Goal: Task Accomplishment & Management: Use online tool/utility

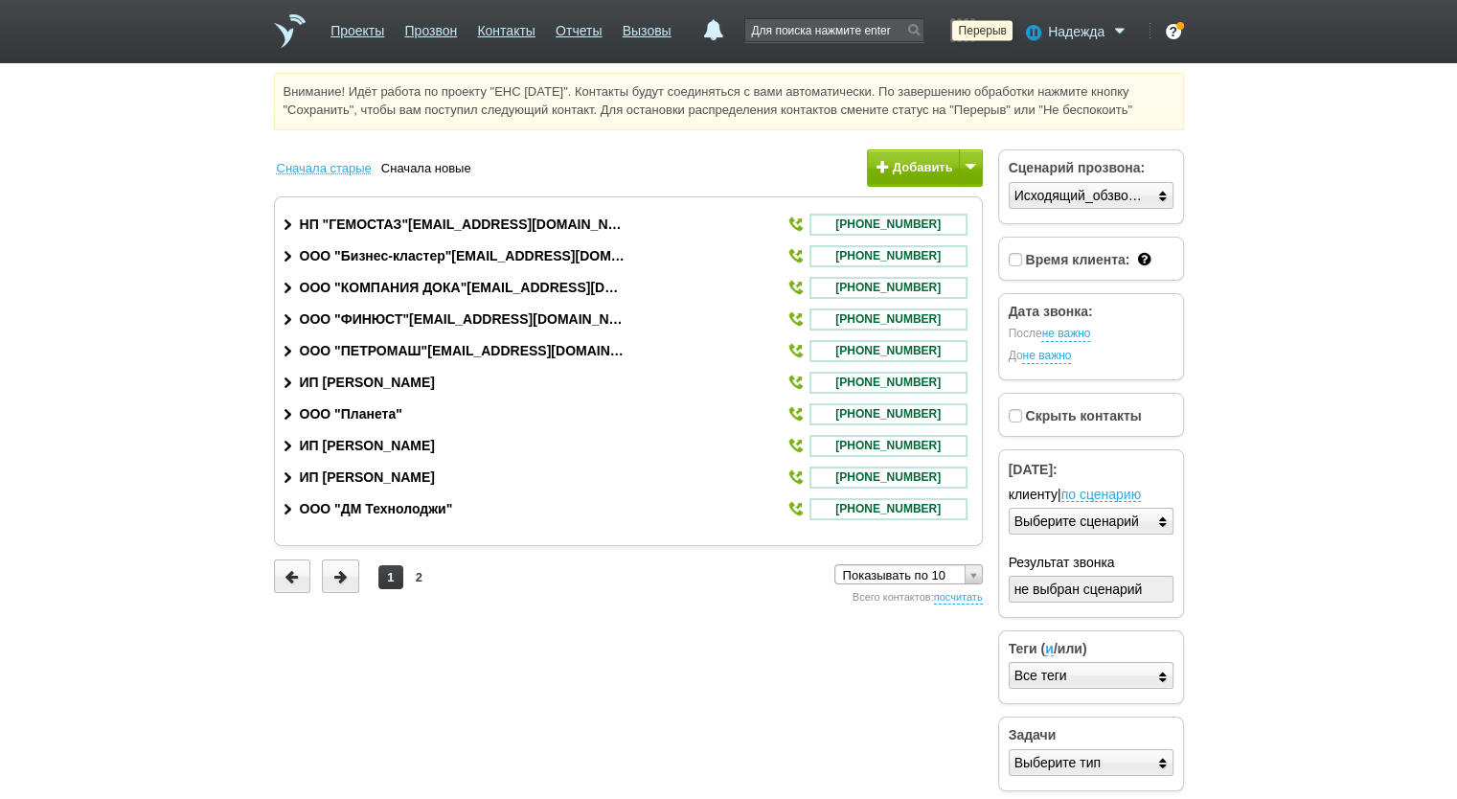
click at [1039, 22] on icon at bounding box center [1031, 31] width 26 height 19
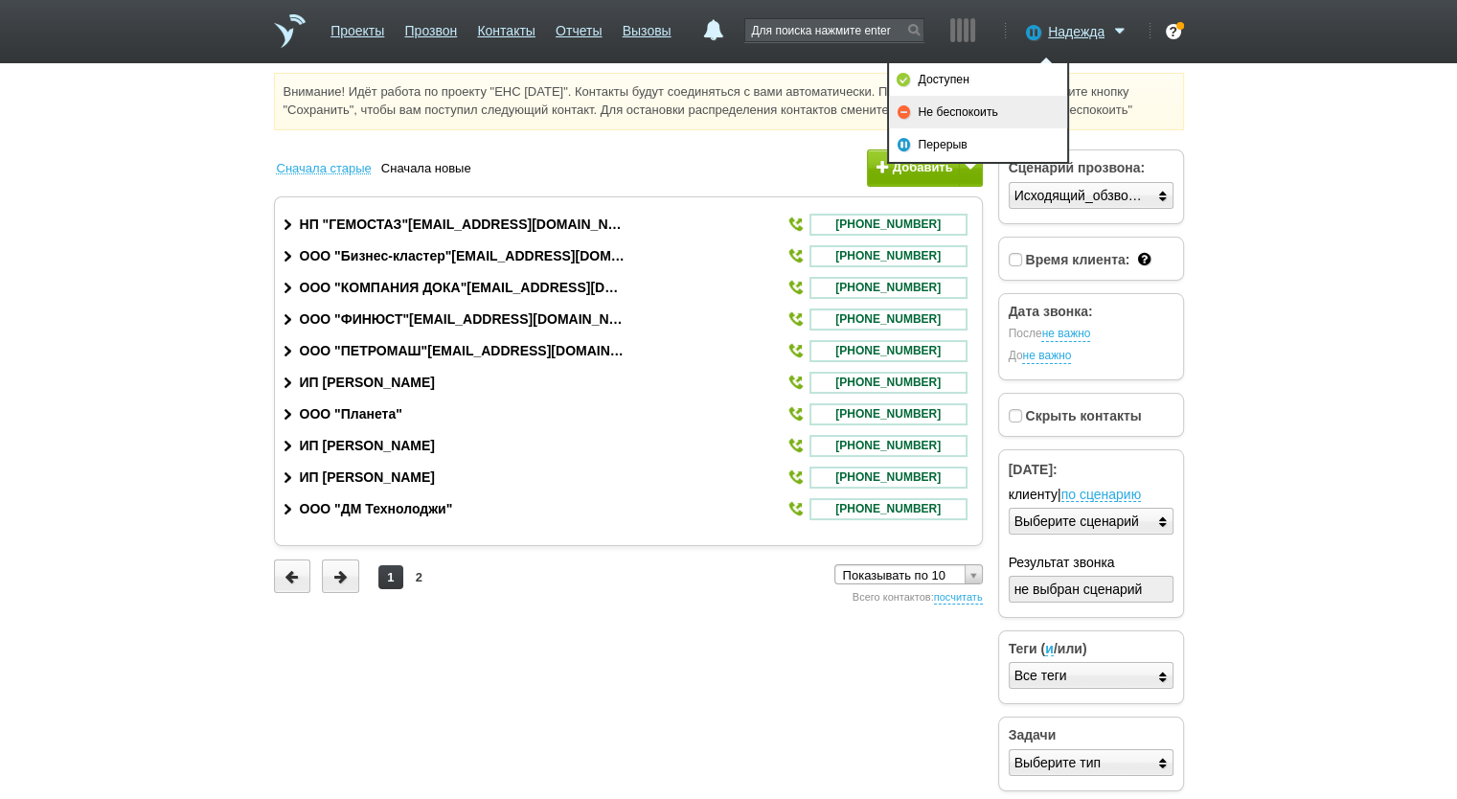
click at [995, 107] on link "Не беспокоить" at bounding box center [978, 112] width 178 height 33
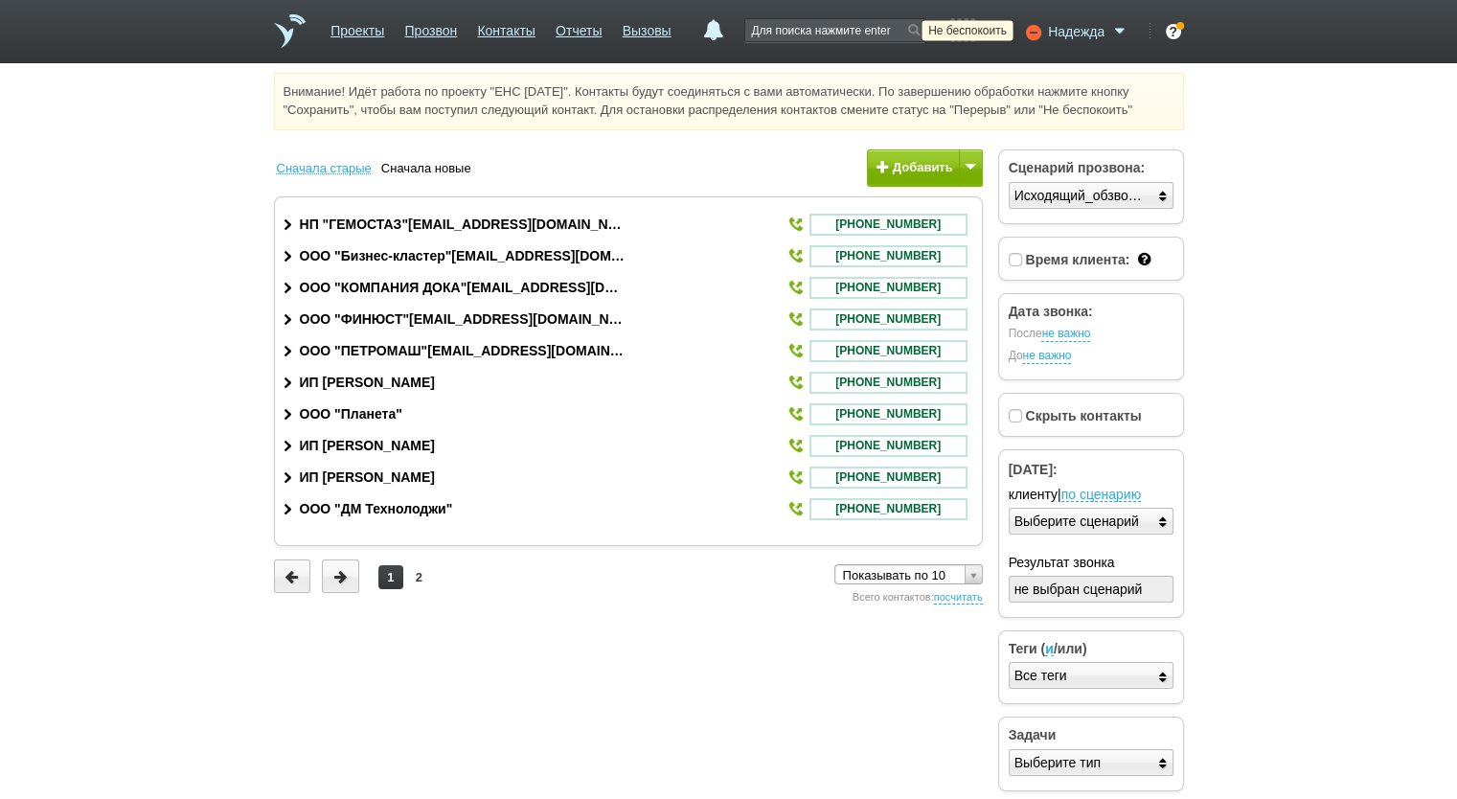
click at [1035, 31] on icon at bounding box center [1031, 31] width 26 height 19
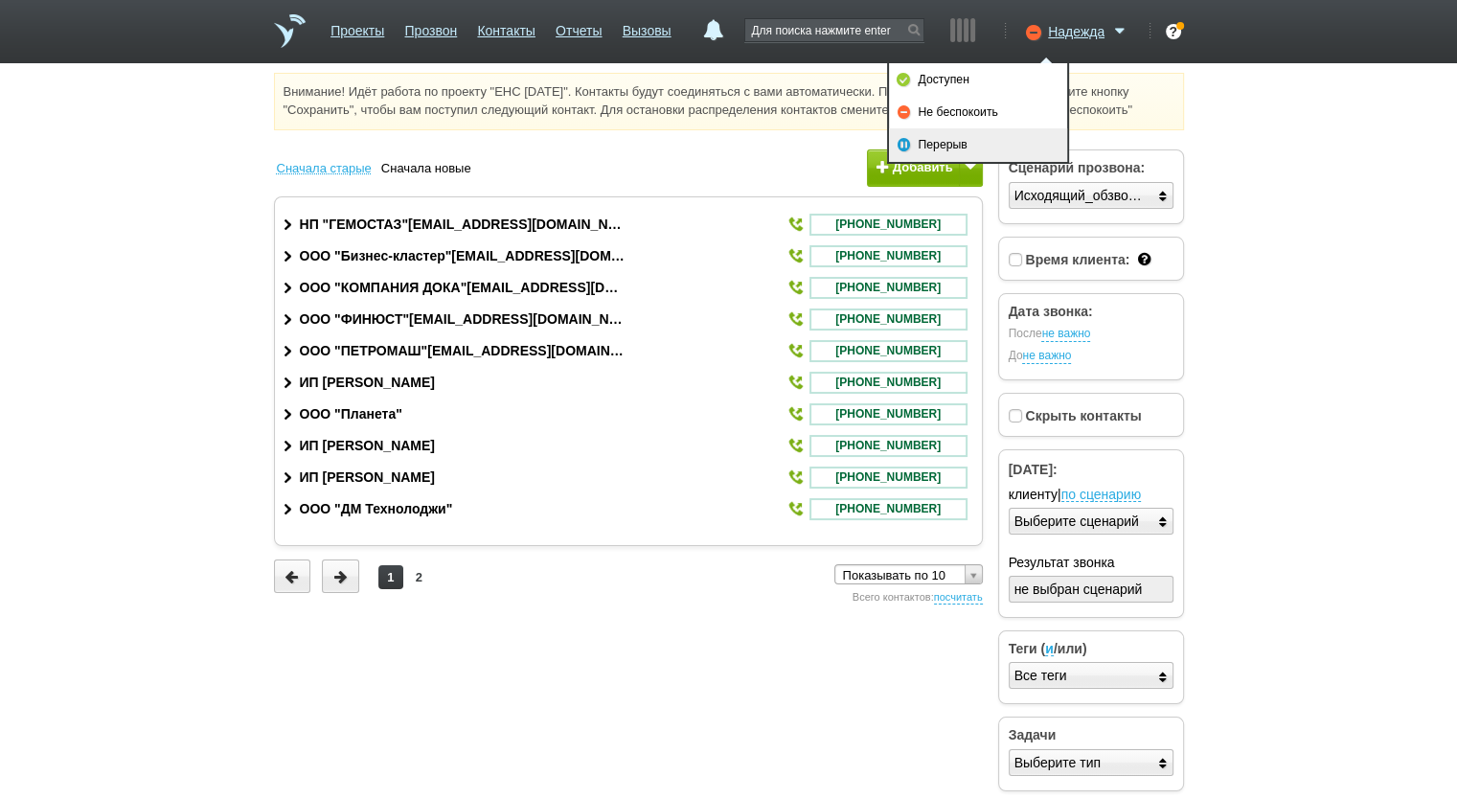
click at [970, 139] on link "Перерыв" at bounding box center [978, 144] width 178 height 33
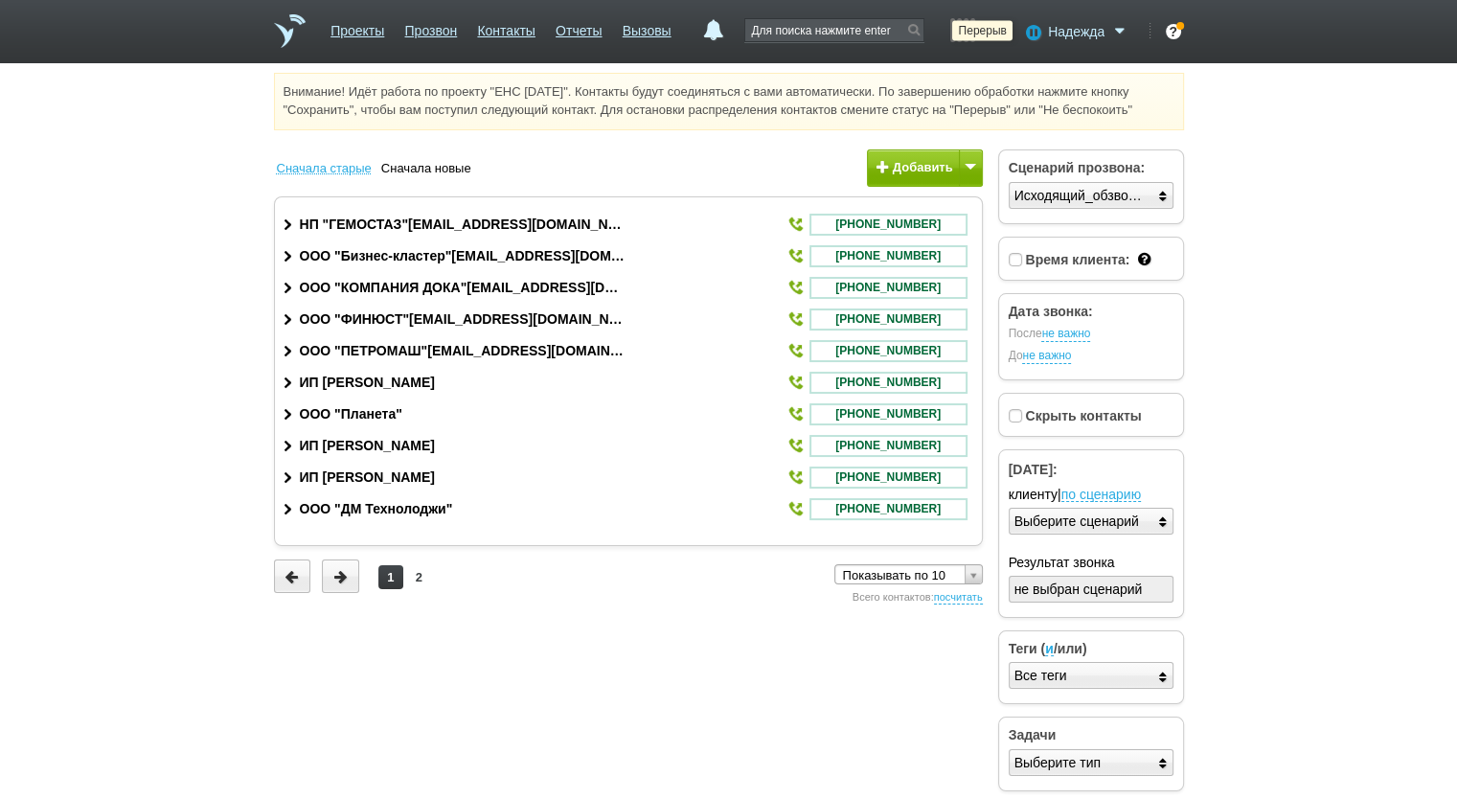
click at [1027, 31] on icon at bounding box center [1031, 31] width 26 height 19
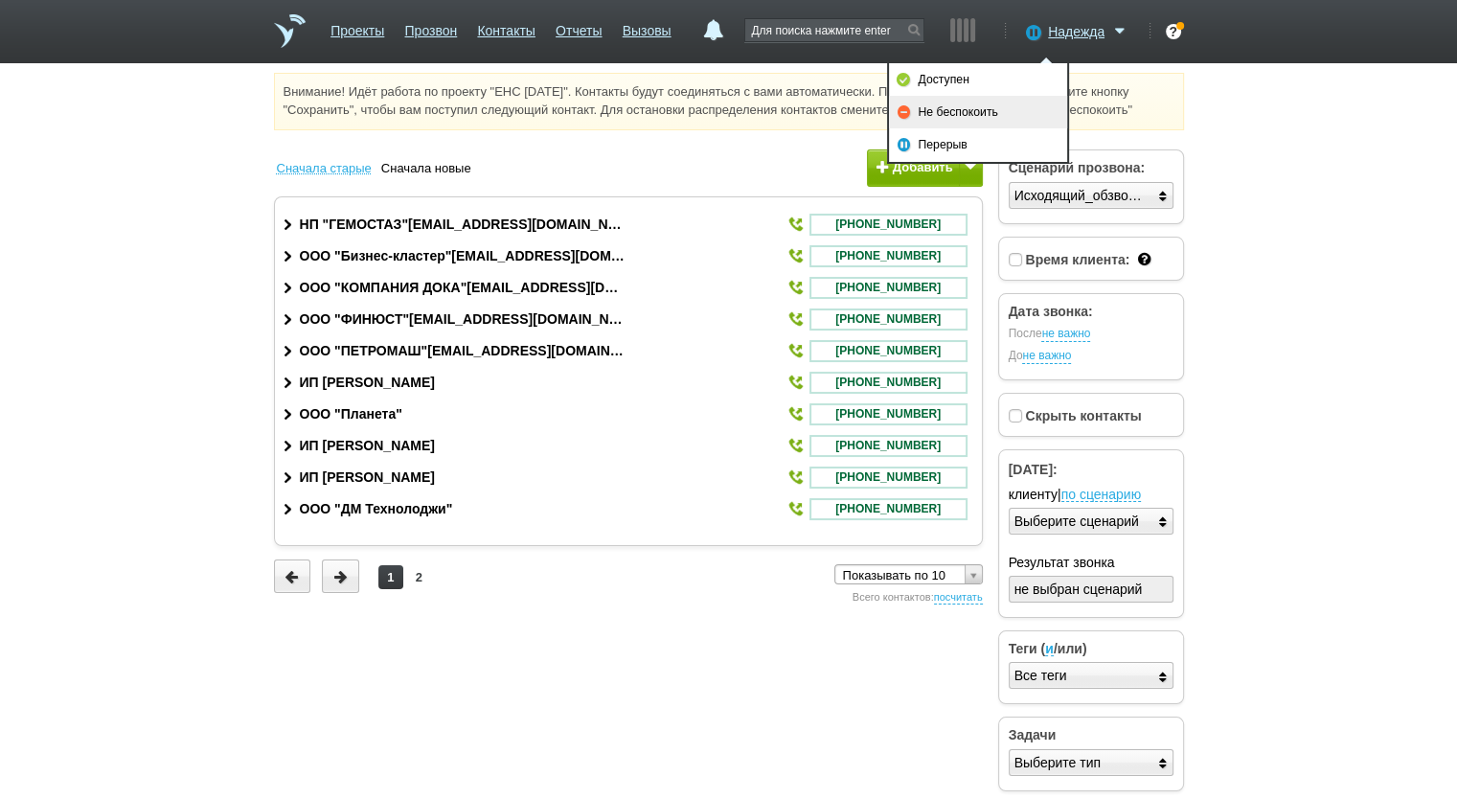
click at [962, 109] on link "Не беспокоить" at bounding box center [978, 112] width 178 height 33
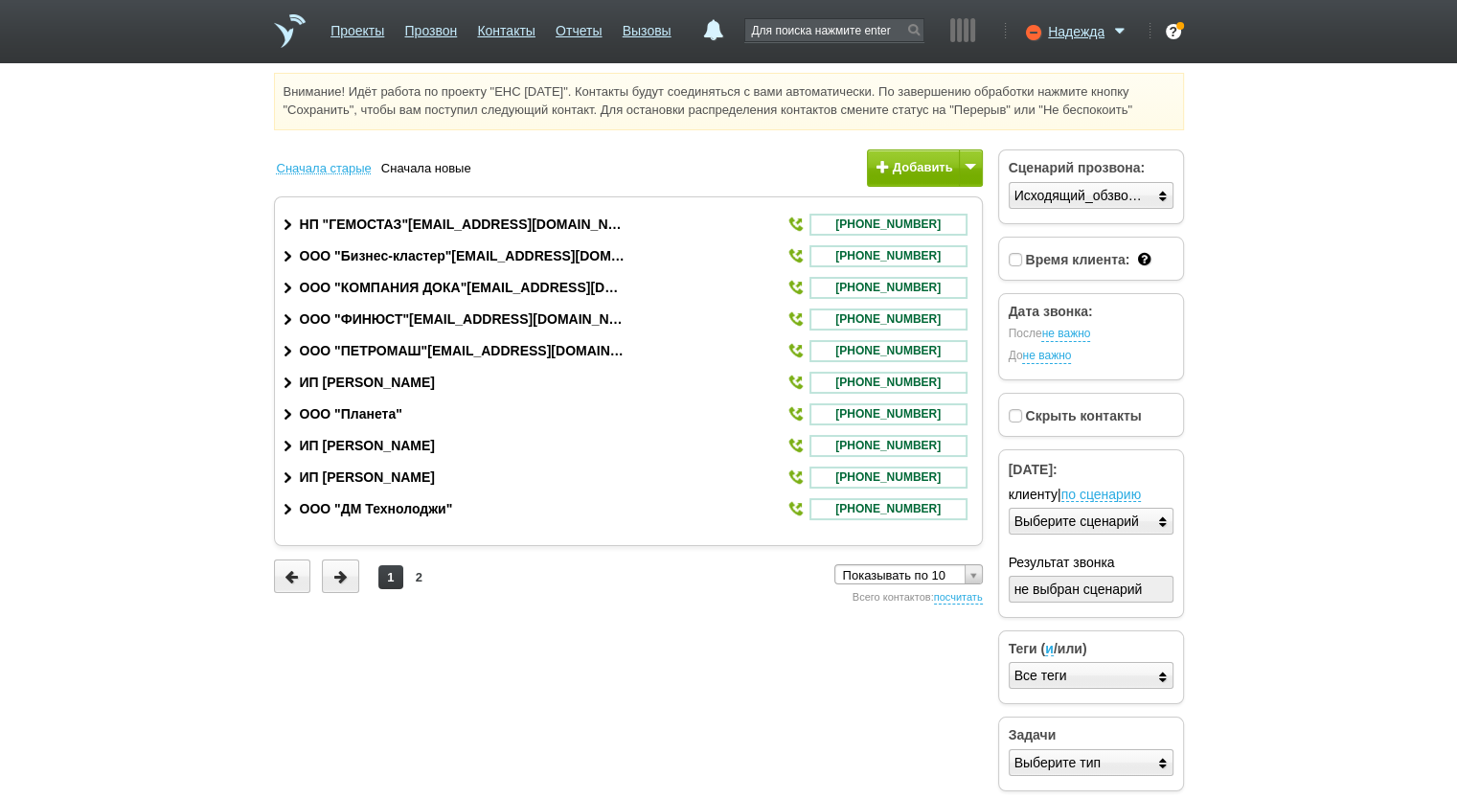
click at [656, 30] on link "Вызовы" at bounding box center [647, 27] width 49 height 28
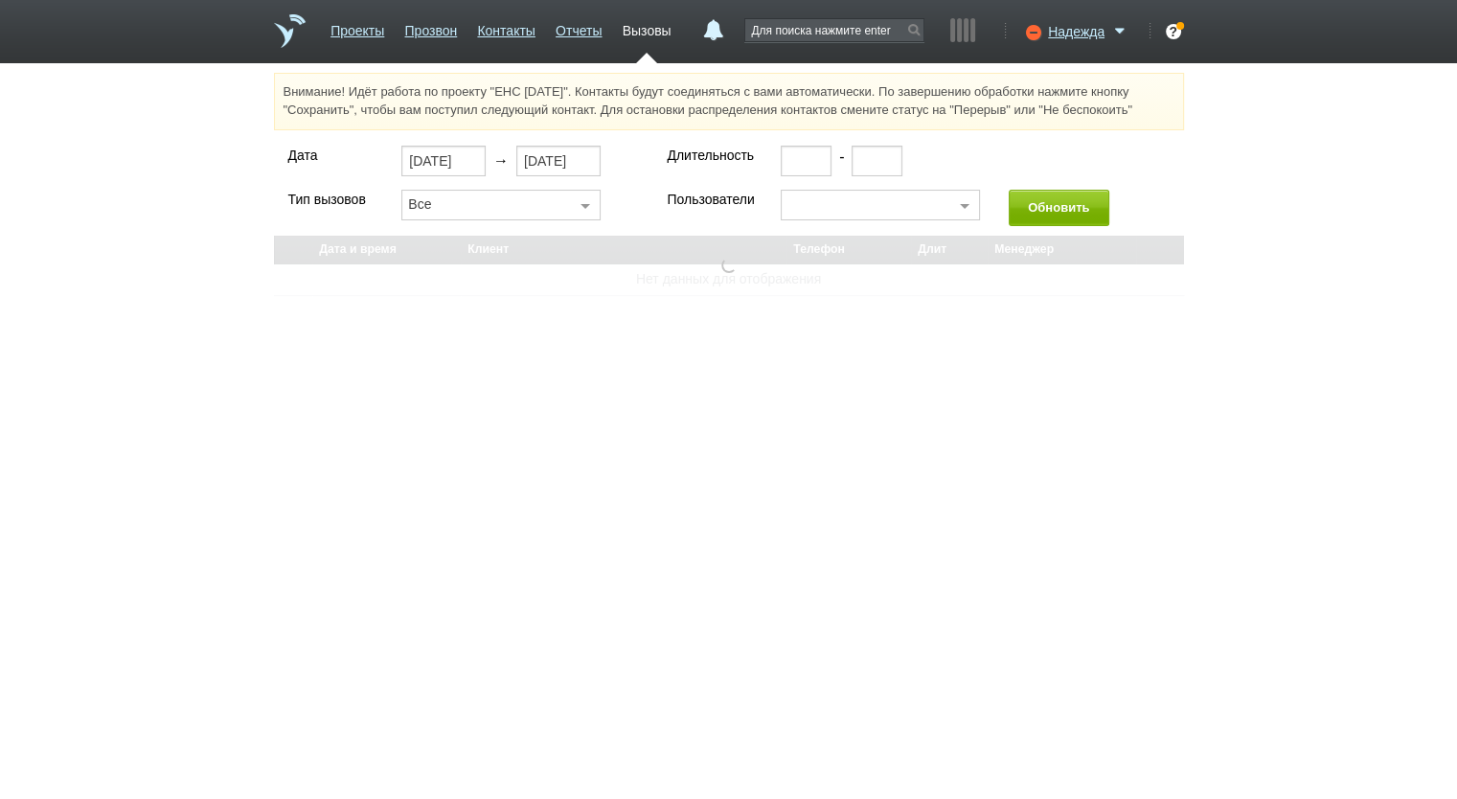
select select "30"
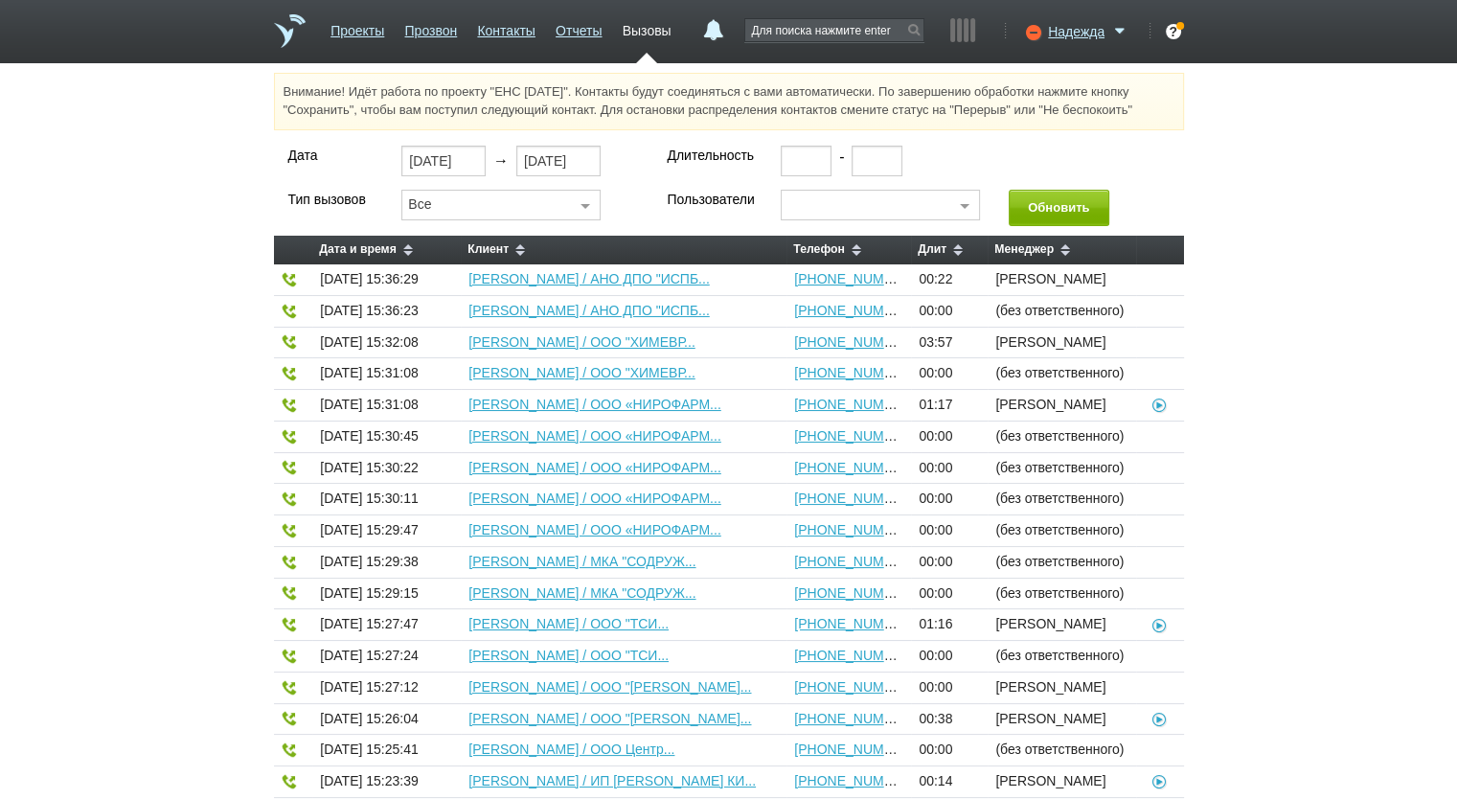
click at [544, 33] on ul "Проекты Прозвон Контакты Отчеты Вызовы" at bounding box center [501, 38] width 361 height 50
click at [578, 32] on link "Отчеты" at bounding box center [579, 27] width 46 height 28
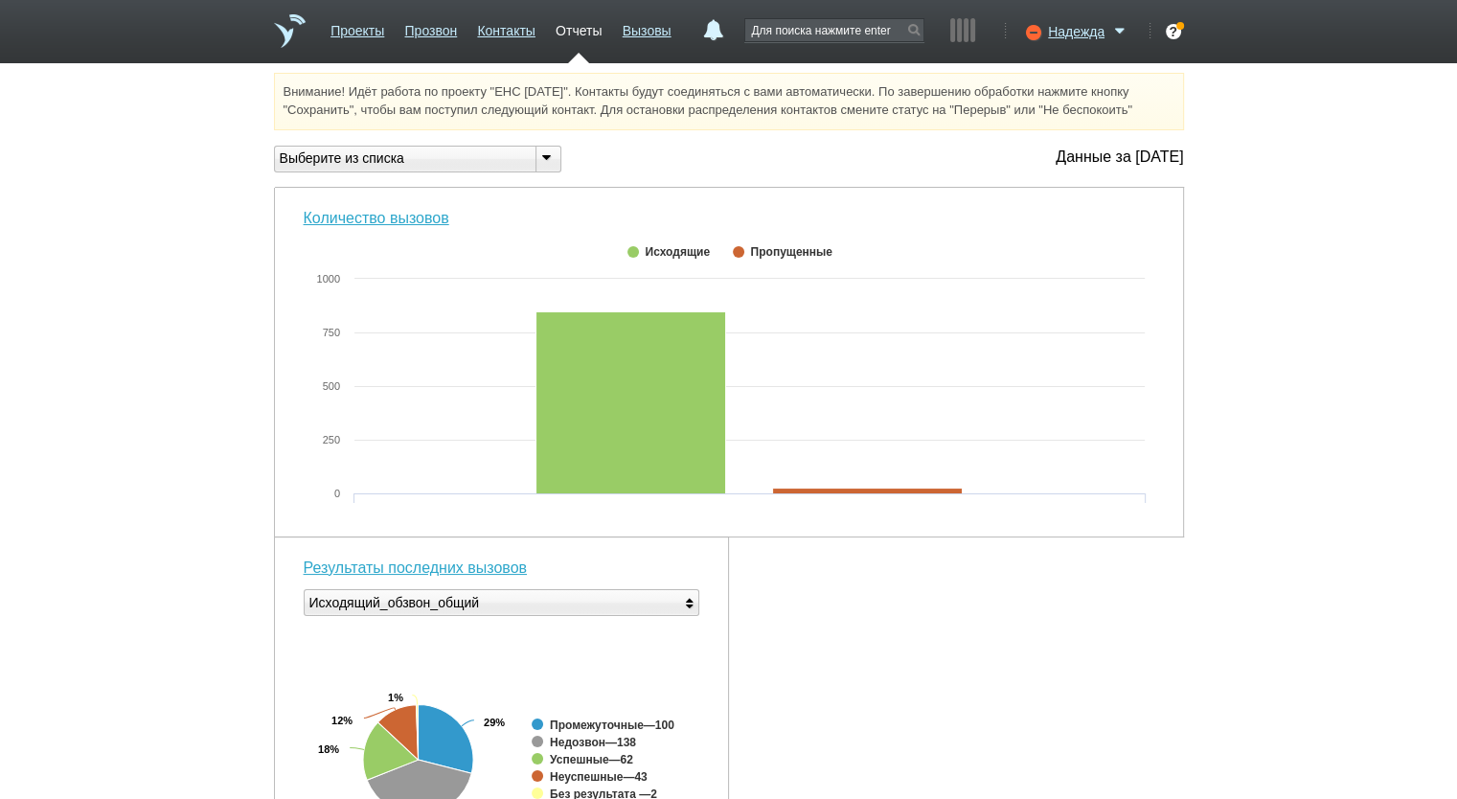
click at [452, 156] on div "Выберите из списка" at bounding box center [397, 158] width 245 height 20
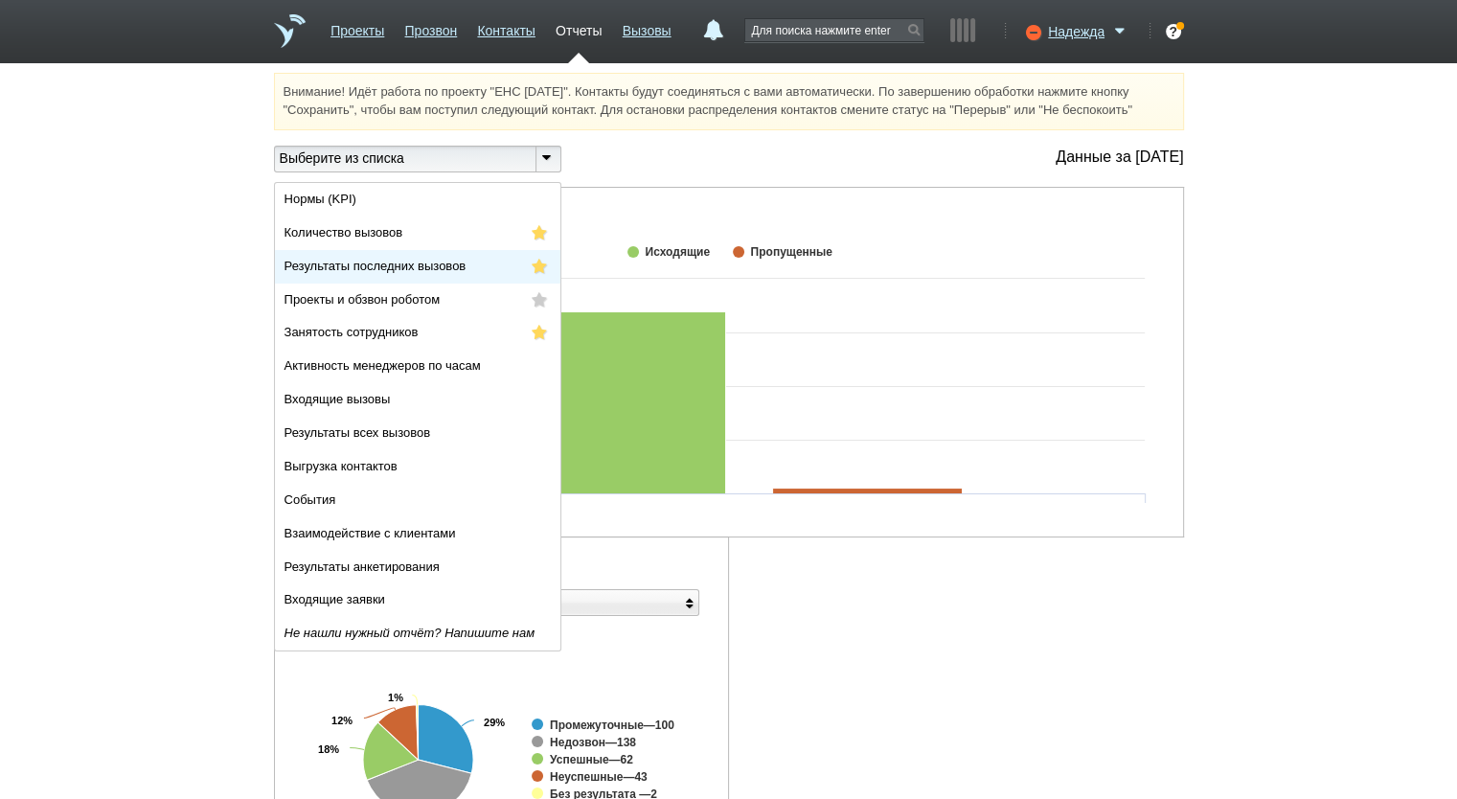
click at [428, 279] on li "Результаты последних вызовов" at bounding box center [417, 267] width 285 height 34
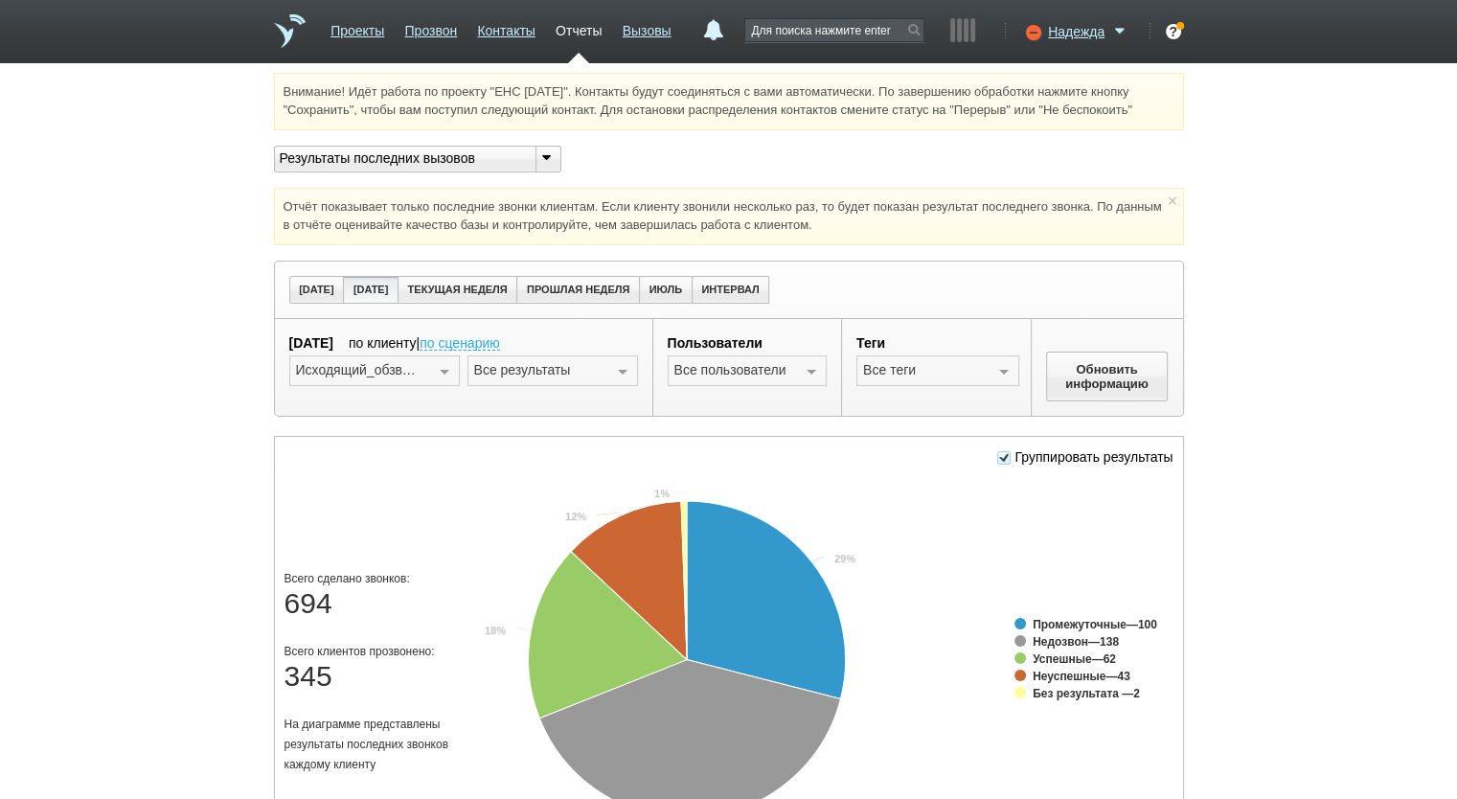
click at [435, 368] on div at bounding box center [444, 371] width 29 height 31
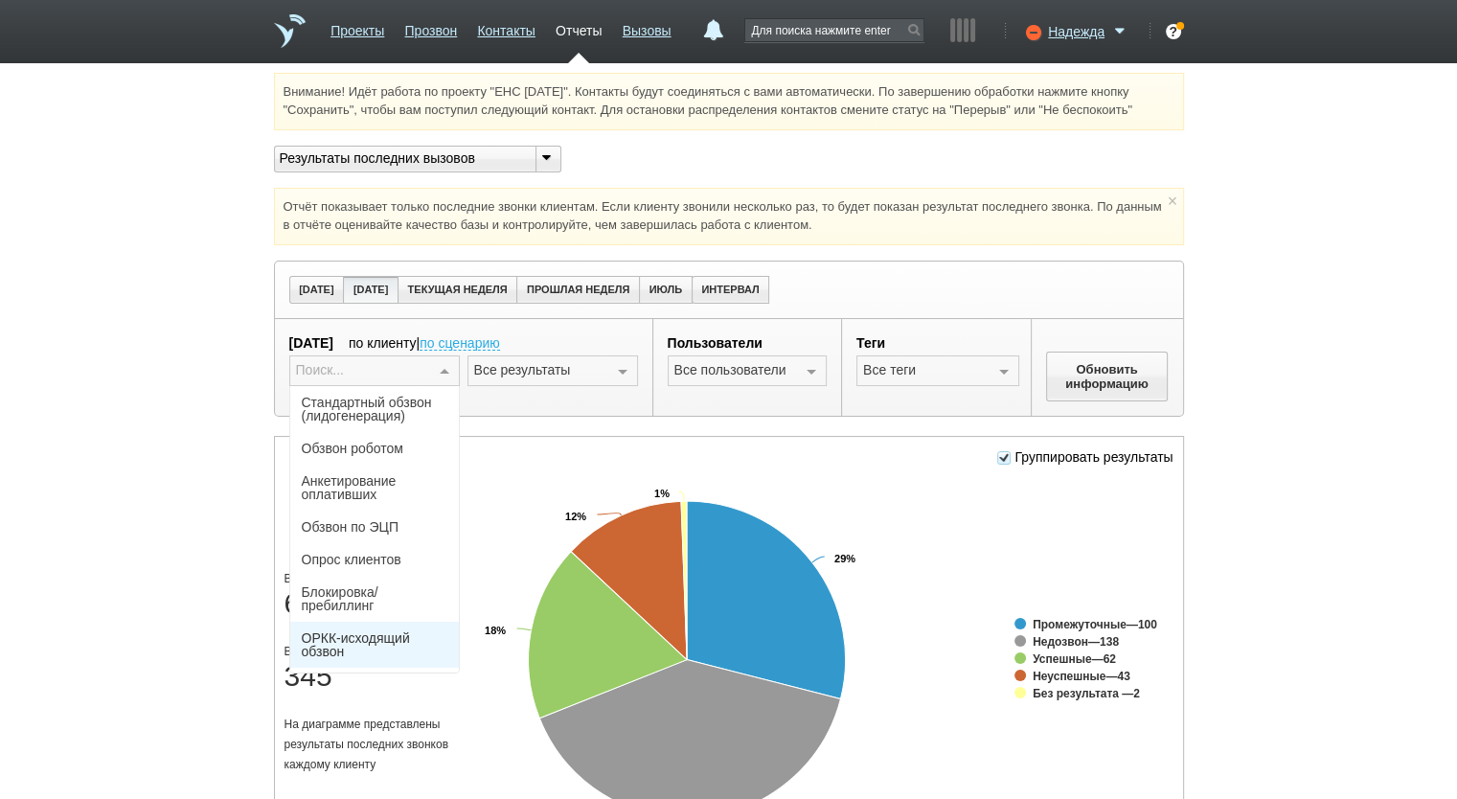
scroll to position [126, 0]
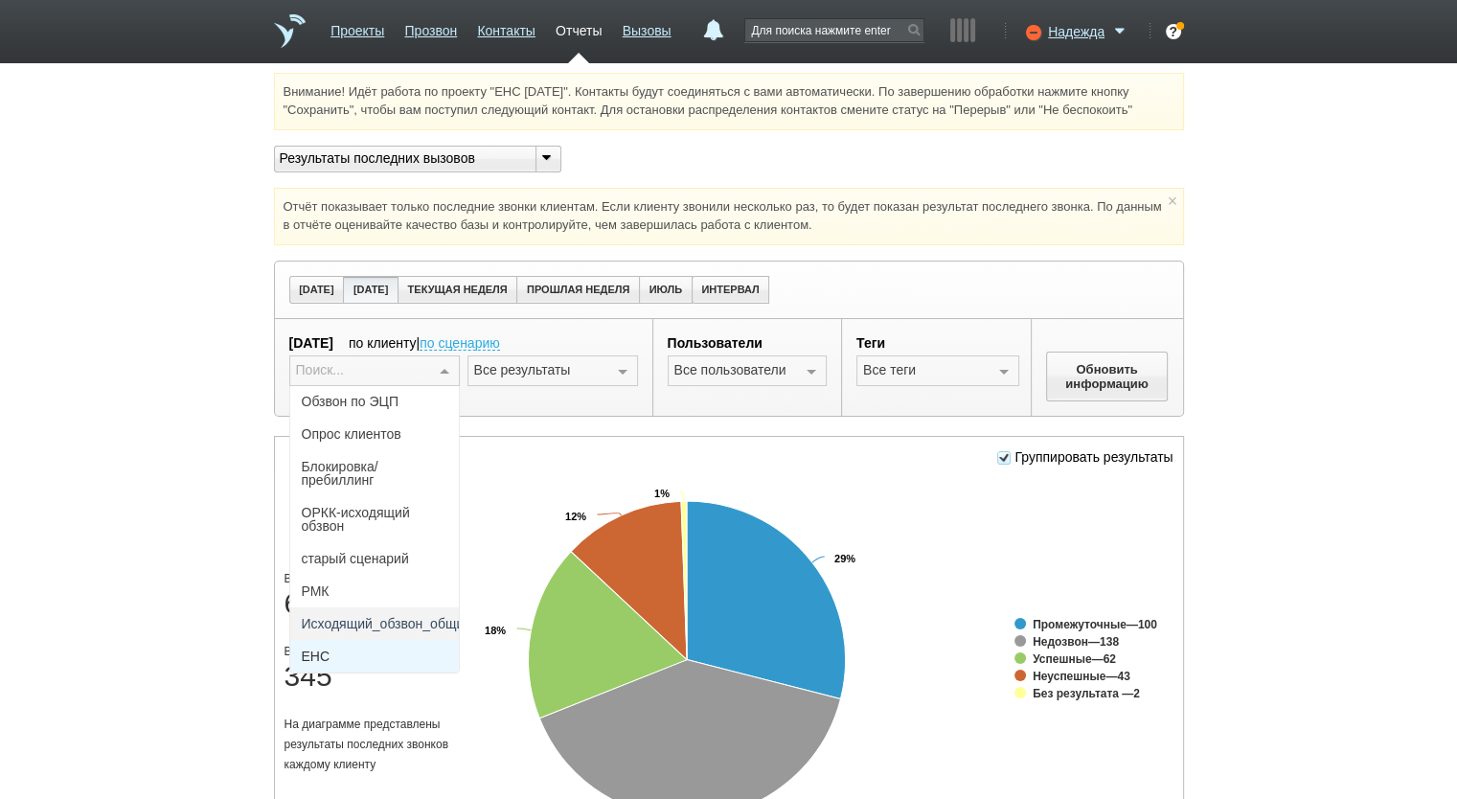
click at [391, 647] on span "ЕНС" at bounding box center [374, 656] width 169 height 33
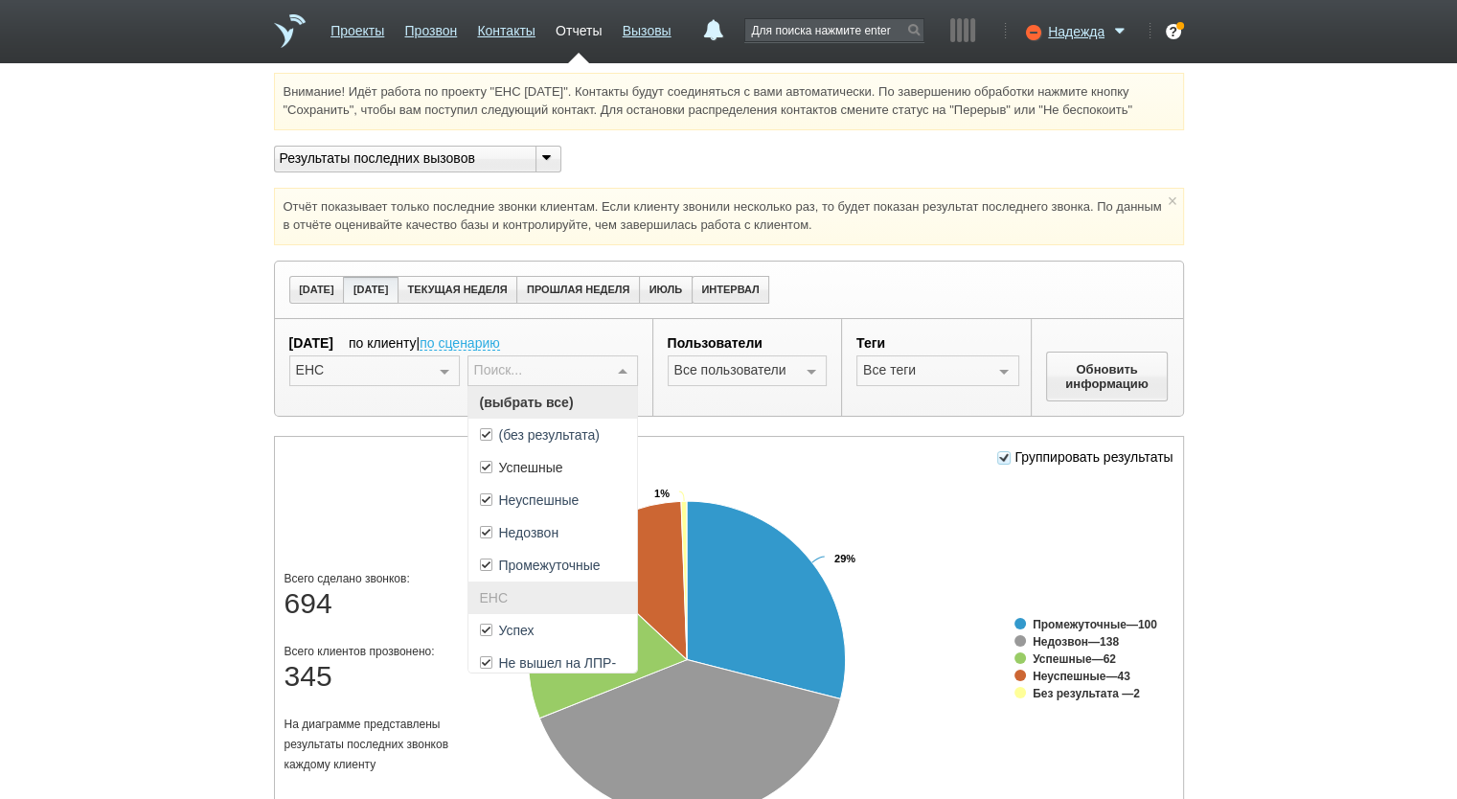
click at [623, 369] on div at bounding box center [622, 371] width 29 height 31
click at [610, 402] on span "(выбрать все)" at bounding box center [552, 402] width 169 height 33
click at [583, 611] on li "ЕНС" at bounding box center [552, 598] width 169 height 33
click at [588, 622] on span "Успех" at bounding box center [552, 630] width 169 height 33
click at [1105, 377] on button "Обновить информацию" at bounding box center [1107, 377] width 123 height 50
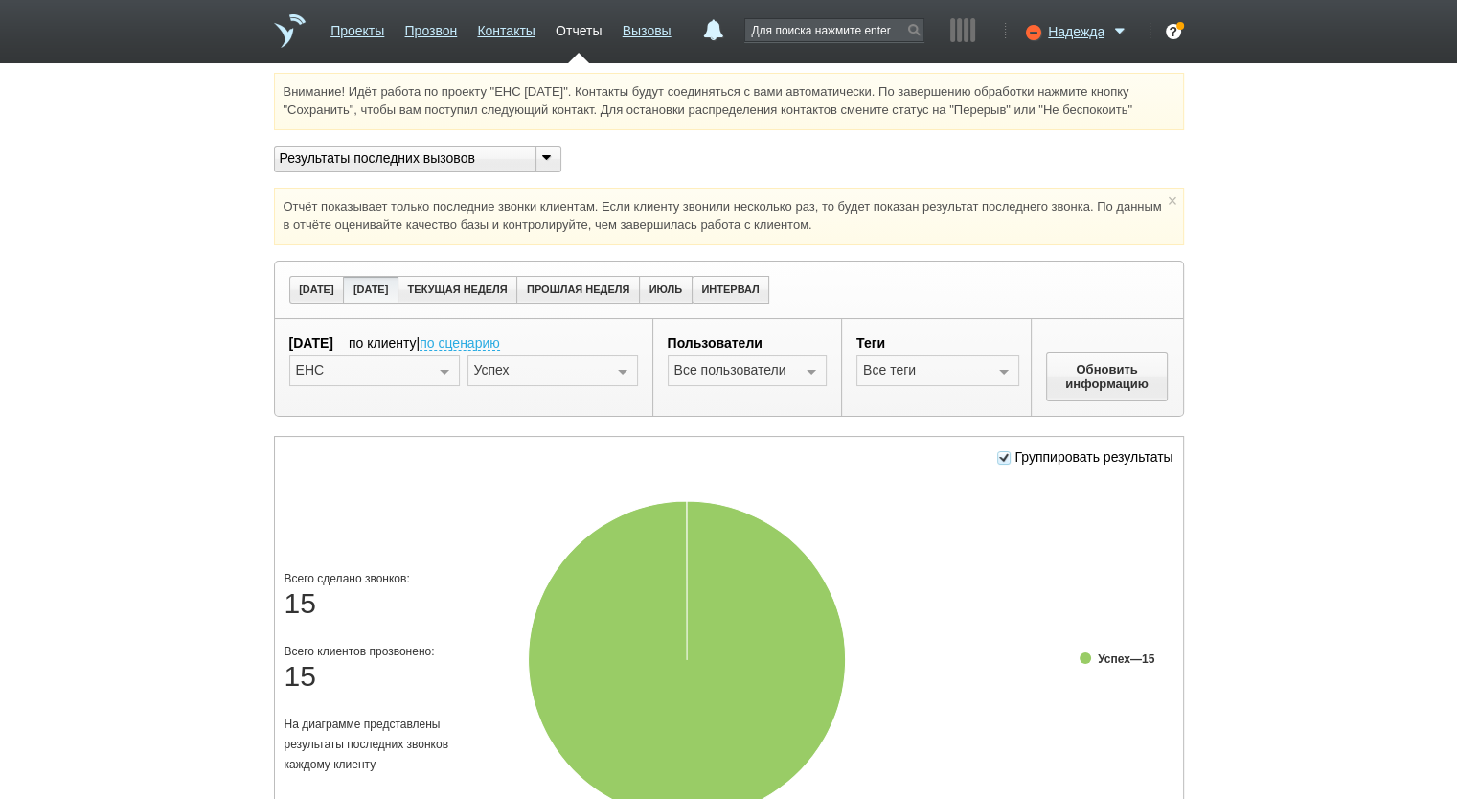
click at [478, 154] on div "Результаты последних вызовов" at bounding box center [397, 158] width 245 height 20
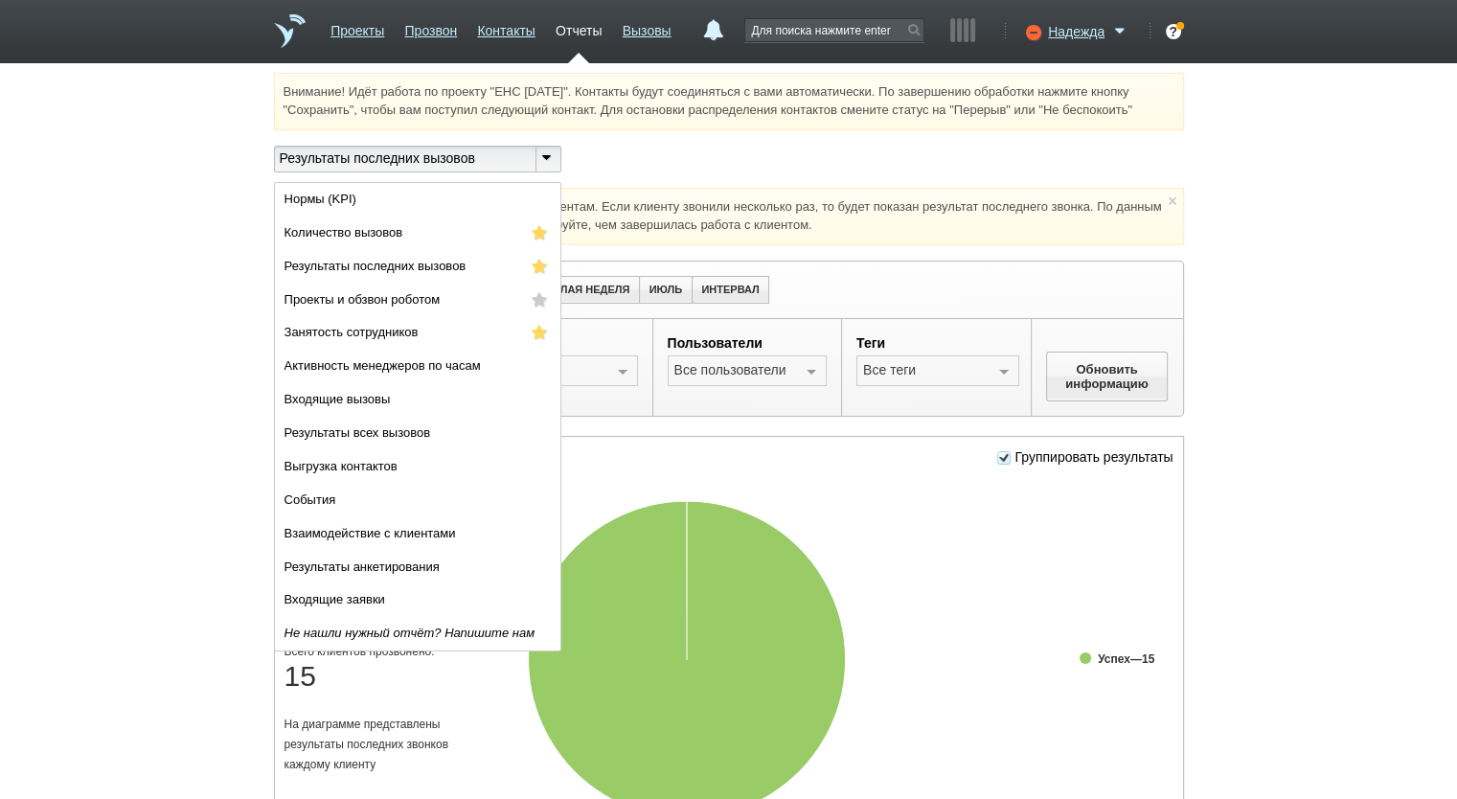
click at [705, 210] on div "Отчёт показывает только последние звонки клиентам. Если клиенту звонили несколь…" at bounding box center [729, 216] width 910 height 57
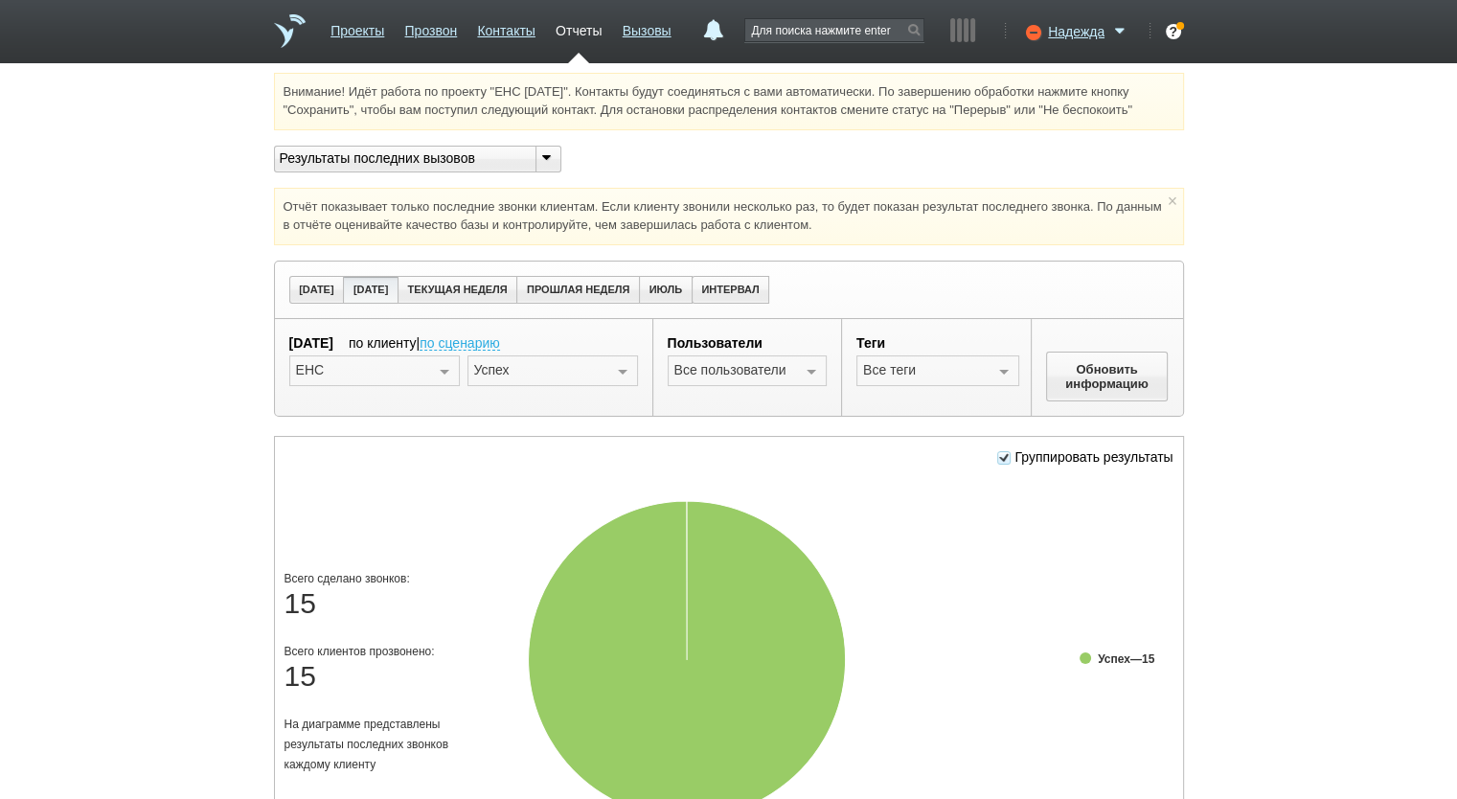
click at [439, 369] on div at bounding box center [444, 371] width 29 height 31
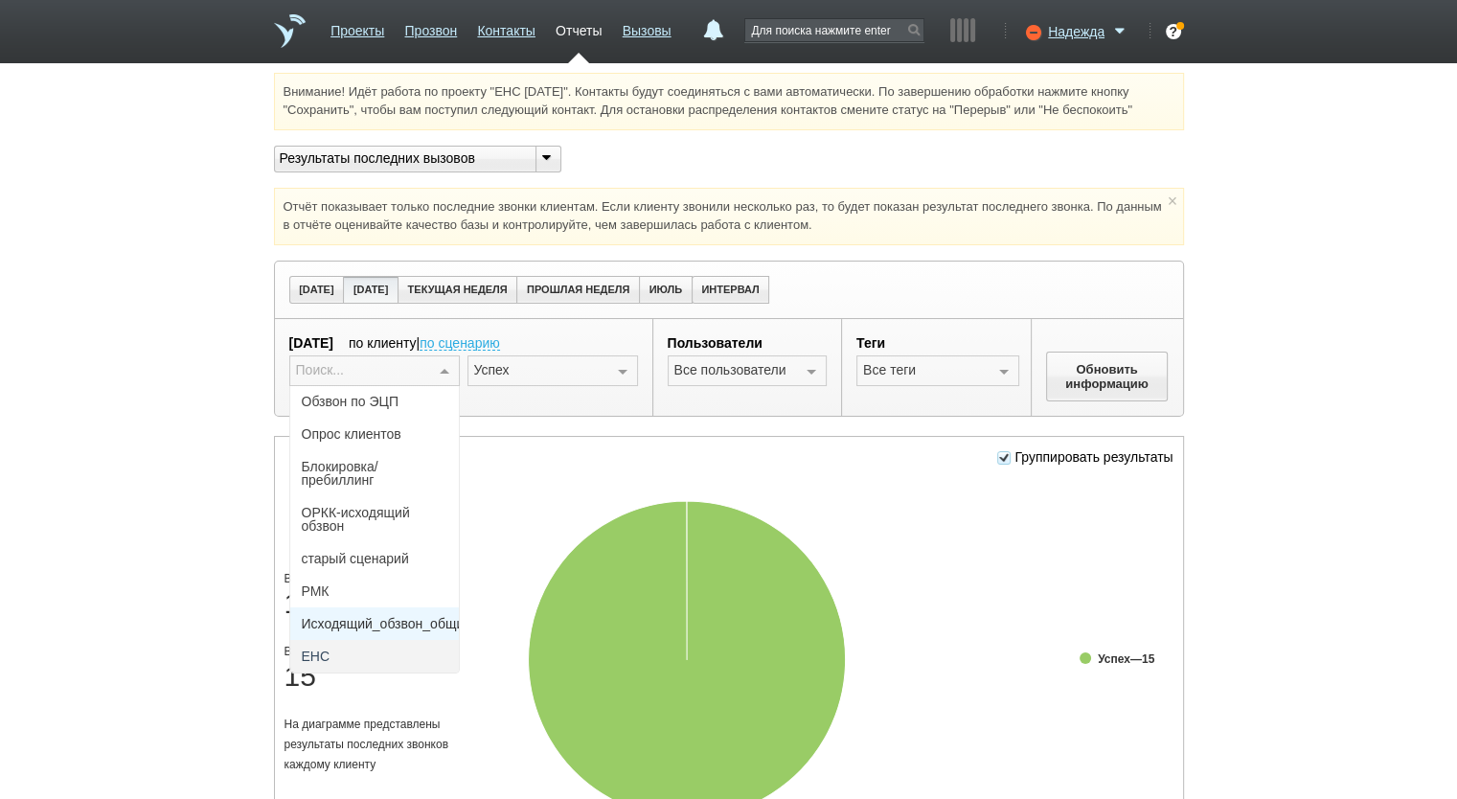
click at [385, 617] on span "Исходящий_обзвон_общий" at bounding box center [387, 623] width 171 height 13
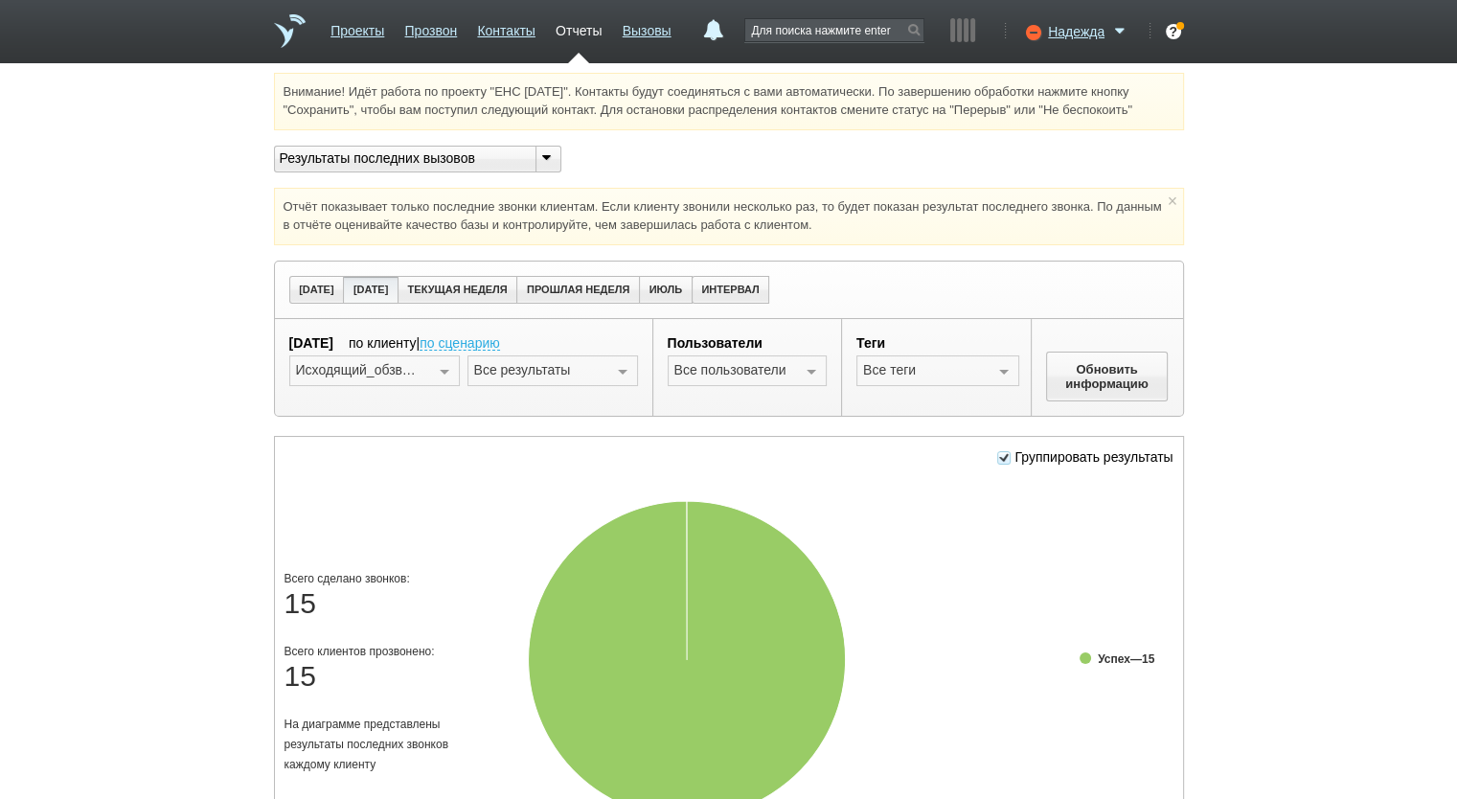
click at [628, 370] on div at bounding box center [622, 371] width 29 height 31
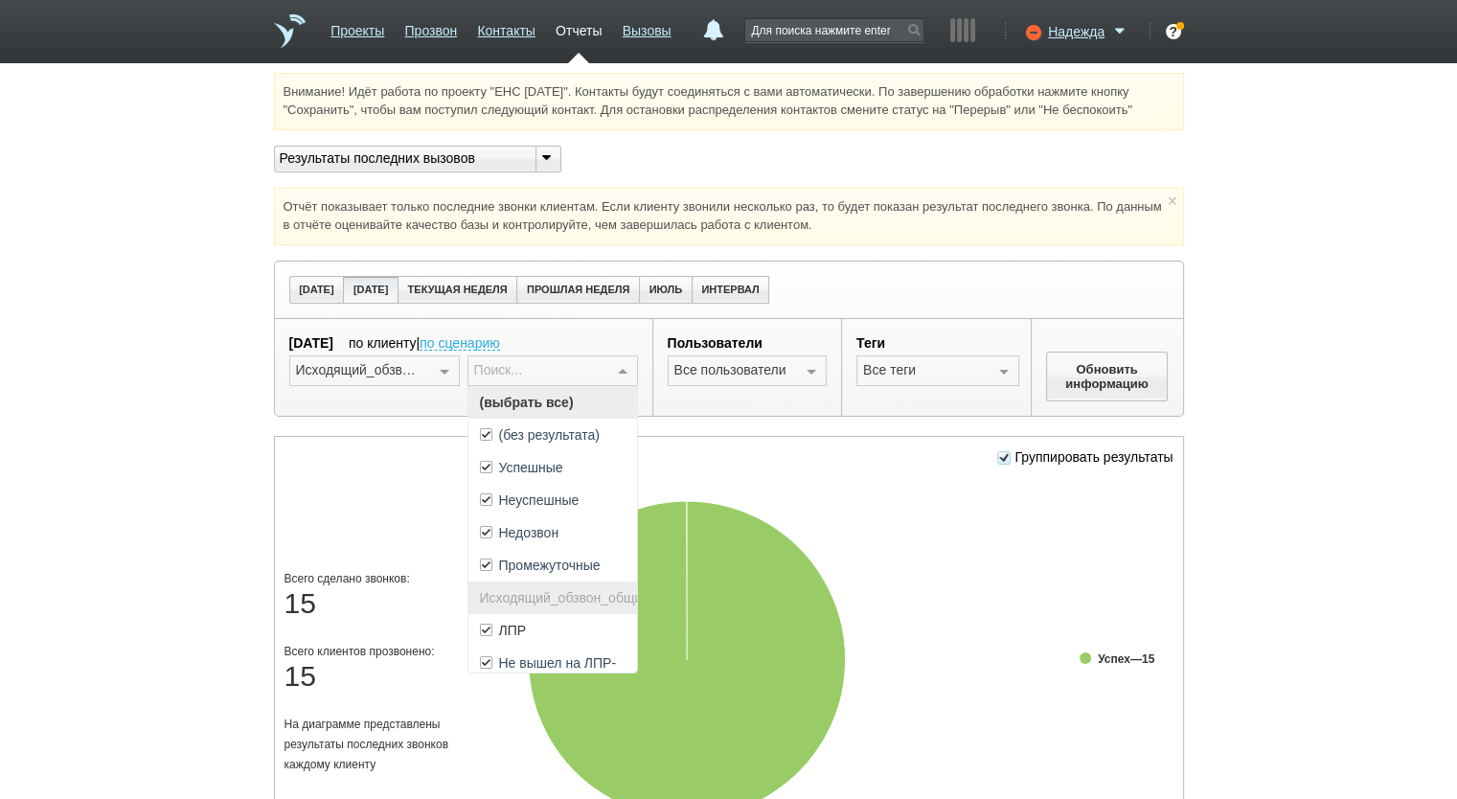
click at [616, 389] on span "(выбрать все)" at bounding box center [552, 402] width 169 height 33
click at [559, 647] on span "Не вышел на ЛПР-перезвонить" at bounding box center [552, 670] width 169 height 46
click at [571, 625] on span "ЛПР" at bounding box center [552, 630] width 169 height 33
click at [570, 649] on span "Не вышел на ЛПР-перезвонить" at bounding box center [552, 670] width 169 height 46
click at [824, 369] on div at bounding box center [811, 371] width 29 height 31
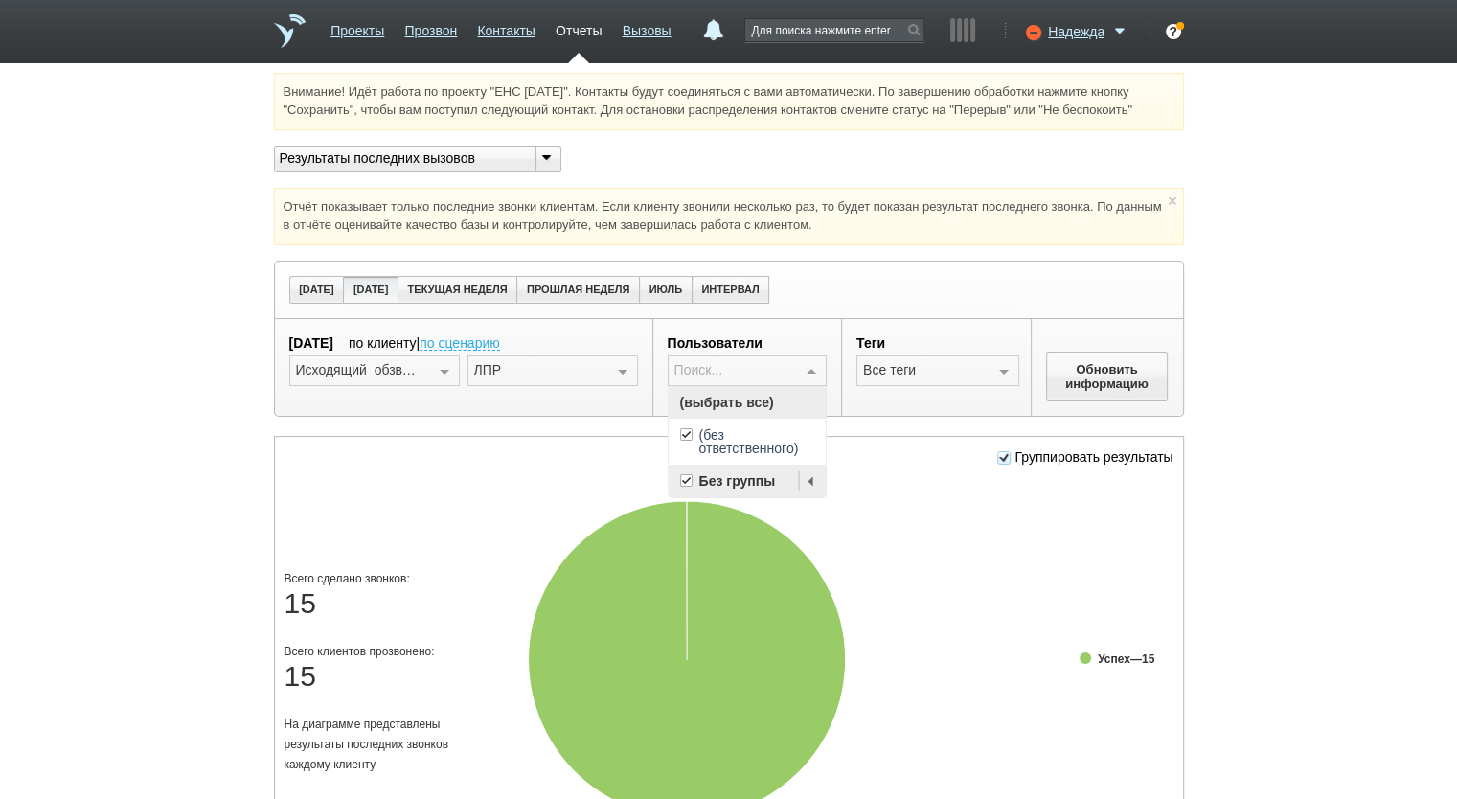
click at [805, 380] on div at bounding box center [811, 371] width 29 height 31
click at [810, 476] on rect at bounding box center [729, 661] width 908 height 383
click at [819, 356] on div "Поиск... (выбрать все) (без ответственного) Без группы Ничего не найдено Список…" at bounding box center [748, 370] width 160 height 31
drag, startPoint x: 802, startPoint y: 438, endPoint x: 795, endPoint y: 430, distance: 10.2
click at [798, 435] on span "(без ответственного)" at bounding box center [757, 441] width 116 height 27
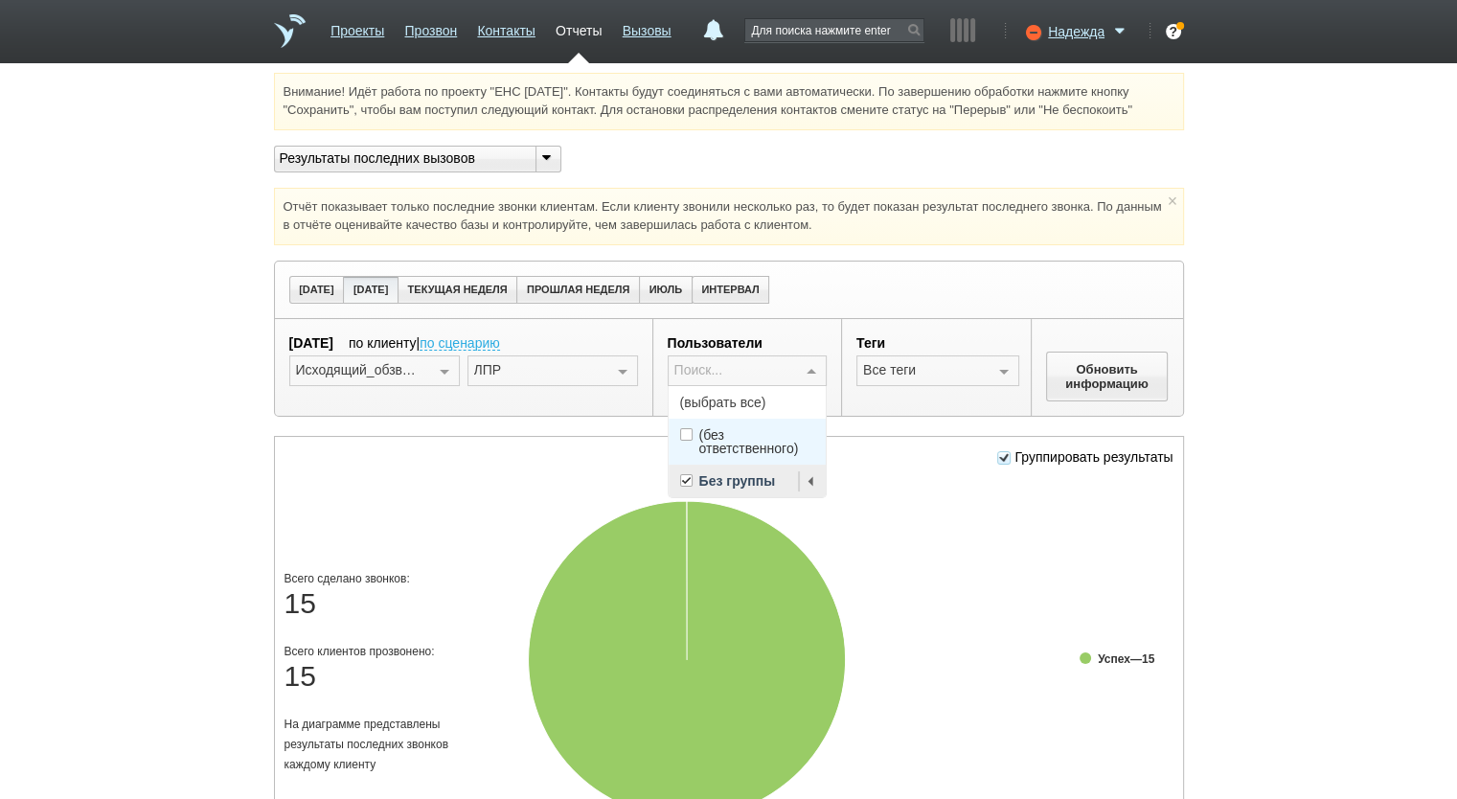
click at [793, 411] on span "(выбрать все)" at bounding box center [748, 402] width 158 height 33
click at [810, 475] on div at bounding box center [812, 481] width 27 height 33
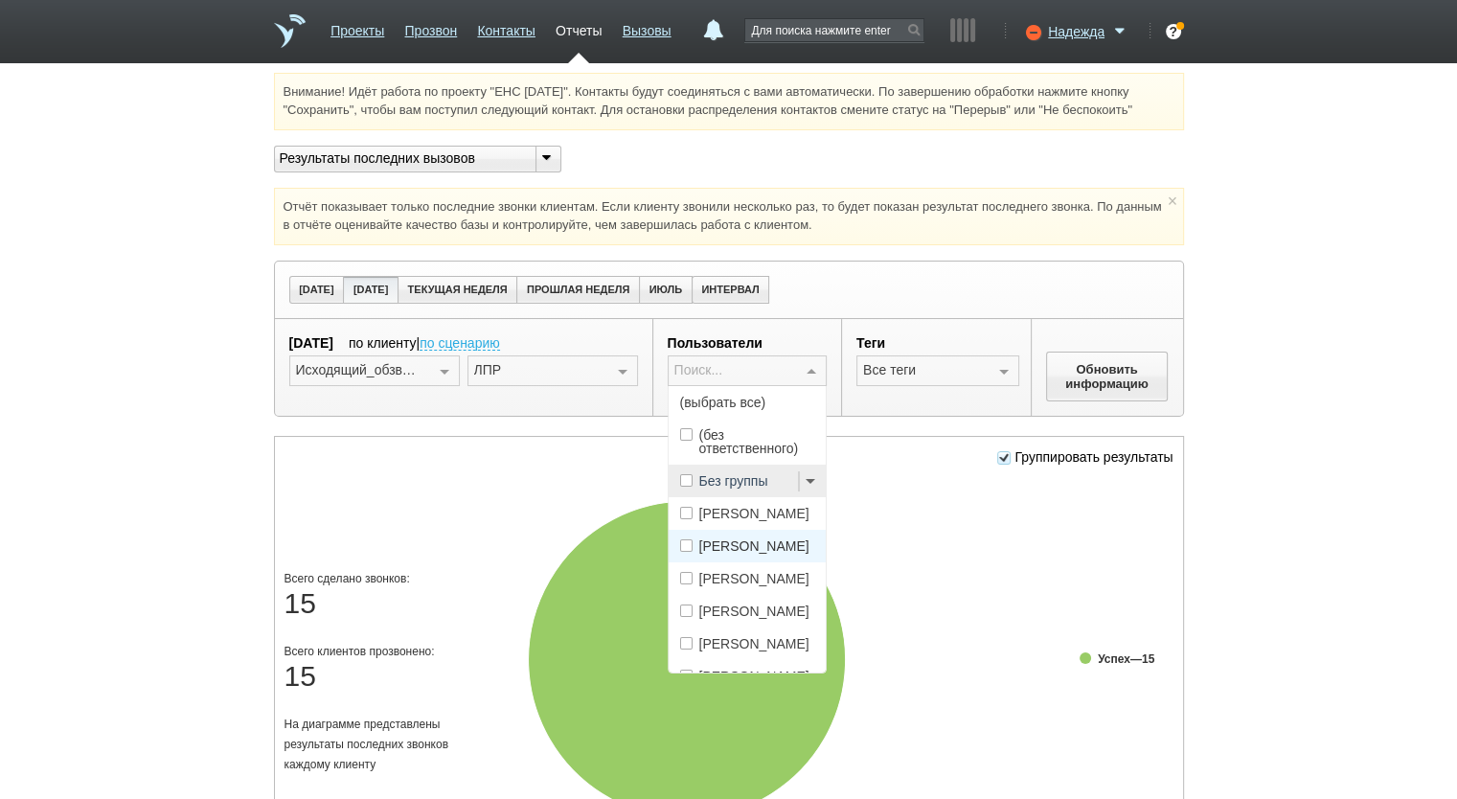
click at [773, 539] on span "[PERSON_NAME]" at bounding box center [754, 545] width 110 height 13
click at [1119, 377] on button "Обновить информацию" at bounding box center [1107, 377] width 123 height 50
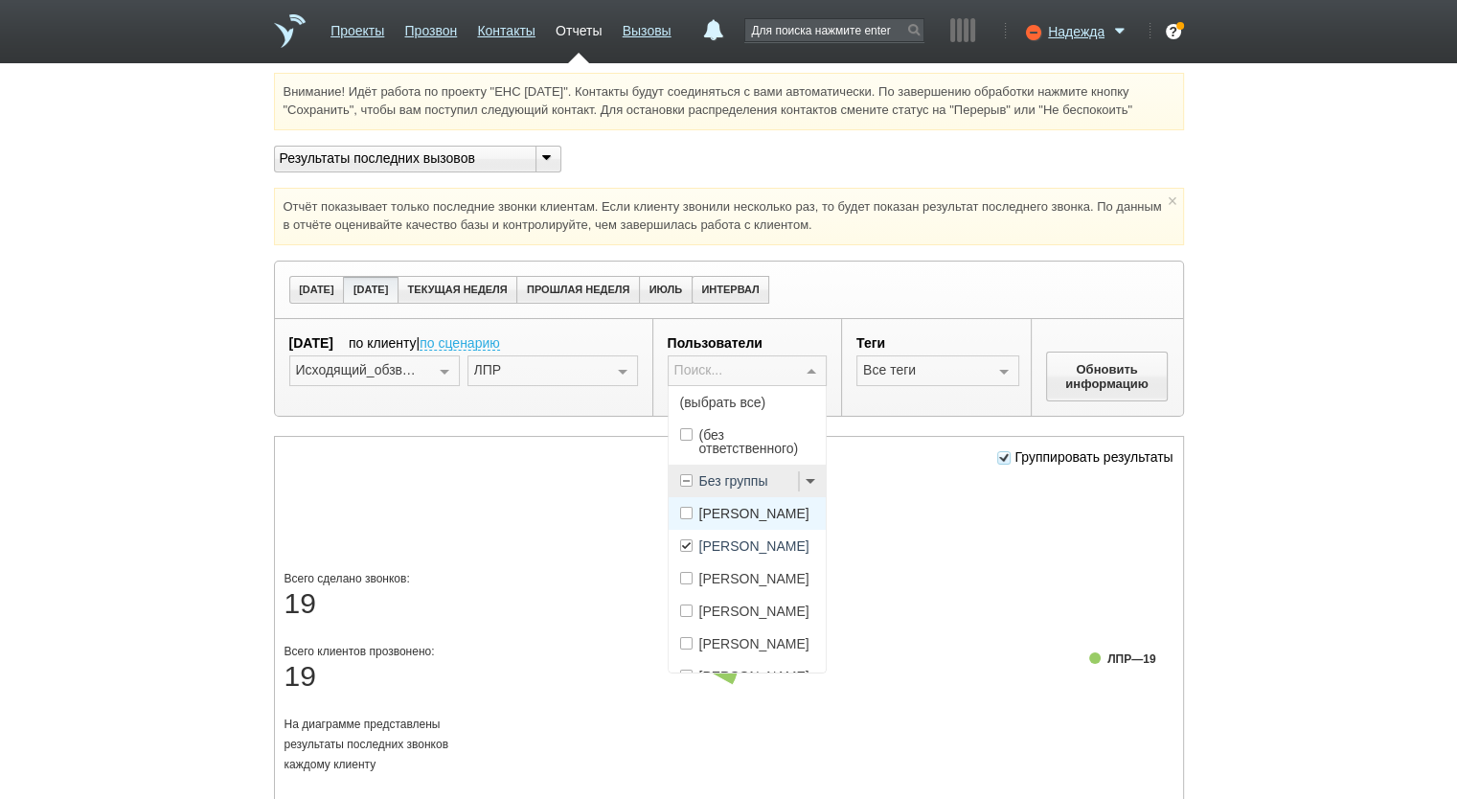
click at [806, 369] on div at bounding box center [811, 371] width 29 height 31
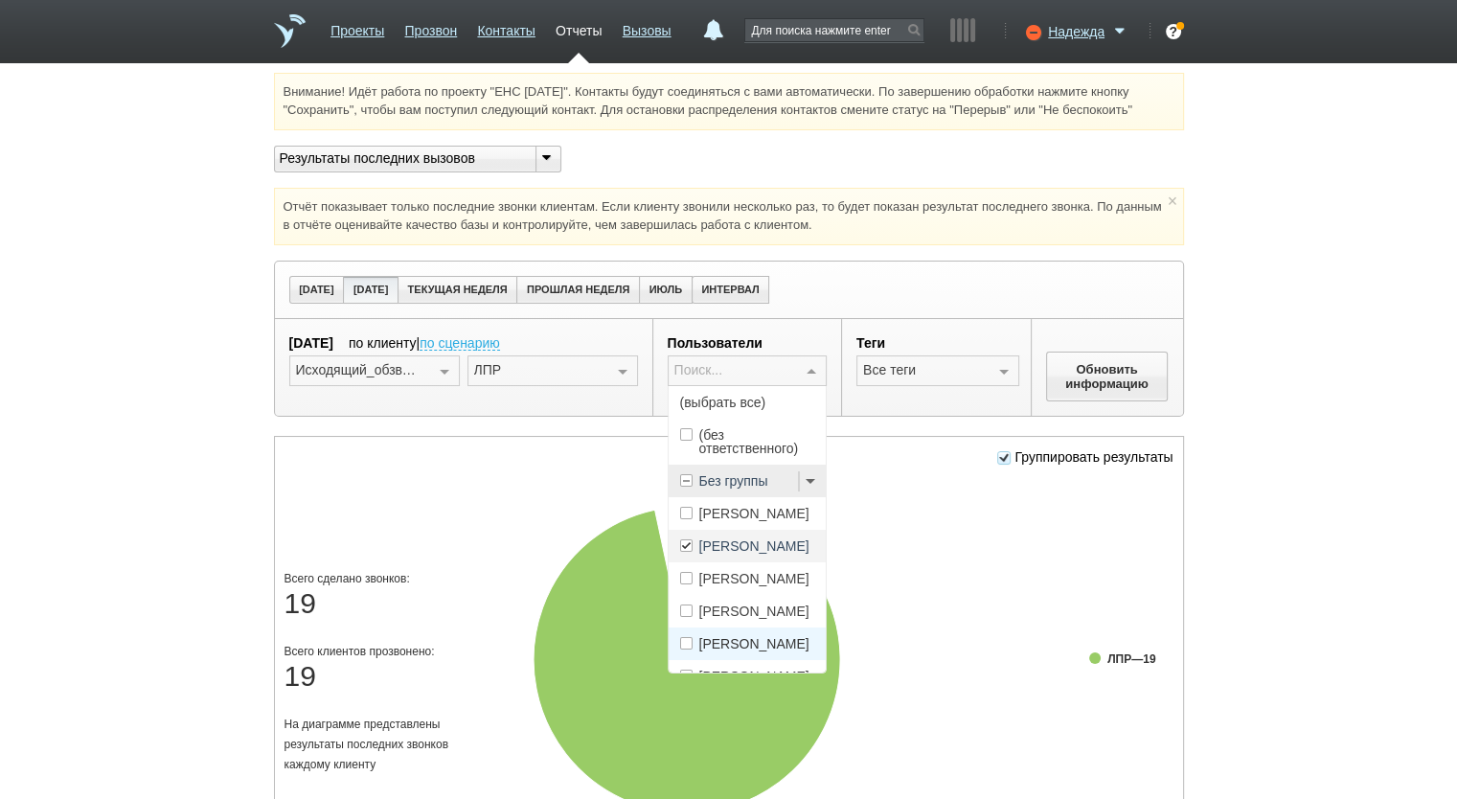
scroll to position [160, 0]
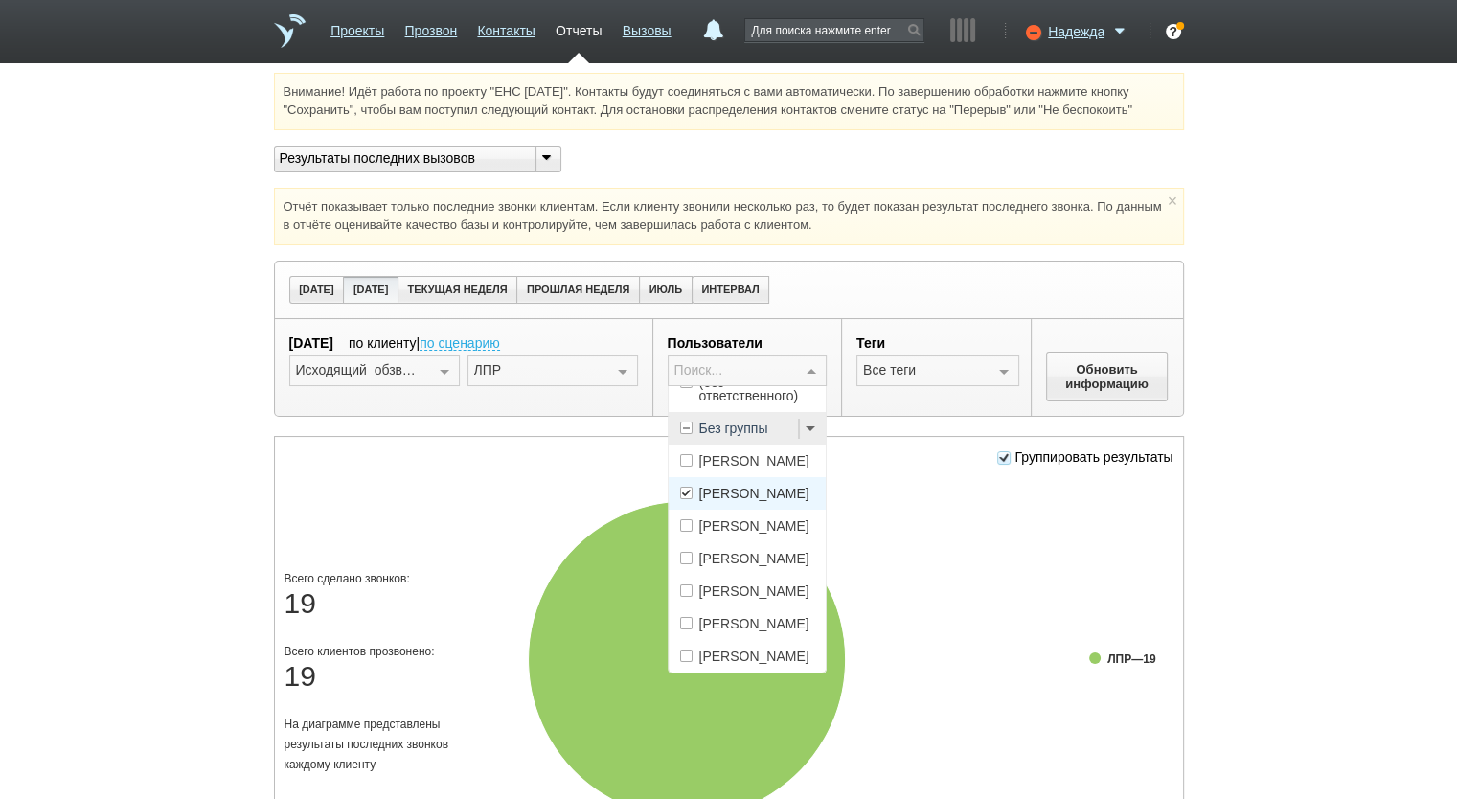
click at [770, 487] on span "[PERSON_NAME]" at bounding box center [754, 493] width 110 height 13
click at [754, 552] on span "[PERSON_NAME]" at bounding box center [754, 558] width 110 height 13
click at [1079, 380] on button "Обновить информацию" at bounding box center [1107, 377] width 123 height 50
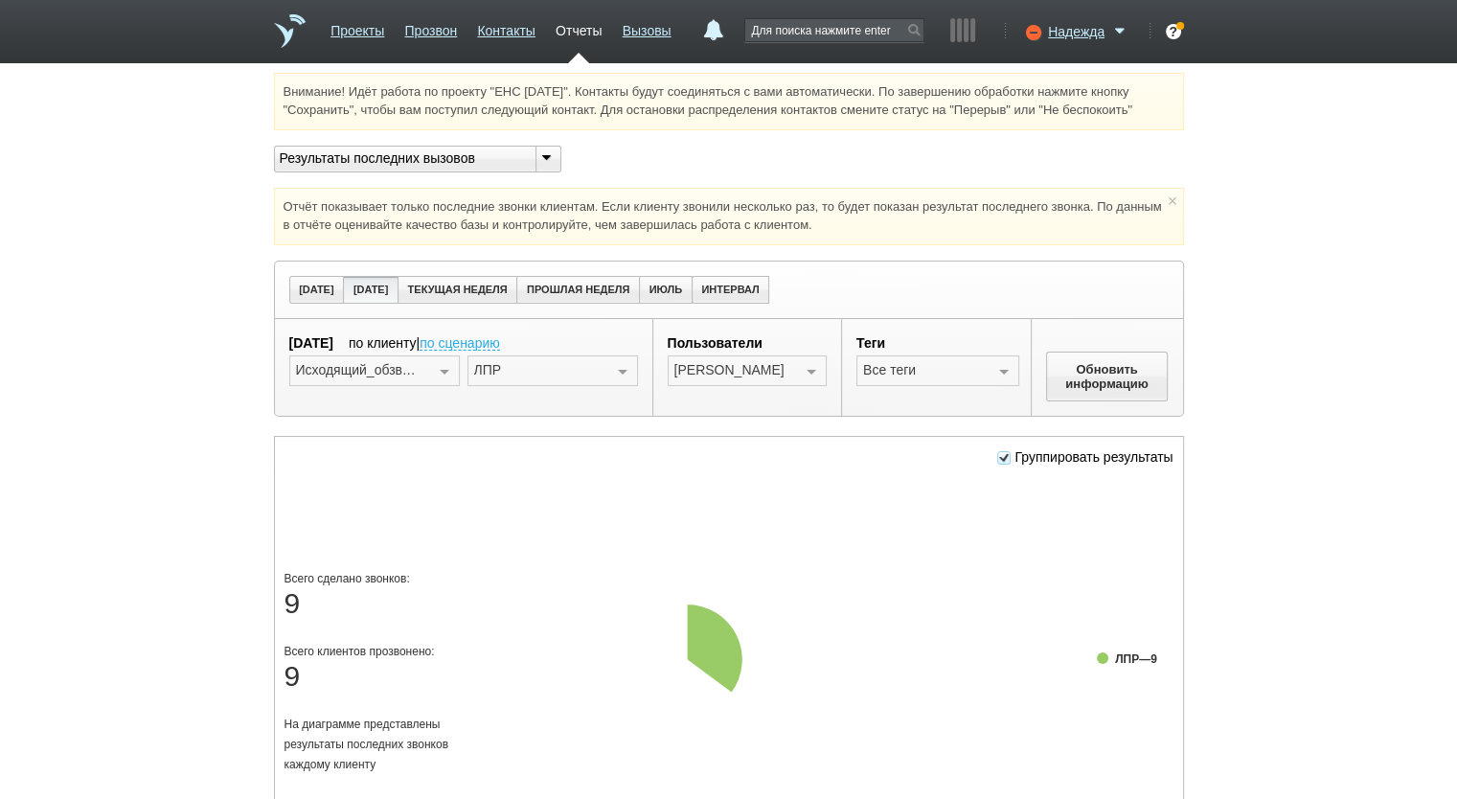
click at [804, 370] on div at bounding box center [811, 371] width 29 height 31
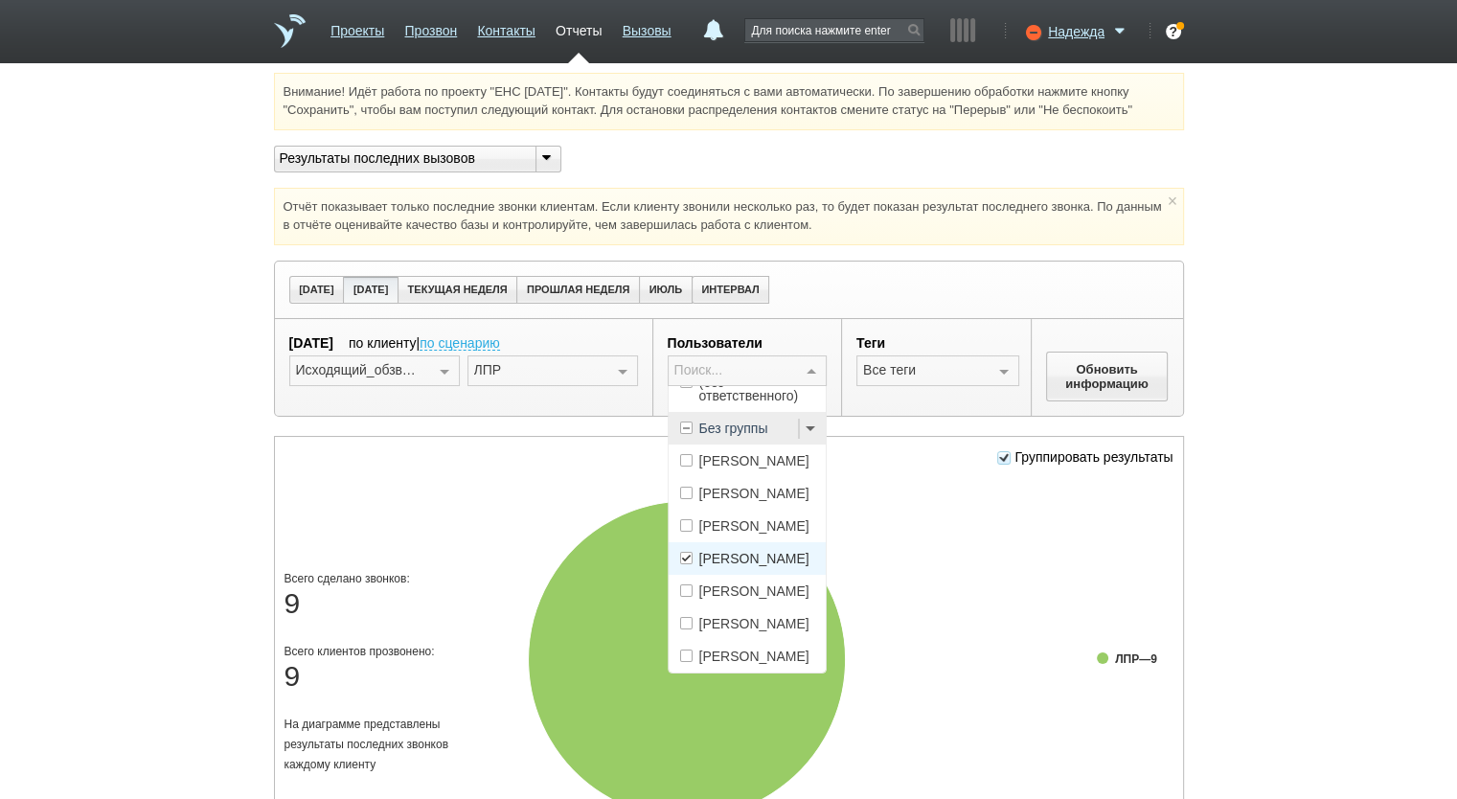
click at [752, 552] on span "[PERSON_NAME]" at bounding box center [754, 558] width 110 height 13
click at [760, 617] on span "[PERSON_NAME]" at bounding box center [754, 623] width 110 height 13
click at [1088, 377] on button "Обновить информацию" at bounding box center [1107, 377] width 123 height 50
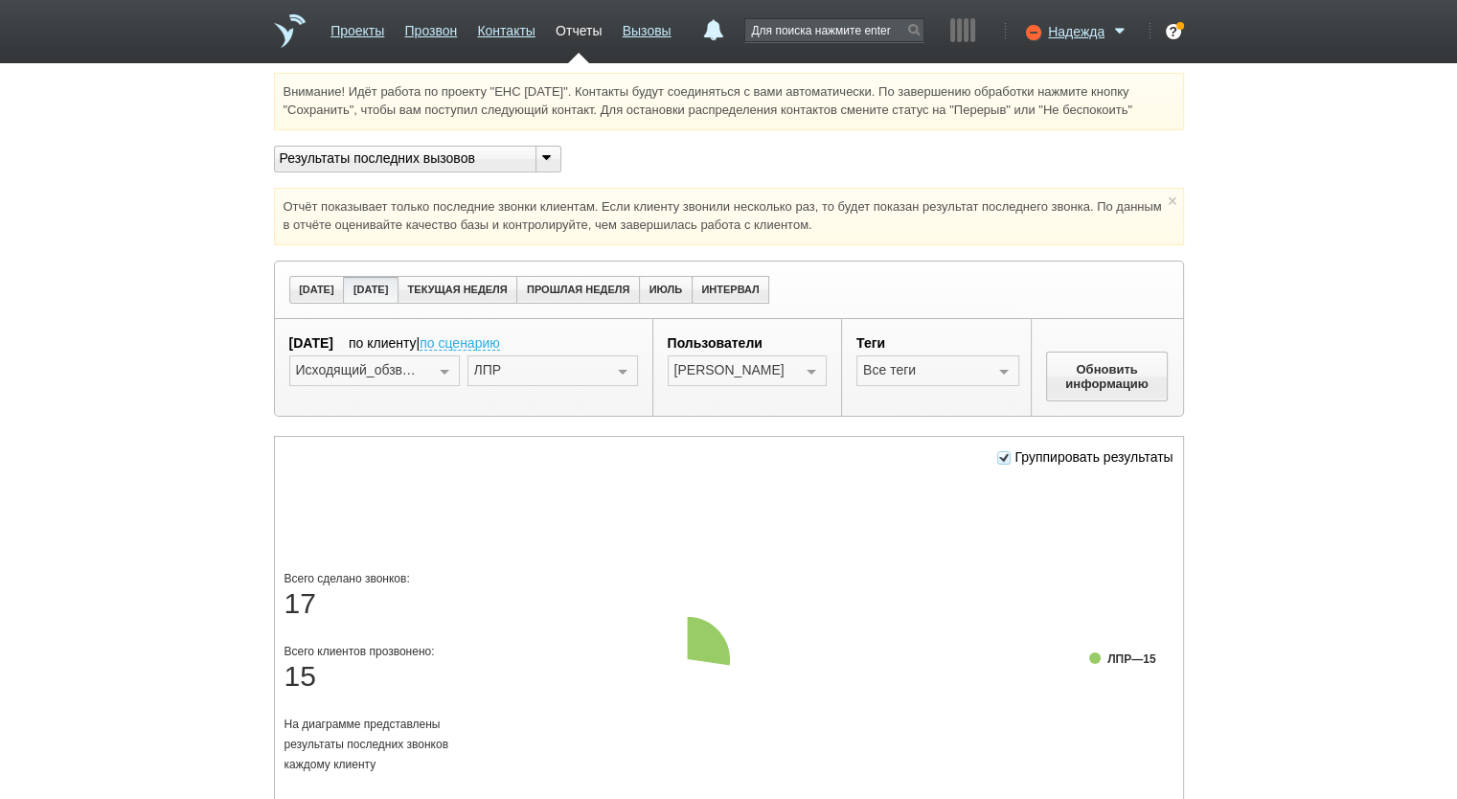
click at [812, 372] on div at bounding box center [811, 371] width 29 height 31
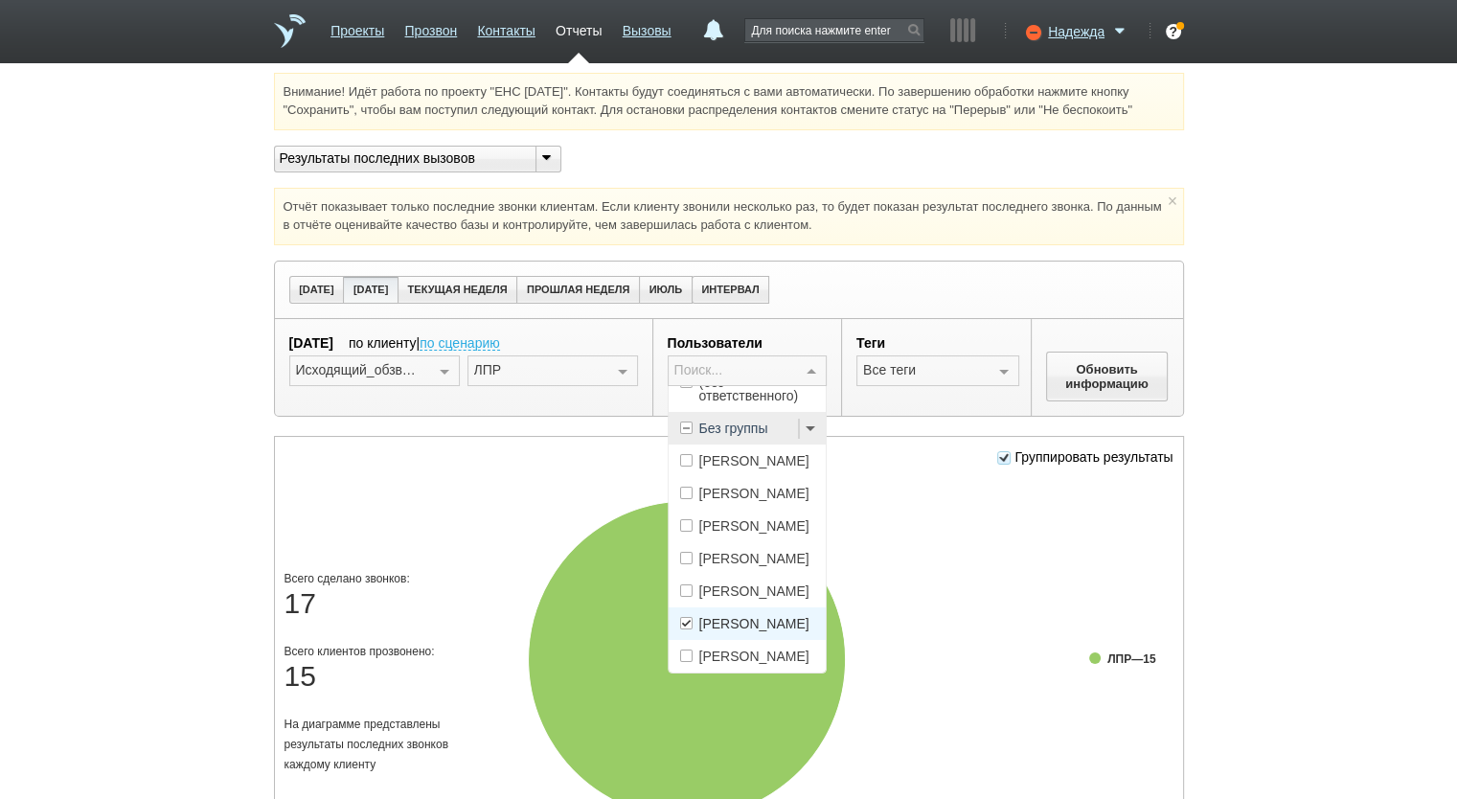
click at [762, 617] on span "[PERSON_NAME]" at bounding box center [754, 623] width 110 height 13
click at [759, 650] on span "[PERSON_NAME]" at bounding box center [754, 656] width 110 height 13
click at [1088, 379] on button "Обновить информацию" at bounding box center [1107, 377] width 123 height 50
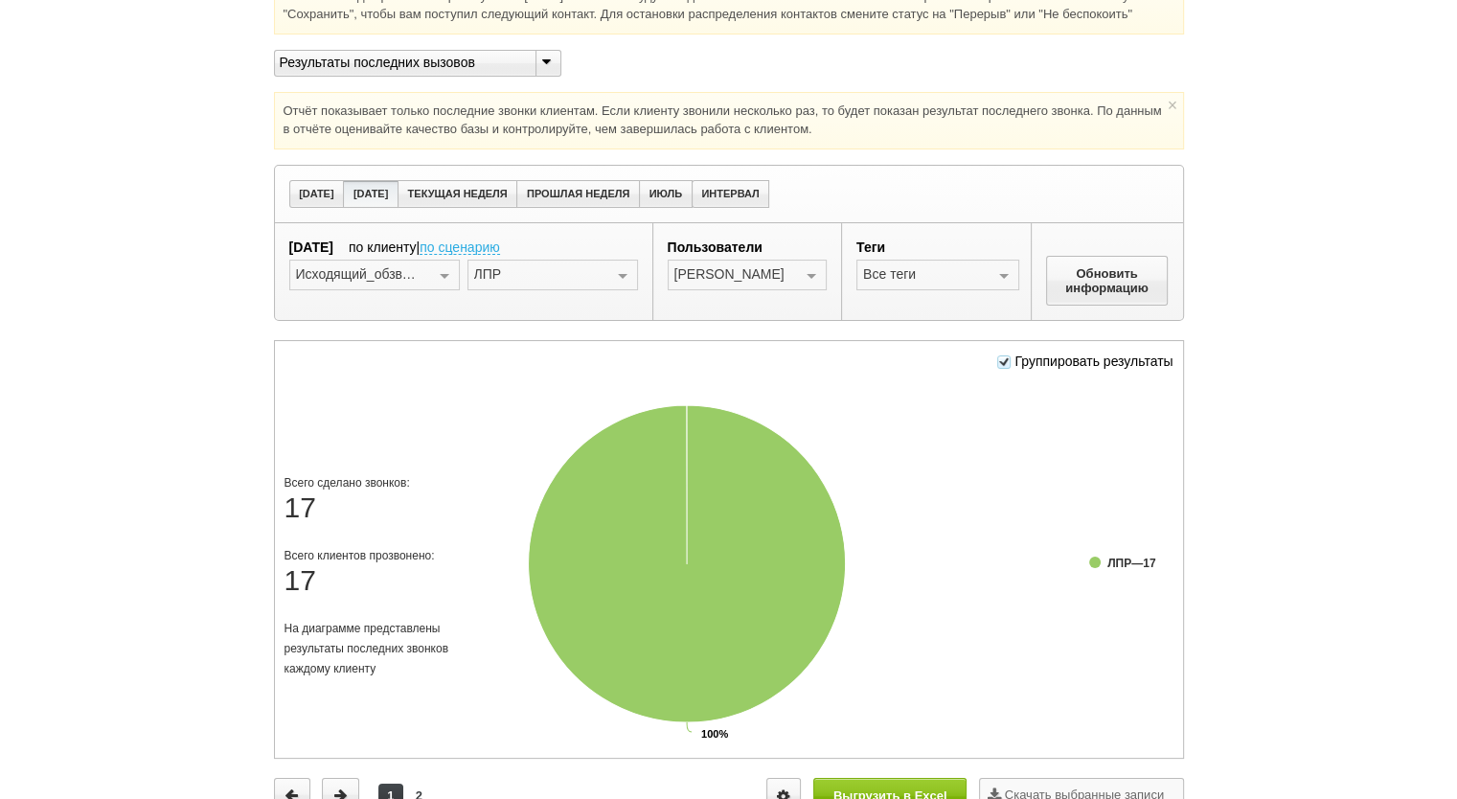
scroll to position [0, 0]
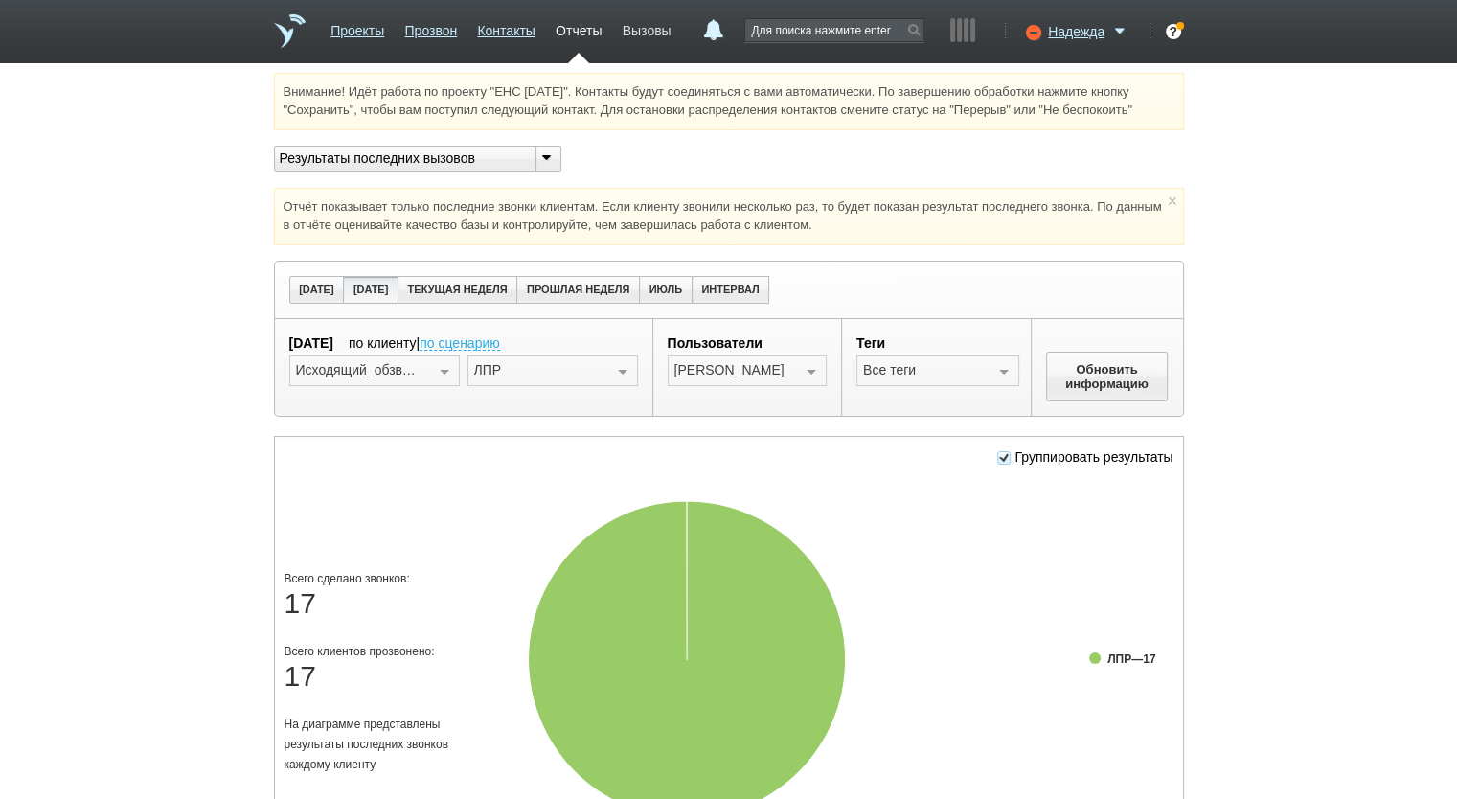
click at [645, 35] on link "Вызовы" at bounding box center [647, 27] width 49 height 28
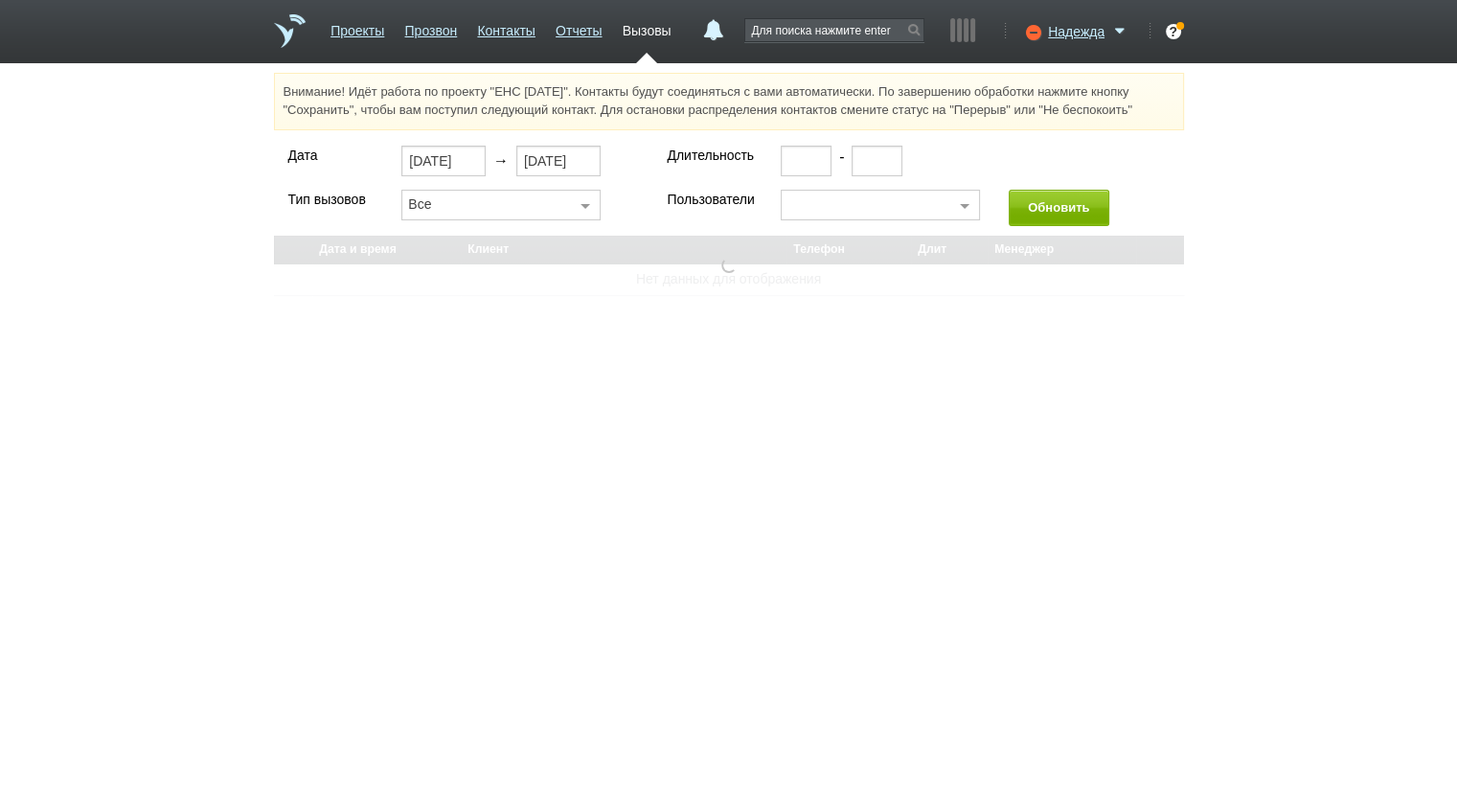
select select "30"
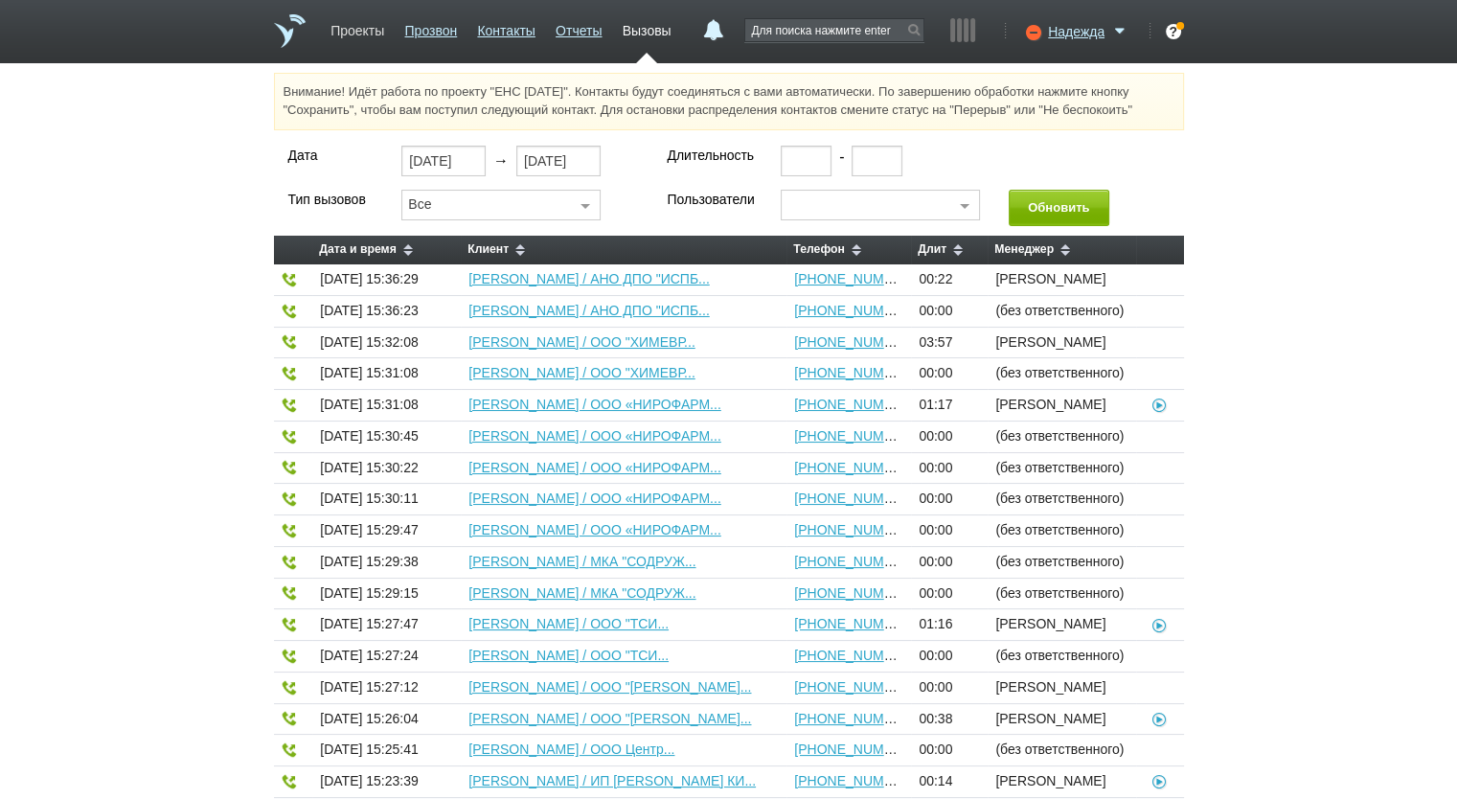
click at [367, 32] on link "Проекты" at bounding box center [358, 27] width 54 height 28
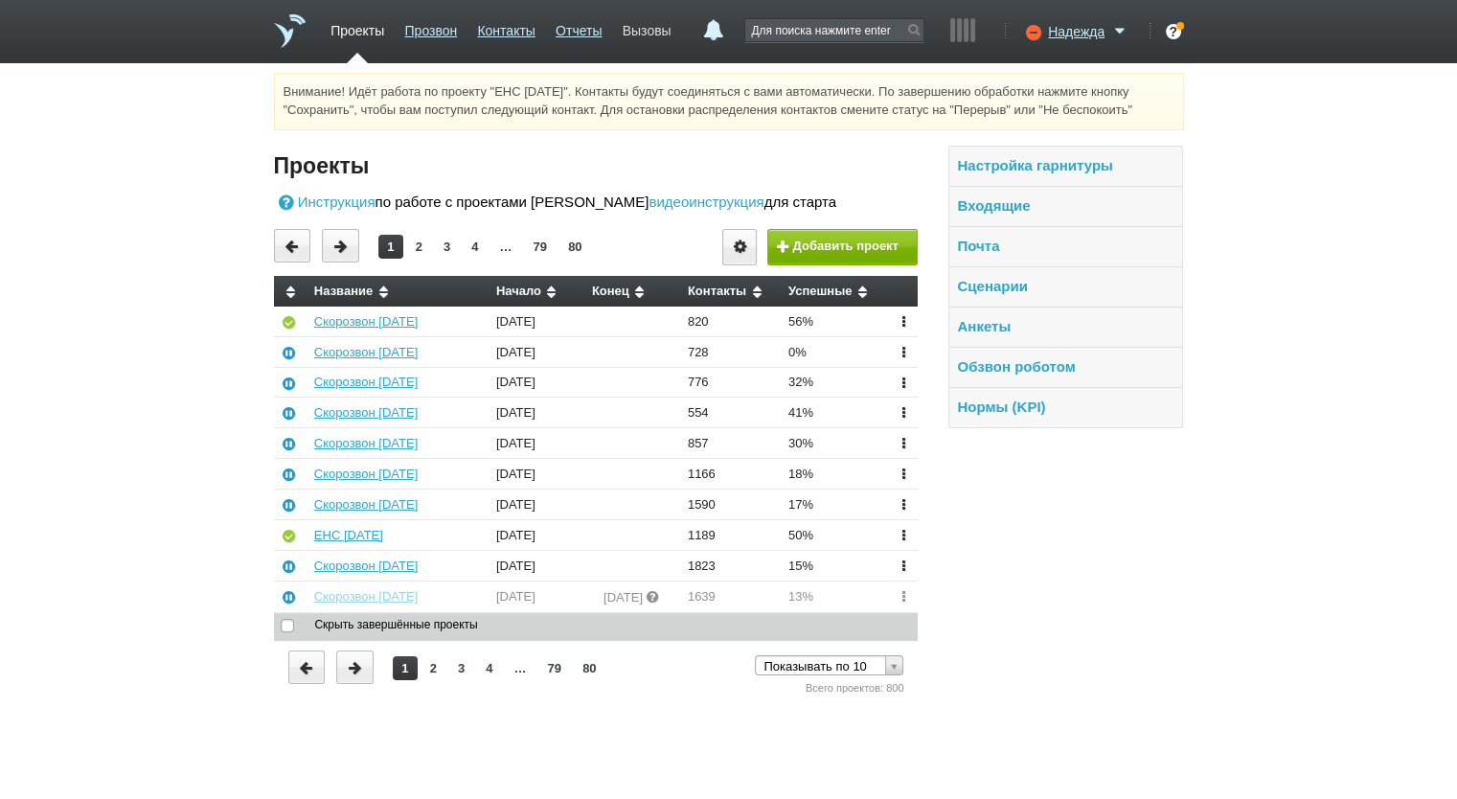
click at [656, 32] on link "Вызовы" at bounding box center [647, 27] width 49 height 28
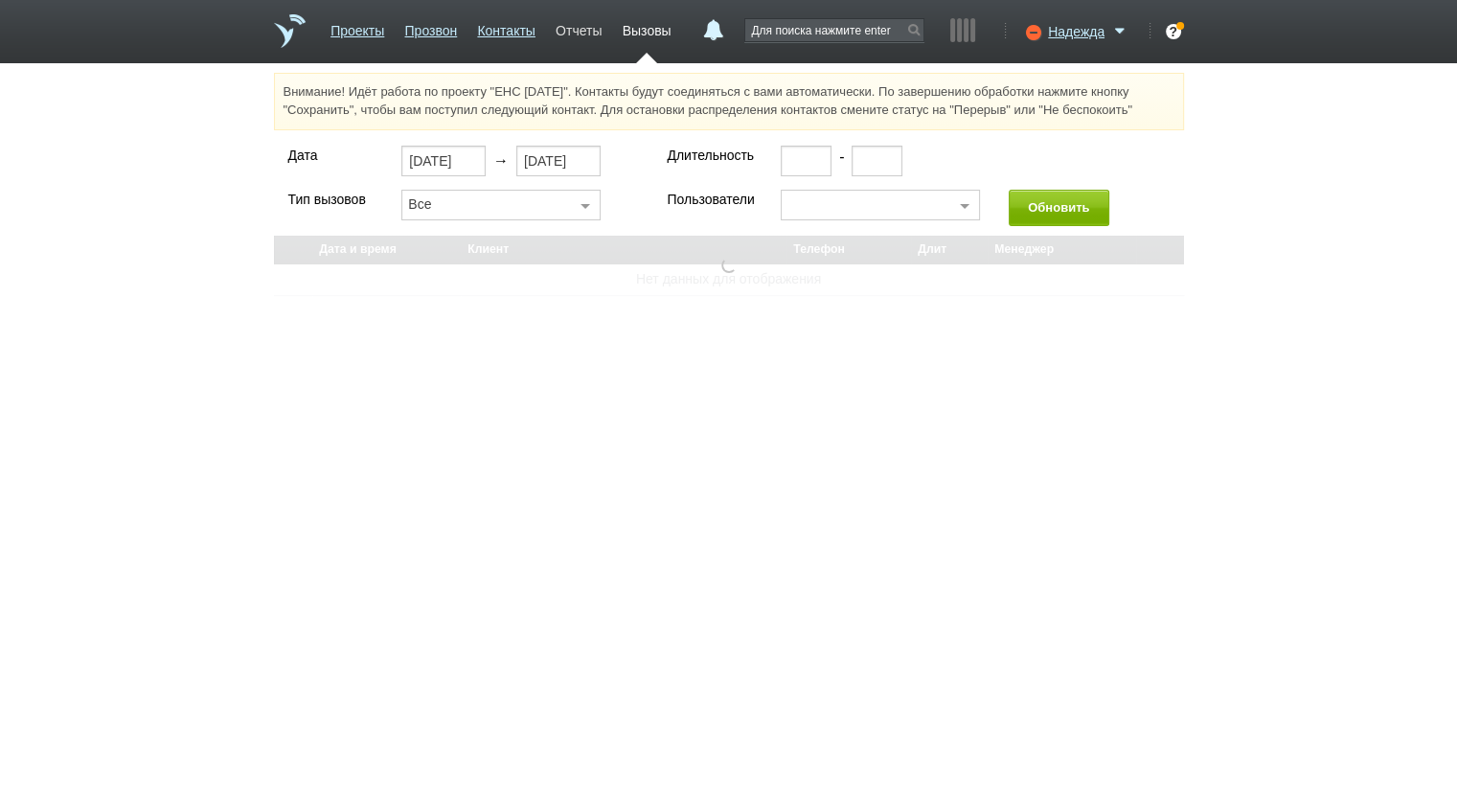
select select "30"
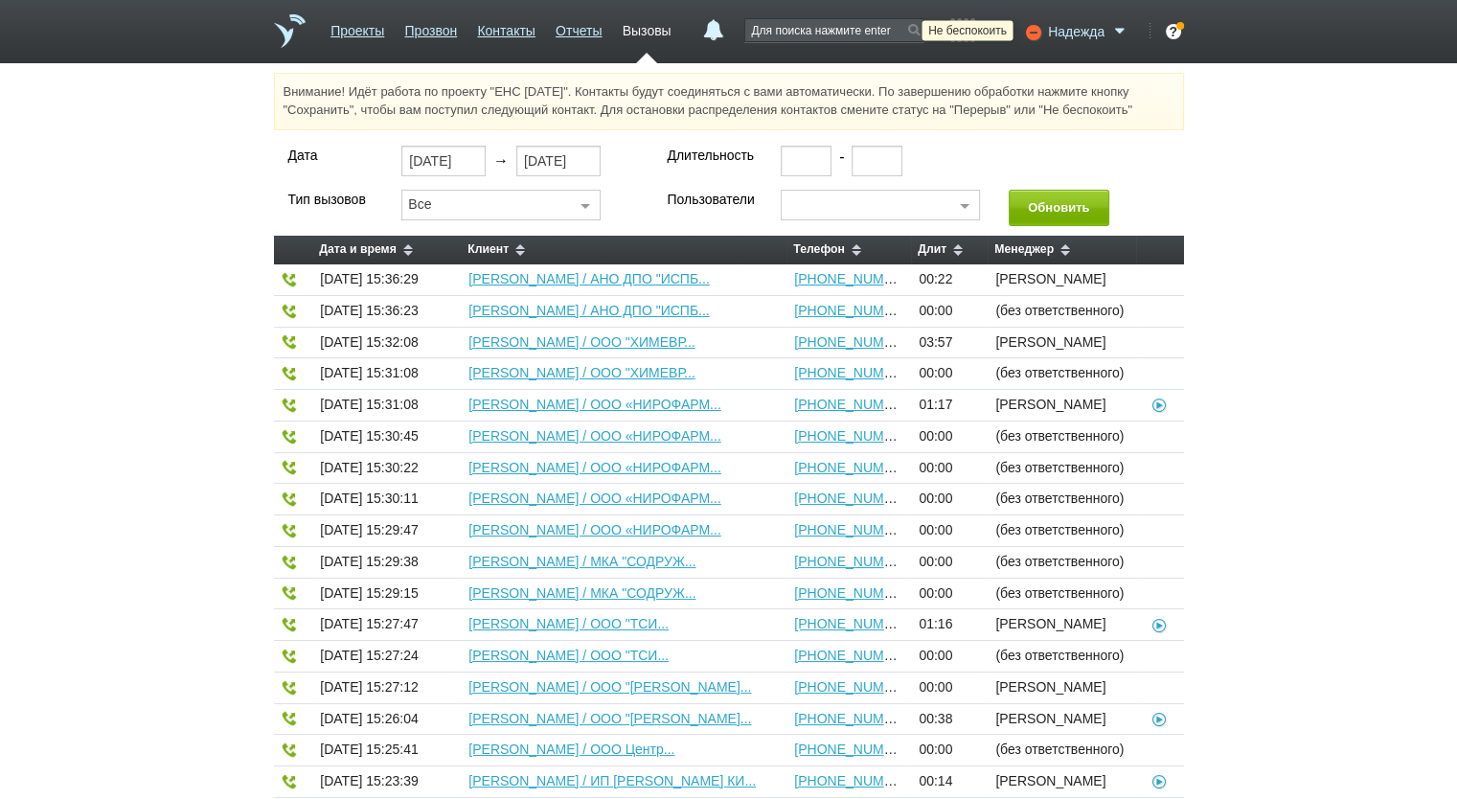
click at [1035, 35] on icon at bounding box center [1031, 31] width 26 height 19
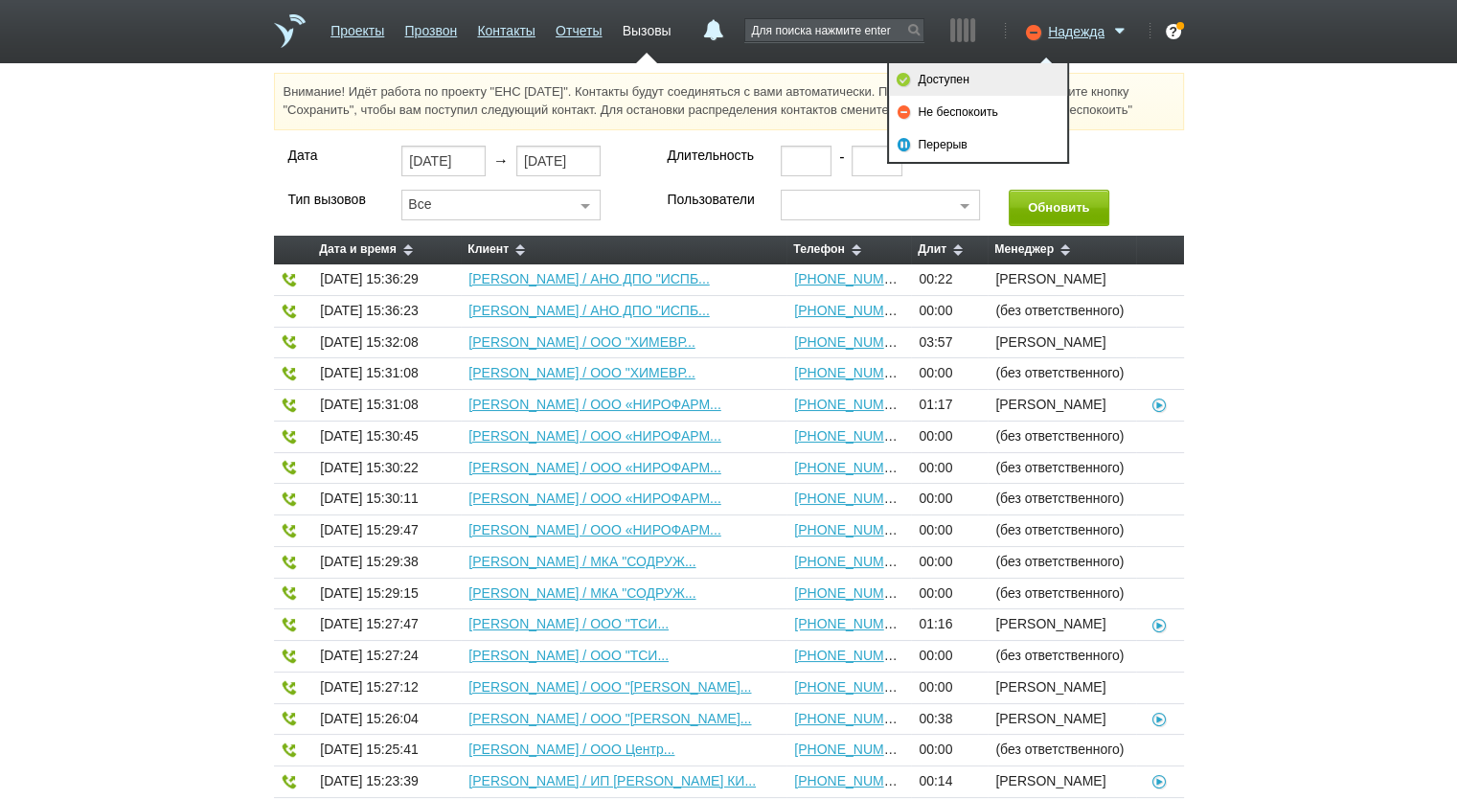
click at [1006, 77] on link "Доступен" at bounding box center [978, 79] width 178 height 33
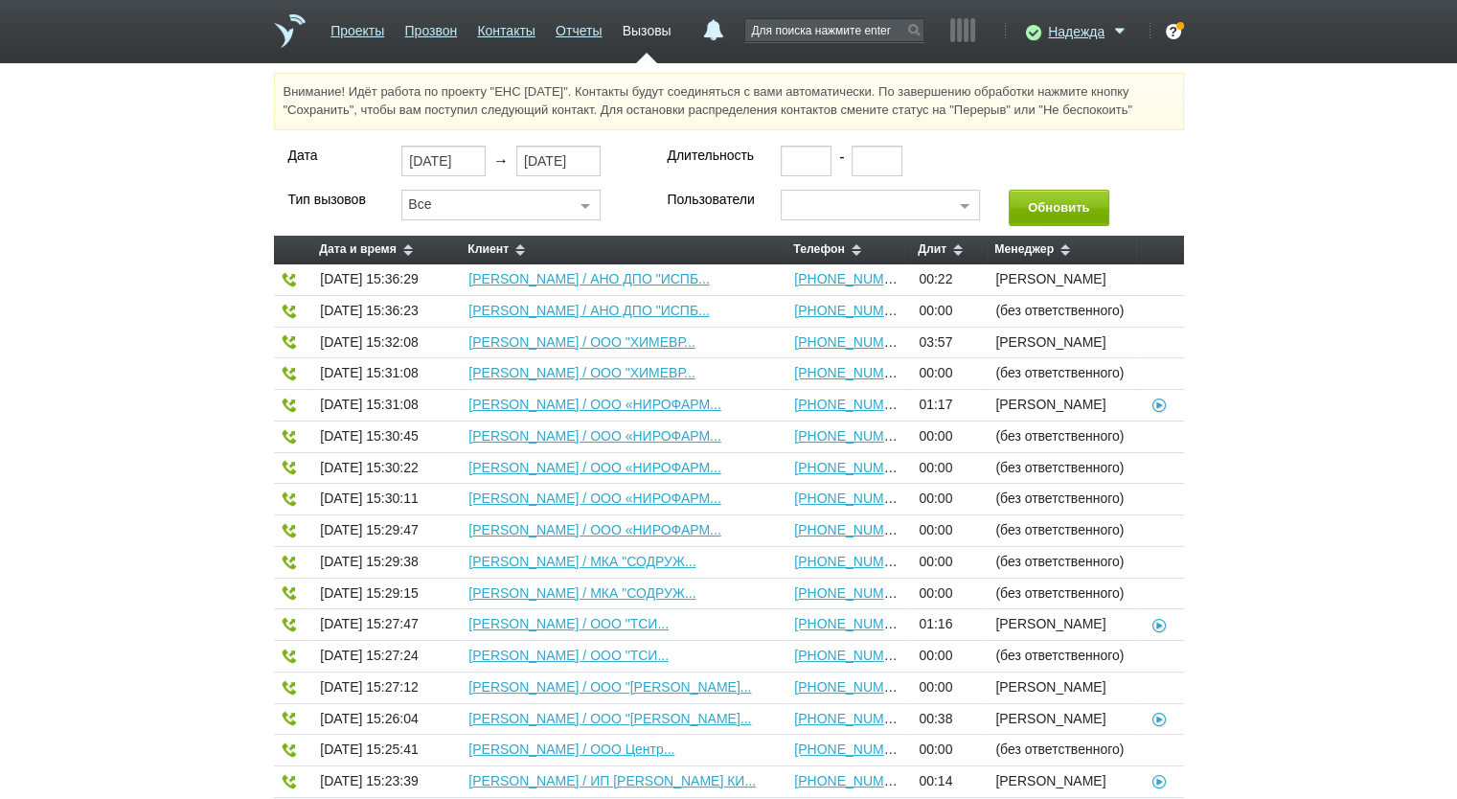
click at [645, 25] on link "Вызовы" at bounding box center [647, 27] width 49 height 28
click at [377, 38] on link "Проекты" at bounding box center [358, 27] width 54 height 28
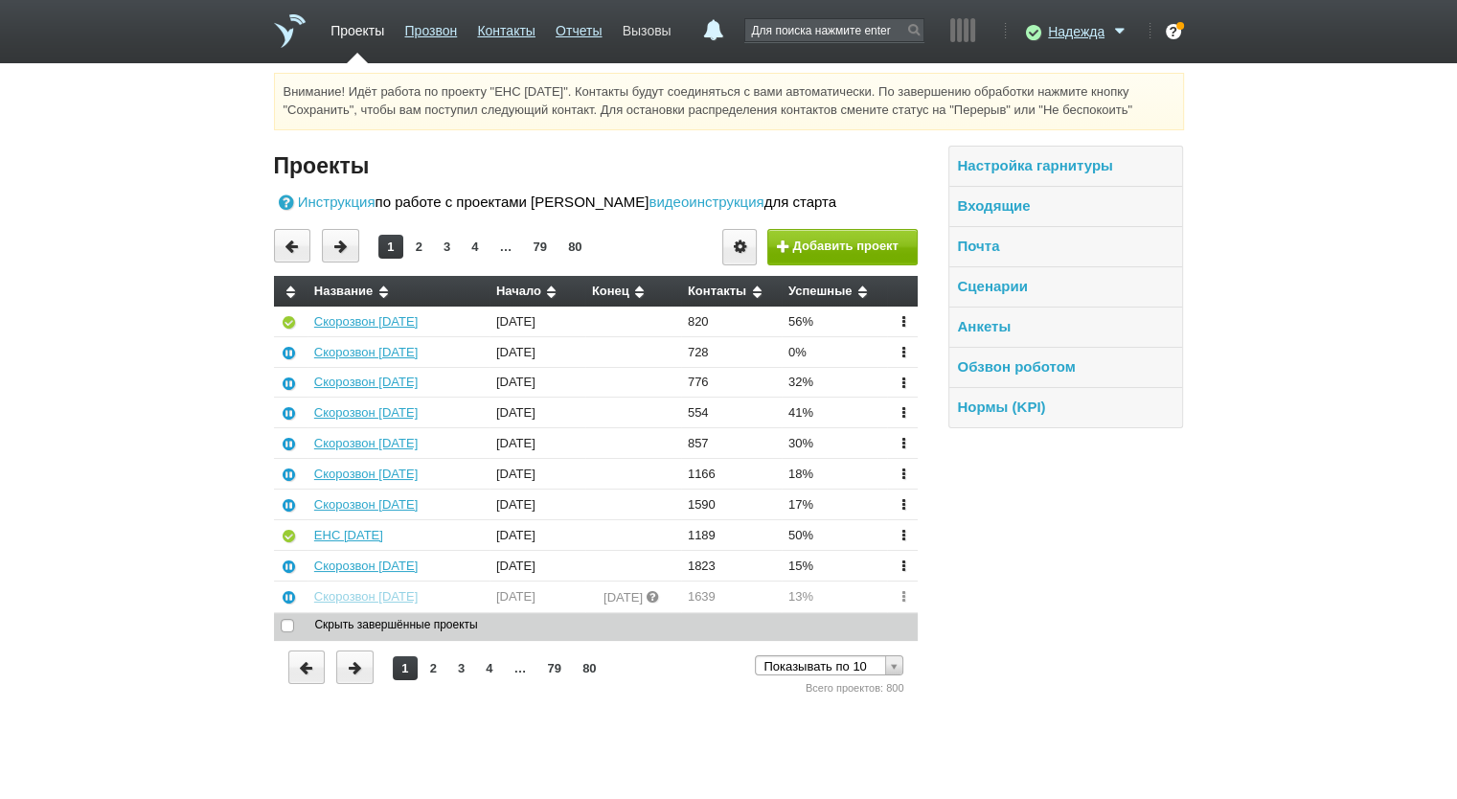
click at [636, 26] on link "Вызовы" at bounding box center [647, 27] width 49 height 28
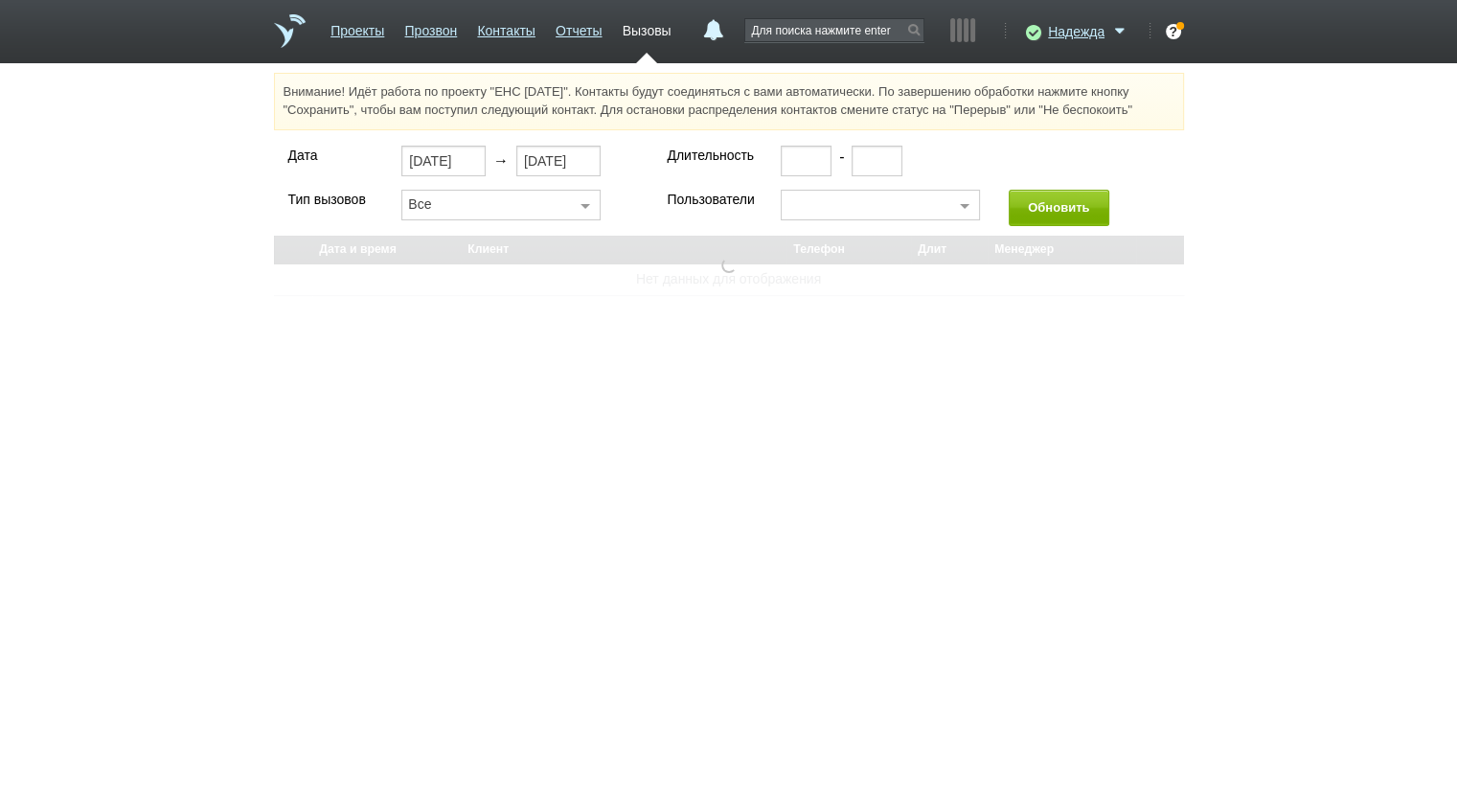
select select "30"
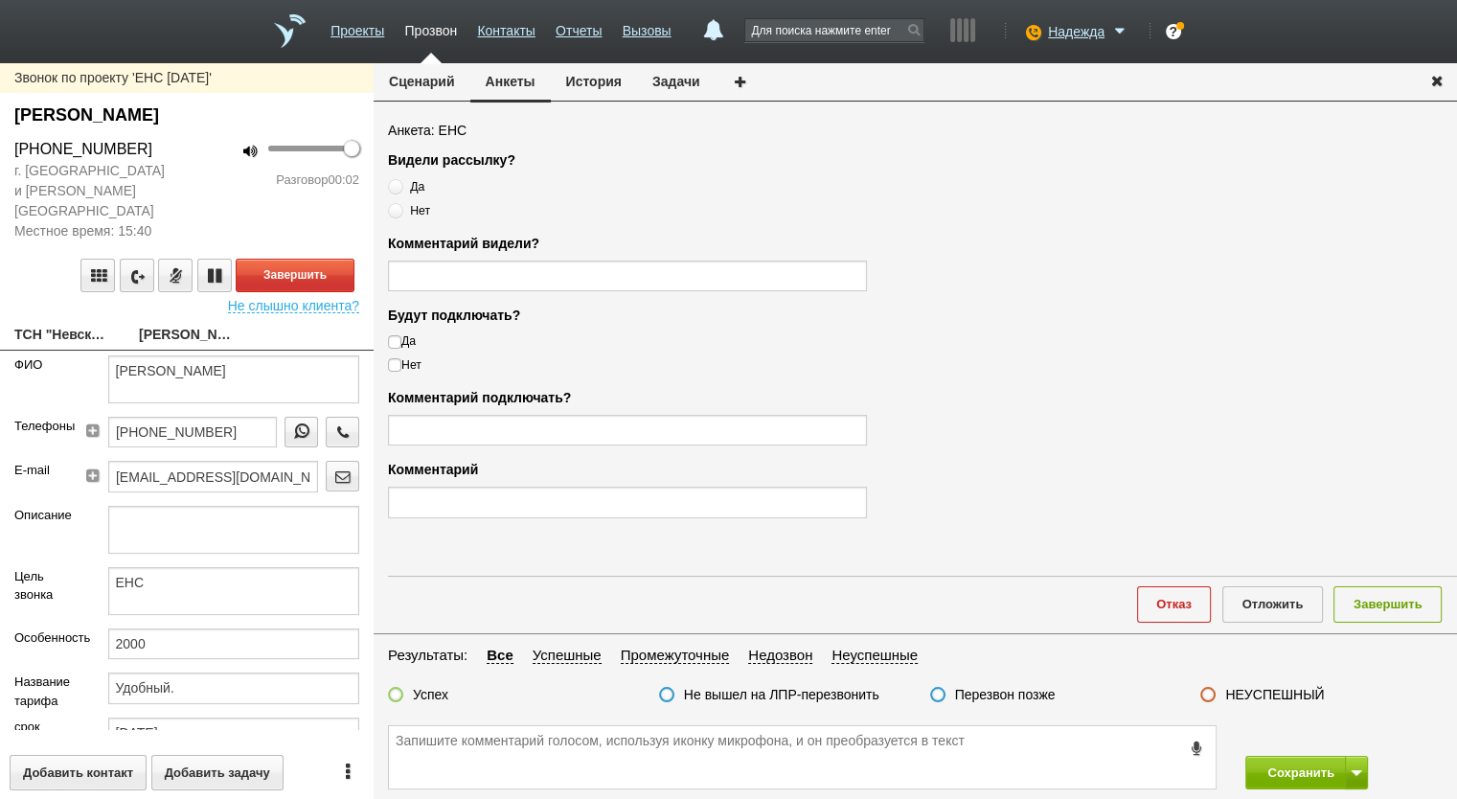
click at [319, 148] on div "100" at bounding box center [309, 149] width 83 height 6
click at [305, 149] on div "61" at bounding box center [309, 149] width 83 height 6
click at [301, 149] on div "44" at bounding box center [309, 149] width 83 height 6
click at [284, 151] on div "39" at bounding box center [310, 148] width 99 height 21
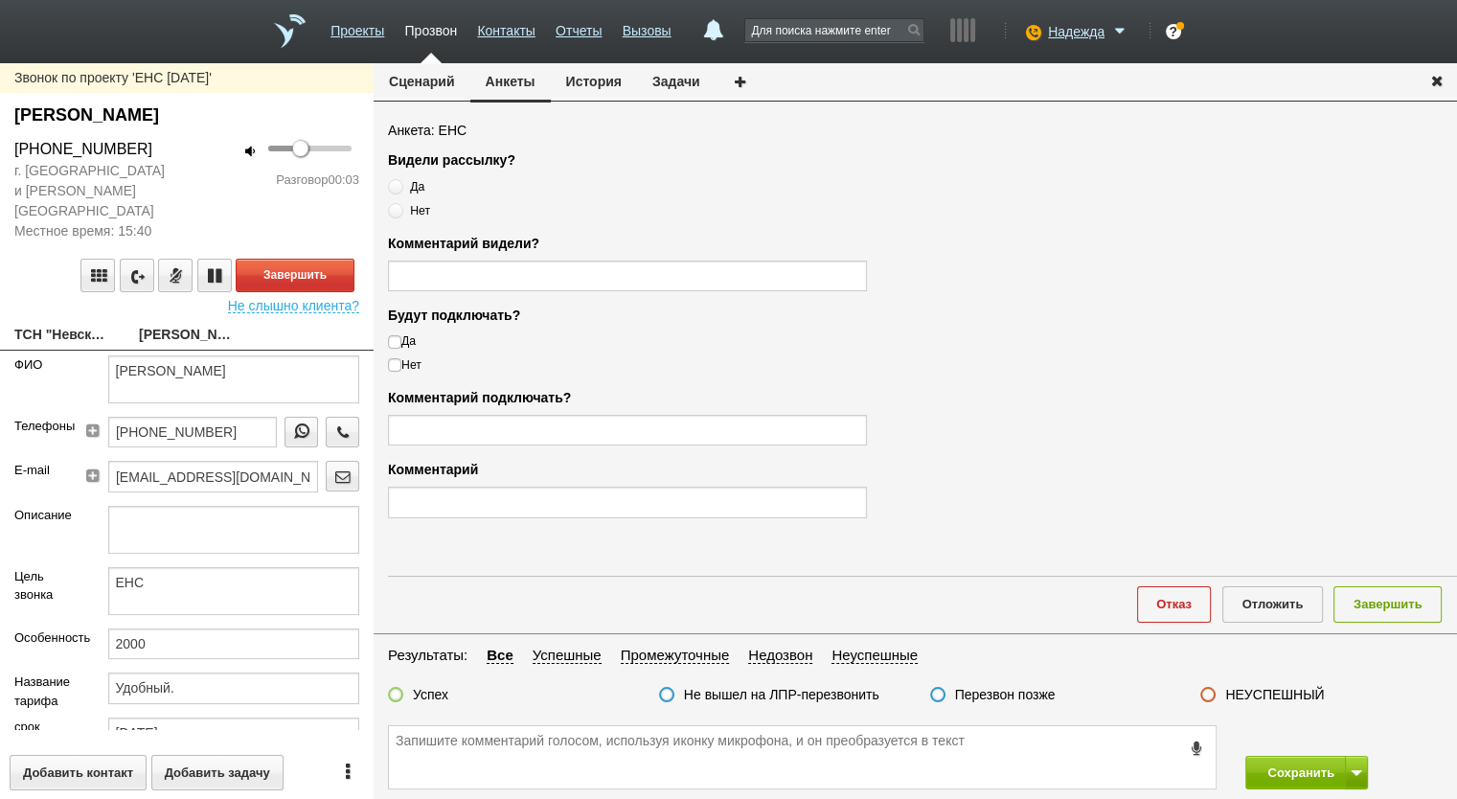
click at [278, 151] on div "39" at bounding box center [310, 148] width 99 height 21
type input "12"
click at [59, 323] on link "ТСН "Невское"" at bounding box center [62, 336] width 96 height 27
type textarea "ТСН "Невское""
type input "5017079230"
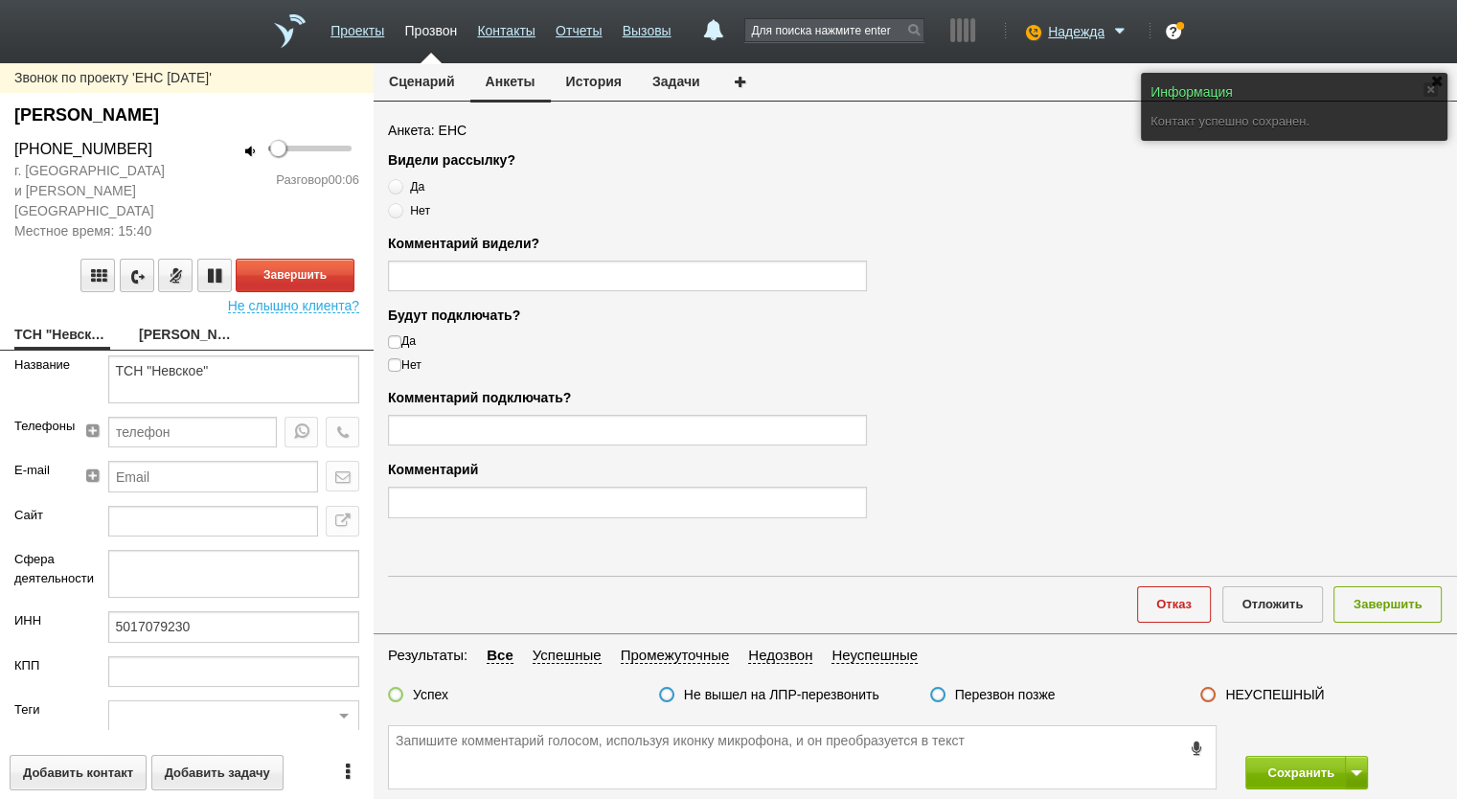
click at [441, 80] on button "Сценарий" at bounding box center [422, 81] width 97 height 36
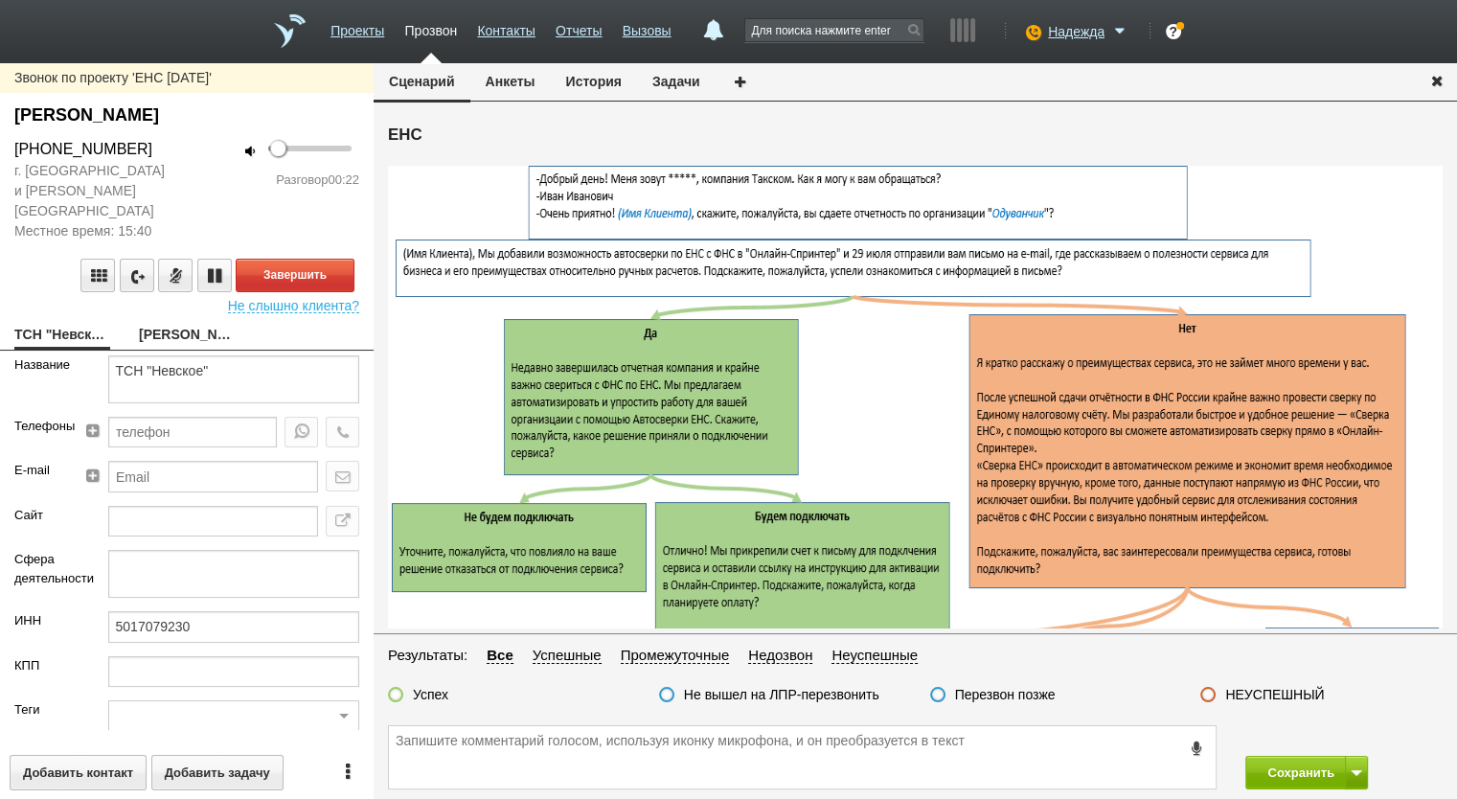
click at [191, 300] on div "Звонок по проекту 'ЕНС 06.08.2025' Кутьина Анна Алексеевна +7 (910) 437-60-52 г…" at bounding box center [187, 431] width 374 height 736
click at [173, 323] on link "Кутьина Анна Алексеевна" at bounding box center [187, 336] width 96 height 27
type textarea "Кутьина Анна Алексеевна"
type textarea "ЕНС"
type input "2000"
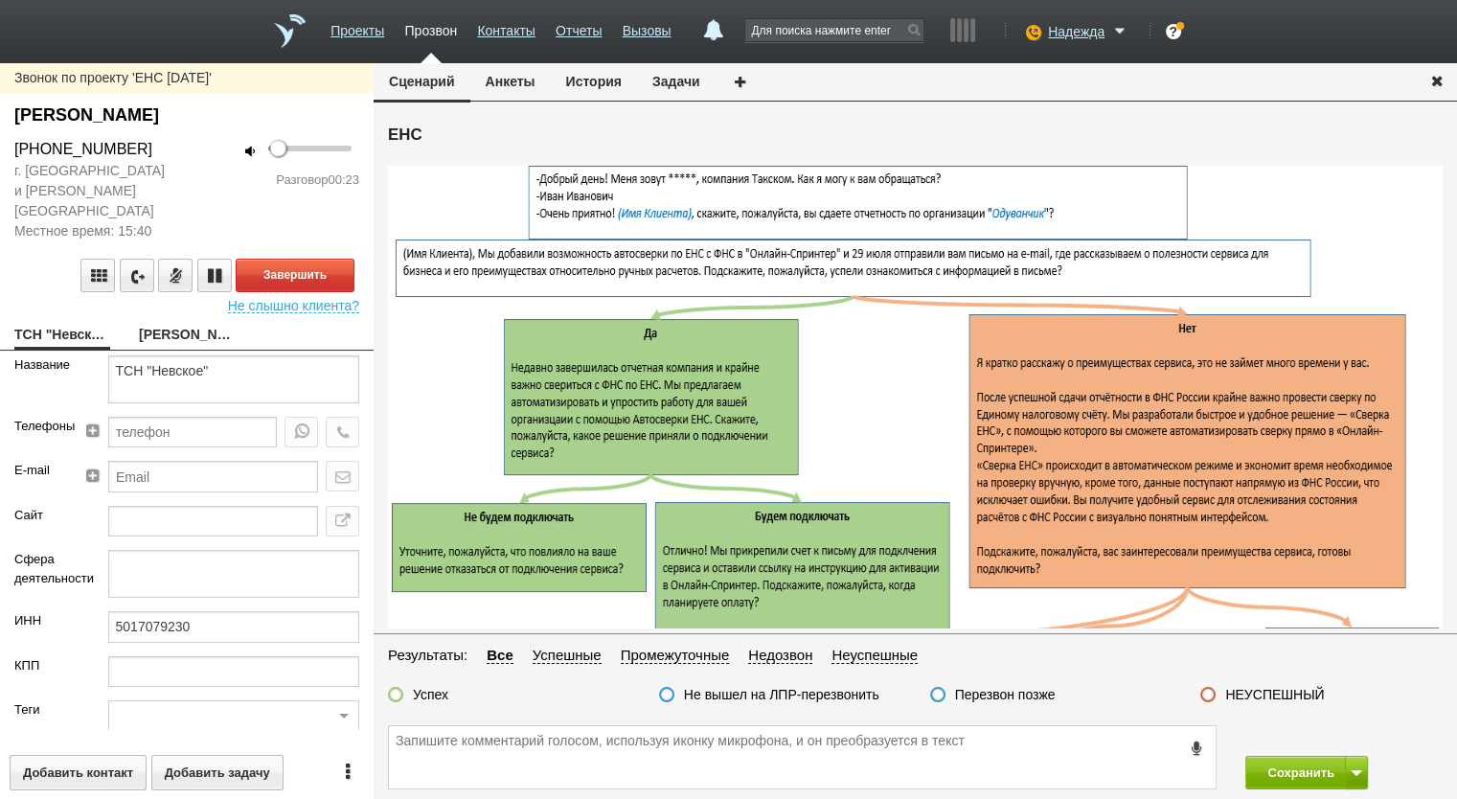
type input "Удобный."
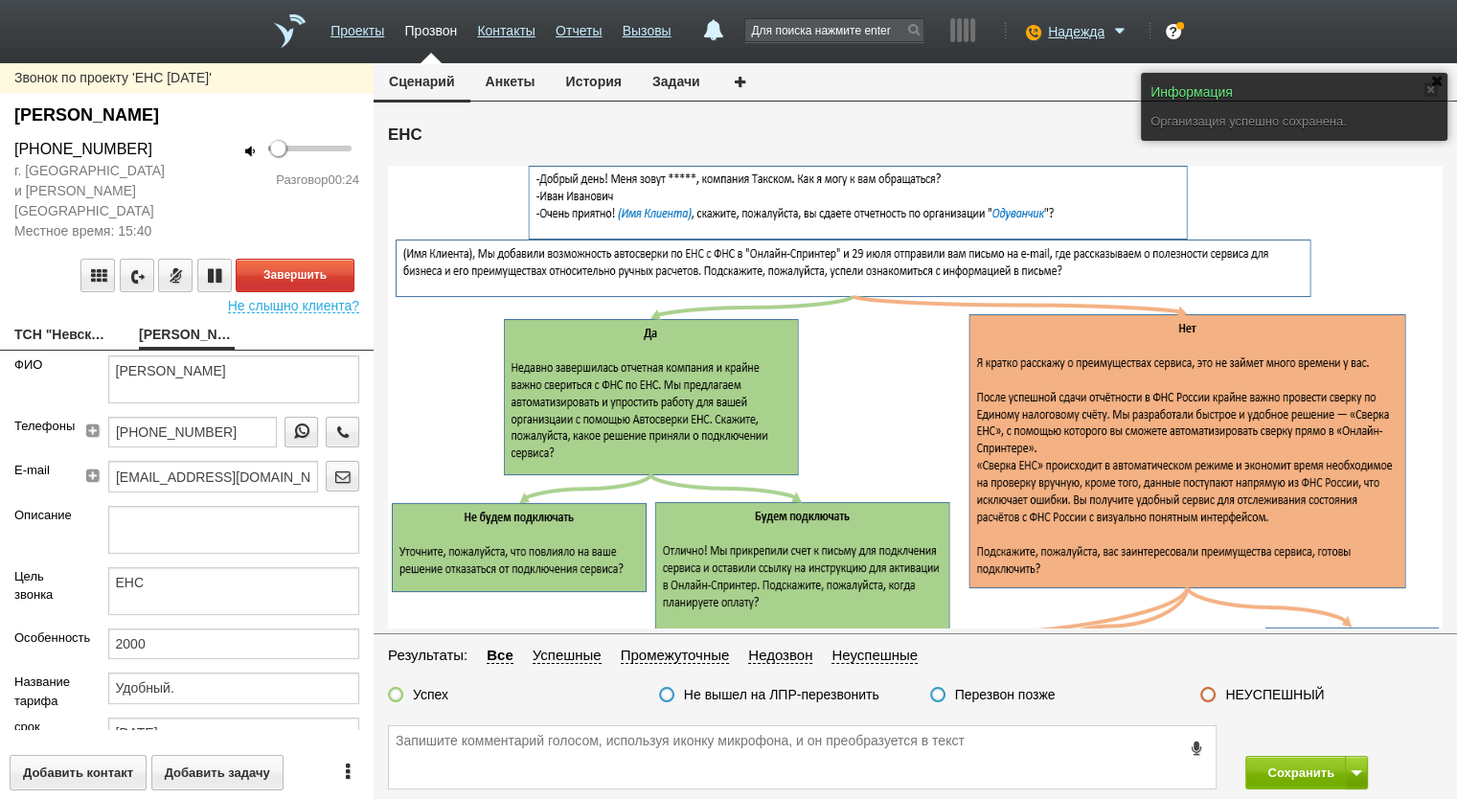
drag, startPoint x: 159, startPoint y: 148, endPoint x: 9, endPoint y: 146, distance: 150.4
click at [9, 146] on div "+7 (910) 437-60-52" at bounding box center [93, 149] width 187 height 23
copy div "+7 (910) 437-60-52"
click at [559, 741] on textarea at bounding box center [802, 757] width 827 height 62
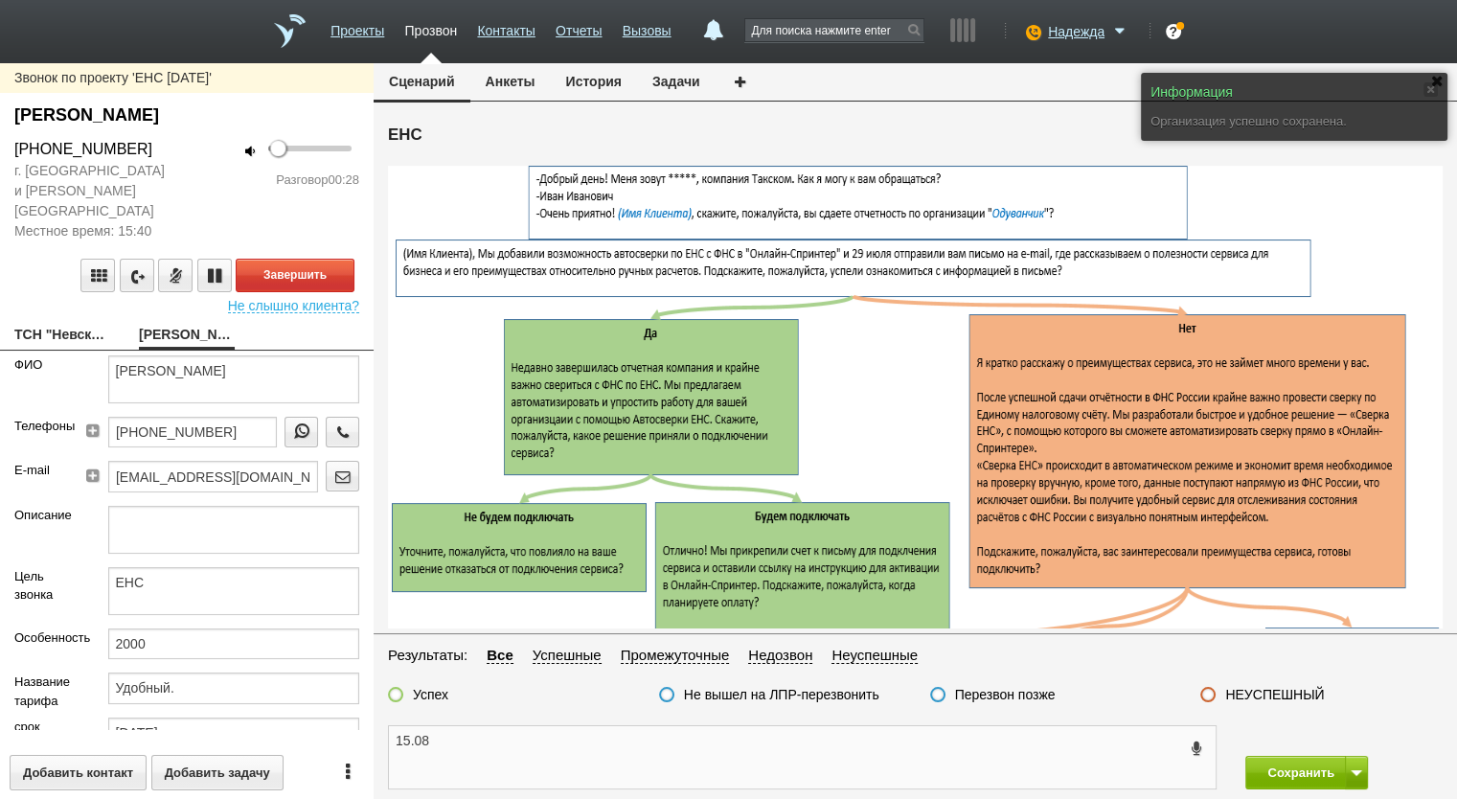
paste textarea "+7 (910) 437-60-52"
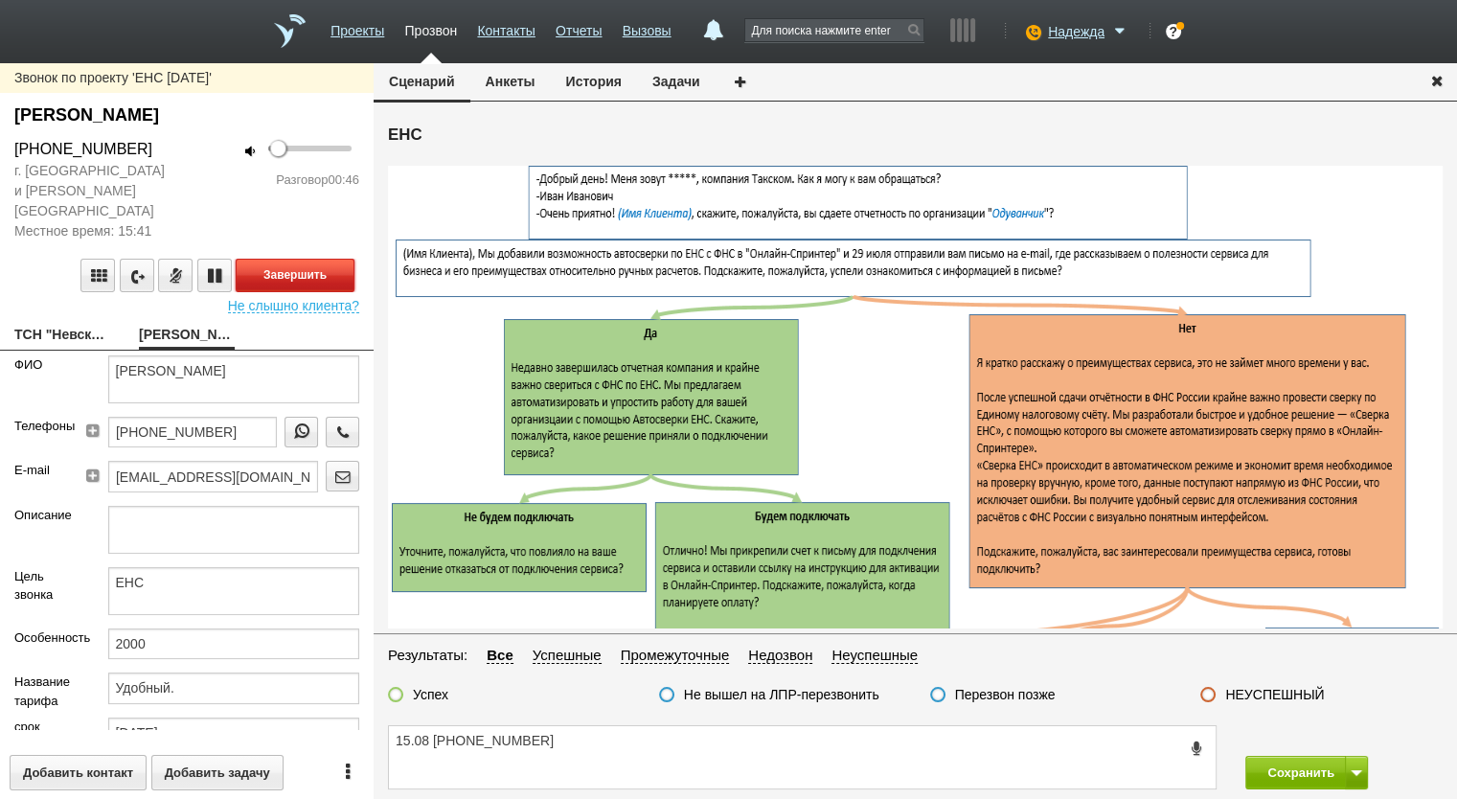
click at [280, 259] on button "Завершить" at bounding box center [295, 276] width 119 height 34
click at [636, 771] on textarea "15.08 +7 (910) 437-60-52" at bounding box center [802, 757] width 827 height 62
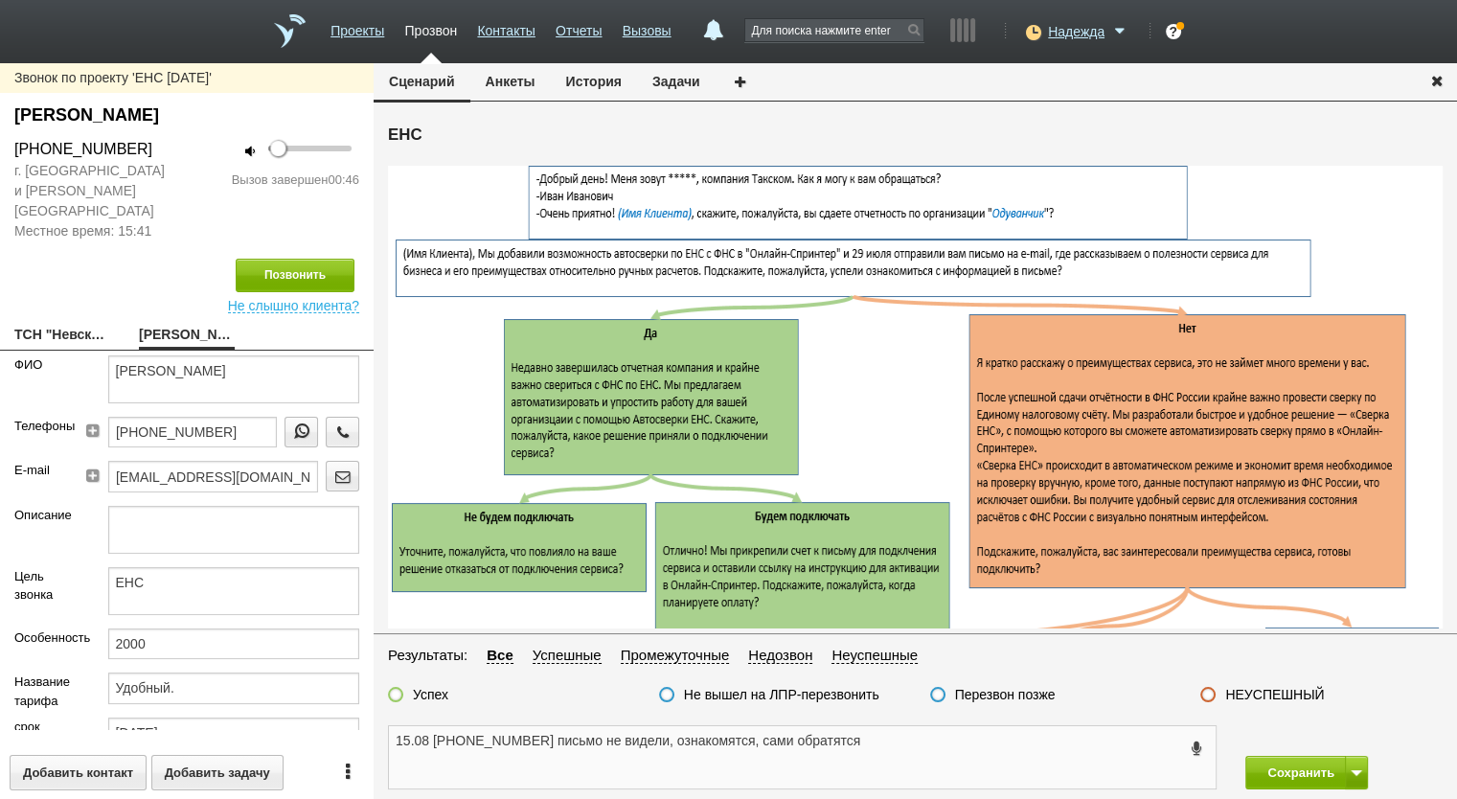
type textarea "15.08 +7 (910) 437-60-52 письмо не видели, ознакомятся, сами обратятся"
drag, startPoint x: 509, startPoint y: 93, endPoint x: 509, endPoint y: 104, distance: 11.5
click at [508, 93] on button "Анкеты" at bounding box center [510, 81] width 80 height 36
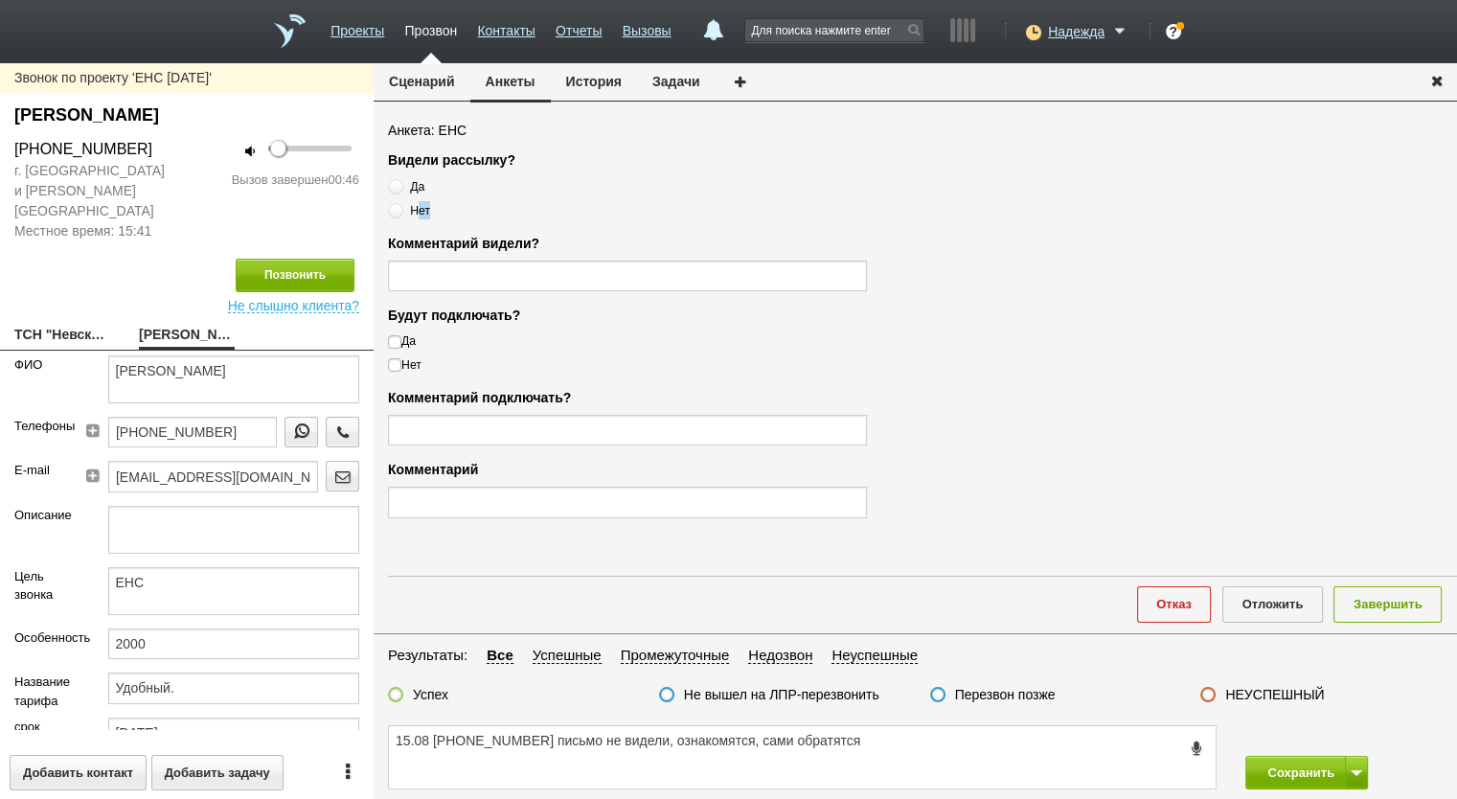
click at [420, 208] on label "Нет" at bounding box center [627, 210] width 479 height 18
click at [422, 217] on label "Нет" at bounding box center [627, 210] width 479 height 18
click at [400, 214] on input "Нет" at bounding box center [394, 207] width 12 height 12
radio input "true"
click at [421, 210] on span "Нет" at bounding box center [420, 210] width 20 height 13
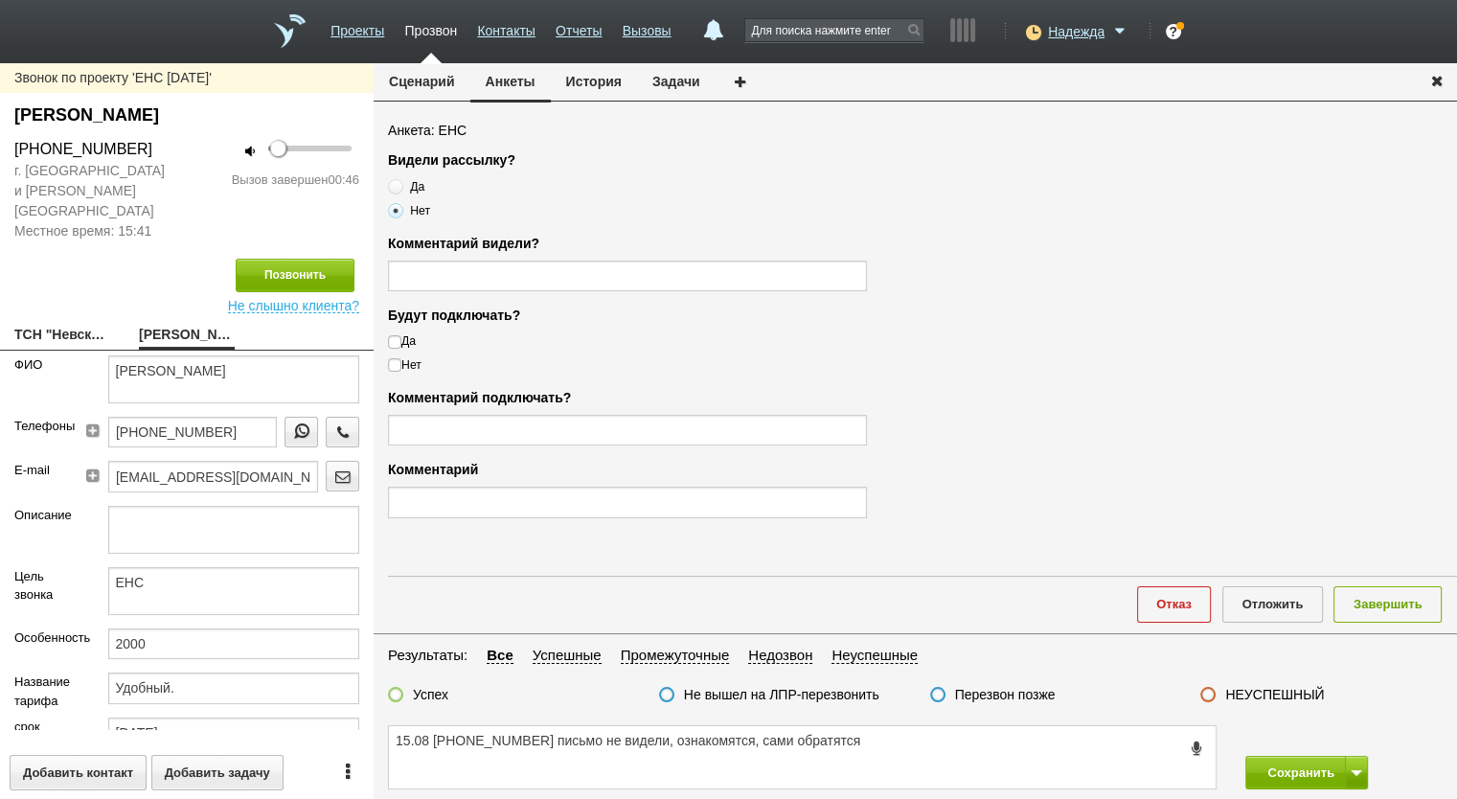
click at [400, 210] on input "Нет" at bounding box center [394, 207] width 12 height 12
click at [1295, 687] on label "НЕУСПЕШНЫЙ" at bounding box center [1274, 694] width 99 height 17
click at [0, 0] on input "НЕУСПЕШНЫЙ" at bounding box center [0, 0] width 0 height 0
click at [1392, 595] on button "Завершить" at bounding box center [1388, 603] width 108 height 35
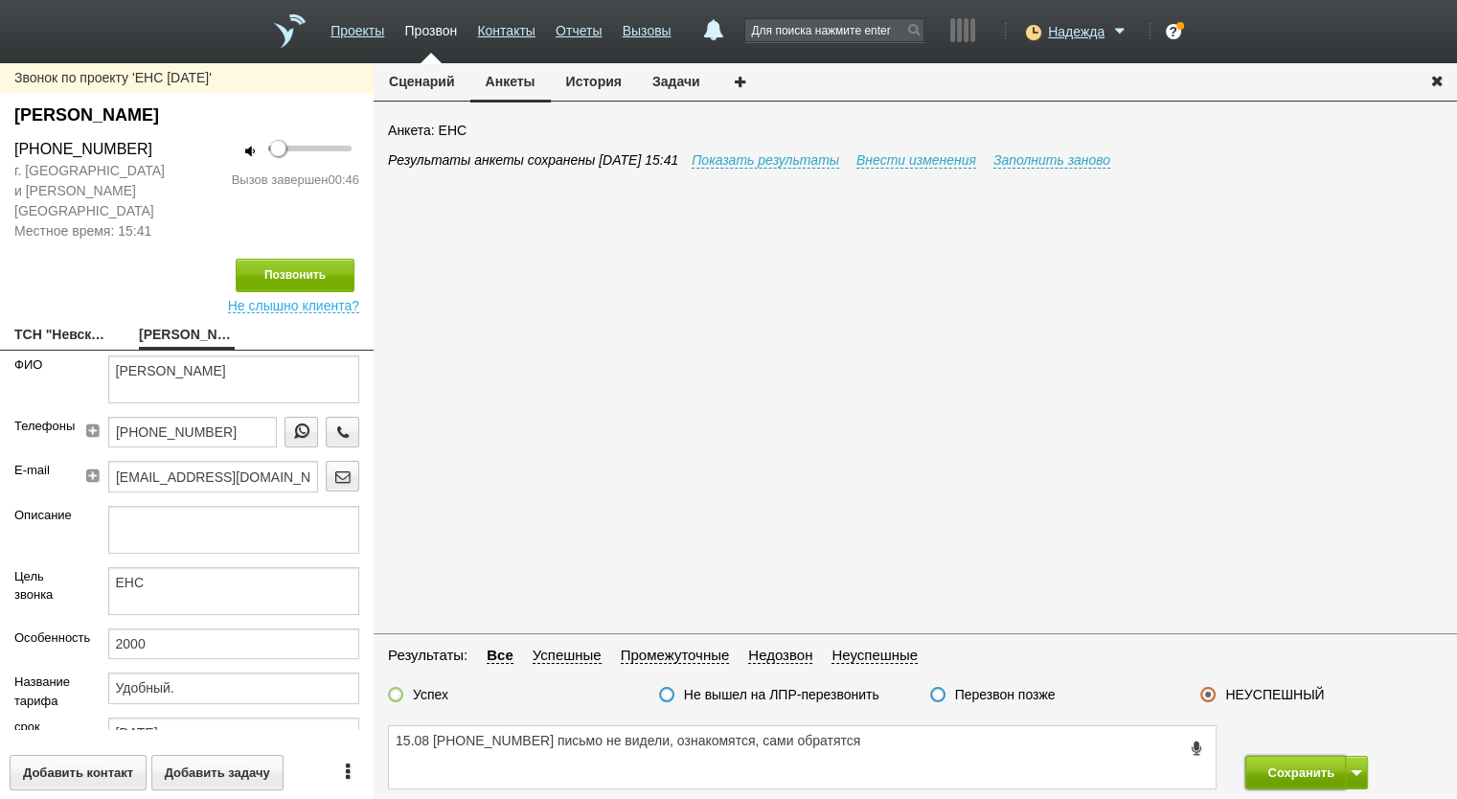
click at [1311, 757] on button "Сохранить" at bounding box center [1295, 773] width 101 height 34
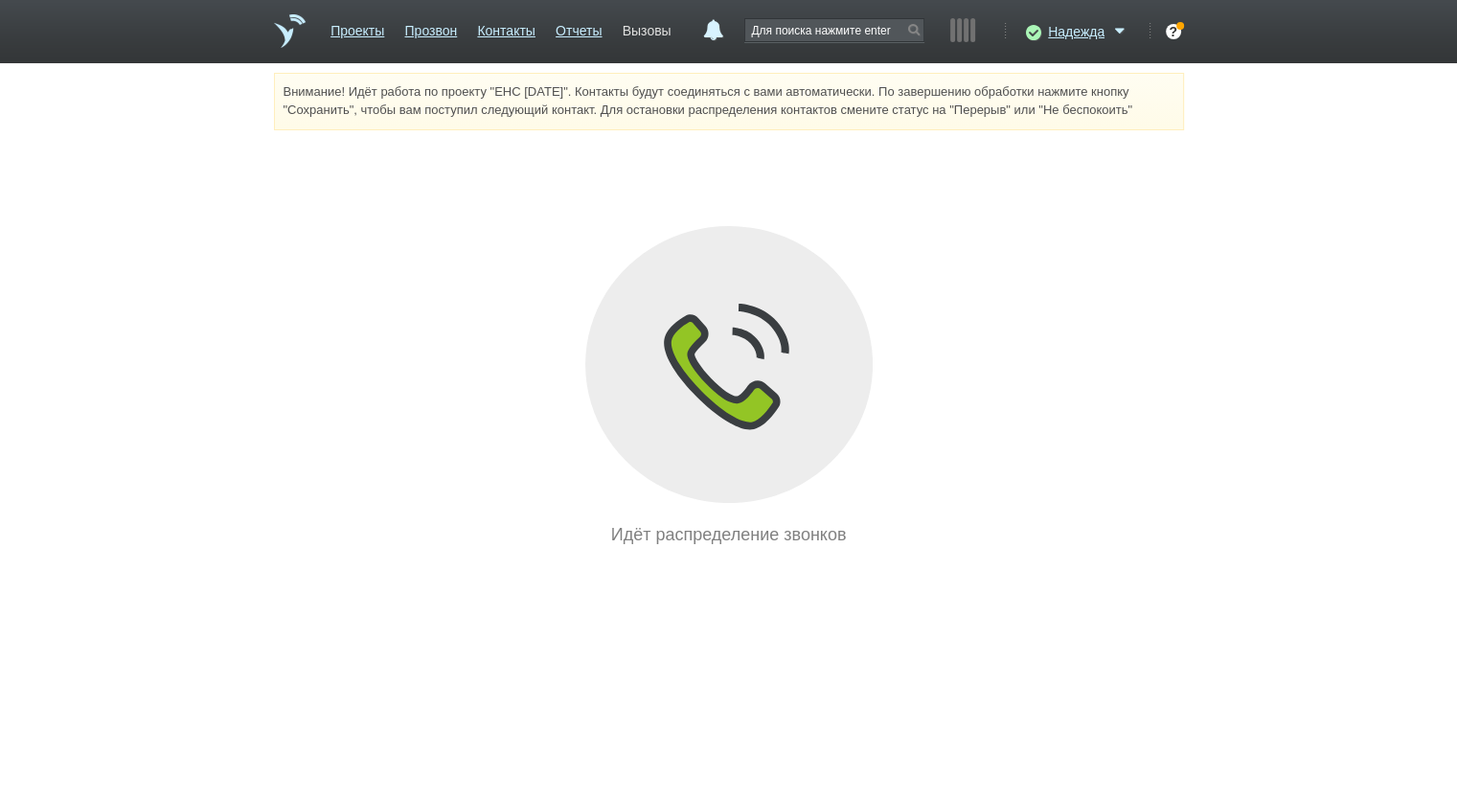
click at [635, 33] on link "Вызовы" at bounding box center [647, 27] width 49 height 28
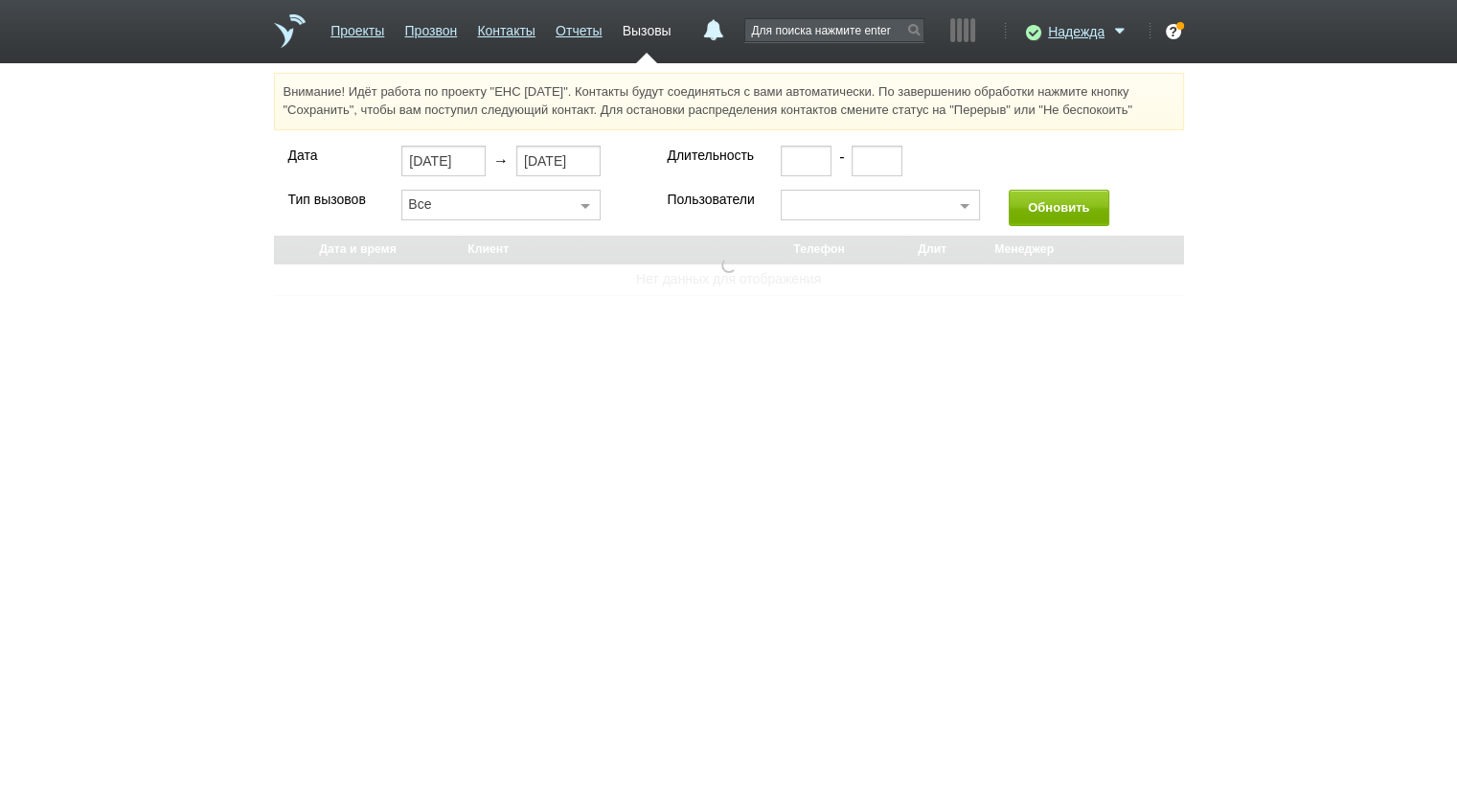
select select "30"
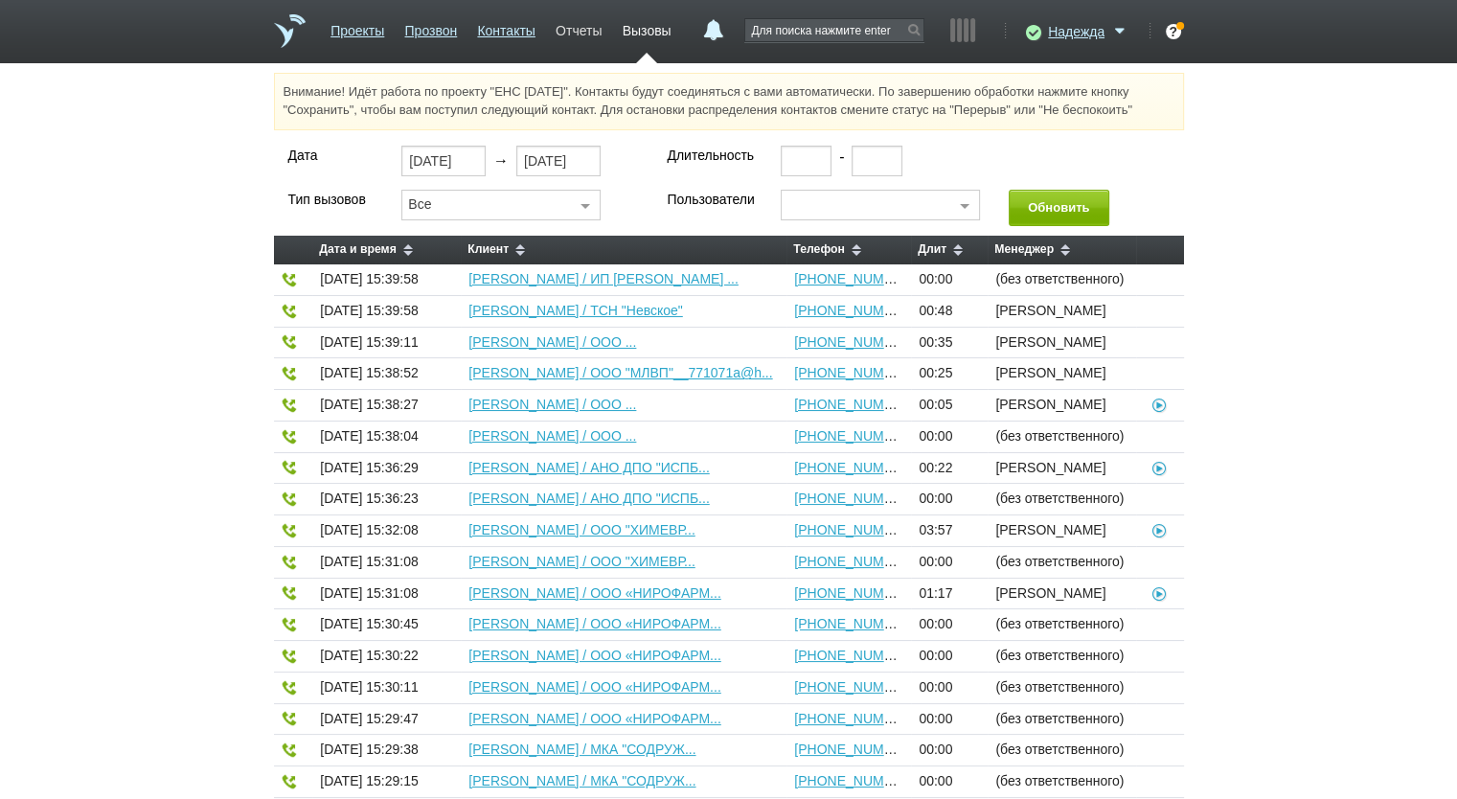
click at [577, 32] on link "Отчеты" at bounding box center [579, 27] width 46 height 28
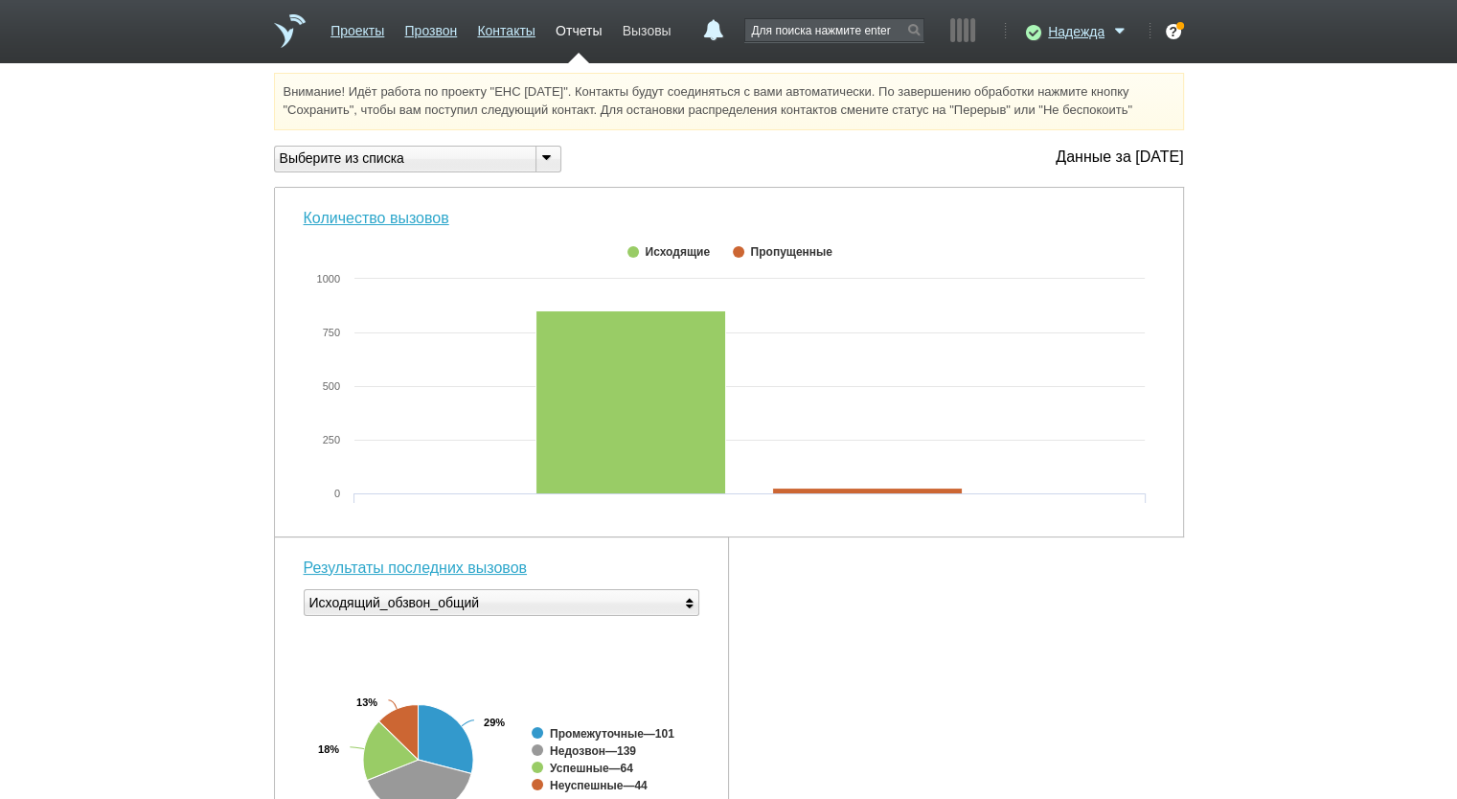
click at [655, 19] on link "Вызовы" at bounding box center [647, 27] width 49 height 28
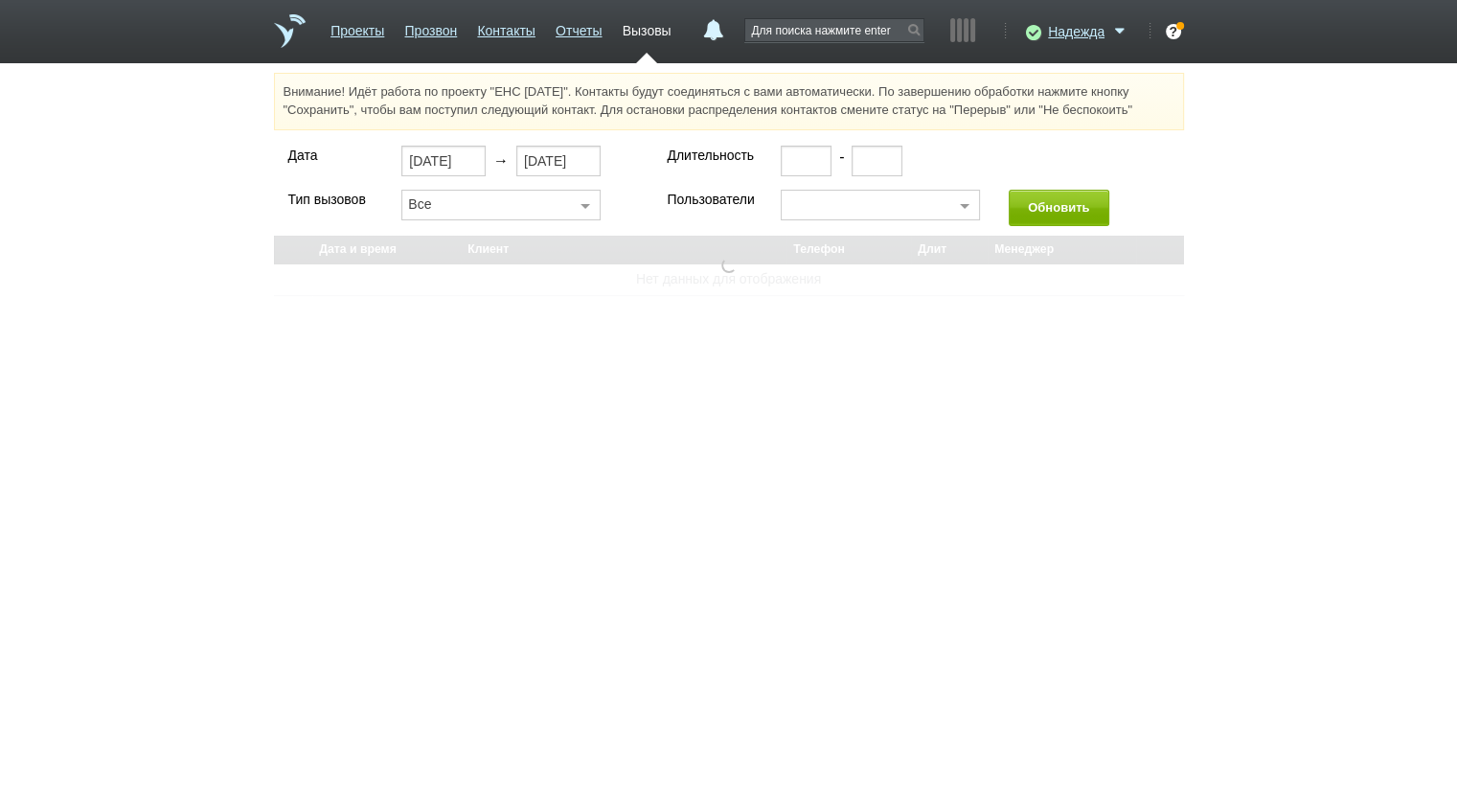
select select "30"
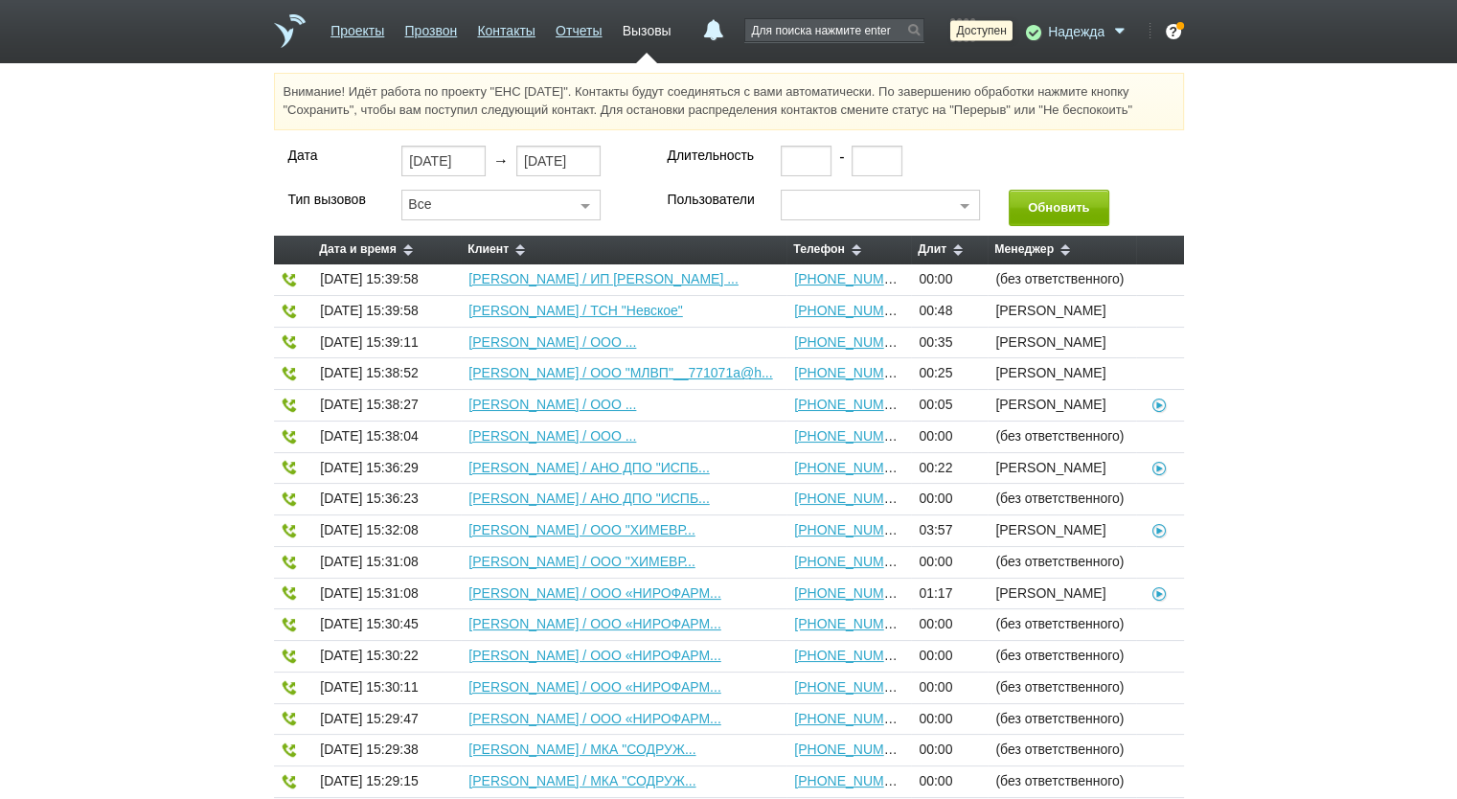
click at [1025, 26] on icon at bounding box center [1031, 31] width 26 height 19
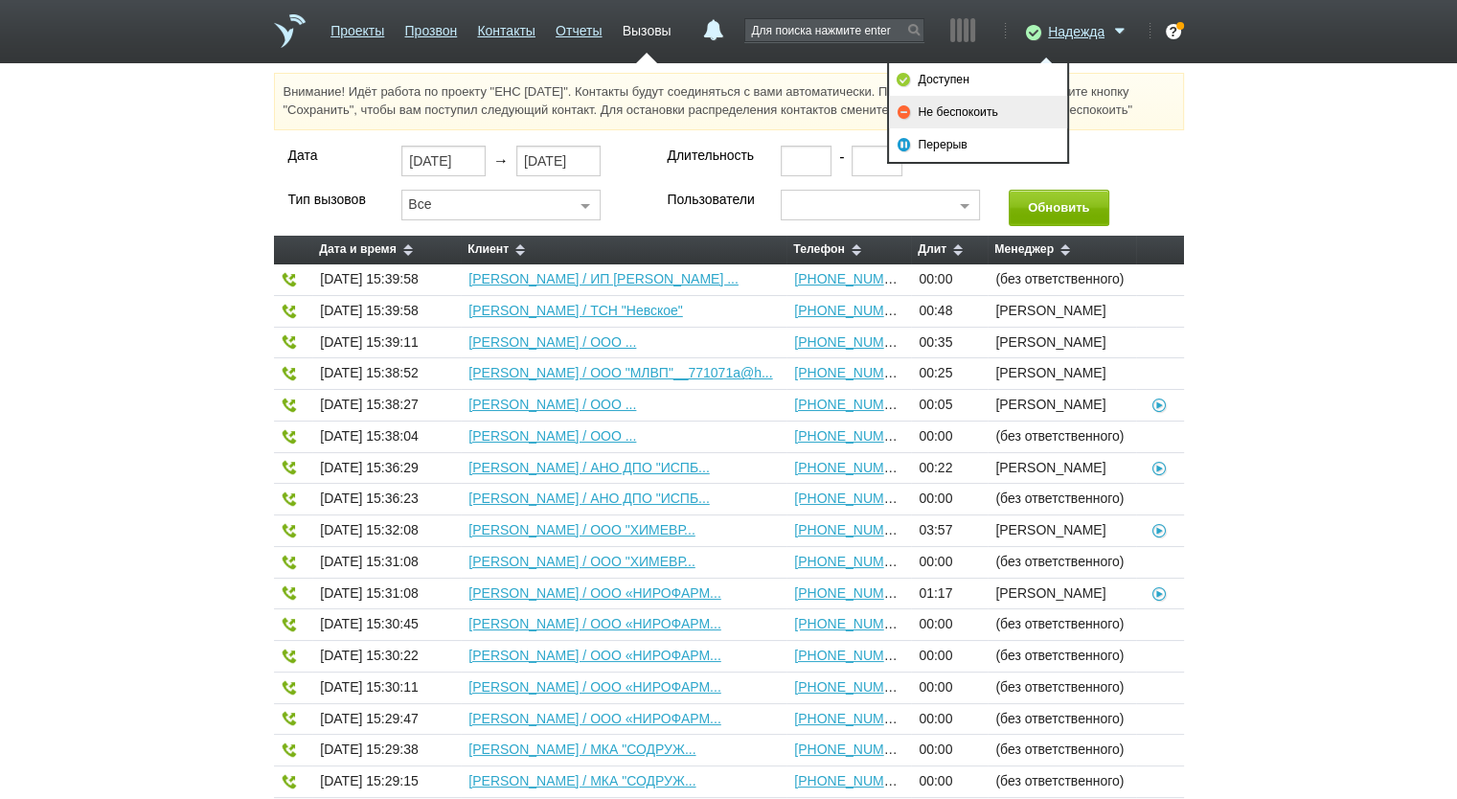
click at [1003, 96] on link "Не беспокоить" at bounding box center [978, 112] width 178 height 33
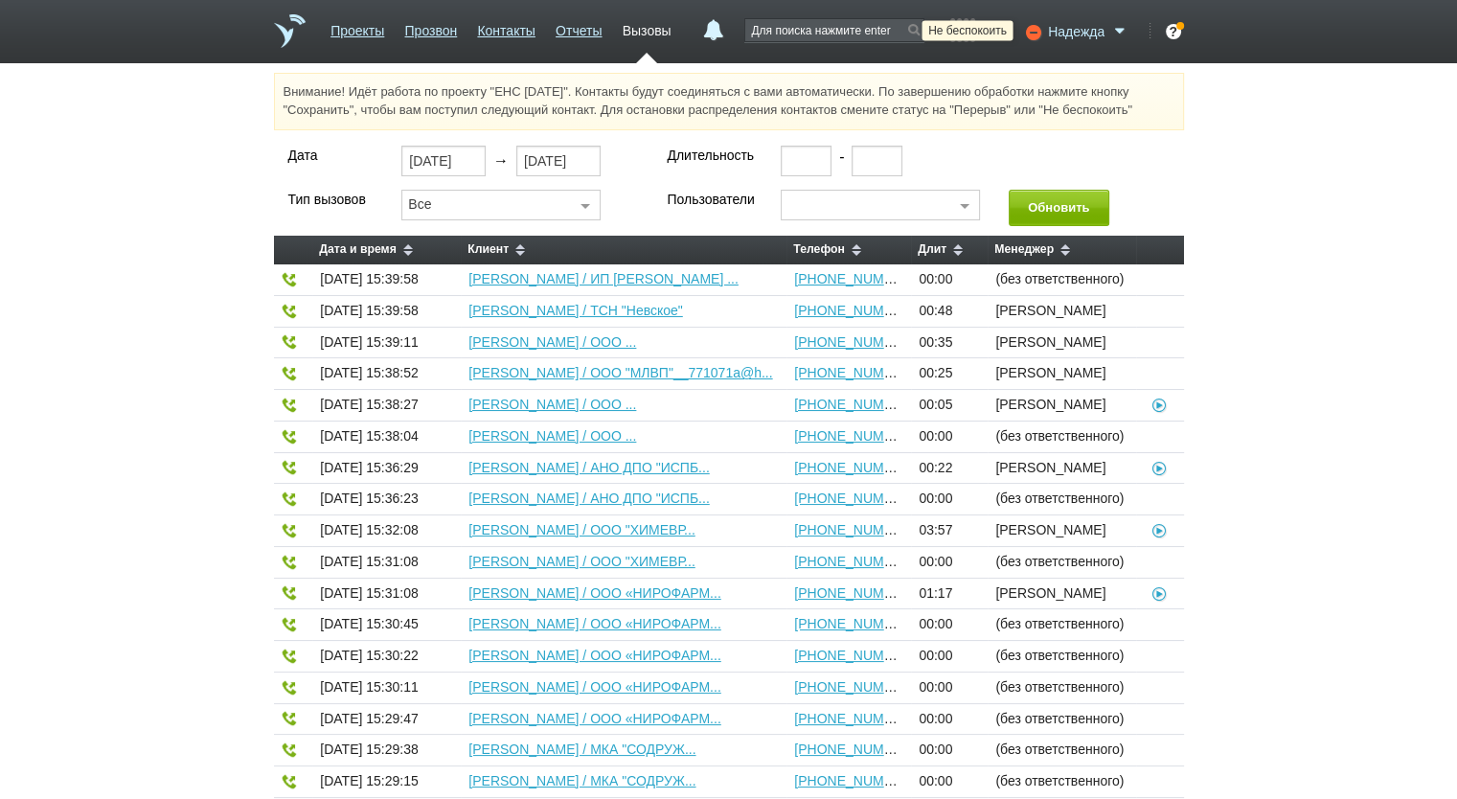
click at [1033, 37] on icon at bounding box center [1031, 31] width 26 height 19
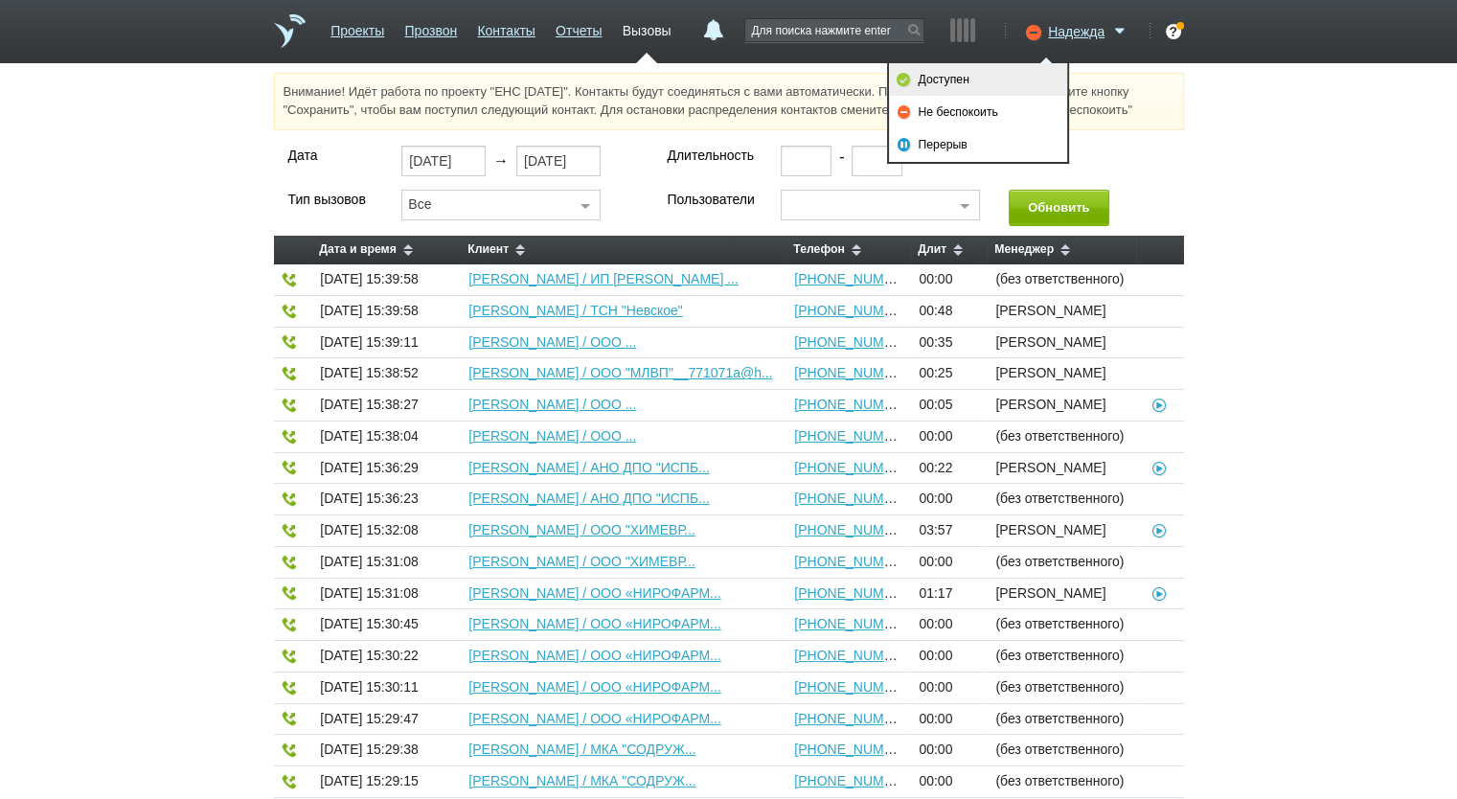
click at [962, 80] on link "Доступен" at bounding box center [978, 79] width 178 height 33
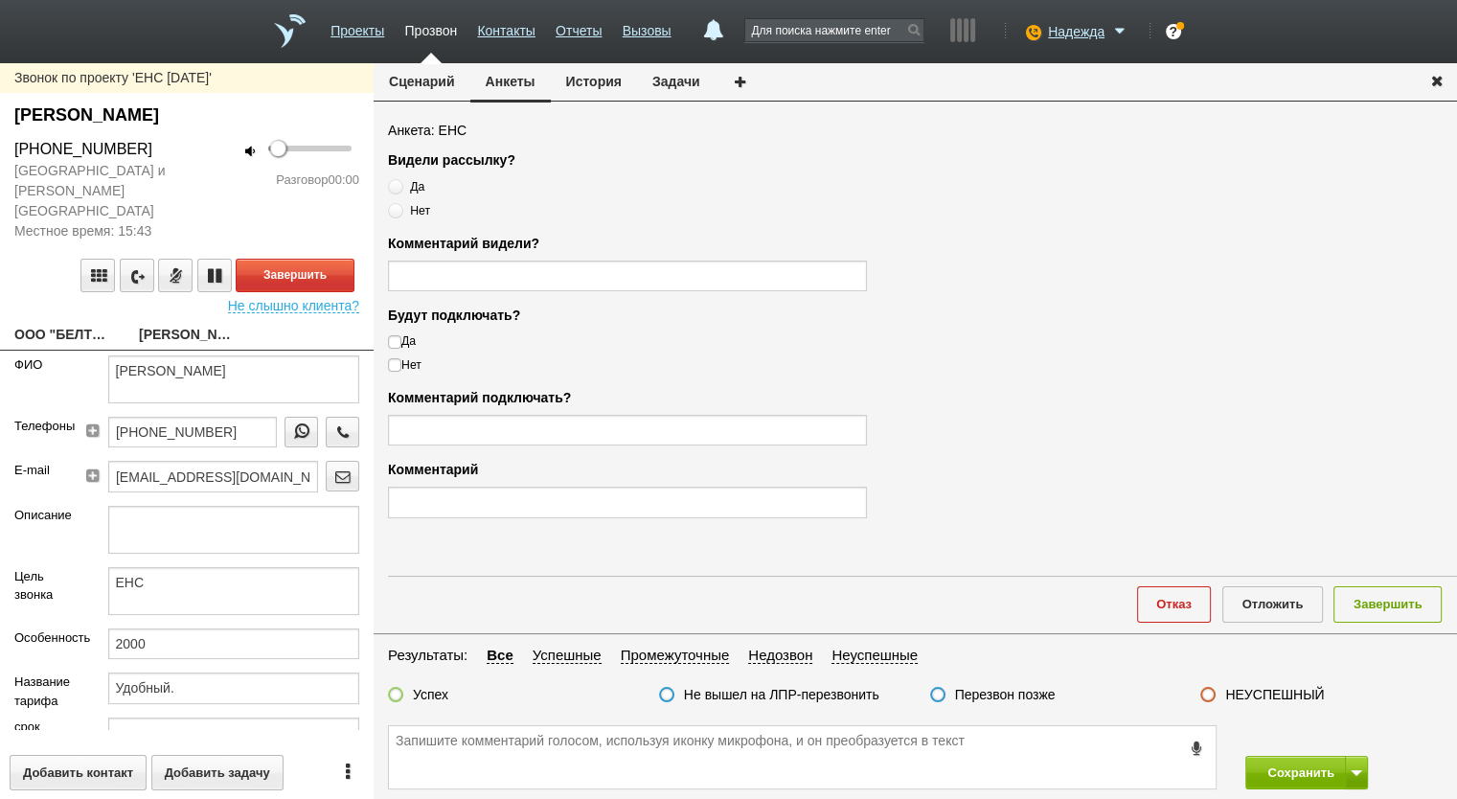
click at [83, 323] on link "ООО "БЕЛТРЭЙДАЛЬЯНС"" at bounding box center [62, 336] width 96 height 27
type textarea "ООО "БЕЛТРЭЙДАЛЬЯНС""
type input "9705080481"
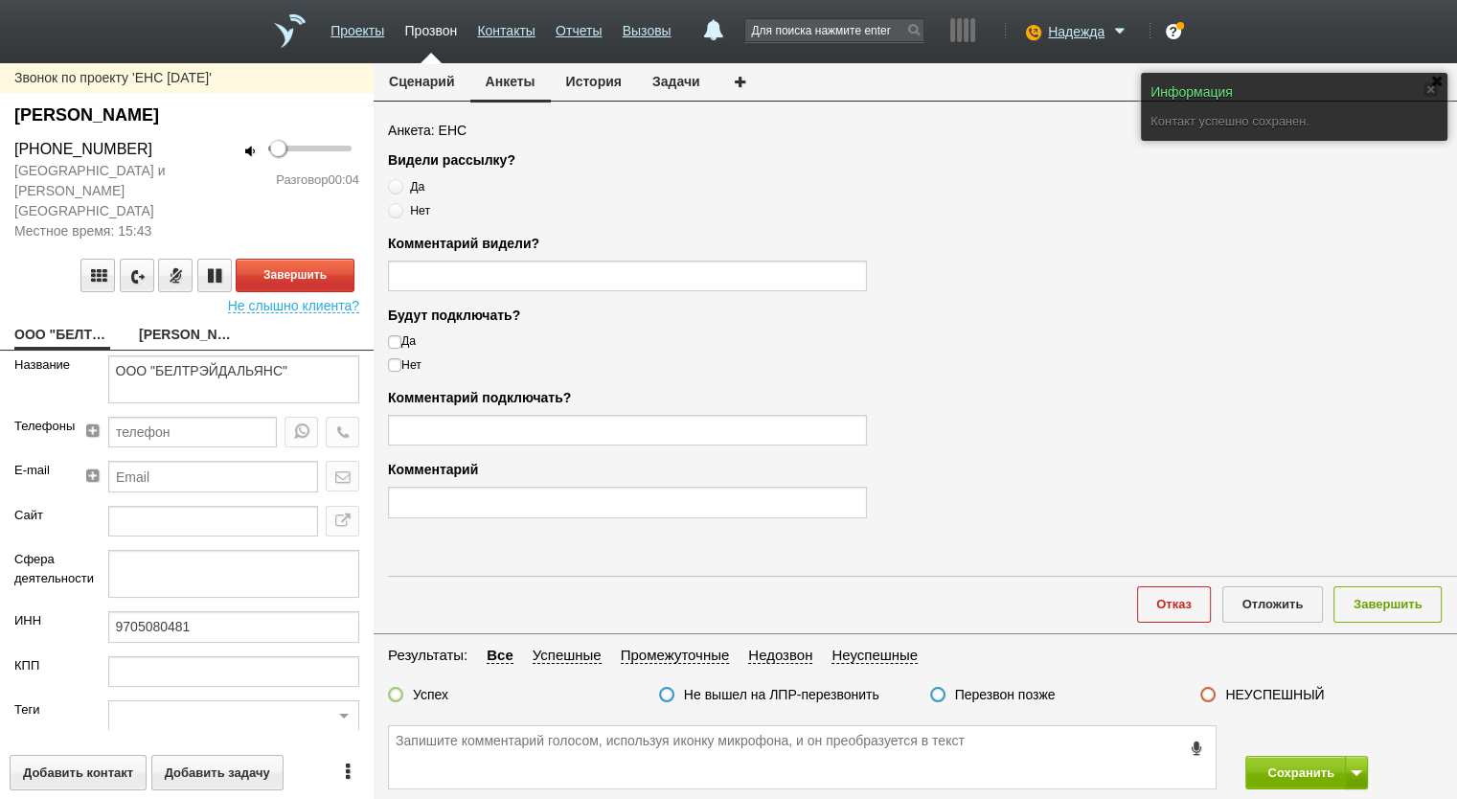
click at [417, 85] on button "Сценарий" at bounding box center [422, 81] width 97 height 36
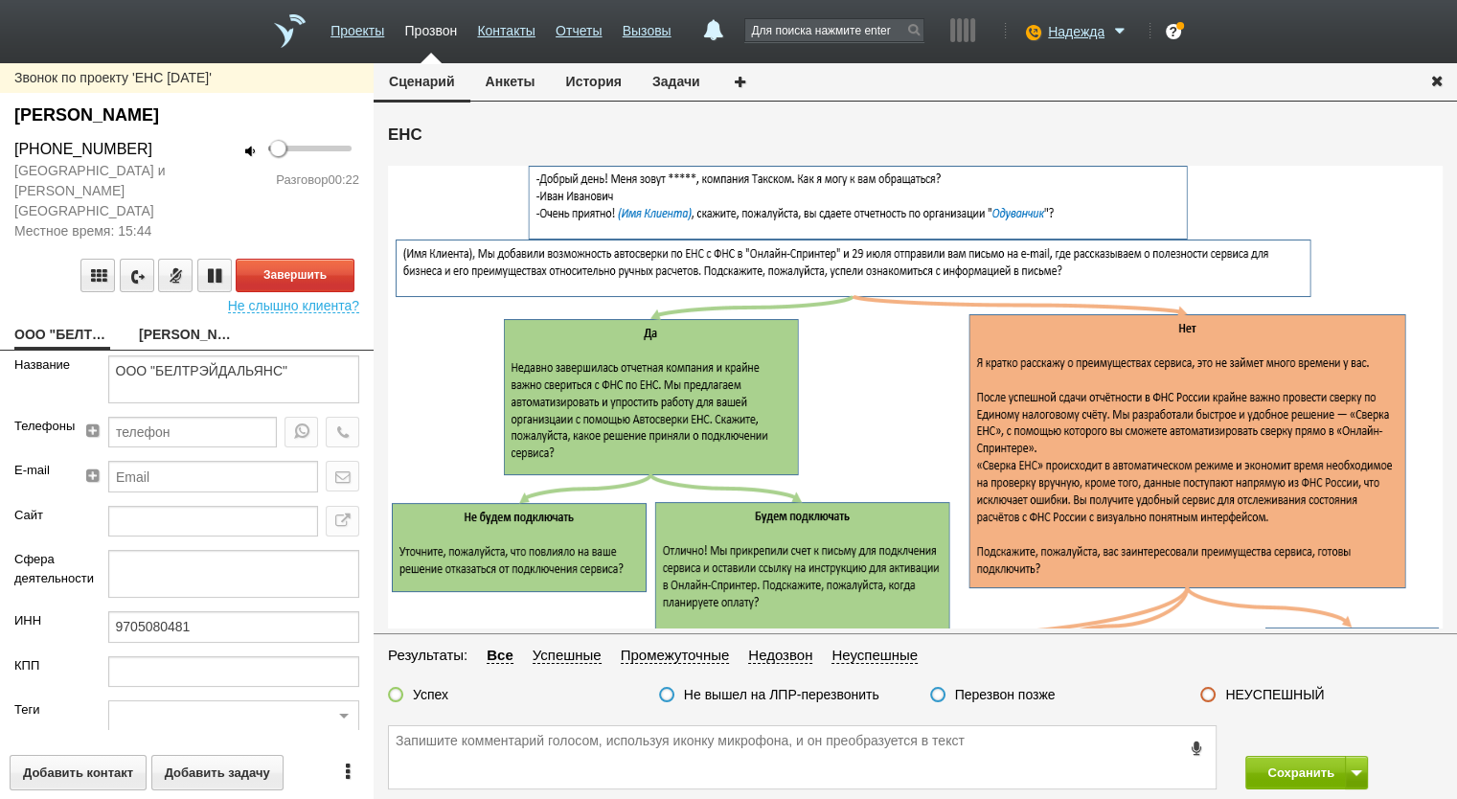
click at [166, 323] on link "Шишкина Людмила Вальдемаровна" at bounding box center [187, 336] width 96 height 27
type textarea "Шишкина Людмила Вальдемаровна"
type textarea "ЕНС"
type input "2000"
type input "Удобный."
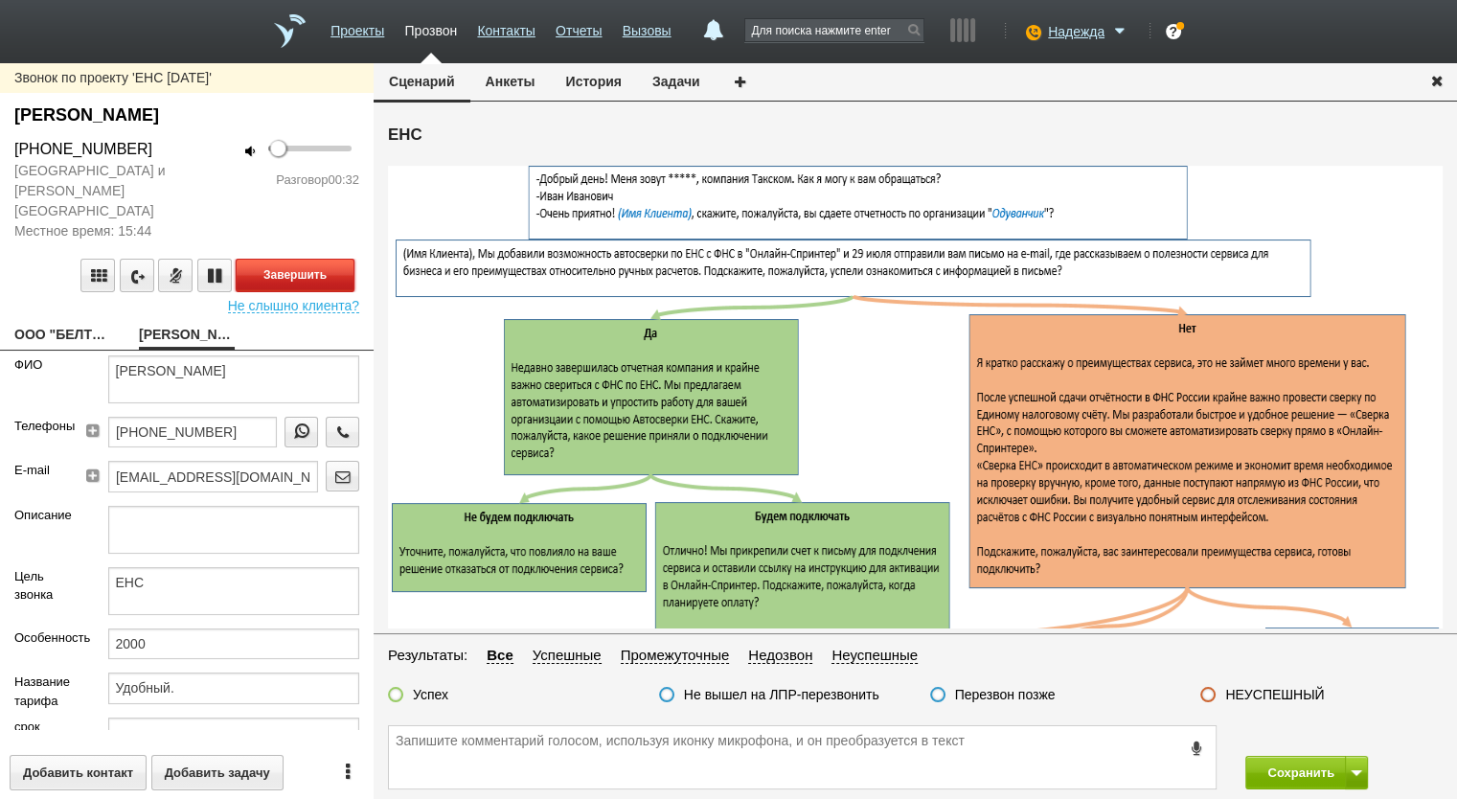
click at [287, 259] on button "Завершить" at bounding box center [295, 276] width 119 height 34
drag, startPoint x: 163, startPoint y: 155, endPoint x: 0, endPoint y: 146, distance: 163.1
click at [0, 146] on div "+7 (906) 704-69-88" at bounding box center [93, 149] width 187 height 23
copy div "+7 (906) 704-69-88"
click at [510, 86] on button "Анкеты" at bounding box center [510, 81] width 80 height 36
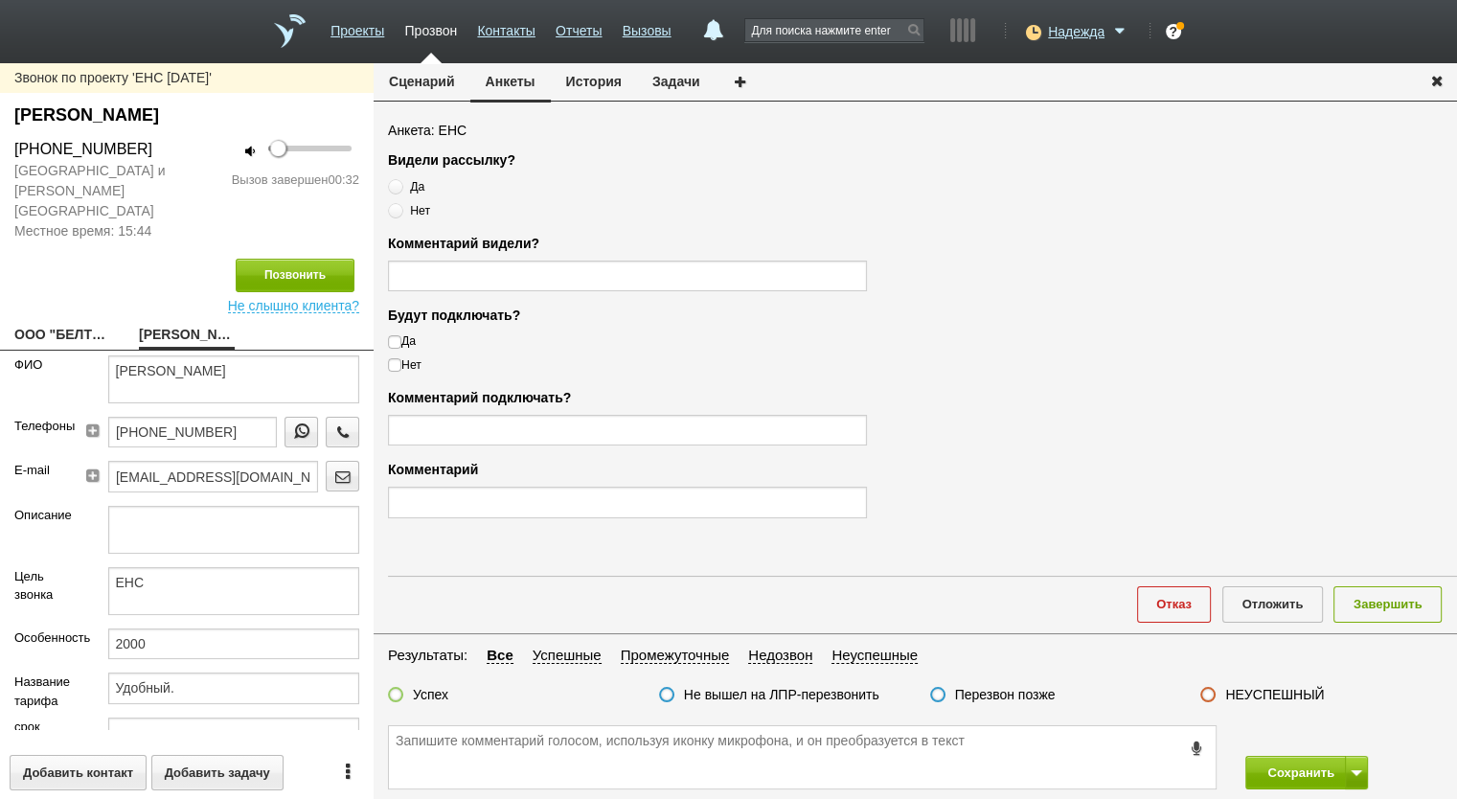
click at [428, 200] on div "Да Нет" at bounding box center [627, 198] width 479 height 42
click at [426, 204] on span "Нет" at bounding box center [420, 210] width 20 height 13
click at [400, 202] on input "Нет" at bounding box center [394, 207] width 12 height 12
radio input "true"
click at [408, 367] on label "Нет" at bounding box center [627, 364] width 479 height 17
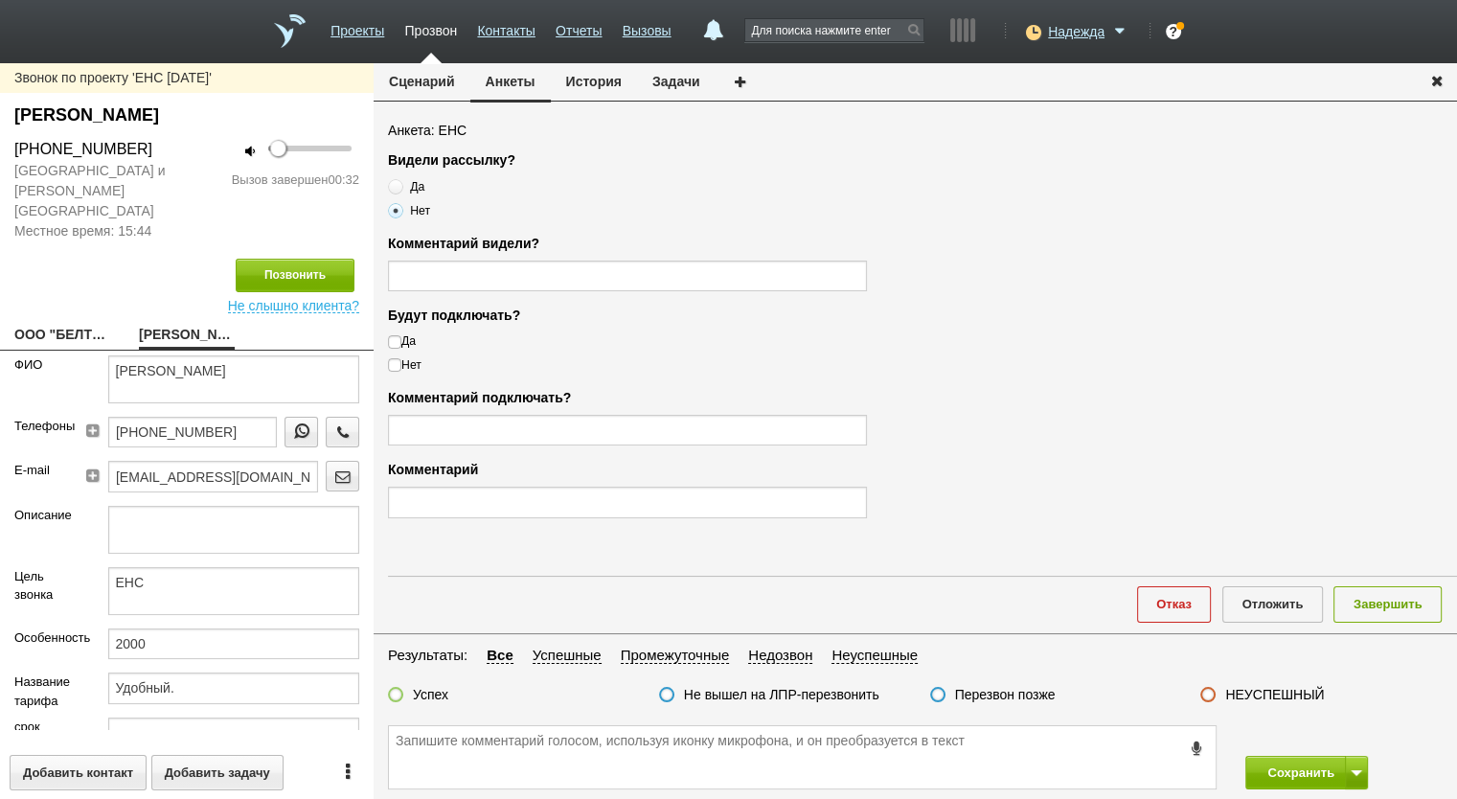
click at [400, 367] on input "Нет" at bounding box center [394, 362] width 12 height 12
click at [408, 367] on label "Нет" at bounding box center [627, 364] width 479 height 17
click at [400, 367] on input "Нет" at bounding box center [394, 362] width 12 height 12
checkbox input "false"
click at [428, 693] on label "Успех" at bounding box center [430, 694] width 35 height 17
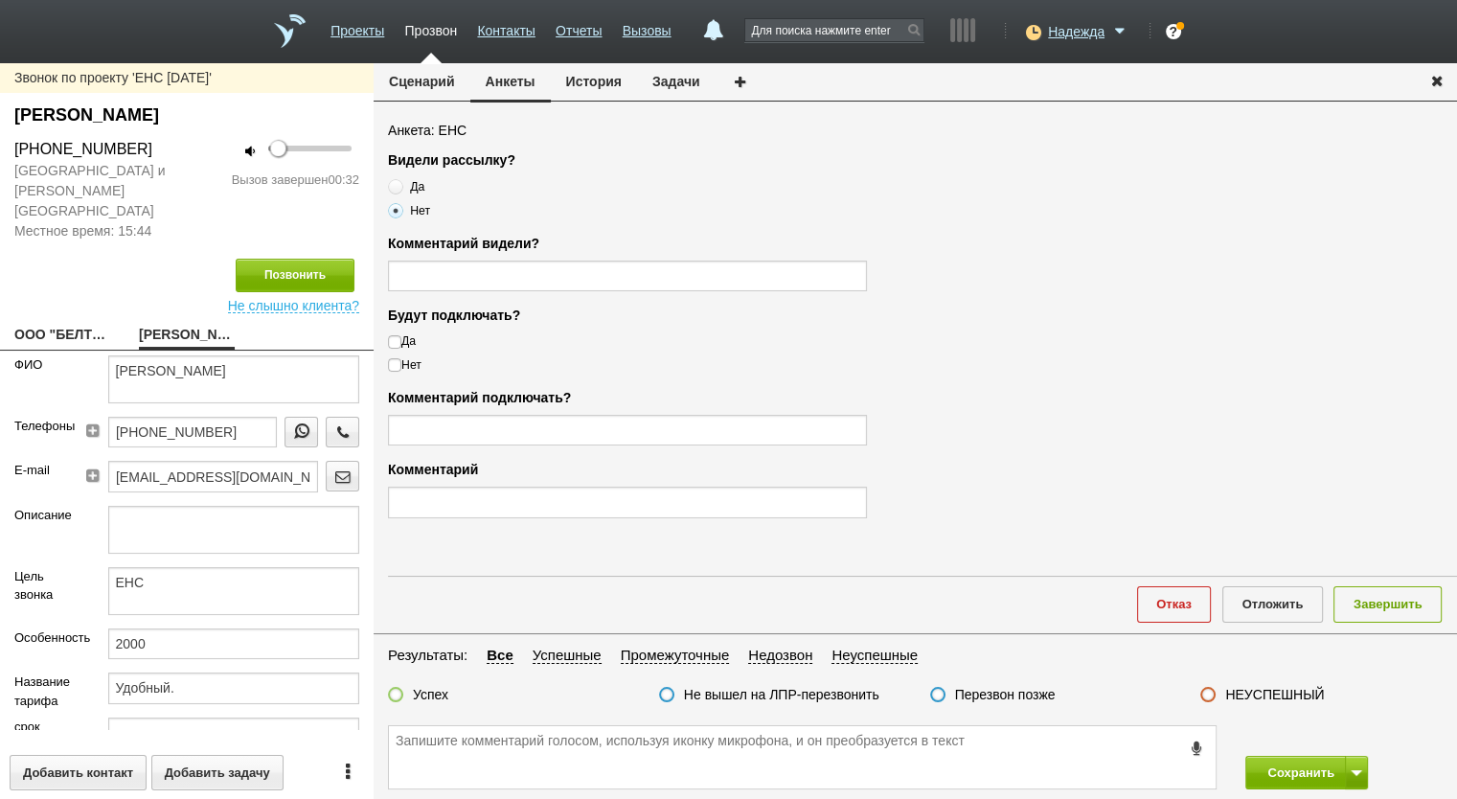
click at [0, 0] on input "Успех" at bounding box center [0, 0] width 0 height 0
click at [428, 700] on label "Успех" at bounding box center [430, 694] width 35 height 17
click at [0, 0] on input "Успех" at bounding box center [0, 0] width 0 height 0
click at [464, 766] on textarea at bounding box center [802, 757] width 827 height 62
paste textarea "+7 (906) 704-69-88"
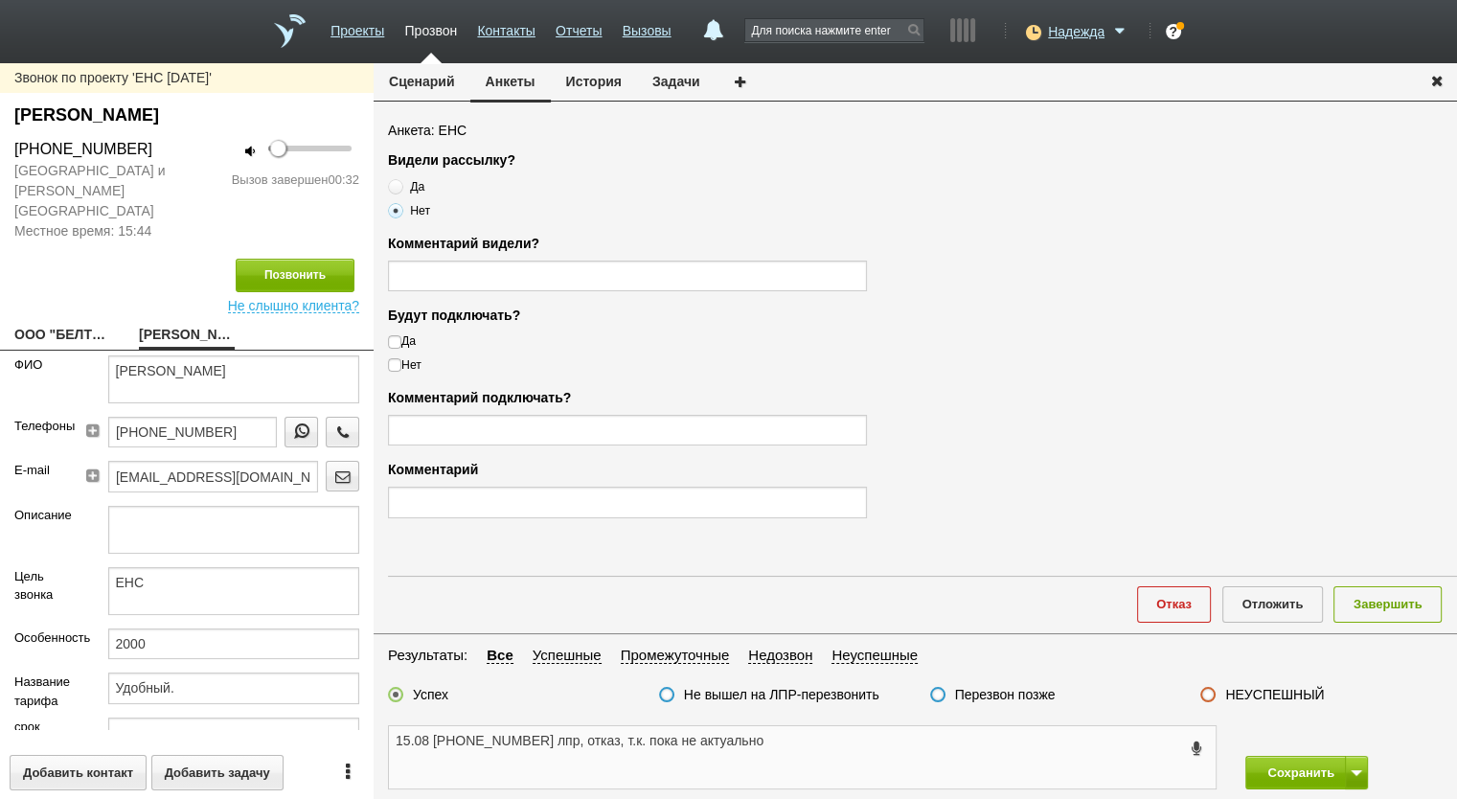
drag, startPoint x: 797, startPoint y: 745, endPoint x: 576, endPoint y: 743, distance: 221.3
click at [576, 743] on textarea "15.08 +7 (906) 704-69-88 лпр, отказ, т.к. пока не актуально" at bounding box center [802, 757] width 827 height 62
type textarea "15.08 +7 (906) 704-69-88 лпр, отказ, т.к. пока не актуально"
click at [517, 487] on input "text" at bounding box center [627, 502] width 479 height 31
paste input "отказ, т.к. пока не актуально"
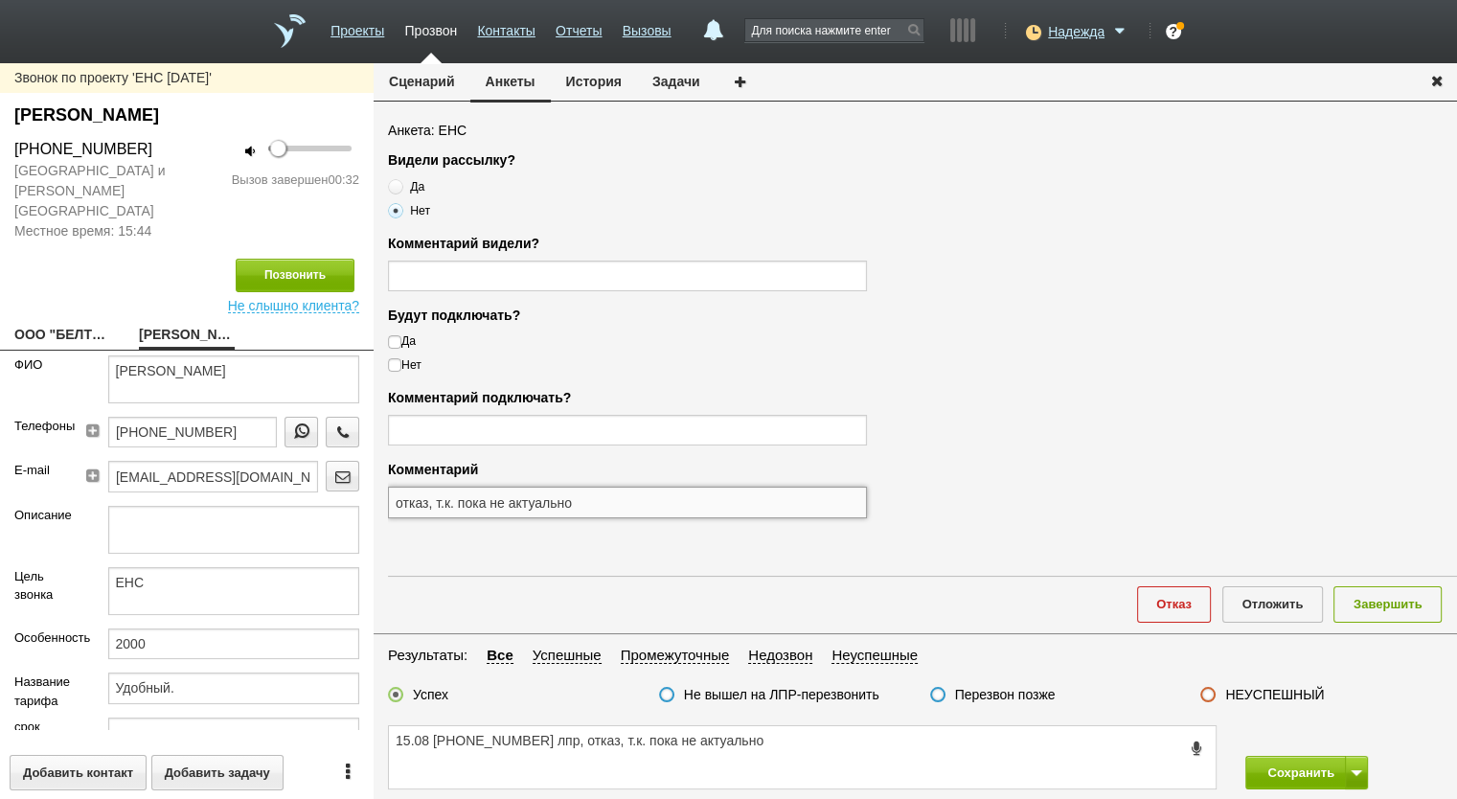
type input "отказ, т.к. пока не актуально"
click at [1379, 605] on button "Завершить" at bounding box center [1388, 603] width 108 height 35
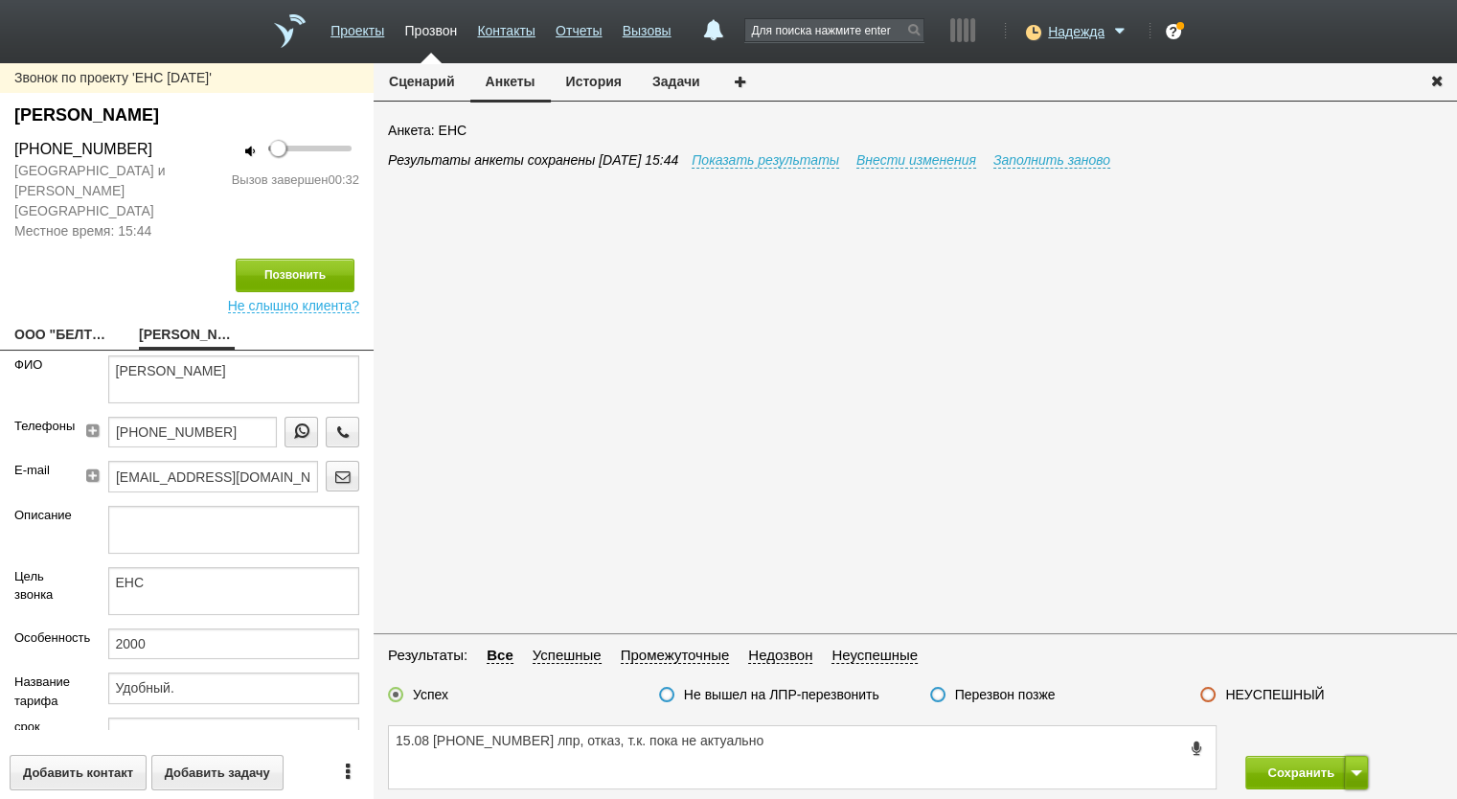
click at [1353, 777] on button at bounding box center [1356, 773] width 23 height 34
click at [1318, 717] on div "15.08 +7 (906) 704-69-88 лпр, отказ, т.к. пока не актуально Сохранить Сохранить…" at bounding box center [916, 757] width 1084 height 83
click at [1319, 731] on div "15.08 +7 (906) 704-69-88 лпр, отказ, т.к. пока не актуально Сохранить Сохранить…" at bounding box center [916, 757] width 1084 height 83
click at [1364, 767] on button at bounding box center [1356, 773] width 23 height 34
click at [1345, 748] on button "Сохранить и остаться" at bounding box center [1293, 737] width 148 height 34
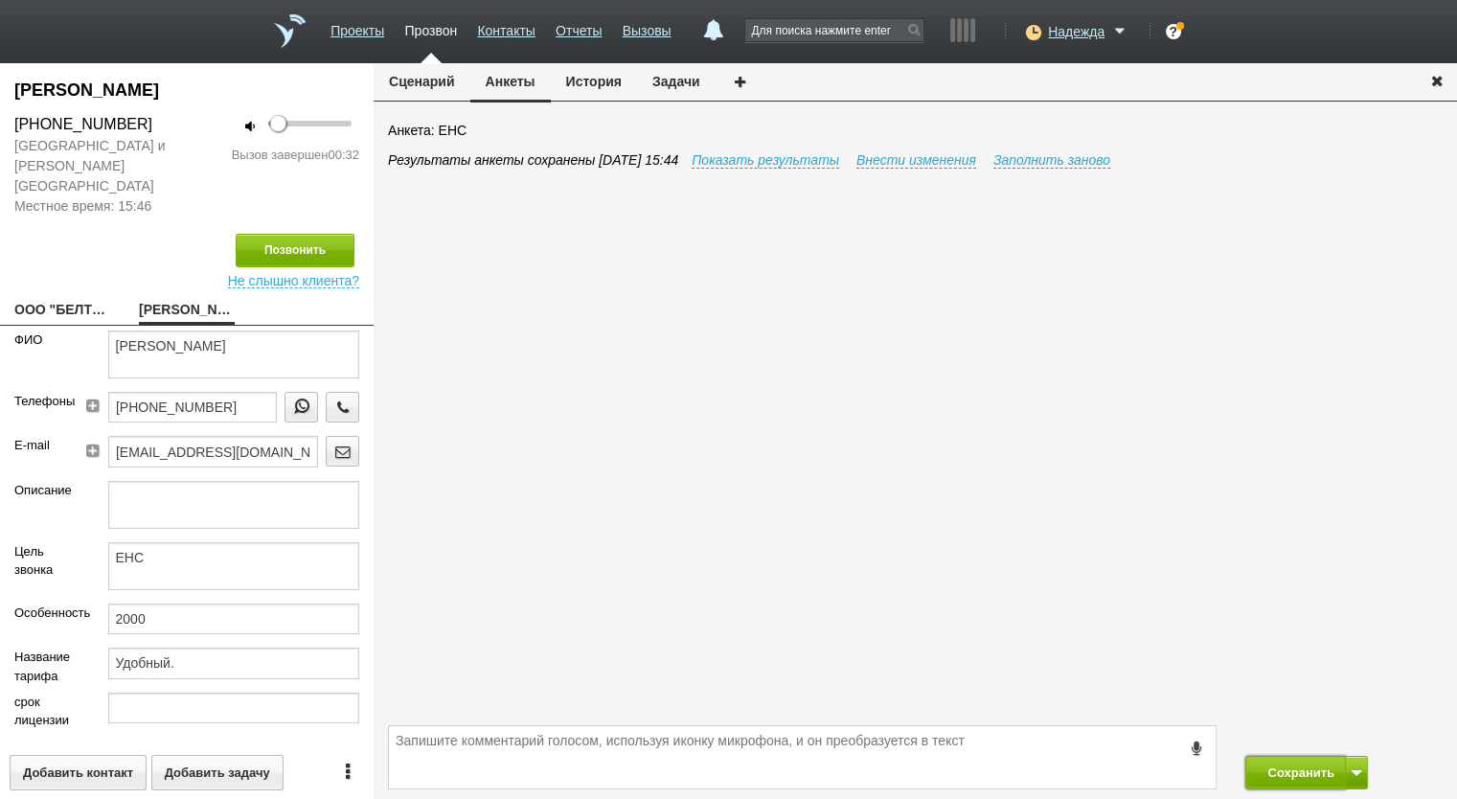
click at [1288, 769] on button "Сохранить" at bounding box center [1295, 773] width 101 height 34
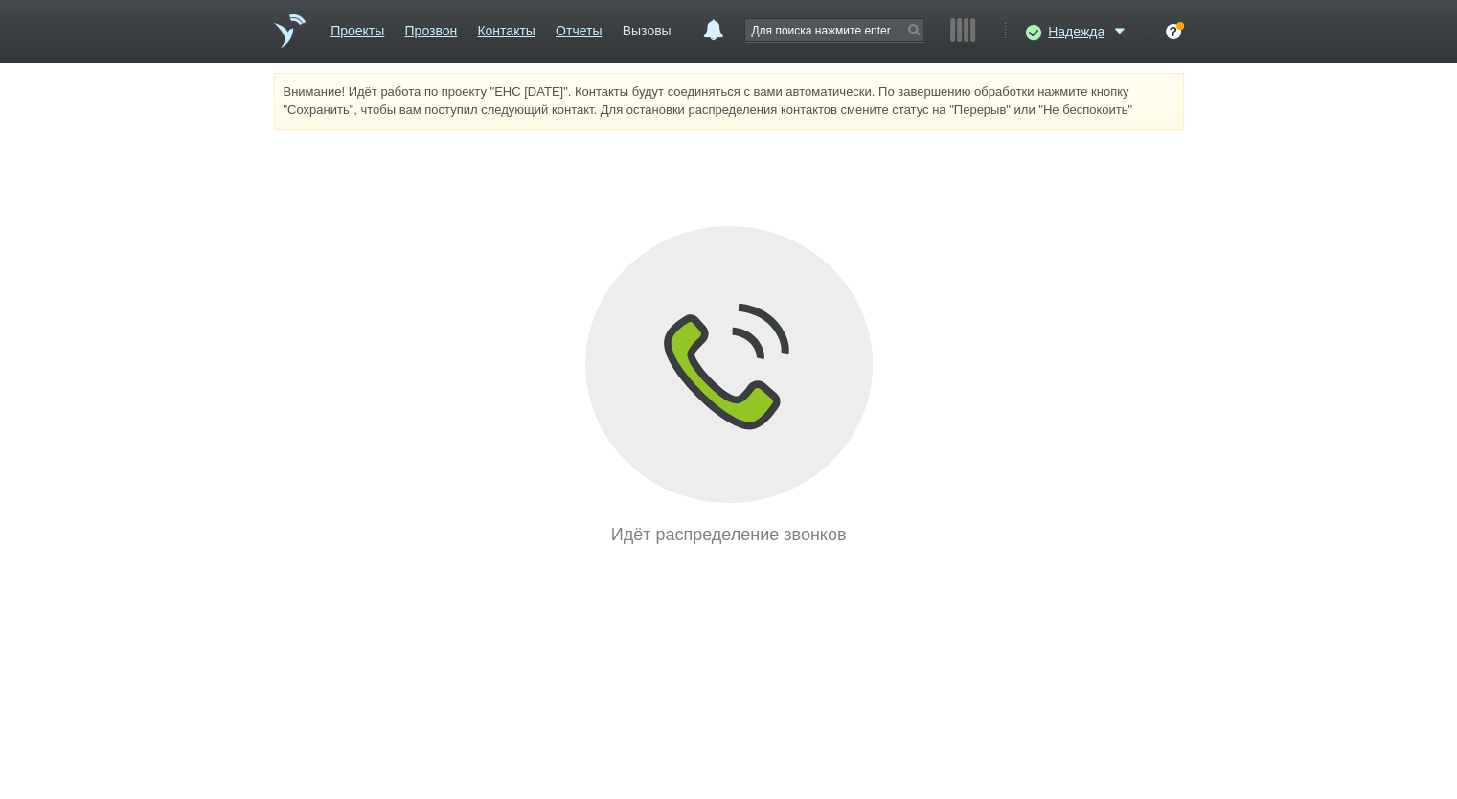
click at [644, 29] on link "Вызовы" at bounding box center [647, 27] width 49 height 28
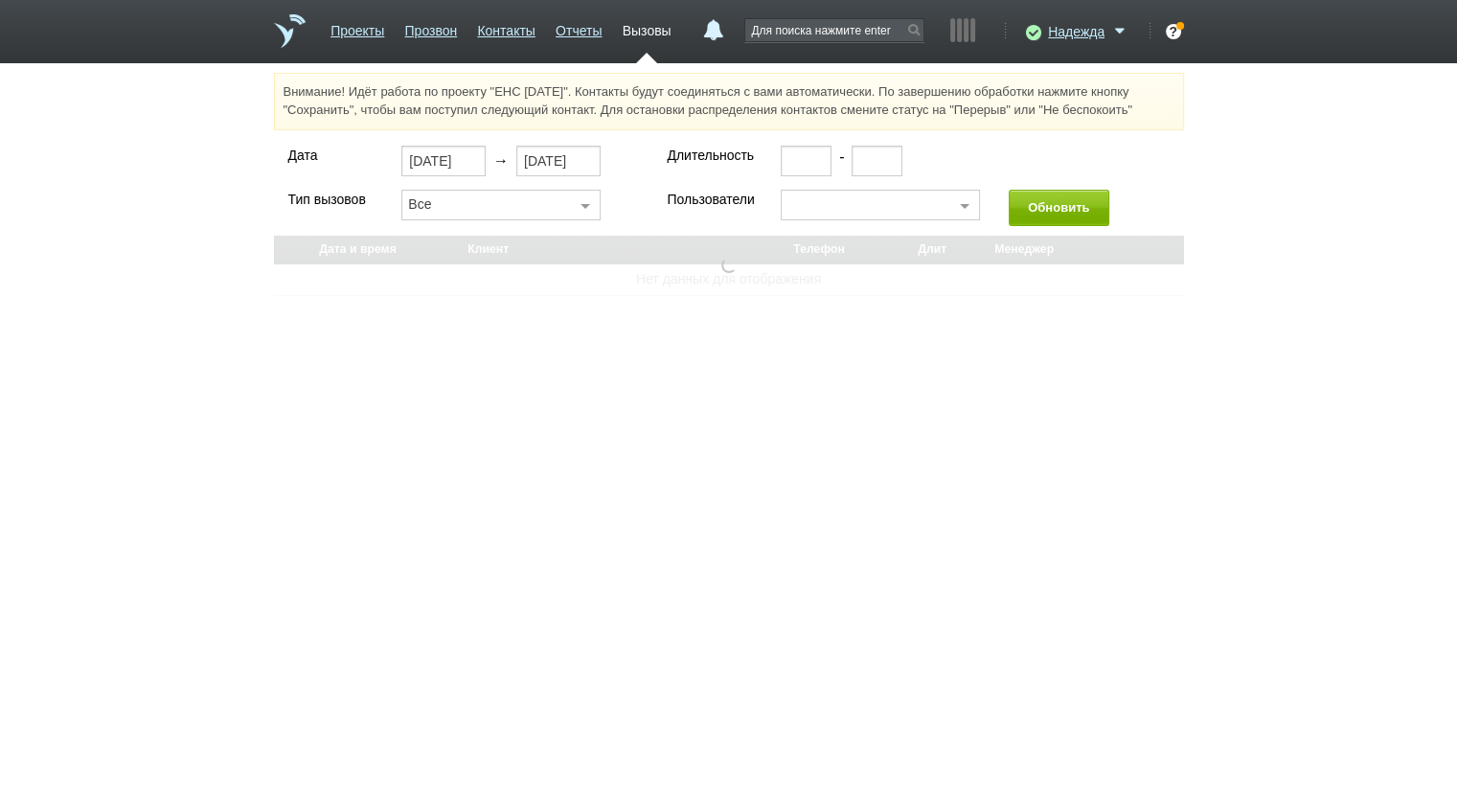
select select "30"
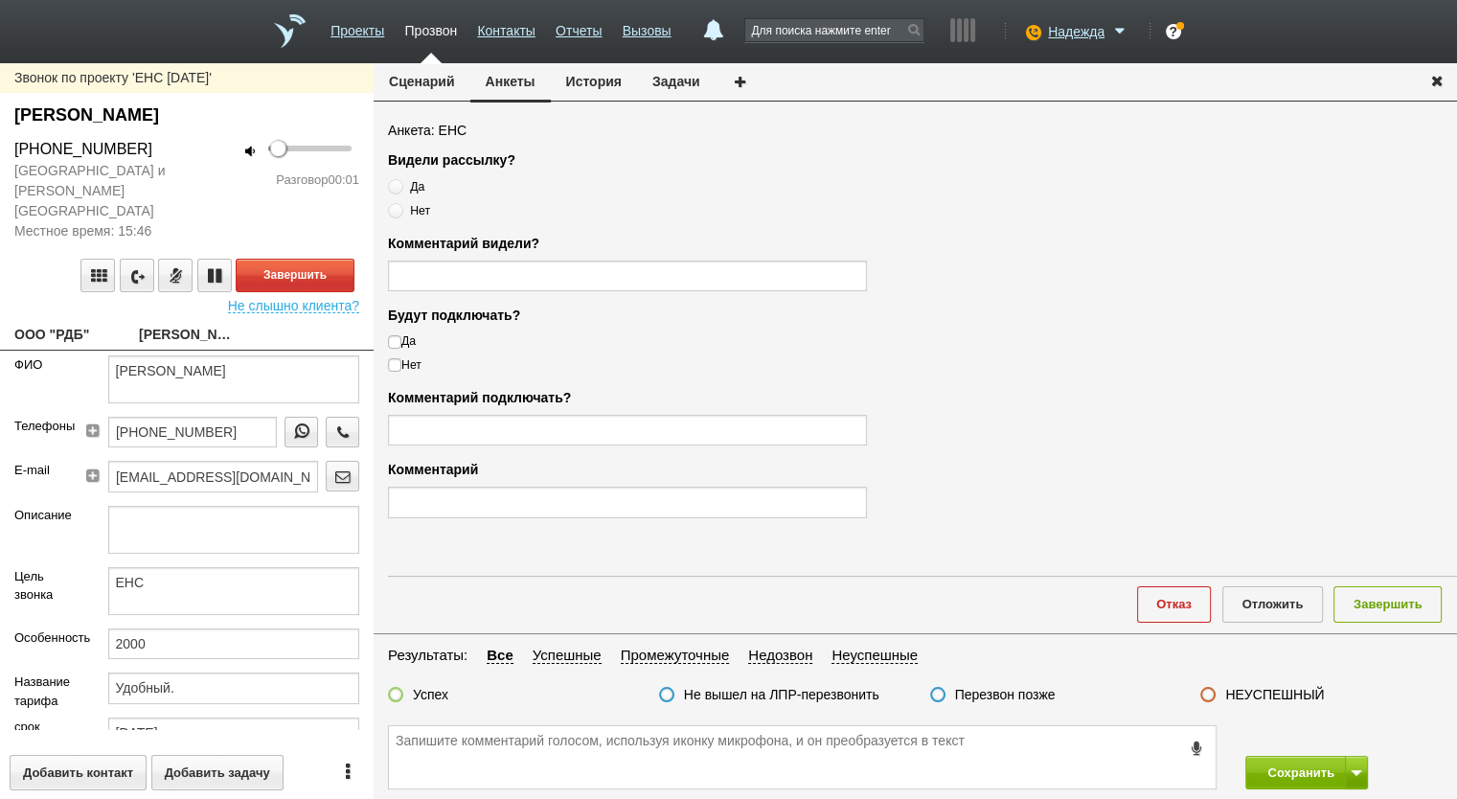
click at [61, 323] on link "ООО "РДБ"" at bounding box center [62, 336] width 96 height 27
type textarea "ООО "РДБ""
type input "7743940536"
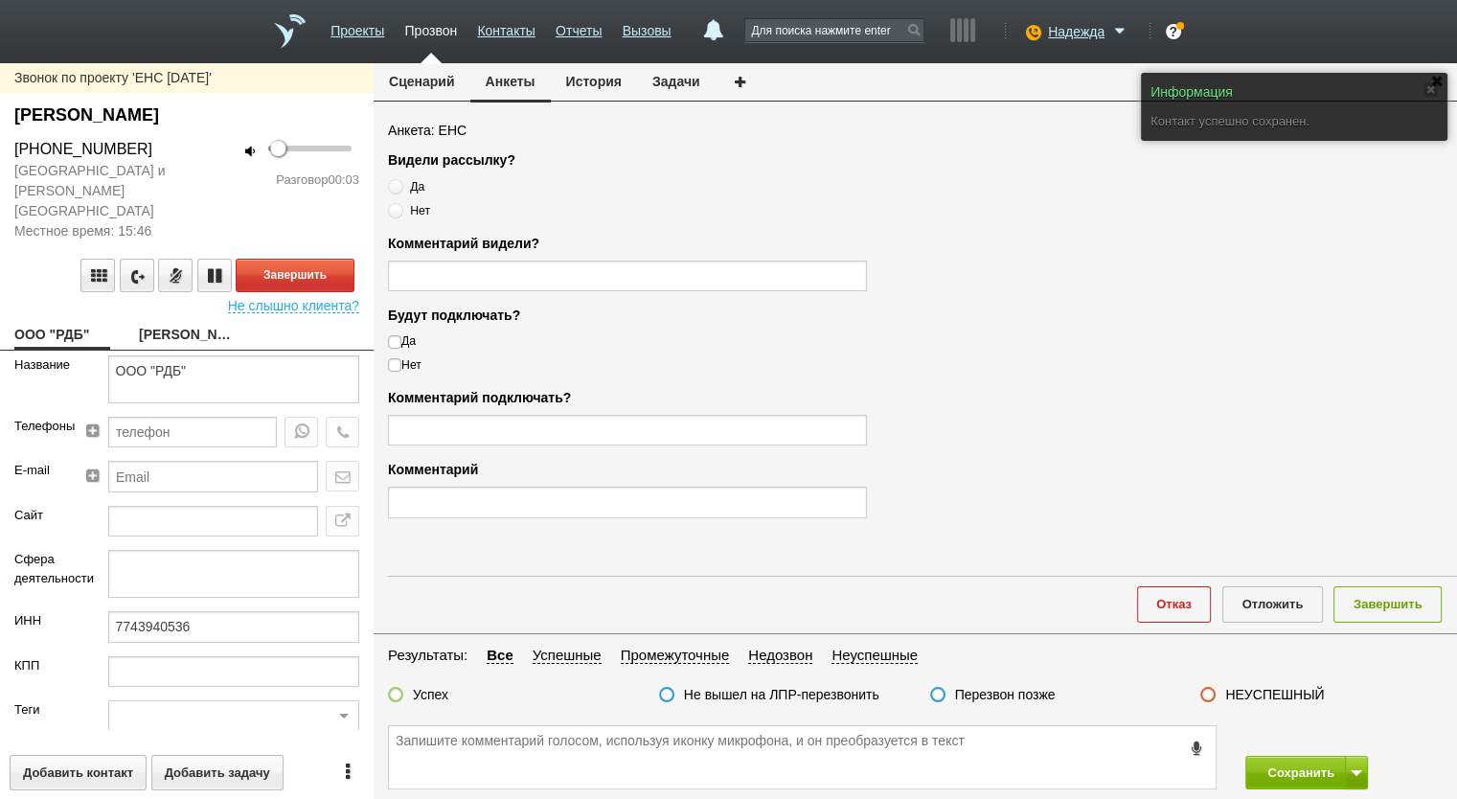
click at [443, 75] on button "Сценарий" at bounding box center [422, 81] width 97 height 36
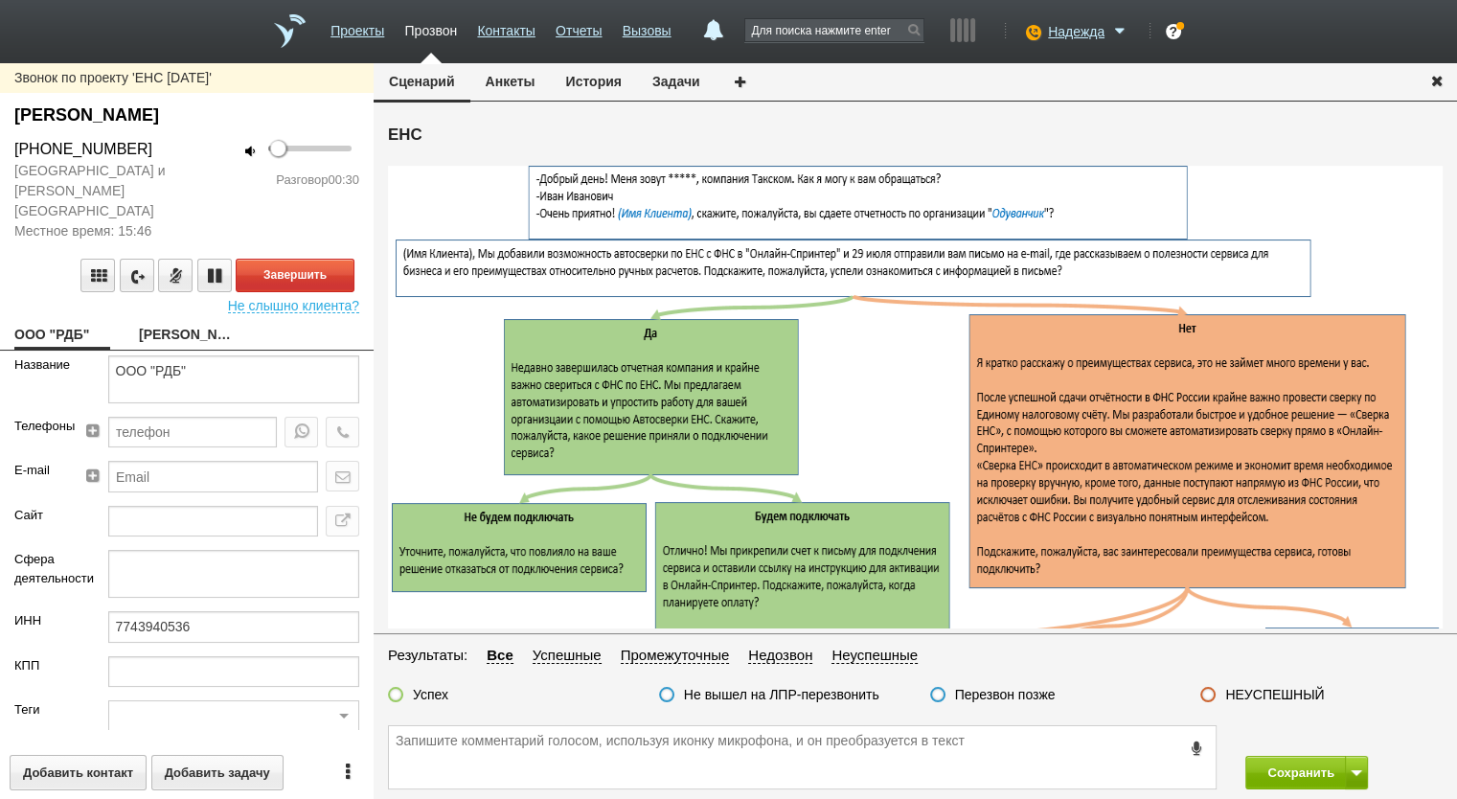
click at [193, 323] on link "Мелконян Арсен Рубенович" at bounding box center [187, 336] width 96 height 27
type textarea "Мелконян Арсен Рубенович"
type textarea "ЕНС"
type input "2000"
type input "Удобный."
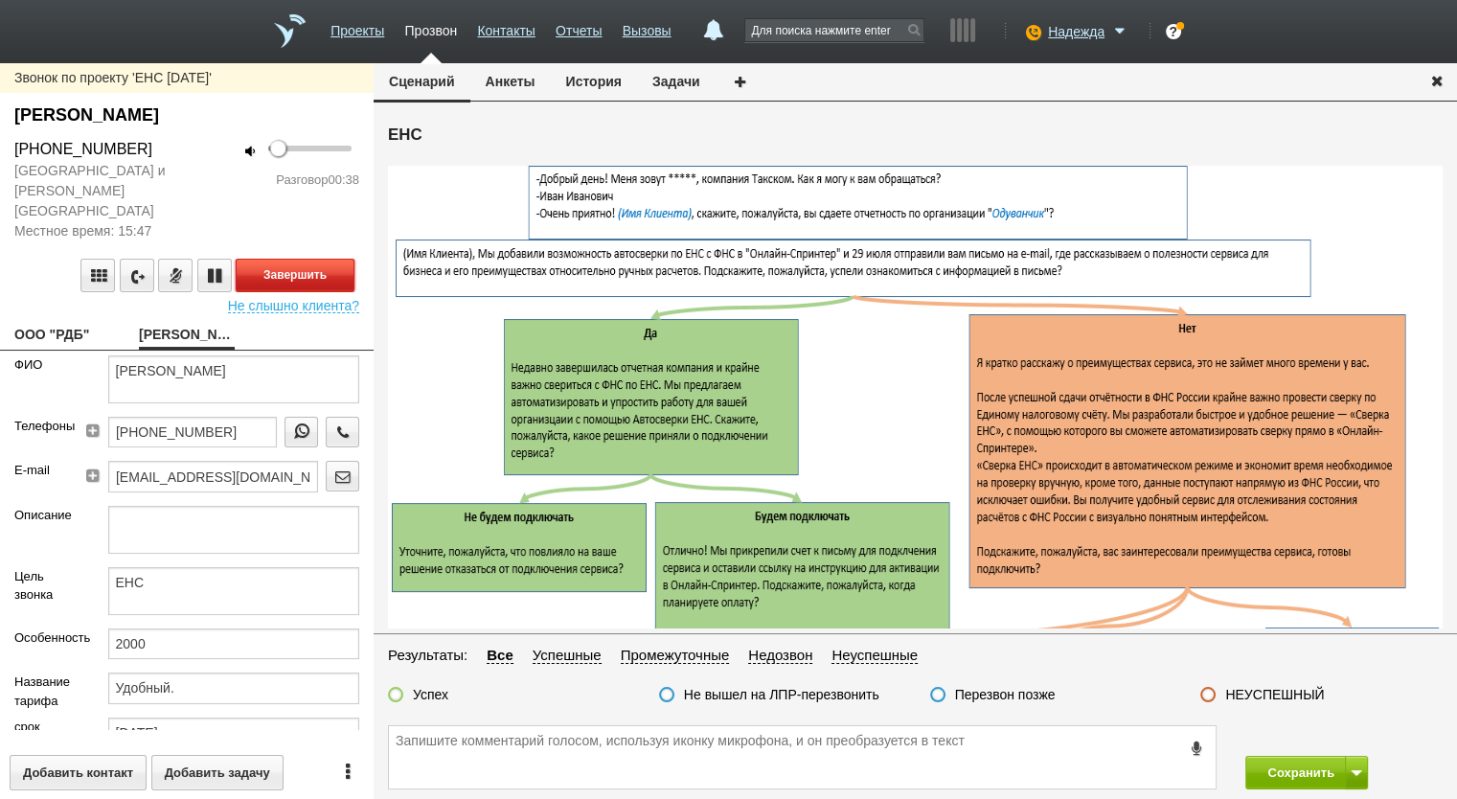
click at [292, 259] on button "Завершить" at bounding box center [295, 276] width 119 height 34
drag, startPoint x: 160, startPoint y: 147, endPoint x: 6, endPoint y: 147, distance: 154.2
click at [6, 147] on div "+7 (965) 443-80-73" at bounding box center [93, 149] width 187 height 23
copy div "+7 (965) 443-80-73"
click at [500, 84] on button "Анкеты" at bounding box center [510, 81] width 80 height 36
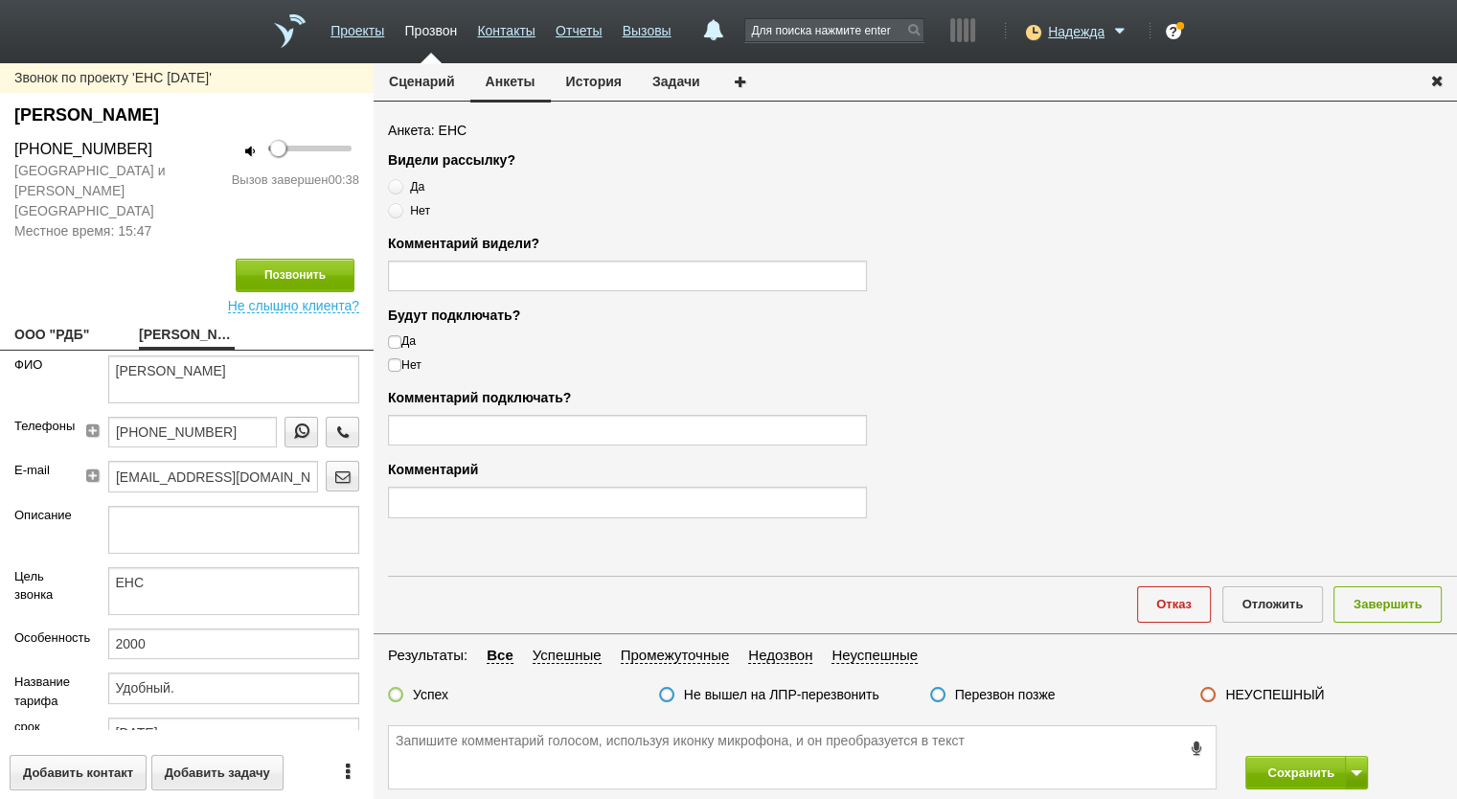
click at [419, 214] on span "Нет" at bounding box center [420, 210] width 20 height 13
click at [400, 214] on input "Нет" at bounding box center [394, 207] width 12 height 12
radio input "true"
click at [418, 362] on label "Нет" at bounding box center [627, 364] width 479 height 17
click at [400, 362] on input "Нет" at bounding box center [394, 362] width 12 height 12
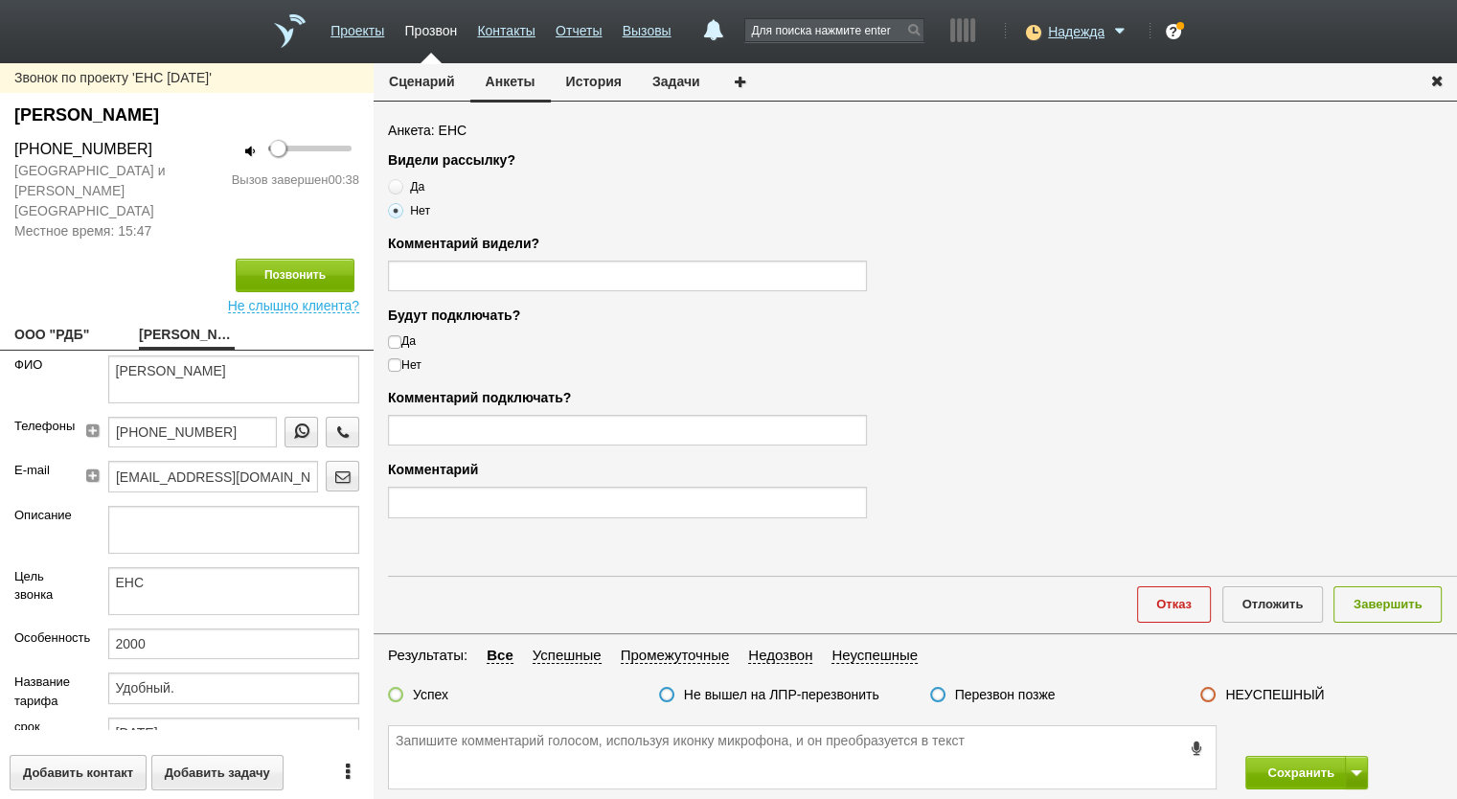
checkbox input "true"
click at [430, 679] on fieldset "Результаты: Все Успешные Промежуточные Недозвон Неуспешные Успех Не вышел на ЛП…" at bounding box center [916, 680] width 1084 height 72
click at [433, 688] on label "Успех" at bounding box center [430, 694] width 35 height 17
click at [0, 0] on input "Успех" at bounding box center [0, 0] width 0 height 0
click at [469, 748] on textarea at bounding box center [802, 757] width 827 height 62
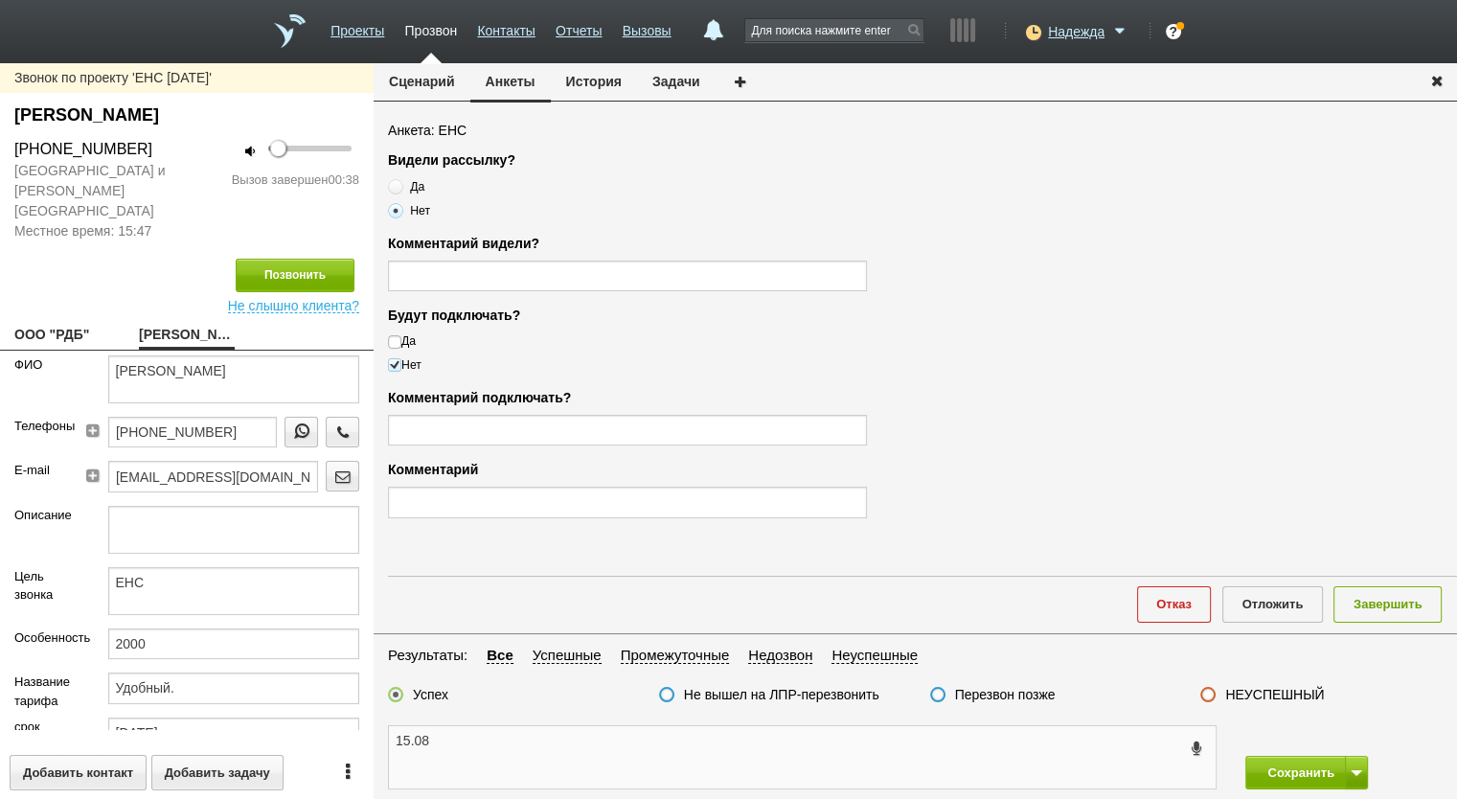
paste textarea "+7 (965) 443-80-73"
drag, startPoint x: 739, startPoint y: 736, endPoint x: 586, endPoint y: 733, distance: 152.4
click at [586, 733] on textarea "15.08 +7 (965) 443-80-73 лпр, отказ, т.к. не актуально" at bounding box center [802, 757] width 827 height 62
type textarea "15.08 +7 (965) 443-80-73 лпр, отказ, т.к. не актуально"
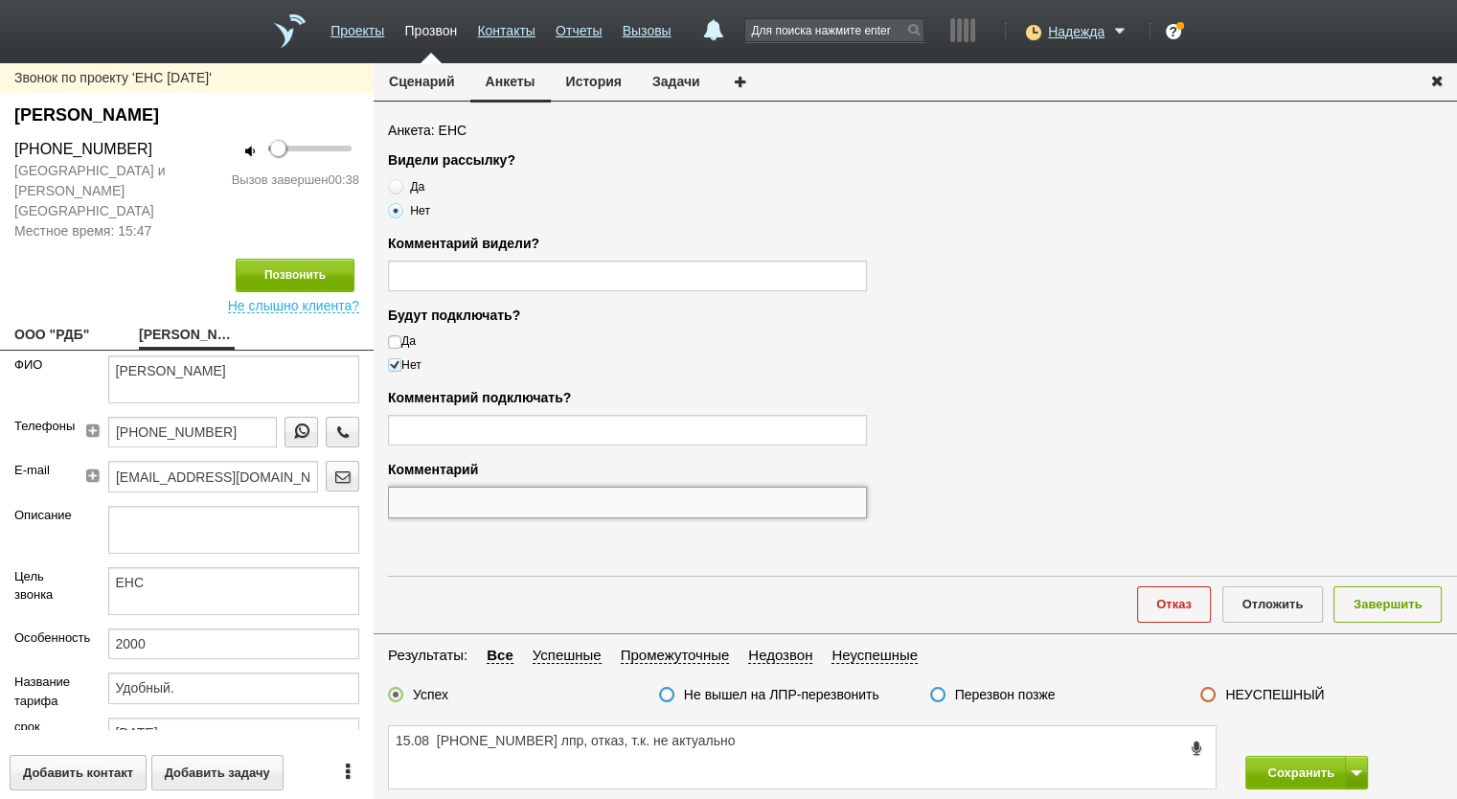
click at [495, 500] on input "text" at bounding box center [627, 502] width 479 height 31
paste input "отказ, т.к. не актуально"
type input "отказ, т.к. не актуально"
click at [1399, 617] on button "Завершить" at bounding box center [1388, 603] width 108 height 35
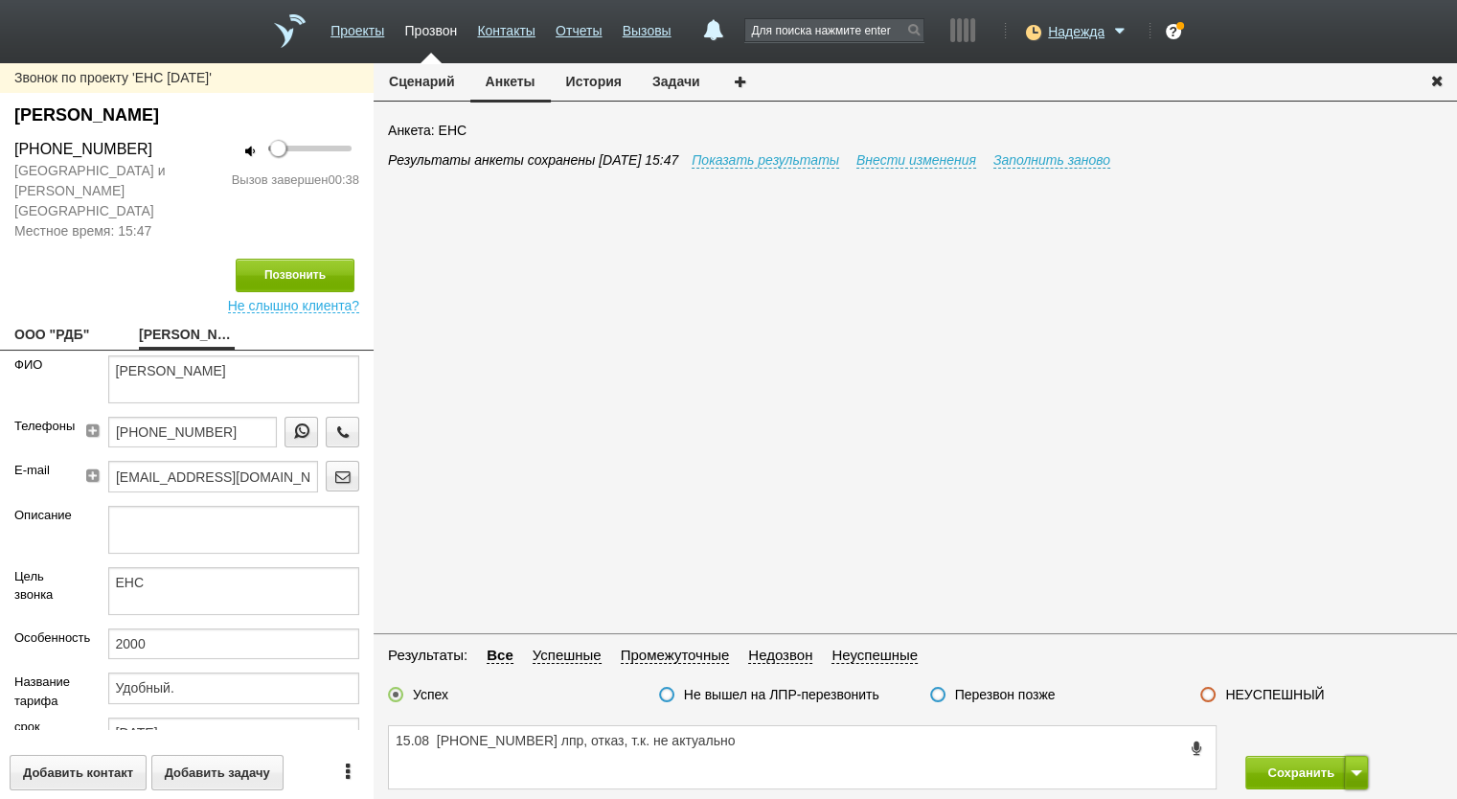
click at [1351, 771] on span at bounding box center [1356, 773] width 11 height 6
click at [1322, 742] on button "Сохранить и остаться" at bounding box center [1293, 737] width 148 height 34
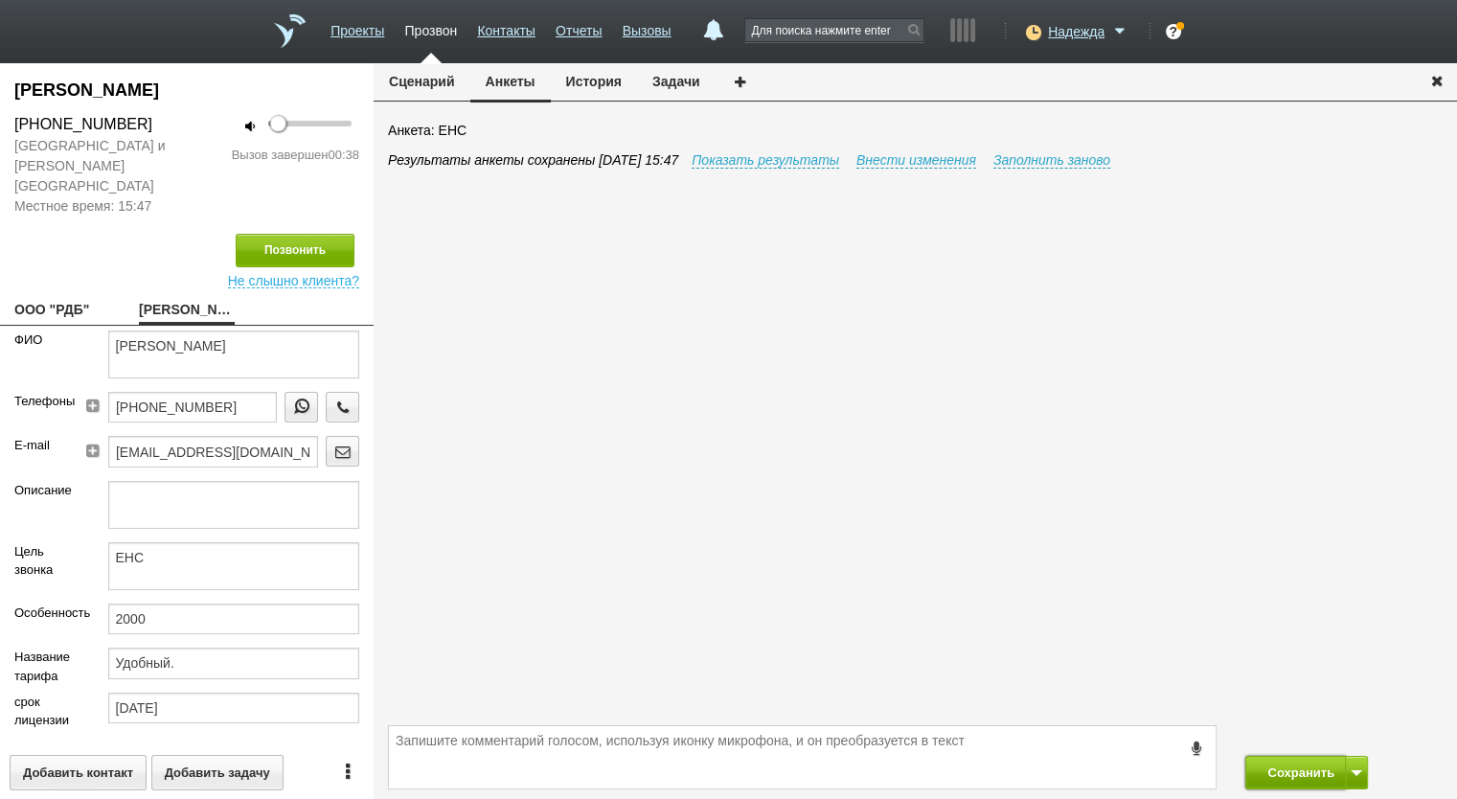
click at [1286, 768] on button "Сохранить" at bounding box center [1295, 773] width 101 height 34
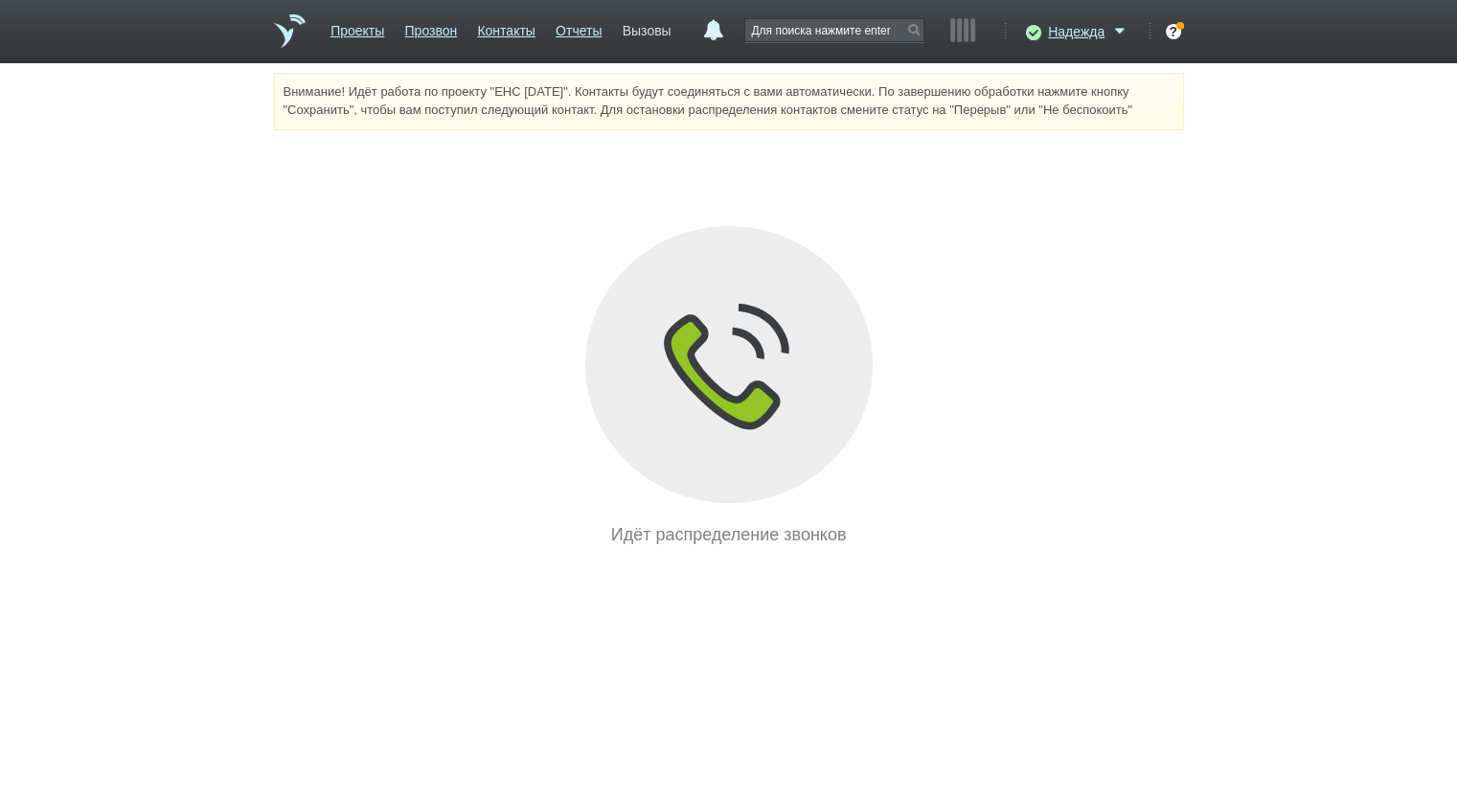
click at [633, 34] on link "Вызовы" at bounding box center [647, 27] width 49 height 28
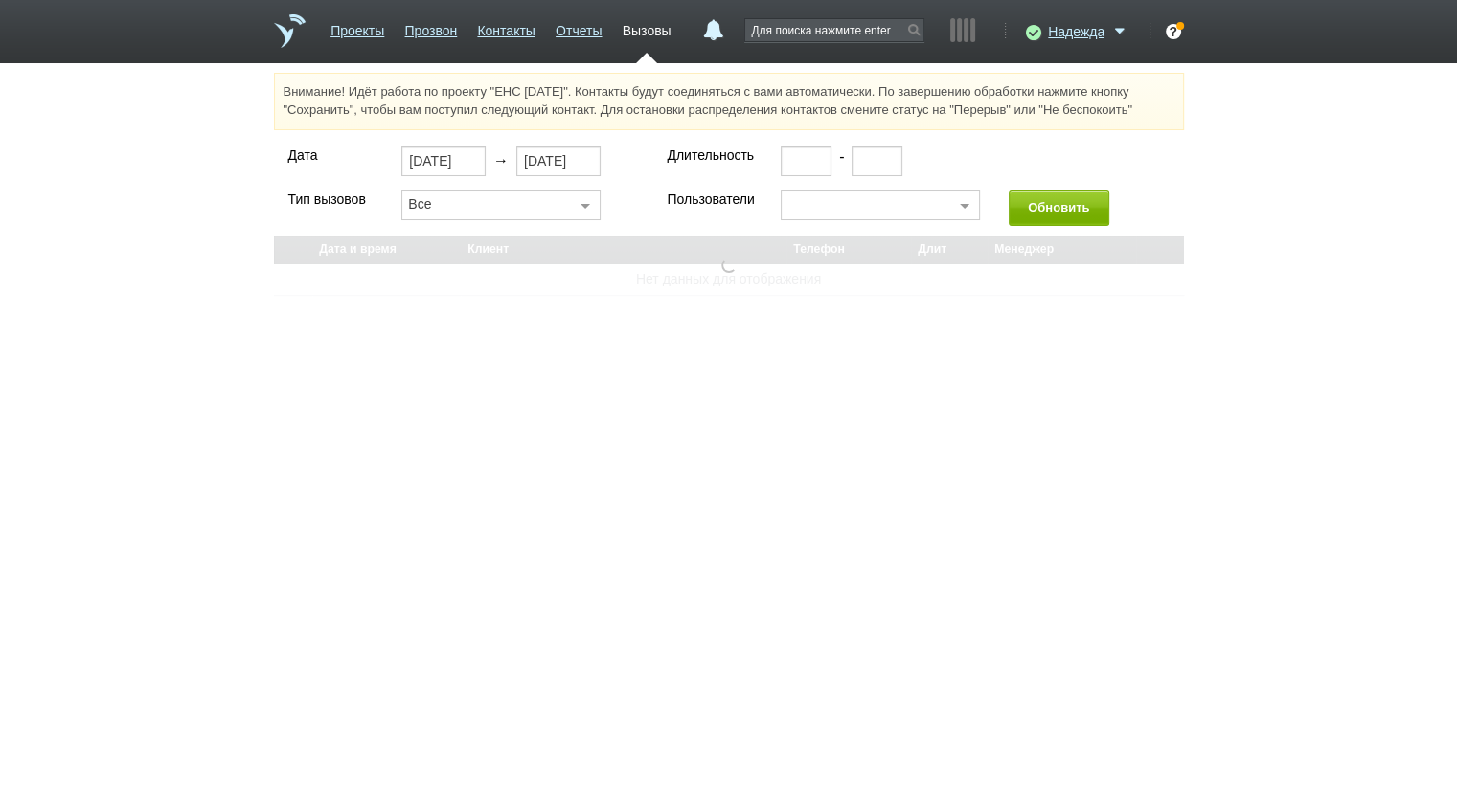
select select "30"
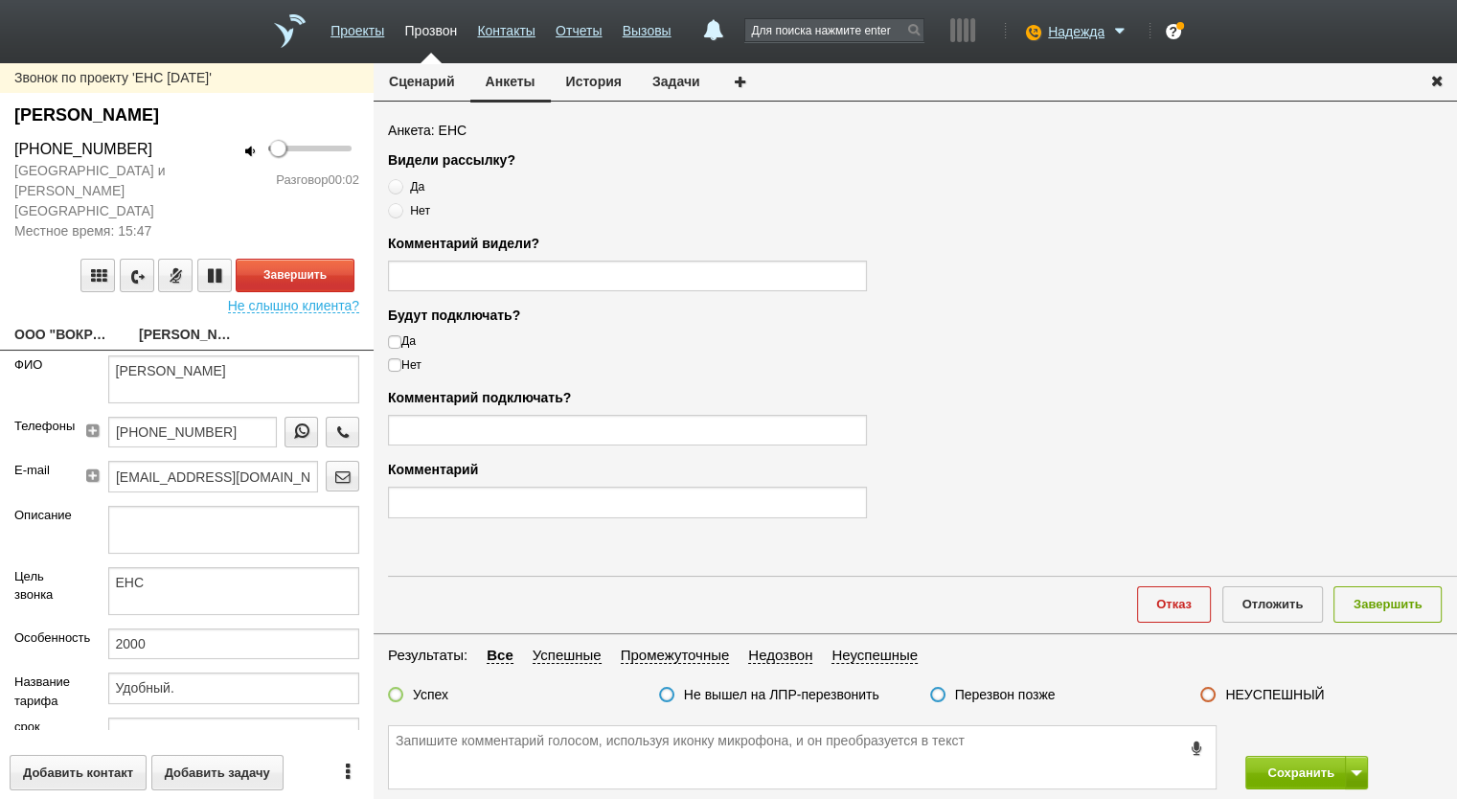
click at [72, 323] on link "ООО "ВОКРУГ МИРА"" at bounding box center [62, 336] width 96 height 27
type textarea "ООО "ВОКРУГ МИРА""
type input "7733789124"
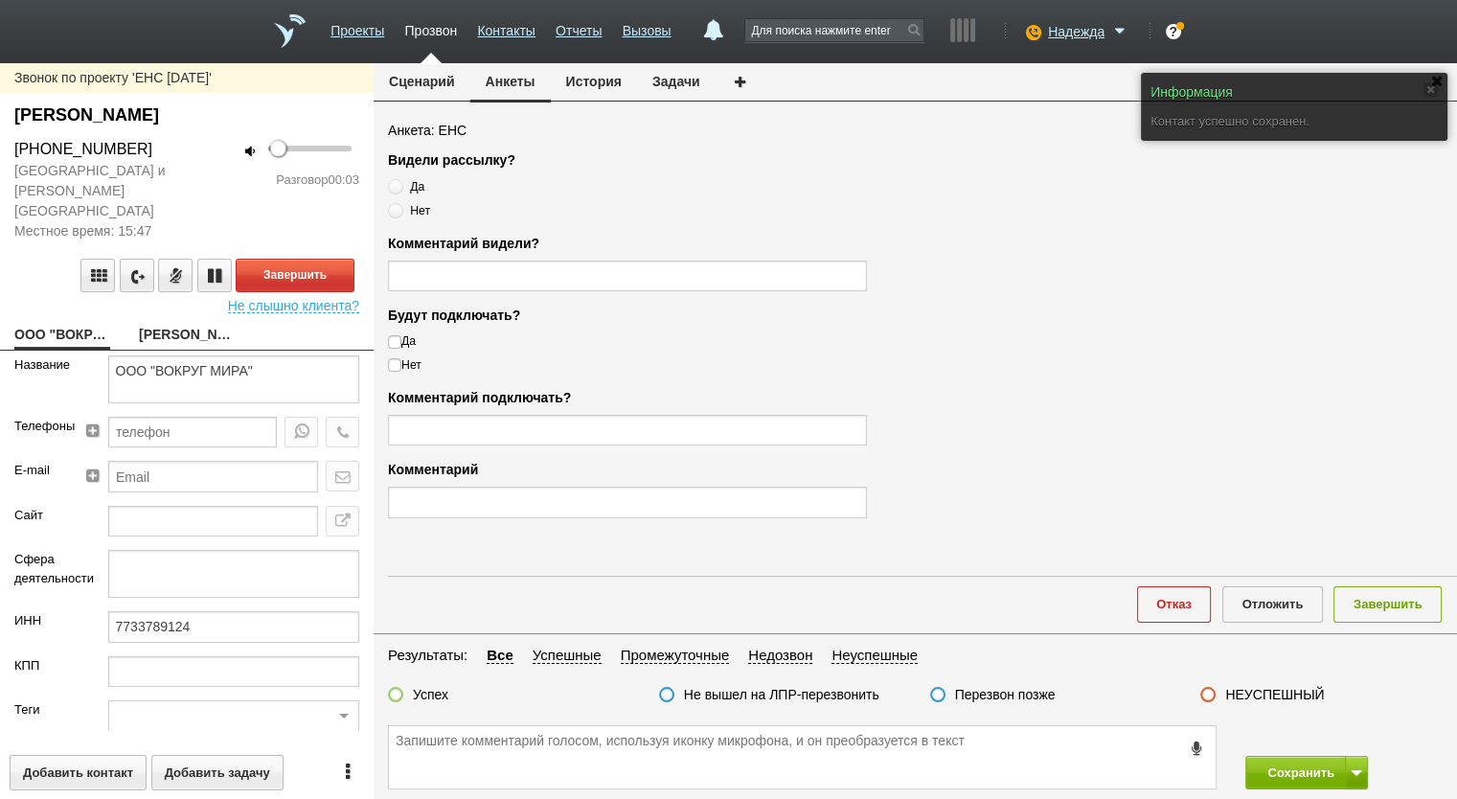
click at [425, 78] on button "Сценарий" at bounding box center [422, 81] width 97 height 36
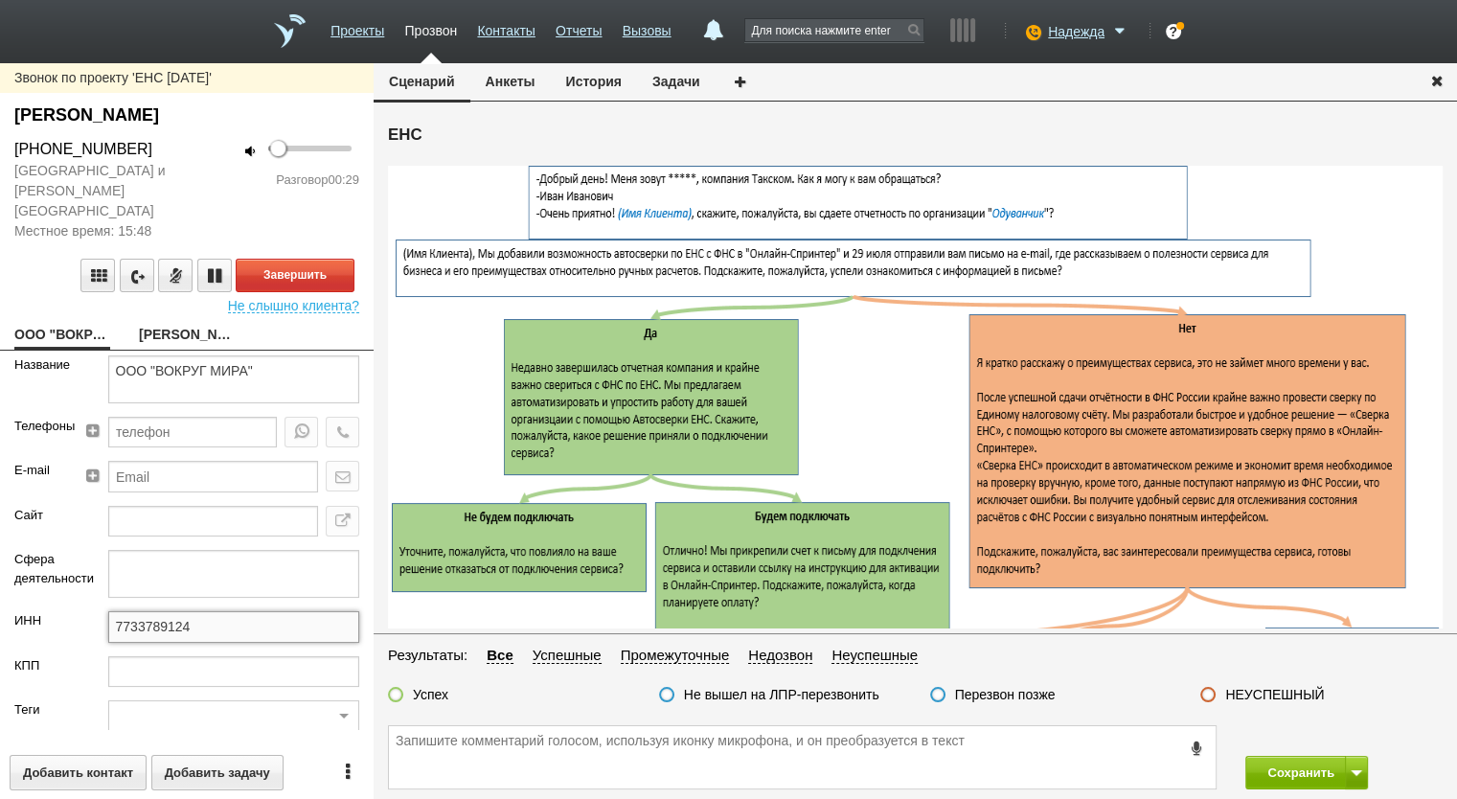
drag, startPoint x: 203, startPoint y: 601, endPoint x: 74, endPoint y: 595, distance: 129.5
click at [74, 611] on div "ИНН 7733789124" at bounding box center [187, 633] width 374 height 44
click at [167, 323] on link "[PERSON_NAME]" at bounding box center [187, 336] width 96 height 27
type textarea "[PERSON_NAME]"
type textarea "ЕНС"
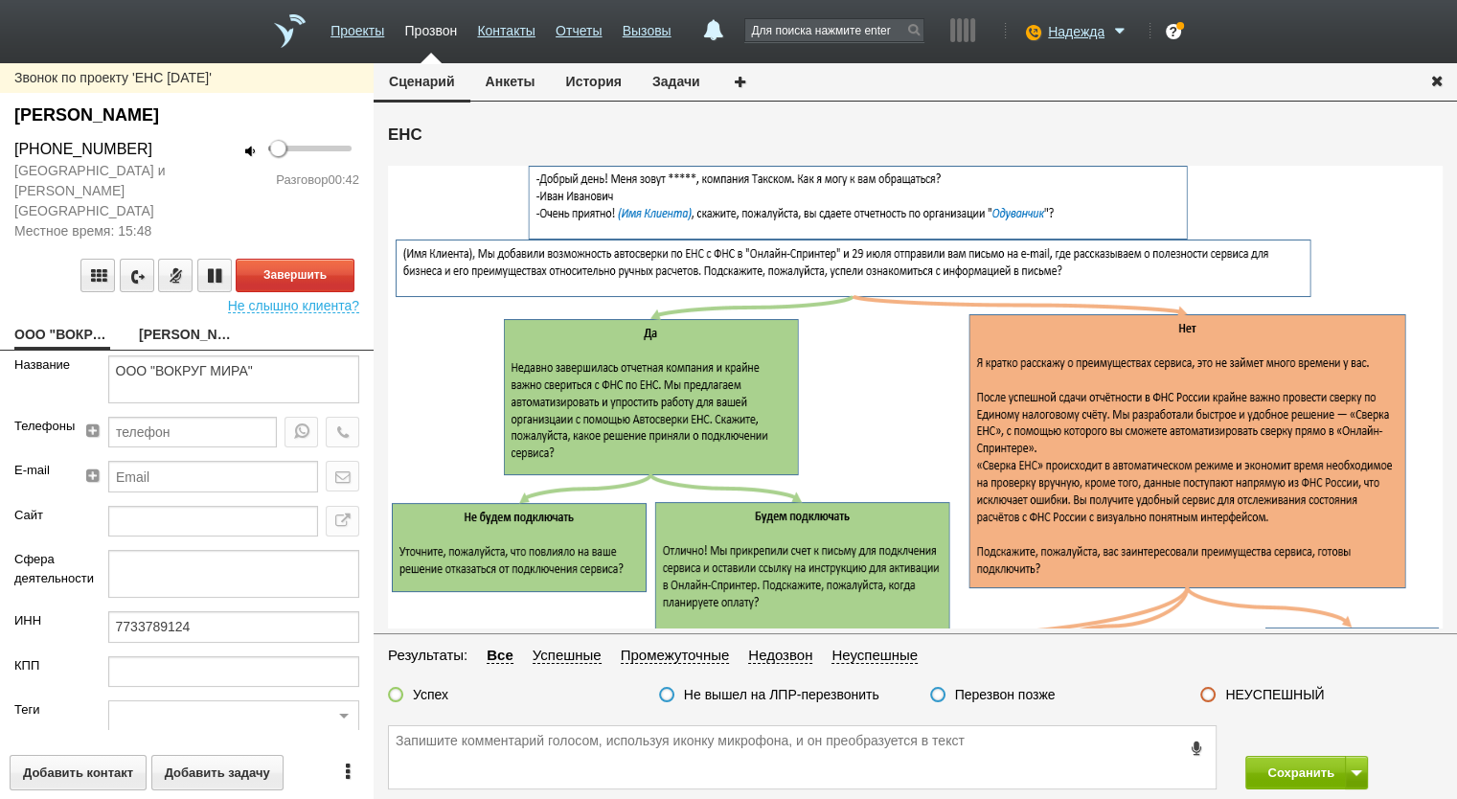
type input "2000"
type input "Удобный."
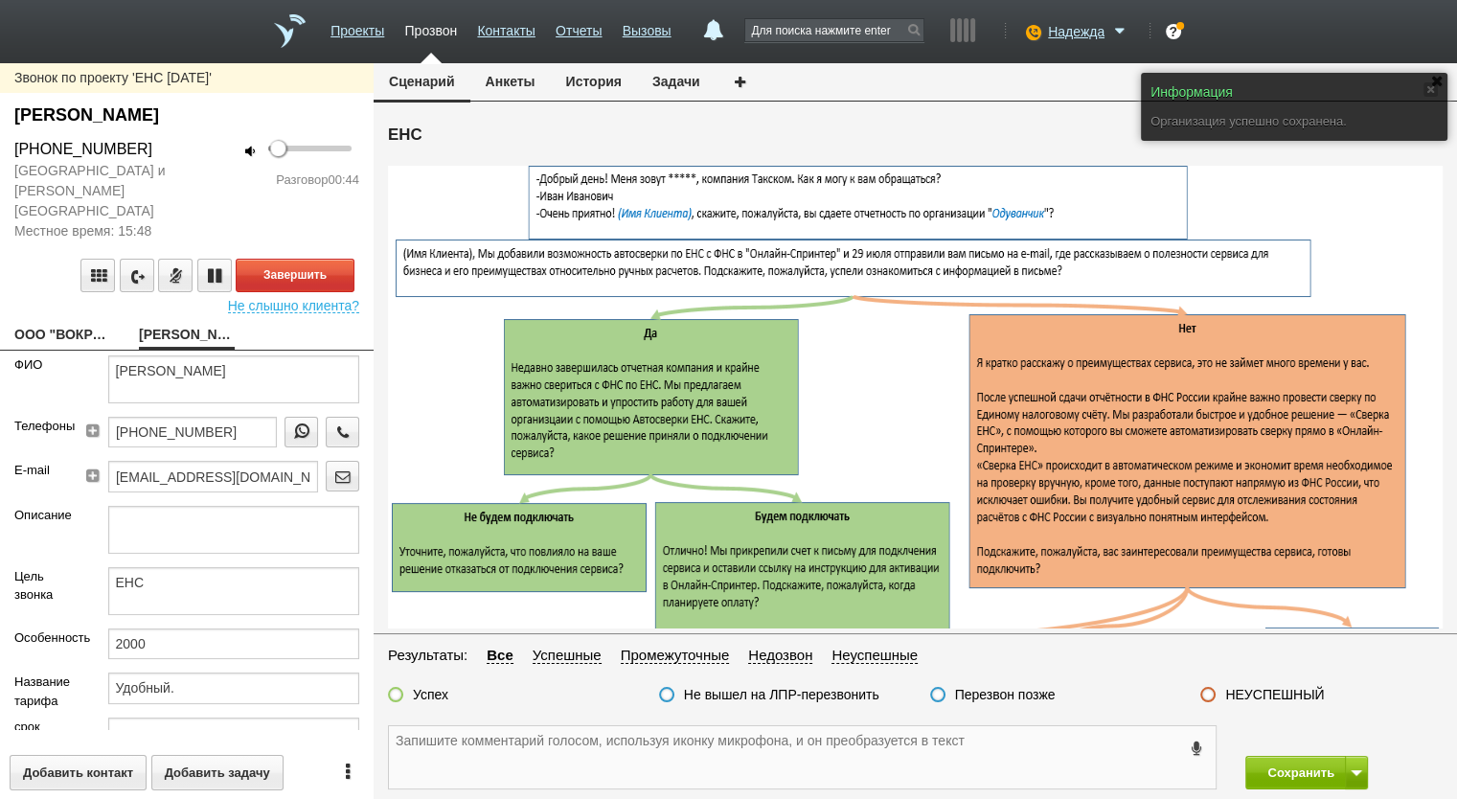
click at [534, 757] on textarea at bounding box center [802, 757] width 827 height 62
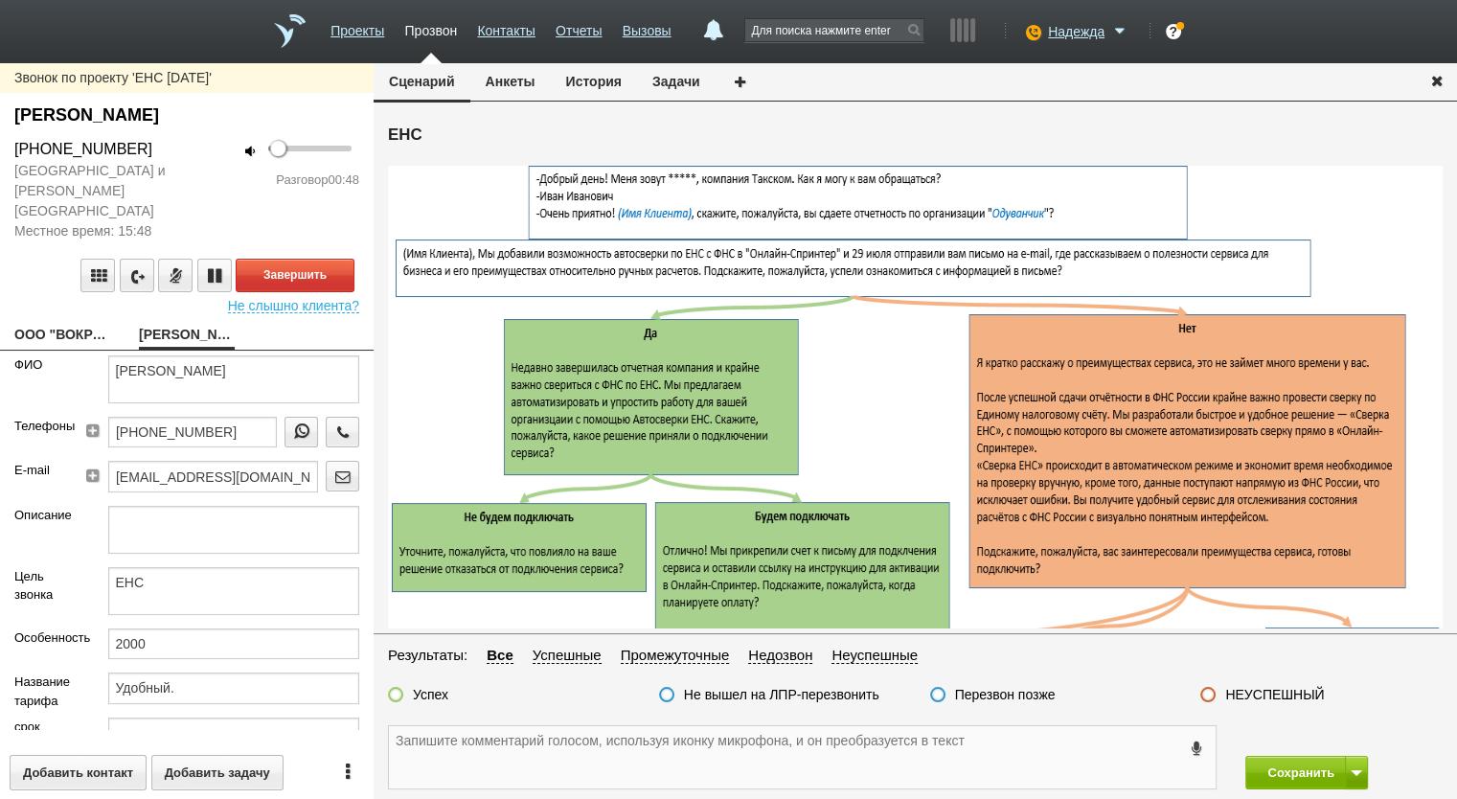
click at [486, 744] on textarea at bounding box center [802, 757] width 827 height 62
paste textarea "s@tburo.ru"
type textarea "15.08 s@tburo.ru"
click at [298, 259] on button "Завершить" at bounding box center [295, 276] width 119 height 34
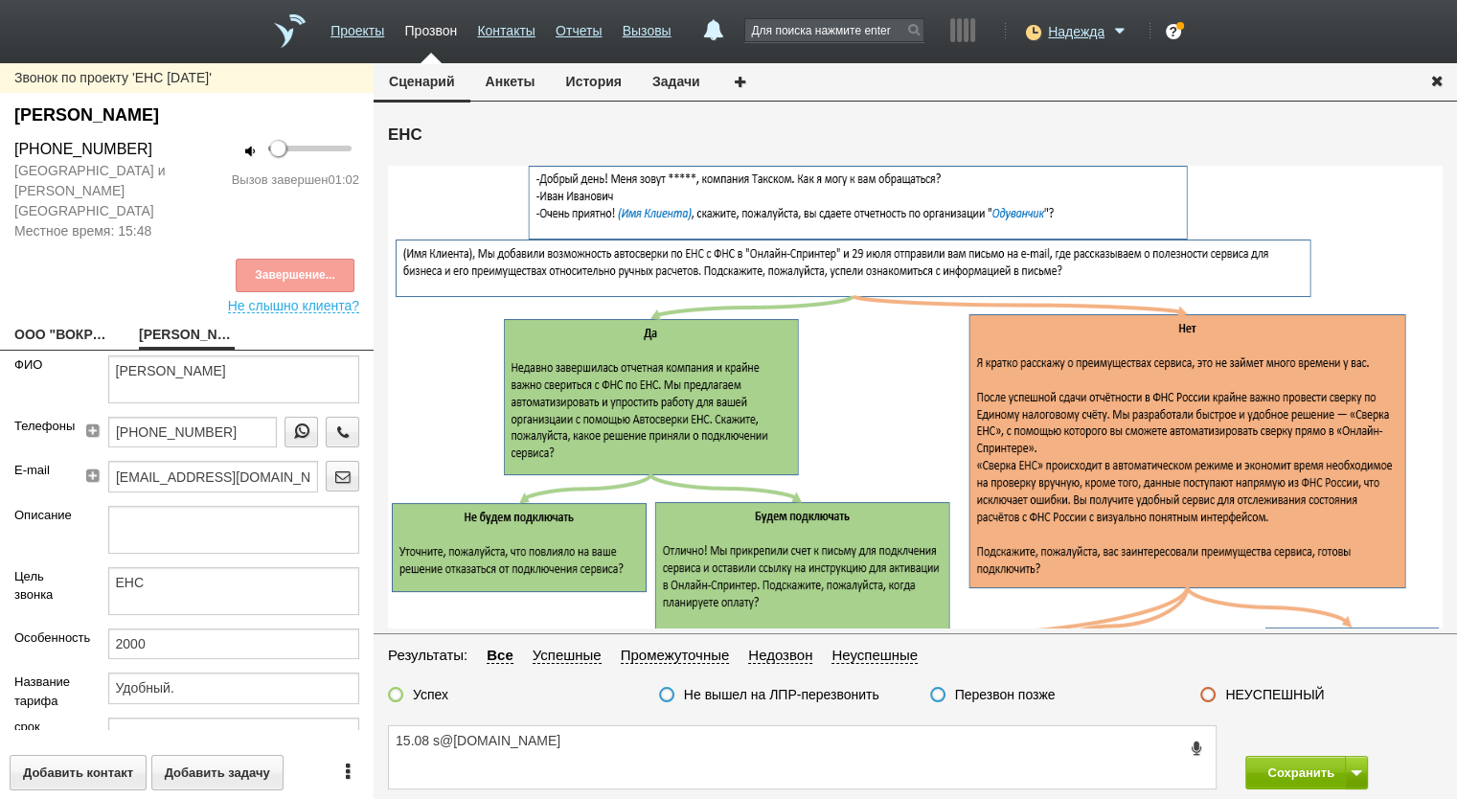
drag, startPoint x: 171, startPoint y: 155, endPoint x: 7, endPoint y: 150, distance: 164.9
click at [7, 150] on div "+7 (925) 507-50-77" at bounding box center [93, 149] width 187 height 23
copy div "+7 (925) 507-50-77"
click at [491, 81] on button "Анкеты" at bounding box center [510, 81] width 80 height 36
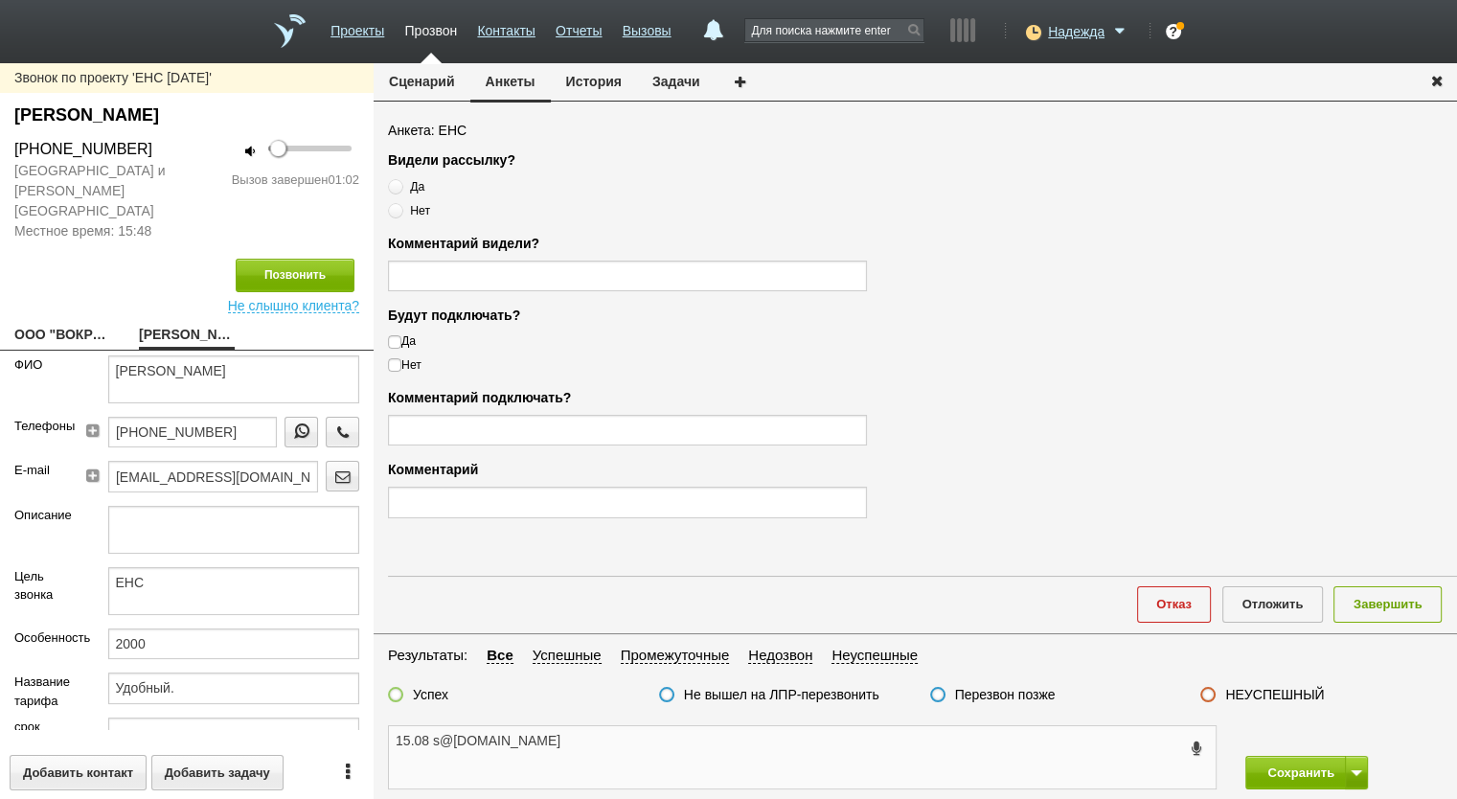
click at [430, 737] on textarea "15.08 s@tburo.ru" at bounding box center [802, 757] width 827 height 62
paste textarea "+7 (925) 507-50-77"
click at [428, 743] on textarea "15.08+7 (925) 507-50-77 s@tburo.ru" at bounding box center [802, 757] width 827 height 62
click at [550, 739] on textarea "15.08 +7 (925) 507-50-77 s@tburo.ru" at bounding box center [802, 757] width 827 height 62
click at [552, 740] on textarea "15.08 +7 (925) 507-50-77 s@tburo.ru" at bounding box center [802, 757] width 827 height 62
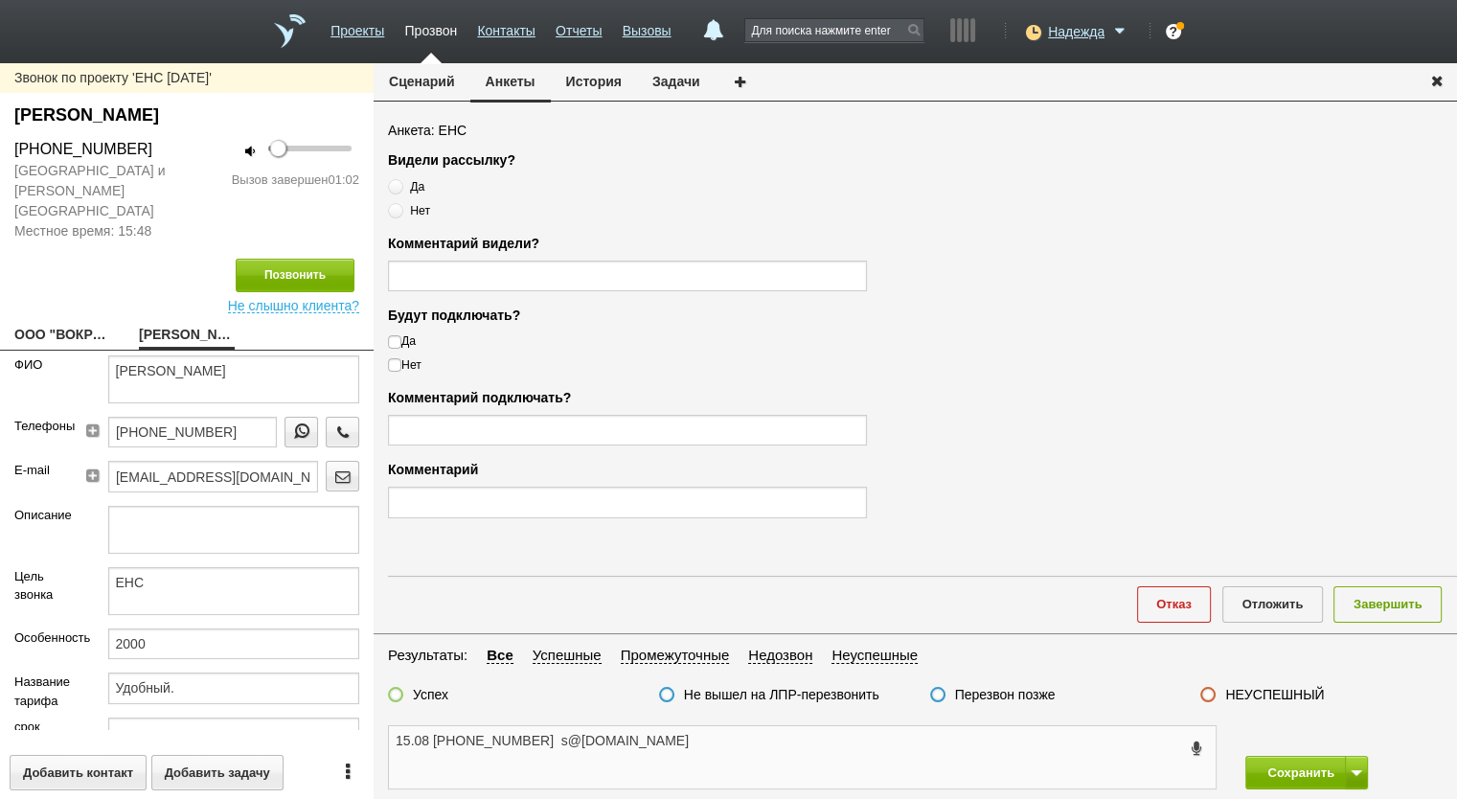
type textarea "15.08 +7 (925) 507-50-77 s@tburo.ru"
click at [421, 211] on span "Нет" at bounding box center [420, 210] width 20 height 13
click at [400, 211] on input "Нет" at bounding box center [394, 207] width 12 height 12
radio input "true"
click at [549, 737] on textarea "15.08 +7 (925) 507-50-77 s@tburo.ru" at bounding box center [802, 757] width 827 height 62
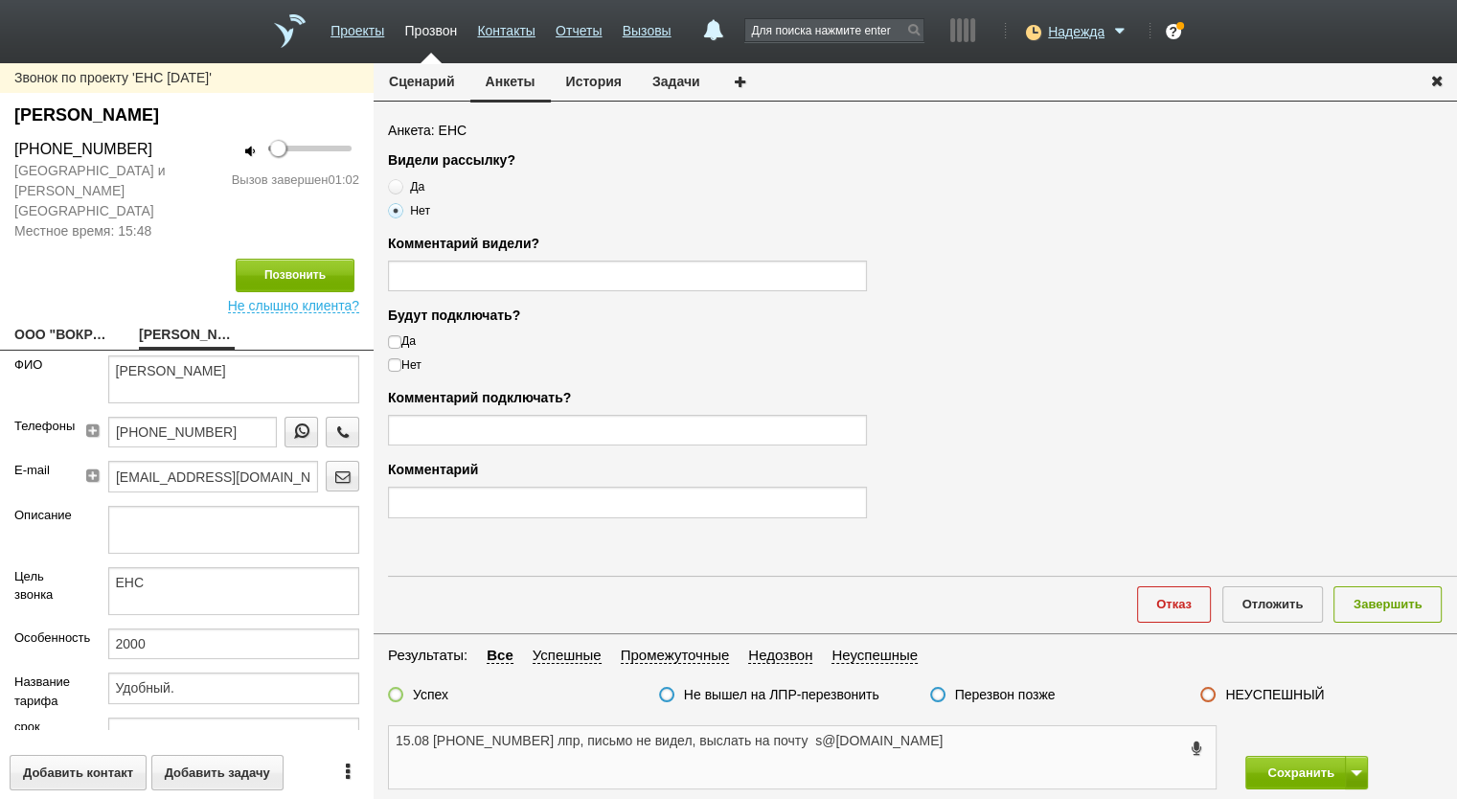
drag, startPoint x: 908, startPoint y: 748, endPoint x: 420, endPoint y: 752, distance: 488.6
click at [402, 752] on textarea "15.08 +7 (925) 507-50-77 лпр, письмо не видел, выслать на почту s@tburo.ru" at bounding box center [802, 757] width 827 height 62
type textarea "15.08 +7 (925) 507-50-77 лпр, письмо не видел, выслать на почту s@tburo.ru"
click at [1302, 699] on label "НЕУСПЕШНЫЙ" at bounding box center [1274, 694] width 99 height 17
click at [0, 0] on input "НЕУСПЕШНЫЙ" at bounding box center [0, 0] width 0 height 0
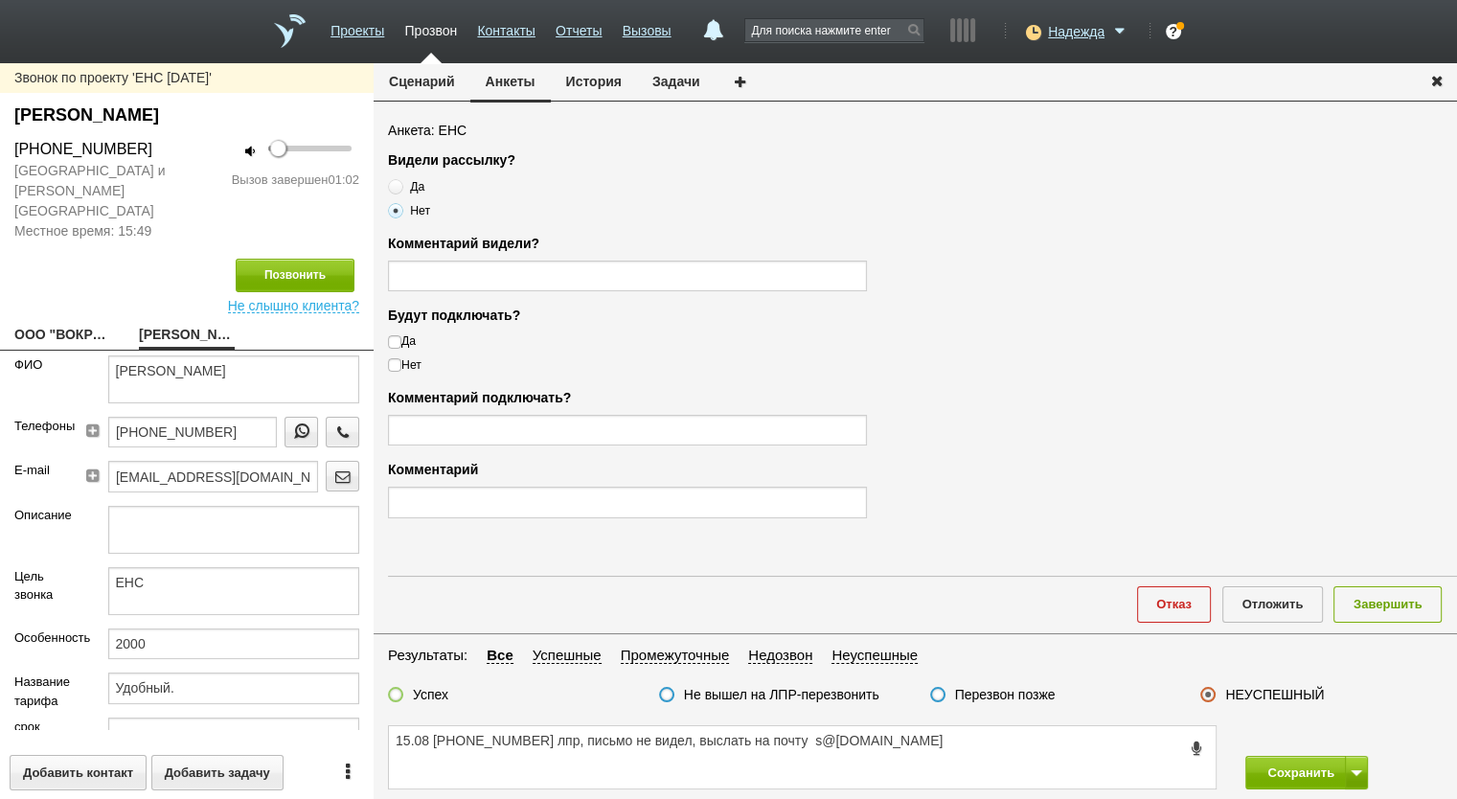
click at [686, 80] on button "Задачи" at bounding box center [676, 81] width 79 height 36
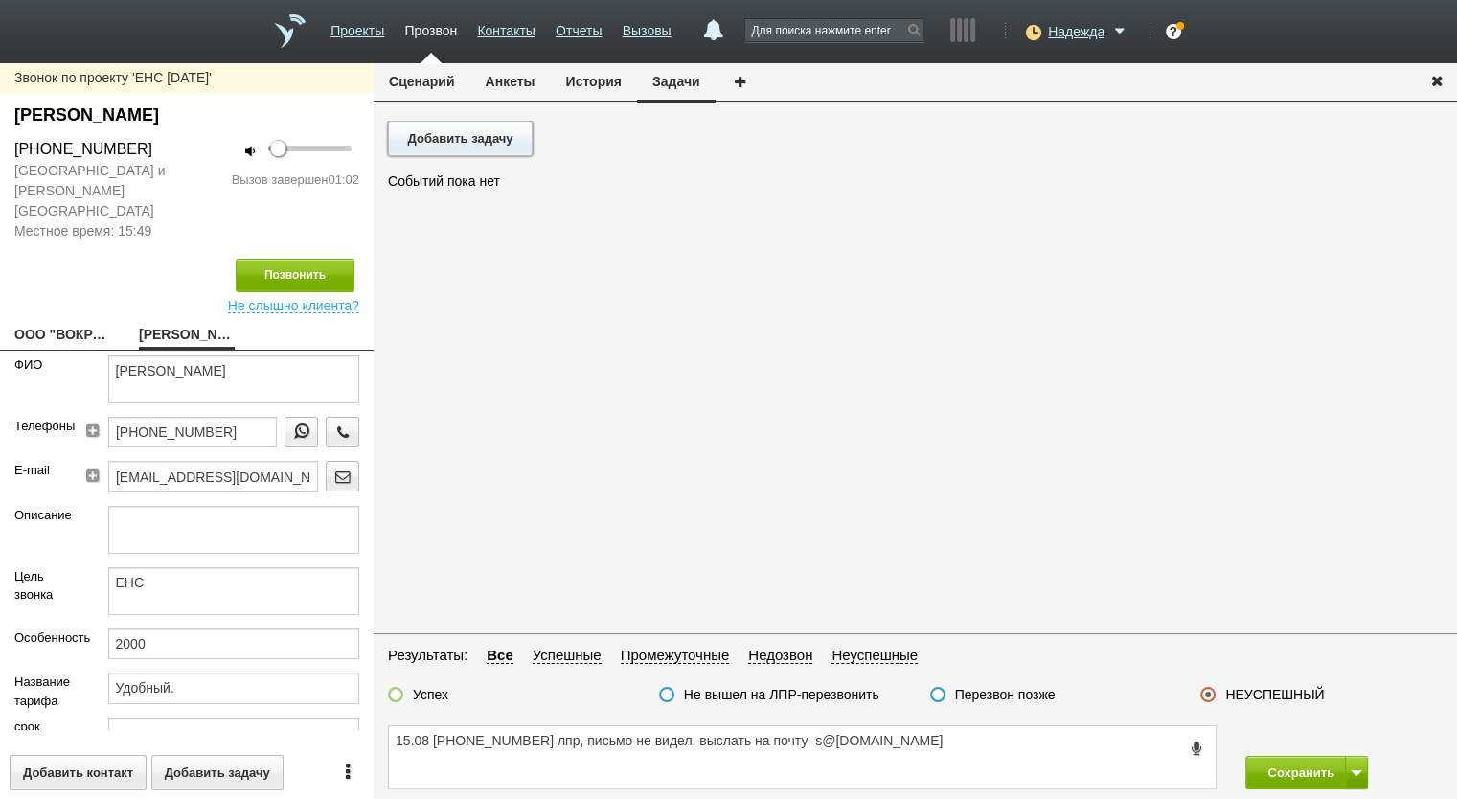
click at [522, 131] on button "Добавить задачу" at bounding box center [460, 138] width 145 height 35
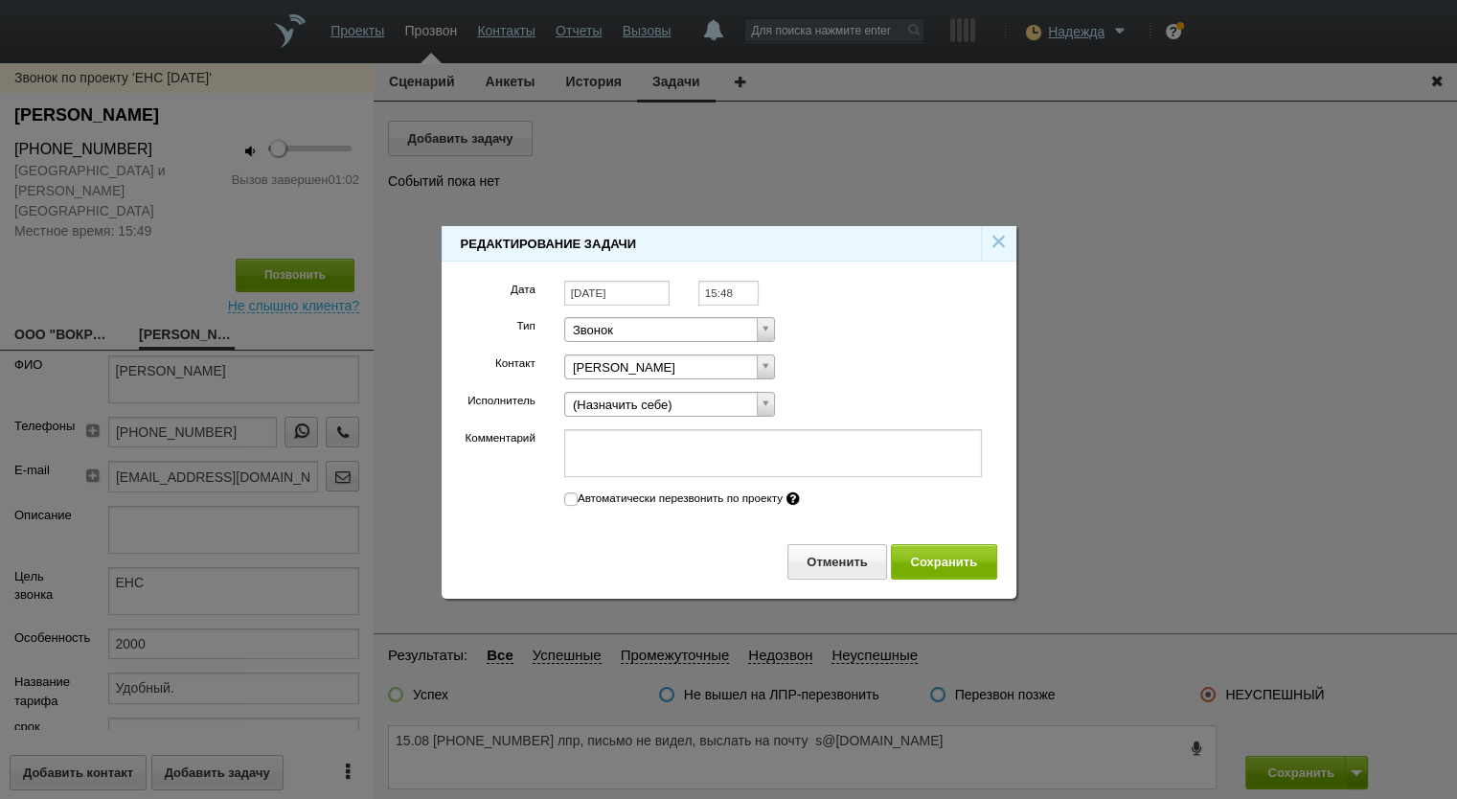
click at [601, 426] on form "Дата 15.08.2025 15:48 Тип Звонок Тип Тип Звонок Задача Встреча Письмо Иное Конт…" at bounding box center [729, 394] width 536 height 227
click at [602, 430] on textarea "Комментарий" at bounding box center [773, 453] width 419 height 48
paste textarea "5.08 +7 (925) 507-50-77 лпр, письмо не видел, выслать на почту s@tburo.ru"
type textarea "5.08 +7 (925) 507-50-77 лпр, письмо не видел, выслать на почту s@tburo.ru"
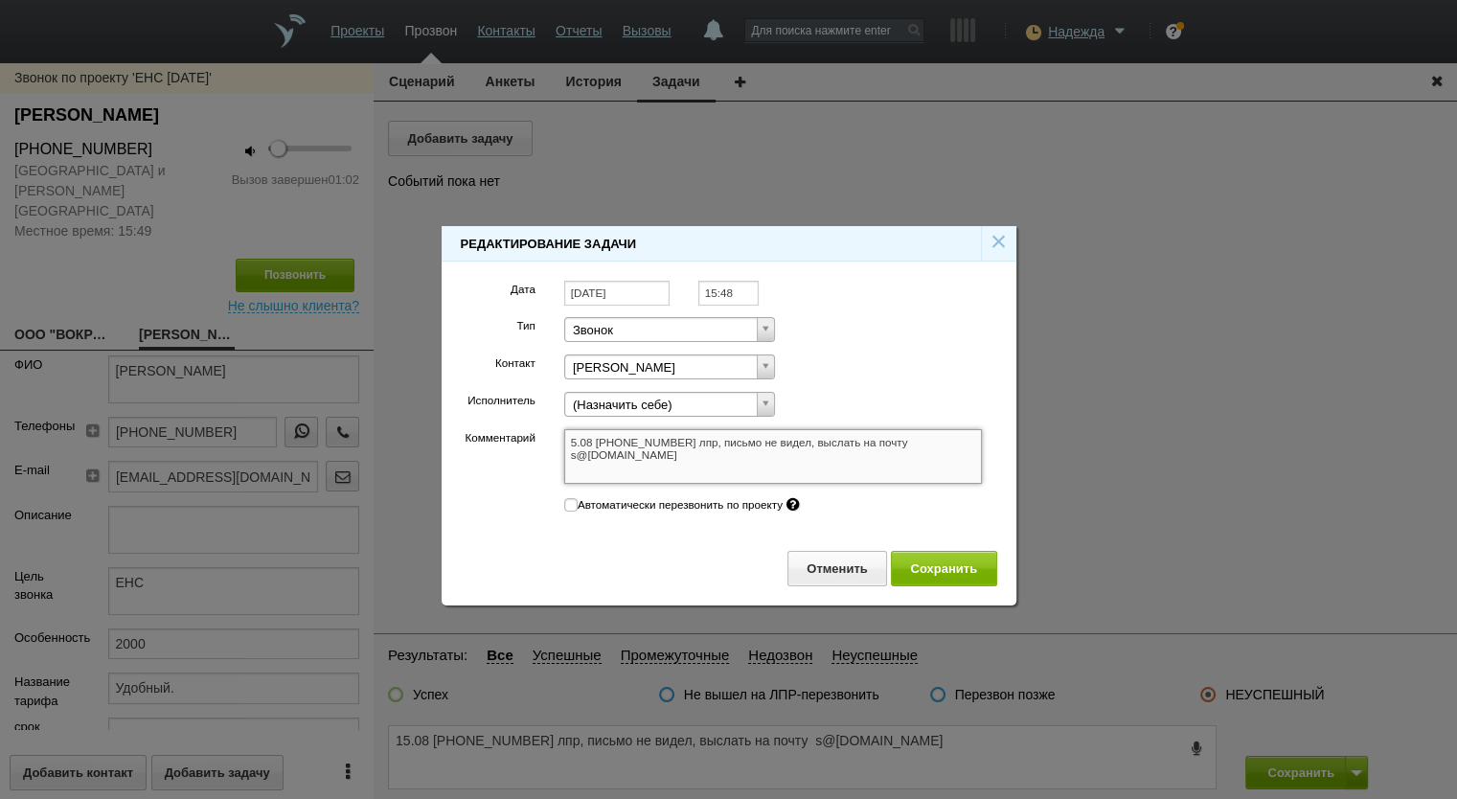
type textarea "5.08 +7 (925) 507-50-77 лпр, письмо не видел, выслать на почту s@tburo.ru"
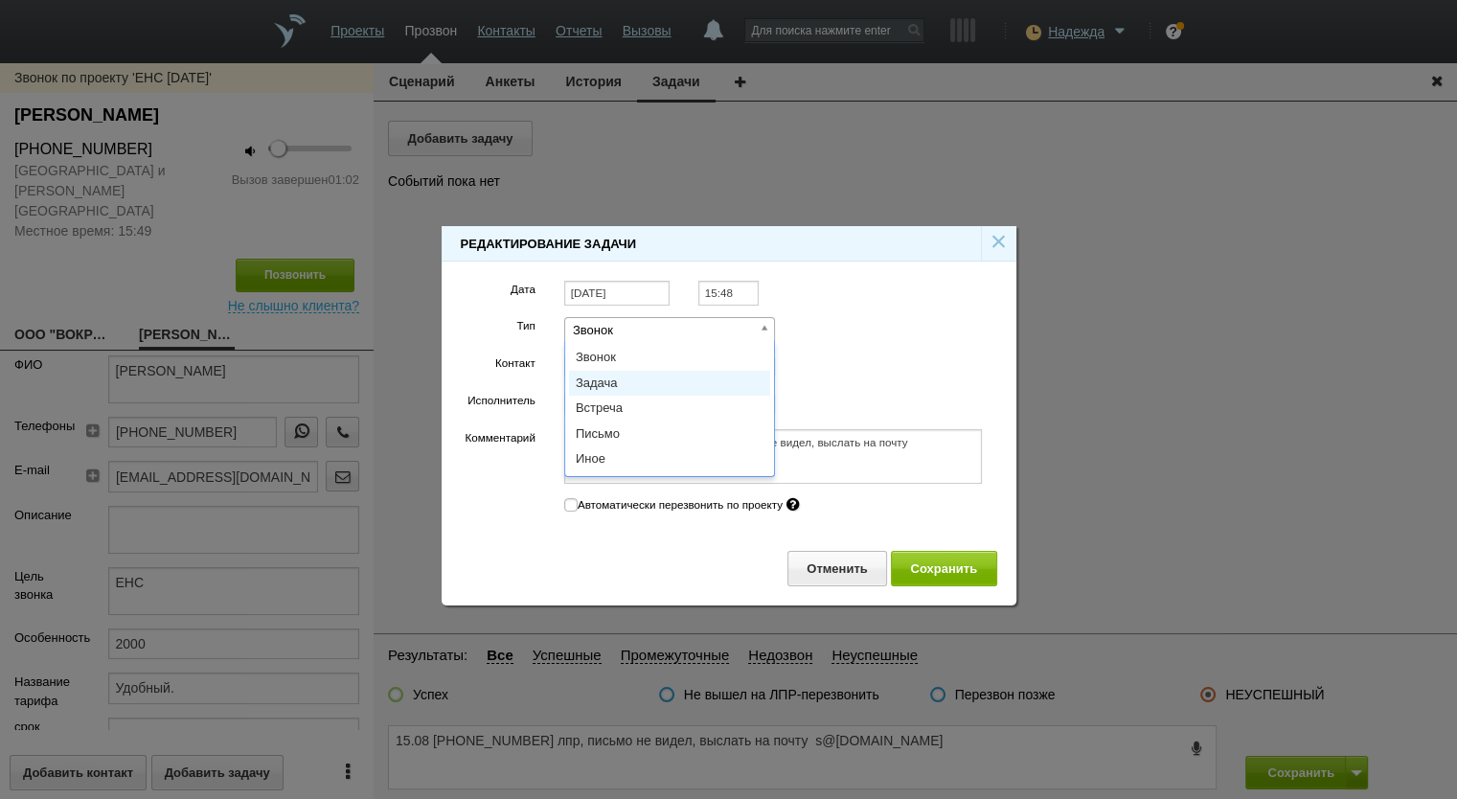
scroll to position [0, 5]
select select "letter"
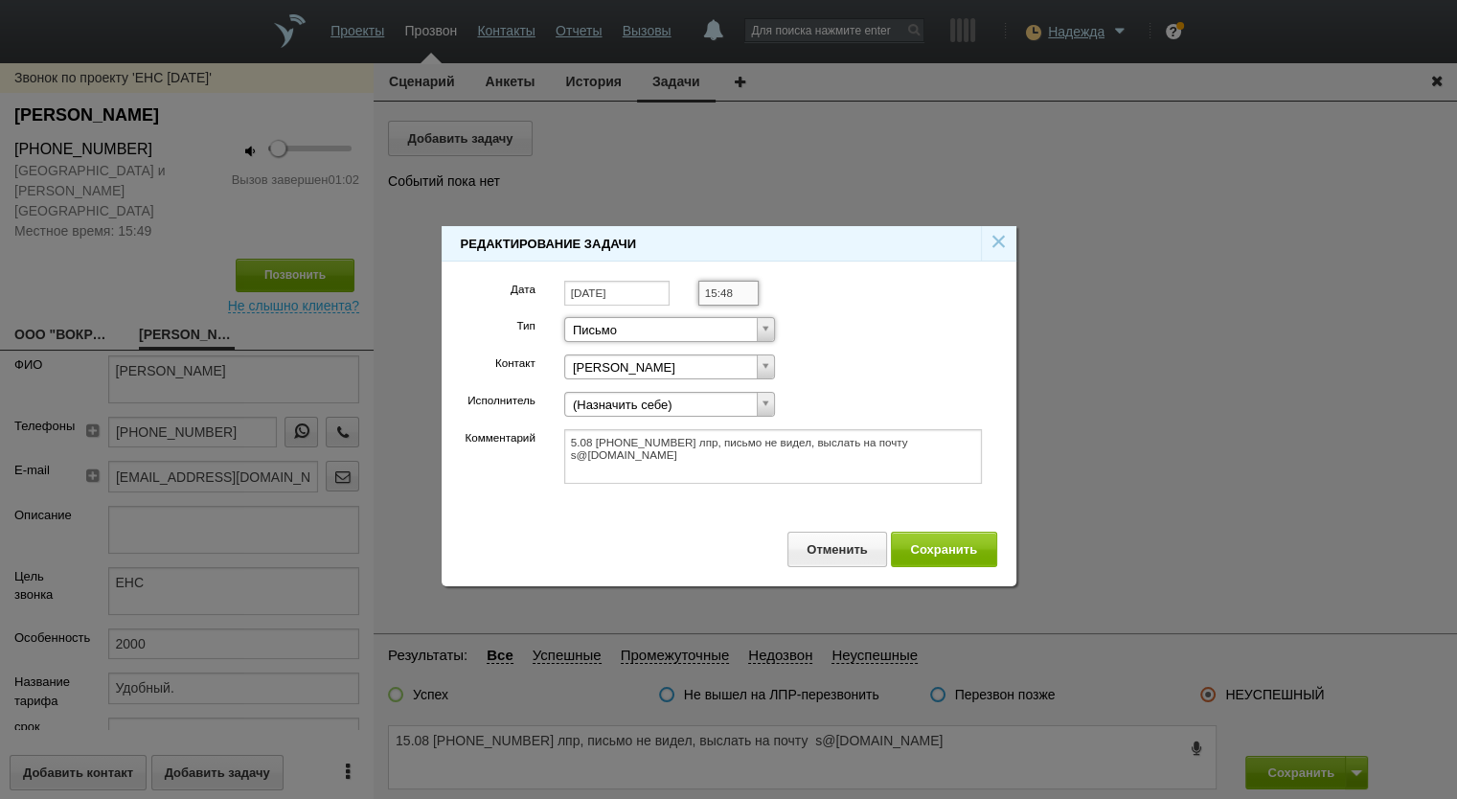
click at [740, 290] on input "15:48" at bounding box center [728, 294] width 60 height 26
click at [735, 379] on li "17:00" at bounding box center [749, 388] width 100 height 23
type input "17:00"
click at [914, 532] on button "Сохранить" at bounding box center [944, 549] width 106 height 35
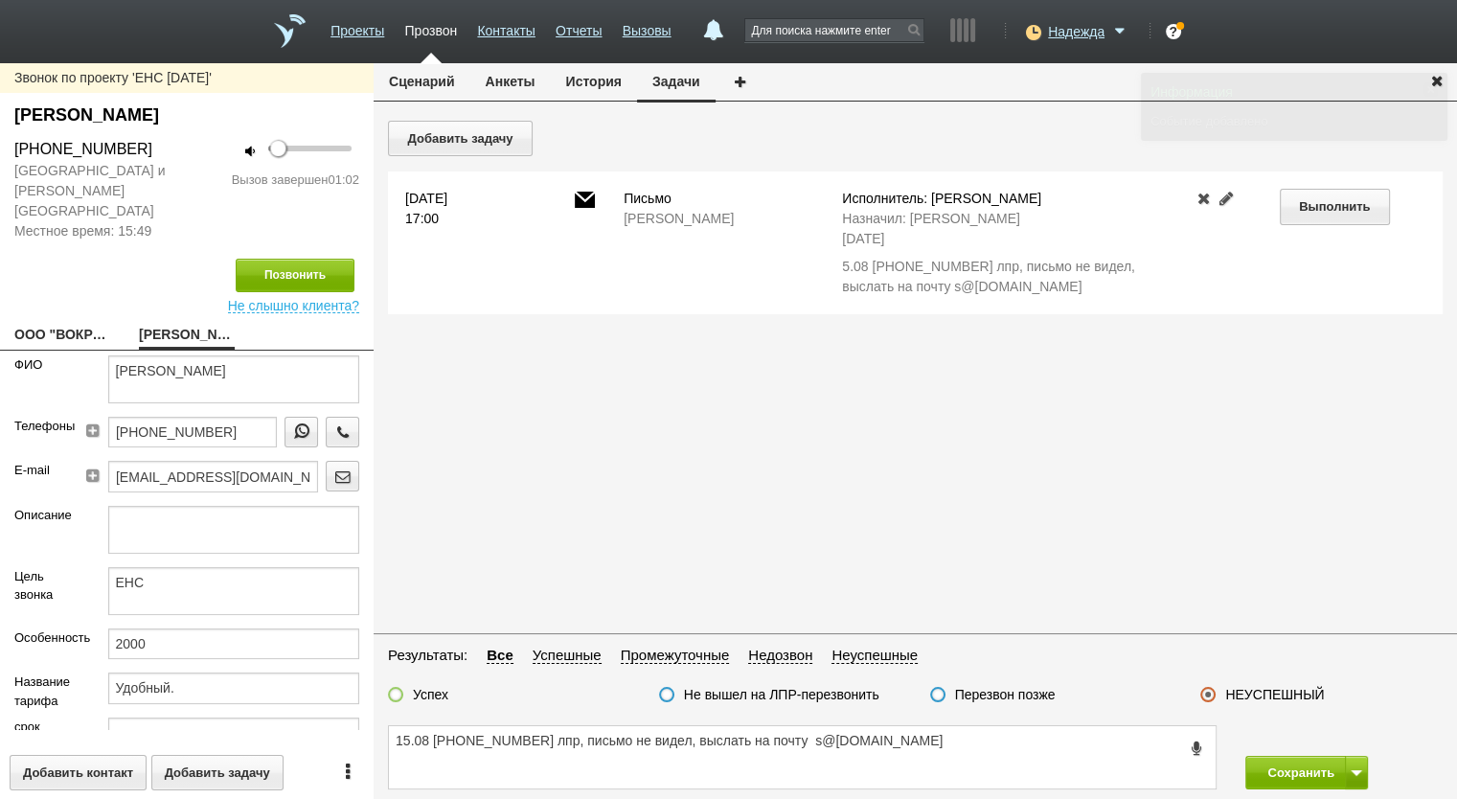
click at [920, 540] on div "Добавить задачу 15 августа 2025 17:00 Письмо ИВАШИН СЕРГЕЙ ВИКТОРОВИЧ Исполните…" at bounding box center [916, 375] width 1084 height 508
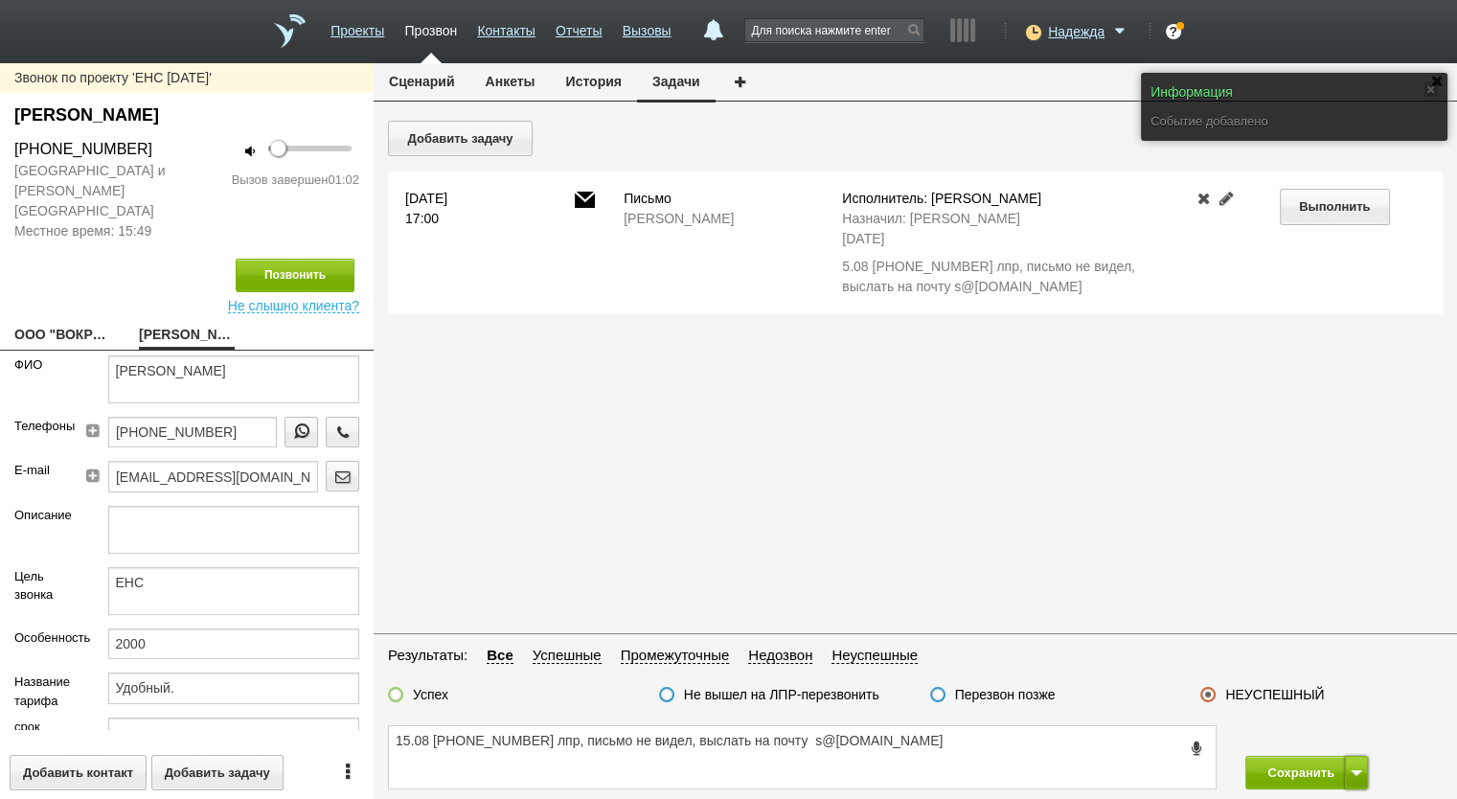
click at [1353, 765] on button at bounding box center [1356, 773] width 23 height 34
click at [1336, 754] on div "Сохранить и остаться" at bounding box center [1293, 736] width 150 height 35
click at [1295, 774] on button "Сохранить" at bounding box center [1295, 773] width 101 height 34
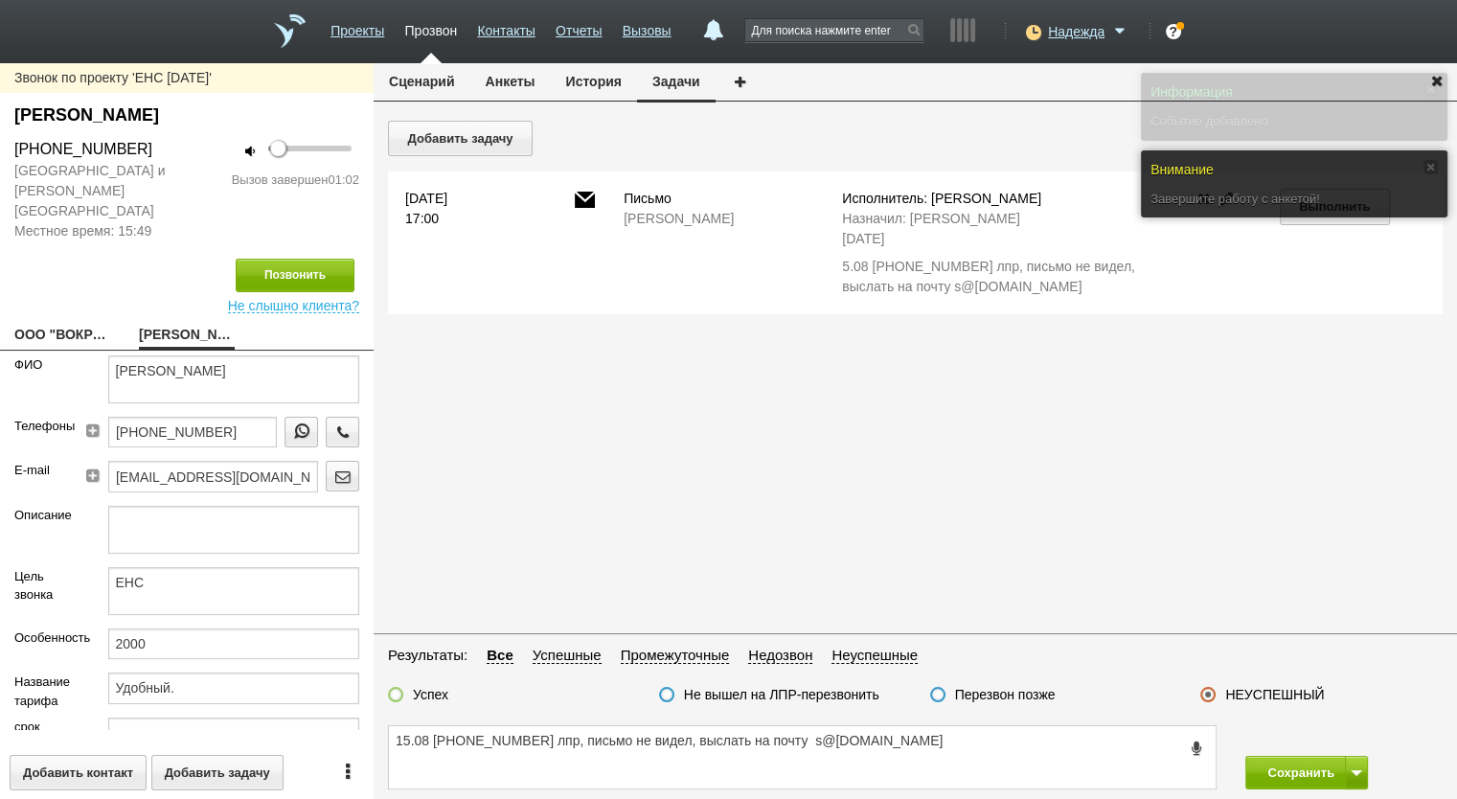
click at [542, 89] on button "Анкеты" at bounding box center [510, 81] width 80 height 36
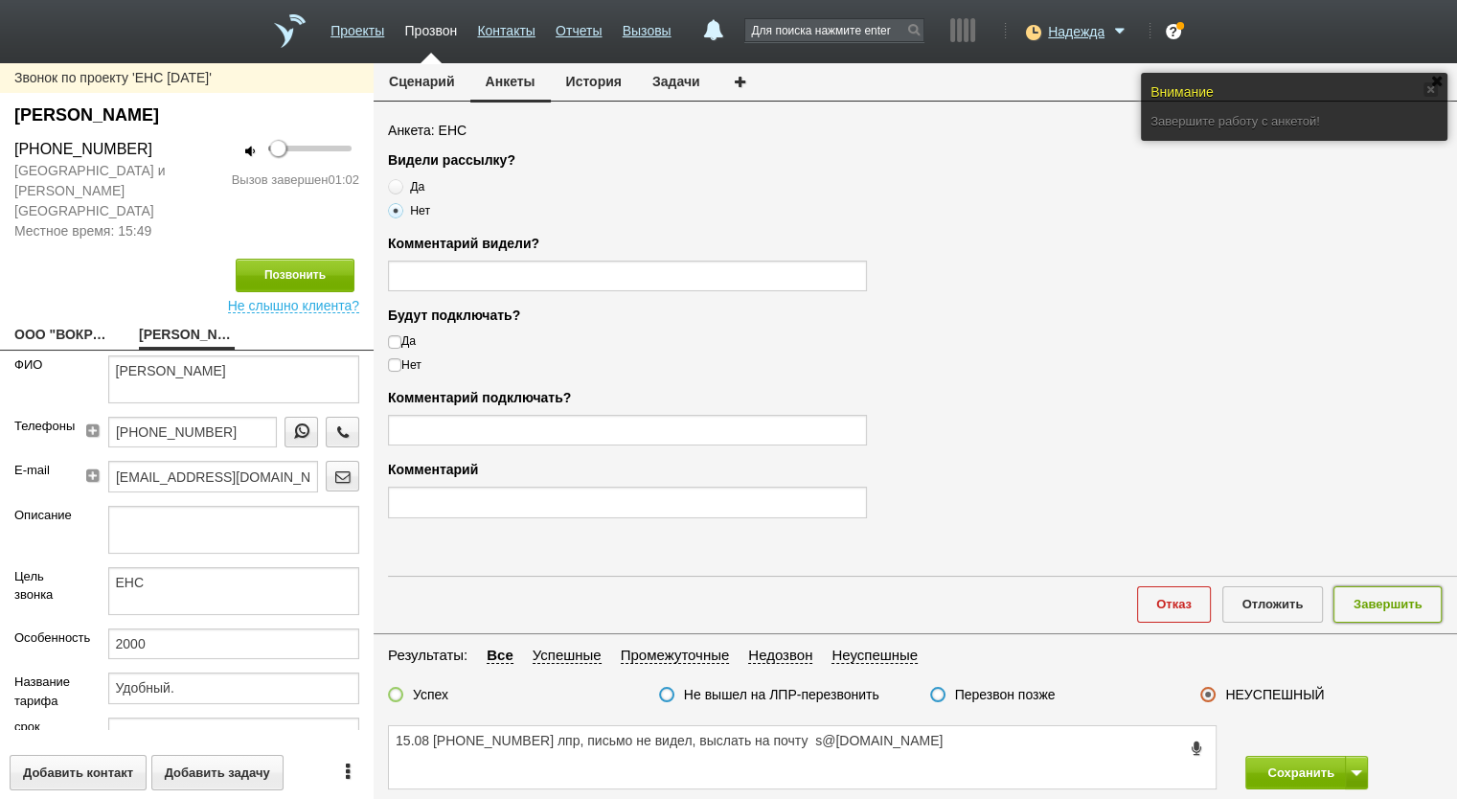
click at [1369, 604] on button "Завершить" at bounding box center [1388, 603] width 108 height 35
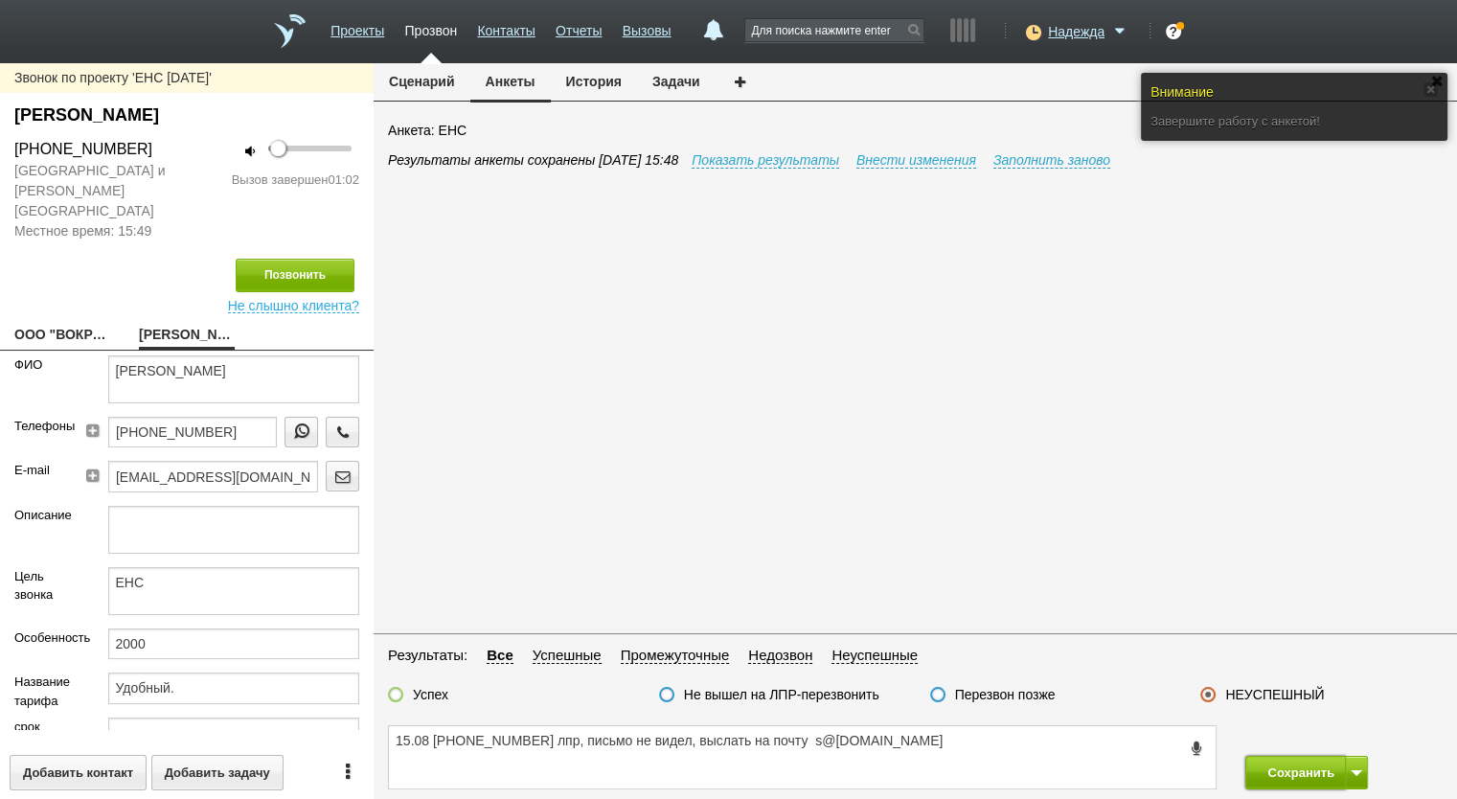
click at [1291, 774] on button "Сохранить" at bounding box center [1295, 773] width 101 height 34
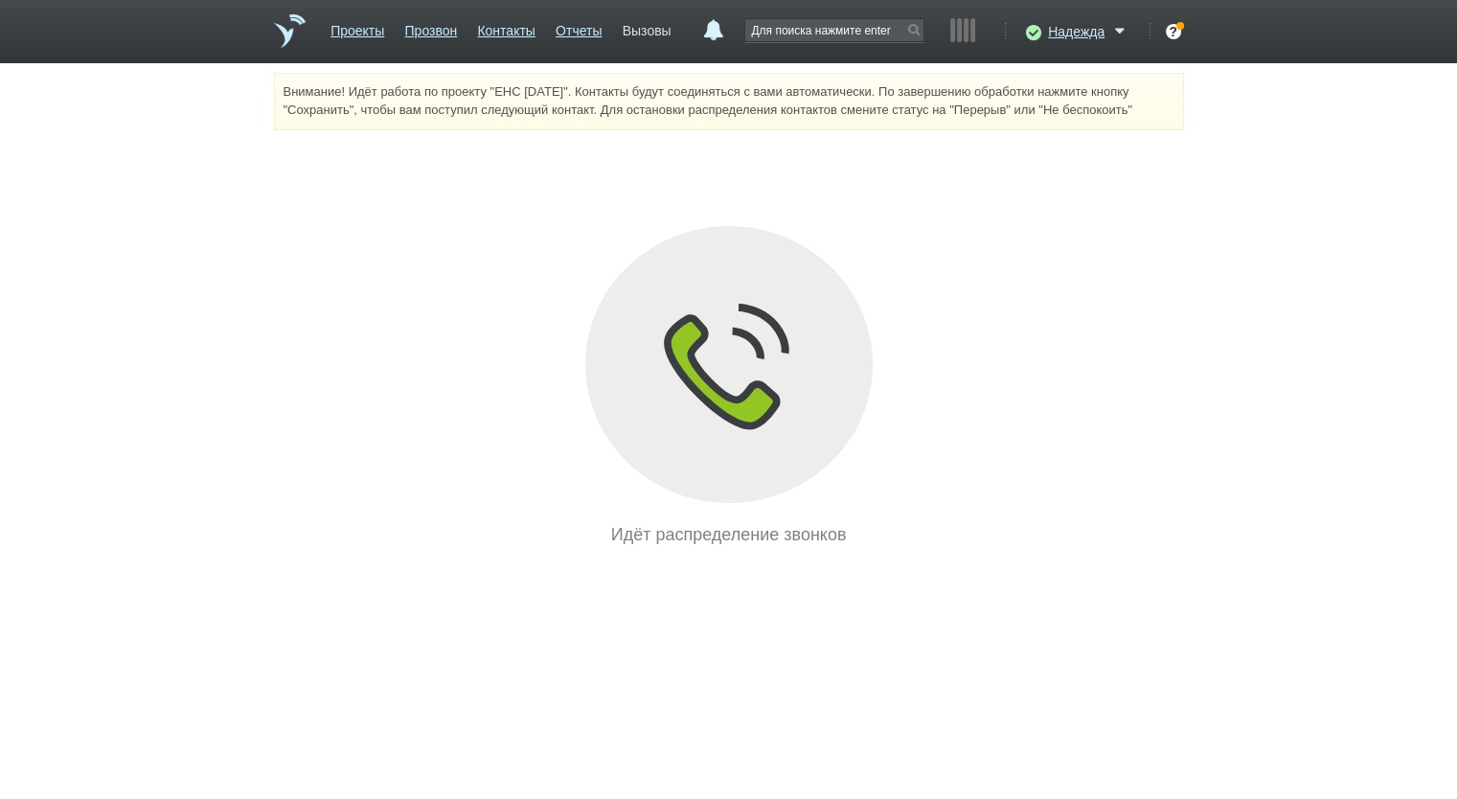
click at [646, 20] on link "Вызовы" at bounding box center [647, 27] width 49 height 28
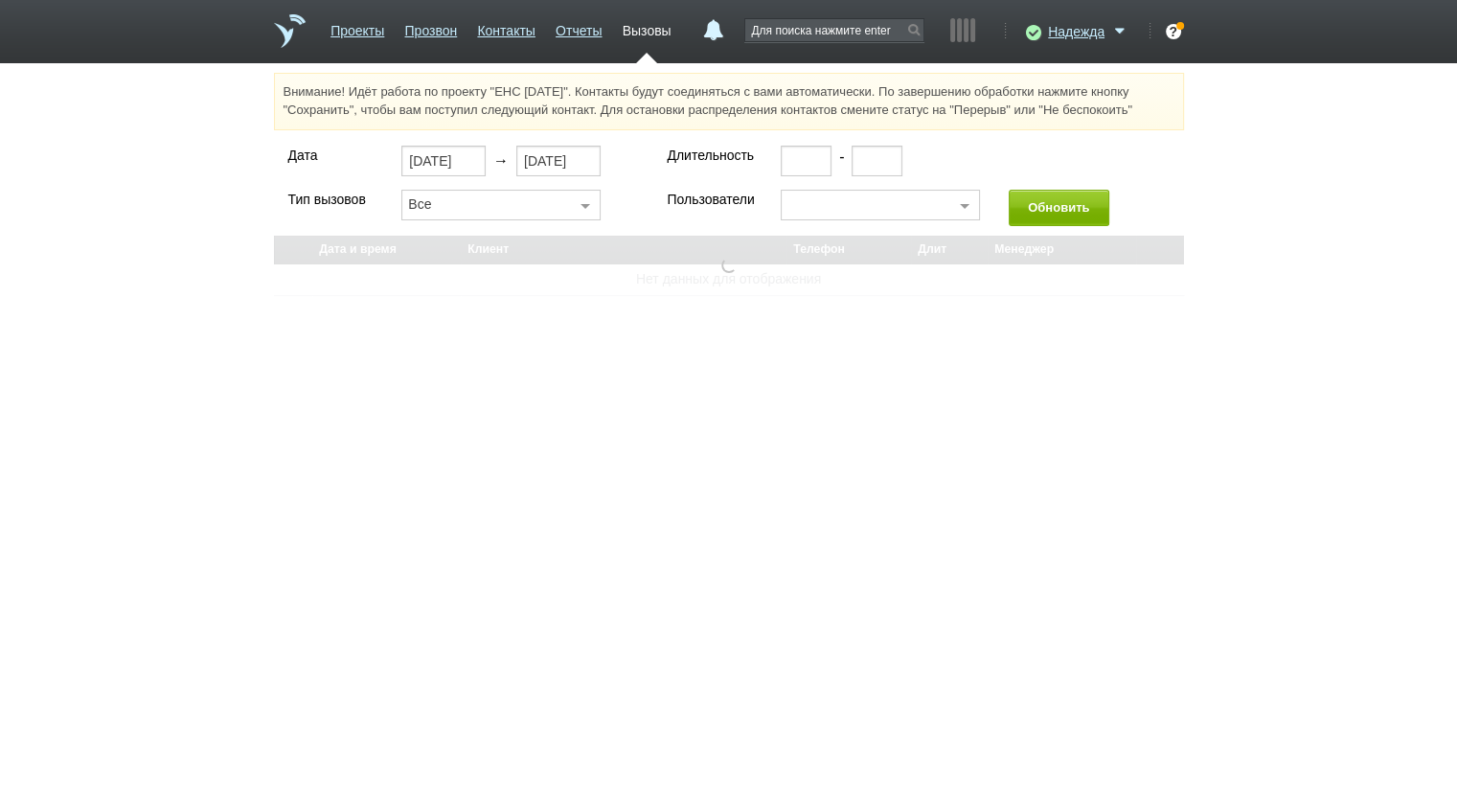
select select "30"
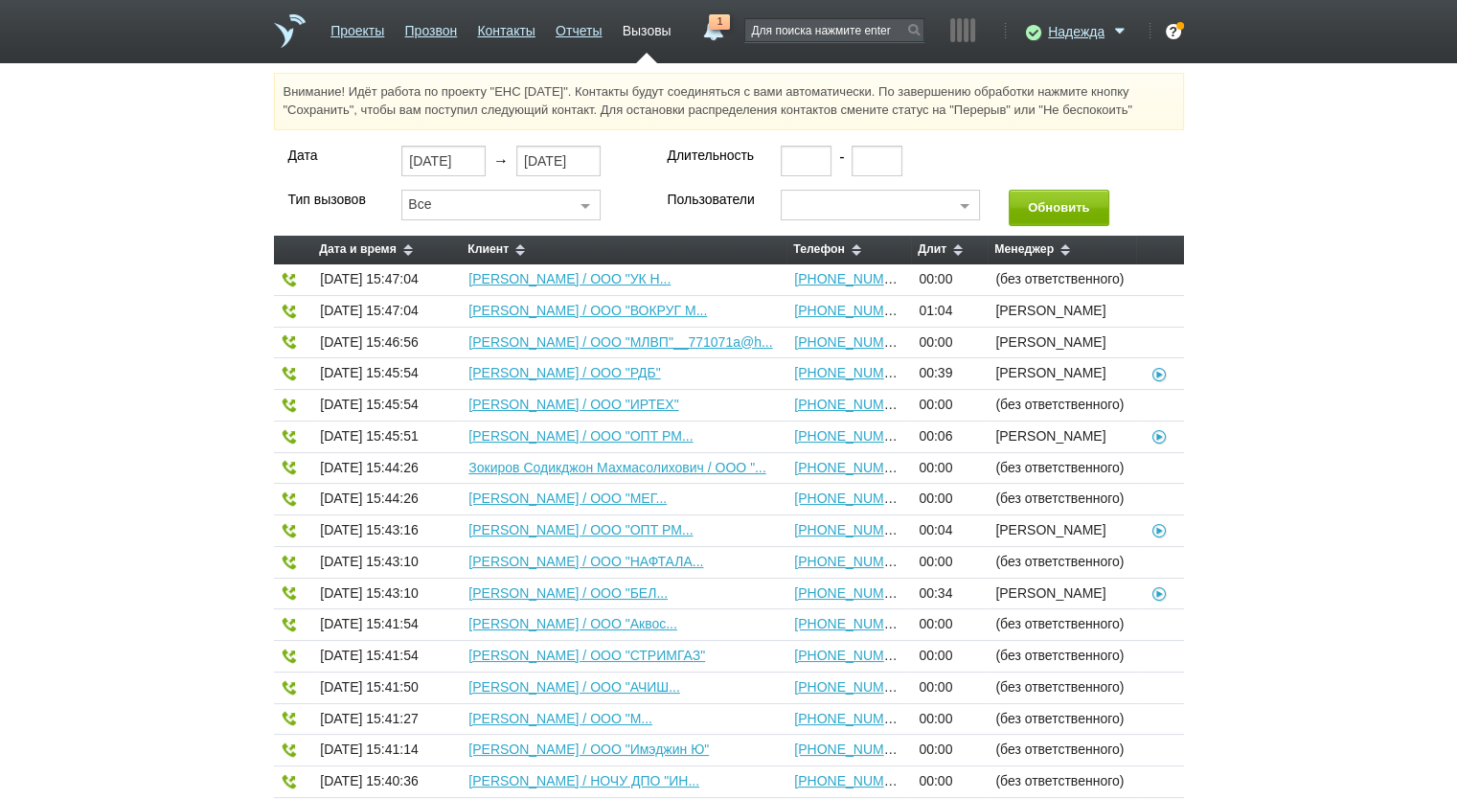
click at [707, 35] on link "1" at bounding box center [713, 25] width 34 height 23
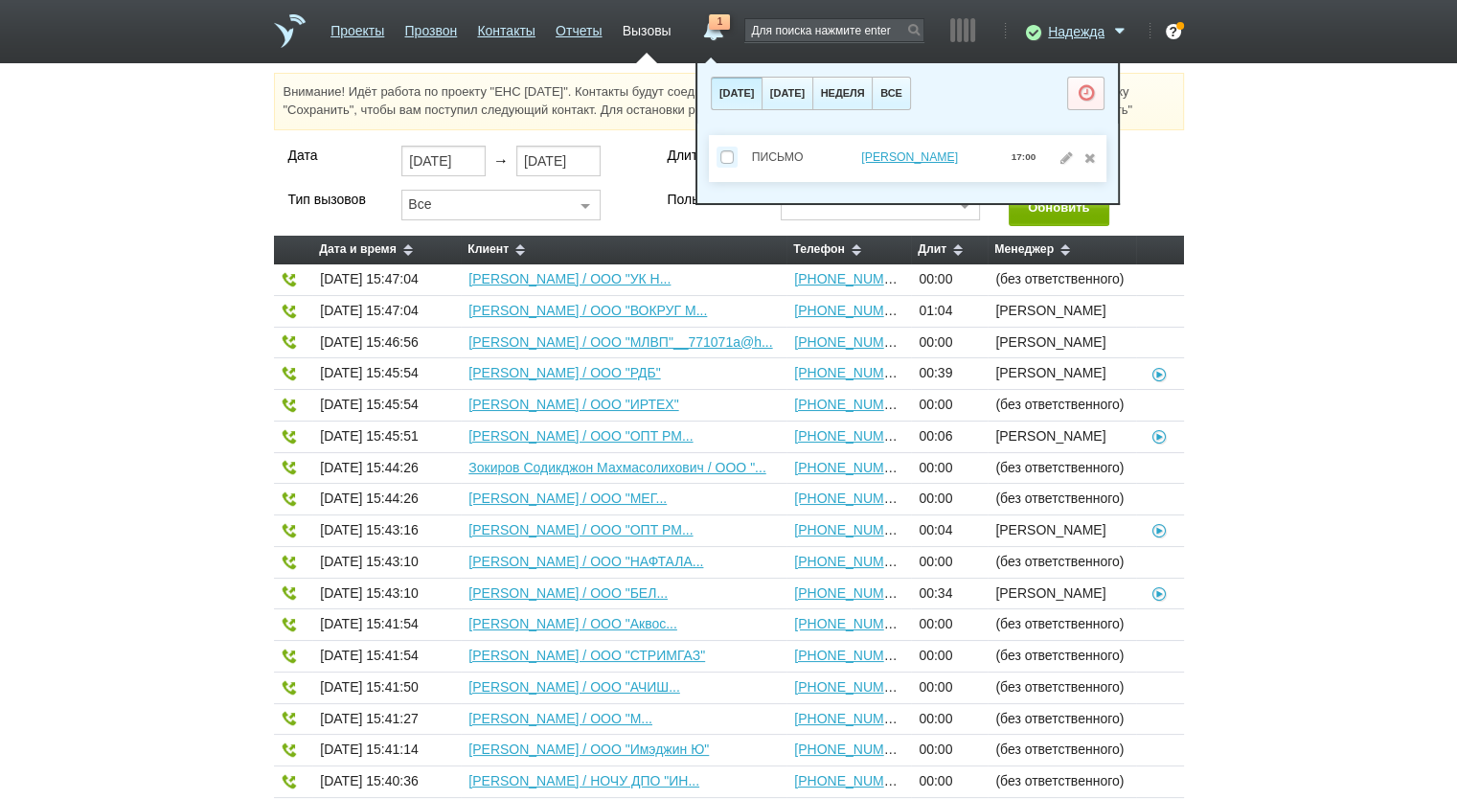
click at [1272, 329] on div "Дата 15.08.2025 → 15.08.2025 Длительность - Тип вызовов Все Все Исходящие Входя…" at bounding box center [728, 704] width 1457 height 1116
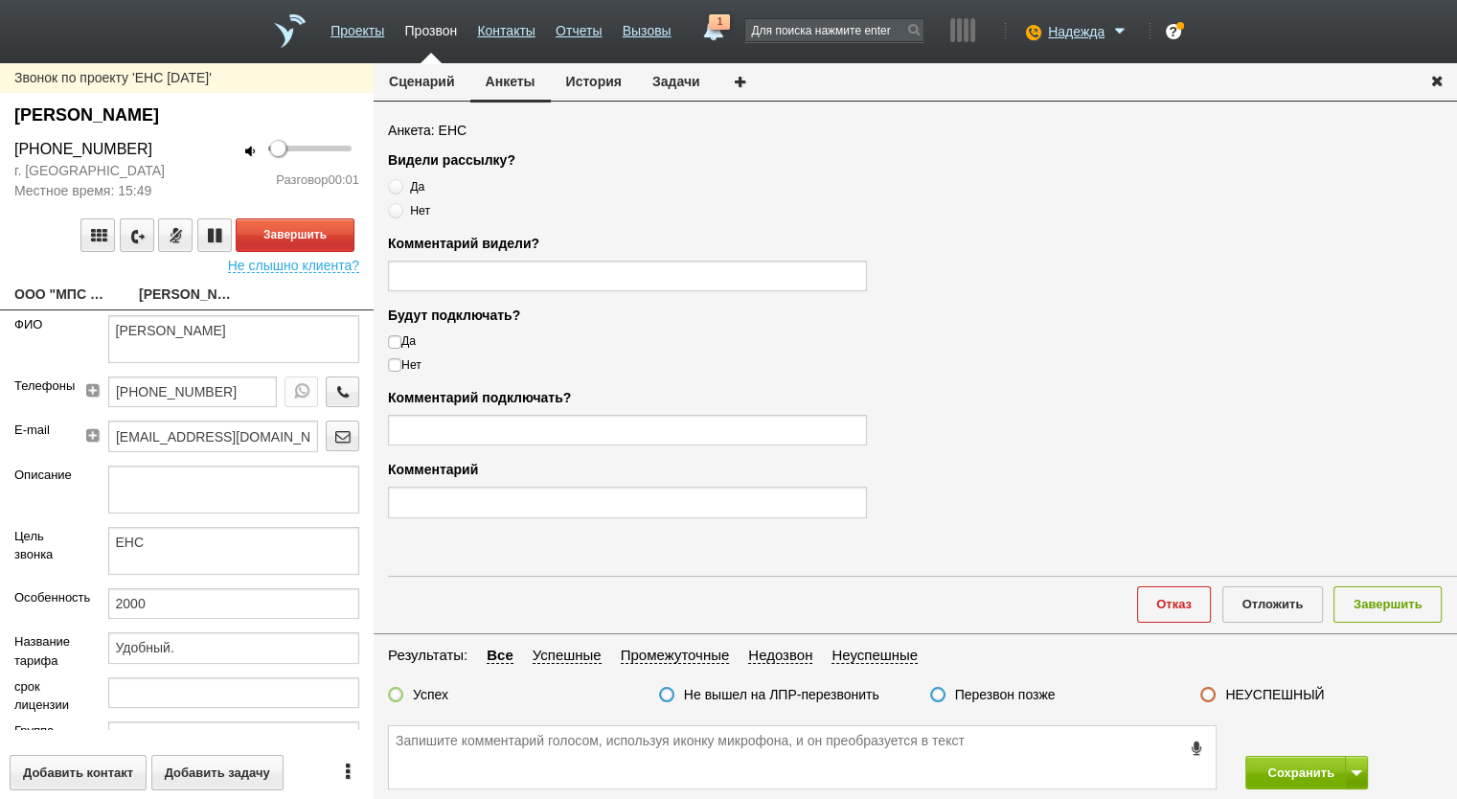
click at [55, 292] on link "ООО "МПС АТ"" at bounding box center [62, 296] width 96 height 27
type textarea "ООО "МПС АТ""
type input "7718272966"
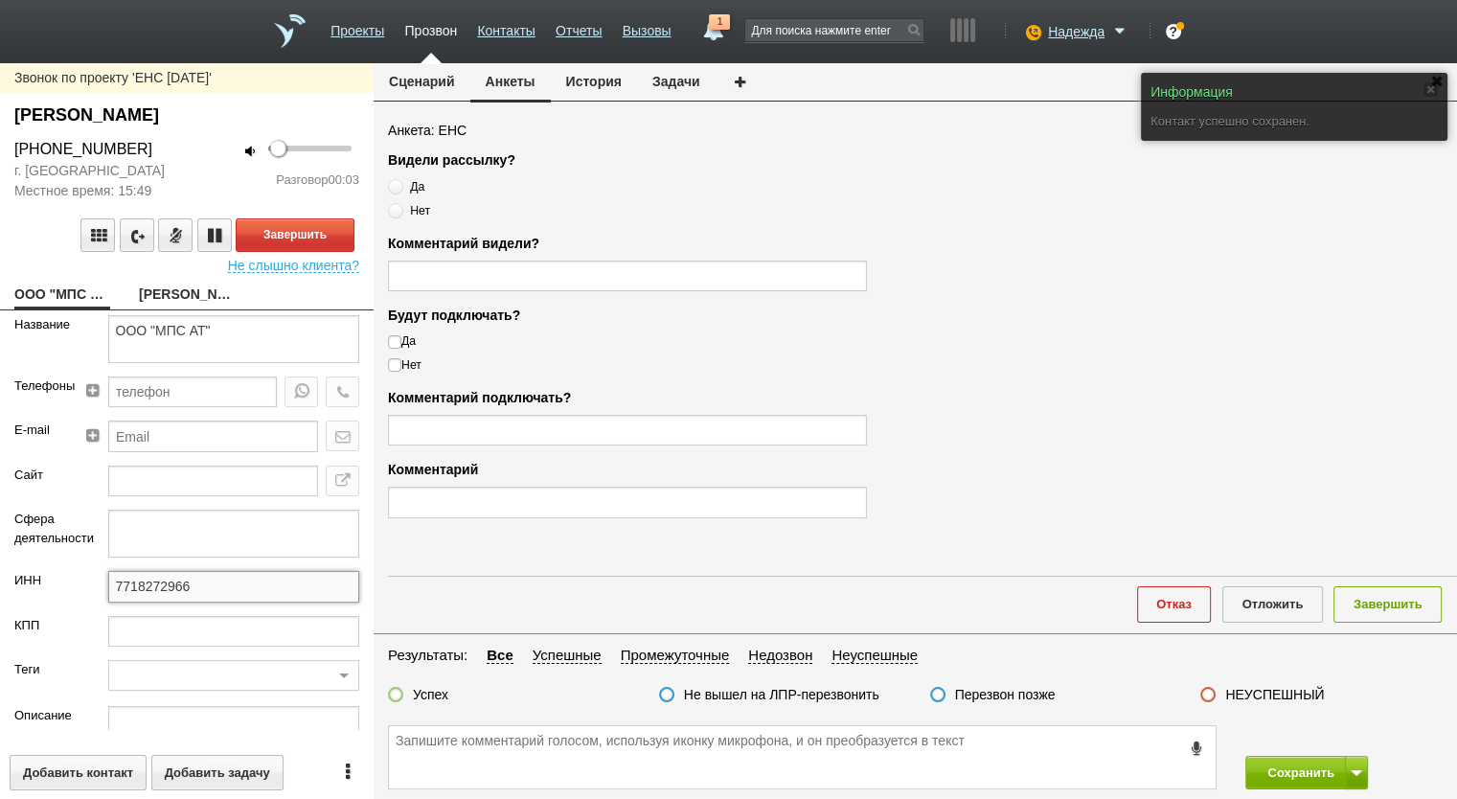
drag, startPoint x: 168, startPoint y: 580, endPoint x: 67, endPoint y: 568, distance: 101.2
click at [67, 568] on form "Название ООО "МПС АТ" Телефоны E-mail Сайт Сфера деятельности ИНН 7718272966 КП…" at bounding box center [187, 522] width 374 height 415
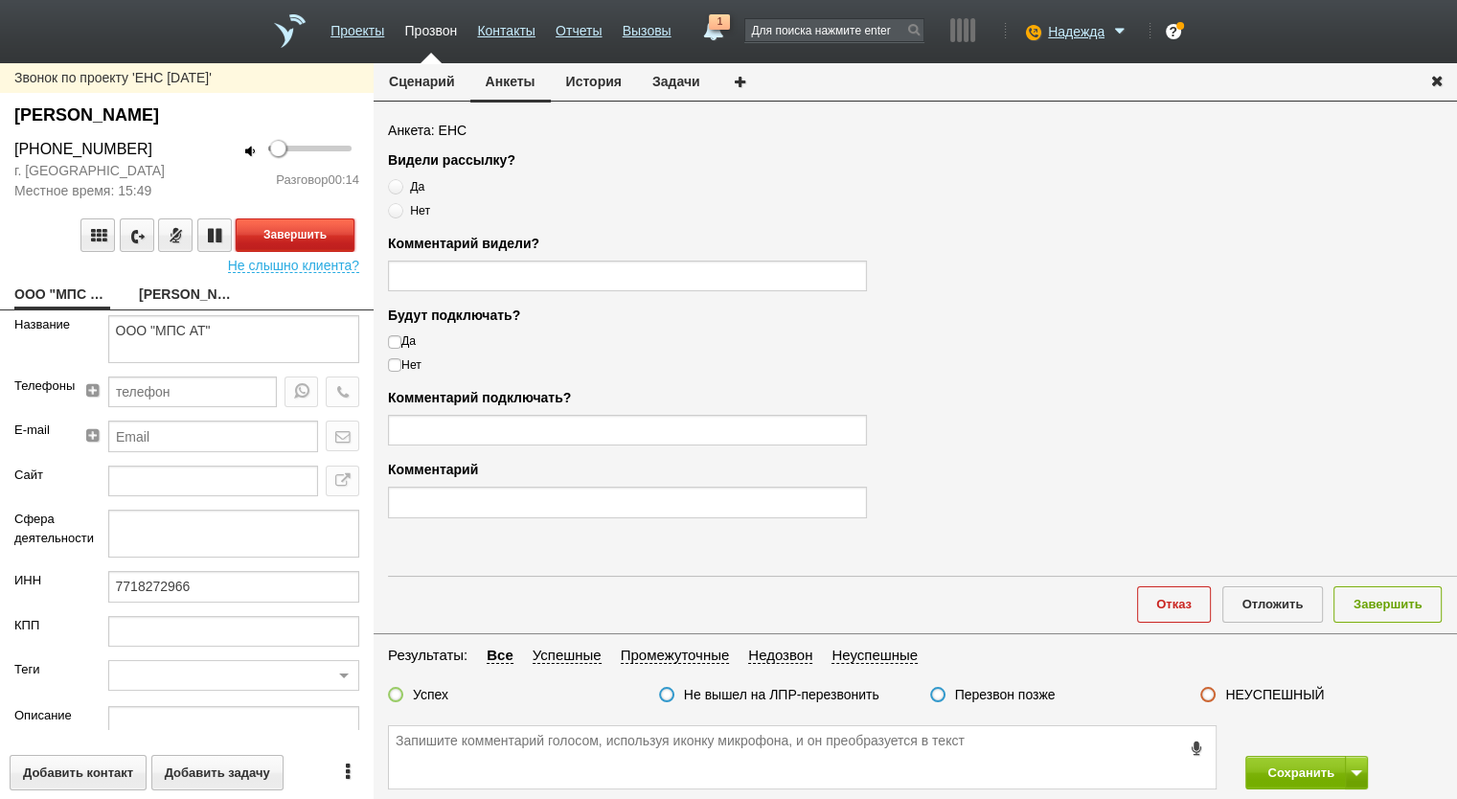
click at [293, 228] on button "Завершить" at bounding box center [295, 235] width 119 height 34
click at [180, 300] on link "ЗАГИДУЛЛИН ЭДУАРД ЗУФАРОВИЧ" at bounding box center [187, 296] width 96 height 27
type textarea "ЗАГИДУЛЛИН ЭДУАРД ЗУФАРОВИЧ"
type textarea "ЕНС"
type input "2000"
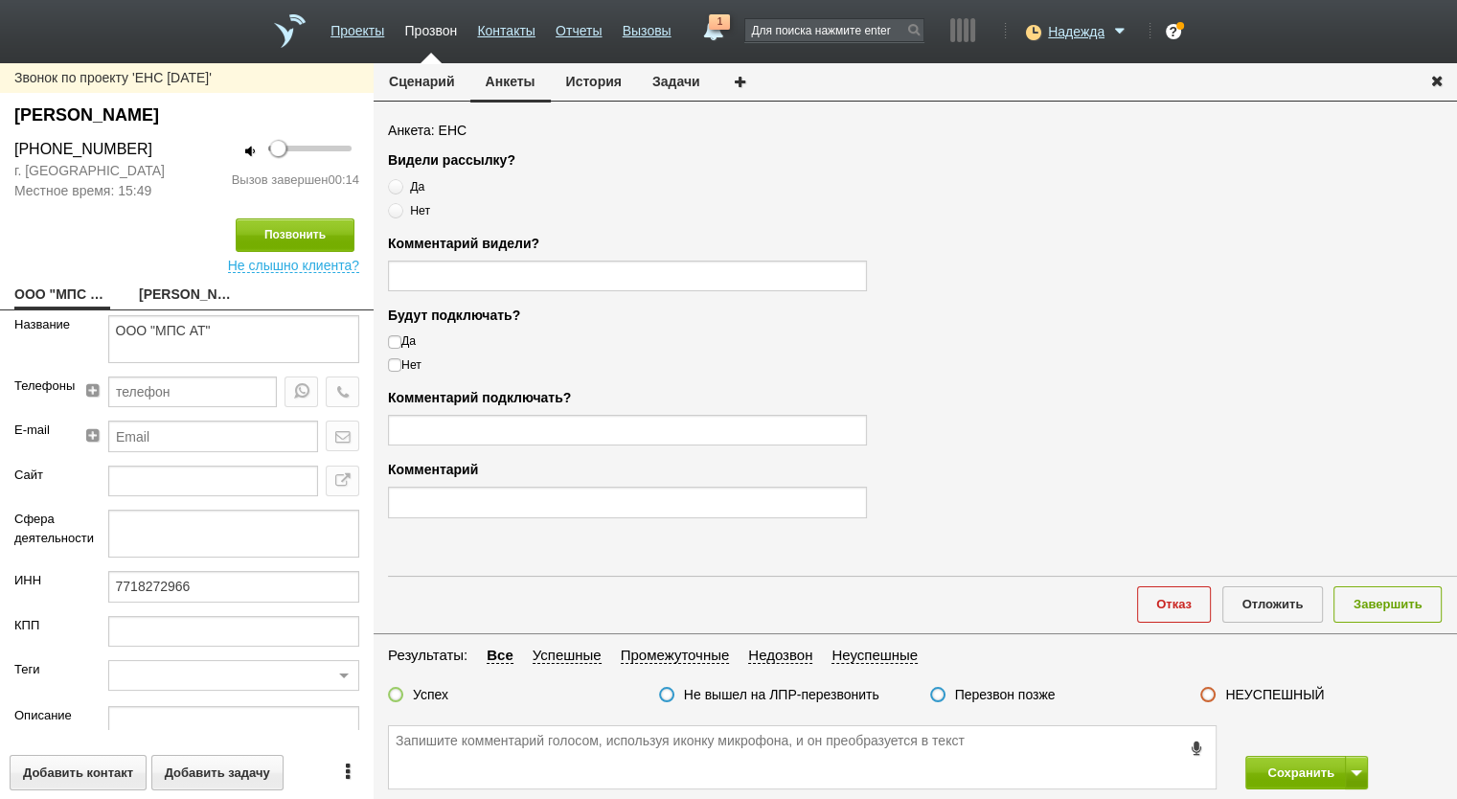
type input "Удобный."
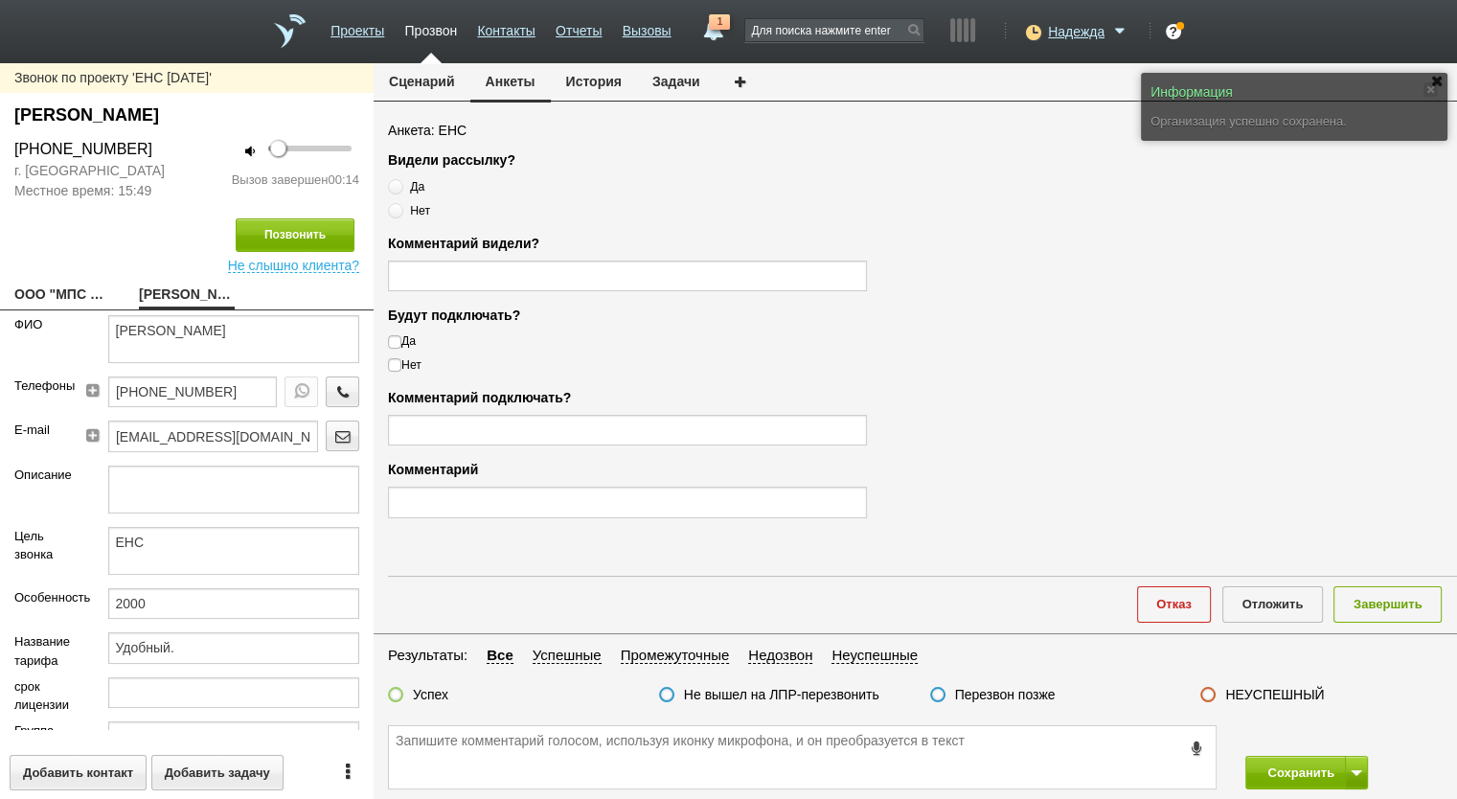
drag, startPoint x: 160, startPoint y: 148, endPoint x: 11, endPoint y: 157, distance: 149.8
click at [11, 157] on div "+7 (495) 783-34-25" at bounding box center [93, 149] width 187 height 23
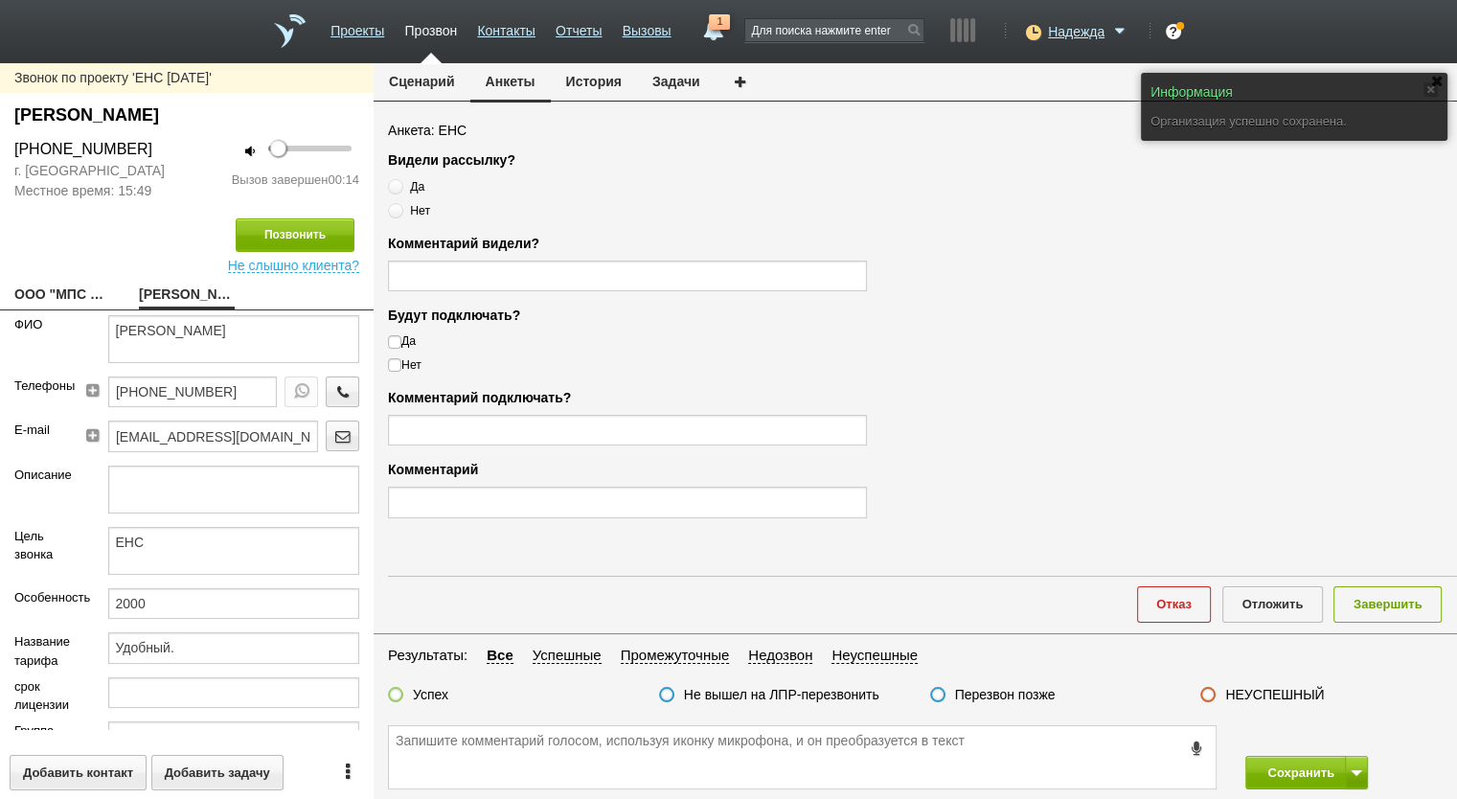
copy div "+7 (495) 783-34-25"
click at [553, 746] on textarea at bounding box center [802, 757] width 827 height 62
paste textarea "+7 (495) 783-34-25"
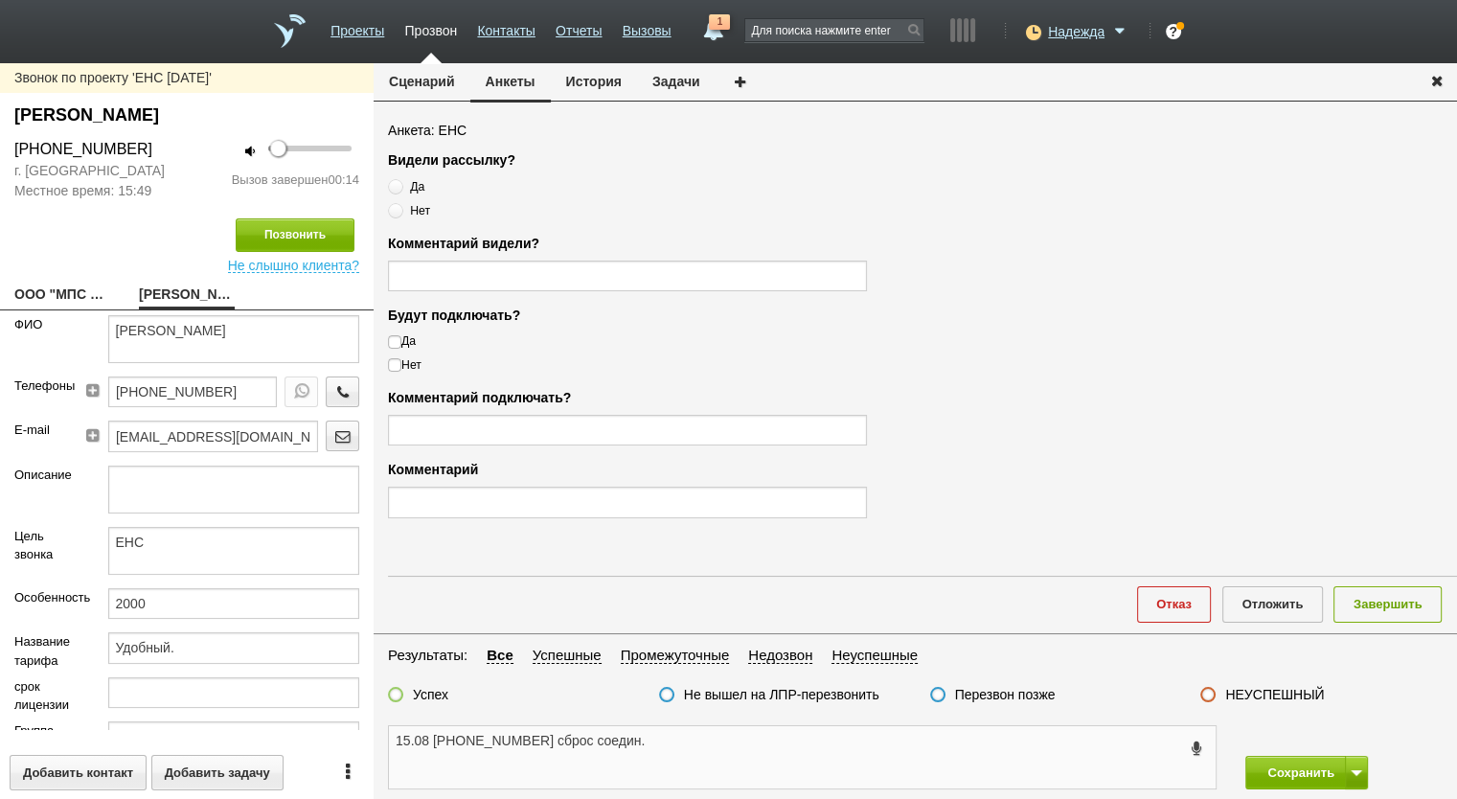
type textarea "15.08 +7 (495) 783-34-25 сброс соедин."
click at [1236, 691] on label "НЕУСПЕШНЫЙ" at bounding box center [1274, 694] width 99 height 17
click at [0, 0] on input "НЕУСПЕШНЫЙ" at bounding box center [0, 0] width 0 height 0
click at [1368, 611] on button "Завершить" at bounding box center [1388, 603] width 108 height 35
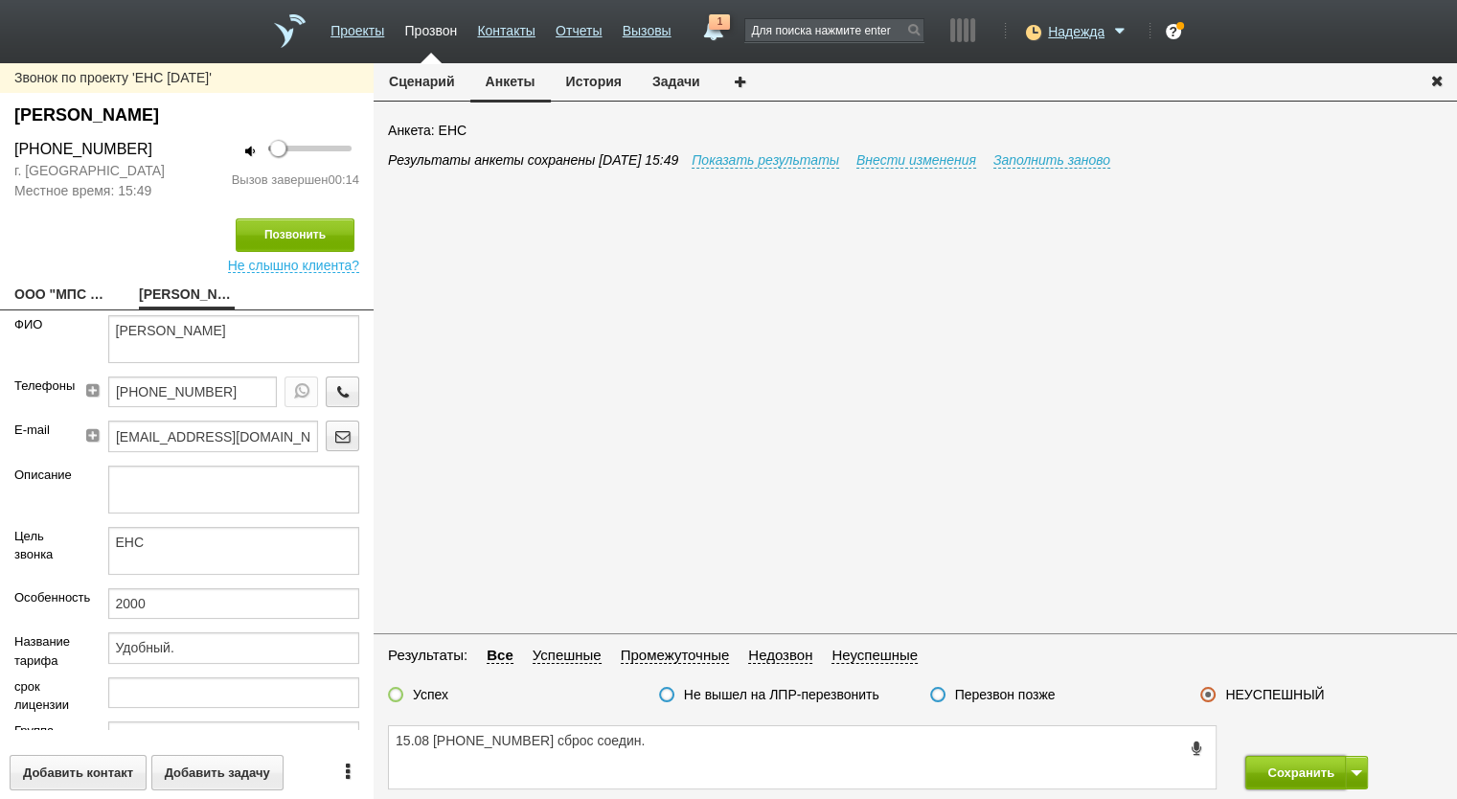
click at [1314, 772] on button "Сохранить" at bounding box center [1295, 773] width 101 height 34
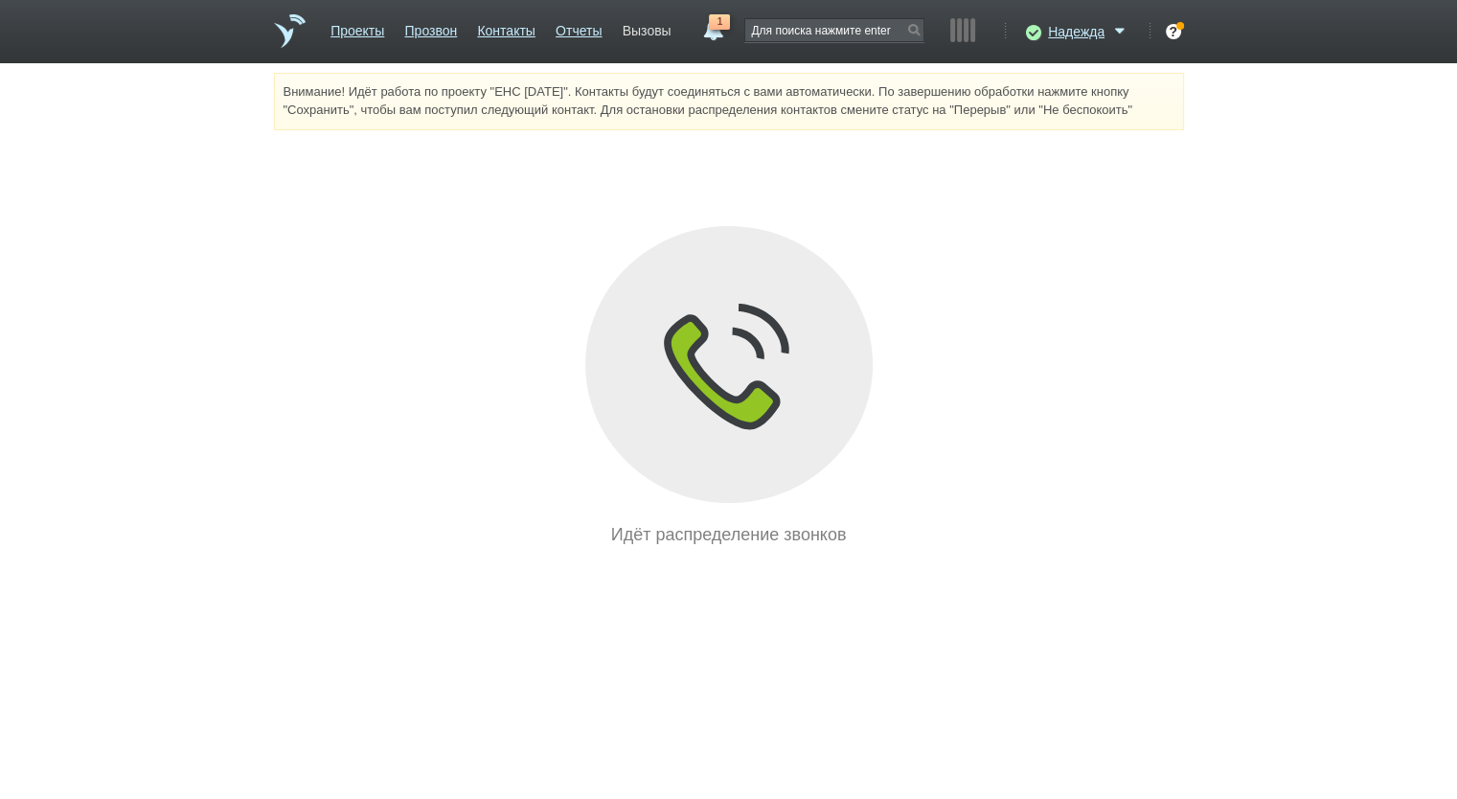
click at [640, 31] on link "Вызовы" at bounding box center [647, 27] width 49 height 28
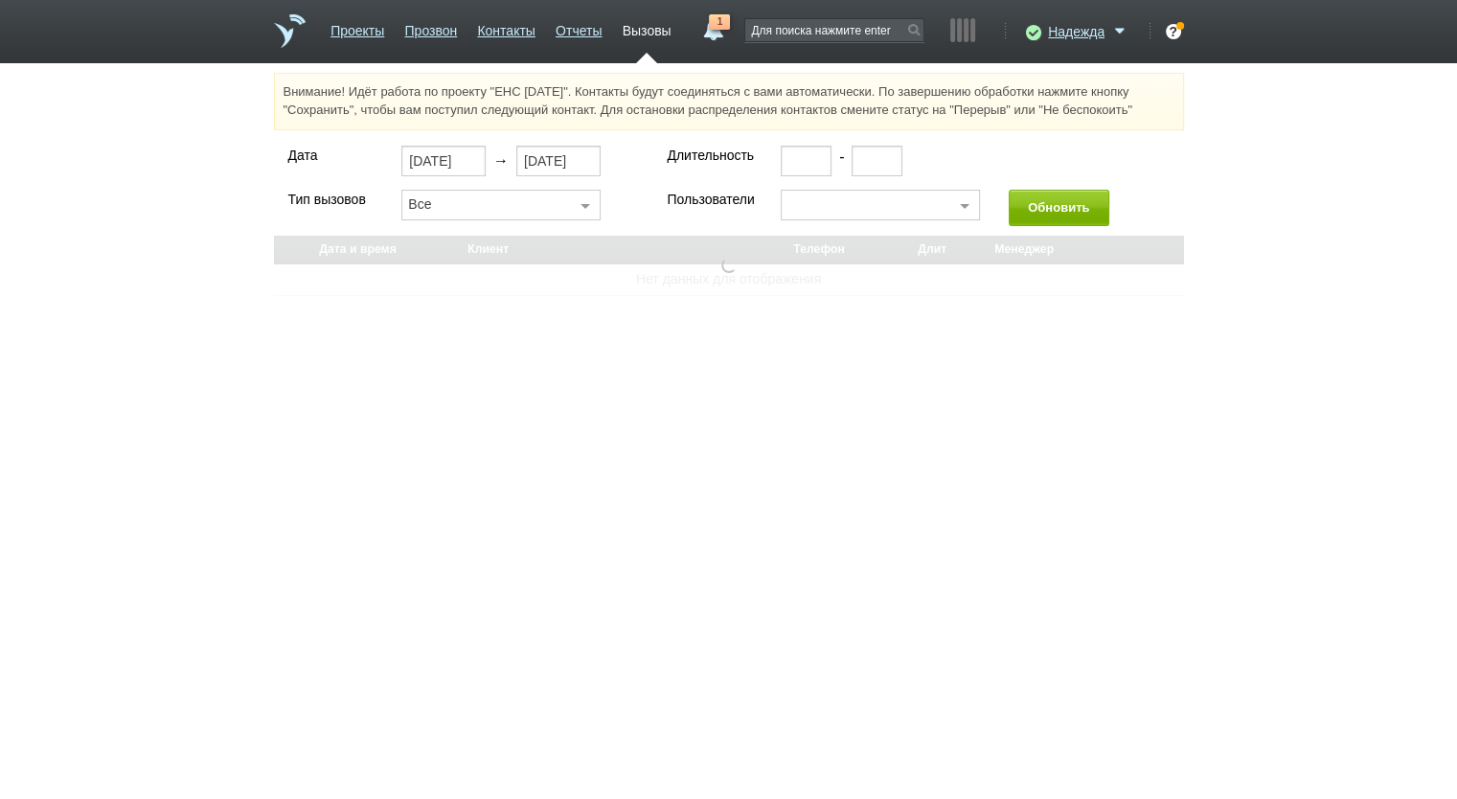
select select "30"
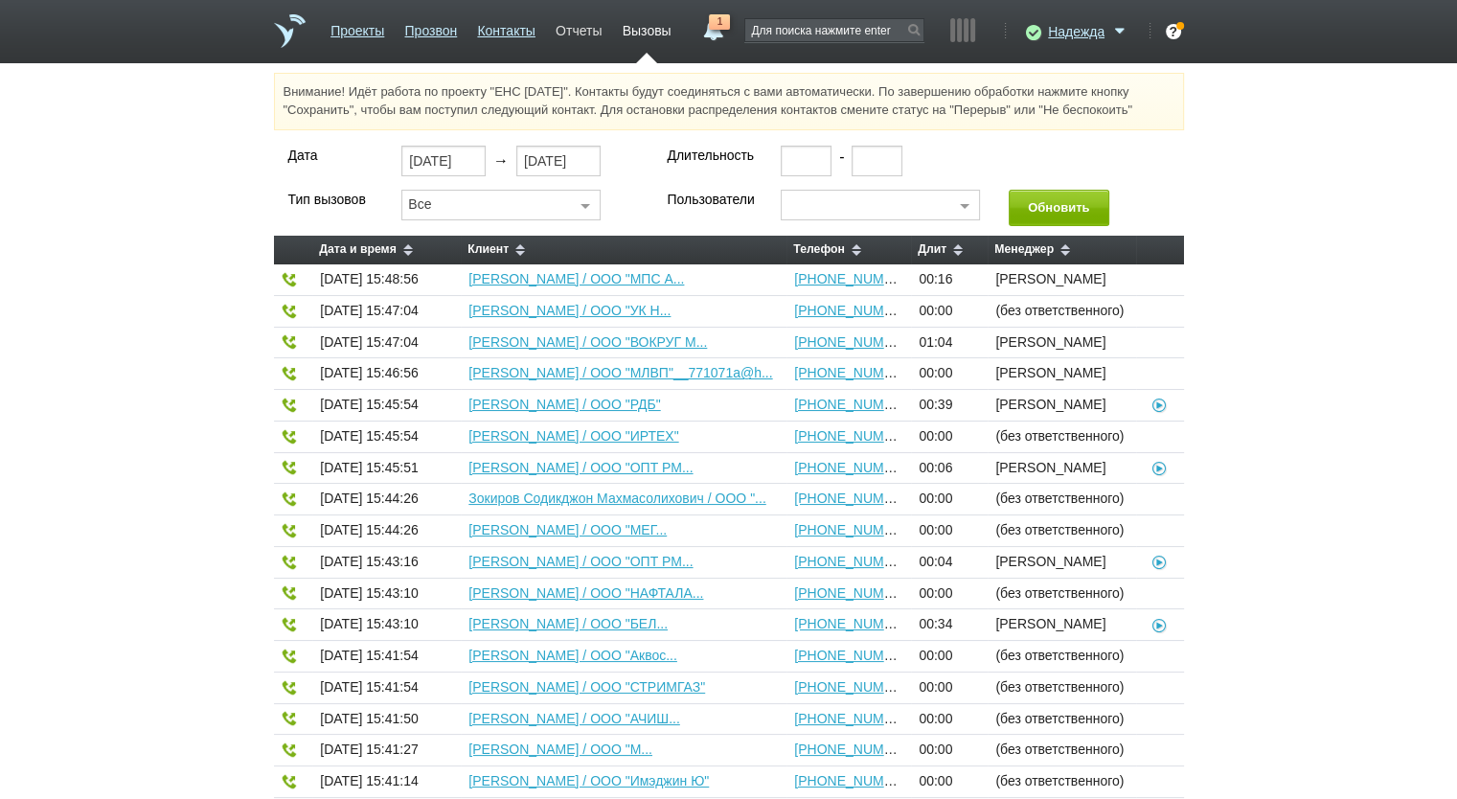
click at [579, 34] on link "Отчеты" at bounding box center [579, 27] width 46 height 28
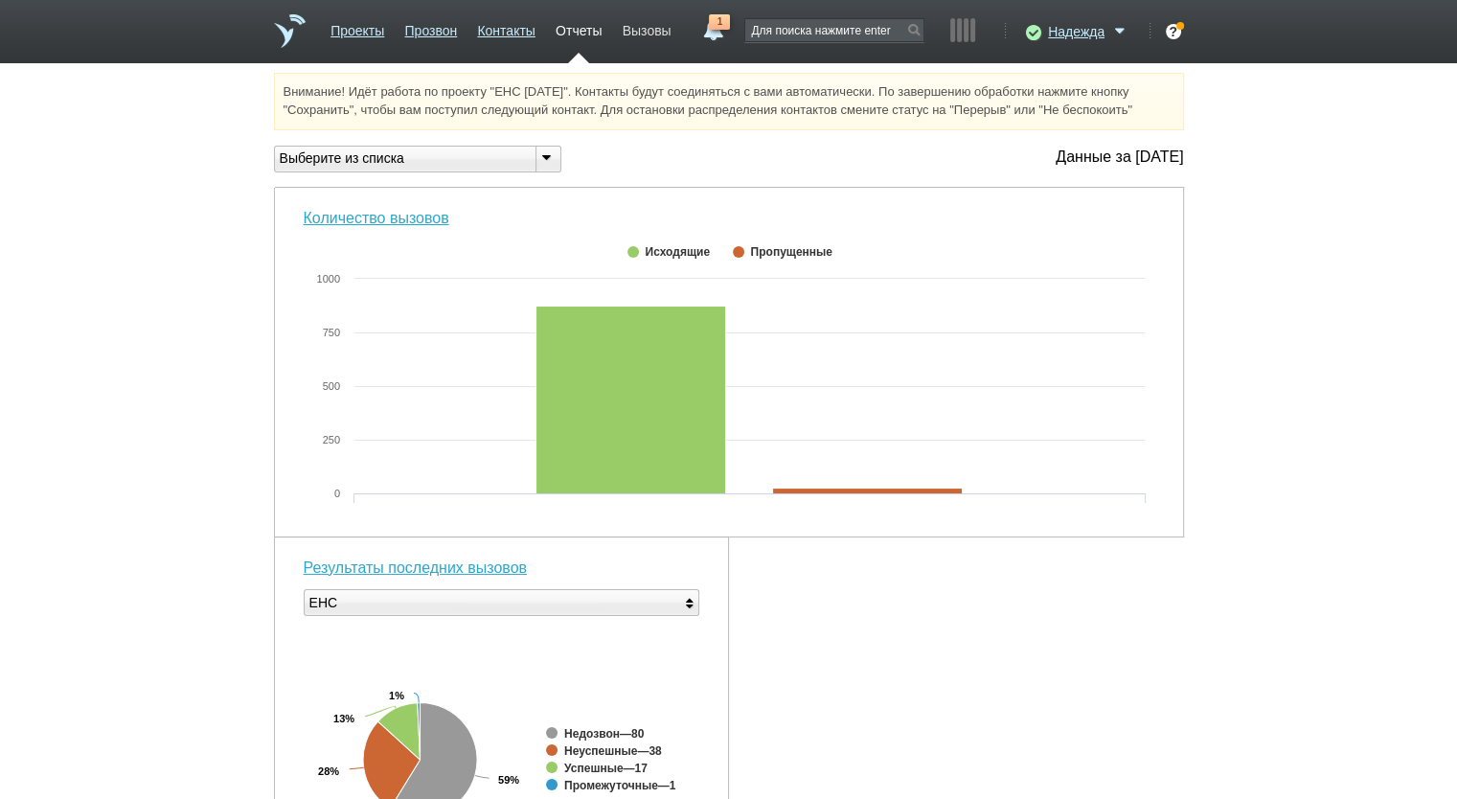
click at [658, 27] on link "Вызовы" at bounding box center [647, 27] width 49 height 28
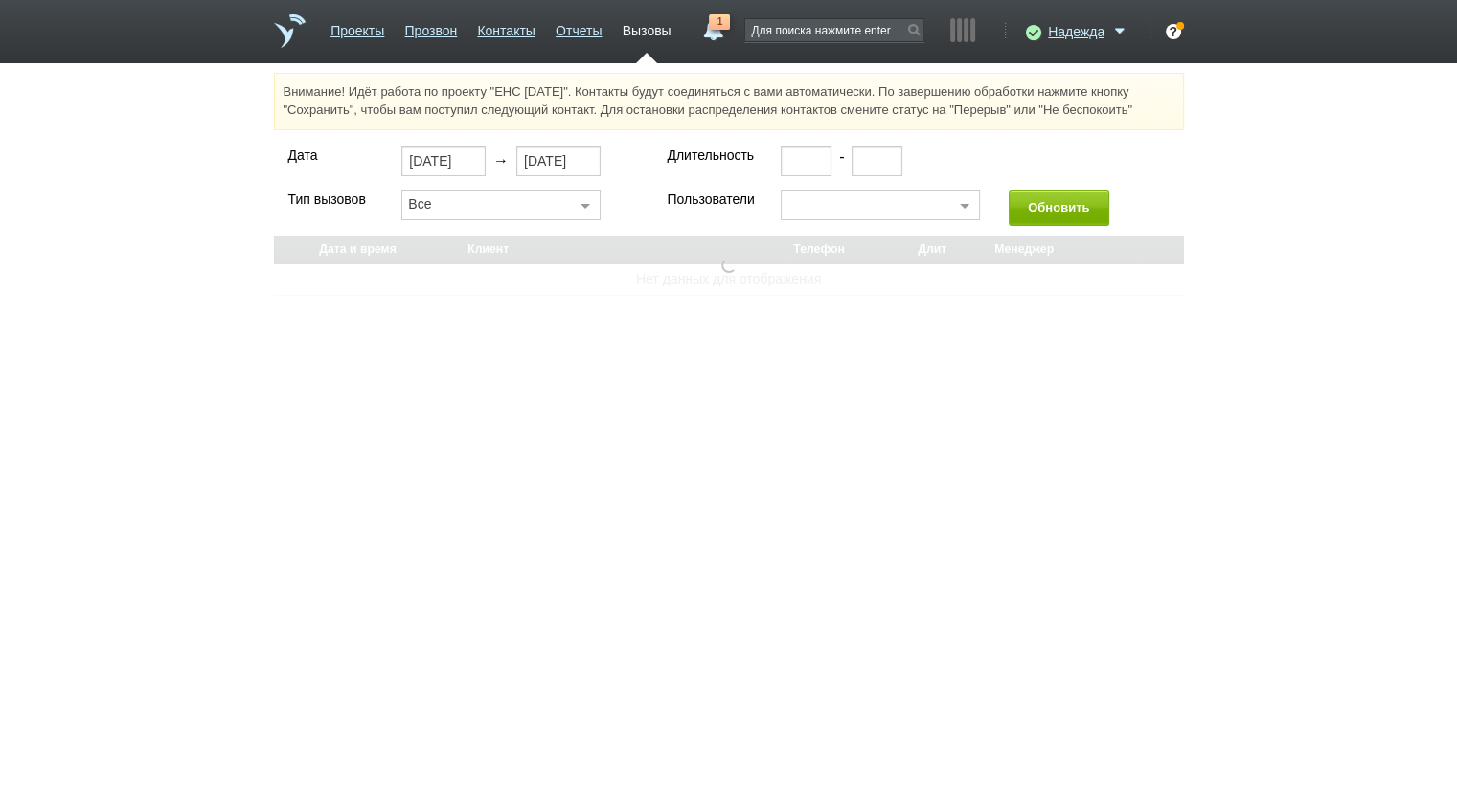
select select "30"
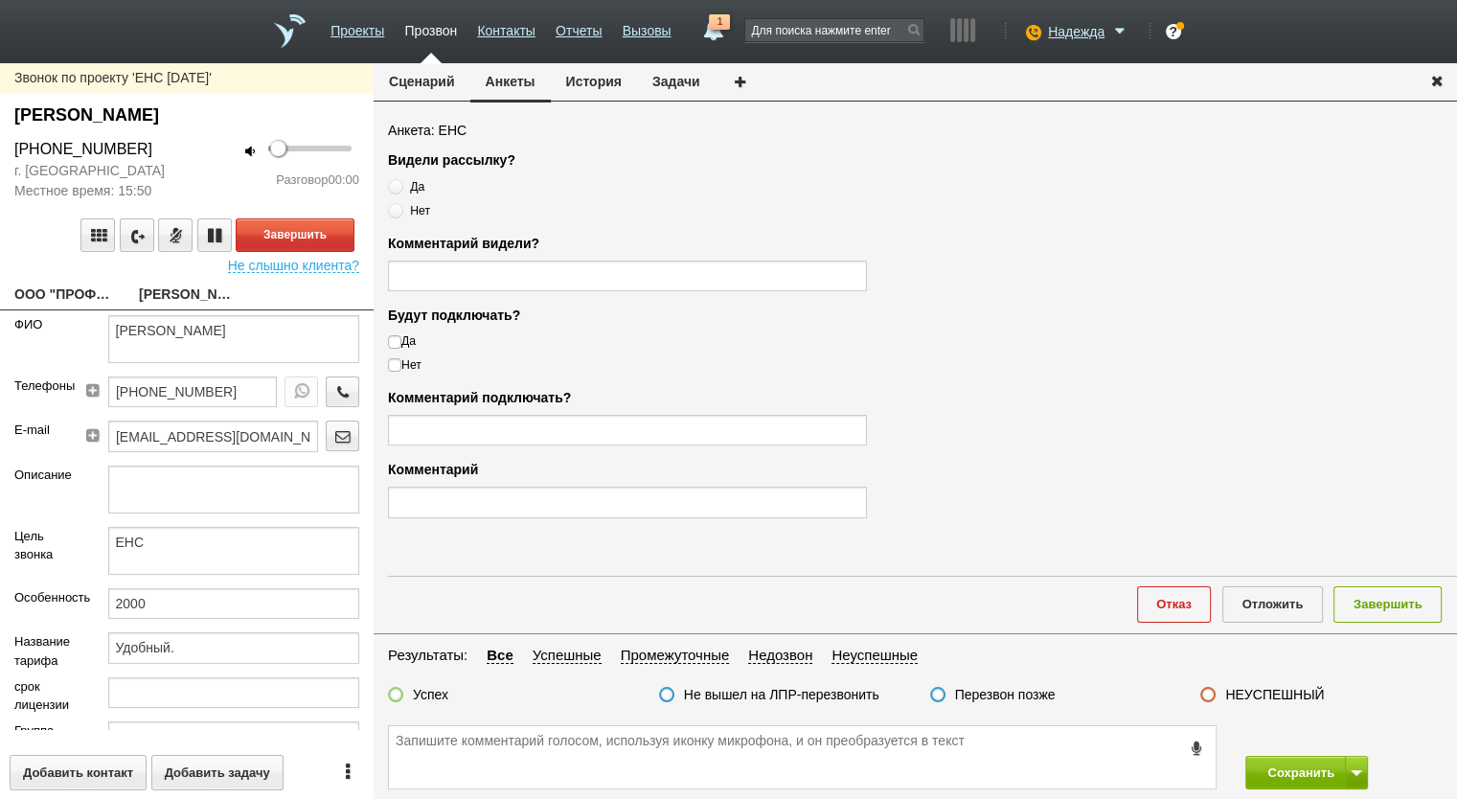
click at [69, 288] on link "ООО "ПРОФИТРОЛЬ"" at bounding box center [62, 296] width 96 height 27
type textarea "ООО "ПРОФИТРОЛЬ""
type input "7743313373"
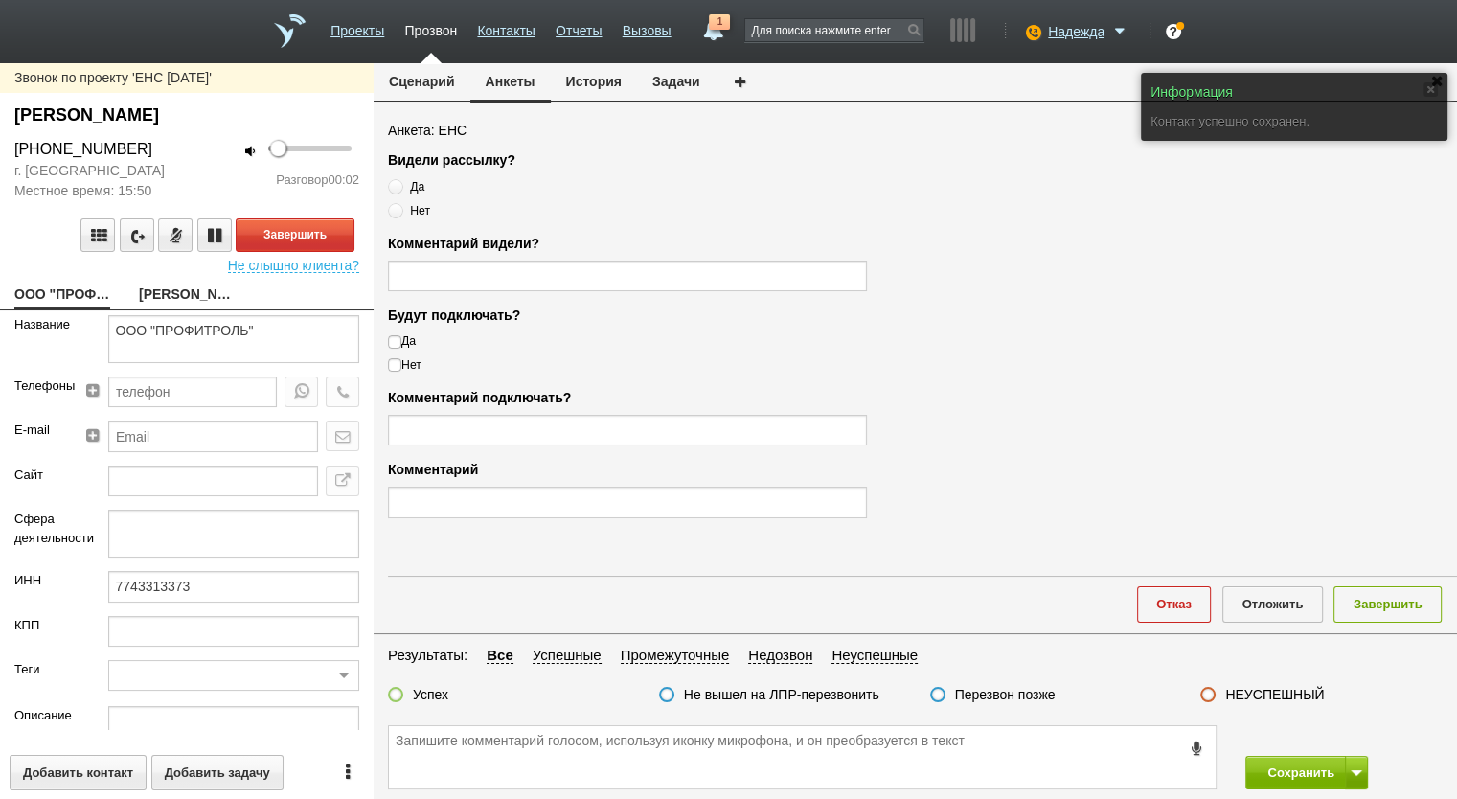
click at [422, 76] on button "Сценарий" at bounding box center [422, 81] width 97 height 36
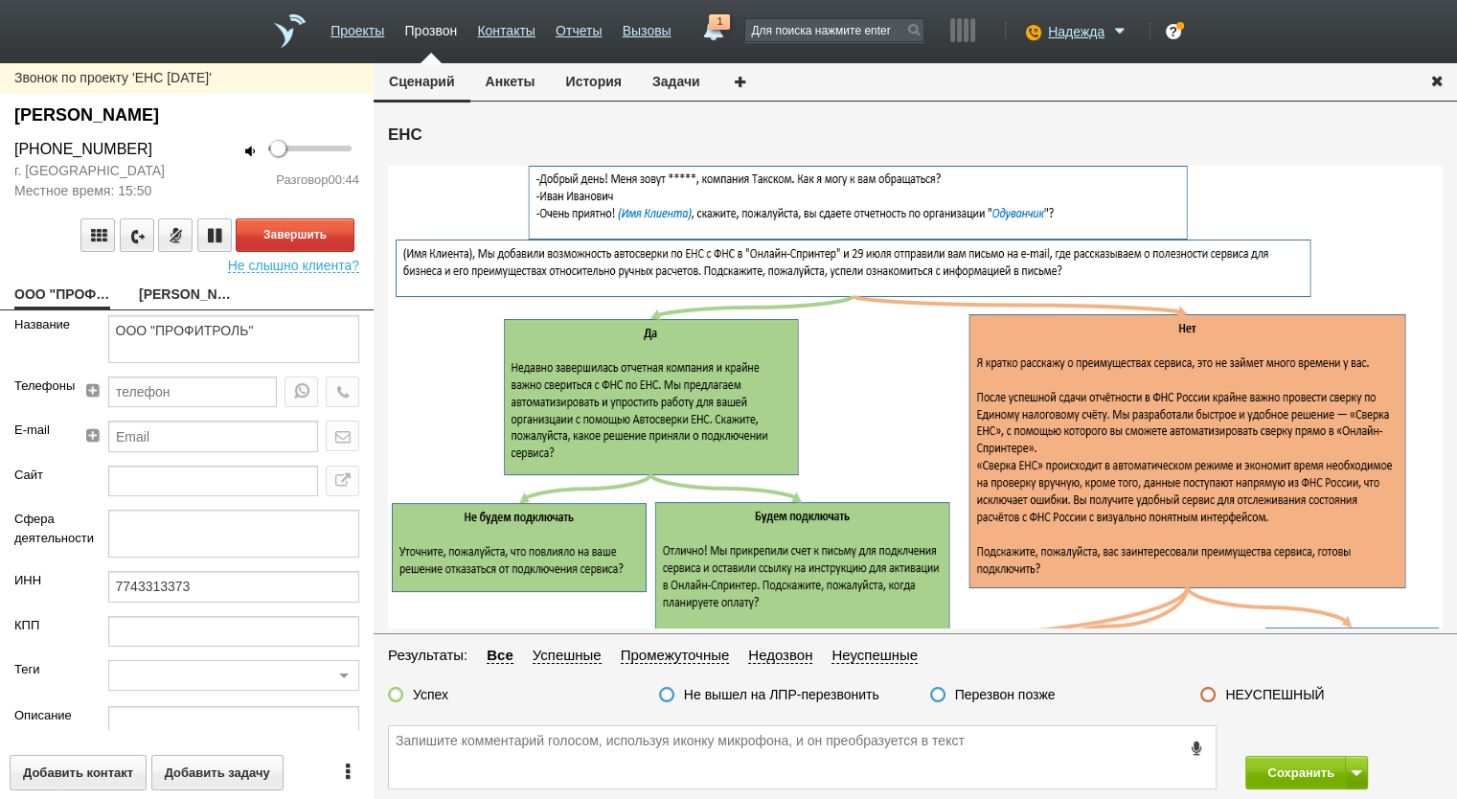
click at [187, 304] on link "Жулина Светлана Алексеевна" at bounding box center [187, 296] width 96 height 27
type textarea "Жулина Светлана Алексеевна"
type textarea "ЕНС"
type input "2000"
type input "Удобный."
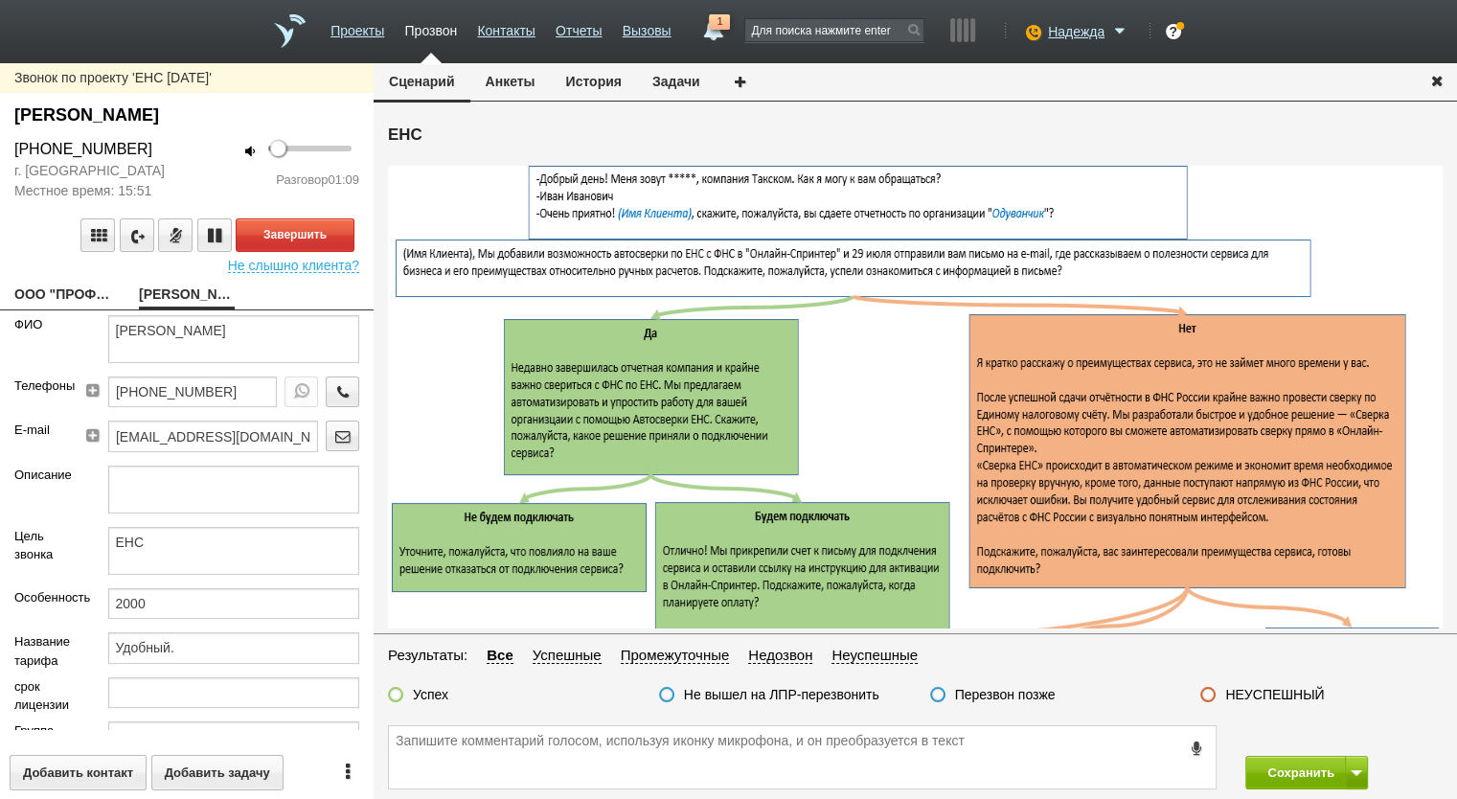
click at [510, 85] on button "Анкеты" at bounding box center [510, 81] width 80 height 36
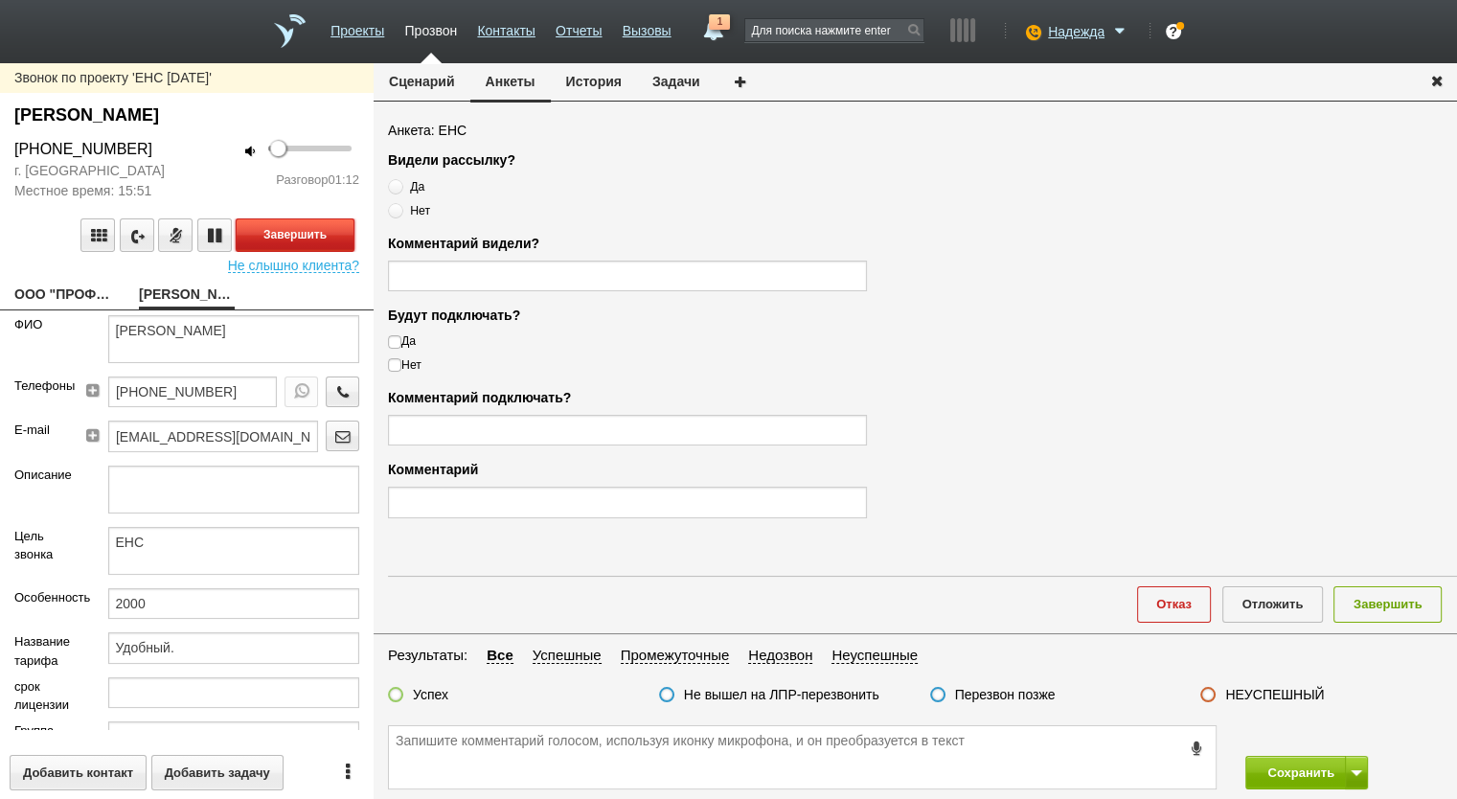
click at [297, 234] on button "Завершить" at bounding box center [295, 235] width 119 height 34
drag, startPoint x: 156, startPoint y: 152, endPoint x: 0, endPoint y: 150, distance: 156.2
click at [0, 150] on div "+7 (499) 151-37-37" at bounding box center [93, 149] width 187 height 23
copy div "+7 (499) 151-37-37"
click at [418, 204] on span "Нет" at bounding box center [420, 210] width 20 height 13
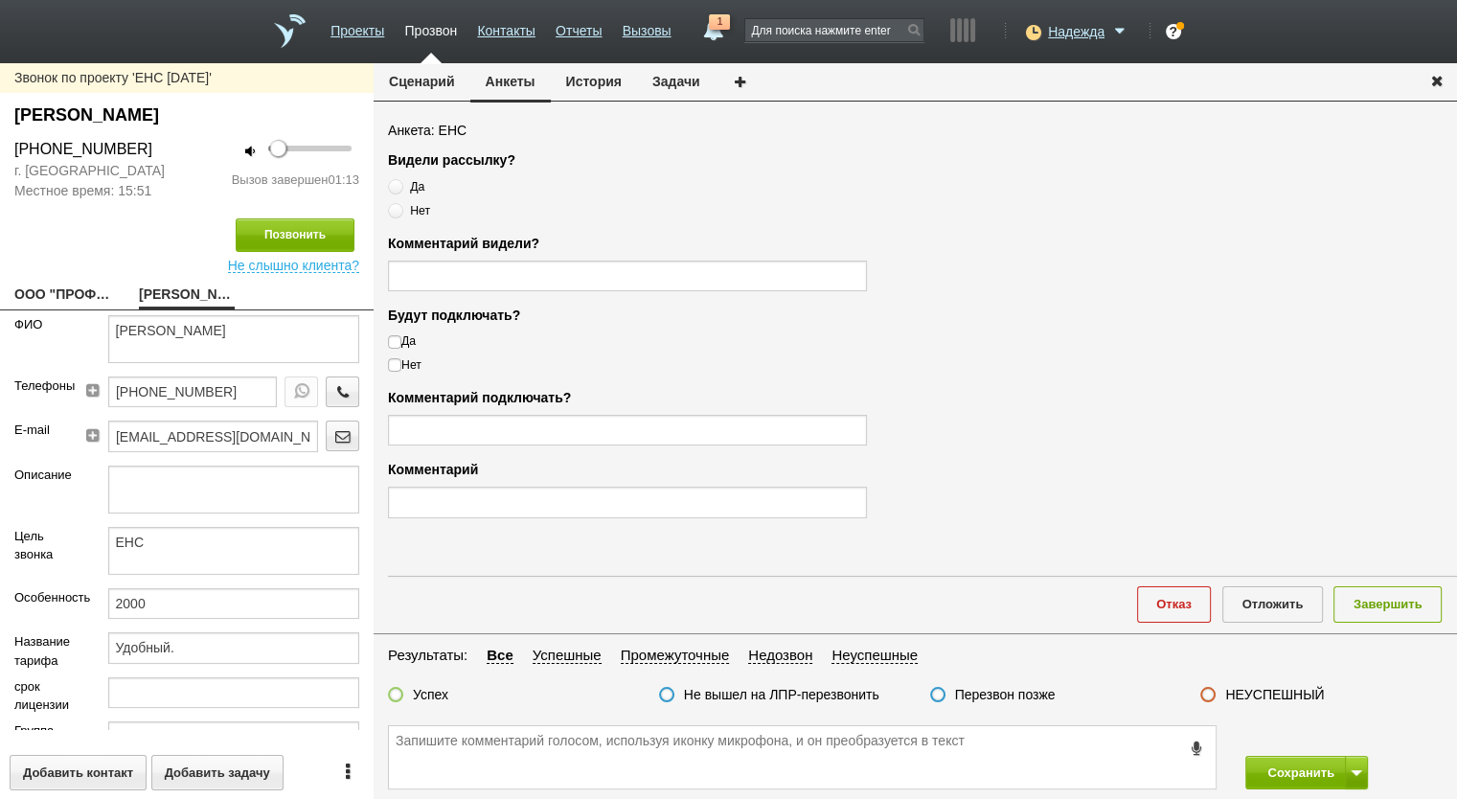
click at [400, 203] on input "Нет" at bounding box center [394, 207] width 12 height 12
radio input "true"
click at [412, 361] on label "Нет" at bounding box center [627, 364] width 479 height 17
click at [400, 361] on input "Нет" at bounding box center [394, 362] width 12 height 12
checkbox input "true"
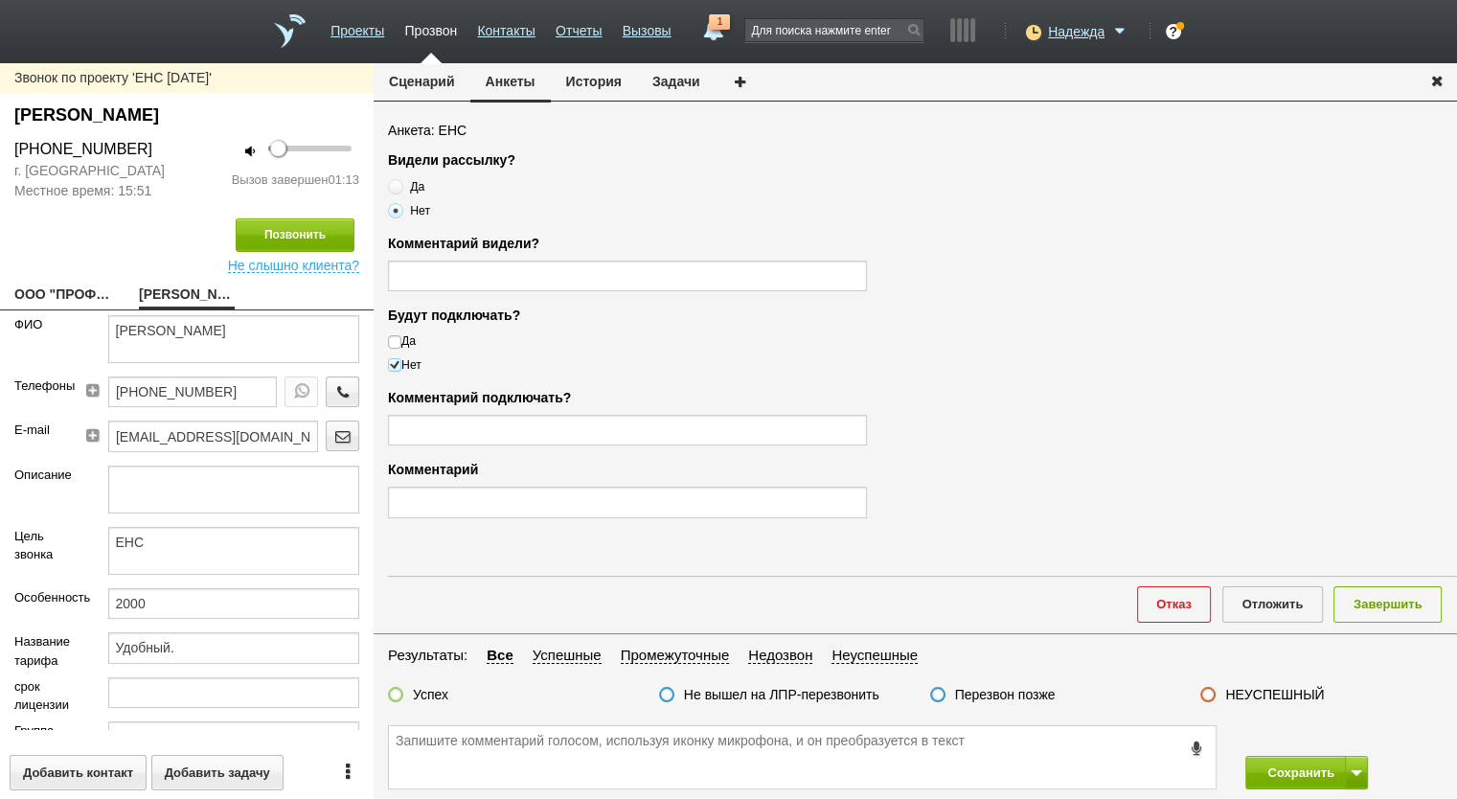
click at [422, 686] on label "Успех" at bounding box center [430, 694] width 35 height 17
click at [0, 0] on input "Успех" at bounding box center [0, 0] width 0 height 0
click at [423, 687] on label "Успех" at bounding box center [430, 694] width 35 height 17
click at [0, 0] on input "Успех" at bounding box center [0, 0] width 0 height 0
click at [468, 741] on textarea at bounding box center [802, 757] width 827 height 62
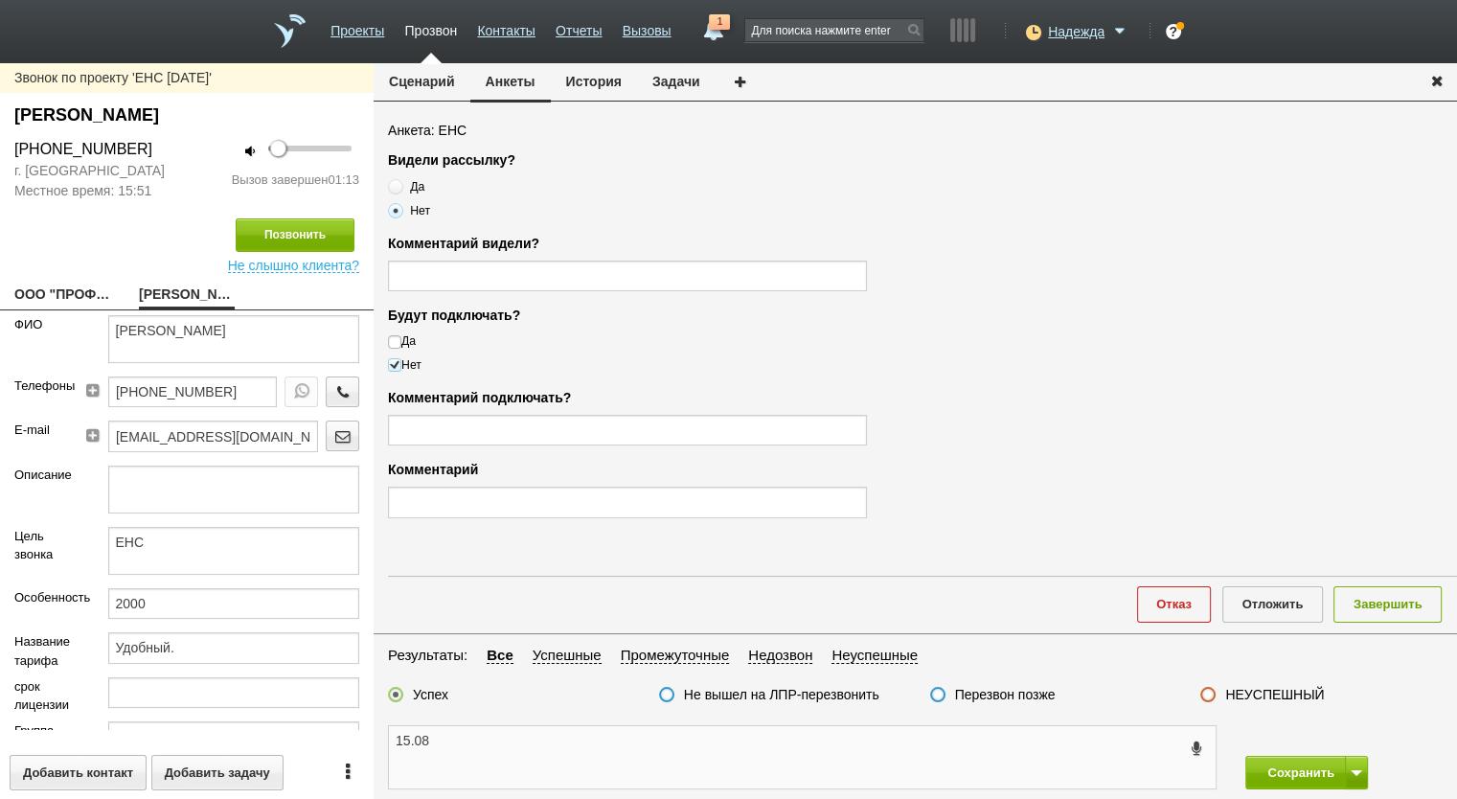
paste textarea "+7 (499) 151-37-37"
drag, startPoint x: 993, startPoint y: 744, endPoint x: 582, endPoint y: 756, distance: 411.2
click at [582, 756] on textarea "15.08 +7 (499) 151-37-37 лпр, отказ, т.к. остановлена деят-ть, не актуально для…" at bounding box center [802, 757] width 827 height 62
type textarea "15.08 +7 (499) 151-37-37 лпр, отказ, т.к. остановлена деят-ть, не актуально для…"
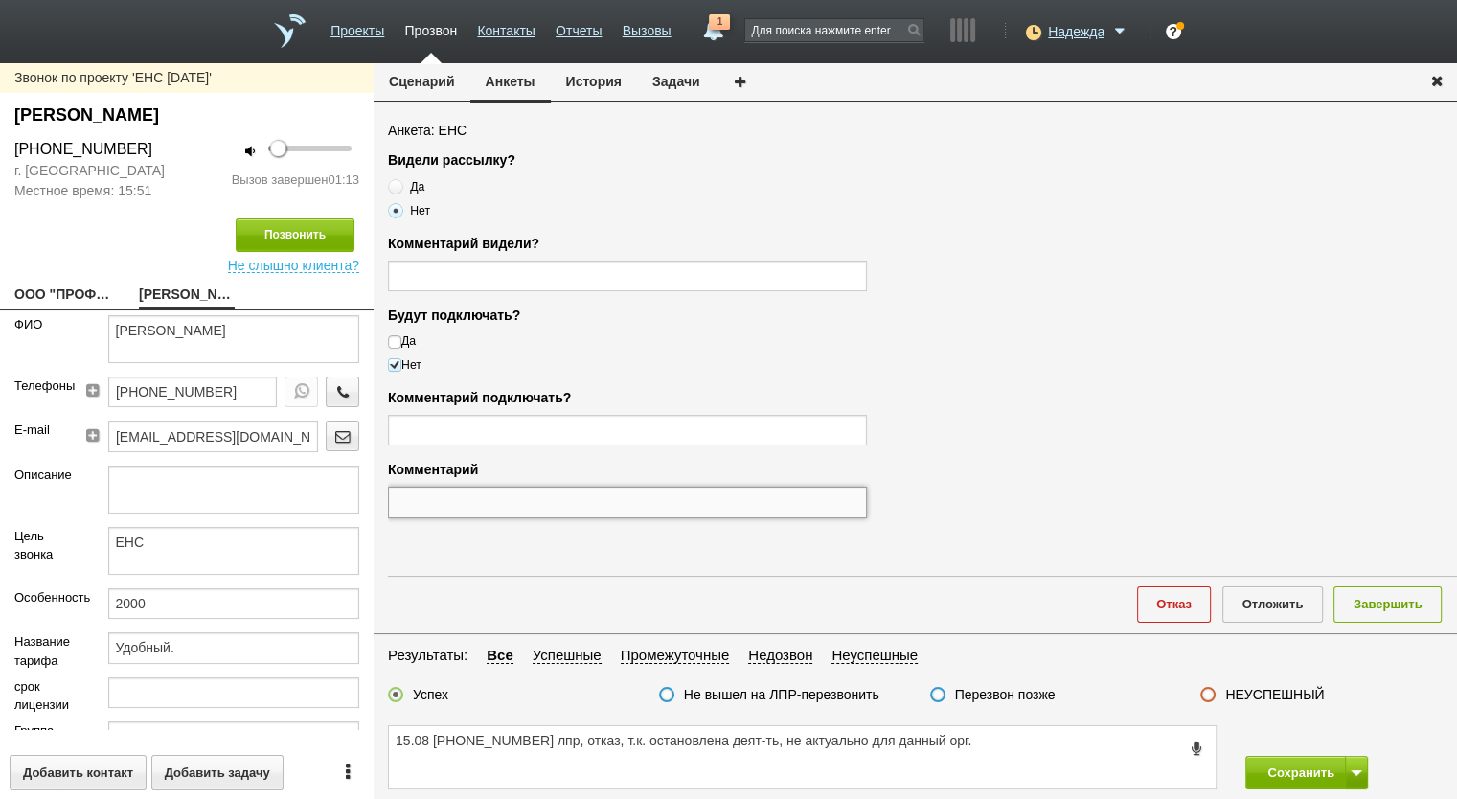
click at [509, 495] on input "text" at bounding box center [627, 502] width 479 height 31
paste input "отказ, т.к. остановлена деят-ть, не актуально для данный орг."
type input "отказ, т.к. остановлена деят-ть, не актуально для данный орг."
click at [1084, 749] on textarea "15.08 +7 (499) 151-37-37 лпр, отказ, т.к. остановлена деят-ть, не актуально для…" at bounding box center [802, 757] width 827 height 62
click at [1367, 608] on button "Завершить" at bounding box center [1388, 603] width 108 height 35
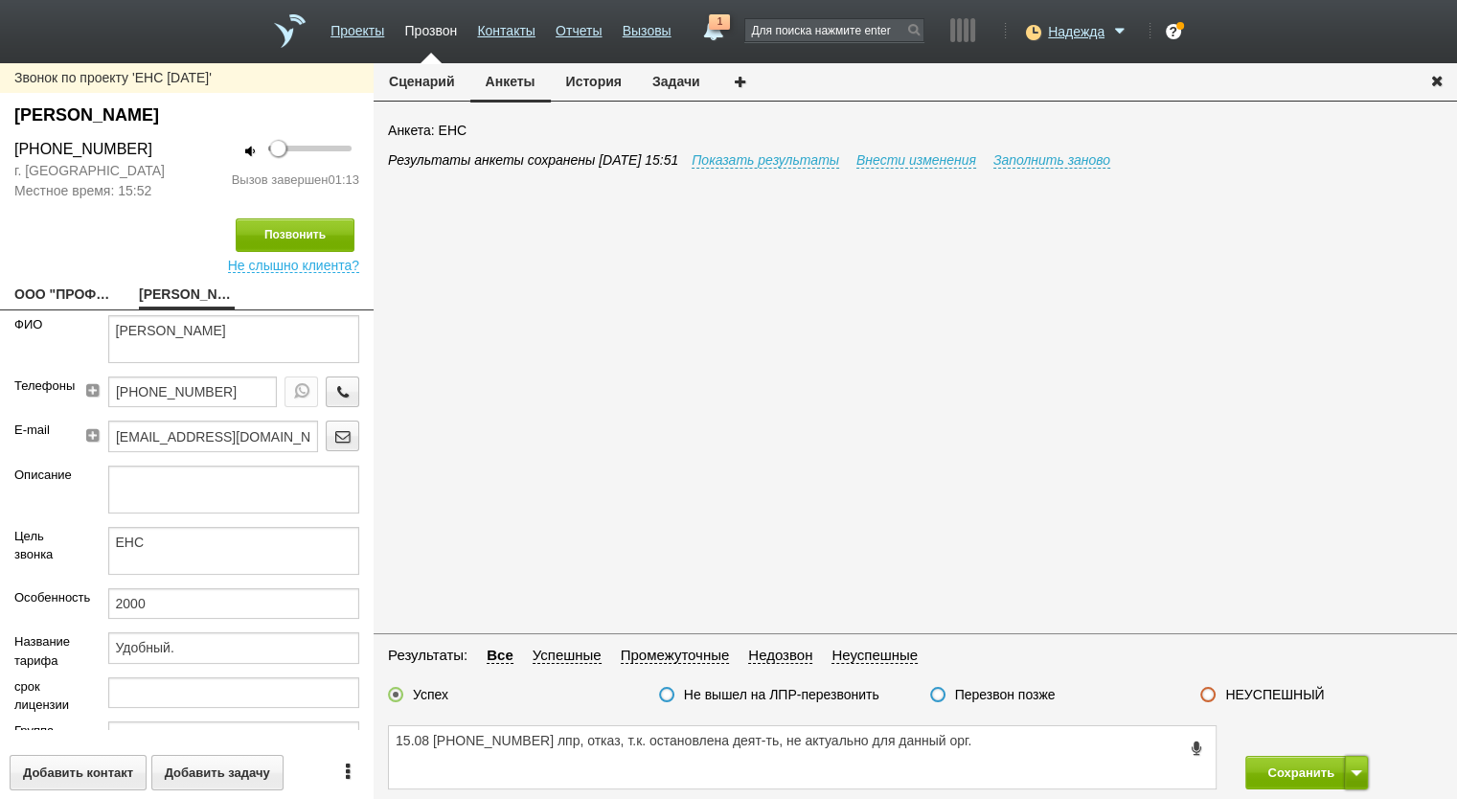
click at [1355, 767] on button at bounding box center [1356, 773] width 23 height 34
click at [576, 742] on textarea "15.08 +7 (499) 151-37-37 лпр, отказ, т.к. остановлена деят-ть, не актуально для…" at bounding box center [802, 757] width 827 height 62
click at [984, 741] on textarea "15.08 +7 (499) 151-37-37 отказ, т.к. остановлена деят-ть, не актуально для данн…" at bounding box center [802, 757] width 827 height 62
type textarea "15.08 +7 (499) 151-37-37 отказ, т.к. остановлена деят-ть, не актуально для данн…"
click at [1351, 770] on span at bounding box center [1356, 773] width 11 height 6
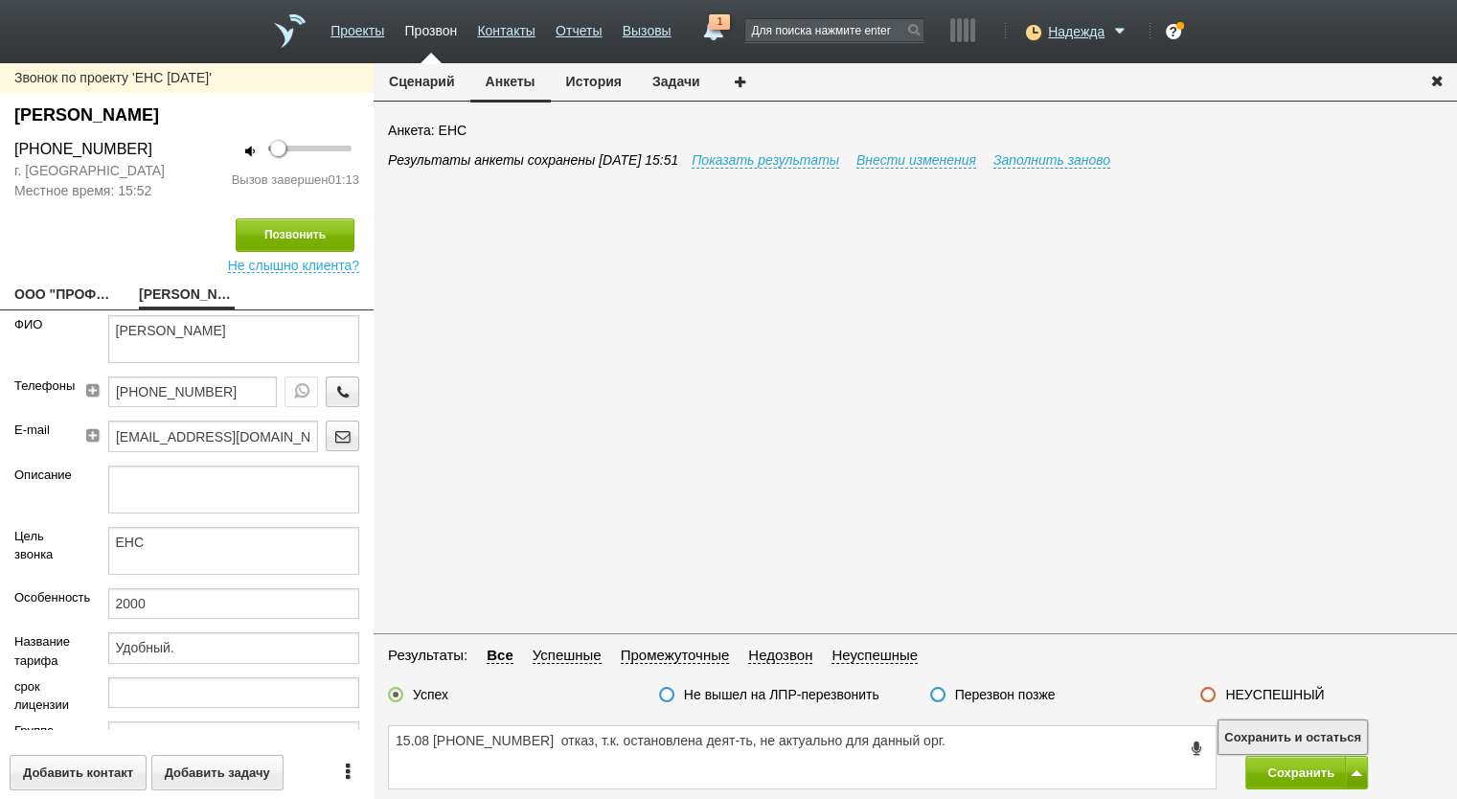
click at [1321, 744] on button "Сохранить и остаться" at bounding box center [1293, 737] width 148 height 34
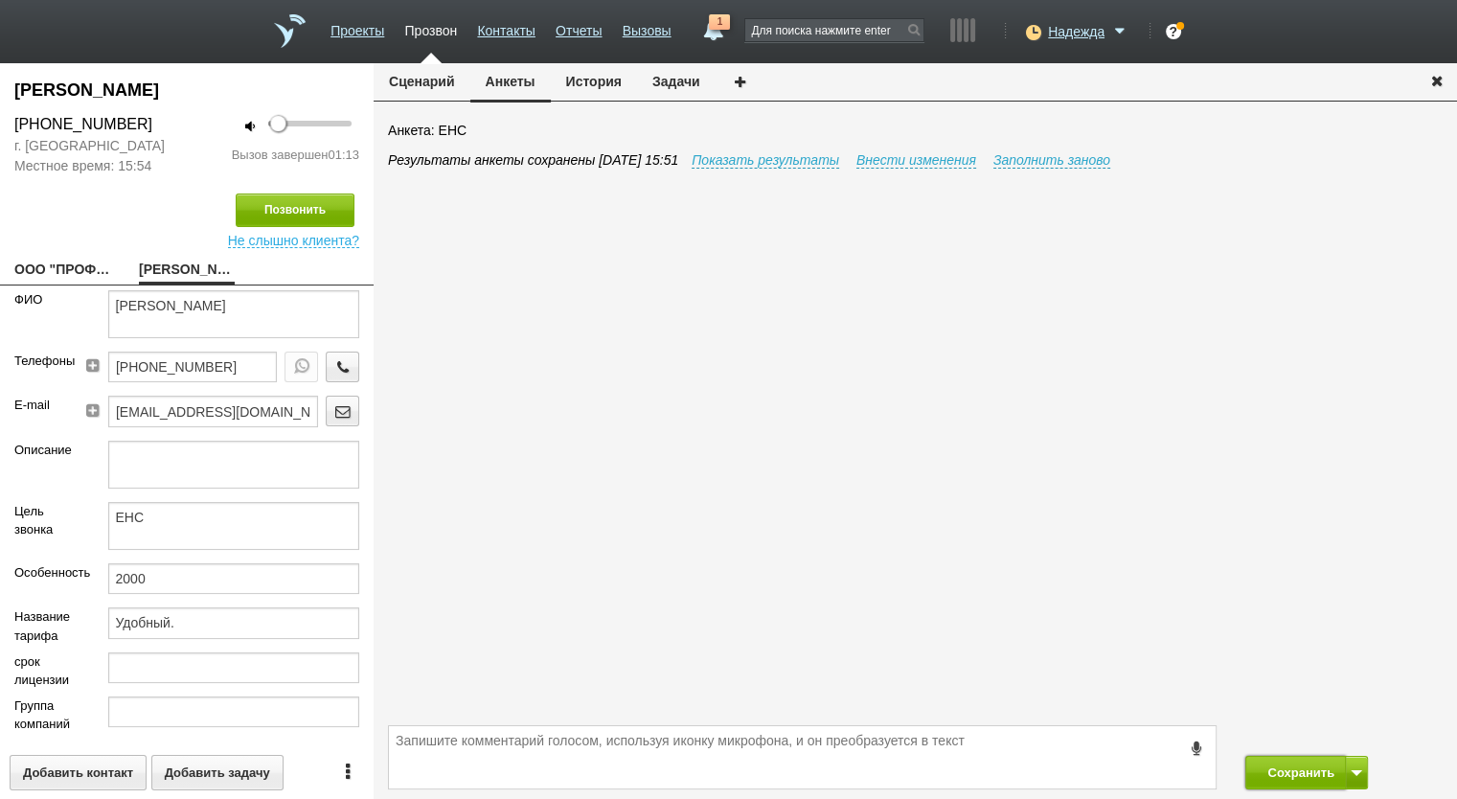
click at [1249, 775] on button "Сохранить" at bounding box center [1295, 773] width 101 height 34
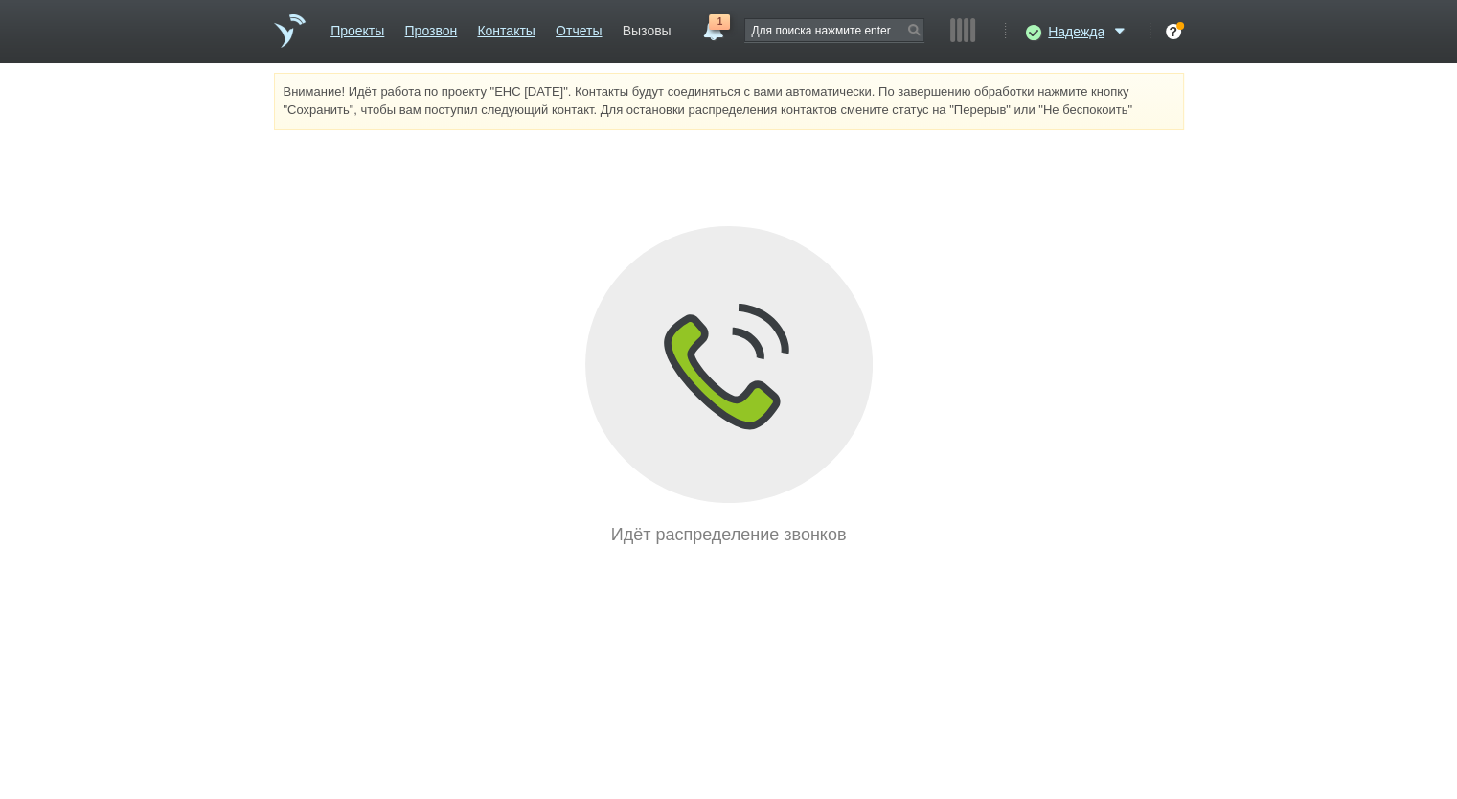
click at [669, 34] on link "Вызовы" at bounding box center [647, 27] width 49 height 28
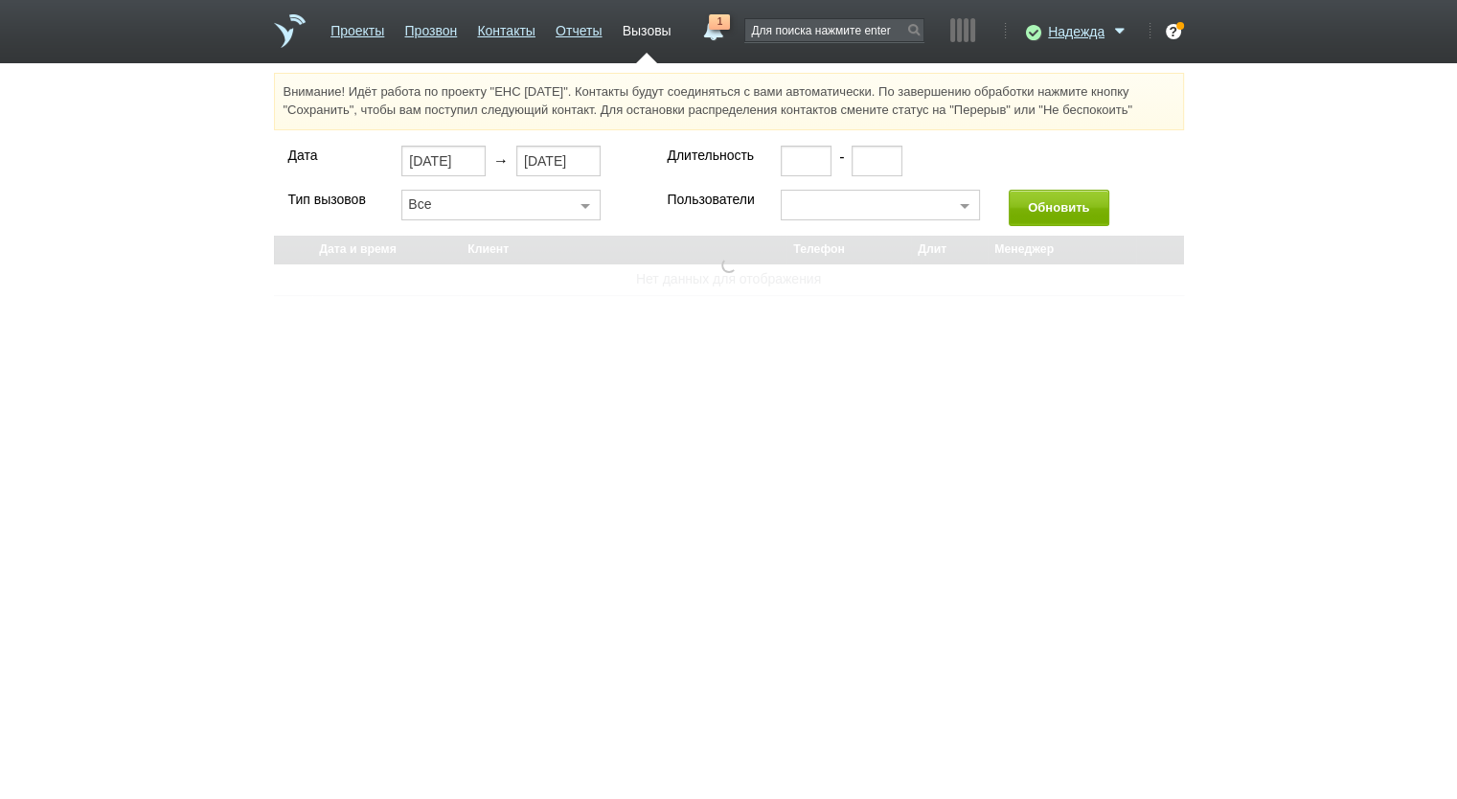
select select "30"
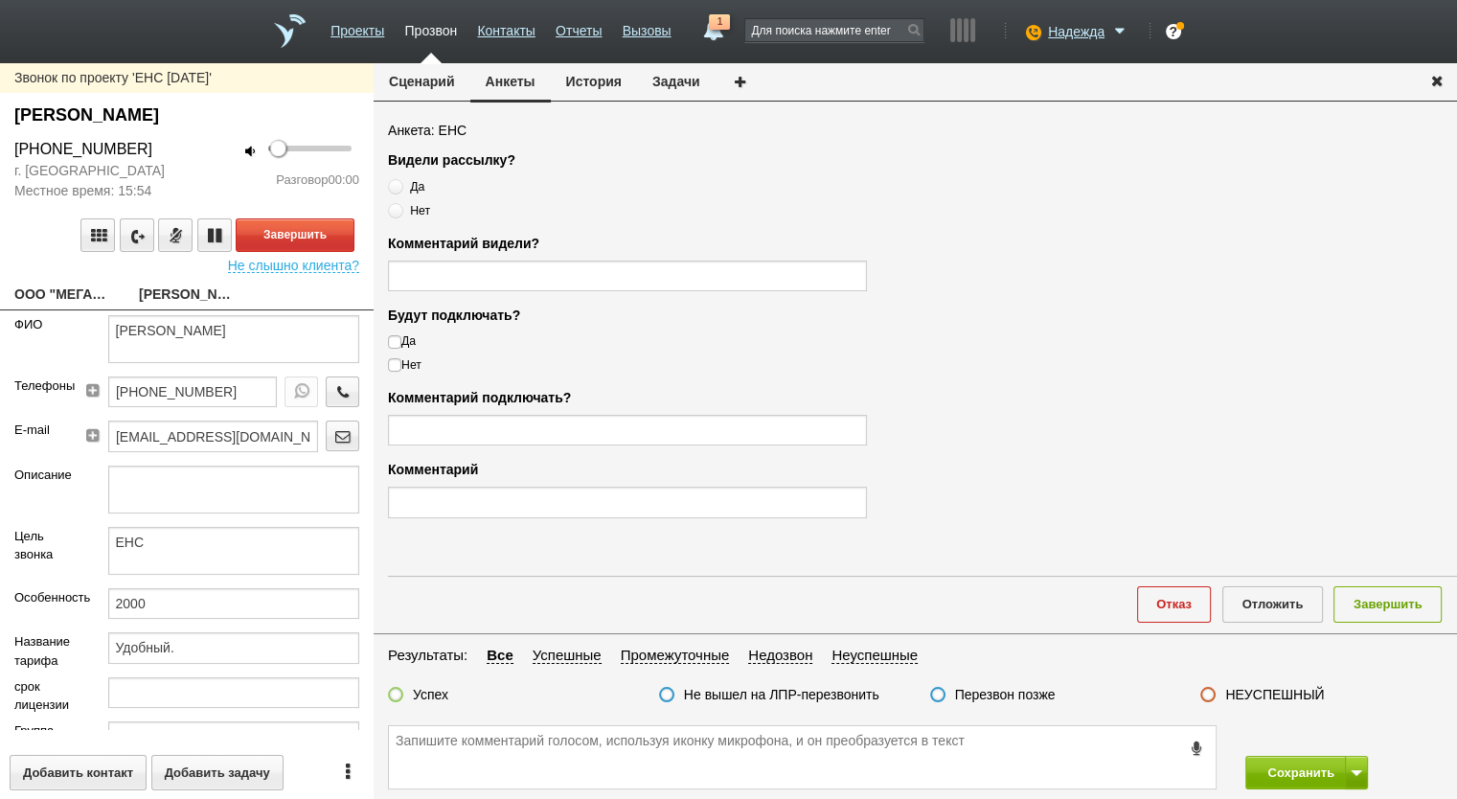
click at [80, 295] on link "ООО "МЕГАПАУЭР"" at bounding box center [62, 296] width 96 height 27
type textarea "ООО "МЕГАПАУЭР""
type input "7720610919"
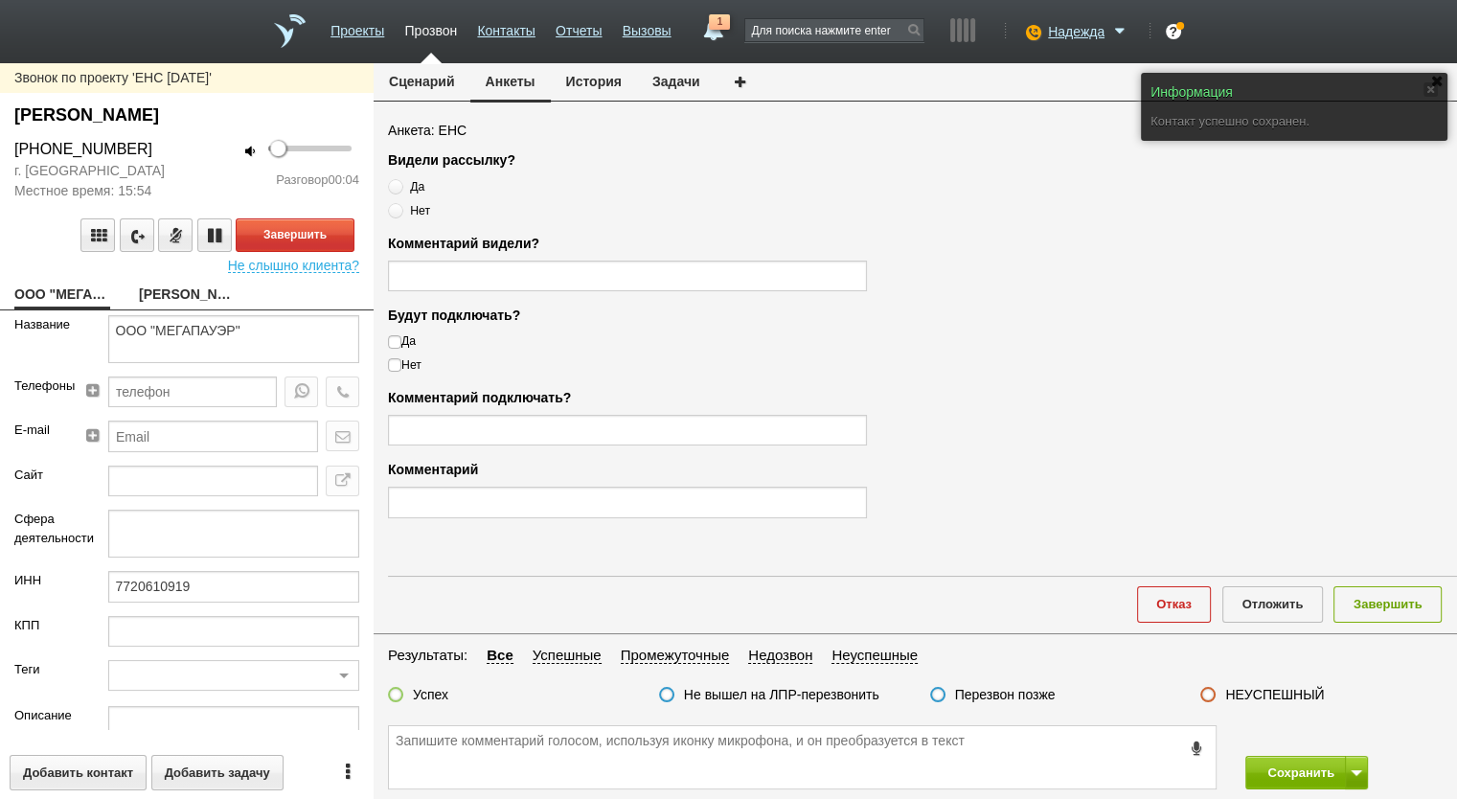
drag, startPoint x: 149, startPoint y: 153, endPoint x: 166, endPoint y: 265, distance: 113.3
click at [12, 154] on div "+7 (495) 363-66-78" at bounding box center [93, 149] width 187 height 23
copy div "+7 (495) 363-66-78"
click at [624, 772] on textarea at bounding box center [802, 757] width 827 height 62
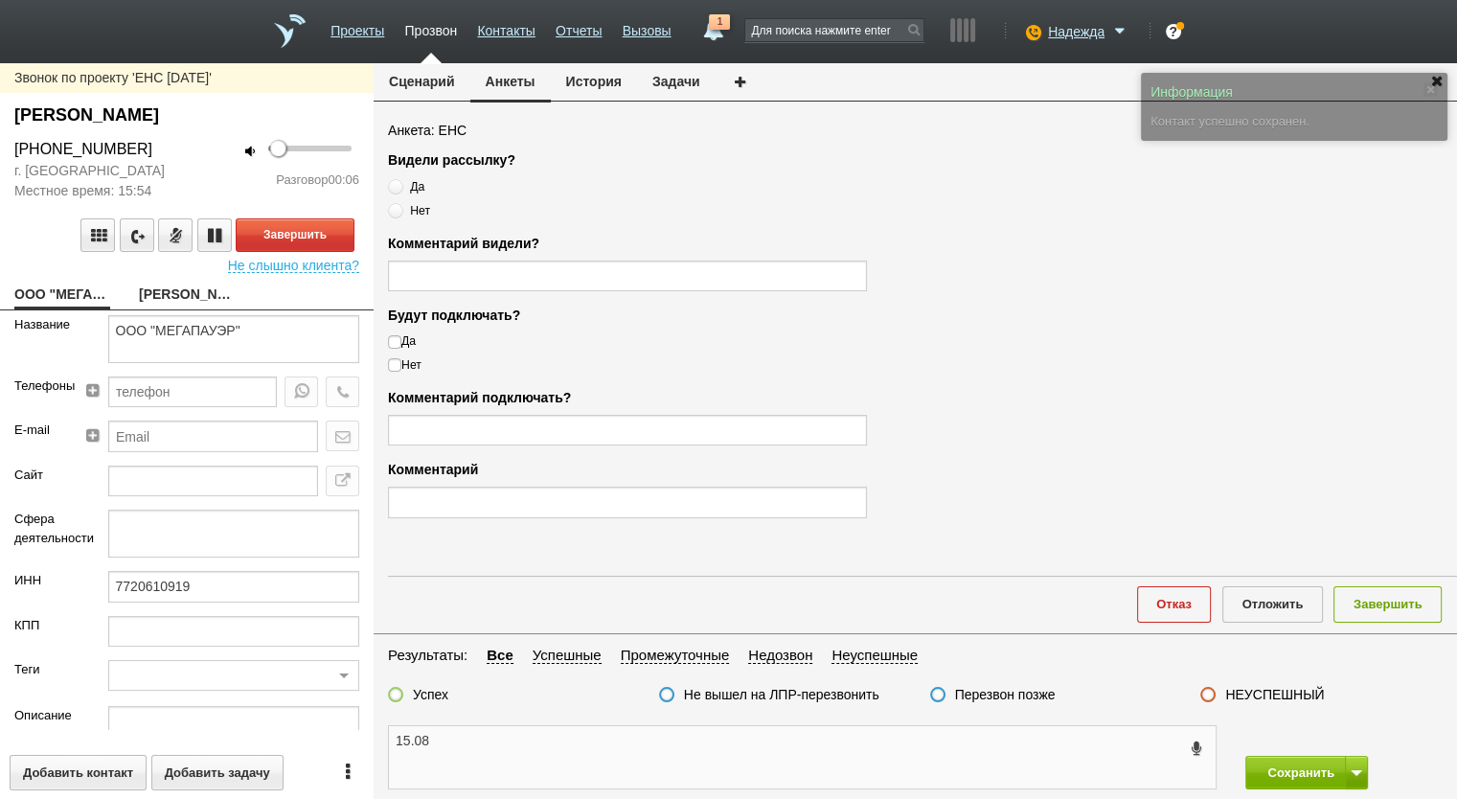
paste textarea "+7 (495) 363-66-78"
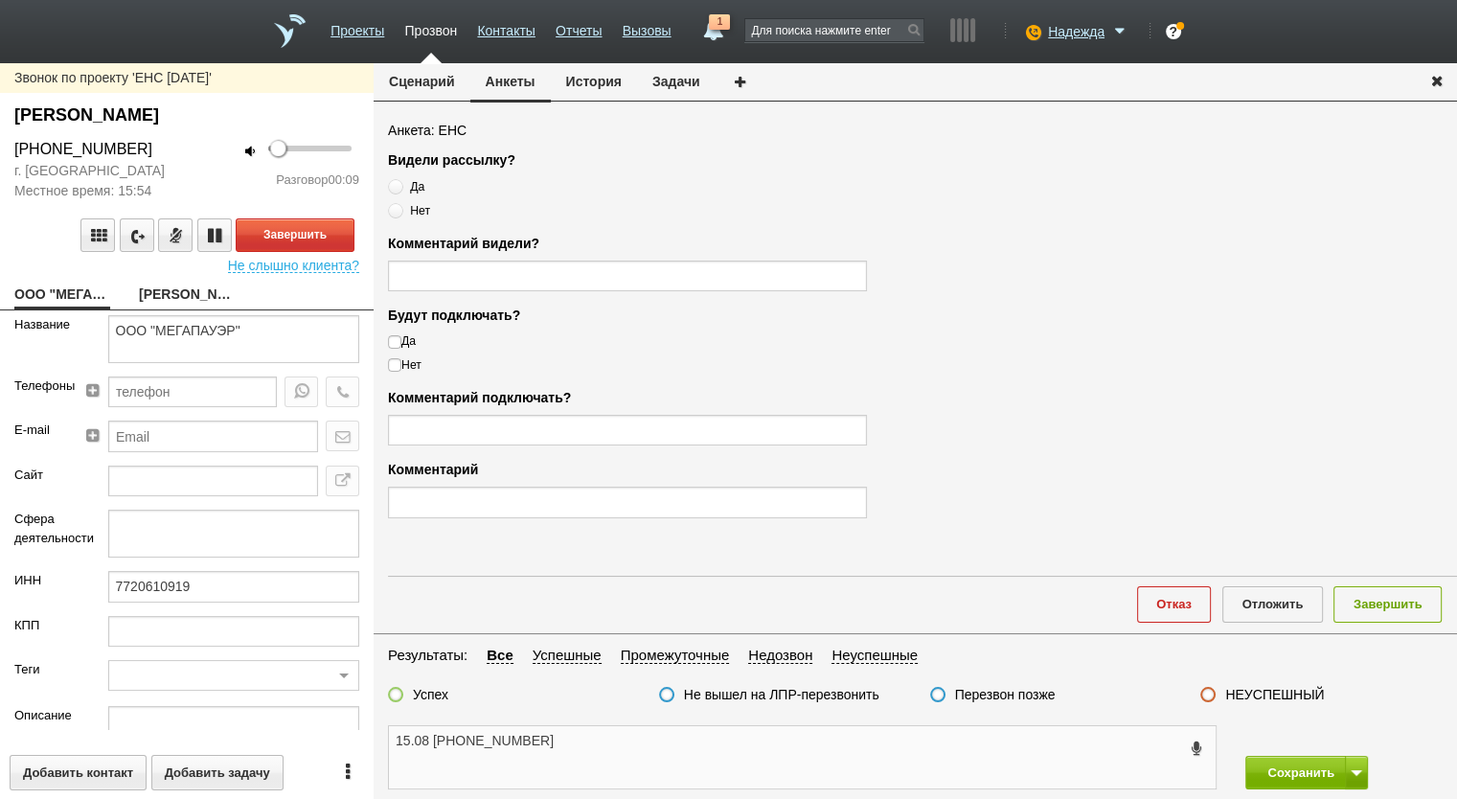
type textarea "15.08 +7 (495) 363-66-78"
click at [182, 292] on link "Ломанцева Виктория Викторовна" at bounding box center [187, 296] width 96 height 27
type textarea "Ломанцева Виктория Викторовна"
type textarea "ЕНС"
type input "2000"
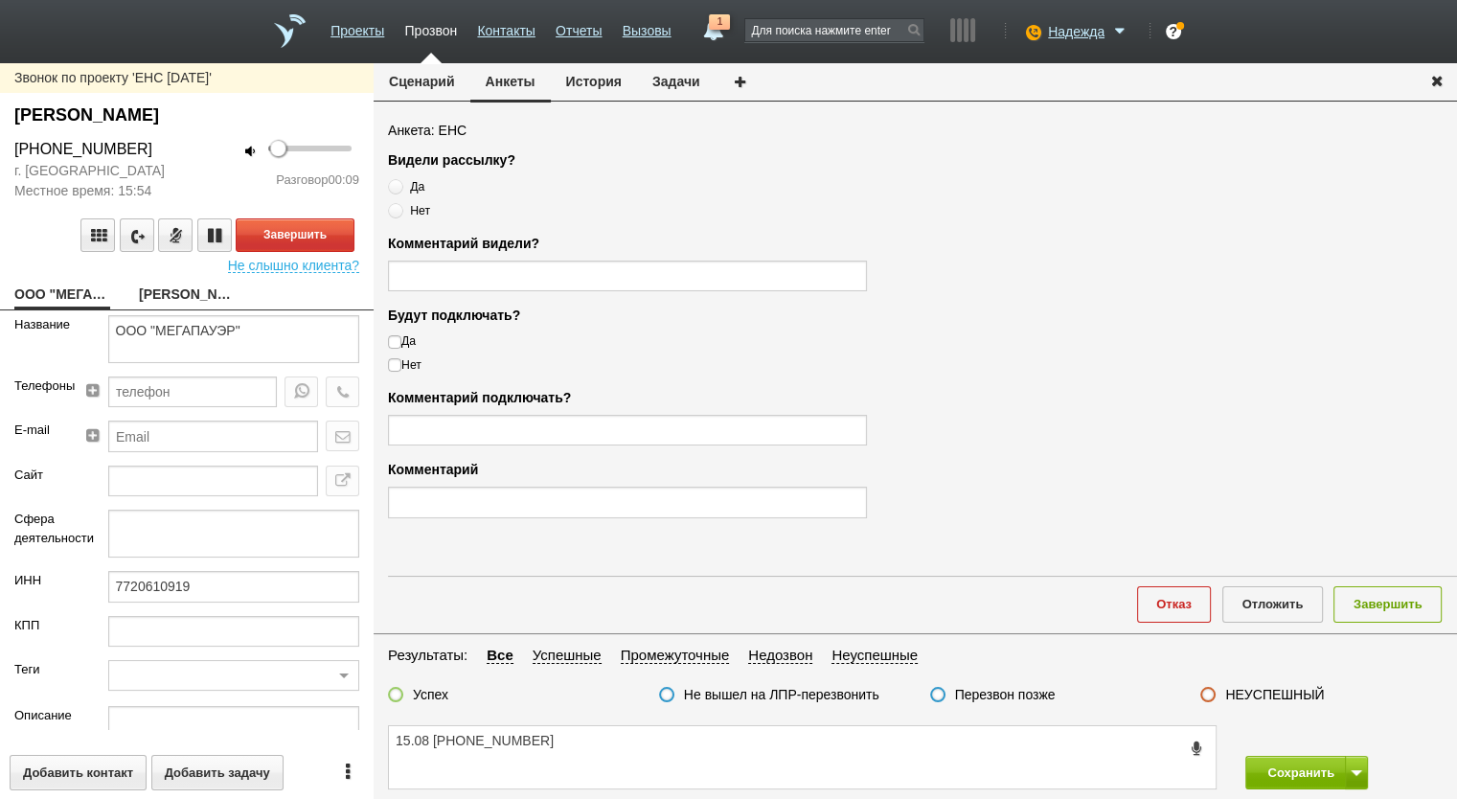
type input "Удобный."
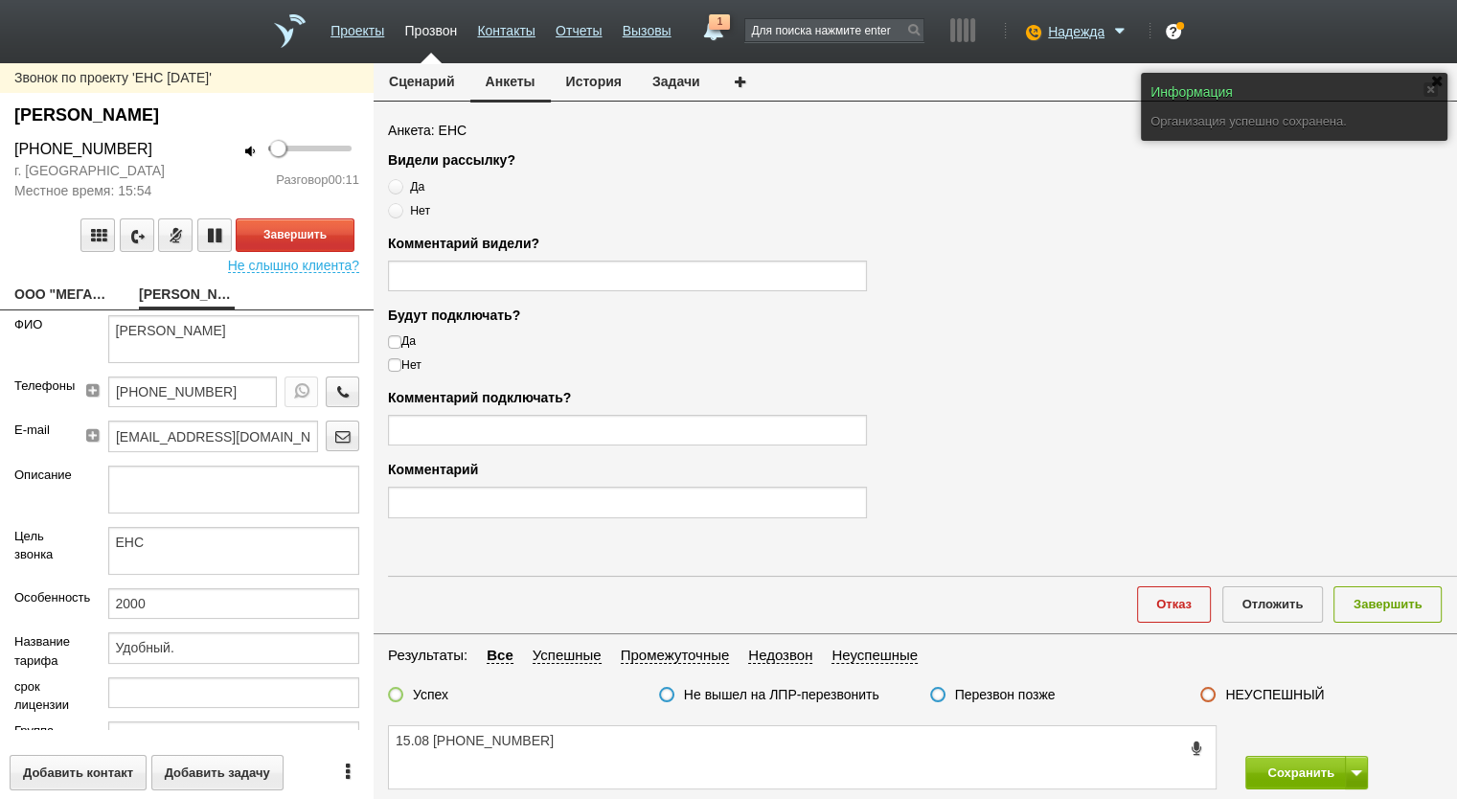
click at [445, 81] on button "Сценарий" at bounding box center [422, 81] width 97 height 36
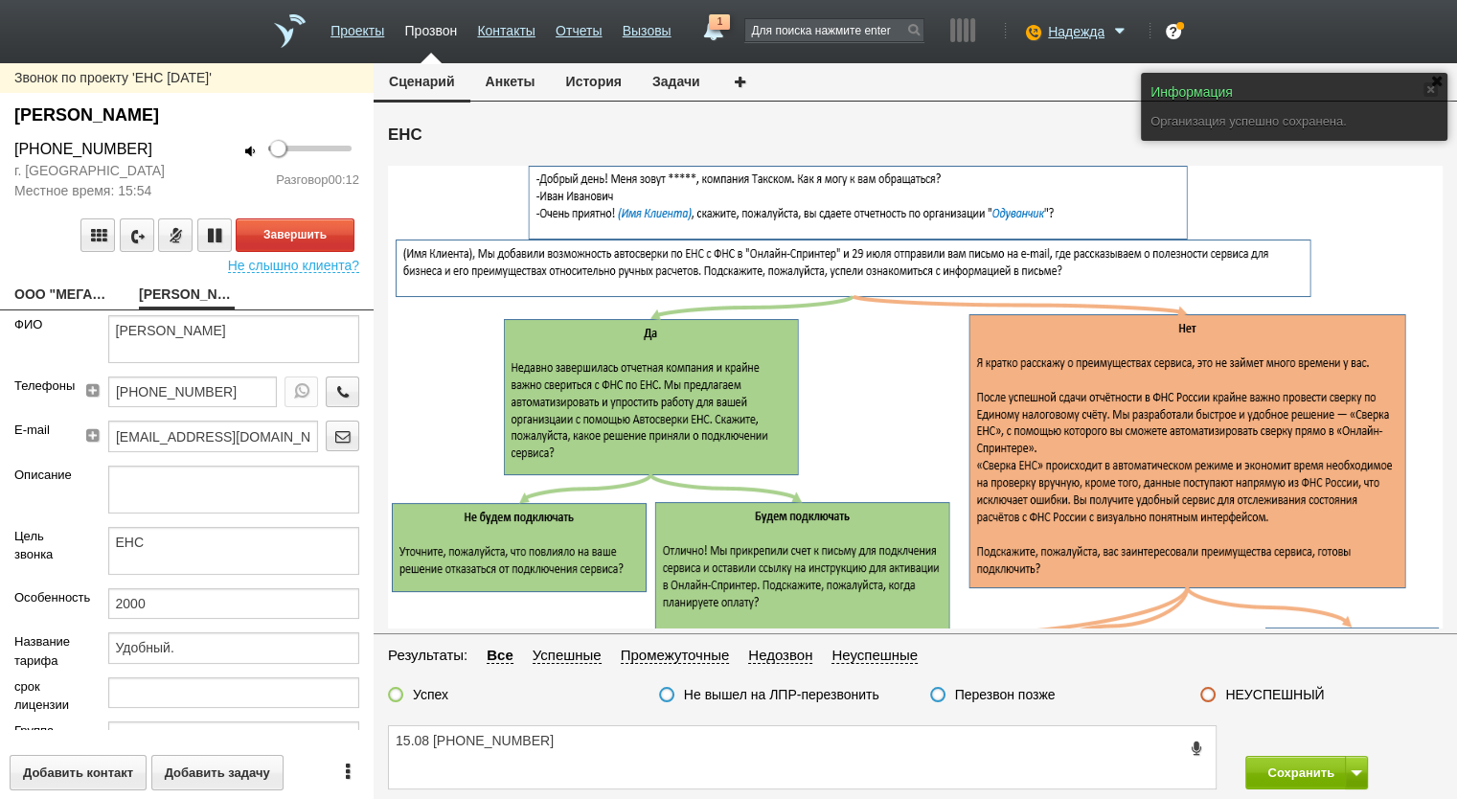
click at [76, 280] on div "Звонок по проекту 'ЕНС 06.08.2025' Ломанцева Виктория Викторовна +7 (495) 363-6…" at bounding box center [187, 431] width 374 height 736
click at [76, 283] on link "ООО "МЕГАПАУЭР"" at bounding box center [62, 296] width 96 height 27
type textarea "ООО "МЕГАПАУЭР""
type input "7720610919"
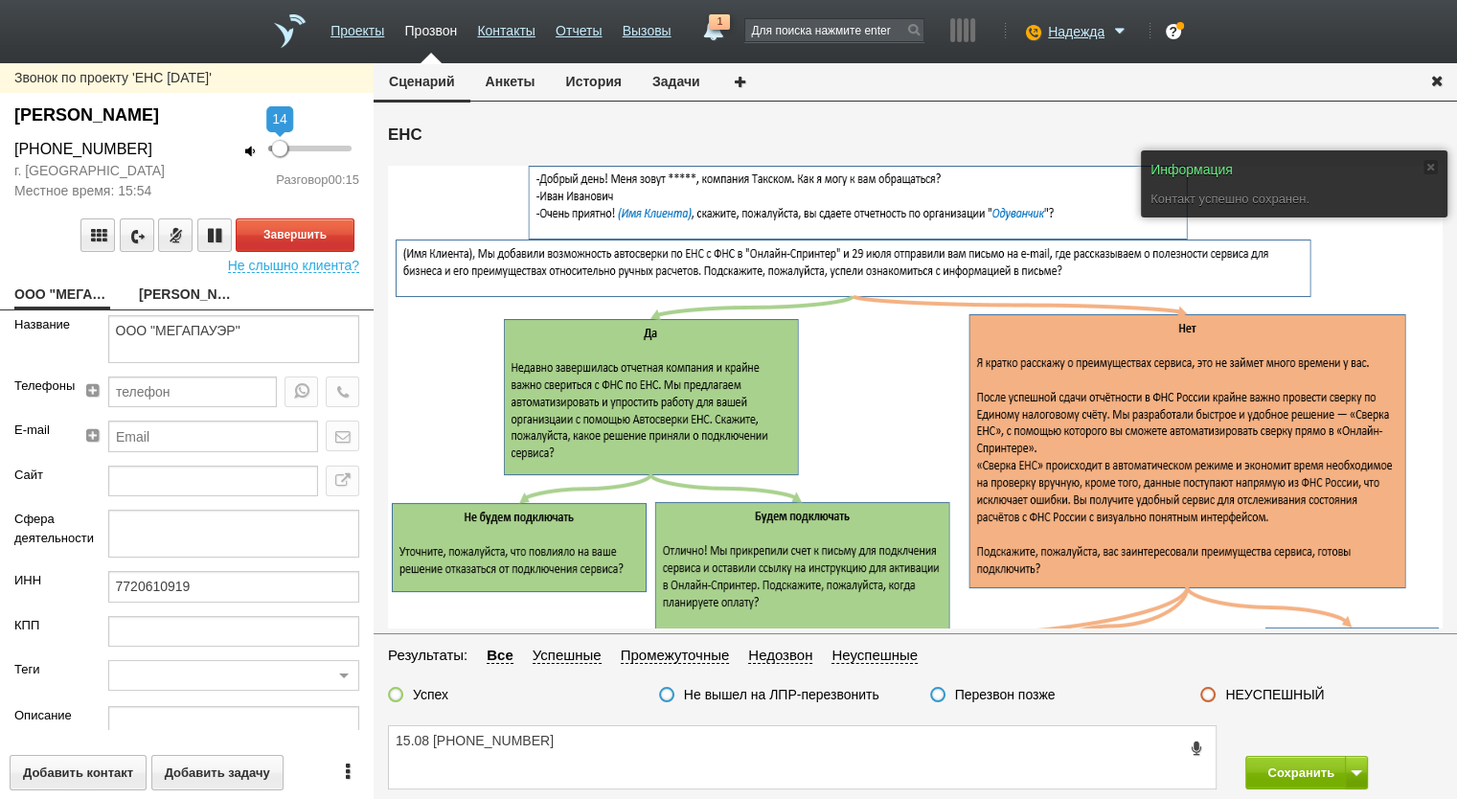
type input "10"
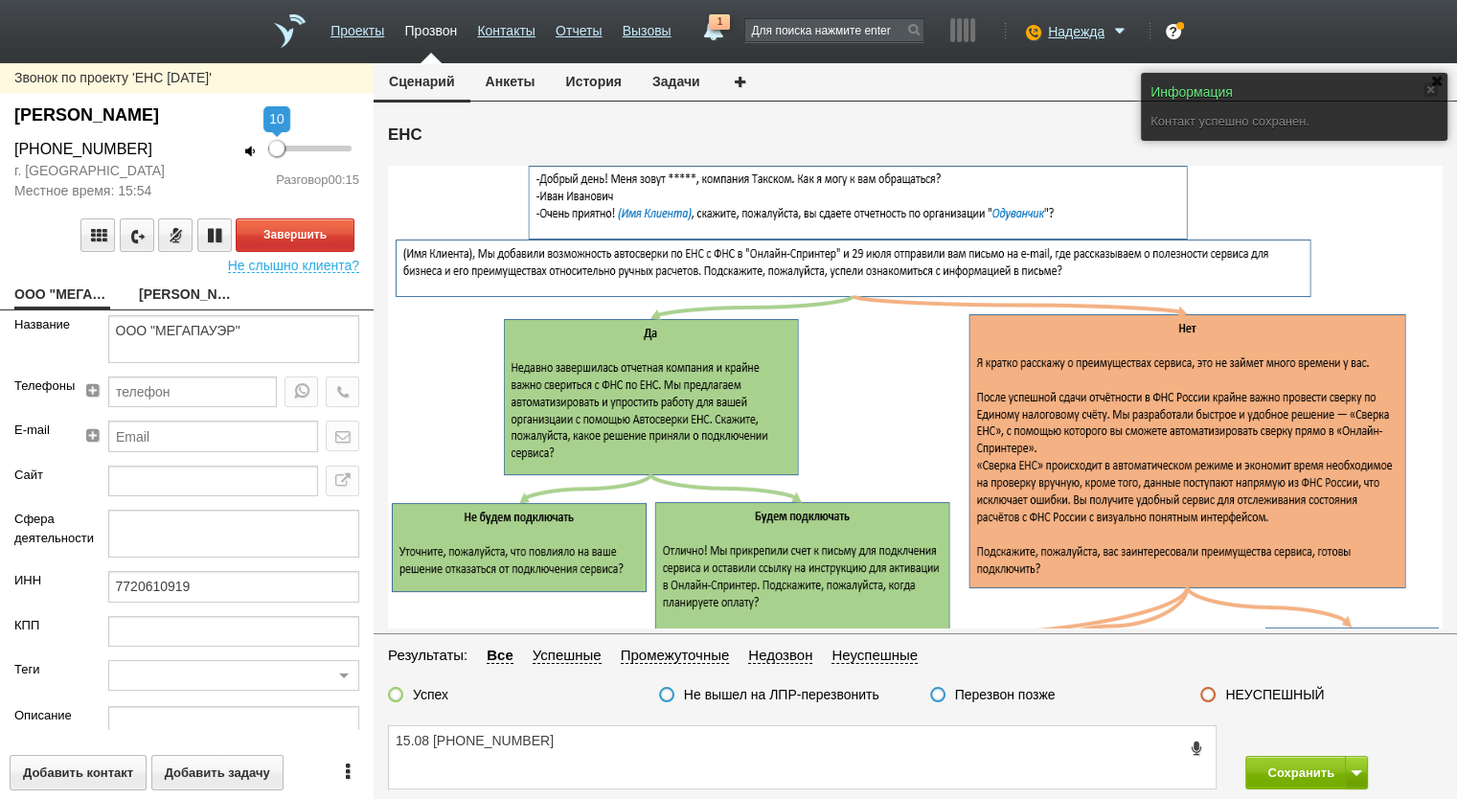
click at [277, 146] on div at bounding box center [276, 148] width 15 height 15
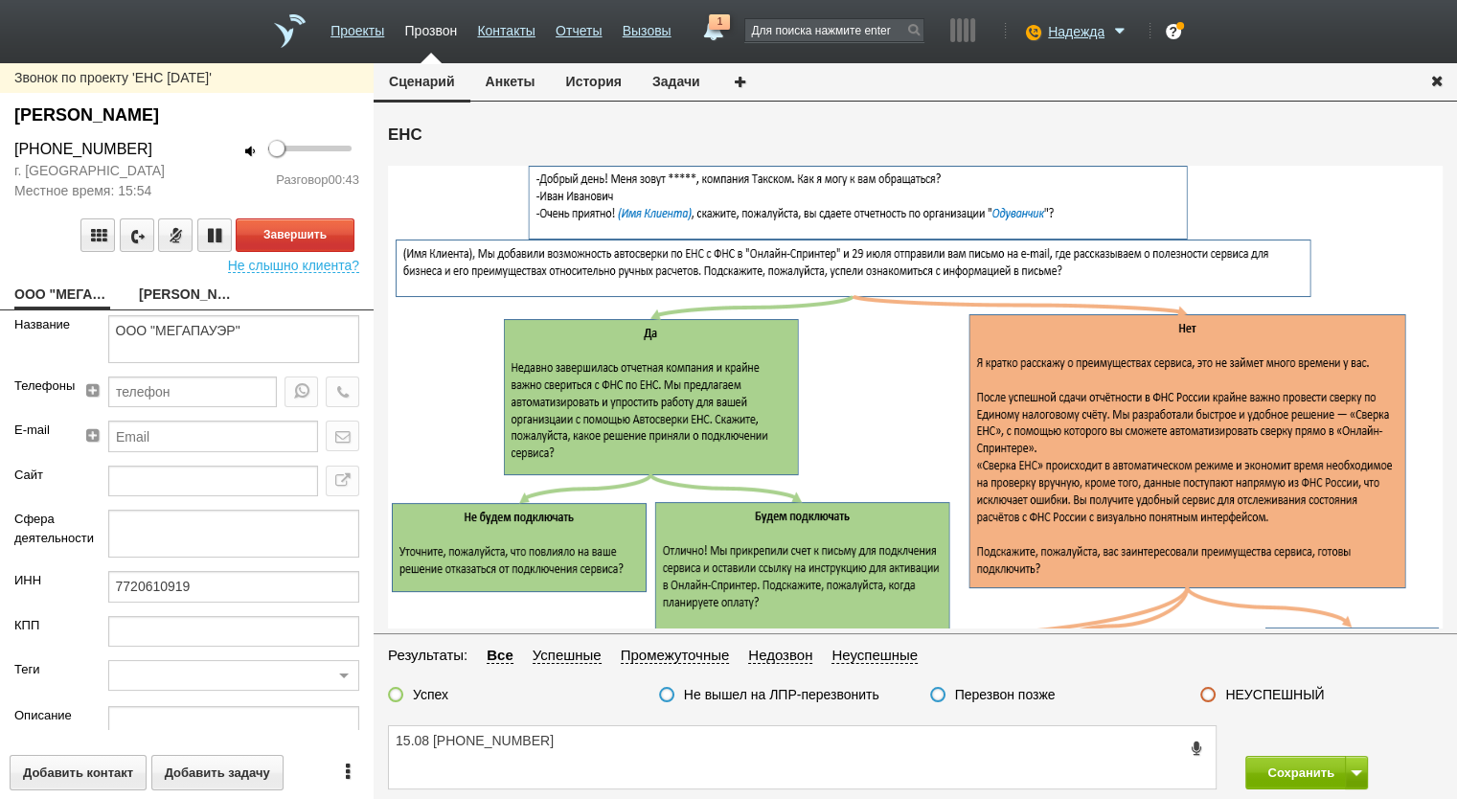
click at [529, 79] on button "Анкеты" at bounding box center [510, 81] width 80 height 36
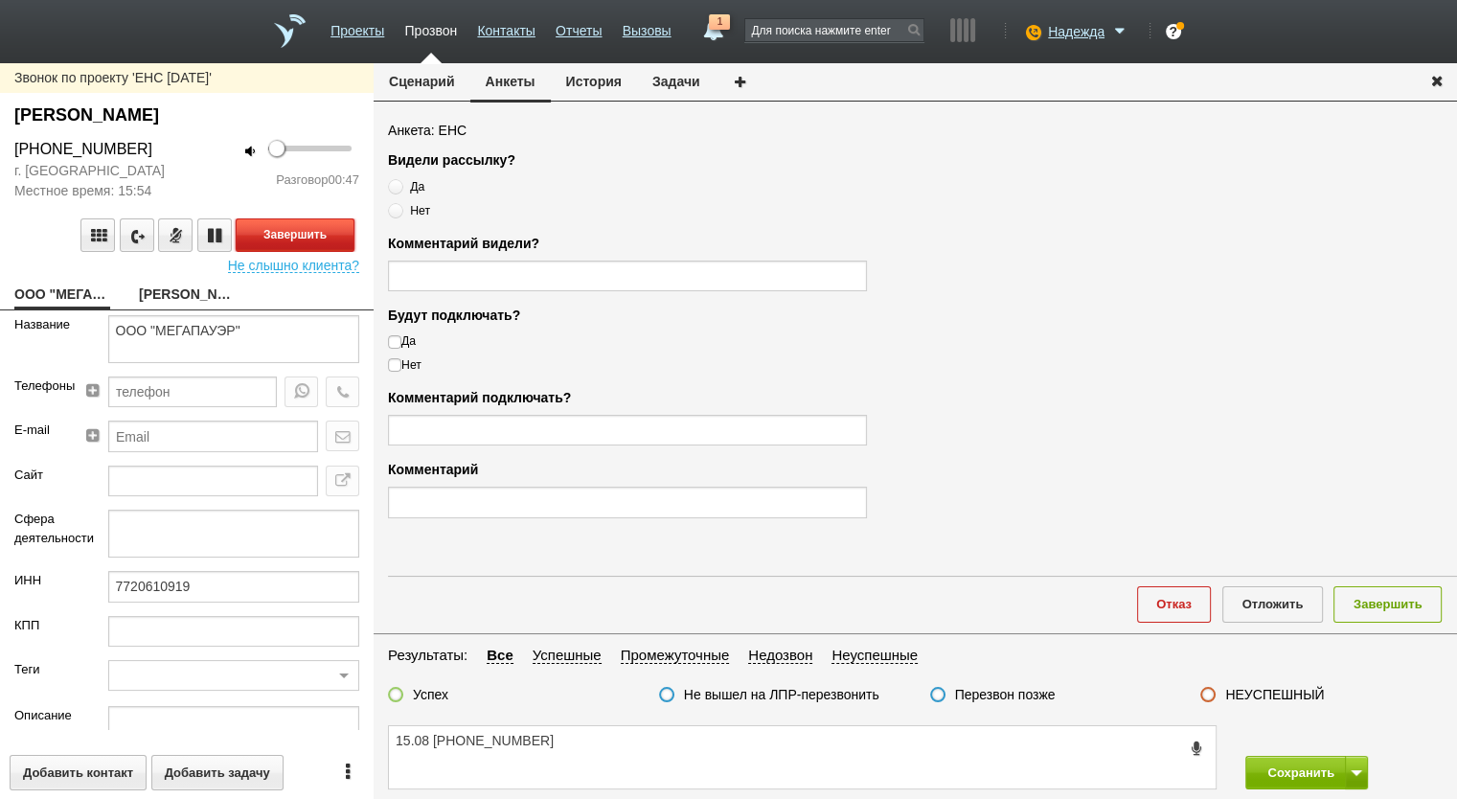
click at [286, 230] on button "Завершить" at bounding box center [295, 235] width 119 height 34
drag, startPoint x: 172, startPoint y: 154, endPoint x: 18, endPoint y: 147, distance: 154.4
click at [16, 142] on div "+7 (495) 363-66-78" at bounding box center [93, 149] width 187 height 23
copy div "+7 (495) 363-66-78"
click at [620, 752] on textarea "15.08 +7 (495) 363-66-78" at bounding box center [802, 757] width 827 height 62
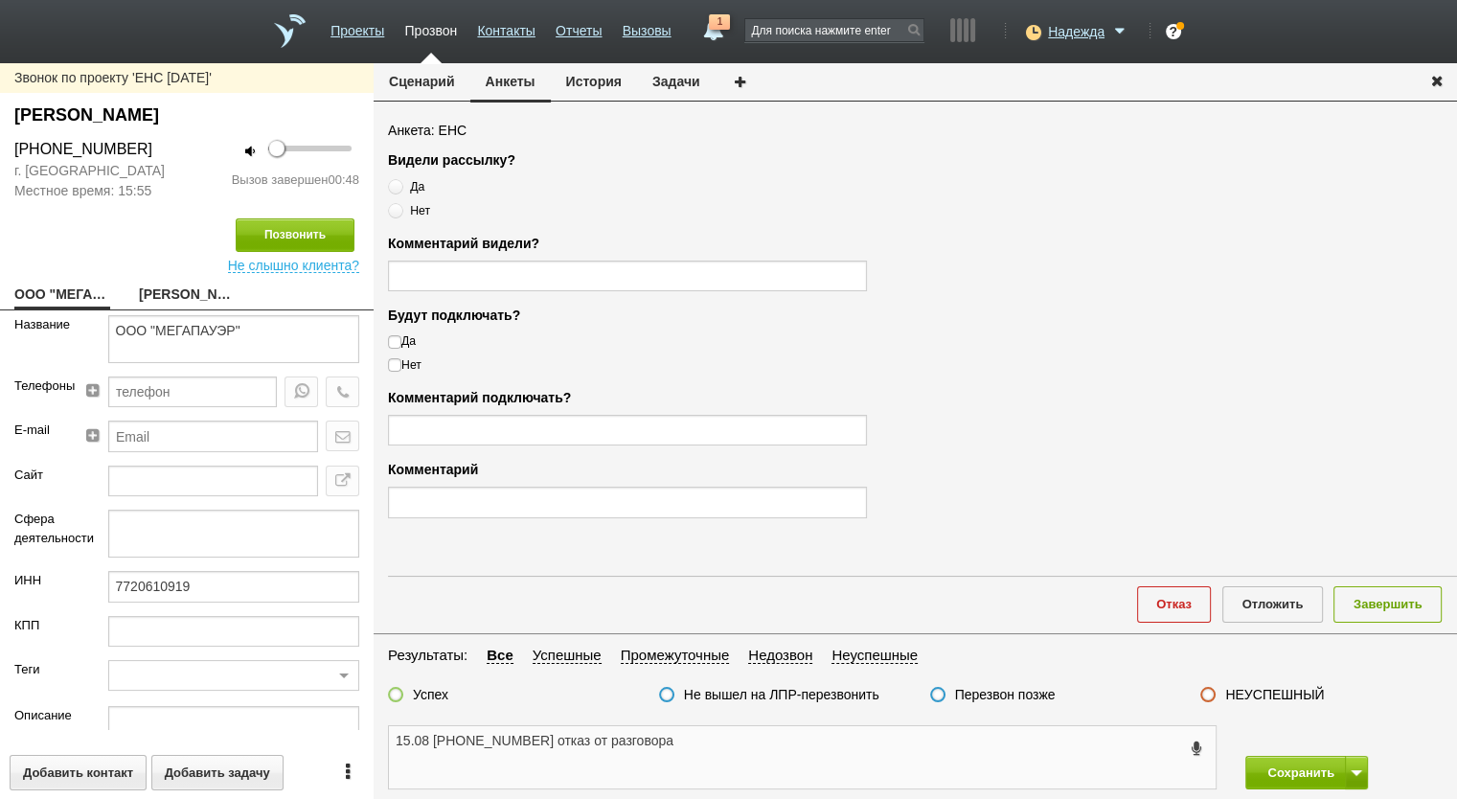
type textarea "15.08 +7 (495) 363-66-78 отказ от разговора"
click at [1253, 686] on label "НЕУСПЕШНЫЙ" at bounding box center [1274, 694] width 99 height 17
click at [0, 0] on input "НЕУСПЕШНЫЙ" at bounding box center [0, 0] width 0 height 0
click at [1257, 698] on label "НЕУСПЕШНЫЙ" at bounding box center [1274, 694] width 99 height 17
click at [0, 0] on input "НЕУСПЕШНЫЙ" at bounding box center [0, 0] width 0 height 0
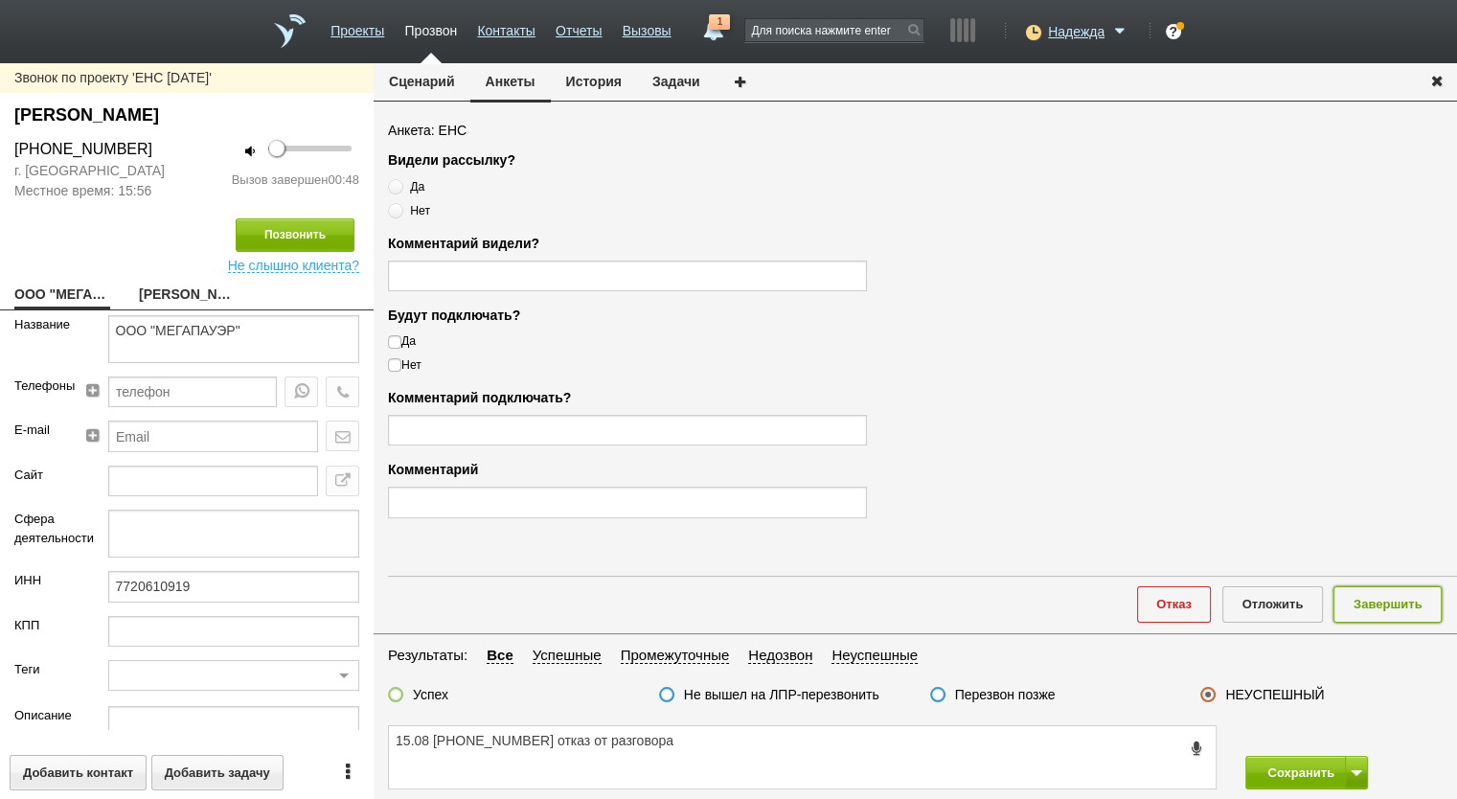
click at [1366, 596] on button "Завершить" at bounding box center [1388, 603] width 108 height 35
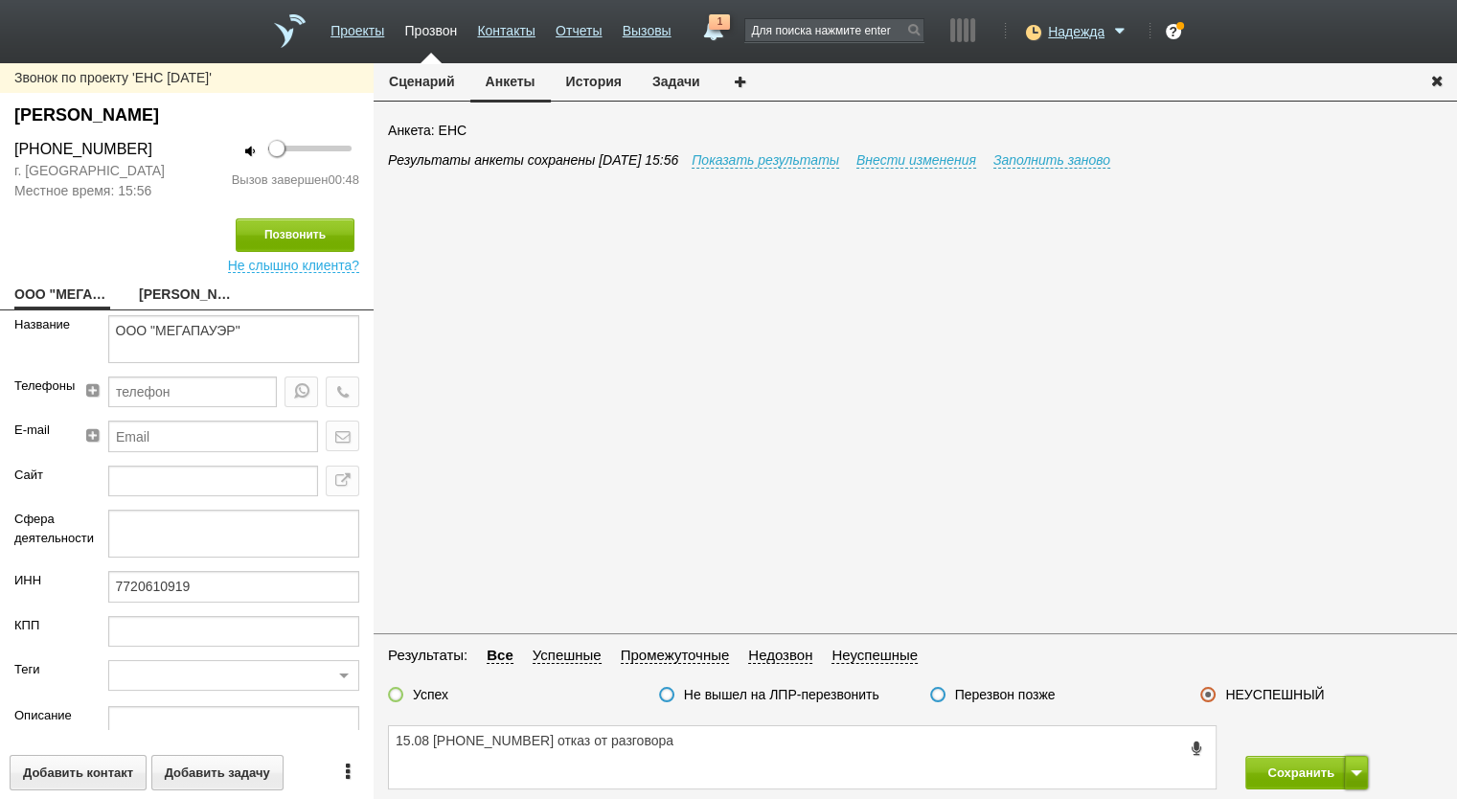
click at [1354, 770] on span at bounding box center [1356, 773] width 11 height 6
click at [1346, 740] on button "Сохранить и остаться" at bounding box center [1293, 737] width 148 height 34
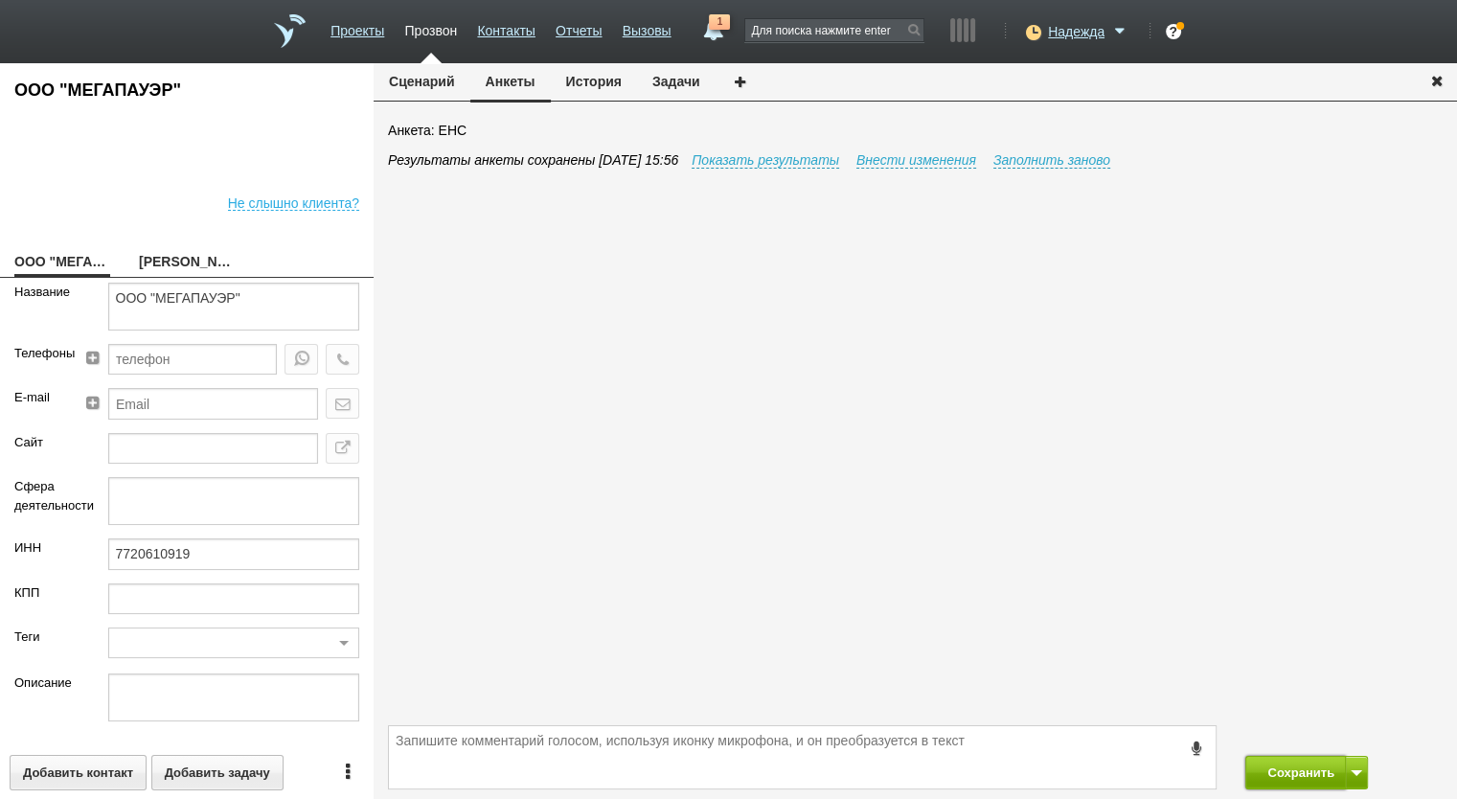
click at [1272, 763] on button "Сохранить" at bounding box center [1295, 773] width 101 height 34
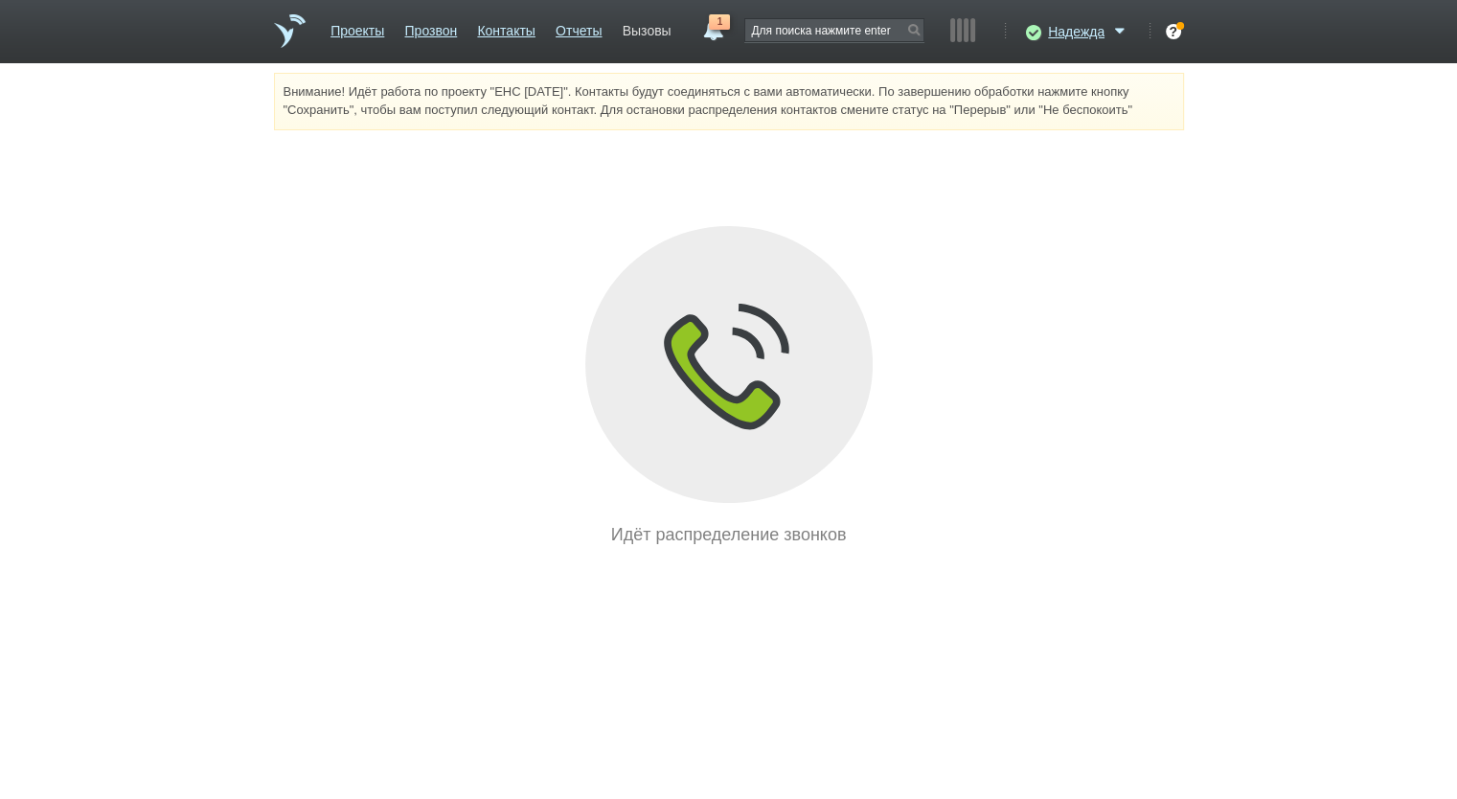
click at [661, 15] on link "Вызовы" at bounding box center [647, 27] width 49 height 28
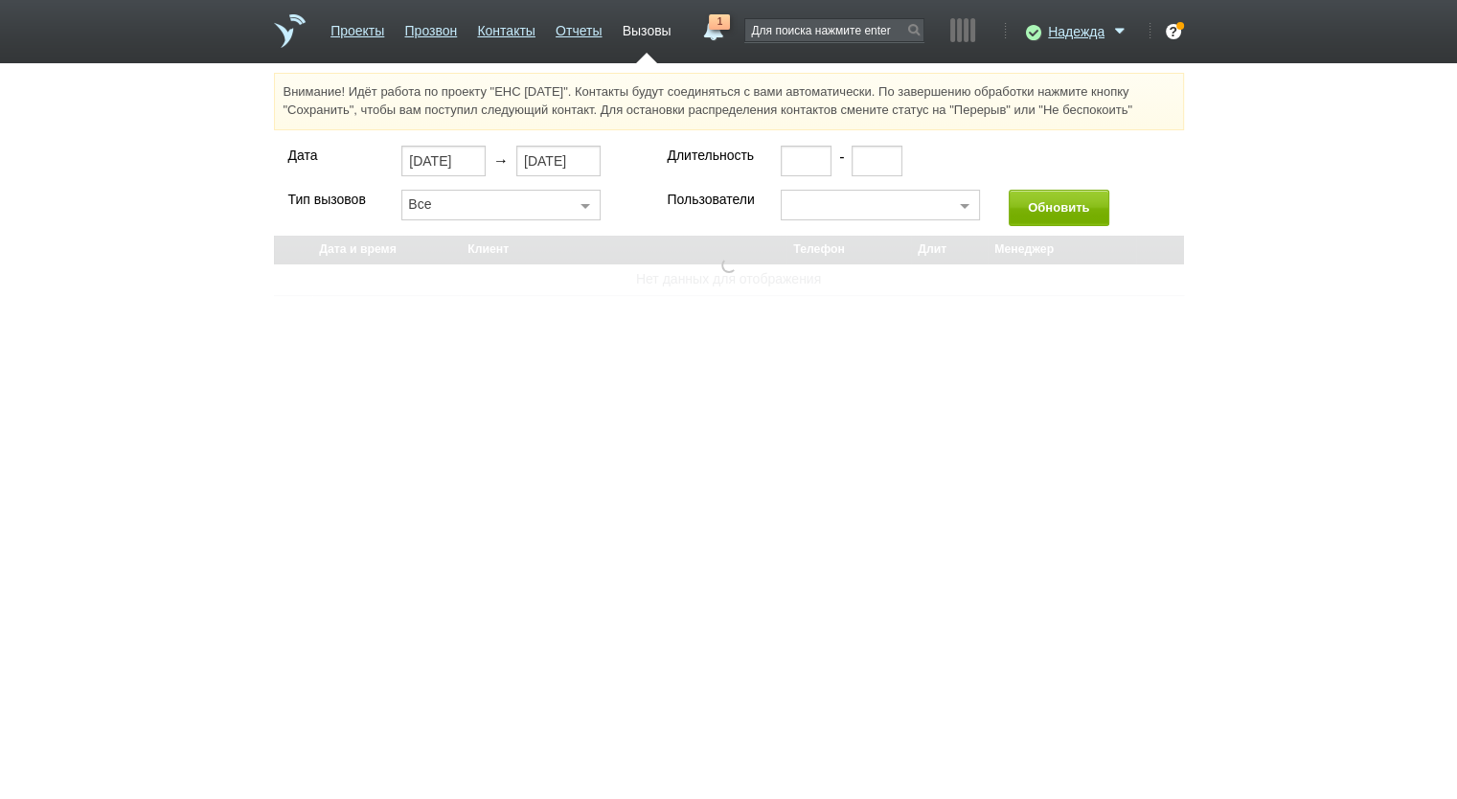
select select "30"
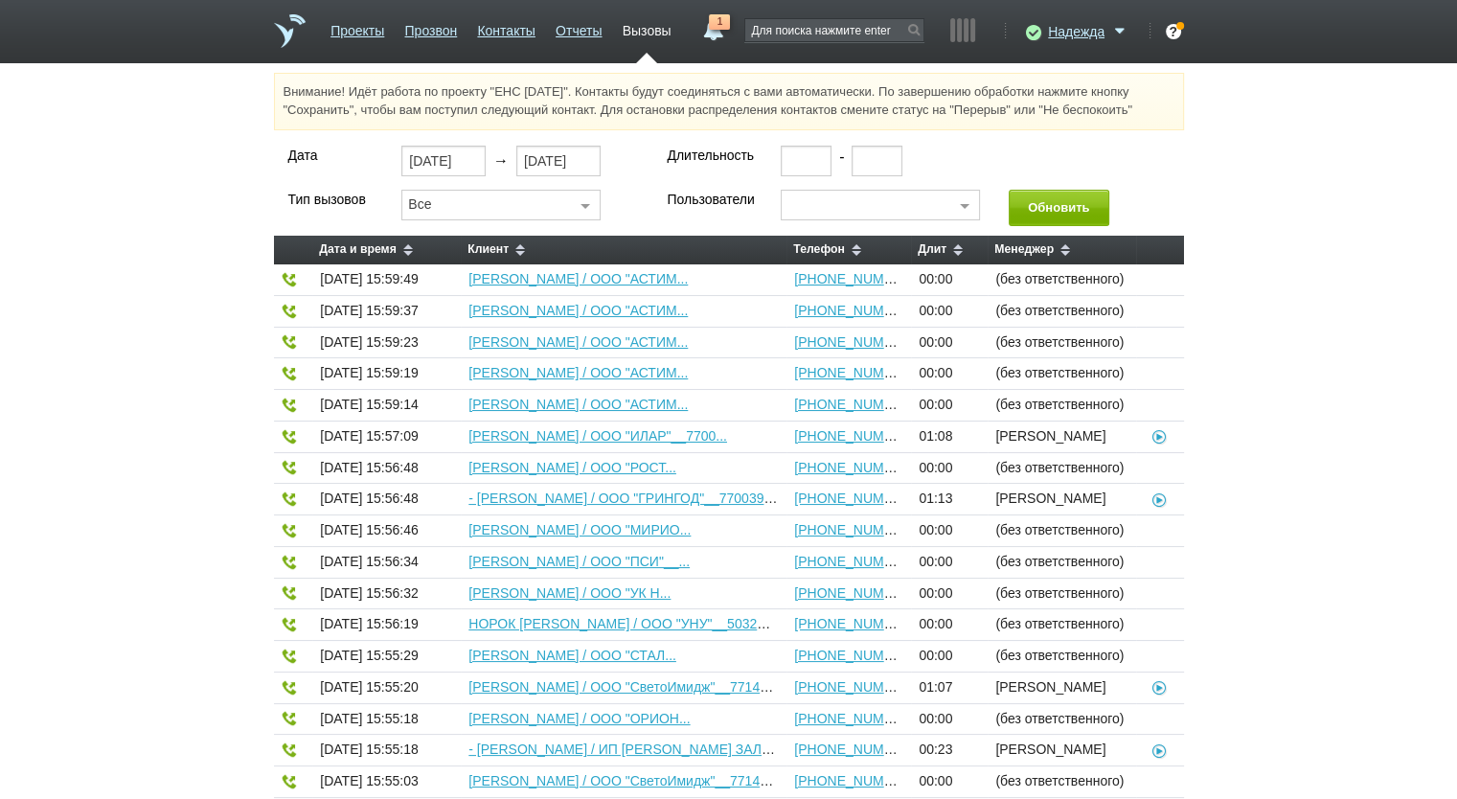
click at [548, 31] on ul "Проекты Прозвон Контакты Отчеты Вызовы" at bounding box center [501, 38] width 361 height 50
click at [550, 31] on ul "Проекты Прозвон Контакты Отчеты Вызовы" at bounding box center [501, 38] width 361 height 50
click at [556, 31] on link "Отчеты" at bounding box center [579, 27] width 46 height 28
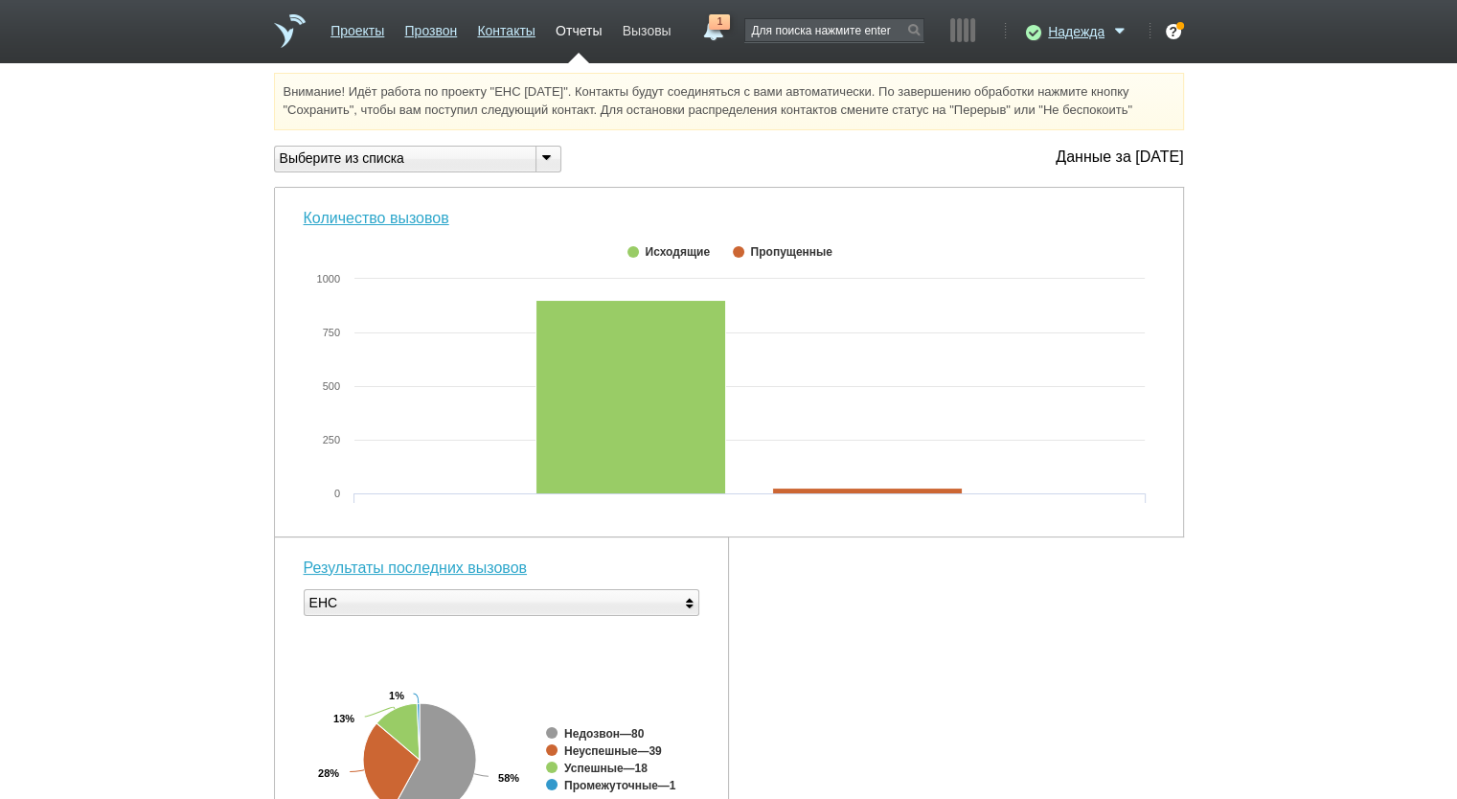
click at [657, 33] on link "Вызовы" at bounding box center [647, 27] width 49 height 28
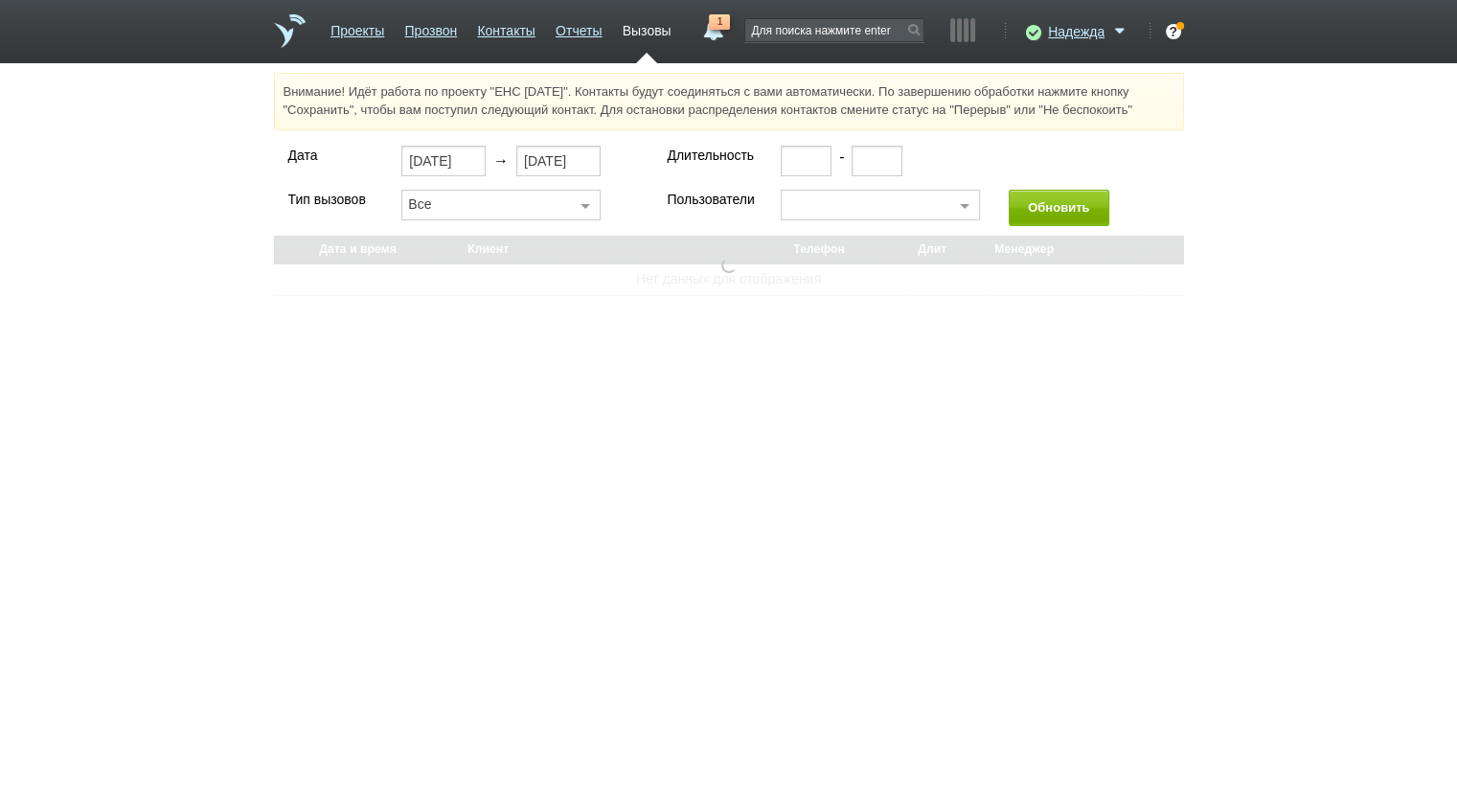
select select "30"
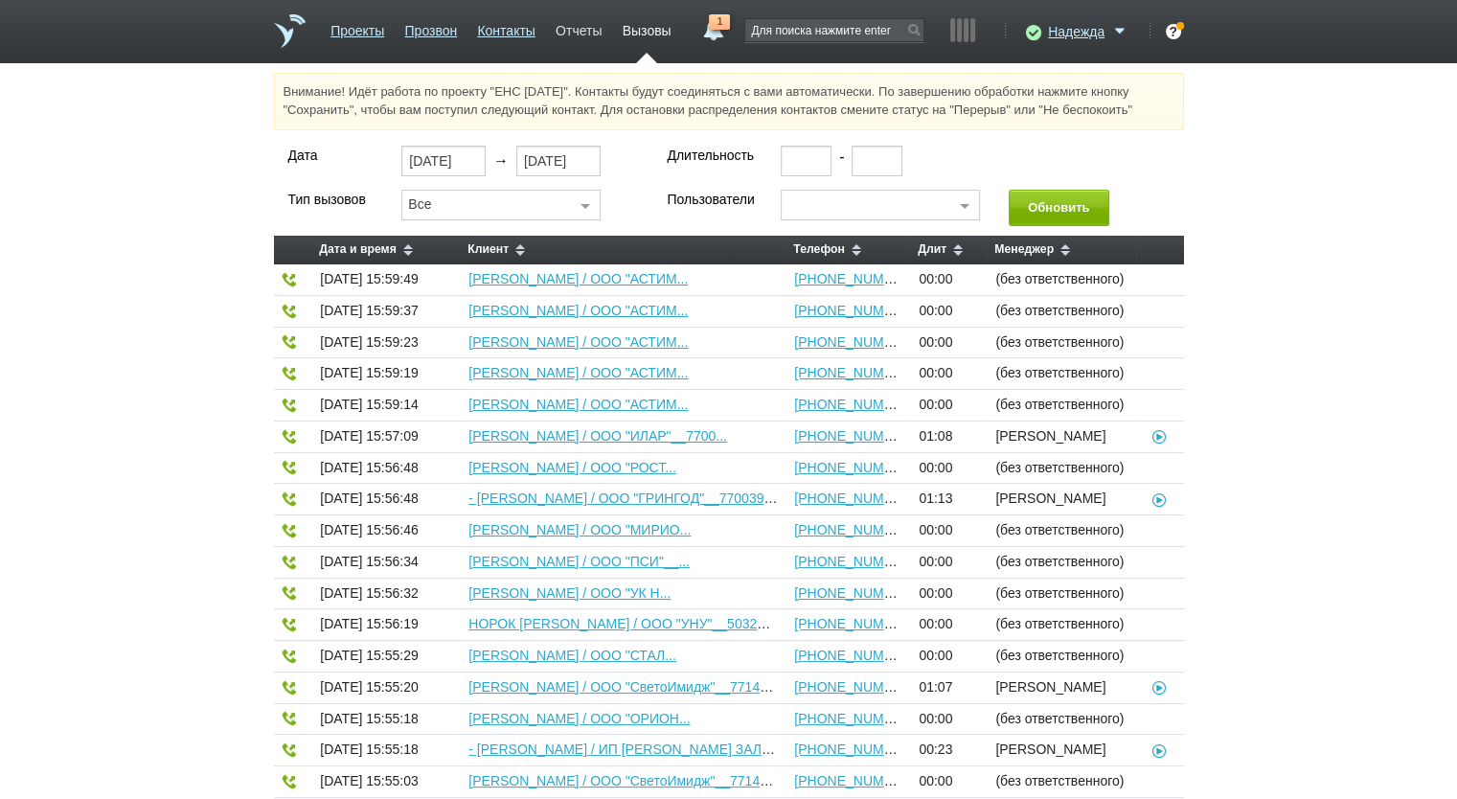
click at [579, 18] on link "Отчеты" at bounding box center [579, 27] width 46 height 28
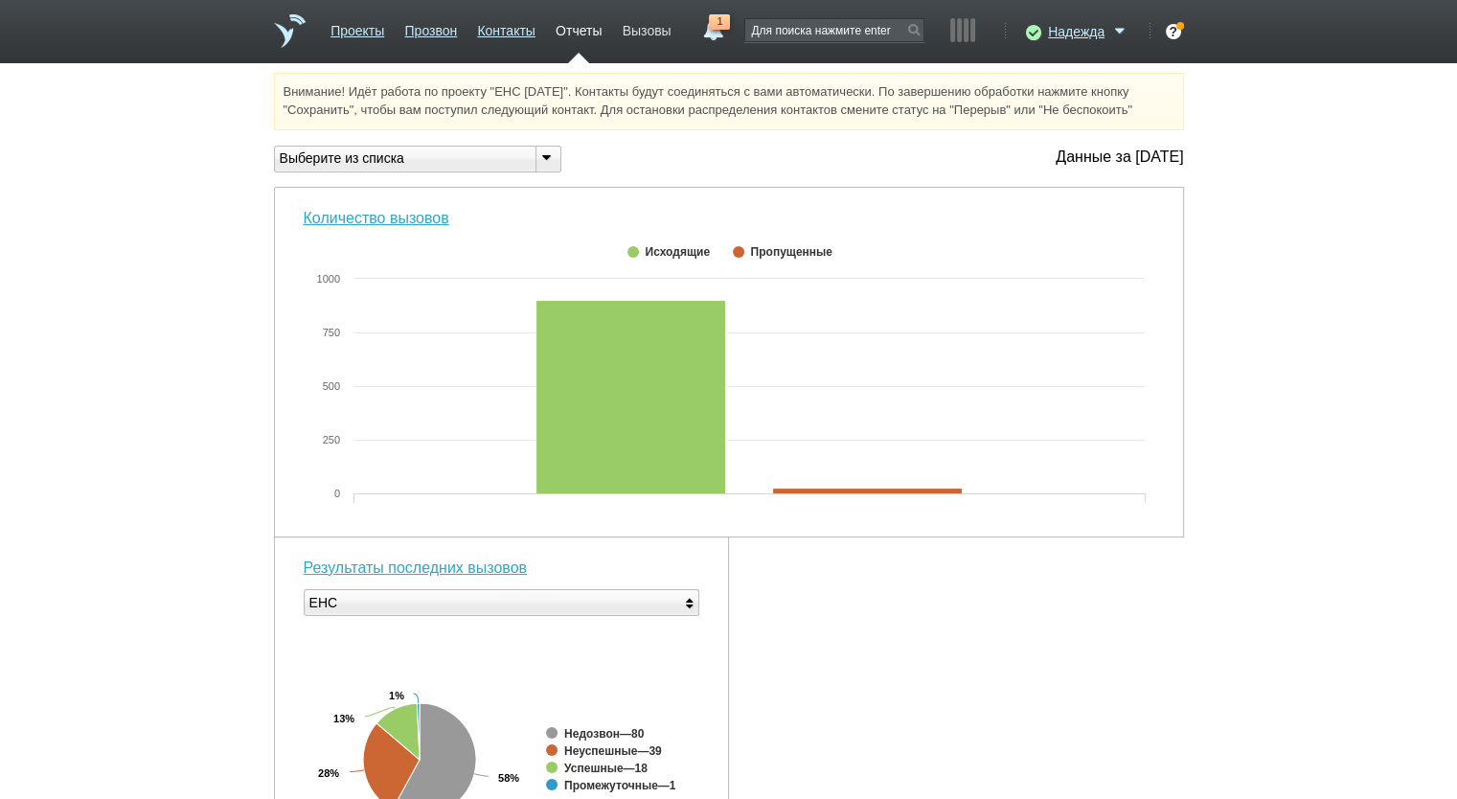
click at [643, 34] on link "Вызовы" at bounding box center [647, 27] width 49 height 28
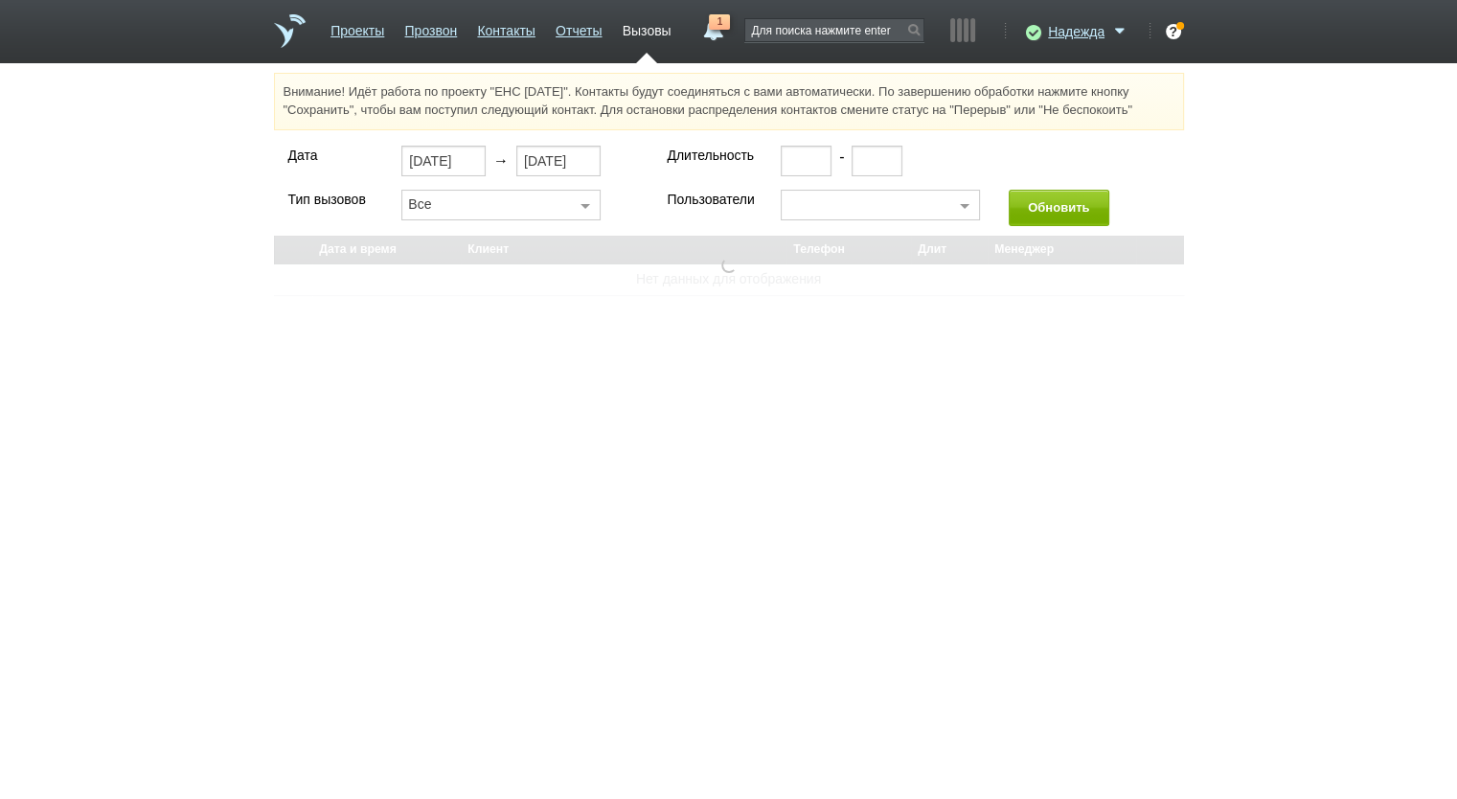
select select "30"
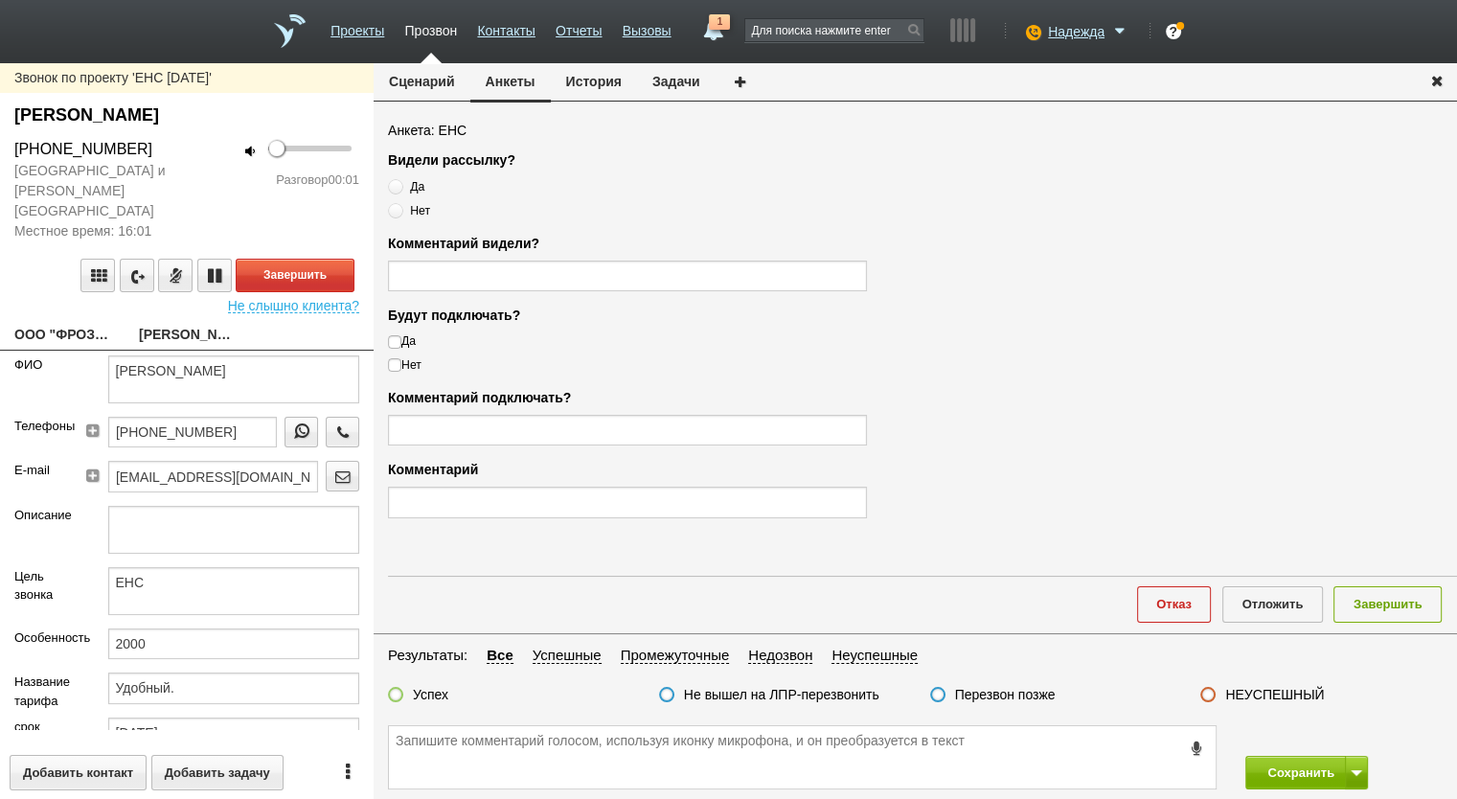
click at [92, 323] on link "ООО "ФРОЗА"" at bounding box center [62, 336] width 96 height 27
type textarea "ООО "ФРОЗА""
type input "7723616891"
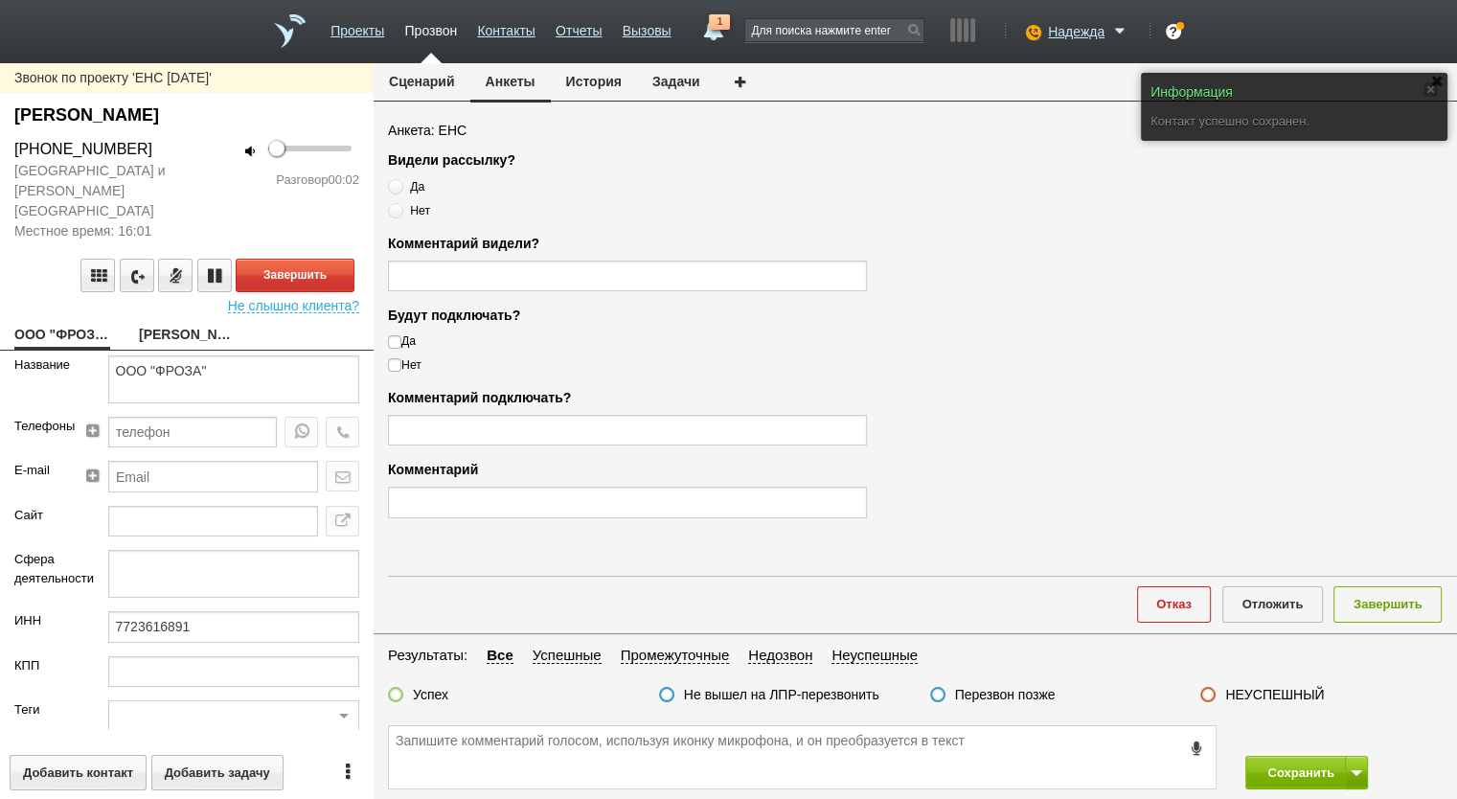
click at [421, 80] on button "Сценарий" at bounding box center [422, 81] width 97 height 36
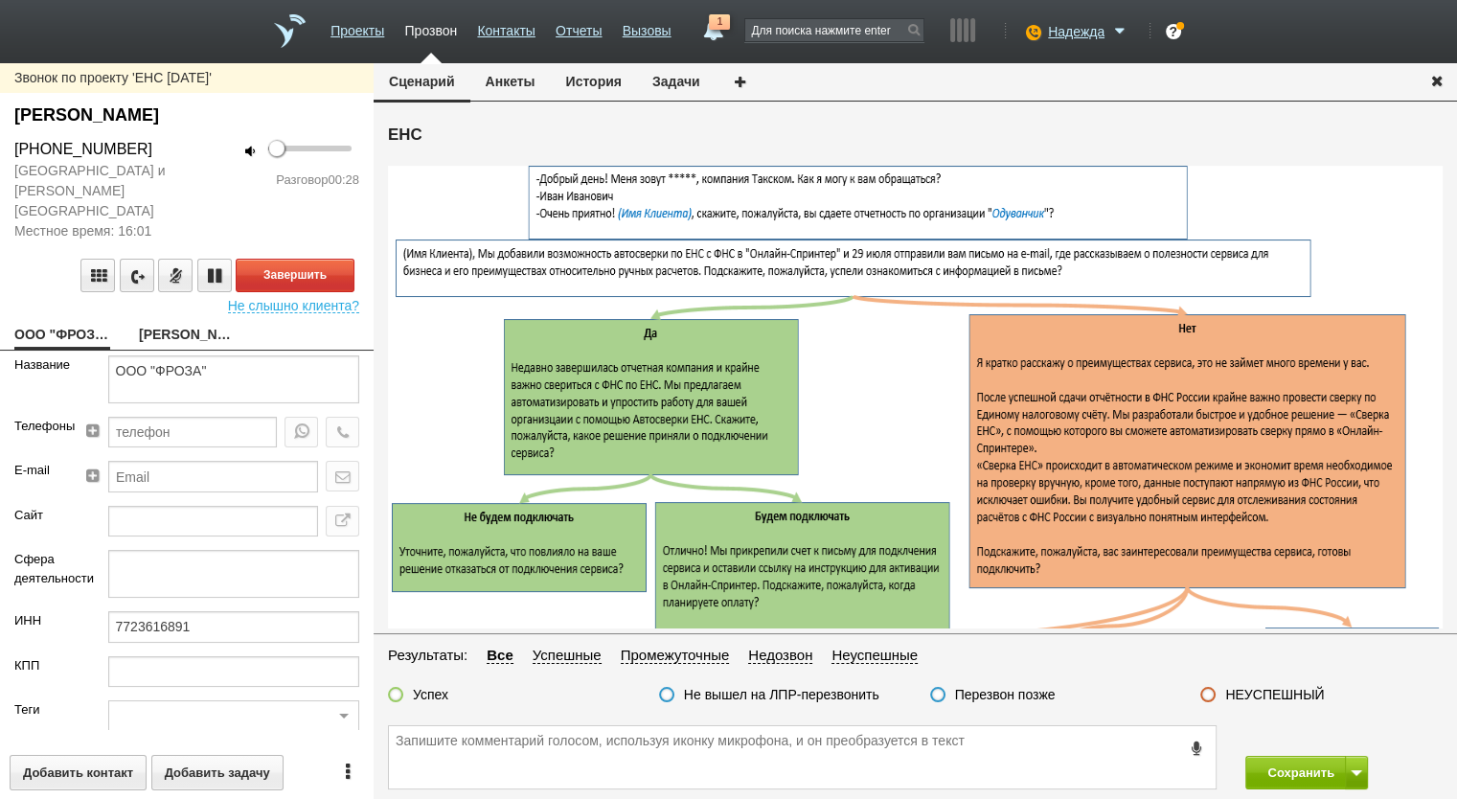
click at [525, 81] on button "Анкеты" at bounding box center [510, 81] width 80 height 36
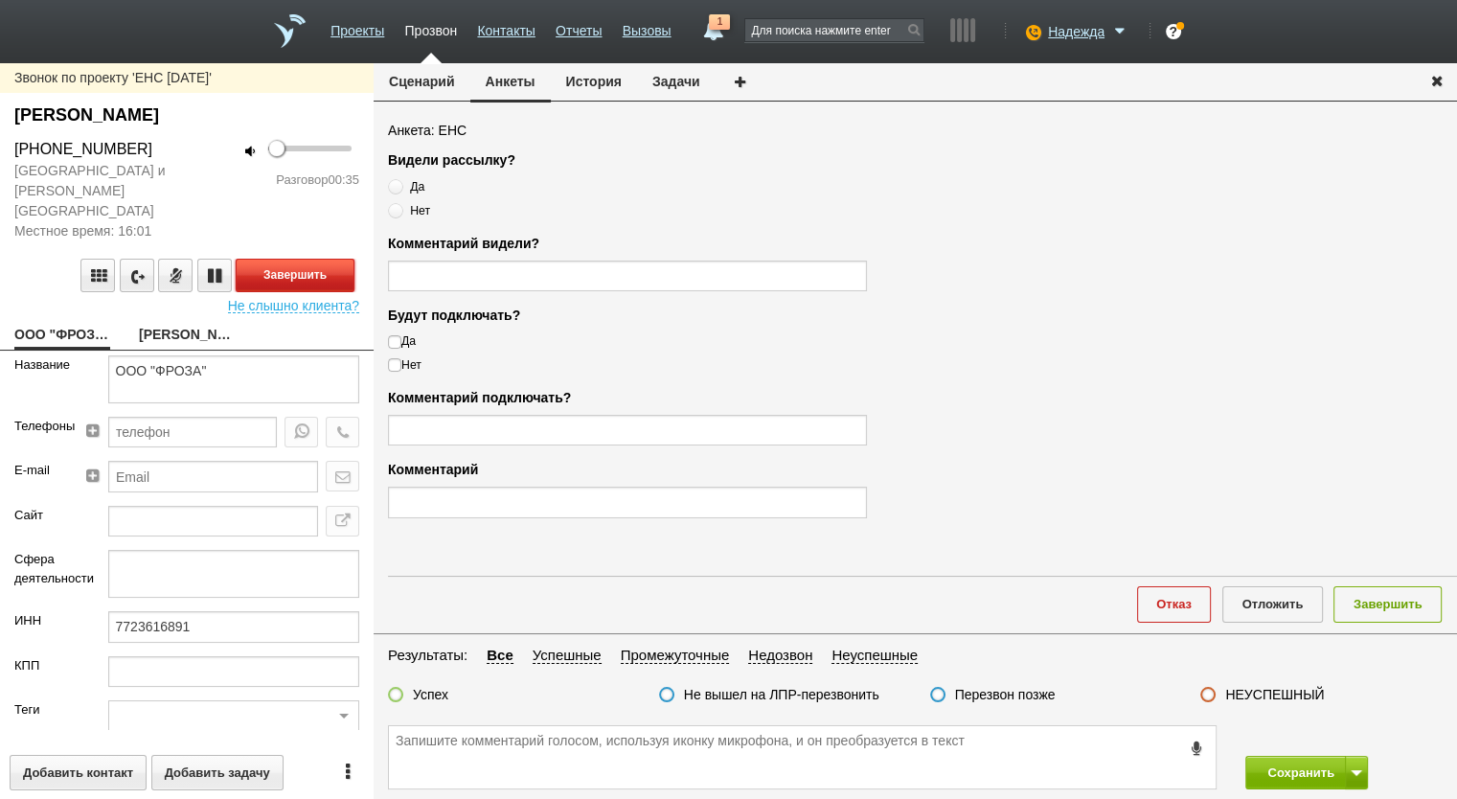
click at [278, 259] on button "Завершить" at bounding box center [295, 276] width 119 height 34
drag, startPoint x: 171, startPoint y: 146, endPoint x: 23, endPoint y: 147, distance: 148.5
click at [23, 147] on div "+7 (926) 628-63-03" at bounding box center [93, 149] width 158 height 23
click at [133, 150] on div "+7 (926) 628-63-03" at bounding box center [93, 149] width 158 height 23
click at [130, 150] on div "+7 (926) 628-63-03" at bounding box center [93, 149] width 158 height 23
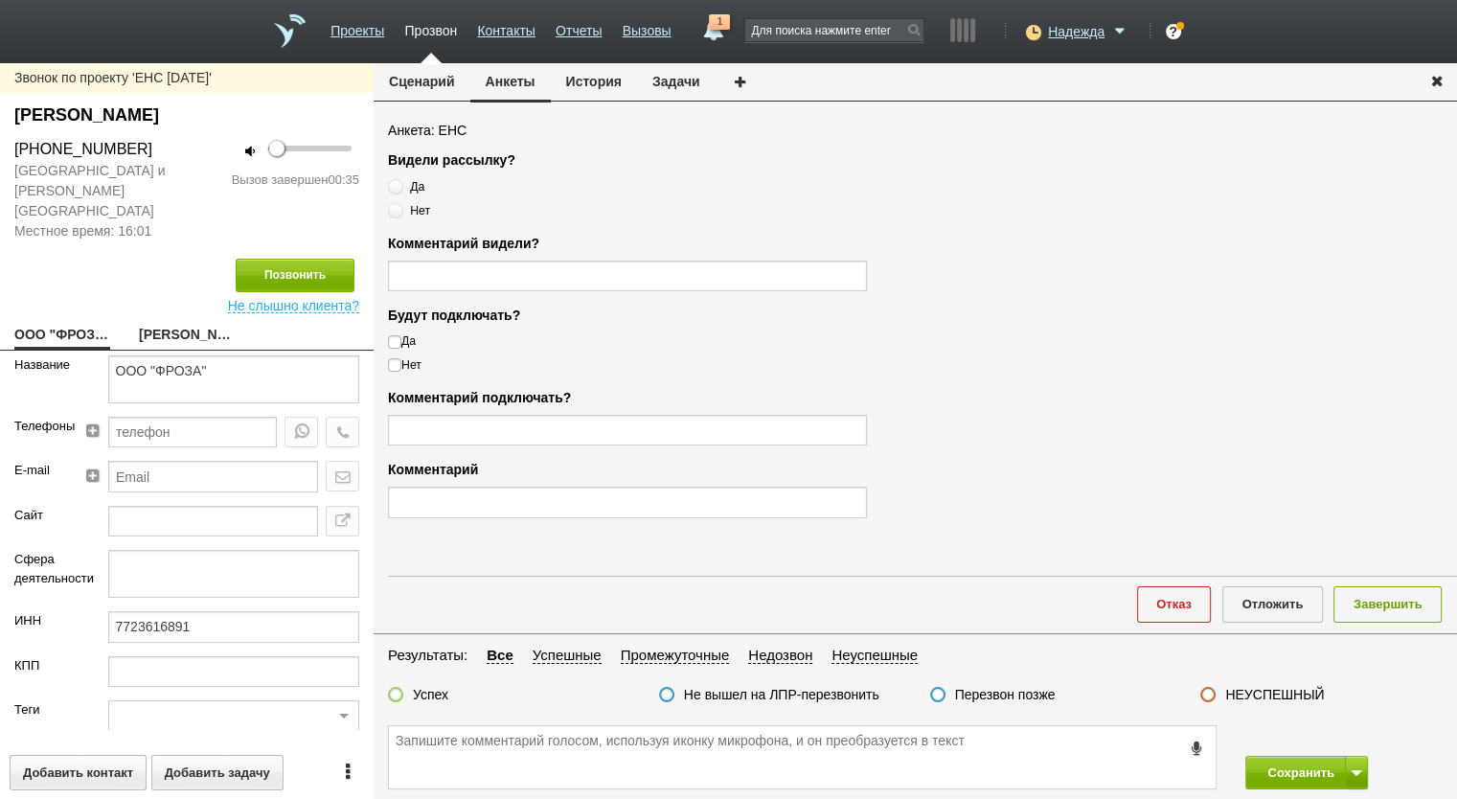
click at [130, 150] on div "+7 (926) 628-63-03" at bounding box center [93, 149] width 158 height 23
copy div "+7 (926) 628-63-03"
click at [412, 208] on span "Нет" at bounding box center [420, 210] width 20 height 13
click at [400, 208] on input "Нет" at bounding box center [394, 207] width 12 height 12
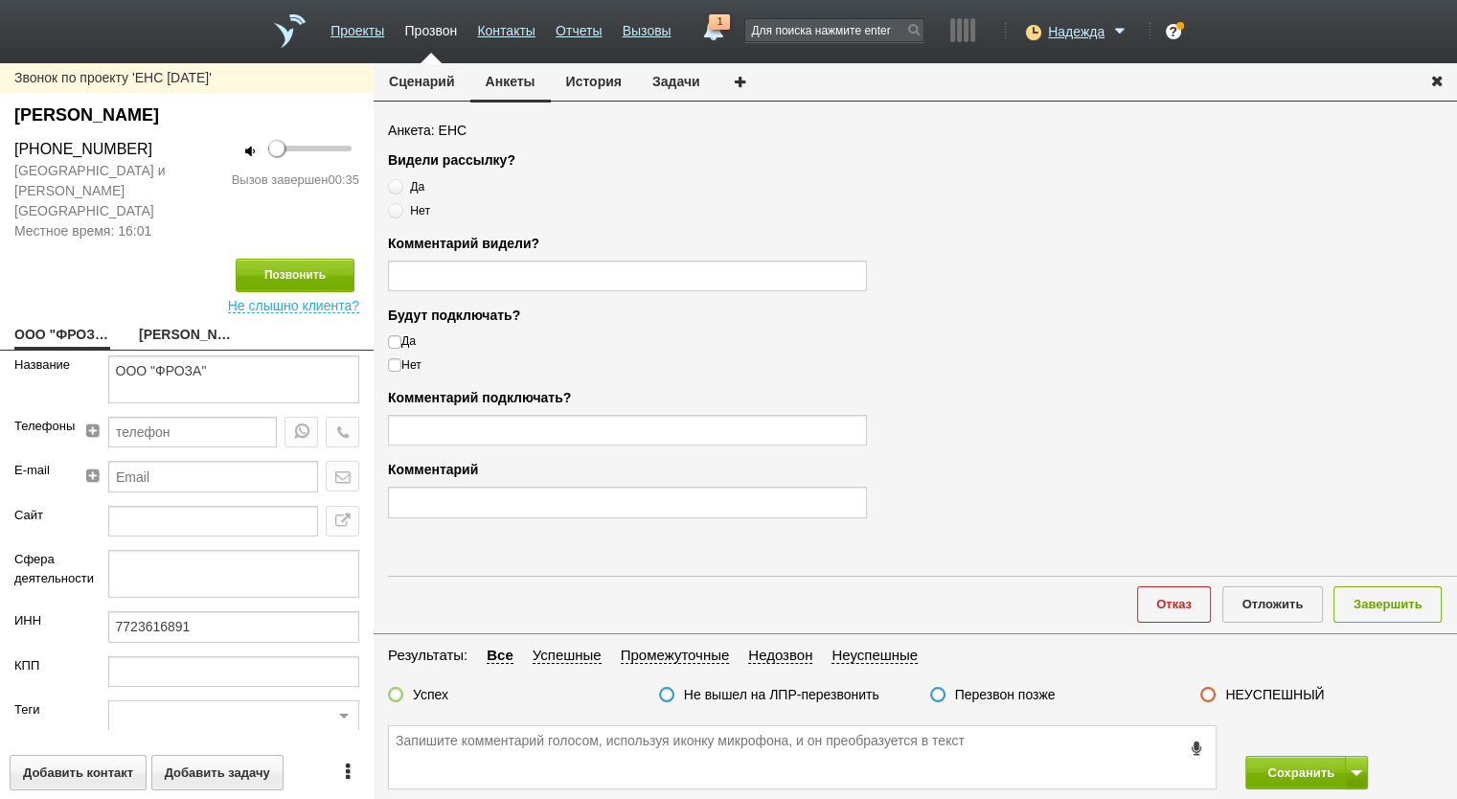
radio input "true"
click at [419, 361] on label "Нет" at bounding box center [627, 364] width 479 height 17
click at [400, 361] on input "Нет" at bounding box center [394, 362] width 12 height 12
checkbox input "true"
drag, startPoint x: 444, startPoint y: 670, endPoint x: 433, endPoint y: 688, distance: 21.0
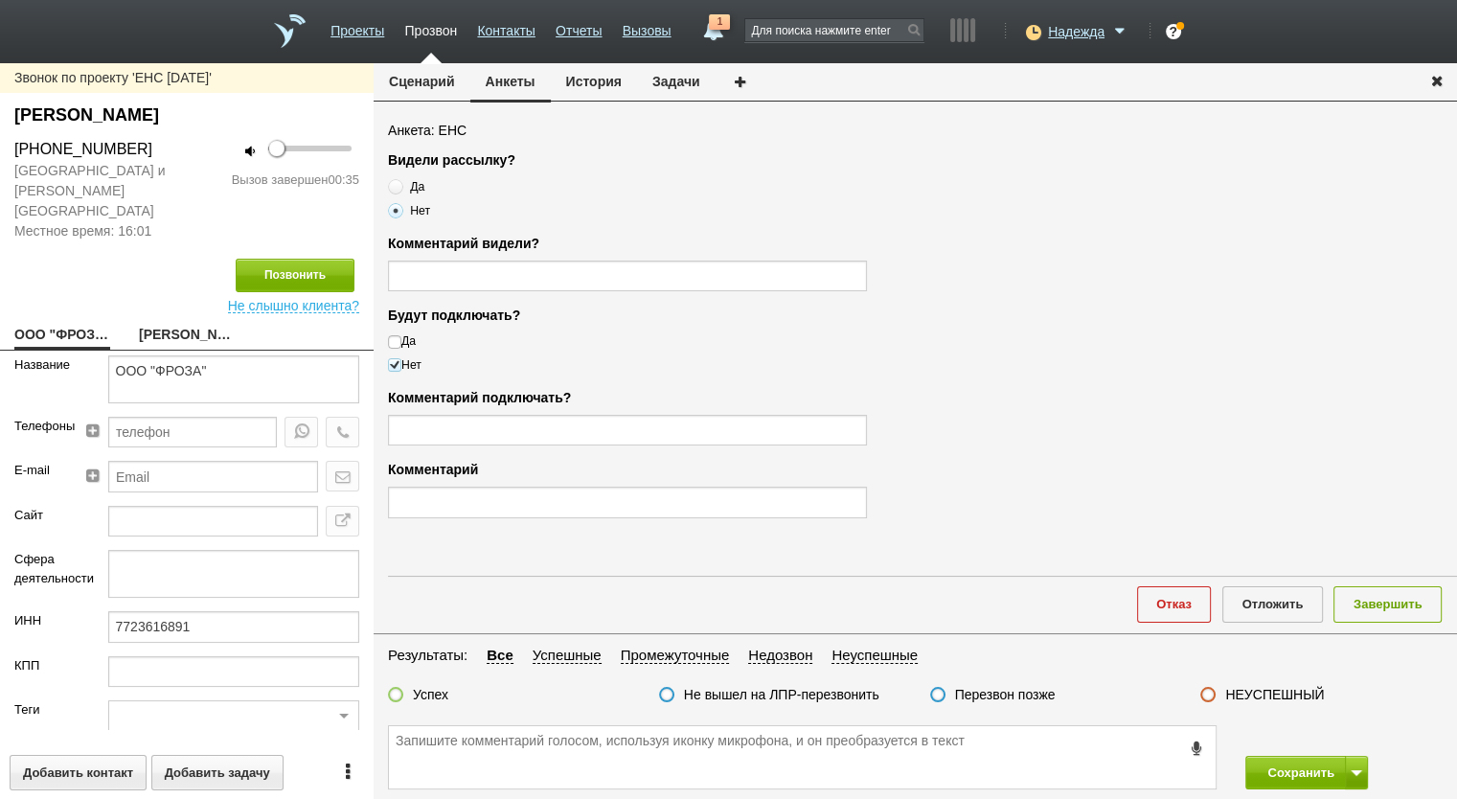
click at [444, 672] on div "Результаты: Все Успешные Промежуточные Недозвон Неуспешные" at bounding box center [916, 660] width 1084 height 33
click at [433, 688] on label "Успех" at bounding box center [430, 694] width 35 height 17
click at [0, 0] on input "Успех" at bounding box center [0, 0] width 0 height 0
click at [483, 756] on textarea at bounding box center [802, 757] width 827 height 62
paste textarea "+7 (926) 628-63-03"
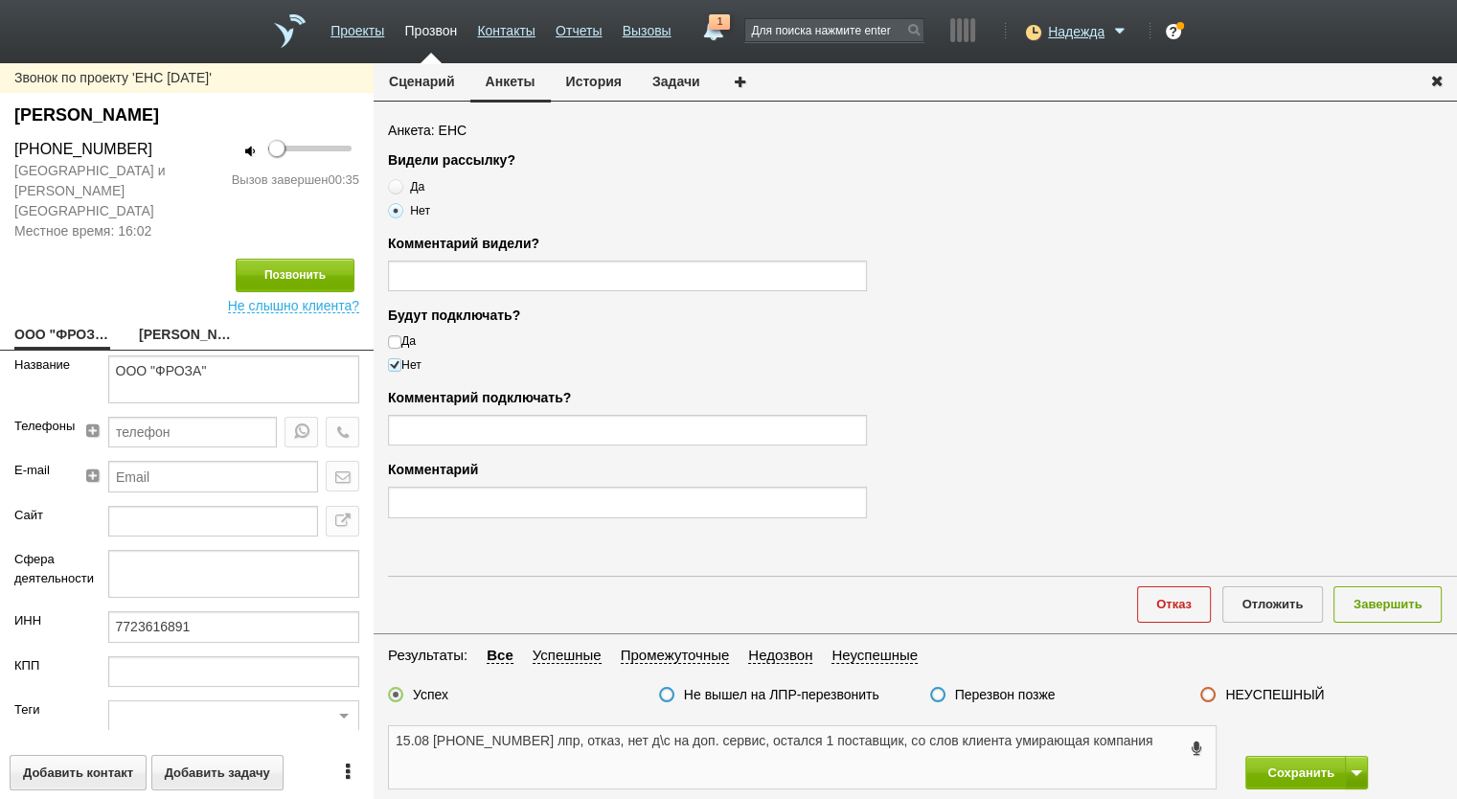
drag, startPoint x: 1155, startPoint y: 750, endPoint x: 582, endPoint y: 764, distance: 573.1
click at [582, 764] on textarea "15.08 +7 (926) 628-63-03 лпр, отказ, нет д\с на доп. сервис, остался 1 поставщи…" at bounding box center [802, 757] width 827 height 62
type textarea "15.08 +7 (926) 628-63-03 лпр, отказ, нет д\с на доп. сервис, остался 1 поставщи…"
click at [525, 502] on input "text" at bounding box center [627, 502] width 479 height 31
paste input "отказ, нет д\с на доп. сервис, остался 1 поставщик, со слов клиента умирающая к…"
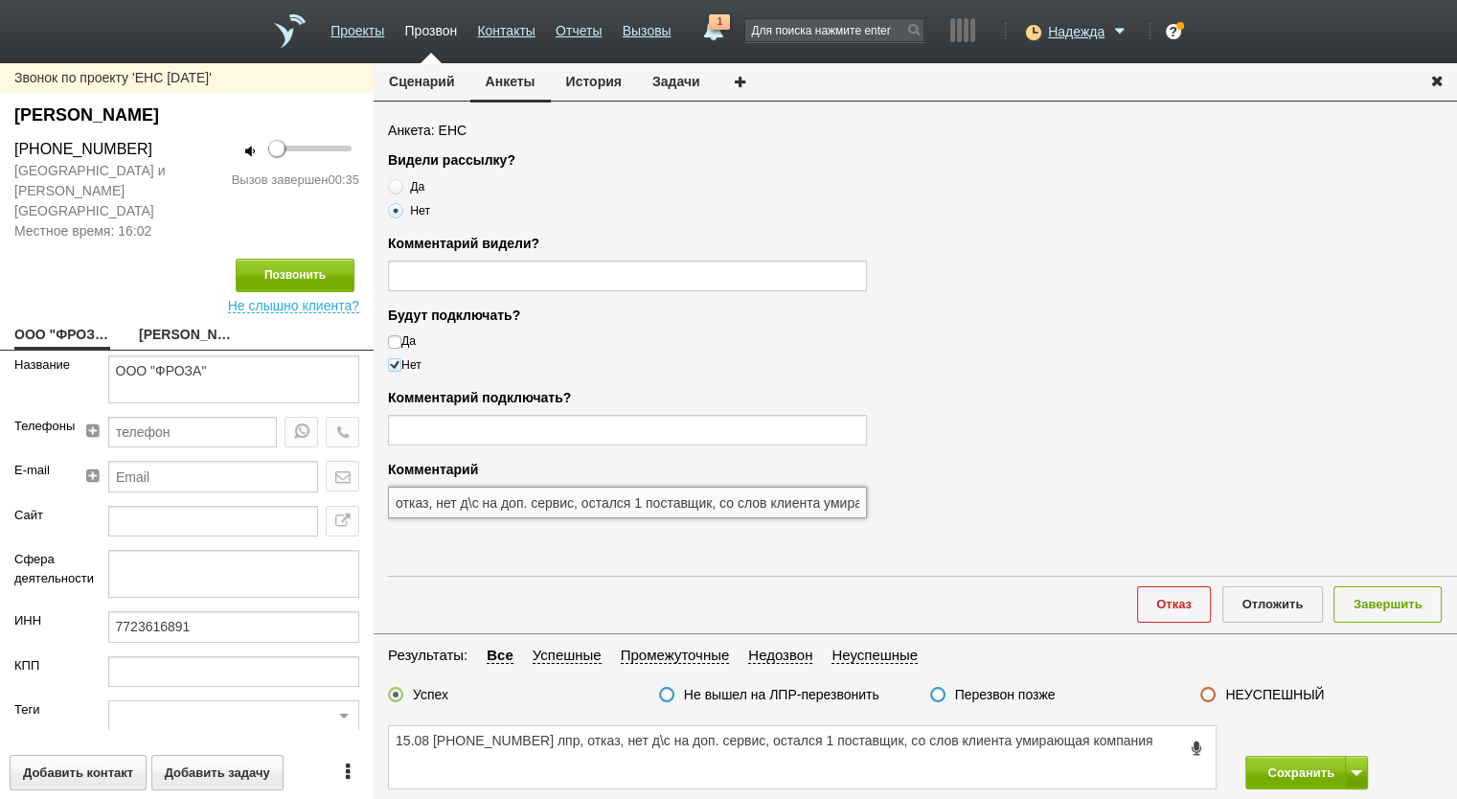
scroll to position [0, 104]
type input "отказ, нет д\с на доп. сервис, остался 1 поставщик, со слов клиента умирающая к…"
click at [1391, 602] on button "Завершить" at bounding box center [1388, 603] width 108 height 35
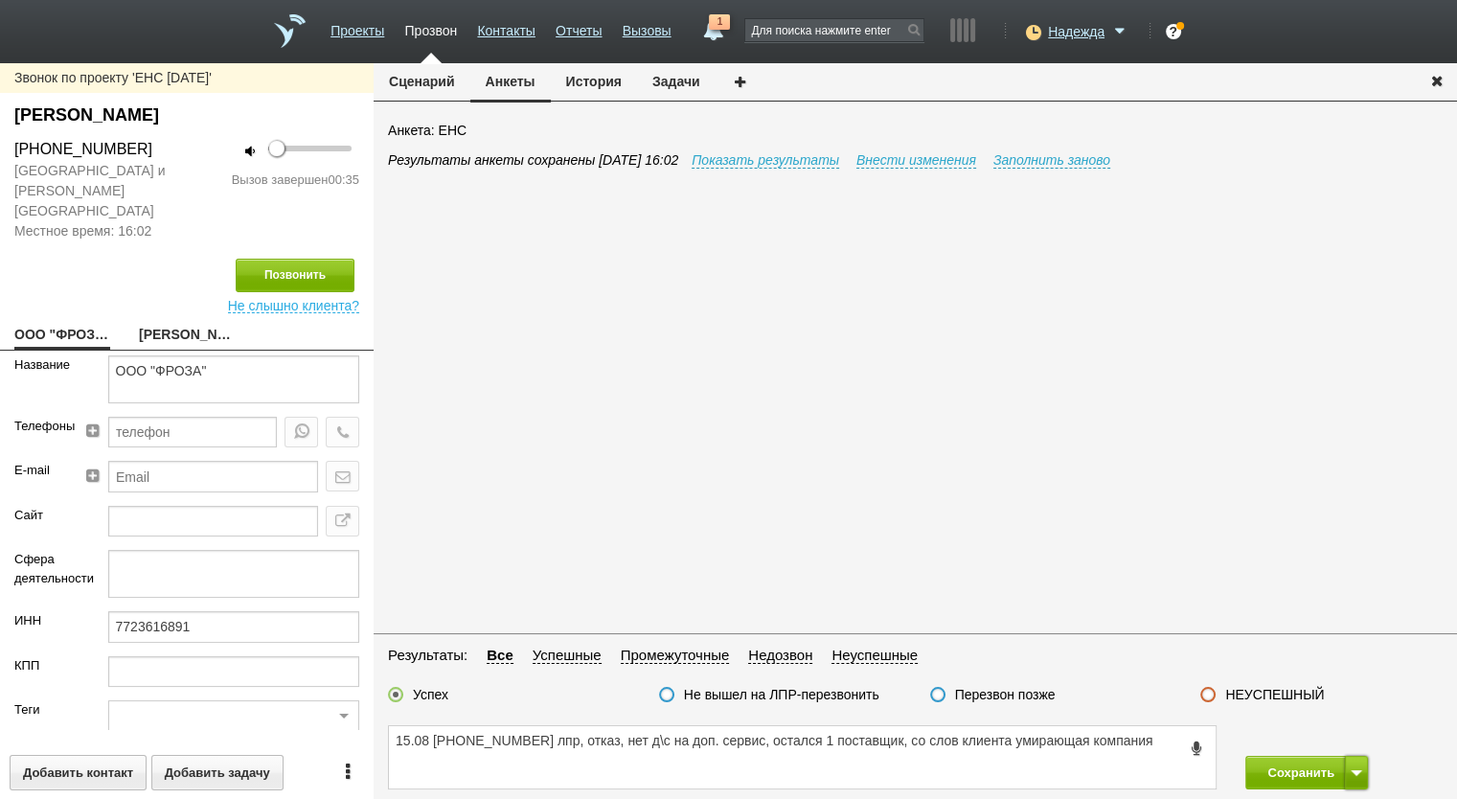
click at [1358, 760] on button at bounding box center [1356, 773] width 23 height 34
click at [1327, 733] on button "Сохранить и остаться" at bounding box center [1293, 737] width 148 height 34
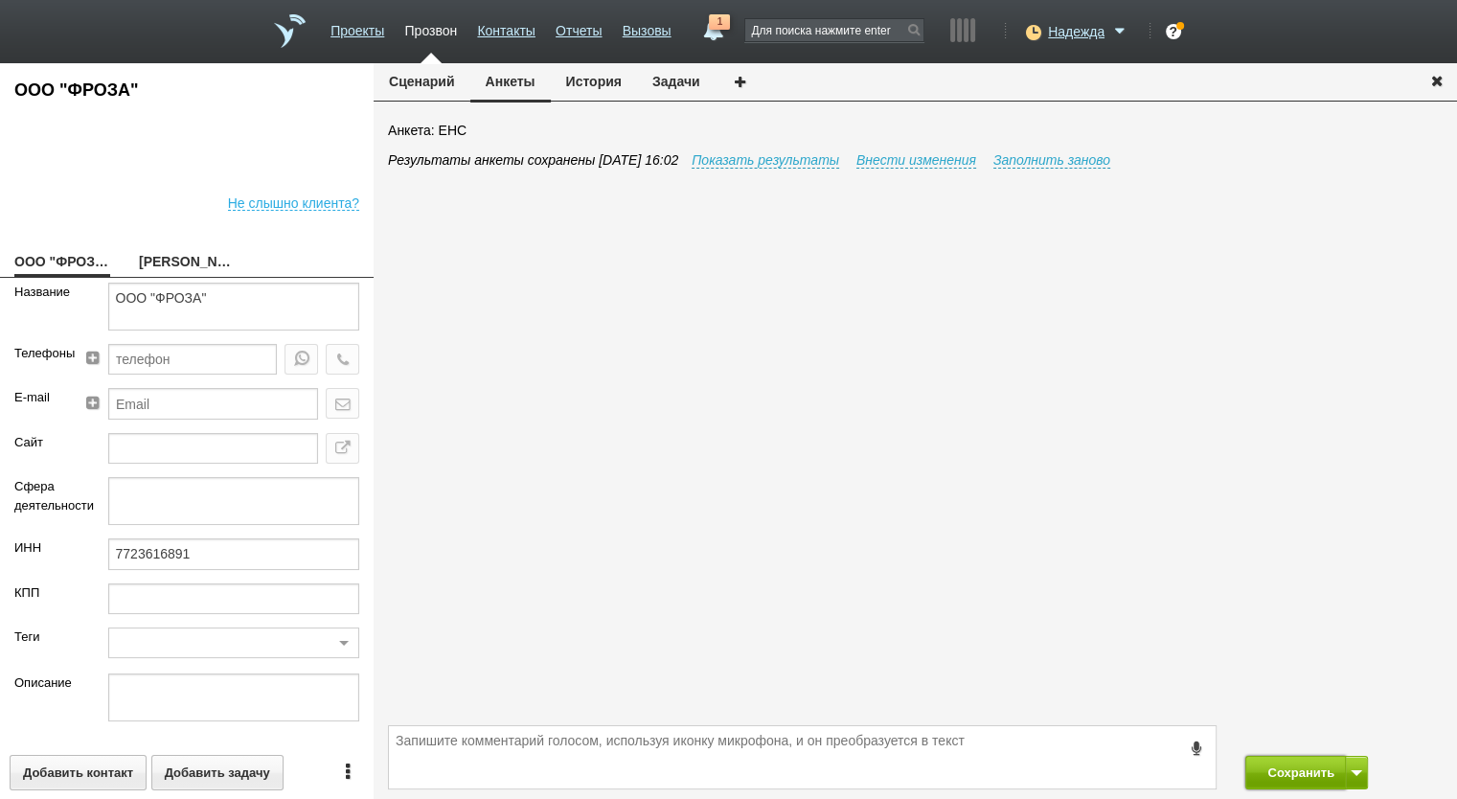
click at [1303, 783] on button "Сохранить" at bounding box center [1295, 773] width 101 height 34
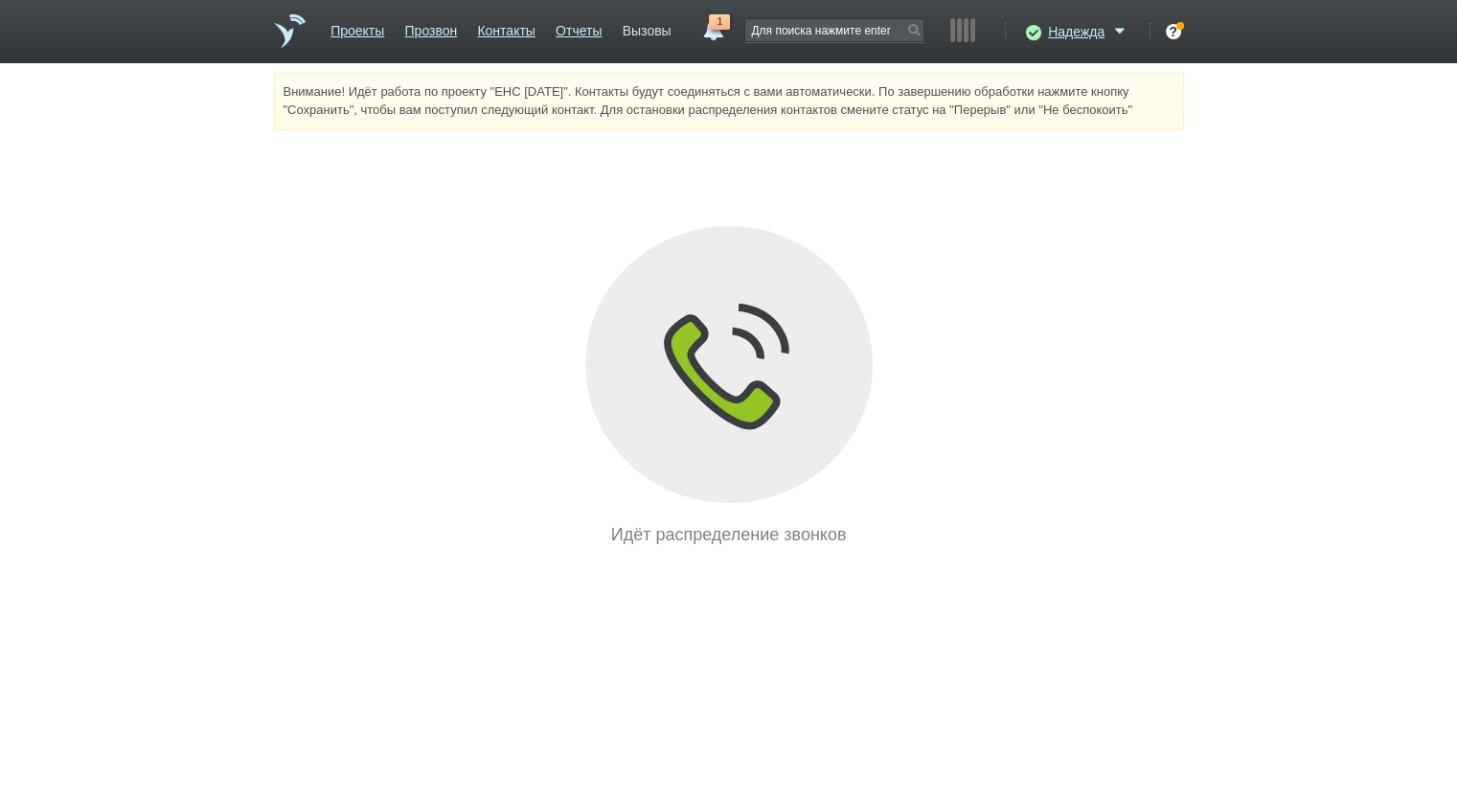
click at [666, 34] on link "Вызовы" at bounding box center [647, 27] width 49 height 28
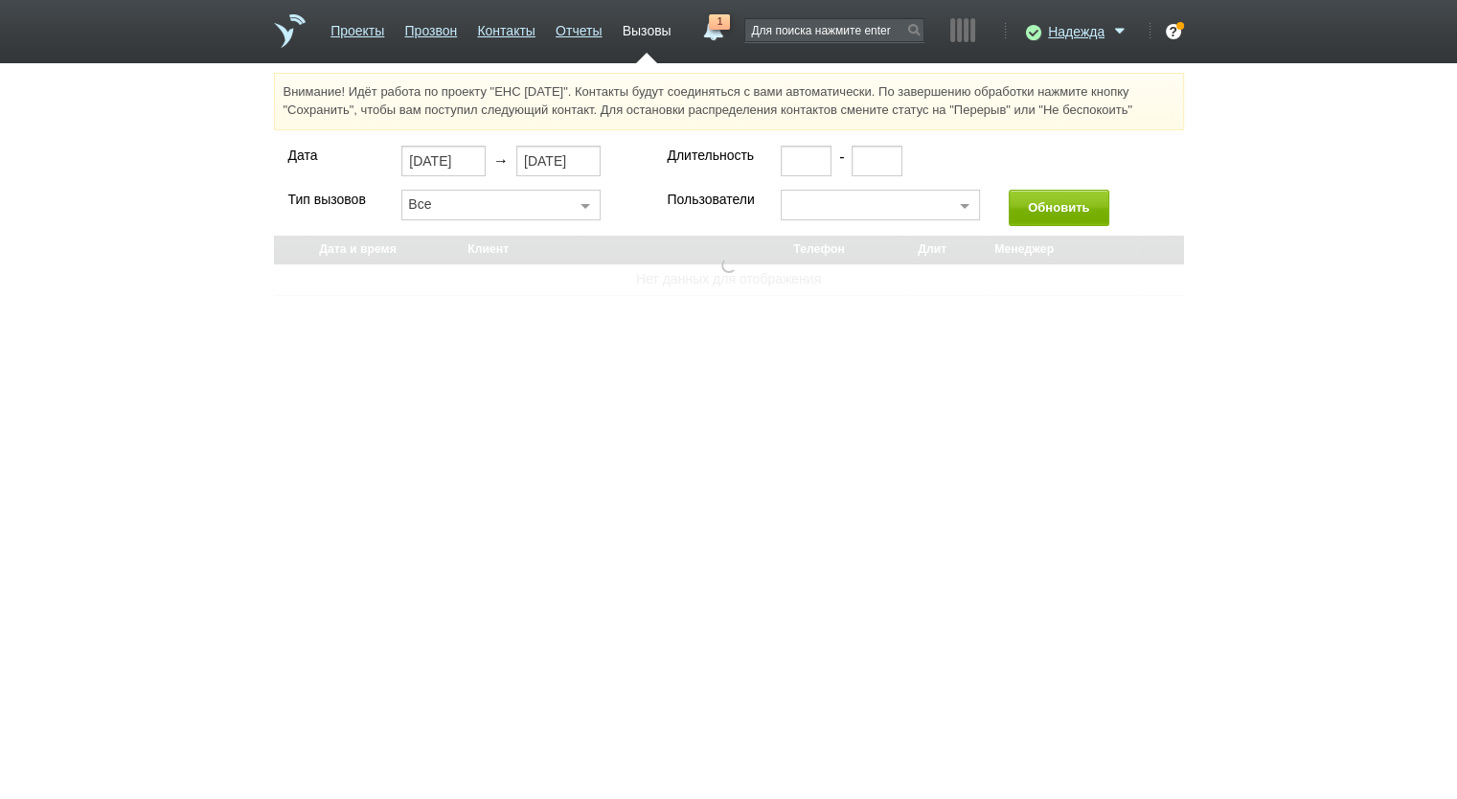
select select "30"
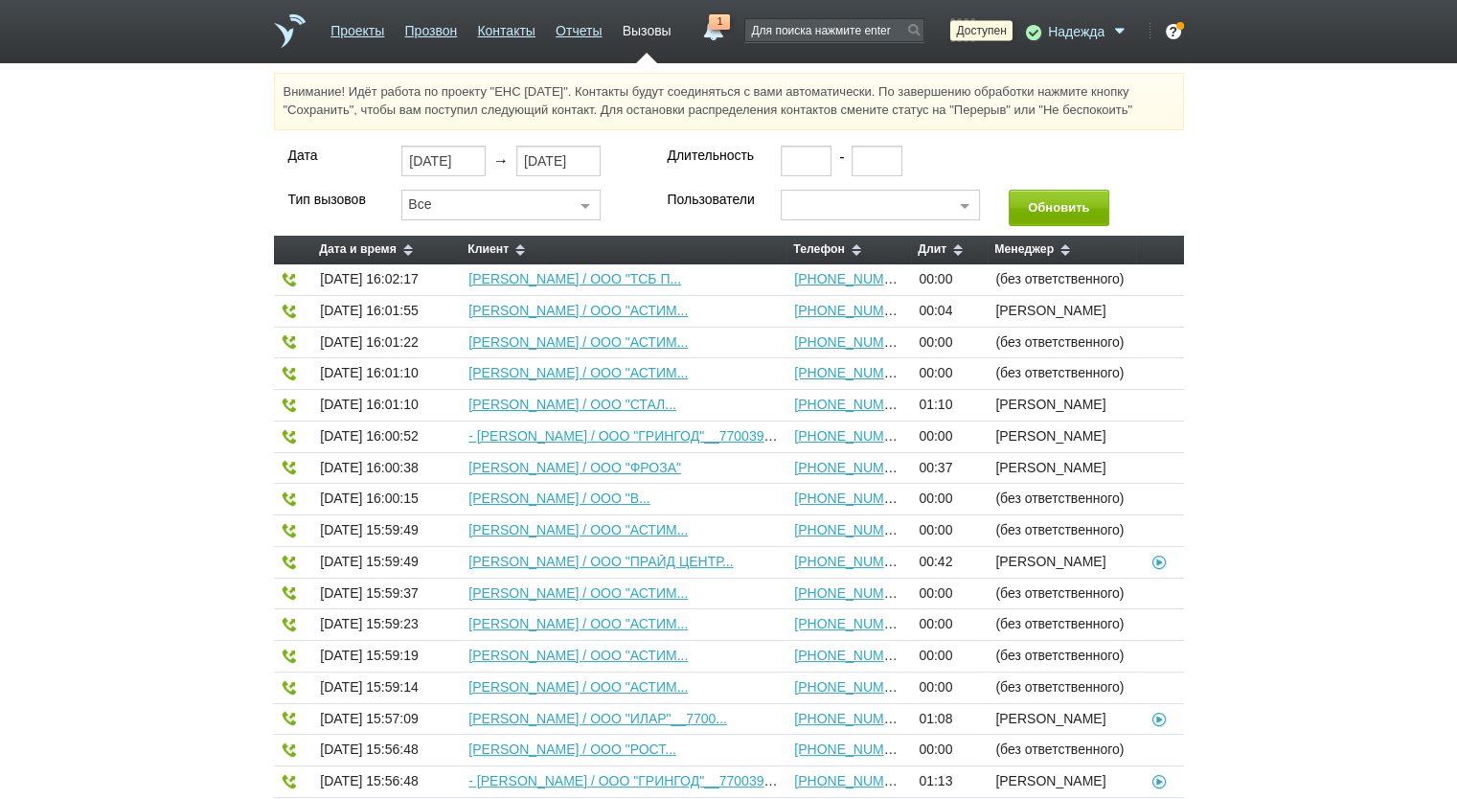
click at [1039, 29] on icon at bounding box center [1031, 31] width 26 height 19
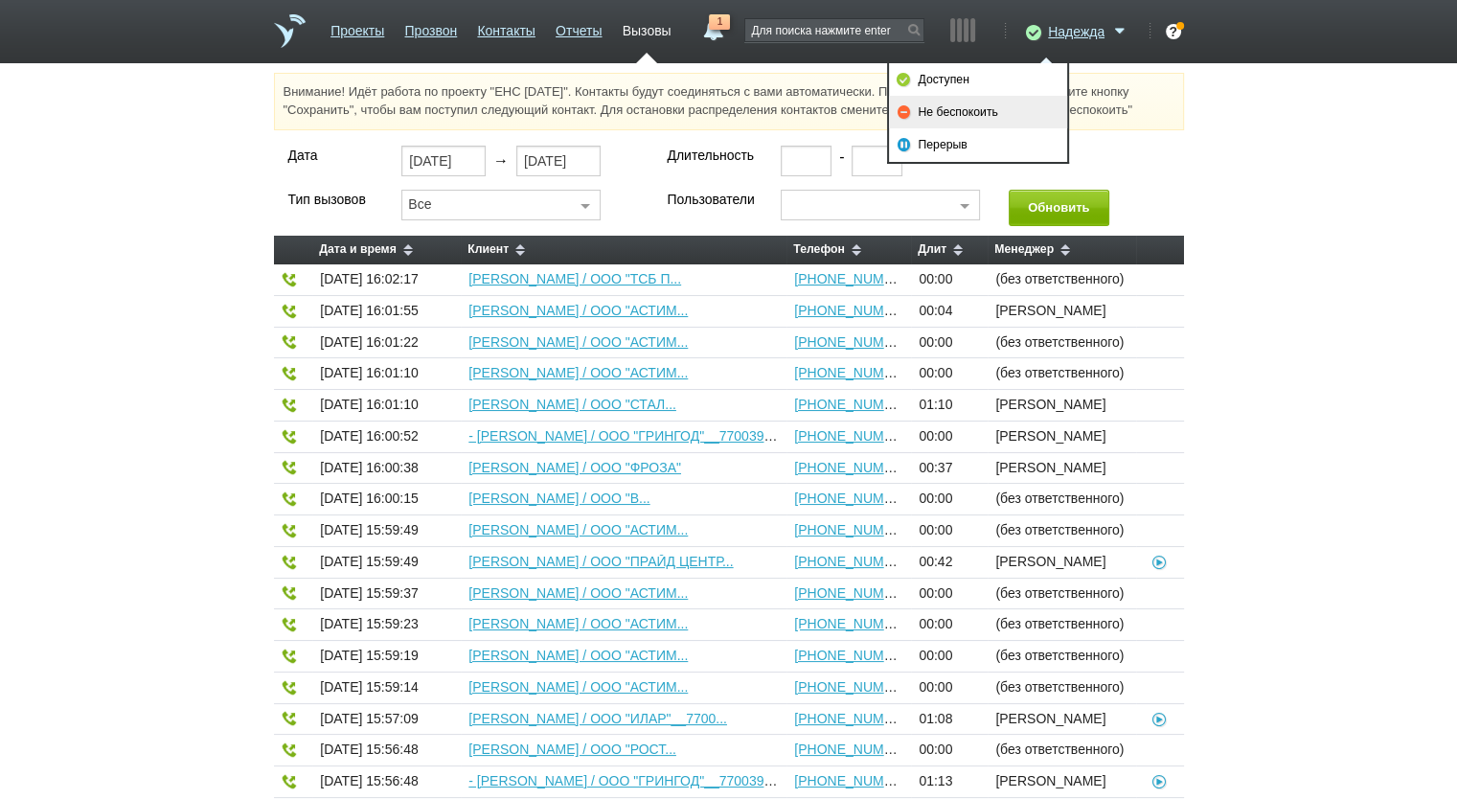
click at [1004, 102] on link "Не беспокоить" at bounding box center [978, 112] width 178 height 33
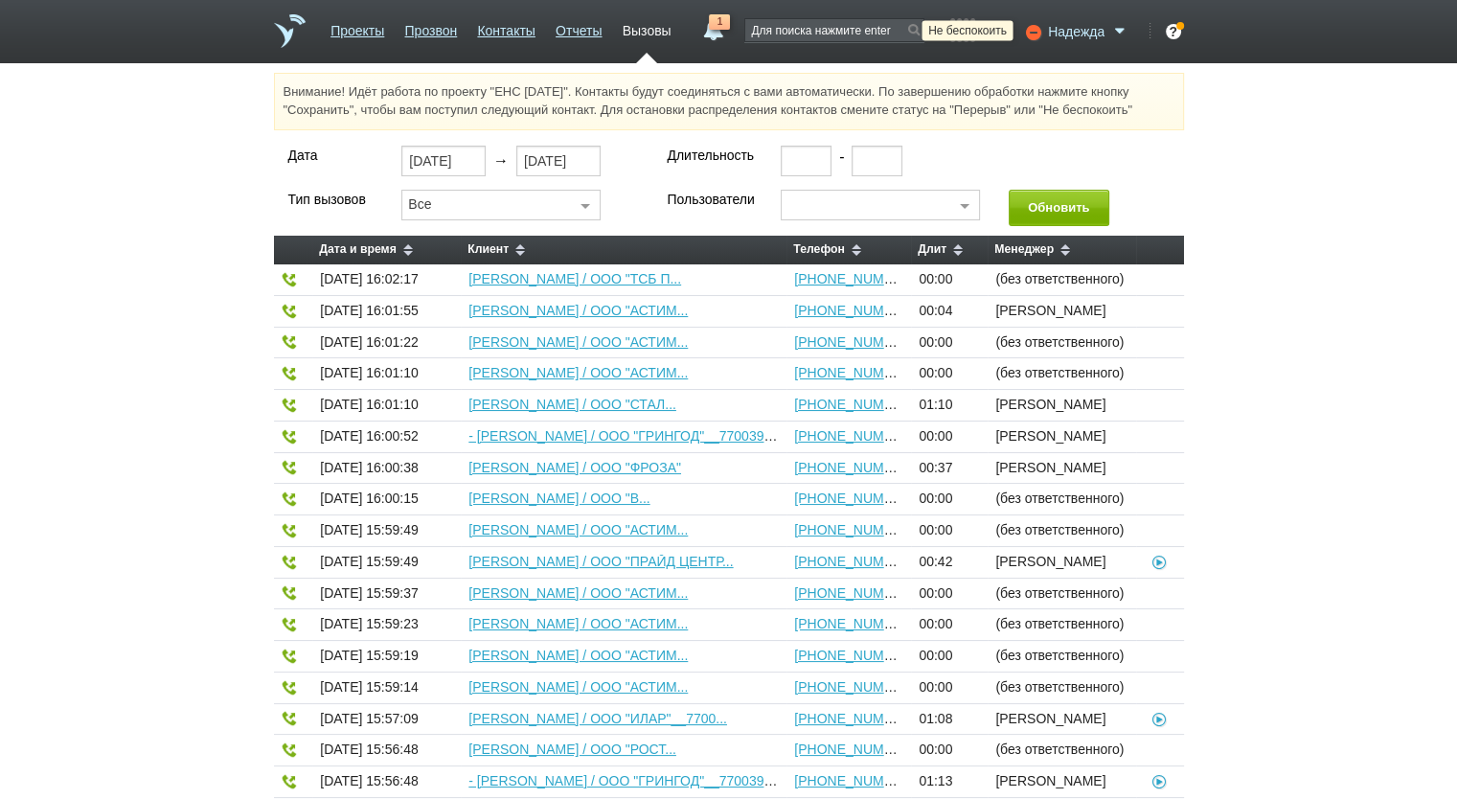
click at [1039, 38] on icon at bounding box center [1031, 31] width 26 height 19
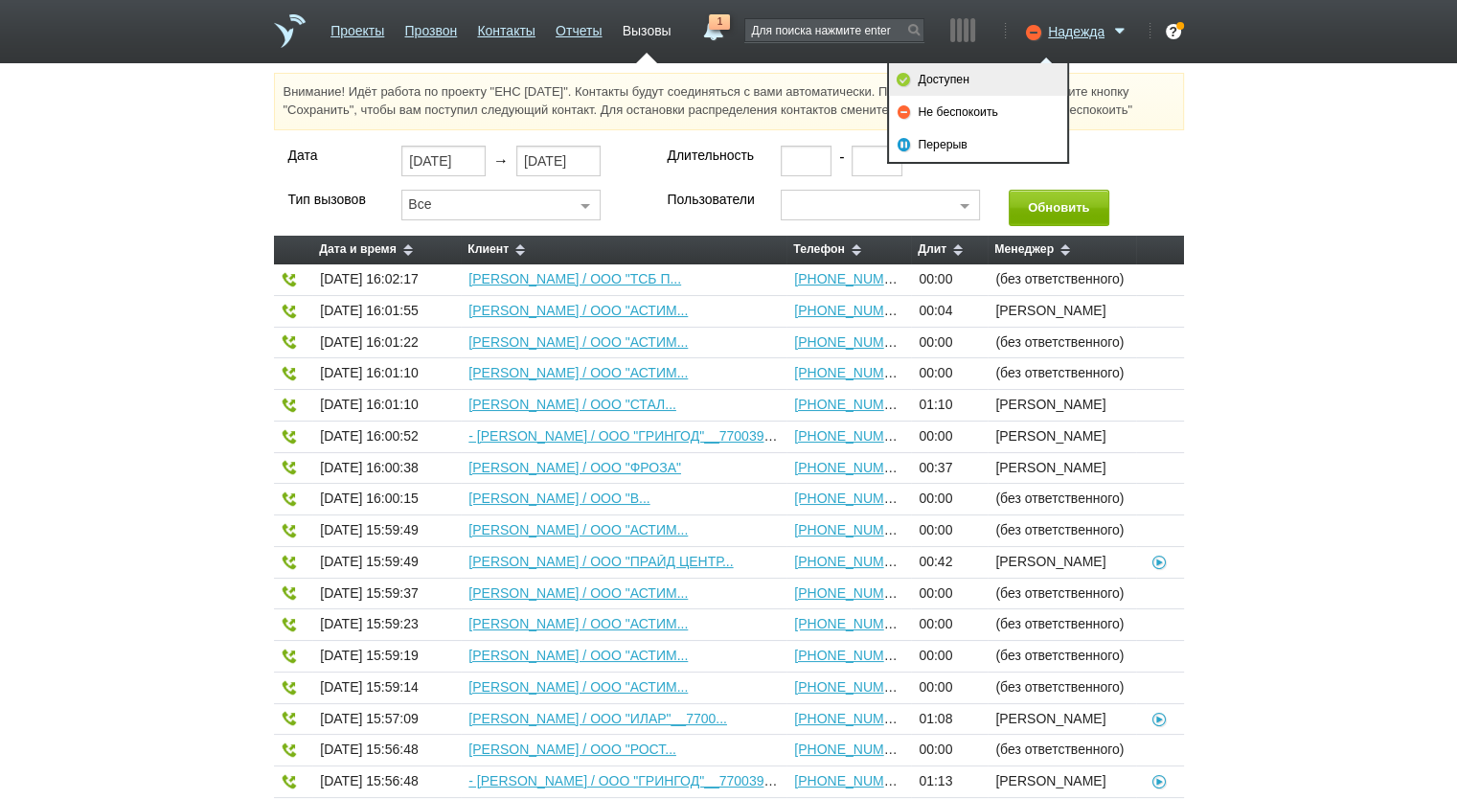
click at [970, 85] on link "Доступен" at bounding box center [978, 79] width 178 height 33
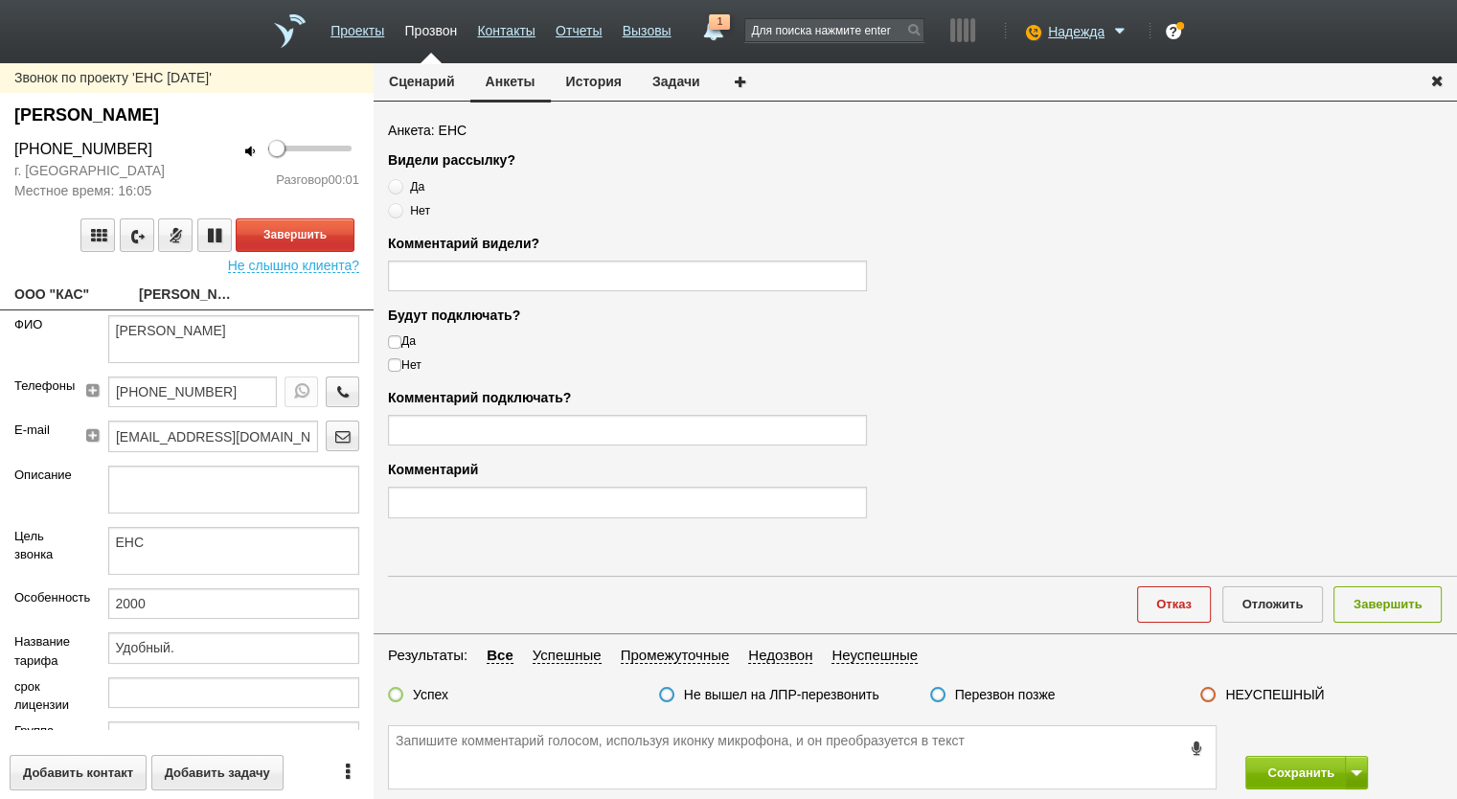
click at [80, 295] on link "ООО "КАС"" at bounding box center [62, 296] width 96 height 27
type textarea "ООО "КАС""
type input "7722386170"
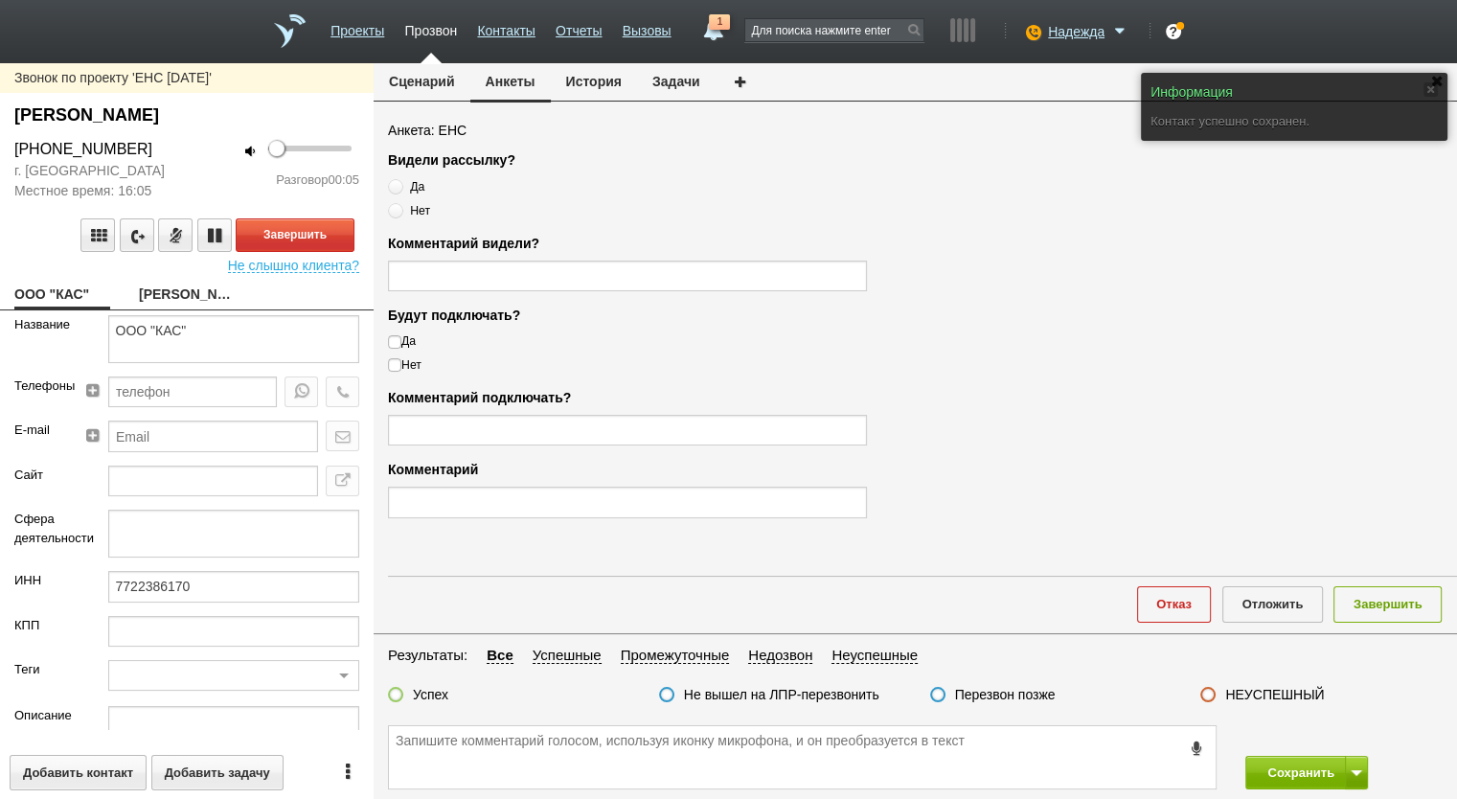
drag, startPoint x: 125, startPoint y: 154, endPoint x: 15, endPoint y: 149, distance: 109.3
click at [15, 149] on div "+7 (495) 741-02-22" at bounding box center [93, 149] width 158 height 23
copy div "+7 (495) 741-02-22"
click at [496, 758] on textarea at bounding box center [802, 757] width 827 height 62
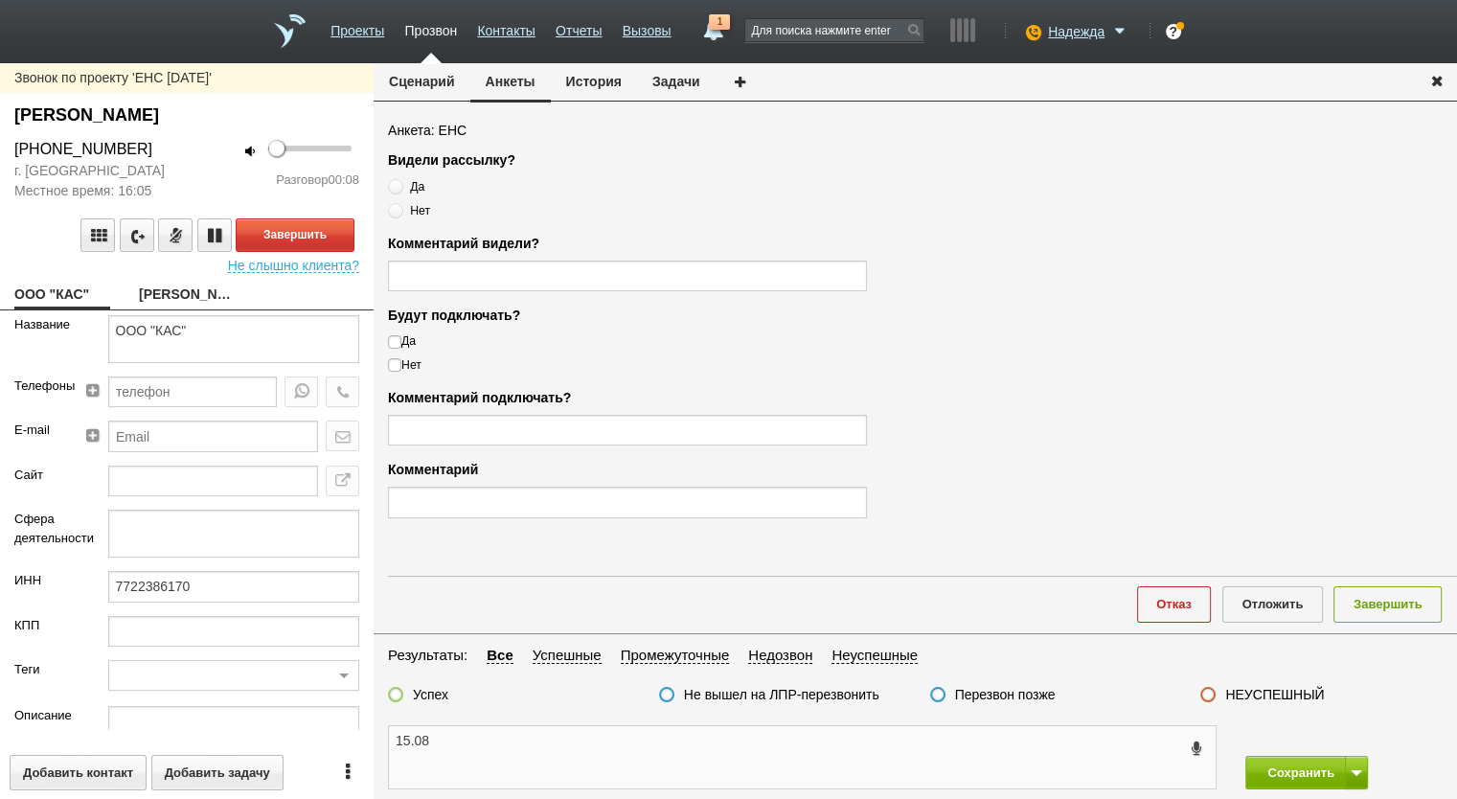
paste textarea "+7 (495) 741-02-22"
type textarea "15.08 +7 (495) 741-02-22 др. орг"
click at [188, 281] on div "Звонок по проекту 'ЕНС 06.08.2025' Ященко Михаил Сергеевич +7 (495) 741-02-22 г…" at bounding box center [187, 431] width 374 height 736
click at [186, 283] on link "Ященко Михаил Сергеевич" at bounding box center [187, 296] width 96 height 27
type textarea "Ященко Михаил Сергеевич"
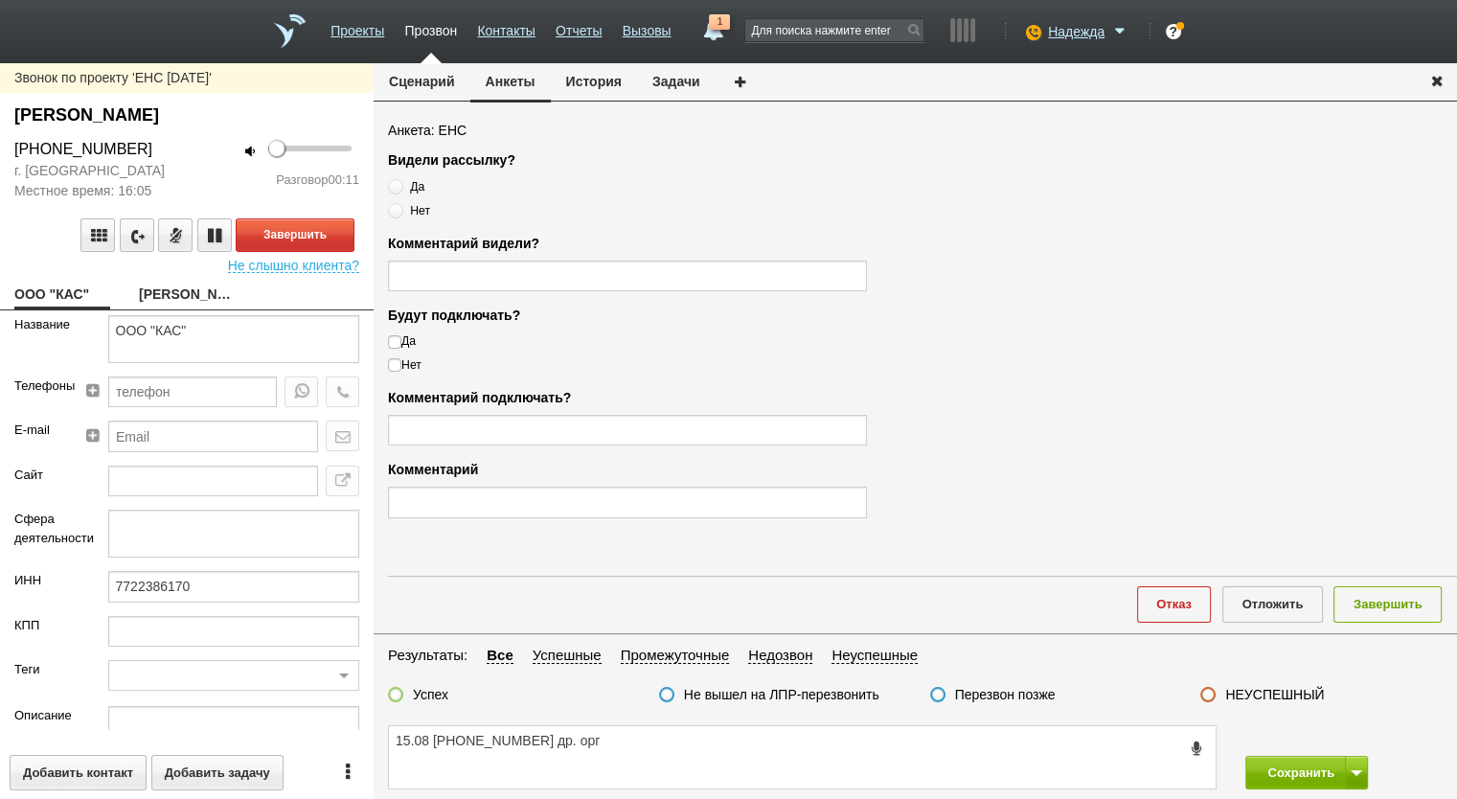
type textarea "ЕНС"
type input "2000"
type input "Удобный."
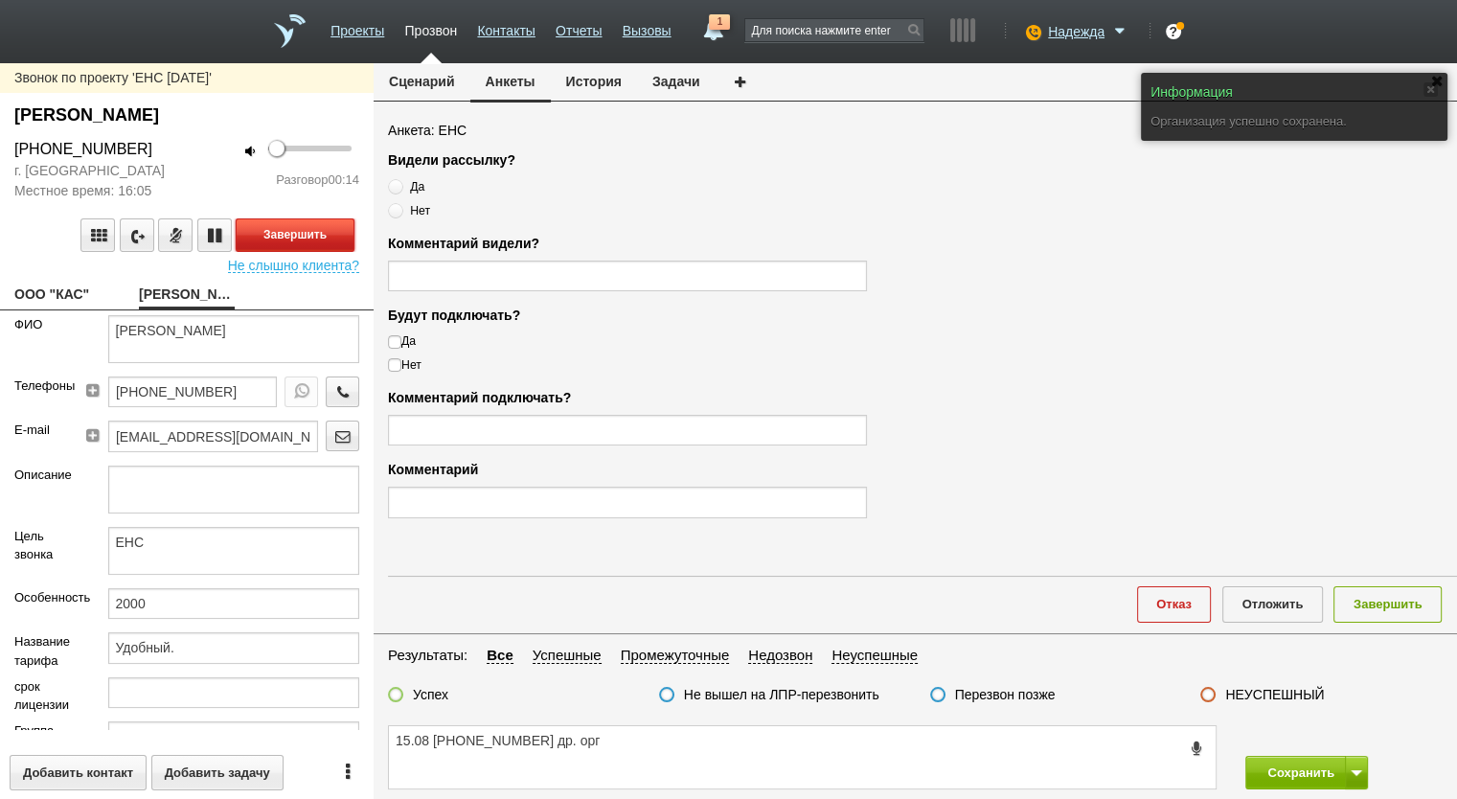
click at [289, 235] on button "Завершить" at bounding box center [295, 235] width 119 height 34
click at [1272, 698] on label "НЕУСПЕШНЫЙ" at bounding box center [1274, 694] width 99 height 17
click at [0, 0] on input "НЕУСПЕШНЫЙ" at bounding box center [0, 0] width 0 height 0
click at [1360, 608] on button "Завершить" at bounding box center [1388, 603] width 108 height 35
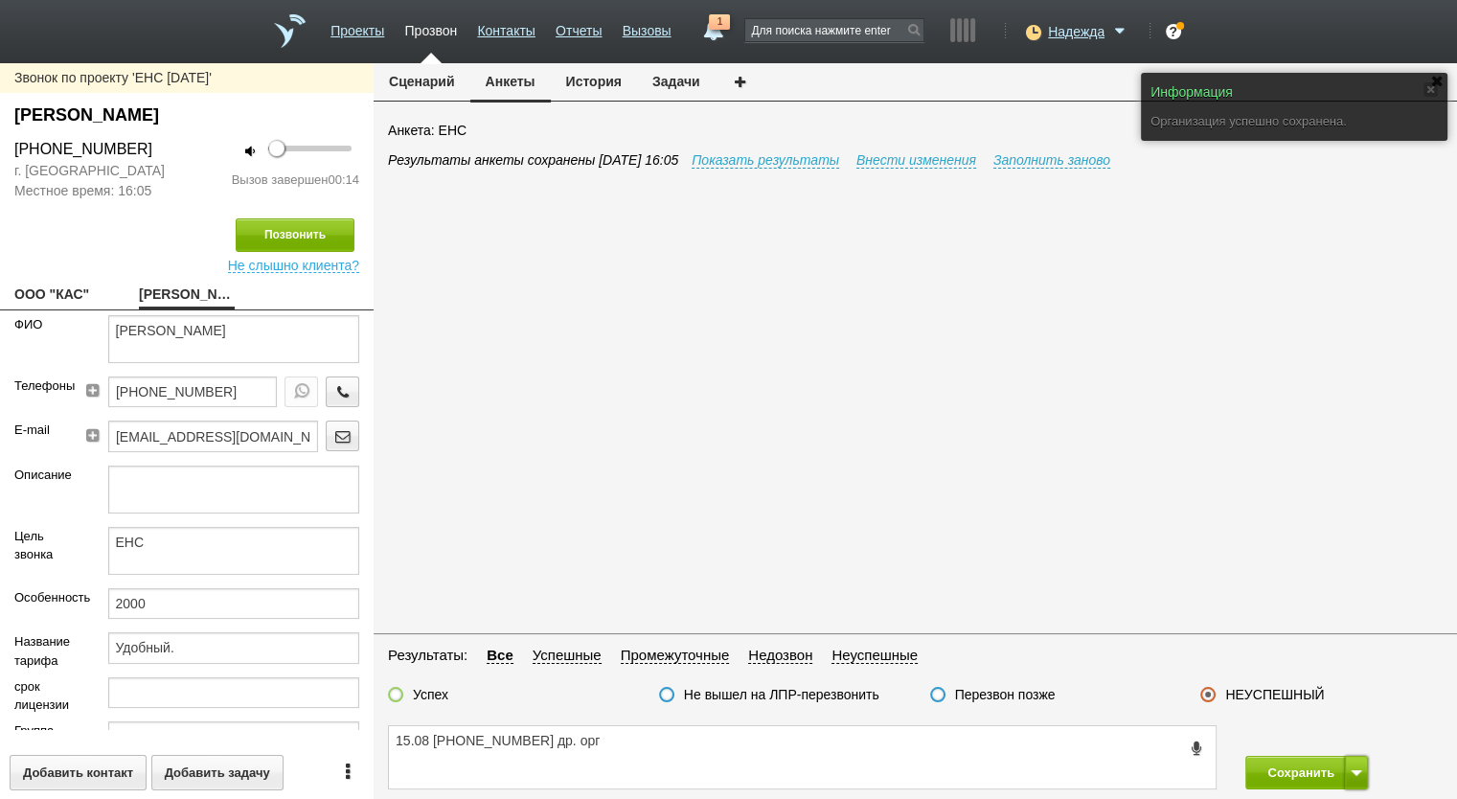
click at [1348, 775] on button at bounding box center [1356, 773] width 23 height 34
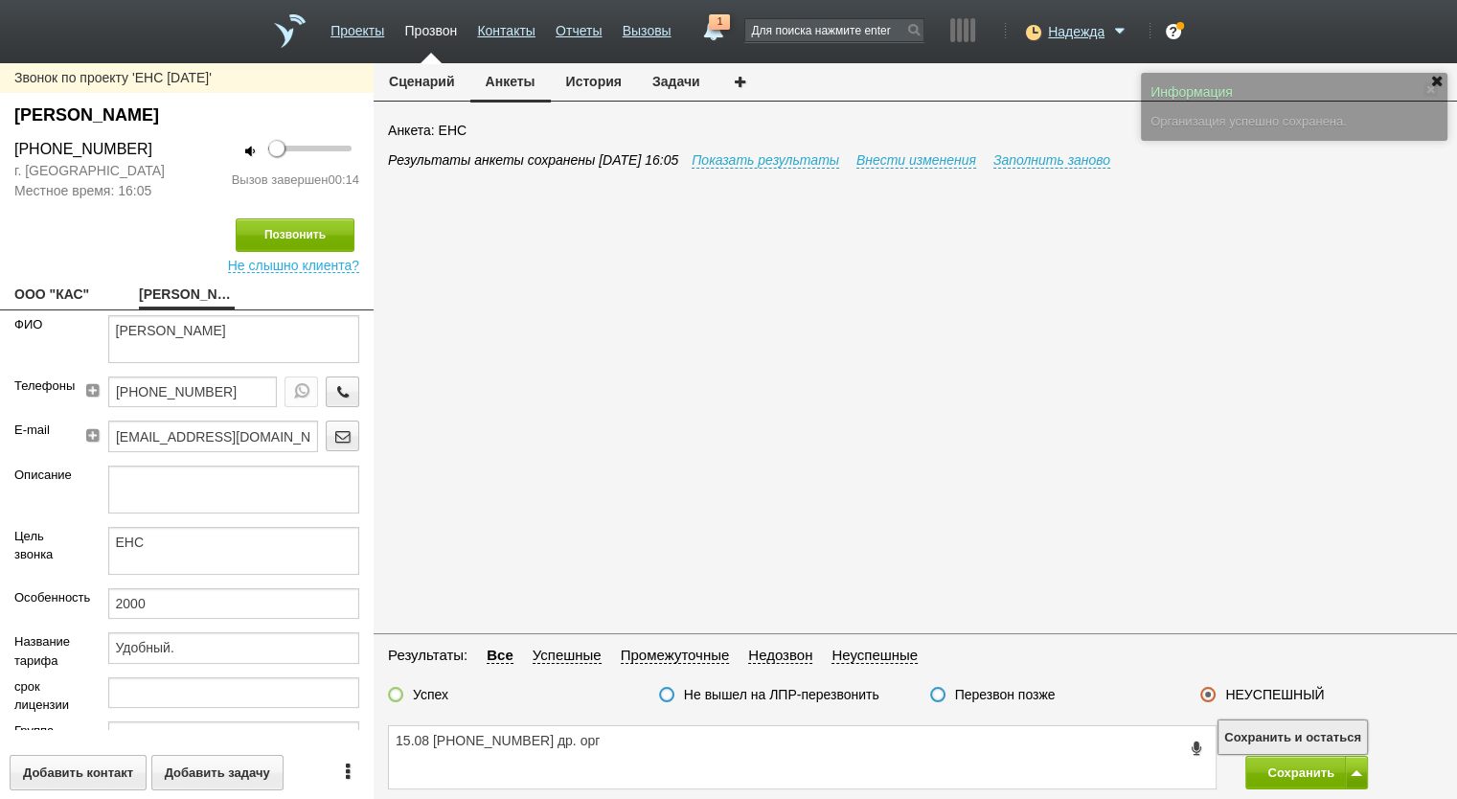
click at [1346, 737] on button "Сохранить и остаться" at bounding box center [1293, 737] width 148 height 34
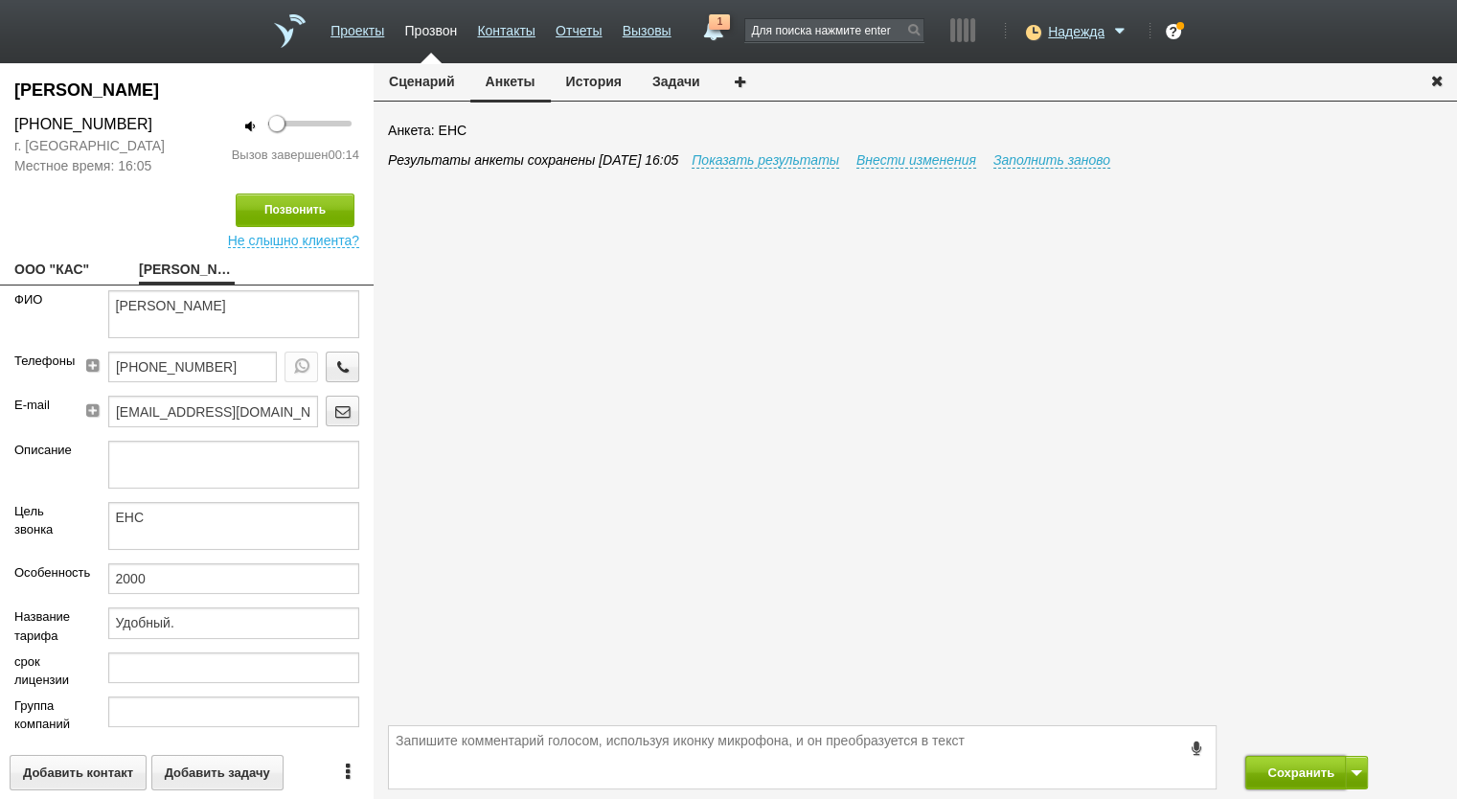
click at [1297, 779] on button "Сохранить" at bounding box center [1295, 773] width 101 height 34
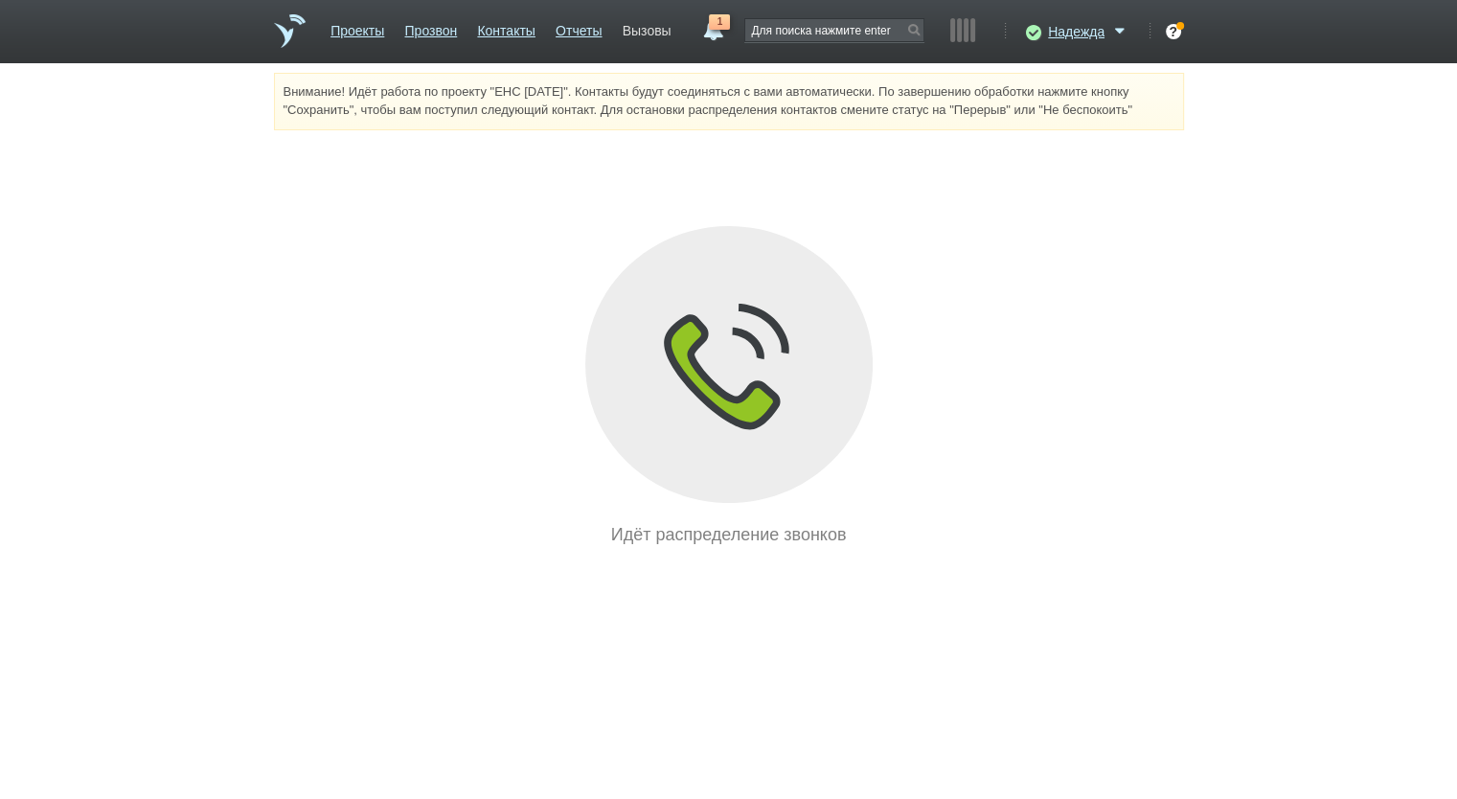
click at [639, 34] on link "Вызовы" at bounding box center [647, 27] width 49 height 28
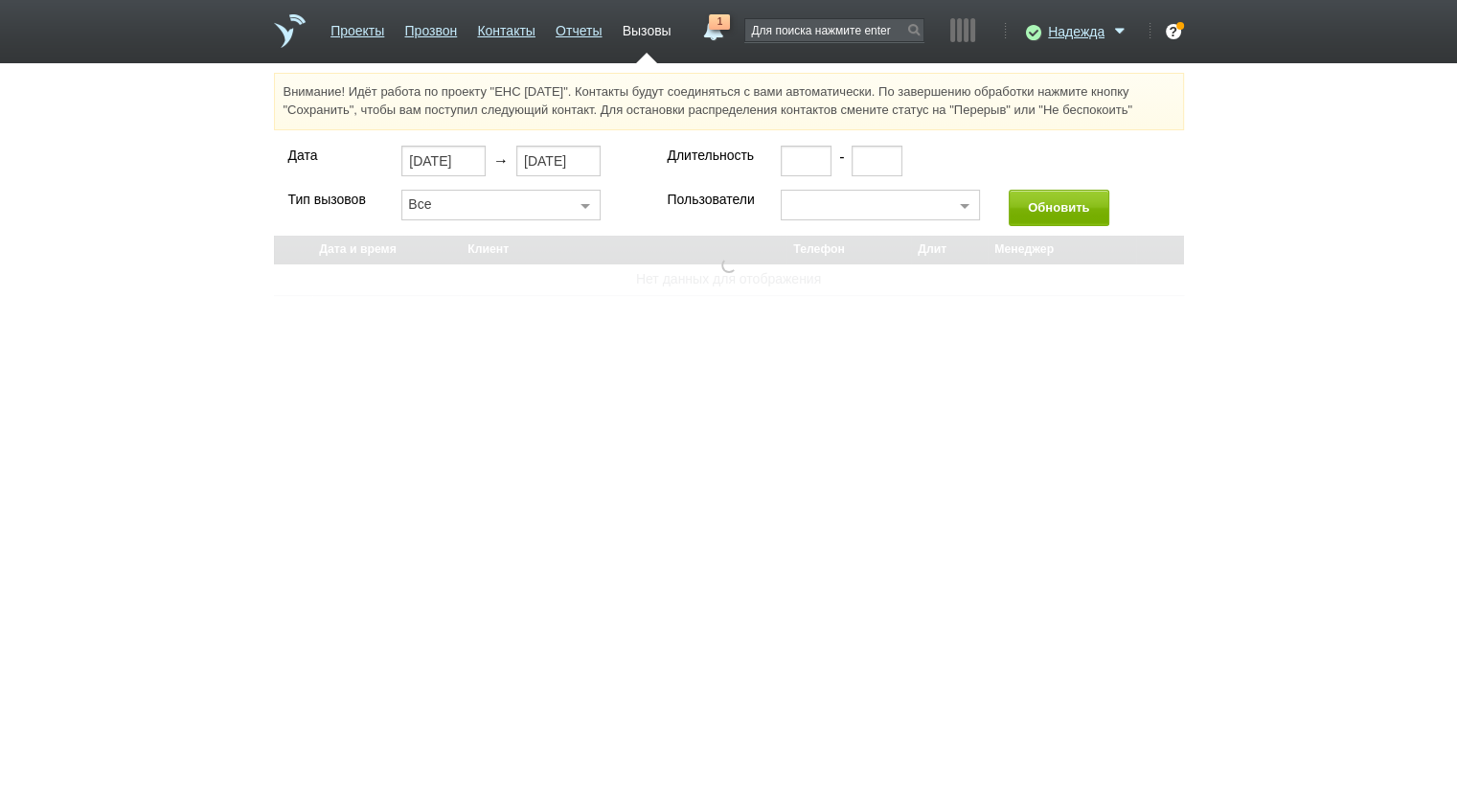
select select "30"
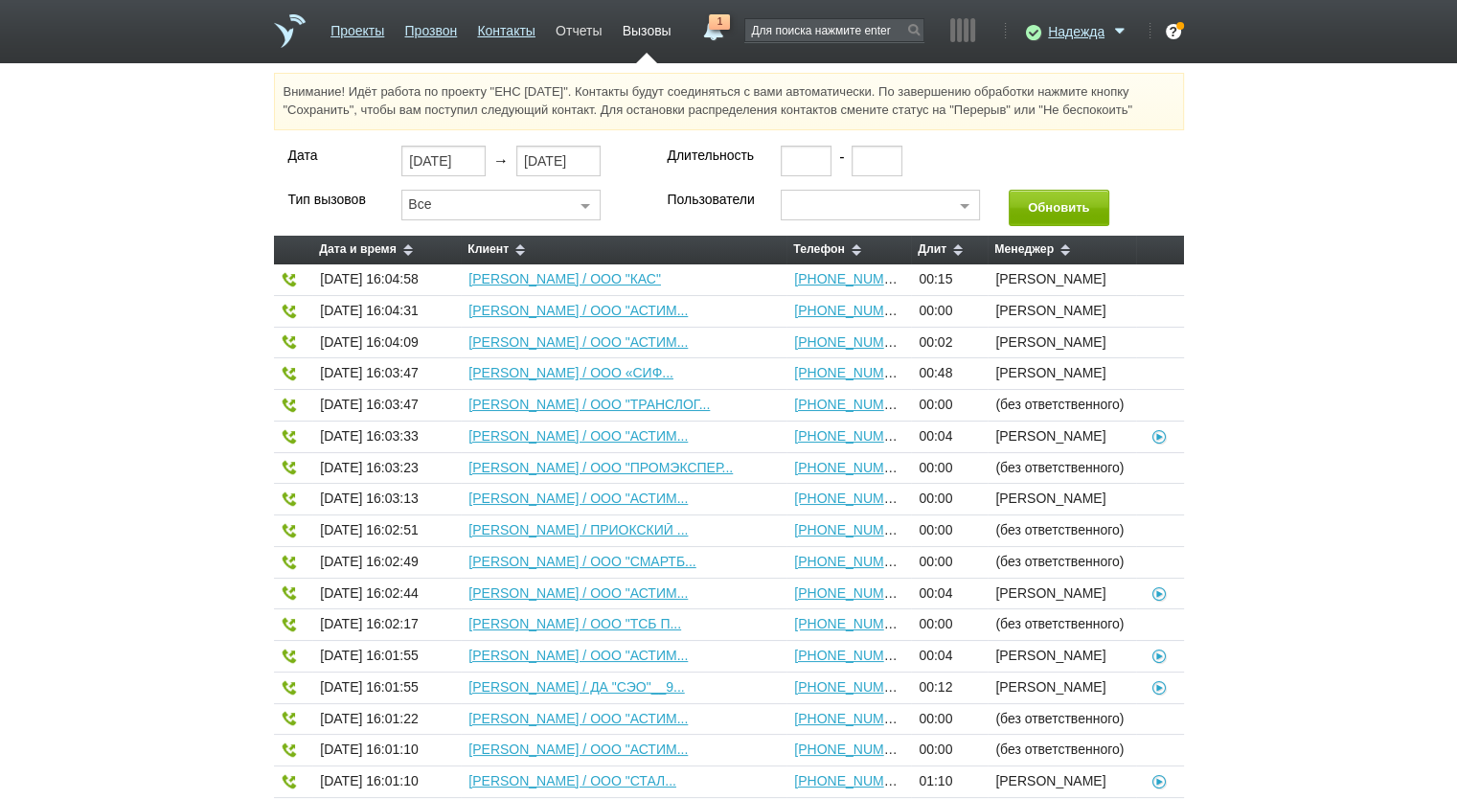
click at [575, 39] on link "Отчеты" at bounding box center [579, 27] width 46 height 28
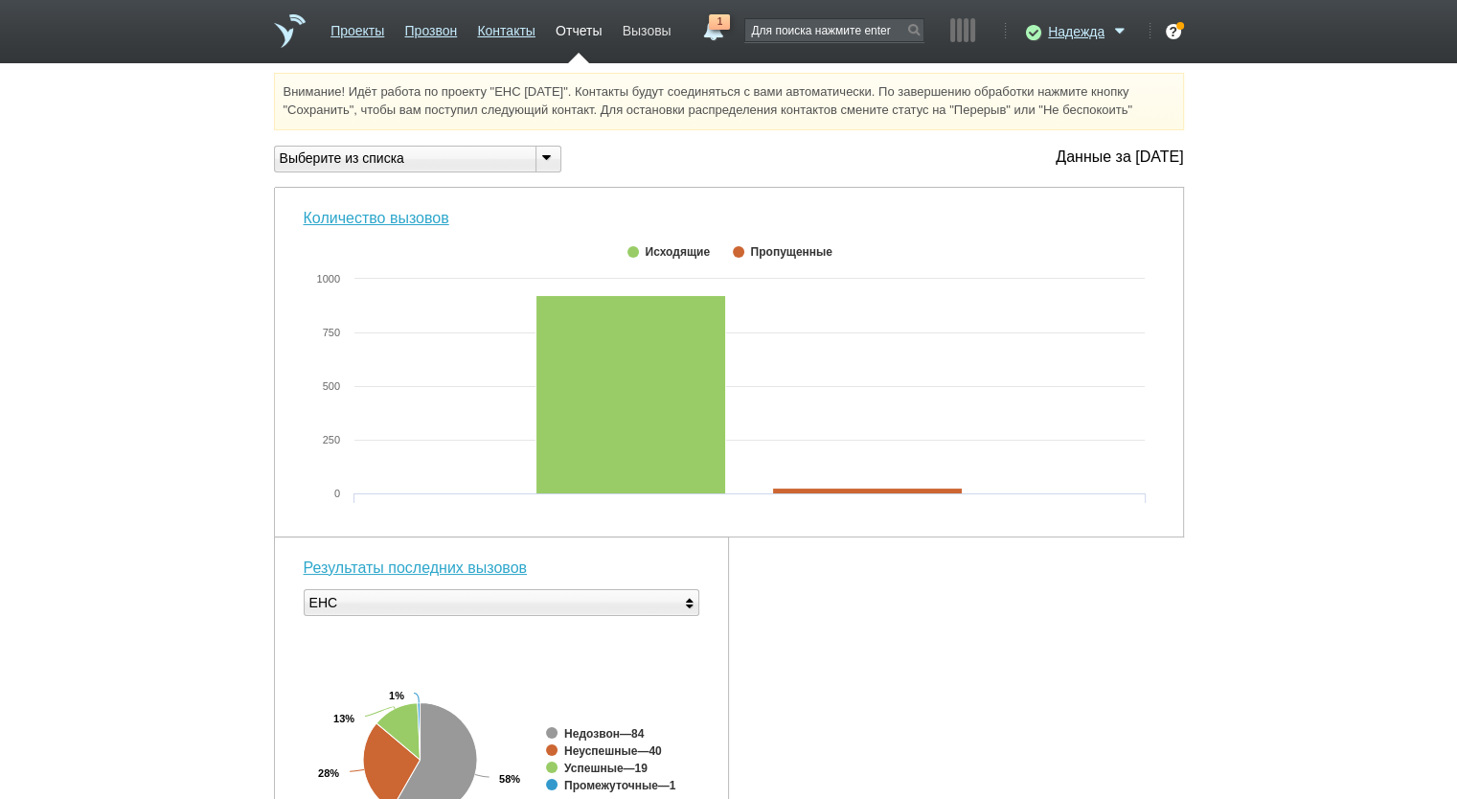
click at [628, 34] on link "Вызовы" at bounding box center [647, 27] width 49 height 28
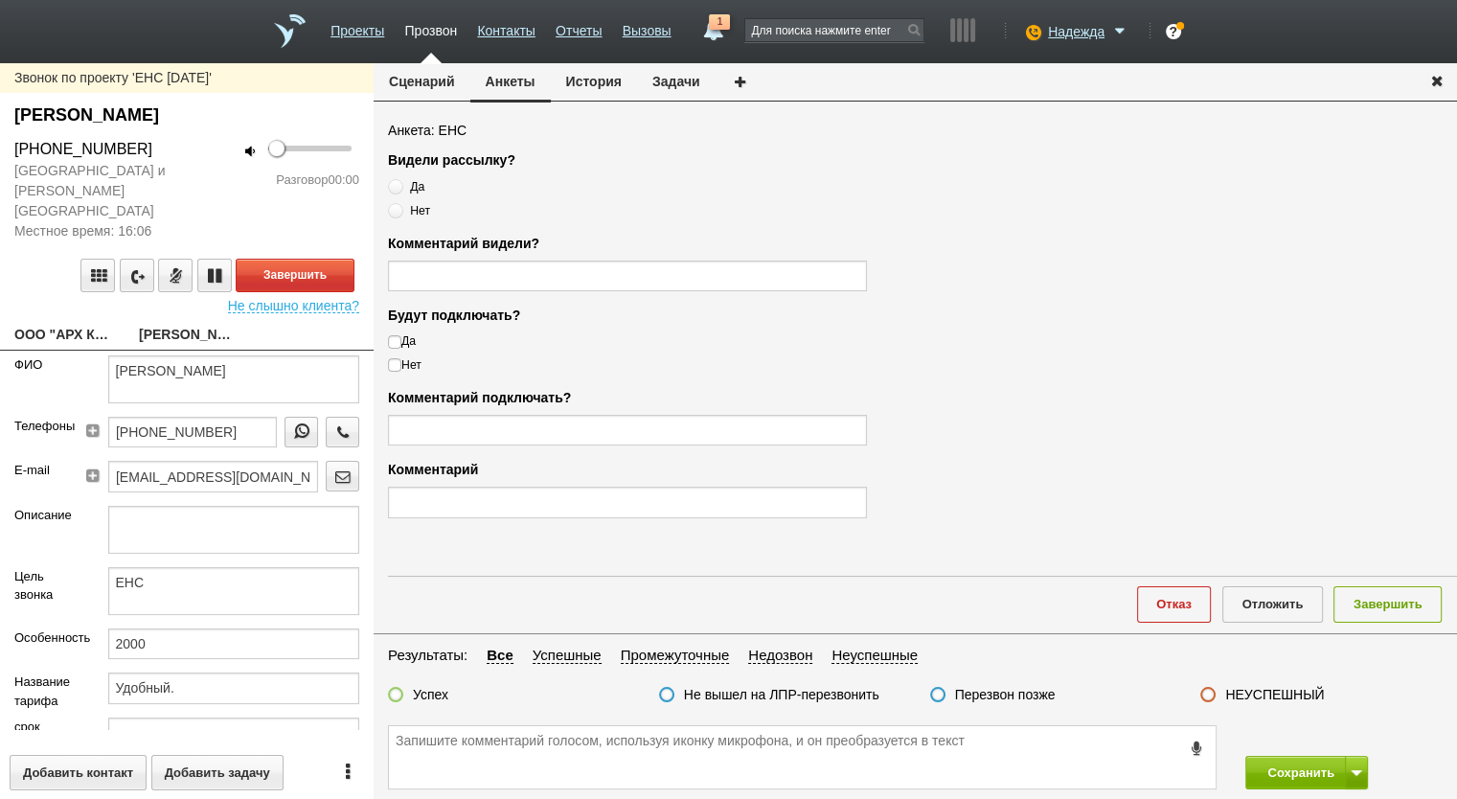
click at [89, 323] on link "ООО "АРХ К.П."" at bounding box center [62, 336] width 96 height 27
type textarea "ООО "АРХ К.П.""
type input "7708338897"
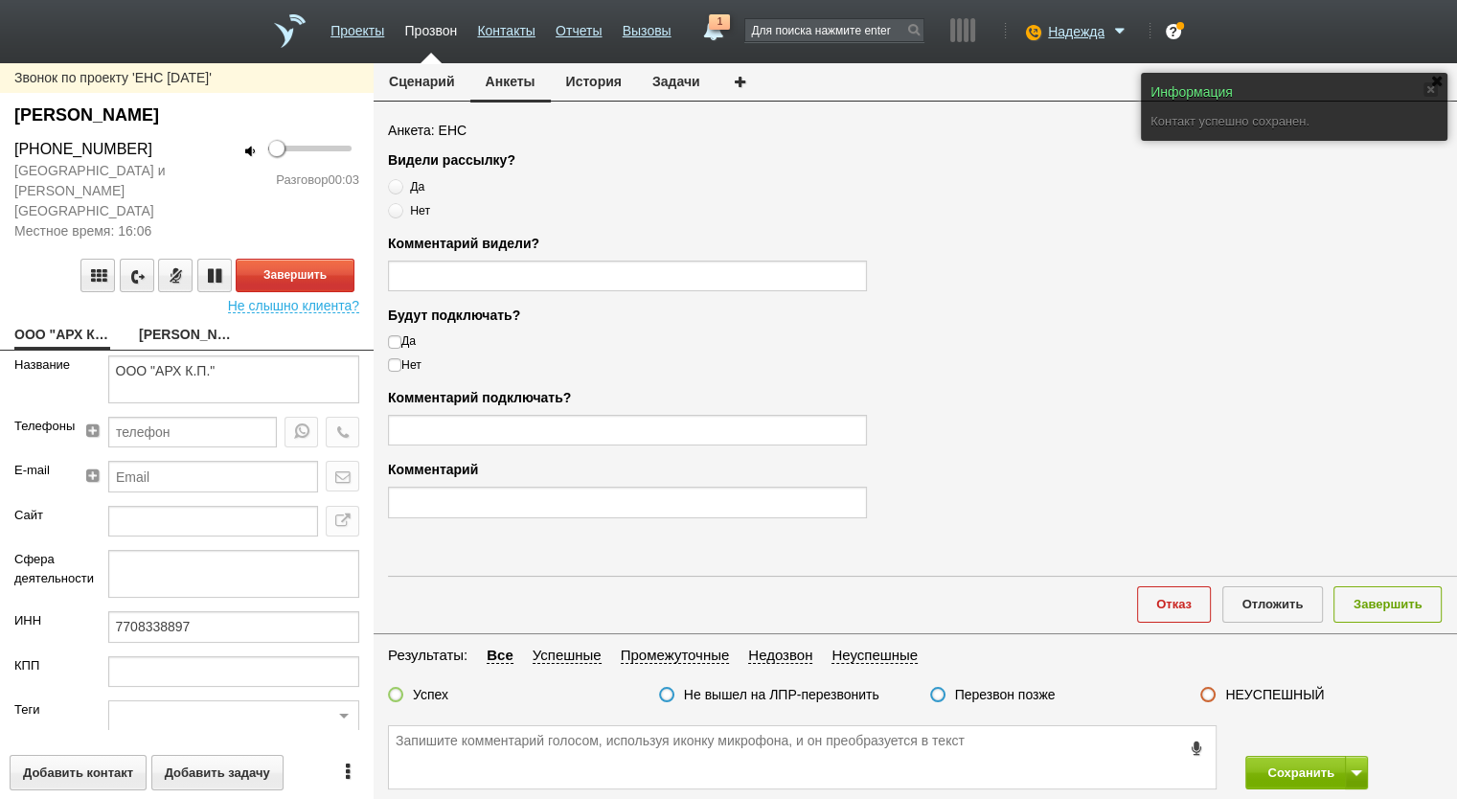
click at [422, 87] on button "Сценарий" at bounding box center [422, 81] width 97 height 36
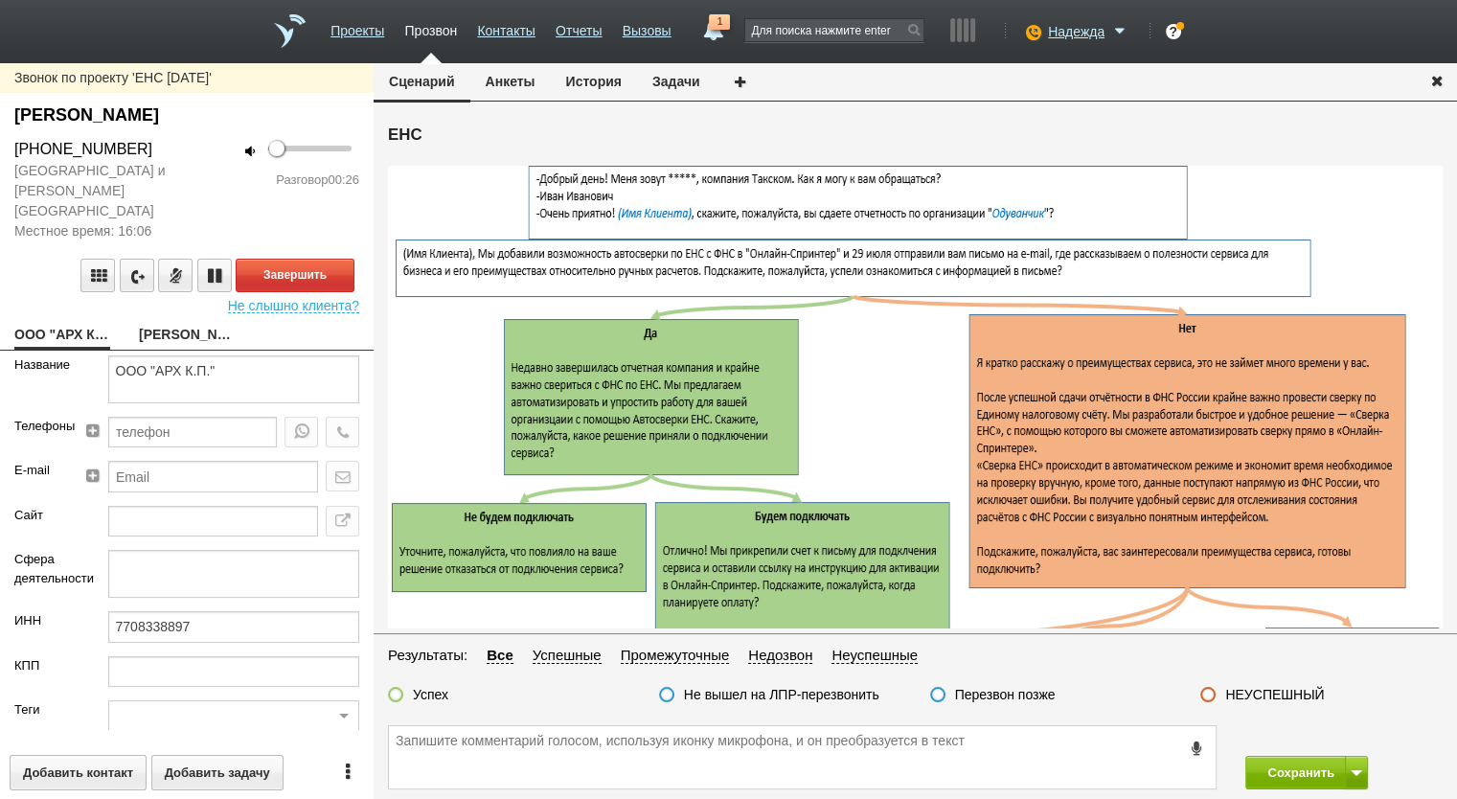
click at [215, 323] on link "ЯНОВСКАЯ ЛАРИСА АЛЕКСАНДРОВНА" at bounding box center [187, 336] width 96 height 27
type textarea "ЯНОВСКАЯ ЛАРИСА АЛЕКСАНДРОВНА"
type textarea "ЕНС"
type input "2000"
type input "Удобный."
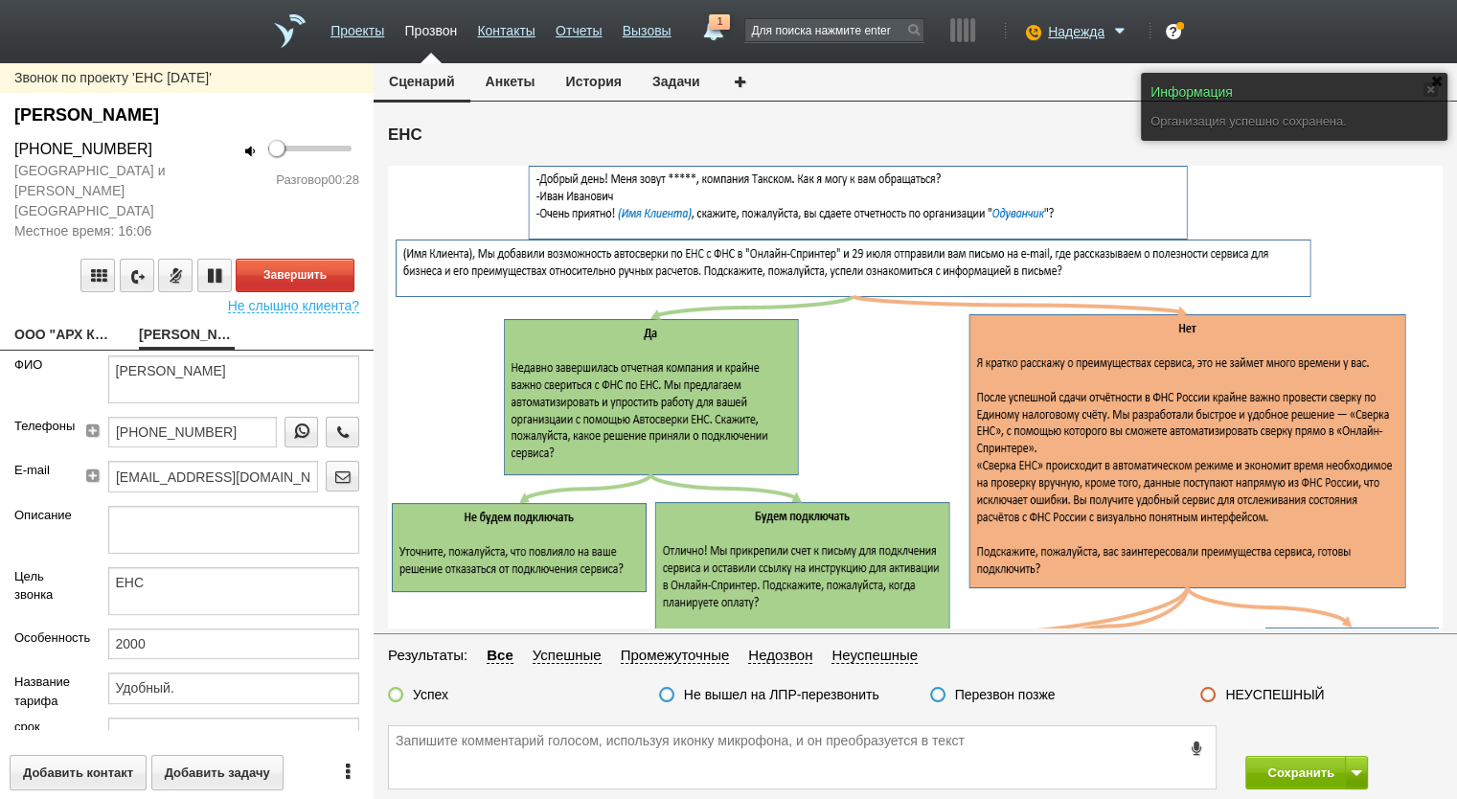
click at [516, 70] on button "Анкеты" at bounding box center [510, 81] width 80 height 36
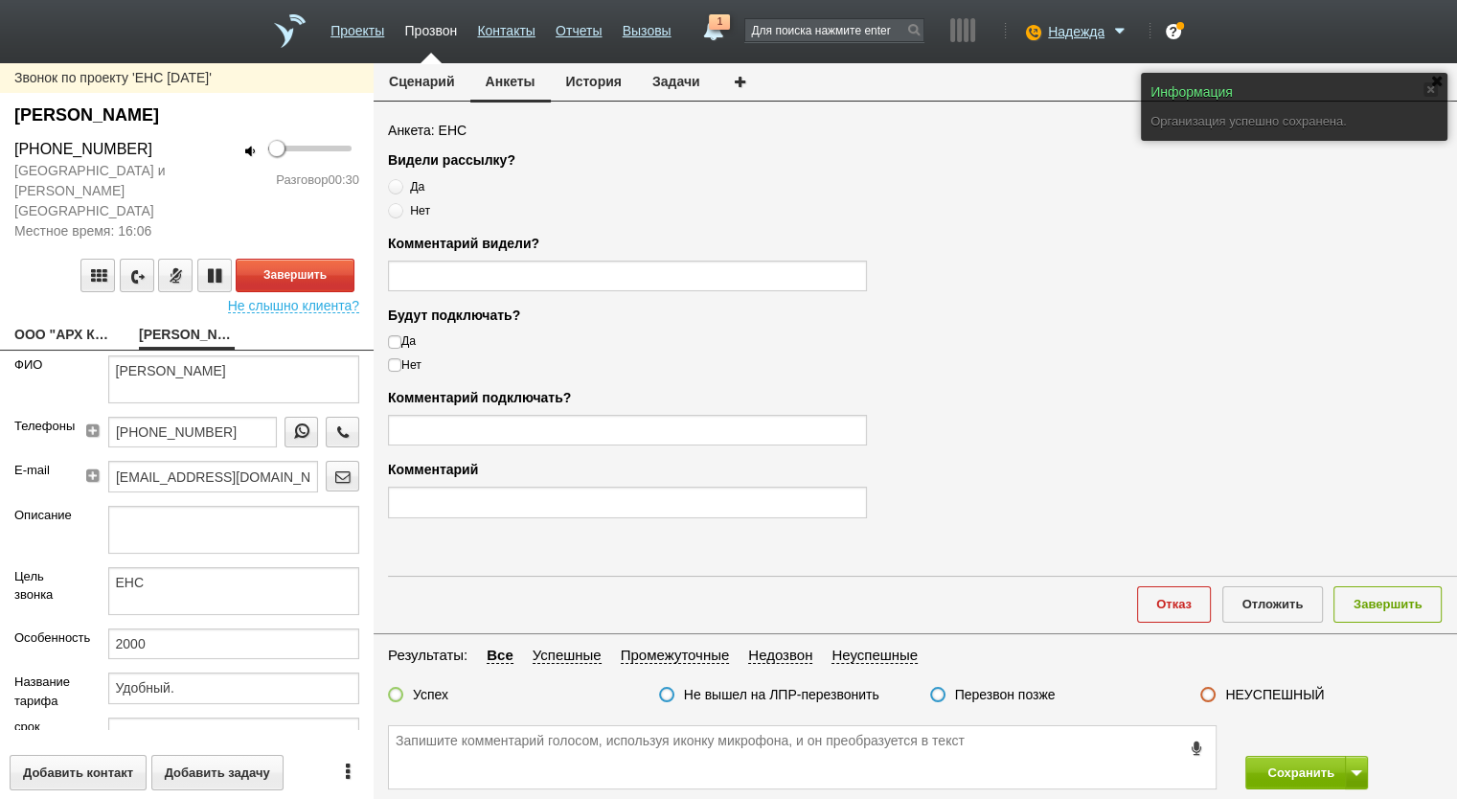
drag, startPoint x: 165, startPoint y: 143, endPoint x: 22, endPoint y: 136, distance: 142.9
click at [22, 136] on div "Звонок по проекту 'ЕНС 06.08.2025' ЯНОВСКАЯ ЛАРИСА АЛЕКСАНДРОВНА +7 (926) 274-0…" at bounding box center [187, 196] width 374 height 236
click at [31, 143] on div "+7 (926) 274-01-80" at bounding box center [93, 149] width 158 height 23
click at [32, 143] on div "+7 (926) 274-01-80" at bounding box center [93, 149] width 158 height 23
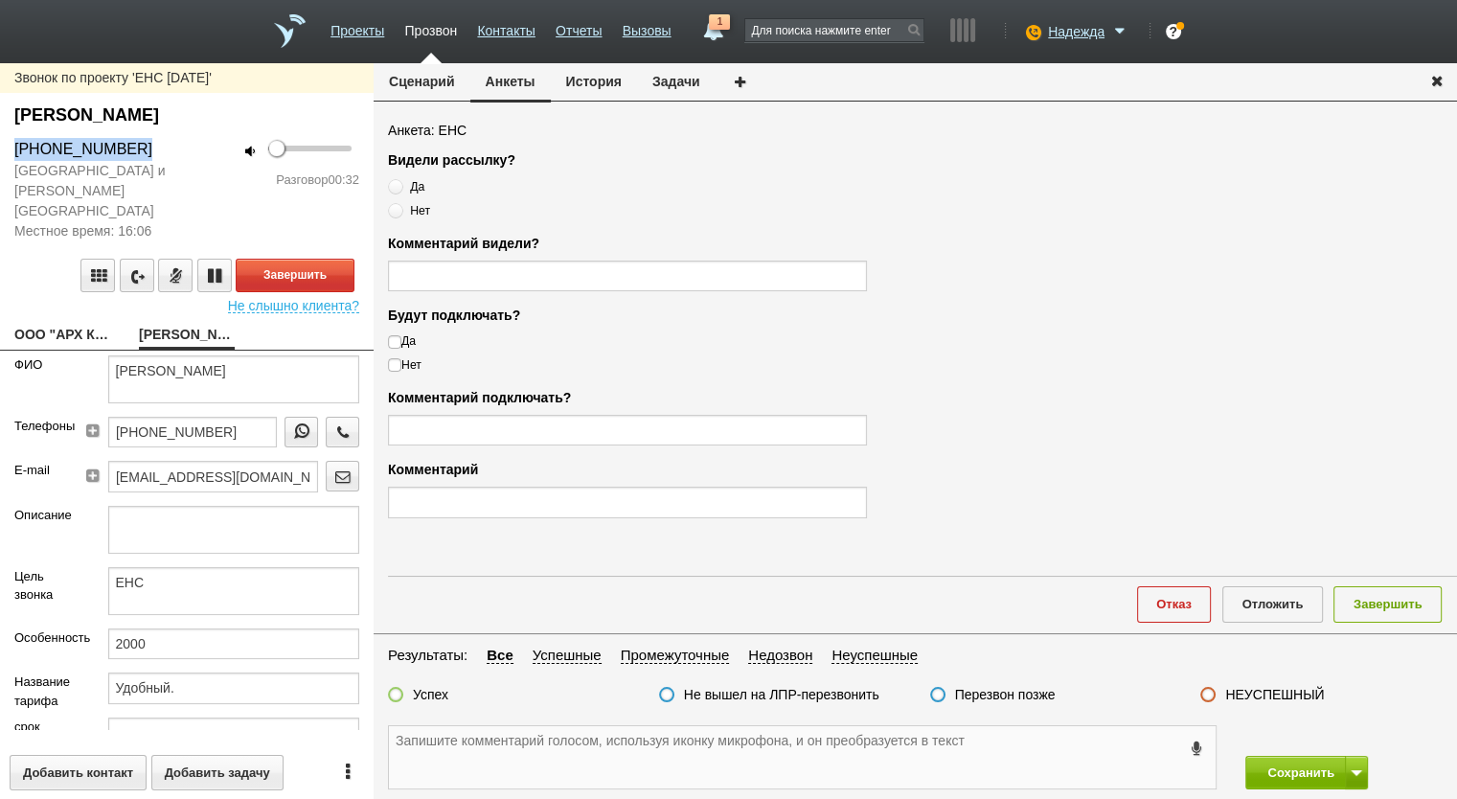
click at [491, 755] on textarea at bounding box center [802, 757] width 827 height 62
paste textarea "+7 (926) 274-01-80"
type textarea "15.08 +7 (926) 274-01-80"
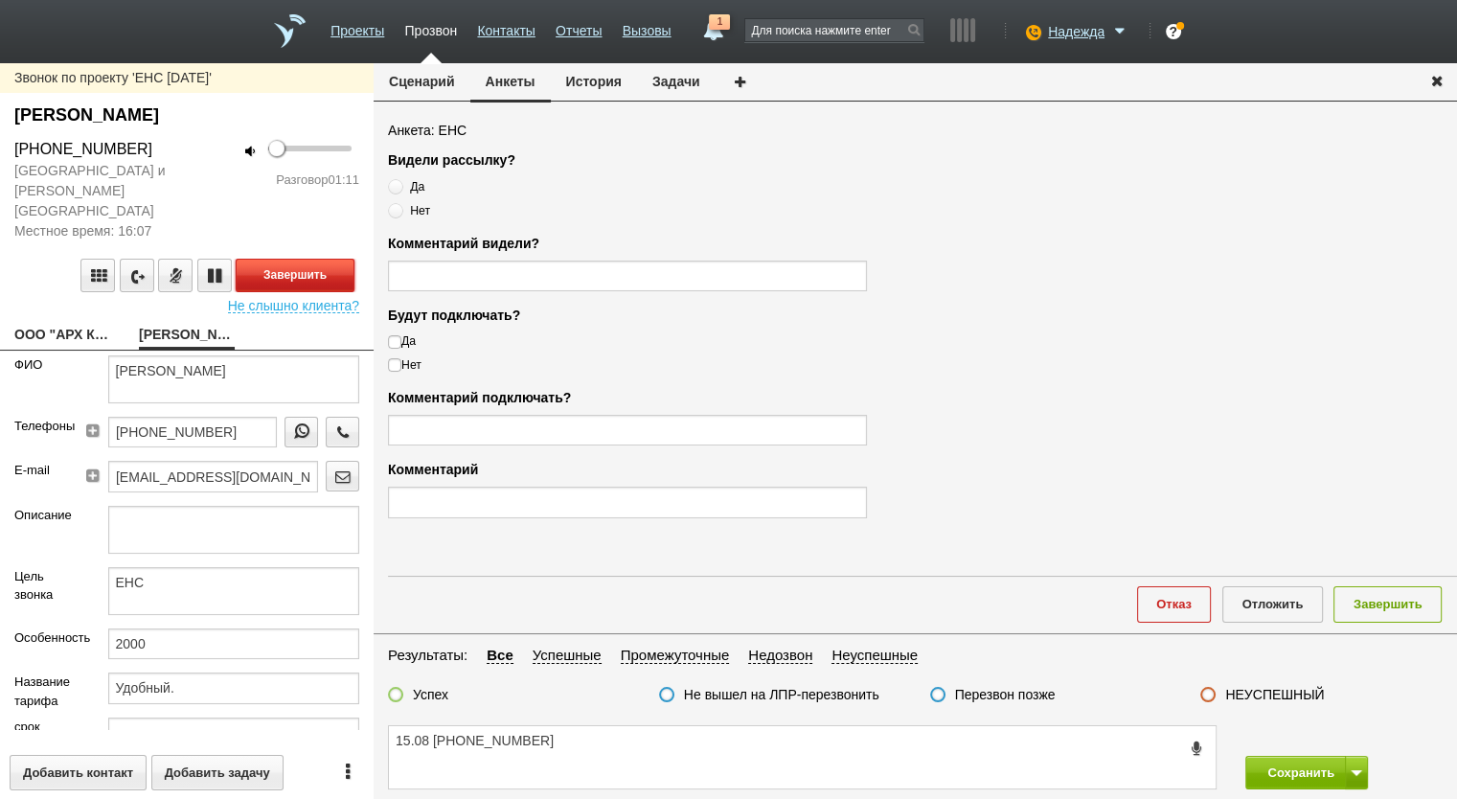
click at [296, 259] on button "Завершить" at bounding box center [295, 276] width 119 height 34
click at [425, 213] on span "Нет" at bounding box center [420, 210] width 20 height 13
click at [400, 213] on input "Нет" at bounding box center [394, 207] width 12 height 12
radio input "true"
click at [408, 362] on label "Нет" at bounding box center [627, 364] width 479 height 17
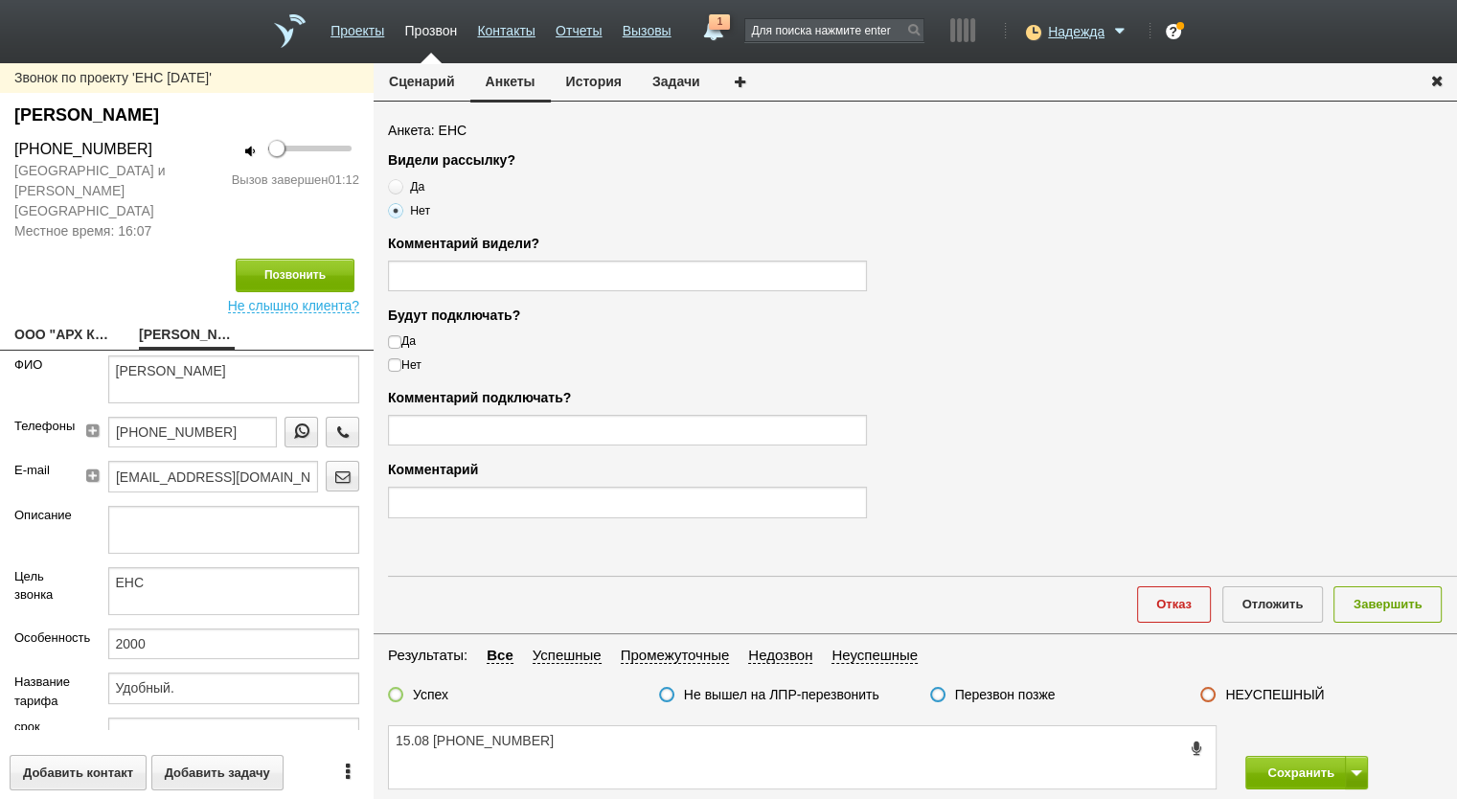
click at [400, 362] on input "Нет" at bounding box center [394, 362] width 12 height 12
checkbox input "true"
click at [443, 691] on label "Успех" at bounding box center [430, 694] width 35 height 17
click at [0, 0] on input "Успех" at bounding box center [0, 0] width 0 height 0
click at [610, 769] on textarea "15.08 +7 (926) 274-01-80" at bounding box center [802, 757] width 827 height 62
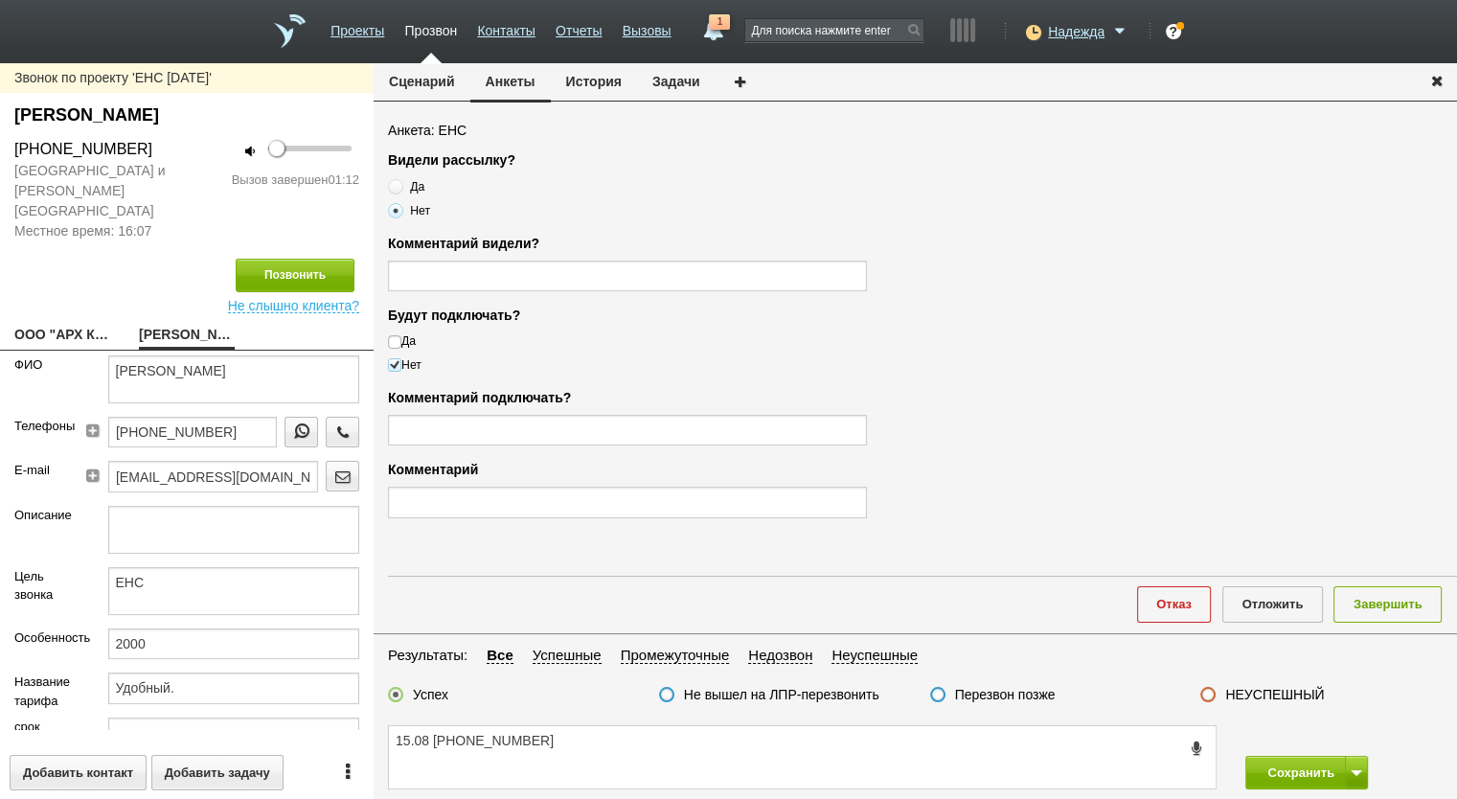
click at [416, 184] on span "Да" at bounding box center [417, 186] width 14 height 13
click at [400, 184] on input "Да" at bounding box center [394, 183] width 12 height 12
radio input "true"
click at [416, 208] on span "Нет" at bounding box center [420, 210] width 20 height 13
click at [400, 208] on input "Нет" at bounding box center [394, 207] width 12 height 12
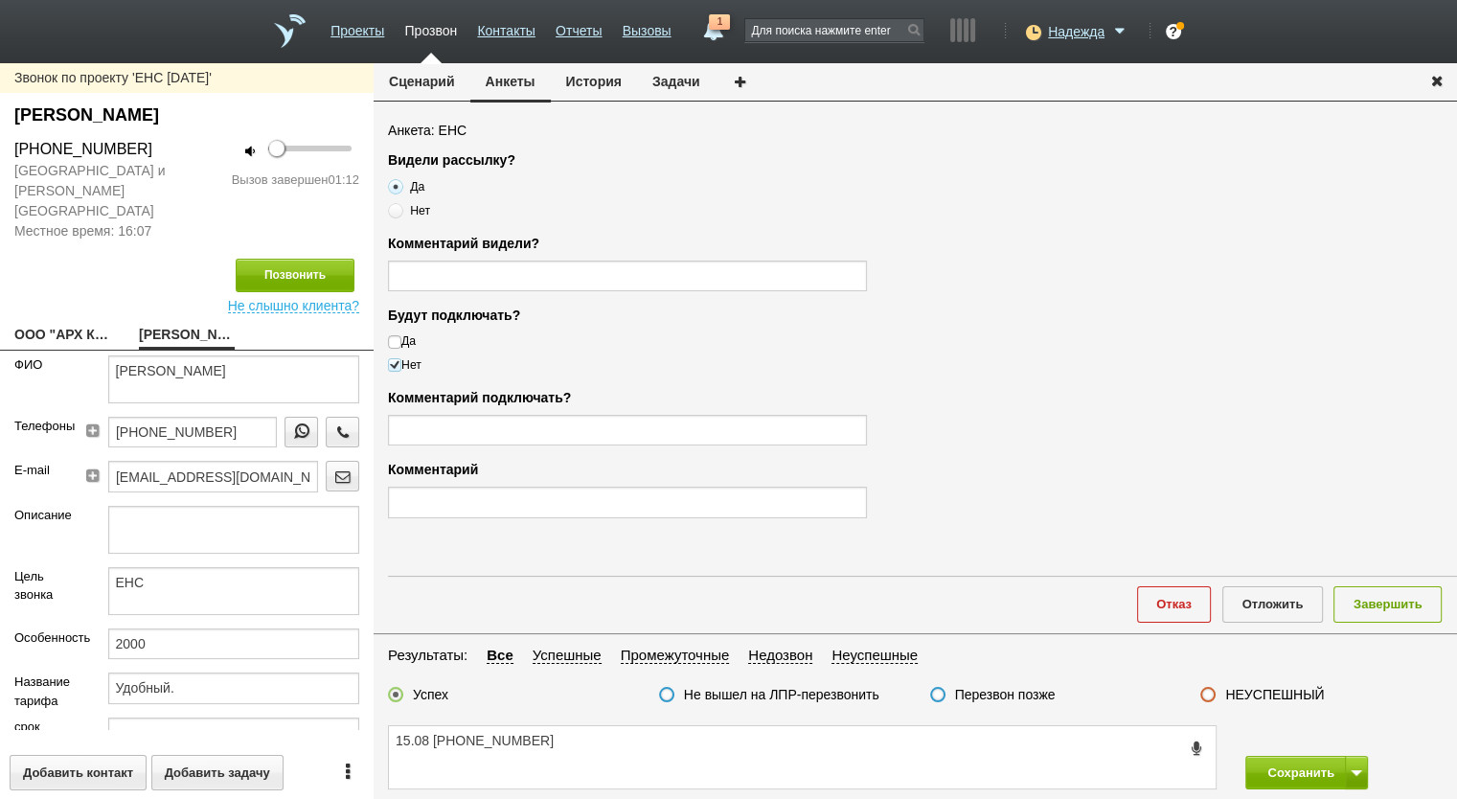
radio input "true"
click at [1186, 610] on button "Отказ" at bounding box center [1174, 603] width 75 height 35
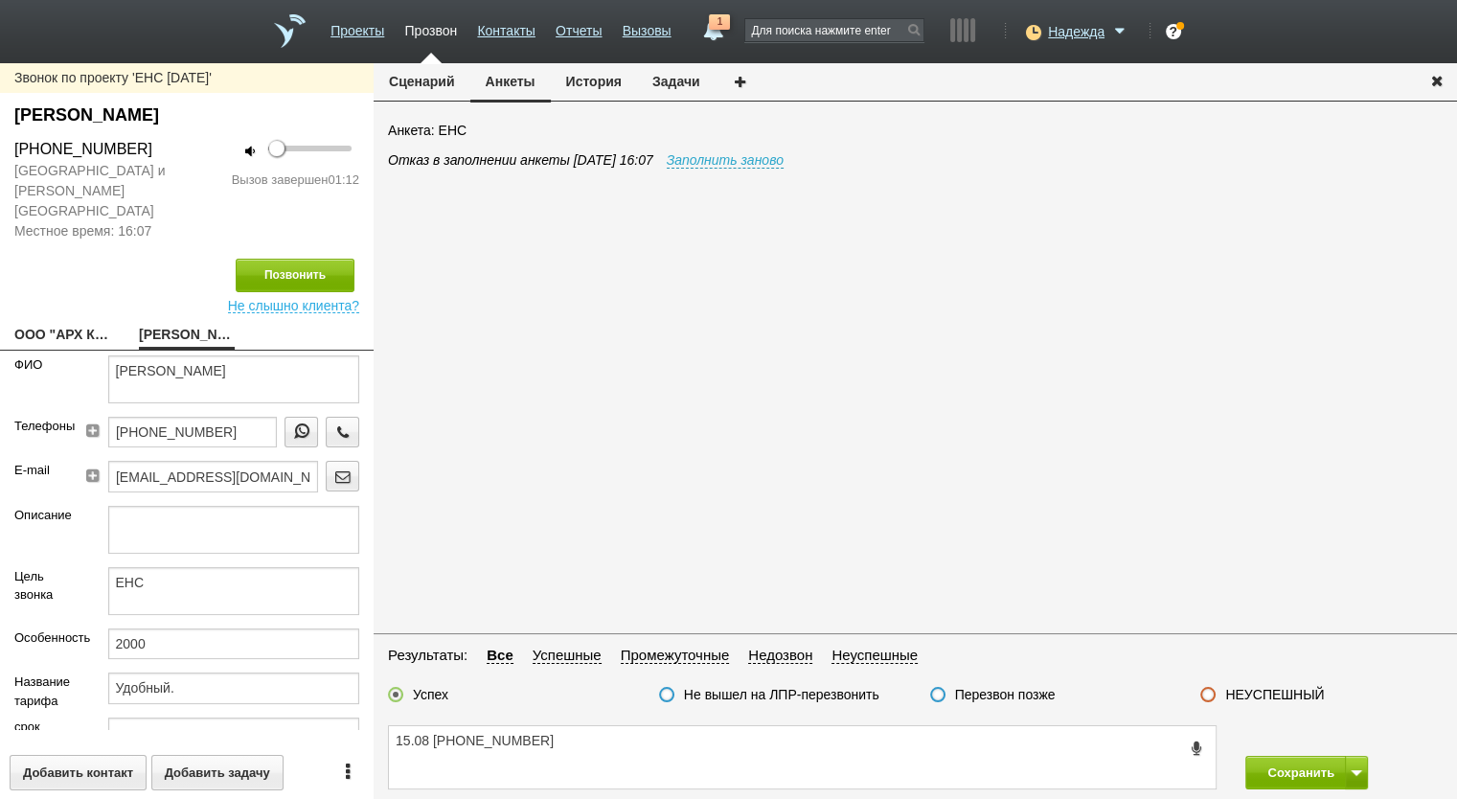
click at [747, 147] on div "Анкета: ЕНС Отказ в заполнении анкеты 15.08.2025 16:07 Заполнить заново" at bounding box center [922, 375] width 1069 height 508
click at [745, 156] on link "Заполнить заново" at bounding box center [725, 160] width 117 height 16
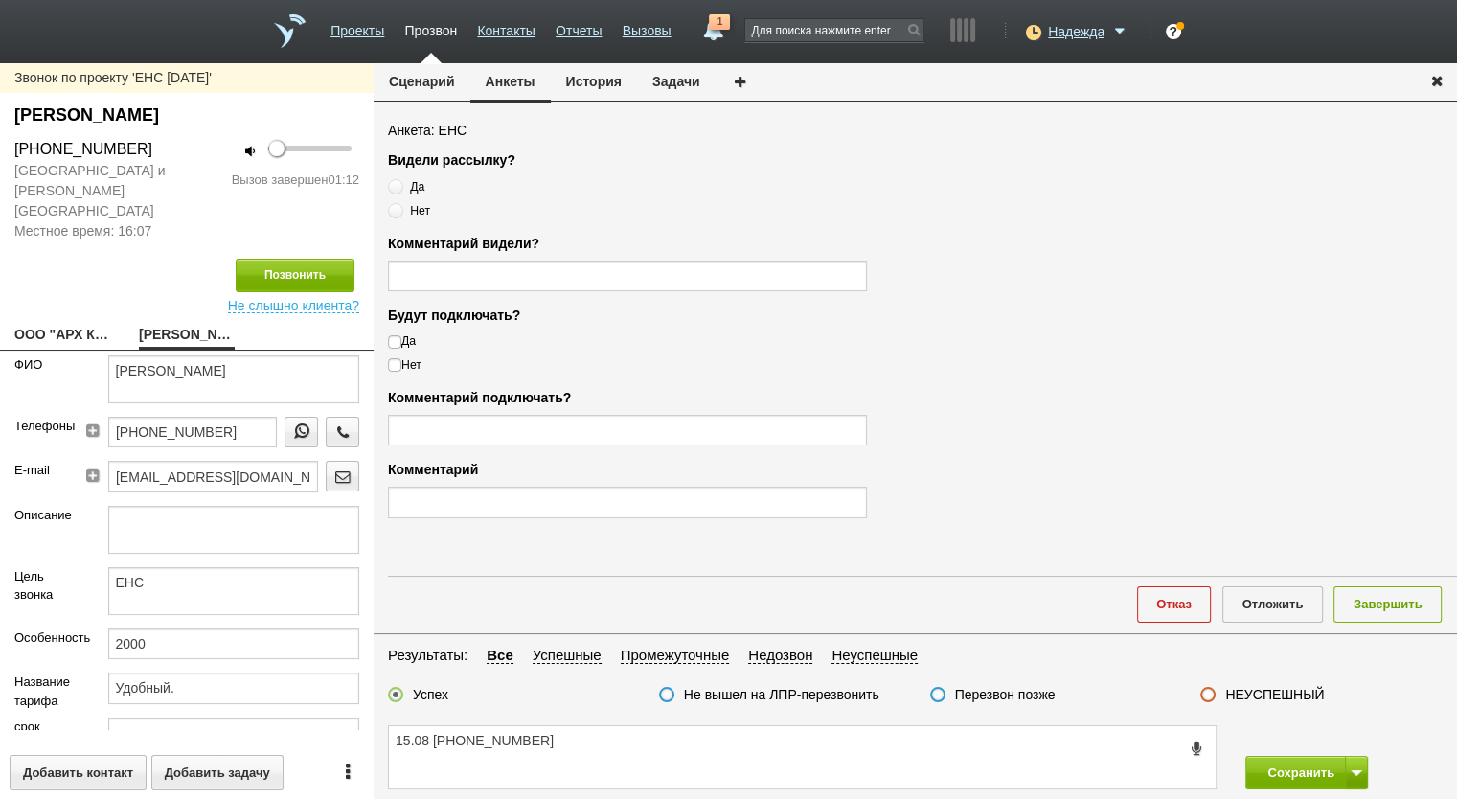
click at [386, 366] on div "Анкета: ЕНС Видели рассылку? Да Нет Комментарий видели? Будут подключать? Да Не…" at bounding box center [916, 375] width 1084 height 508
click at [395, 368] on span at bounding box center [394, 364] width 13 height 13
click at [395, 368] on input "Нет" at bounding box center [394, 362] width 12 height 12
checkbox input "true"
click at [631, 765] on textarea "15.08 +7 (926) 274-01-80" at bounding box center [802, 757] width 827 height 62
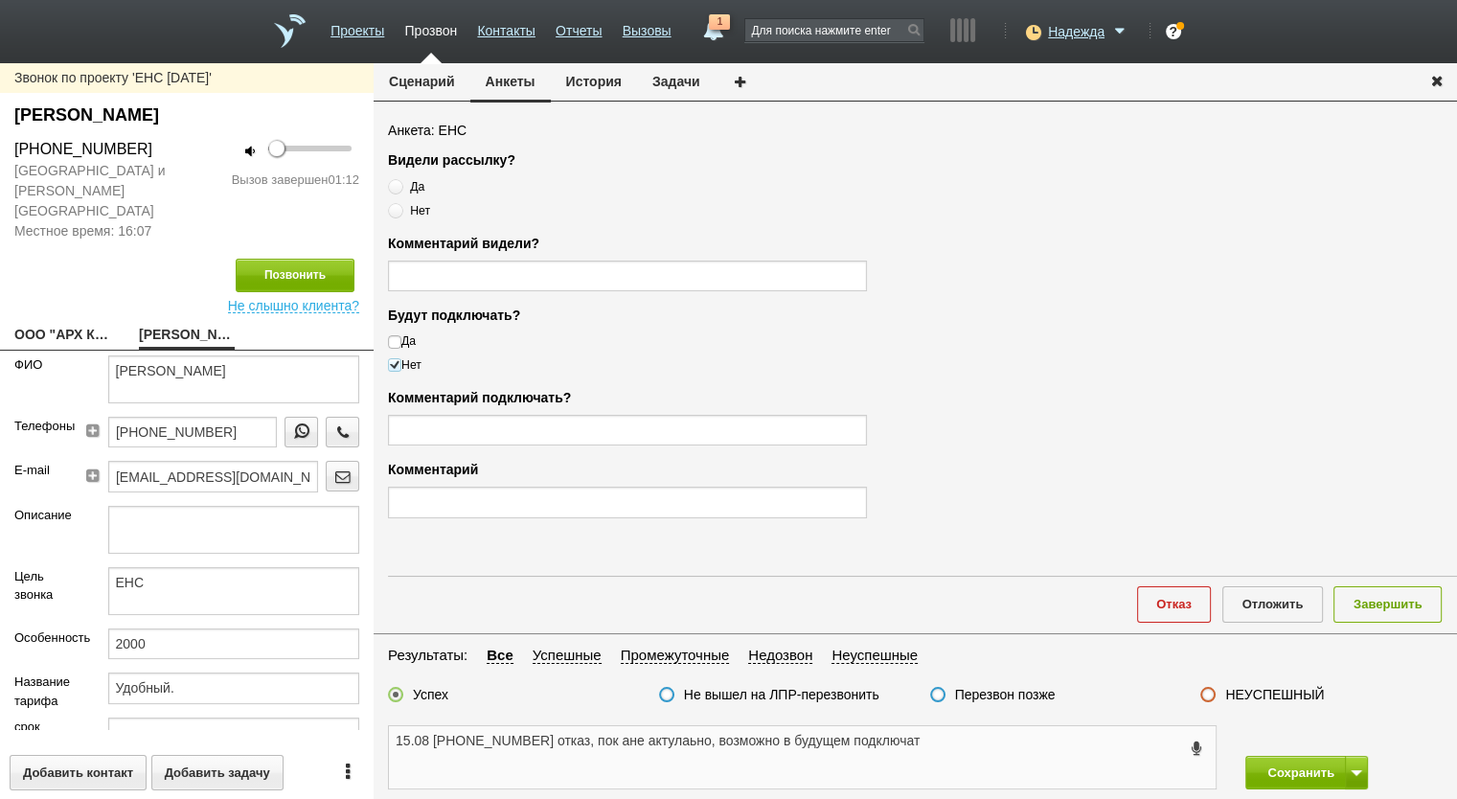
click at [614, 742] on textarea "15.08 +7 (926) 274-01-80 отказ, пок ане актулаьно, возможно в будущем подключат" at bounding box center [802, 757] width 827 height 62
click at [617, 742] on textarea "15.08 +7 (926) 274-01-80 отказ, покане актулаьно, возможно в будущем подключат" at bounding box center [802, 757] width 827 height 62
click at [947, 740] on textarea "15.08 +7 (926) 274-01-80 отказ, пока не актуально, возможно в будущем подключат" at bounding box center [802, 757] width 827 height 62
drag, startPoint x: 952, startPoint y: 740, endPoint x: 549, endPoint y: 756, distance: 403.7
click at [549, 756] on textarea "15.08 +7 (926) 274-01-80 отказ, пока не актуально, возможно в будущем подключат" at bounding box center [802, 757] width 827 height 62
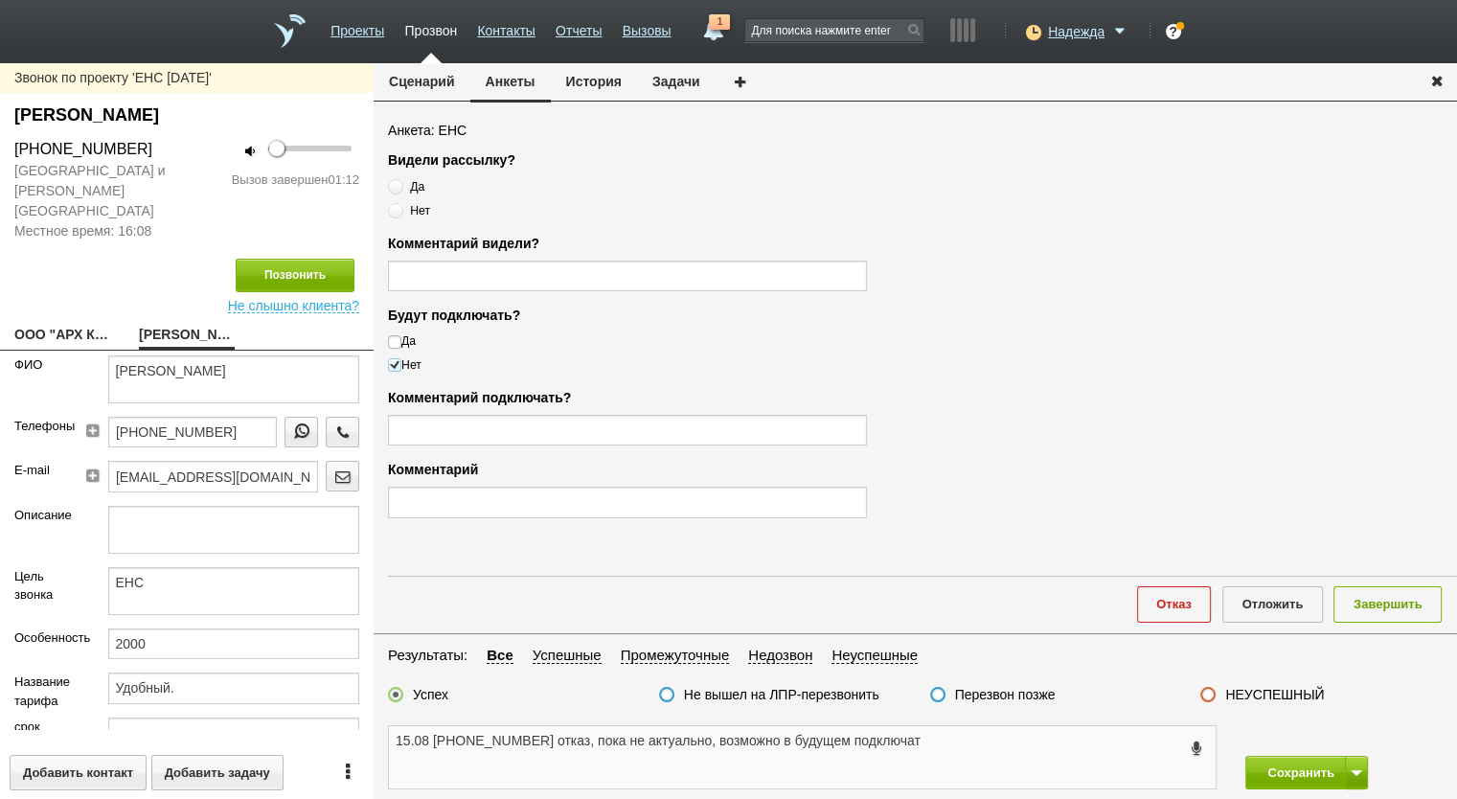
type textarea "15.08 +7 (926) 274-01-80 отказ, пока не актуально, возможно в будущем подключат"
click at [539, 506] on input "text" at bounding box center [627, 502] width 479 height 31
paste input "отказ, пока не актуально, возможно в будущем подключат"
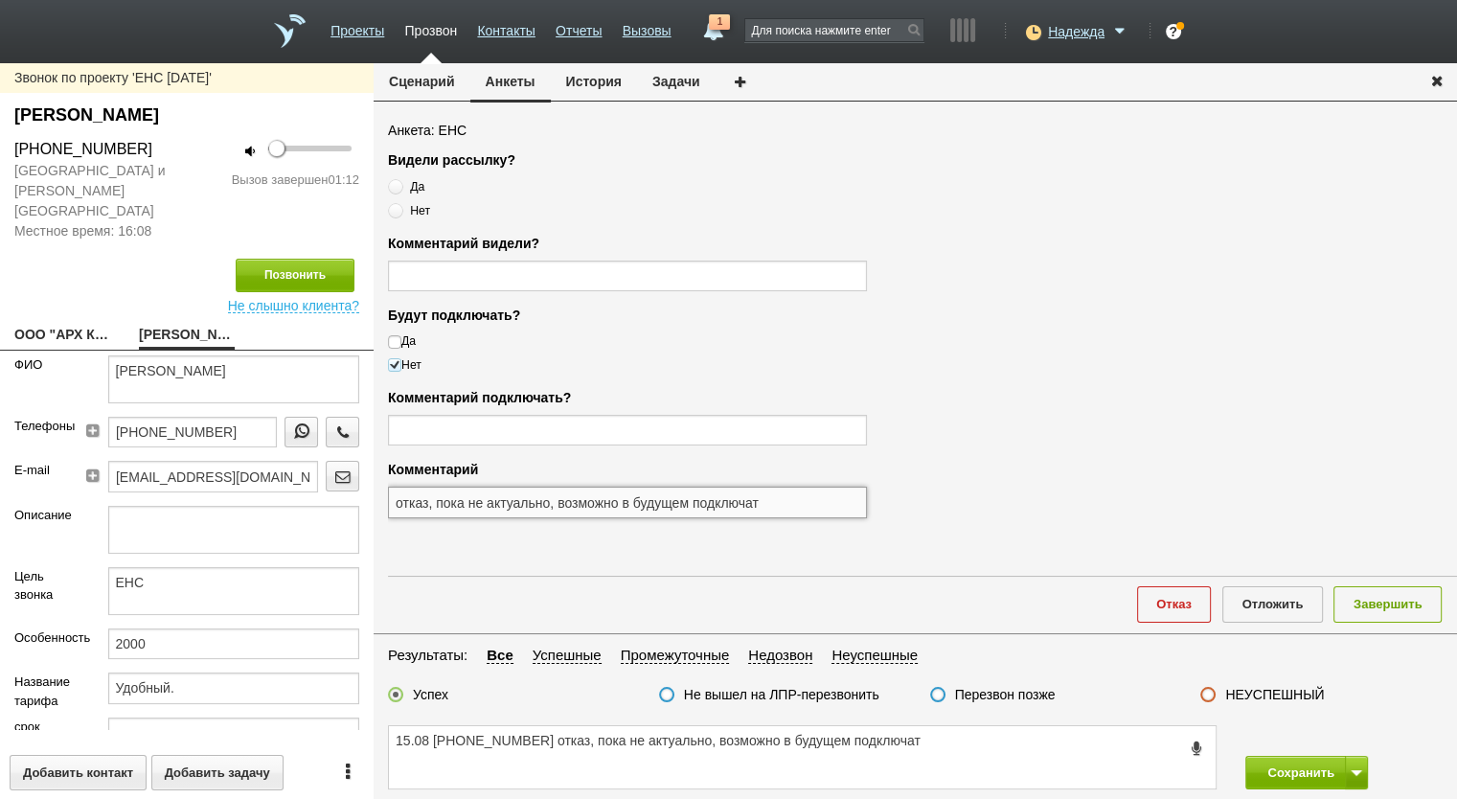
type input "отказ, пока не актуально, возможно в будущем подключат"
click at [548, 742] on textarea "15.08 +7 (926) 274-01-80 отказ, пока не актуально, возможно в будущем подключат" at bounding box center [802, 757] width 827 height 62
type textarea "15.08 +7 (926) 274-01-80лпр отказ, пока не актуально, возможно в будущем подклю…"
click at [1382, 611] on button "Завершить" at bounding box center [1388, 603] width 108 height 35
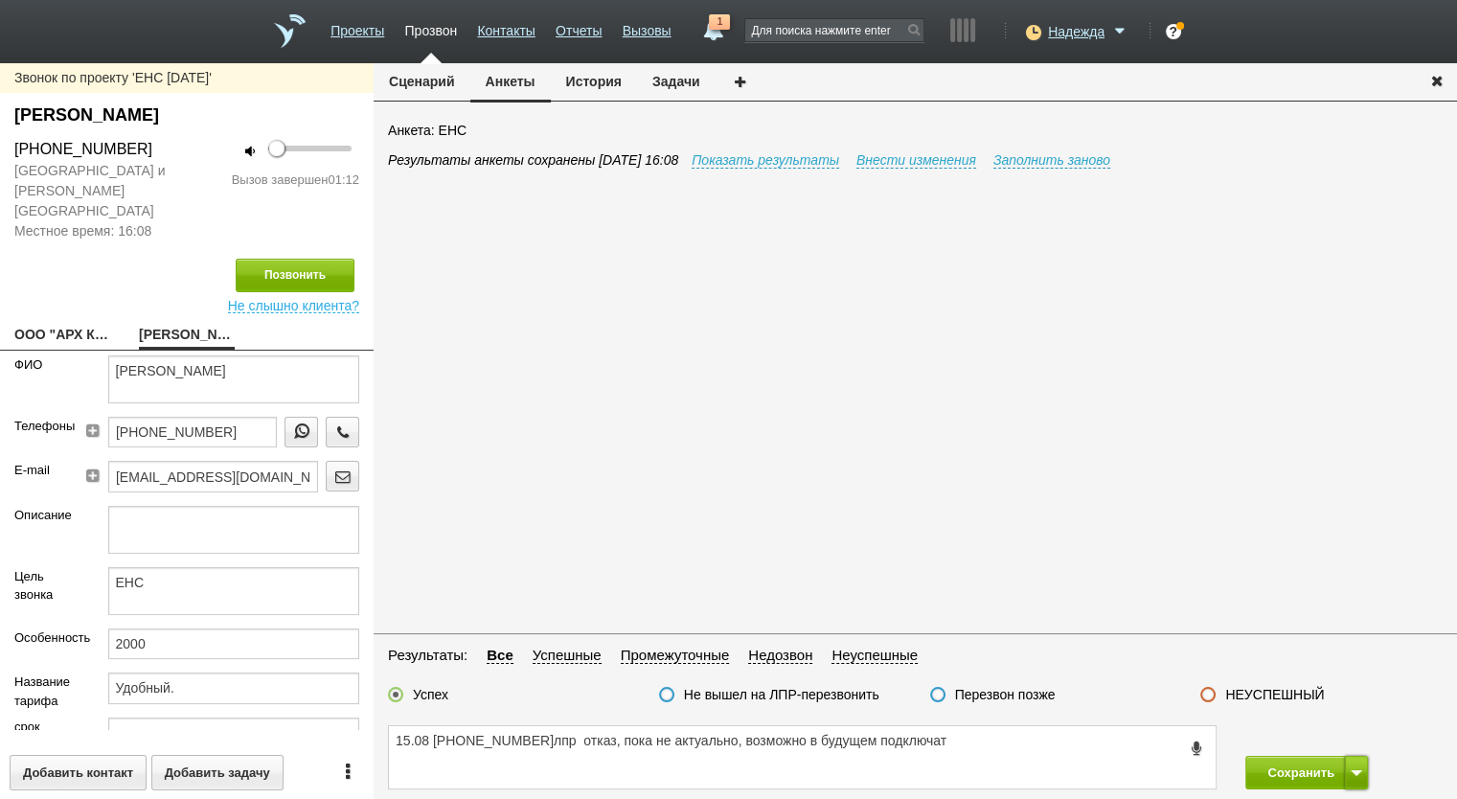
click at [1353, 783] on button at bounding box center [1356, 773] width 23 height 34
click at [1326, 741] on button "Сохранить и остаться" at bounding box center [1293, 737] width 148 height 34
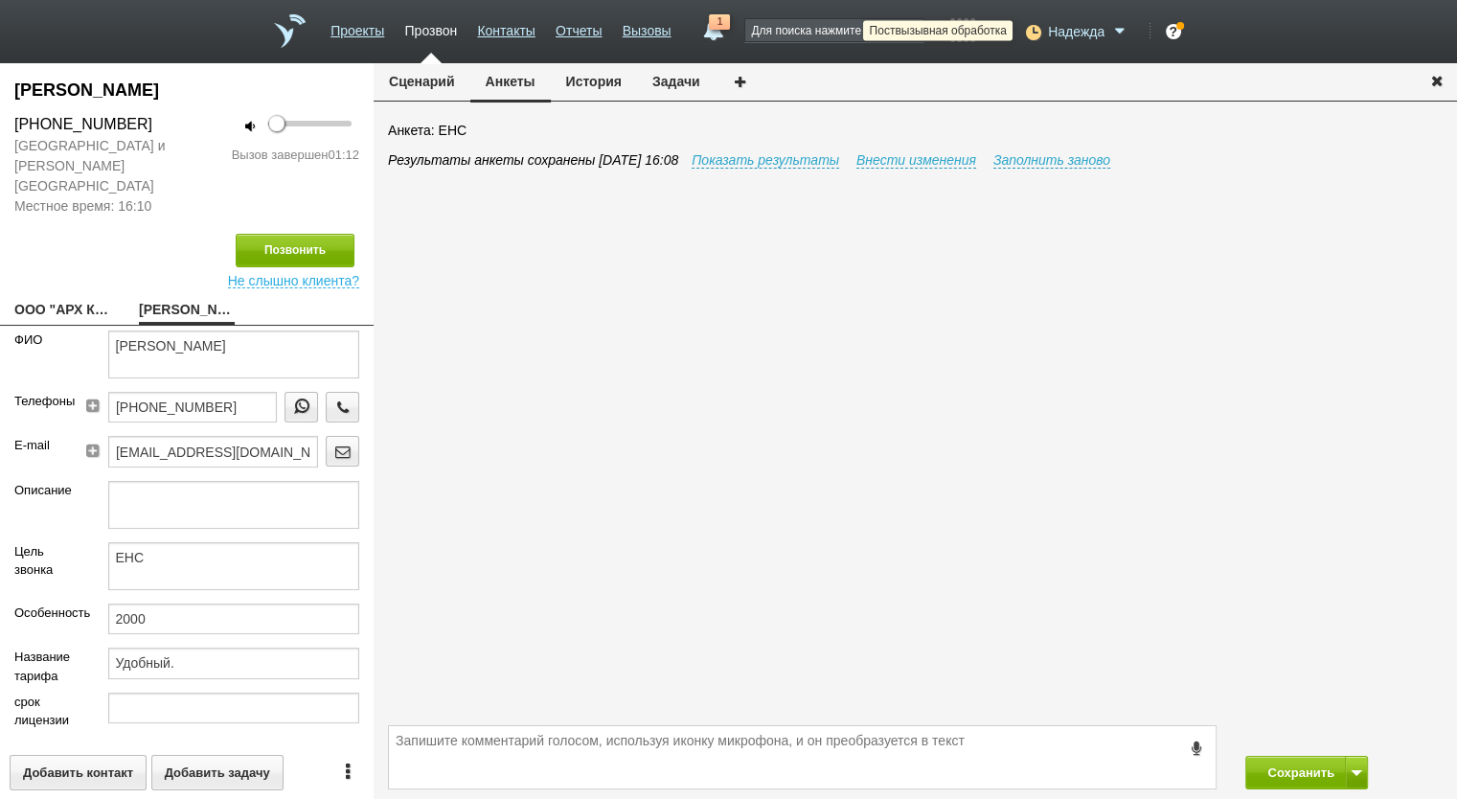
click at [1033, 28] on icon at bounding box center [1031, 31] width 26 height 19
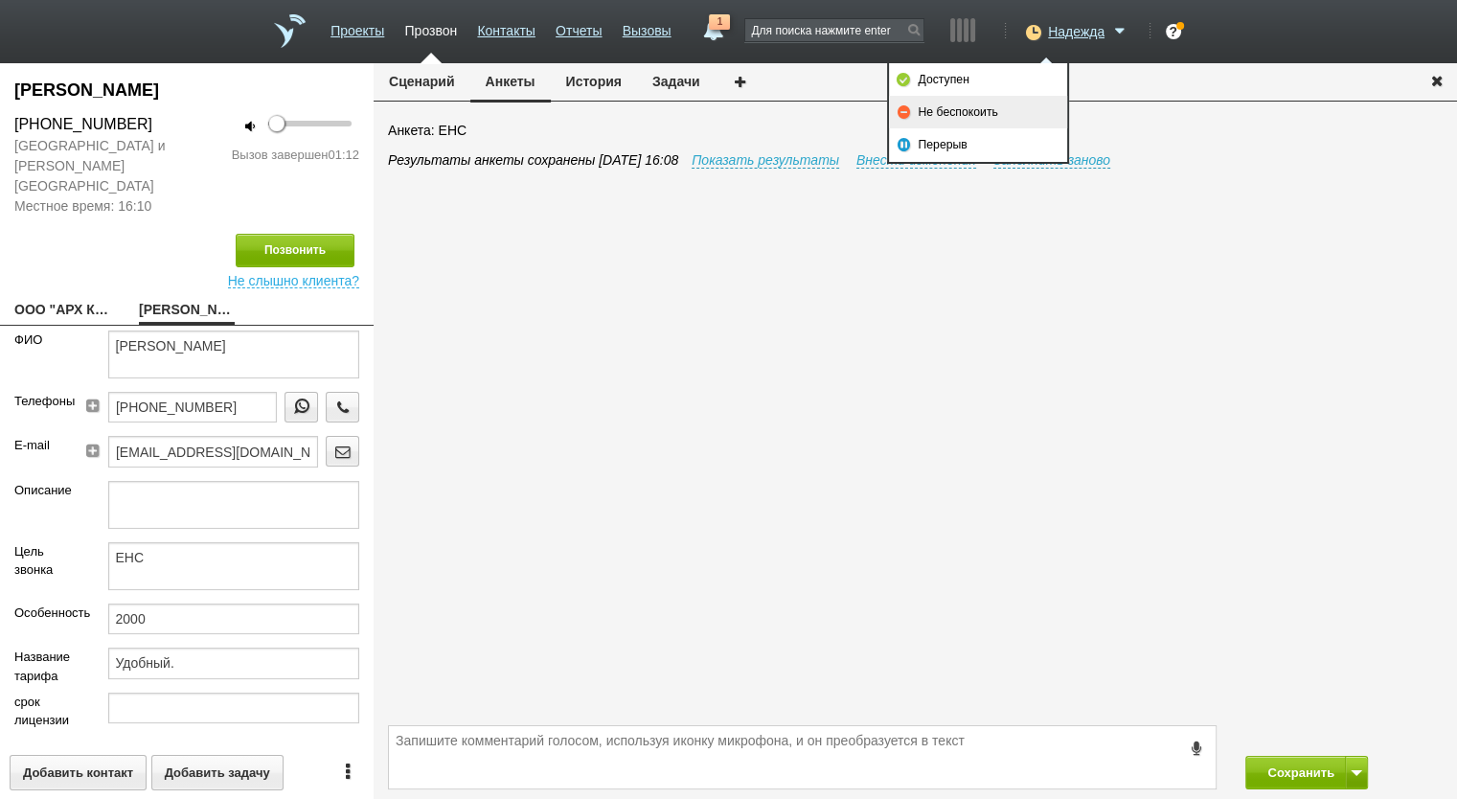
click at [1016, 117] on link "Не беспокоить" at bounding box center [978, 112] width 178 height 33
click at [1290, 764] on button "Сохранить" at bounding box center [1295, 773] width 101 height 34
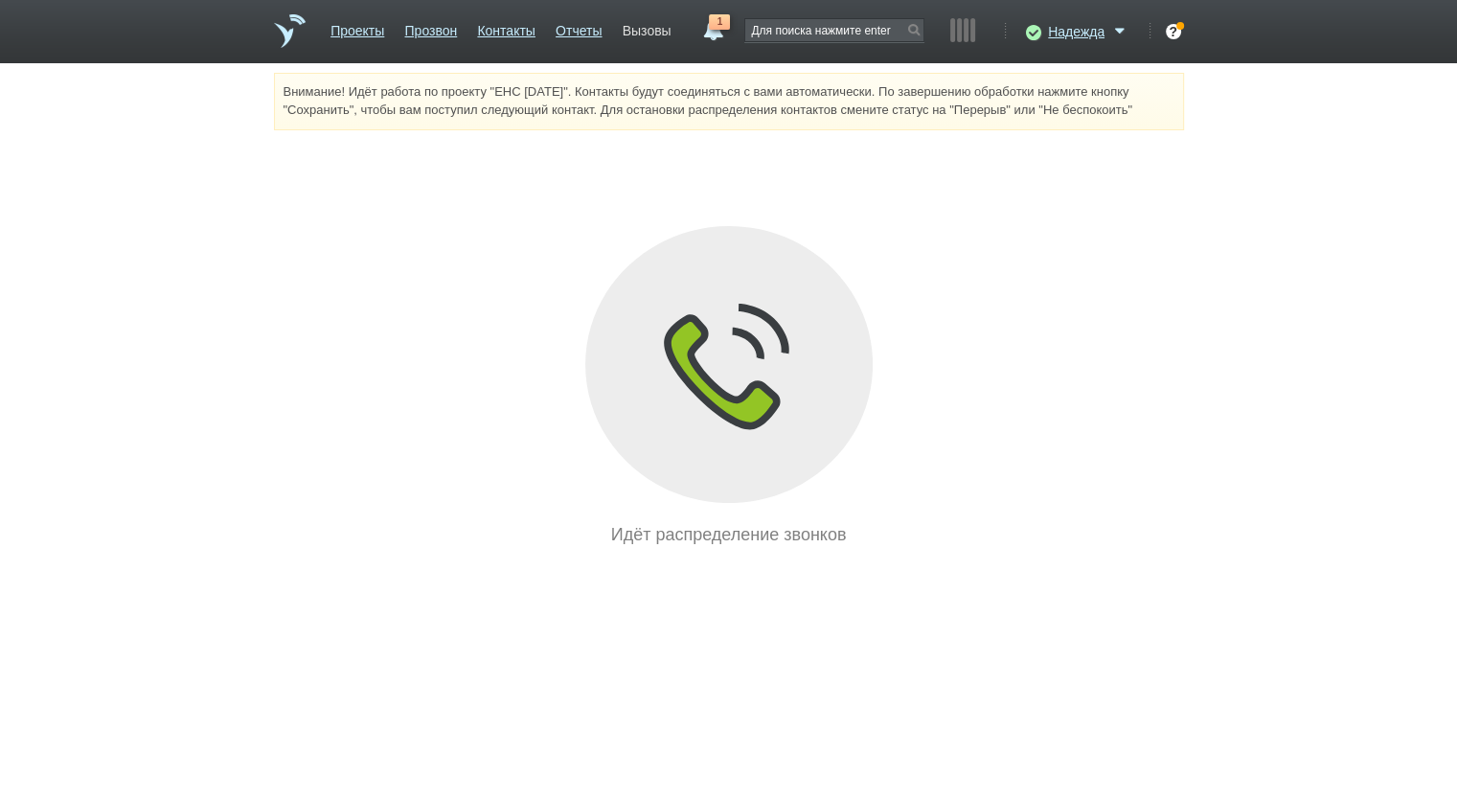
click at [649, 30] on link "Вызовы" at bounding box center [647, 27] width 49 height 28
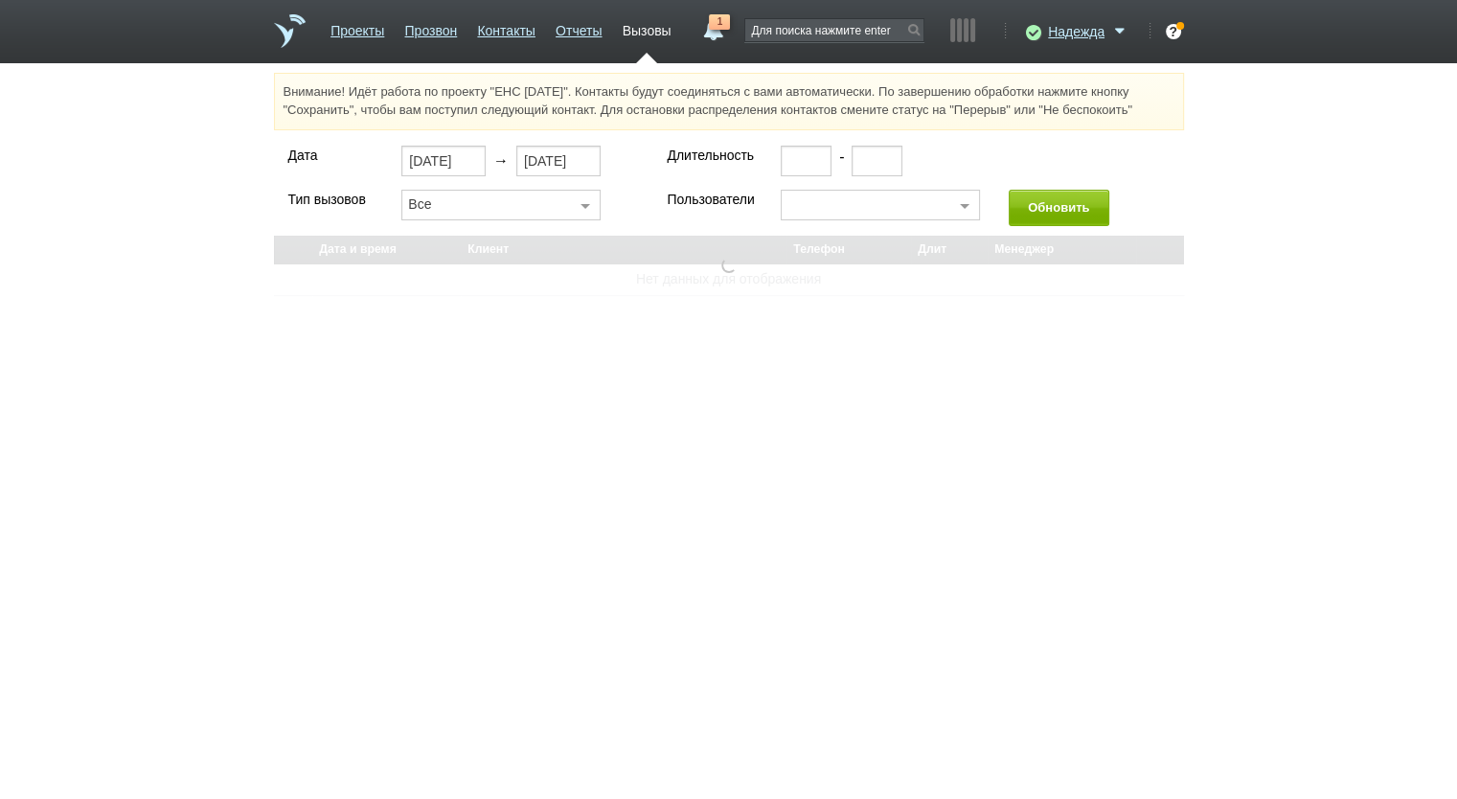
select select "30"
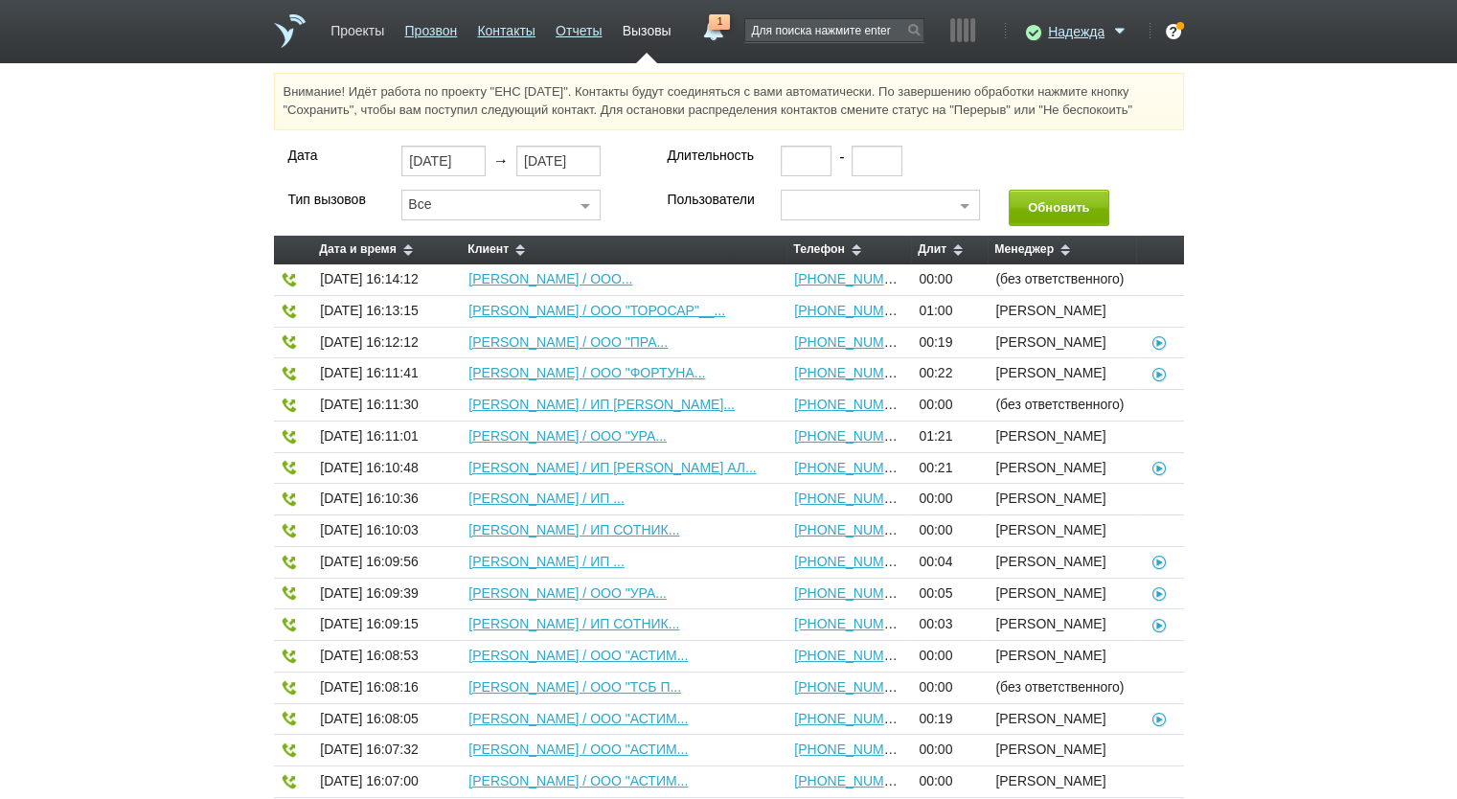
click at [371, 32] on link "Проекты" at bounding box center [358, 27] width 54 height 28
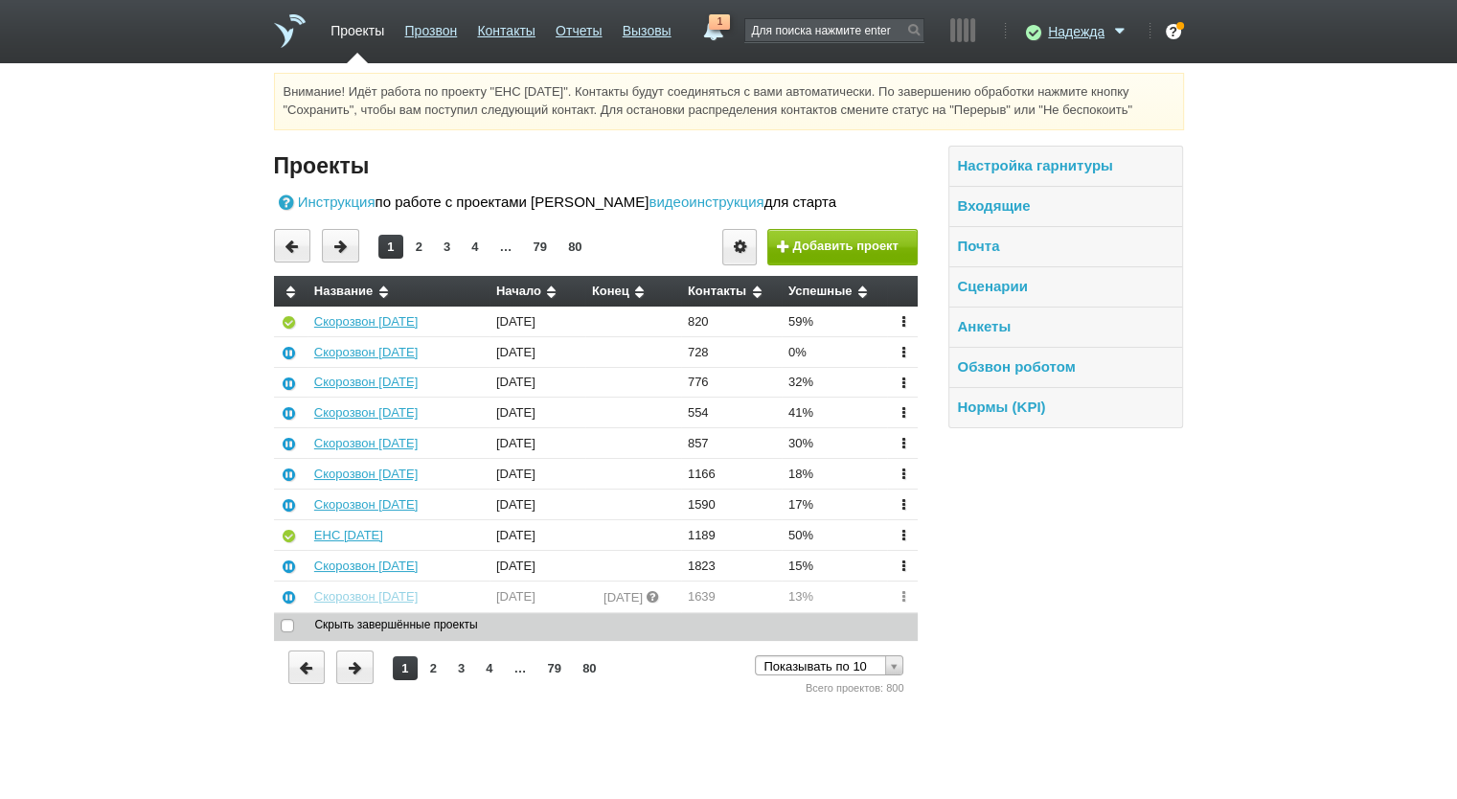
click at [376, 309] on td "Скорозвон 14.08.25" at bounding box center [399, 322] width 182 height 30
click at [376, 319] on link "Скорозвон 14.08.25" at bounding box center [365, 321] width 103 height 14
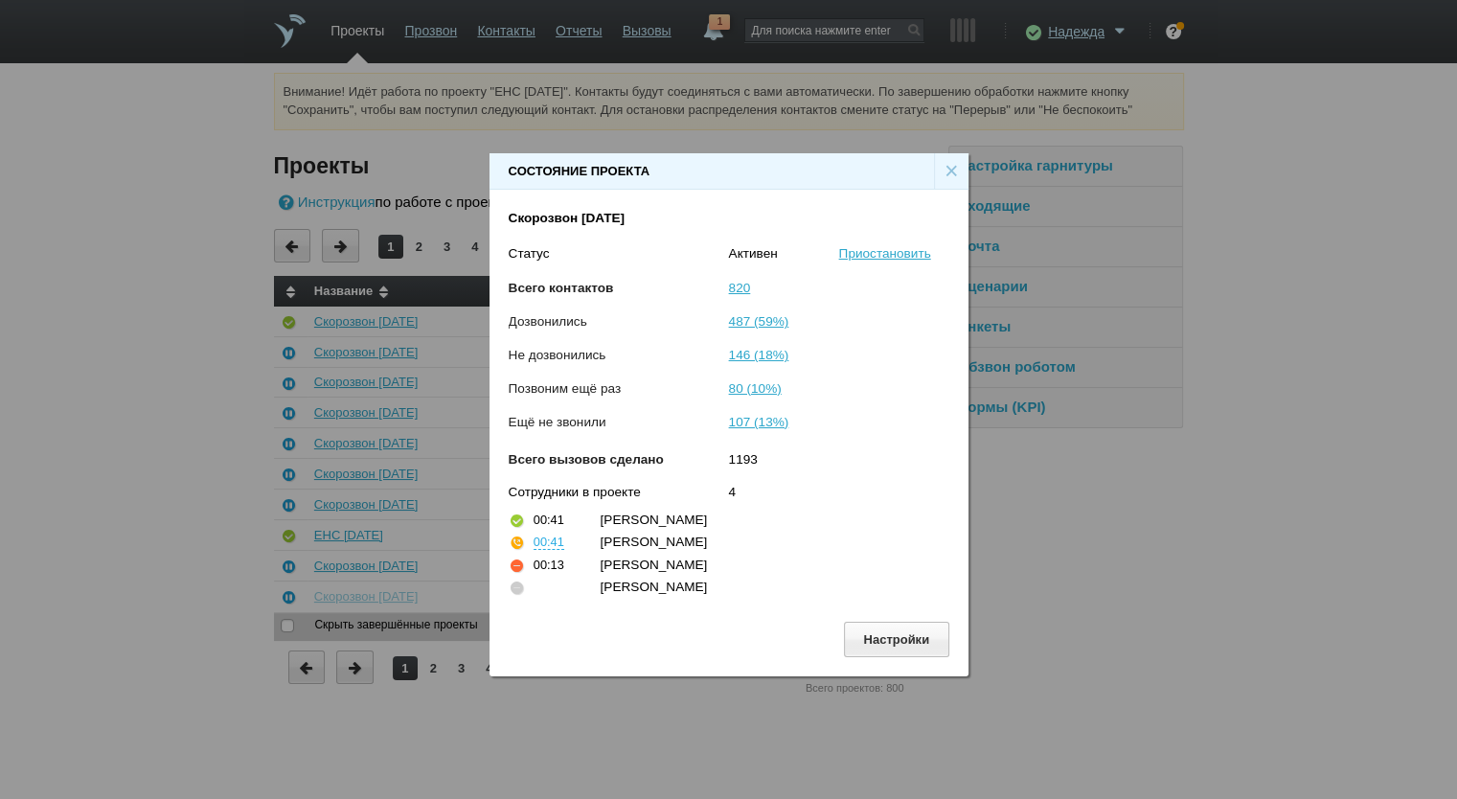
click at [947, 167] on div "×" at bounding box center [951, 171] width 34 height 36
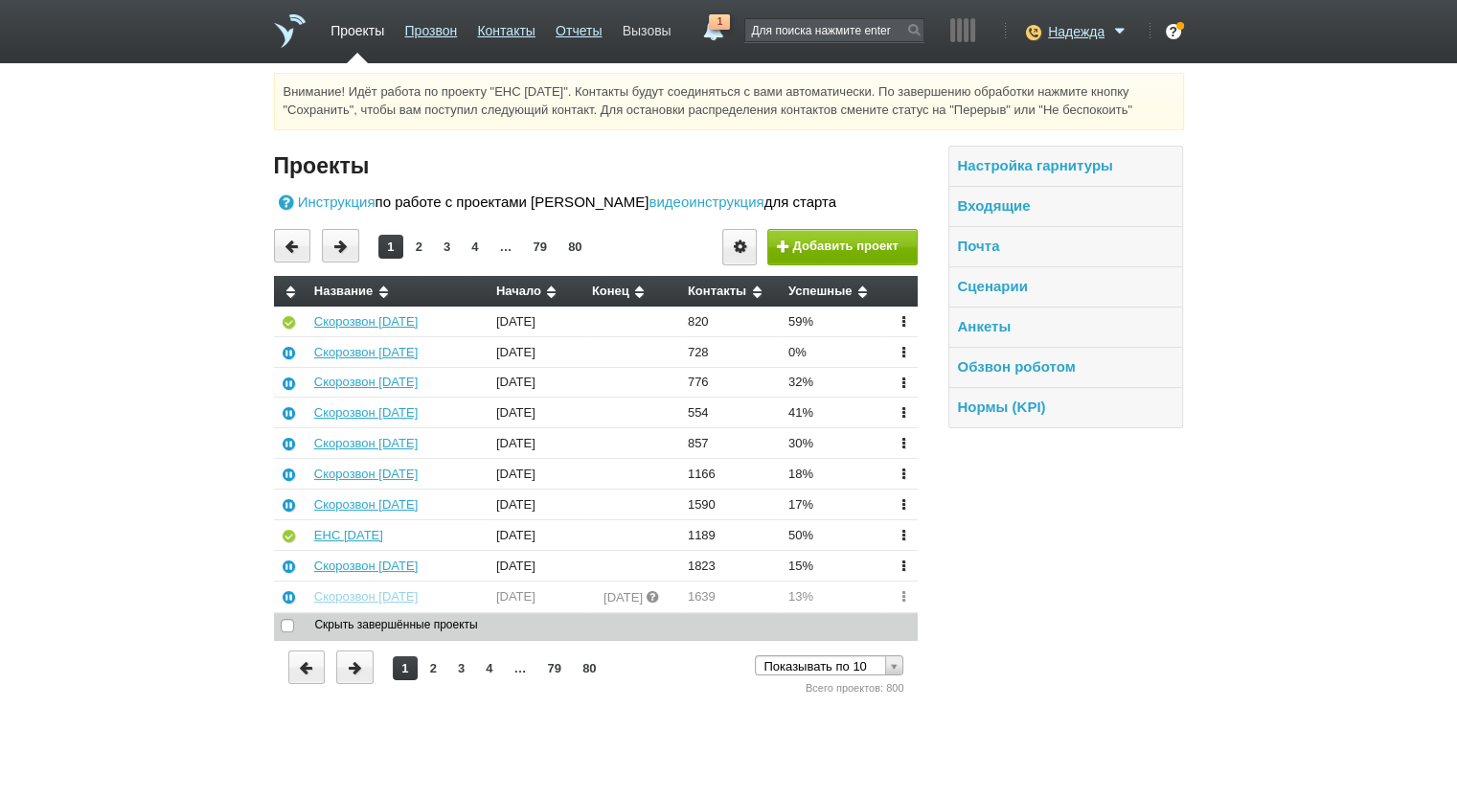
click at [638, 26] on link "Вызовы" at bounding box center [647, 27] width 49 height 28
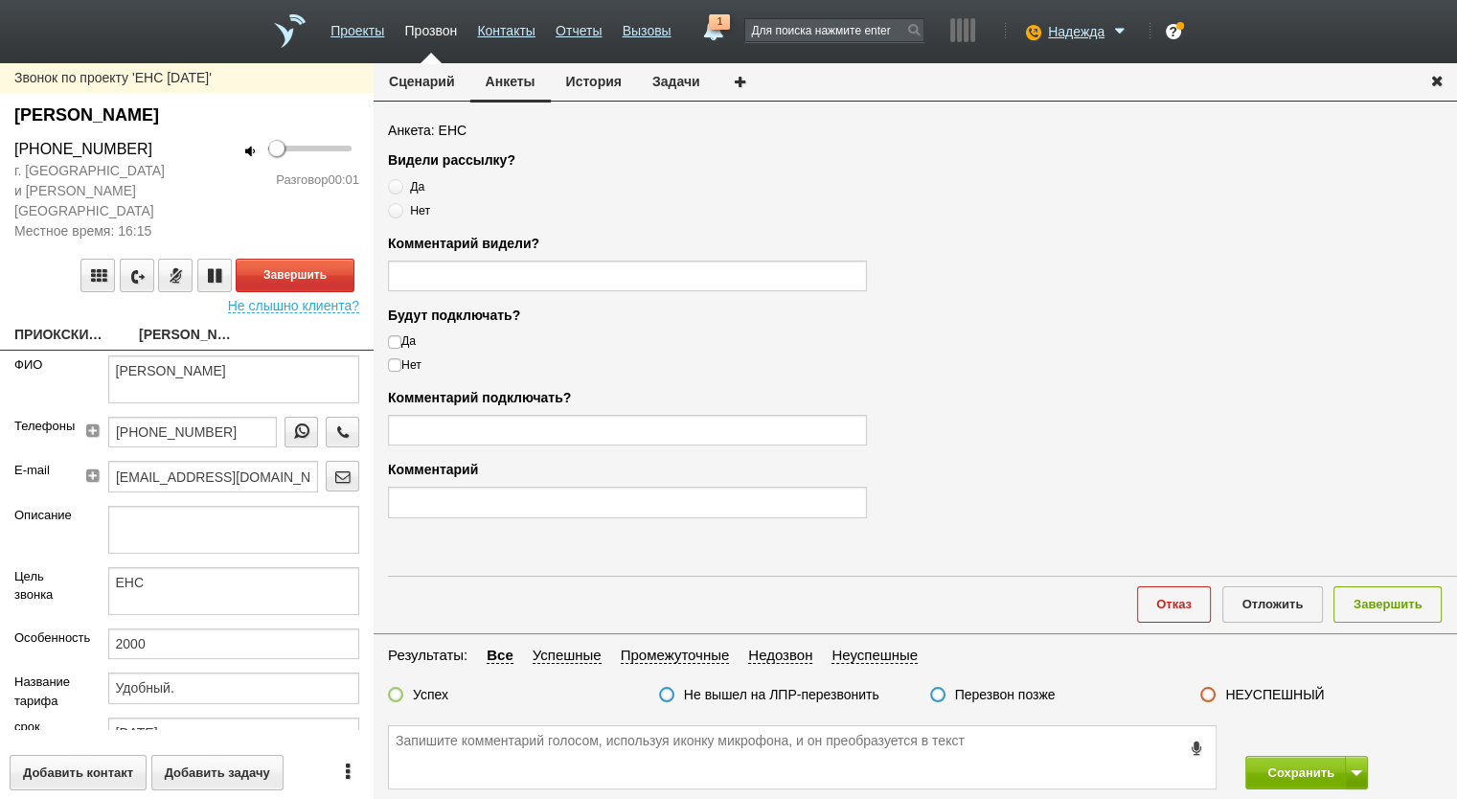
click at [58, 323] on link "ПРИОКСКИЙ СОЮЗ" at bounding box center [62, 336] width 96 height 27
type textarea "ПРИОКСКИЙ СОЮЗ"
type input "5043063692"
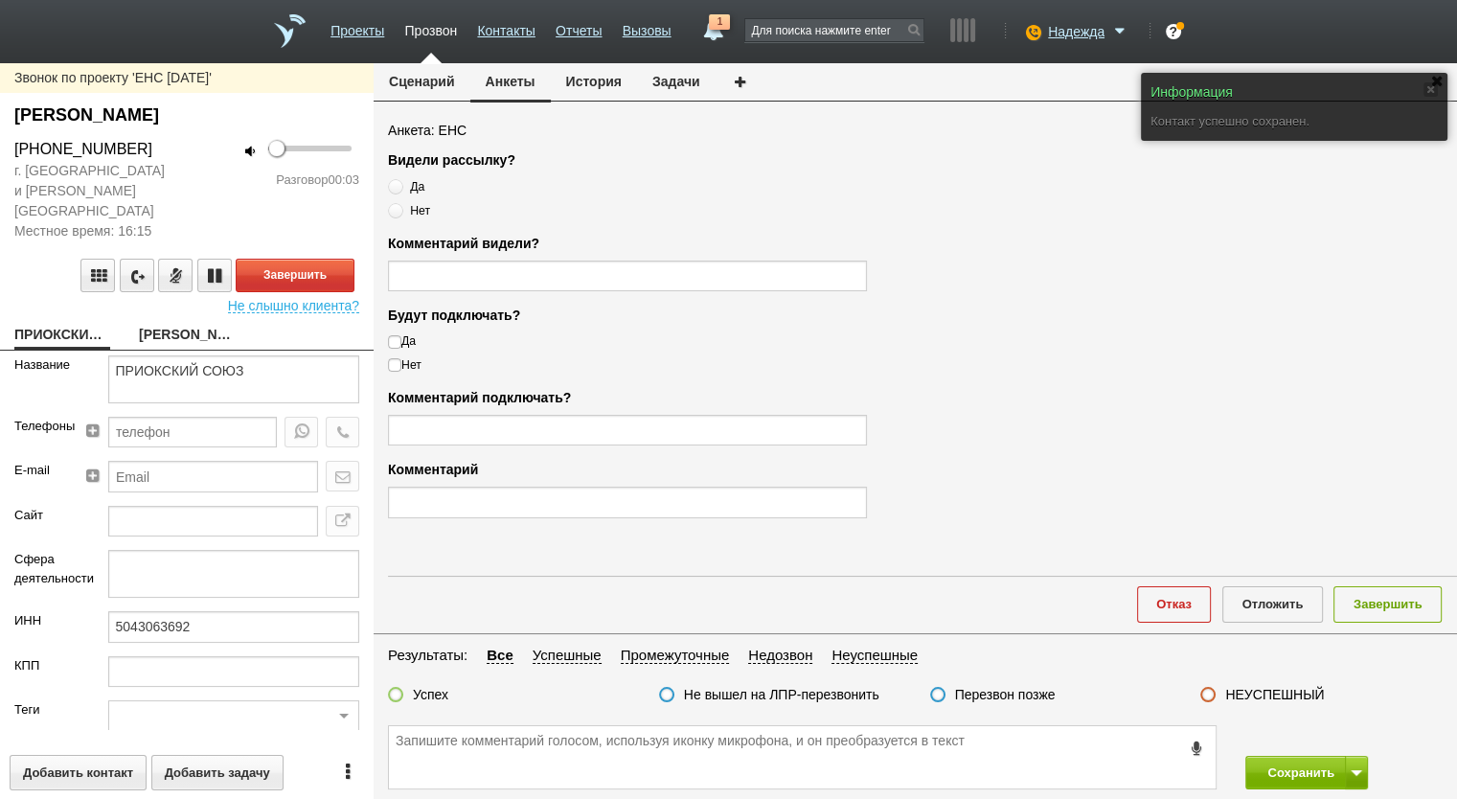
drag, startPoint x: 158, startPoint y: 148, endPoint x: 20, endPoint y: 149, distance: 138.0
click at [20, 149] on div "+7 (916) 591-43-06" at bounding box center [93, 149] width 158 height 23
click at [91, 149] on div "+7 (916) 591-43-06" at bounding box center [93, 149] width 158 height 23
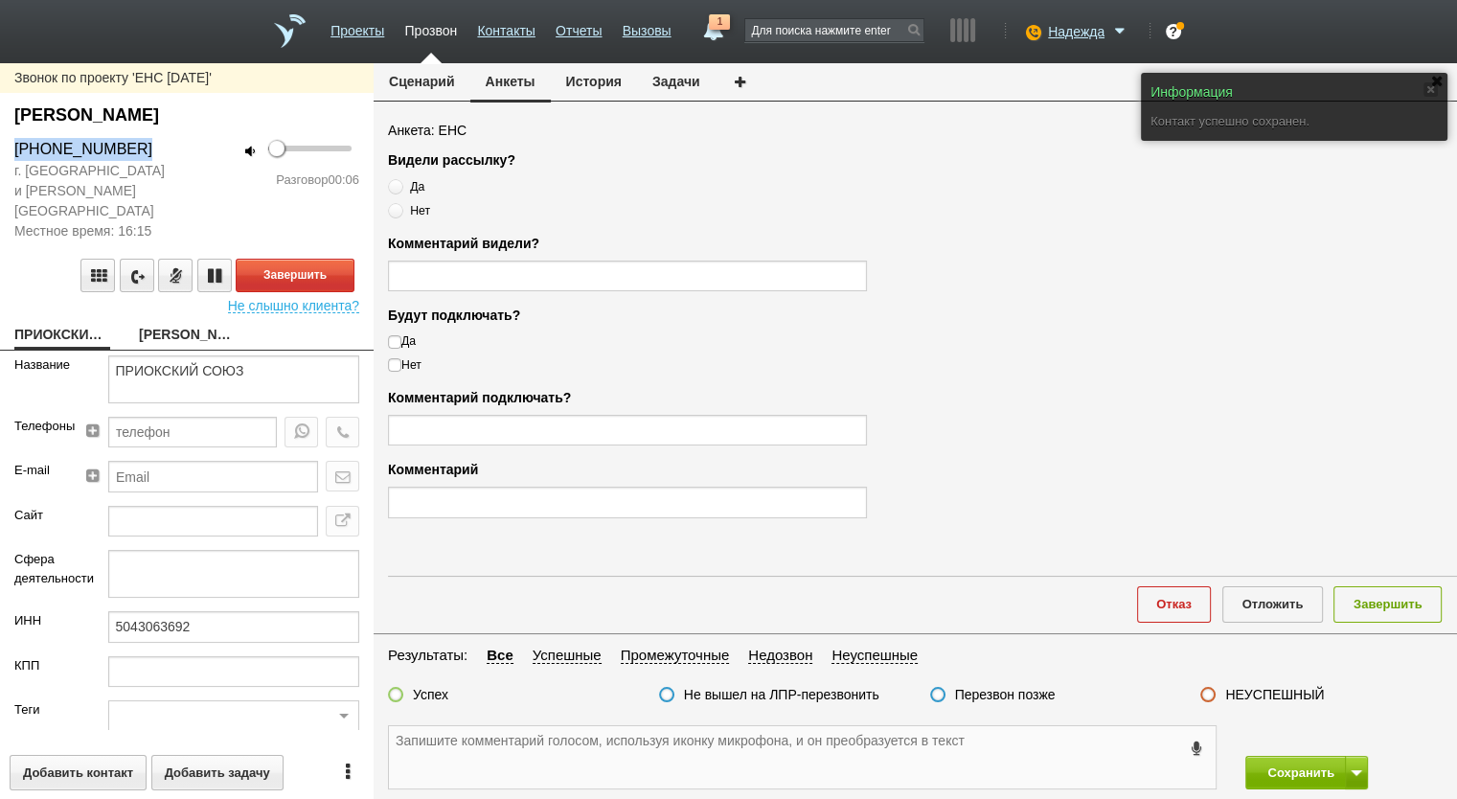
click at [593, 754] on textarea at bounding box center [802, 757] width 827 height 62
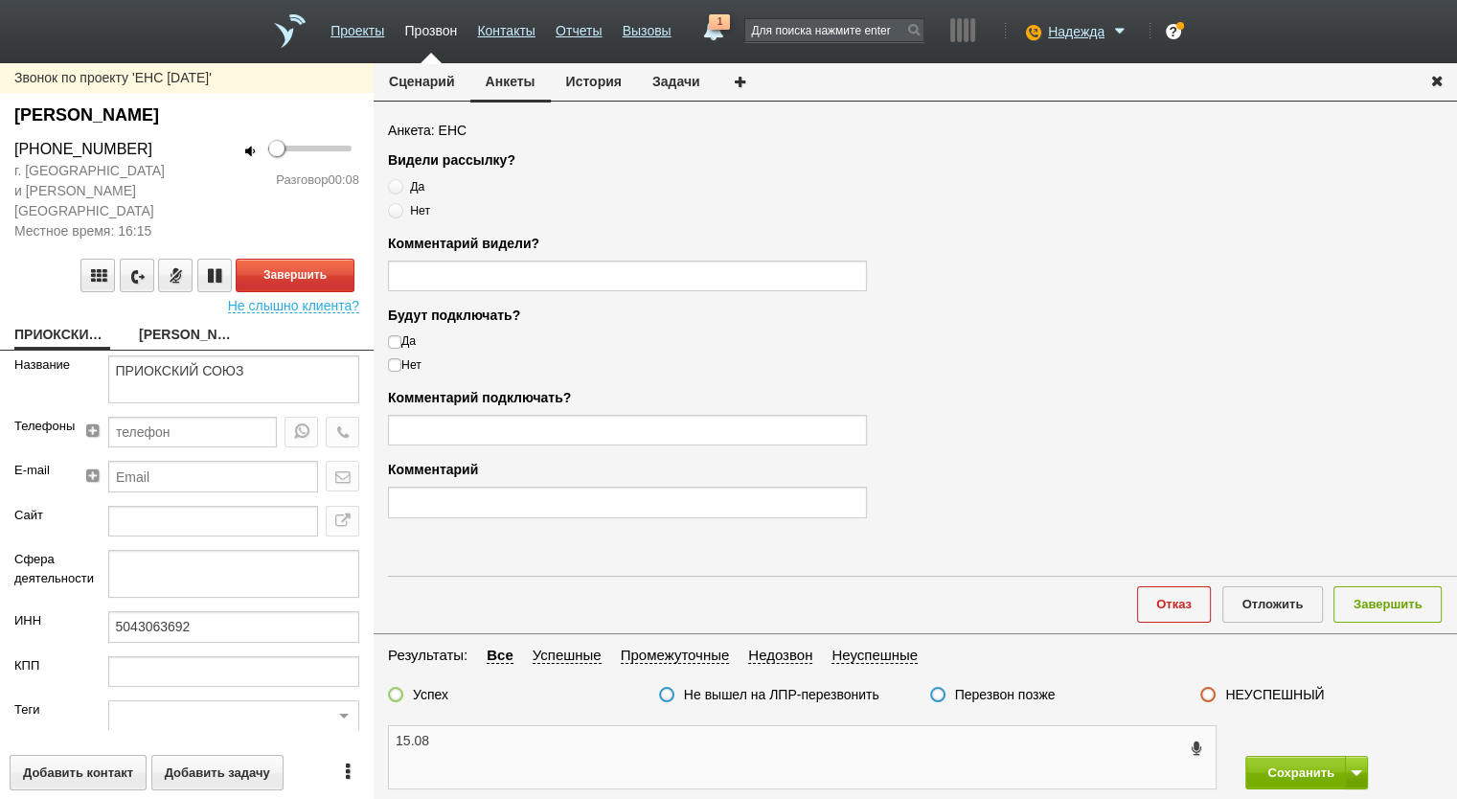
paste textarea "+7 (916) 591-43-06"
click at [300, 292] on span "Не слышно клиента?" at bounding box center [293, 302] width 131 height 21
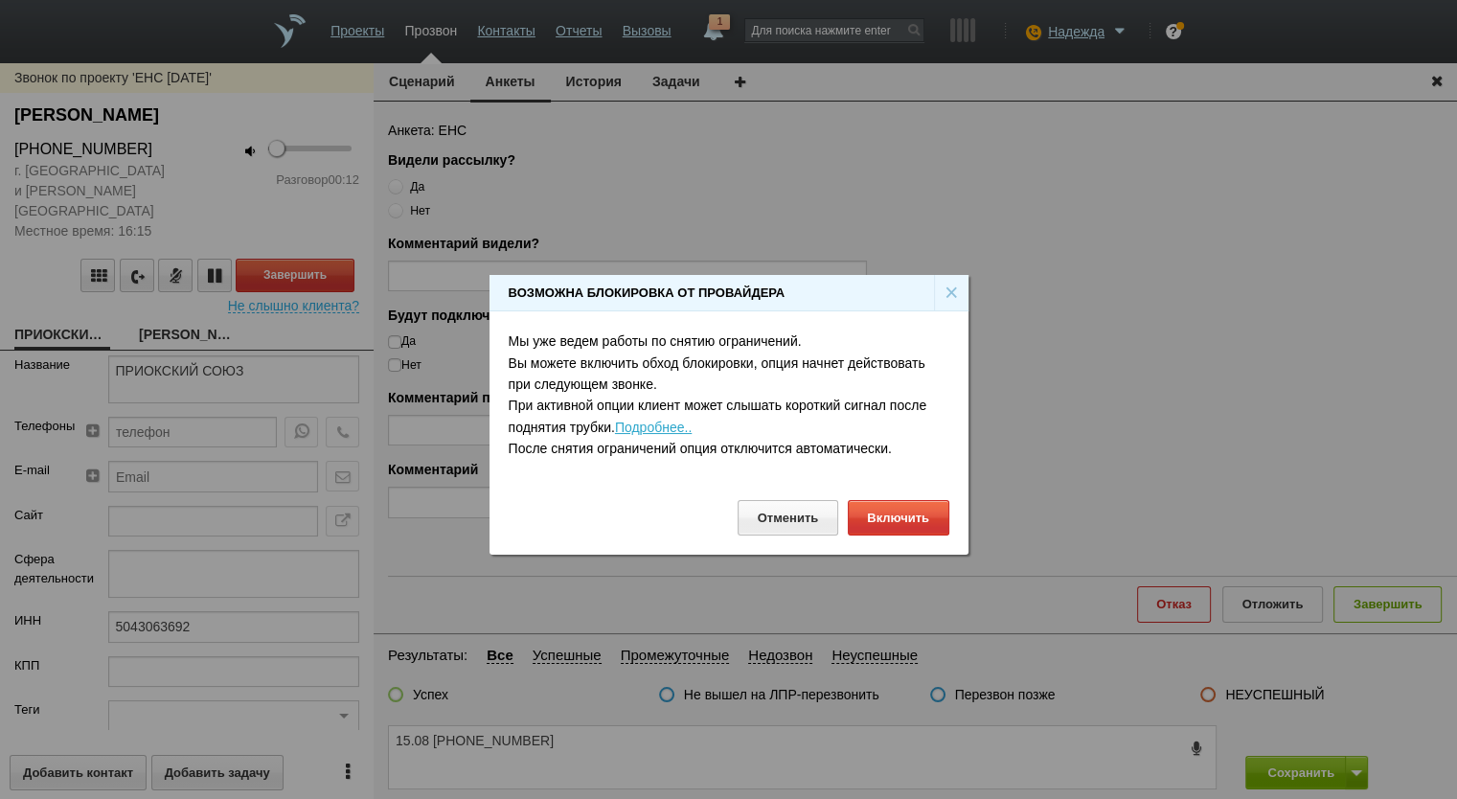
click at [946, 291] on div "×" at bounding box center [951, 293] width 34 height 36
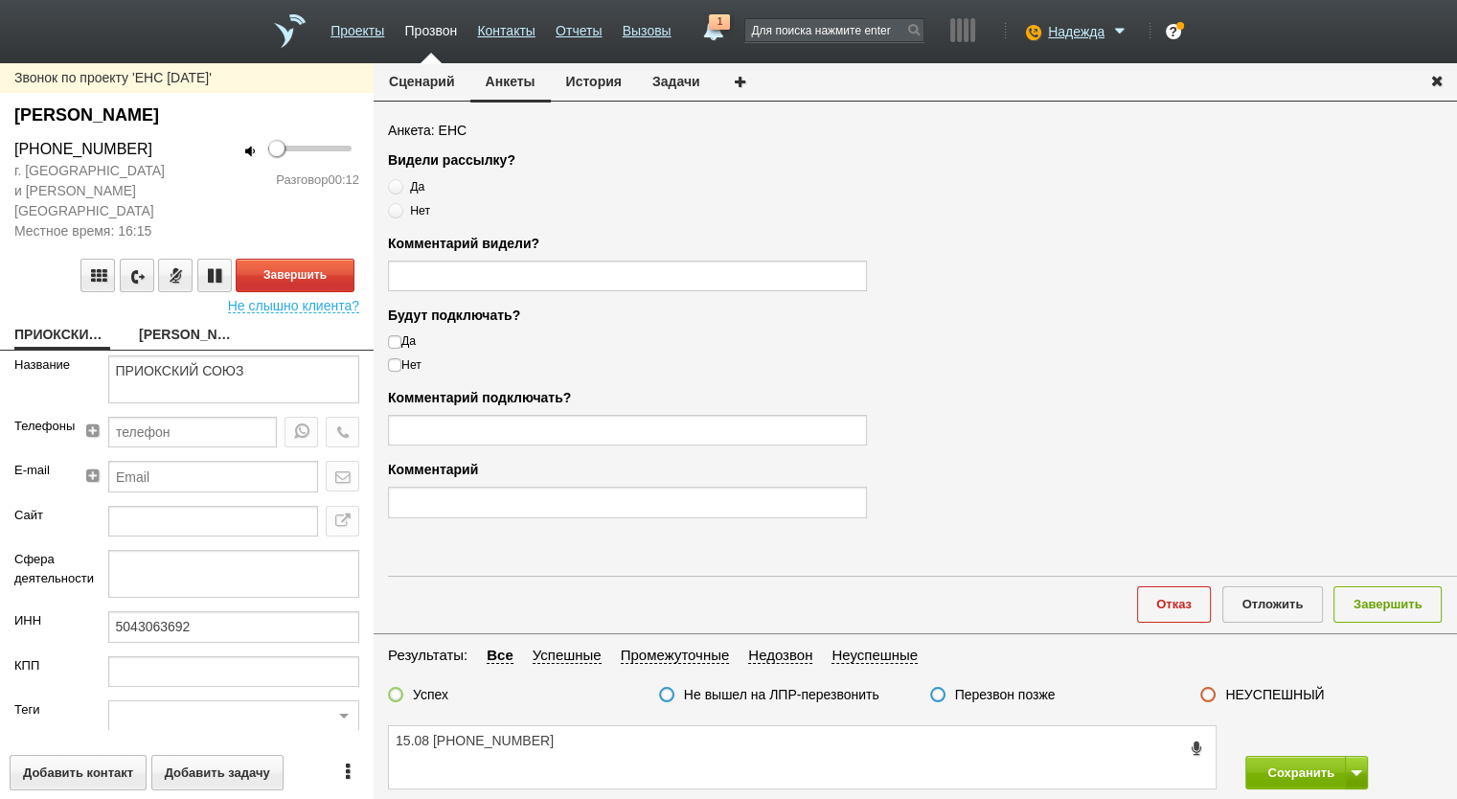
click at [291, 241] on div "Завершить Не слышно клиента?" at bounding box center [187, 277] width 374 height 72
click at [288, 241] on div "Завершить Не слышно клиента?" at bounding box center [187, 277] width 374 height 72
click at [288, 259] on button "Завершить" at bounding box center [295, 276] width 119 height 34
click at [288, 259] on div "Завершить" at bounding box center [186, 276] width 345 height 34
click at [625, 777] on textarea "15.08 +7 (916) 591-43-06" at bounding box center [802, 757] width 827 height 62
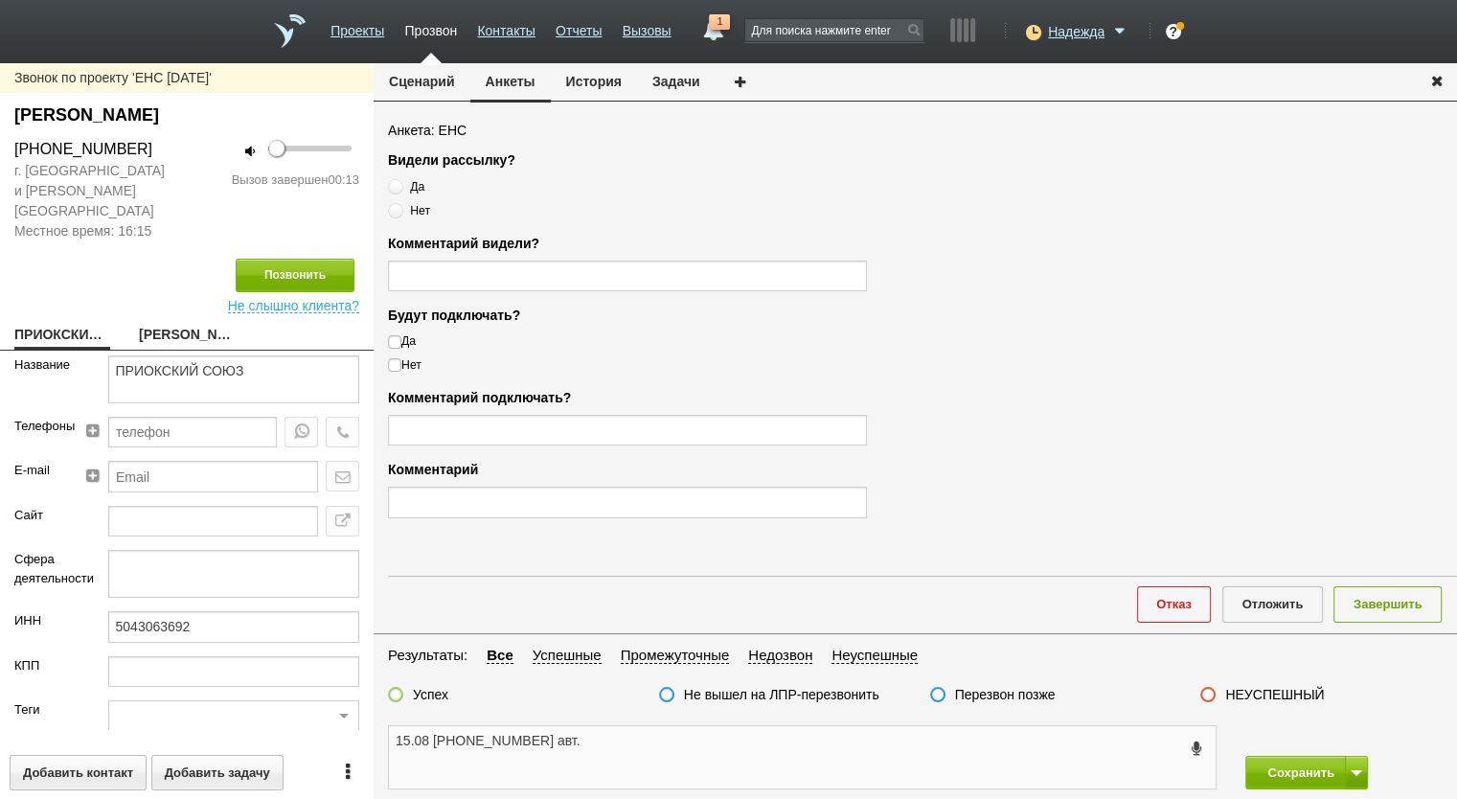
type textarea "15.08 +7 (916) 591-43-06 авт."
drag, startPoint x: 1281, startPoint y: 688, endPoint x: 1284, endPoint y: 676, distance: 11.9
click at [1280, 687] on label "НЕУСПЕШНЫЙ" at bounding box center [1274, 694] width 99 height 17
click at [0, 0] on input "НЕУСПЕШНЫЙ" at bounding box center [0, 0] width 0 height 0
click at [1391, 596] on button "Завершить" at bounding box center [1388, 603] width 108 height 35
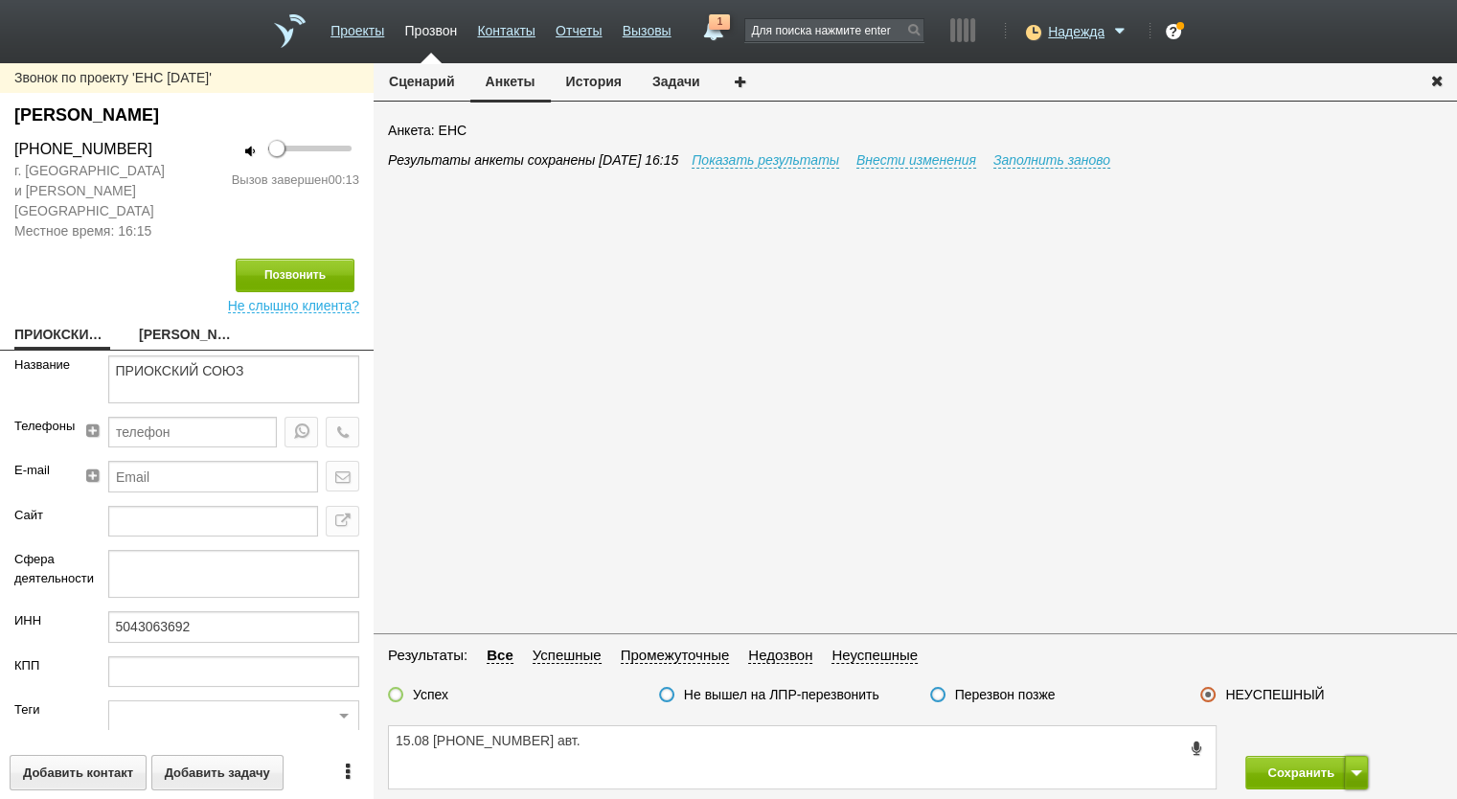
click at [1355, 779] on button at bounding box center [1356, 773] width 23 height 34
click at [1341, 747] on button "Сохранить и остаться" at bounding box center [1293, 737] width 148 height 34
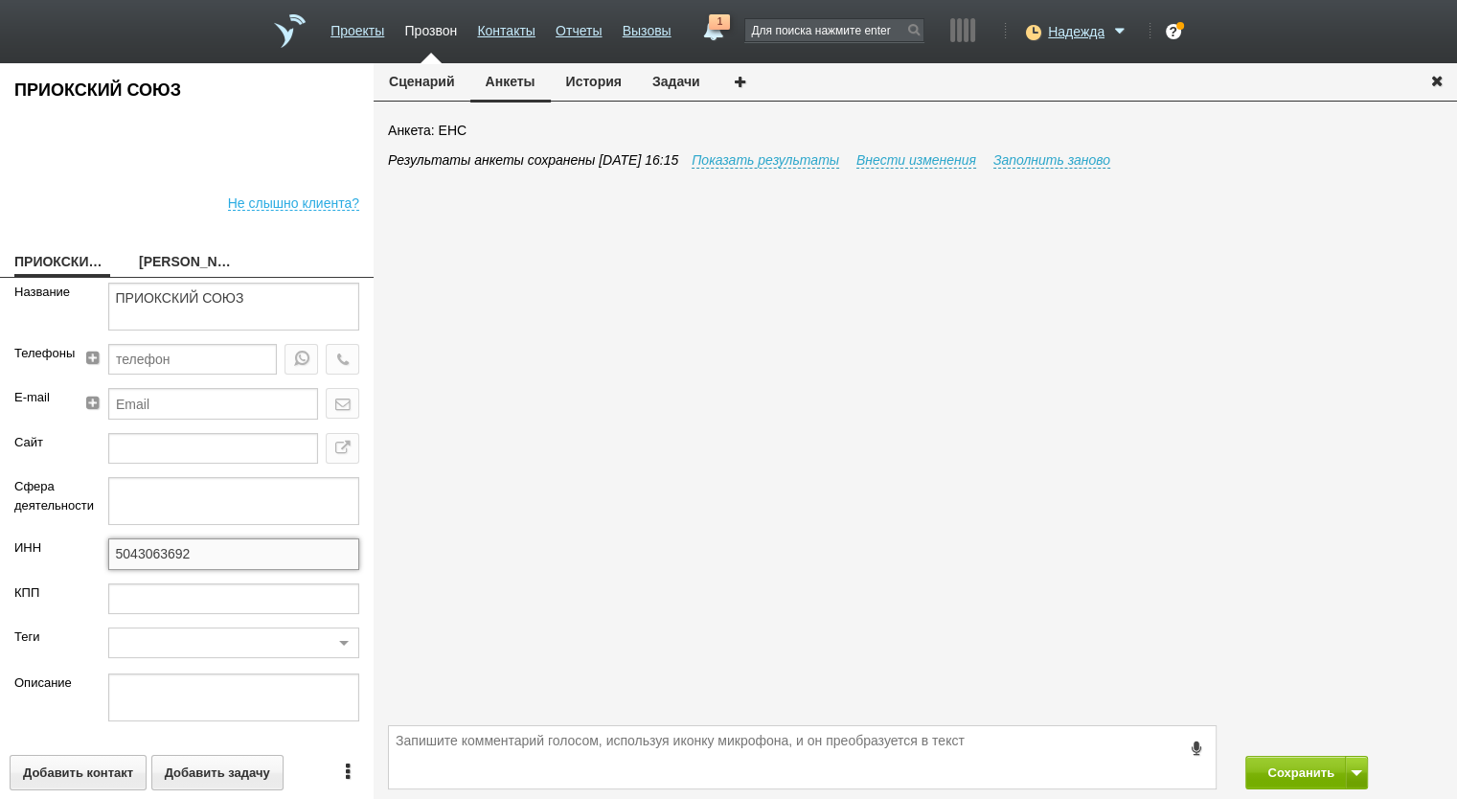
drag, startPoint x: 149, startPoint y: 556, endPoint x: 11, endPoint y: 558, distance: 138.0
click at [11, 558] on div "ИНН 5043063692" at bounding box center [187, 560] width 374 height 44
drag, startPoint x: 667, startPoint y: 747, endPoint x: 1066, endPoint y: 755, distance: 399.6
click at [667, 747] on textarea at bounding box center [802, 757] width 827 height 62
click at [1302, 773] on button "Сохранить" at bounding box center [1295, 773] width 101 height 34
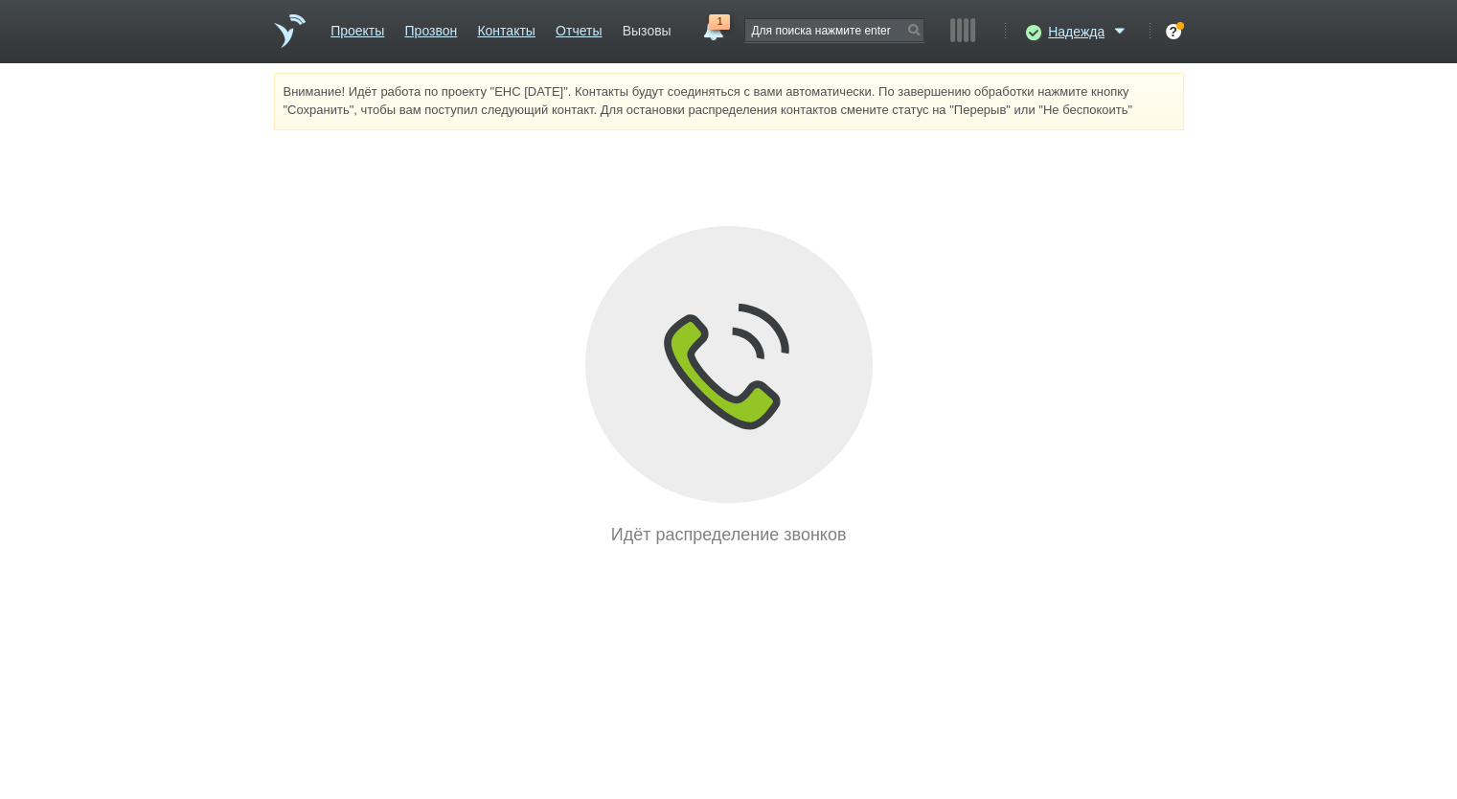
click at [632, 31] on link "Вызовы" at bounding box center [647, 27] width 49 height 28
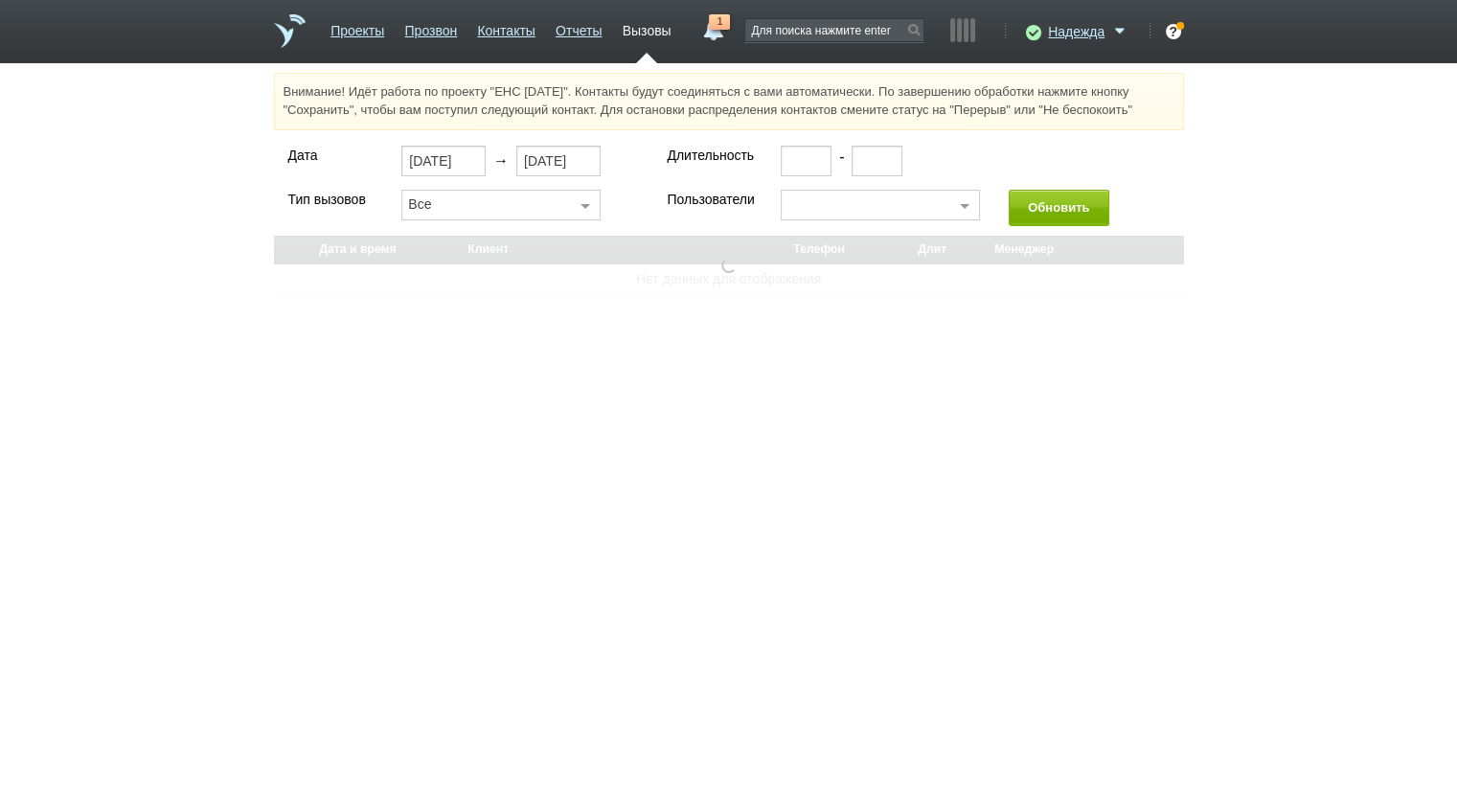
select select "30"
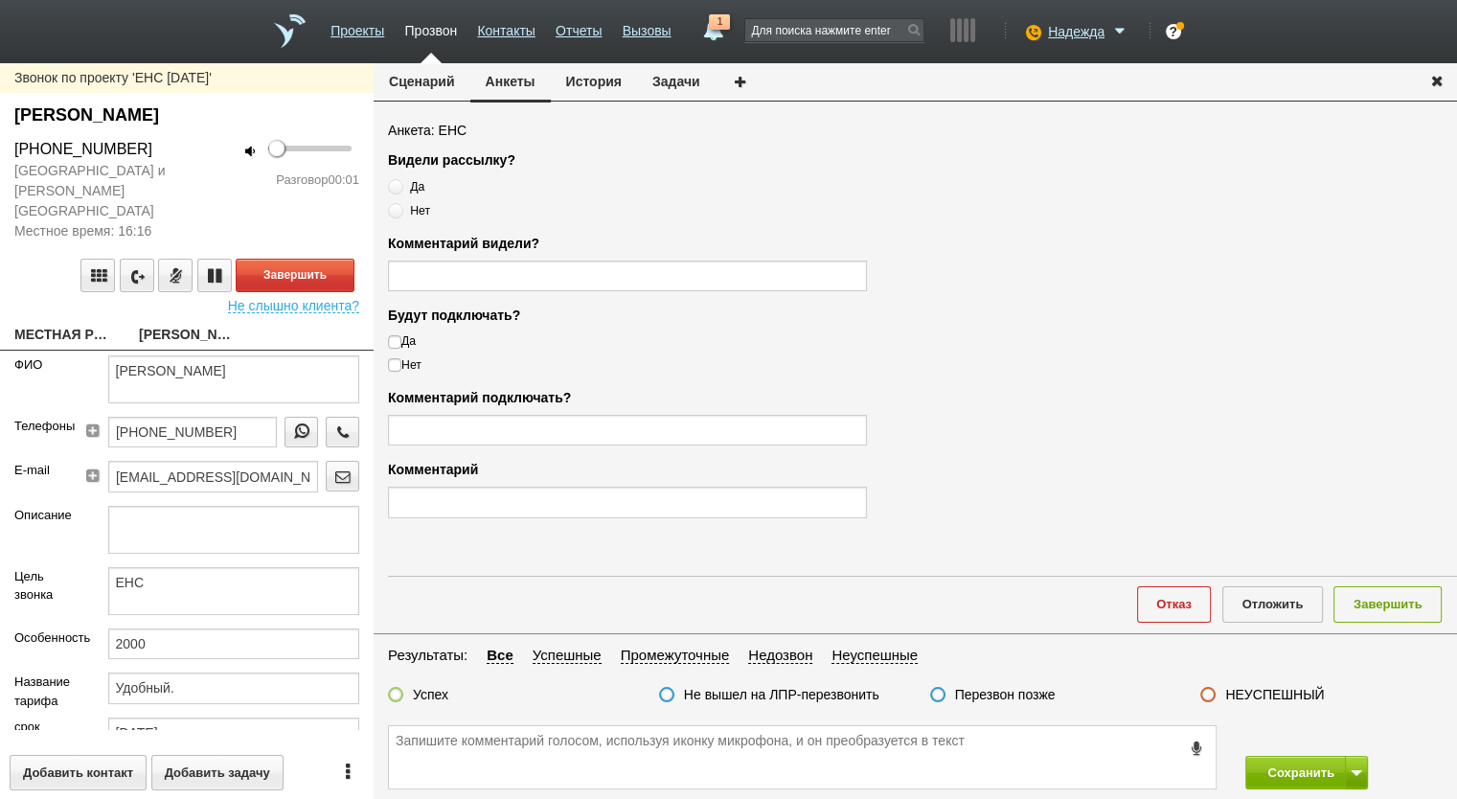
click at [69, 323] on link "МЕСТНАЯ РЕЛИГИОЗНАЯ ОРГАНИЗАЦИЯ ПРАВОСЛАВНЫЙ ПРИХОД ПРЕОБРАЖЕНСК" at bounding box center [62, 336] width 96 height 27
type textarea "МЕСТНАЯ РЕЛИГИОЗНАЯ ОРГАНИЗАЦИЯ ПРАВОСЛАВНЫЙ ПРИХОД ПРЕОБРАЖЕНСК"
type input "5008024764"
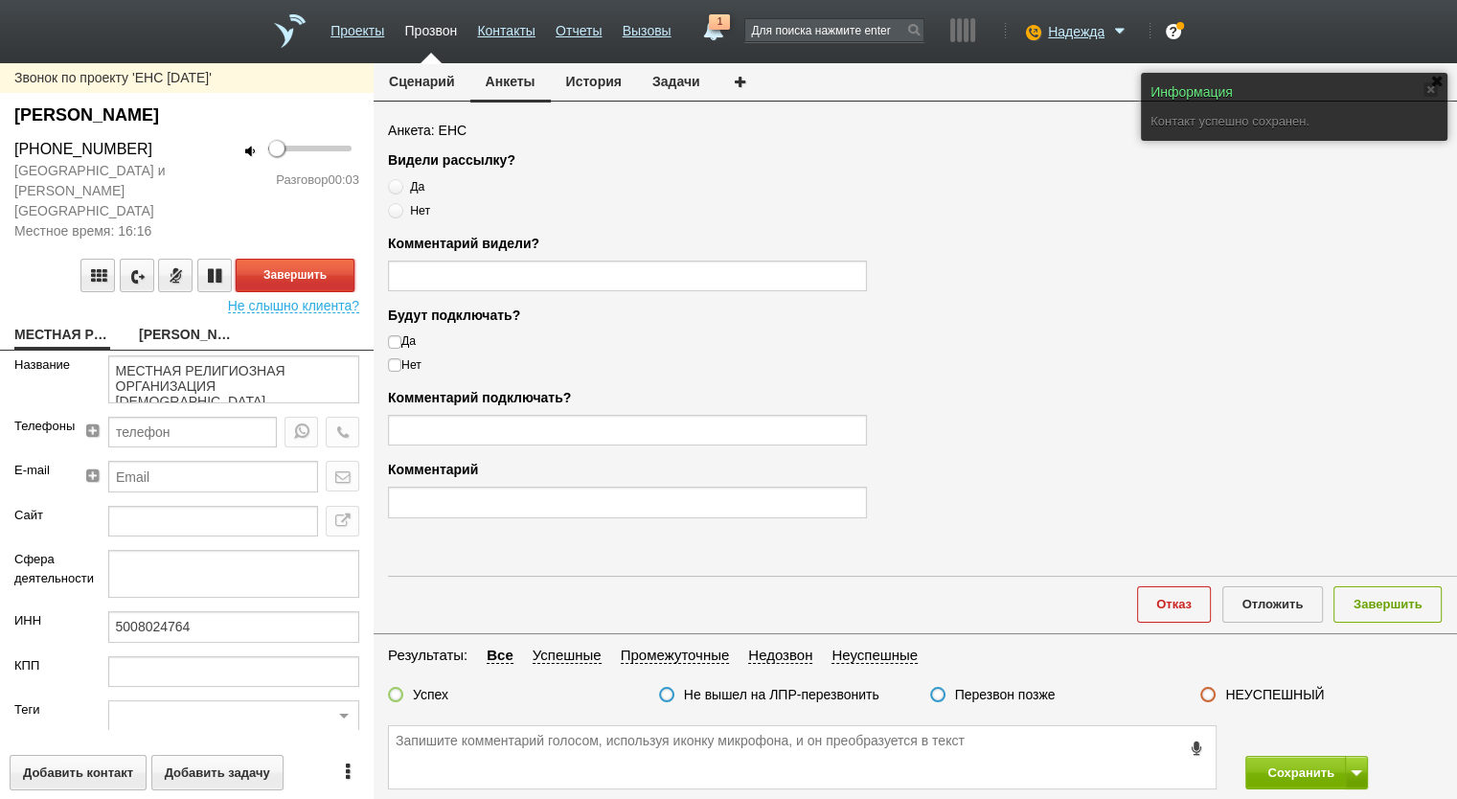
drag, startPoint x: 268, startPoint y: 260, endPoint x: 322, endPoint y: 320, distance: 80.8
click at [322, 320] on div "Звонок по проекту 'ЕНС 06.08.2025' Мельникова Людмила Львовна +7 (965) 433-56-9…" at bounding box center [187, 431] width 374 height 736
click at [322, 323] on div "МЕСТНАЯ РЕЛИГИОЗНАЯ ОРГАНИЗАЦИЯ ПРАВОСЛАВНЫЙ ПРИХОД ПРЕОБРАЖЕНСК Мельникова Люд…" at bounding box center [187, 337] width 374 height 28
click at [205, 355] on textarea "МЕСТНАЯ РЕЛИГИОЗНАЯ ОРГАНИЗАЦИЯ ПРАВОСЛАВНЫЙ ПРИХОД ПРЕОБРАЖЕНСК" at bounding box center [234, 379] width 252 height 48
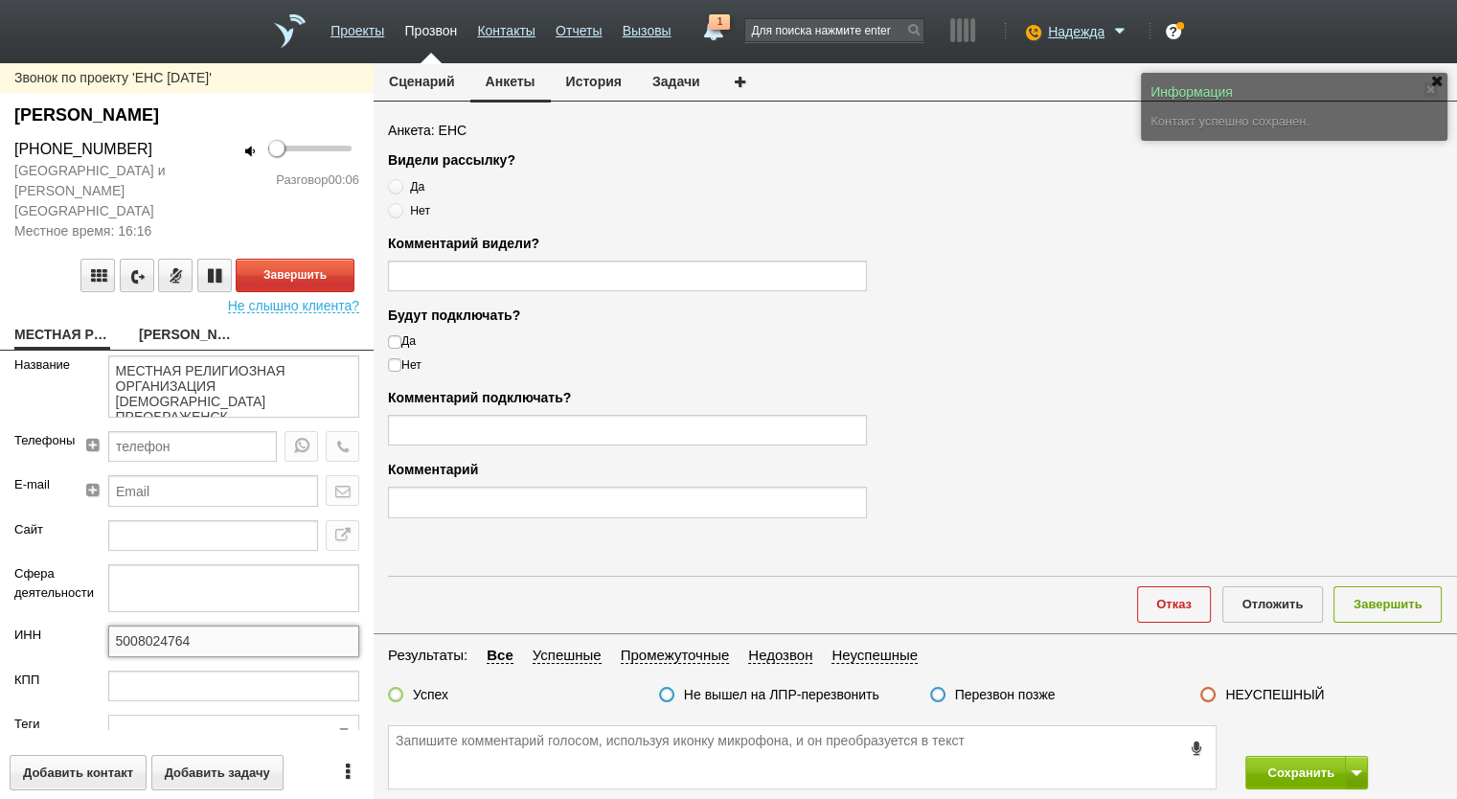
drag, startPoint x: 207, startPoint y: 625, endPoint x: 52, endPoint y: 618, distance: 155.3
click at [54, 626] on div "ИНН 5008024764" at bounding box center [187, 648] width 374 height 44
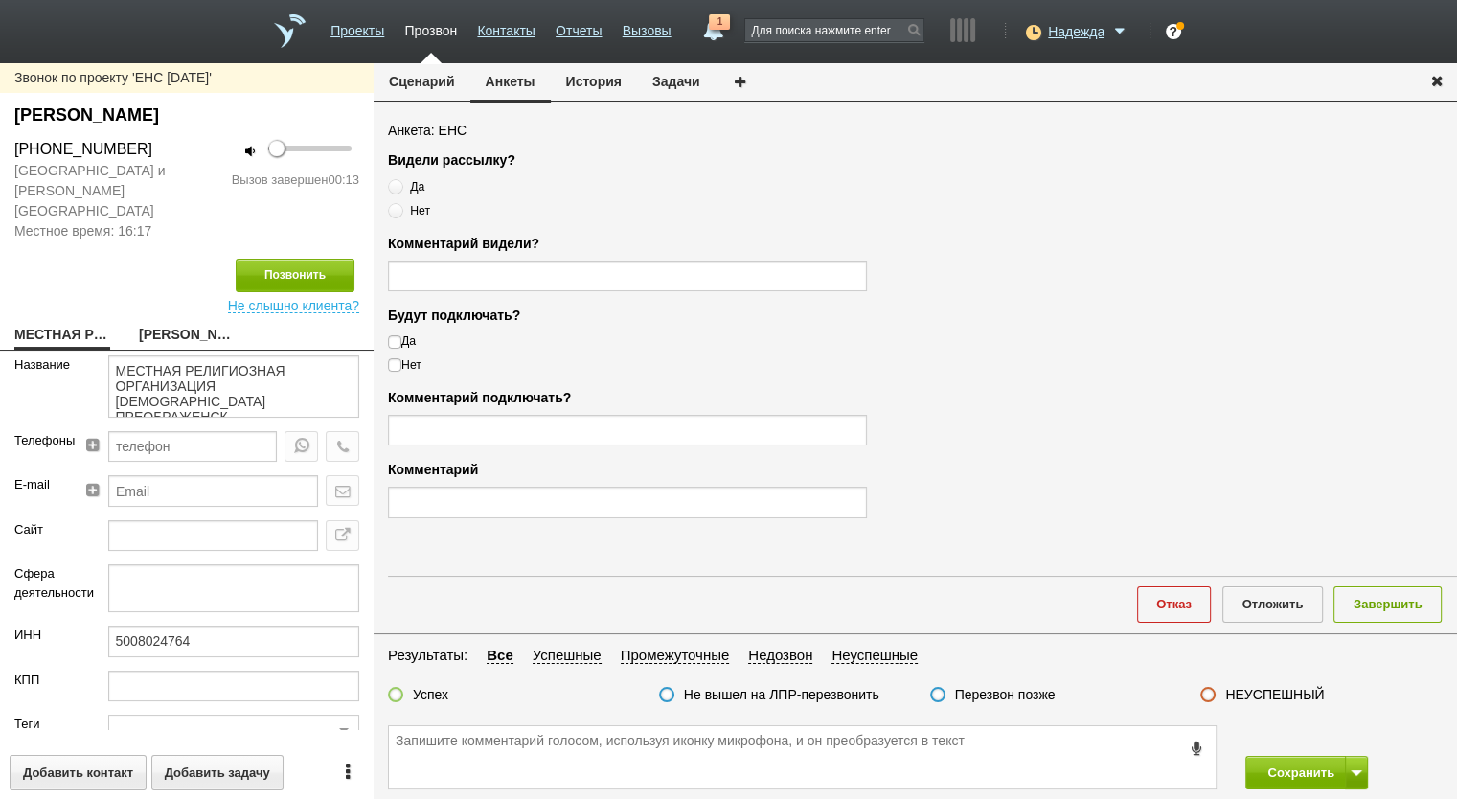
drag, startPoint x: 157, startPoint y: 150, endPoint x: 0, endPoint y: 155, distance: 157.2
click at [0, 155] on div "+7 (965) 433-56-90" at bounding box center [93, 149] width 187 height 23
click at [598, 741] on textarea at bounding box center [802, 757] width 827 height 62
paste textarea "+7 (965) 433-56-90"
type textarea "15.08 +7 (965) 433-56-90 сброс соедин."
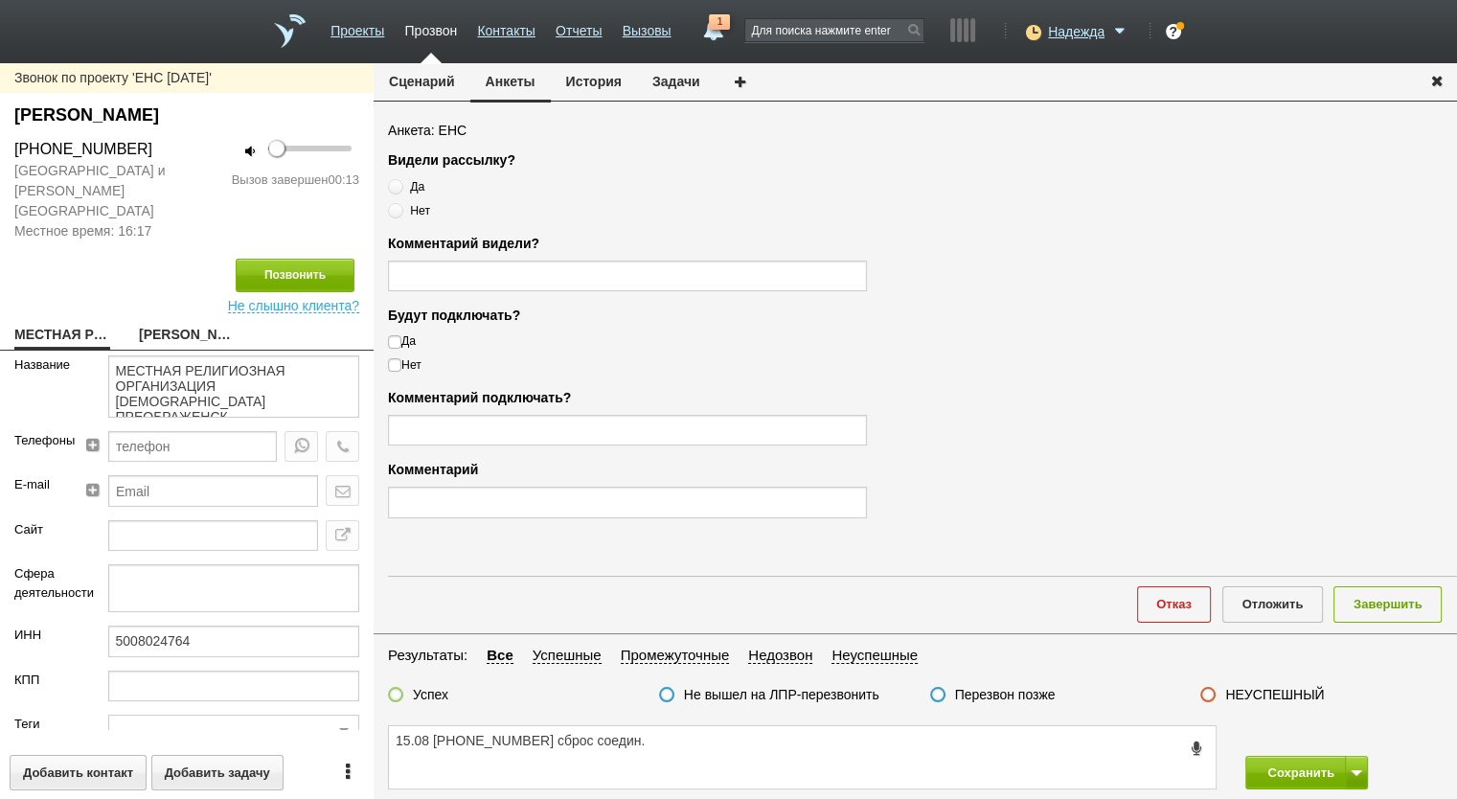
click at [1300, 697] on label "НЕУСПЕШНЫЙ" at bounding box center [1274, 694] width 99 height 17
click at [0, 0] on input "НЕУСПЕШНЫЙ" at bounding box center [0, 0] width 0 height 0
drag, startPoint x: 1393, startPoint y: 604, endPoint x: 1359, endPoint y: 718, distance: 118.8
click at [1393, 605] on button "Завершить" at bounding box center [1388, 603] width 108 height 35
click at [1309, 767] on button "Сохранить" at bounding box center [1295, 773] width 101 height 34
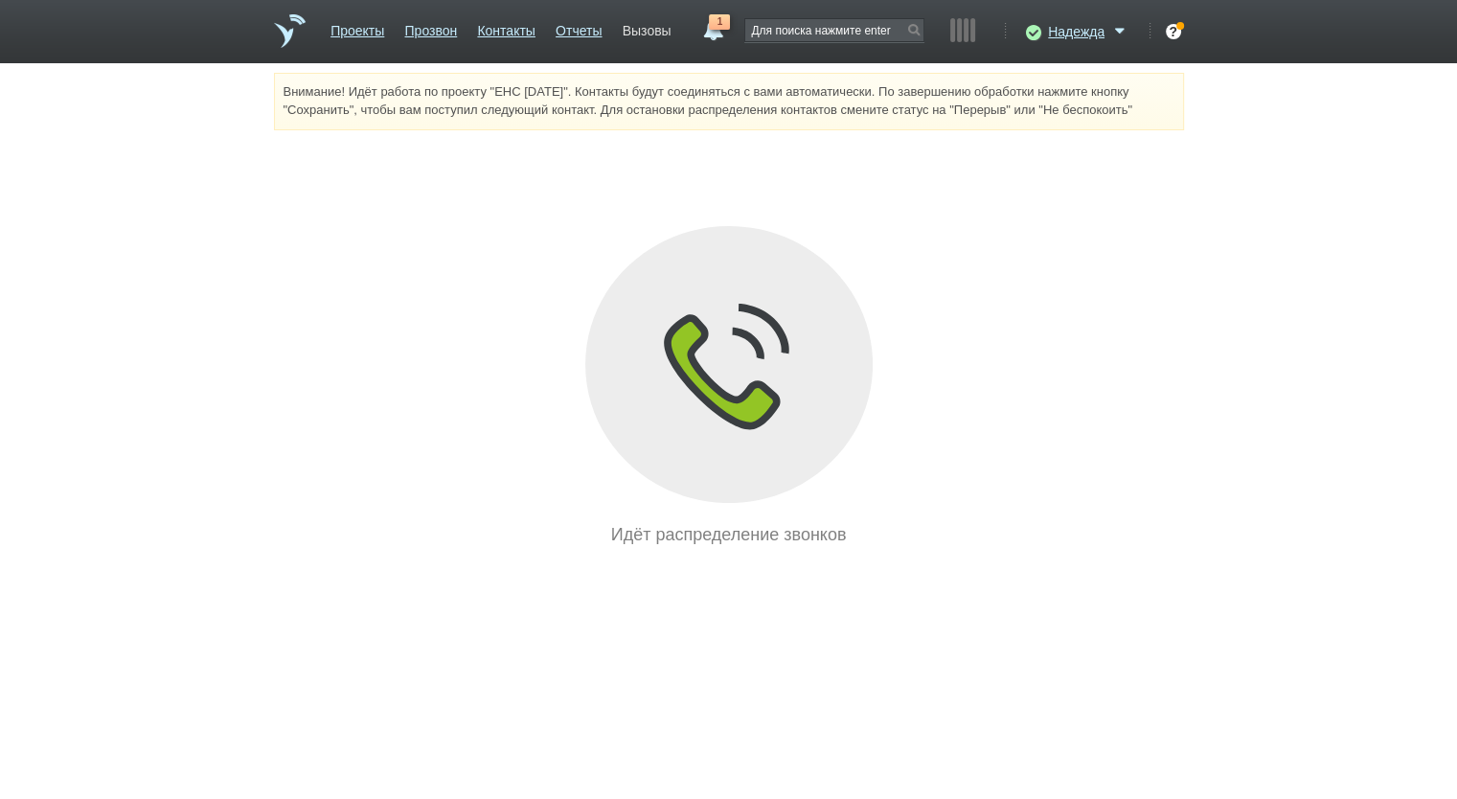
click at [659, 22] on link "Вызовы" at bounding box center [647, 27] width 49 height 28
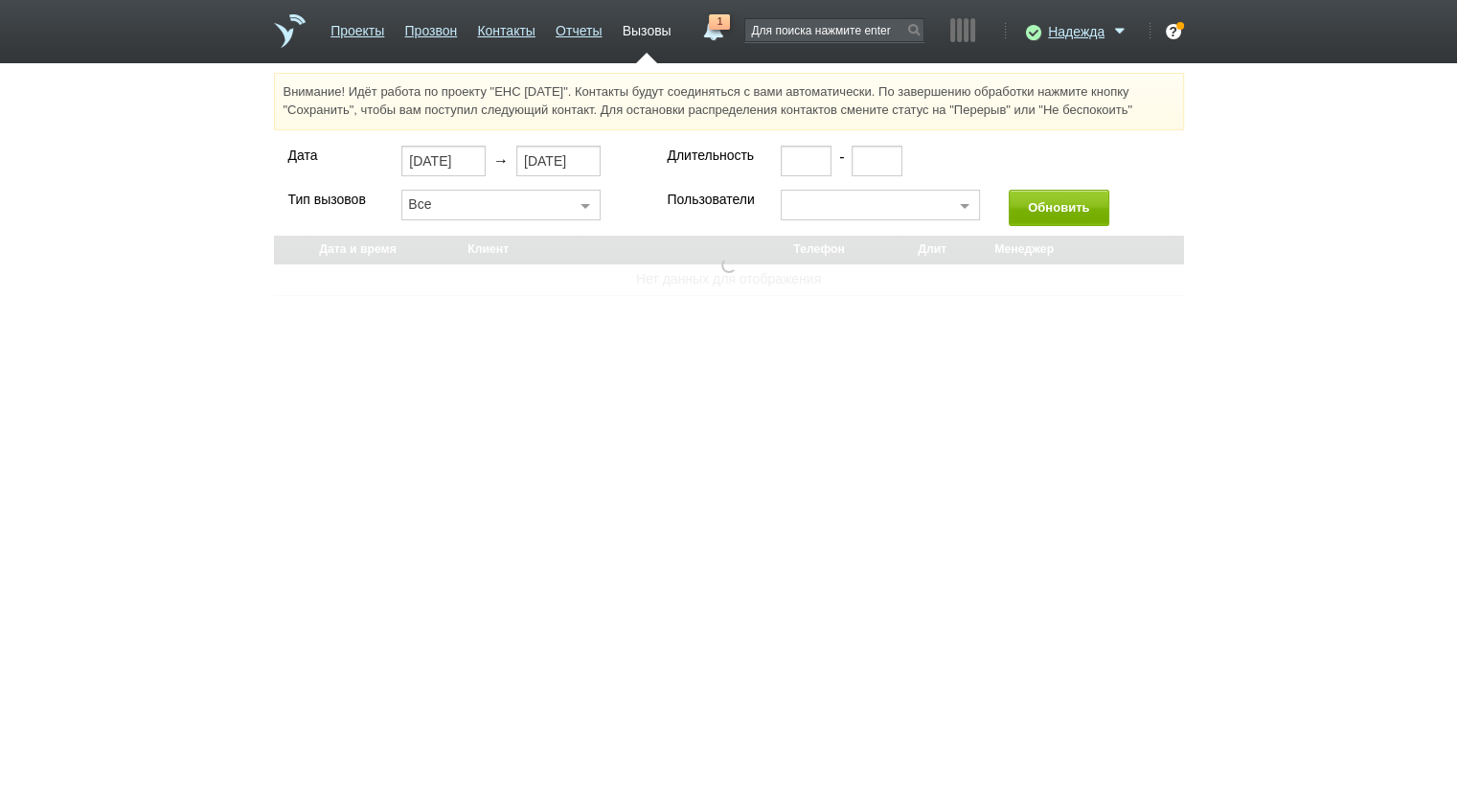
select select "30"
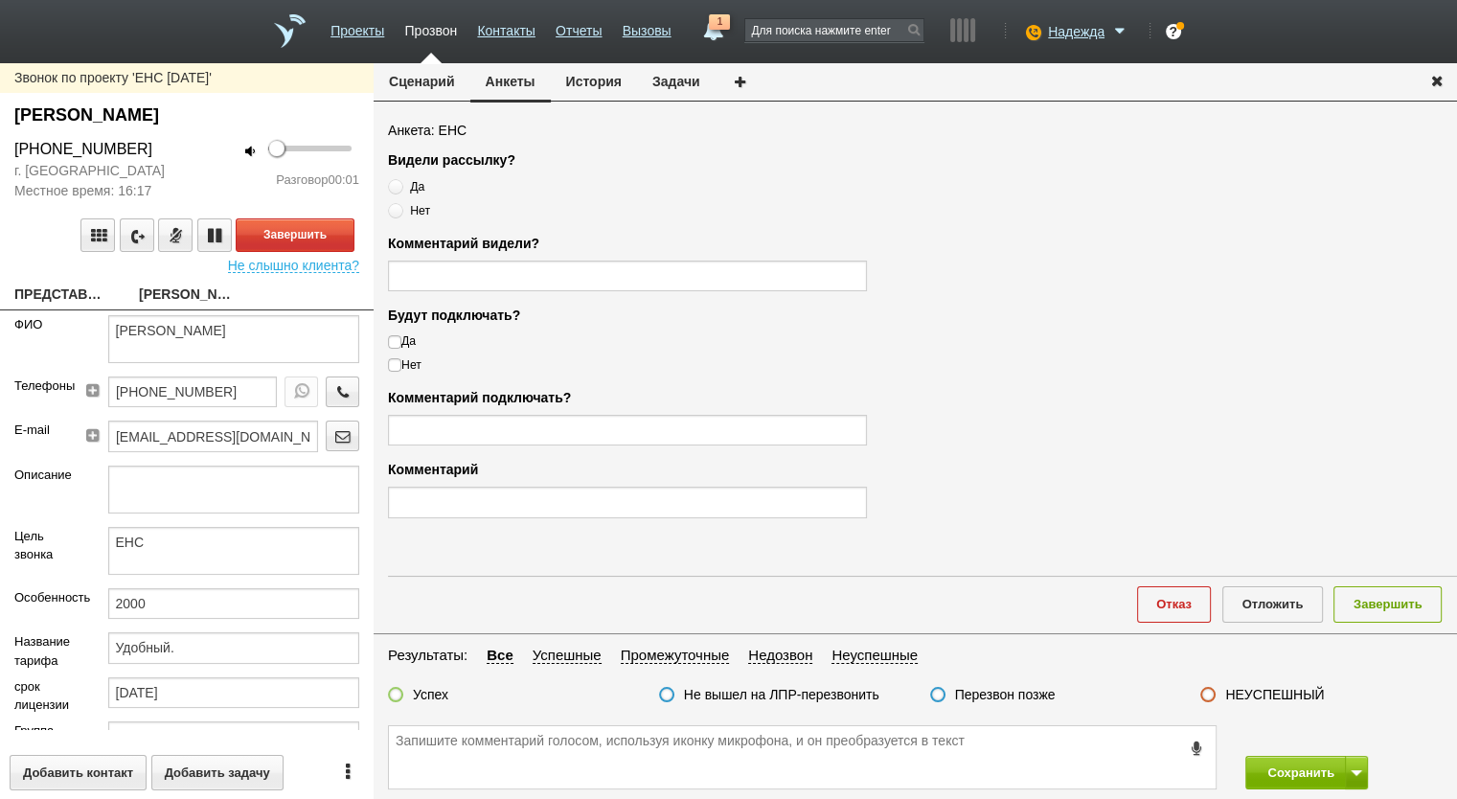
click at [71, 303] on link "ПРЕДСТАВИТЕЛЬСТВО ООО "АЙБИСИ ТЕХНОЛОДЖИС"" at bounding box center [62, 296] width 96 height 27
type textarea "ПРЕДСТАВИТЕЛЬСТВО ООО "АЙБИСИ ТЕХНОЛОДЖИС""
type input "9909546837"
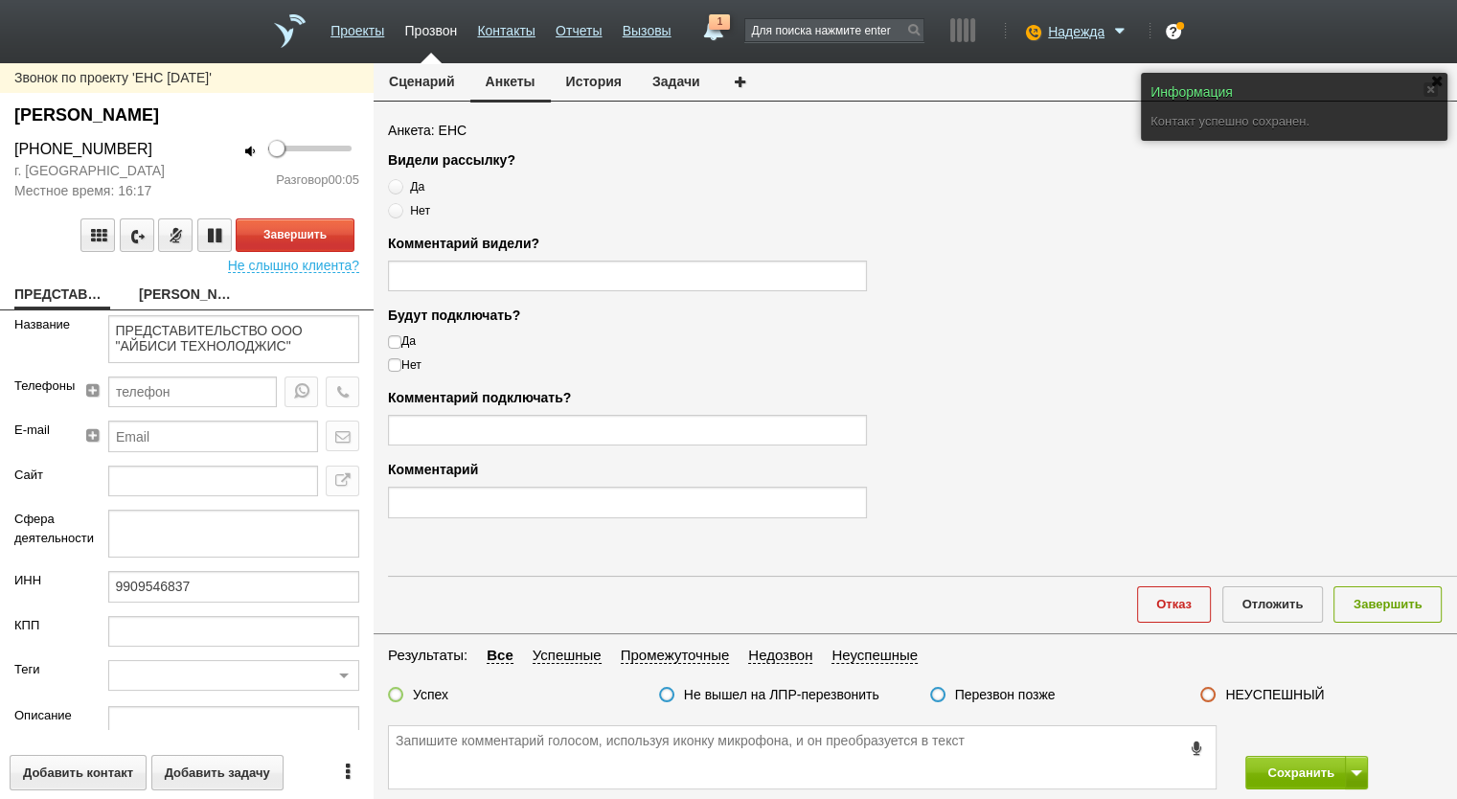
click at [184, 296] on link "Иванова Фаина" at bounding box center [187, 296] width 96 height 27
type textarea "Иванова Фаина"
type textarea "ЕНС"
type input "2000"
type input "Удобный."
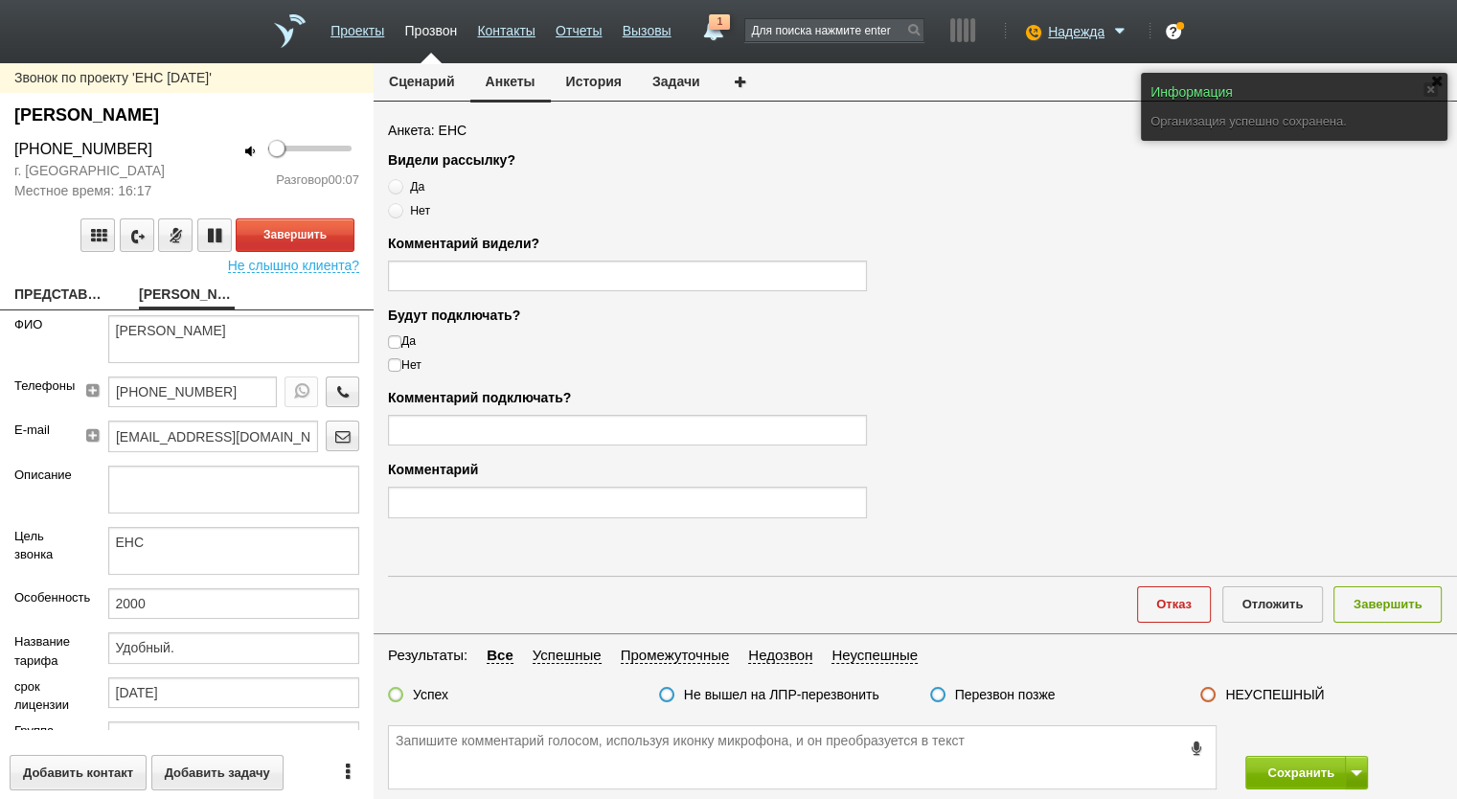
click at [63, 296] on link "ПРЕДСТАВИТЕЛЬСТВО ООО "АЙБИСИ ТЕХНОЛОДЖИС"" at bounding box center [62, 296] width 96 height 27
type textarea "ПРЕДСТАВИТЕЛЬСТВО ООО "АЙБИСИ ТЕХНОЛОДЖИС""
type input "9909546837"
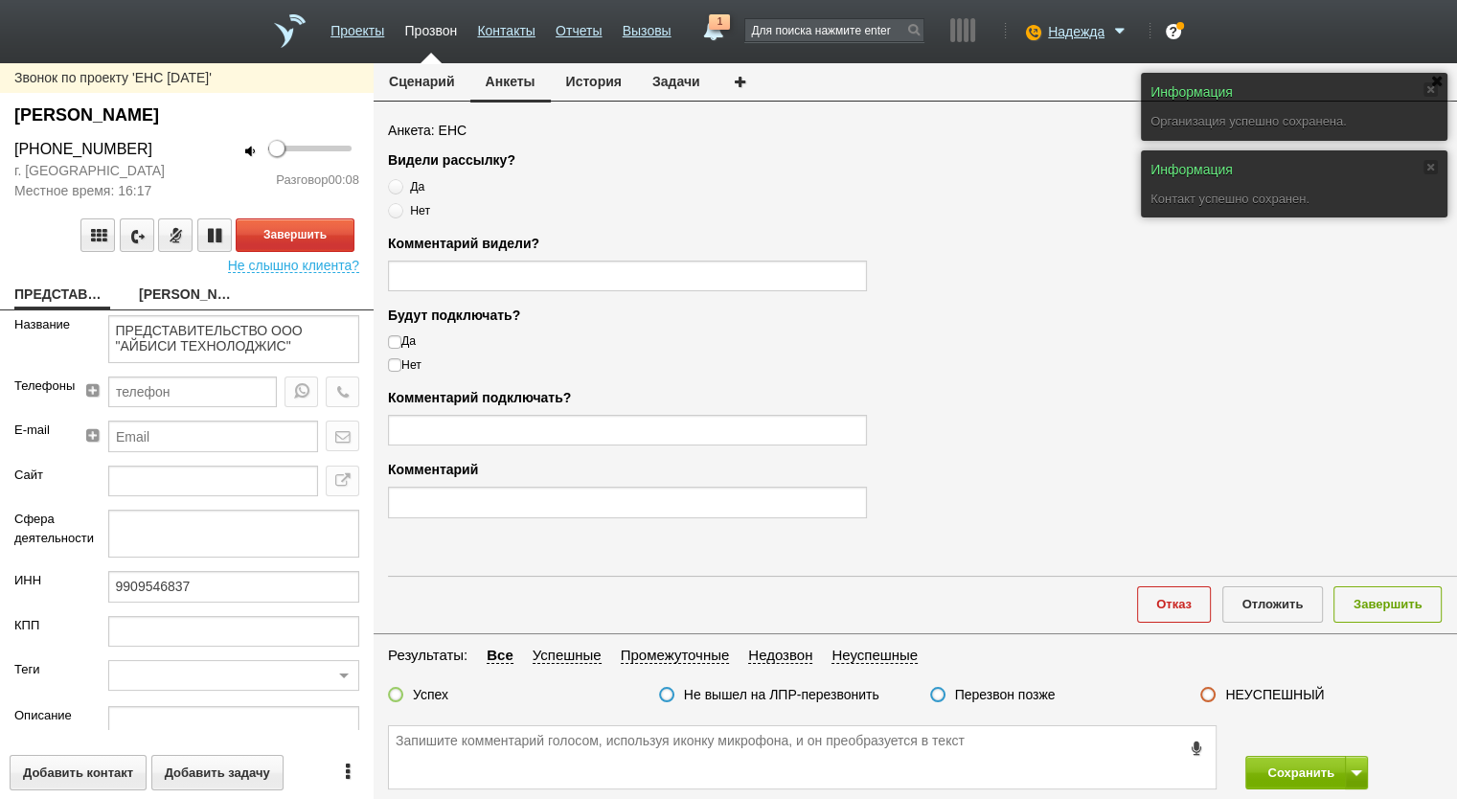
click at [446, 70] on button "Сценарий" at bounding box center [422, 81] width 97 height 36
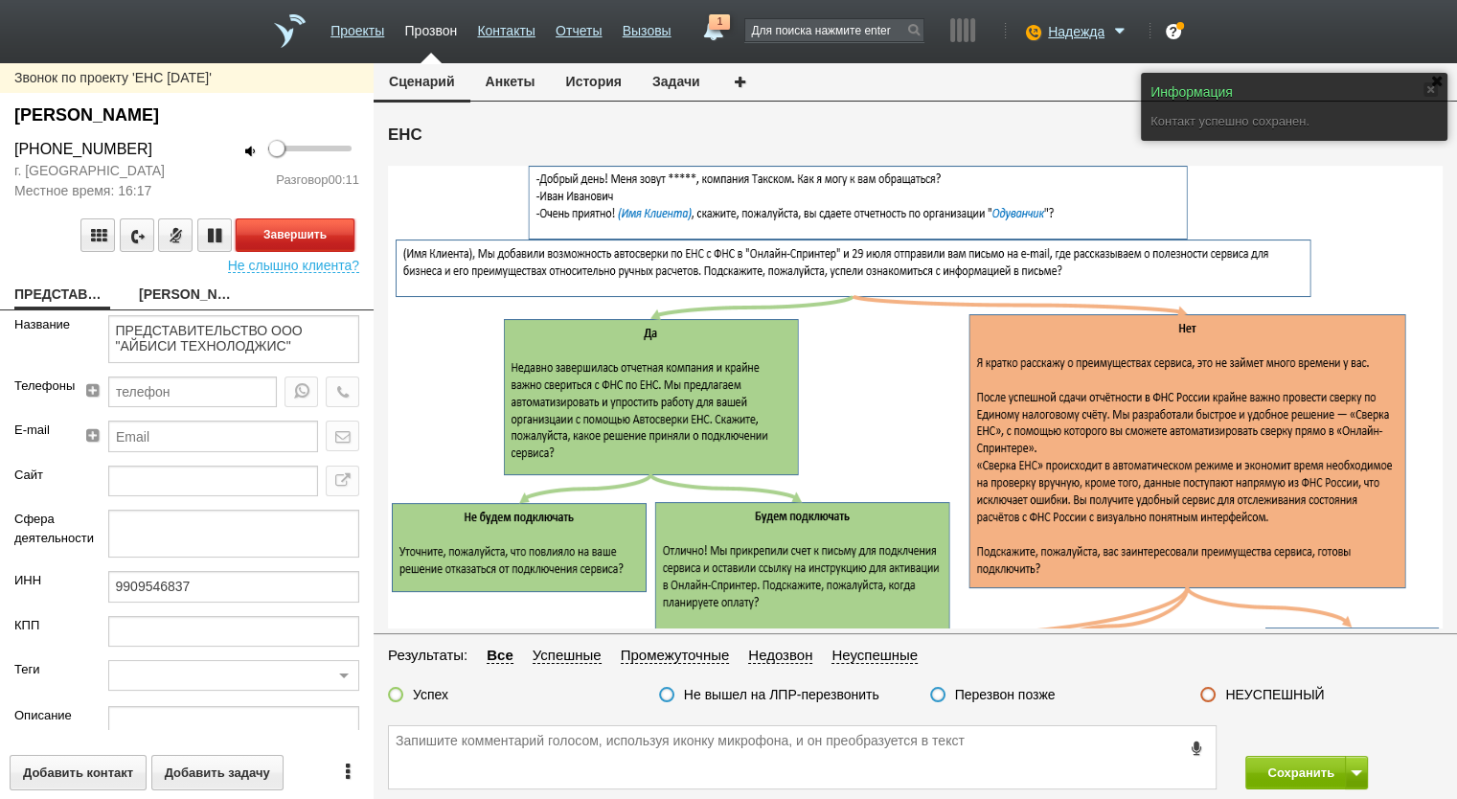
click at [295, 231] on button "Завершить" at bounding box center [295, 235] width 119 height 34
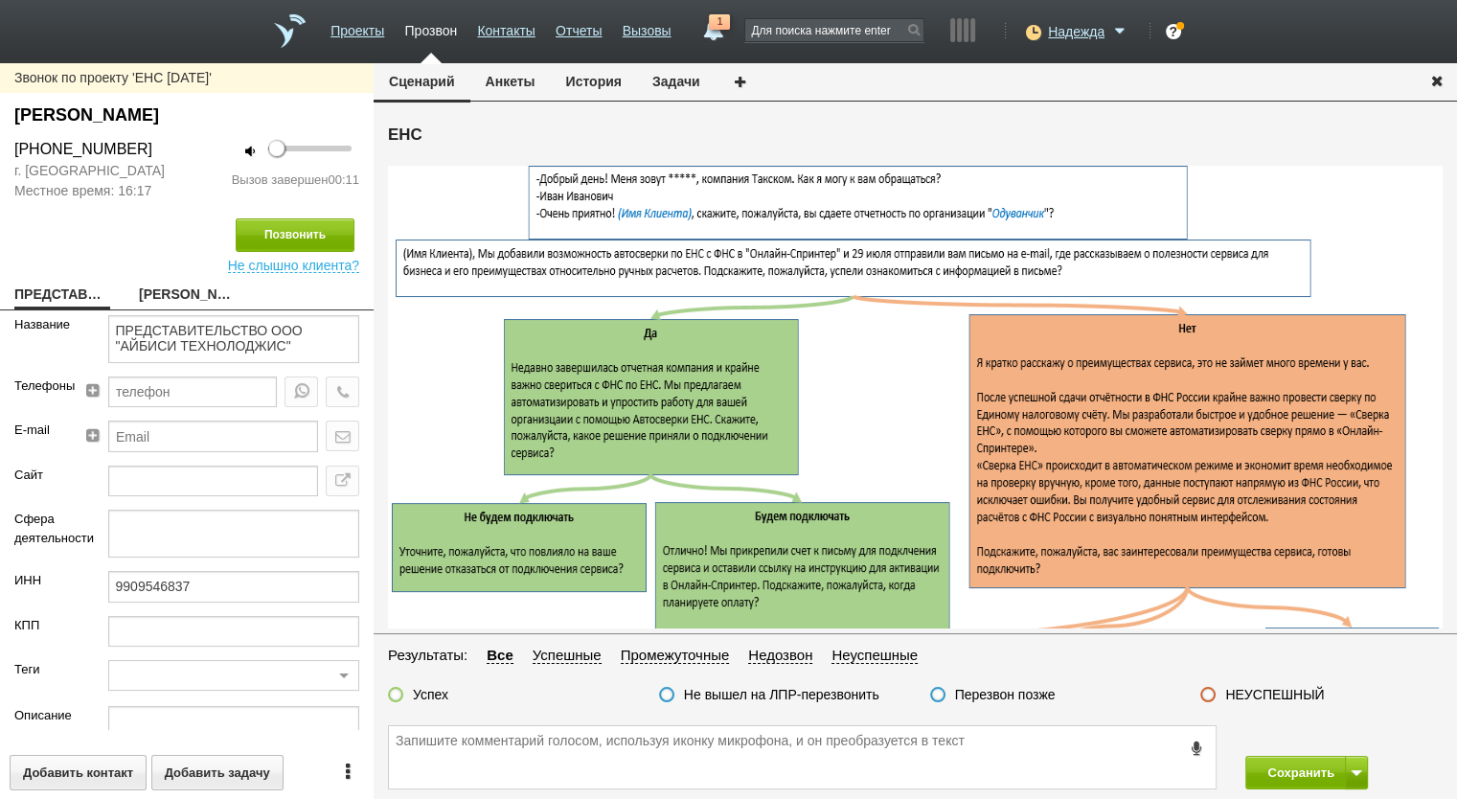
drag, startPoint x: 155, startPoint y: 150, endPoint x: 28, endPoint y: 152, distance: 127.4
click at [15, 145] on div "+7 (495) 133-59-99" at bounding box center [93, 149] width 158 height 23
click at [579, 741] on textarea at bounding box center [802, 757] width 827 height 62
paste textarea "+7 (495) 133-59-99"
type textarea "15.08 +7 (495) 133-59-99 сброс соедин."
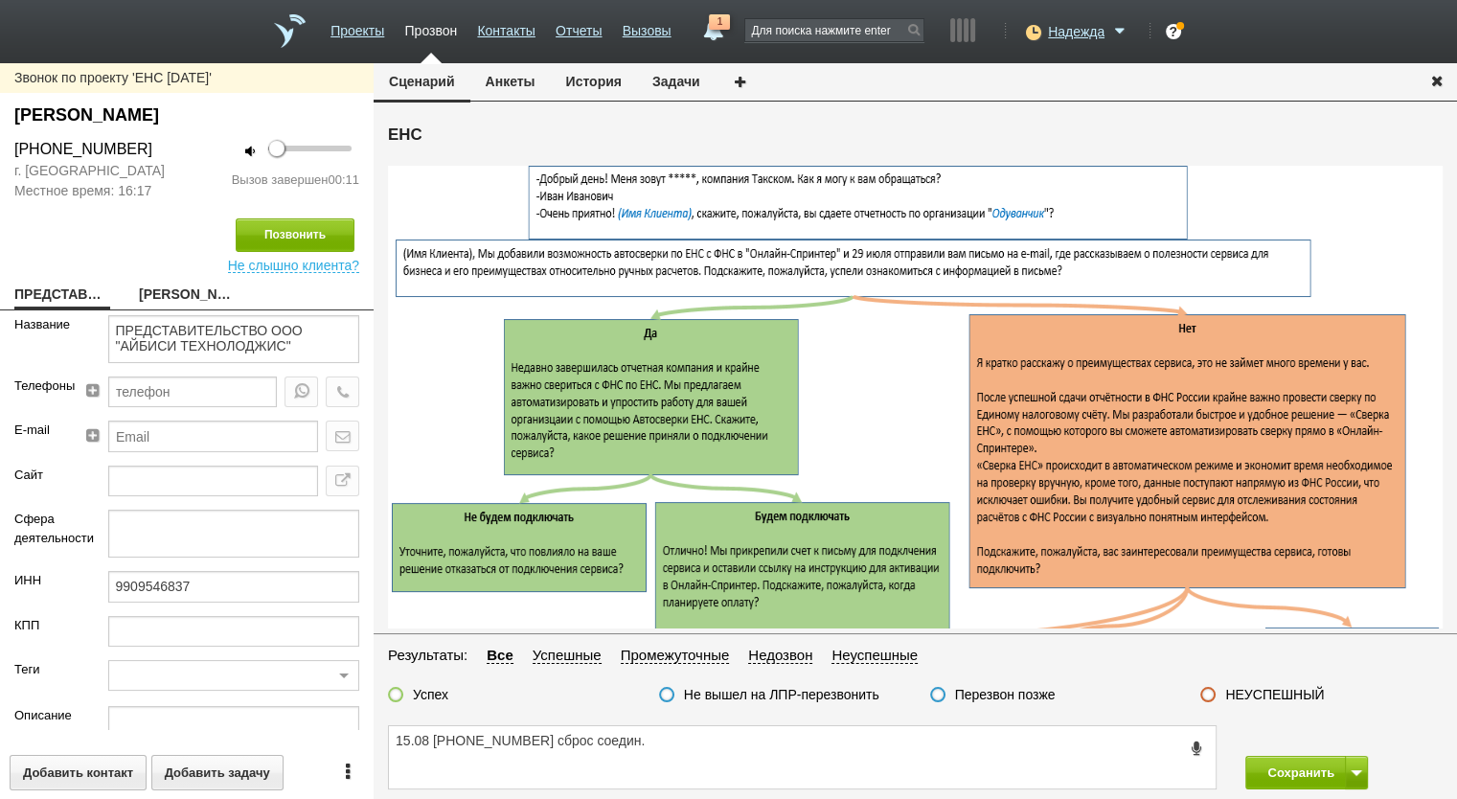
click at [1276, 682] on fieldset "Результаты: Все Успешные Промежуточные Недозвон Неуспешные Успех Не вышел на ЛП…" at bounding box center [916, 680] width 1084 height 72
click at [1307, 776] on button "Сохранить" at bounding box center [1295, 773] width 101 height 34
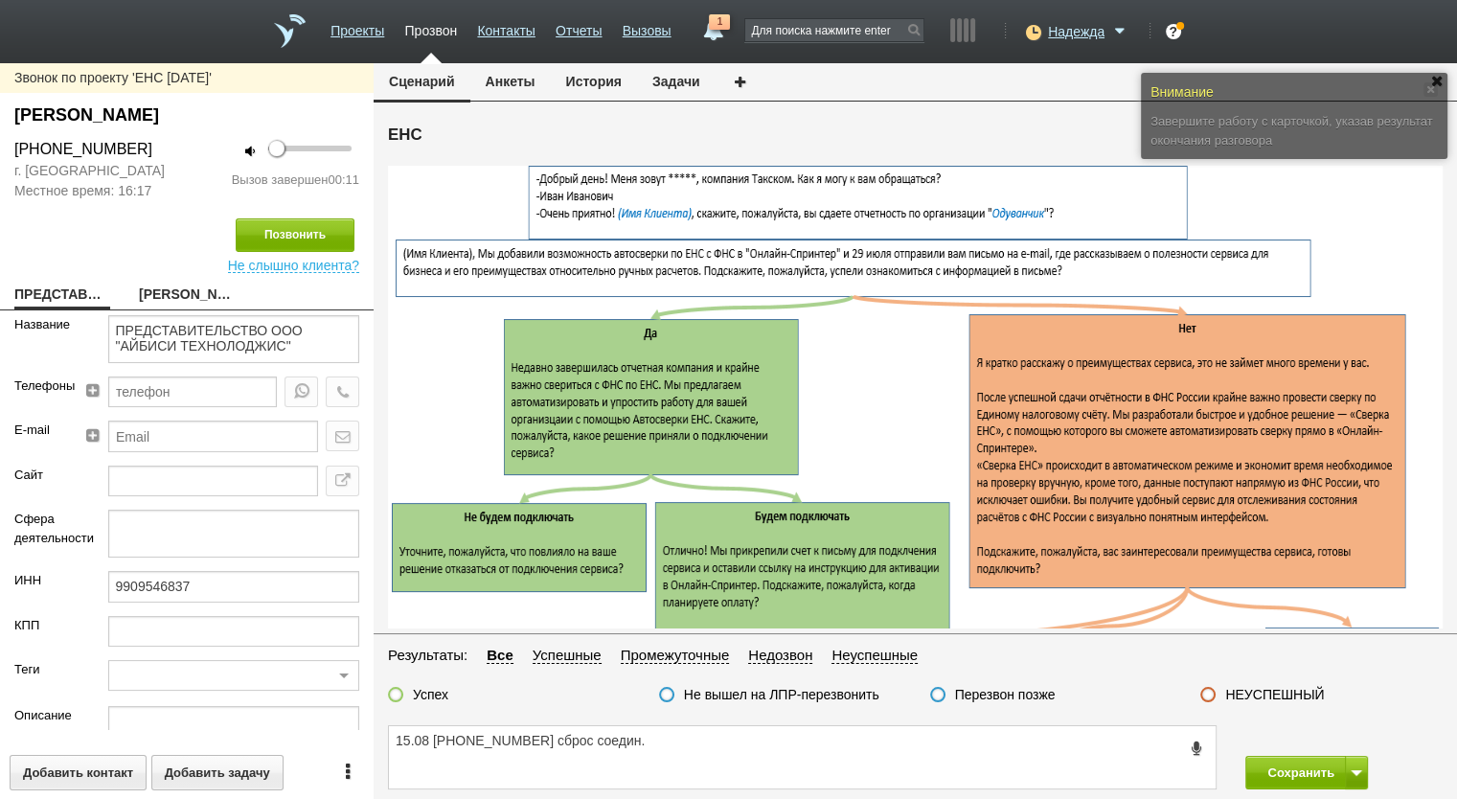
click at [1268, 692] on label "НЕУСПЕШНЫЙ" at bounding box center [1274, 694] width 99 height 17
click at [0, 0] on input "НЕУСПЕШНЫЙ" at bounding box center [0, 0] width 0 height 0
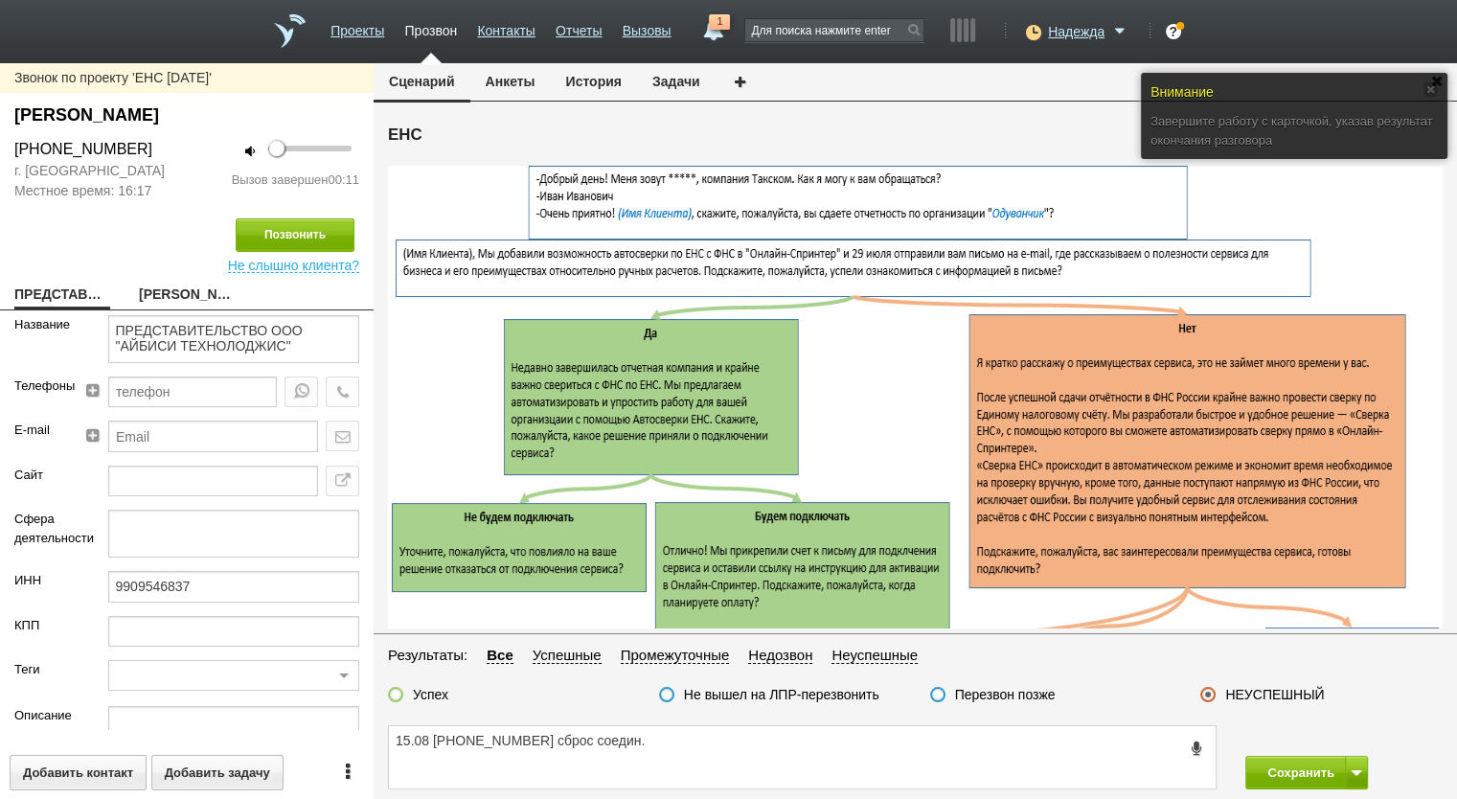
click at [1291, 790] on div "15.08 +7 (495) 133-59-99 сброс соедин. Сохранить" at bounding box center [916, 757] width 1084 height 83
click at [1299, 763] on button "Сохранить" at bounding box center [1295, 773] width 101 height 34
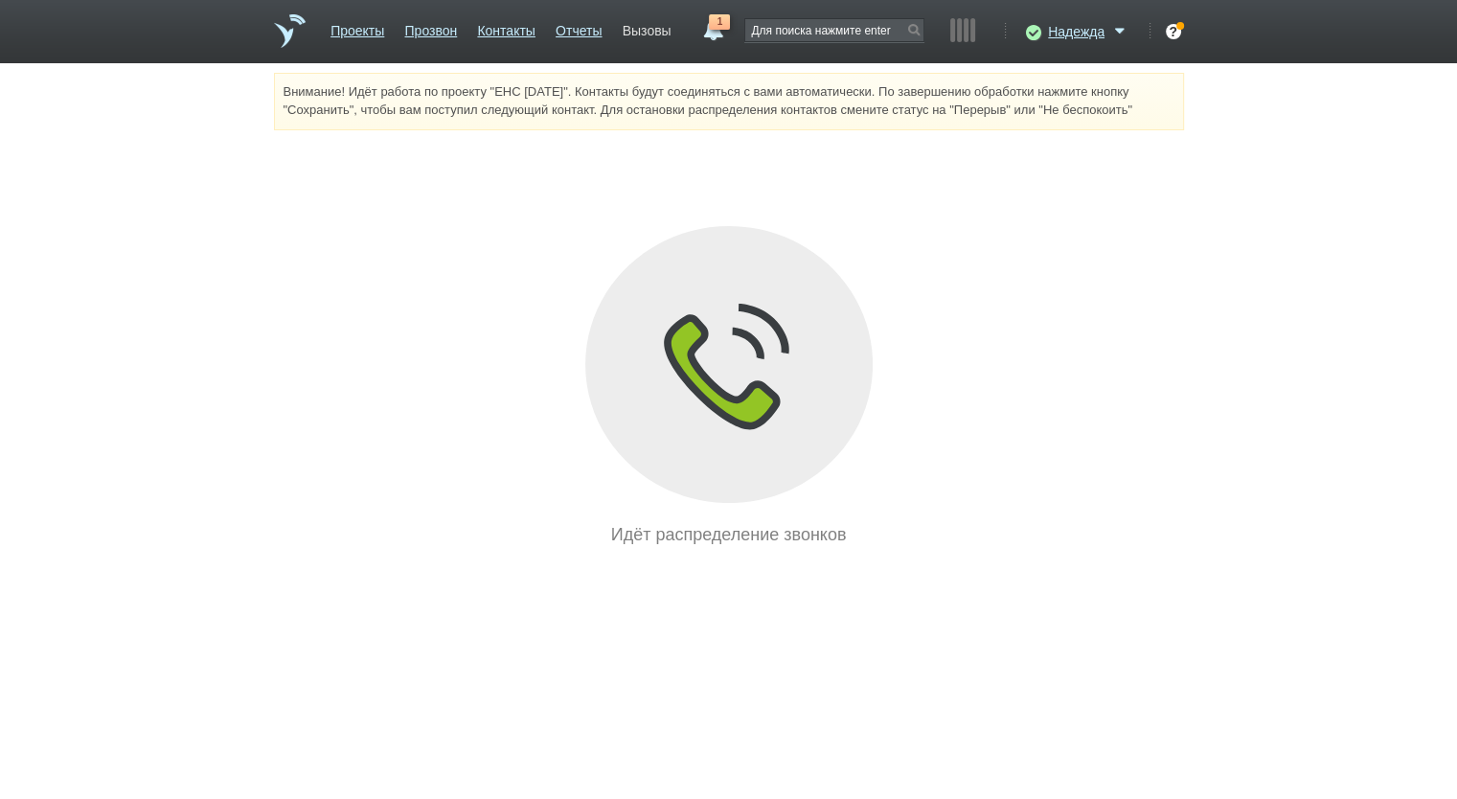
click at [633, 33] on link "Вызовы" at bounding box center [647, 27] width 49 height 28
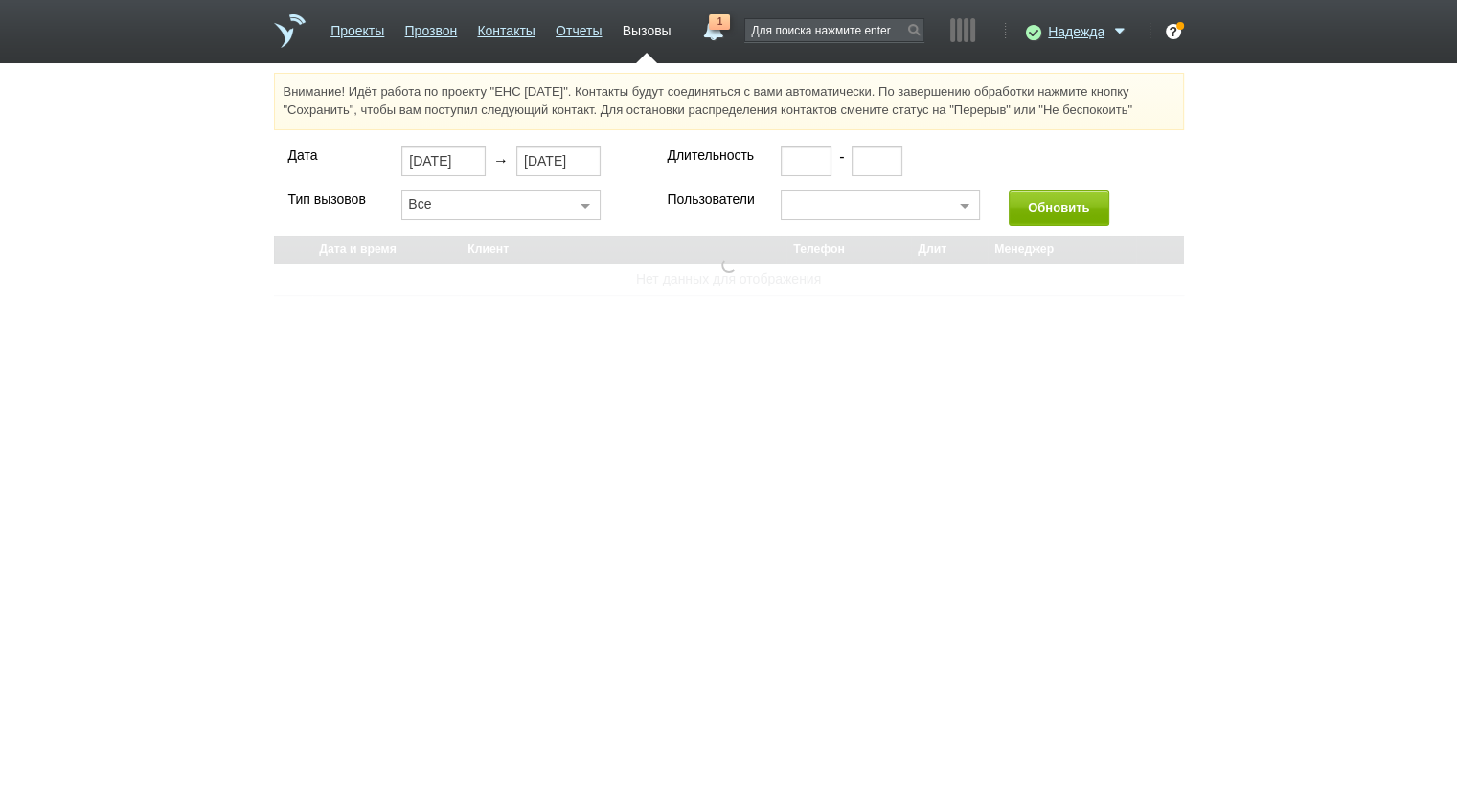
select select "30"
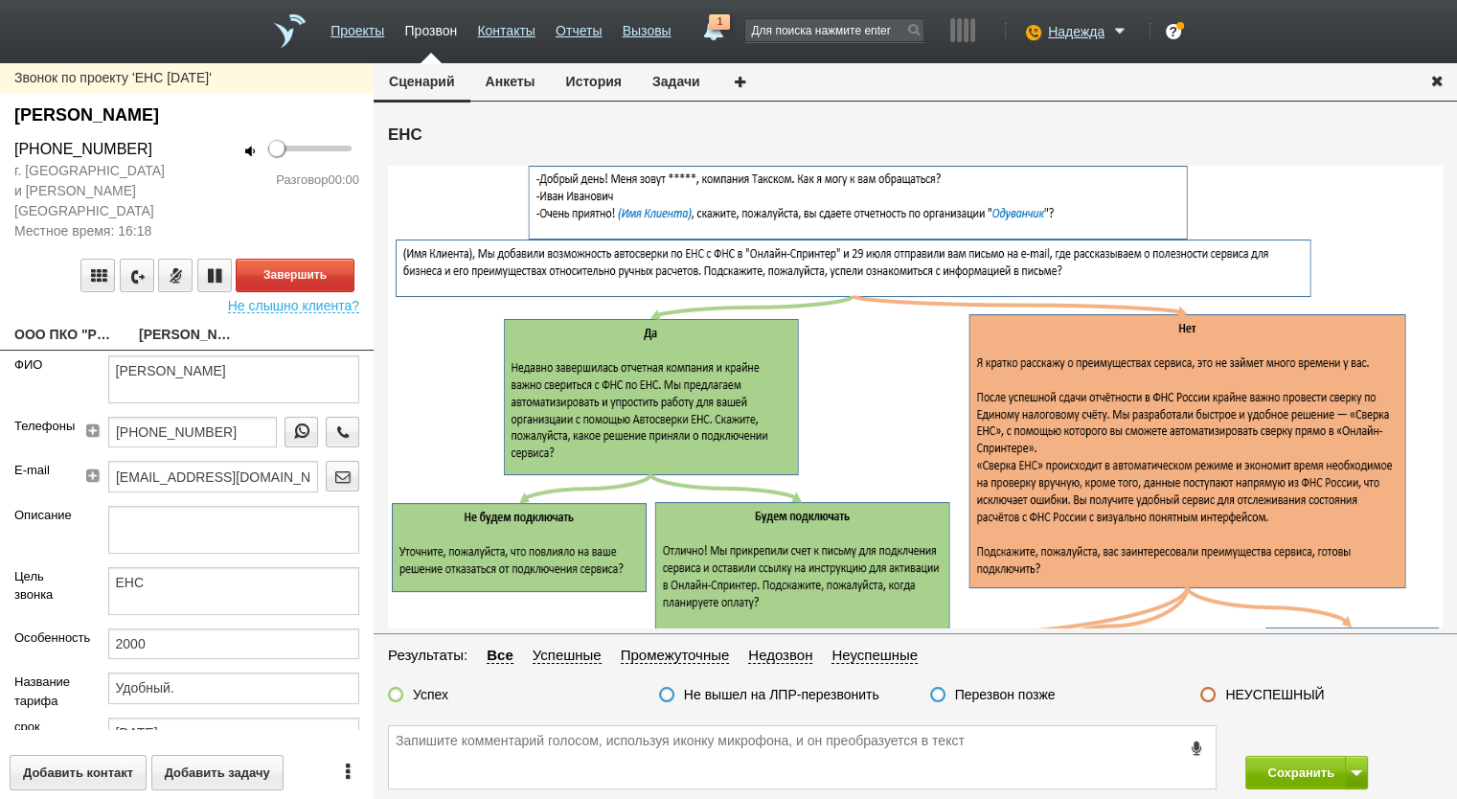
click at [47, 323] on link "ООО ПКО "РБР"" at bounding box center [62, 336] width 96 height 27
type textarea "ООО ПКО "РБР""
type input "9705138572"
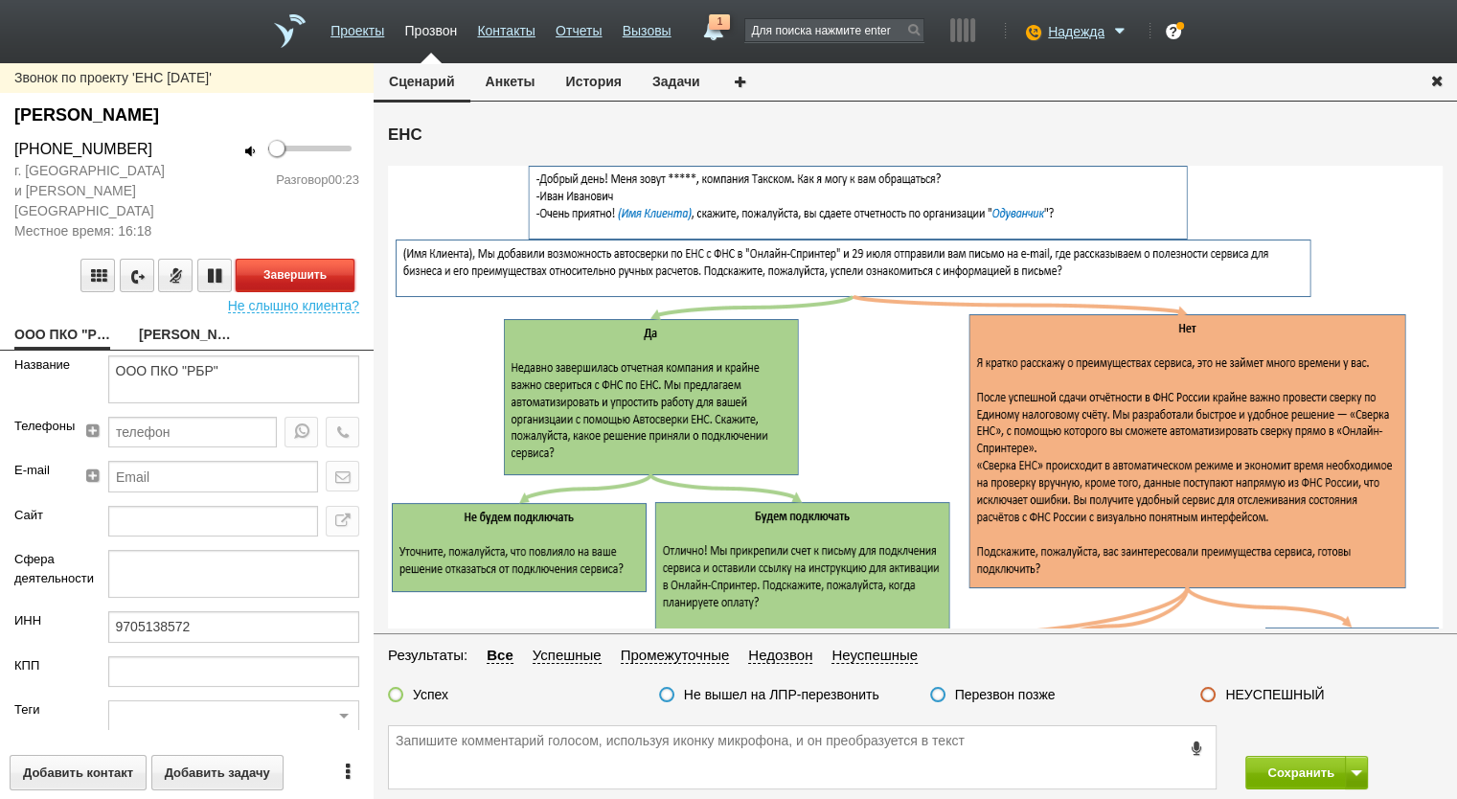
click at [299, 259] on button "Завершить" at bounding box center [295, 276] width 119 height 34
drag, startPoint x: 153, startPoint y: 149, endPoint x: 19, endPoint y: 148, distance: 134.1
click at [19, 148] on div "+7 (916) 349-73-56" at bounding box center [93, 149] width 158 height 23
click at [502, 85] on button "Анкеты" at bounding box center [510, 81] width 80 height 36
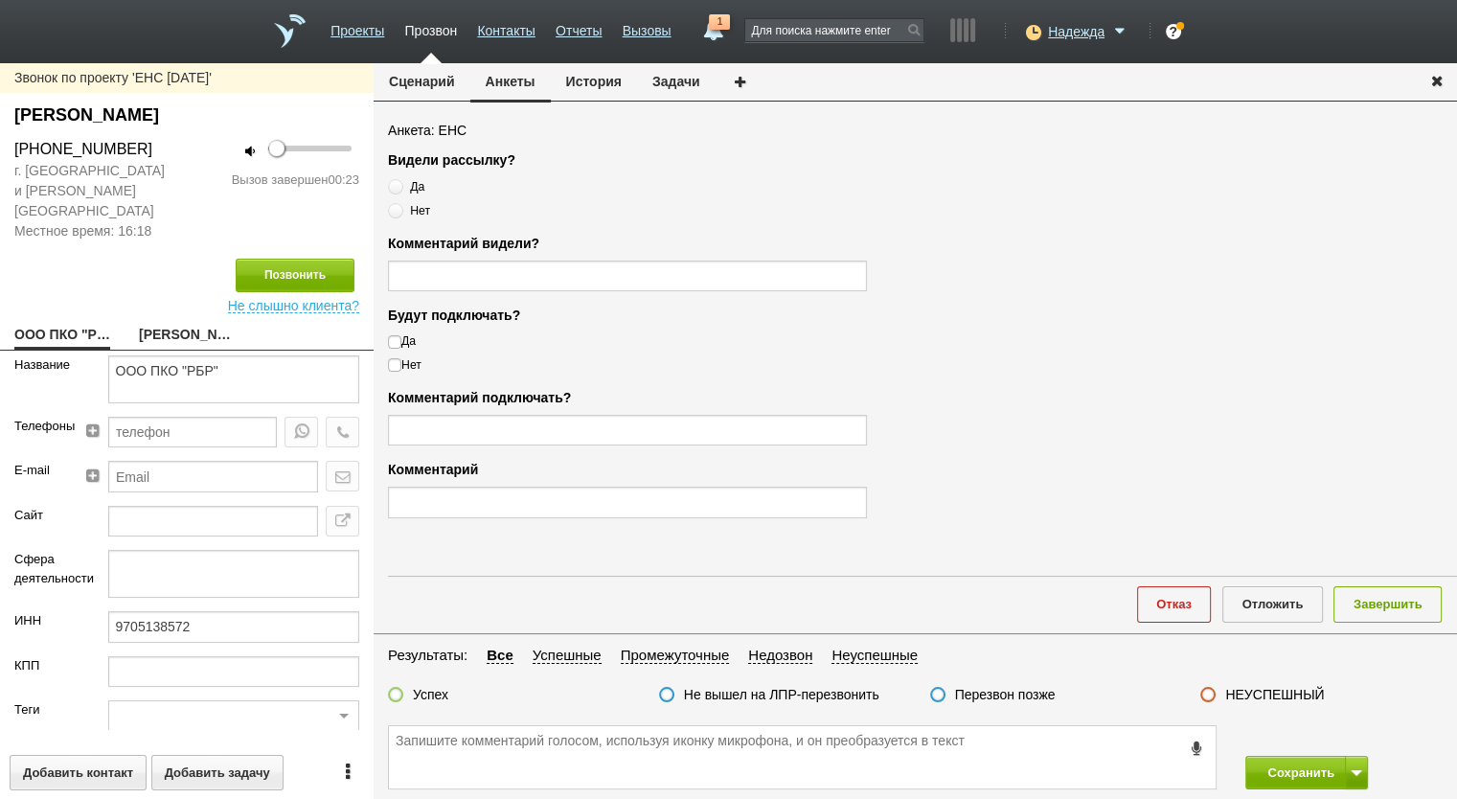
click at [100, 147] on div "+7 (916) 349-73-56" at bounding box center [93, 149] width 158 height 23
click at [597, 763] on textarea at bounding box center [802, 757] width 827 height 62
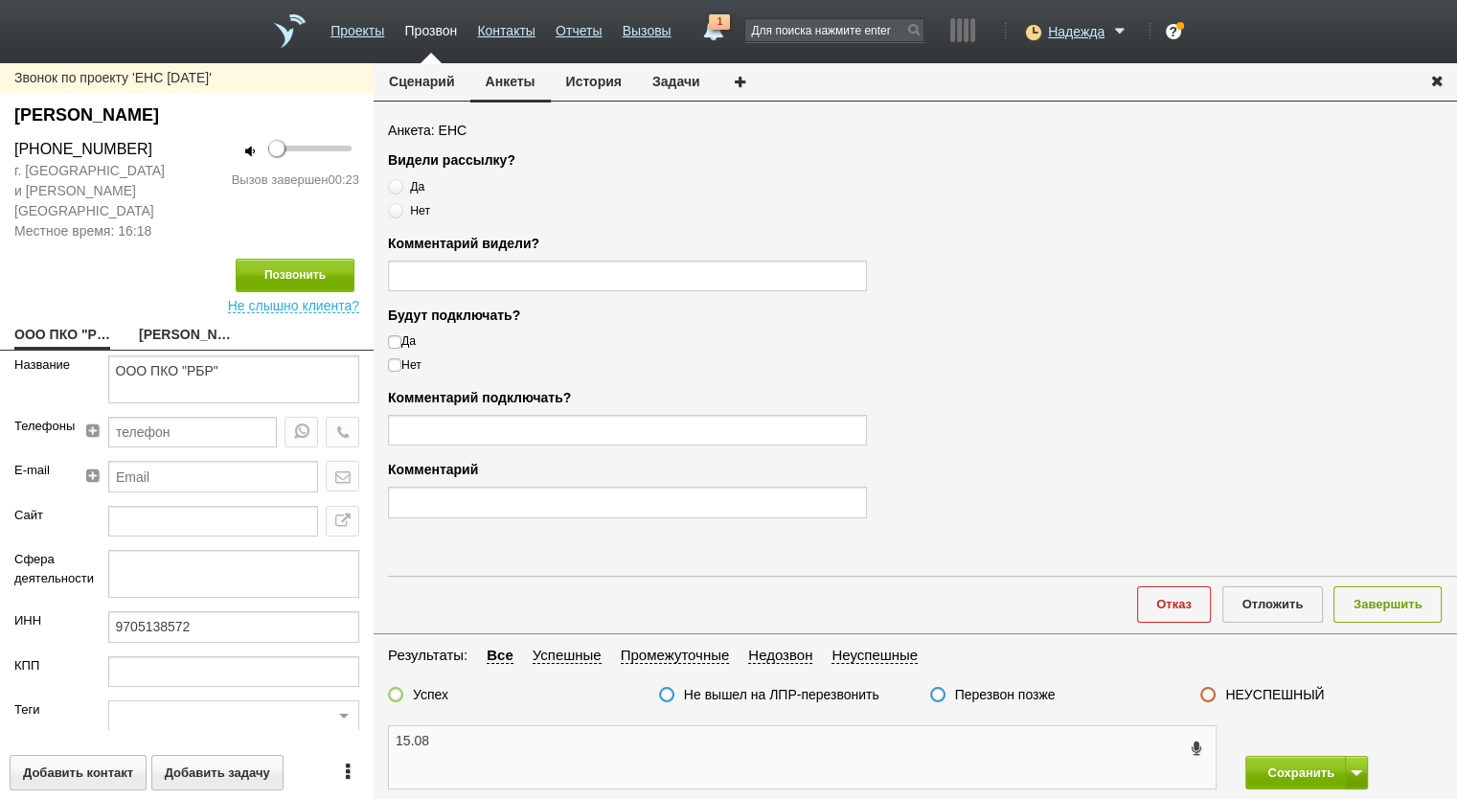
paste textarea "+7 (916) 349-73-56"
type textarea "15.08 +7 (916) 349-73-56 перезвонит в понед."
click at [993, 691] on label "Перезвон позже" at bounding box center [1005, 694] width 101 height 17
click at [0, 0] on input "Перезвон позже" at bounding box center [0, 0] width 0 height 0
drag, startPoint x: 766, startPoint y: 745, endPoint x: 354, endPoint y: 715, distance: 414.0
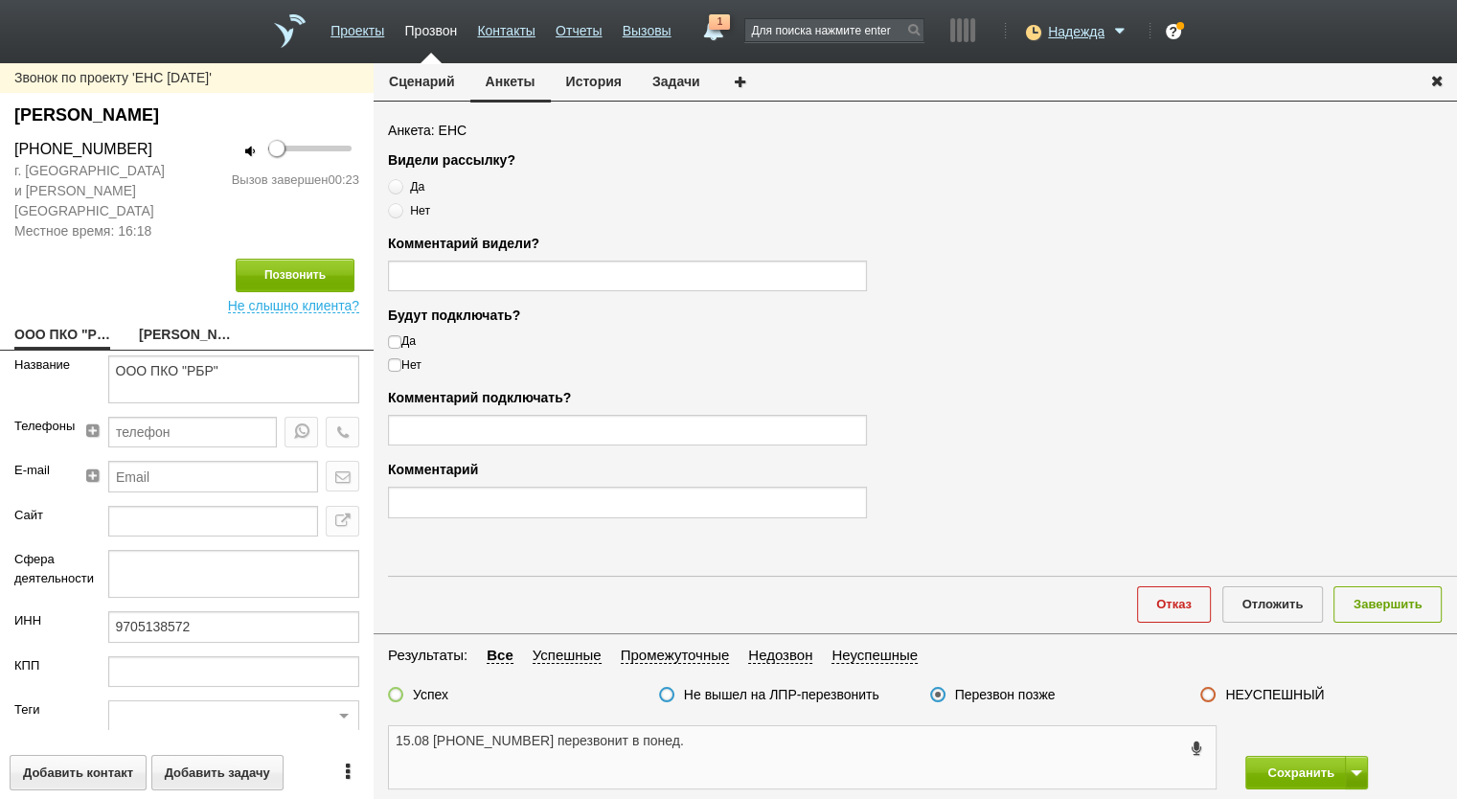
click at [354, 715] on div "Звонок по проекту 'ЕНС 06.08.2025' Туркина Мария Николаевна +7 (916) 349-73-56 …" at bounding box center [728, 431] width 1457 height 736
click at [1381, 595] on button "Завершить" at bounding box center [1388, 603] width 108 height 35
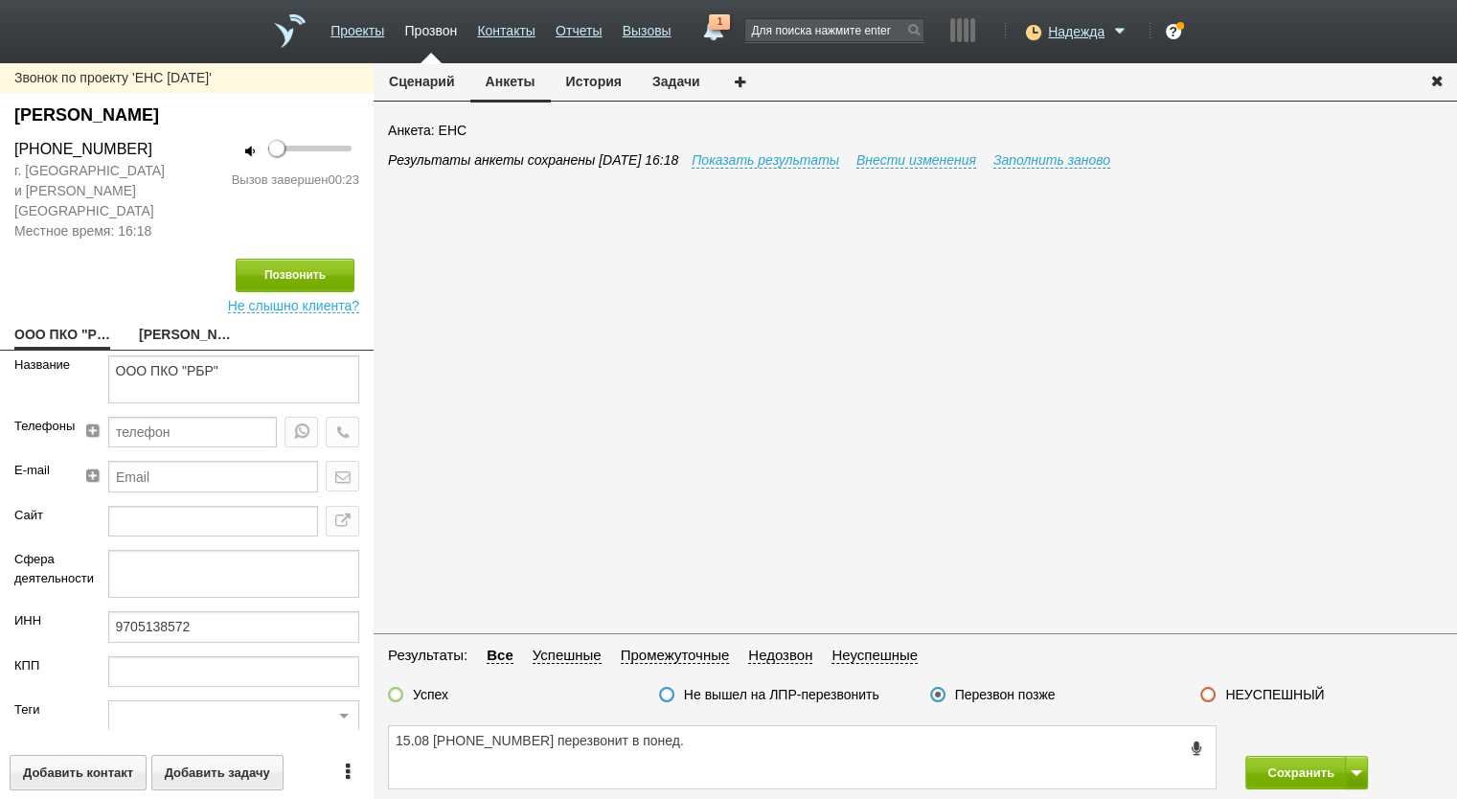
click at [669, 83] on button "Задачи" at bounding box center [676, 81] width 79 height 36
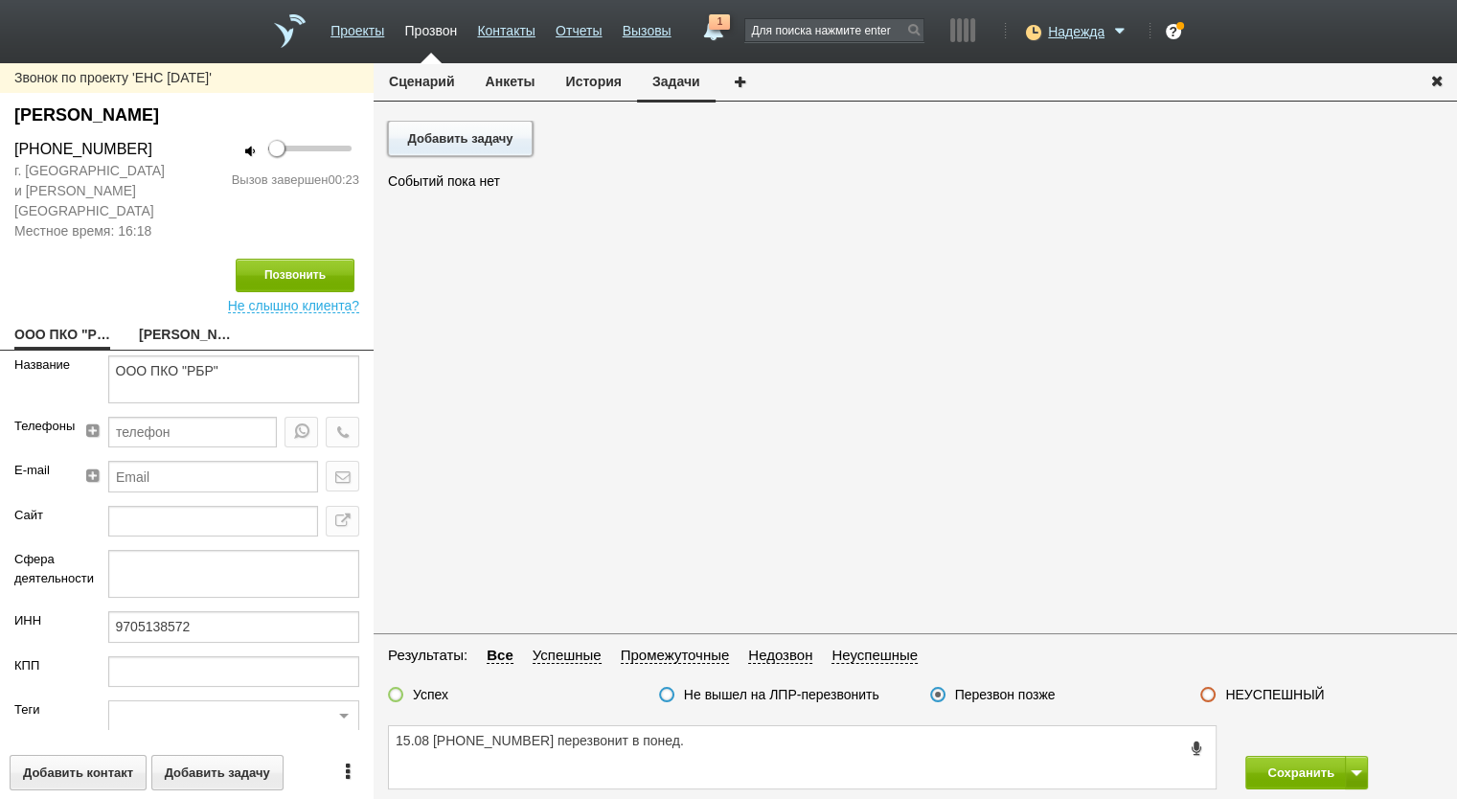
click at [494, 138] on button "Добавить задачу" at bounding box center [460, 138] width 145 height 35
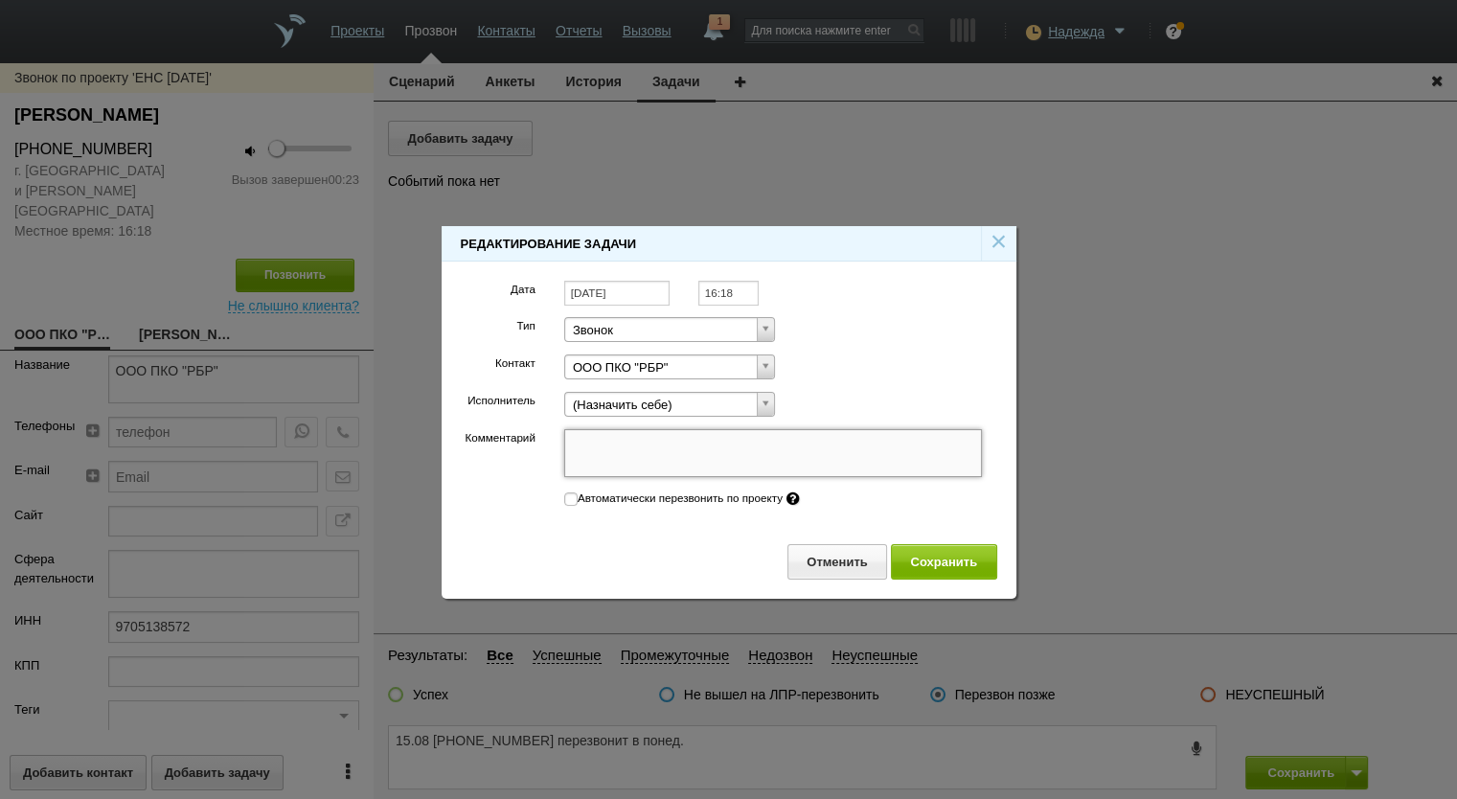
click at [672, 448] on textarea "Комментарий" at bounding box center [773, 453] width 419 height 48
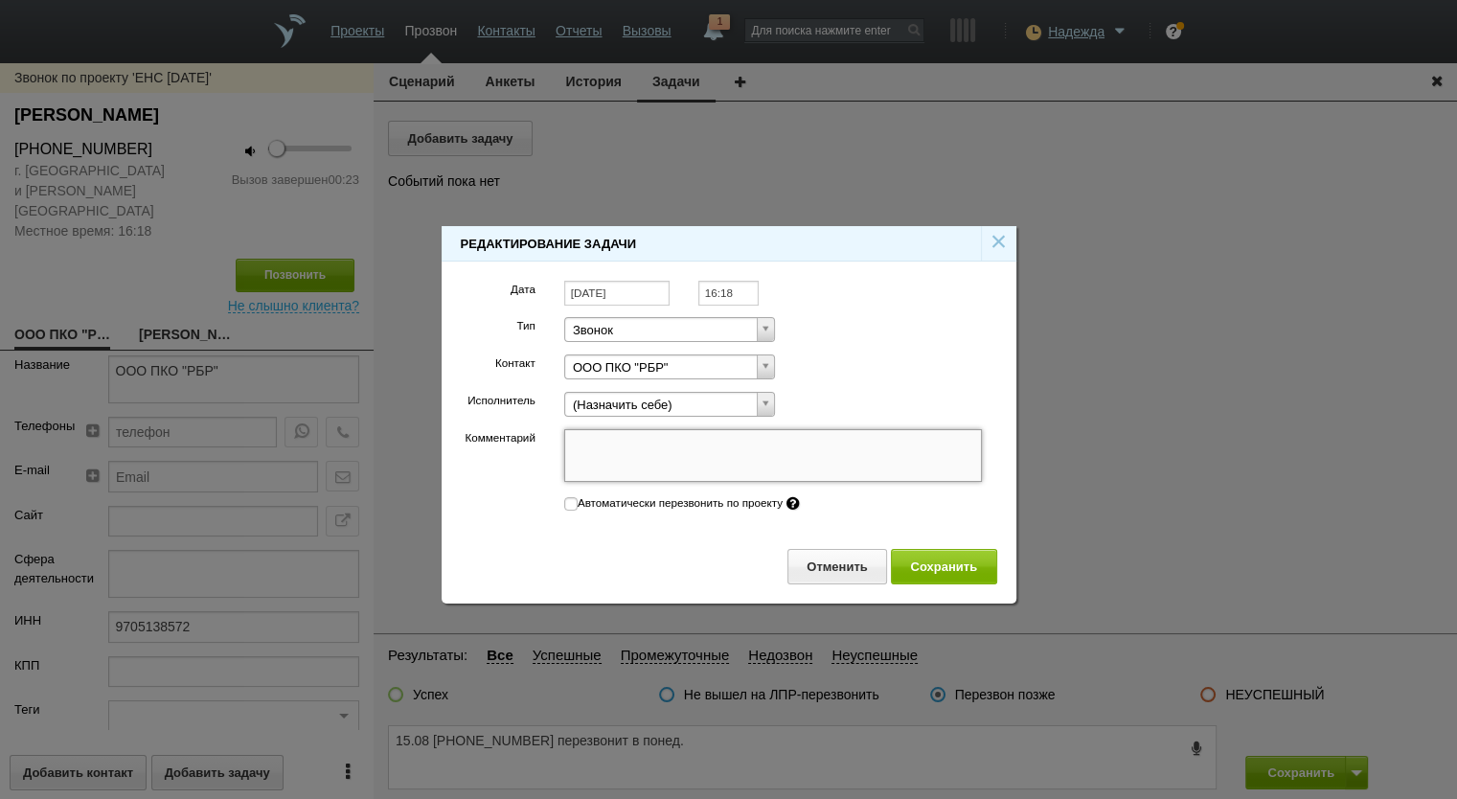
paste textarea "15.08 +7 (916) 349-73-56 перезвонит в понед."
type textarea "15.08 +7 (916) 349-73-56 перезвонит в понед."
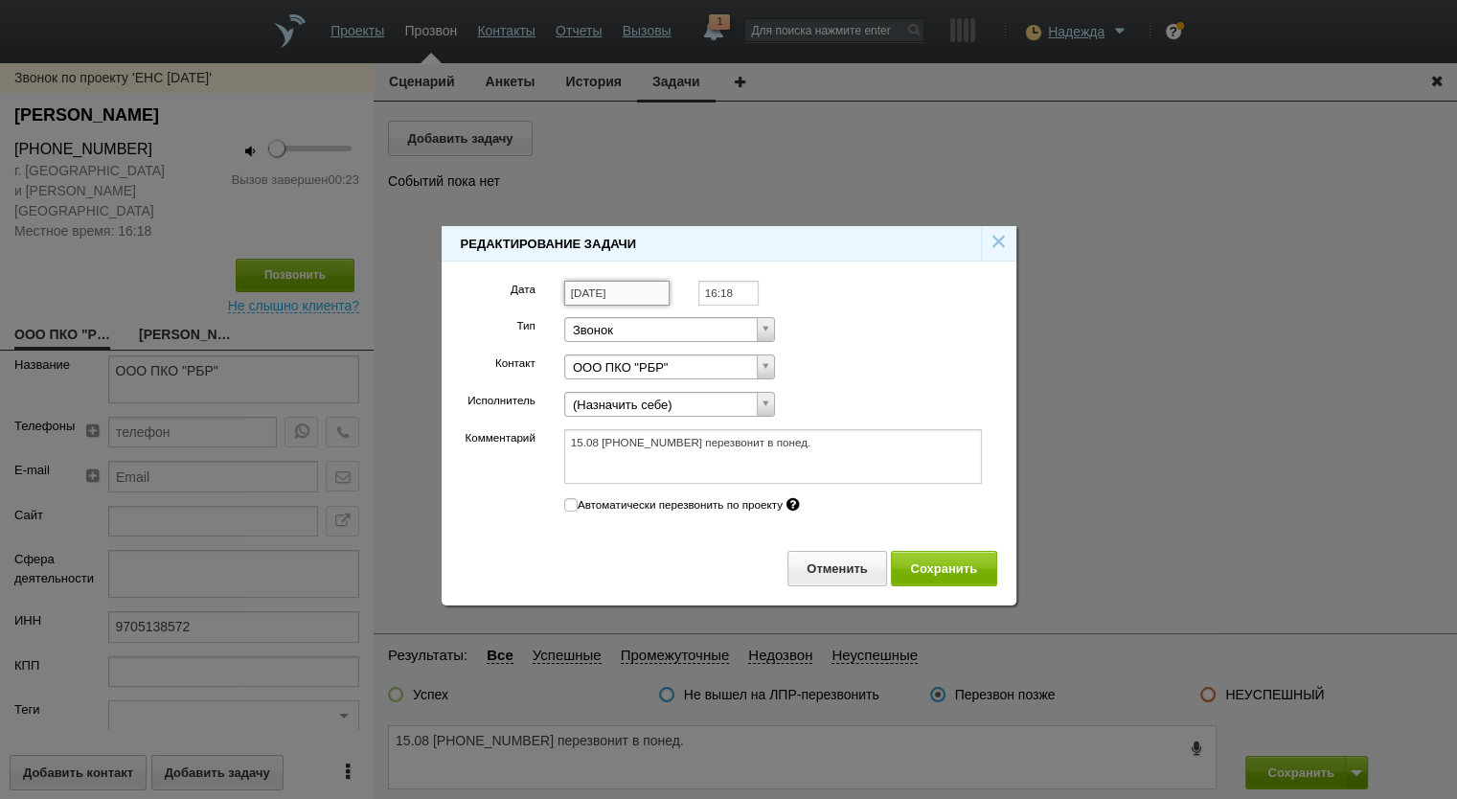
click at [619, 285] on input "[DATE]" at bounding box center [616, 294] width 105 height 26
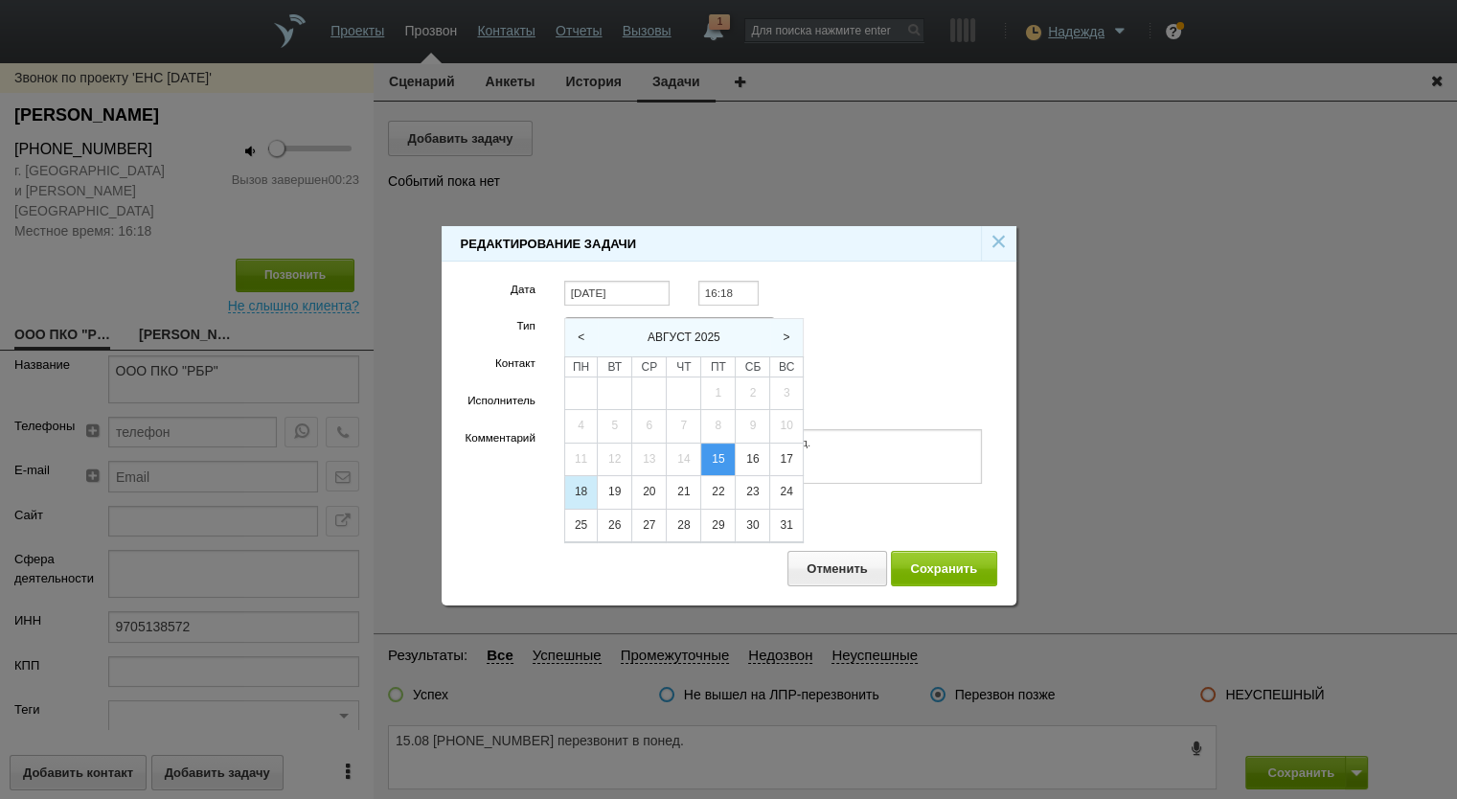
click at [582, 489] on div "18" at bounding box center [581, 492] width 32 height 33
type input "18.08.2025"
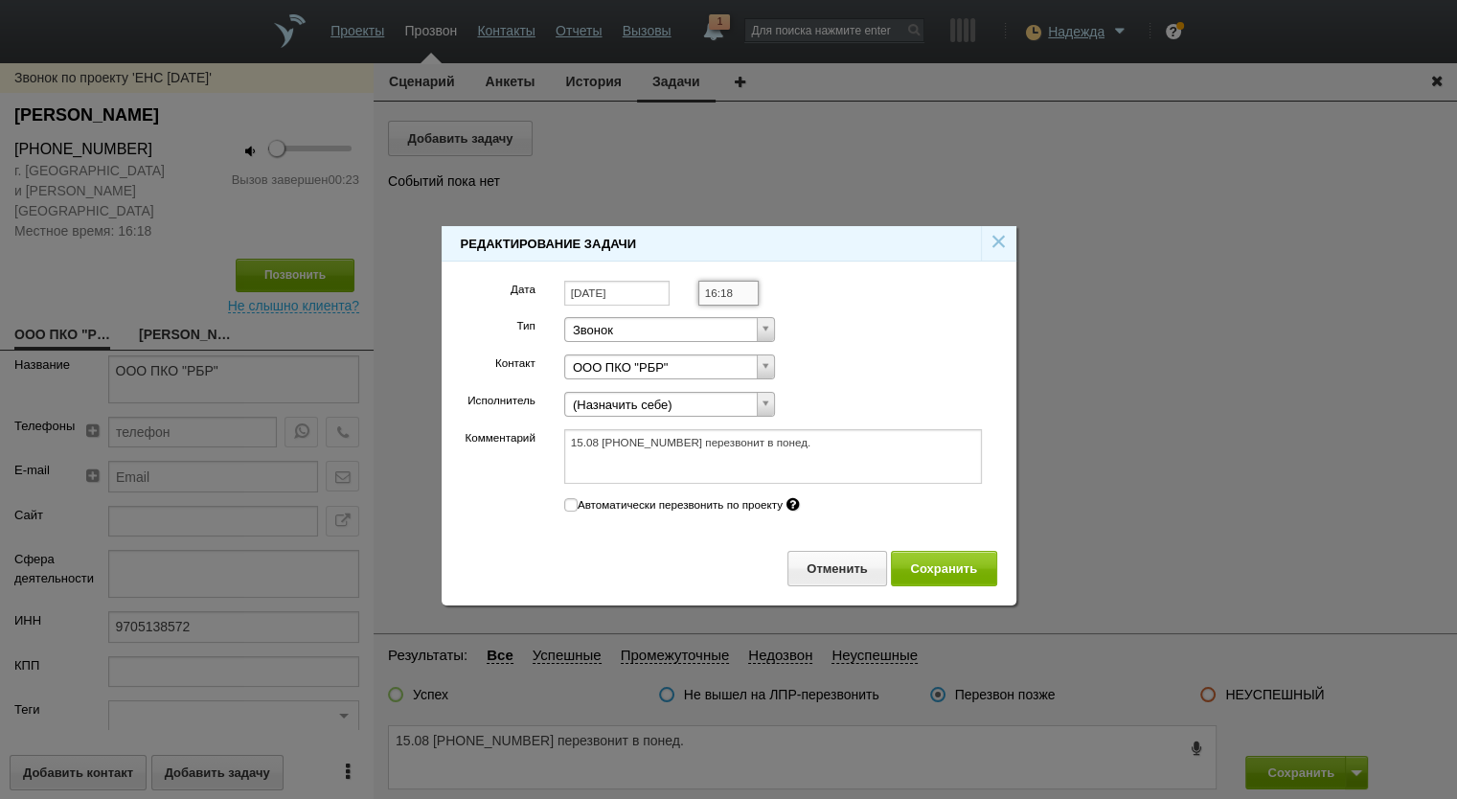
click at [724, 300] on input "16:18" at bounding box center [728, 294] width 60 height 26
click at [742, 352] on li "12:30" at bounding box center [749, 349] width 100 height 23
type input "12:30"
click at [914, 550] on div "Отменить Сохранить" at bounding box center [729, 575] width 575 height 59
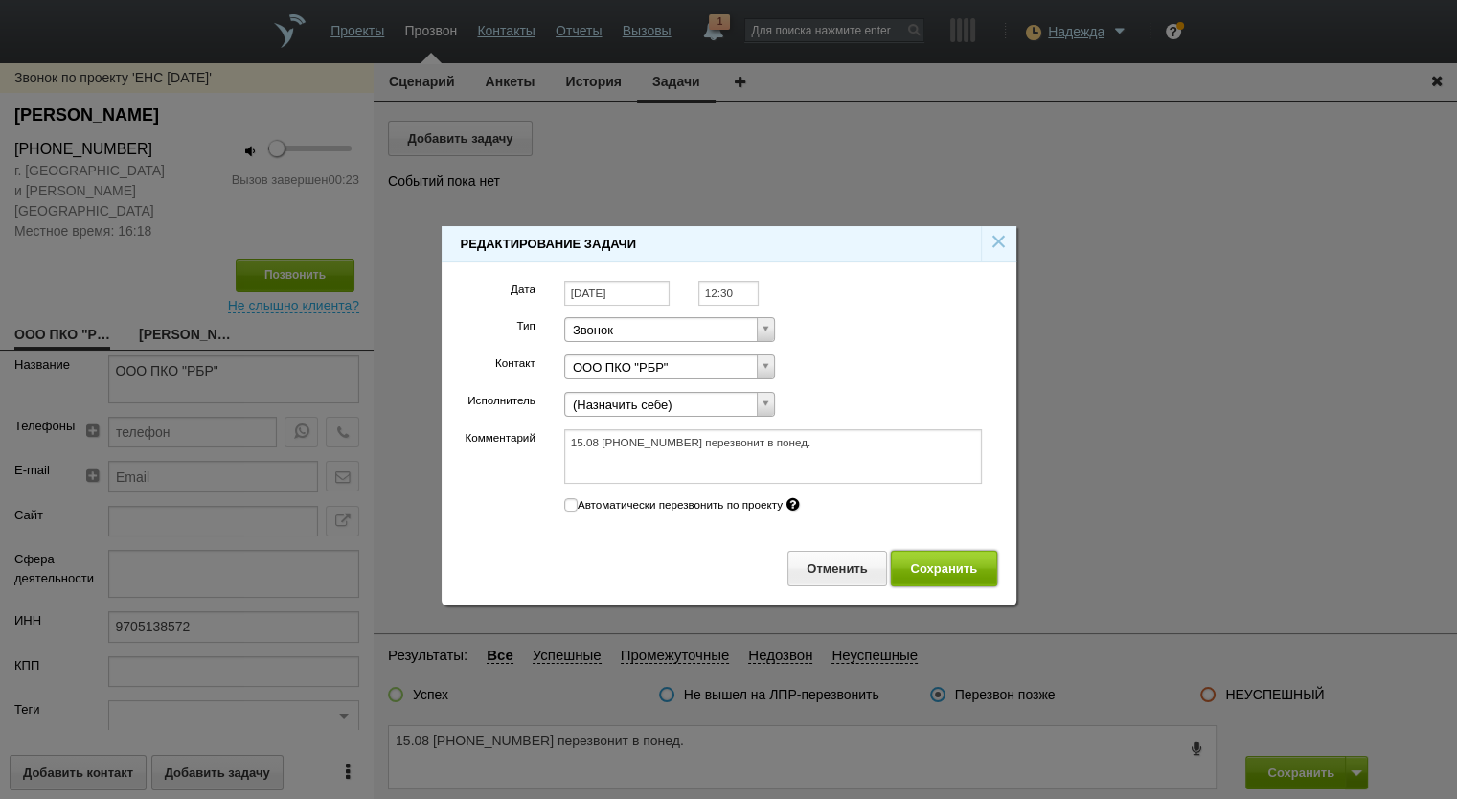
click at [940, 571] on button "Сохранить" at bounding box center [944, 568] width 106 height 35
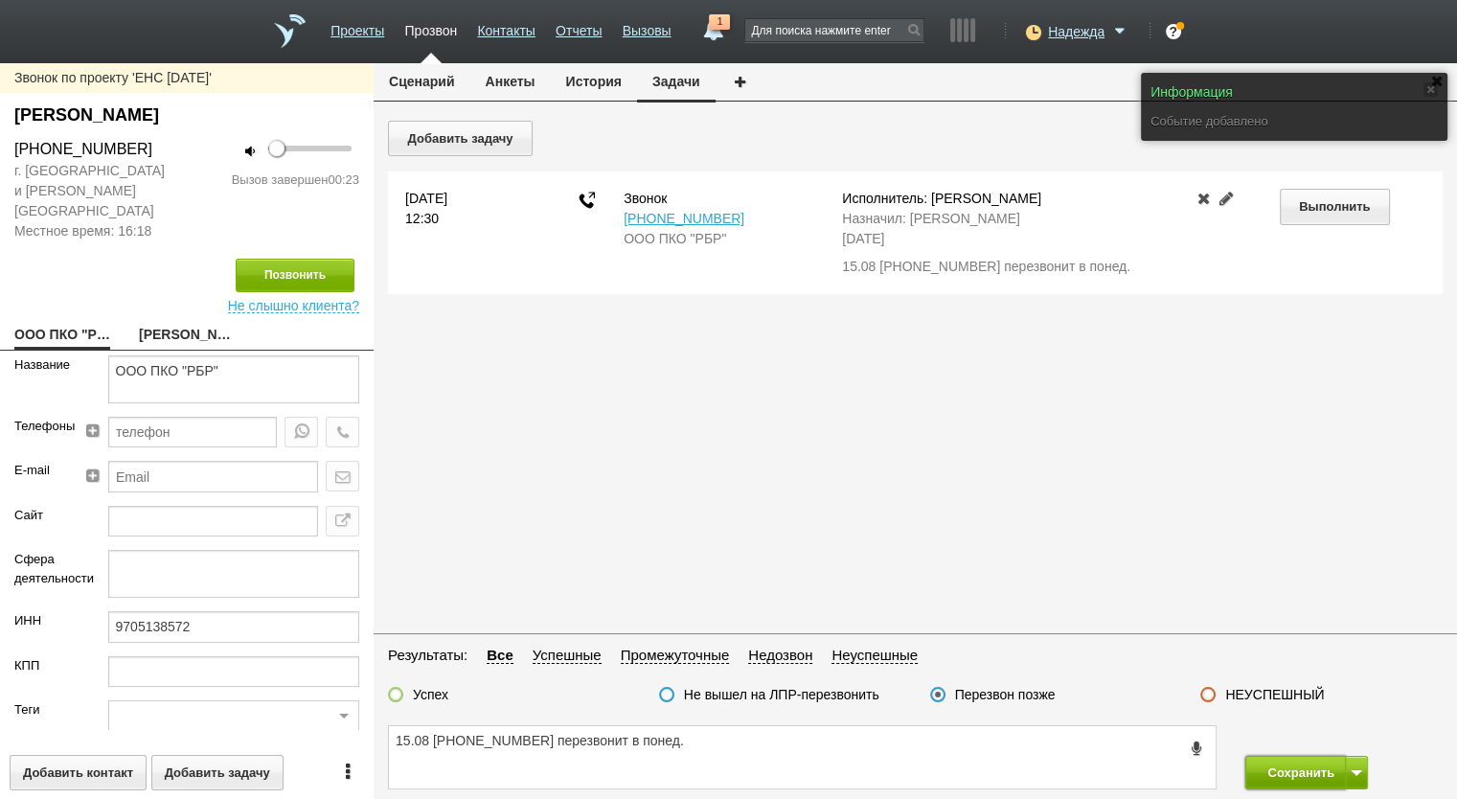
click at [1293, 759] on button "Сохранить" at bounding box center [1295, 773] width 101 height 34
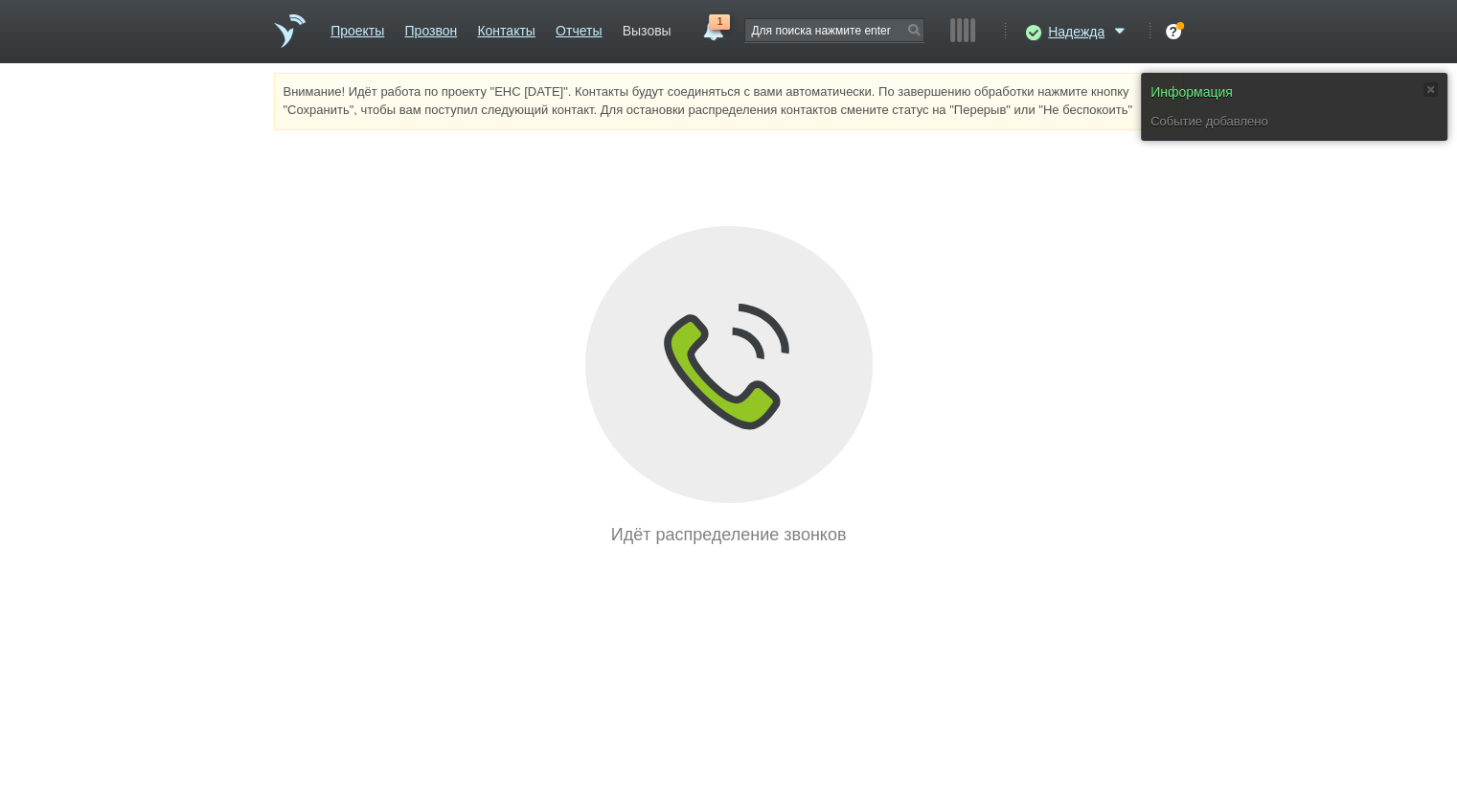
click at [661, 33] on link "Вызовы" at bounding box center [647, 27] width 49 height 28
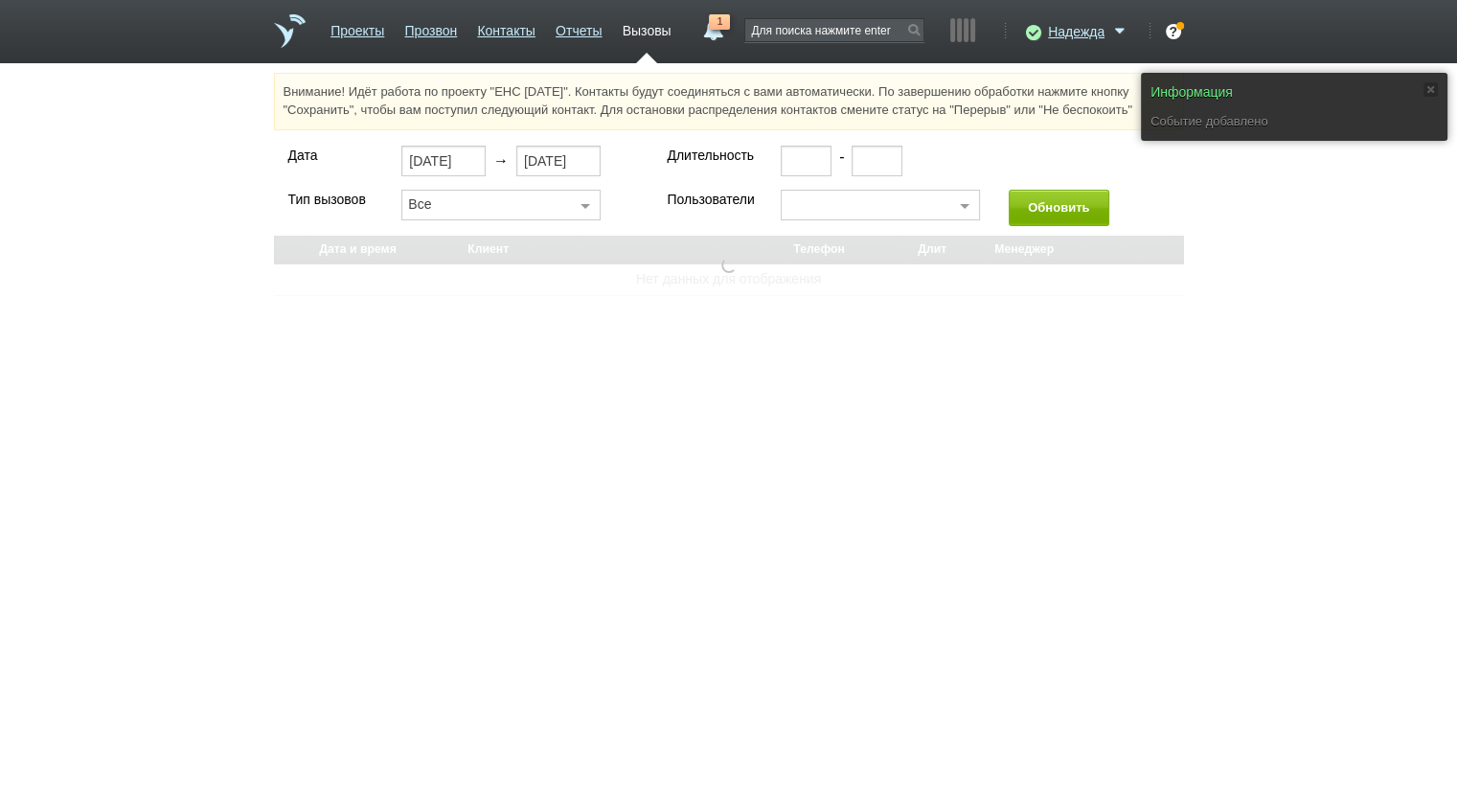
select select "30"
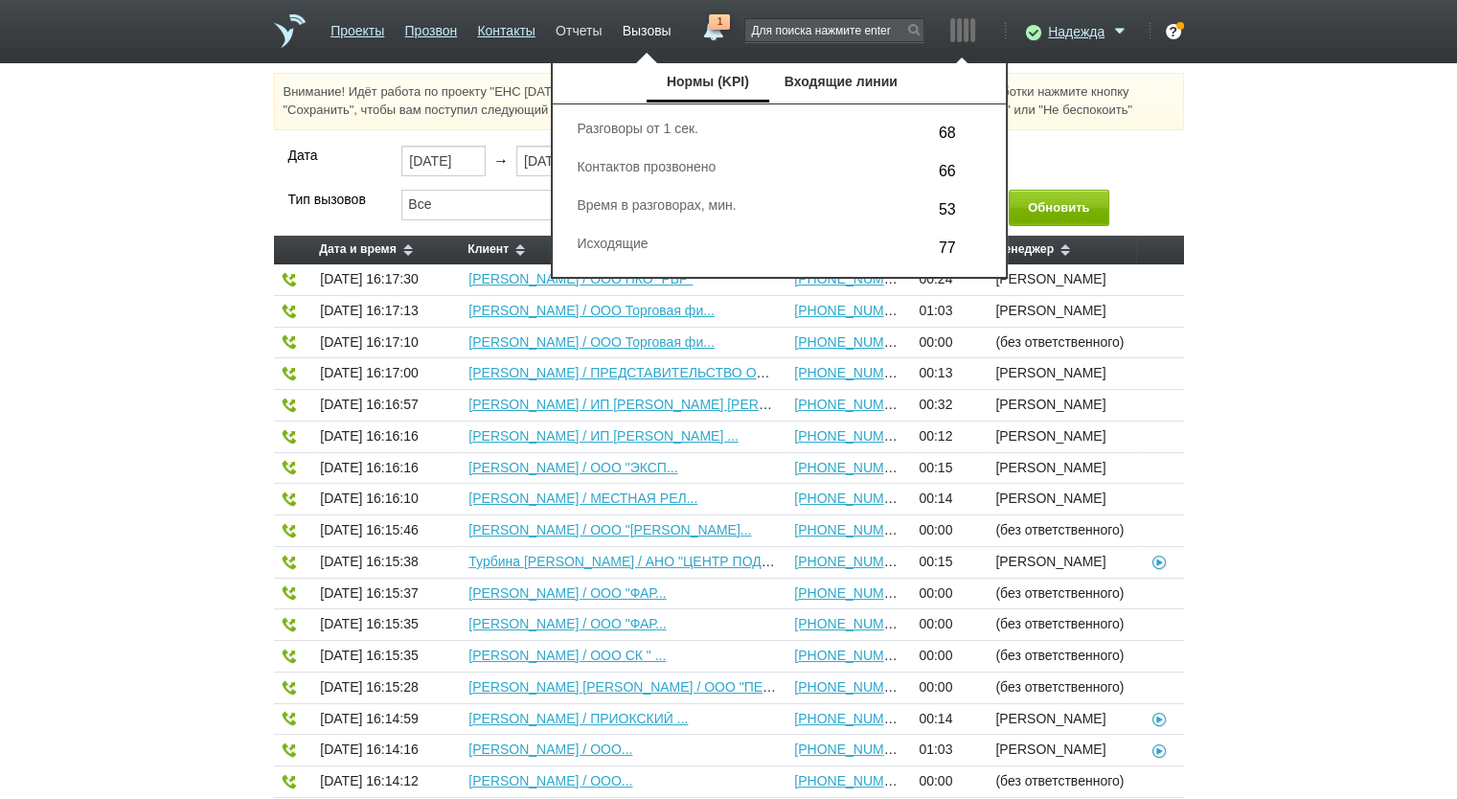
click at [599, 32] on link "Отчеты" at bounding box center [579, 27] width 46 height 28
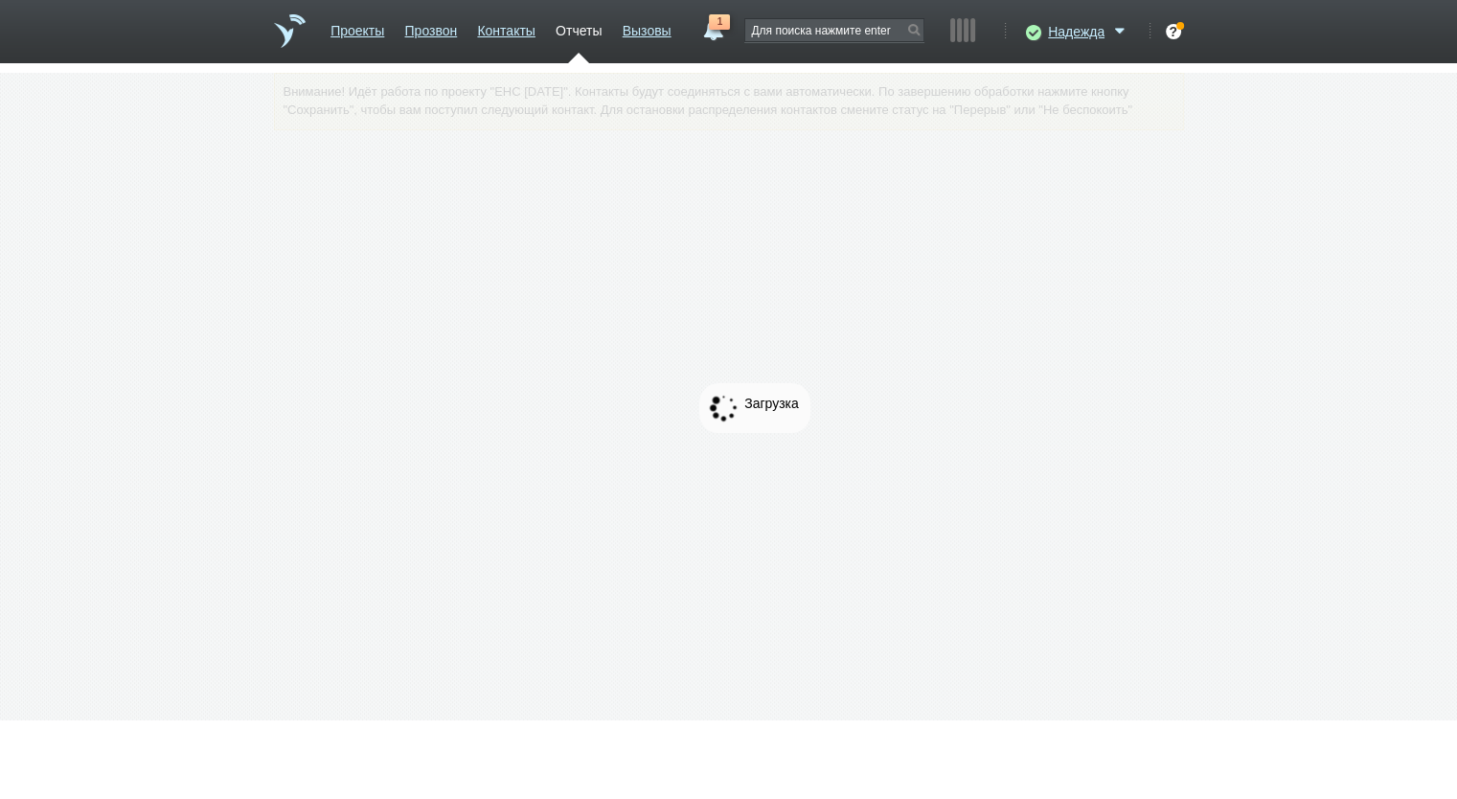
drag, startPoint x: 343, startPoint y: 474, endPoint x: 337, endPoint y: 492, distance: 19.1
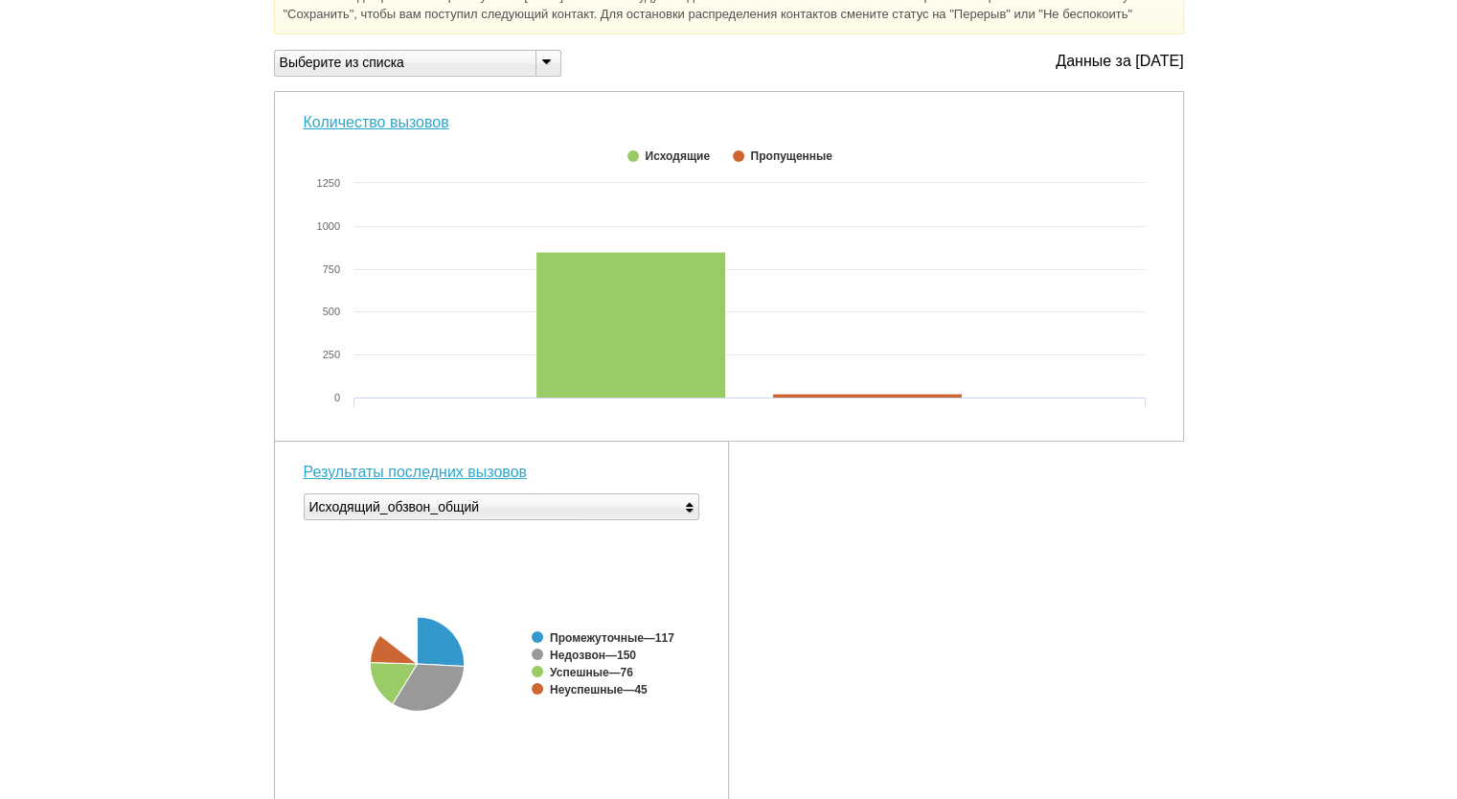
click at [243, 486] on div "Внимание! Идёт работа по проекту "ЕНС 06.08.2025". Контакты будут соединяться с…" at bounding box center [728, 642] width 1457 height 1330
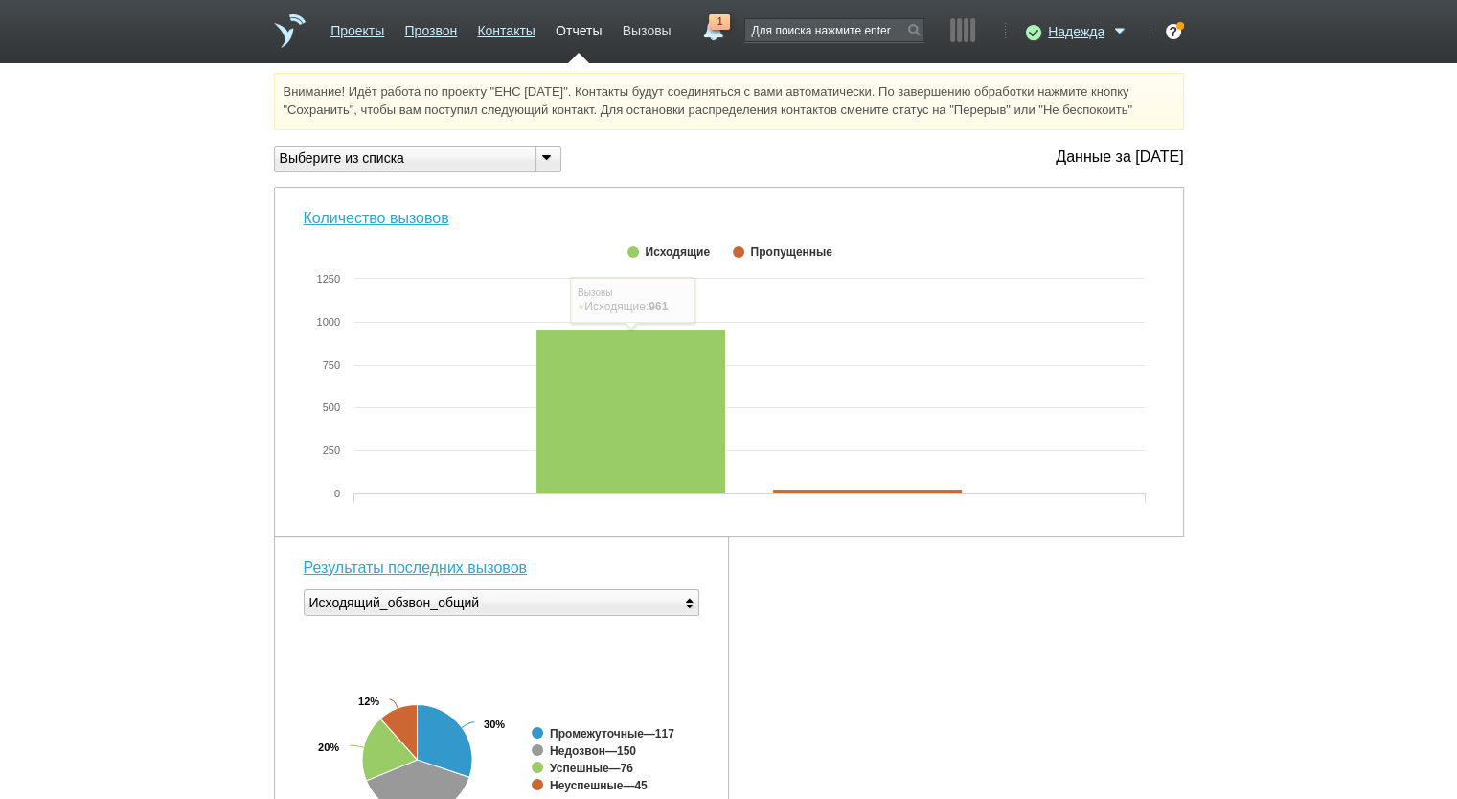
click at [653, 17] on link "Вызовы" at bounding box center [647, 27] width 49 height 28
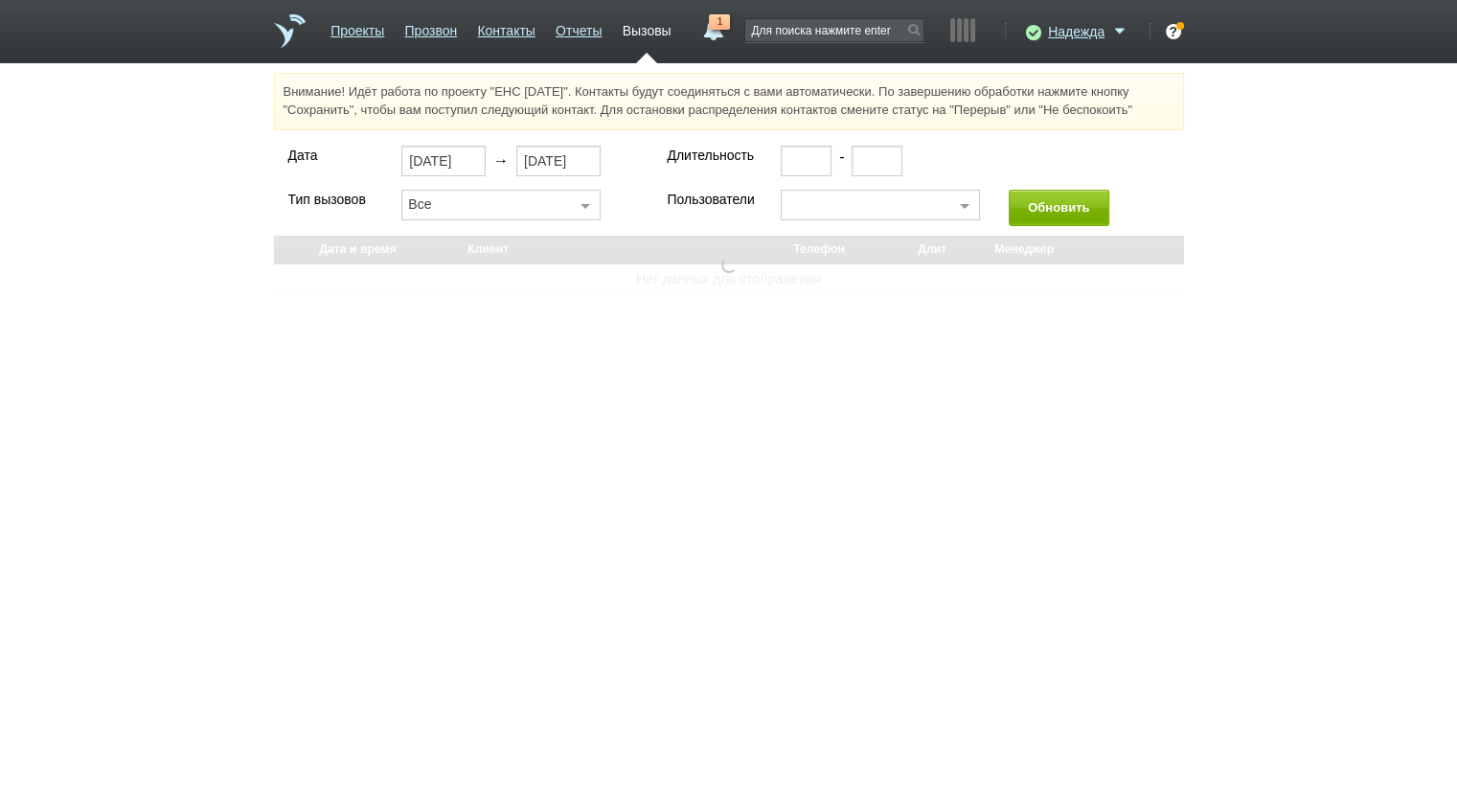
select select "30"
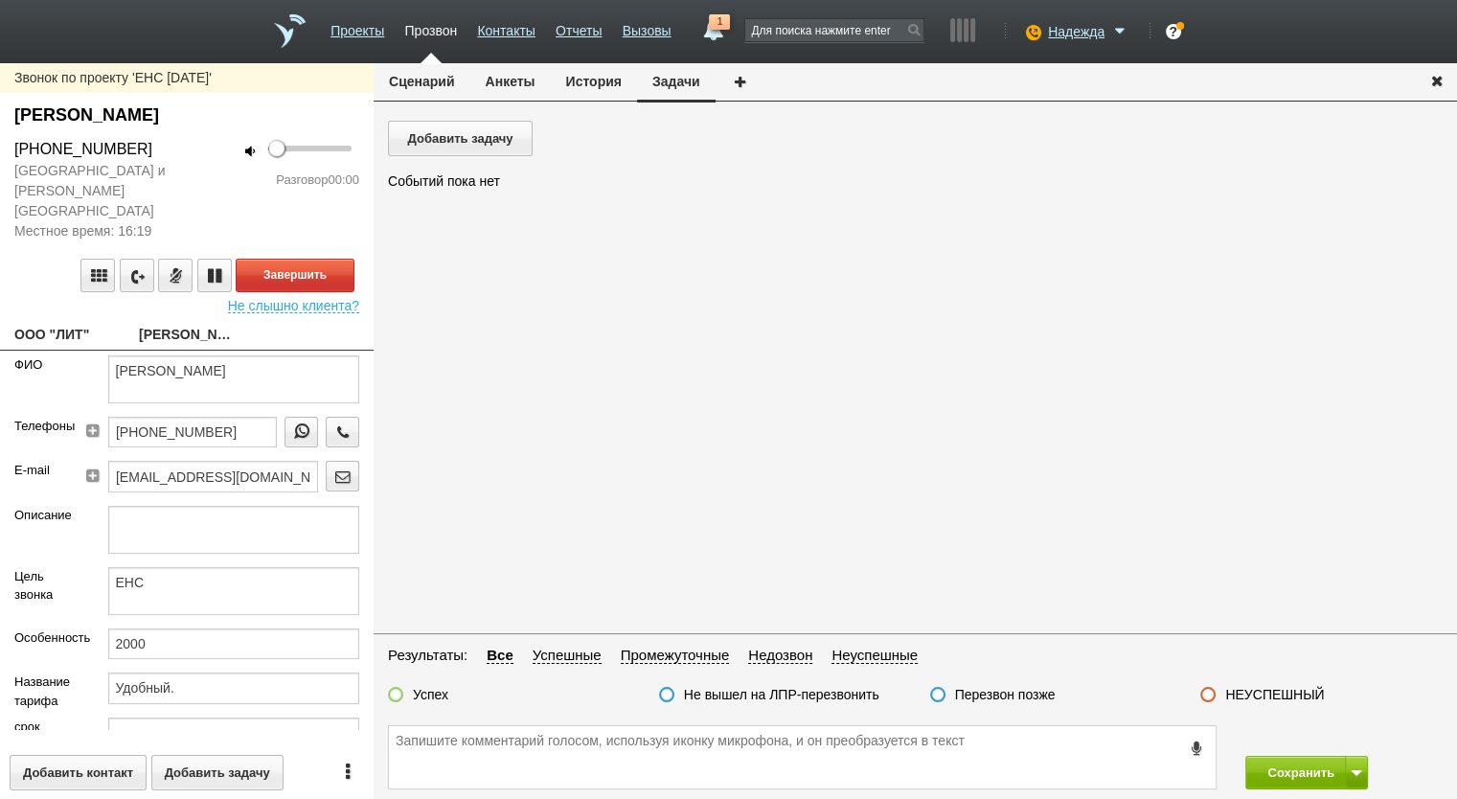
click at [75, 323] on link "ООО "ЛИТ"" at bounding box center [62, 336] width 96 height 27
type textarea "ООО "ЛИТ""
type input "7730253350"
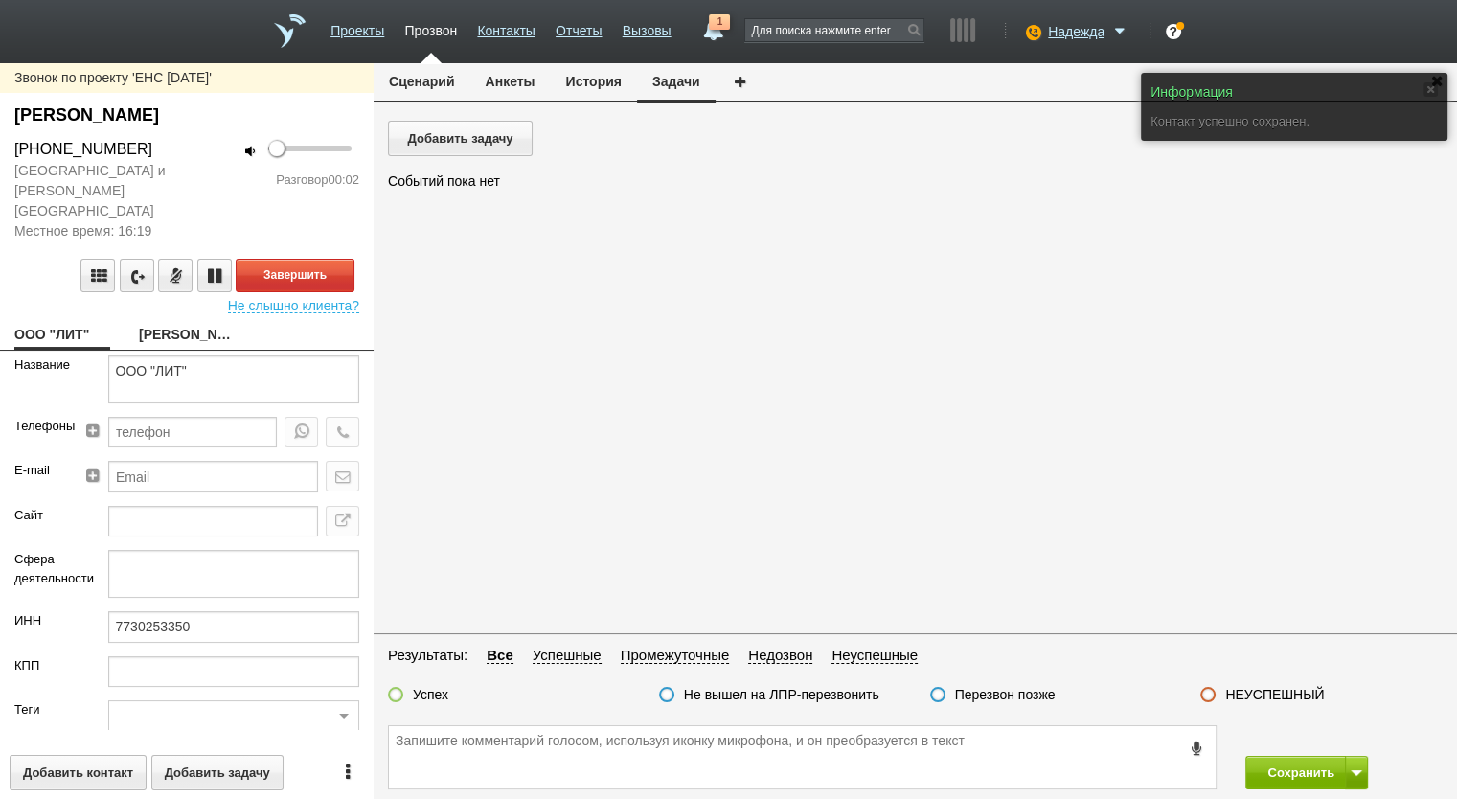
click at [436, 80] on button "Сценарий" at bounding box center [422, 81] width 97 height 36
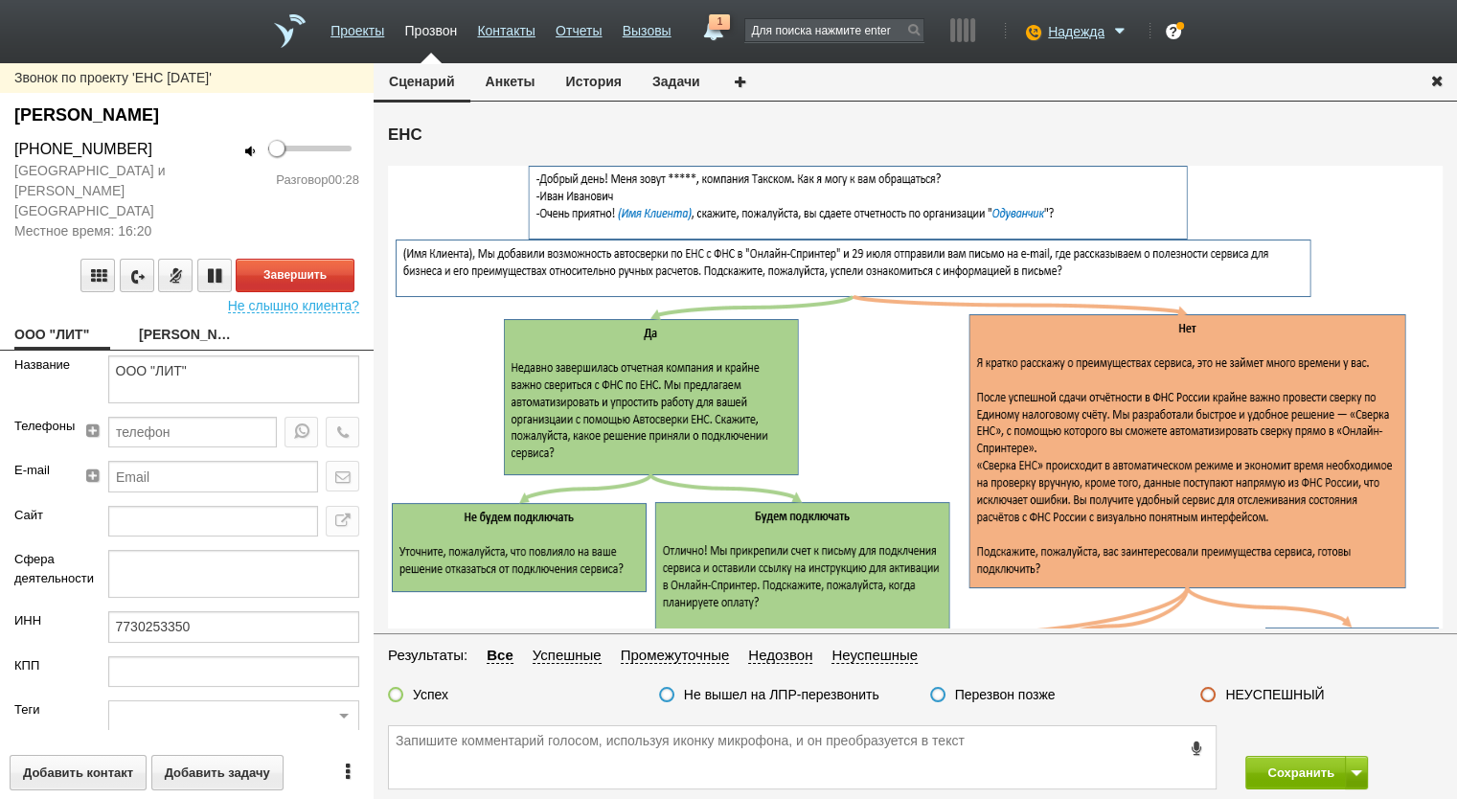
click at [507, 78] on button "Анкеты" at bounding box center [510, 81] width 80 height 36
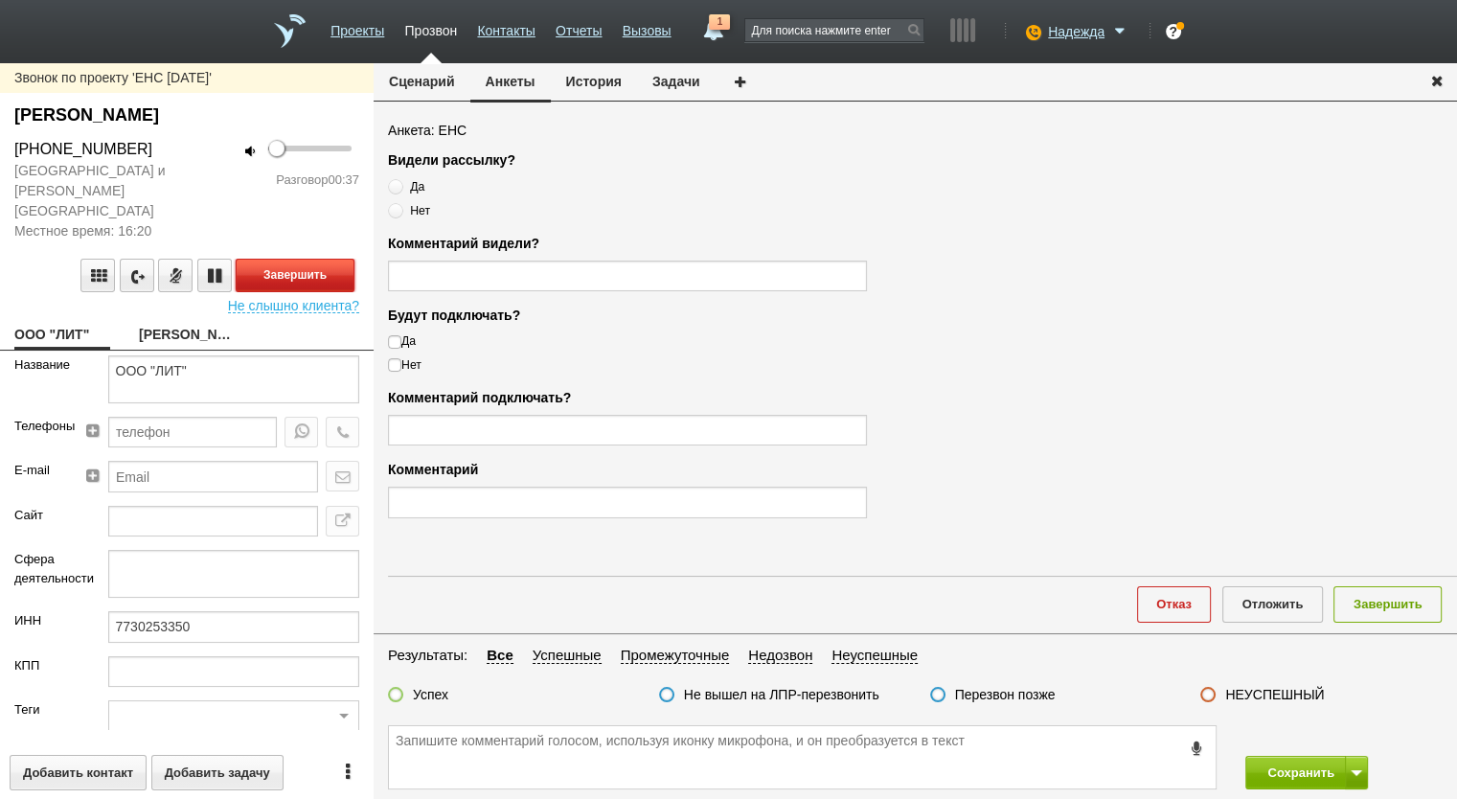
click at [296, 259] on button "Завершить" at bounding box center [295, 276] width 119 height 34
drag, startPoint x: 162, startPoint y: 156, endPoint x: 0, endPoint y: 147, distance: 162.2
click at [0, 147] on div "+7 (905) 505-88-46" at bounding box center [93, 149] width 187 height 23
click at [498, 751] on textarea at bounding box center [802, 757] width 827 height 62
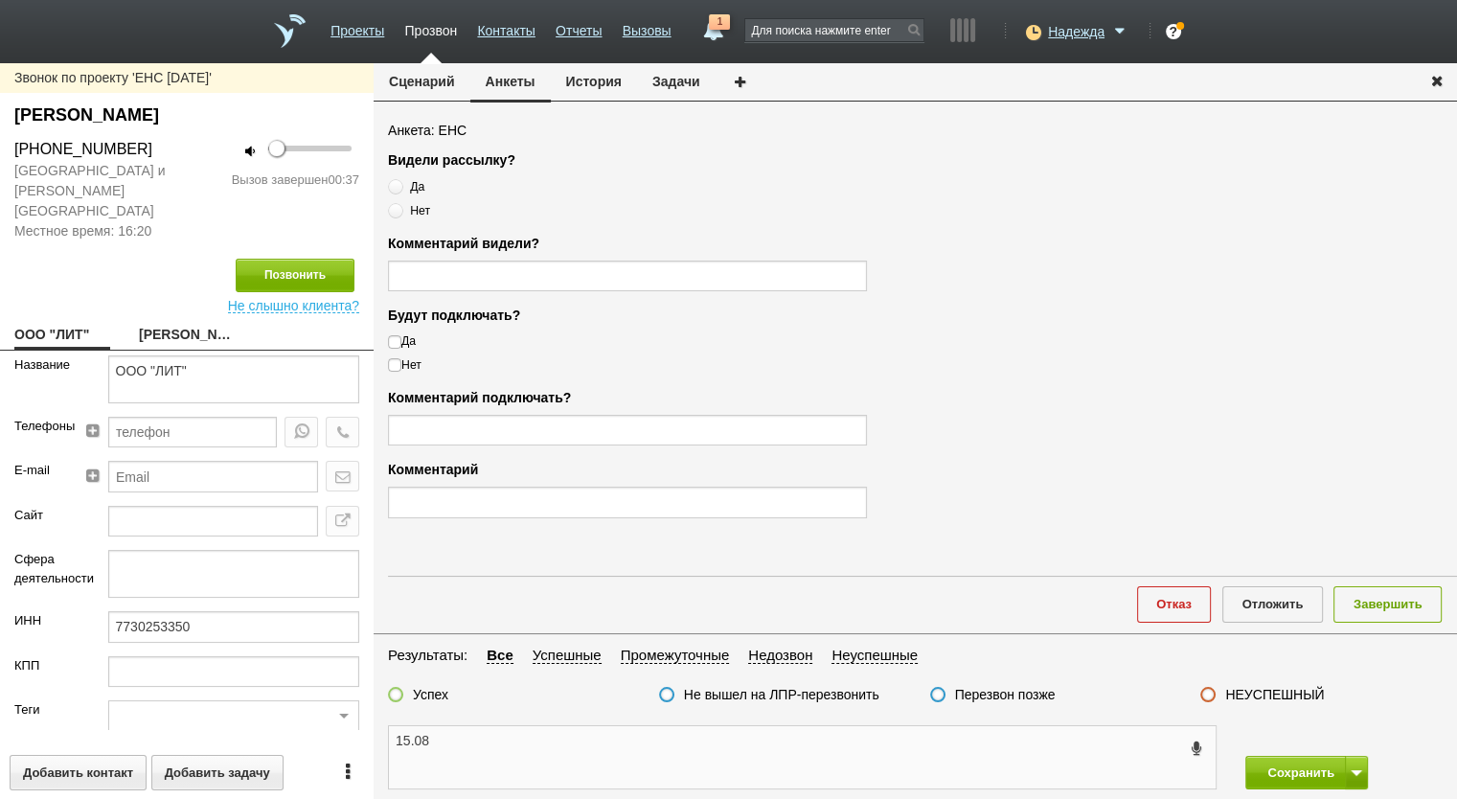
paste textarea "+7 (905) 505-88-46"
type textarea "15.08 +7 (905) 505-88-46 отказ от разговора"
drag, startPoint x: 1266, startPoint y: 699, endPoint x: 1330, endPoint y: 640, distance: 87.5
click at [1267, 699] on label "НЕУСПЕШНЫЙ" at bounding box center [1274, 694] width 99 height 17
click at [0, 0] on input "НЕУСПЕШНЫЙ" at bounding box center [0, 0] width 0 height 0
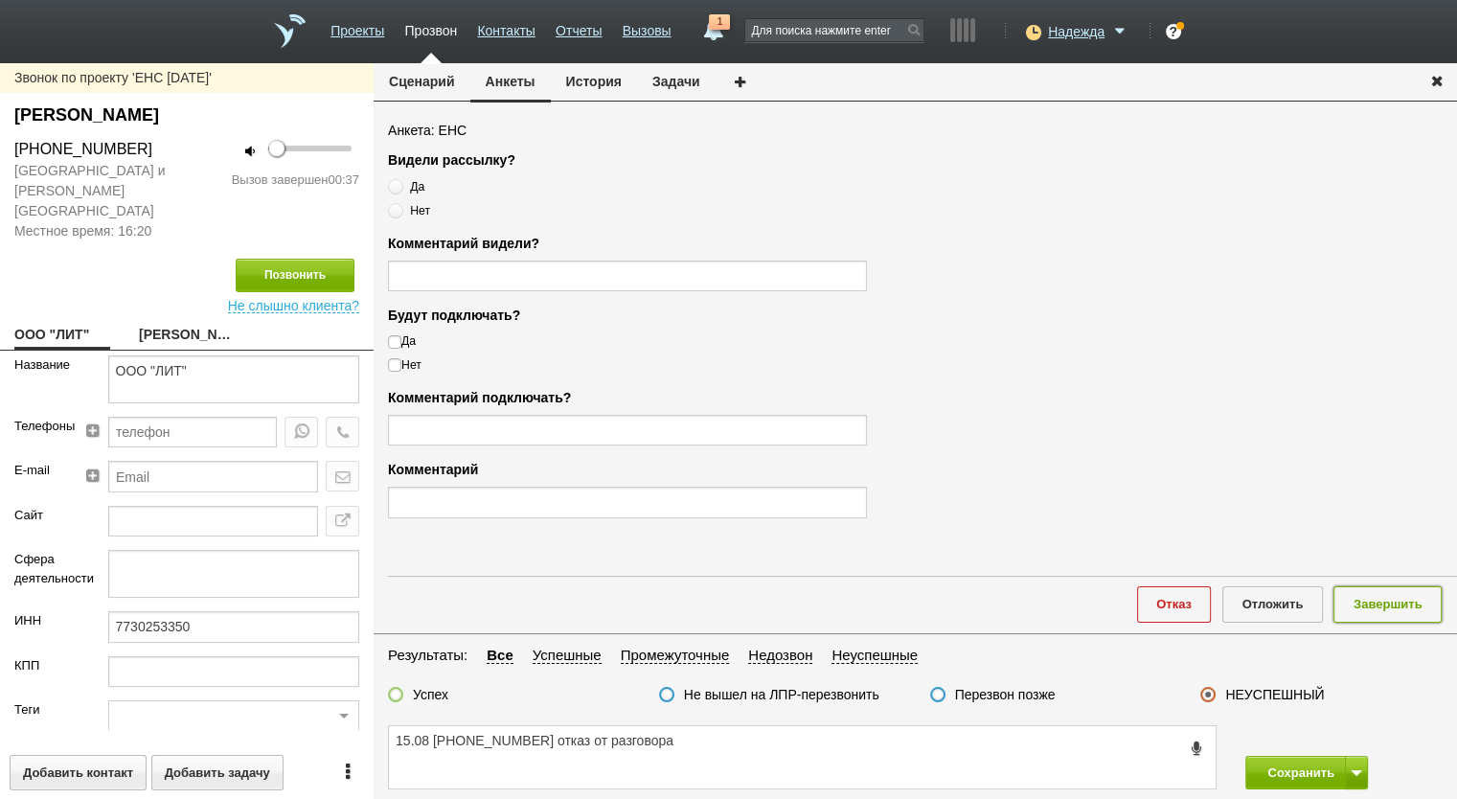
drag, startPoint x: 1361, startPoint y: 606, endPoint x: 1337, endPoint y: 705, distance: 101.5
click at [1360, 617] on button "Завершить" at bounding box center [1388, 603] width 108 height 35
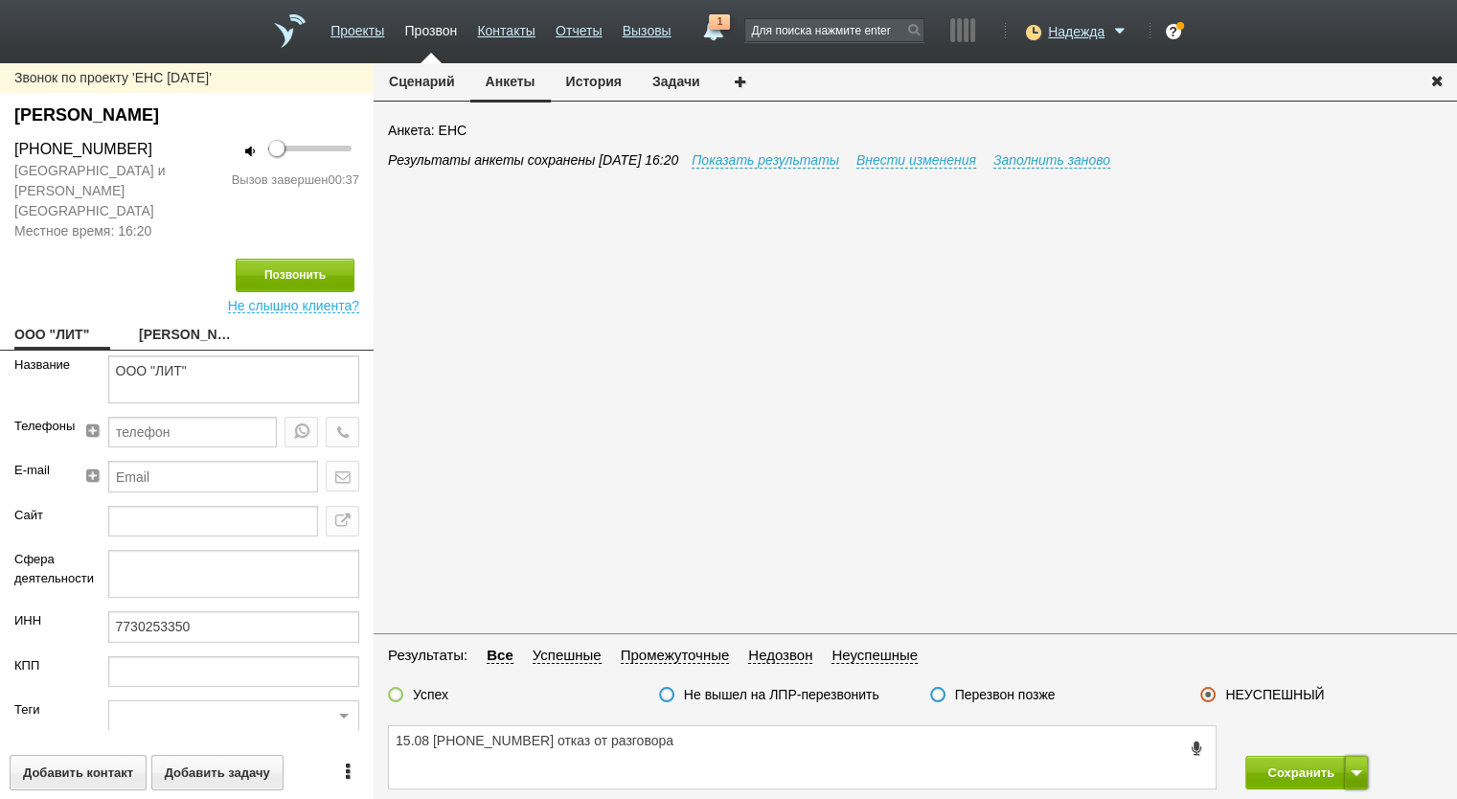
click at [1351, 765] on button at bounding box center [1356, 773] width 23 height 34
click at [1335, 742] on button "Сохранить и остаться" at bounding box center [1293, 737] width 148 height 34
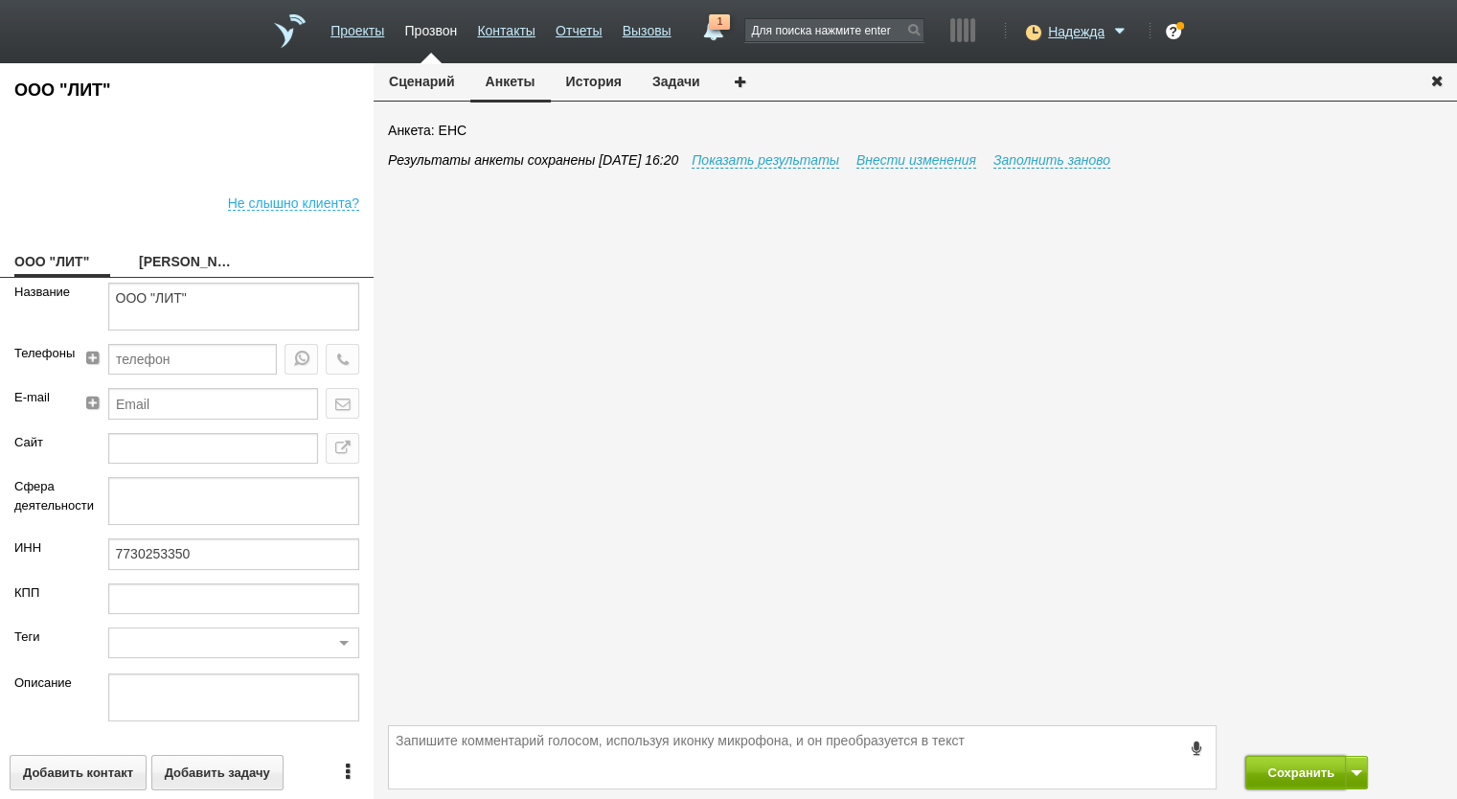
click at [1298, 778] on button "Сохранить" at bounding box center [1295, 773] width 101 height 34
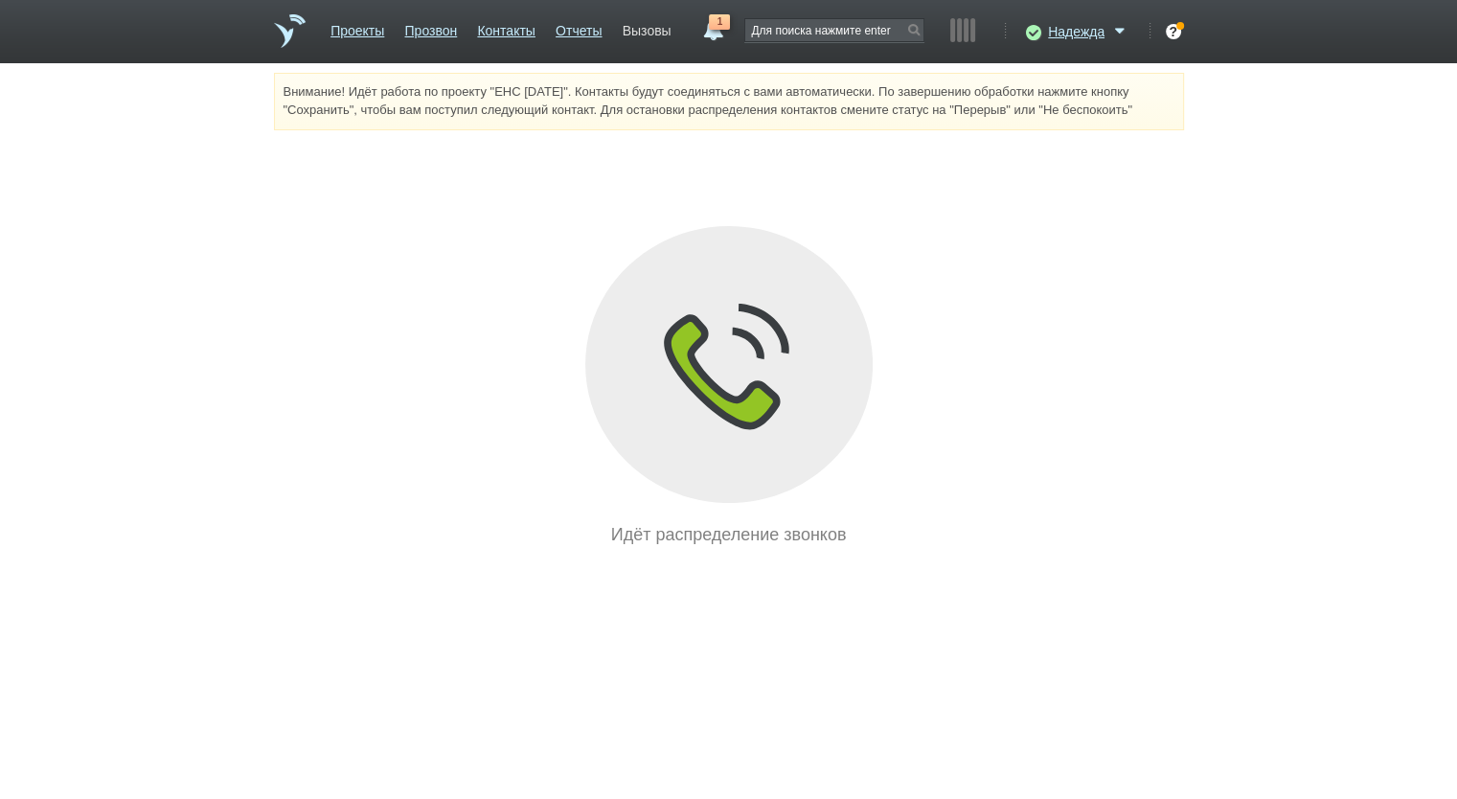
click at [648, 28] on link "Вызовы" at bounding box center [647, 27] width 49 height 28
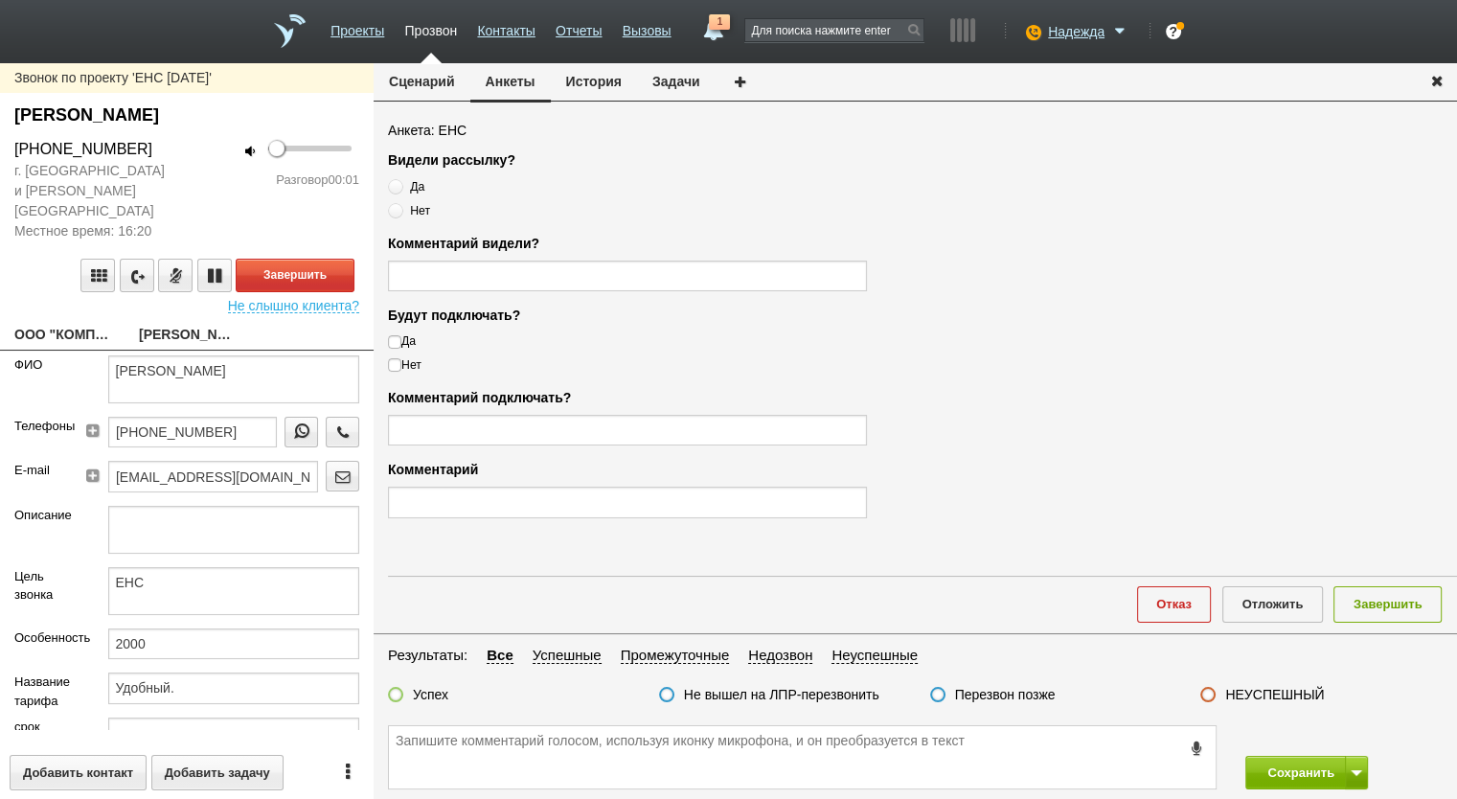
click at [57, 298] on div "Звонок по проекту 'ЕНС 06.08.2025' ПЕТРОВА ЛИЛИЯ ВИКТОРОВНА +7 (985) 253-12-81 …" at bounding box center [187, 431] width 374 height 736
click at [62, 323] on link "ООО "КОМПЛЕКТСТРОЙ"" at bounding box center [62, 336] width 96 height 27
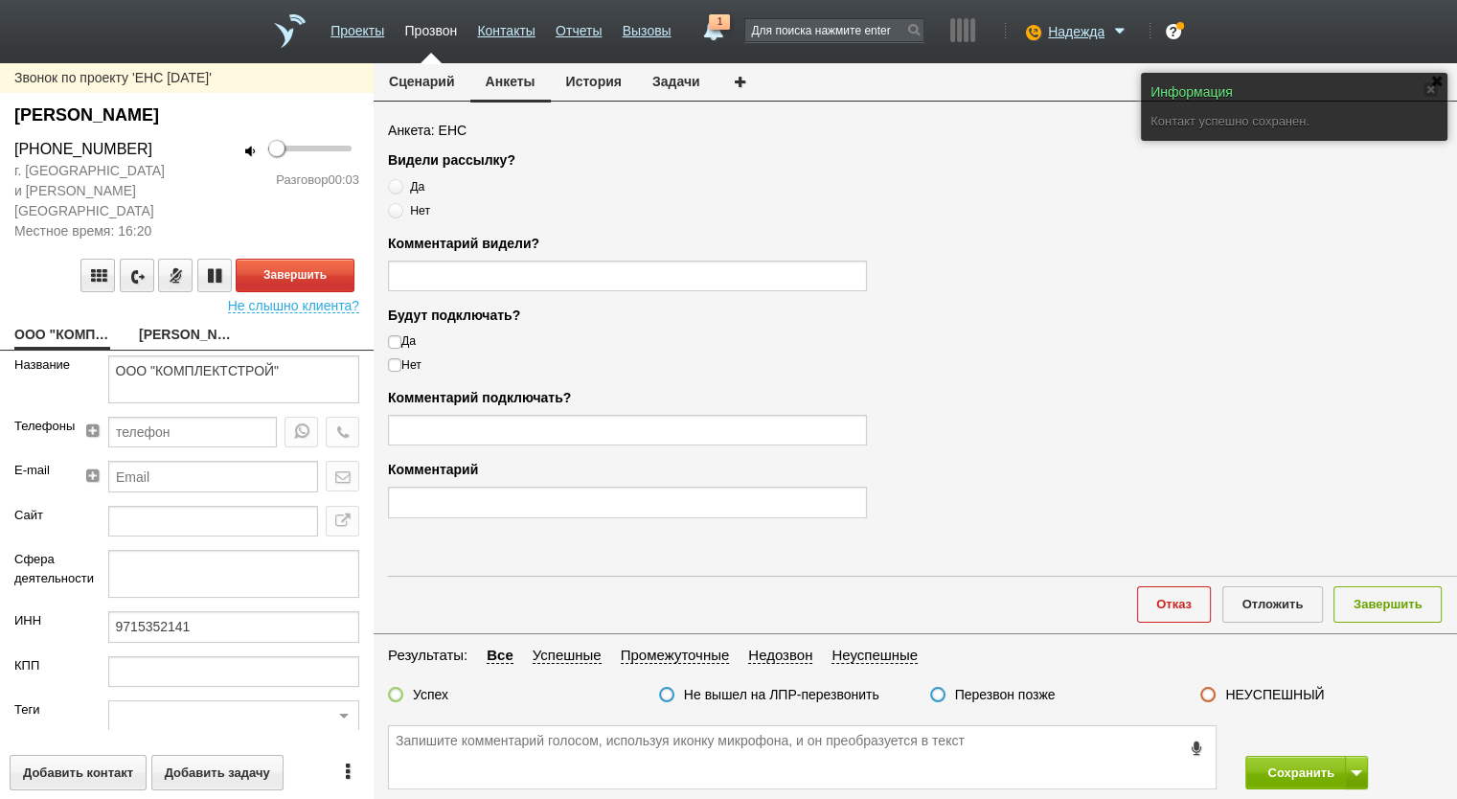
click at [421, 71] on button "Сценарий" at bounding box center [422, 81] width 97 height 36
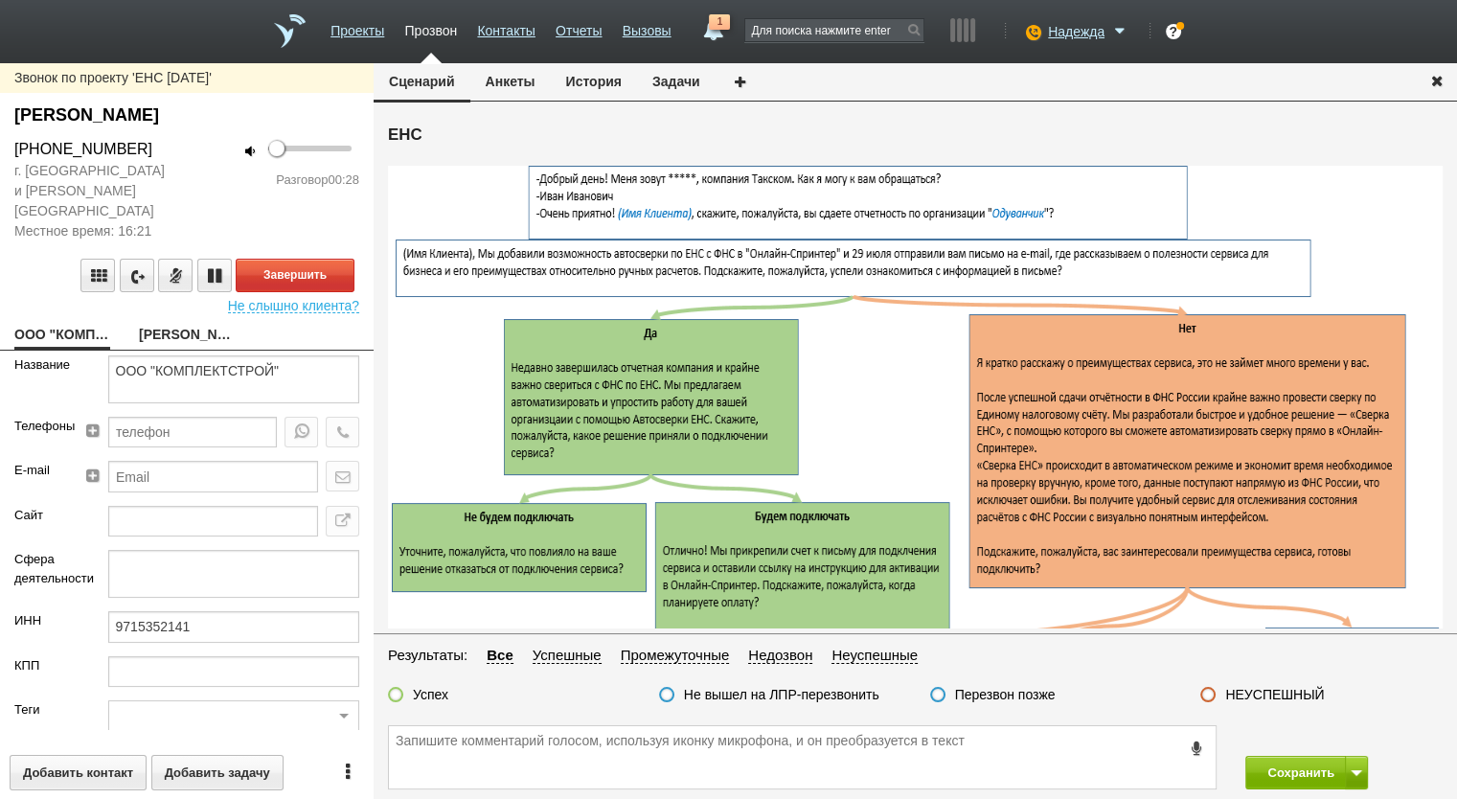
click at [182, 323] on link "ПЕТРОВА ЛИЛИЯ ВИКТОРОВНА" at bounding box center [187, 336] width 96 height 27
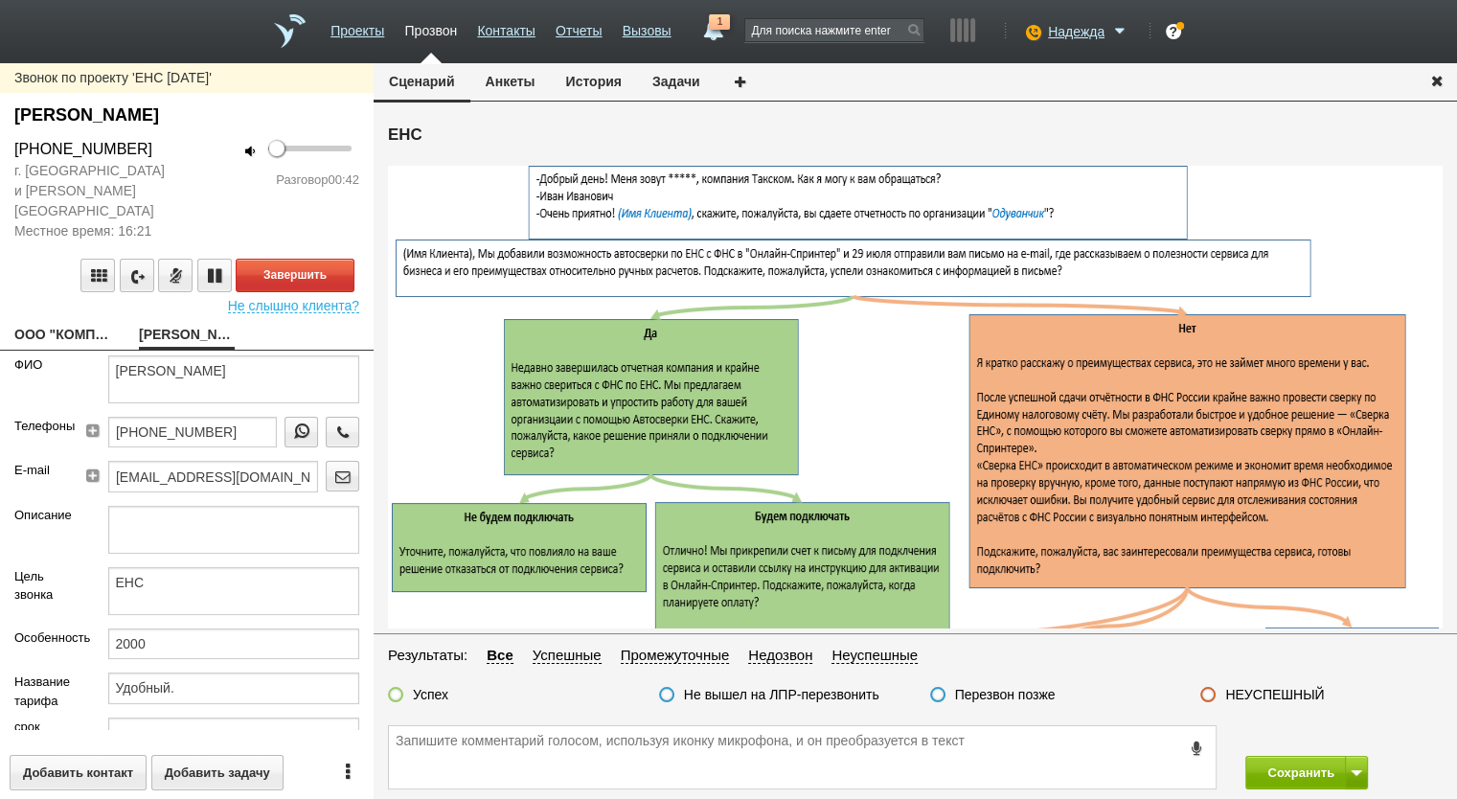
click at [74, 323] on link "ООО "КОМПЛЕКТСТРОЙ"" at bounding box center [62, 336] width 96 height 27
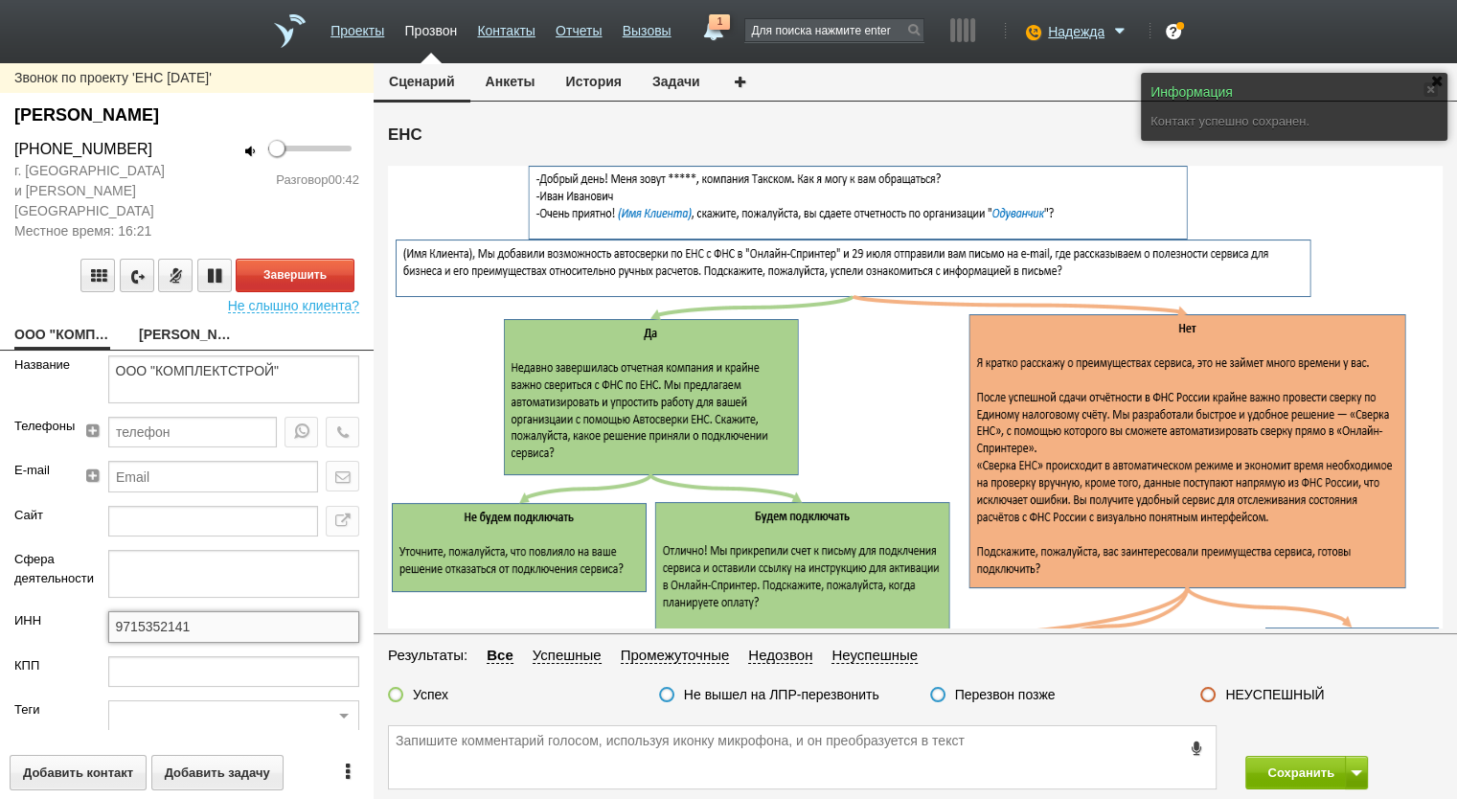
drag, startPoint x: 217, startPoint y: 599, endPoint x: 40, endPoint y: 580, distance: 177.3
click at [38, 583] on form "Название ООО "КОМПЛЕКТСТРОЙ" Телефоны E-mail Сайт Сфера деятельности ИНН 971535…" at bounding box center [187, 542] width 374 height 375
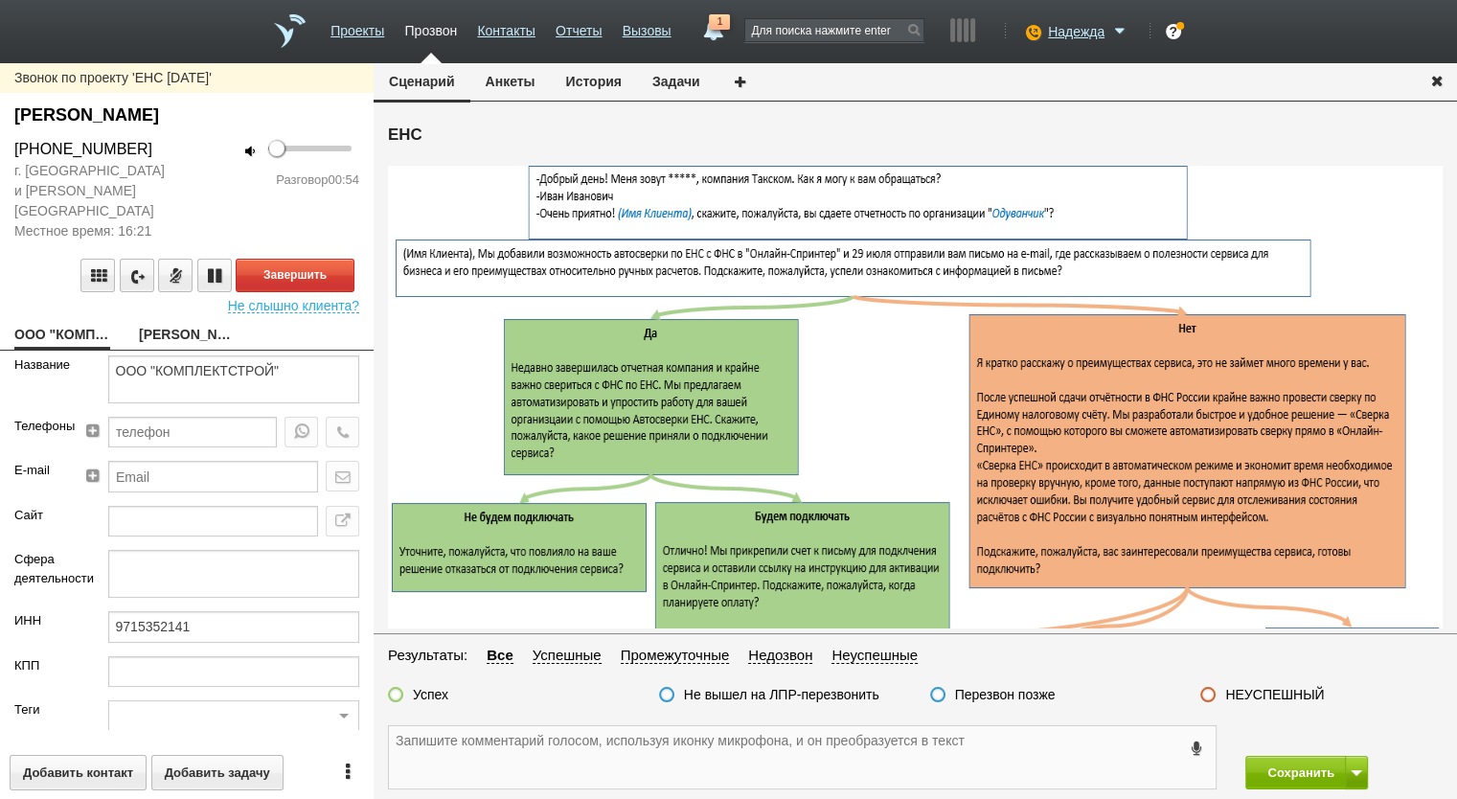
click at [474, 760] on textarea at bounding box center [802, 757] width 827 height 62
paste textarea "Art-komplekt@list.ru"
click at [400, 735] on textarea "Art-komplekt@list.ru" at bounding box center [802, 757] width 827 height 62
click at [395, 739] on textarea "Art-komplekt@list.ru" at bounding box center [802, 757] width 827 height 62
click at [445, 732] on textarea "Art-komplekt@list.ru" at bounding box center [802, 757] width 827 height 62
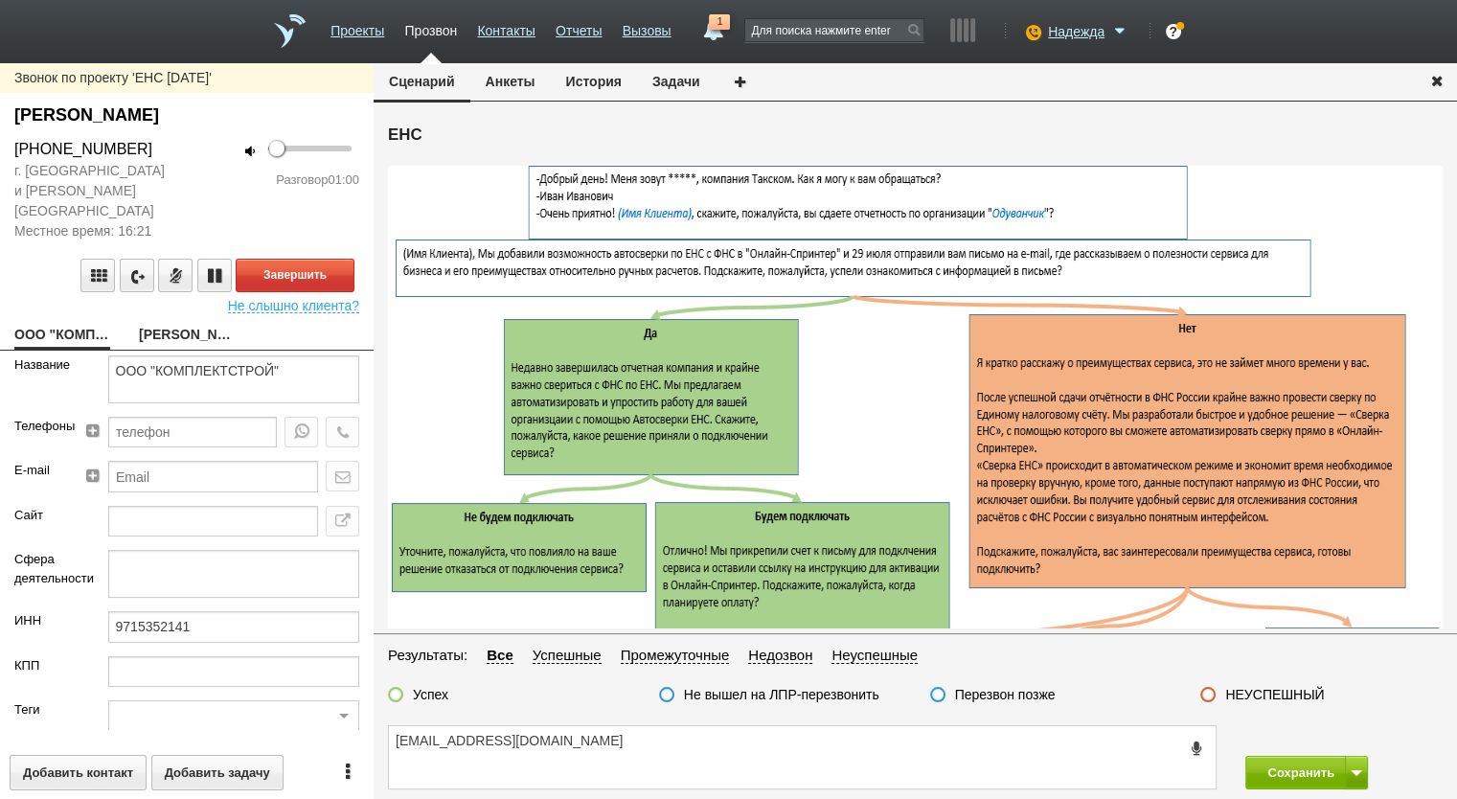
click at [193, 323] on link "ПЕТРОВА ЛИЛИЯ ВИКТОРОВНА" at bounding box center [187, 336] width 96 height 27
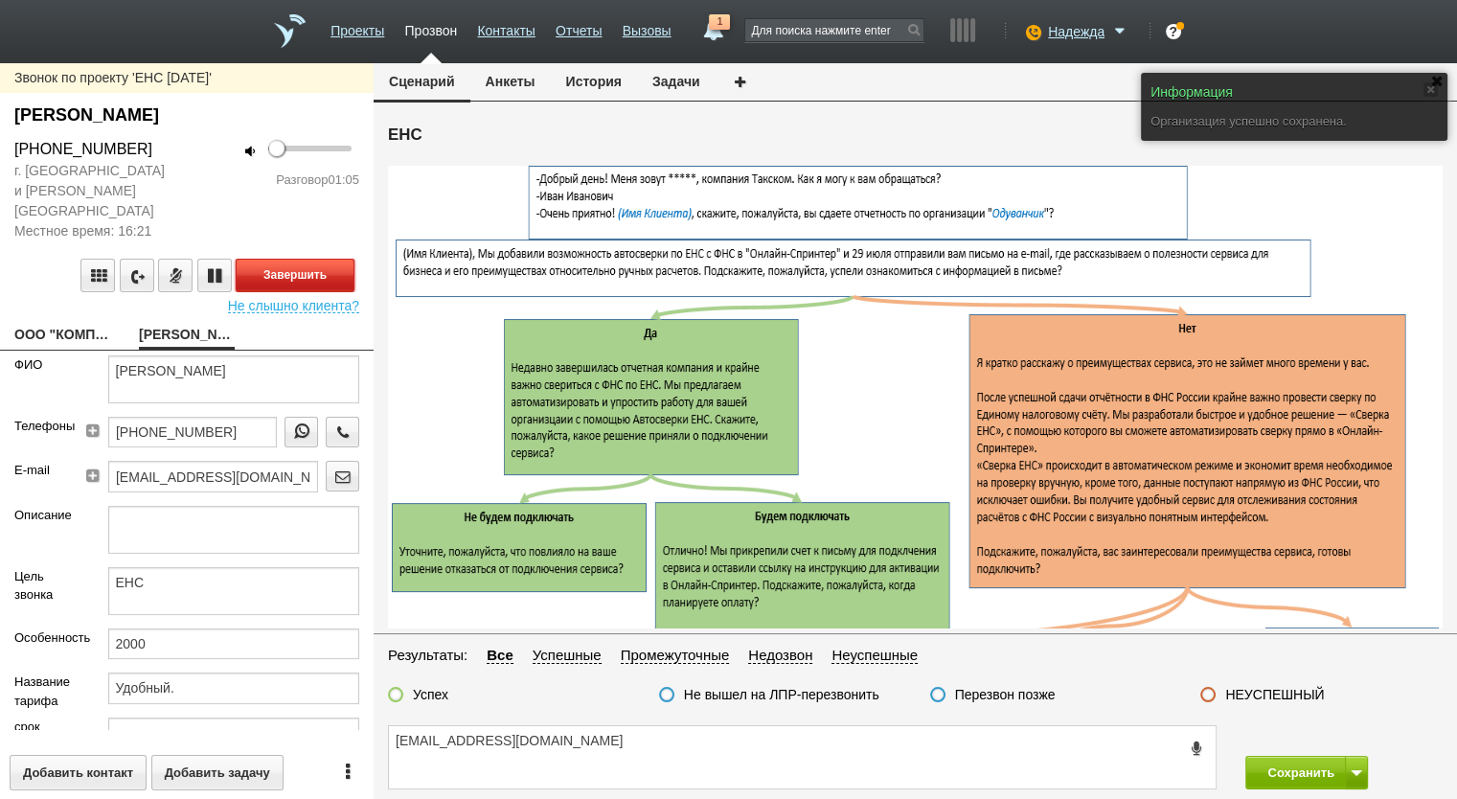
click at [284, 259] on button "Завершить" at bounding box center [295, 276] width 119 height 34
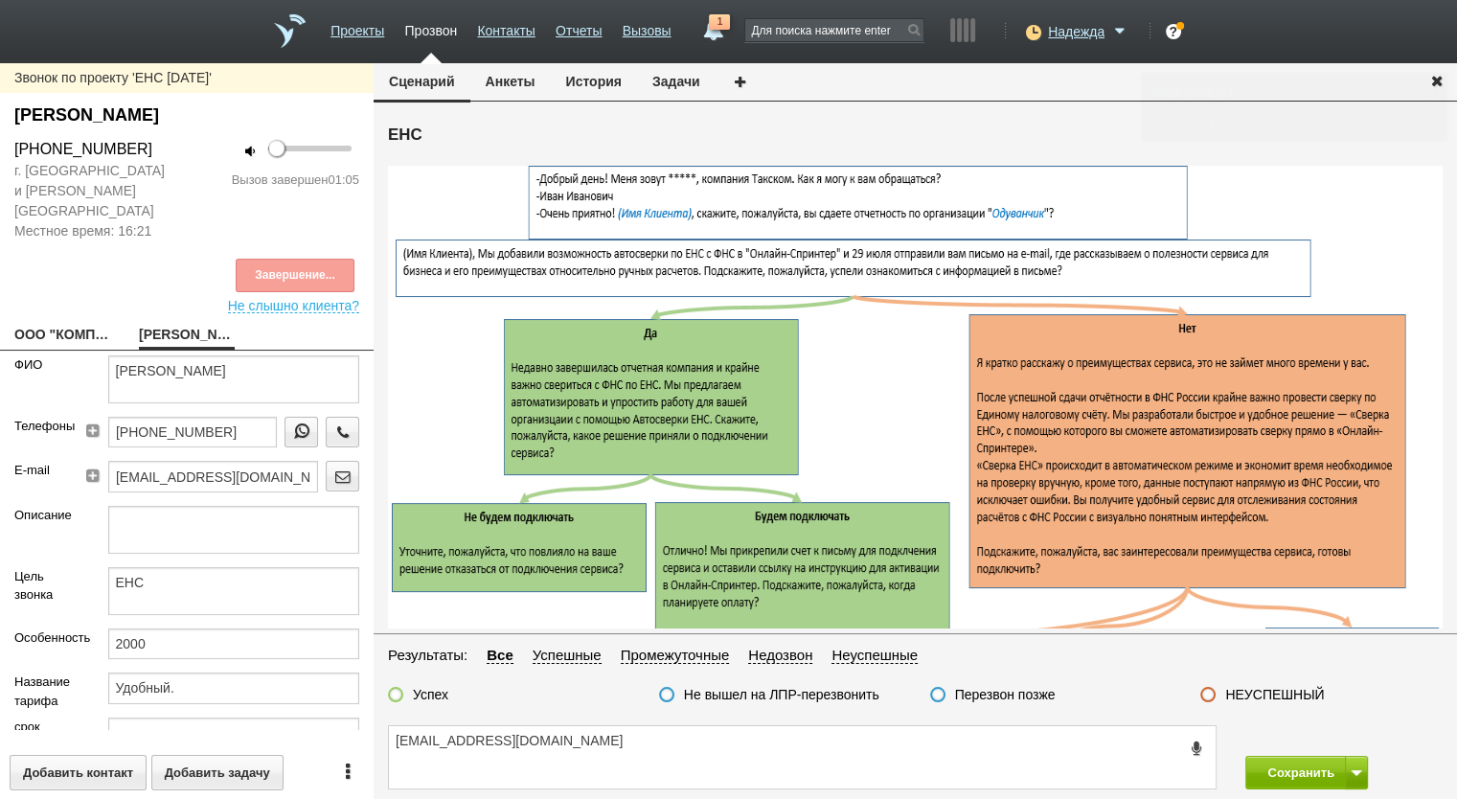
drag, startPoint x: 166, startPoint y: 151, endPoint x: 5, endPoint y: 154, distance: 161.0
click at [5, 154] on div "+7 (985) 253-12-81" at bounding box center [93, 149] width 187 height 23
click at [410, 740] on textarea "Art-komplekt@list.ru" at bounding box center [802, 757] width 827 height 62
paste textarea "+7 (985) 253-12-81"
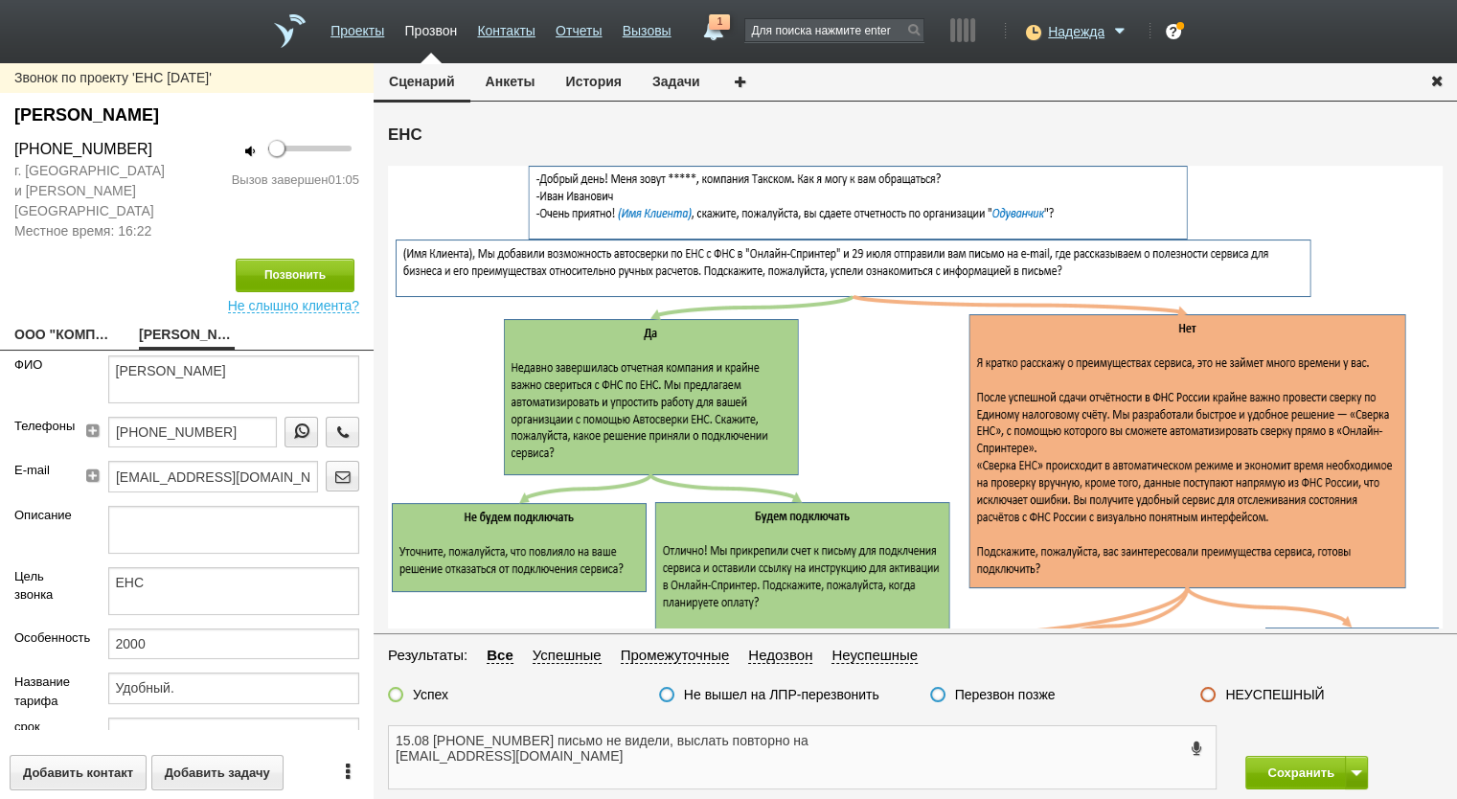
click at [393, 763] on textarea "15.08 +7 (985) 253-12-81 письмо не видели, выслать повторно на Art-komplekt@lis…" at bounding box center [802, 757] width 827 height 62
click at [496, 94] on button "Анкеты" at bounding box center [510, 81] width 80 height 36
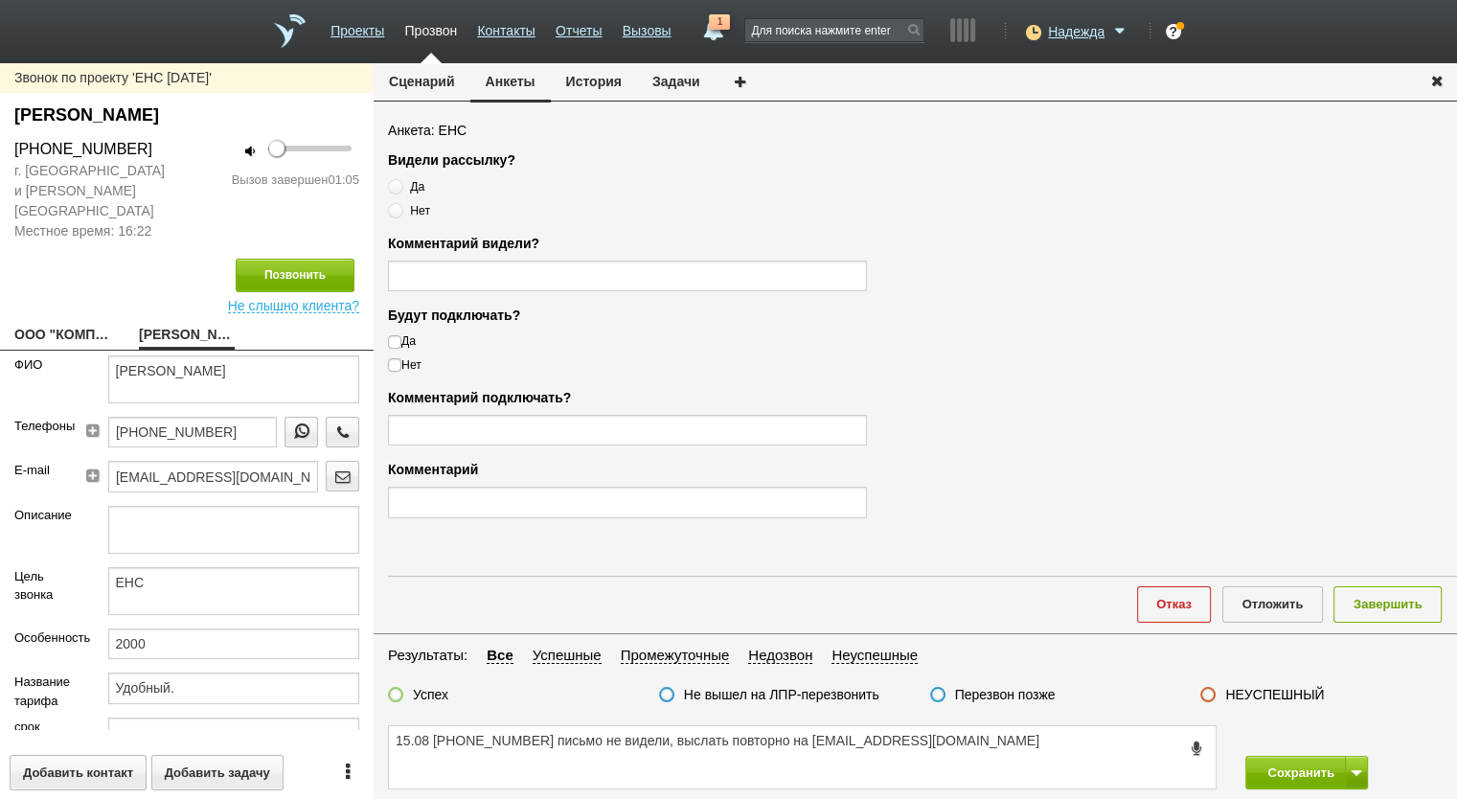
click at [412, 211] on span "Нет" at bounding box center [420, 210] width 20 height 13
click at [400, 211] on input "Нет" at bounding box center [394, 207] width 12 height 12
drag, startPoint x: 953, startPoint y: 737, endPoint x: 994, endPoint y: 729, distance: 41.9
click at [367, 747] on div "Звонок по проекту 'ЕНС 06.08.2025' ПЕТРОВА ЛИЛИЯ ВИКТОРОВНА +7 (985) 253-12-81 …" at bounding box center [728, 431] width 1457 height 736
click at [1280, 694] on label "НЕУСПЕШНЫЙ" at bounding box center [1274, 694] width 99 height 17
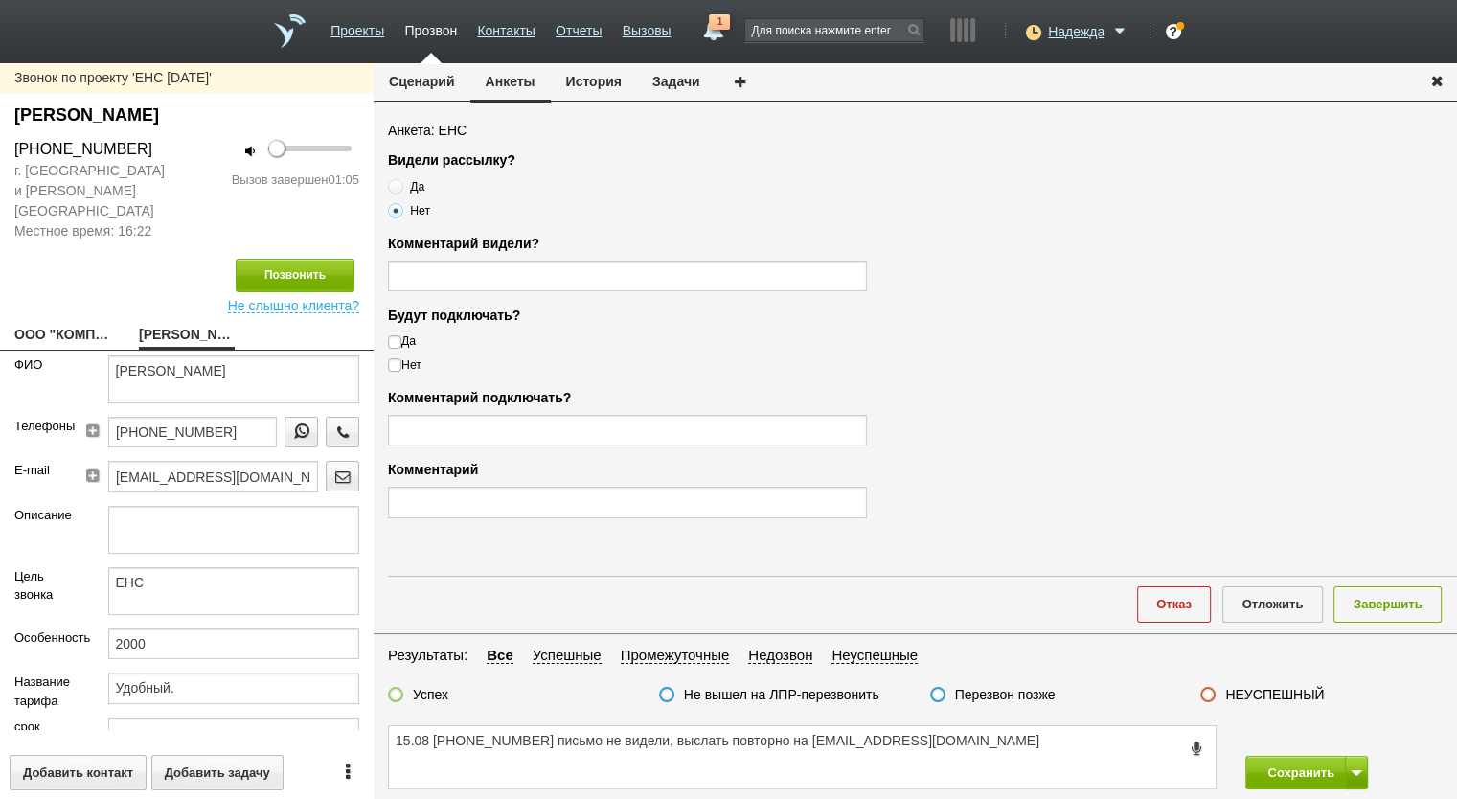
click at [0, 0] on input "НЕУСПЕШНЫЙ" at bounding box center [0, 0] width 0 height 0
click at [1396, 618] on button "Завершить" at bounding box center [1388, 603] width 108 height 35
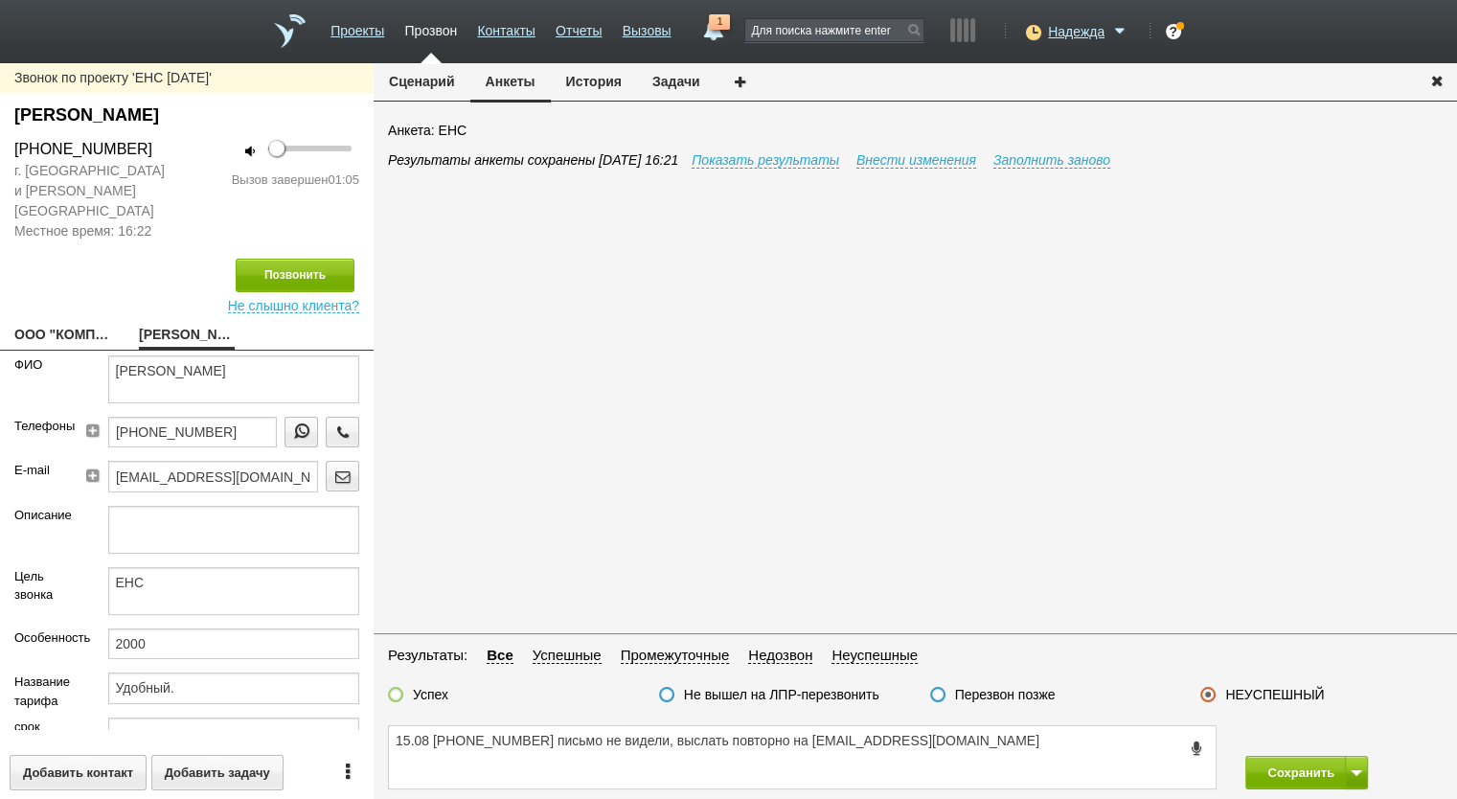
click at [676, 88] on button "Задачи" at bounding box center [676, 81] width 79 height 36
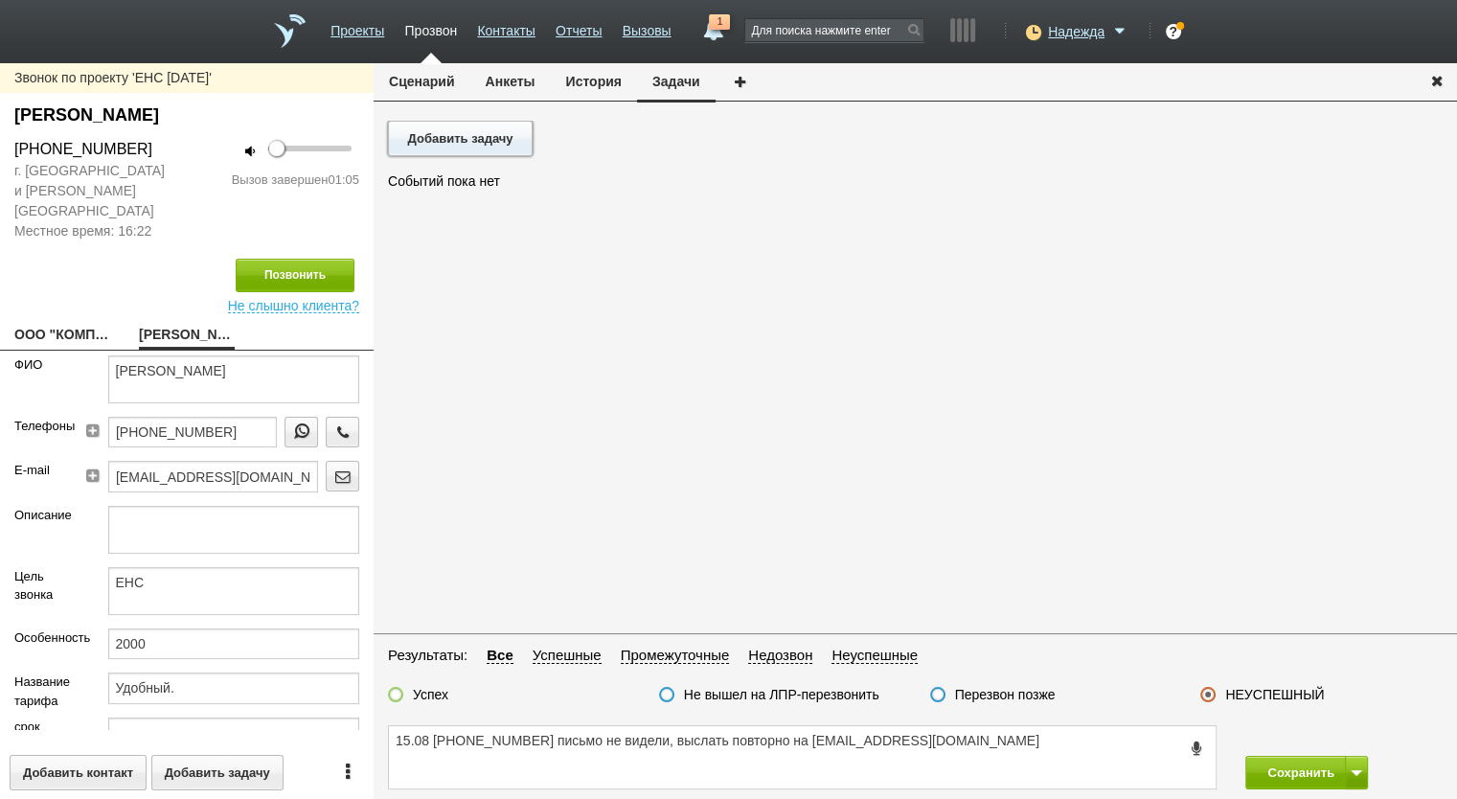
click at [474, 149] on button "Добавить задачу" at bounding box center [460, 138] width 145 height 35
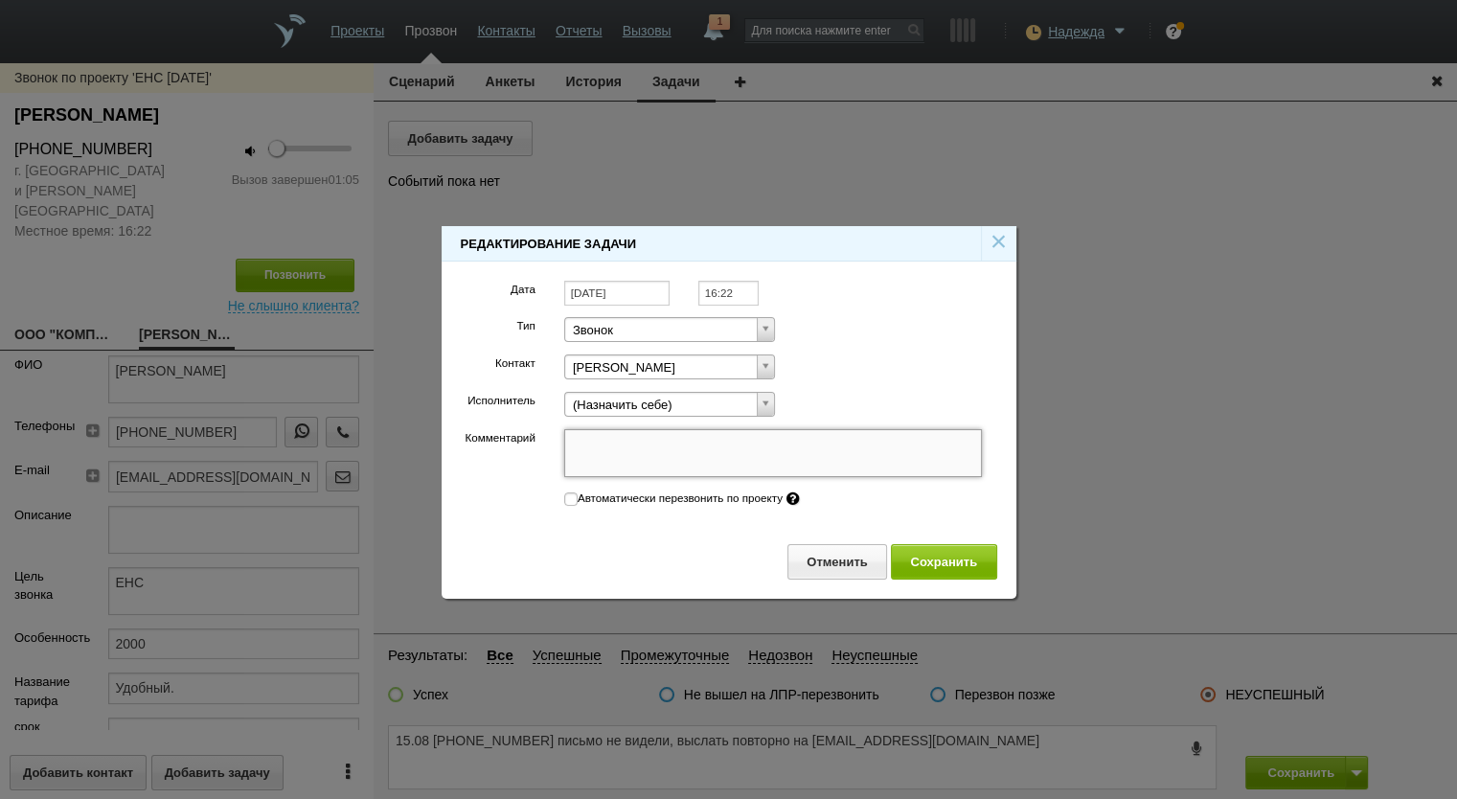
click at [669, 441] on textarea "Комментарий" at bounding box center [773, 453] width 419 height 48
paste textarea "15.08 +7 (985) 253-12-81 письмо не видели, выслать повторно на Art-komplekt@lis…"
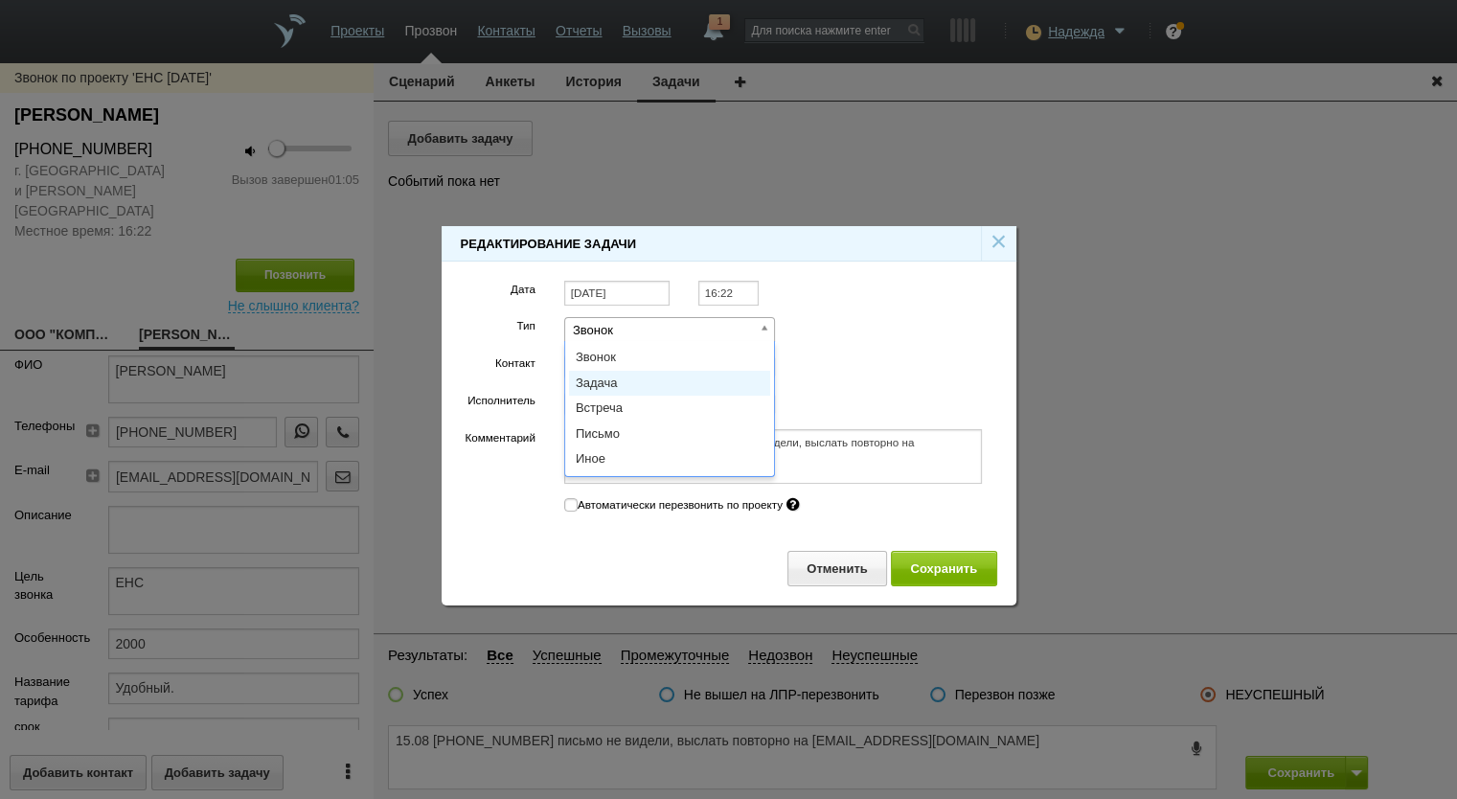
scroll to position [0, 5]
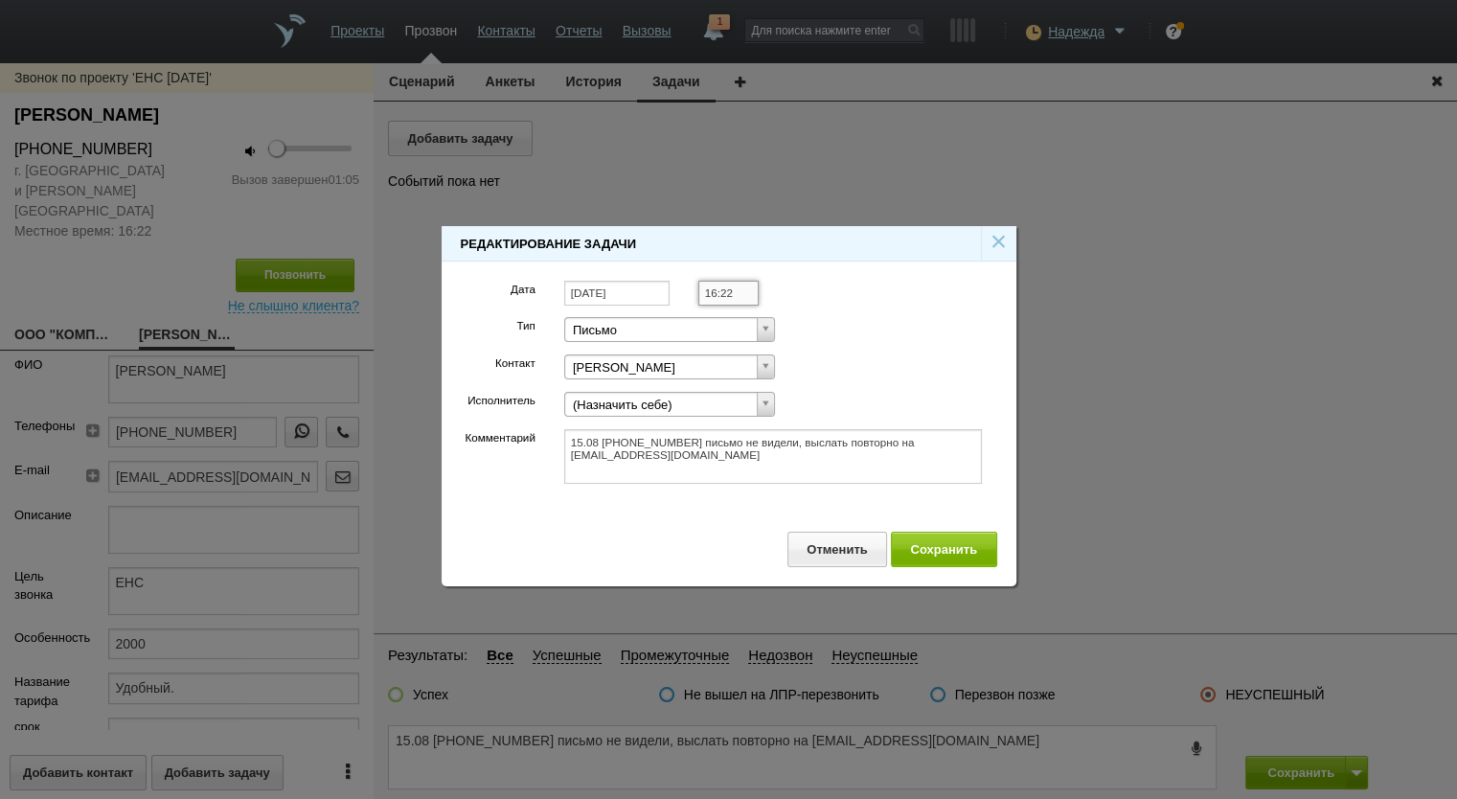
click at [728, 293] on input "16:22" at bounding box center [728, 294] width 60 height 26
click at [736, 356] on li "17:00" at bounding box center [749, 365] width 100 height 23
click at [934, 537] on button "Сохранить" at bounding box center [944, 549] width 106 height 35
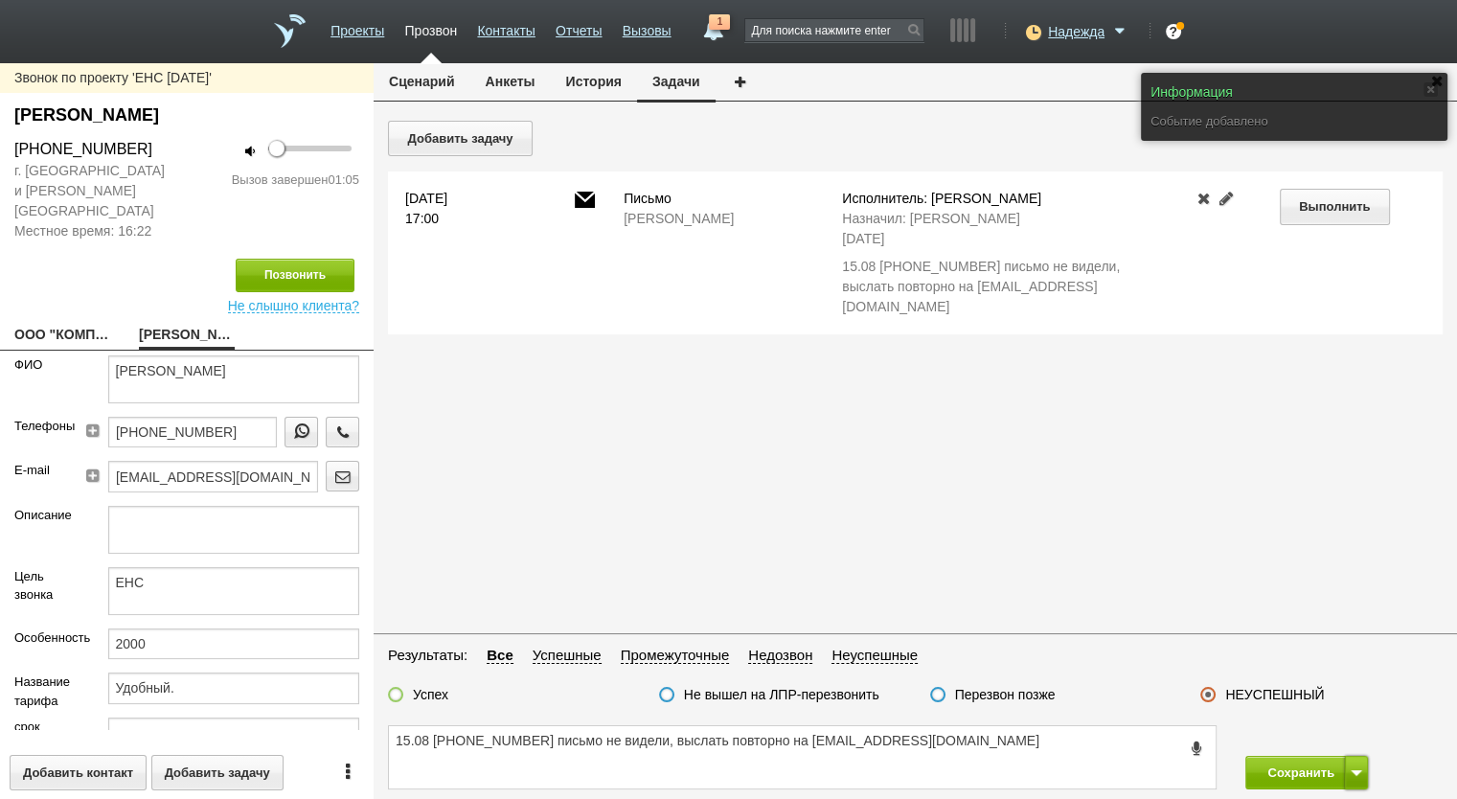
click at [1358, 767] on button at bounding box center [1356, 773] width 23 height 34
click at [1340, 739] on button "Сохранить и остаться" at bounding box center [1293, 737] width 148 height 34
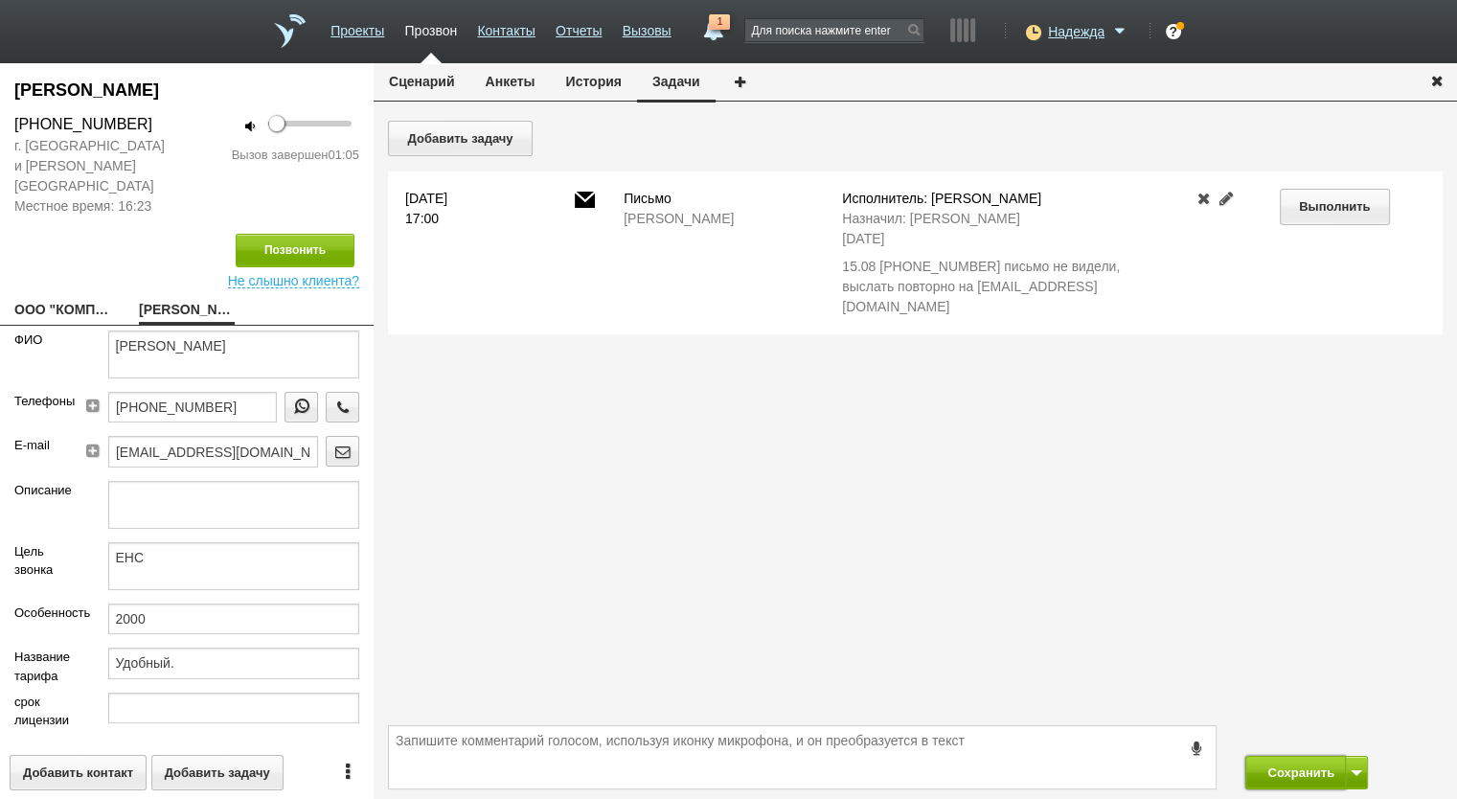
click at [1271, 775] on button "Сохранить" at bounding box center [1295, 773] width 101 height 34
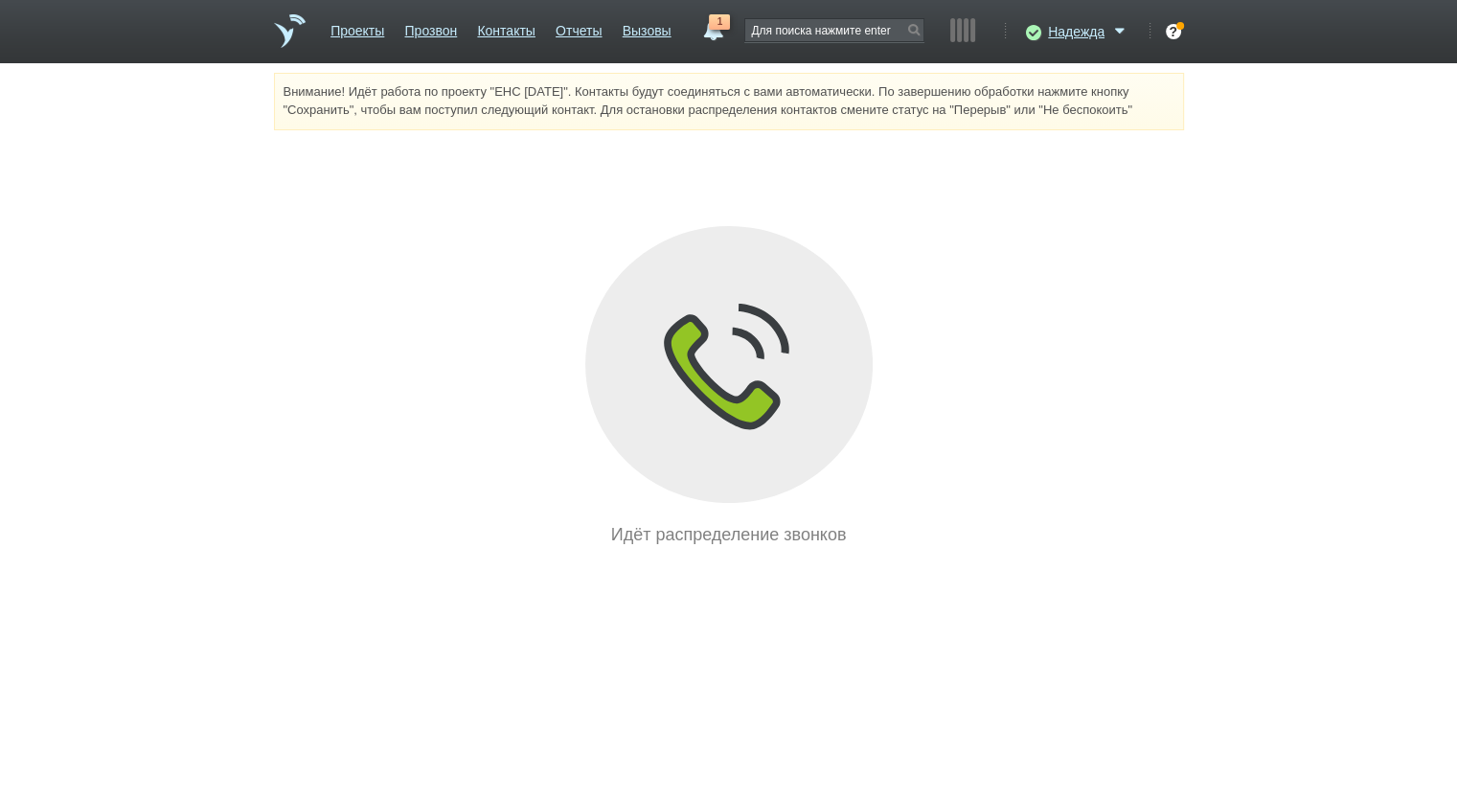
click at [649, 47] on li "Вызовы" at bounding box center [647, 38] width 49 height 50
click at [648, 34] on link "Вызовы" at bounding box center [647, 27] width 49 height 28
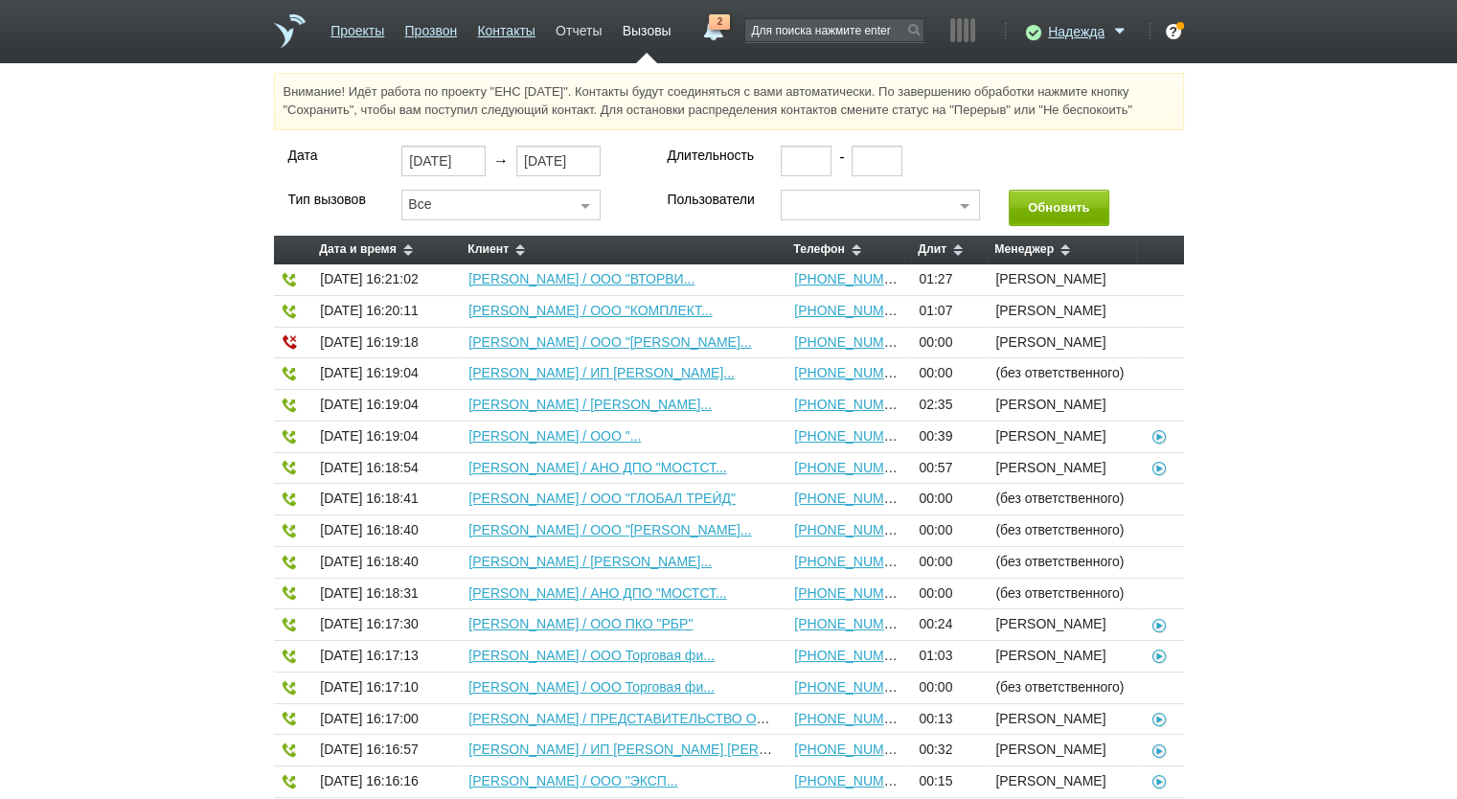
click at [579, 28] on link "Отчеты" at bounding box center [579, 27] width 46 height 28
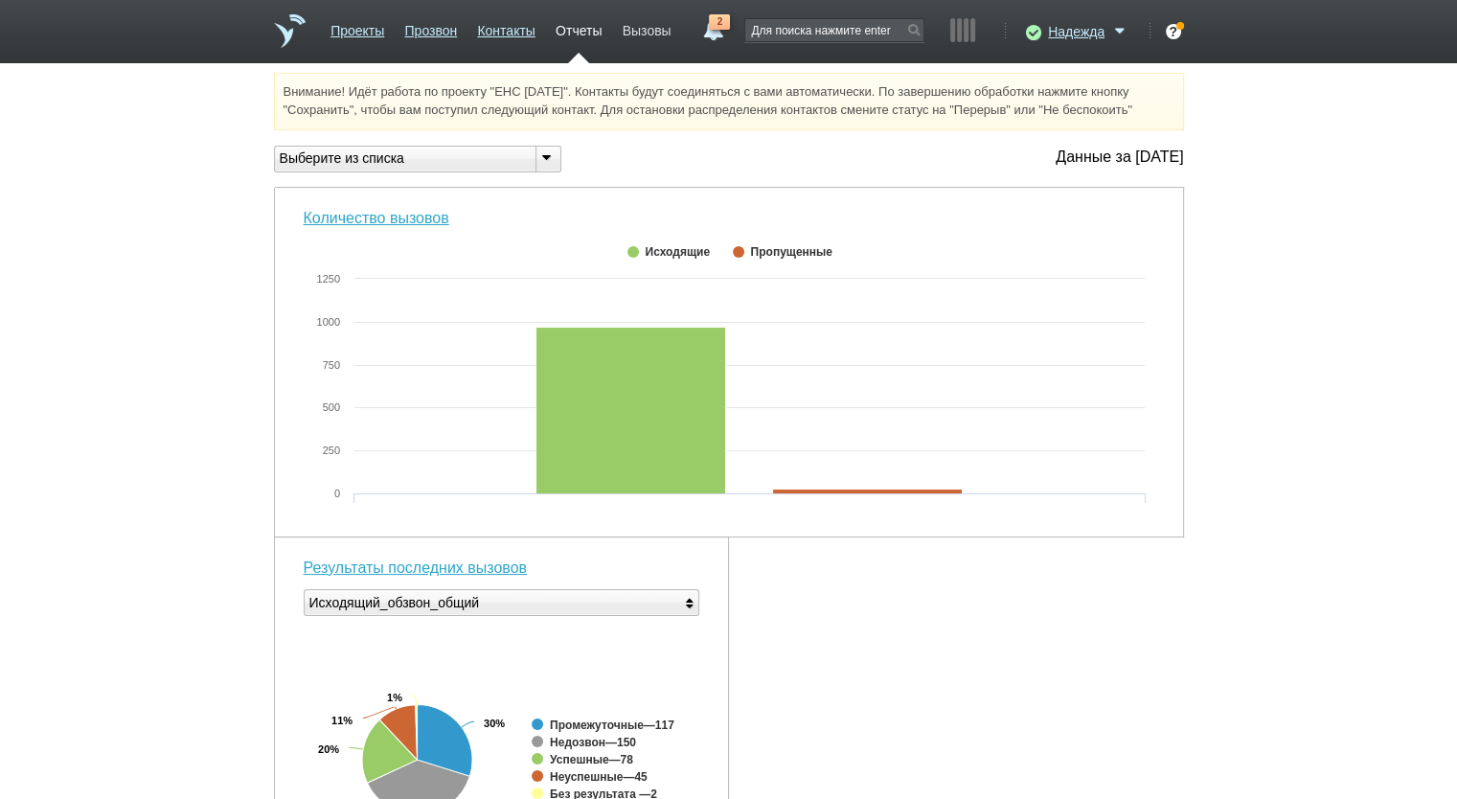
click at [644, 28] on link "Вызовы" at bounding box center [647, 27] width 49 height 28
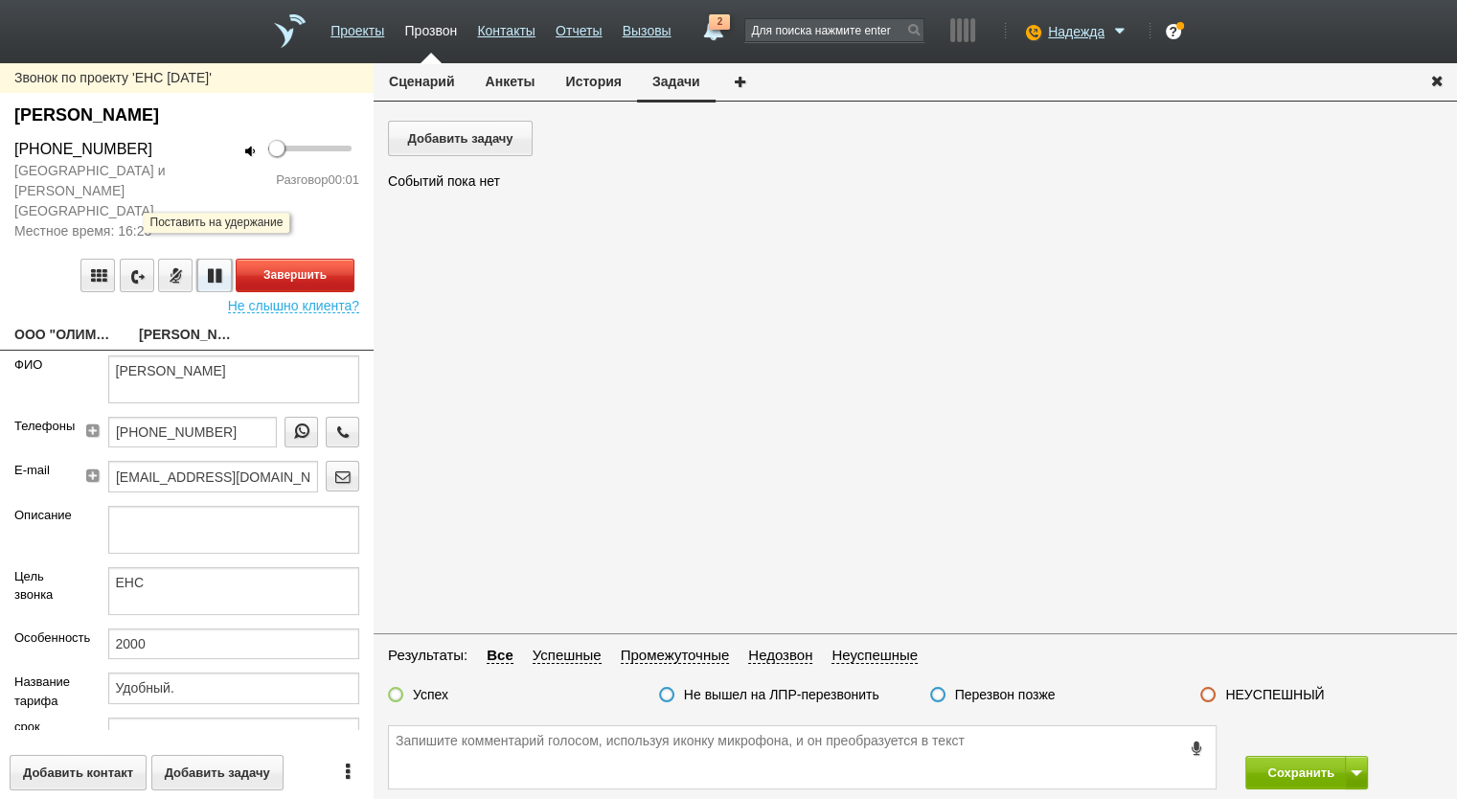
drag, startPoint x: 221, startPoint y: 268, endPoint x: 300, endPoint y: 255, distance: 79.7
click at [300, 259] on div "Завершить" at bounding box center [186, 276] width 345 height 34
click at [300, 259] on button "Завершить" at bounding box center [295, 276] width 119 height 34
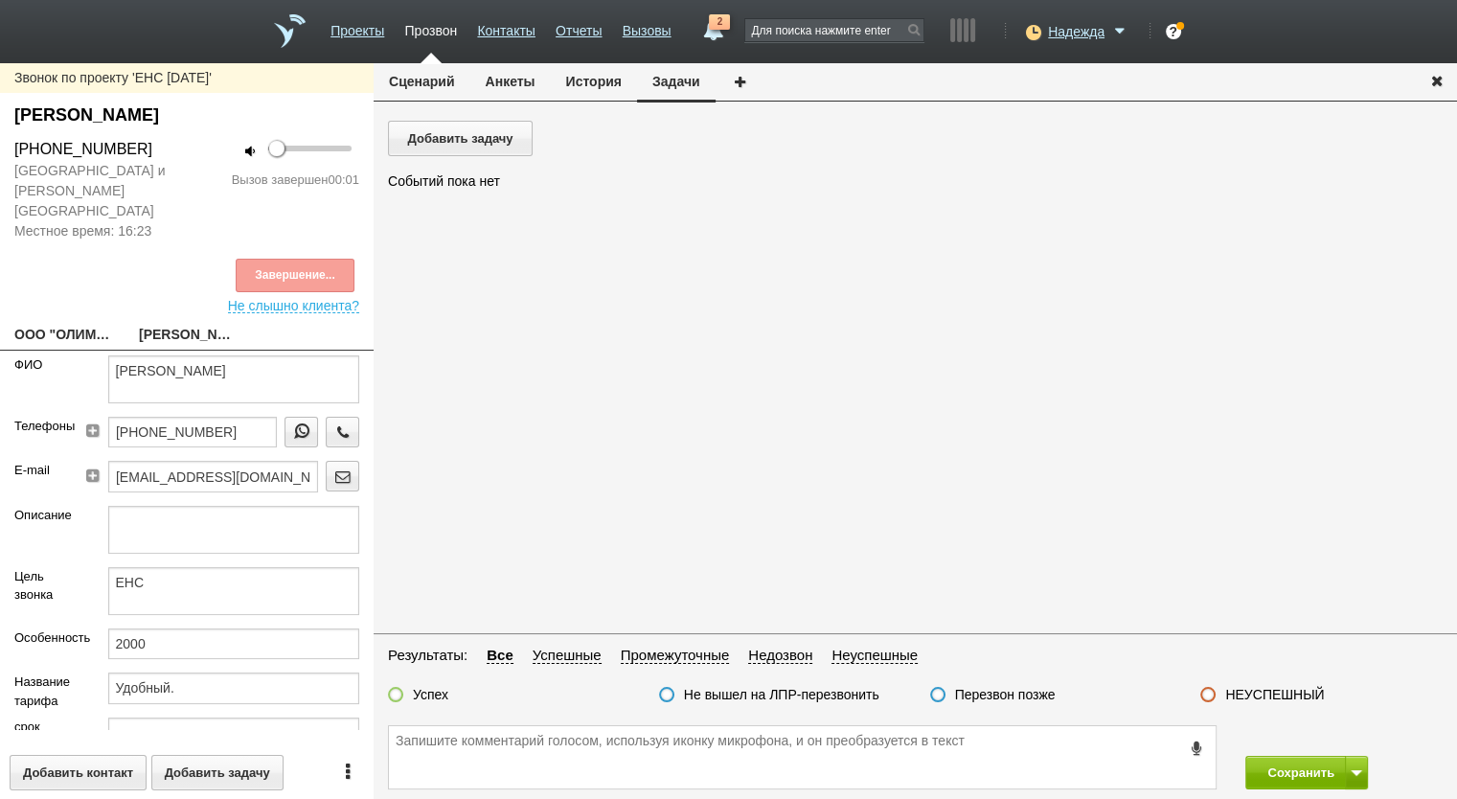
click at [73, 323] on link "ООО "ОЛИМП"" at bounding box center [62, 336] width 96 height 27
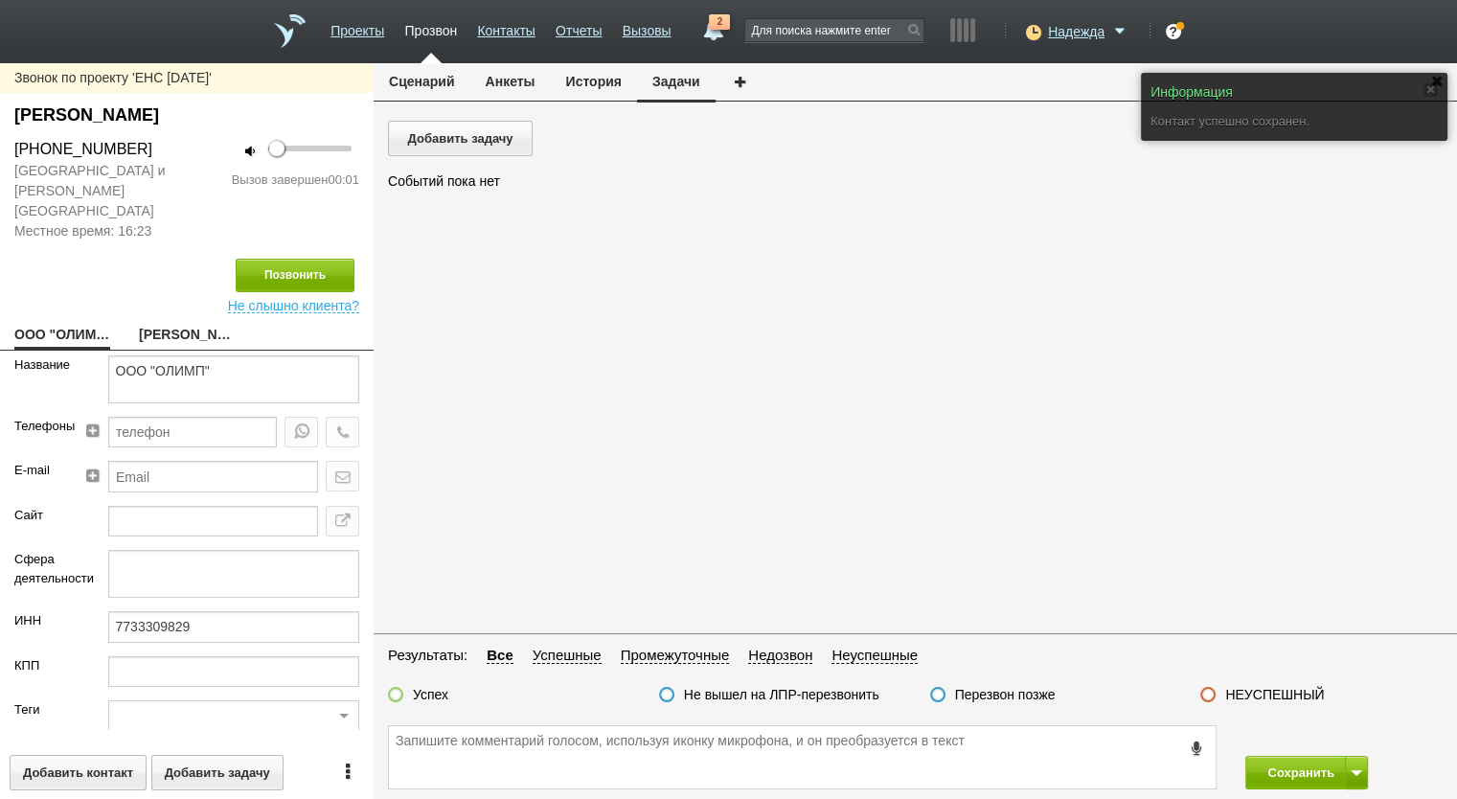
drag, startPoint x: 141, startPoint y: 148, endPoint x: 116, endPoint y: 148, distance: 24.9
click at [116, 148] on div "+7 (903) 663-16-54" at bounding box center [93, 149] width 158 height 23
click at [138, 148] on div "+7 (903) 663-16-54" at bounding box center [93, 149] width 158 height 23
click at [153, 148] on div "+7 (903) 663-16-54" at bounding box center [93, 149] width 158 height 23
drag, startPoint x: 121, startPoint y: 147, endPoint x: 0, endPoint y: 147, distance: 120.7
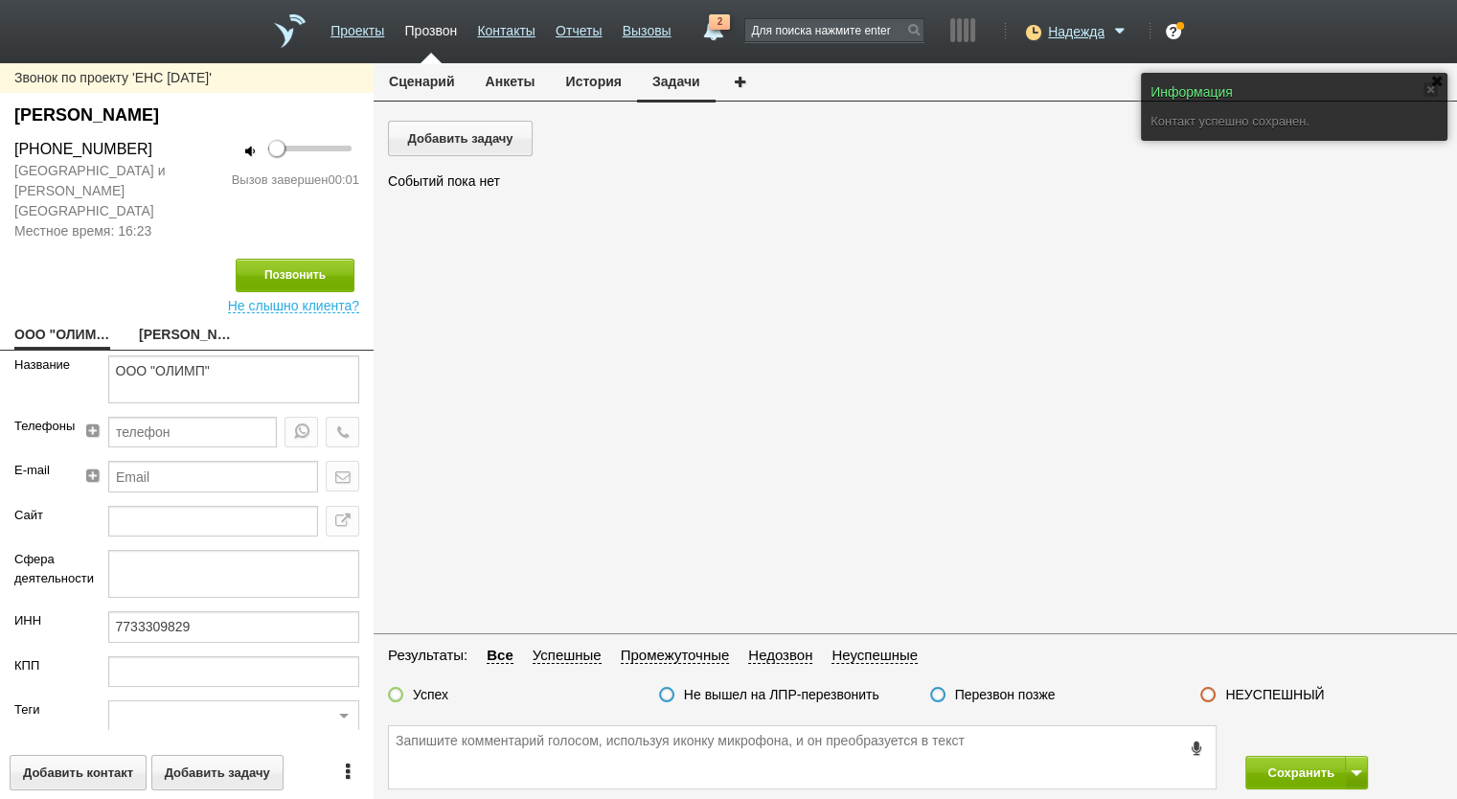
click at [0, 147] on div "+7 (903) 663-16-54" at bounding box center [93, 149] width 187 height 23
click at [517, 97] on button "Анкеты" at bounding box center [510, 81] width 80 height 36
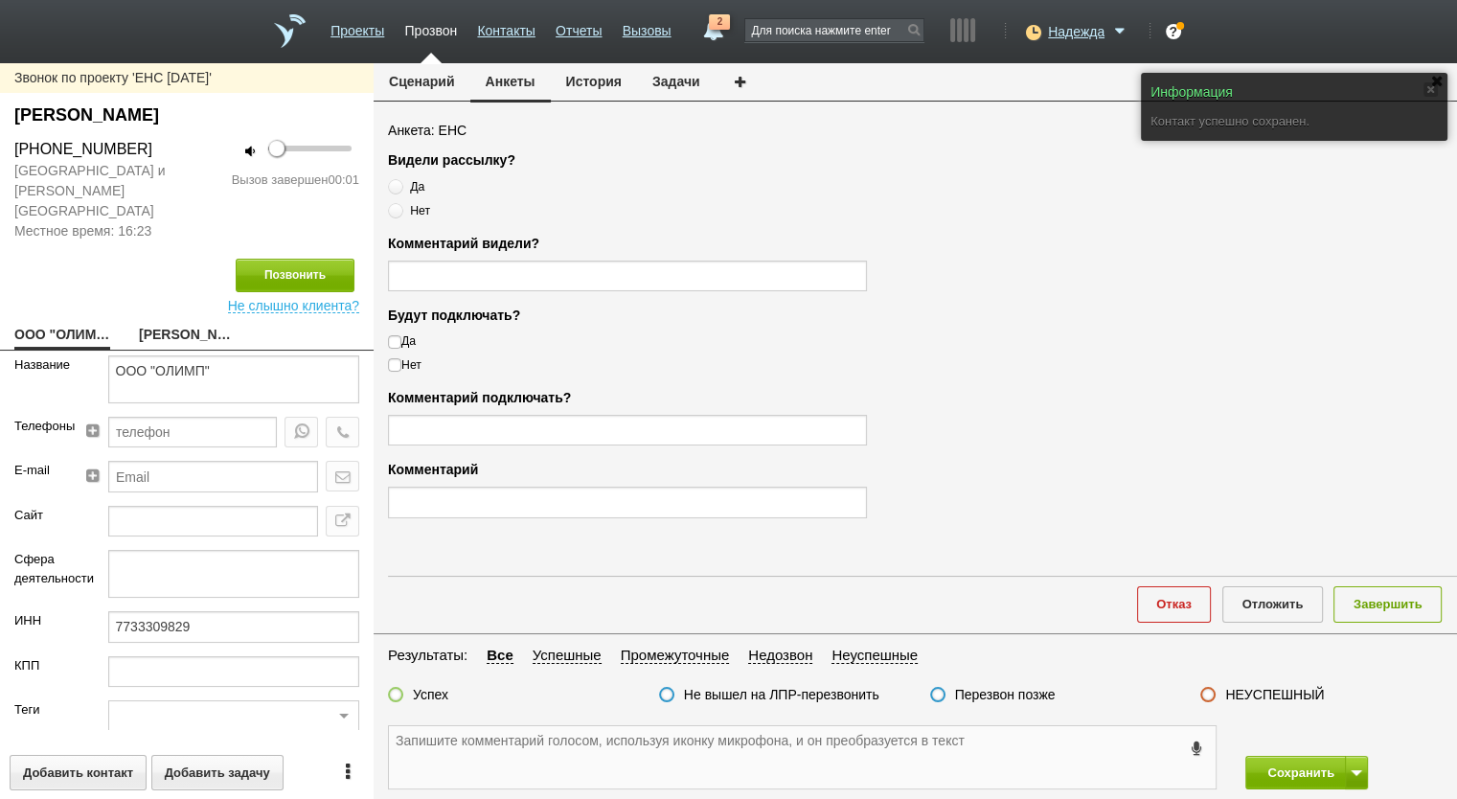
click at [607, 778] on textarea at bounding box center [802, 757] width 827 height 62
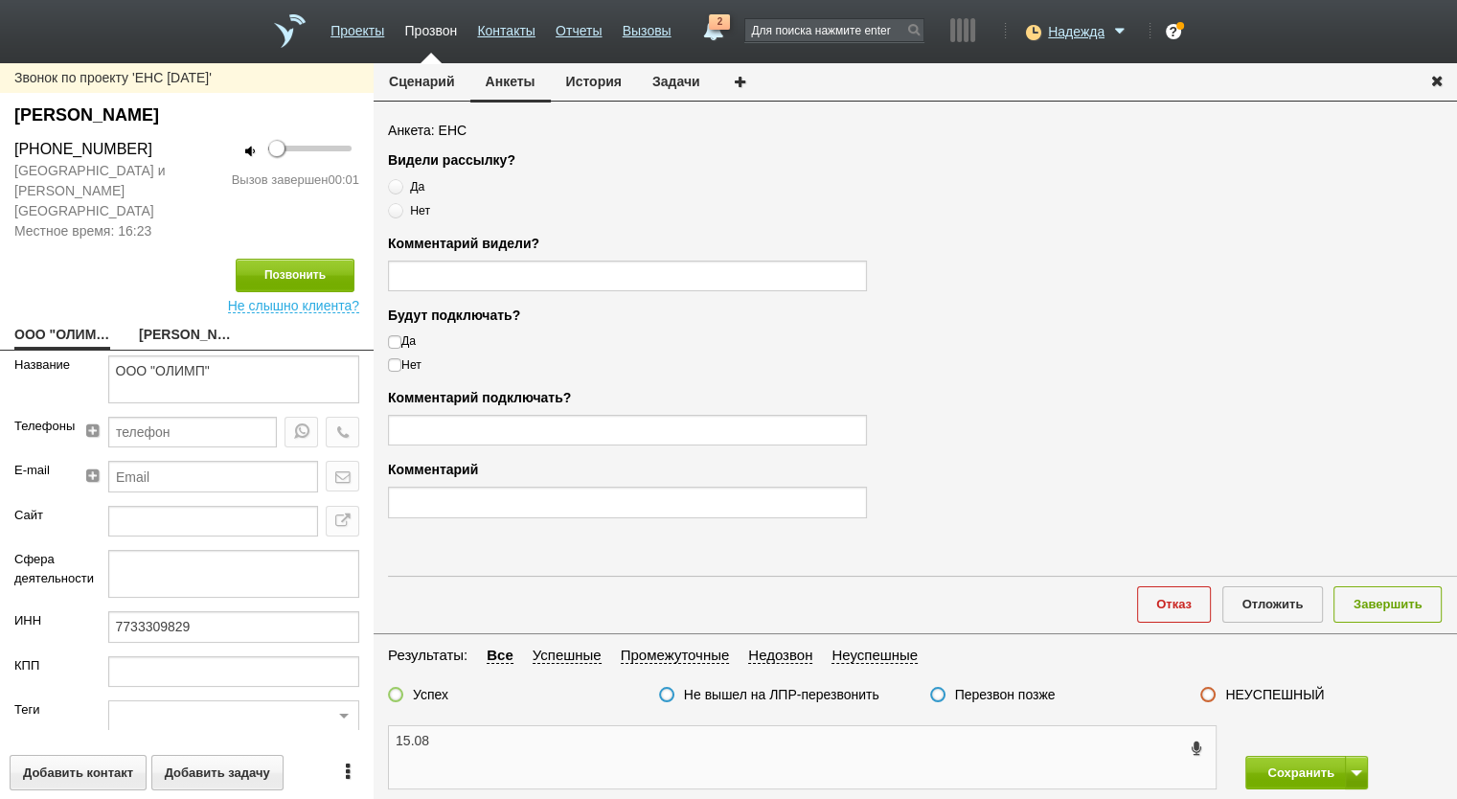
paste textarea "+7 (903) 663-16-54"
click at [1299, 687] on label "НЕУСПЕШНЫЙ" at bounding box center [1274, 694] width 99 height 17
click at [0, 0] on input "НЕУСПЕШНЫЙ" at bounding box center [0, 0] width 0 height 0
click at [1432, 591] on button "Завершить" at bounding box center [1388, 603] width 108 height 35
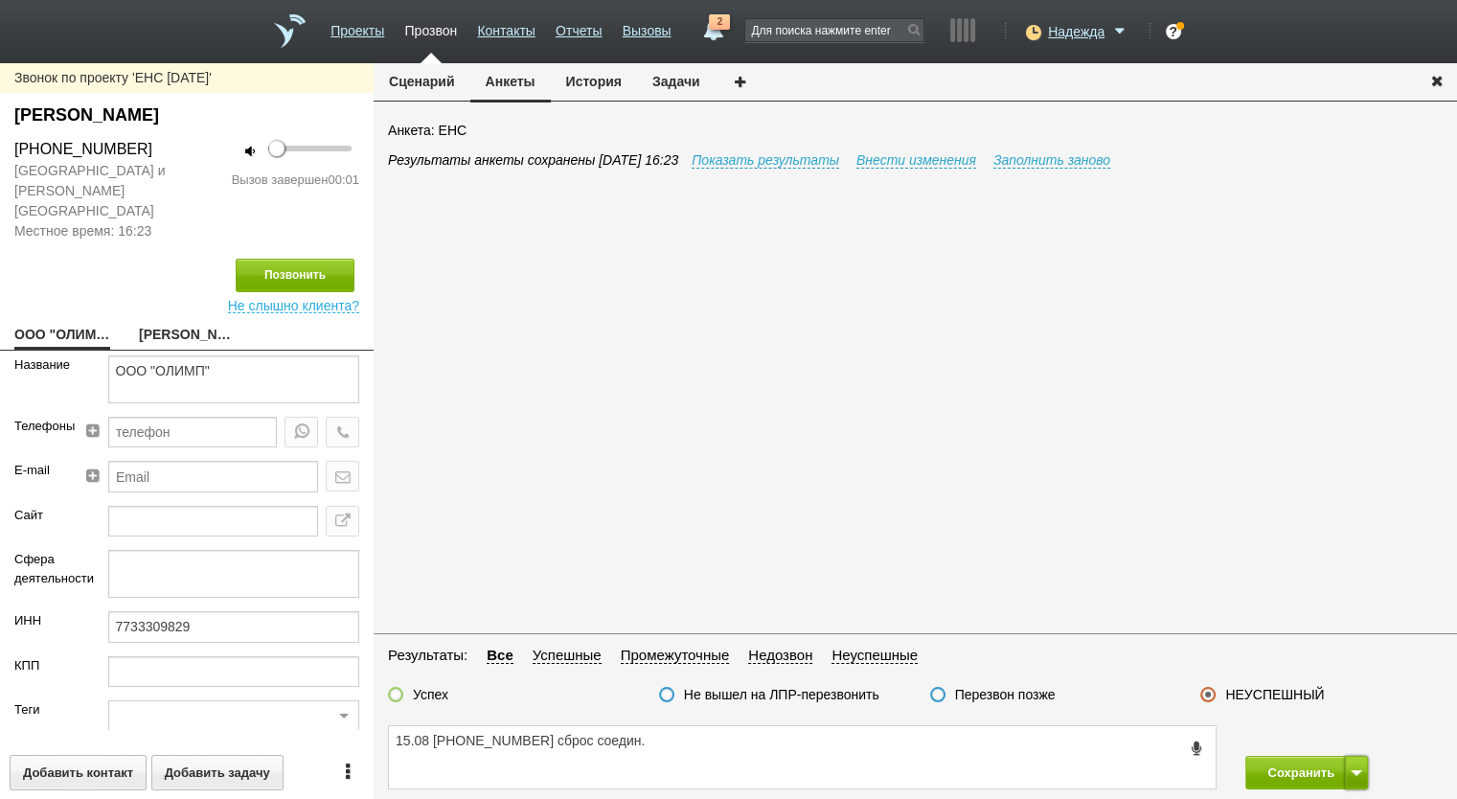
click at [1357, 770] on span at bounding box center [1356, 773] width 11 height 6
click at [1336, 721] on button "Сохранить и остаться" at bounding box center [1293, 737] width 148 height 34
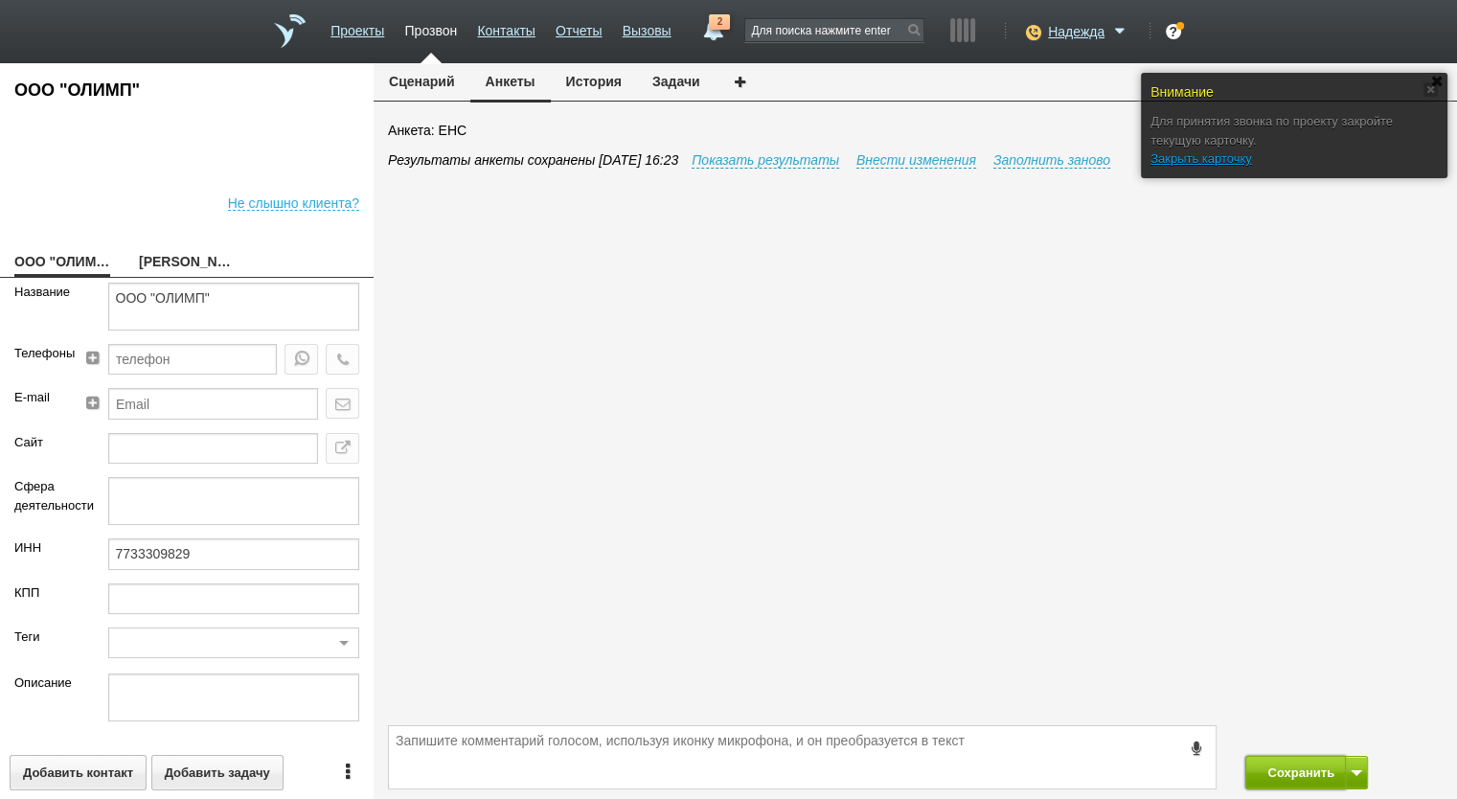
click at [1274, 760] on button "Сохранить" at bounding box center [1295, 773] width 101 height 34
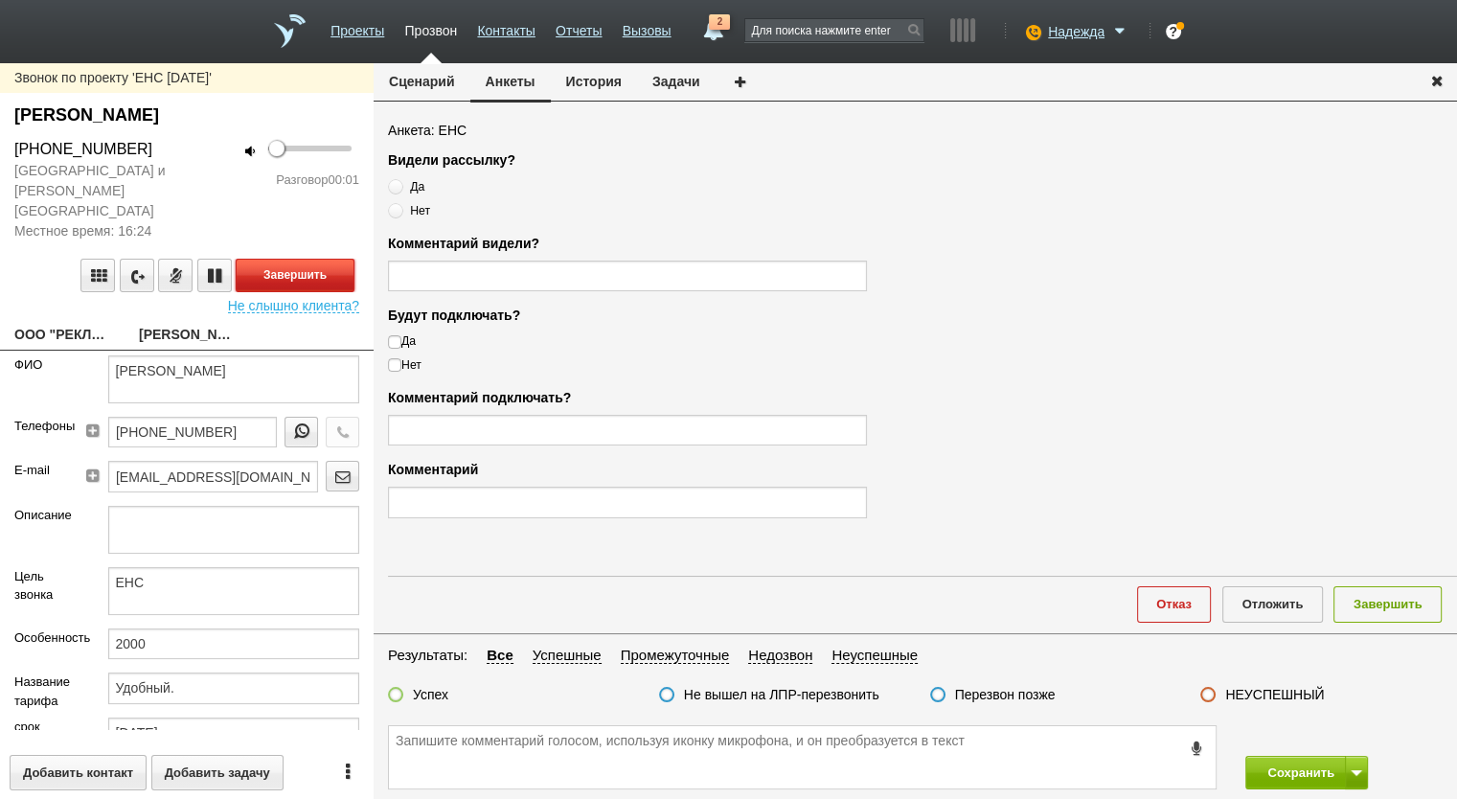
click at [303, 259] on button "Завершить" at bounding box center [295, 276] width 119 height 34
drag, startPoint x: 143, startPoint y: 152, endPoint x: 4, endPoint y: 152, distance: 138.9
click at [5, 151] on div "+7 (926) 157-71-40" at bounding box center [93, 149] width 187 height 23
click at [45, 326] on link "ООО "РЕКЛАМНЫЕ ИННОВАЦИИ"" at bounding box center [62, 336] width 96 height 27
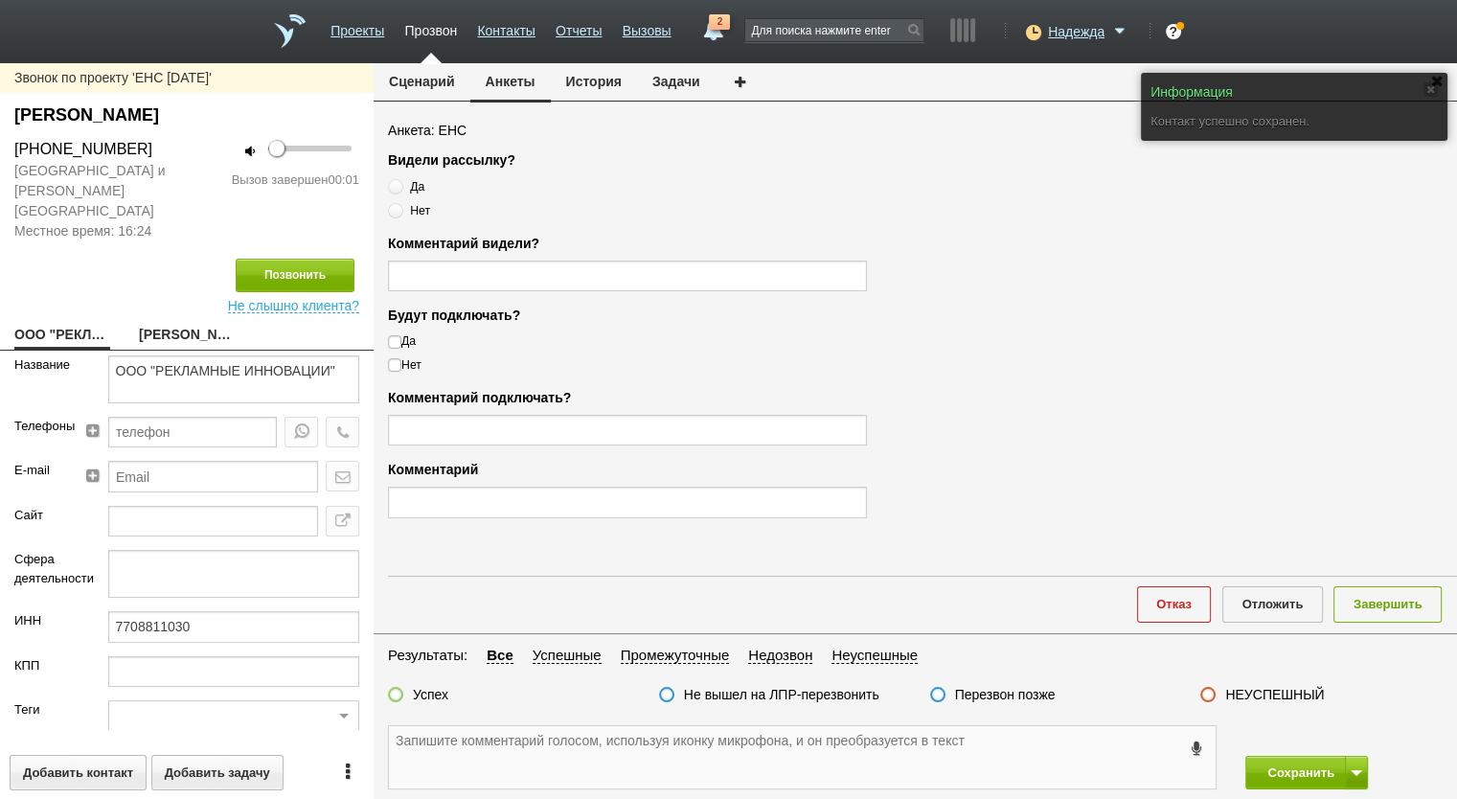
click at [544, 744] on textarea at bounding box center [802, 757] width 827 height 62
paste textarea "+7 (926) 157-71-40"
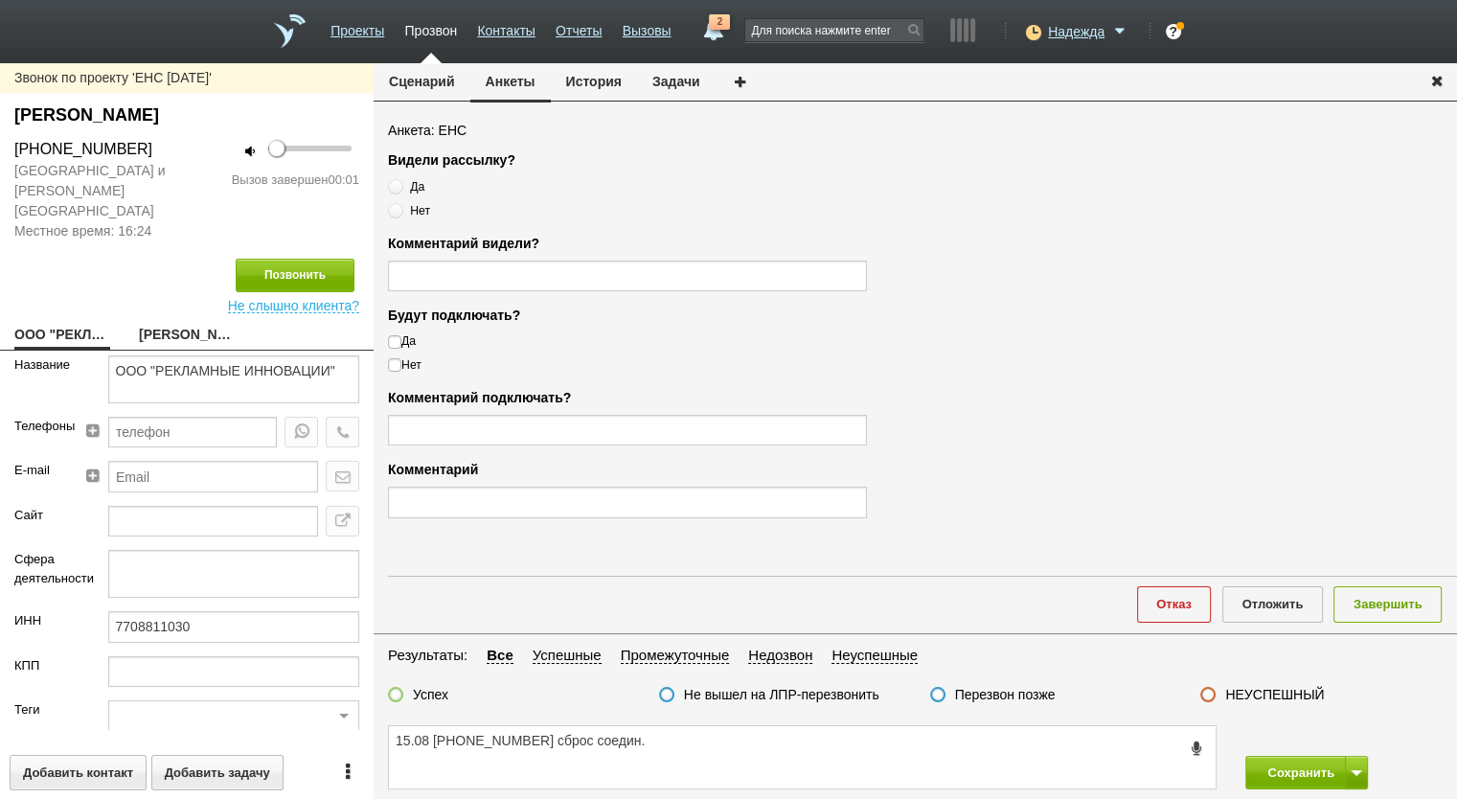
click at [1263, 699] on label "НЕУСПЕШНЫЙ" at bounding box center [1274, 694] width 99 height 17
click at [0, 0] on input "НЕУСПЕШНЫЙ" at bounding box center [0, 0] width 0 height 0
click at [1373, 605] on button "Завершить" at bounding box center [1388, 603] width 108 height 35
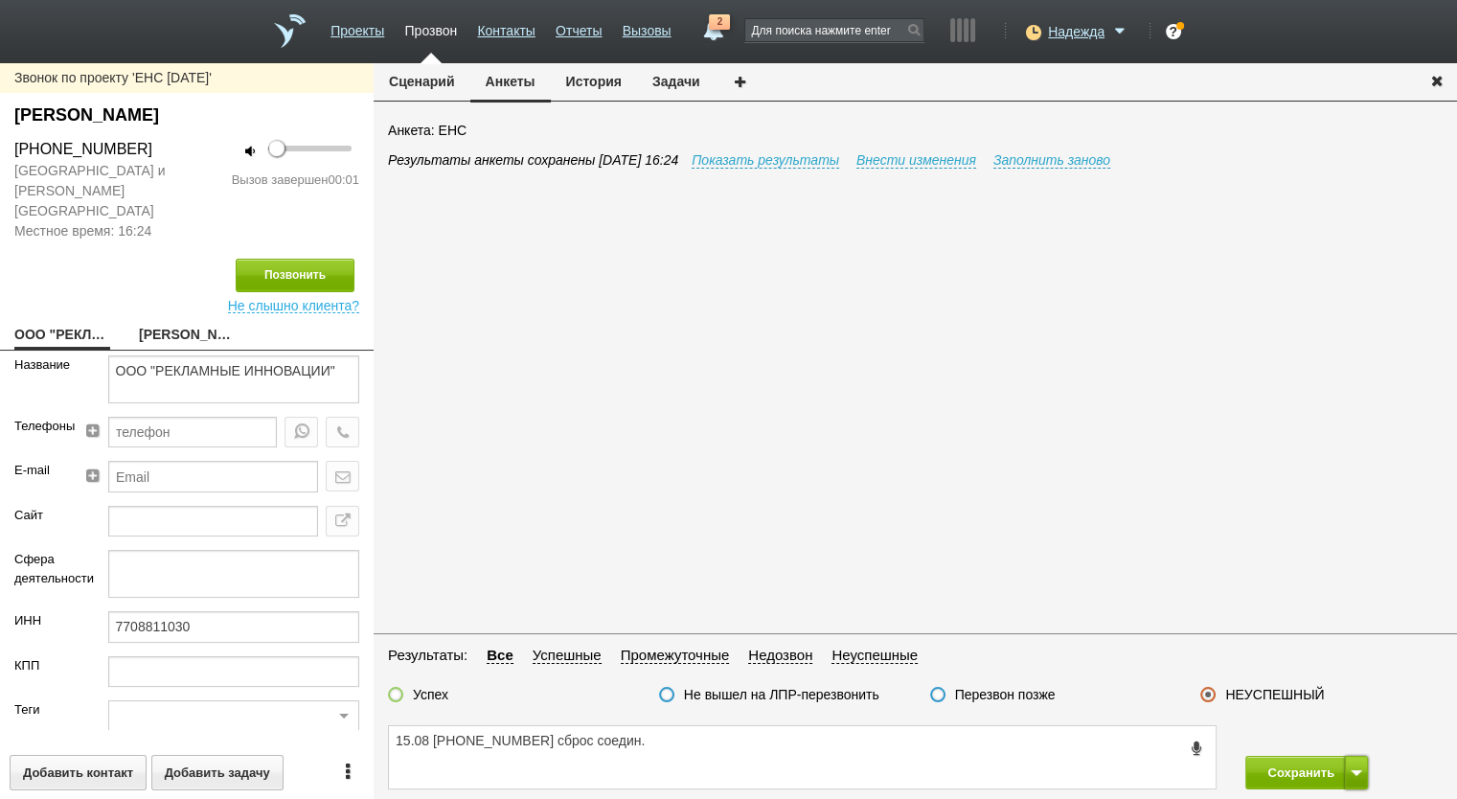
click at [1357, 771] on span at bounding box center [1356, 773] width 11 height 6
click at [1347, 742] on button "Сохранить и остаться" at bounding box center [1293, 737] width 148 height 34
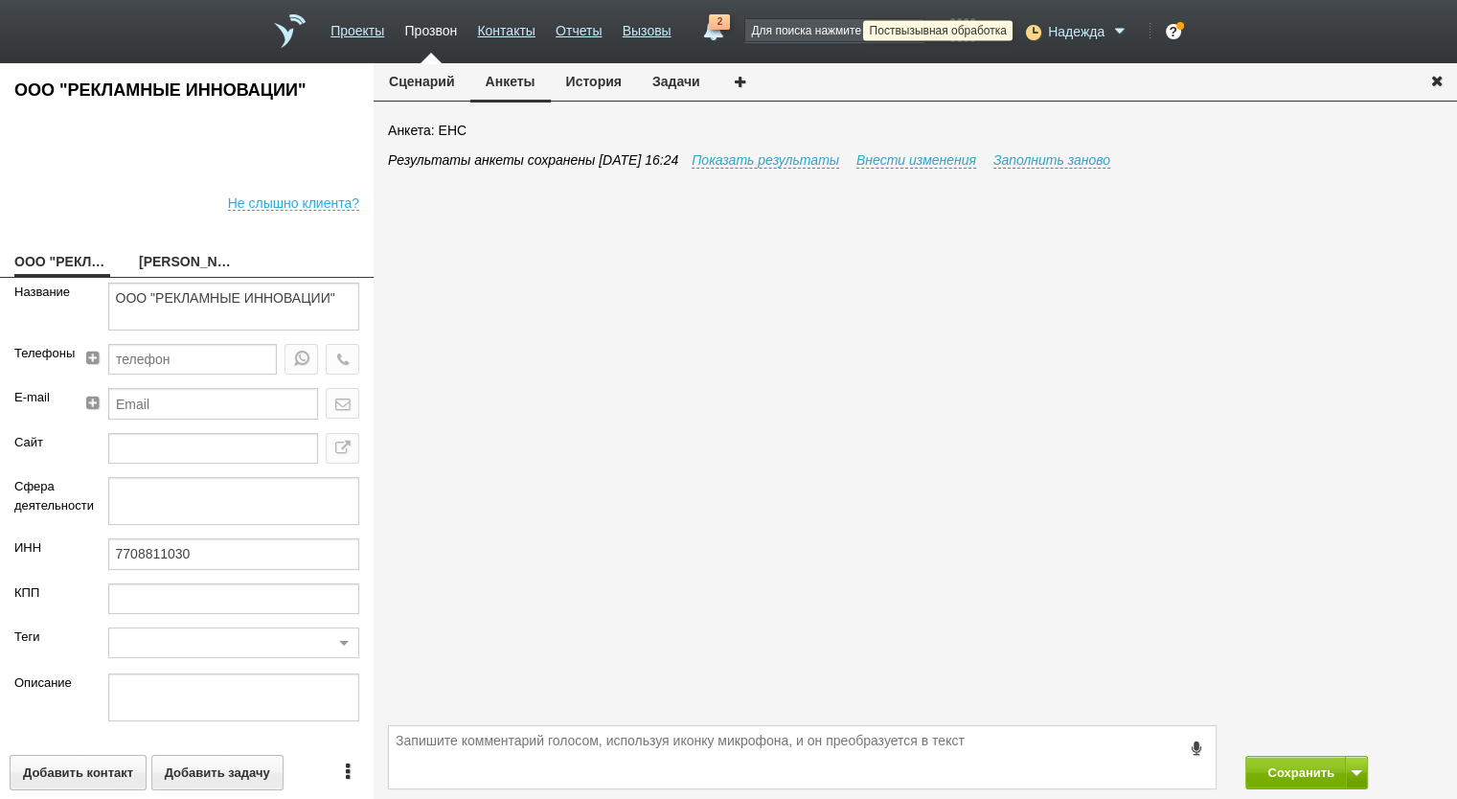
click at [1032, 35] on icon at bounding box center [1031, 31] width 26 height 19
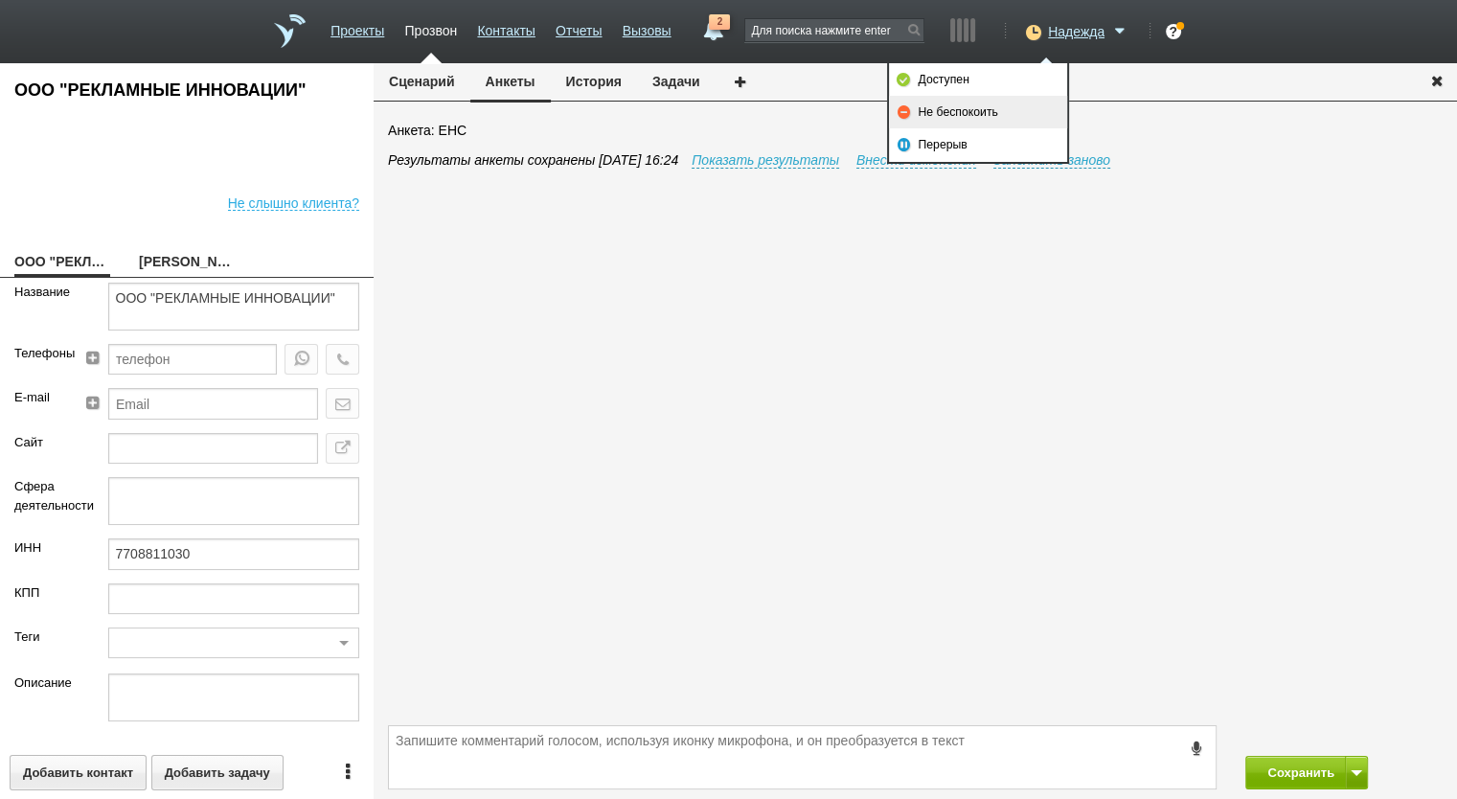
click at [1000, 119] on link "Не беспокоить" at bounding box center [978, 112] width 178 height 33
click at [1273, 780] on button "Сохранить" at bounding box center [1295, 773] width 101 height 34
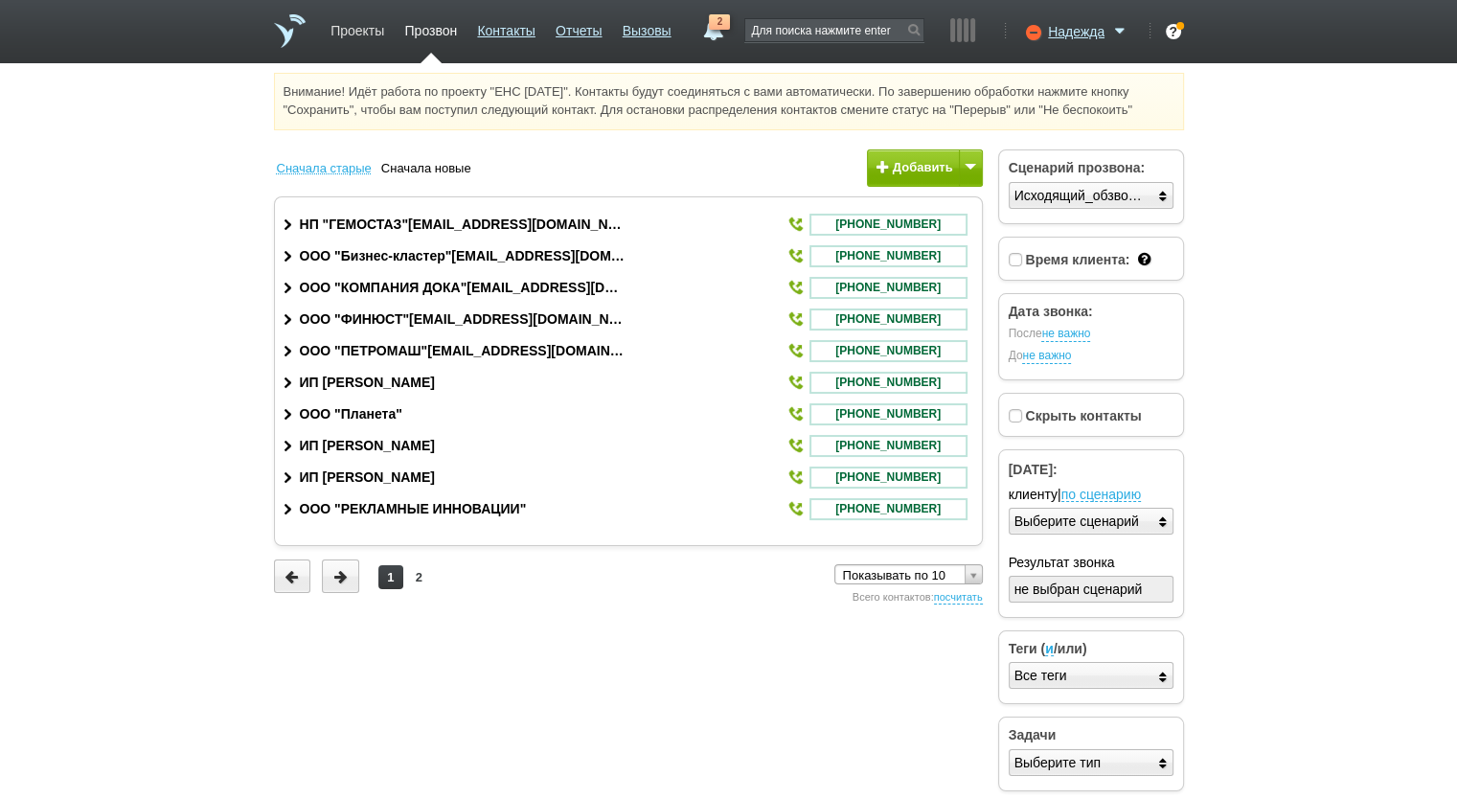
click at [376, 33] on link "Проекты" at bounding box center [358, 27] width 54 height 28
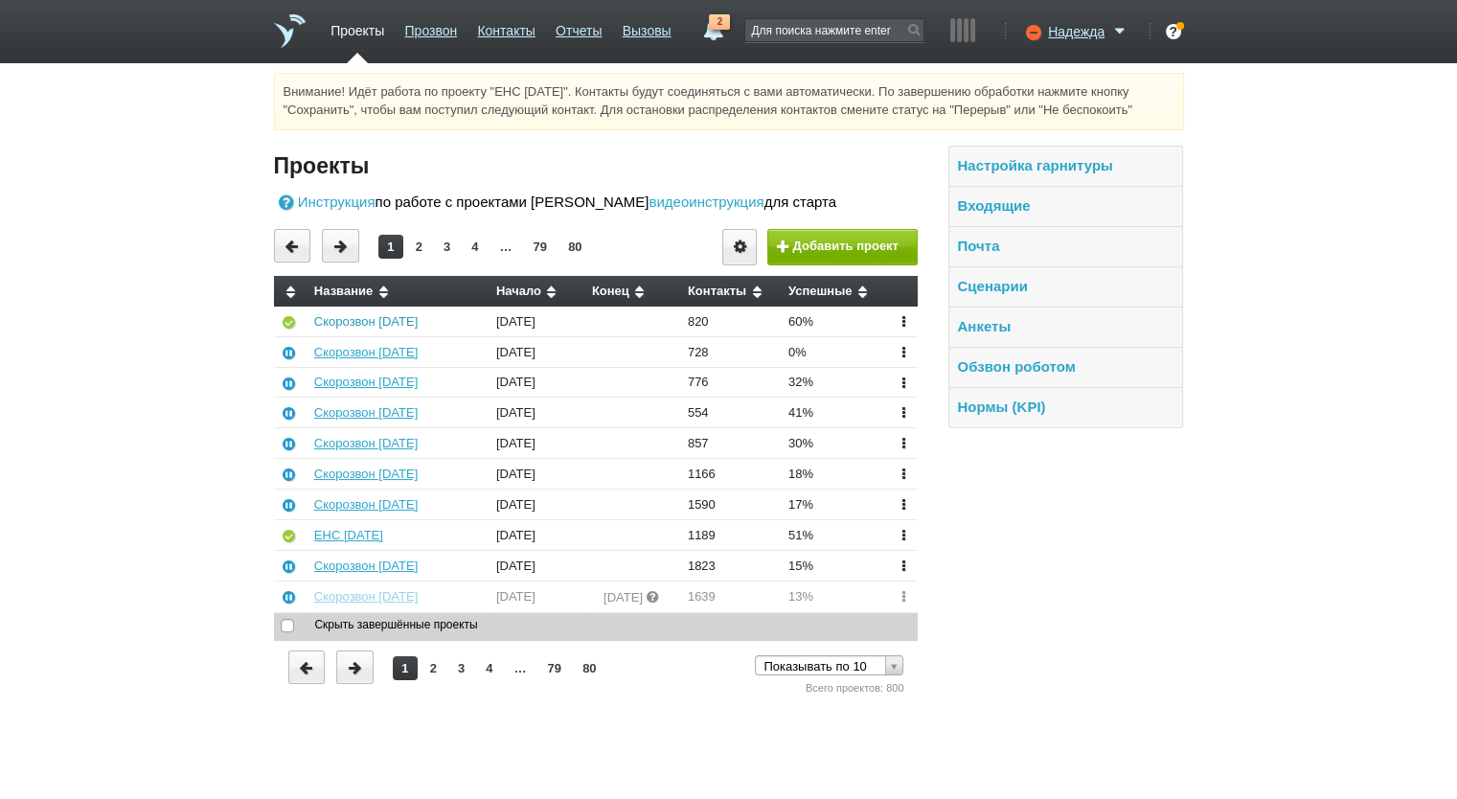
click at [377, 323] on link "Скорозвон 14.08.25" at bounding box center [365, 321] width 103 height 14
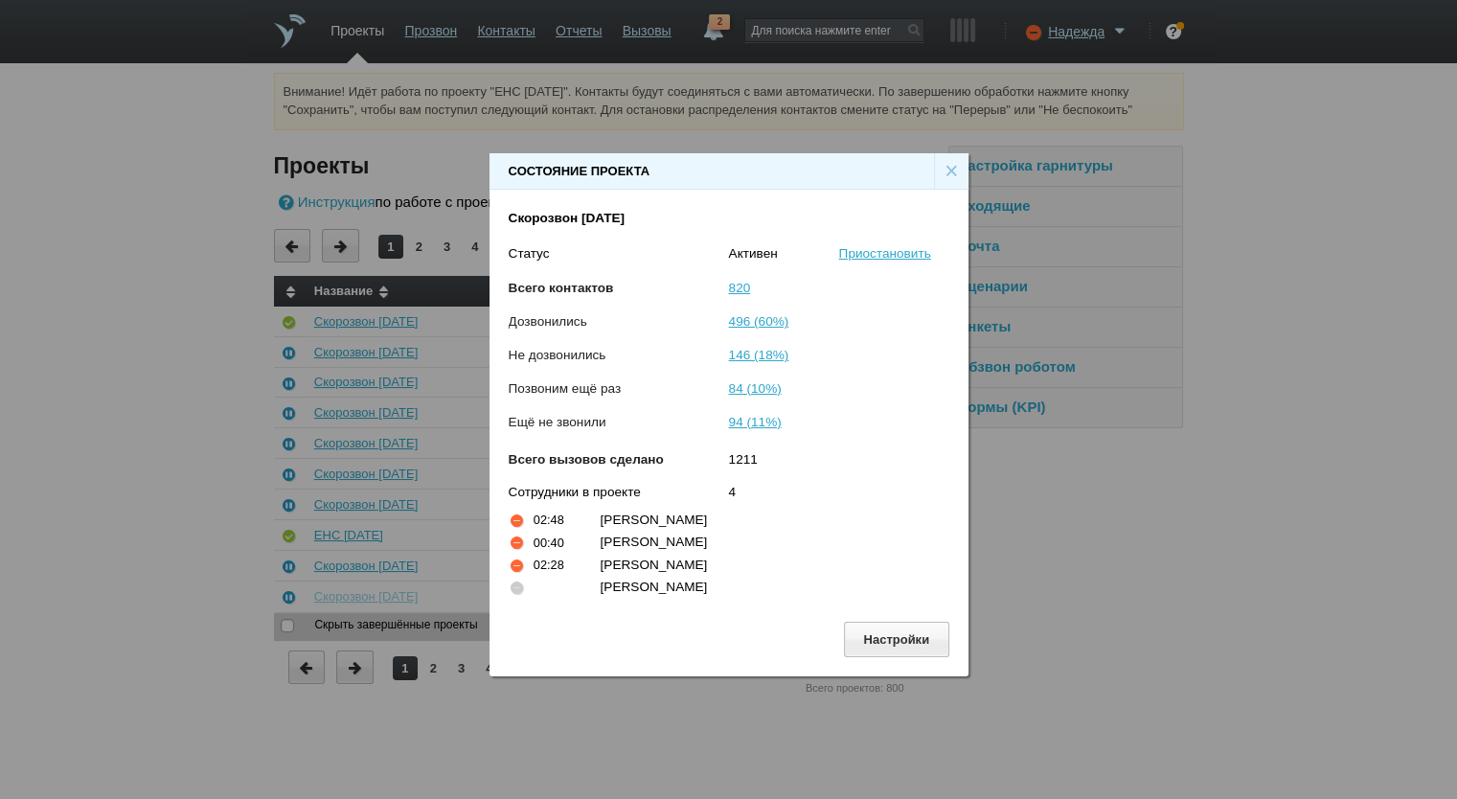
click at [950, 163] on div "×" at bounding box center [951, 171] width 34 height 36
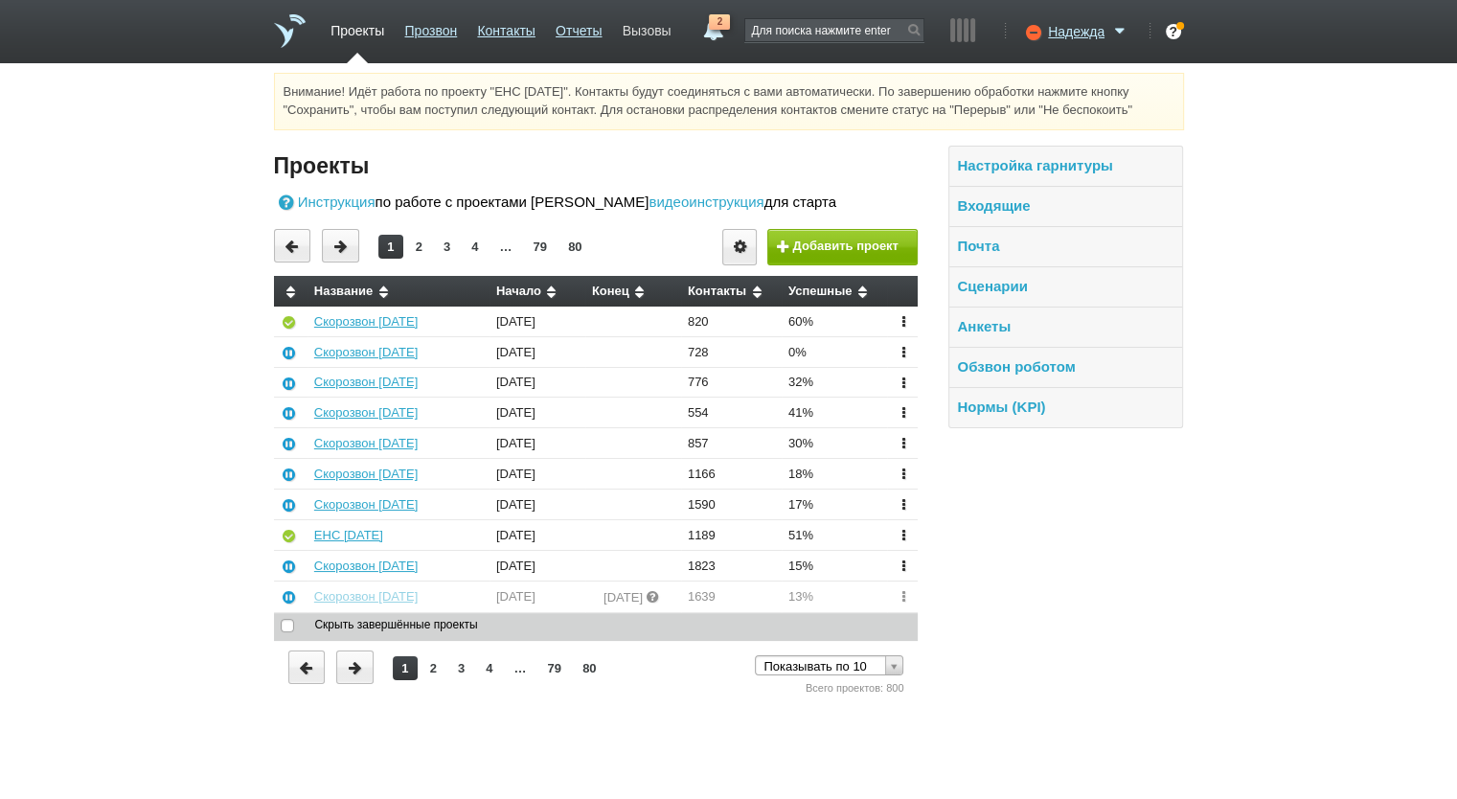
click at [639, 28] on link "Вызовы" at bounding box center [647, 27] width 49 height 28
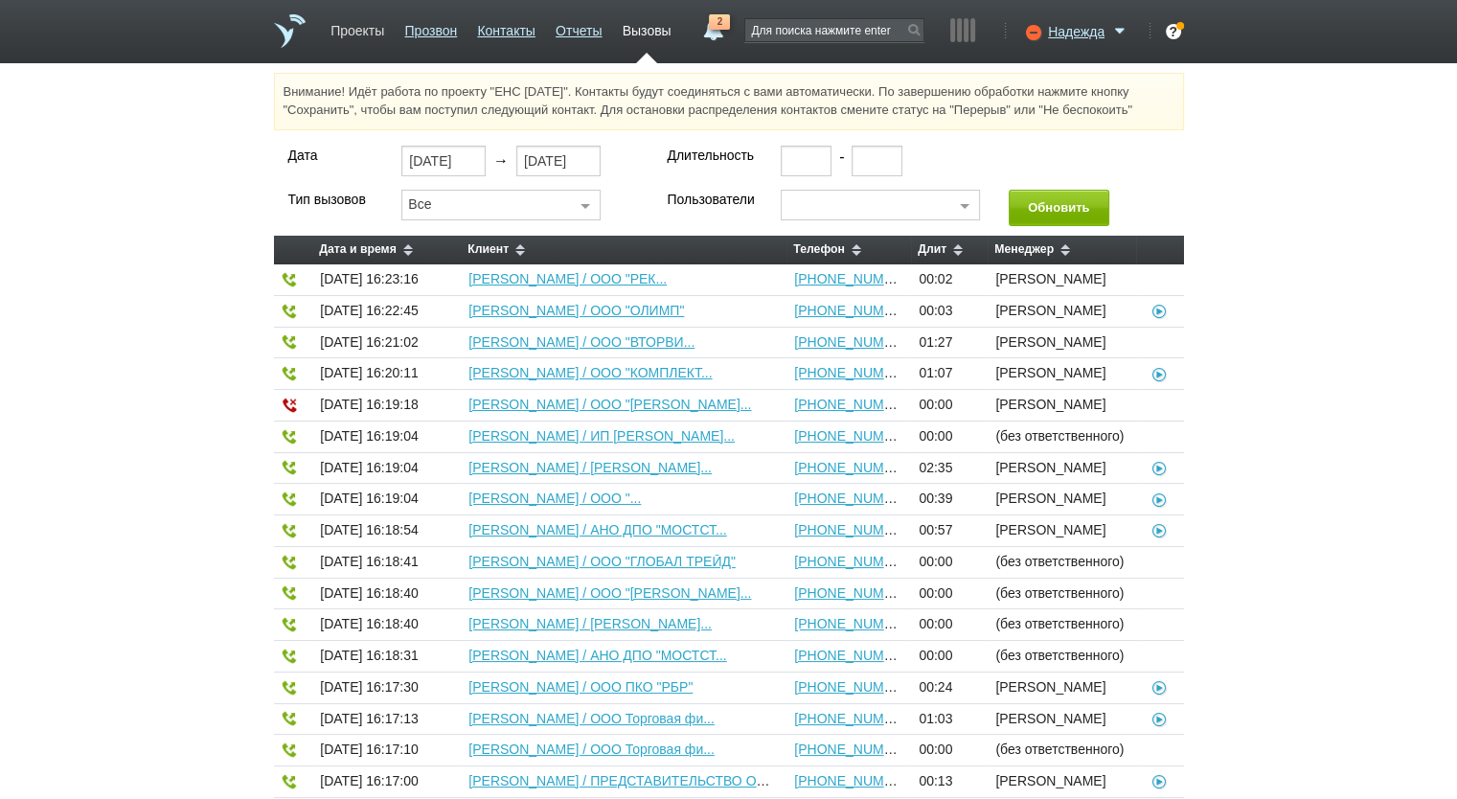
click at [347, 35] on link "Проекты" at bounding box center [358, 27] width 54 height 28
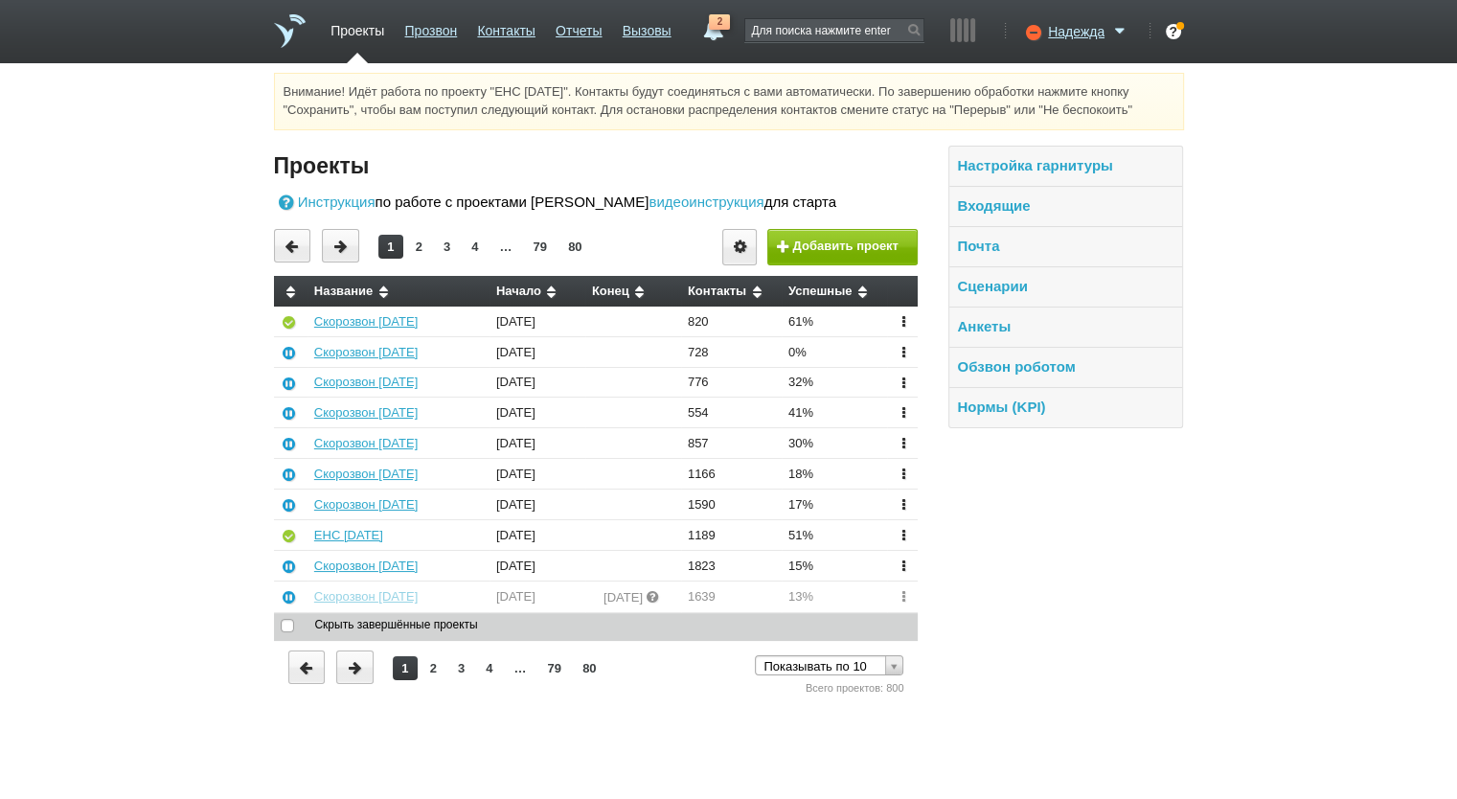
click at [392, 308] on td "Скорозвон 14.08.25" at bounding box center [399, 322] width 182 height 30
click at [394, 314] on link "Скорозвон 14.08.25" at bounding box center [365, 321] width 103 height 14
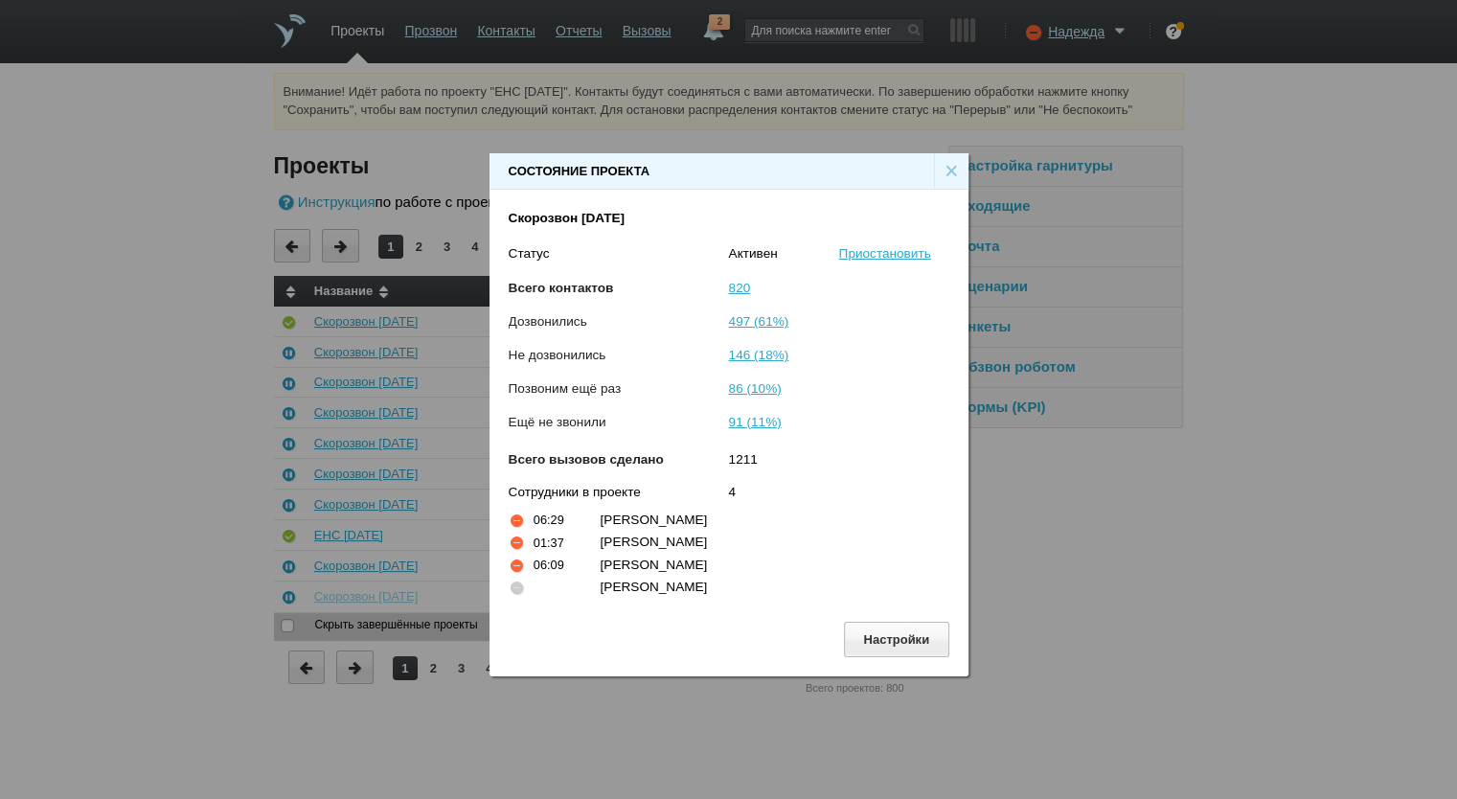
click at [947, 166] on div "×" at bounding box center [951, 171] width 34 height 36
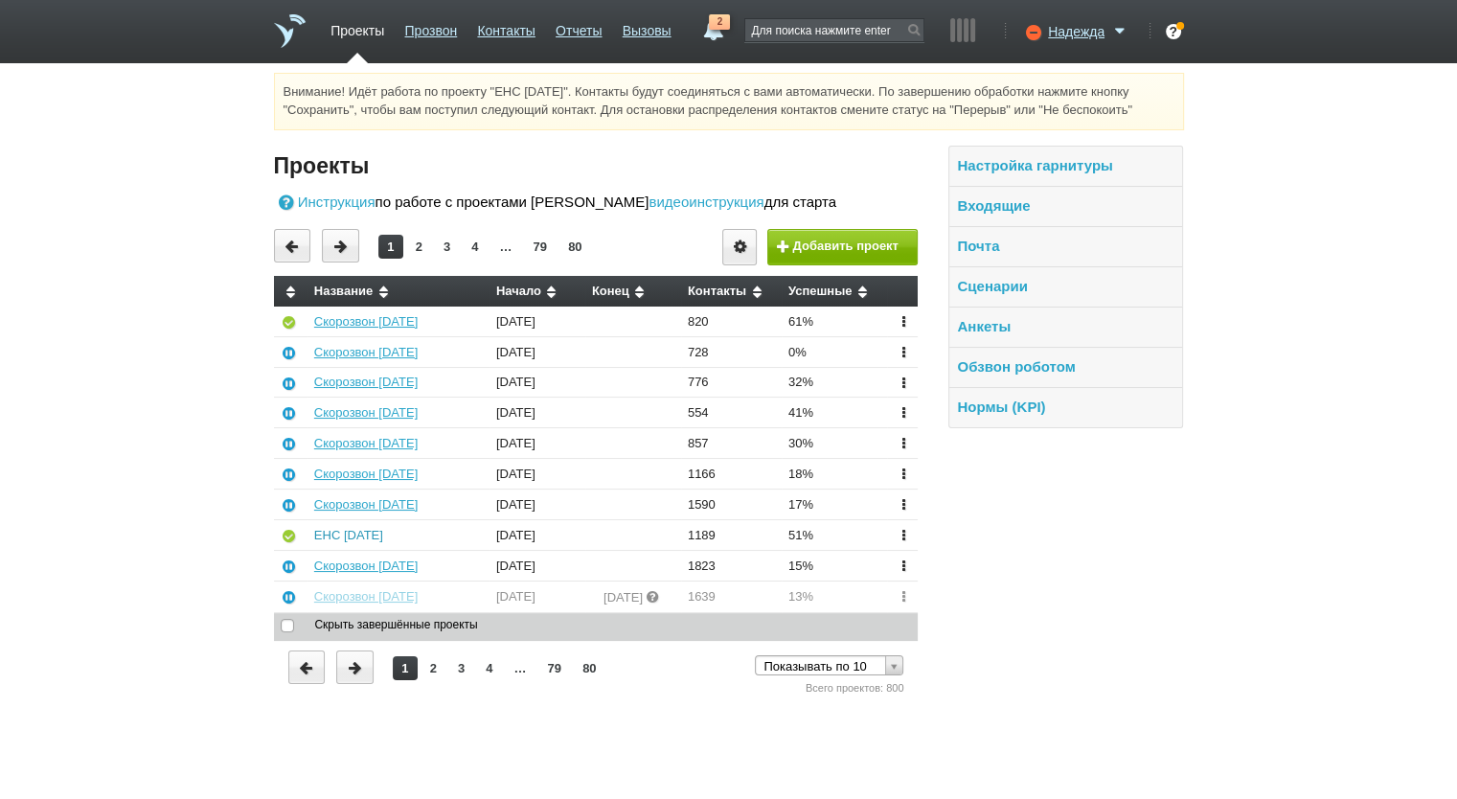
click at [340, 528] on link "ЕНС 06.08.2025" at bounding box center [348, 535] width 69 height 14
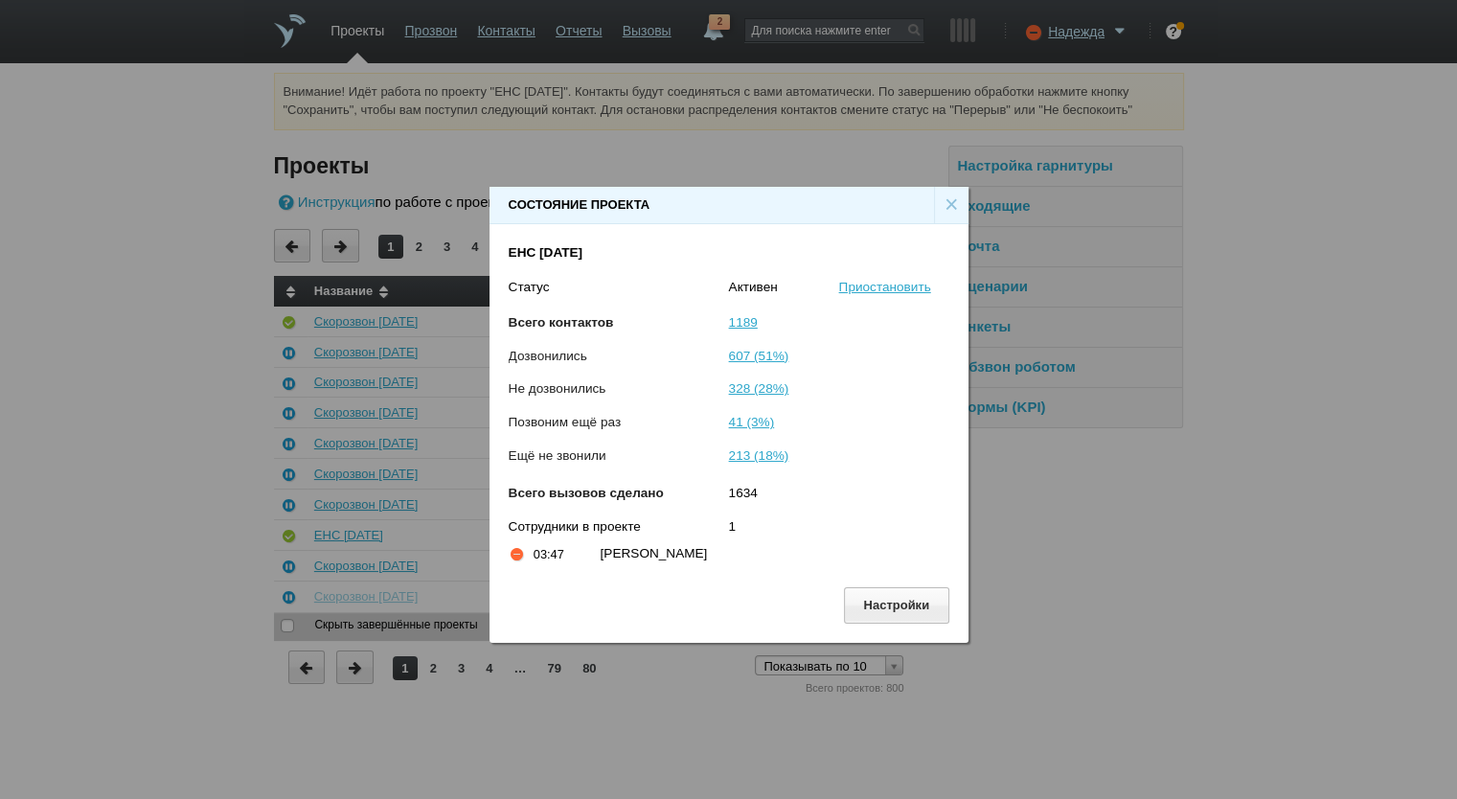
click at [947, 195] on div "×" at bounding box center [951, 205] width 34 height 36
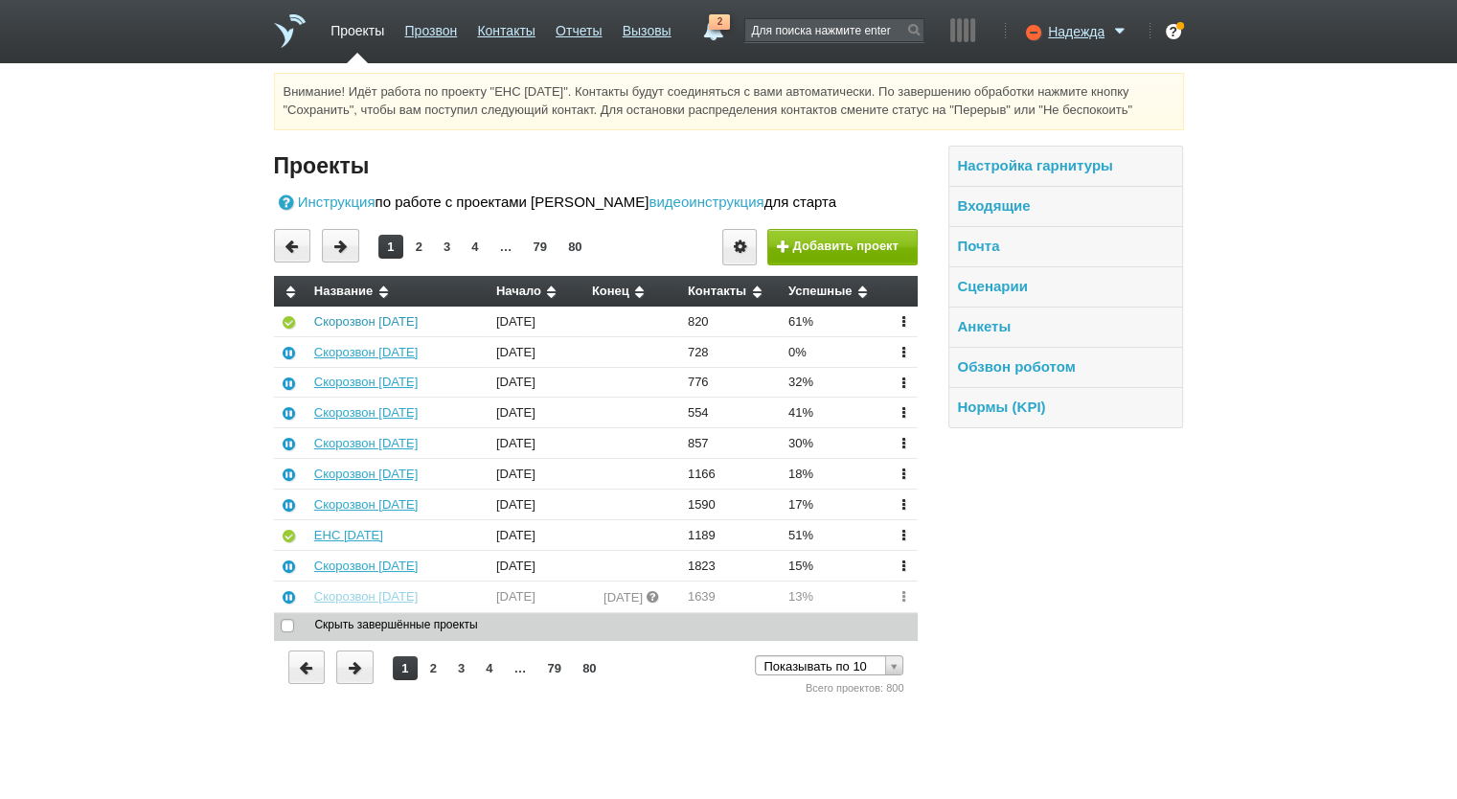
click at [416, 319] on link "Скорозвон 14.08.25" at bounding box center [365, 321] width 103 height 14
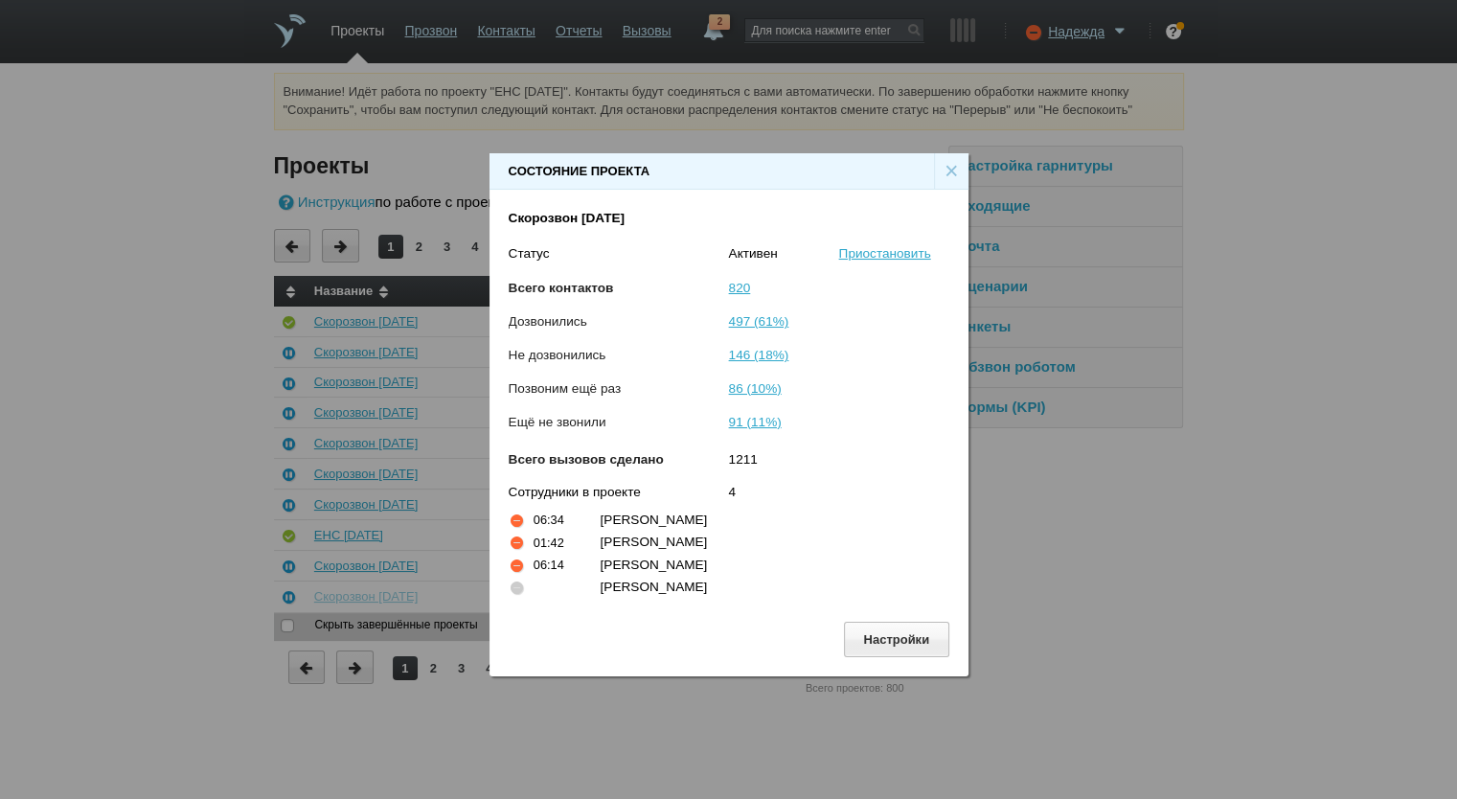
click at [950, 164] on div "×" at bounding box center [951, 171] width 34 height 36
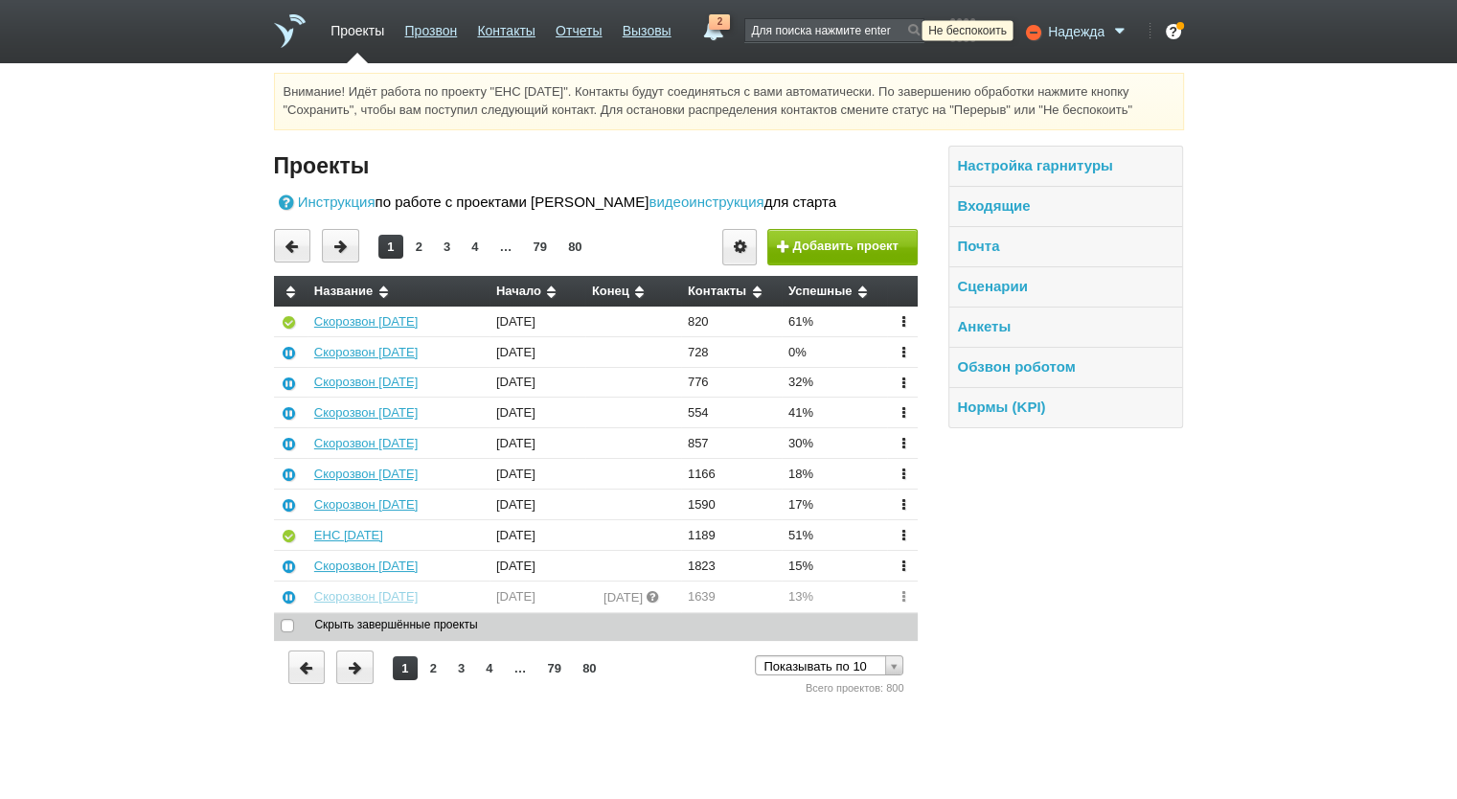
click at [1032, 25] on icon at bounding box center [1031, 31] width 26 height 19
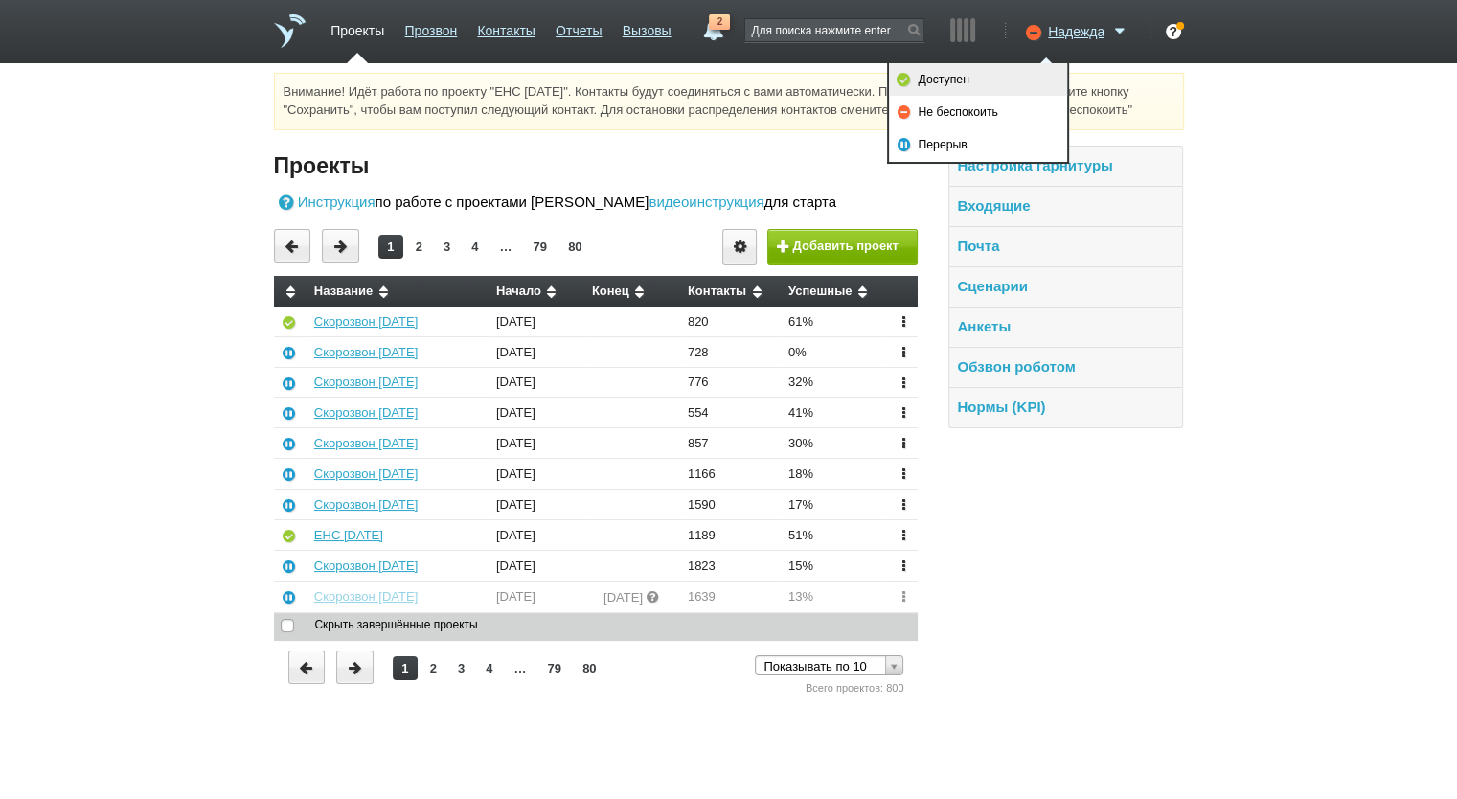
click at [948, 84] on link "Доступен" at bounding box center [978, 79] width 178 height 33
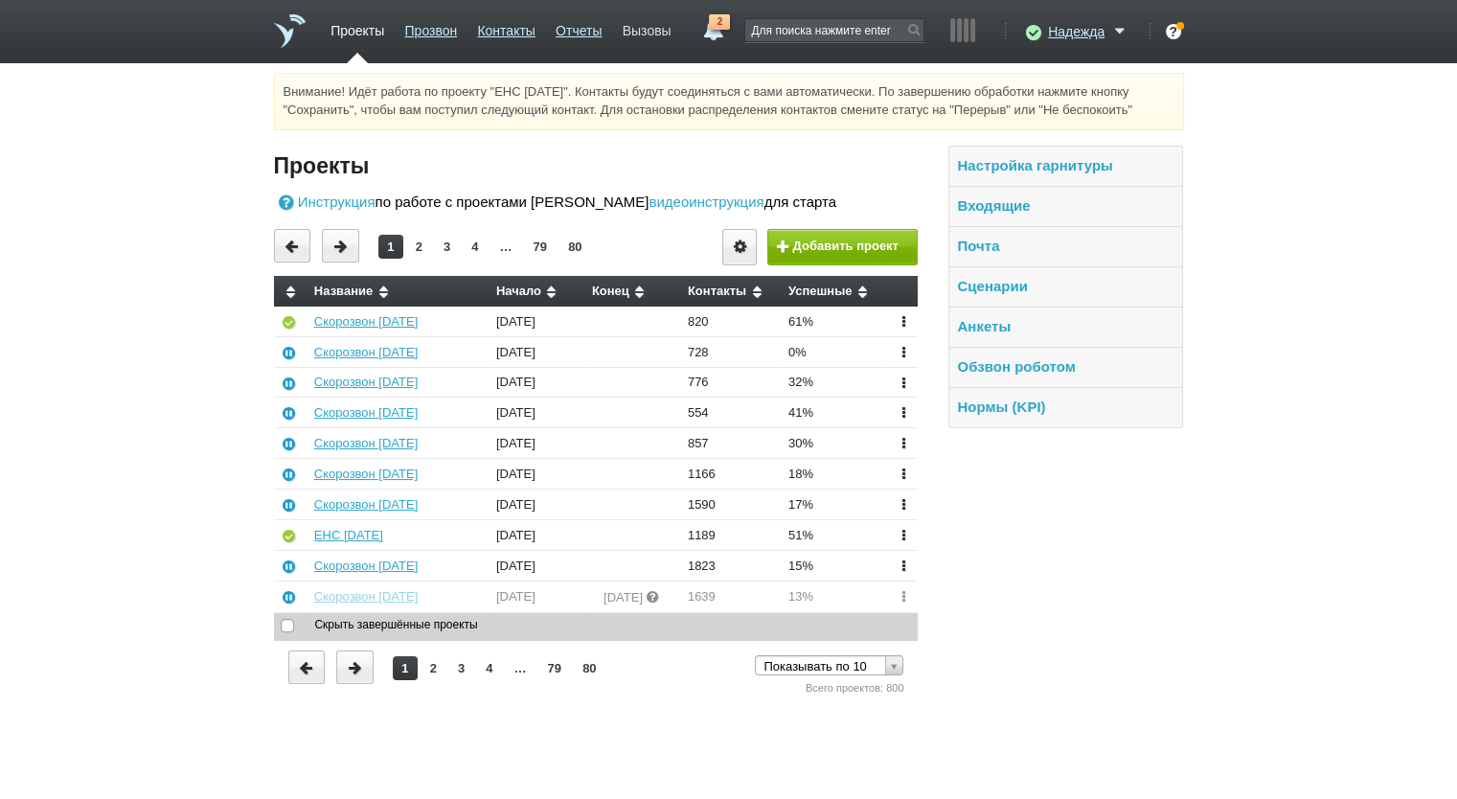
click at [658, 36] on link "Вызовы" at bounding box center [647, 27] width 49 height 28
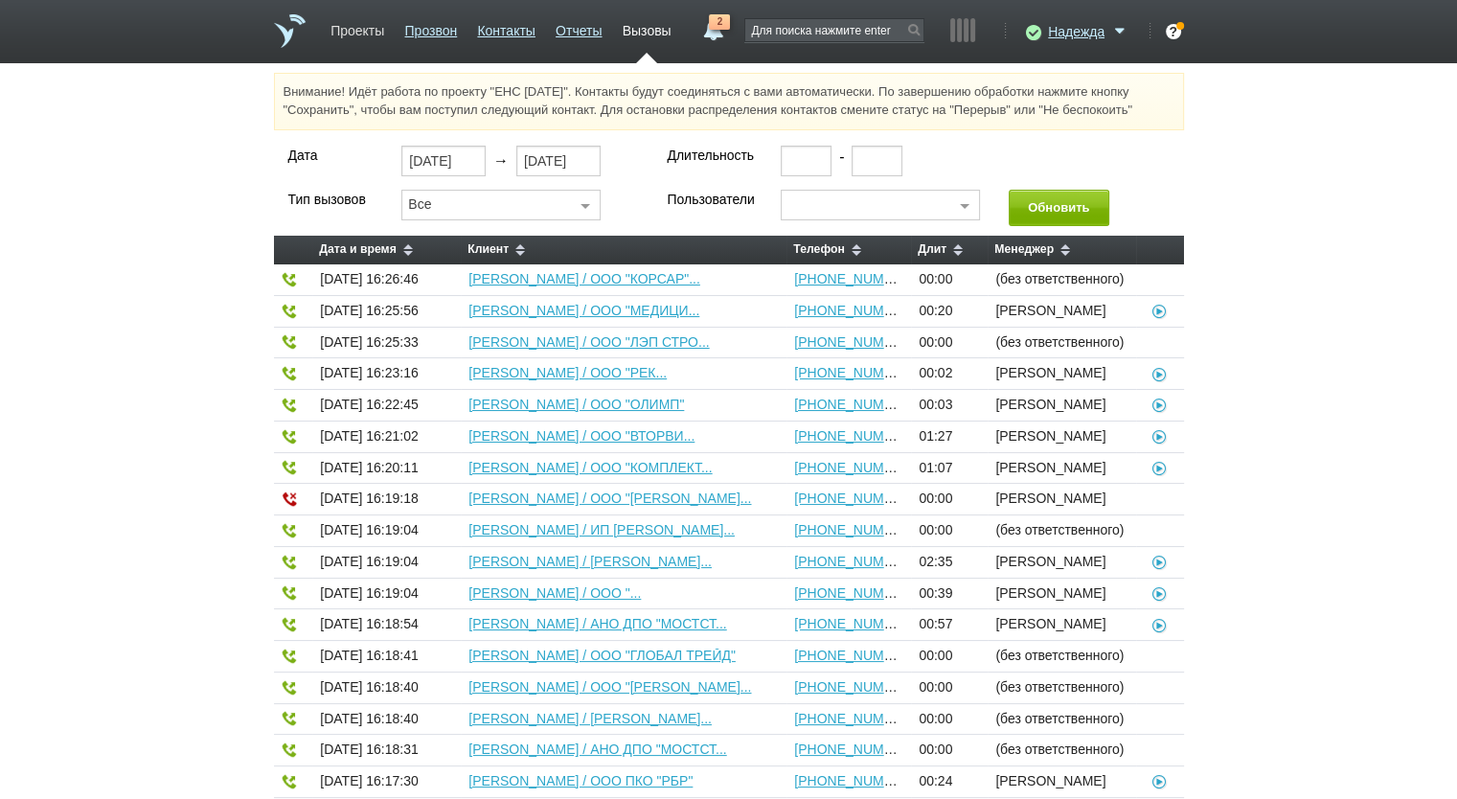
click at [350, 18] on link "Проекты" at bounding box center [358, 27] width 54 height 28
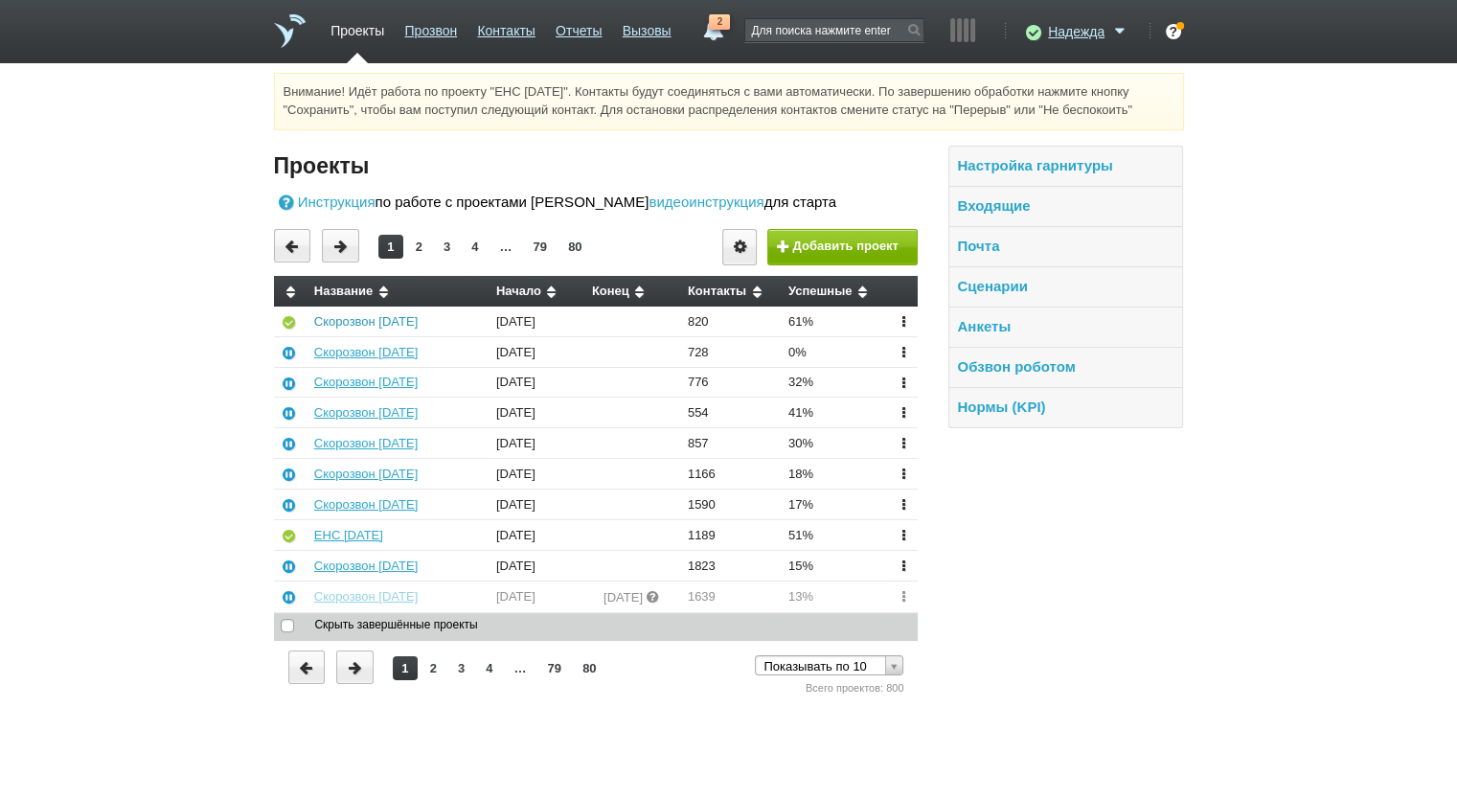
click at [370, 319] on link "Скорозвон 14.08.25" at bounding box center [365, 321] width 103 height 14
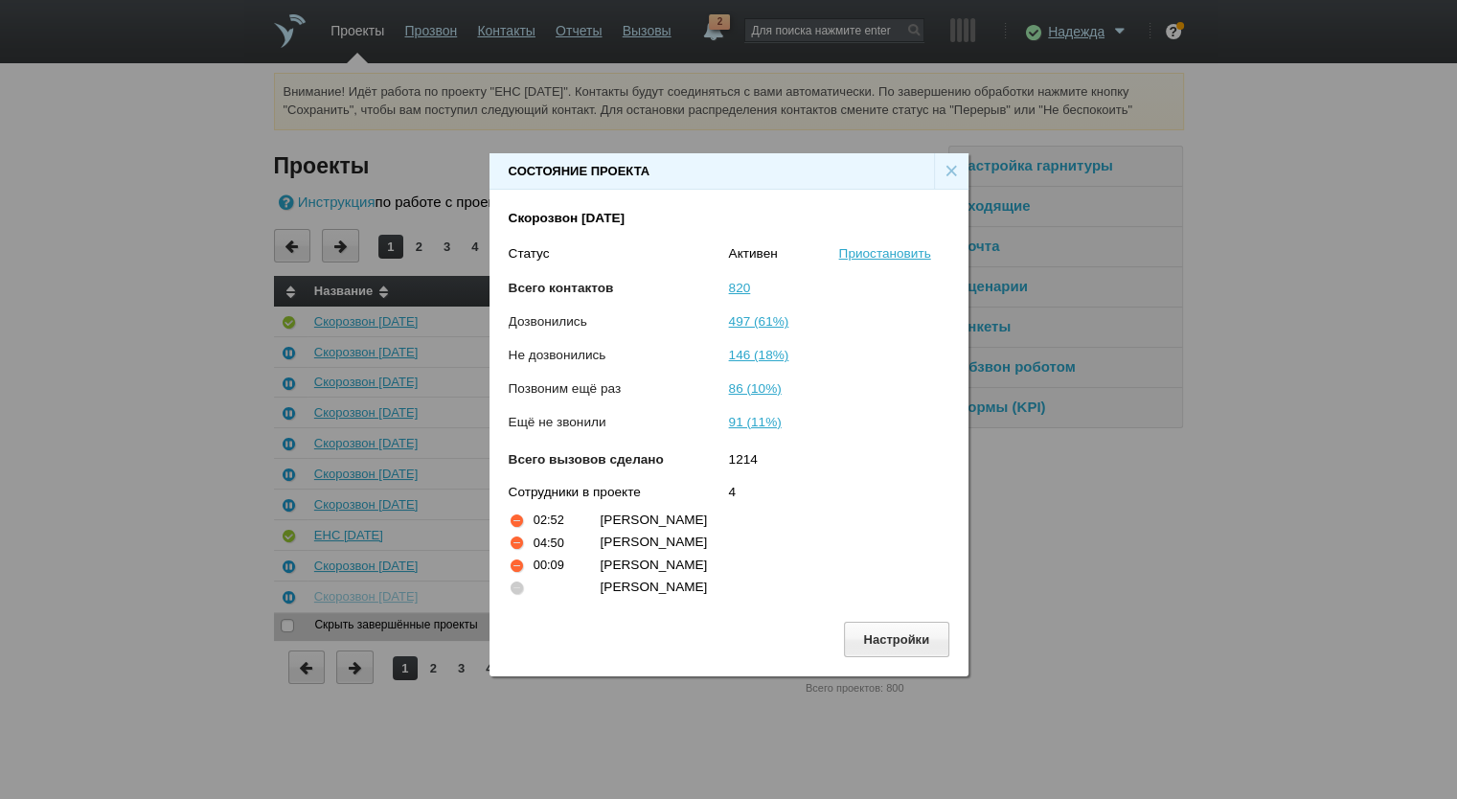
click at [947, 157] on div "×" at bounding box center [951, 171] width 34 height 36
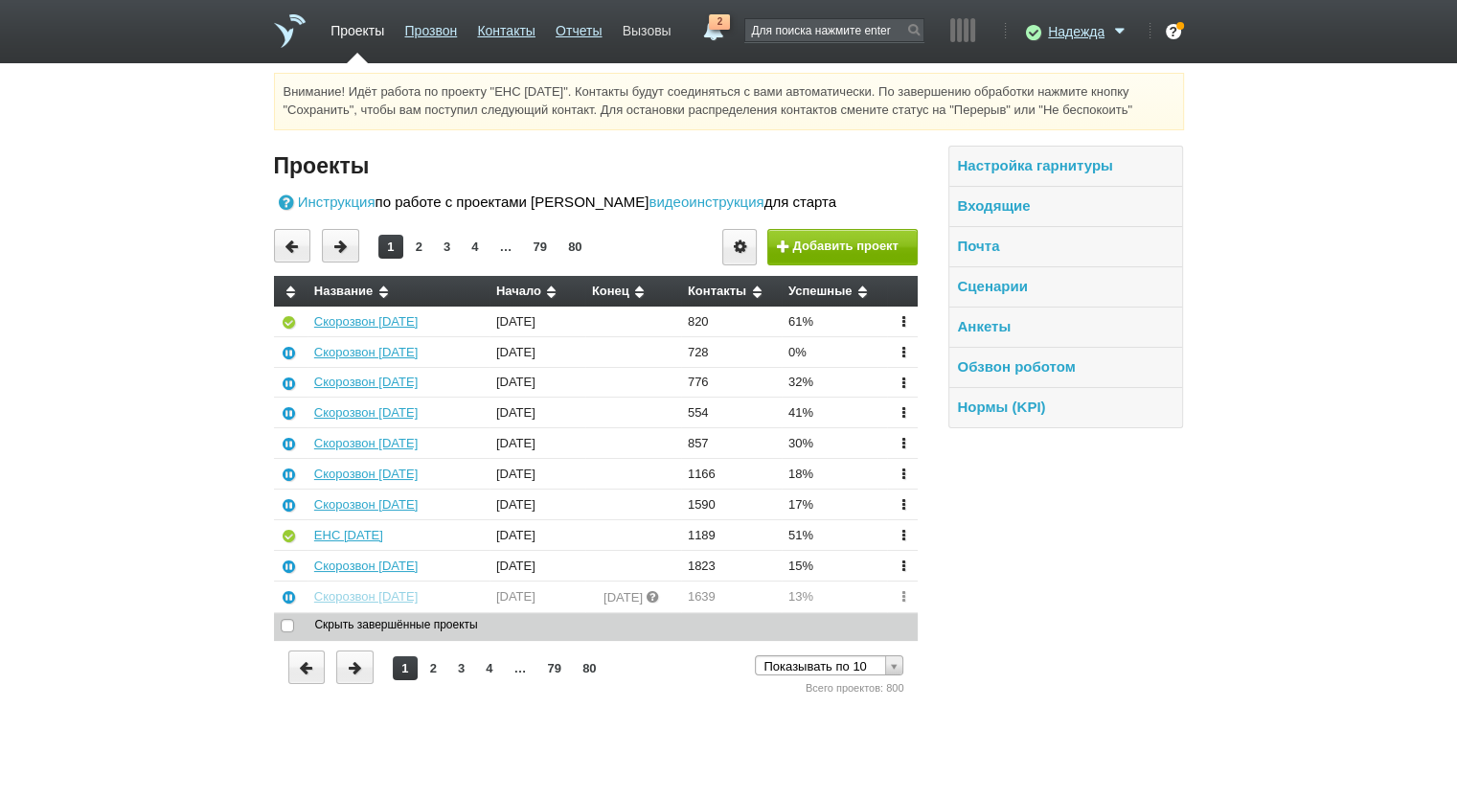
click at [636, 30] on link "Вызовы" at bounding box center [647, 27] width 49 height 28
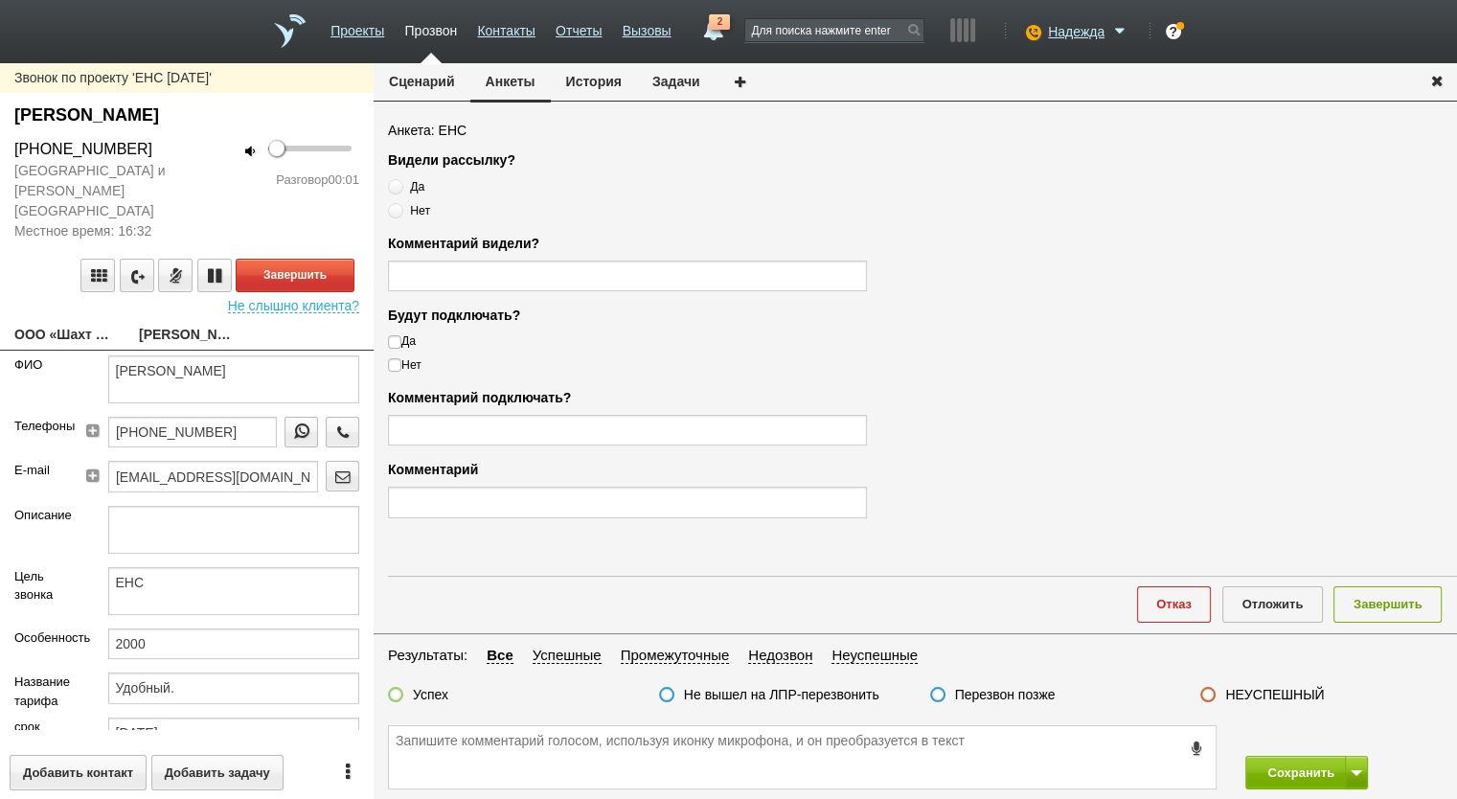
click at [82, 323] on link "ООО «Шахт Фордертехник Сервис»" at bounding box center [62, 336] width 96 height 27
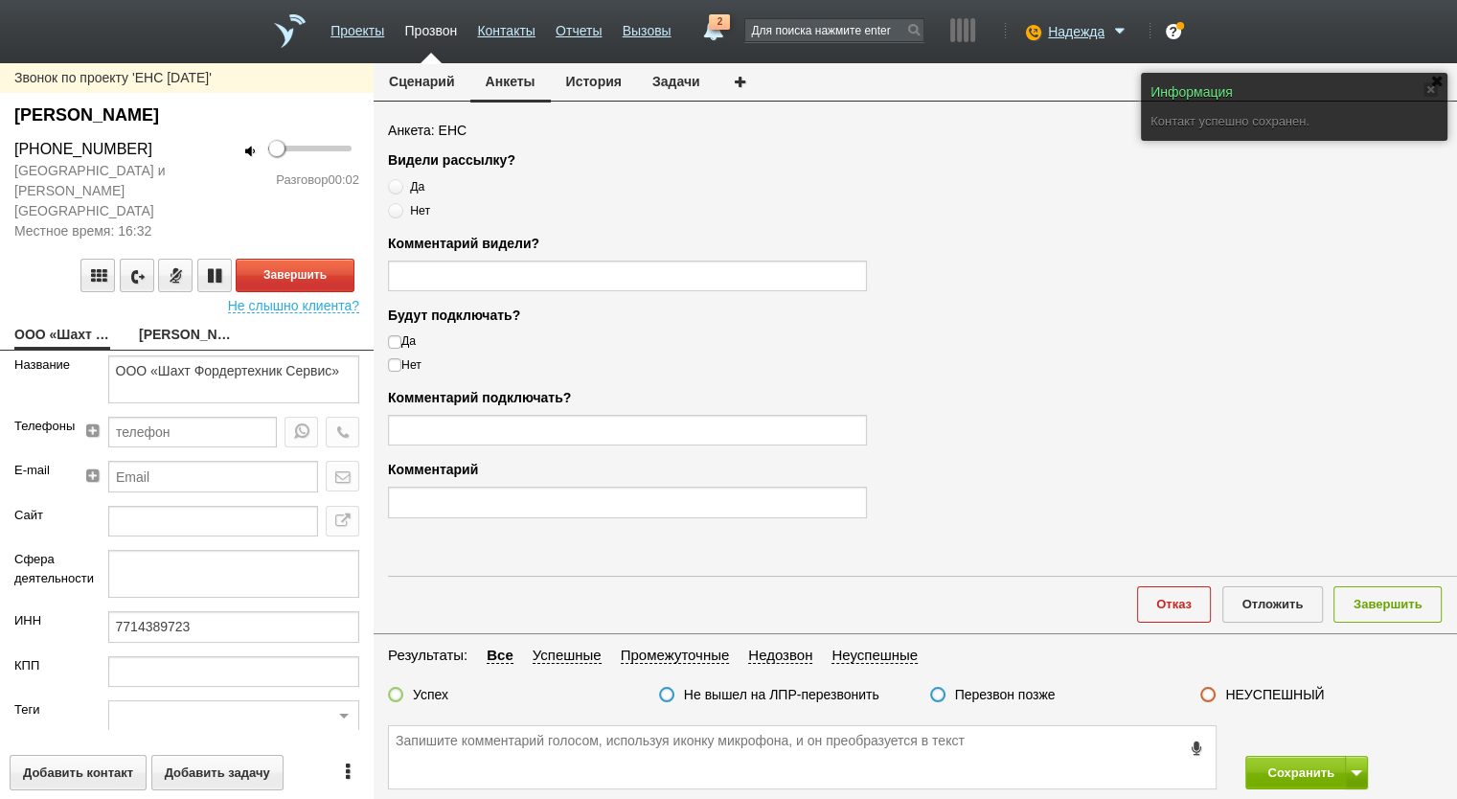
click at [438, 74] on button "Сценарий" at bounding box center [422, 81] width 97 height 36
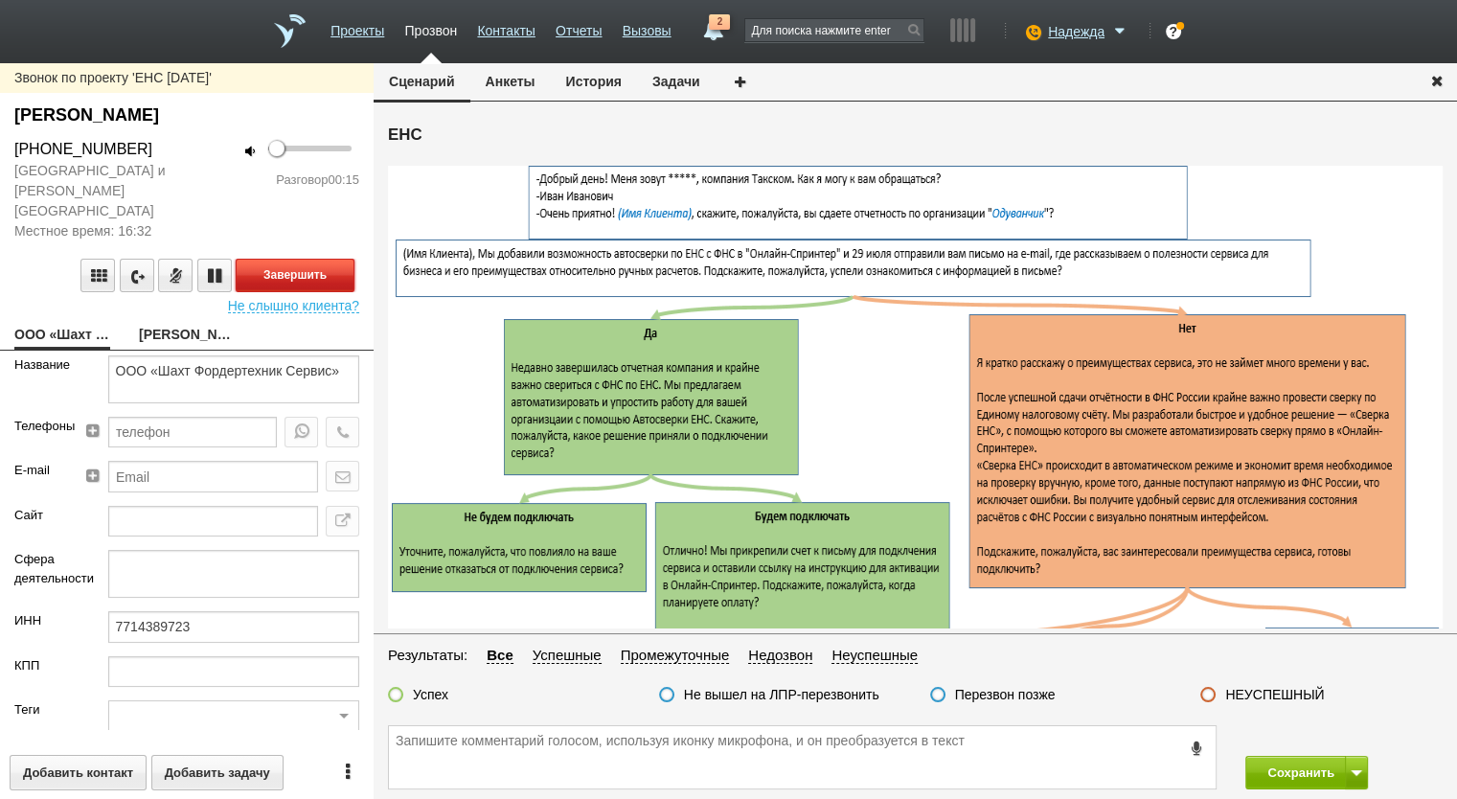
click at [288, 259] on button "Завершить" at bounding box center [295, 276] width 119 height 34
drag, startPoint x: 138, startPoint y: 149, endPoint x: 13, endPoint y: 147, distance: 124.6
click at [6, 148] on div "+7 (903) 757-85-77" at bounding box center [93, 149] width 187 height 23
click at [510, 78] on button "Анкеты" at bounding box center [510, 81] width 80 height 36
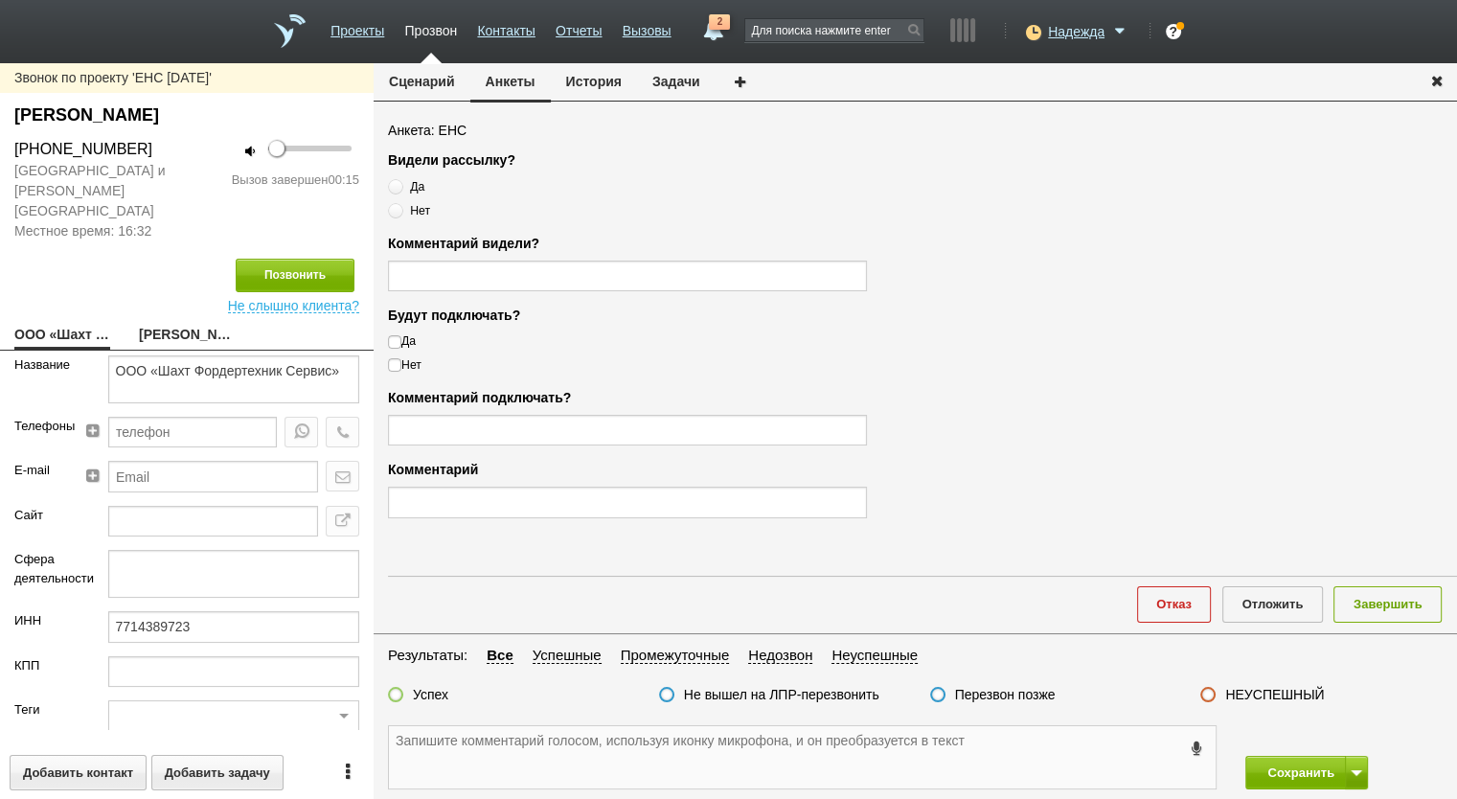
click at [530, 729] on textarea at bounding box center [802, 757] width 827 height 62
click at [548, 758] on textarea at bounding box center [802, 757] width 827 height 62
paste textarea "+7 (903) 757-85-77"
click at [1257, 689] on label "НЕУСПЕШНЫЙ" at bounding box center [1274, 694] width 99 height 17
click at [0, 0] on input "НЕУСПЕШНЫЙ" at bounding box center [0, 0] width 0 height 0
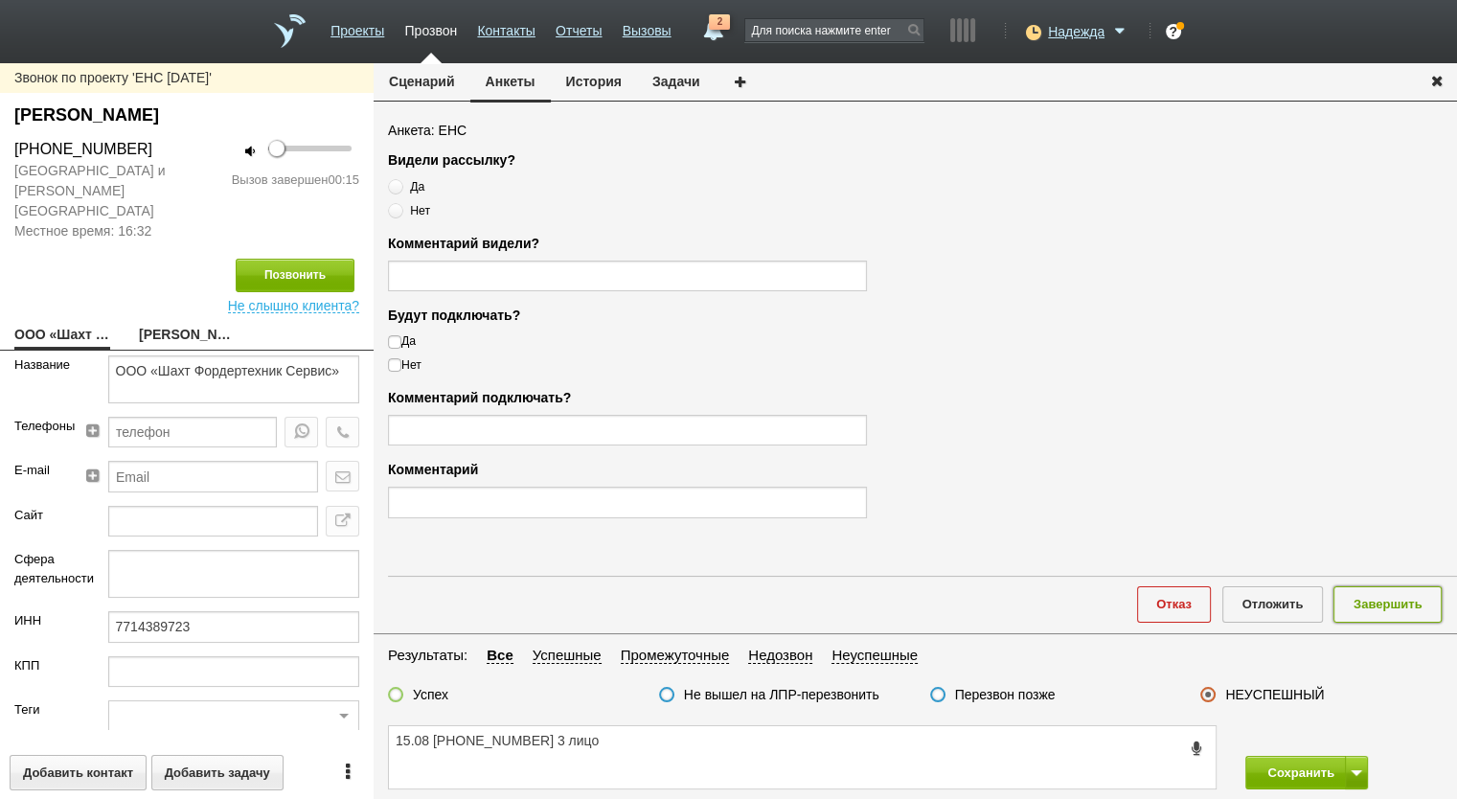
drag, startPoint x: 1367, startPoint y: 614, endPoint x: 1362, endPoint y: 633, distance: 19.8
click at [1366, 619] on button "Завершить" at bounding box center [1388, 603] width 108 height 35
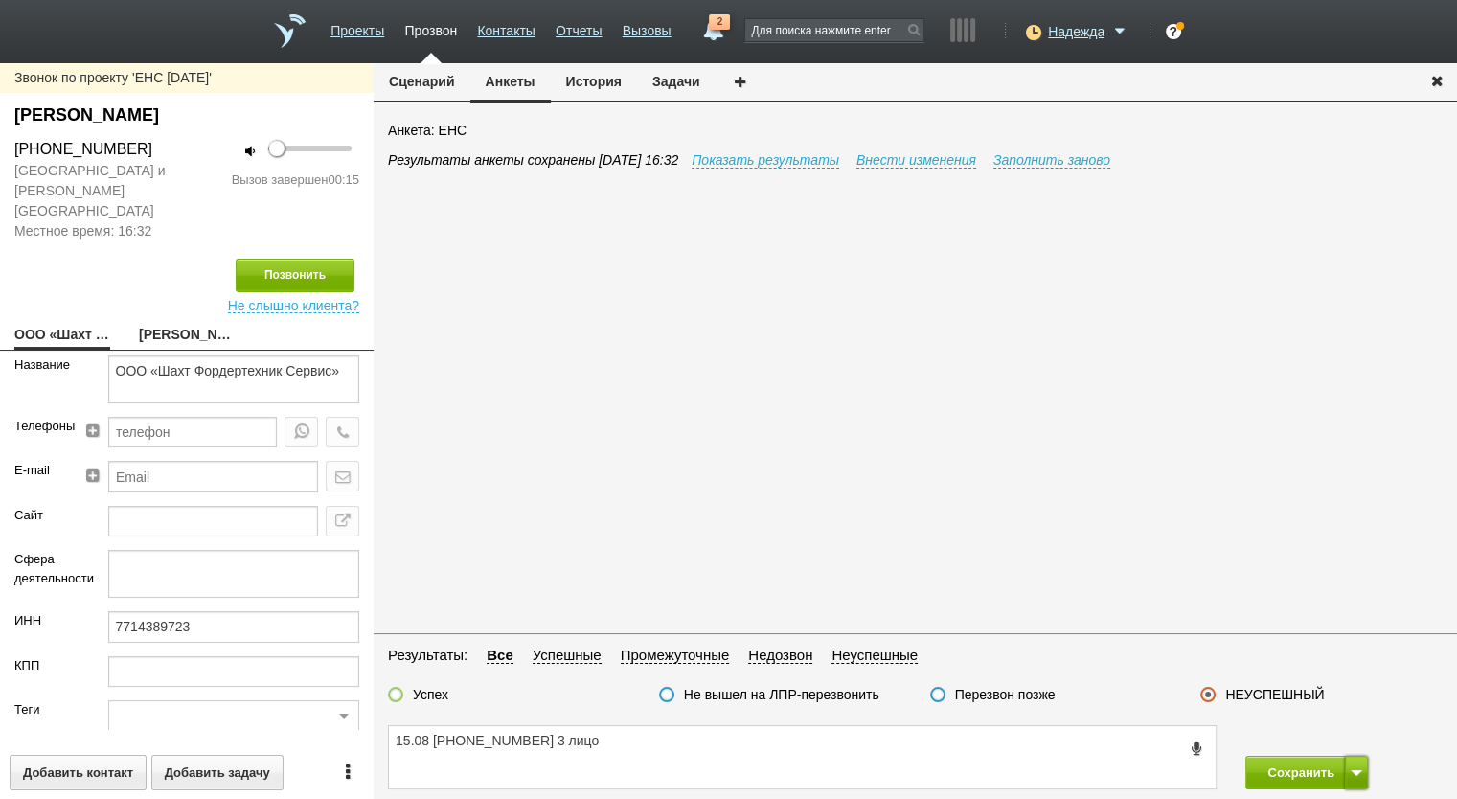
click at [1354, 780] on button at bounding box center [1356, 773] width 23 height 34
click at [1338, 741] on button "Сохранить и остаться" at bounding box center [1293, 737] width 148 height 34
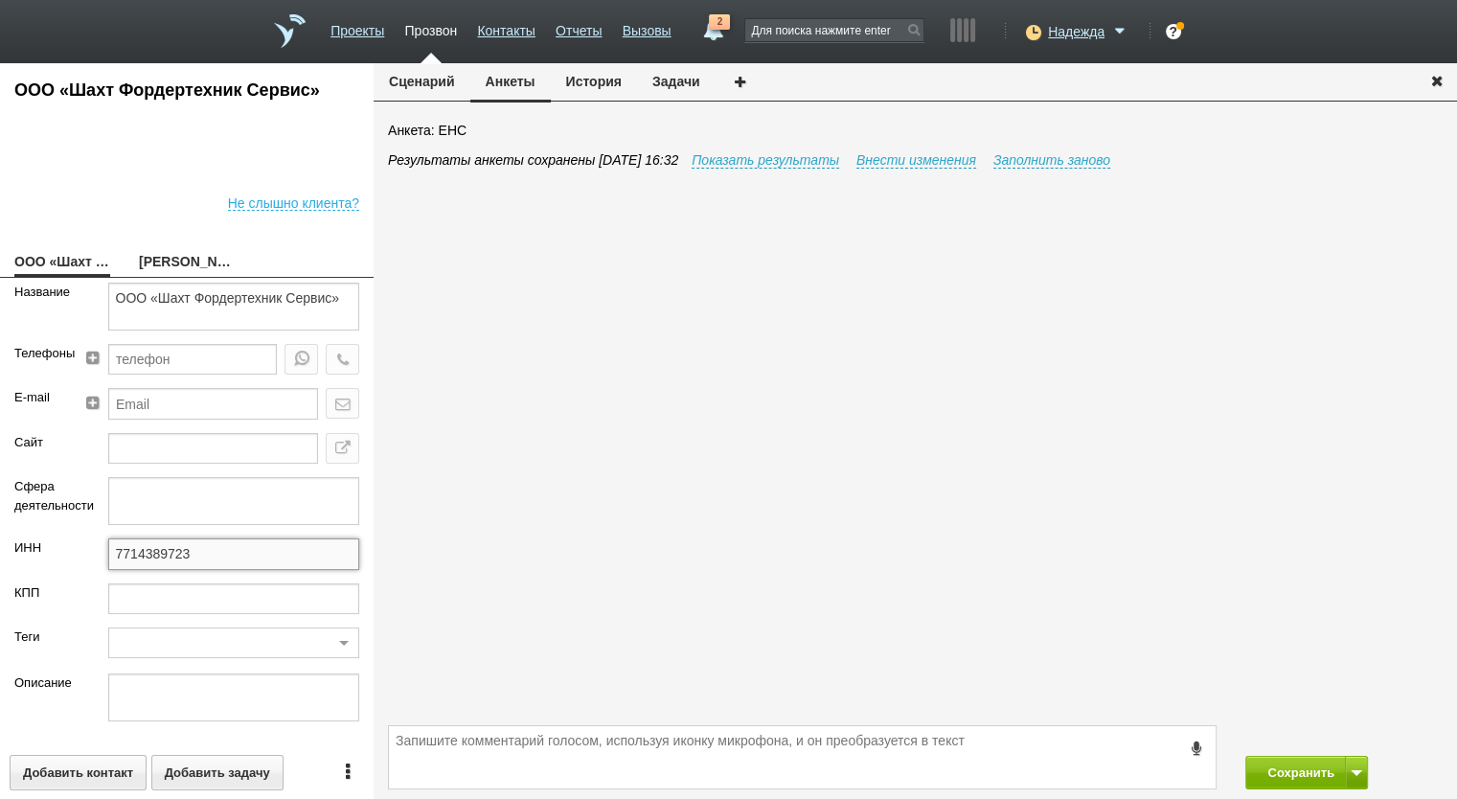
drag, startPoint x: 187, startPoint y: 560, endPoint x: 41, endPoint y: 559, distance: 145.6
click at [41, 559] on div "ИНН 7714389723" at bounding box center [187, 560] width 374 height 44
click at [583, 760] on textarea at bounding box center [802, 757] width 827 height 62
click at [599, 766] on textarea at bounding box center [802, 757] width 827 height 62
click at [1296, 767] on button "Сохранить" at bounding box center [1295, 773] width 101 height 34
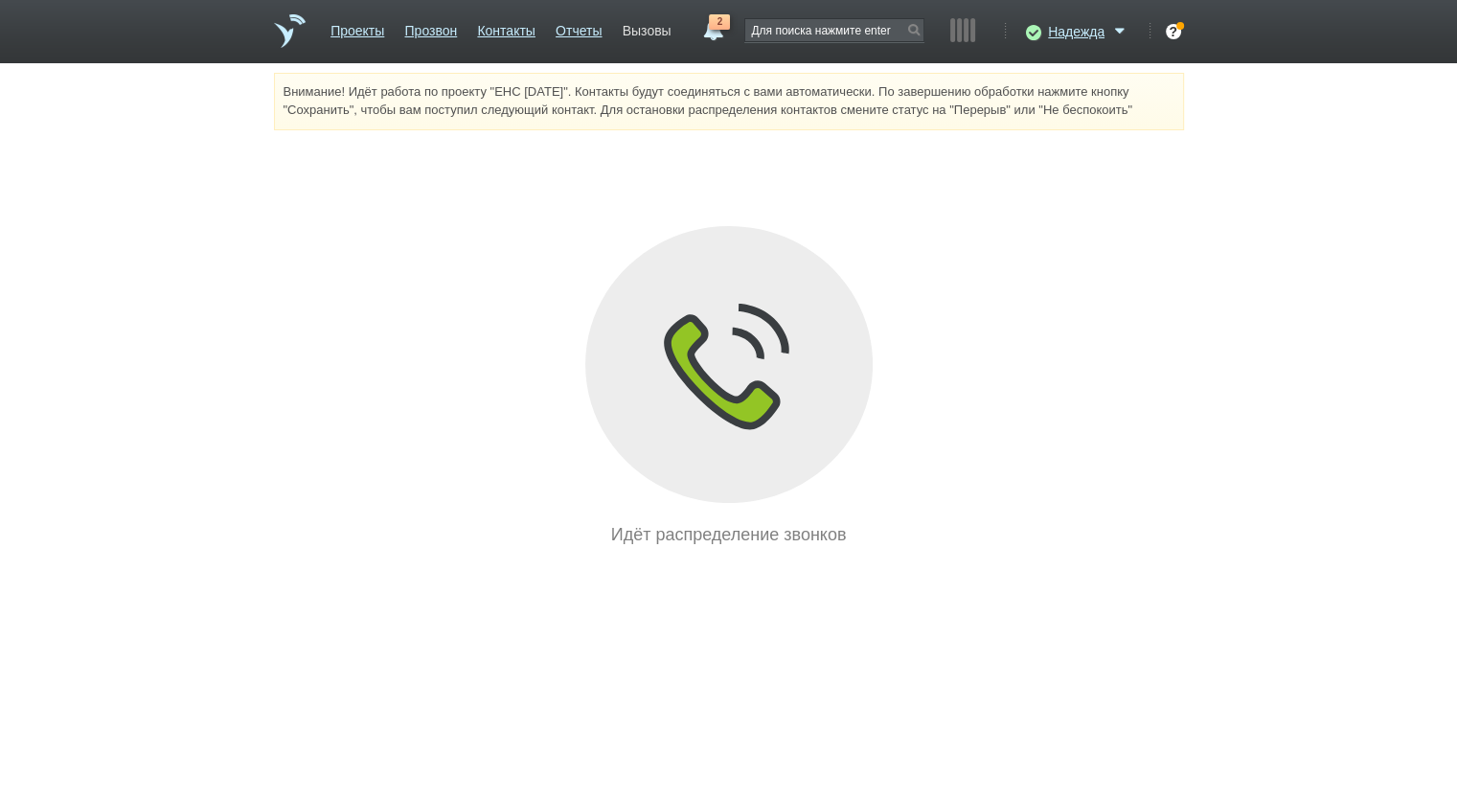
click at [651, 27] on link "Вызовы" at bounding box center [647, 27] width 49 height 28
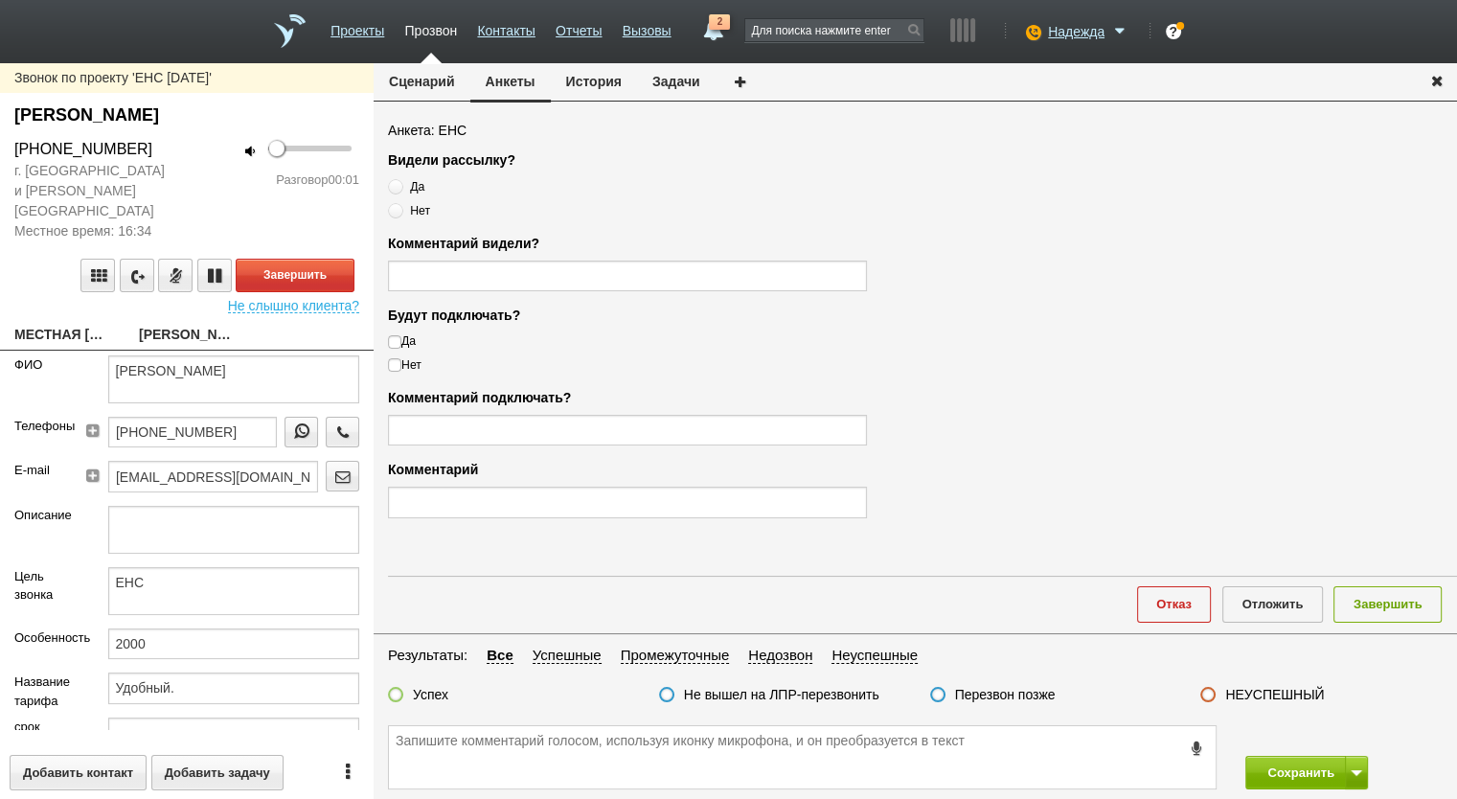
click at [85, 331] on div "Звонок по проекту 'ЕНС 06.08.2025' Ворсина Галина Ивановна +7 (917) 568-00-03 г…" at bounding box center [187, 431] width 374 height 736
click at [82, 323] on link "МЕСТНАЯ ИУДЕЙСКАЯ РЕЛИГИОЗНАЯ ОРГАНИЗАЦИЯ "МОСКОВСКАЯ ОБЩИНА ГОР" at bounding box center [62, 336] width 96 height 27
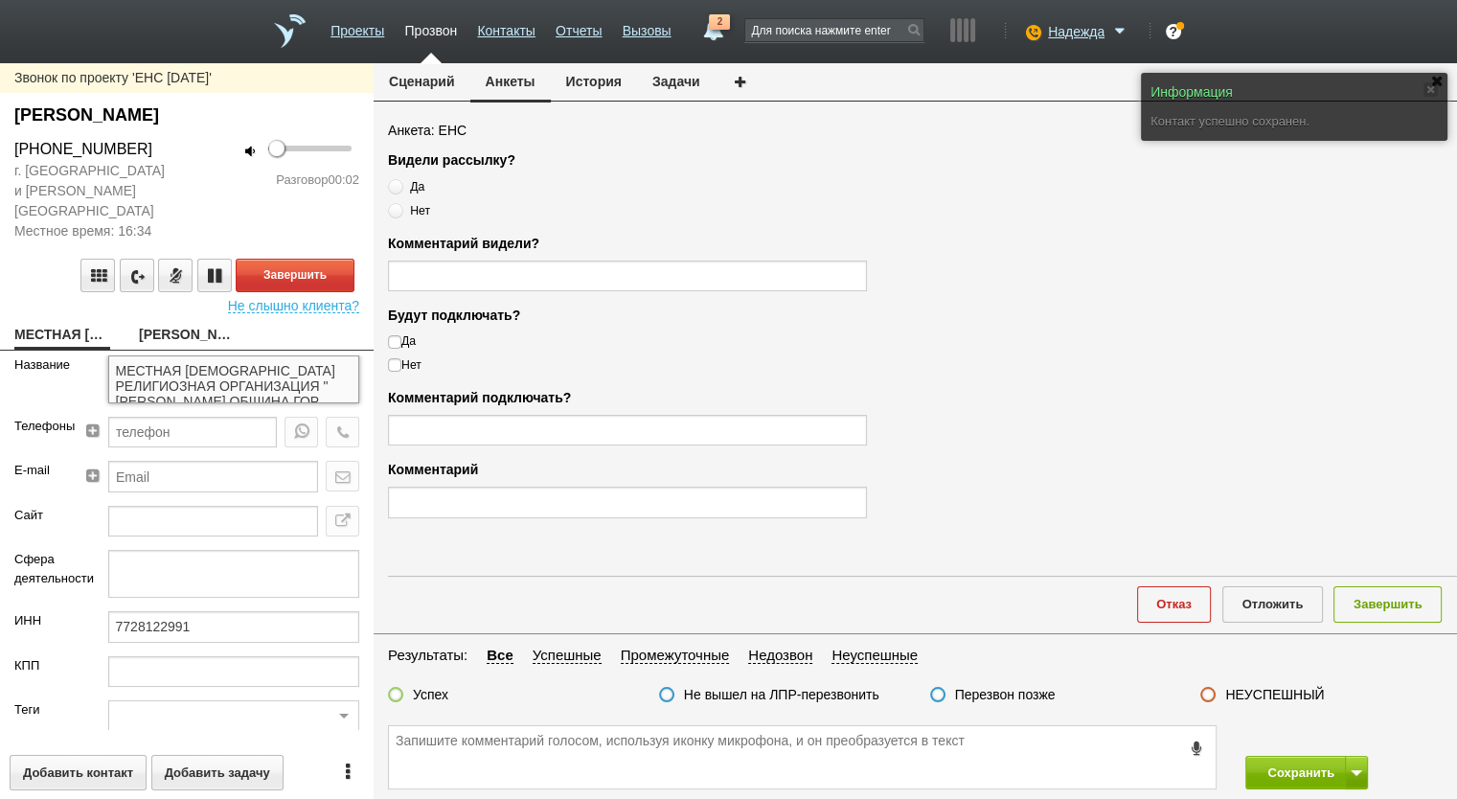
click at [263, 355] on textarea "МЕСТНАЯ ИУДЕЙСКАЯ РЕЛИГИОЗНАЯ ОРГАНИЗАЦИЯ "МОСКОВСКАЯ ОБЩИНА ГОР" at bounding box center [234, 379] width 252 height 48
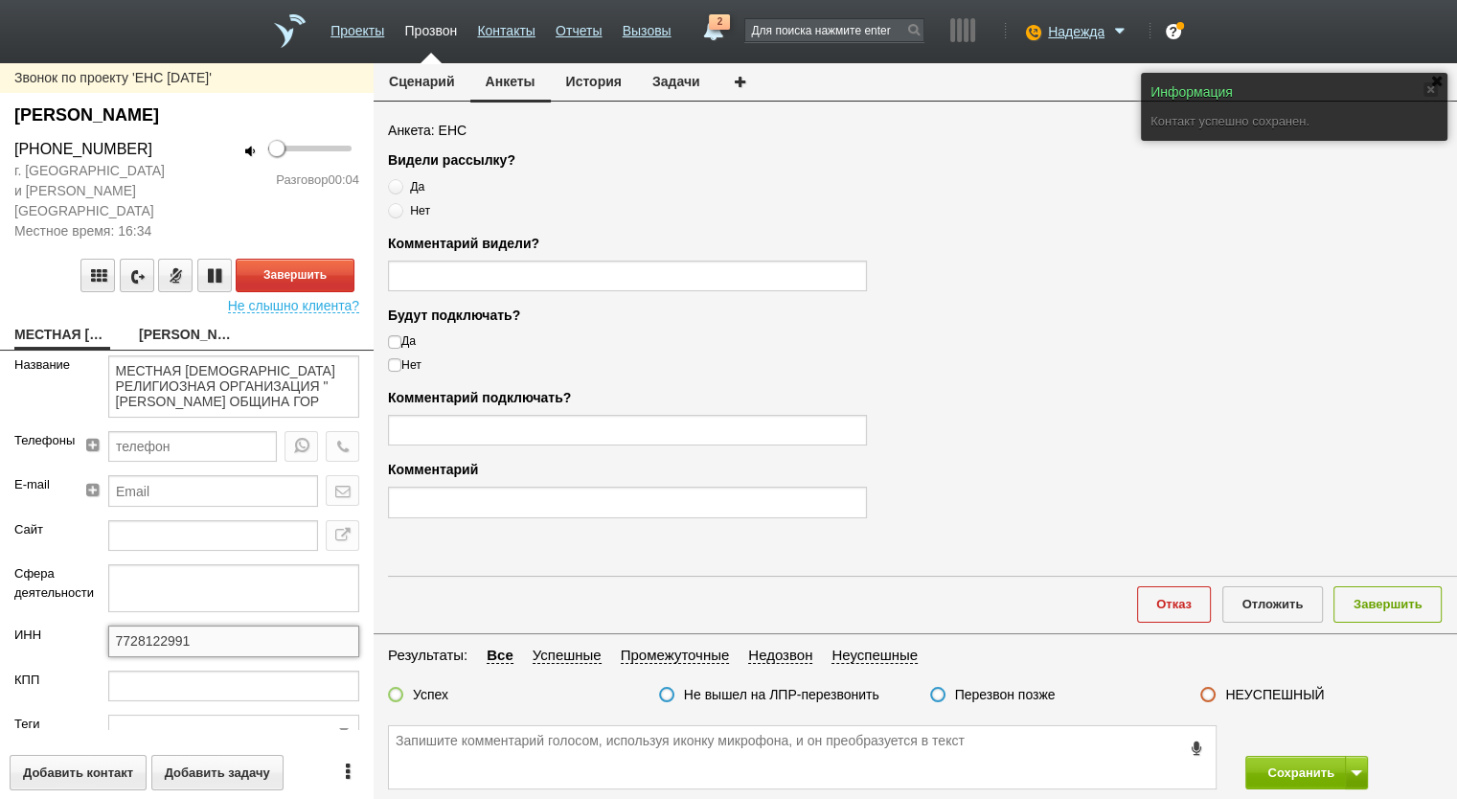
drag, startPoint x: 226, startPoint y: 618, endPoint x: 349, endPoint y: 178, distance: 456.5
click at [54, 595] on form "Название МЕСТНАЯ ИУДЕЙСКАЯ РЕЛИГИОЗНАЯ ОРГАНИЗАЦИЯ "МОСКОВСКАЯ ОБЩИНА ГОР Телеф…" at bounding box center [187, 542] width 374 height 375
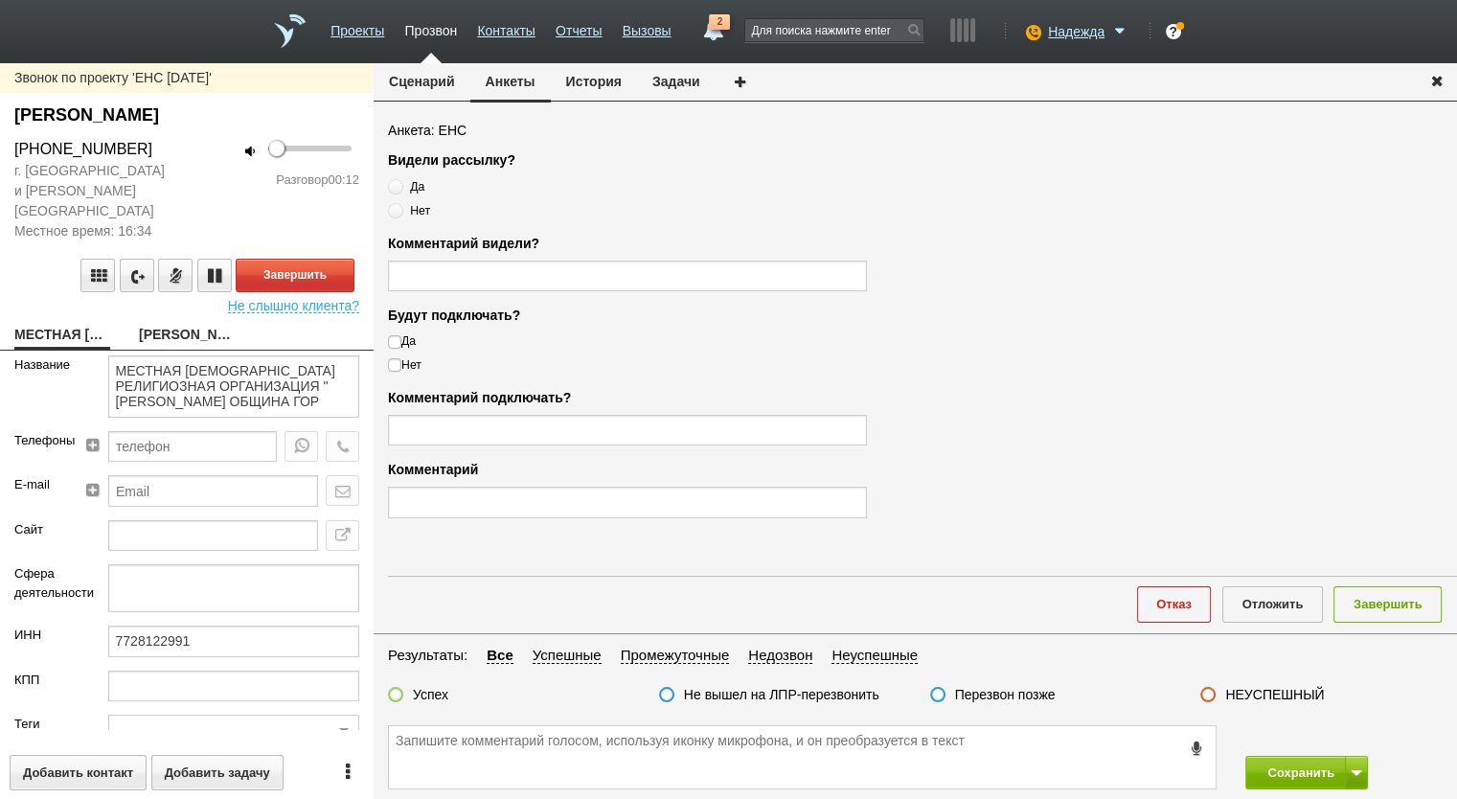
click at [445, 87] on button "Сценарий" at bounding box center [422, 81] width 97 height 36
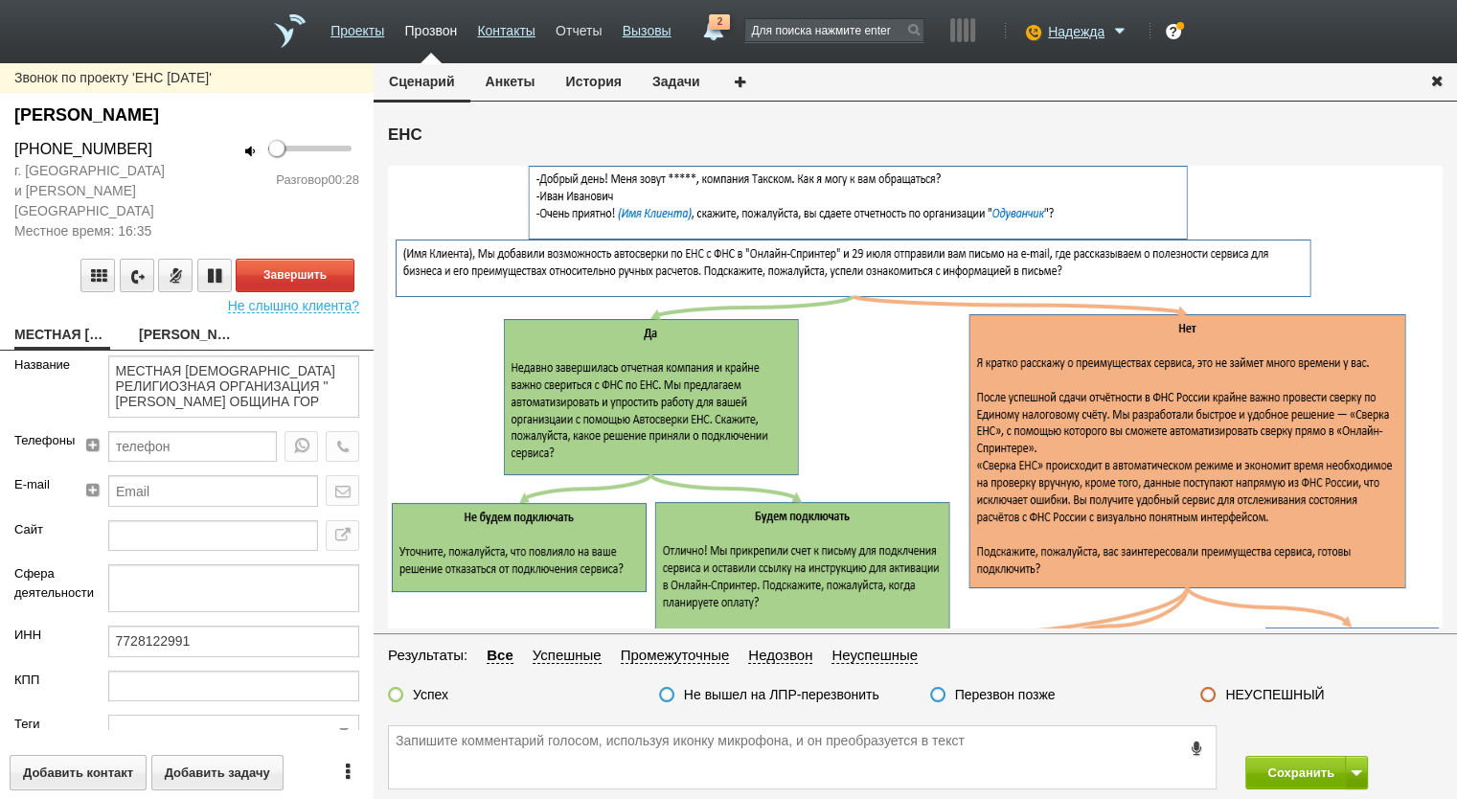
click at [581, 24] on link "Отчеты" at bounding box center [579, 27] width 46 height 28
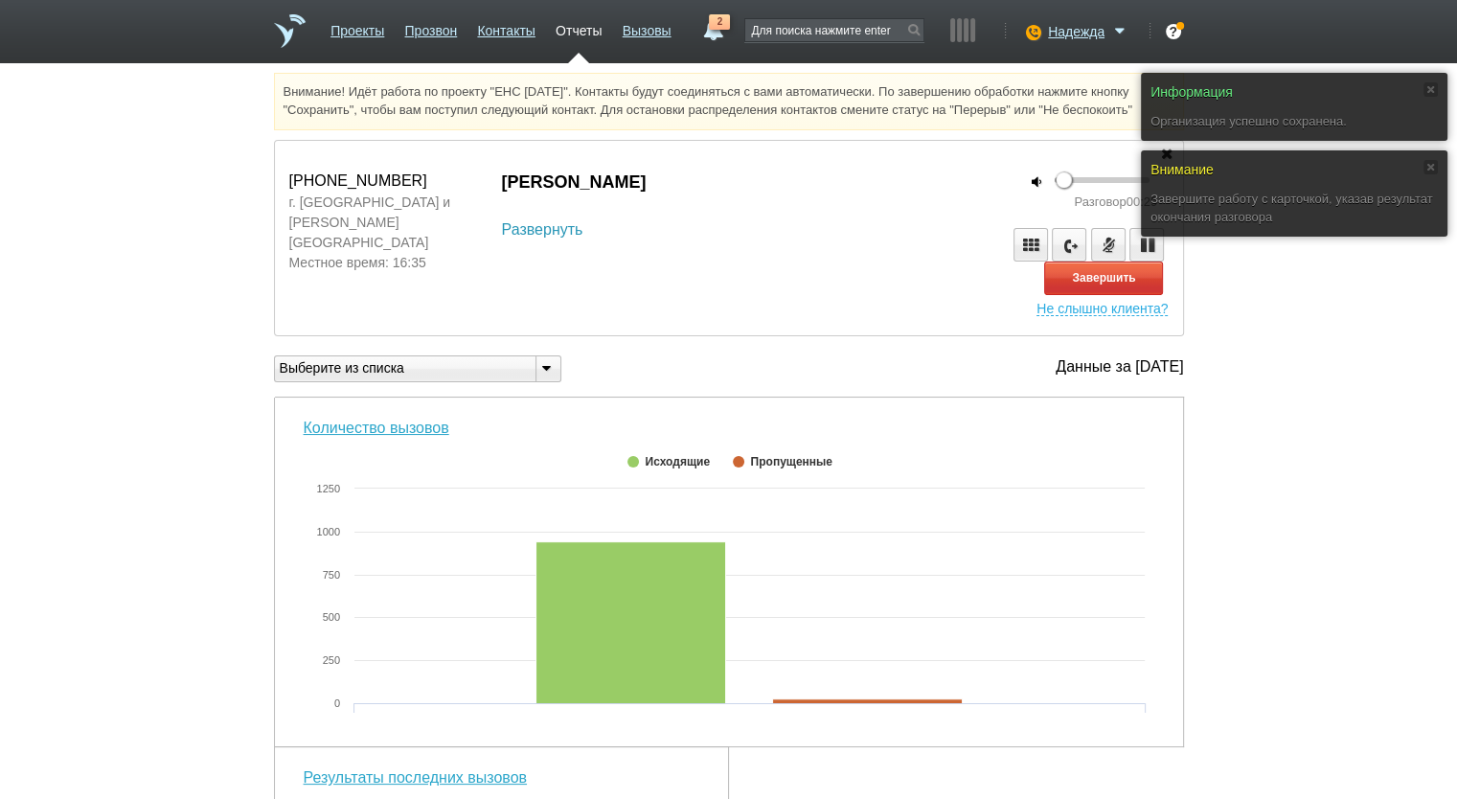
click at [532, 226] on link "Развернуть" at bounding box center [542, 229] width 81 height 23
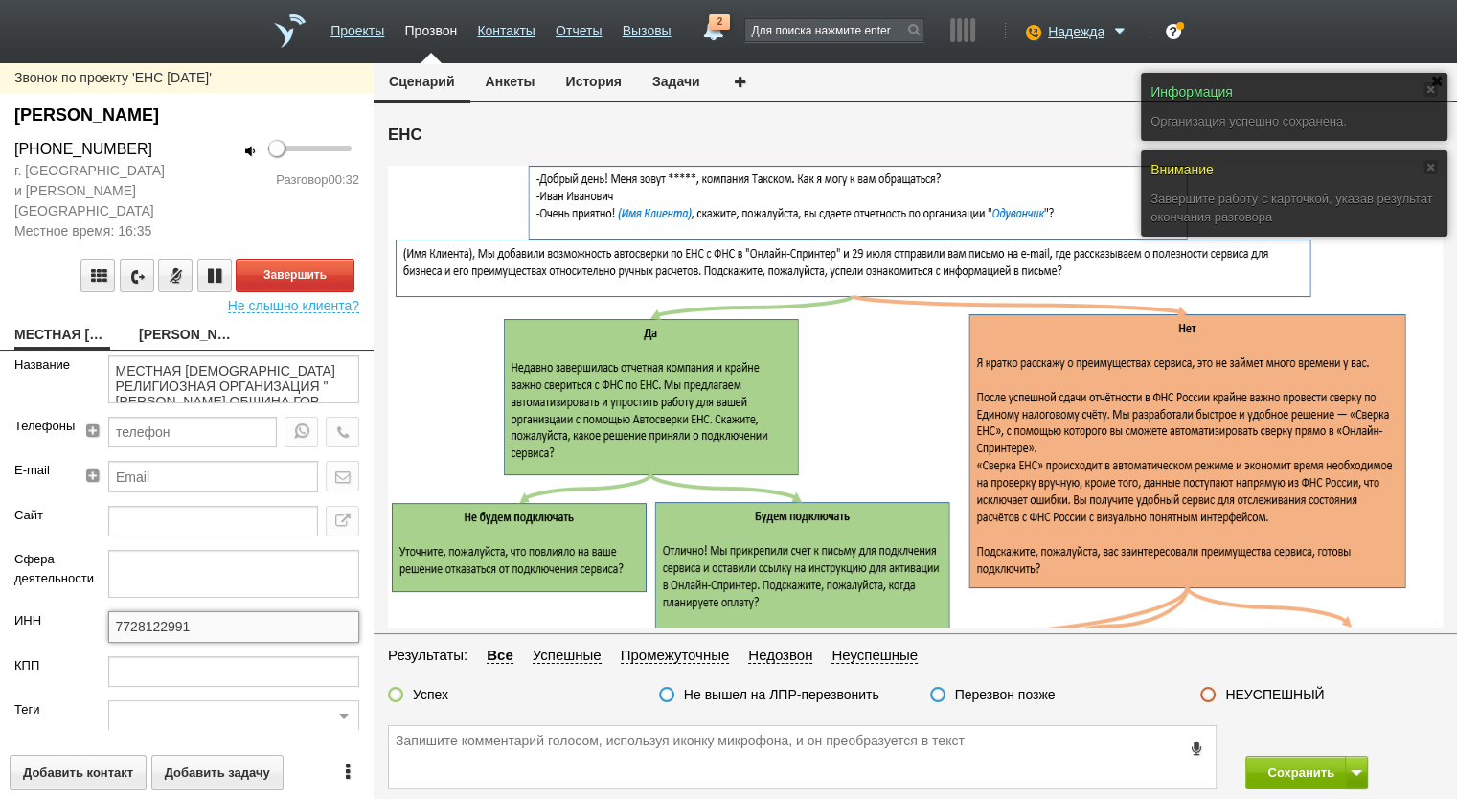
drag, startPoint x: 204, startPoint y: 610, endPoint x: 85, endPoint y: 610, distance: 118.8
click at [85, 611] on div "ИНН 7728122991" at bounding box center [187, 633] width 374 height 44
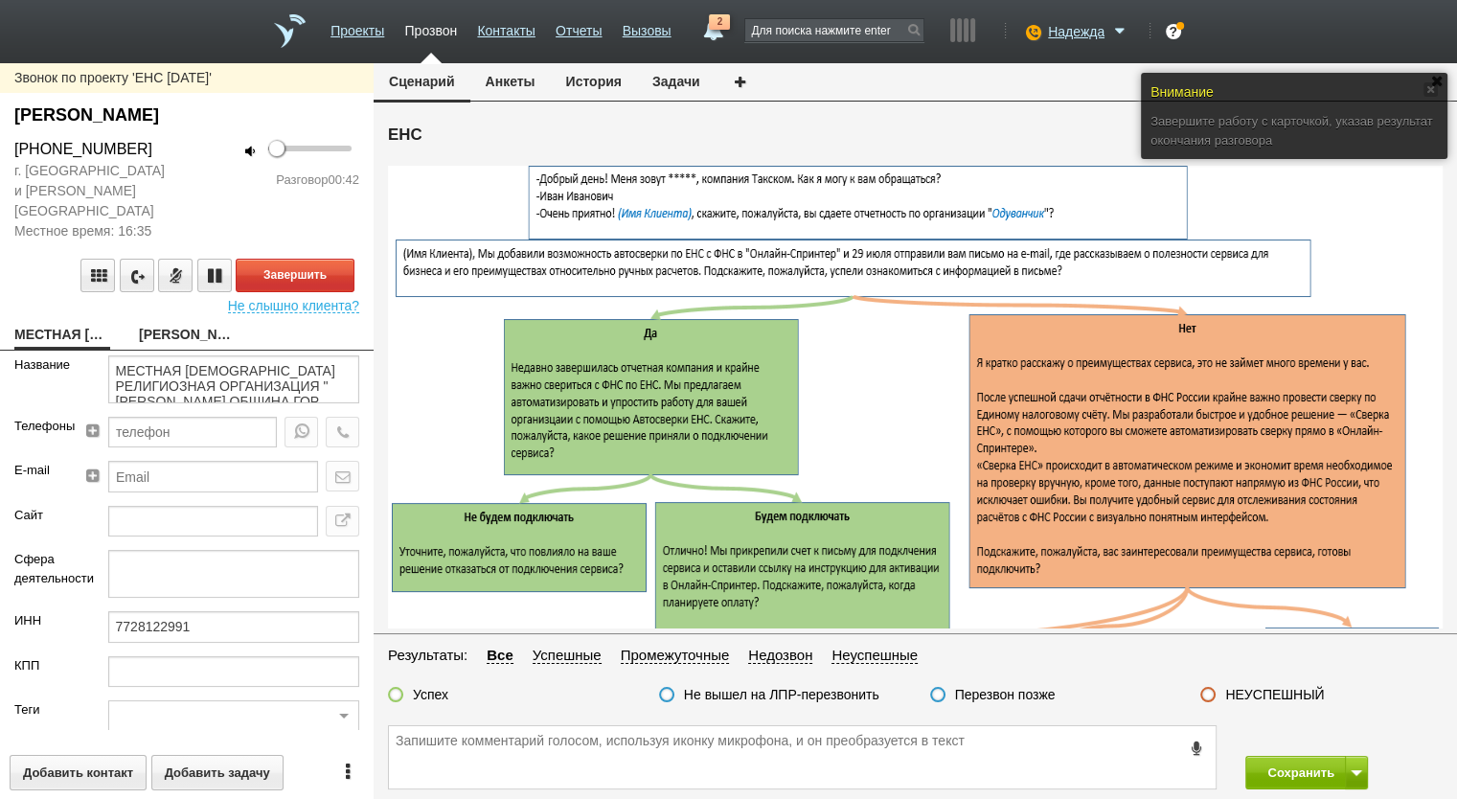
click at [205, 323] on link "Ворсина Галина Ивановна" at bounding box center [187, 336] width 96 height 27
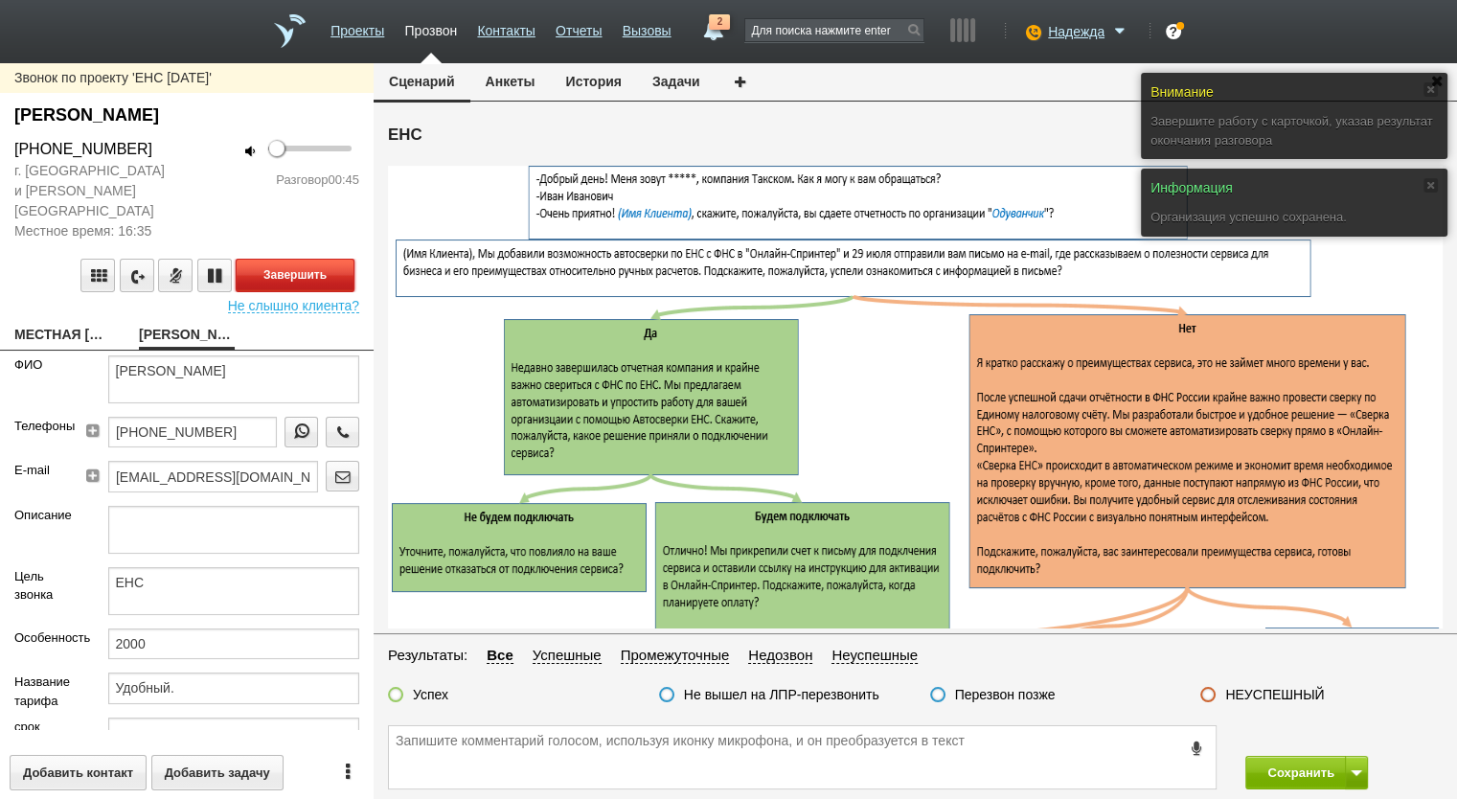
click at [296, 259] on button "Завершить" at bounding box center [295, 276] width 119 height 34
drag, startPoint x: 150, startPoint y: 150, endPoint x: 0, endPoint y: 147, distance: 150.5
click at [0, 147] on div "+7 (917) 568-00-03" at bounding box center [93, 149] width 187 height 23
click at [527, 81] on button "Анкеты" at bounding box center [510, 81] width 80 height 36
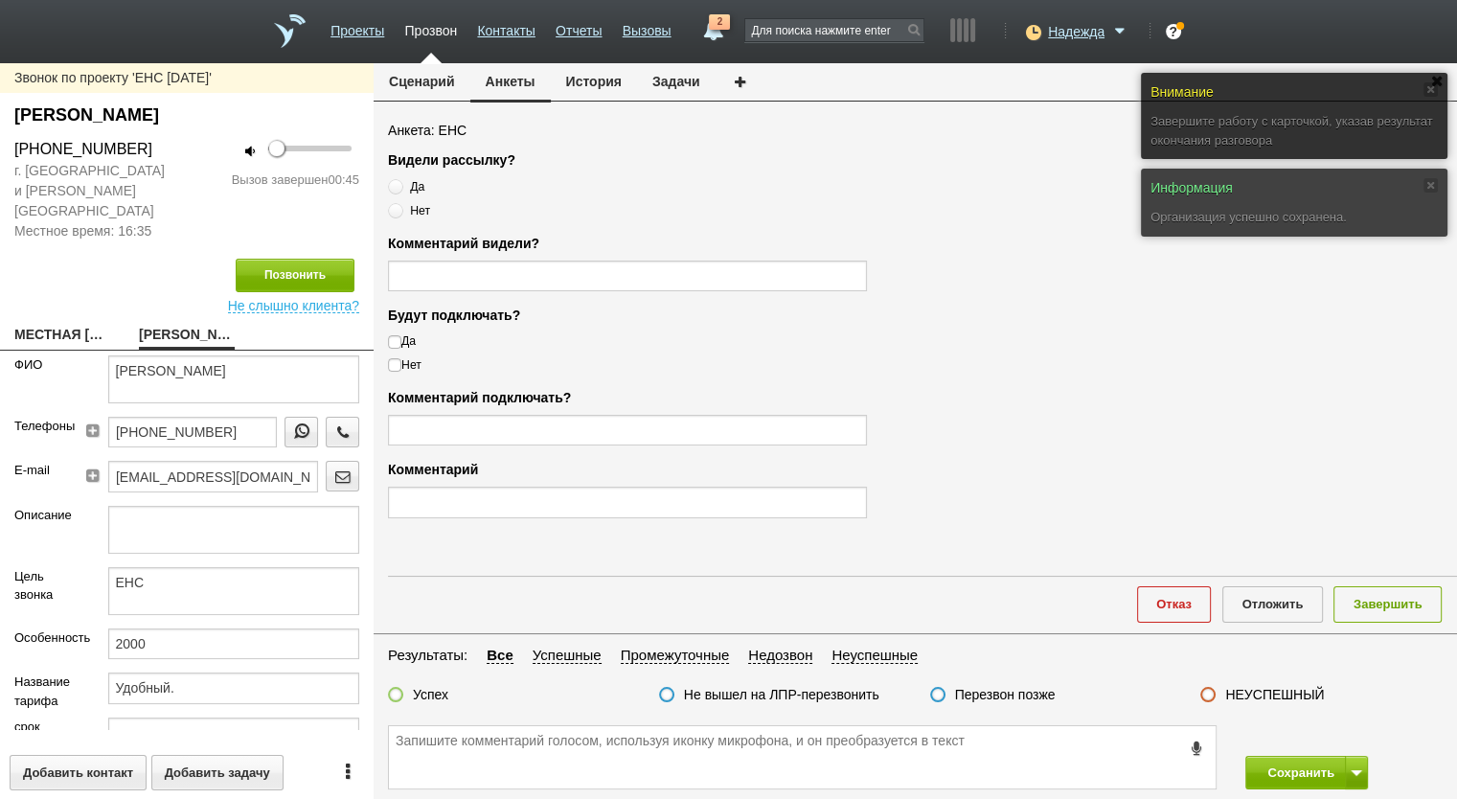
click at [430, 210] on label "Нет" at bounding box center [627, 210] width 479 height 18
click at [400, 210] on input "Нет" at bounding box center [394, 207] width 12 height 12
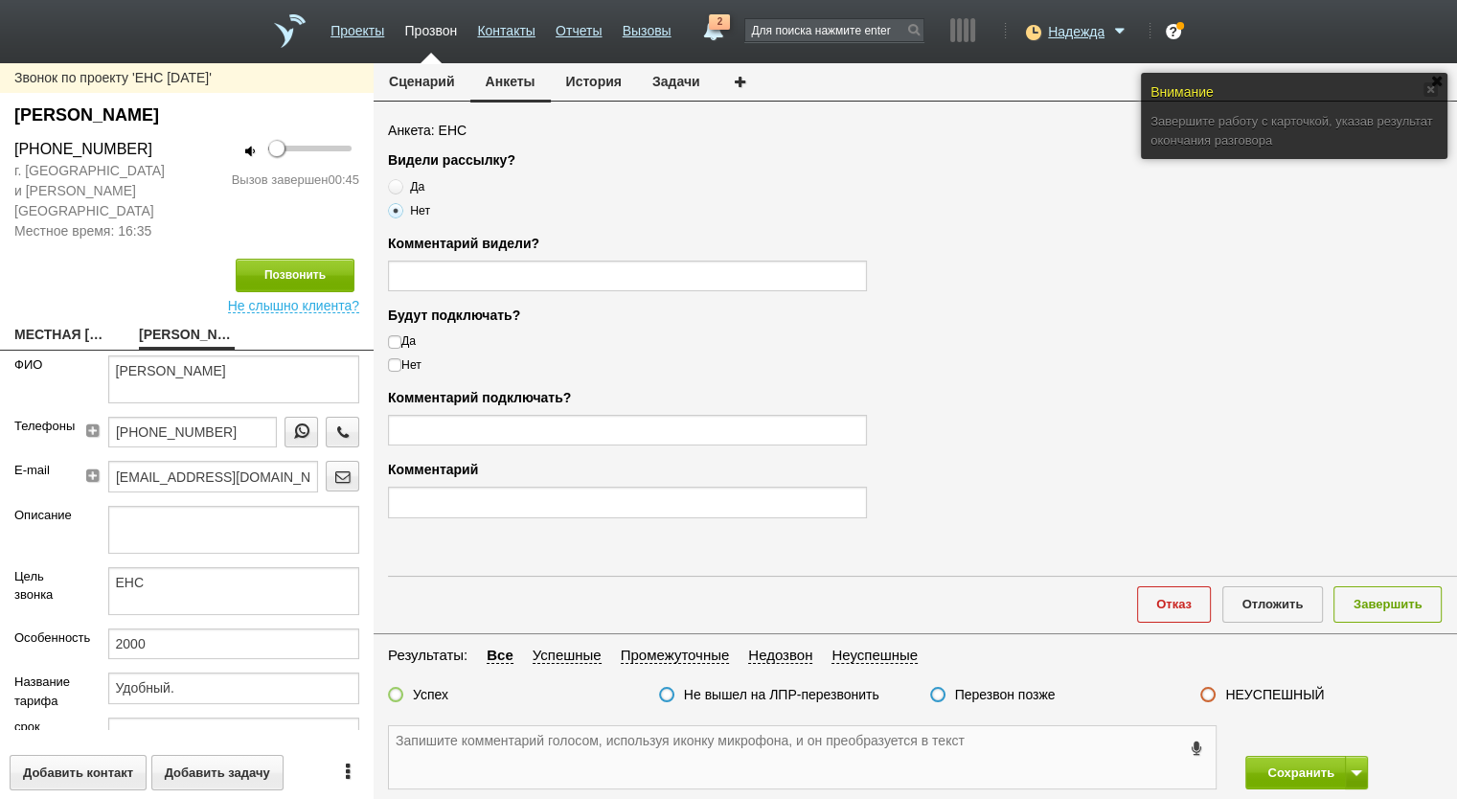
click at [481, 742] on textarea at bounding box center [802, 757] width 827 height 62
paste textarea "+7 (917) 568-00-03"
click at [1284, 698] on label "НЕУСПЕШНЫЙ" at bounding box center [1274, 694] width 99 height 17
click at [0, 0] on input "НЕУСПЕШНЫЙ" at bounding box center [0, 0] width 0 height 0
click at [1381, 603] on button "Завершить" at bounding box center [1388, 603] width 108 height 35
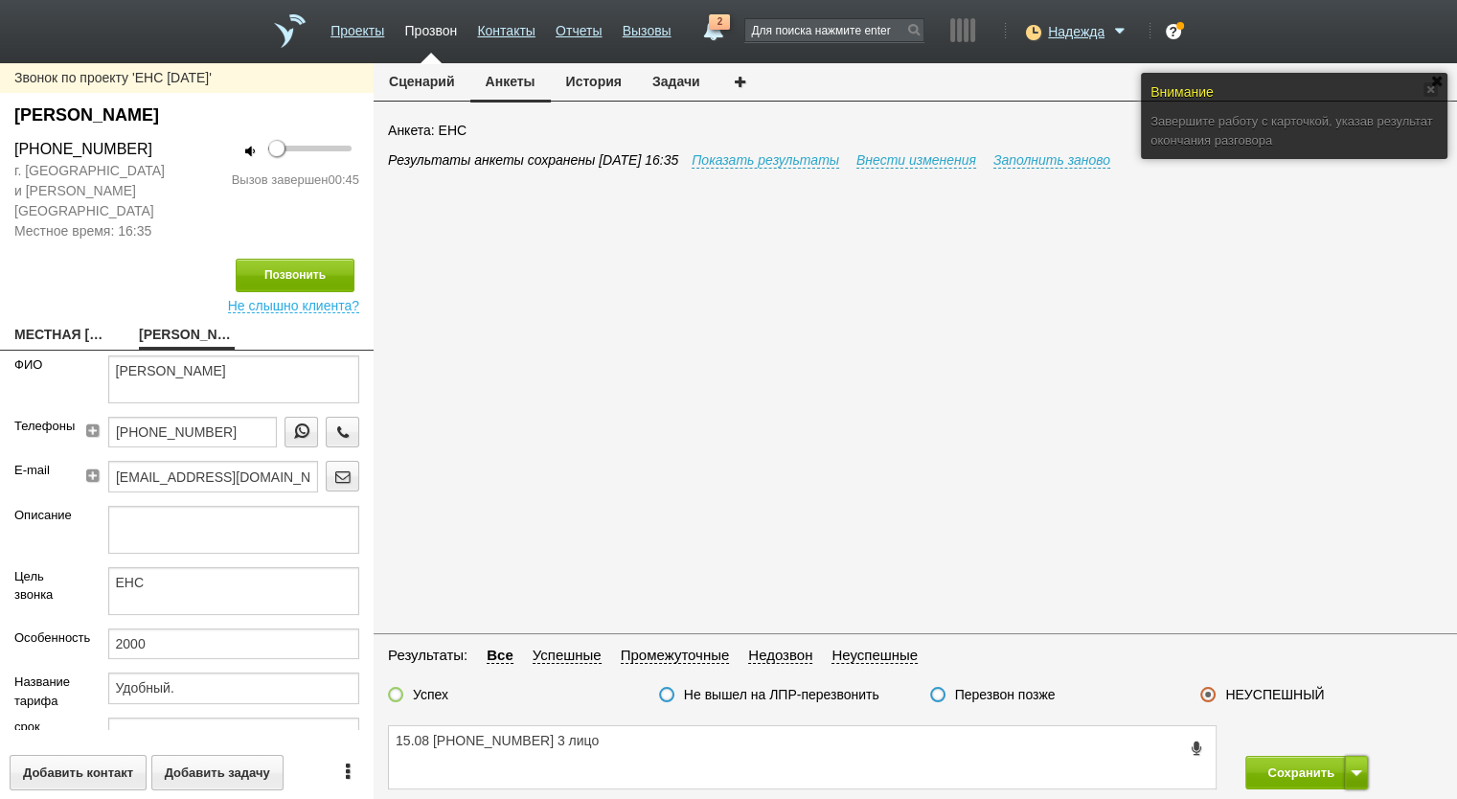
click at [1358, 763] on button at bounding box center [1356, 773] width 23 height 34
click at [1331, 743] on button "Сохранить и остаться" at bounding box center [1293, 737] width 148 height 34
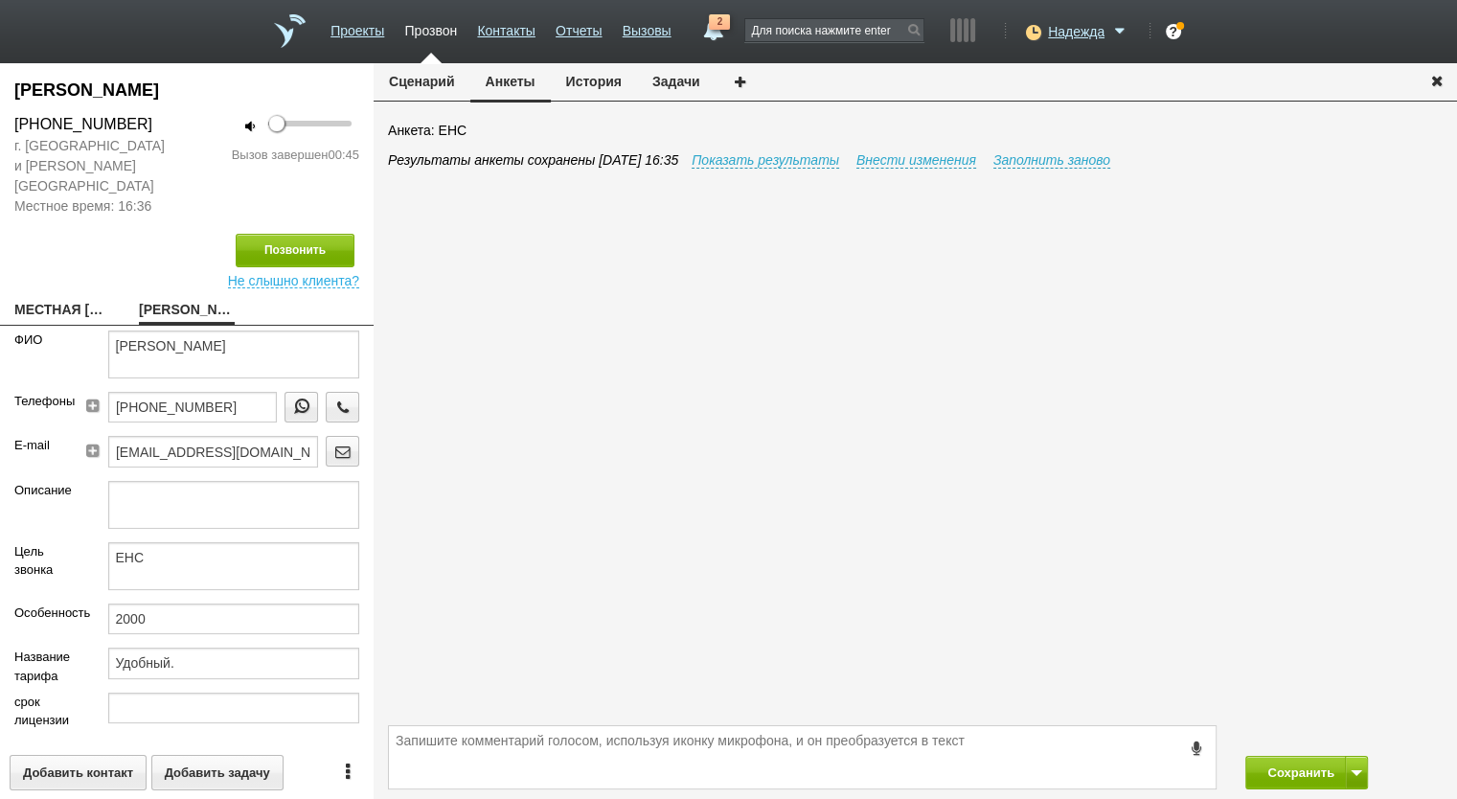
click at [552, 710] on div "Результаты анкеты сохранены 15.08.2025 16:35 Показать результаты Внести изменен…" at bounding box center [922, 435] width 1069 height 570
click at [687, 762] on textarea at bounding box center [802, 757] width 827 height 62
click at [1271, 760] on button "Сохранить" at bounding box center [1295, 773] width 101 height 34
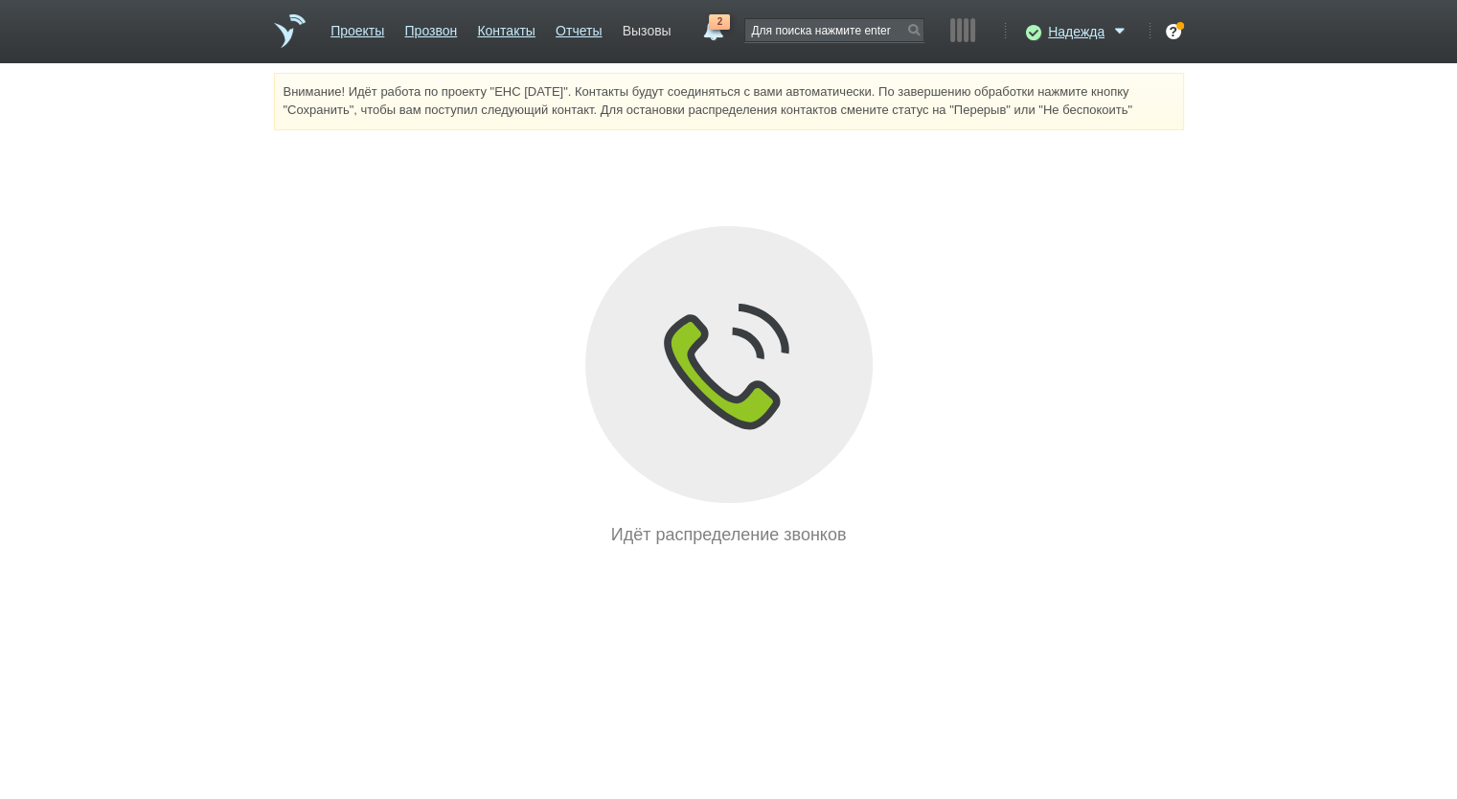
click at [648, 34] on link "Вызовы" at bounding box center [647, 27] width 49 height 28
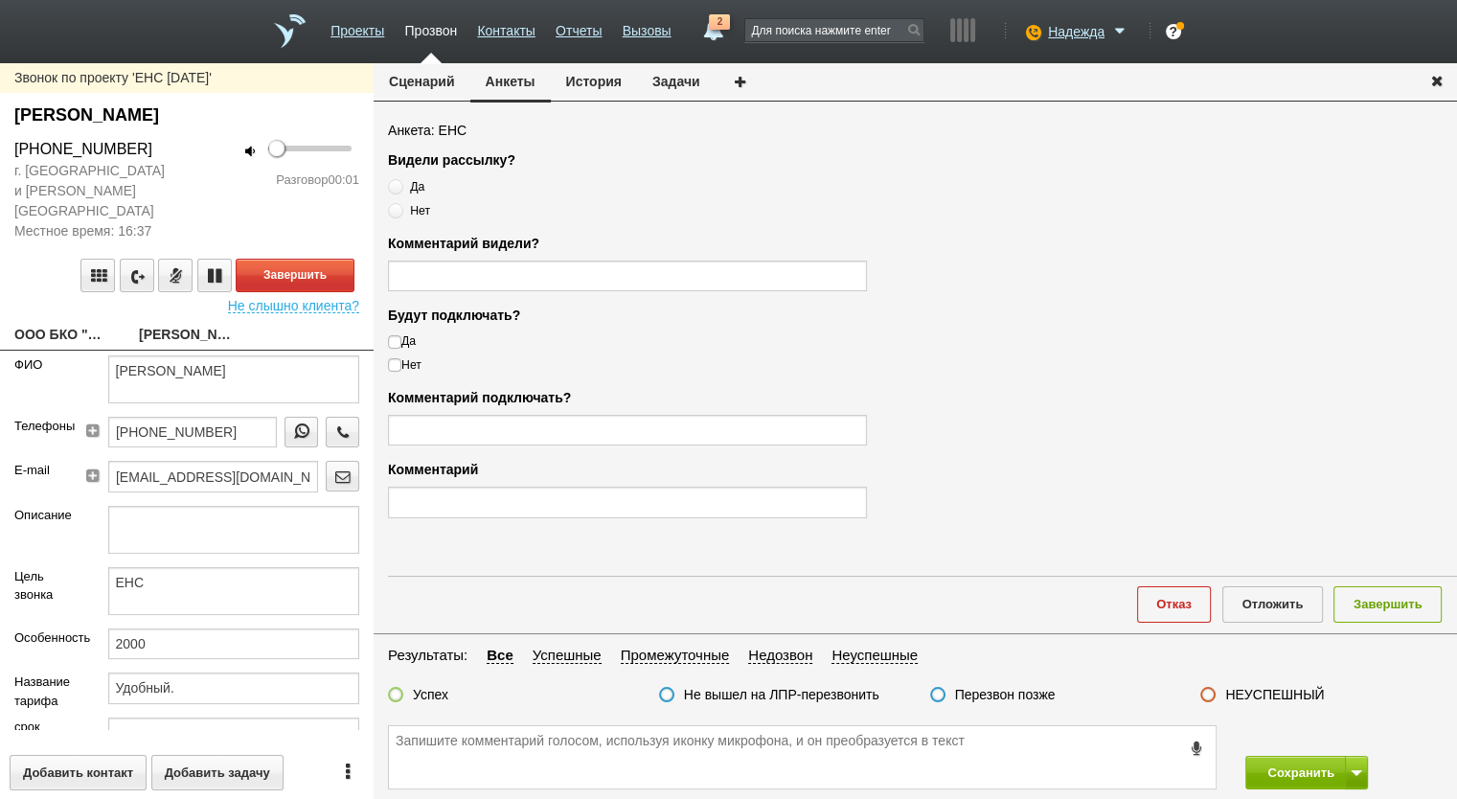
click at [56, 323] on link "ООО БКО "Идеал"" at bounding box center [62, 336] width 96 height 27
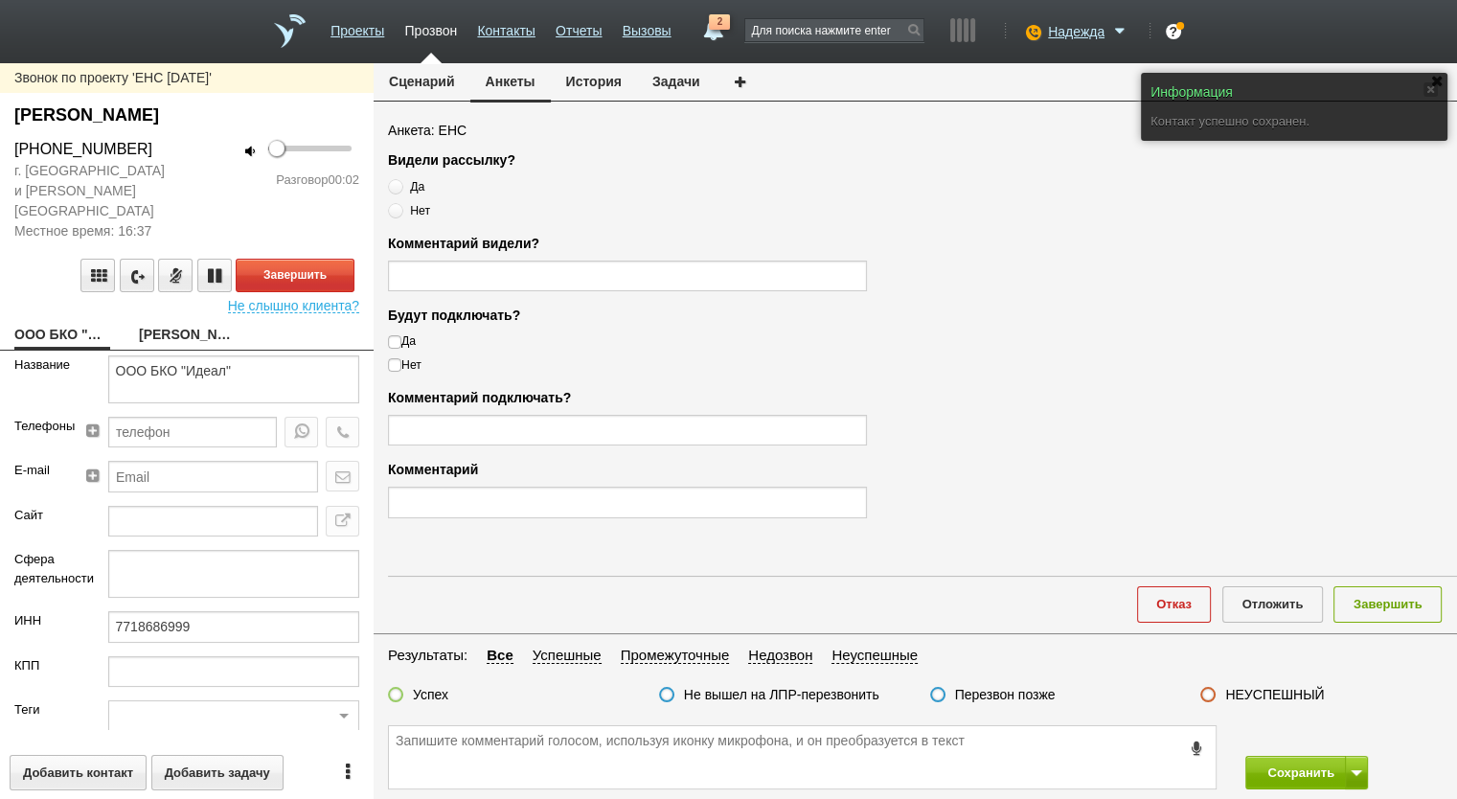
click at [443, 78] on button "Сценарий" at bounding box center [422, 81] width 97 height 36
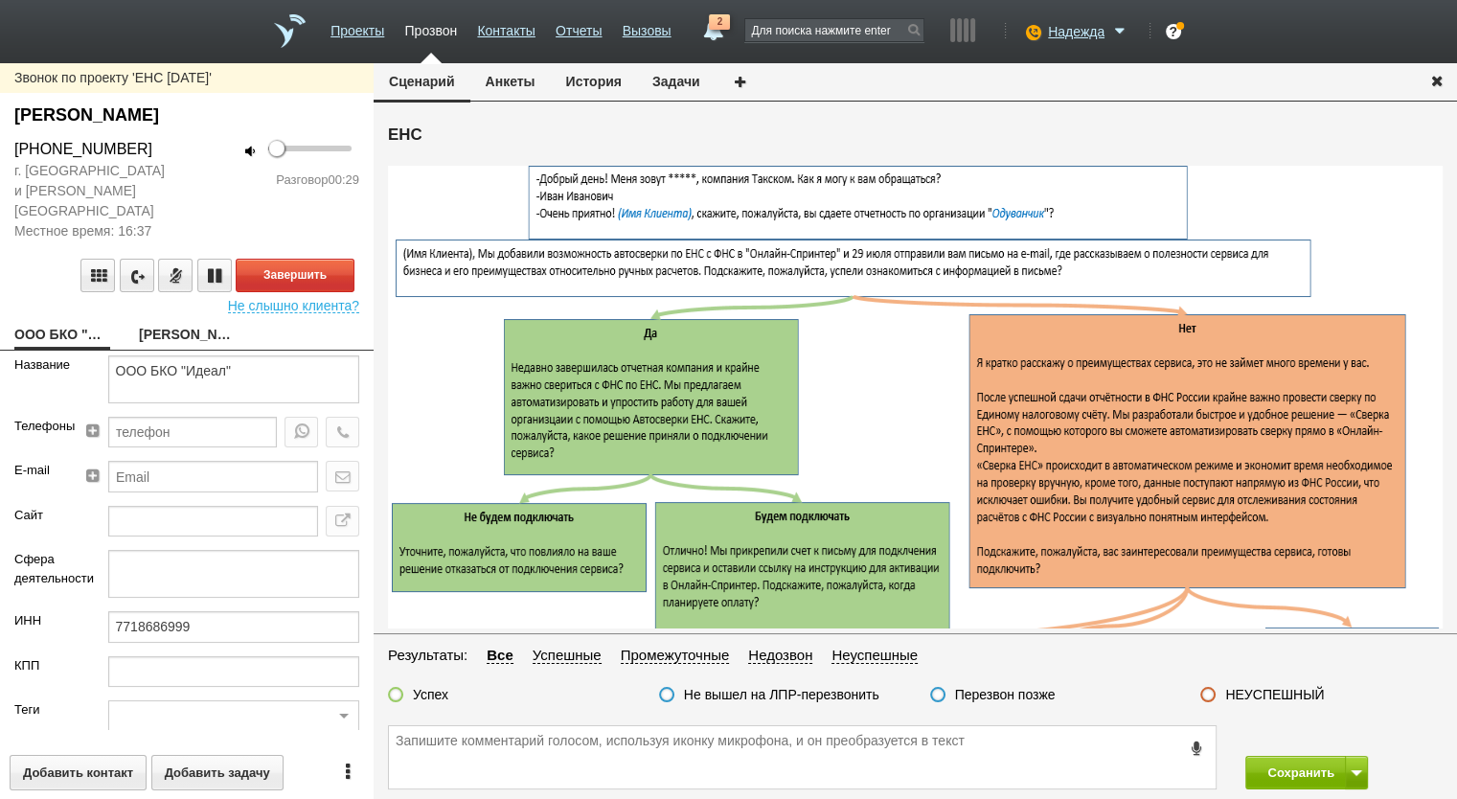
click at [507, 81] on button "Анкеты" at bounding box center [510, 81] width 80 height 36
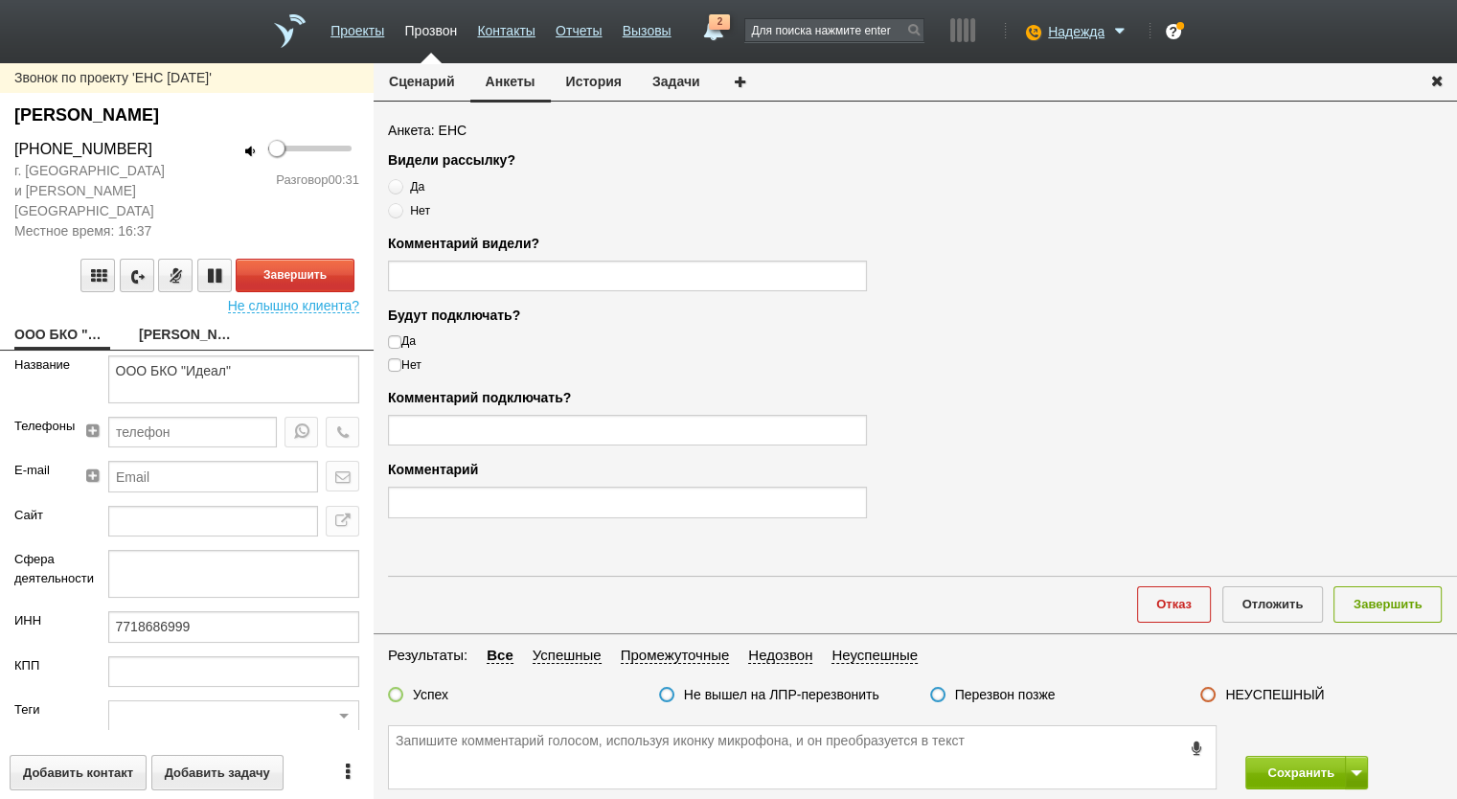
click at [196, 323] on link "Лагно Ольга Иосифовна" at bounding box center [187, 336] width 96 height 27
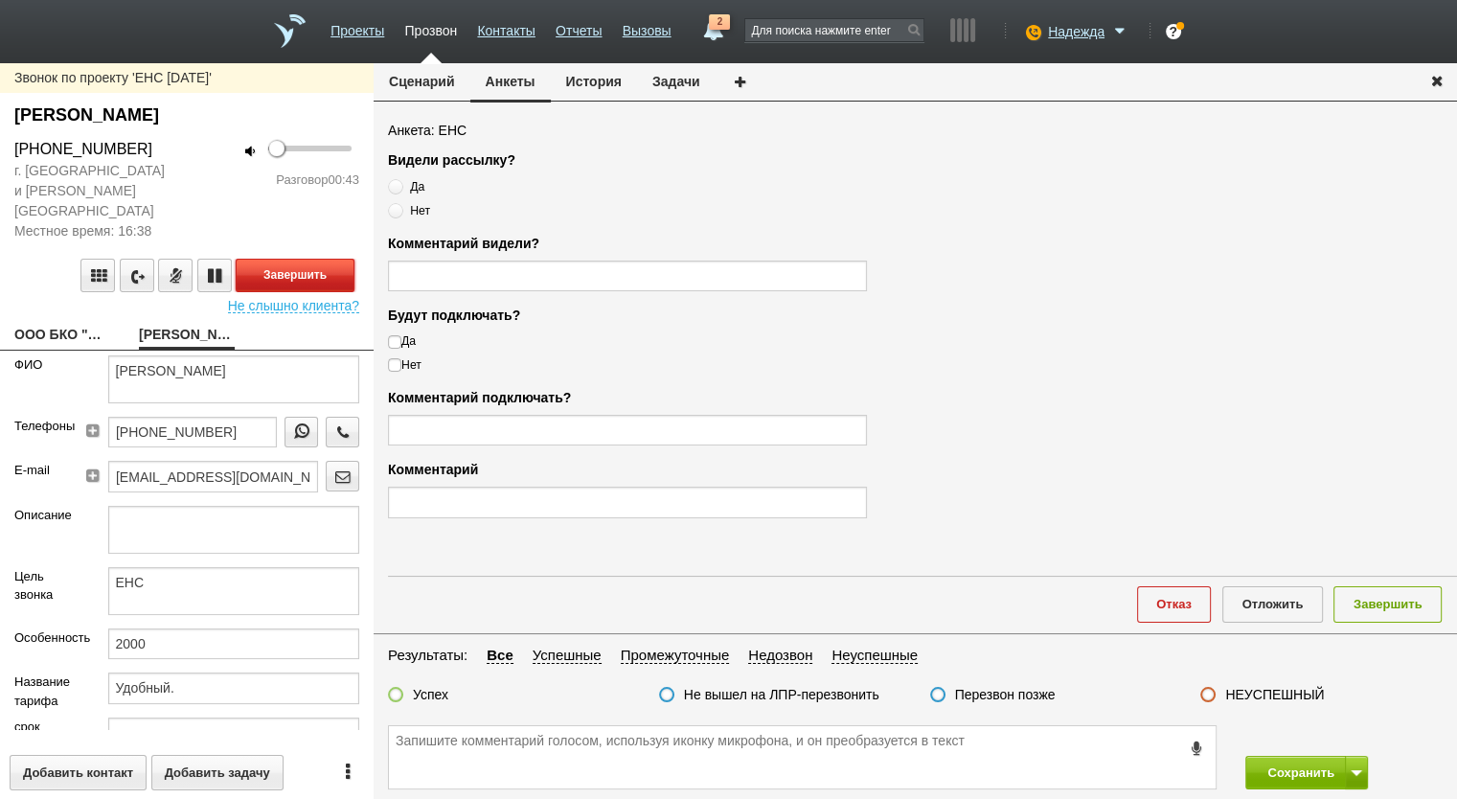
click at [300, 259] on button "Завершить" at bounding box center [295, 276] width 119 height 34
drag, startPoint x: 142, startPoint y: 153, endPoint x: 200, endPoint y: 183, distance: 65.6
click at [0, 138] on div "+7 (915) 471-02-25" at bounding box center [93, 149] width 187 height 23
click at [408, 210] on label "Нет" at bounding box center [627, 210] width 479 height 18
click at [400, 210] on input "Нет" at bounding box center [394, 207] width 12 height 12
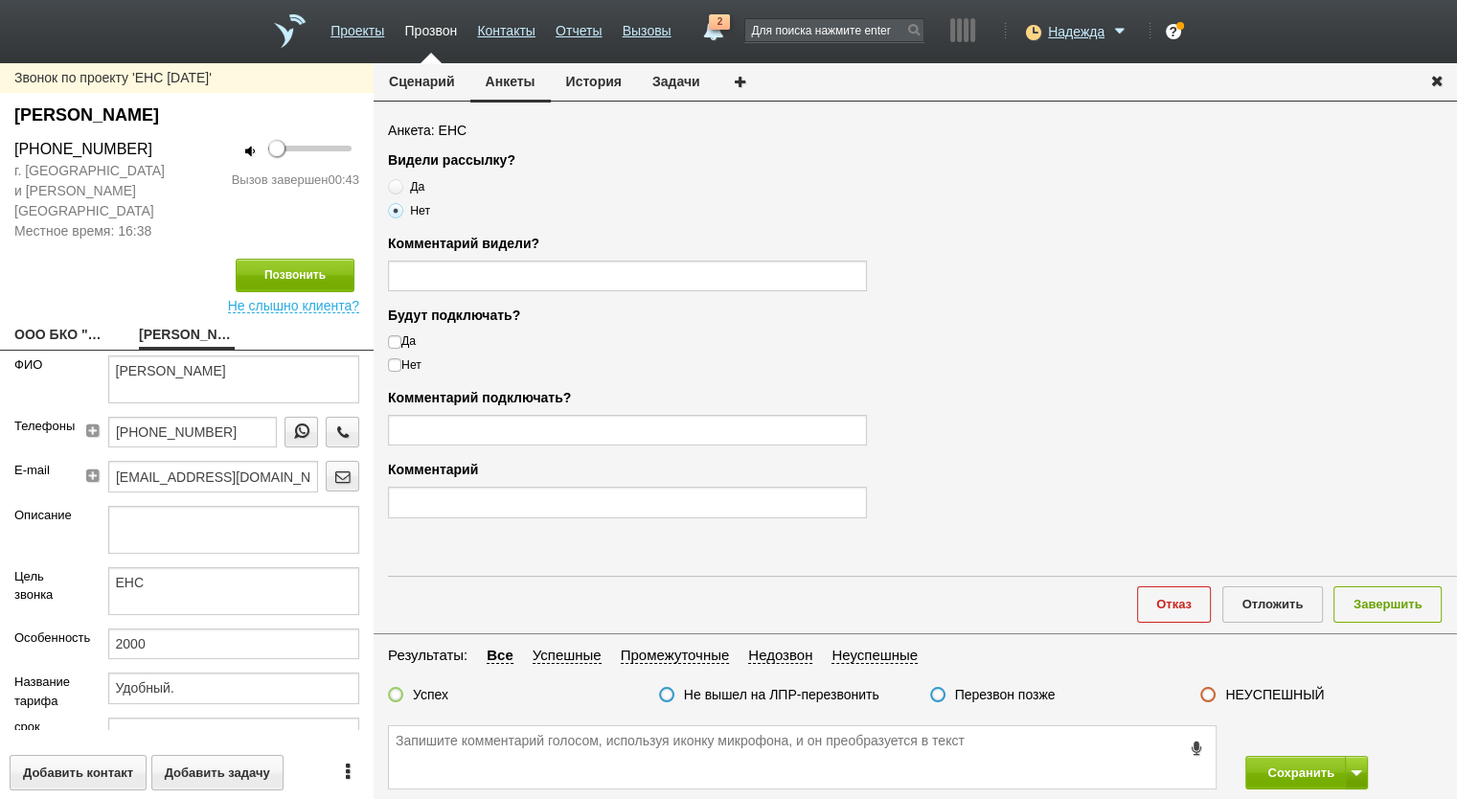
click at [412, 368] on label "Нет" at bounding box center [627, 364] width 479 height 17
click at [400, 368] on input "Нет" at bounding box center [394, 362] width 12 height 12
click at [433, 691] on label "Успех" at bounding box center [430, 694] width 35 height 17
click at [0, 0] on input "Успех" at bounding box center [0, 0] width 0 height 0
click at [486, 742] on textarea at bounding box center [802, 757] width 827 height 62
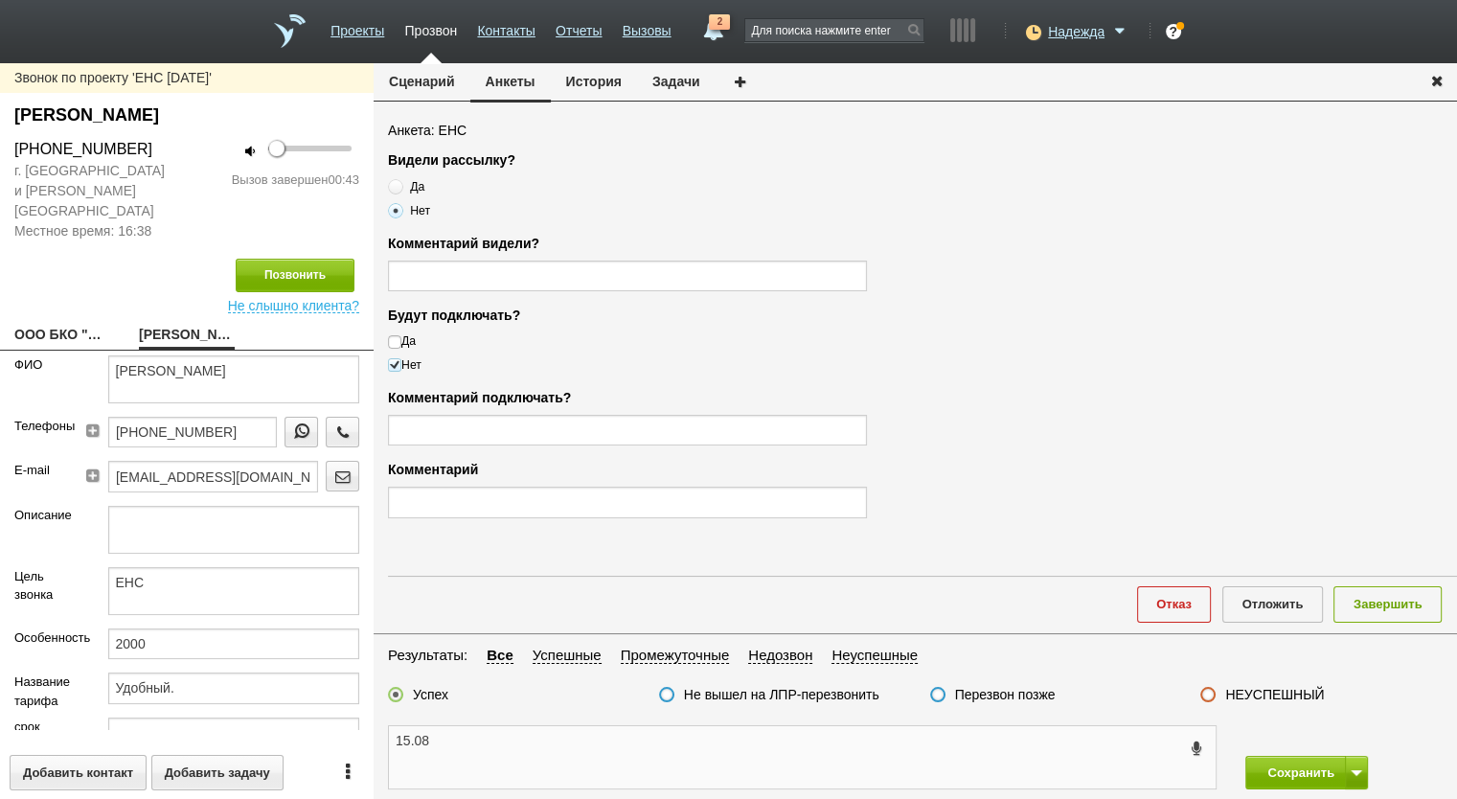
paste textarea "+7 (915) 471-02-25"
drag, startPoint x: 889, startPoint y: 769, endPoint x: 623, endPoint y: 753, distance: 266.8
click at [623, 753] on textarea "15.08 +7 (915) 471-02-25 лпр, Ольга, отказ, т.к. компания в спящем режиме" at bounding box center [802, 757] width 827 height 62
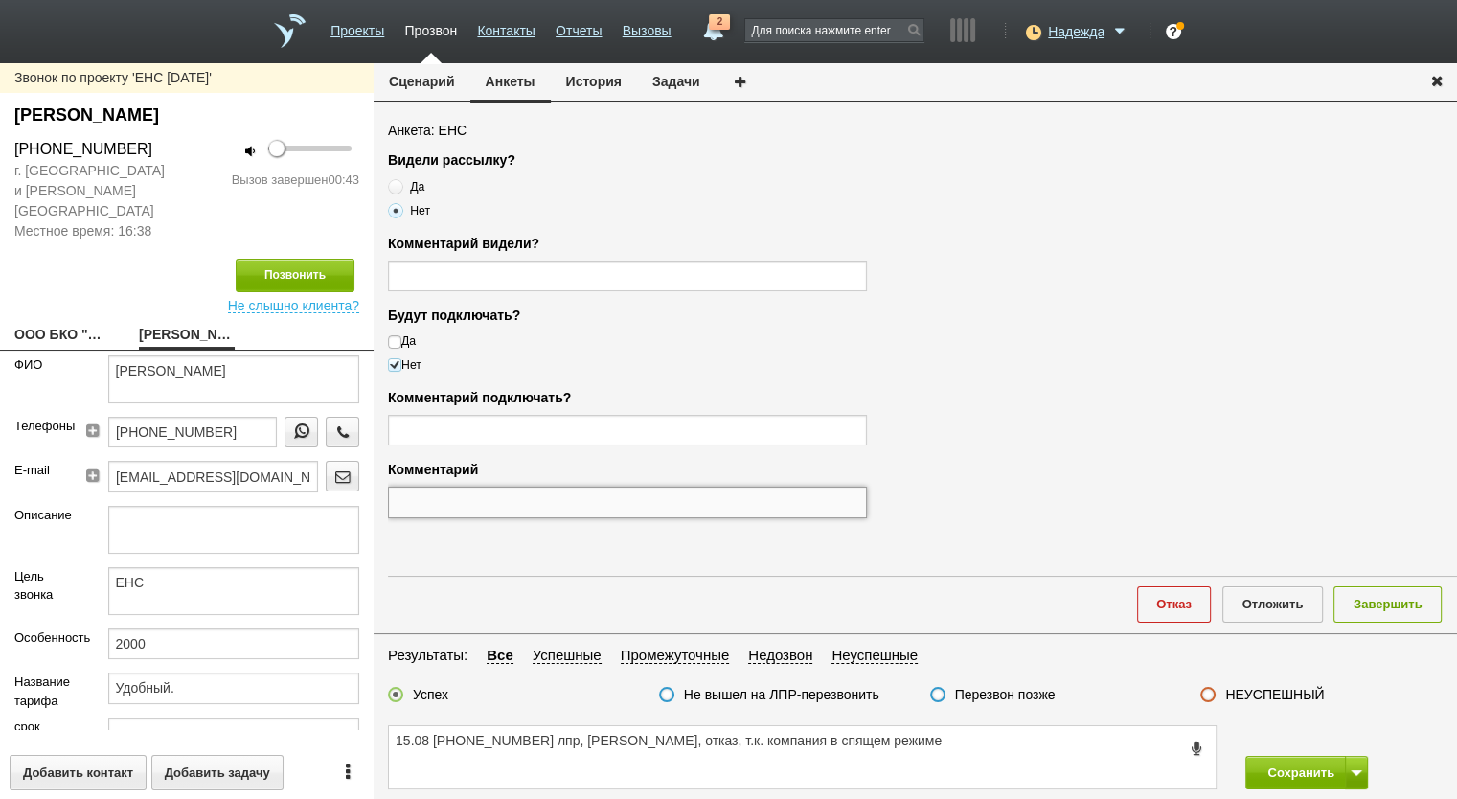
click at [544, 495] on input "text" at bounding box center [627, 502] width 479 height 31
paste input "отказ, т.к. компания в спящем режиме"
click at [1396, 600] on button "Завершить" at bounding box center [1388, 603] width 108 height 35
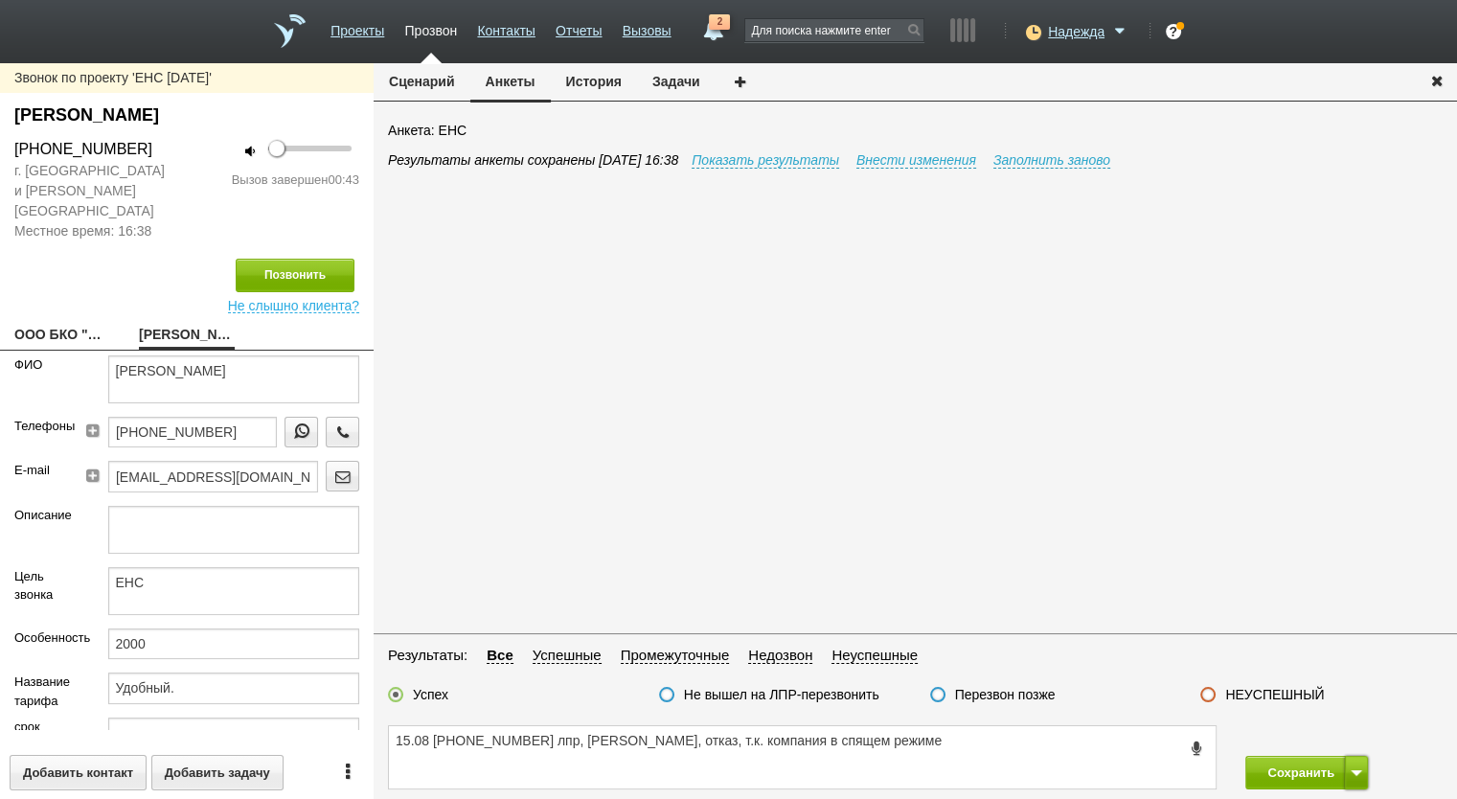
drag, startPoint x: 1359, startPoint y: 769, endPoint x: 1356, endPoint y: 760, distance: 10.3
click at [1358, 770] on span at bounding box center [1356, 773] width 11 height 6
click at [1341, 737] on button "Сохранить и остаться" at bounding box center [1293, 737] width 148 height 34
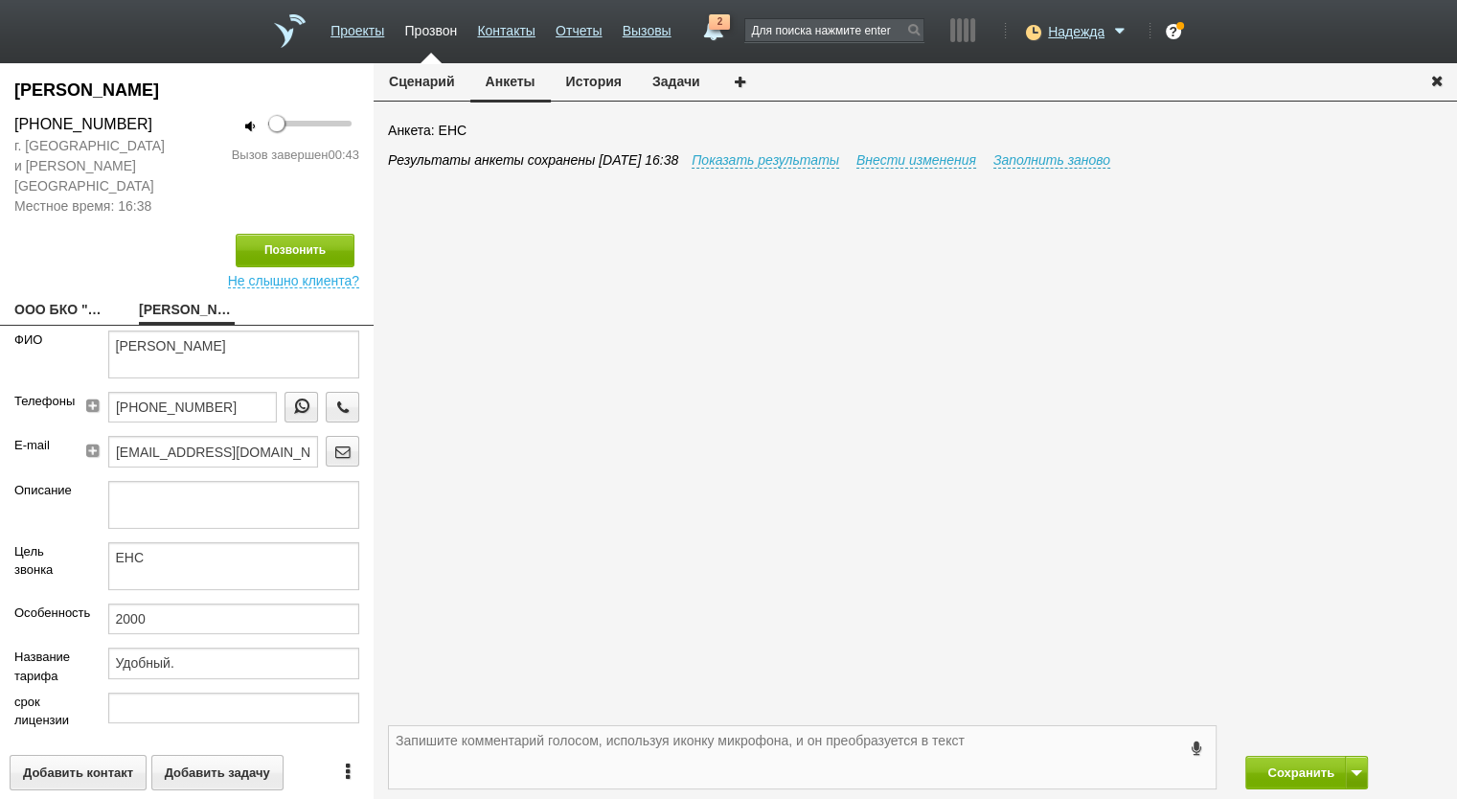
click at [514, 740] on textarea at bounding box center [802, 757] width 827 height 62
click at [1280, 769] on button "Сохранить" at bounding box center [1295, 773] width 101 height 34
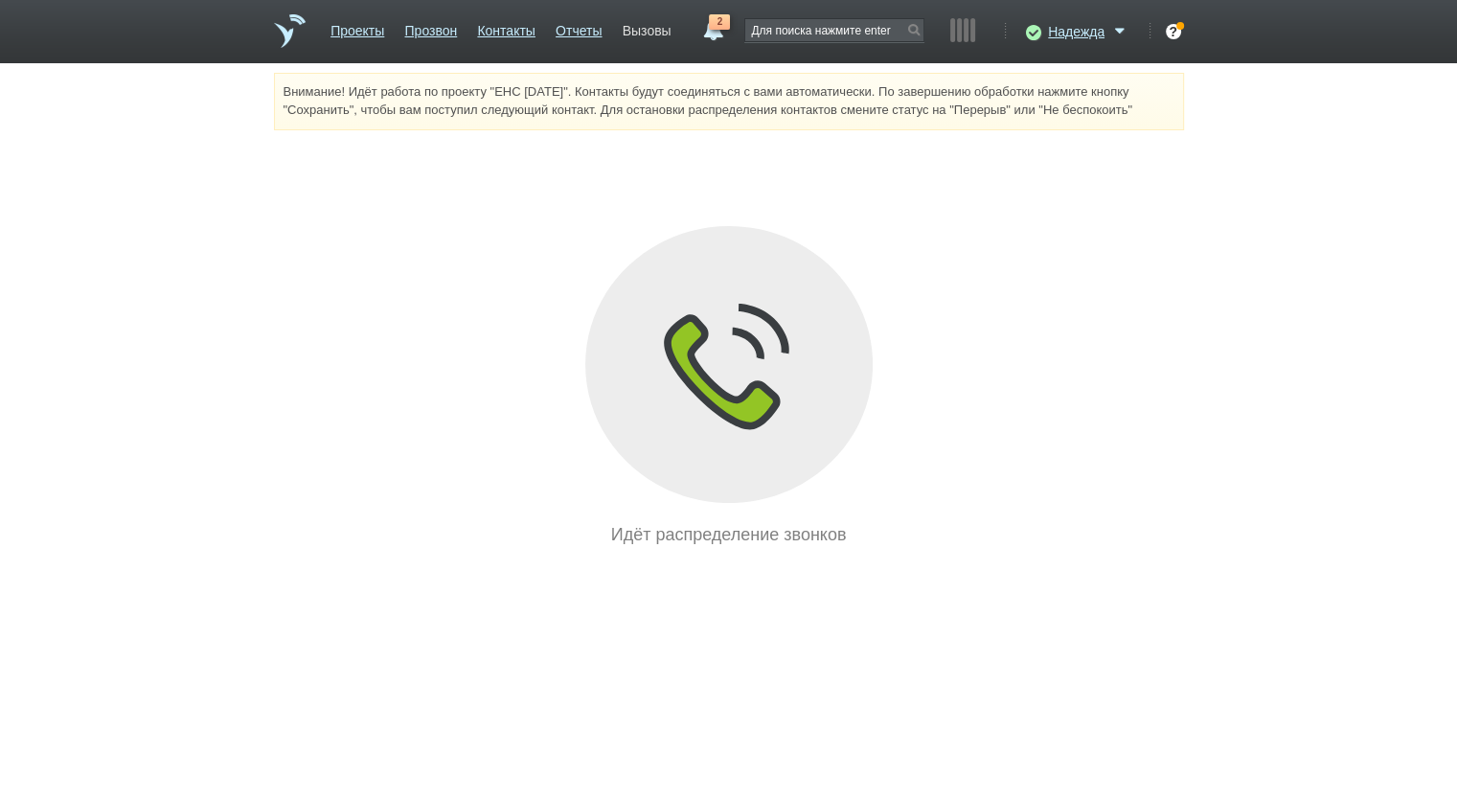
click at [653, 33] on link "Вызовы" at bounding box center [647, 27] width 49 height 28
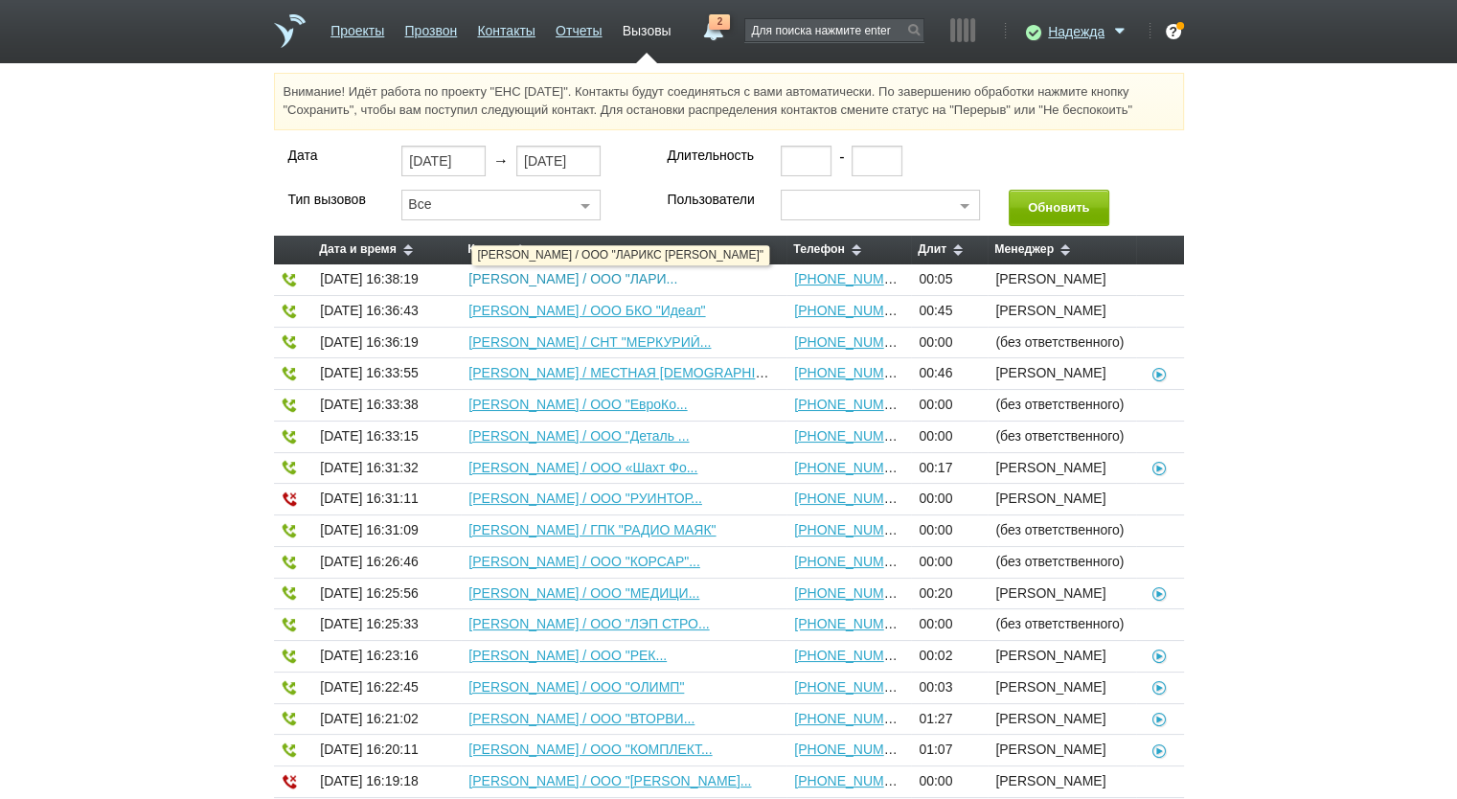
click at [677, 277] on link "[PERSON_NAME] / ООО "ЛАРИ..." at bounding box center [572, 278] width 209 height 15
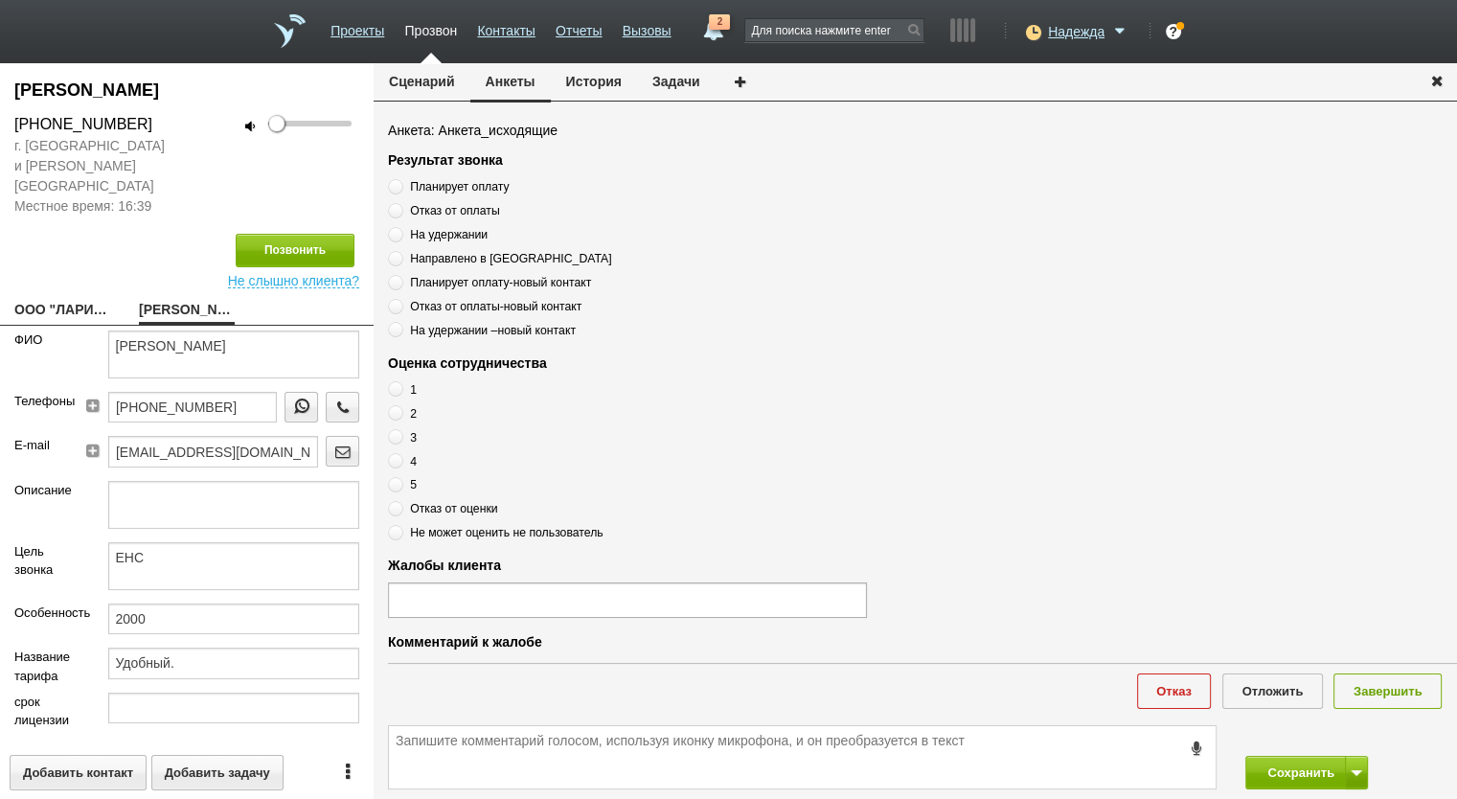
click at [80, 298] on link "ООО "ЛАРИКС ВУД"" at bounding box center [62, 311] width 96 height 27
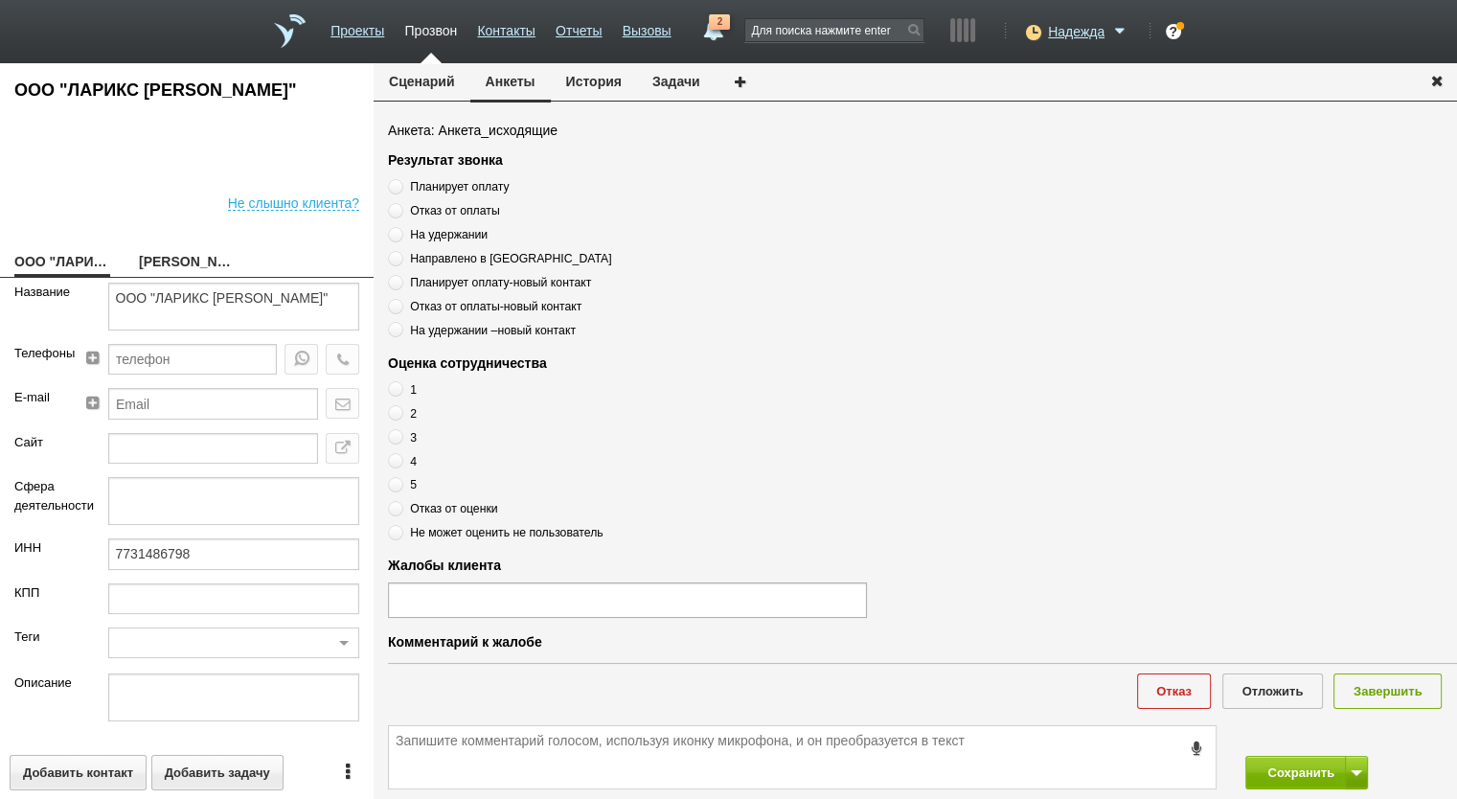
click at [197, 261] on link "Шкварук Сергей Владиславович" at bounding box center [187, 263] width 96 height 27
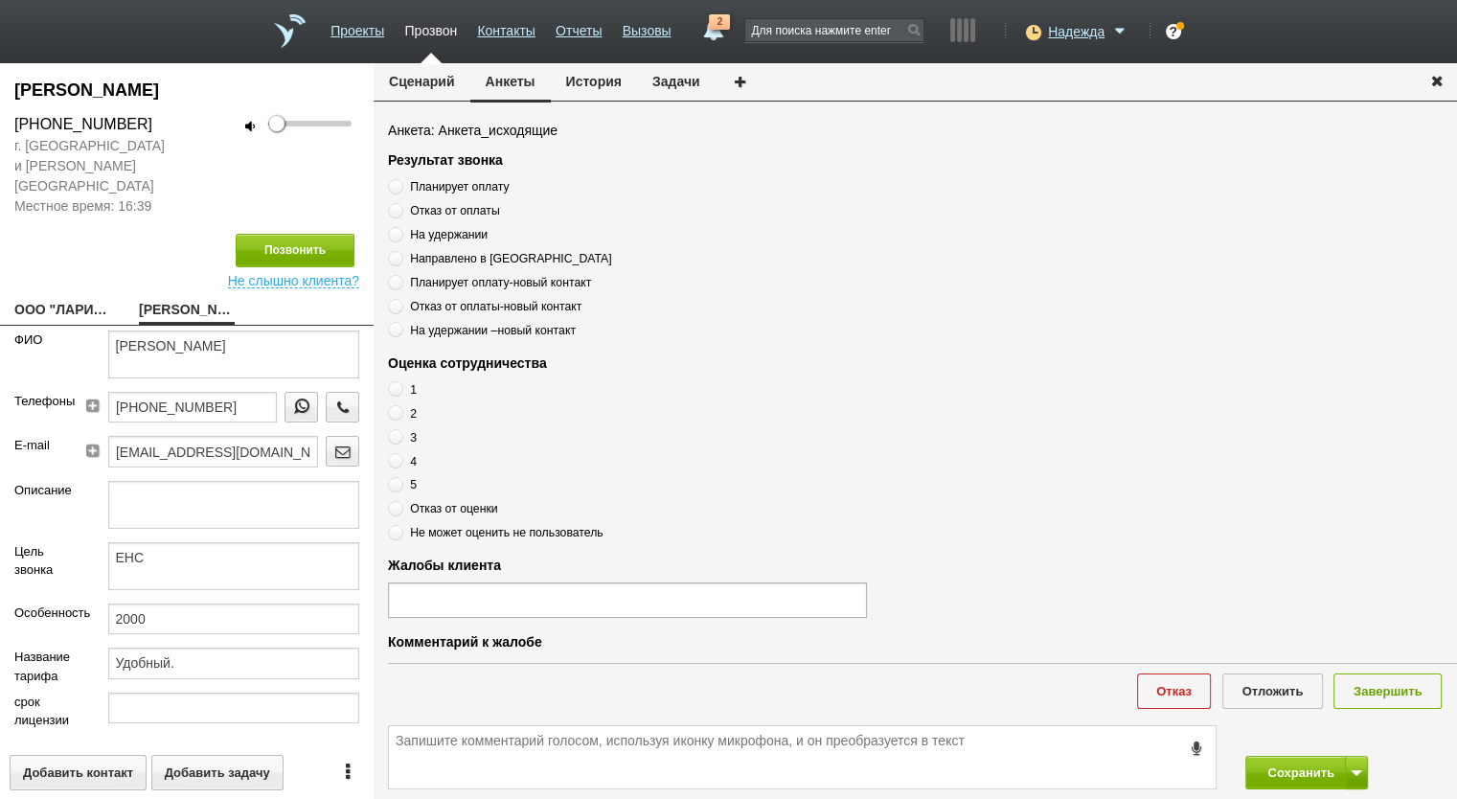
drag, startPoint x: 149, startPoint y: 127, endPoint x: 3, endPoint y: 126, distance: 146.6
click at [0, 126] on div "+7 (916) 511-77-94" at bounding box center [93, 124] width 187 height 23
click at [681, 82] on button "Задачи" at bounding box center [676, 81] width 79 height 36
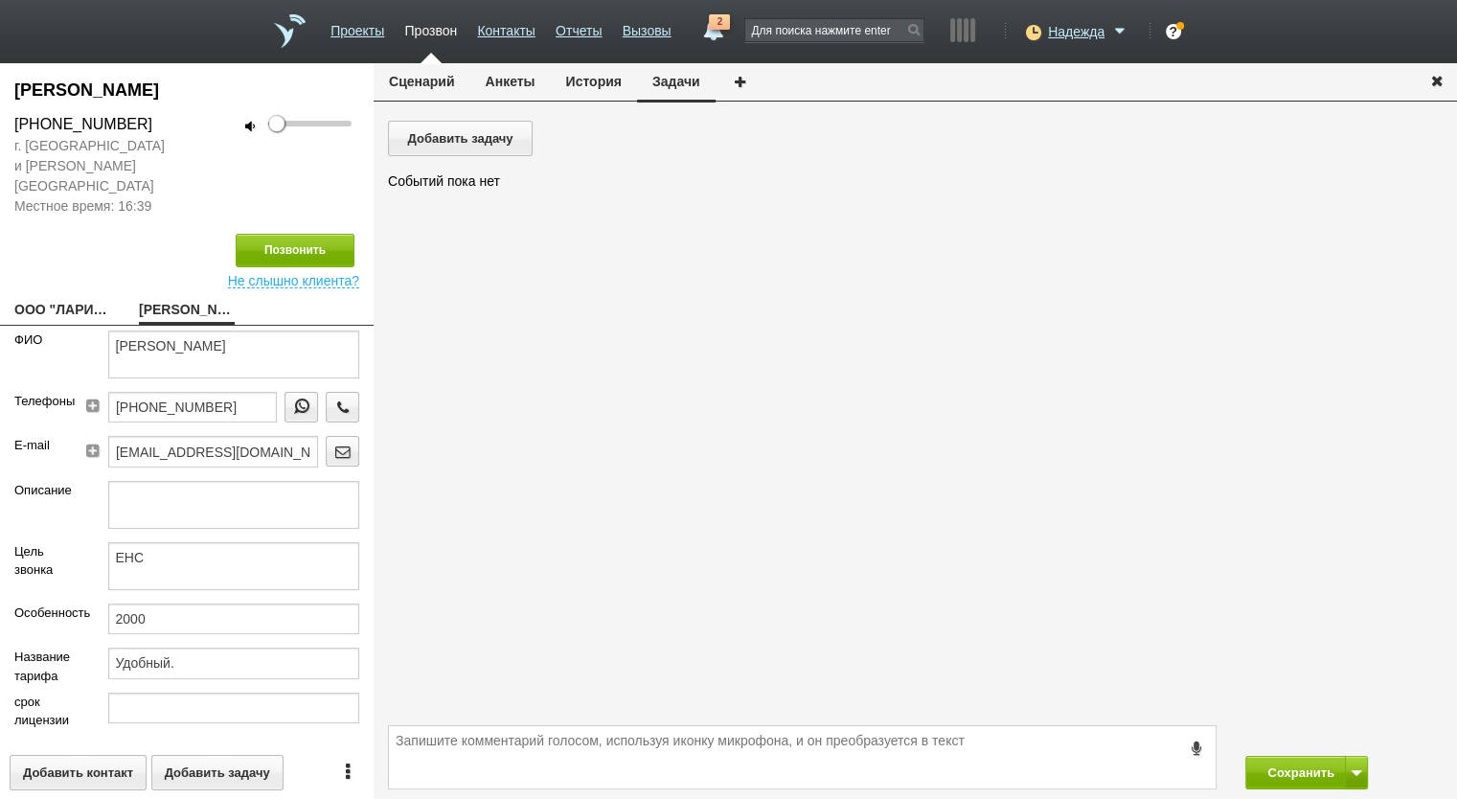
click at [615, 83] on button "История" at bounding box center [594, 81] width 86 height 36
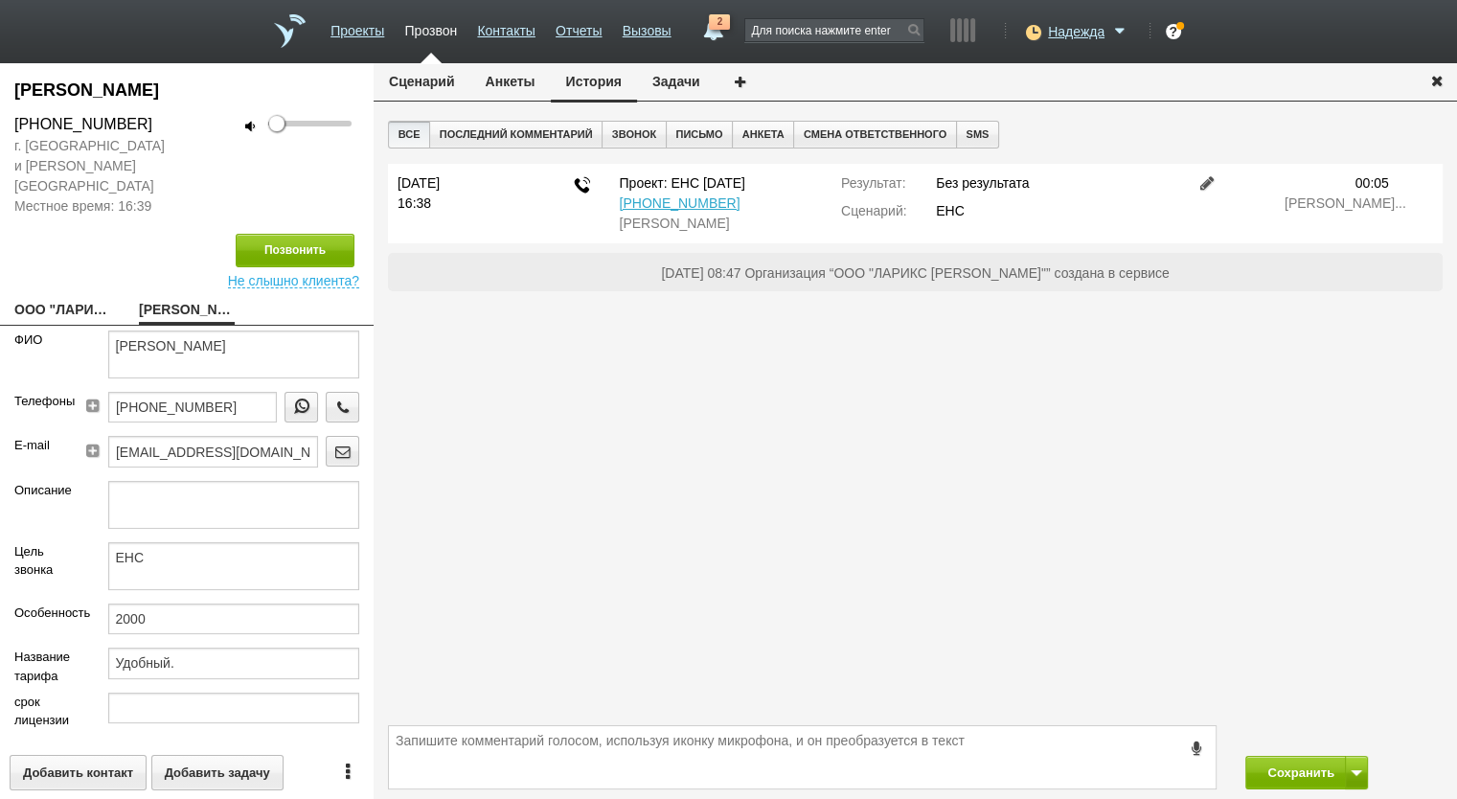
click at [1202, 189] on link at bounding box center [1207, 182] width 23 height 15
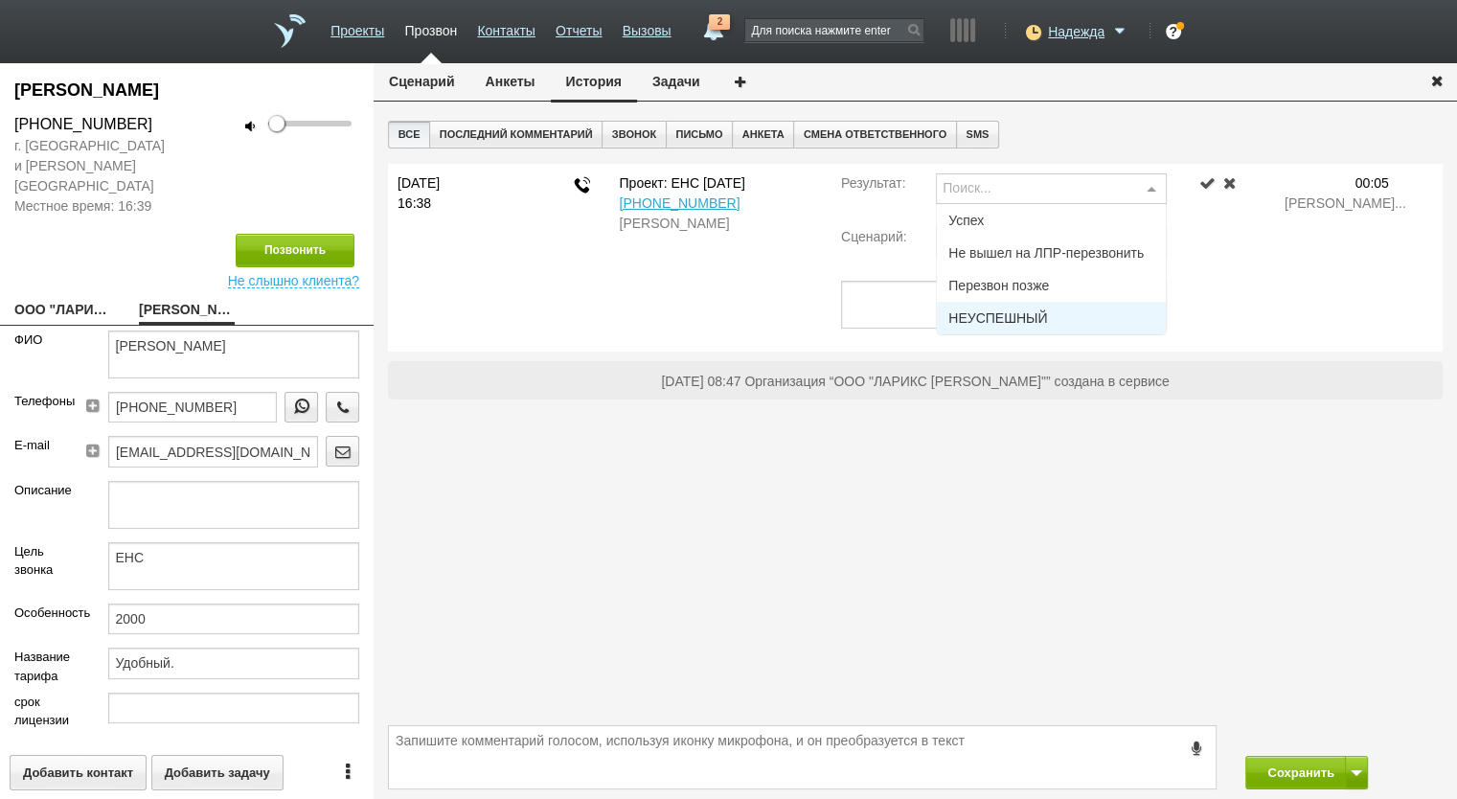
drag, startPoint x: 1021, startPoint y: 312, endPoint x: 1012, endPoint y: 307, distance: 11.2
click at [1021, 313] on span "НЕУСПЕШНЫЙ" at bounding box center [997, 317] width 99 height 13
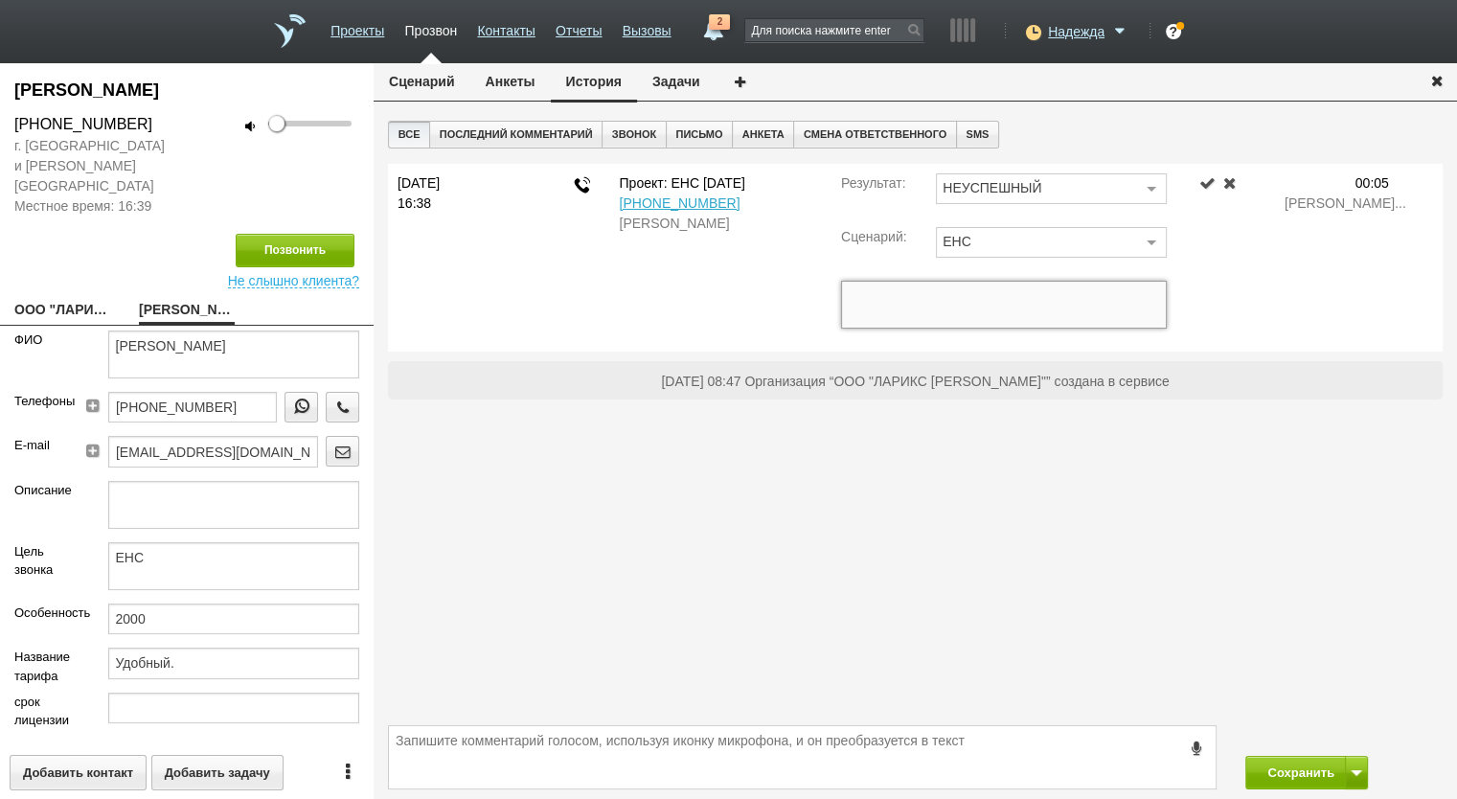
click at [1004, 301] on textarea at bounding box center [1004, 305] width 326 height 48
paste textarea "+7 (916) 511-77-94"
click at [1199, 189] on link at bounding box center [1207, 182] width 23 height 15
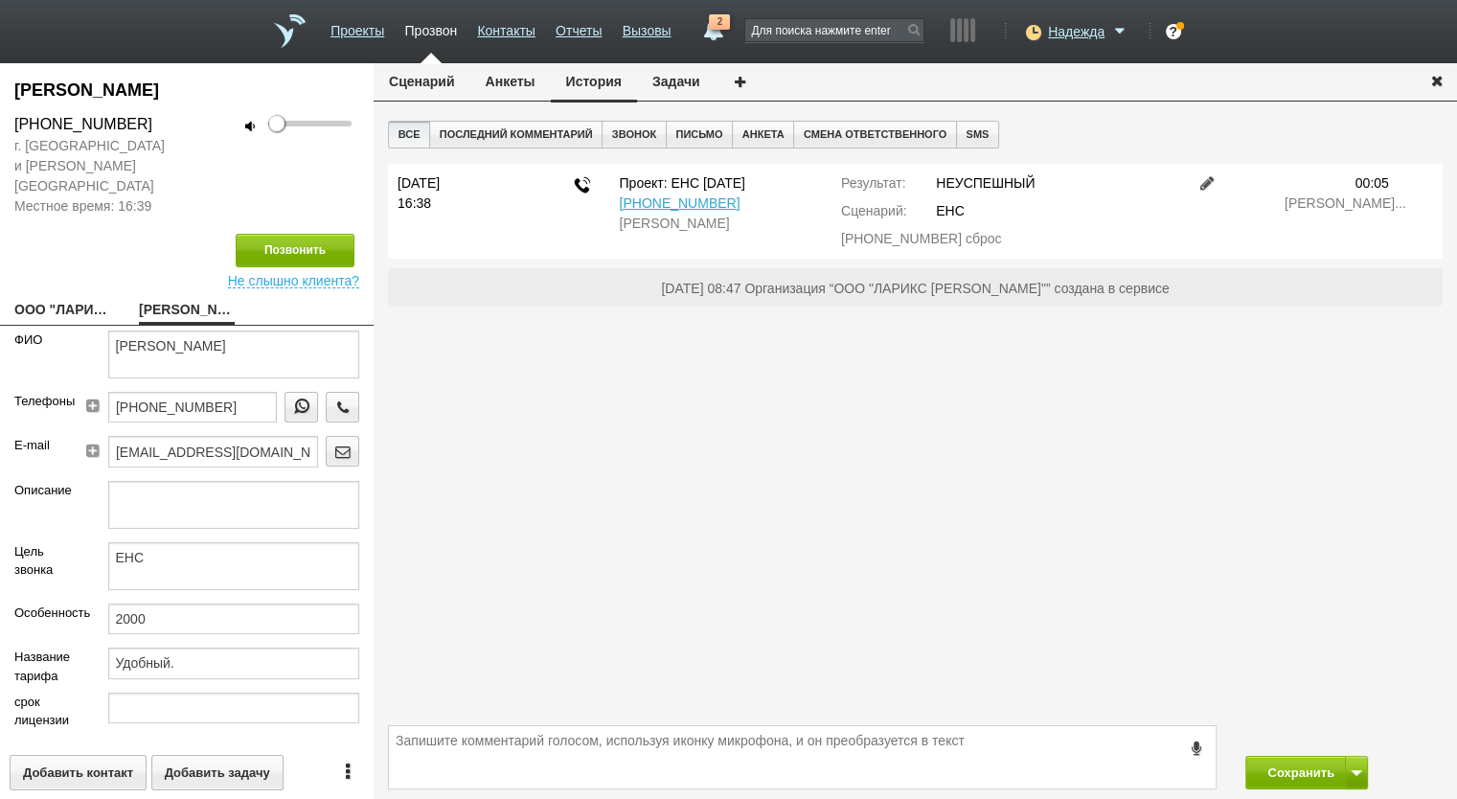
click at [1206, 181] on link at bounding box center [1207, 182] width 23 height 15
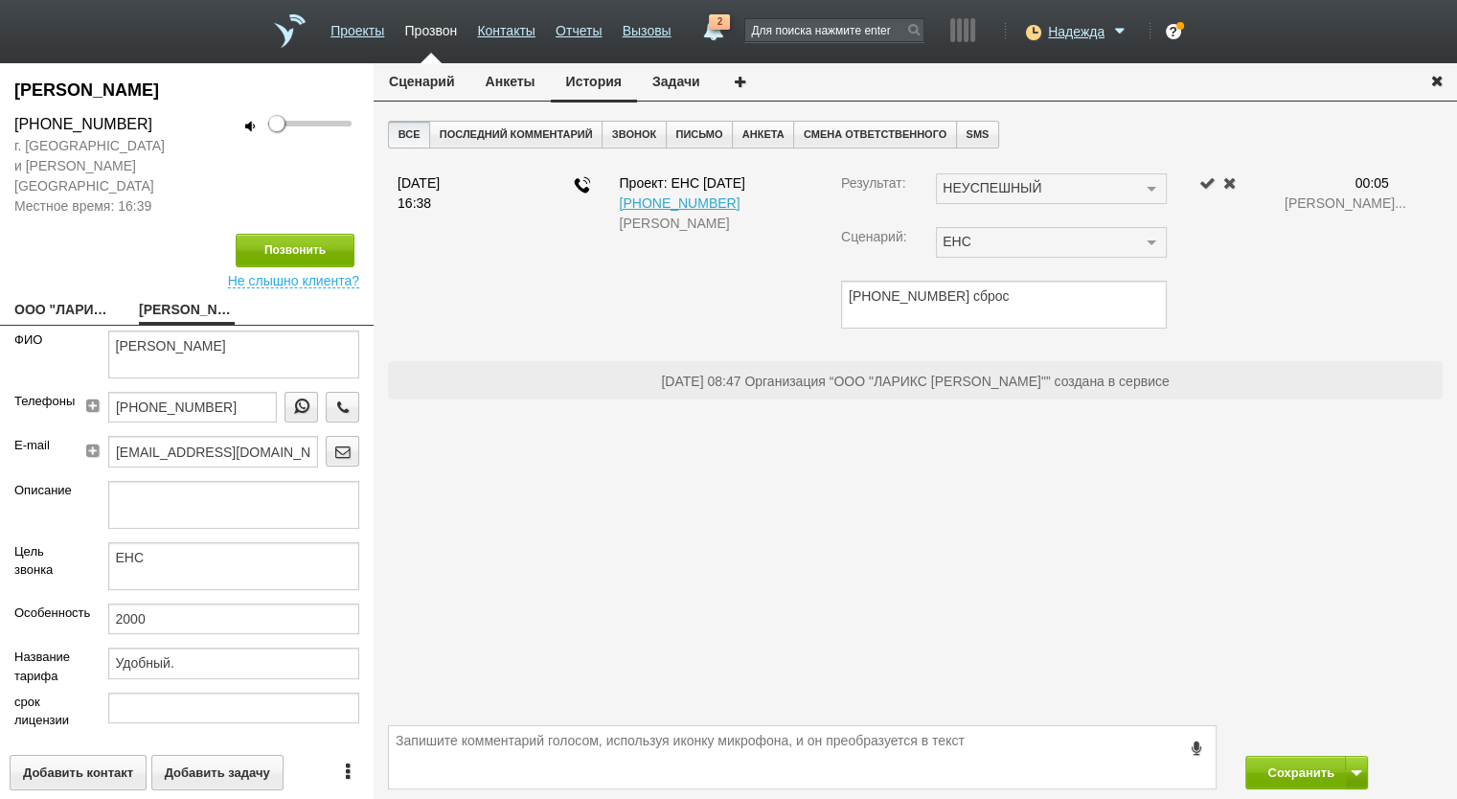
click at [1199, 413] on div "Все Последний комментарий Звонок Письмо Анкета Смена ответственного SMS 15 авгу…" at bounding box center [916, 418] width 1084 height 595
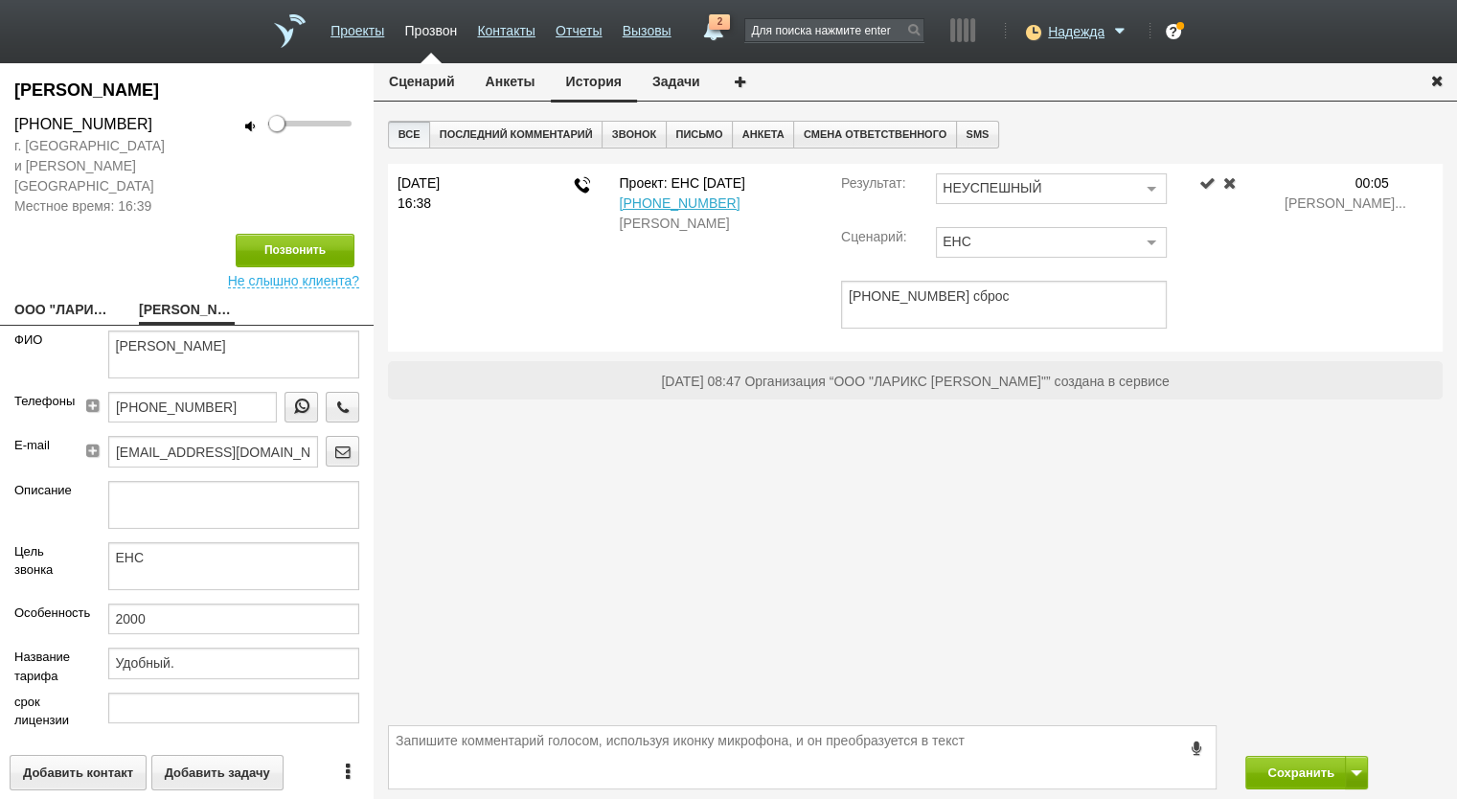
click at [1200, 173] on div at bounding box center [1225, 257] width 89 height 169
click at [1205, 179] on link at bounding box center [1207, 182] width 23 height 15
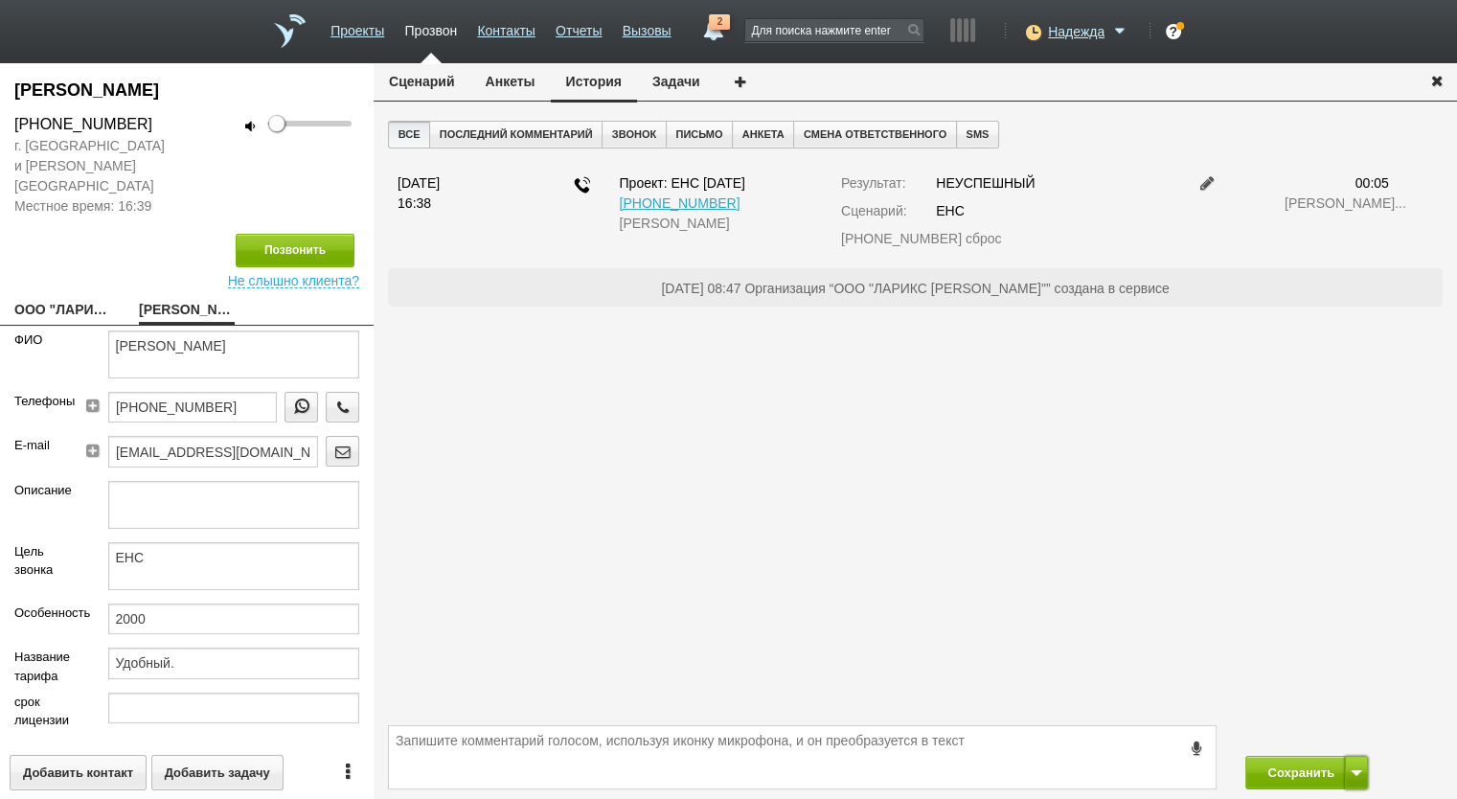
click at [1366, 781] on button at bounding box center [1356, 773] width 23 height 34
click at [1341, 733] on button "Сохранить и остаться" at bounding box center [1293, 737] width 148 height 34
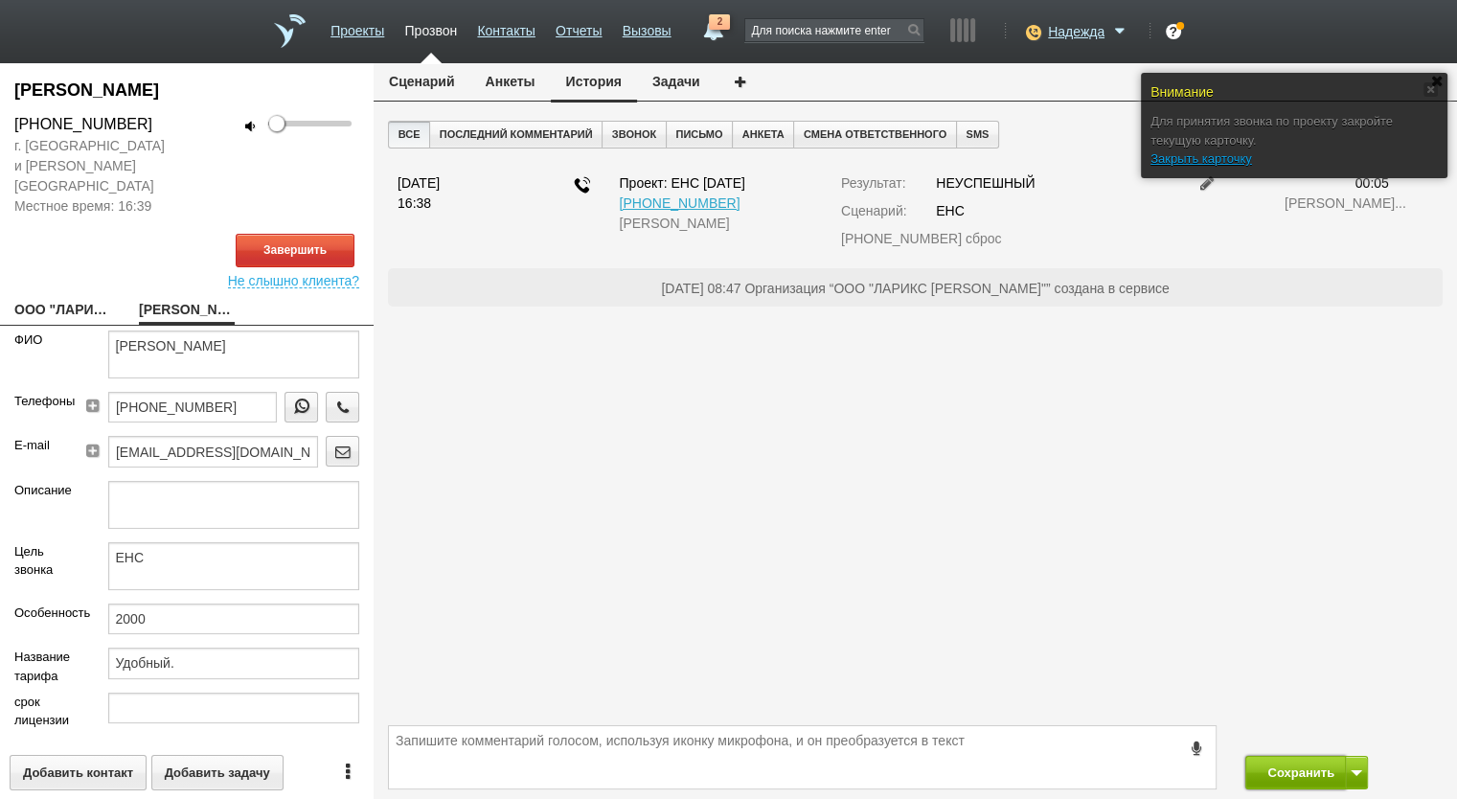
click at [1288, 775] on button "Сохранить" at bounding box center [1295, 773] width 101 height 34
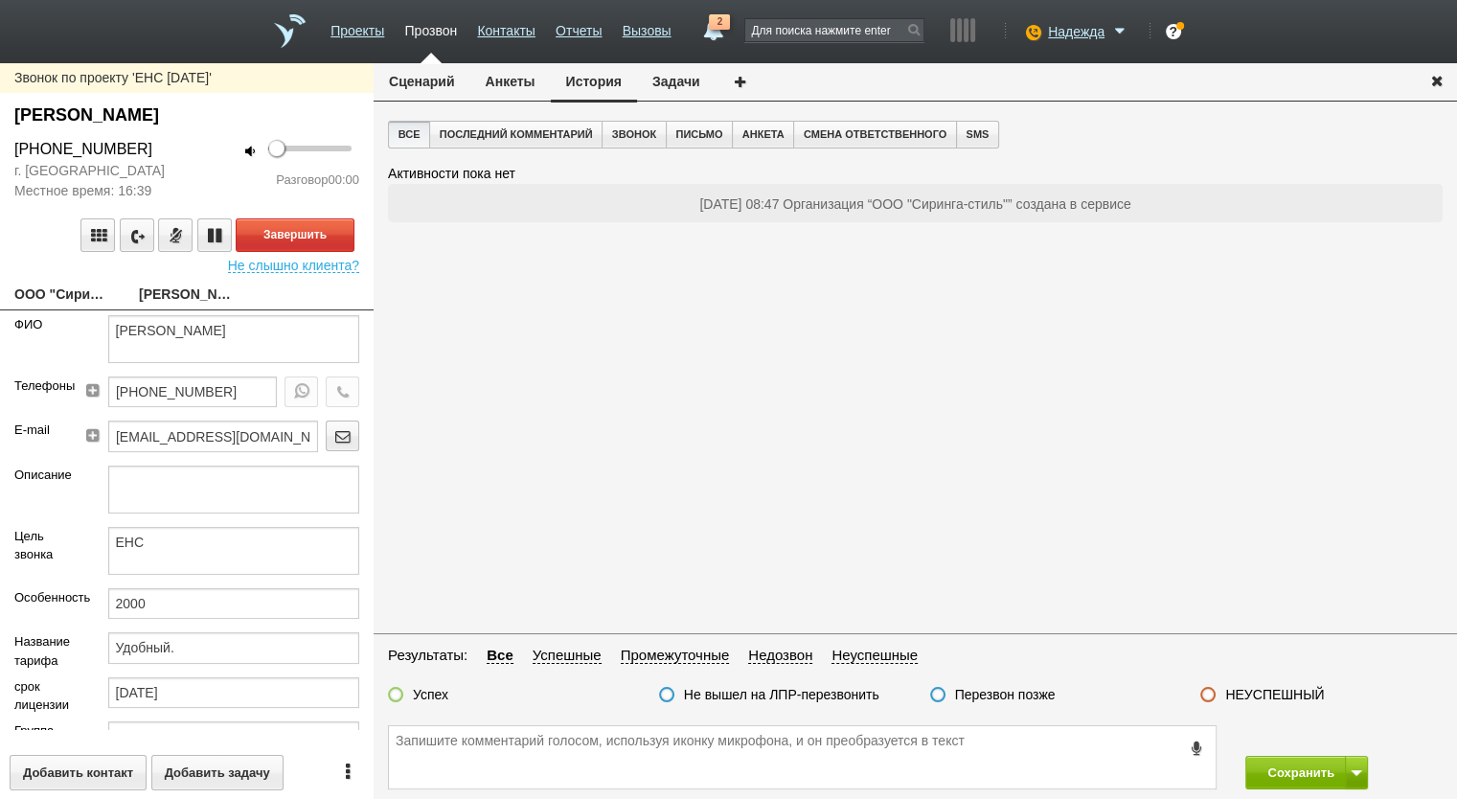
click at [77, 289] on link "ООО "Сиринга-стиль"" at bounding box center [62, 296] width 96 height 27
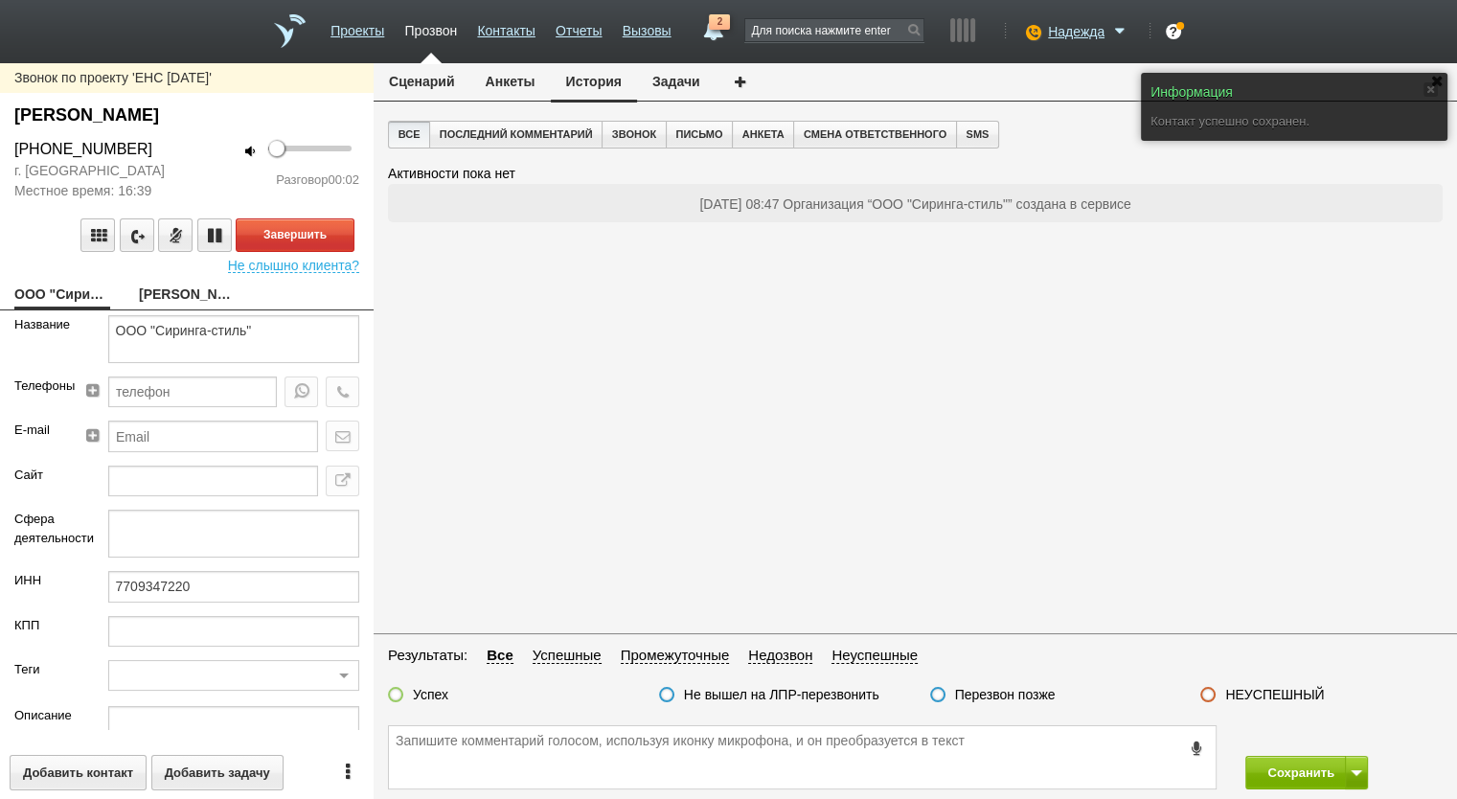
click at [441, 81] on button "Сценарий" at bounding box center [422, 81] width 97 height 36
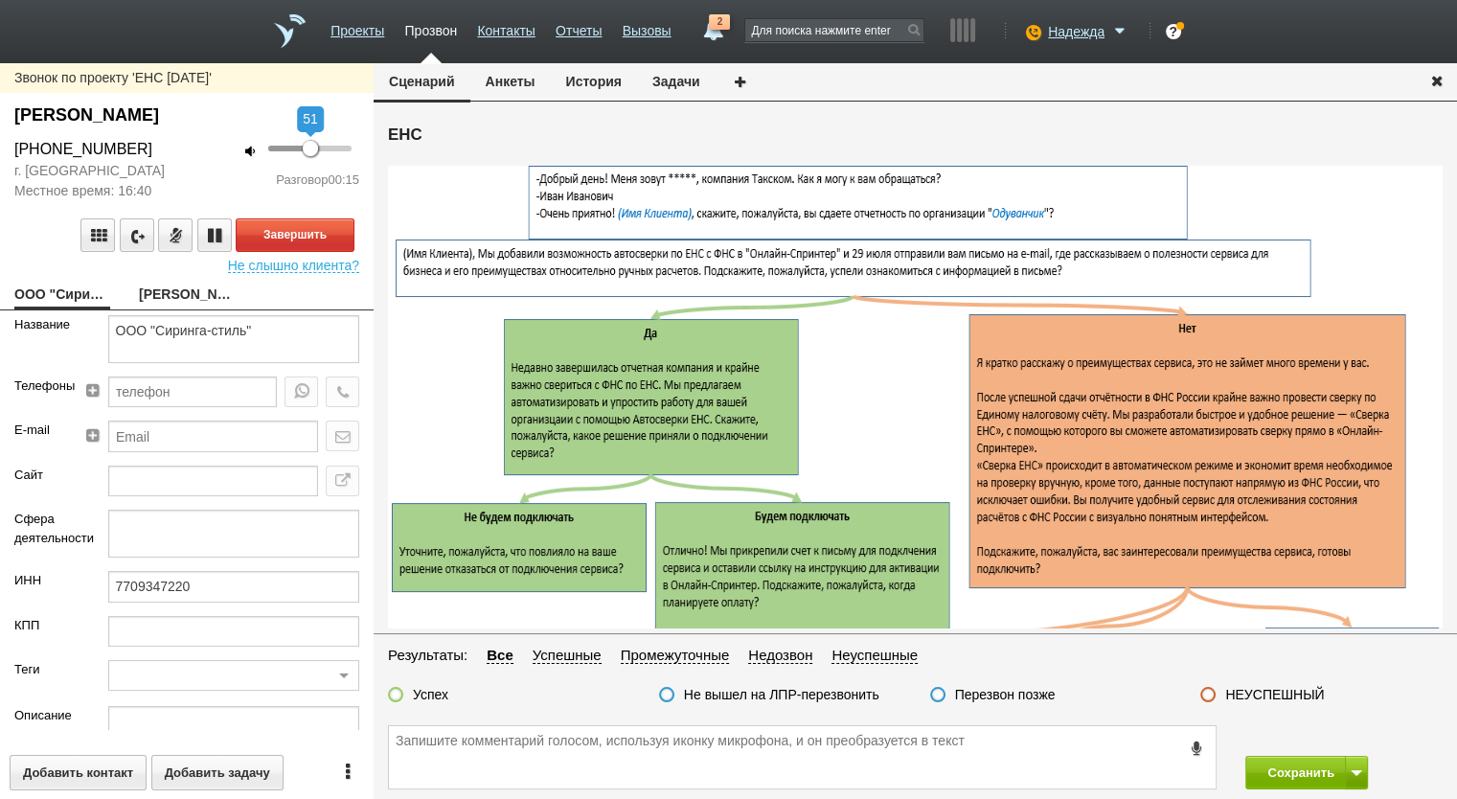
drag, startPoint x: 277, startPoint y: 148, endPoint x: 310, endPoint y: 150, distance: 33.6
click at [310, 150] on div at bounding box center [310, 148] width 15 height 15
drag, startPoint x: 305, startPoint y: 151, endPoint x: 290, endPoint y: 150, distance: 14.4
click at [290, 150] on div at bounding box center [290, 148] width 15 height 15
drag, startPoint x: 284, startPoint y: 147, endPoint x: 301, endPoint y: 149, distance: 17.5
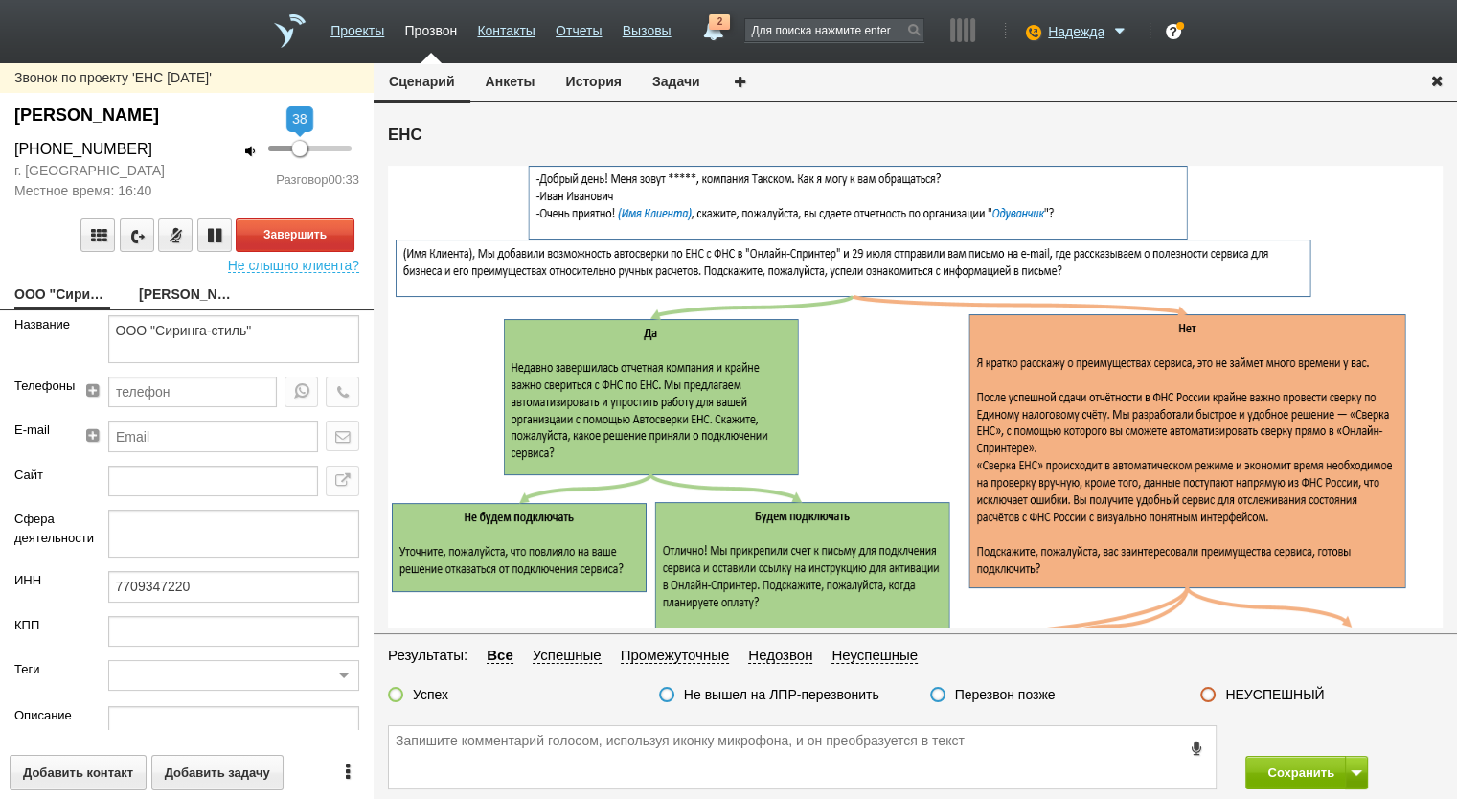
click at [301, 149] on div at bounding box center [299, 148] width 15 height 15
click at [192, 292] on link "Львова Елена Владимировна" at bounding box center [187, 296] width 96 height 27
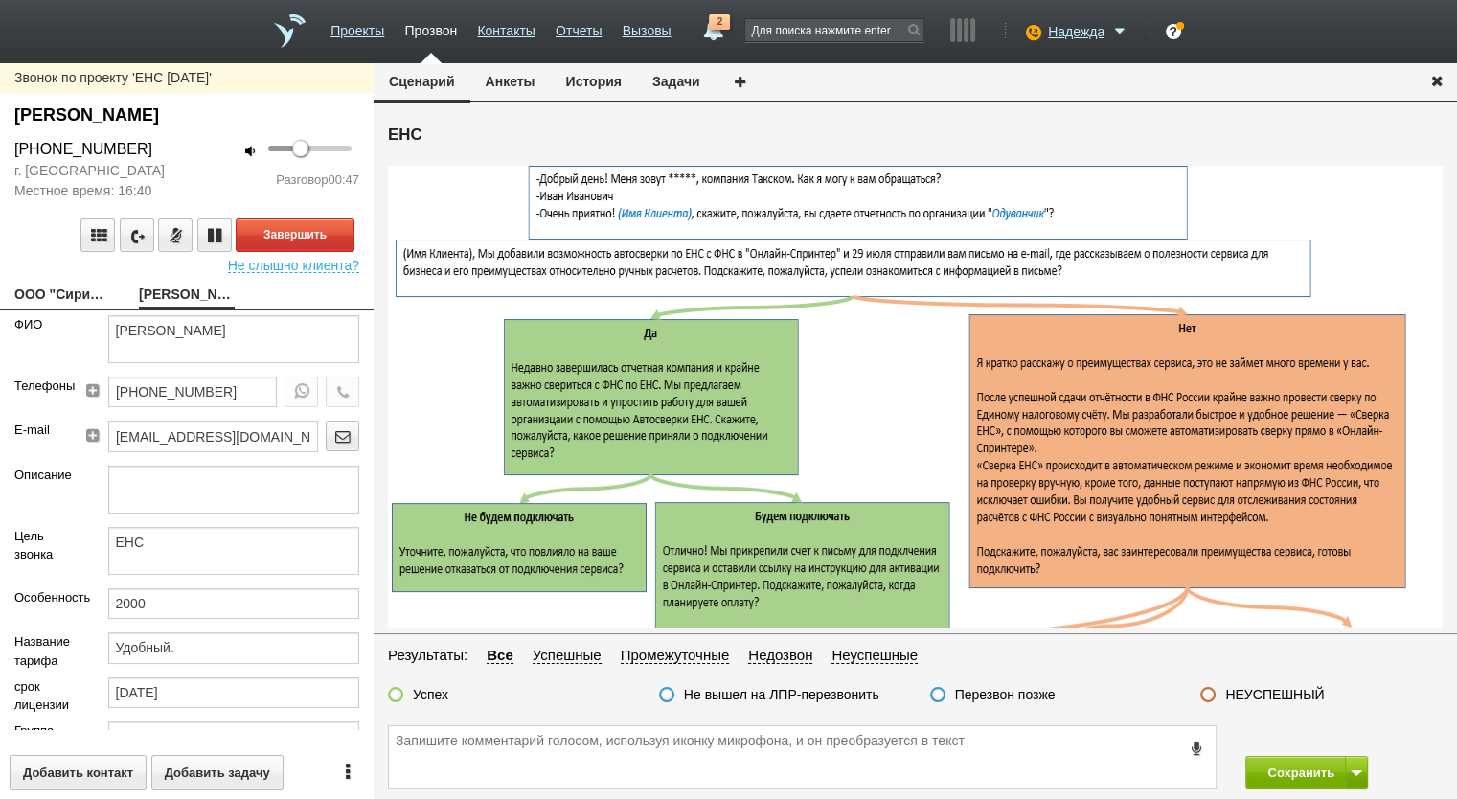
click at [57, 298] on link "ООО "Сиринга-стиль"" at bounding box center [62, 296] width 96 height 27
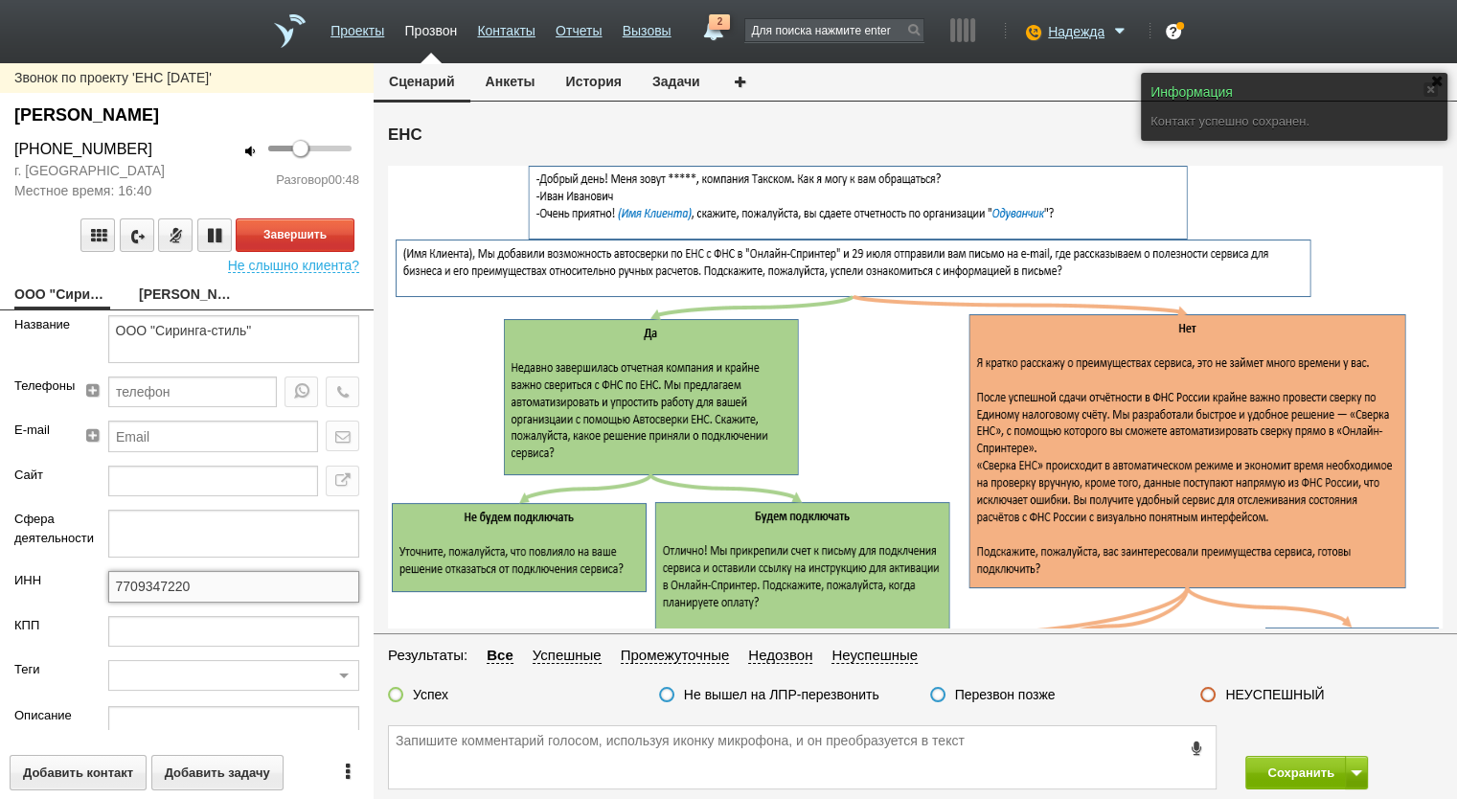
drag, startPoint x: 212, startPoint y: 585, endPoint x: 65, endPoint y: 583, distance: 146.6
click at [65, 583] on div "ИНН 7709347220" at bounding box center [187, 593] width 374 height 44
click at [169, 286] on link "Львова Елена Владимировна" at bounding box center [187, 296] width 96 height 27
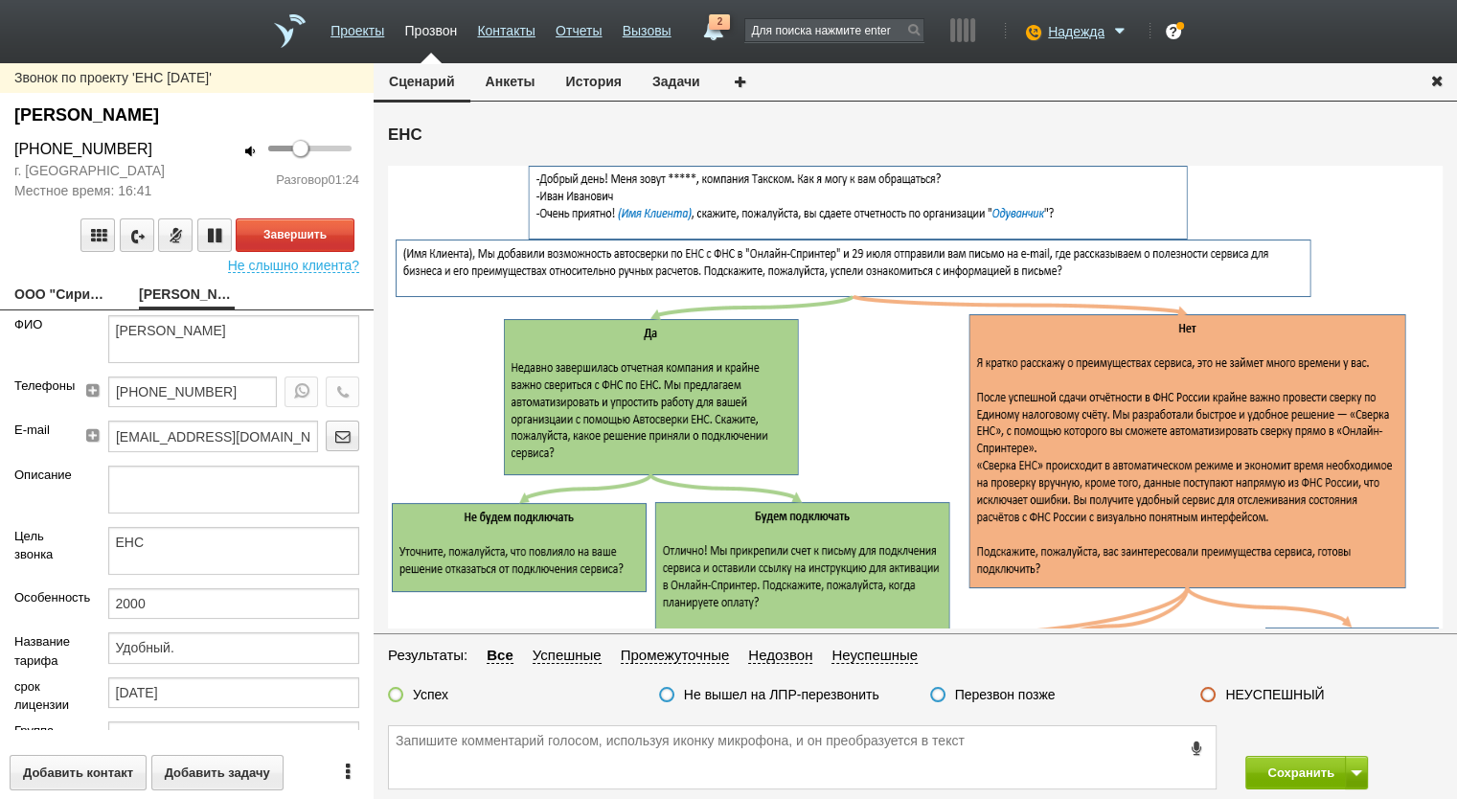
click at [495, 64] on button "Анкеты" at bounding box center [510, 81] width 80 height 36
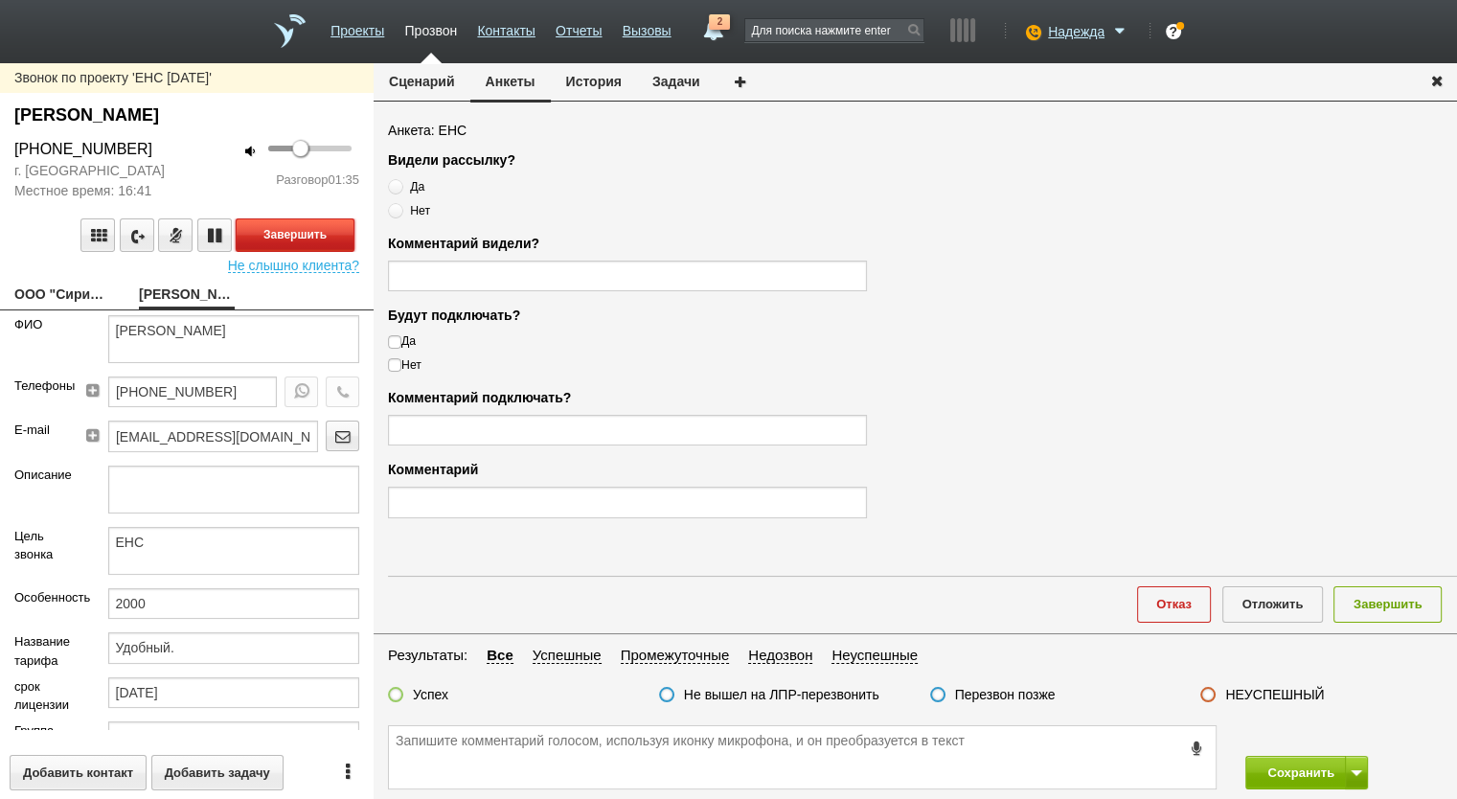
click at [295, 233] on button "Завершить" at bounding box center [295, 235] width 119 height 34
drag, startPoint x: 153, startPoint y: 150, endPoint x: 0, endPoint y: 148, distance: 153.3
click at [0, 148] on div "+7 (495) 649-86-70" at bounding box center [93, 149] width 187 height 23
click at [598, 760] on textarea at bounding box center [802, 757] width 827 height 62
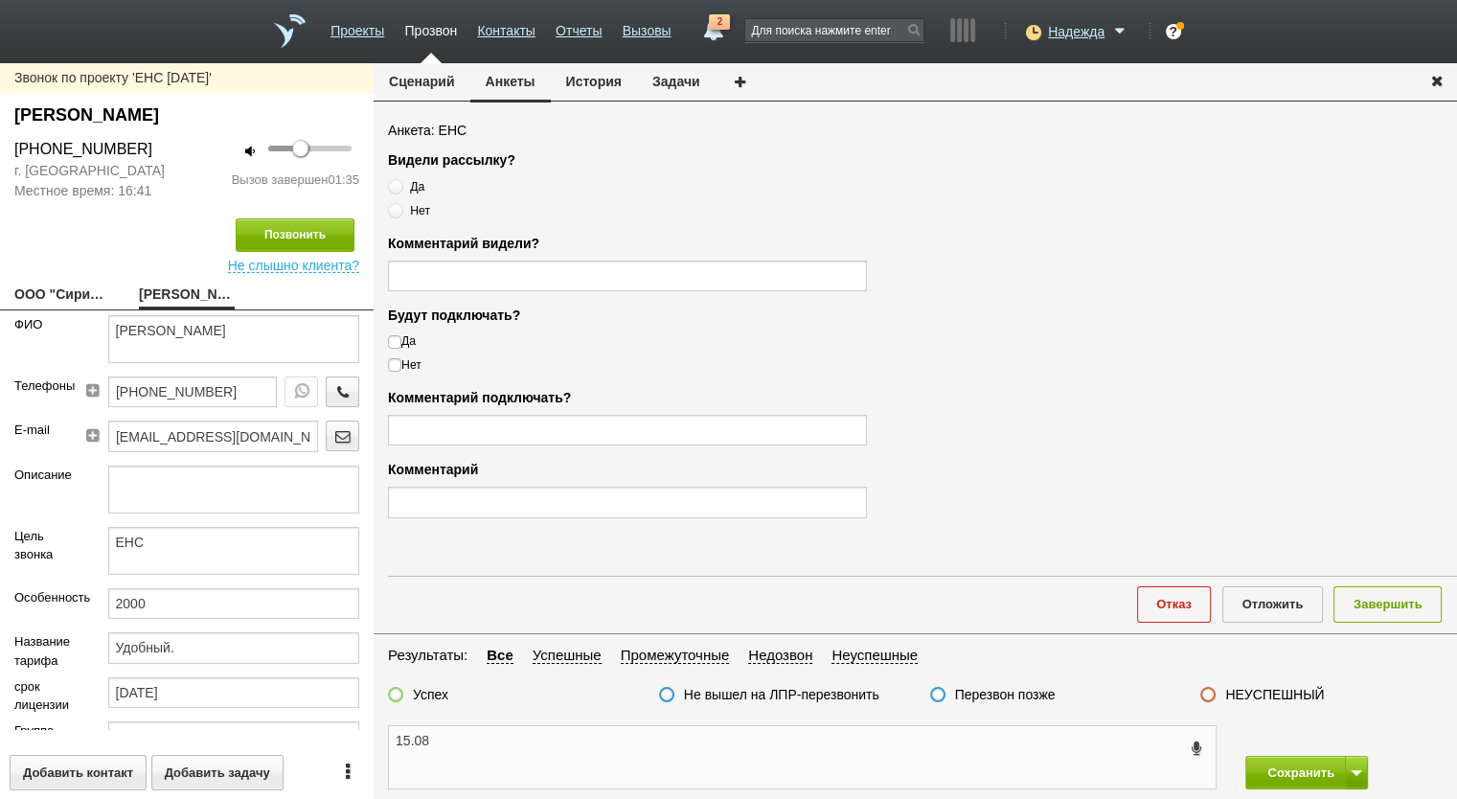
paste textarea "+7 (495) 649-86-70"
click at [1253, 696] on label "НЕУСПЕШНЫЙ" at bounding box center [1274, 694] width 99 height 17
click at [0, 0] on input "НЕУСПЕШНЫЙ" at bounding box center [0, 0] width 0 height 0
click at [1357, 609] on button "Завершить" at bounding box center [1388, 603] width 108 height 35
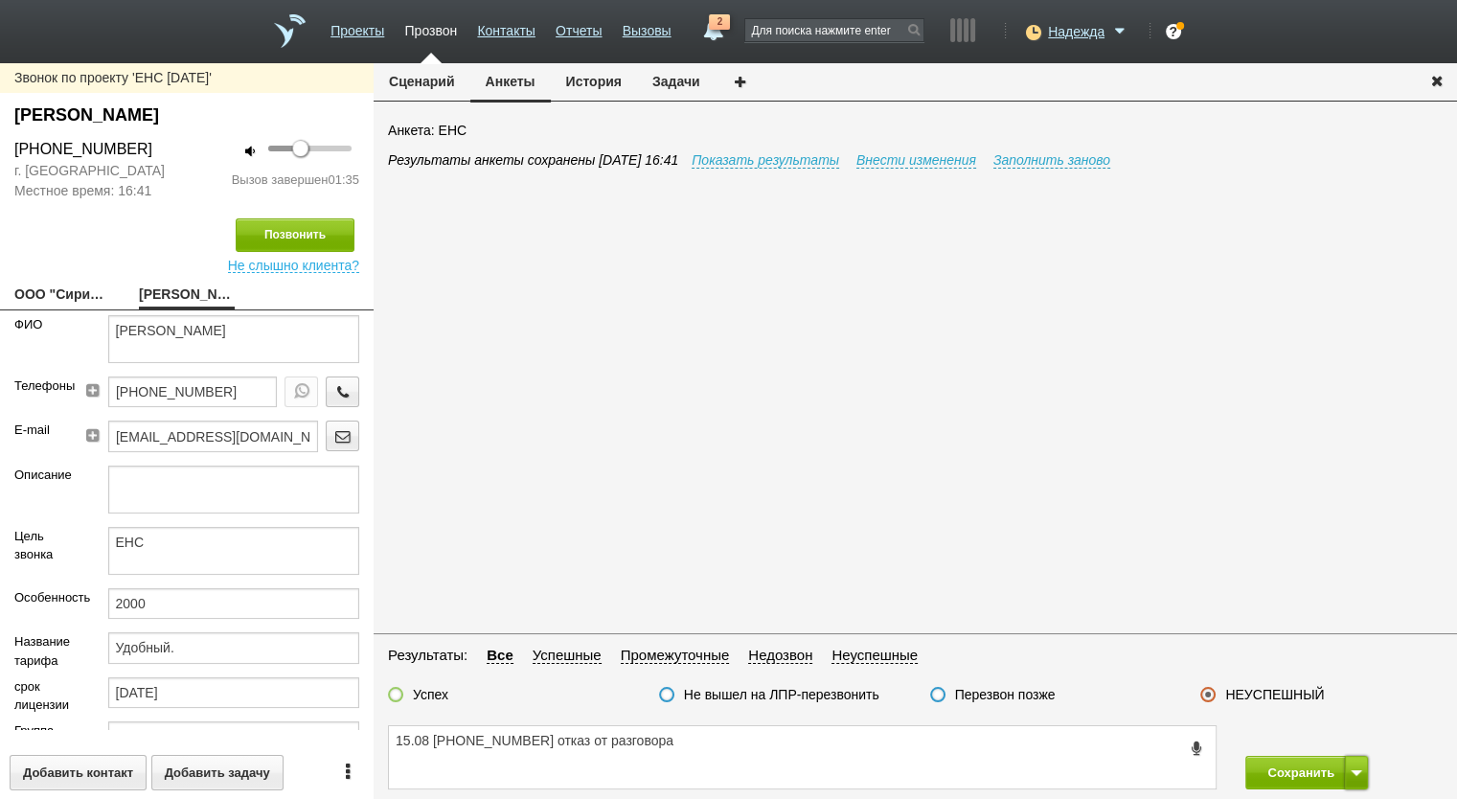
click at [1354, 770] on span at bounding box center [1356, 773] width 11 height 6
click at [1340, 733] on button "Сохранить и остаться" at bounding box center [1293, 737] width 148 height 34
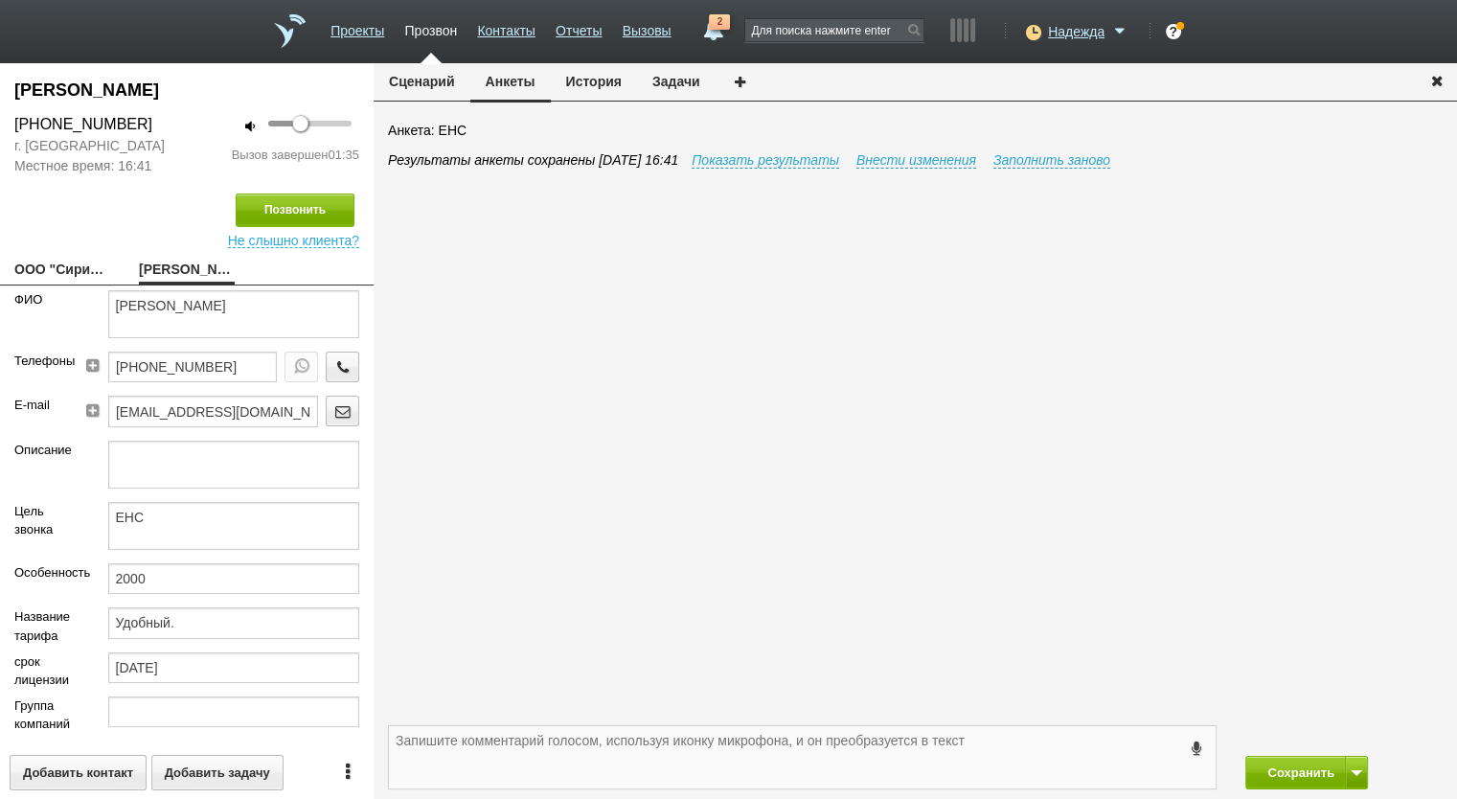
click at [588, 765] on textarea at bounding box center [802, 757] width 827 height 62
click at [1296, 758] on button "Сохранить" at bounding box center [1295, 773] width 101 height 34
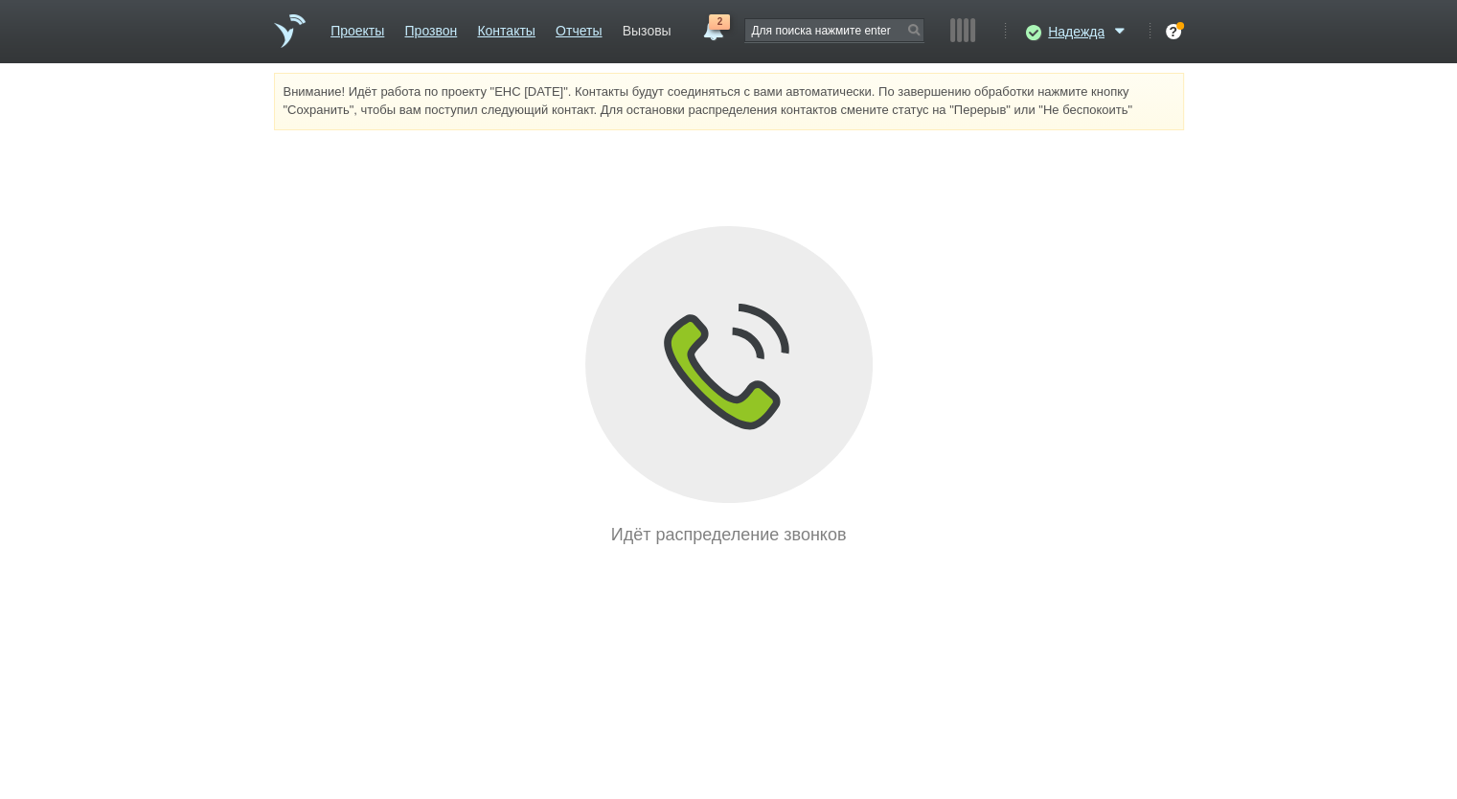
click at [649, 20] on link "Вызовы" at bounding box center [647, 27] width 49 height 28
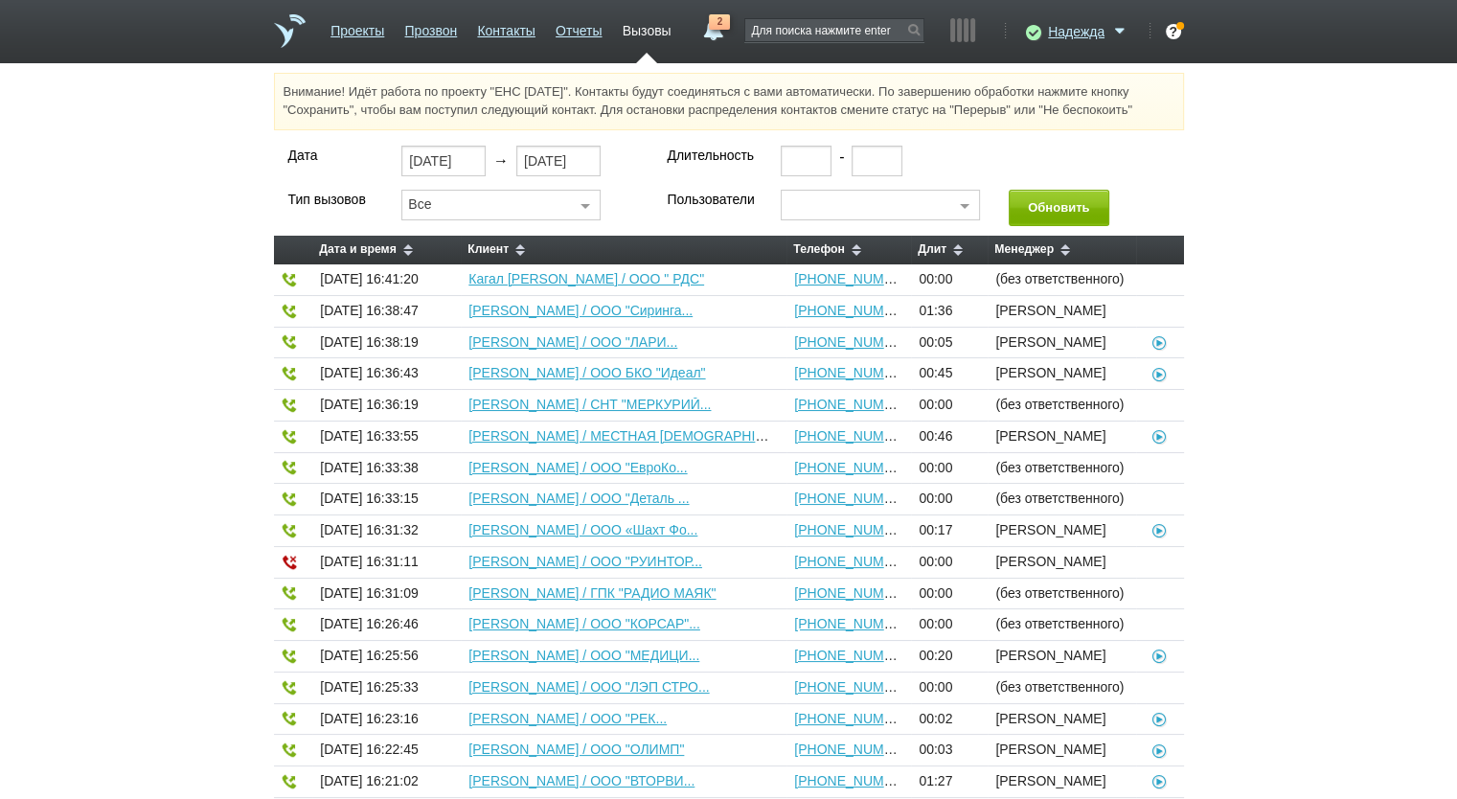
click at [1253, 388] on div "Дата 15.08.2025 → 15.08.2025 Длительность - Тип вызовов Все Все Исходящие Входя…" at bounding box center [728, 704] width 1457 height 1116
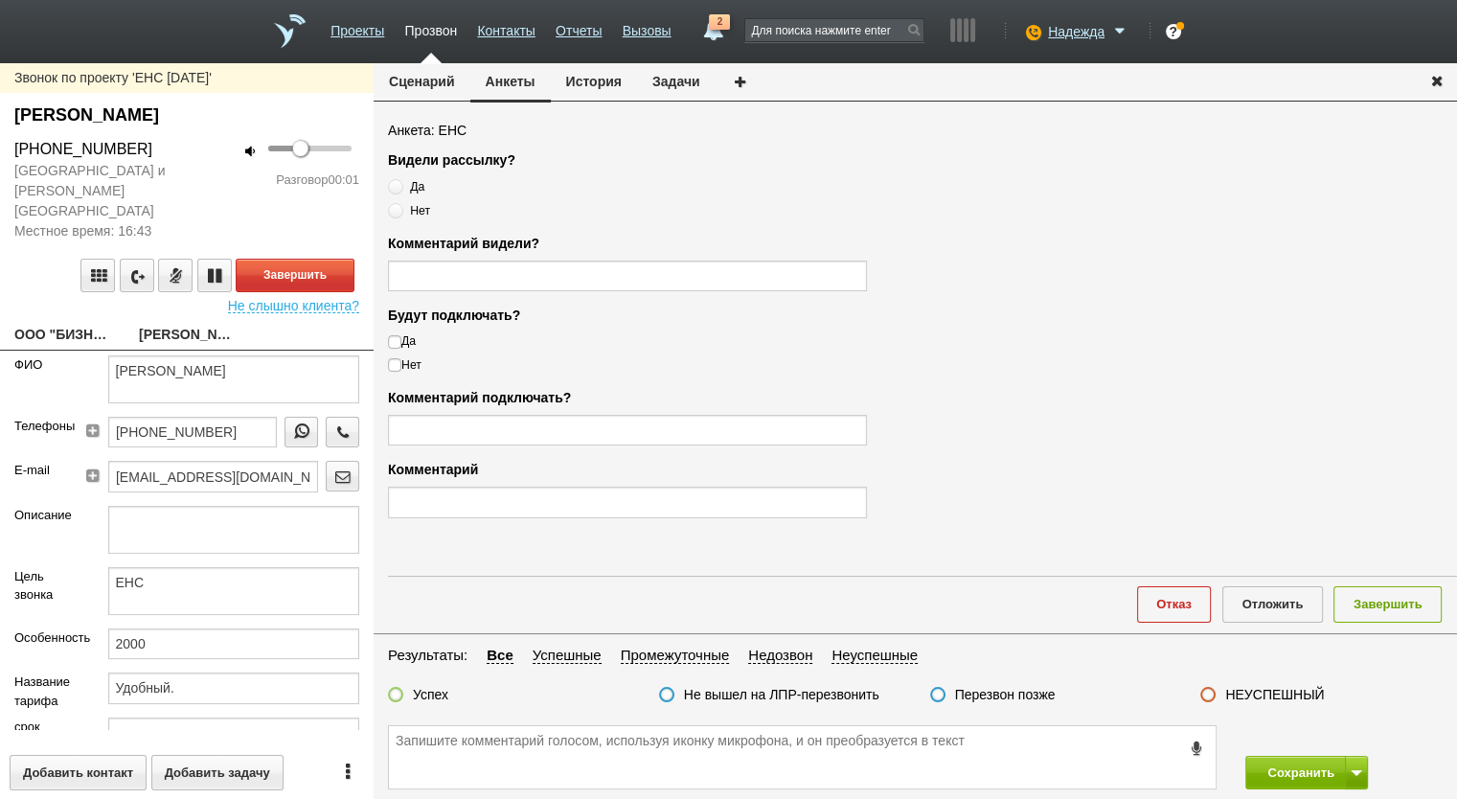
click at [71, 323] on link "ООО "БИЗНЕС И УПРАВЛЕНИЕ"" at bounding box center [62, 336] width 96 height 27
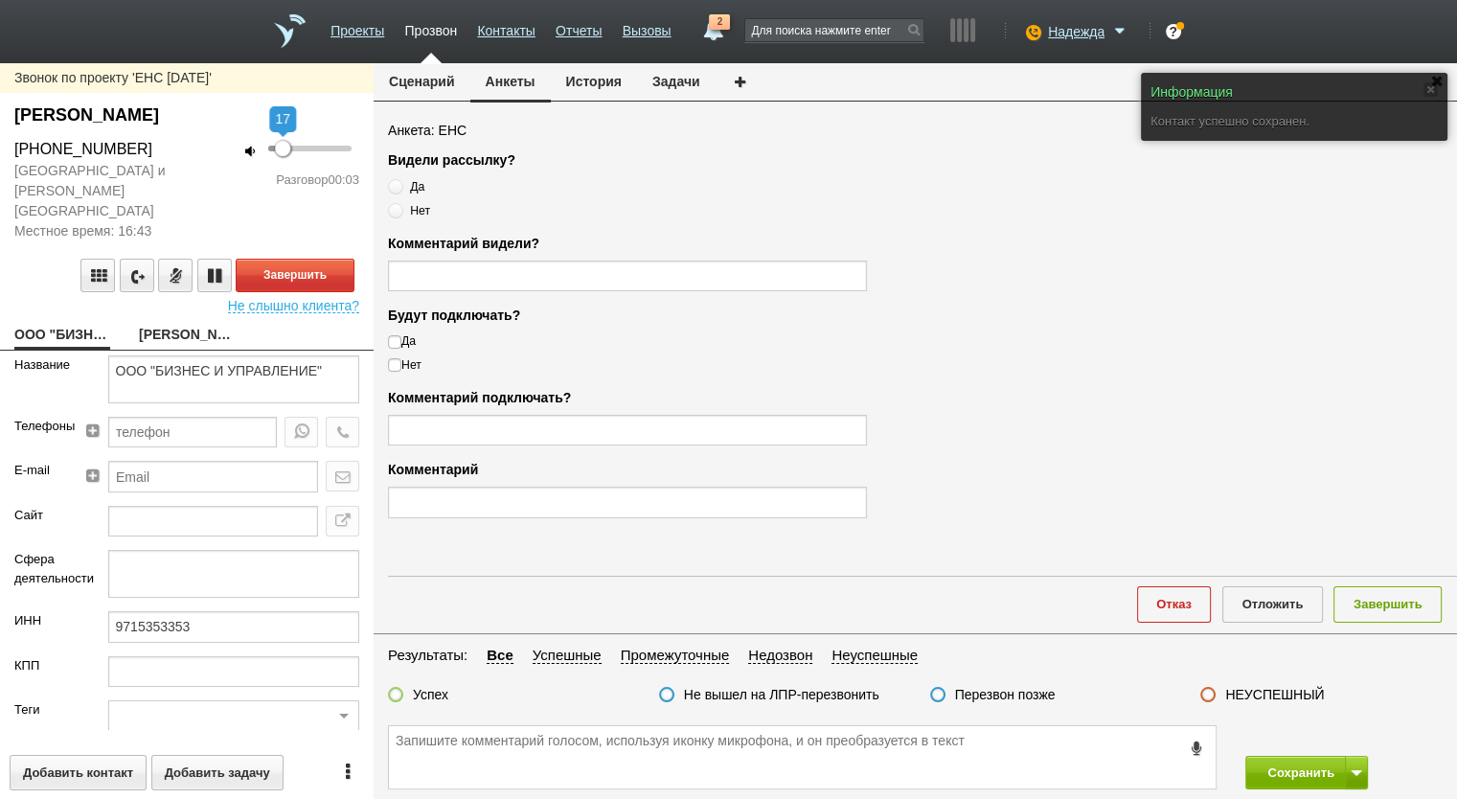
drag, startPoint x: 293, startPoint y: 148, endPoint x: 283, endPoint y: 150, distance: 10.7
click at [283, 150] on div at bounding box center [282, 148] width 15 height 15
click at [436, 84] on button "Сценарий" at bounding box center [422, 81] width 97 height 36
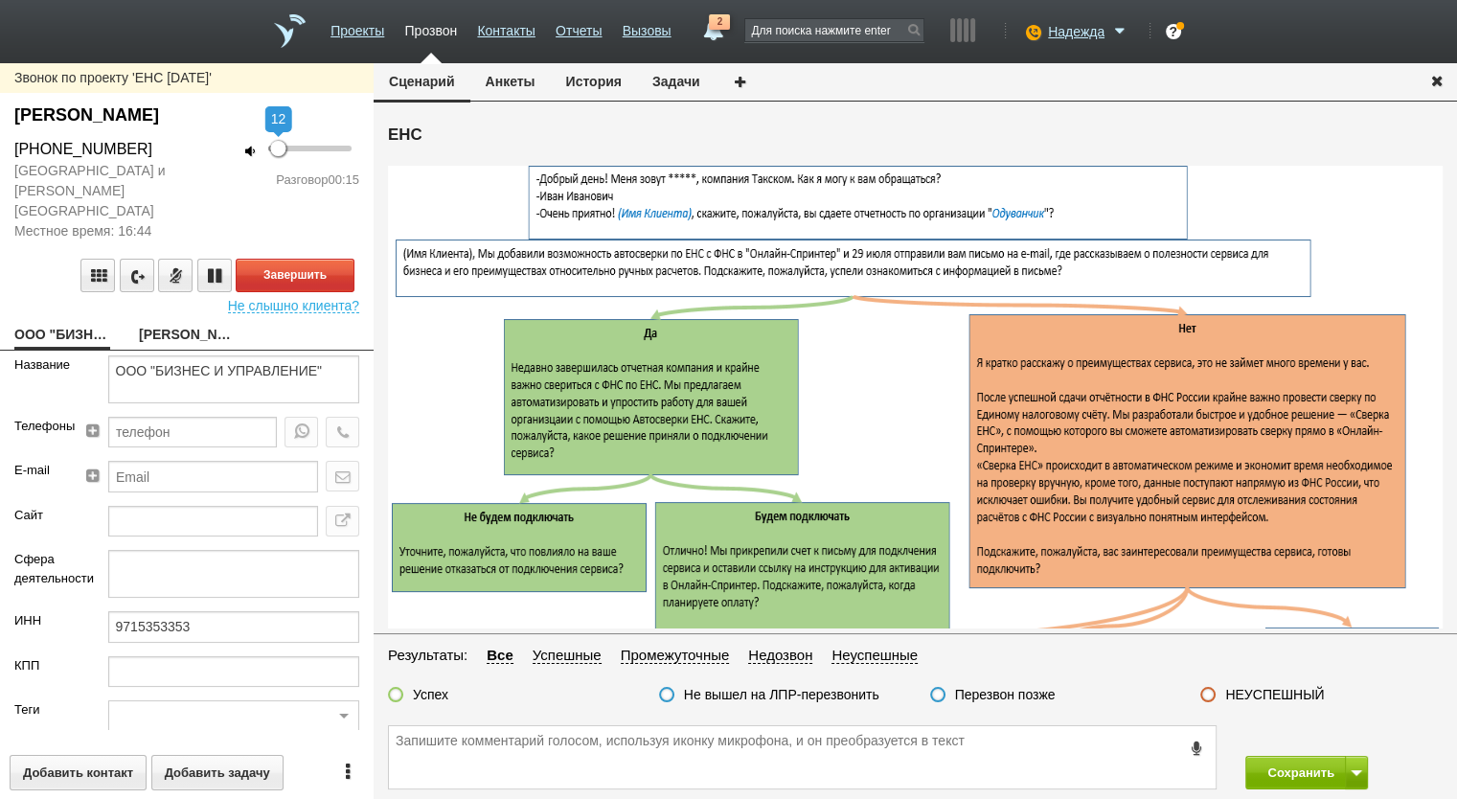
click at [278, 150] on div at bounding box center [277, 148] width 15 height 15
click at [197, 323] on link "Афонина Евгения Рудольфовна" at bounding box center [187, 336] width 96 height 27
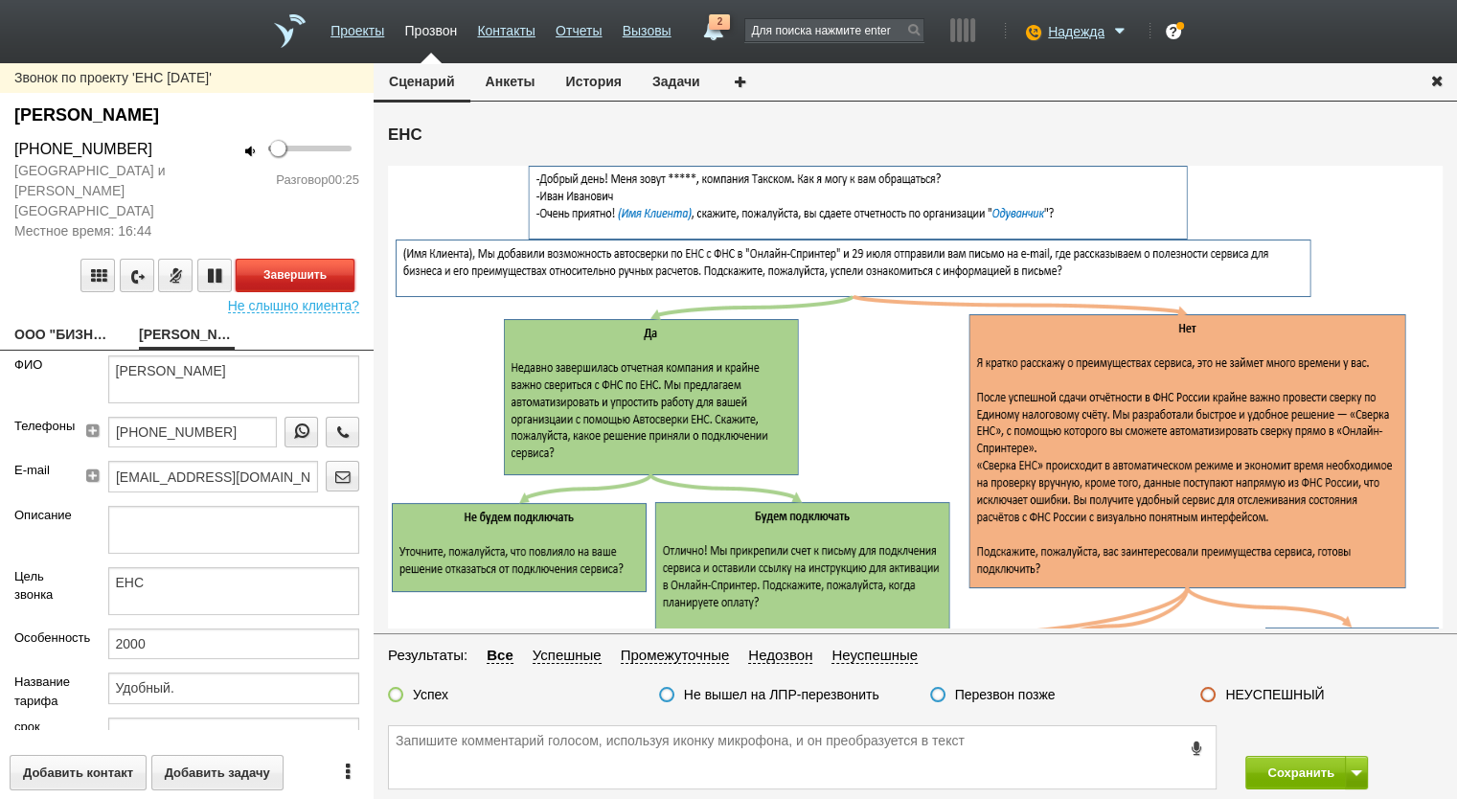
click at [285, 259] on button "Завершить" at bounding box center [295, 276] width 119 height 34
drag, startPoint x: 150, startPoint y: 147, endPoint x: 0, endPoint y: 147, distance: 150.4
click at [0, 147] on div "+7 (925) 861-57-77" at bounding box center [93, 149] width 187 height 23
click at [514, 81] on button "Анкеты" at bounding box center [510, 81] width 80 height 36
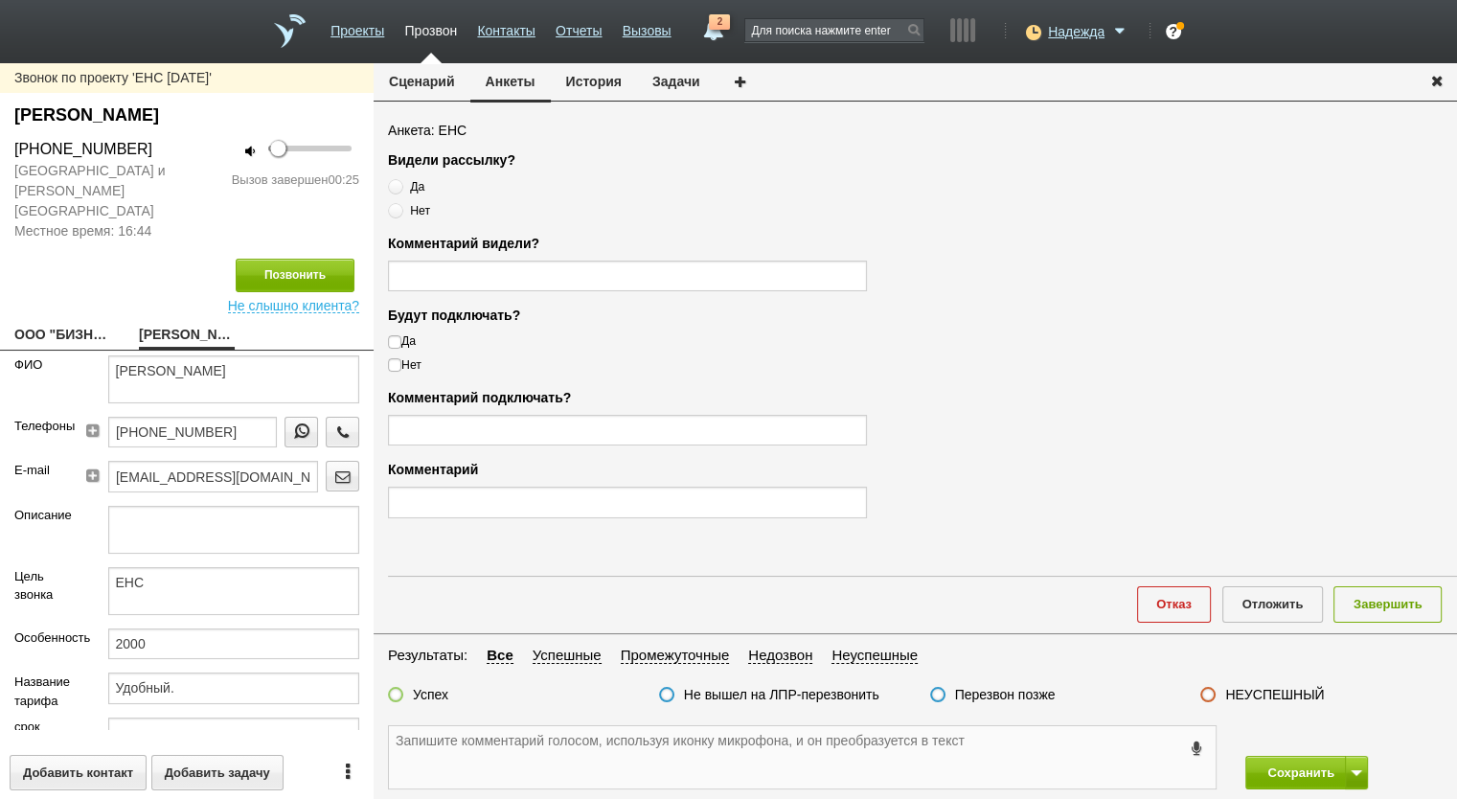
click at [529, 752] on textarea at bounding box center [802, 757] width 827 height 62
paste textarea "+7 (925) 861-57-77"
click at [1266, 686] on label "НЕУСПЕШНЫЙ" at bounding box center [1274, 694] width 99 height 17
click at [0, 0] on input "НЕУСПЕШНЫЙ" at bounding box center [0, 0] width 0 height 0
drag, startPoint x: 1360, startPoint y: 596, endPoint x: 1343, endPoint y: 719, distance: 124.8
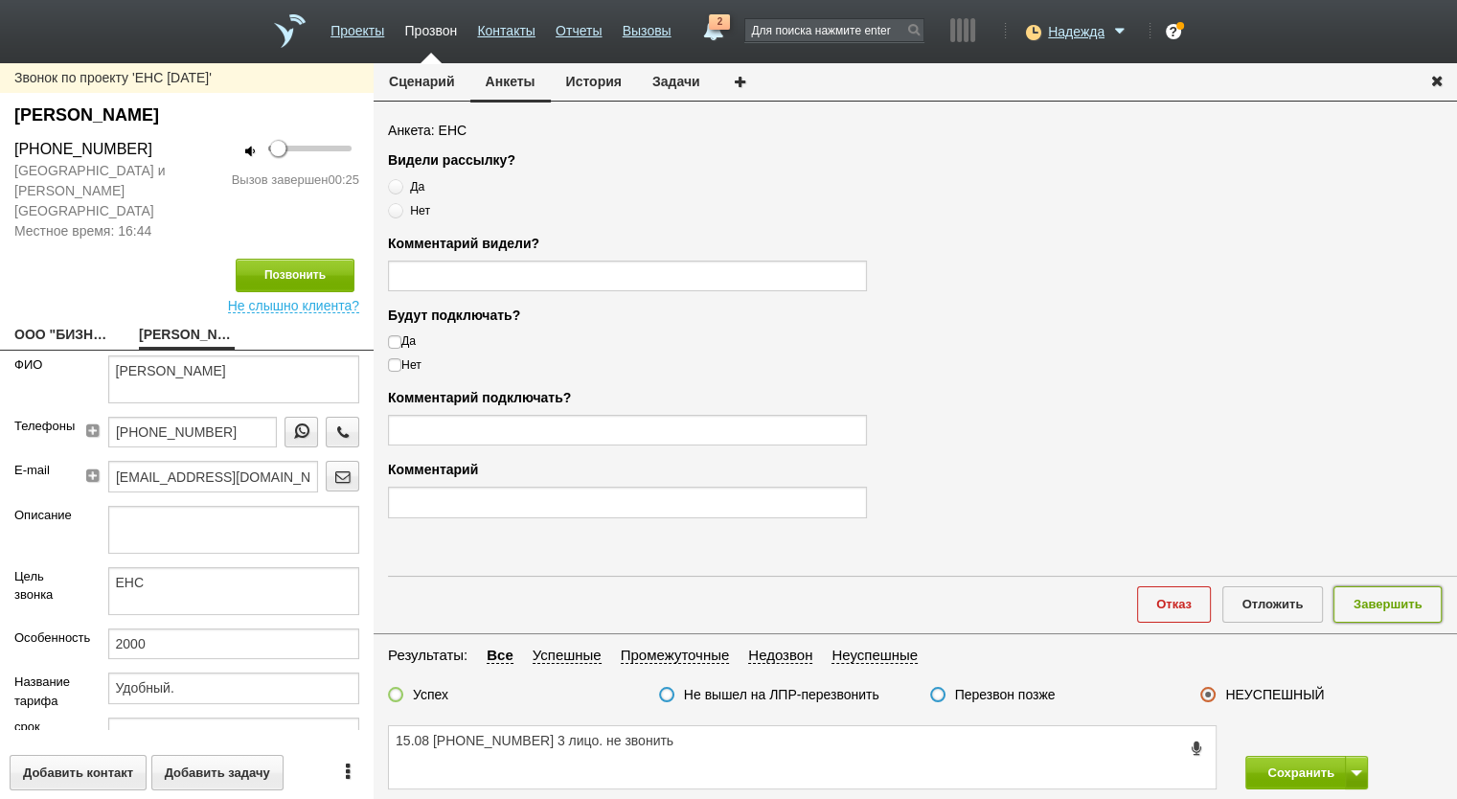
click at [1361, 595] on button "Завершить" at bounding box center [1388, 603] width 108 height 35
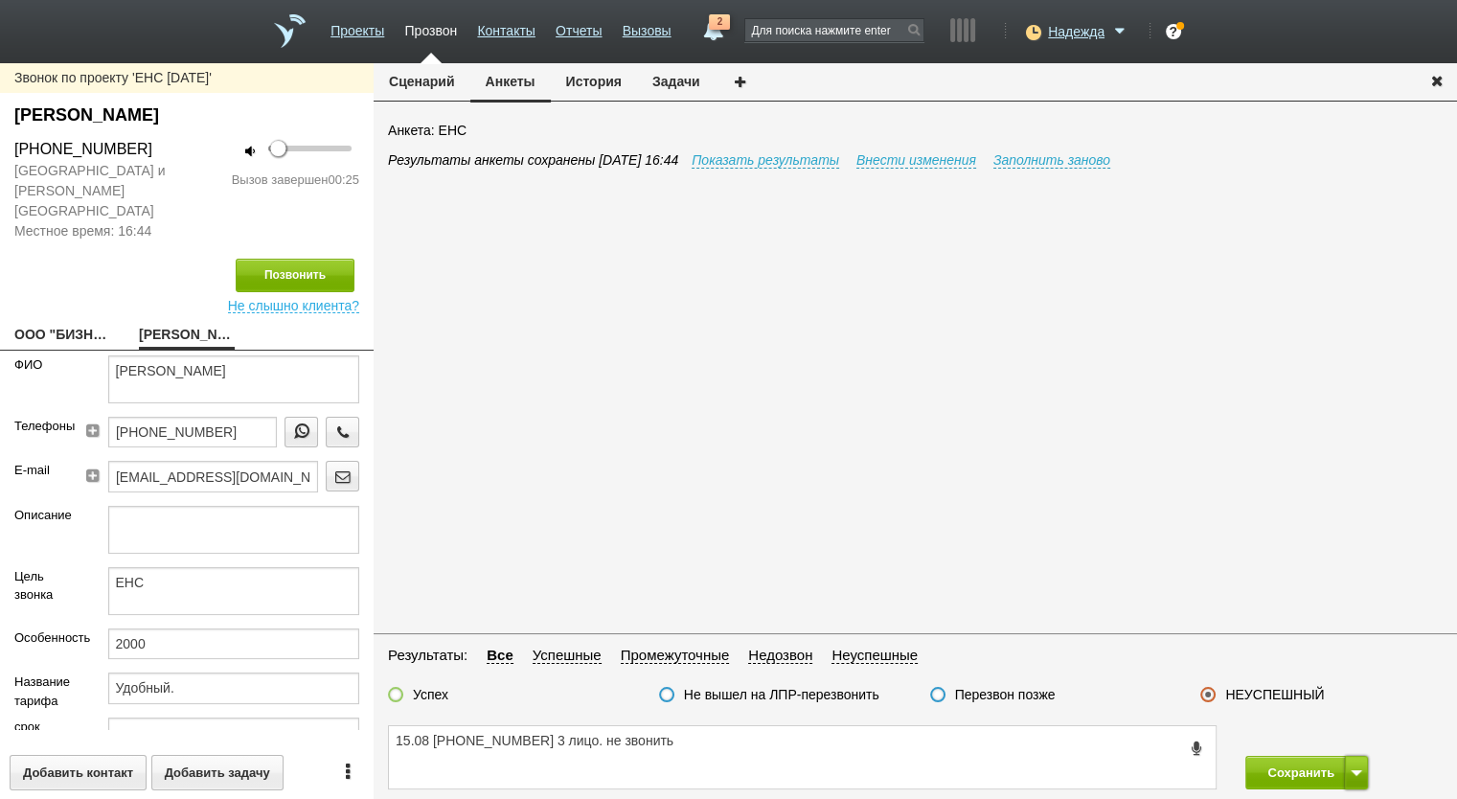
click at [1352, 782] on button at bounding box center [1356, 773] width 23 height 34
click at [1337, 738] on button "Сохранить и остаться" at bounding box center [1293, 737] width 148 height 34
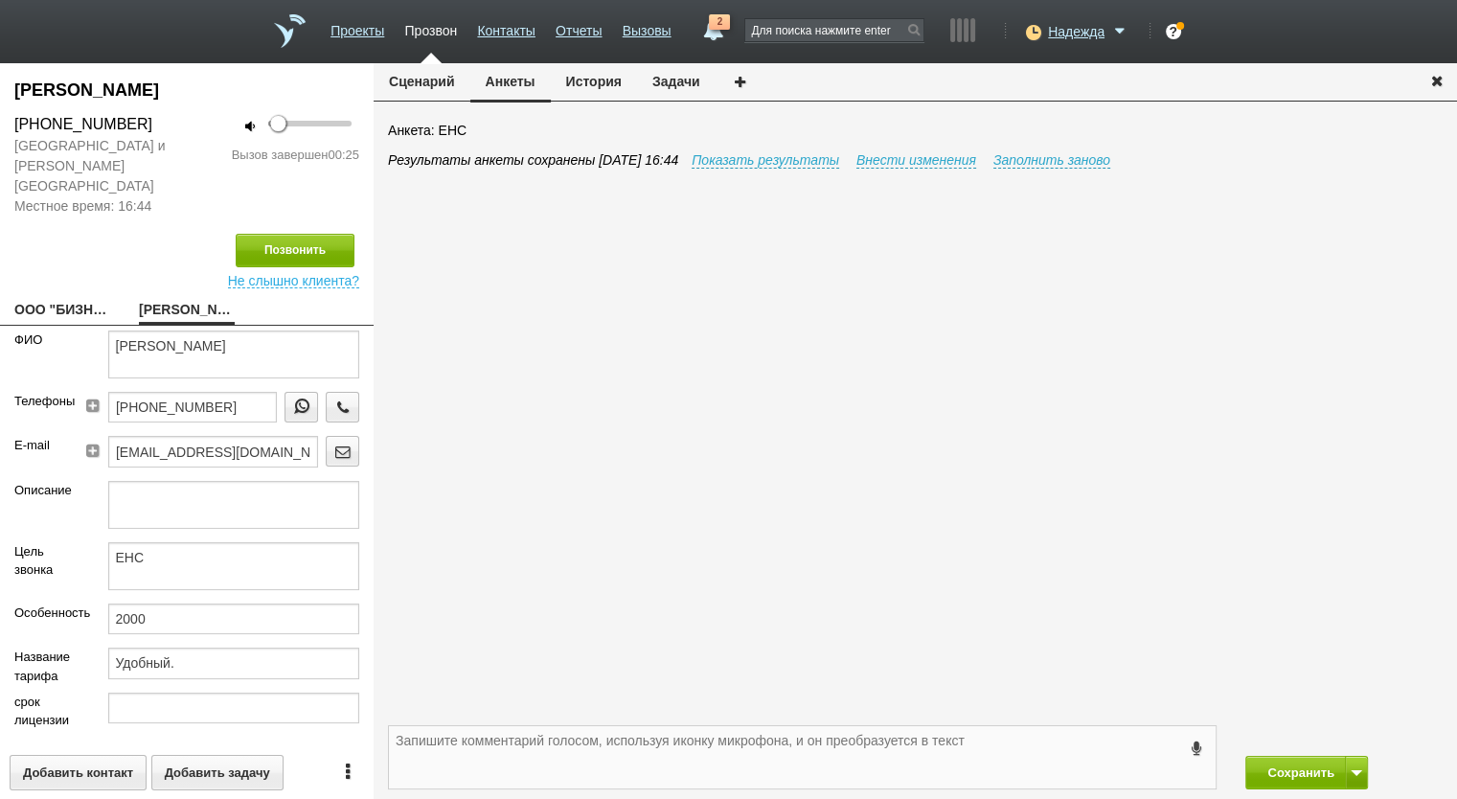
click at [498, 749] on textarea at bounding box center [802, 757] width 827 height 62
drag, startPoint x: 740, startPoint y: 733, endPoint x: 1106, endPoint y: 740, distance: 366.0
click at [741, 733] on textarea at bounding box center [802, 757] width 827 height 62
click at [1288, 748] on div "Сохранить Сохранить и остаться" at bounding box center [916, 757] width 1084 height 83
click at [1286, 764] on button "Сохранить" at bounding box center [1295, 773] width 101 height 34
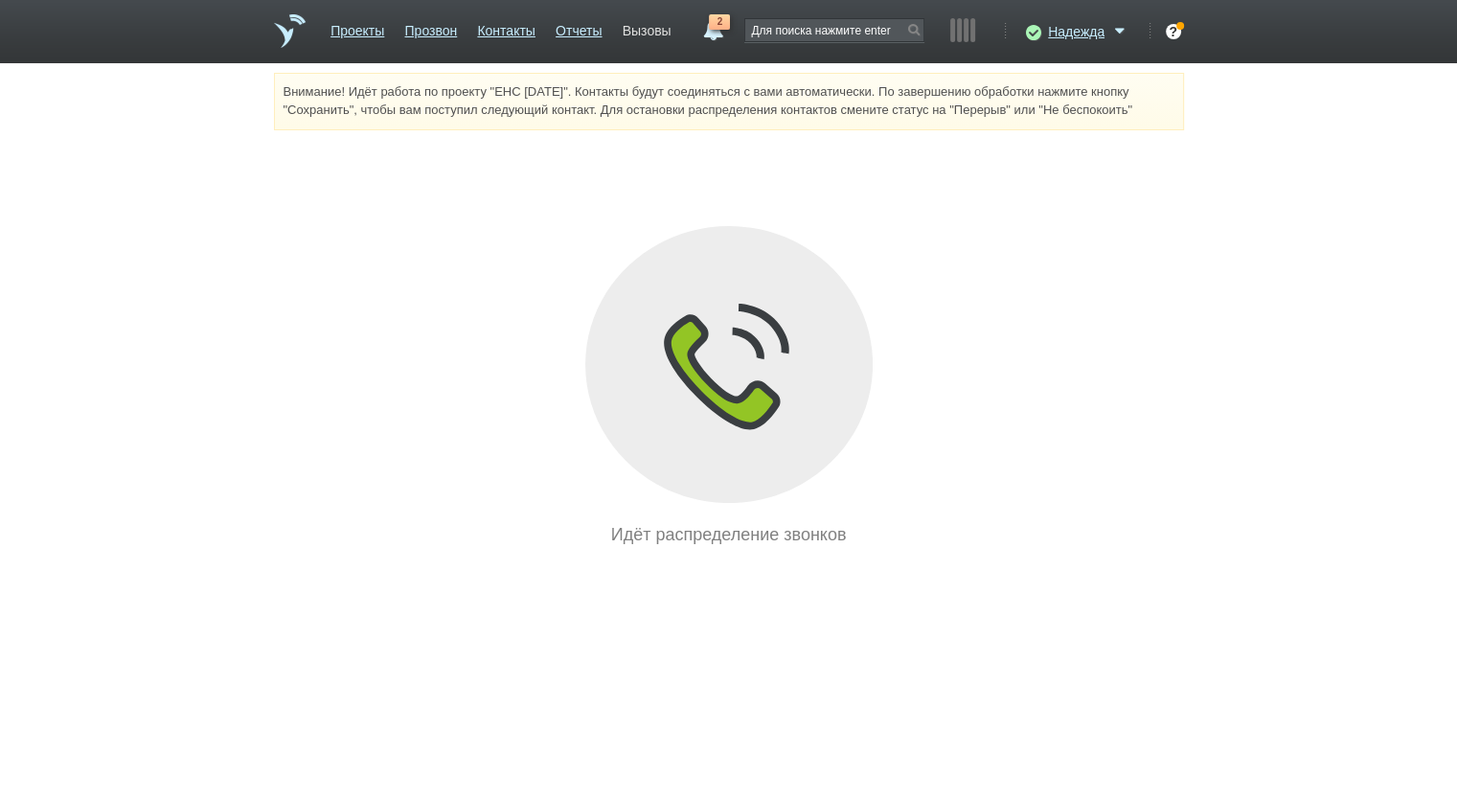
click at [644, 23] on link "Вызовы" at bounding box center [647, 27] width 49 height 28
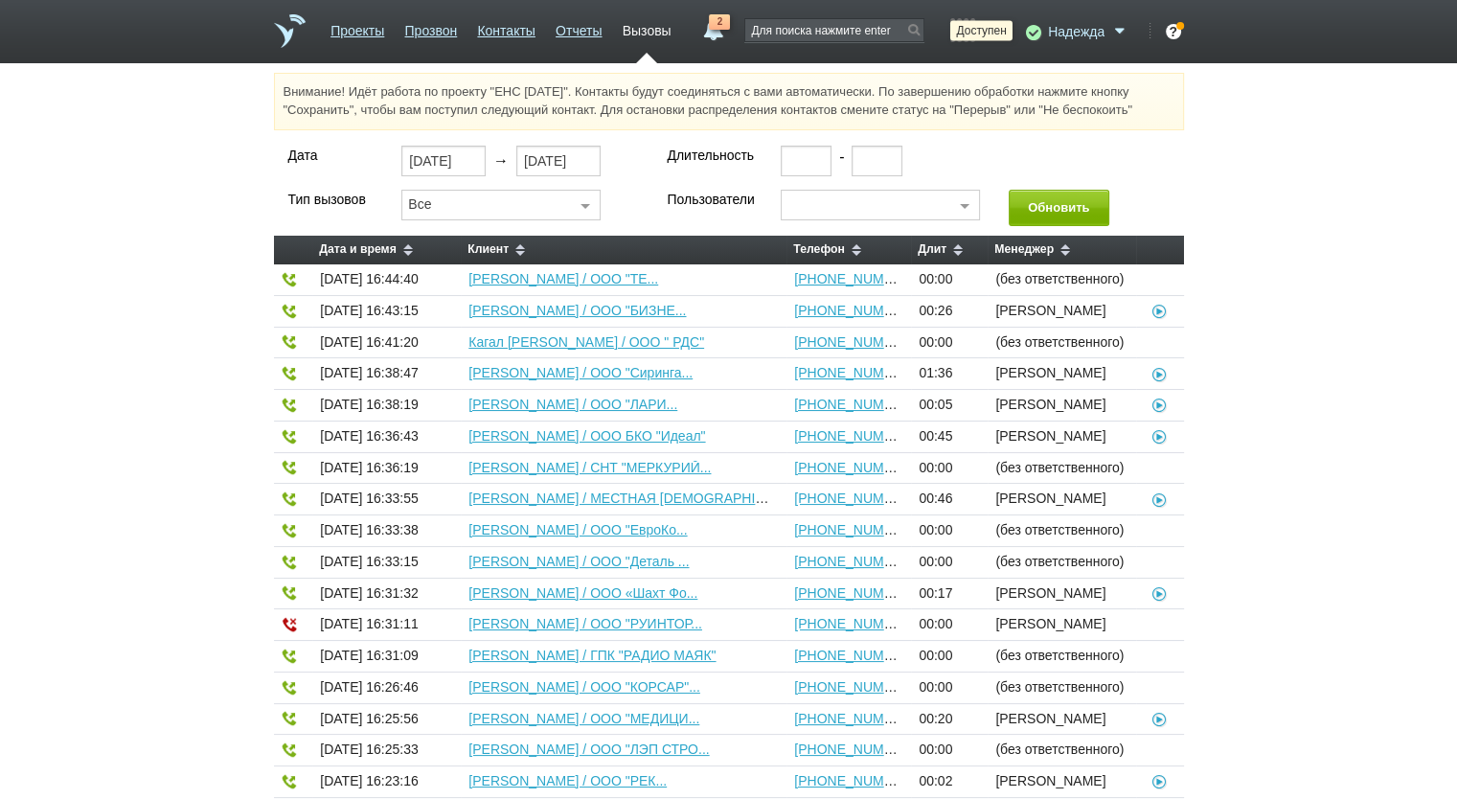
click at [1032, 33] on icon at bounding box center [1031, 31] width 26 height 19
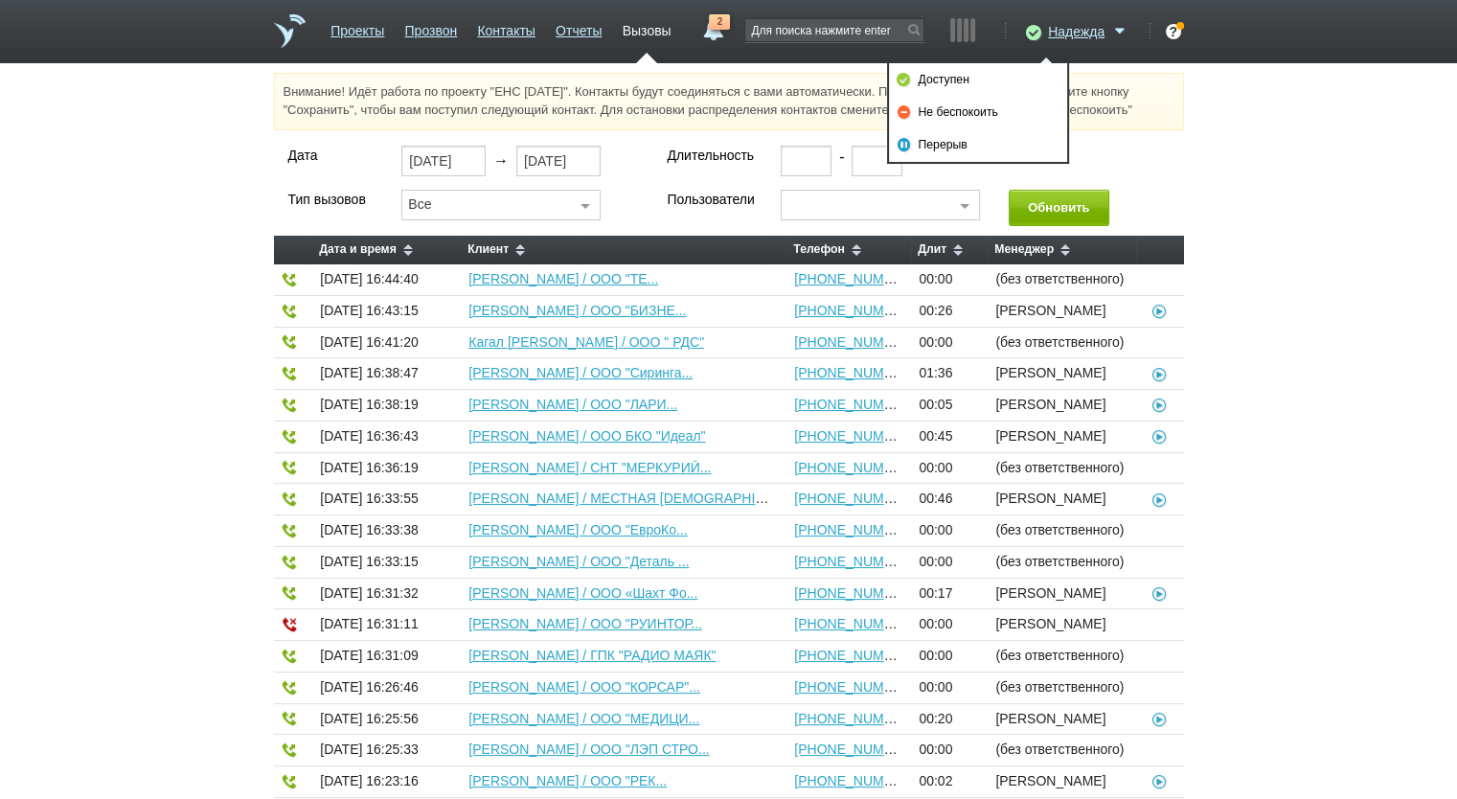
click at [993, 113] on div "Внимание! Идёт работа по проекту "ЕНС 06.08.2025". Контакты будут соединяться с…" at bounding box center [728, 667] width 1457 height 1189
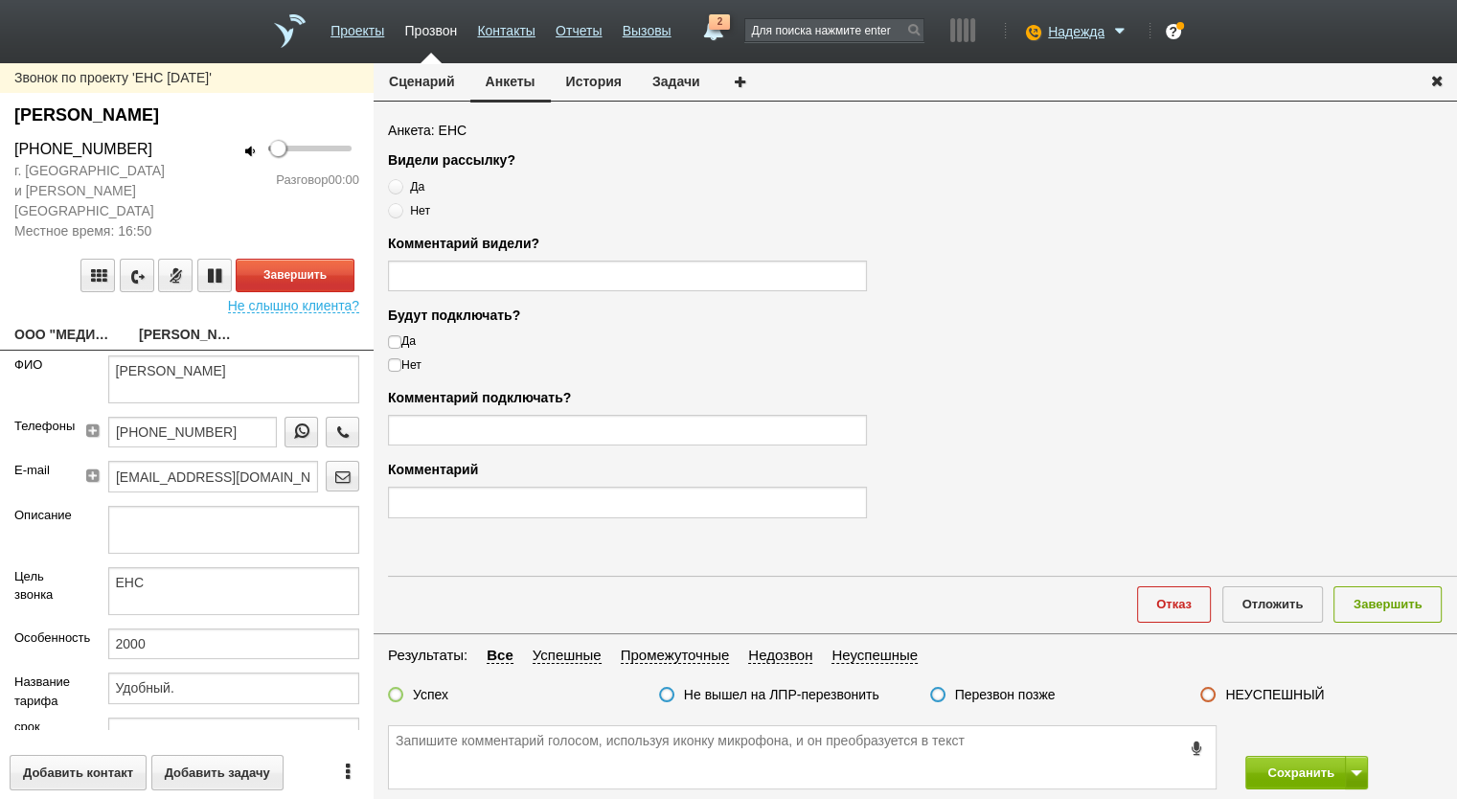
click at [57, 323] on link "ООО "МЕДИА ТРЕЙД"" at bounding box center [62, 336] width 96 height 27
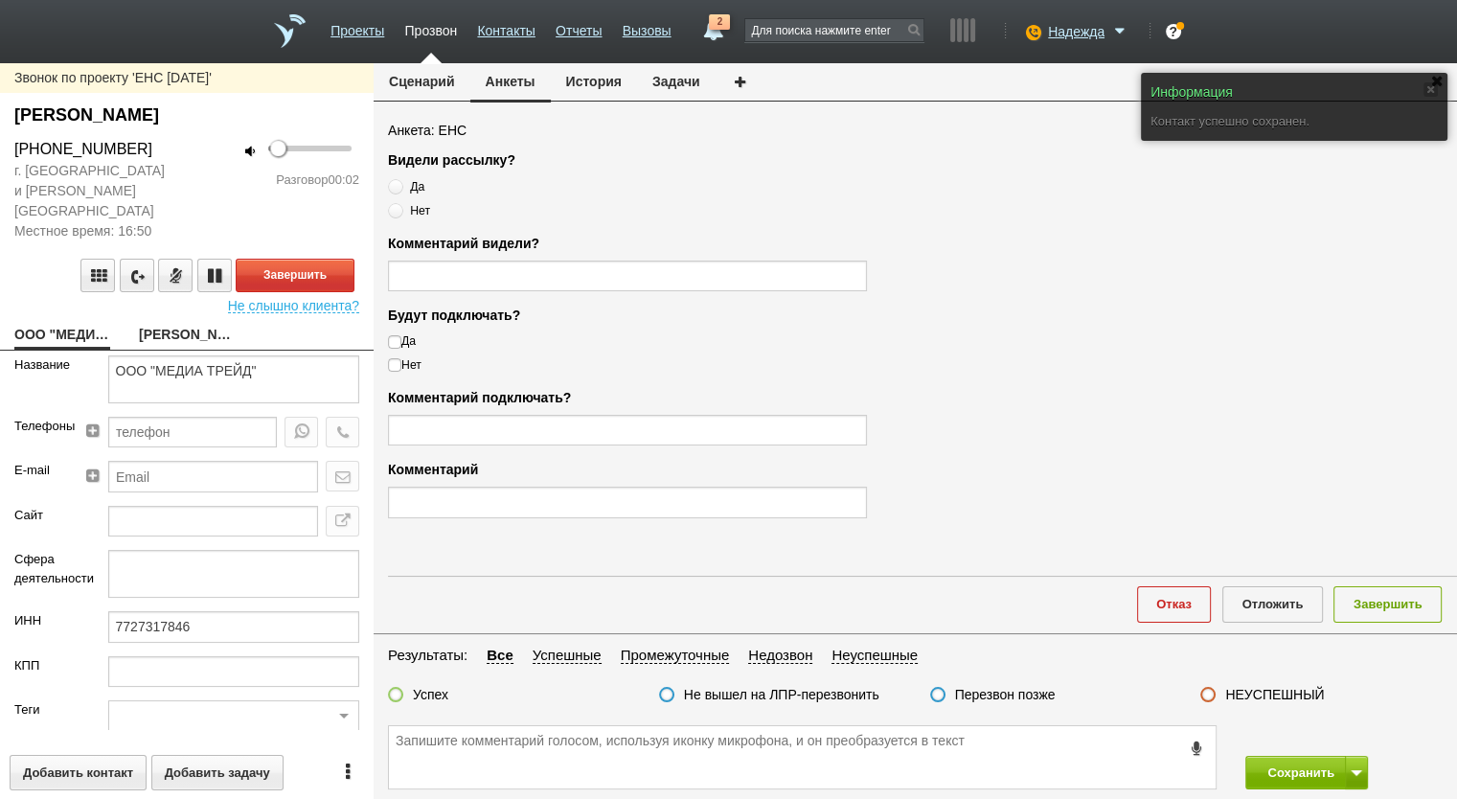
click at [438, 73] on button "Сценарий" at bounding box center [422, 81] width 97 height 36
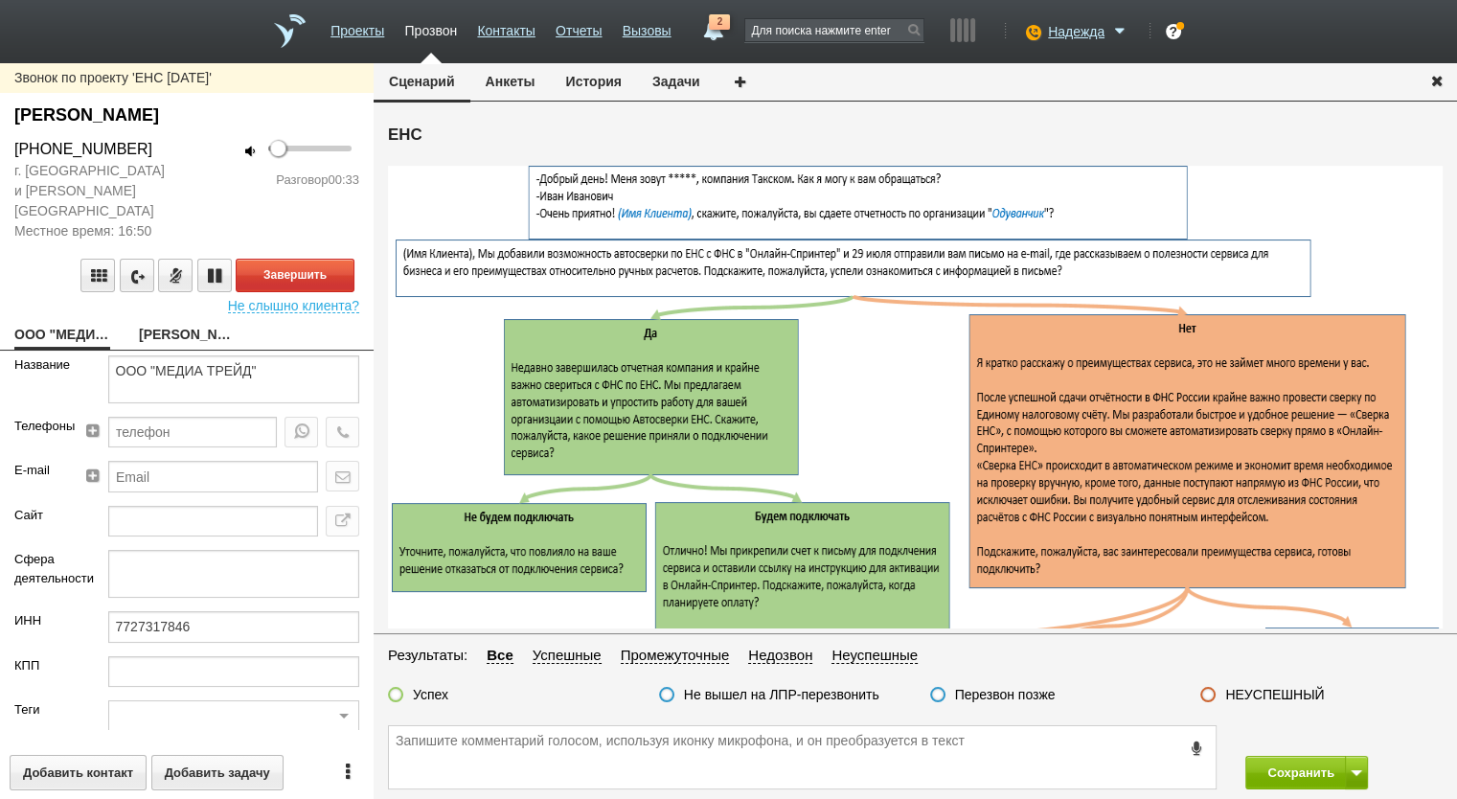
click at [494, 80] on button "Анкеты" at bounding box center [510, 81] width 80 height 36
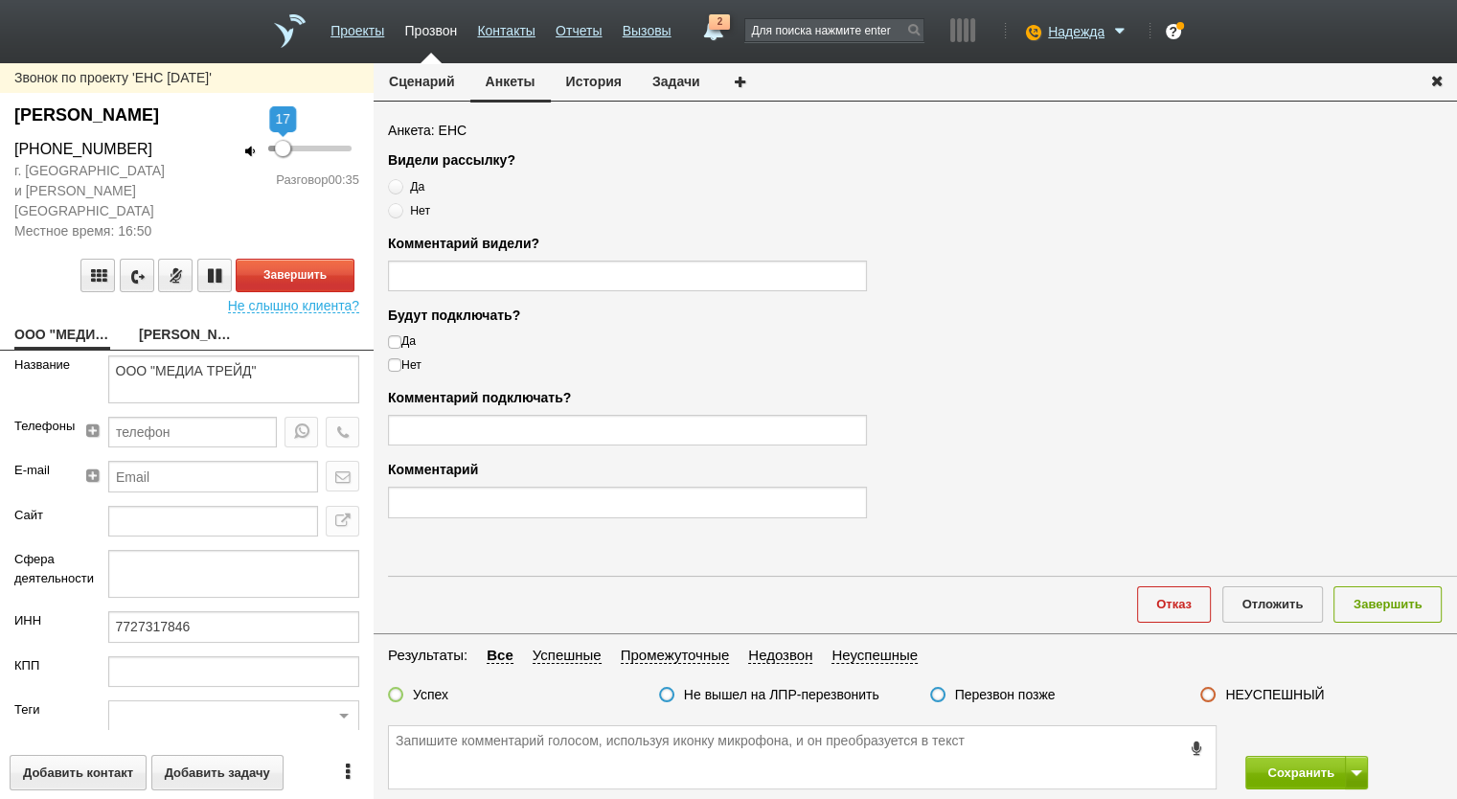
click at [283, 147] on div at bounding box center [282, 148] width 15 height 15
click at [187, 323] on link "Сладкова Ольга Михайловна" at bounding box center [187, 336] width 96 height 27
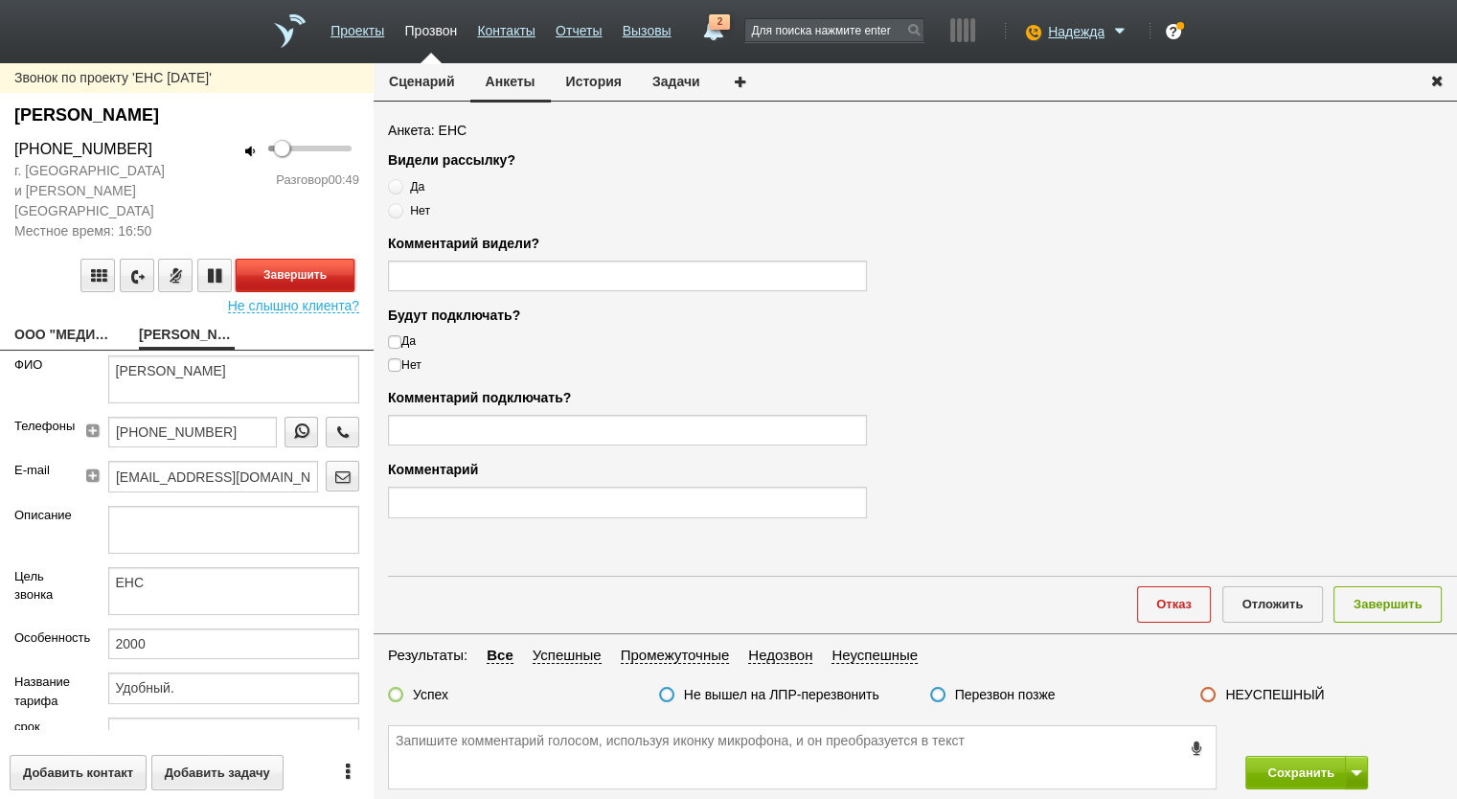
click at [296, 259] on button "Завершить" at bounding box center [295, 276] width 119 height 34
drag, startPoint x: 157, startPoint y: 151, endPoint x: 340, endPoint y: 213, distance: 193.0
click at [7, 143] on div "+7 (916) 548-19-33" at bounding box center [93, 149] width 187 height 23
click at [414, 210] on span "Нет" at bounding box center [420, 210] width 20 height 13
click at [400, 210] on input "Нет" at bounding box center [394, 207] width 12 height 12
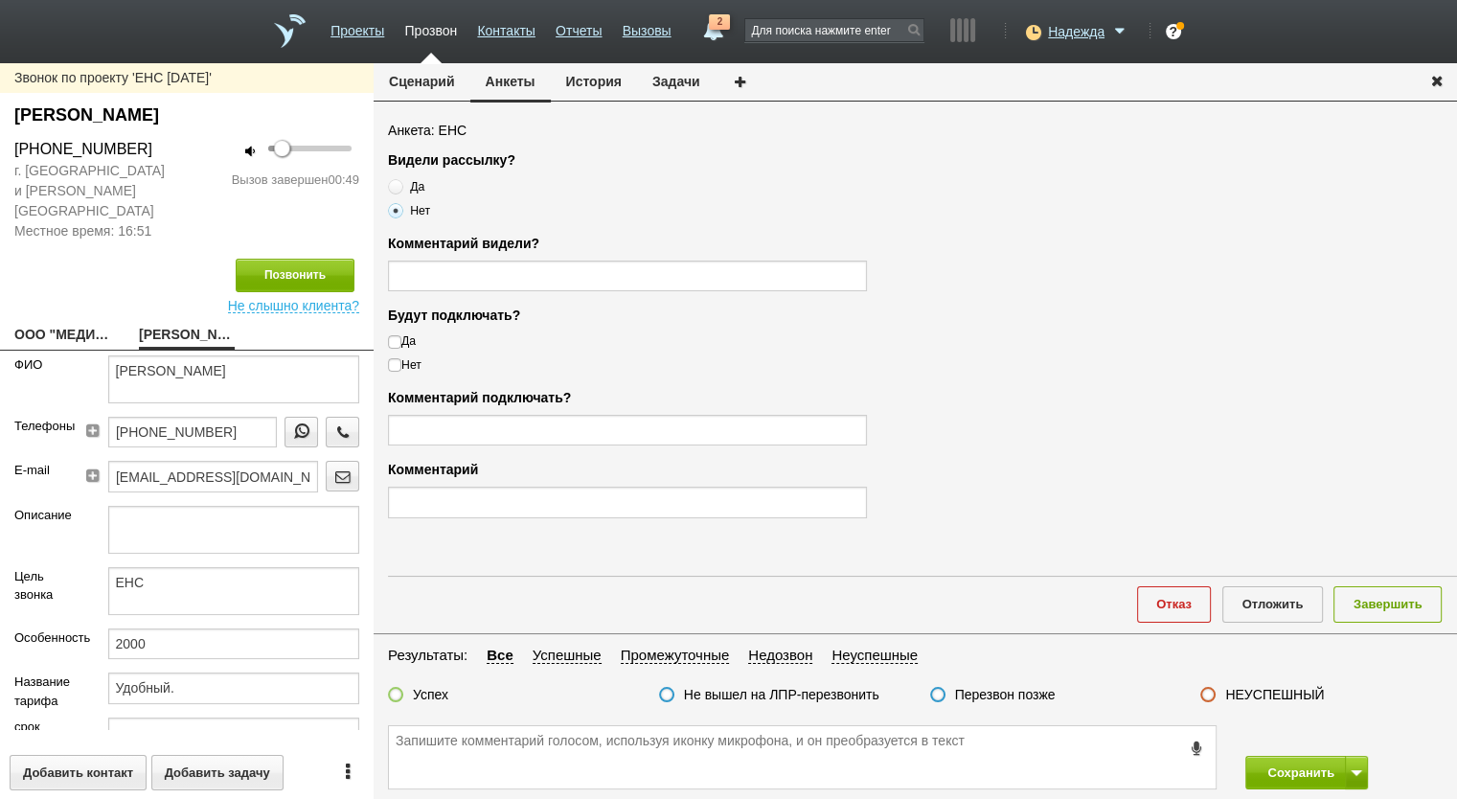
click at [414, 369] on label "Нет" at bounding box center [627, 364] width 479 height 17
click at [400, 369] on input "Нет" at bounding box center [394, 362] width 12 height 12
click at [445, 696] on label "Успех" at bounding box center [430, 694] width 35 height 17
click at [0, 0] on input "Успех" at bounding box center [0, 0] width 0 height 0
click at [495, 756] on textarea at bounding box center [802, 757] width 827 height 62
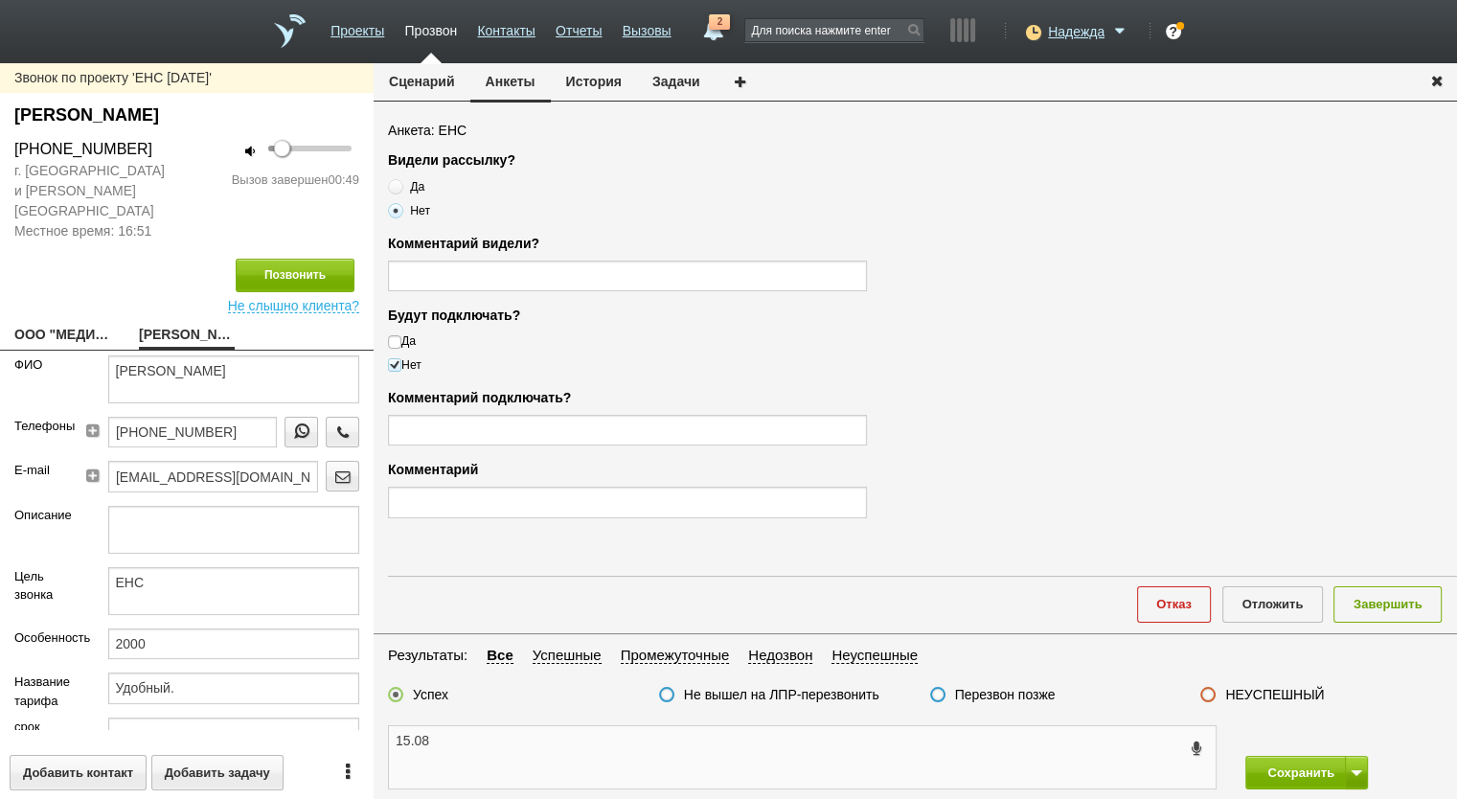
paste textarea "+7 (916) 548-19-33"
click at [689, 741] on textarea "15.08 +7 (916) 548-19-33 лпр, отказ, т.к. делаютс верку через лк фнс" at bounding box center [802, 757] width 827 height 62
click at [701, 740] on textarea "15.08 +7 (916) 548-19-33 лпр, отказ, т.к. делают с верку через лк фнс" at bounding box center [802, 757] width 827 height 62
click at [697, 738] on textarea "15.08 +7 (916) 548-19-33 лпр, отказ, т.к. делают верку через лк фнс" at bounding box center [802, 757] width 827 height 62
click at [863, 737] on textarea "15.08 +7 (916) 548-19-33 лпр, отказ, т.к. делают сверку через лк фнс" at bounding box center [802, 757] width 827 height 62
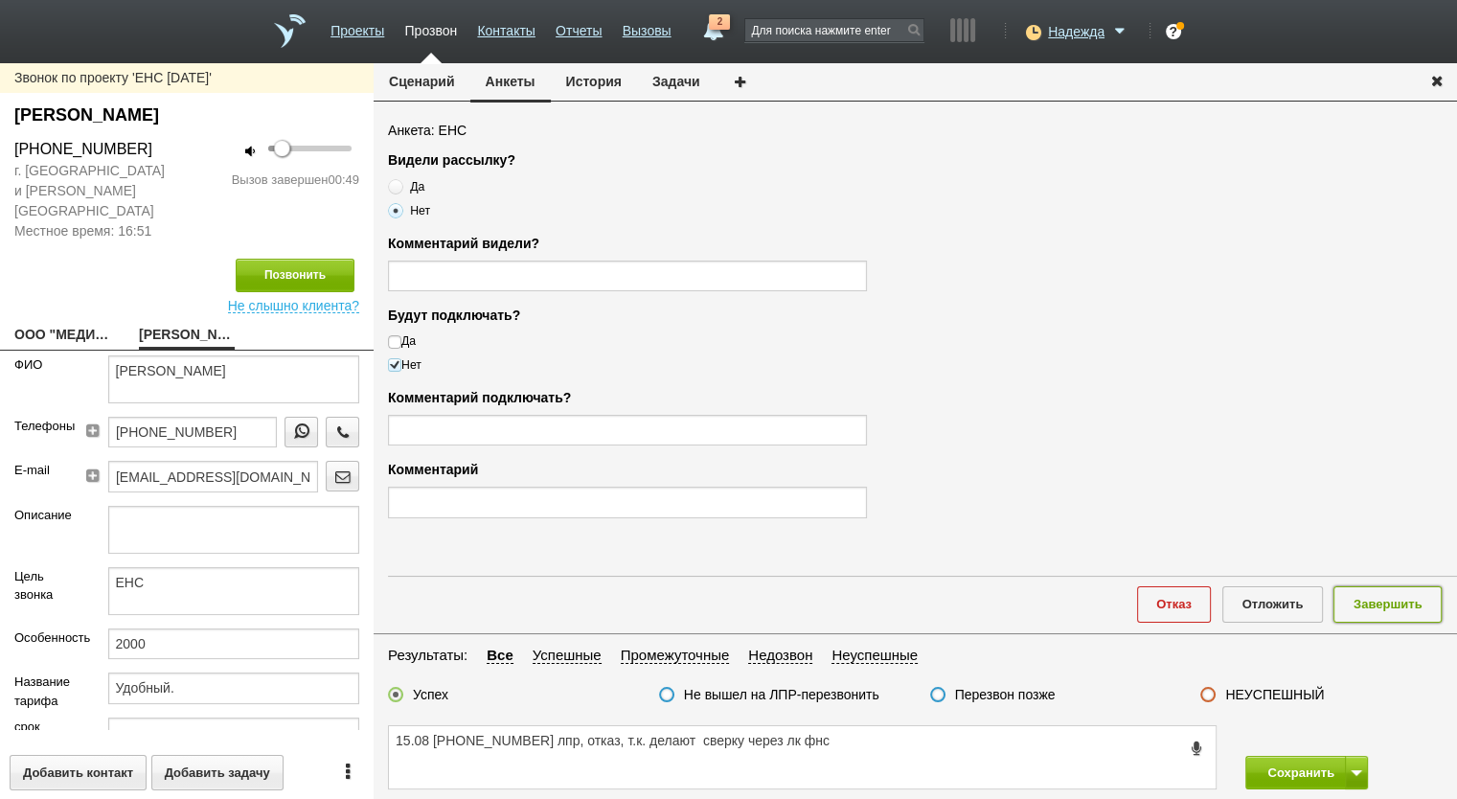
drag, startPoint x: 1400, startPoint y: 594, endPoint x: 1388, endPoint y: 599, distance: 12.5
click at [1399, 593] on button "Завершить" at bounding box center [1388, 603] width 108 height 35
click at [1358, 771] on span at bounding box center [1356, 773] width 11 height 6
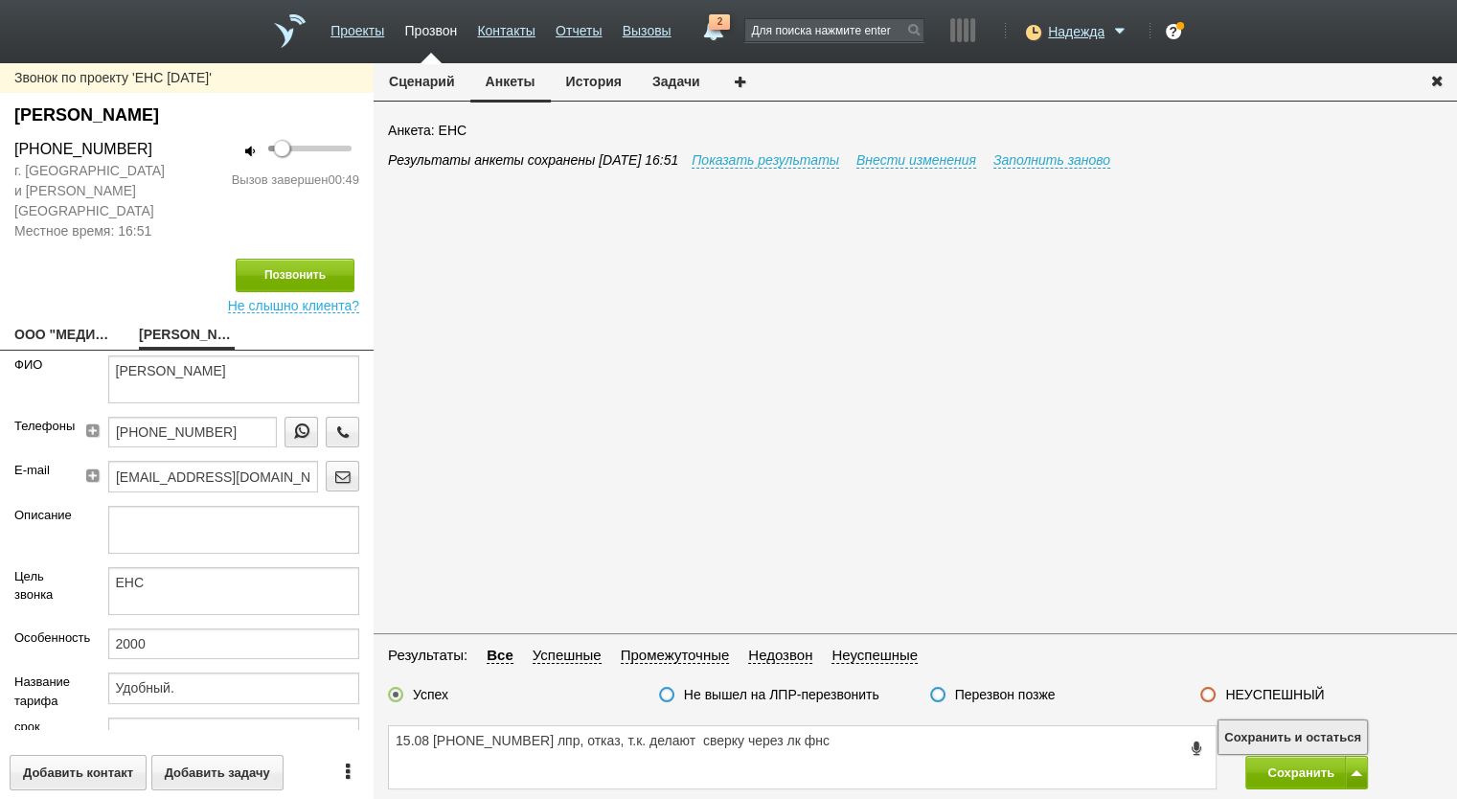
click at [1333, 739] on button "Сохранить и остаться" at bounding box center [1293, 737] width 148 height 34
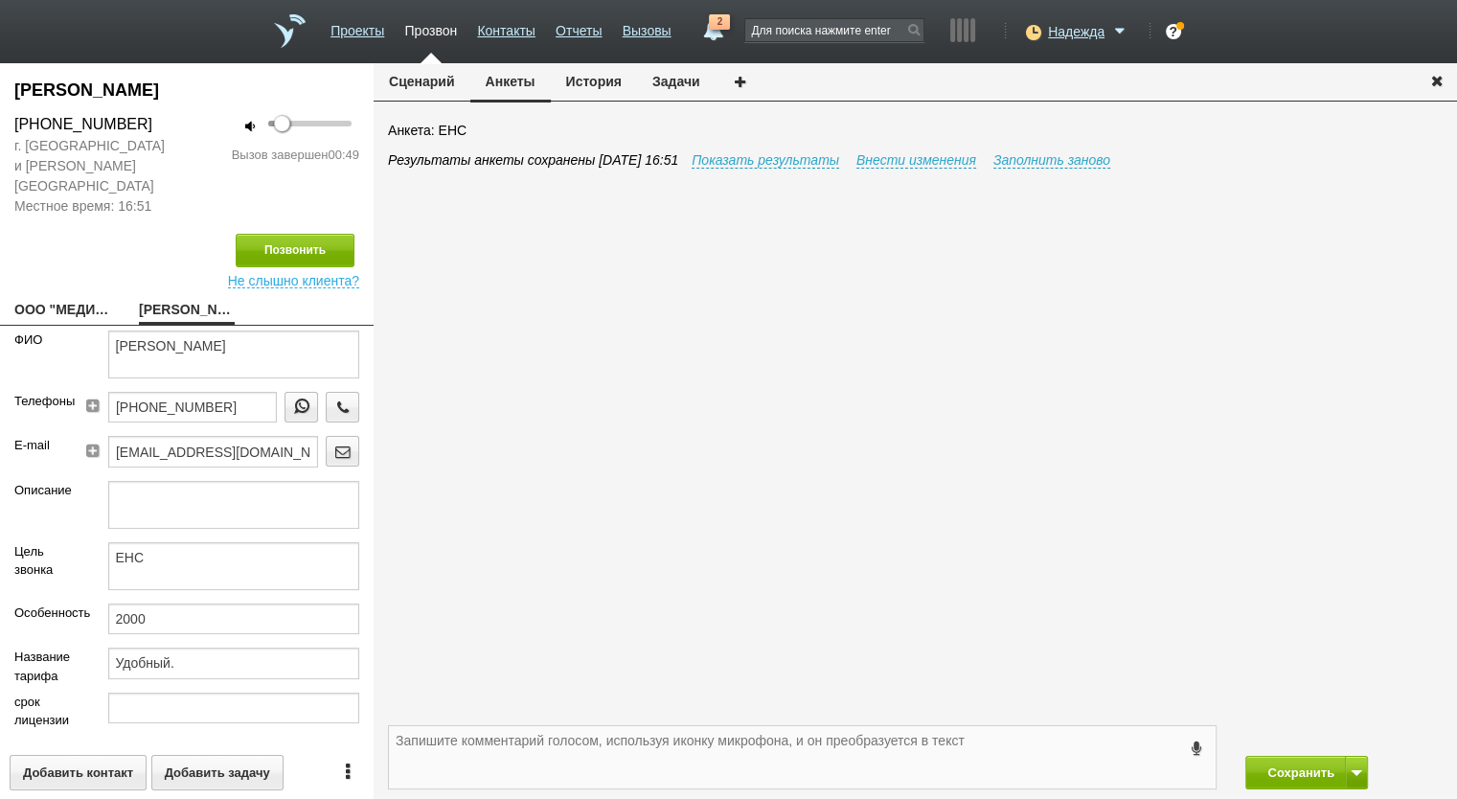
click at [558, 740] on textarea at bounding box center [802, 757] width 827 height 62
click at [718, 31] on link "2" at bounding box center [713, 25] width 34 height 23
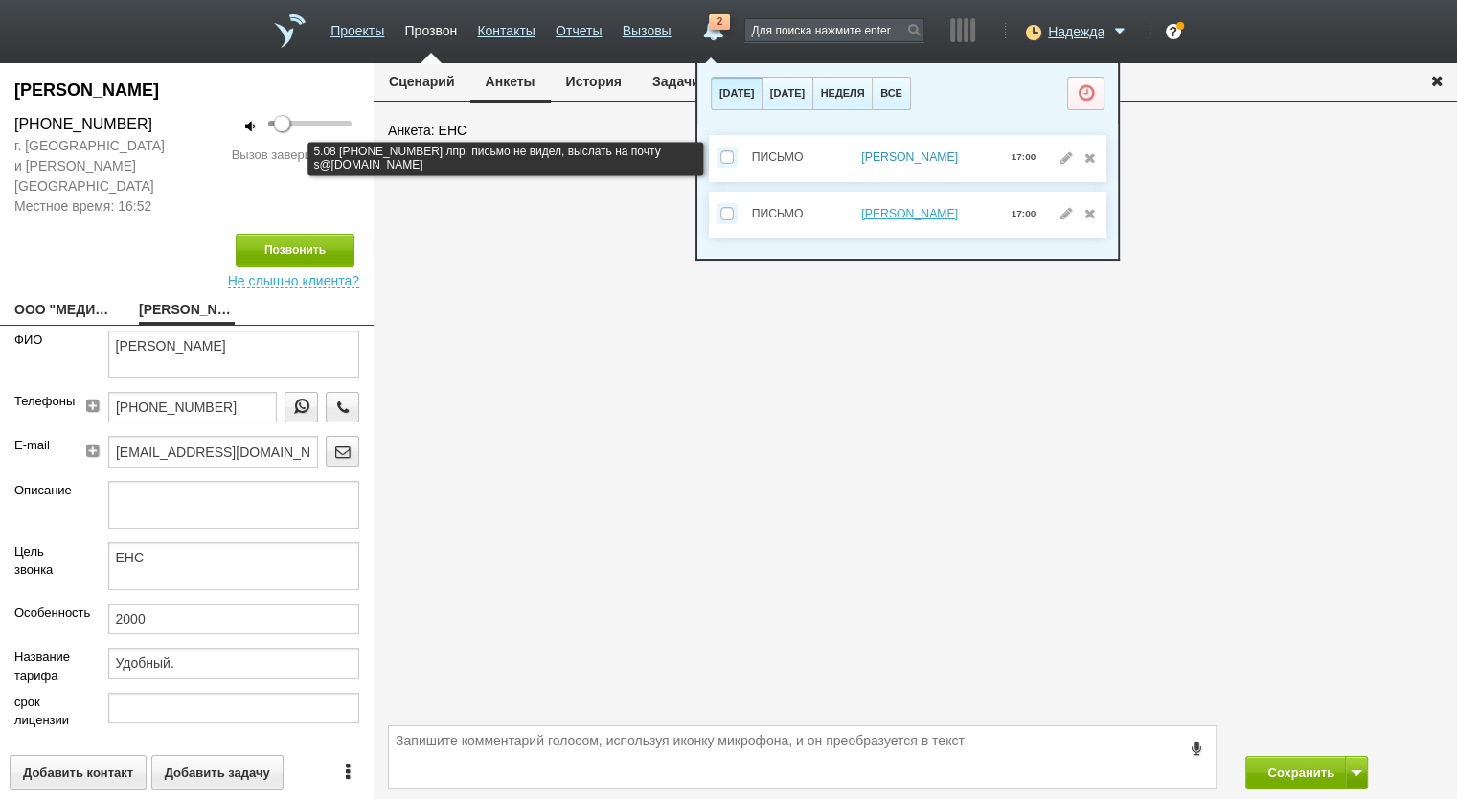
click at [893, 154] on link "ИВАШИН СЕРГЕЙ ВИКТОРОВИЧ" at bounding box center [909, 156] width 97 height 13
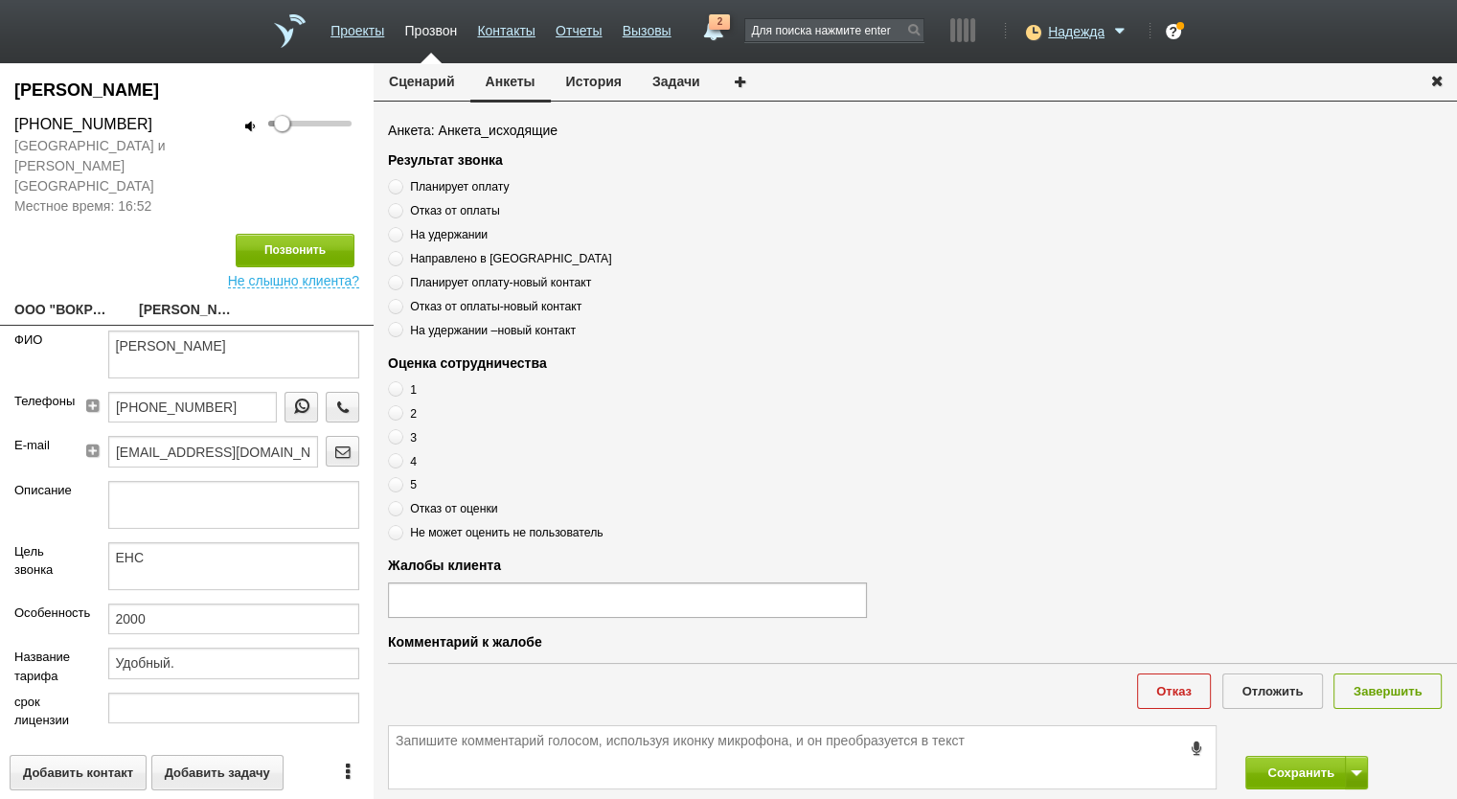
click at [677, 96] on button "Задачи" at bounding box center [676, 81] width 79 height 36
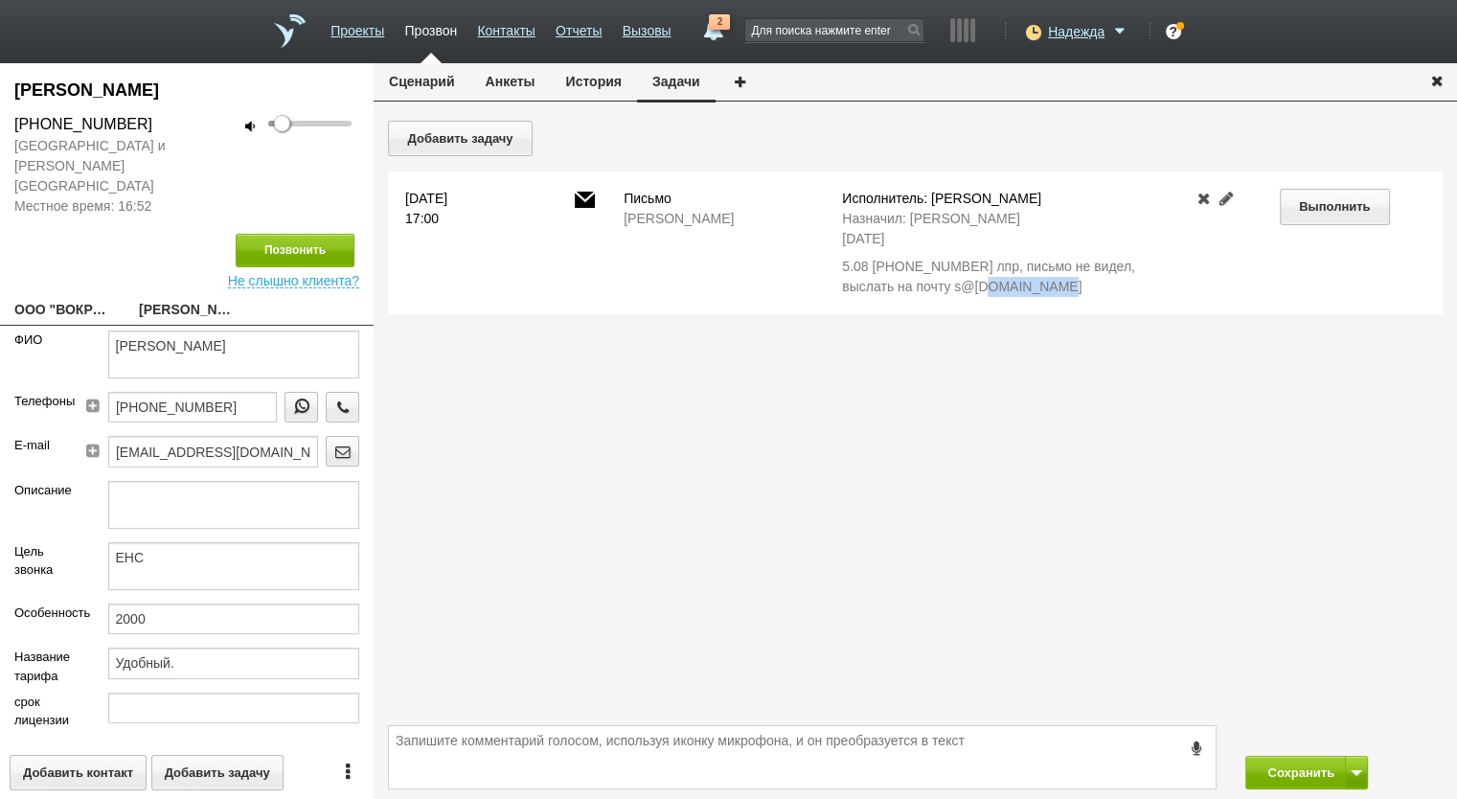
drag, startPoint x: 1033, startPoint y: 288, endPoint x: 954, endPoint y: 289, distance: 78.6
click at [954, 289] on div "5.08 +7 (925) 507-50-77 лпр, письмо не видел, выслать на почту s@tburo.ru" at bounding box center [1002, 277] width 321 height 40
click at [64, 298] on link "ООО "ВОКРУГ МИРА"" at bounding box center [62, 311] width 96 height 27
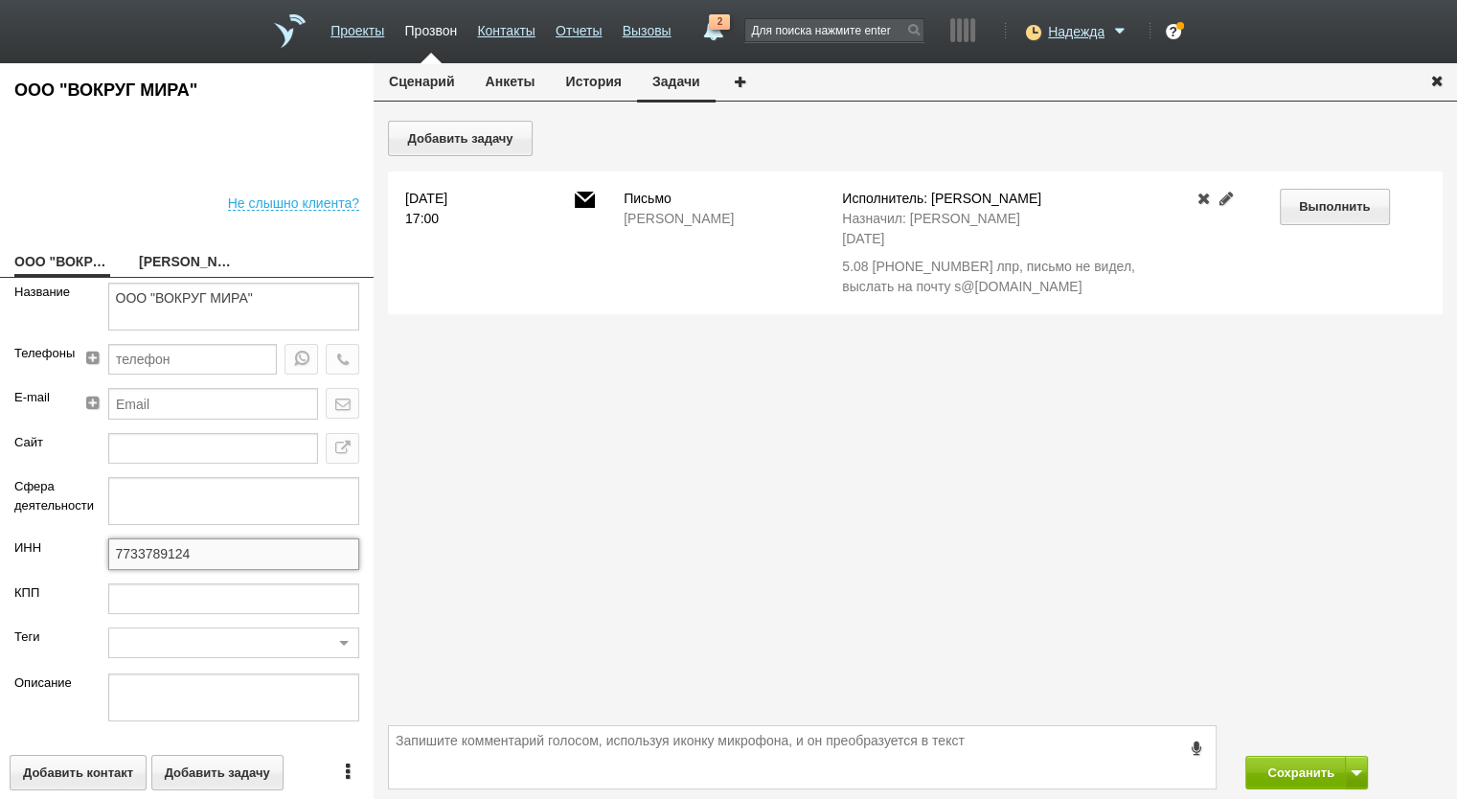
drag, startPoint x: 204, startPoint y: 541, endPoint x: 66, endPoint y: 541, distance: 138.0
click at [66, 541] on div "ИНН 7733789124" at bounding box center [187, 560] width 374 height 44
click at [1361, 193] on button "Выполнить" at bounding box center [1335, 206] width 110 height 35
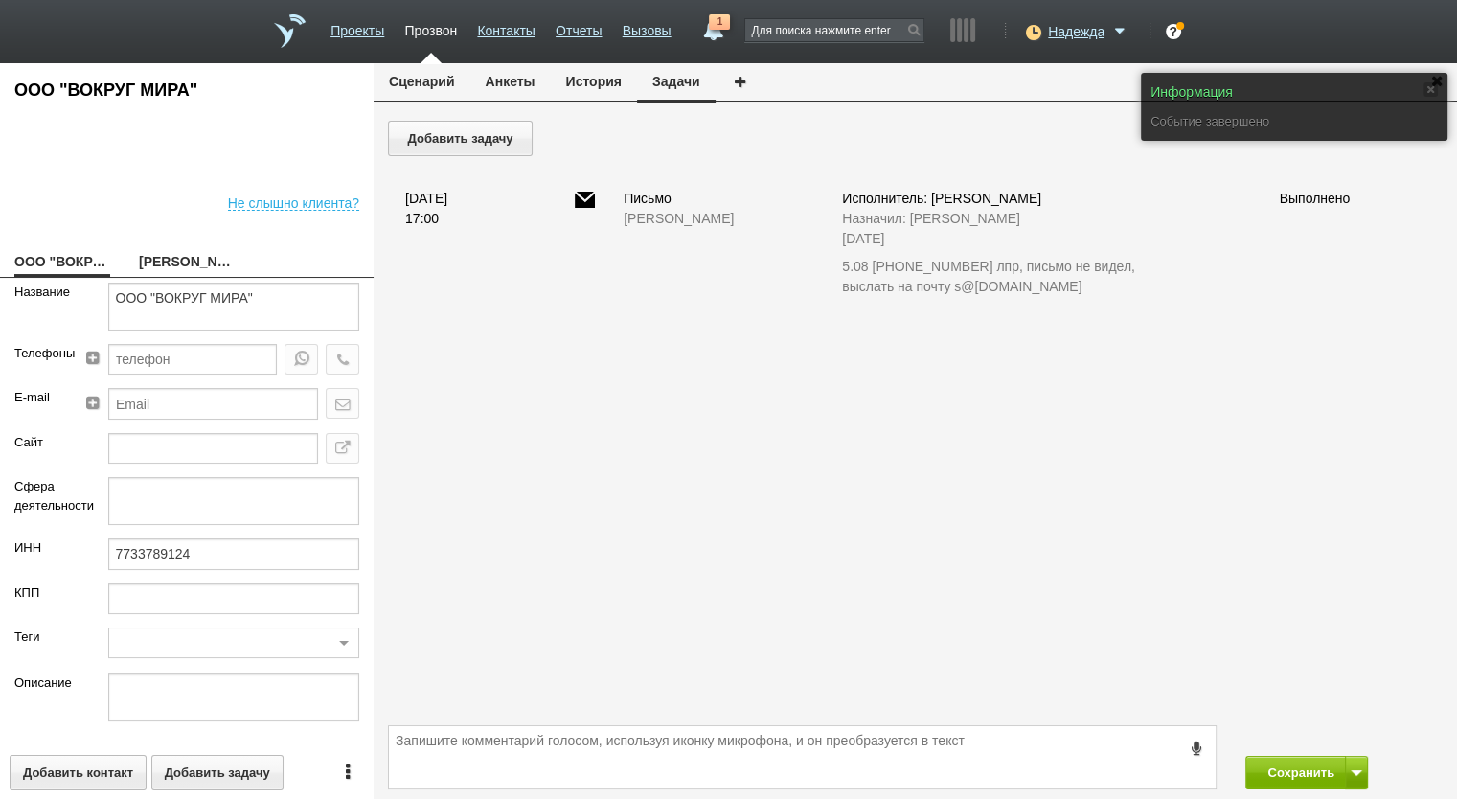
click at [709, 28] on span "1" at bounding box center [719, 21] width 21 height 15
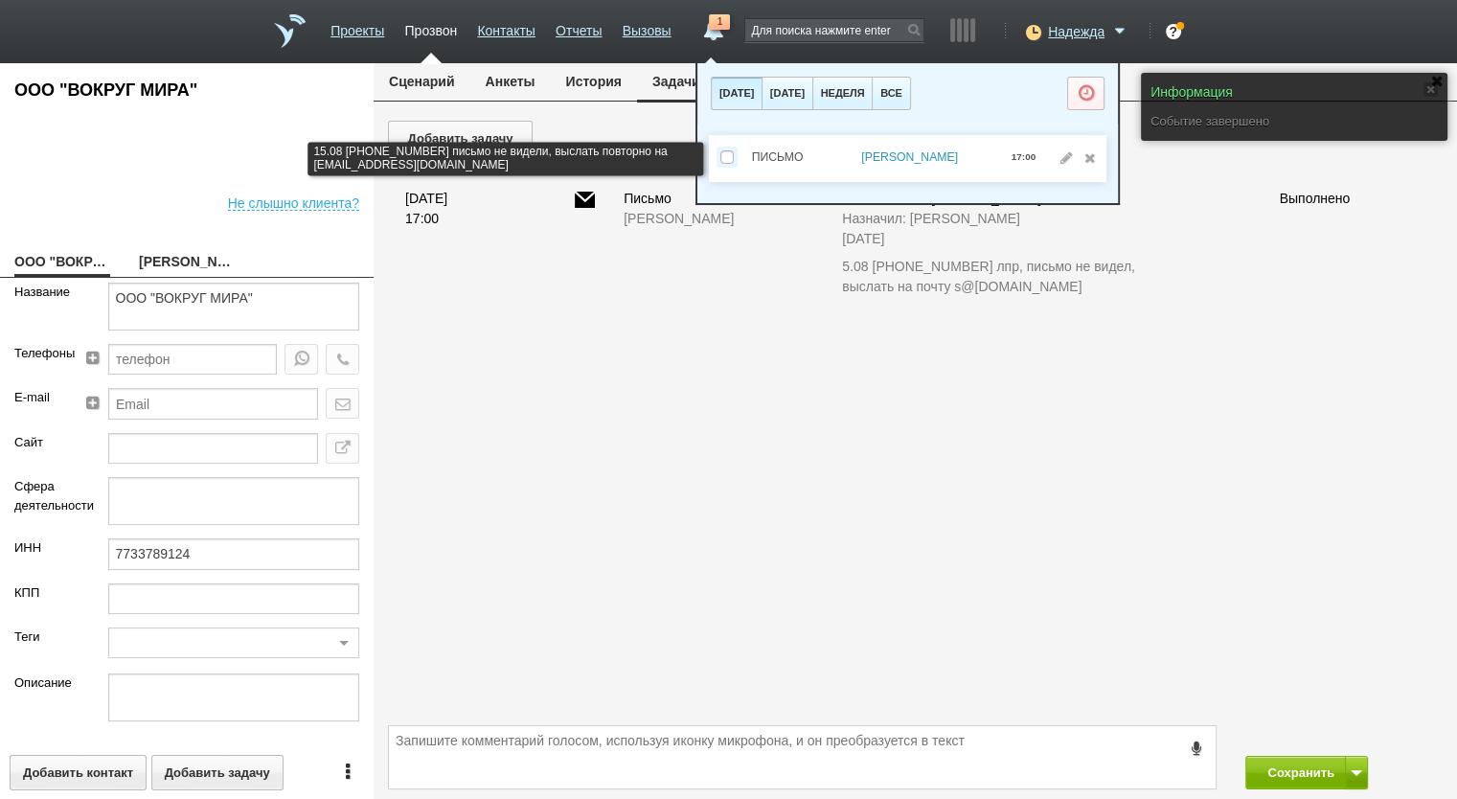
click at [913, 155] on link "ПЕТРОВА ЛИЛИЯ ВИКТОРОВНА" at bounding box center [909, 156] width 97 height 13
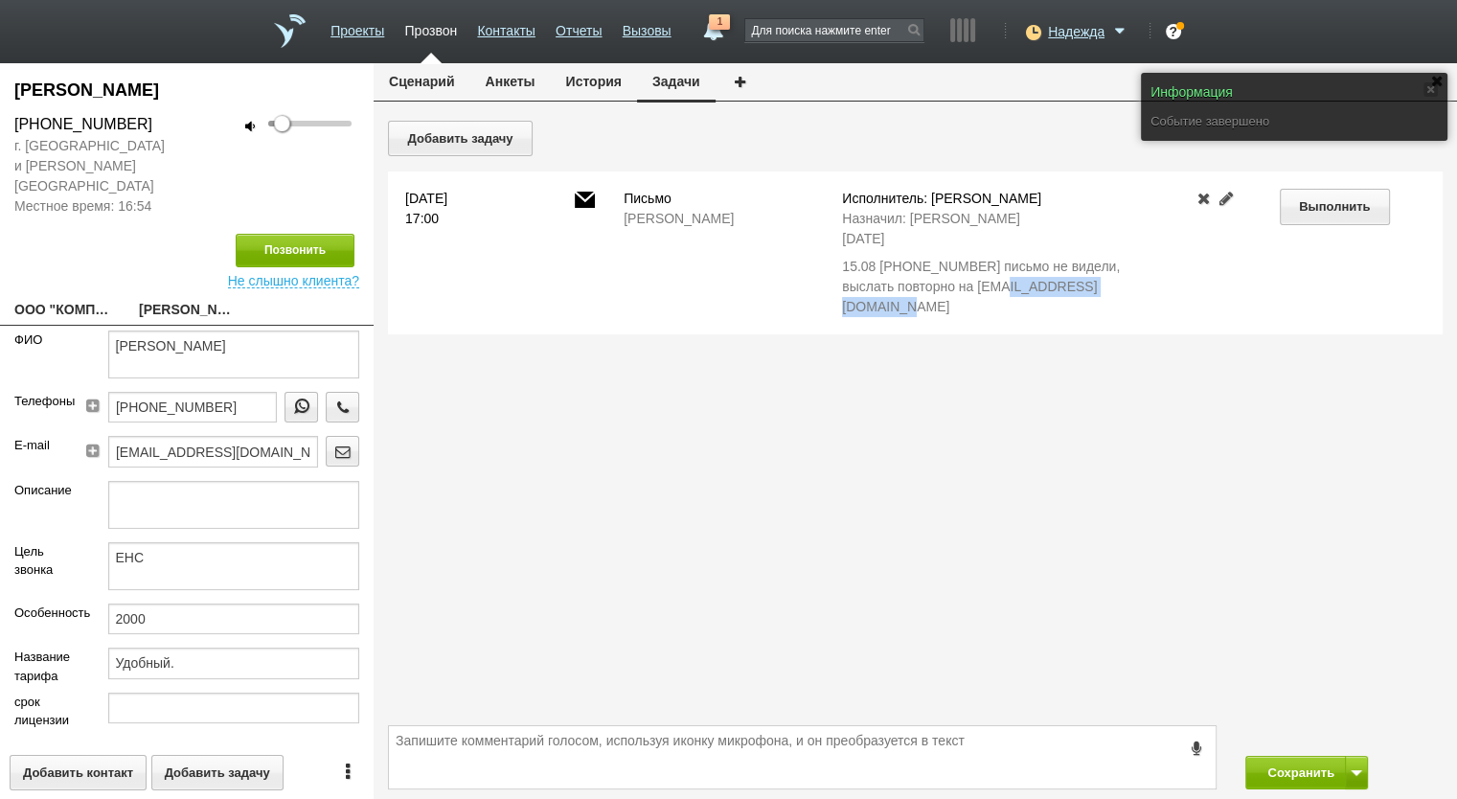
drag, startPoint x: 1088, startPoint y: 288, endPoint x: 981, endPoint y: 286, distance: 107.3
click at [981, 286] on div "15.08 +7 (985) 253-12-81 письмо не видели, выслать повторно на Art-komplekt@lis…" at bounding box center [1002, 287] width 321 height 60
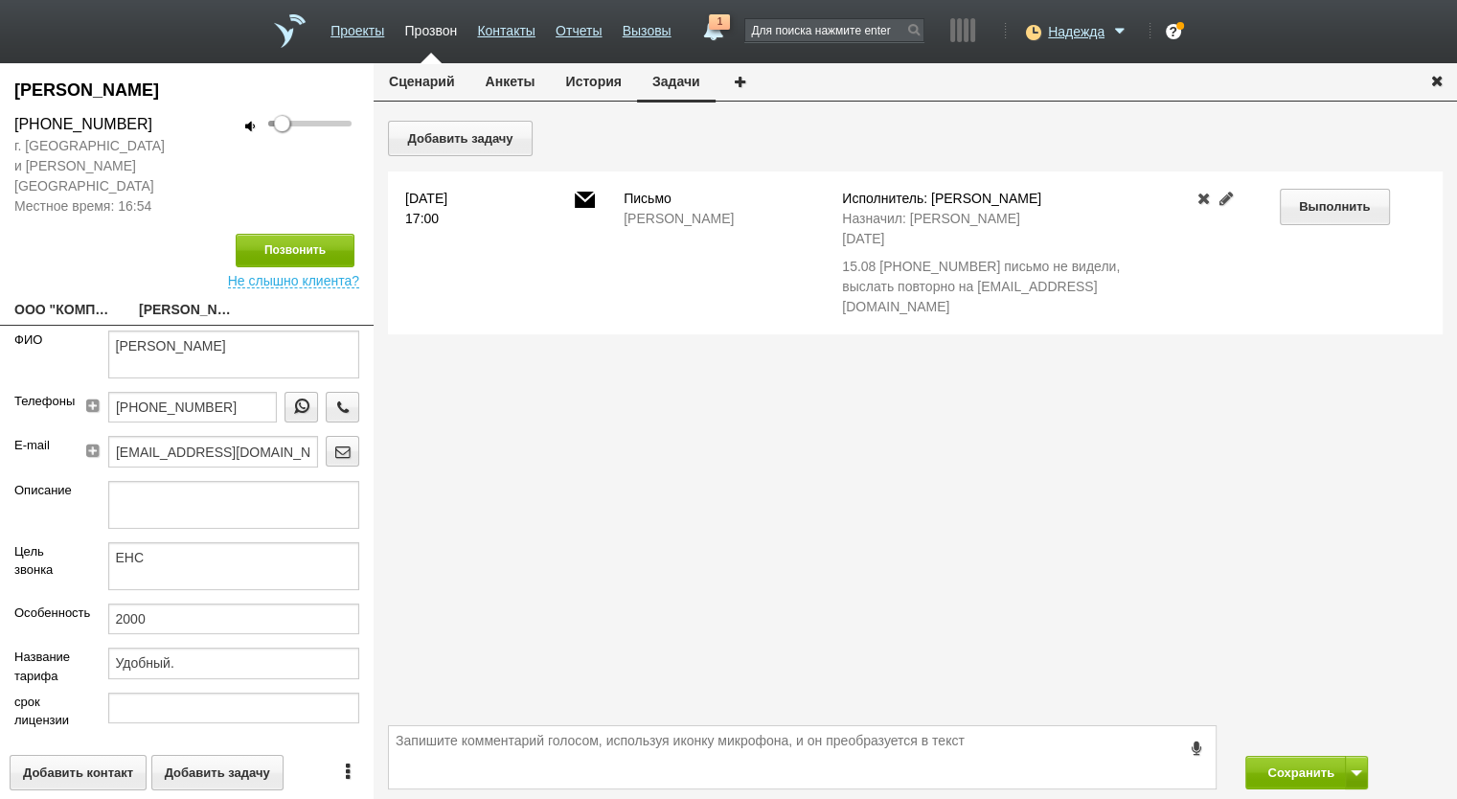
click at [74, 331] on label "ФИО" at bounding box center [46, 340] width 65 height 19
click at [75, 298] on link "ООО "КОМПЛЕКТСТРОЙ"" at bounding box center [62, 311] width 96 height 27
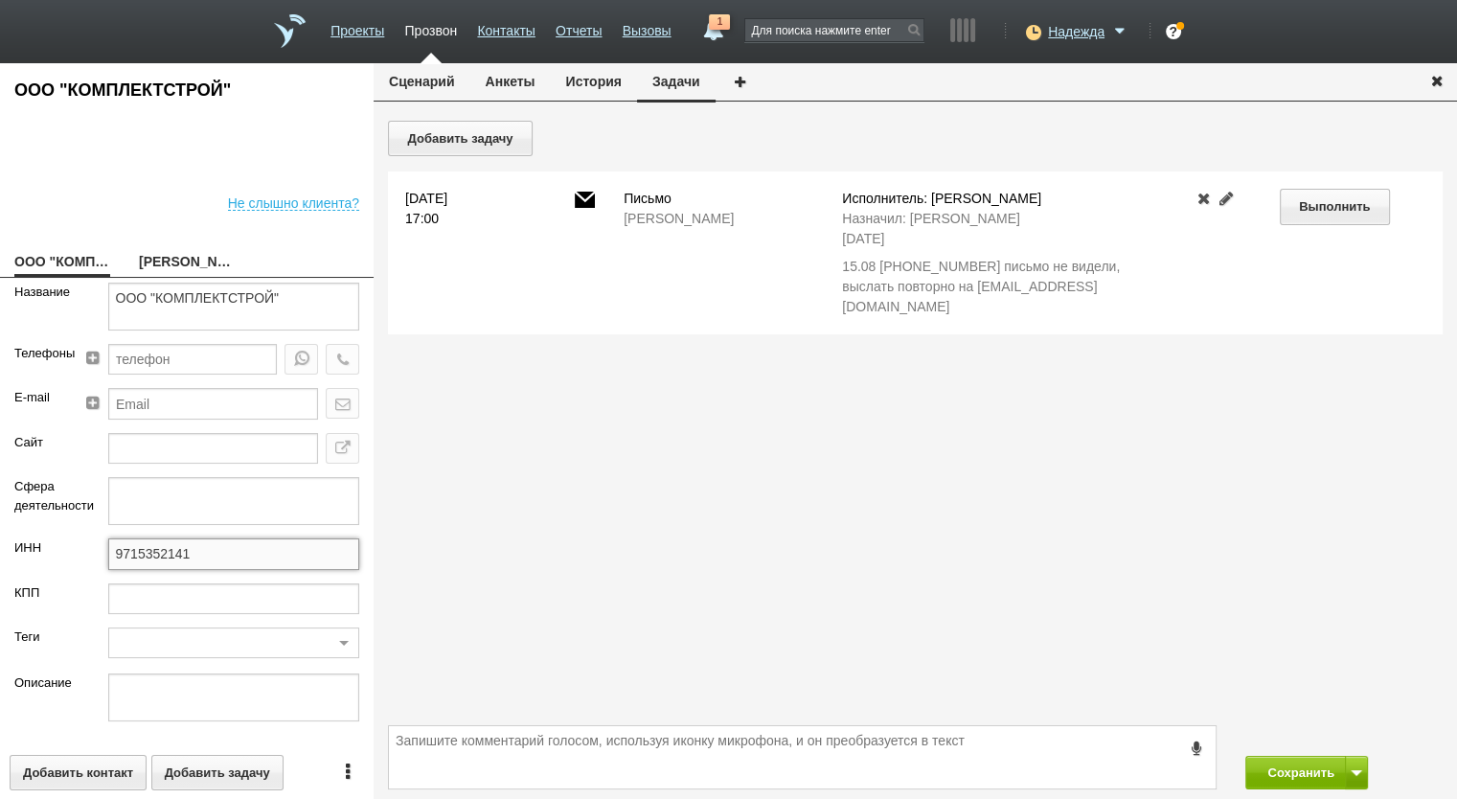
drag, startPoint x: 188, startPoint y: 554, endPoint x: 126, endPoint y: 583, distance: 69.0
click at [48, 555] on div "ИНН 9715352141" at bounding box center [187, 560] width 374 height 44
click at [1322, 209] on button "Выполнить" at bounding box center [1335, 206] width 110 height 35
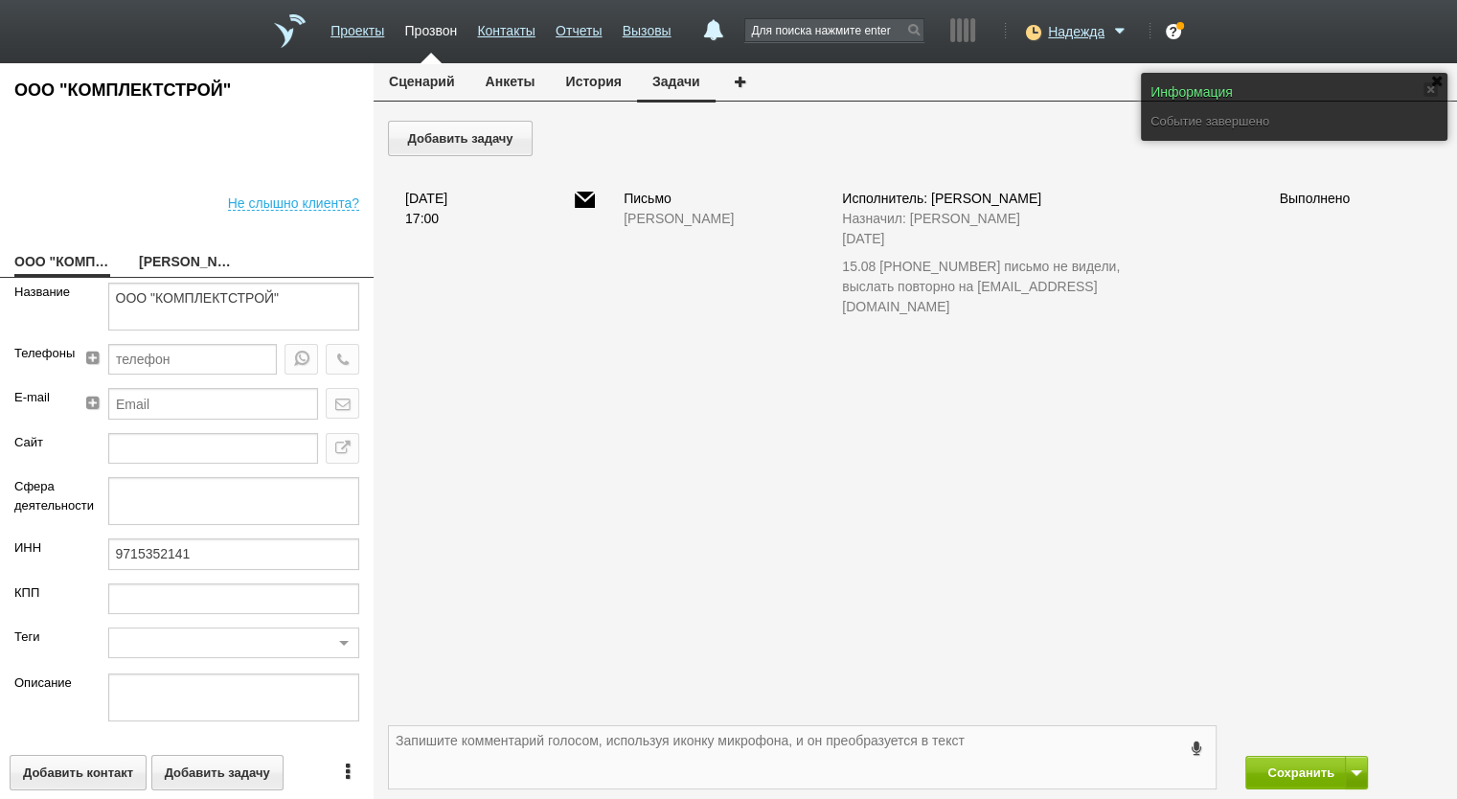
click at [606, 755] on textarea at bounding box center [802, 757] width 827 height 62
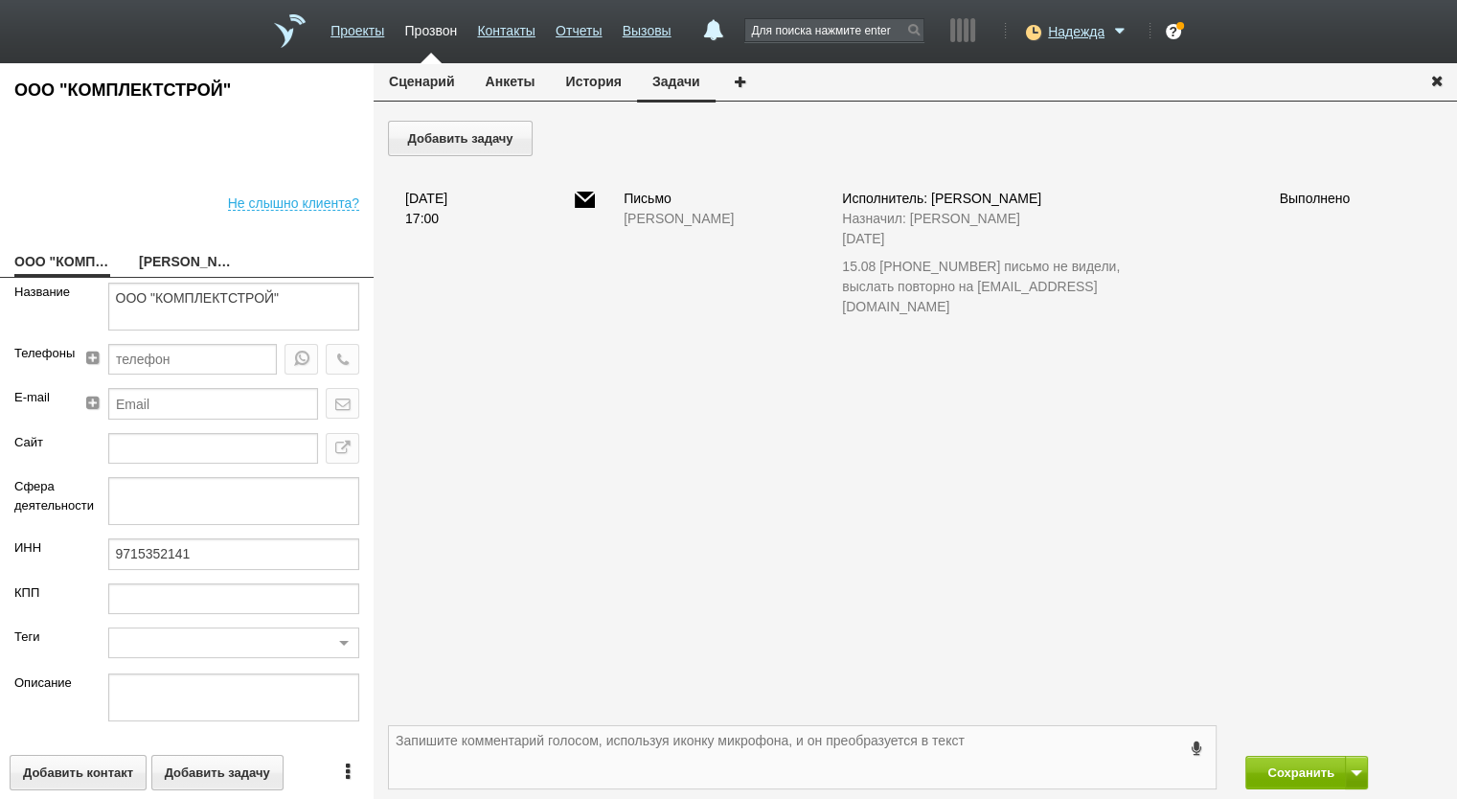
click at [598, 756] on textarea at bounding box center [802, 757] width 827 height 62
click at [834, 751] on textarea at bounding box center [802, 757] width 827 height 62
click at [1284, 760] on button "Сохранить" at bounding box center [1295, 773] width 101 height 34
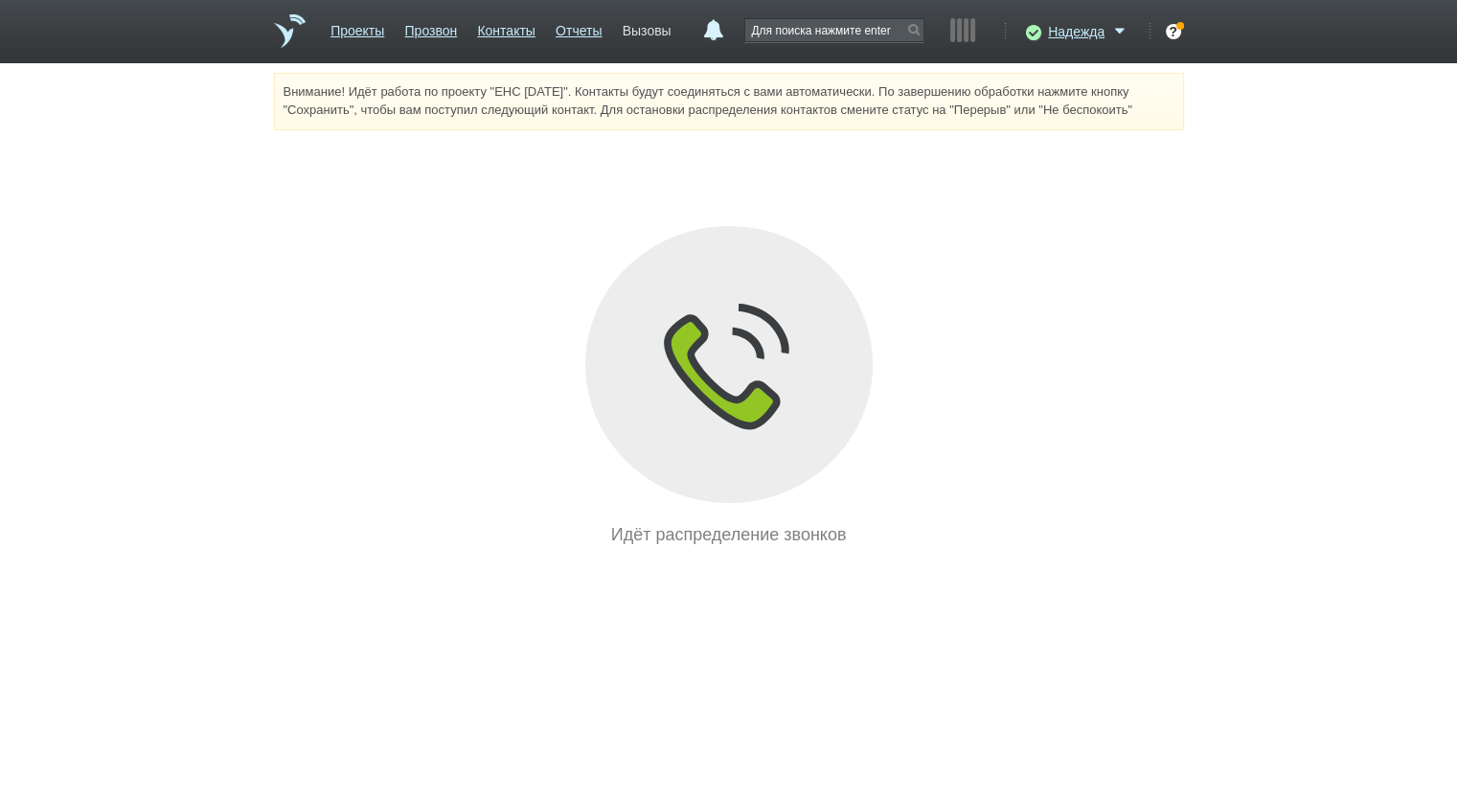
click at [644, 34] on link "Вызовы" at bounding box center [647, 27] width 49 height 28
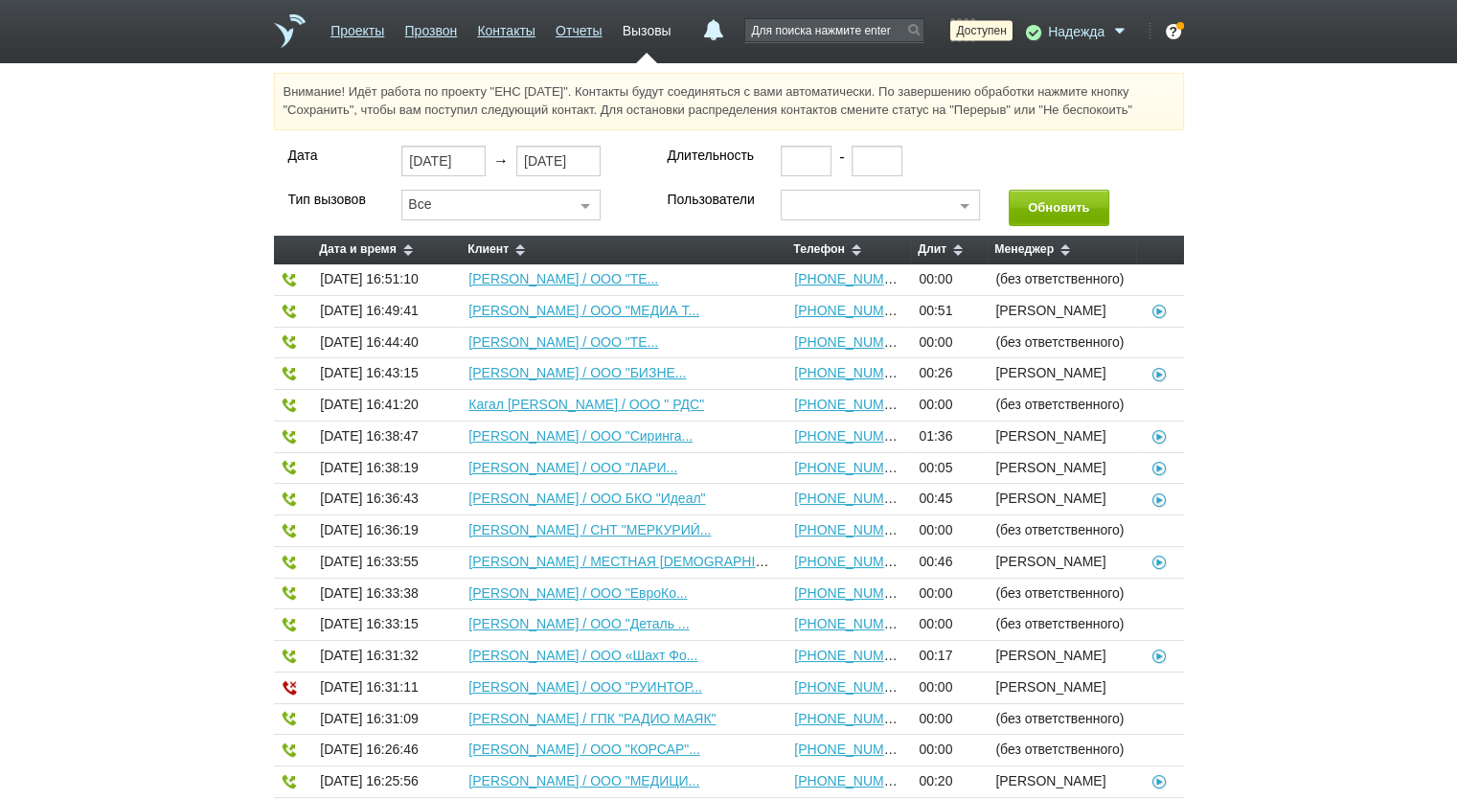
click at [1036, 31] on icon at bounding box center [1031, 31] width 26 height 19
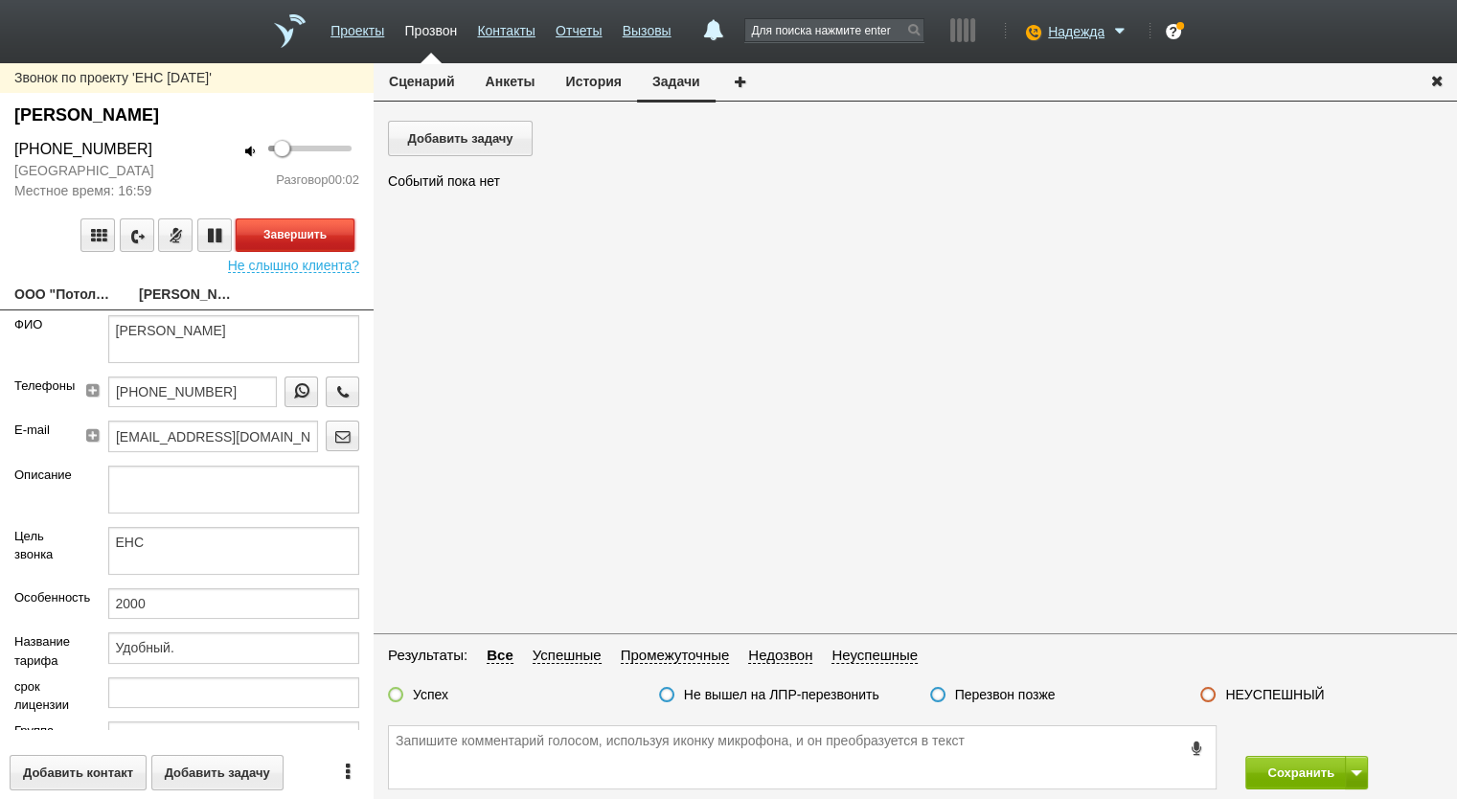
click at [273, 237] on button "Завершить" at bounding box center [295, 235] width 119 height 34
drag, startPoint x: 149, startPoint y: 148, endPoint x: 20, endPoint y: 150, distance: 129.3
click at [20, 150] on div "+7 (906) 682-50-34" at bounding box center [93, 149] width 158 height 23
click at [44, 153] on div "+7 (906) 682-50-34" at bounding box center [93, 149] width 158 height 23
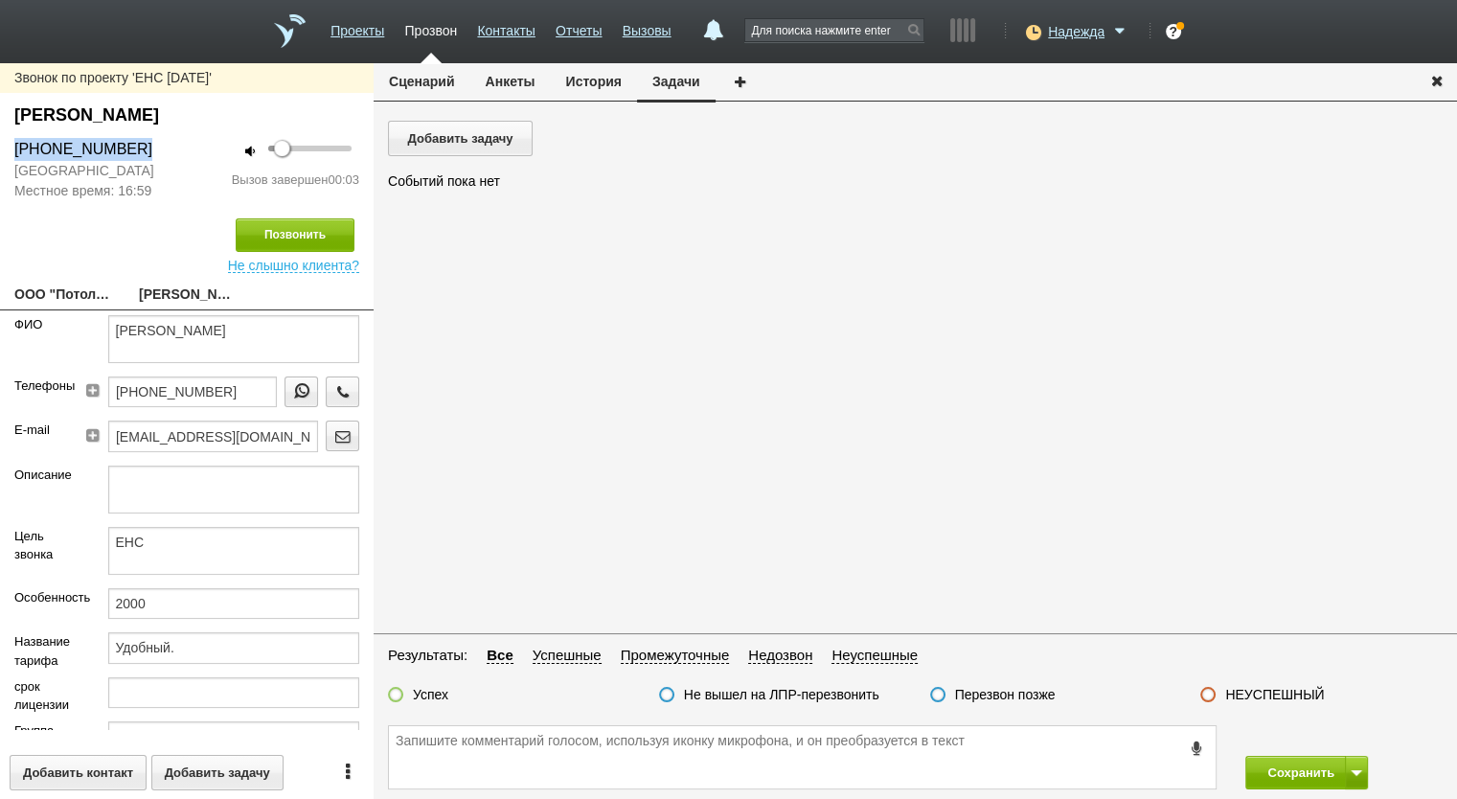
click at [44, 153] on div "+7 (906) 682-50-34" at bounding box center [93, 149] width 158 height 23
click at [489, 81] on button "Анкеты" at bounding box center [510, 81] width 80 height 36
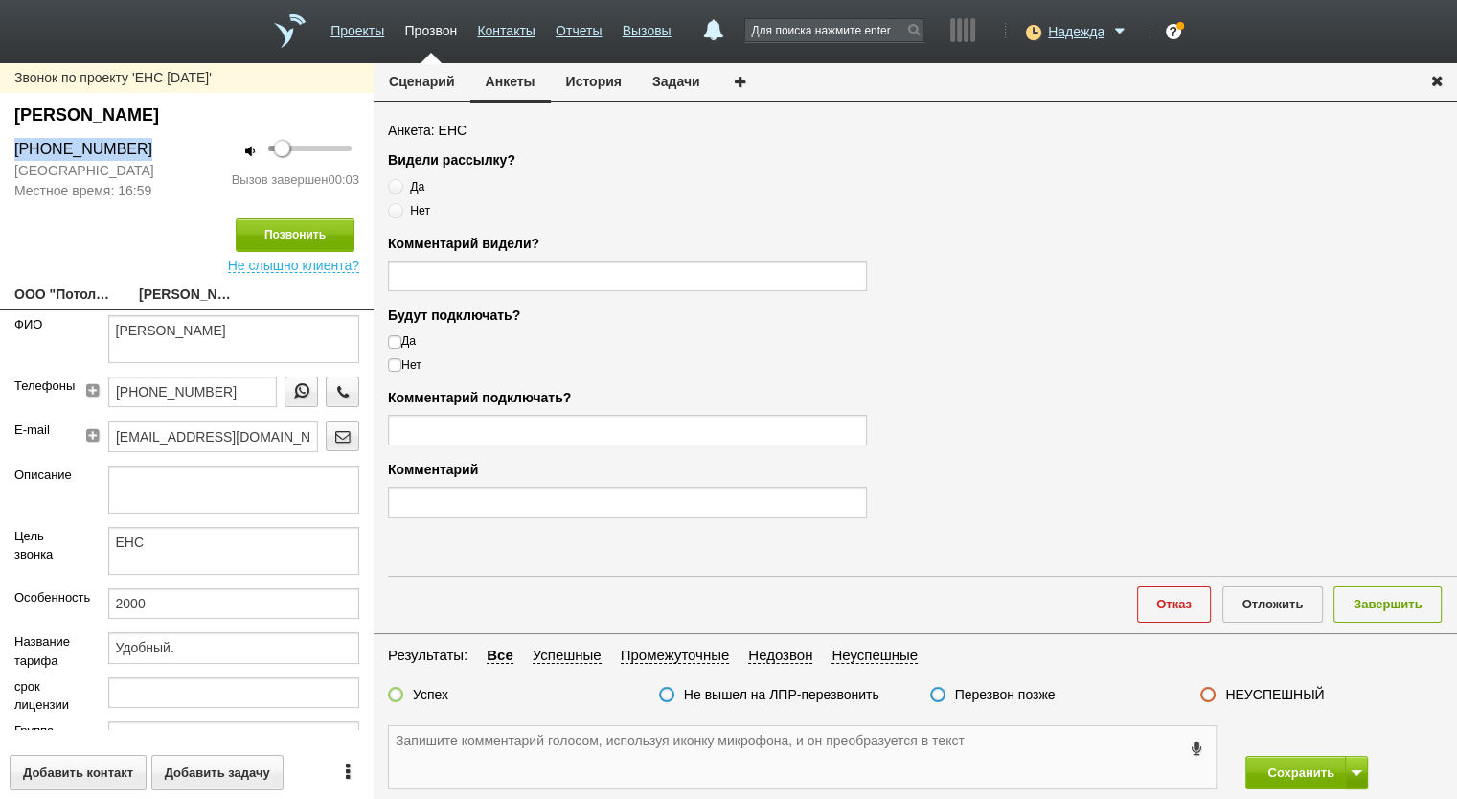
click at [556, 760] on textarea at bounding box center [802, 757] width 827 height 62
paste textarea "+7 (906) 682-50-34"
click at [1242, 679] on fieldset "Результаты: Все Успешные Промежуточные Недозвон Неуспешные Успех Не вышел на ЛП…" at bounding box center [916, 680] width 1084 height 72
click at [1246, 683] on fieldset "Результаты: Все Успешные Промежуточные Недозвон Неуспешные Успех Не вышел на ЛП…" at bounding box center [916, 680] width 1084 height 72
click at [1254, 686] on label "НЕУСПЕШНЫЙ" at bounding box center [1274, 694] width 99 height 17
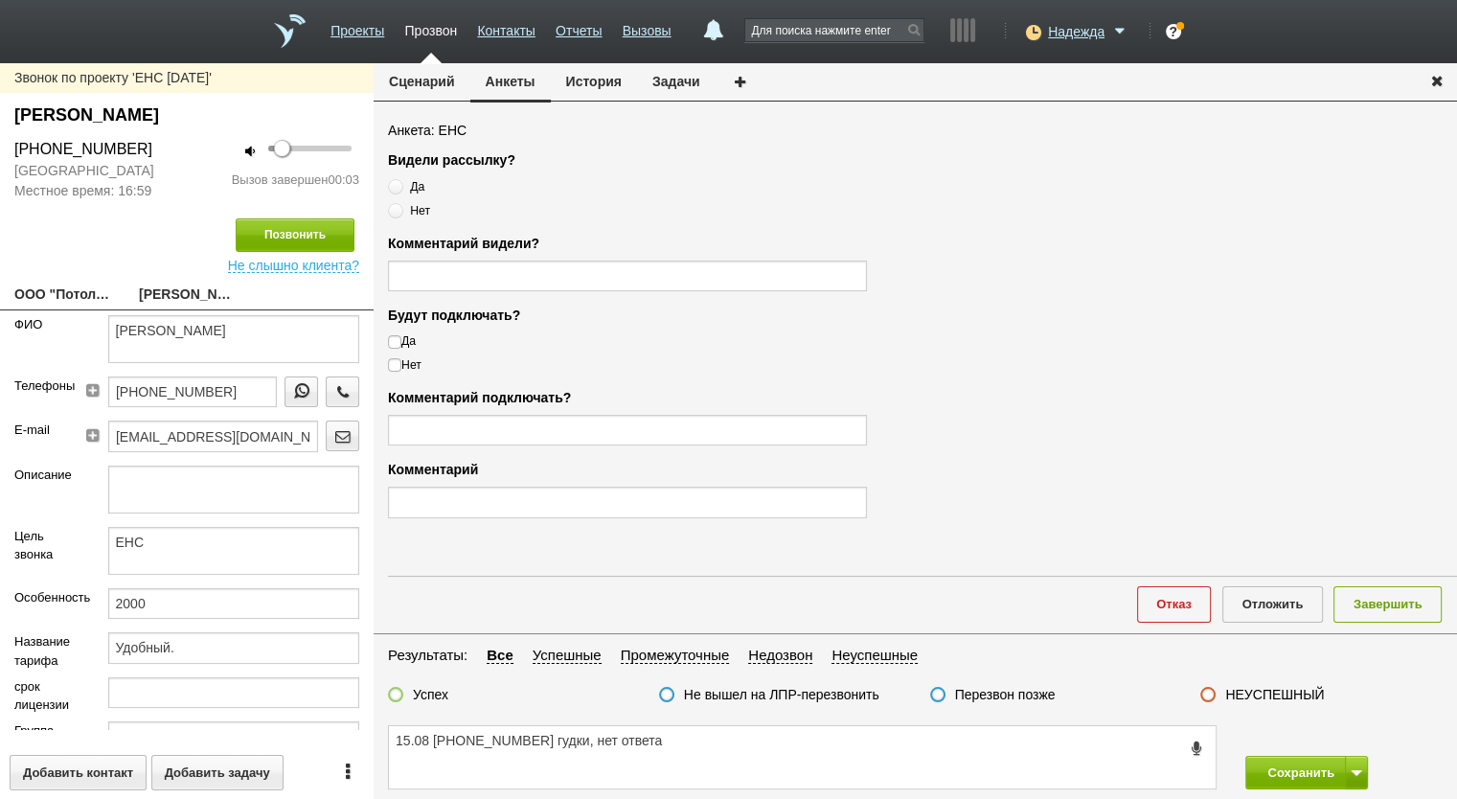
click at [0, 0] on input "НЕУСПЕШНЫЙ" at bounding box center [0, 0] width 0 height 0
click at [1364, 622] on div "Отказ Отложить Завершить" at bounding box center [922, 604] width 1069 height 57
click at [1380, 602] on button "Завершить" at bounding box center [1388, 603] width 108 height 35
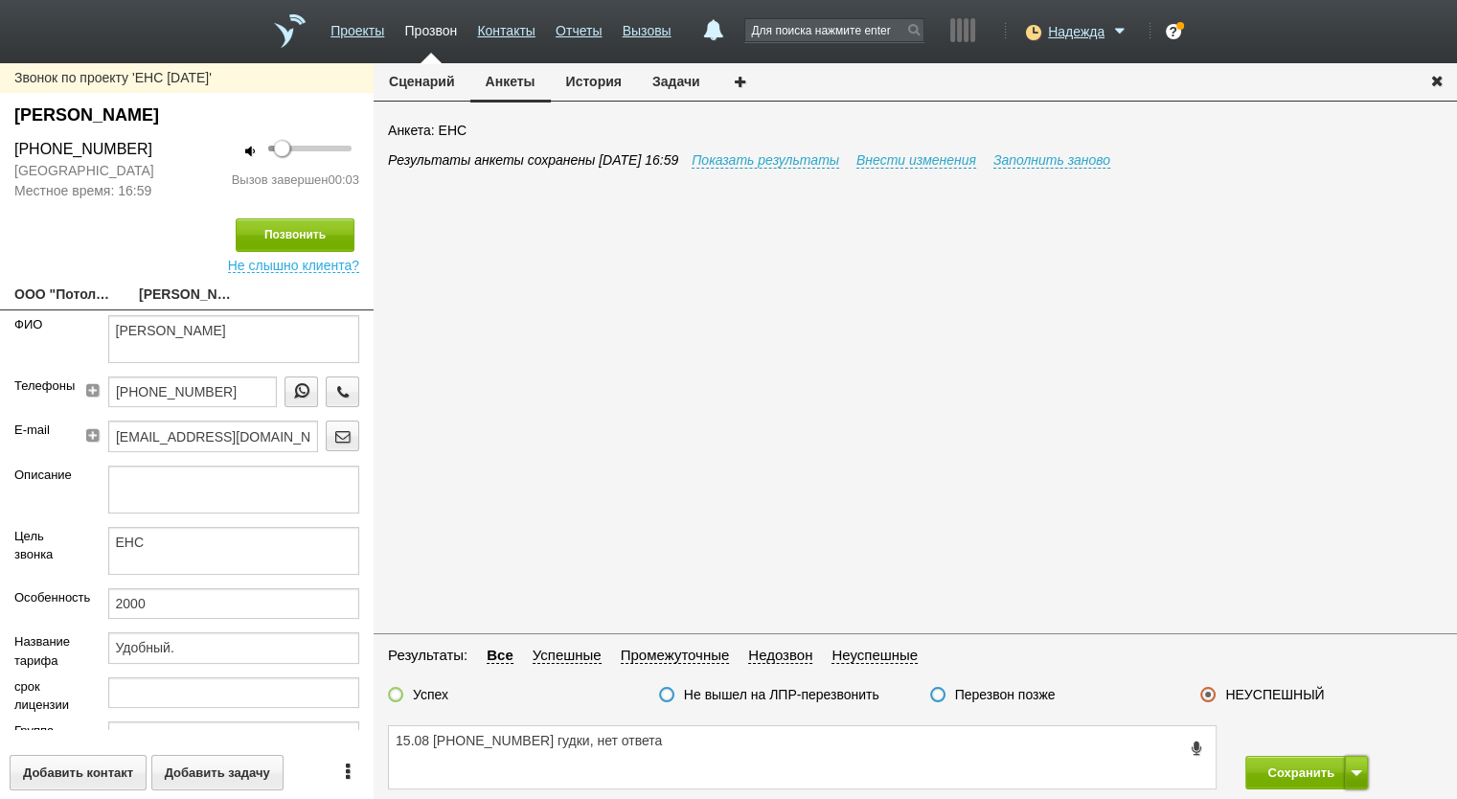
drag, startPoint x: 1355, startPoint y: 765, endPoint x: 1350, endPoint y: 756, distance: 9.9
click at [1354, 765] on button at bounding box center [1356, 773] width 23 height 34
click at [1348, 735] on button "Сохранить и остаться" at bounding box center [1293, 737] width 148 height 34
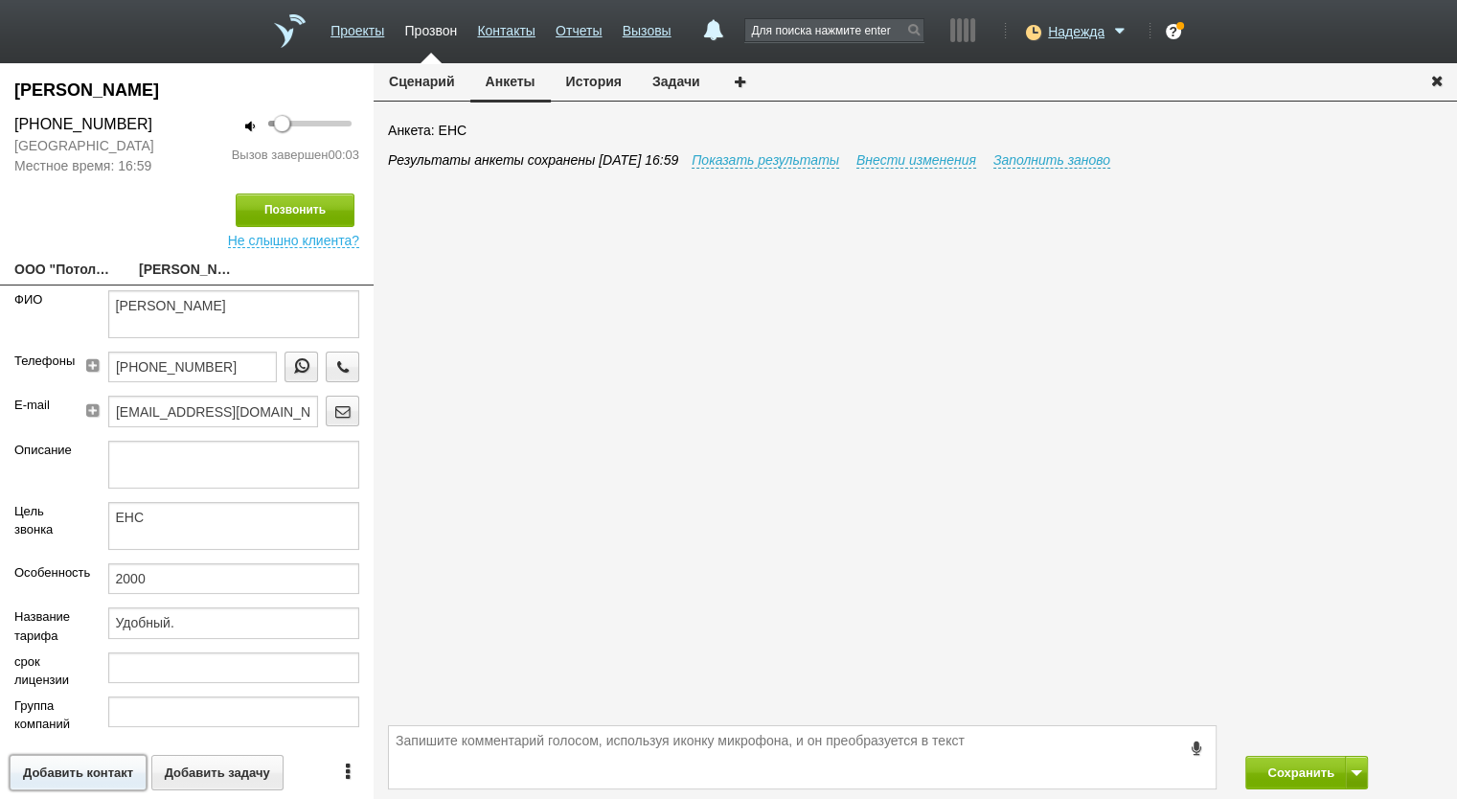
click at [76, 756] on button "Добавить контакт" at bounding box center [78, 772] width 137 height 35
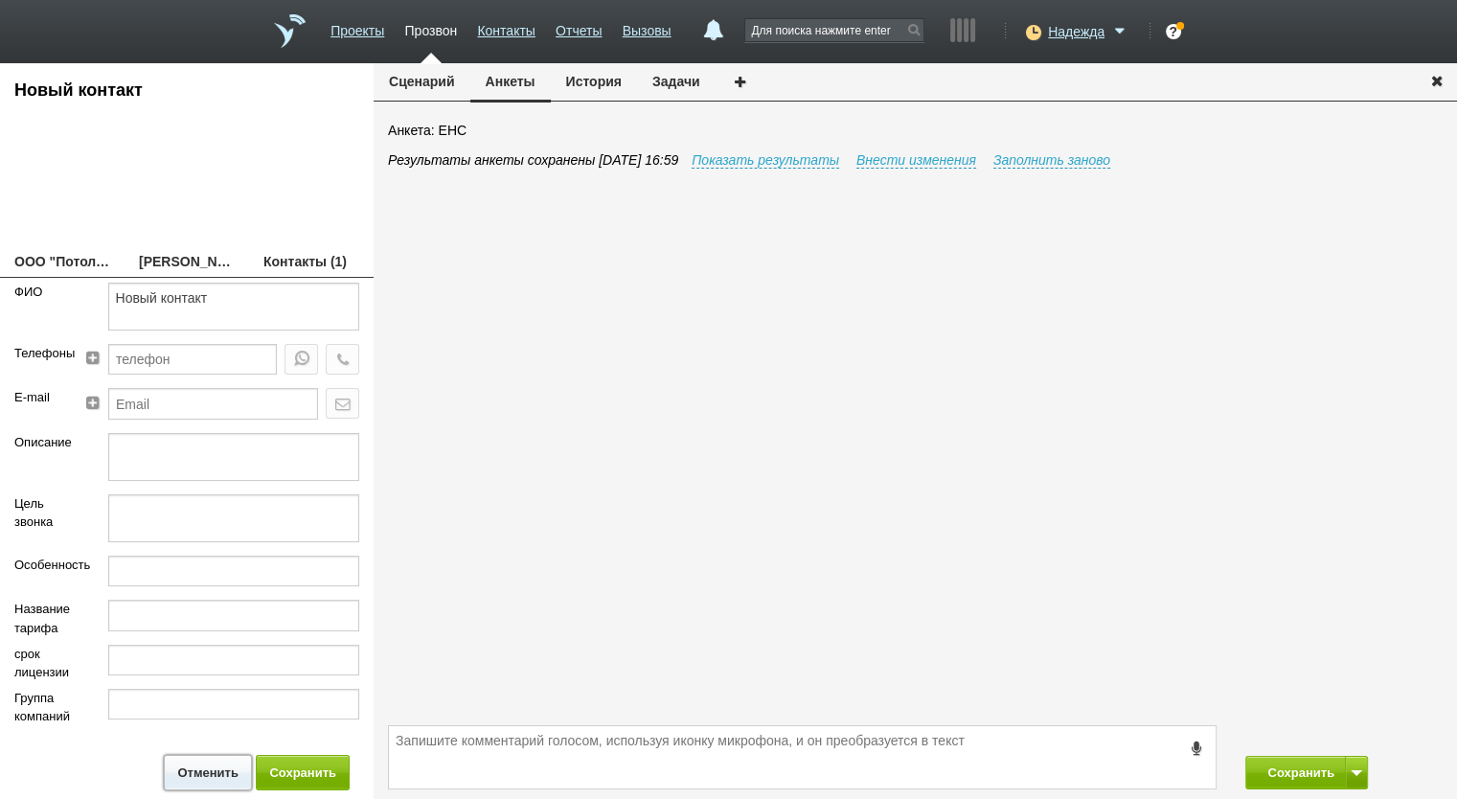
click at [214, 767] on button "Отменить" at bounding box center [208, 772] width 88 height 35
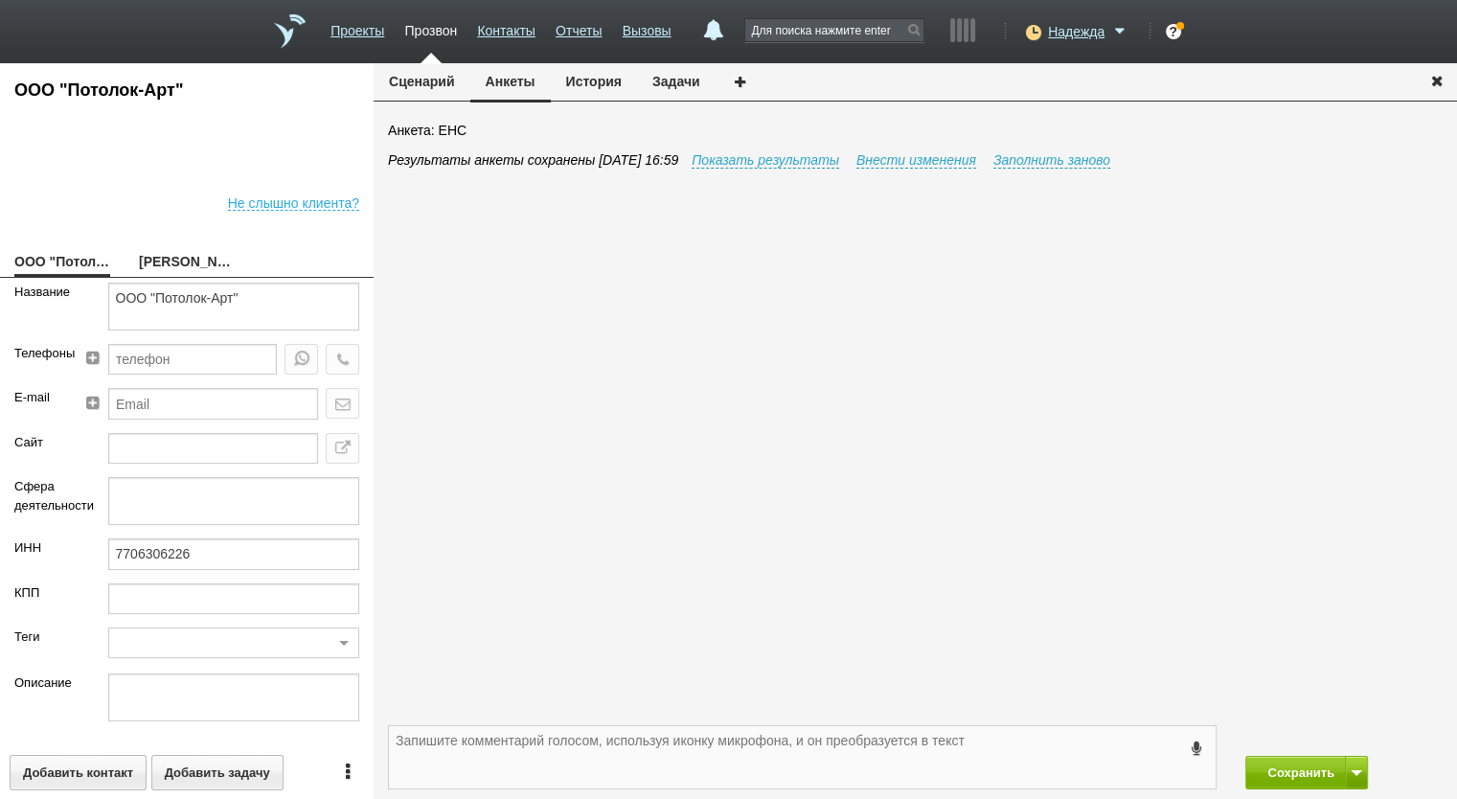
click at [908, 783] on textarea at bounding box center [802, 757] width 827 height 62
click at [1308, 764] on button "Сохранить" at bounding box center [1295, 773] width 101 height 34
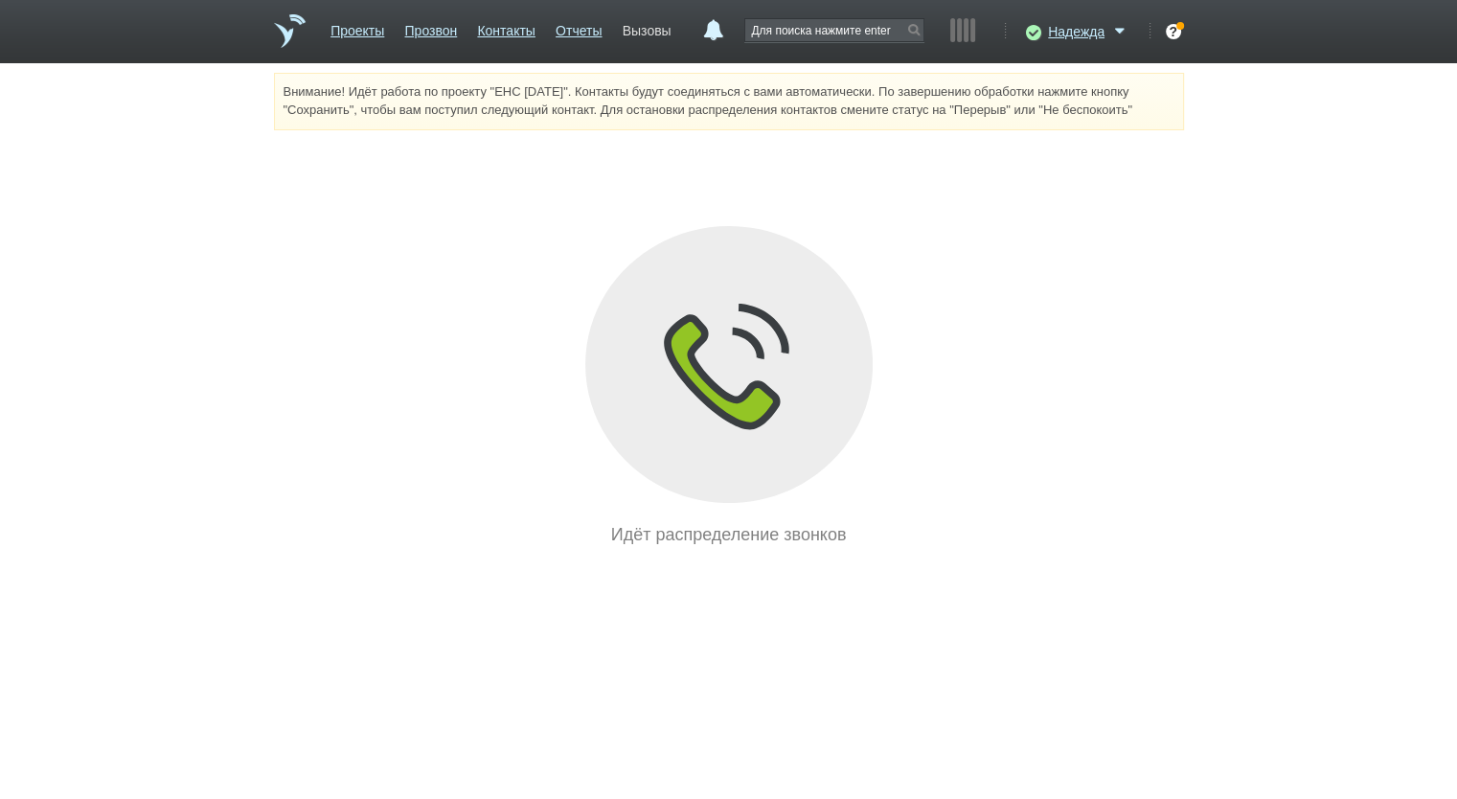
click at [662, 34] on link "Вызовы" at bounding box center [647, 27] width 49 height 28
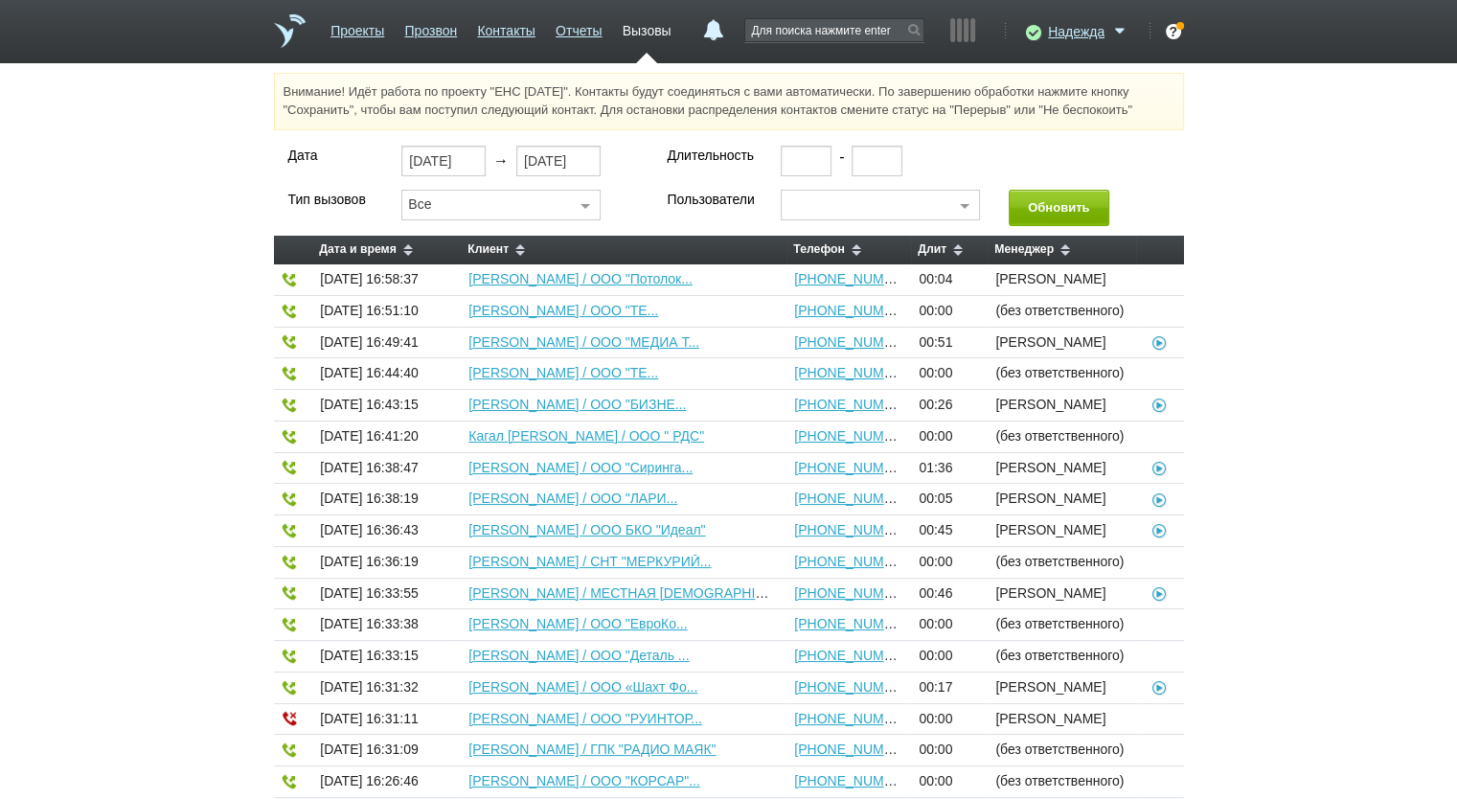
click at [1255, 392] on div "Дата 15.08.2025 → 15.08.2025 Длительность - Тип вызовов Все Все Исходящие Входя…" at bounding box center [728, 704] width 1457 height 1116
click at [569, 29] on link "Отчеты" at bounding box center [579, 27] width 46 height 28
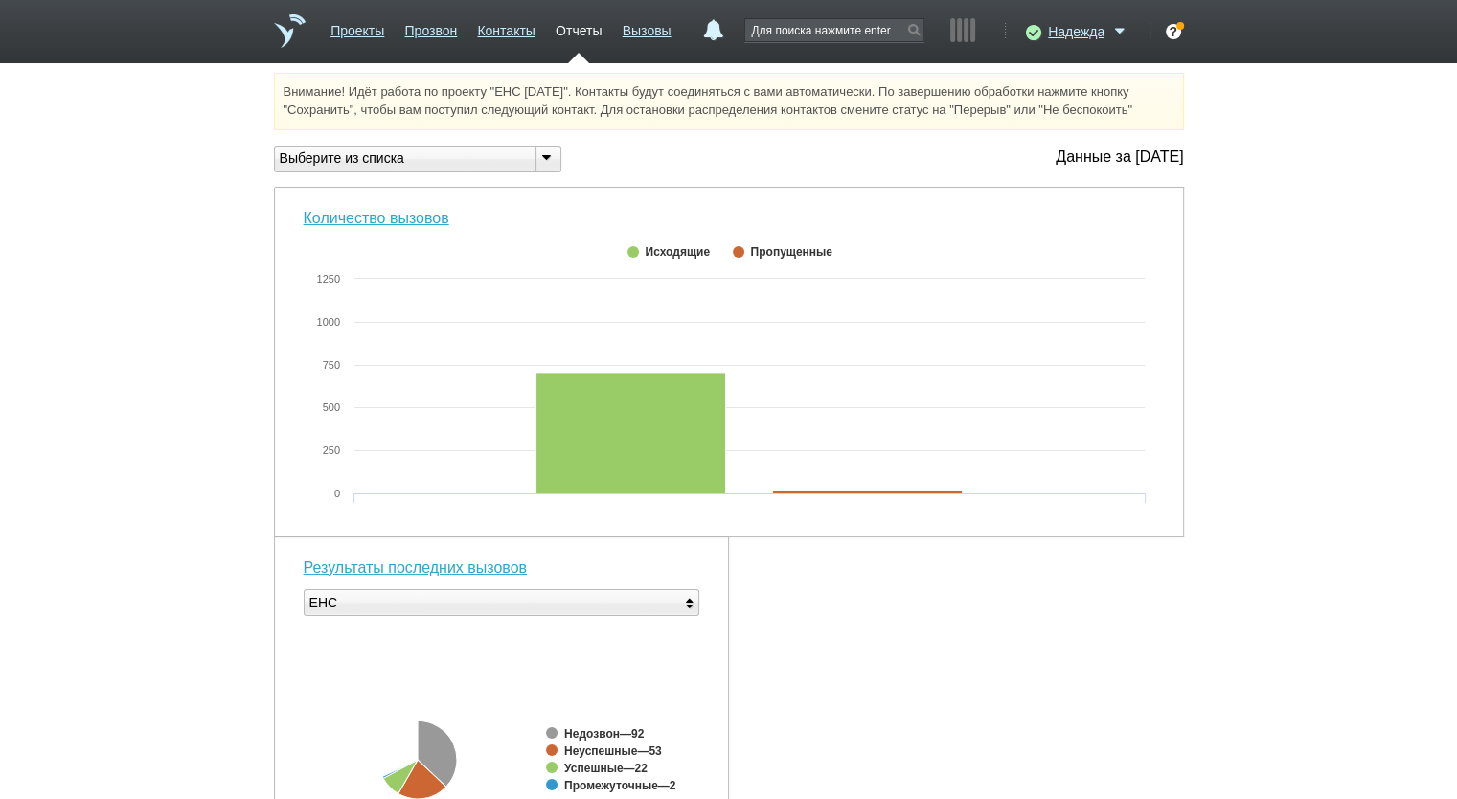
click at [425, 169] on div "Выберите из списка" at bounding box center [397, 158] width 245 height 20
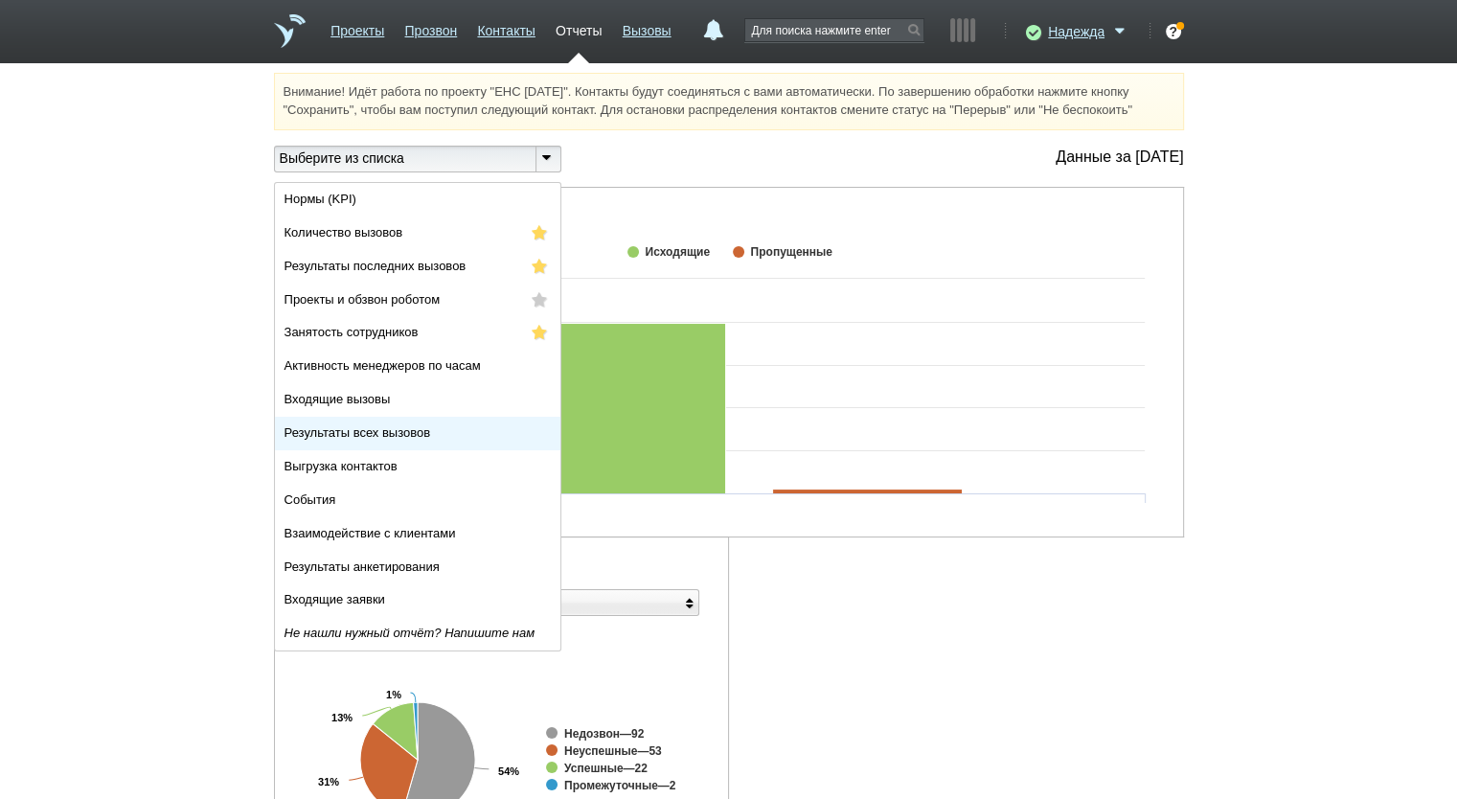
click at [383, 433] on li "Результаты всех вызовов" at bounding box center [417, 434] width 285 height 34
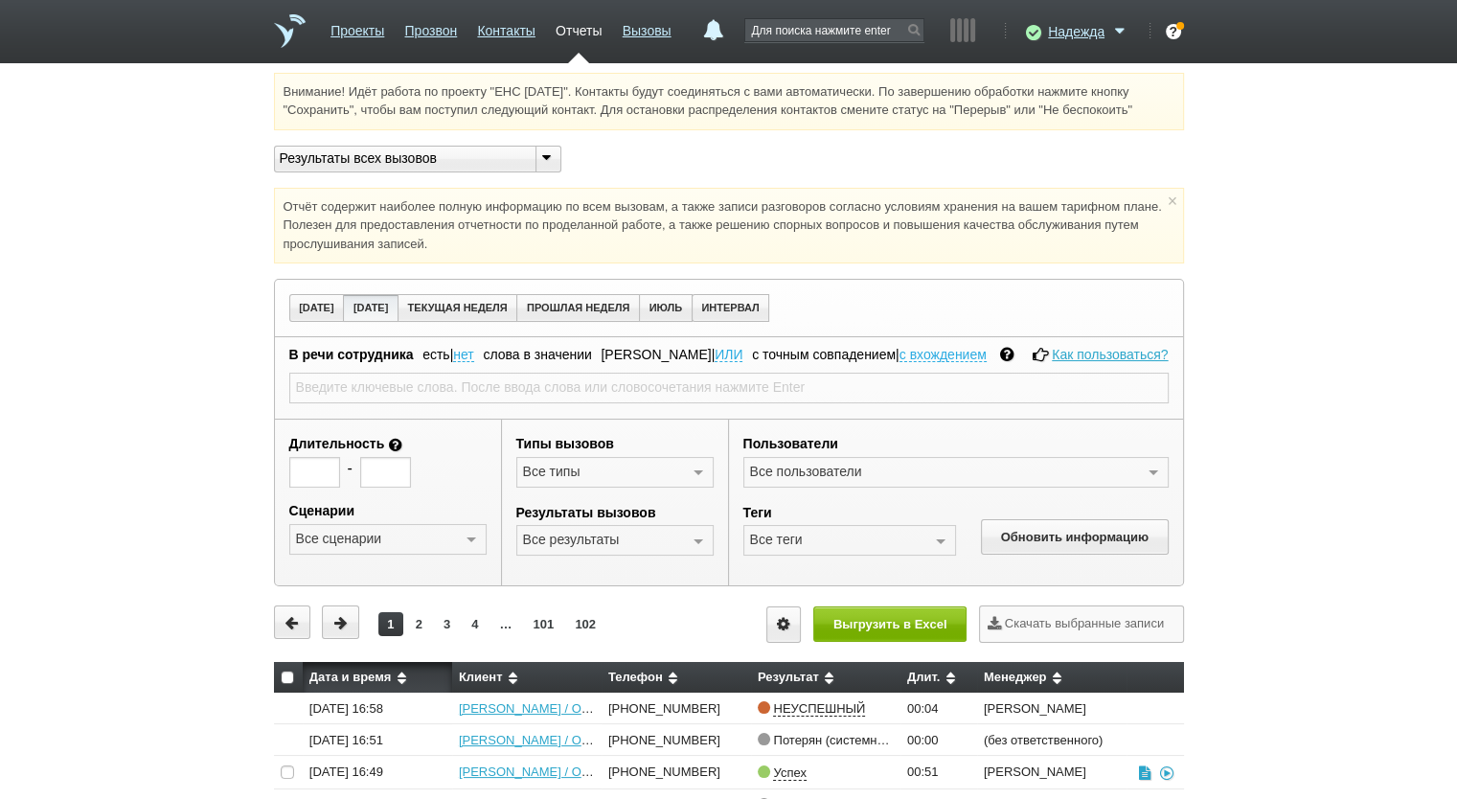
click at [1031, 553] on div "Обновить информацию" at bounding box center [1062, 537] width 213 height 69
click at [1031, 538] on button "Обновить информацию" at bounding box center [1074, 536] width 187 height 35
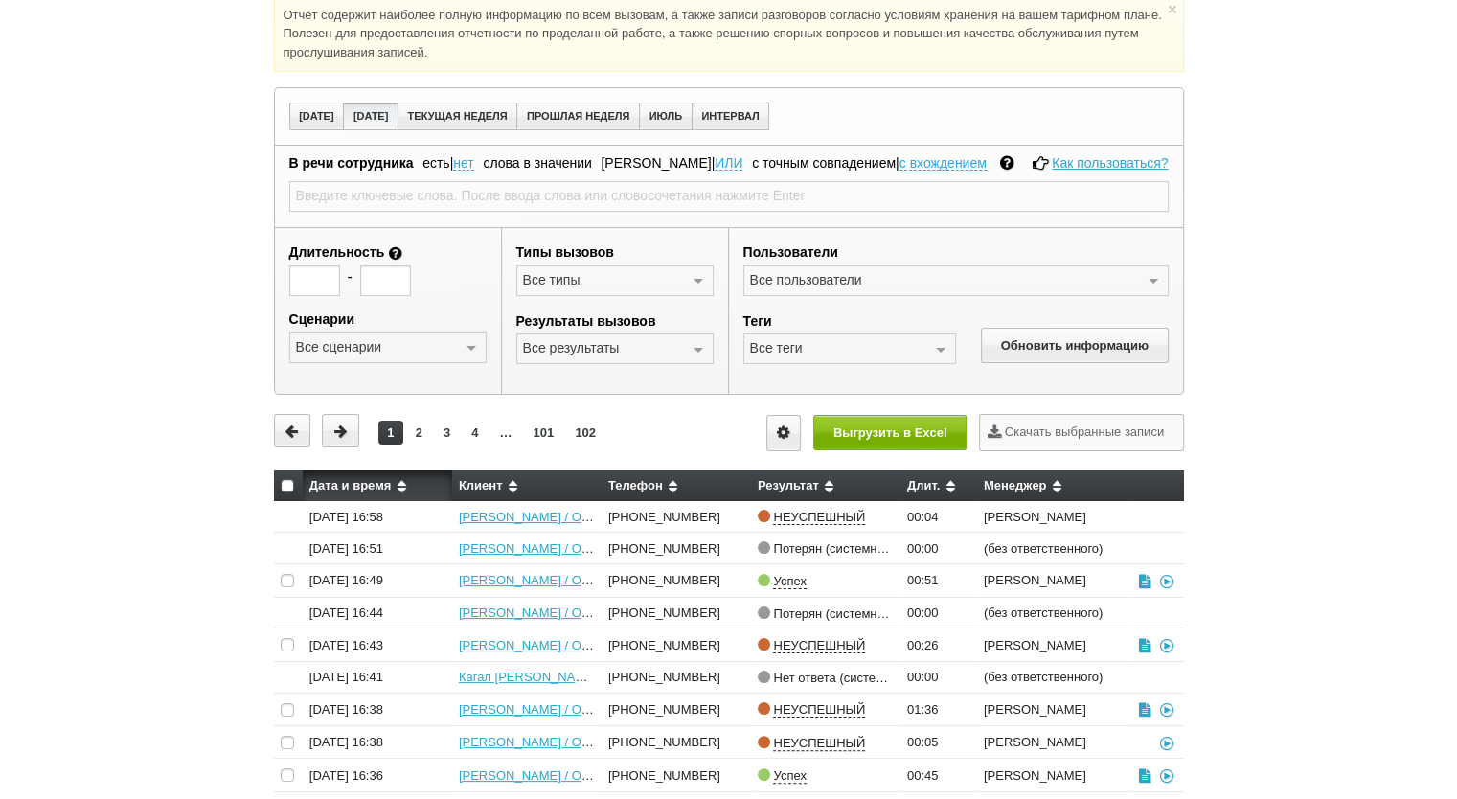
scroll to position [287, 0]
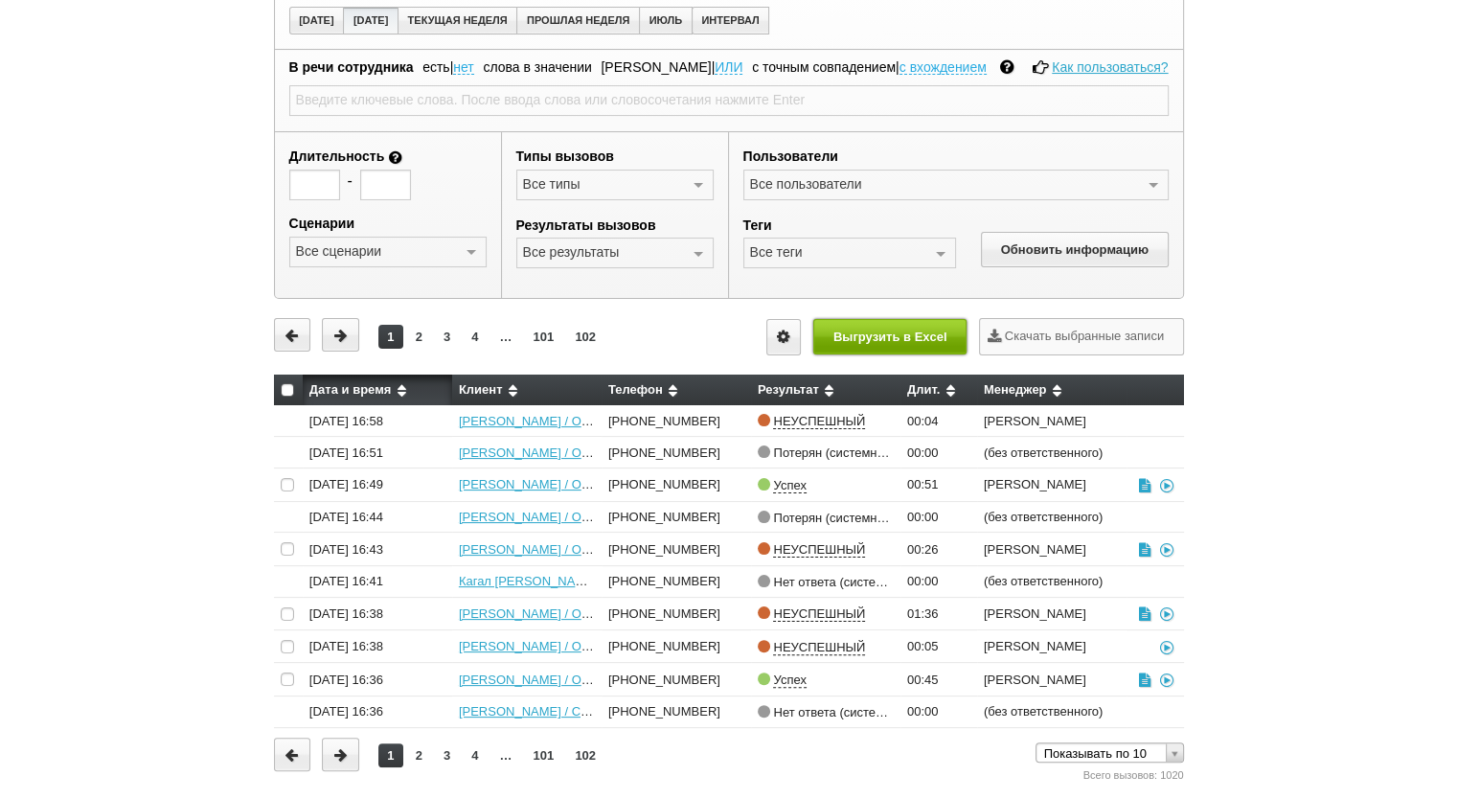
click at [858, 323] on button "Выгрузить в Excel" at bounding box center [889, 336] width 153 height 35
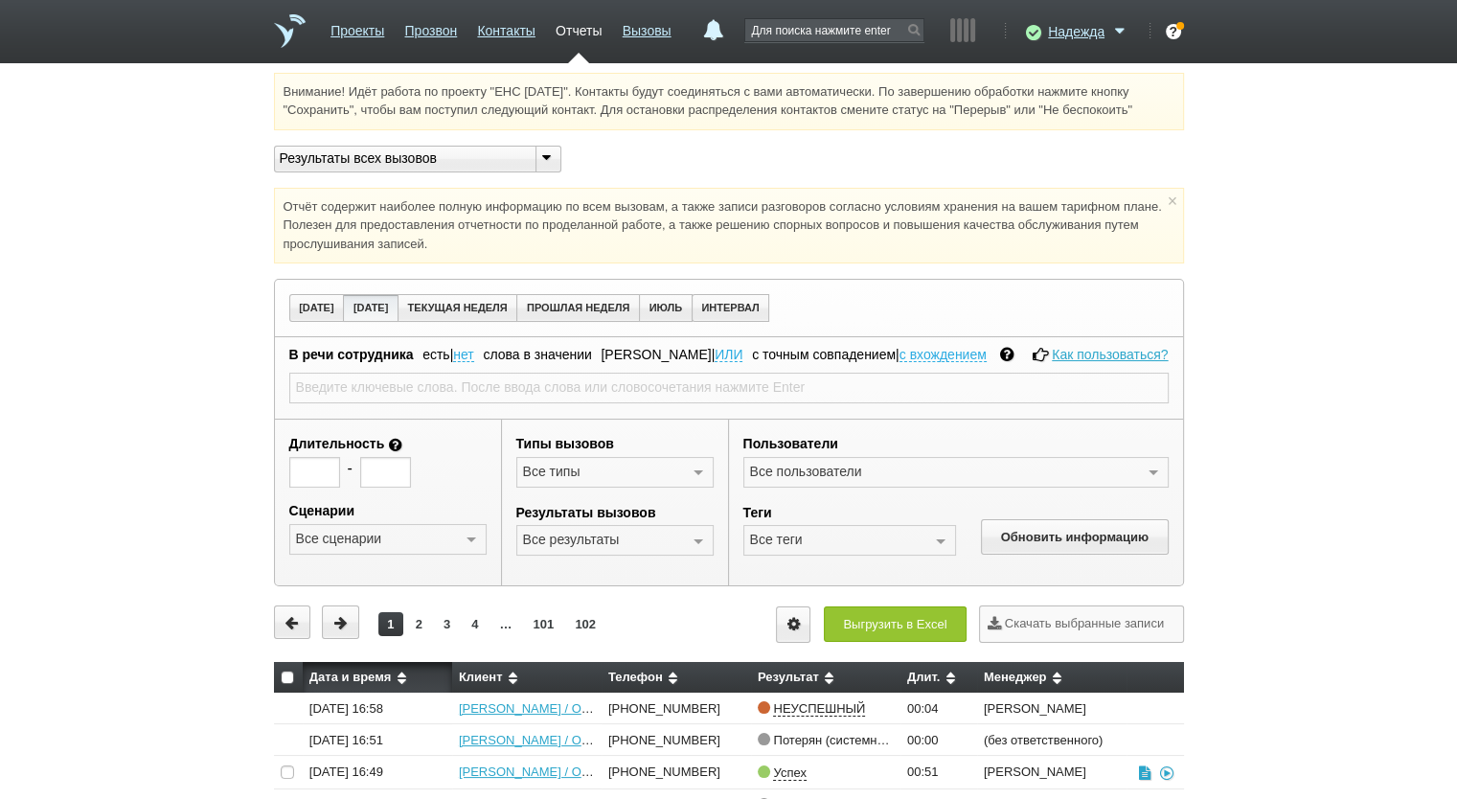
click at [585, 21] on link "Отчеты" at bounding box center [579, 27] width 46 height 28
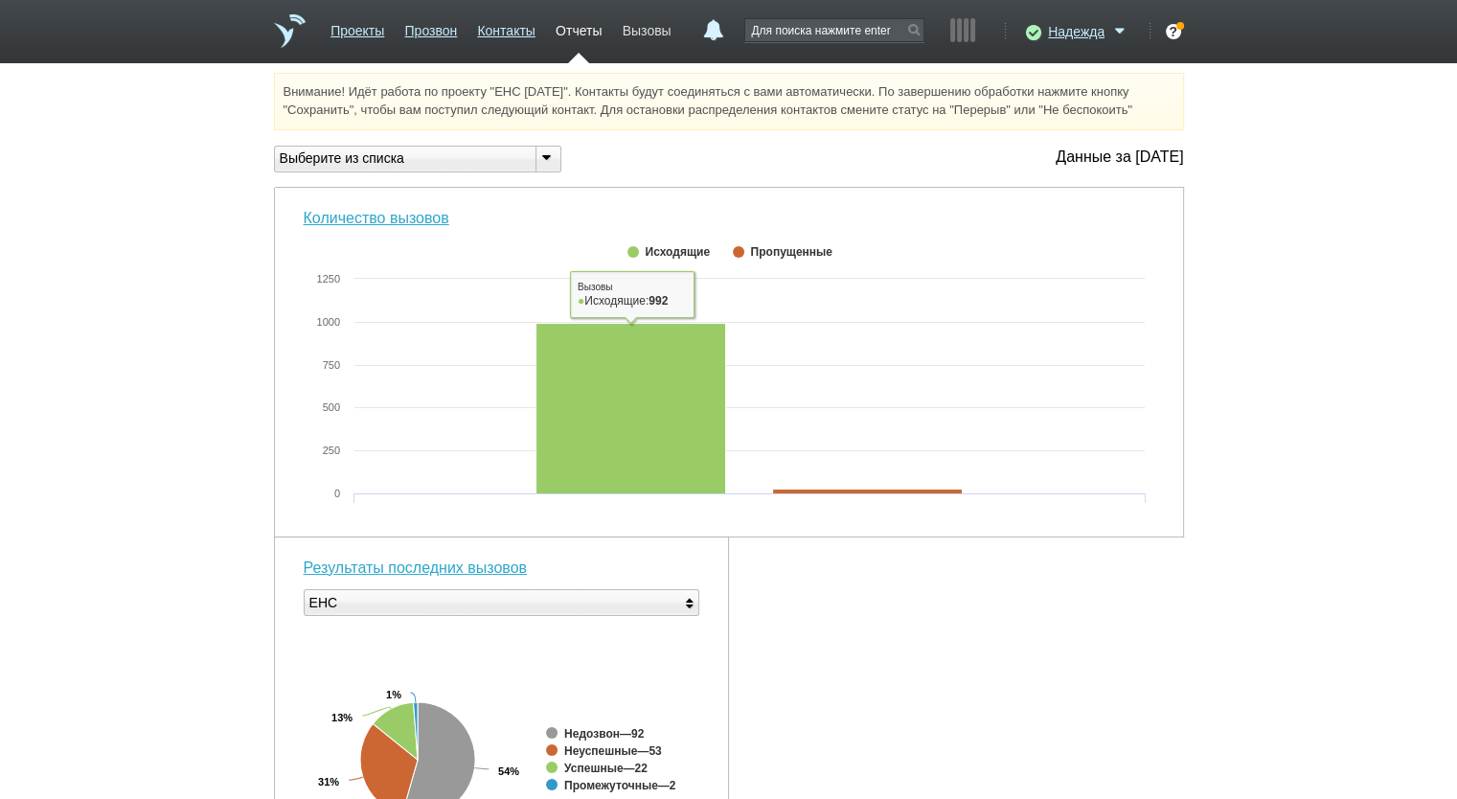
click at [647, 29] on link "Вызовы" at bounding box center [647, 27] width 49 height 28
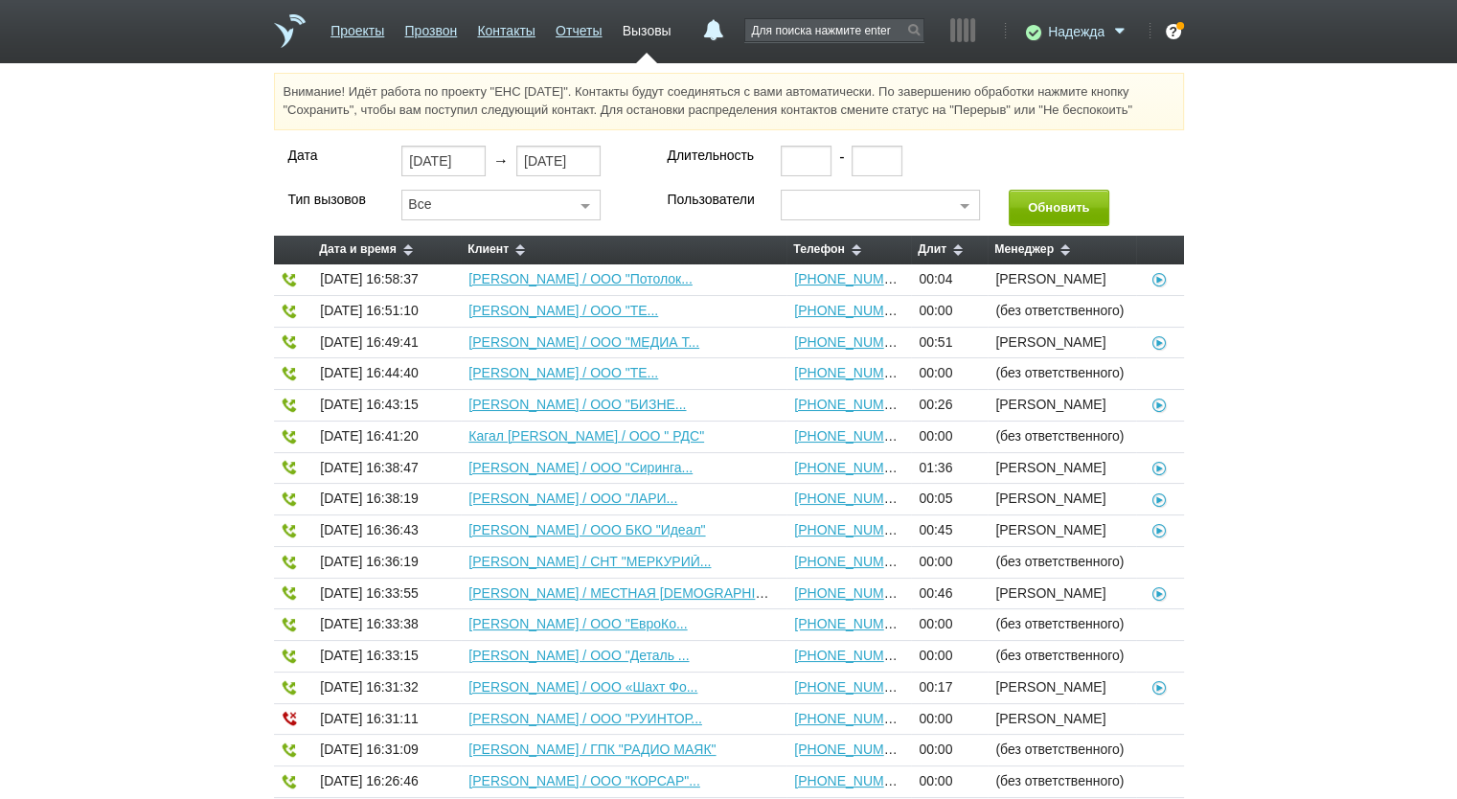
click at [1065, 22] on span "Надежда" at bounding box center [1076, 31] width 57 height 19
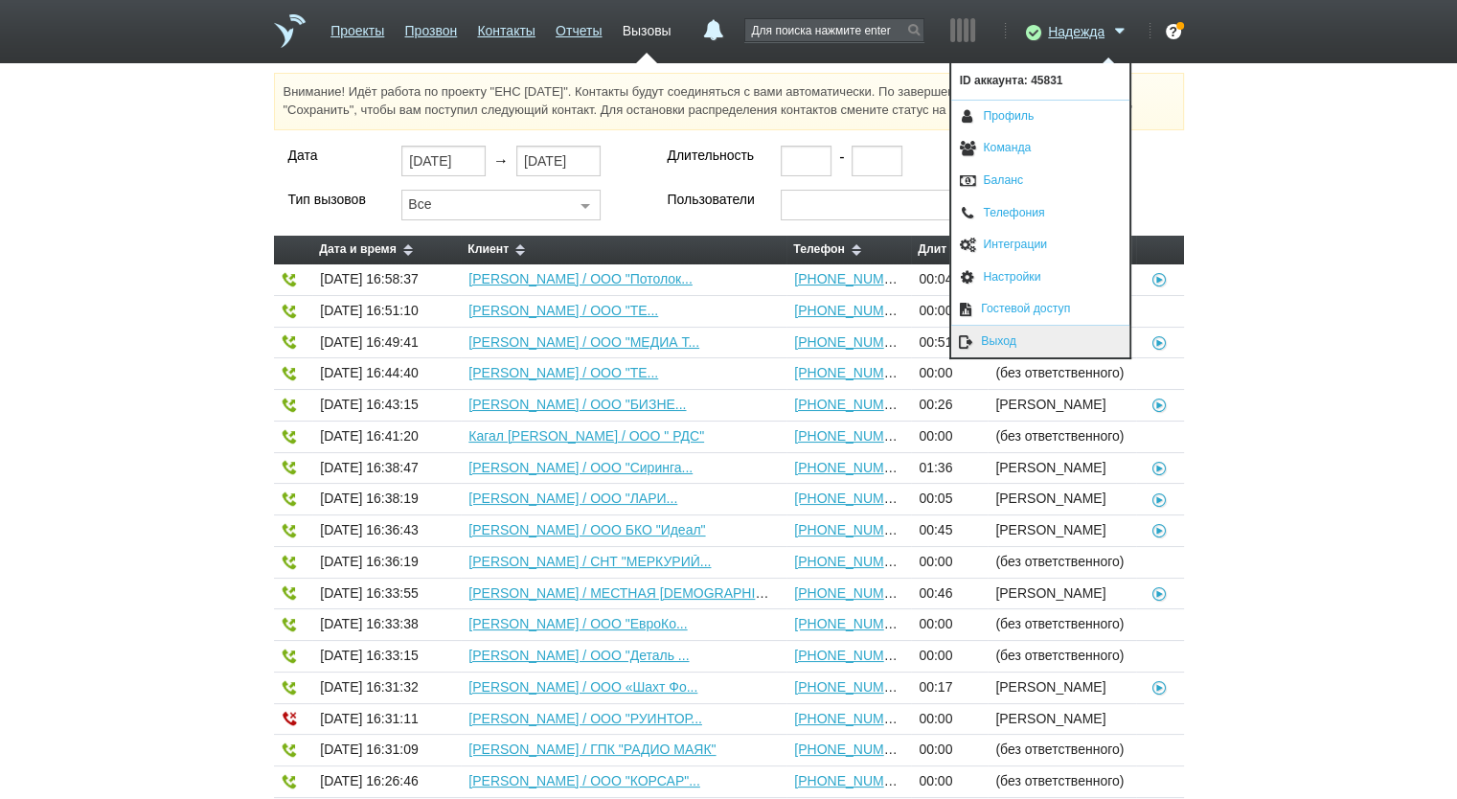
click at [1057, 340] on link "Выход" at bounding box center [1040, 342] width 178 height 32
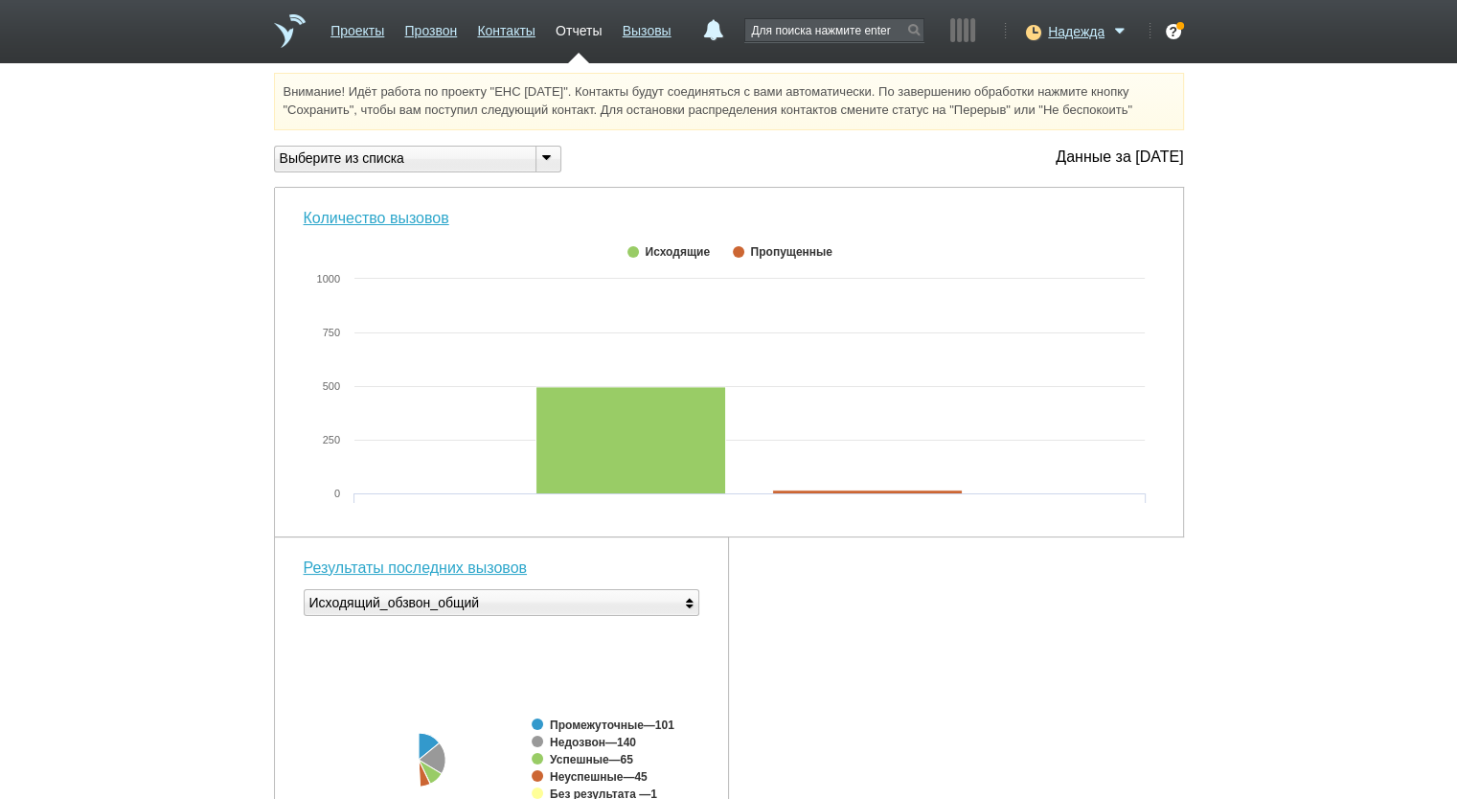
click at [388, 166] on div "Выберите из списка" at bounding box center [397, 158] width 245 height 20
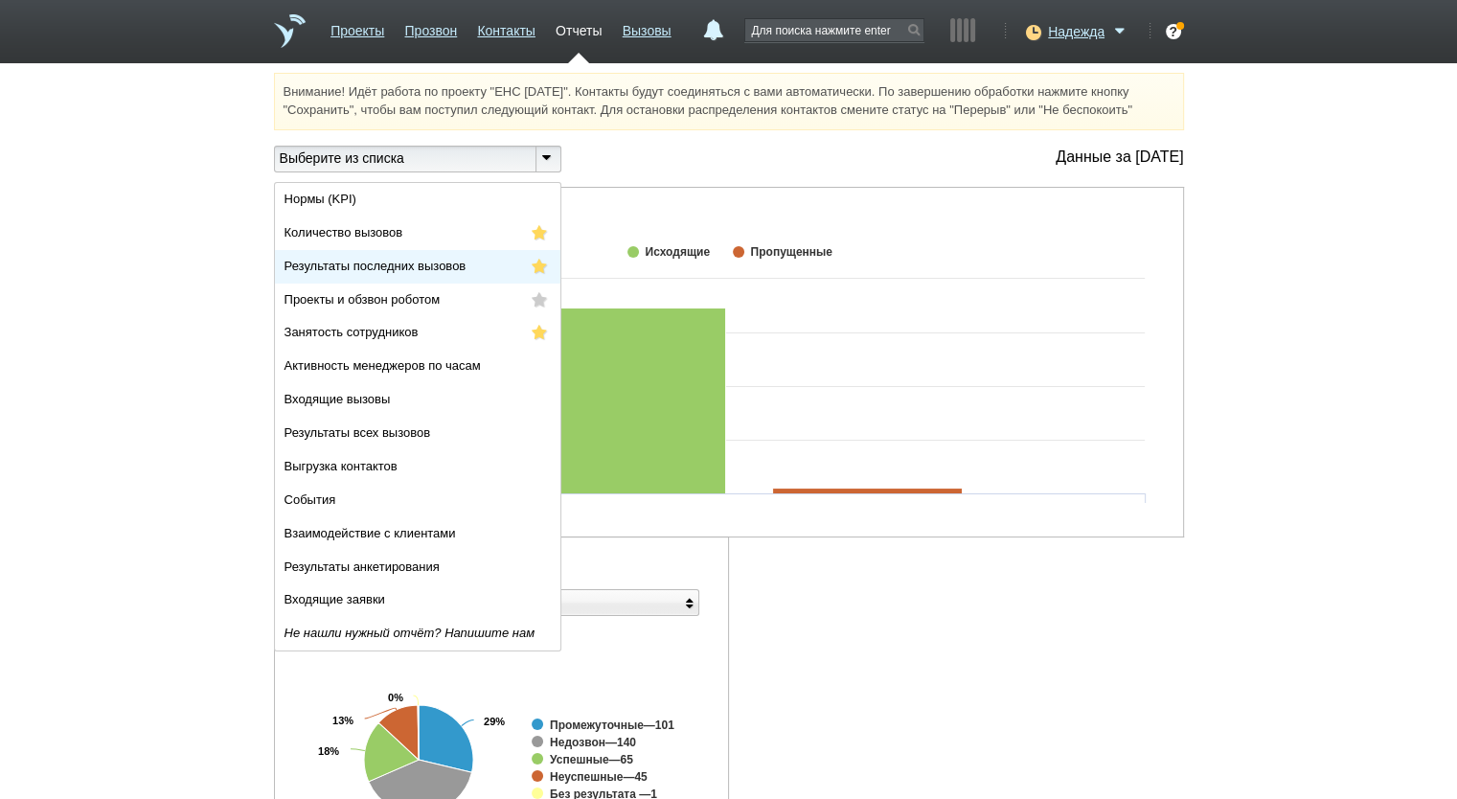
click at [417, 258] on li "Результаты последних вызовов" at bounding box center [417, 267] width 285 height 34
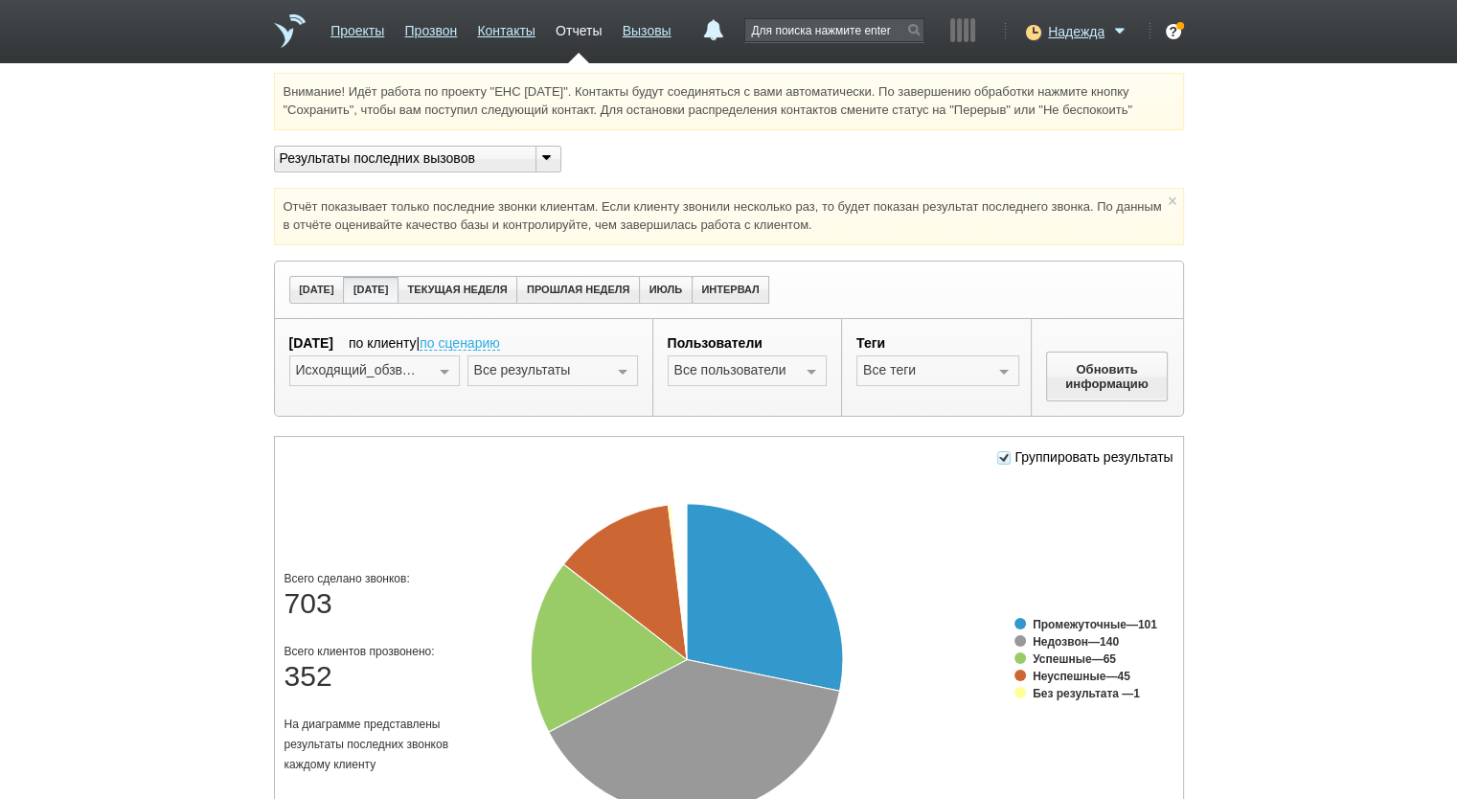
click at [458, 360] on div "Исходящий_обзвон_общий Выберите сценарий Стандартный обзвон (лидогенерация) Обз…" at bounding box center [463, 378] width 349 height 46
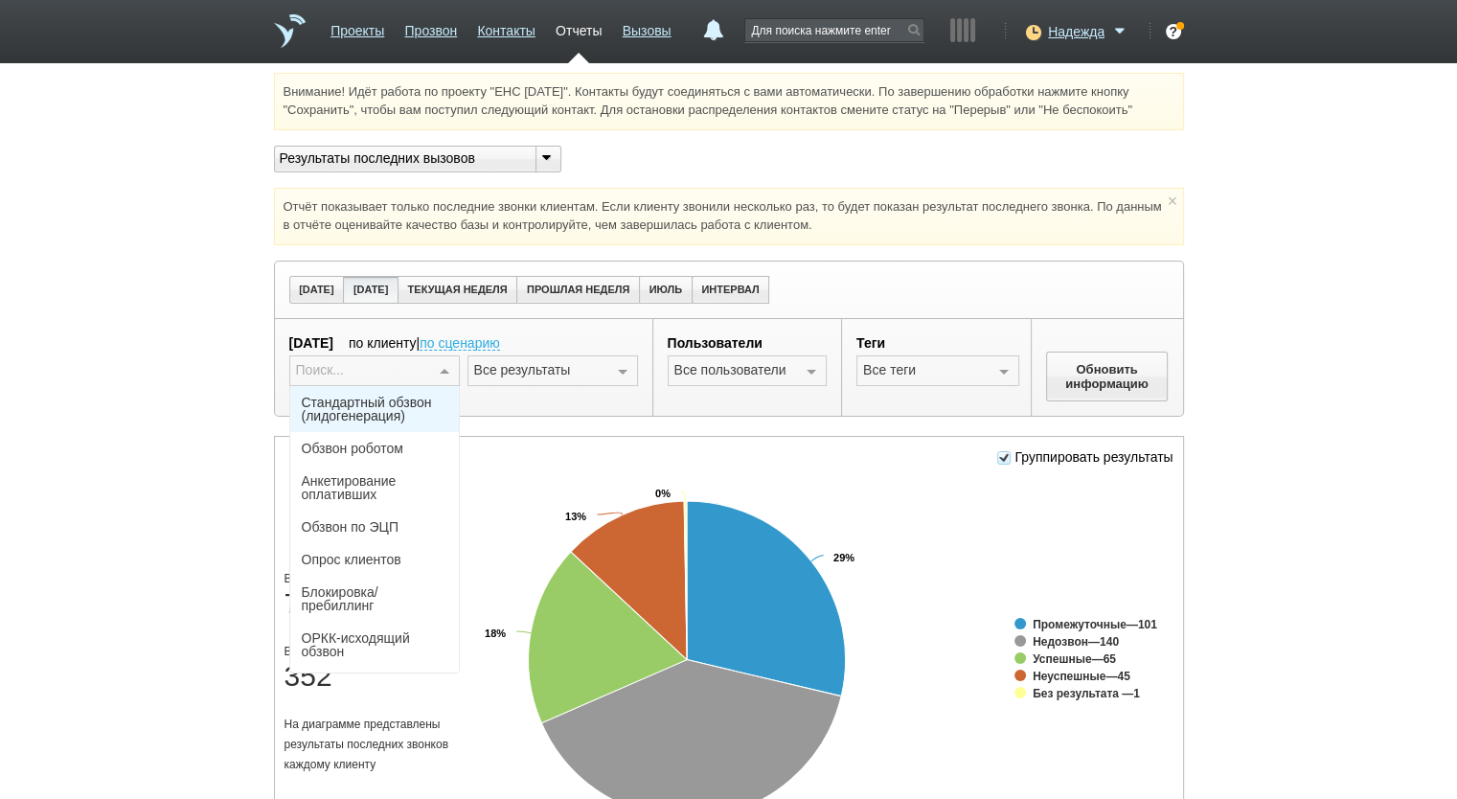
click at [452, 364] on div at bounding box center [444, 371] width 29 height 31
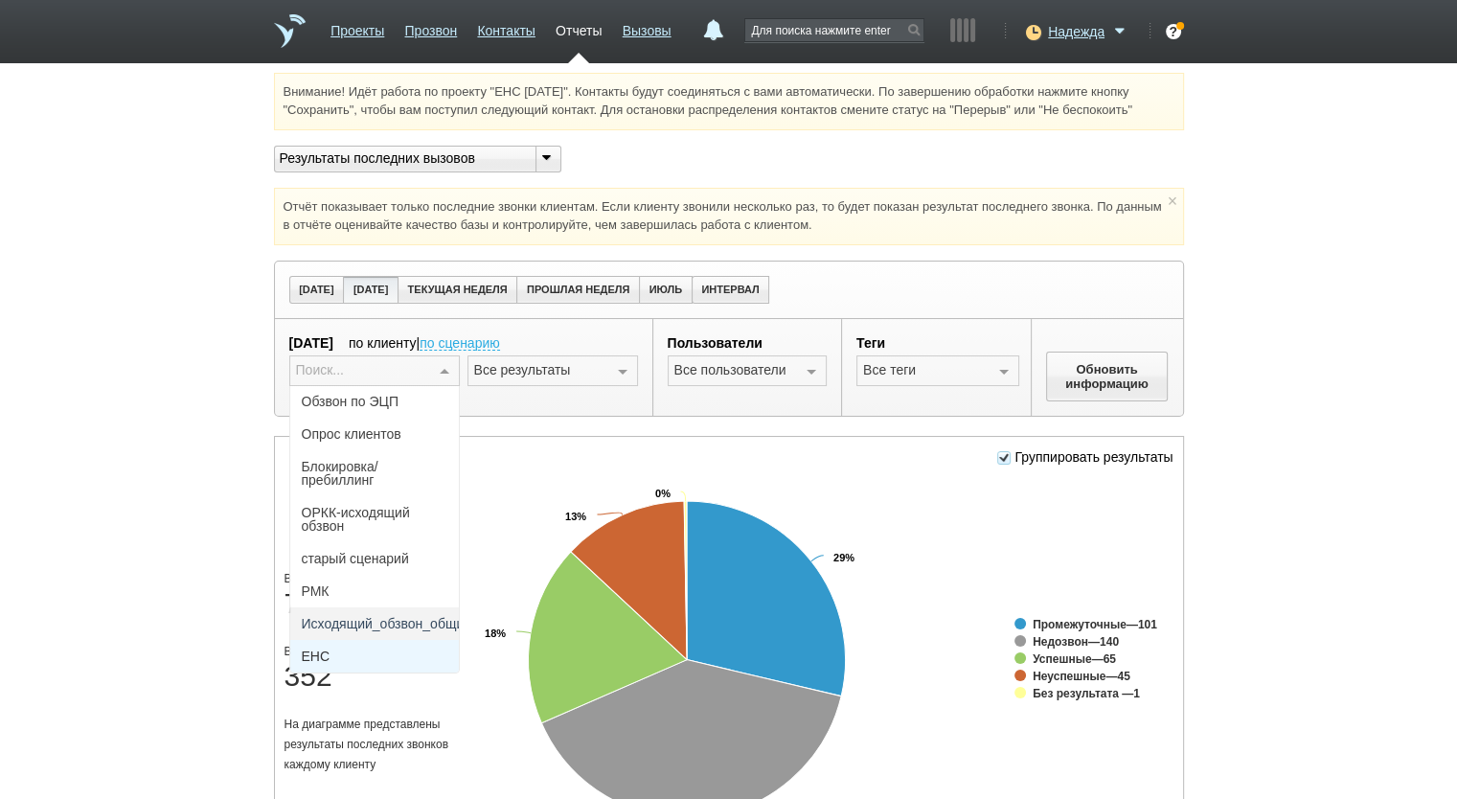
click at [392, 651] on span "ЕНС" at bounding box center [374, 656] width 169 height 33
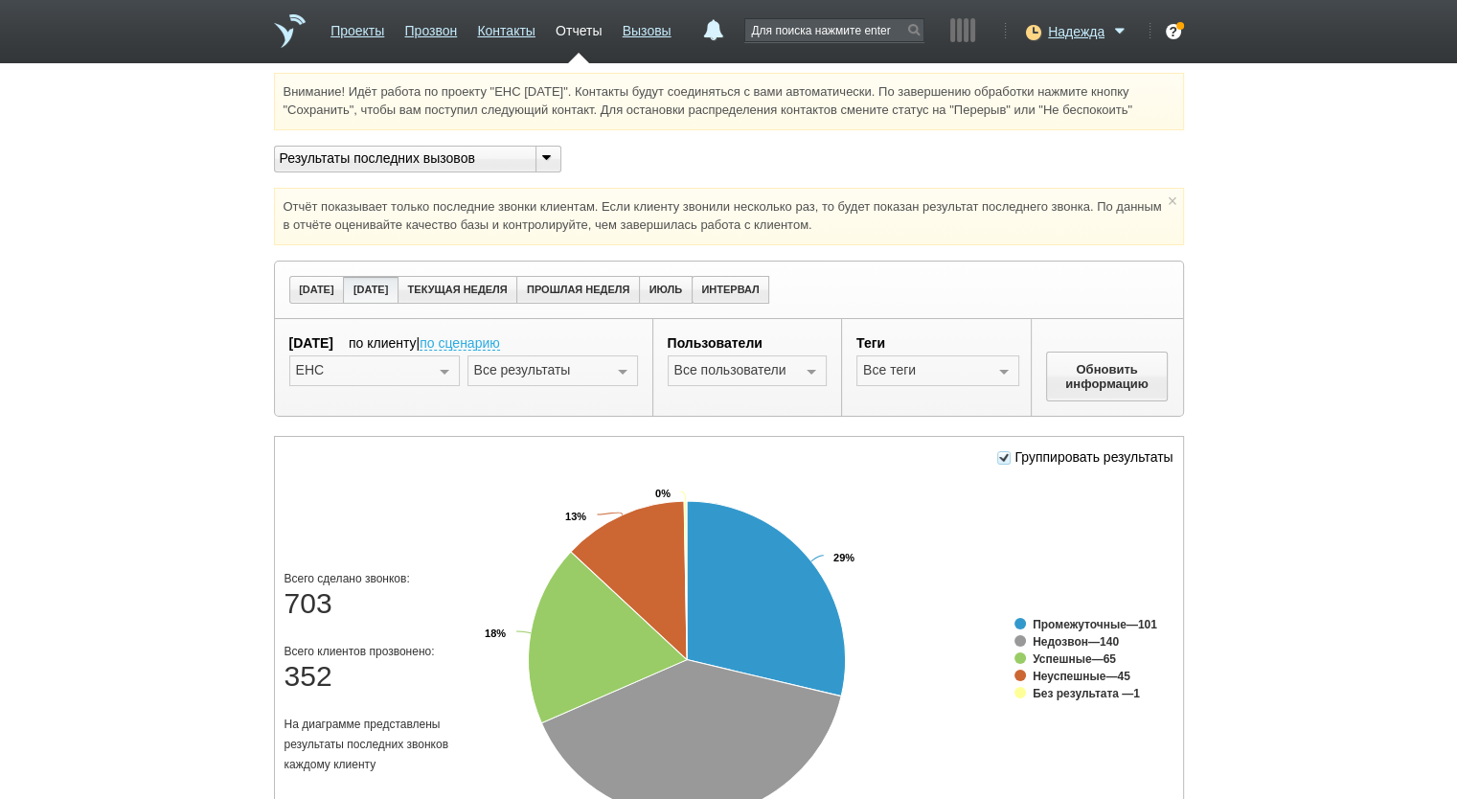
click at [617, 364] on div at bounding box center [622, 371] width 29 height 31
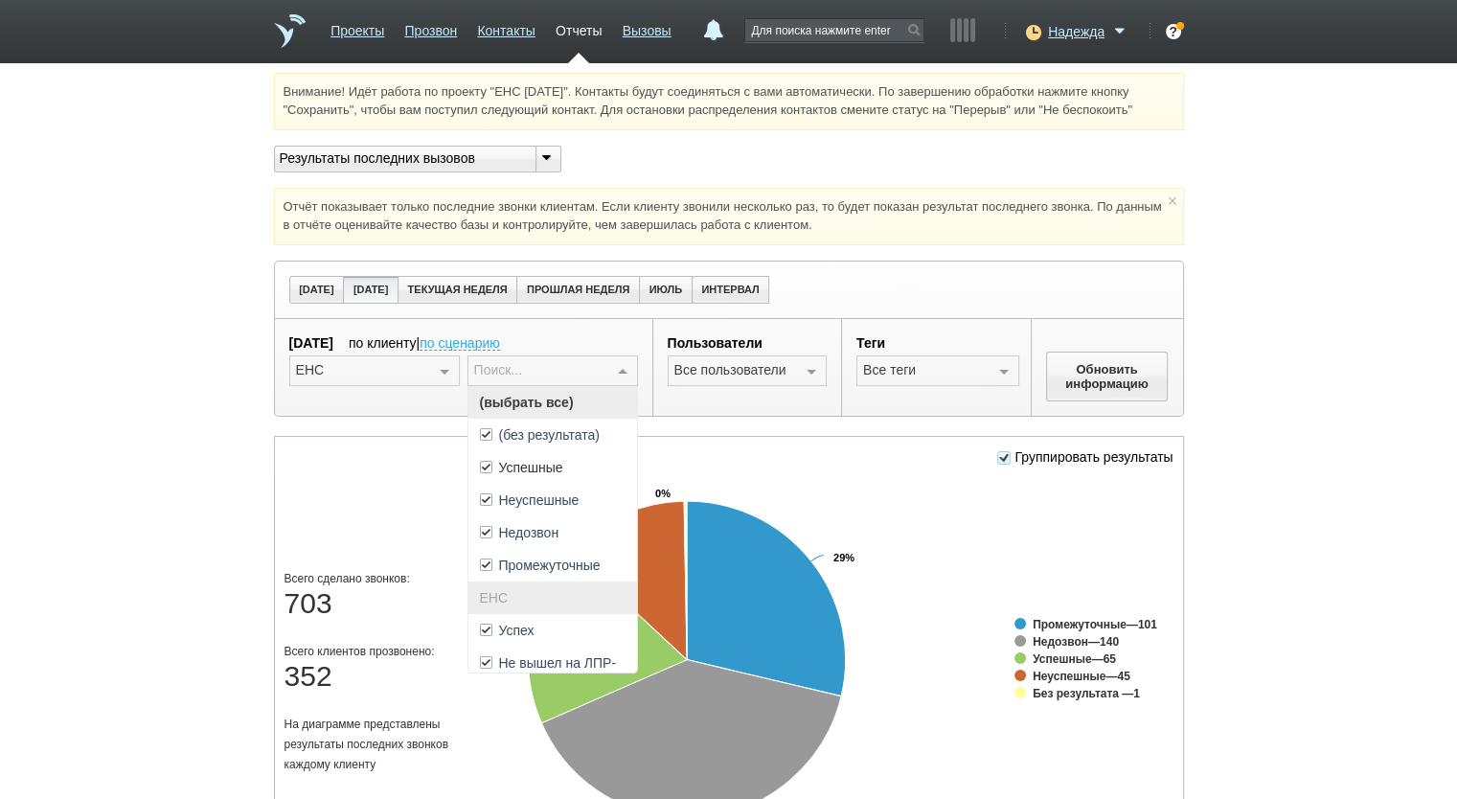
click at [607, 387] on span "(выбрать все)" at bounding box center [552, 402] width 169 height 33
click at [568, 638] on span "Успех" at bounding box center [552, 630] width 169 height 33
click at [816, 379] on div at bounding box center [811, 371] width 29 height 31
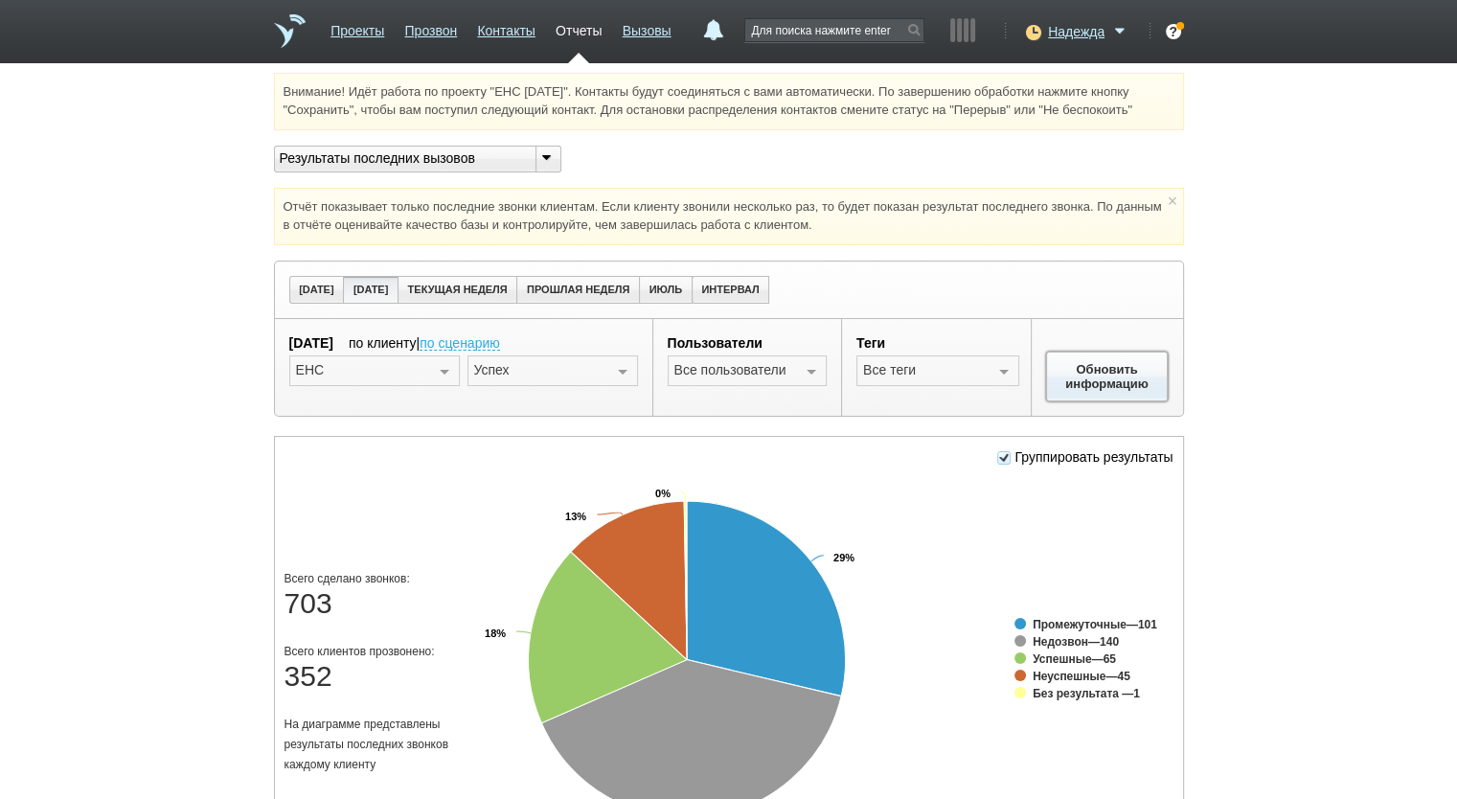
click at [1151, 370] on button "Обновить информацию" at bounding box center [1107, 377] width 123 height 50
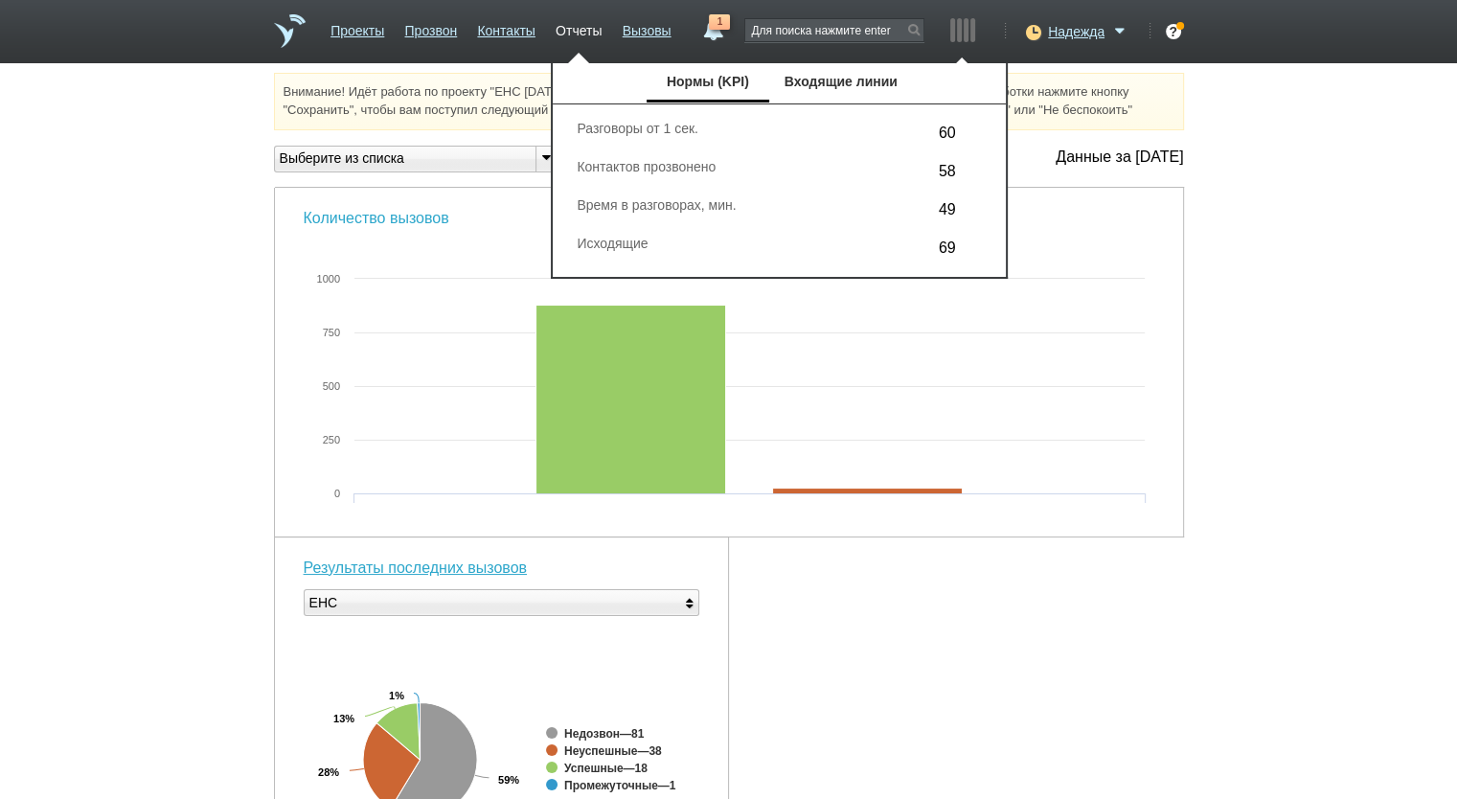
click at [414, 222] on link "Количество вызовов" at bounding box center [377, 218] width 146 height 16
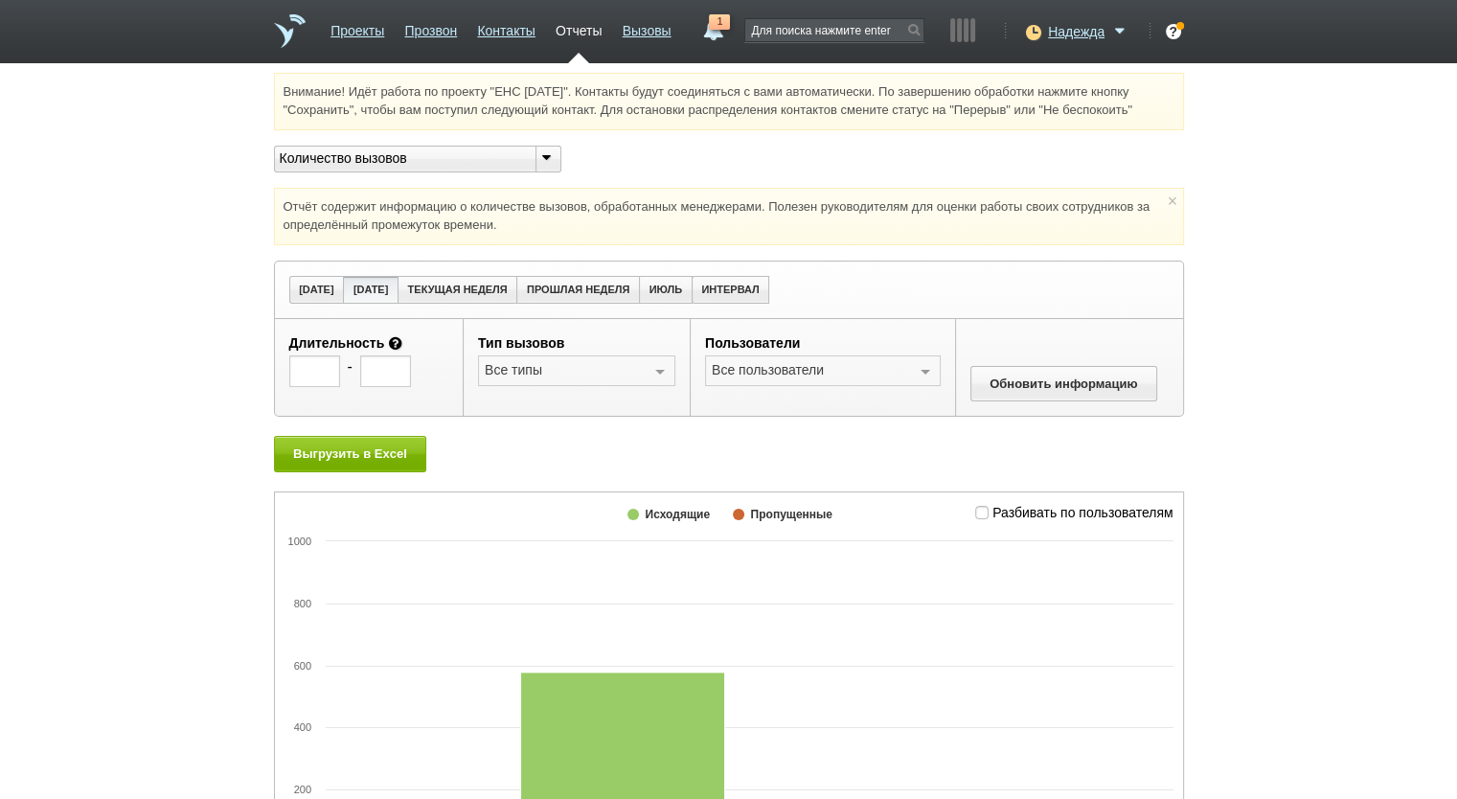
click at [1065, 507] on span "Разбивать по пользователям" at bounding box center [1083, 511] width 181 height 15
click at [988, 507] on input "Разбивать по пользователям" at bounding box center [981, 508] width 12 height 12
checkbox input "true"
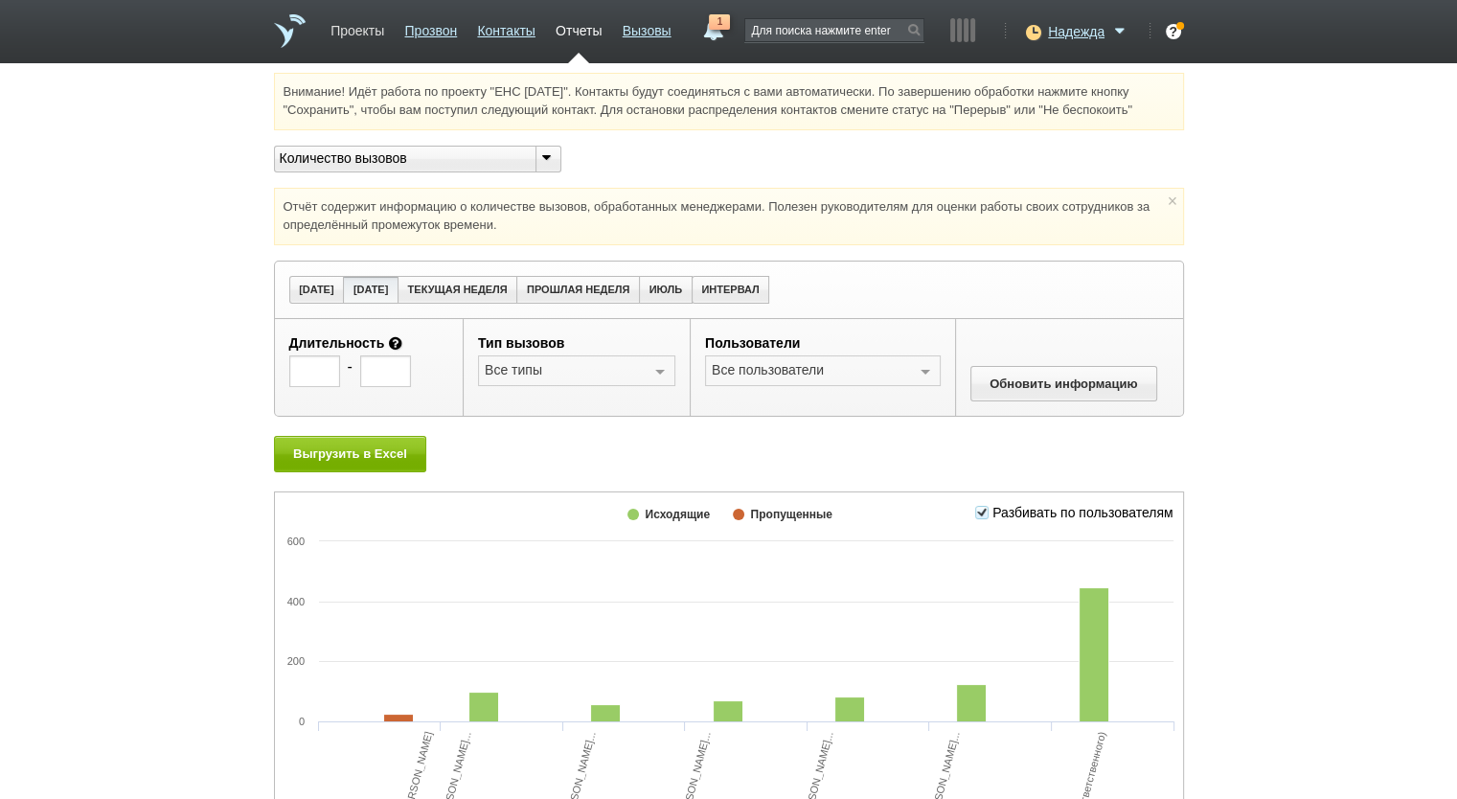
click at [368, 34] on link "Проекты" at bounding box center [358, 27] width 54 height 28
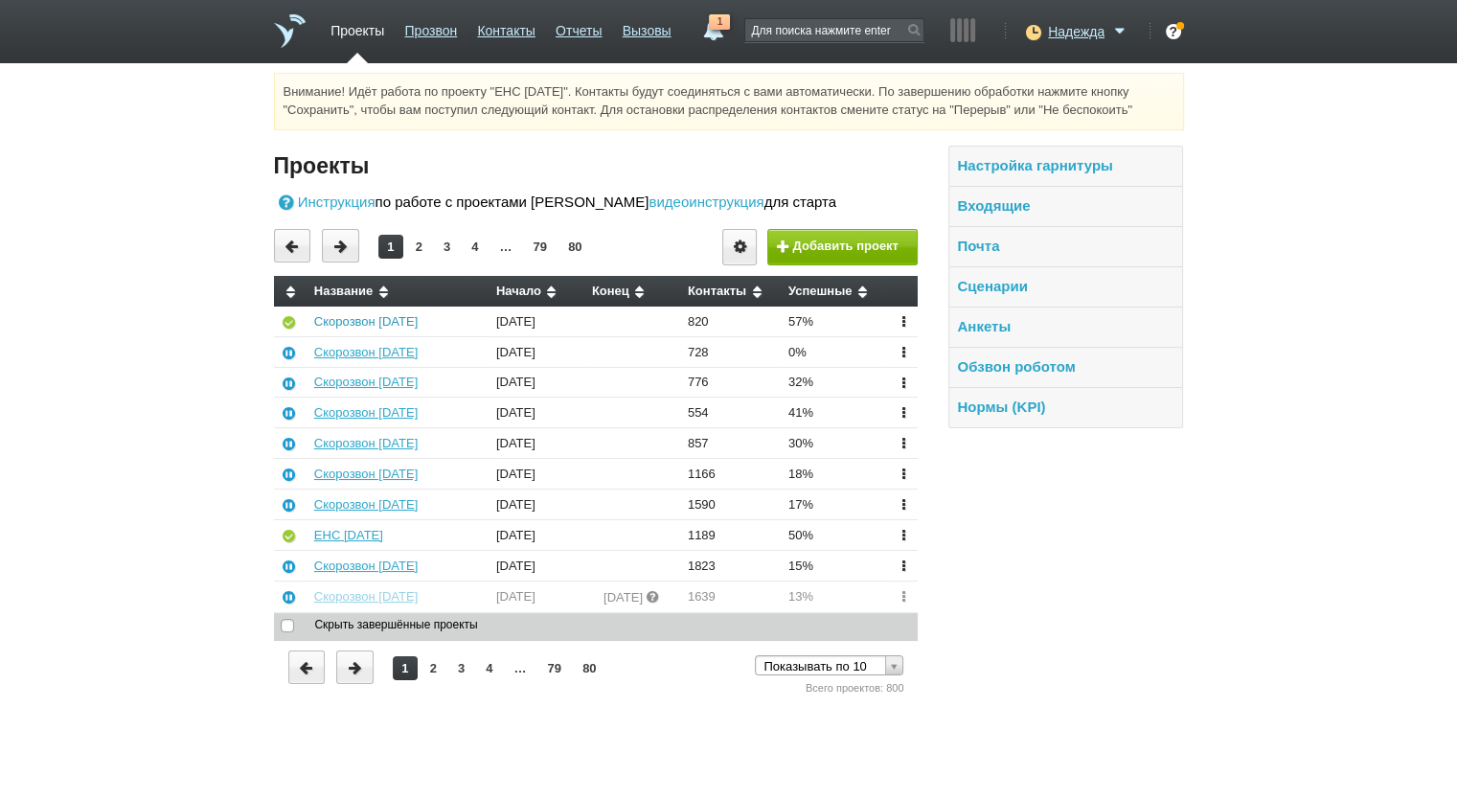
click at [359, 320] on link "Скорозвон [DATE]" at bounding box center [365, 321] width 103 height 14
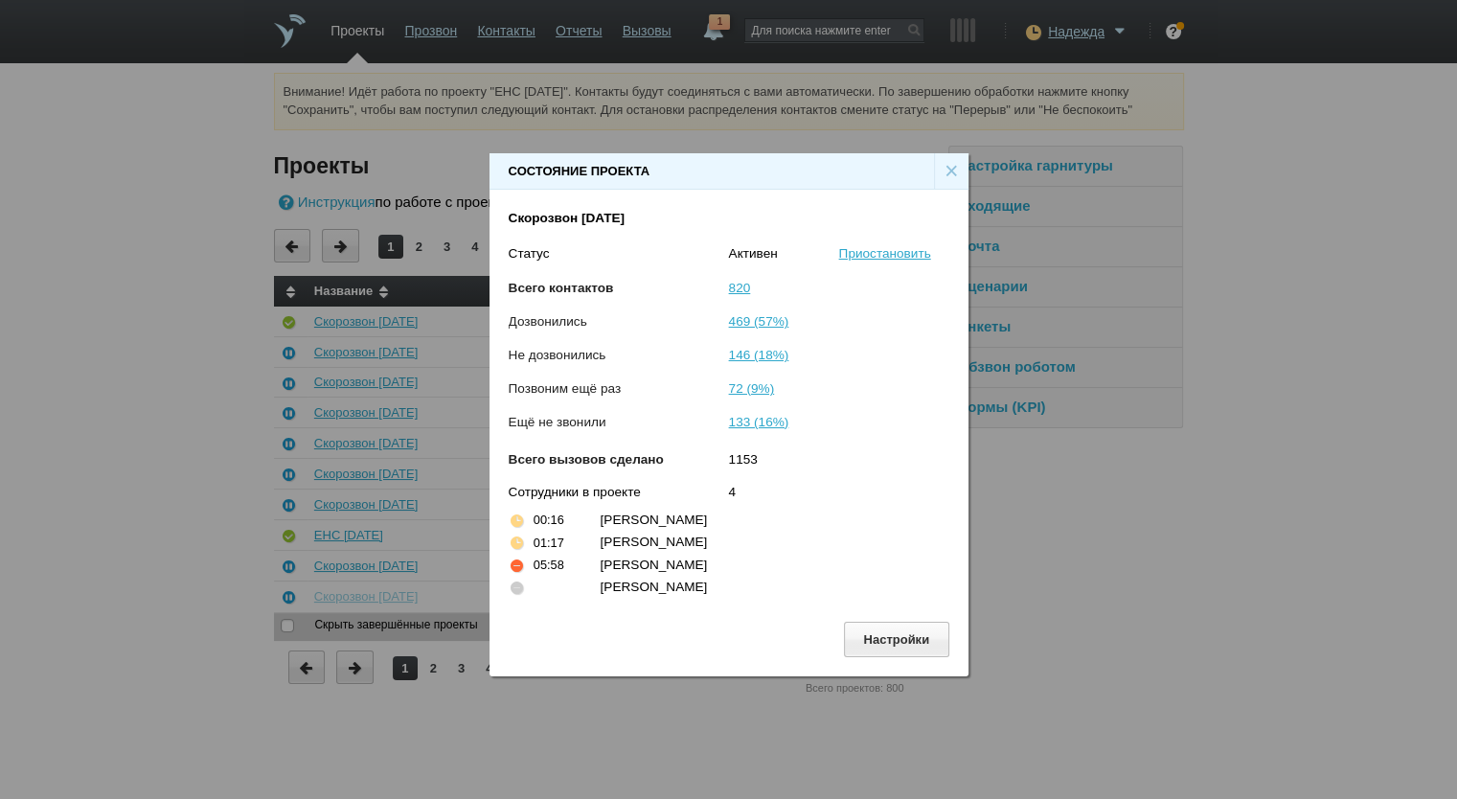
click at [950, 166] on div "×" at bounding box center [951, 171] width 34 height 36
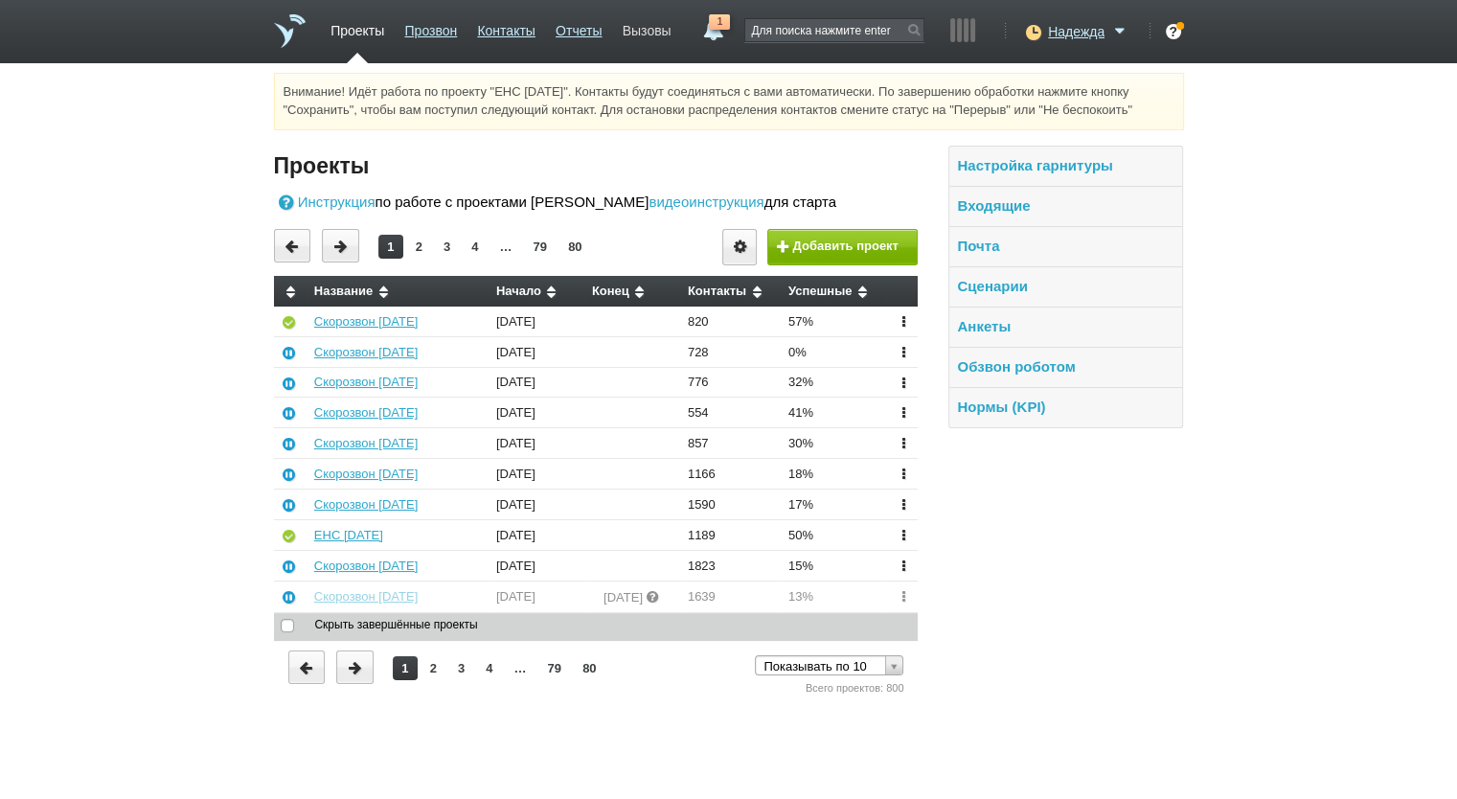
click at [651, 27] on link "Вызовы" at bounding box center [647, 27] width 49 height 28
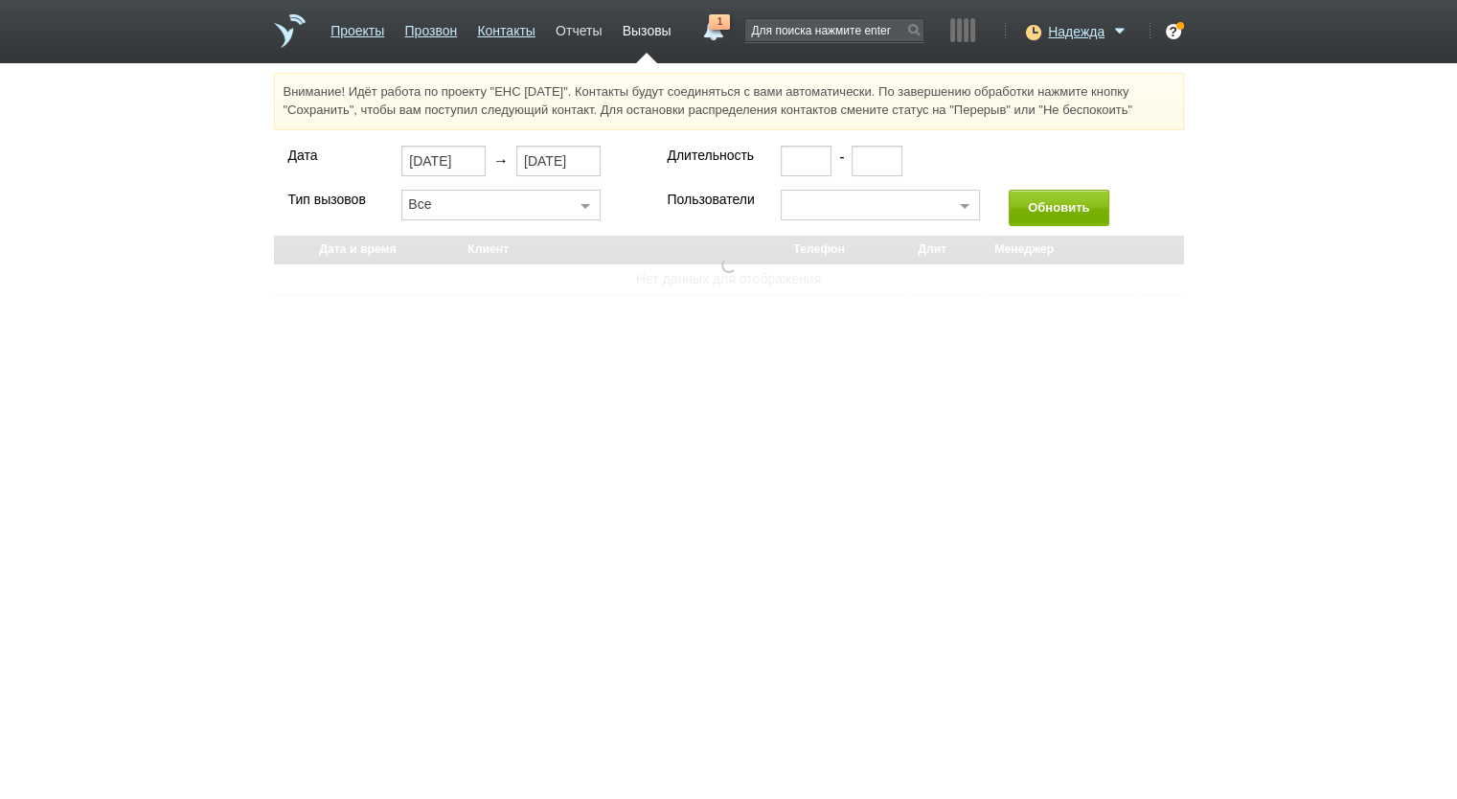
select select "30"
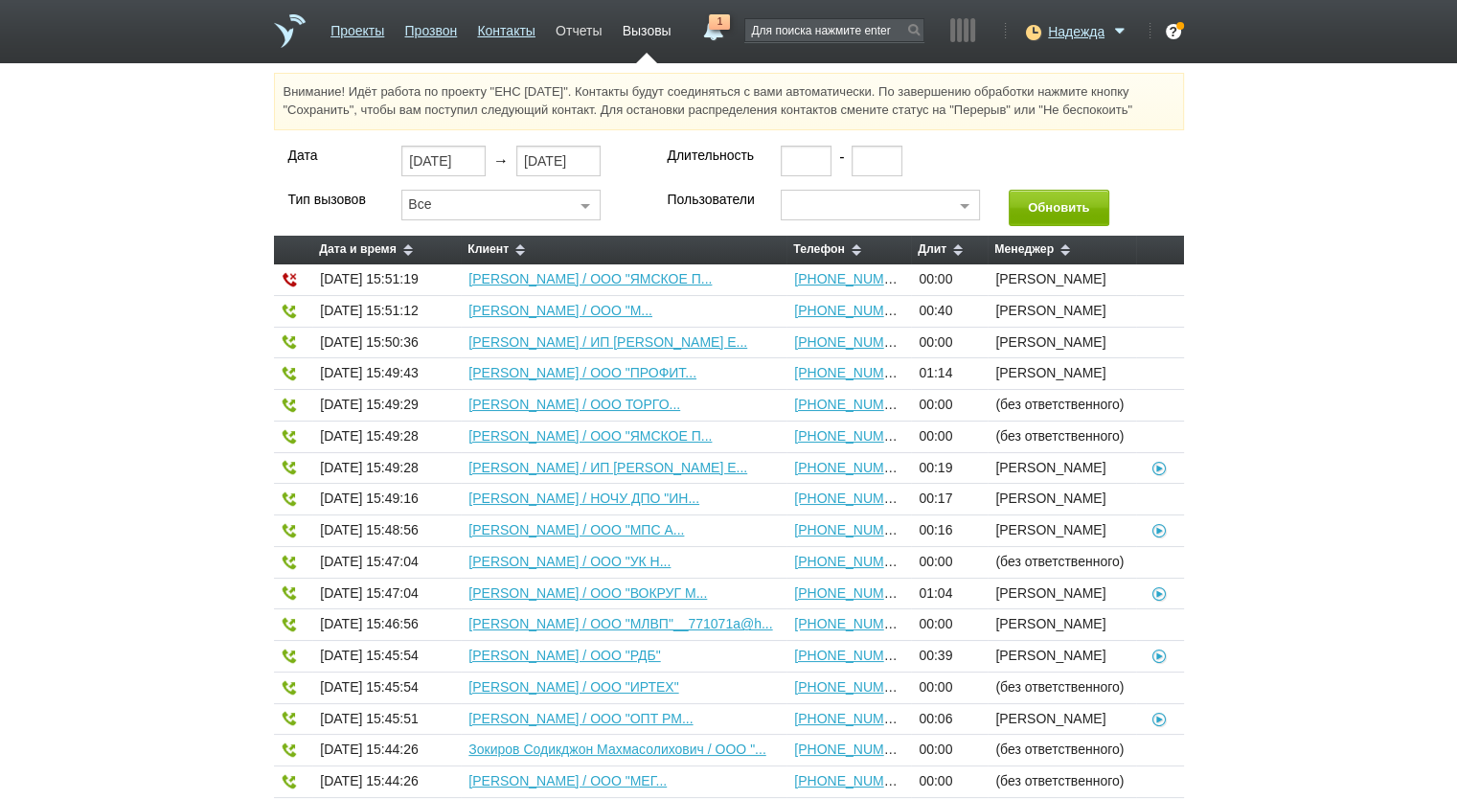
click at [578, 28] on link "Отчеты" at bounding box center [579, 27] width 46 height 28
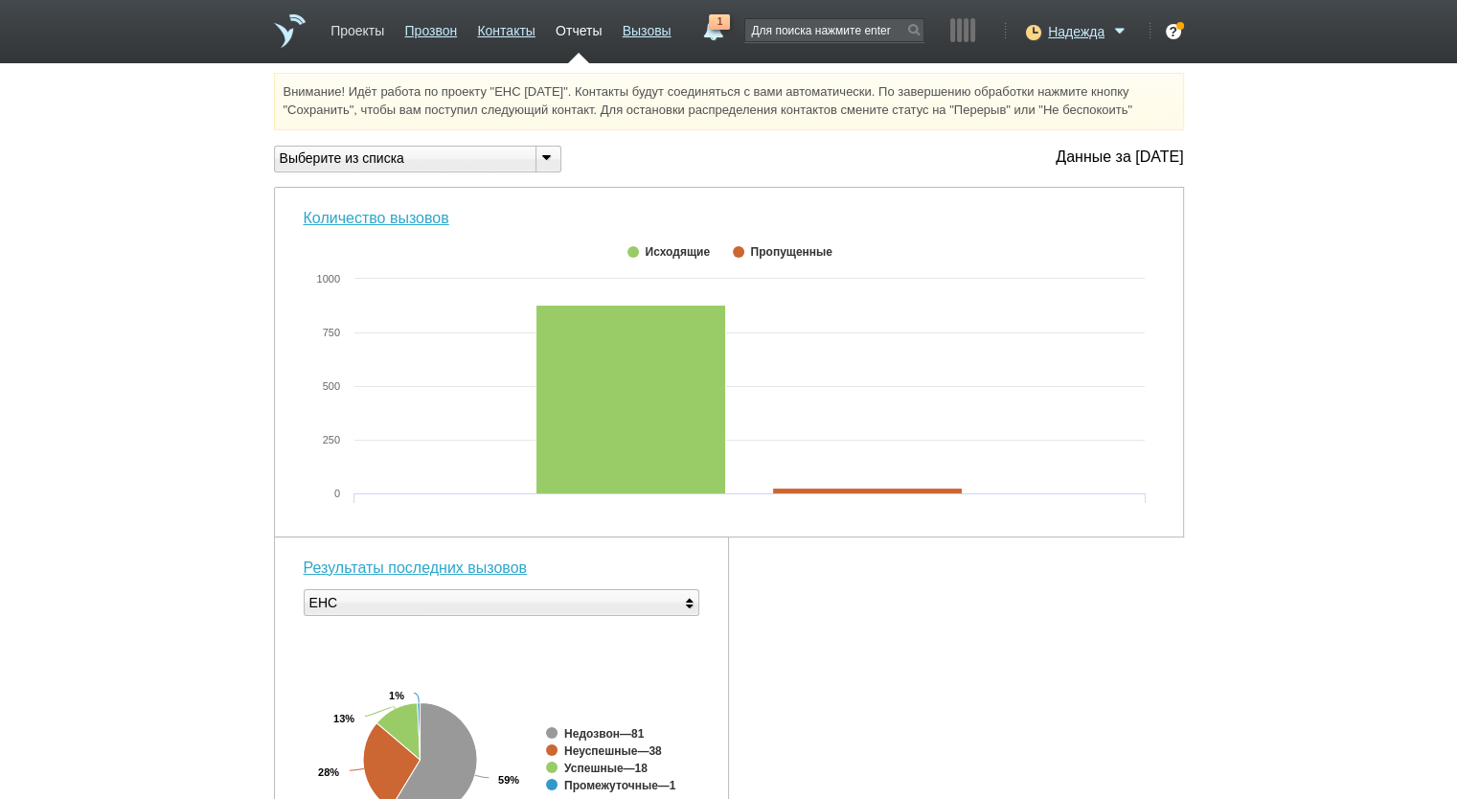
click at [370, 27] on link "Проекты" at bounding box center [358, 27] width 54 height 28
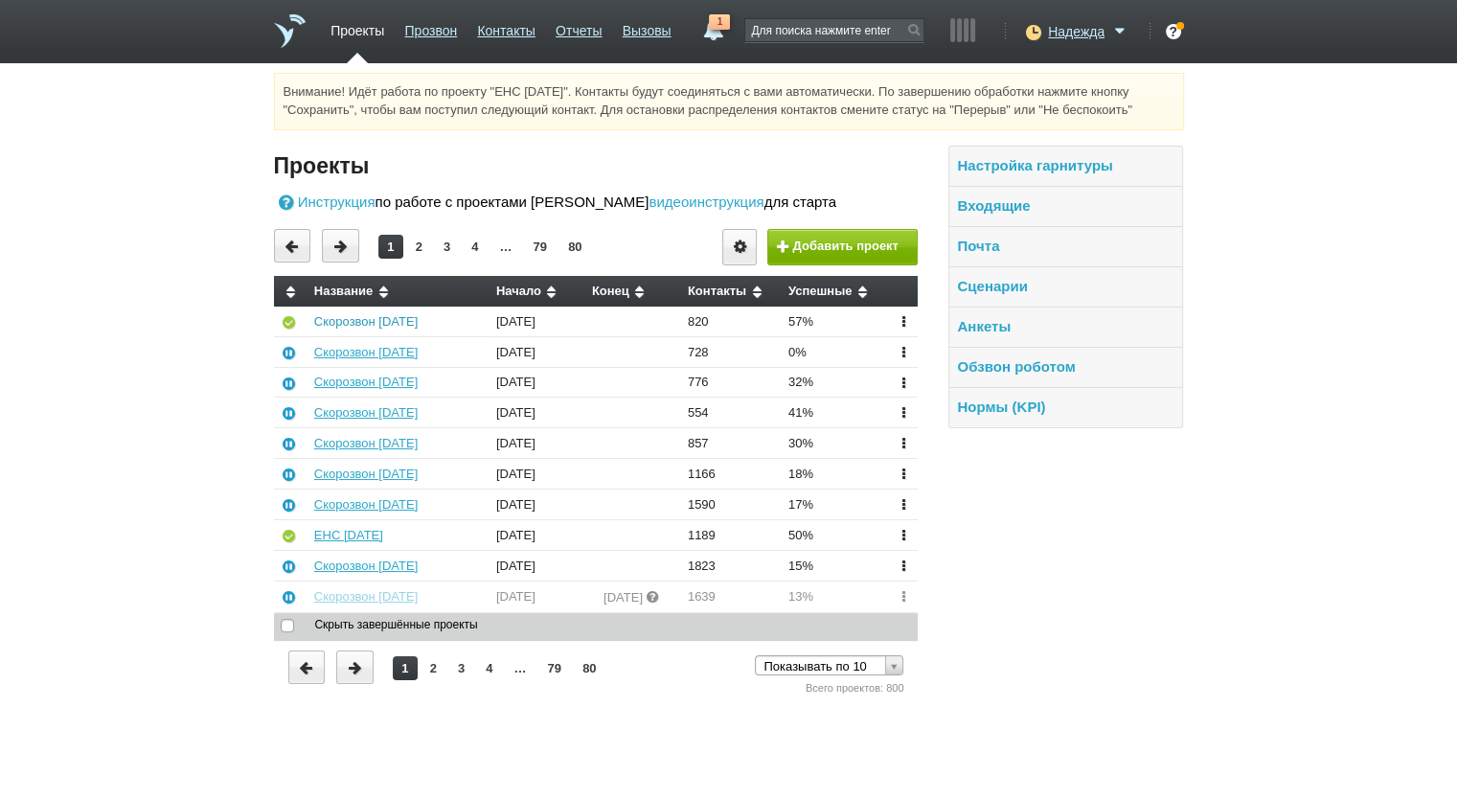
click at [395, 319] on link "Скорозвон 14.08.25" at bounding box center [365, 321] width 103 height 14
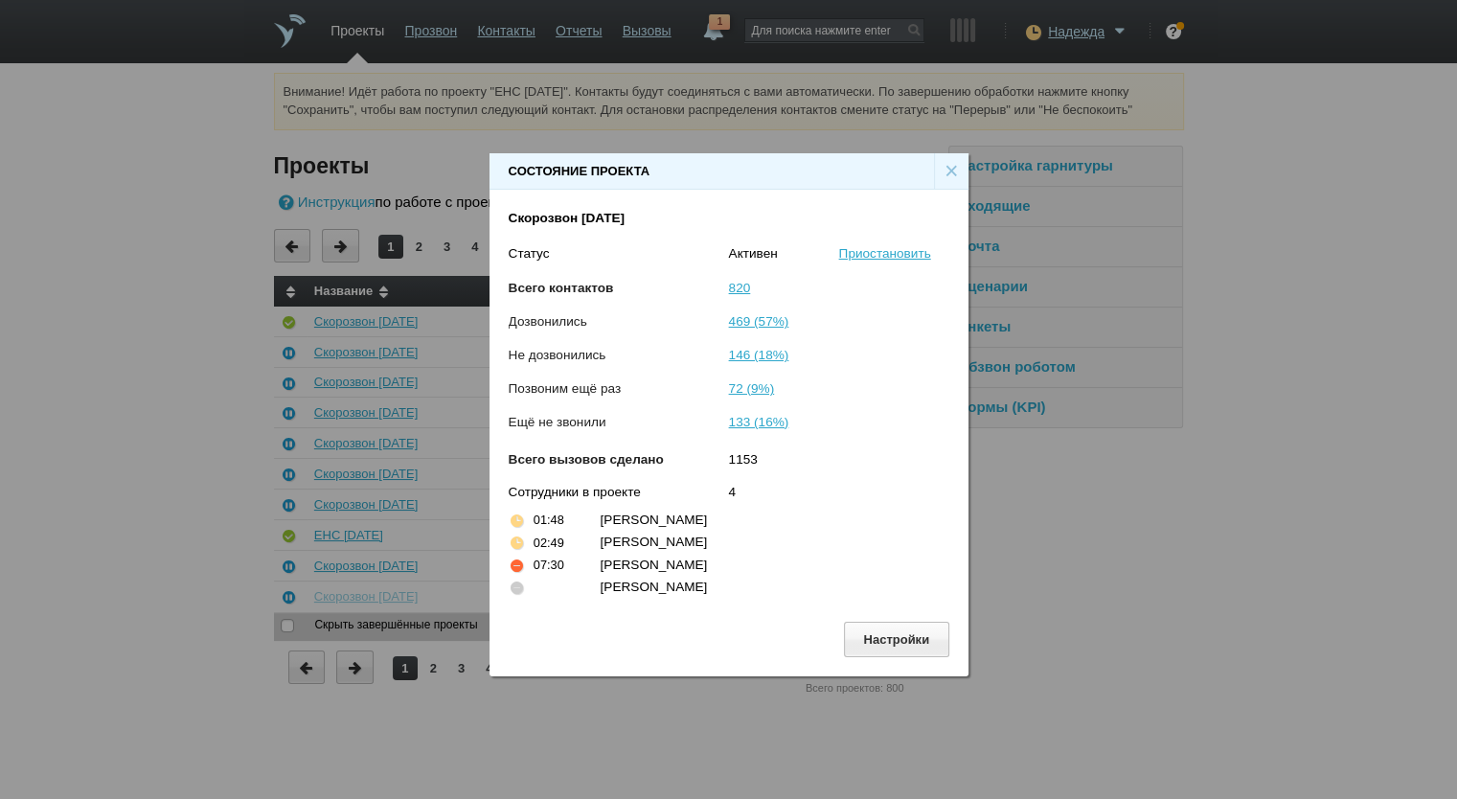
click at [947, 162] on div "×" at bounding box center [951, 171] width 34 height 36
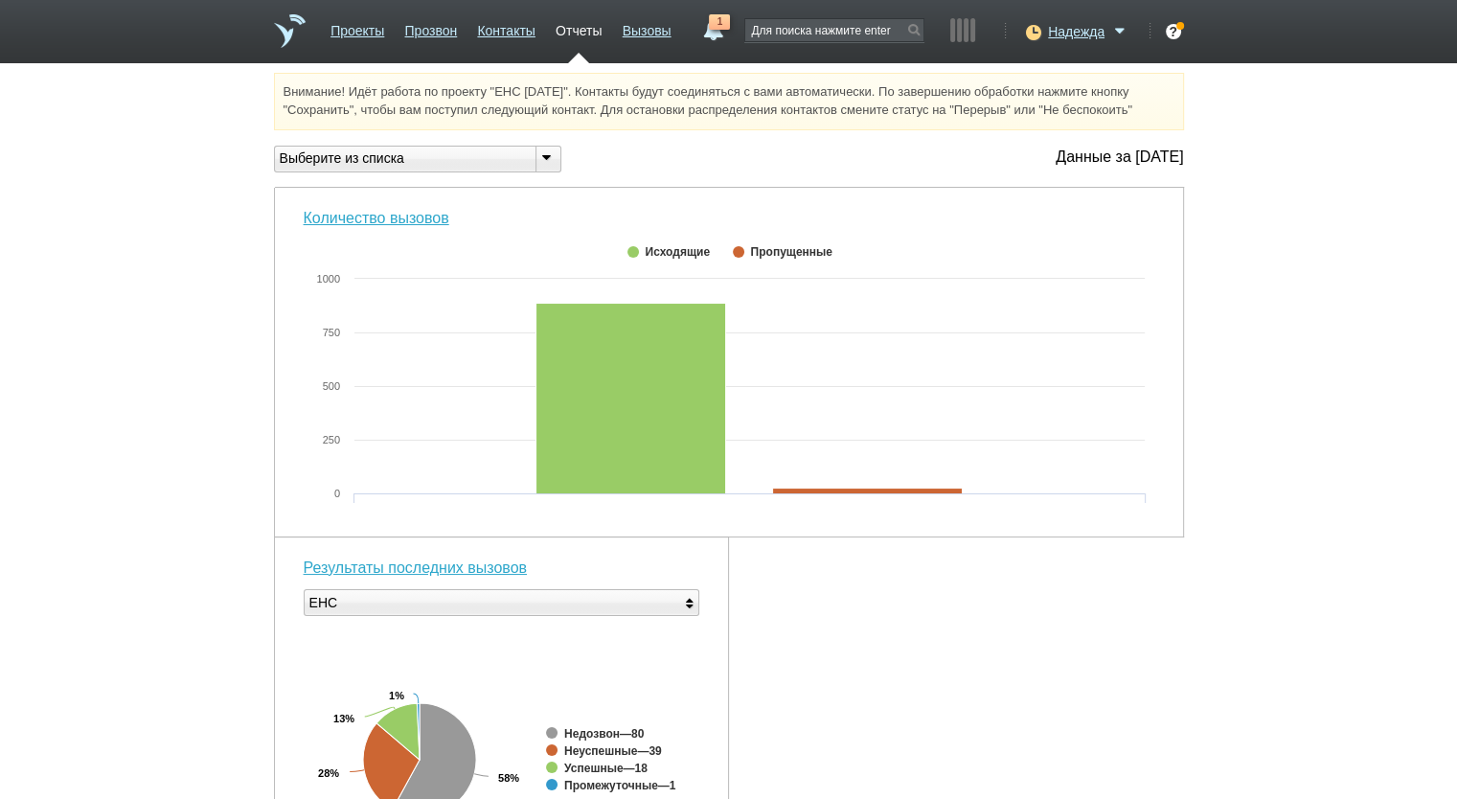
click at [410, 157] on div "Выберите из списка" at bounding box center [397, 158] width 245 height 20
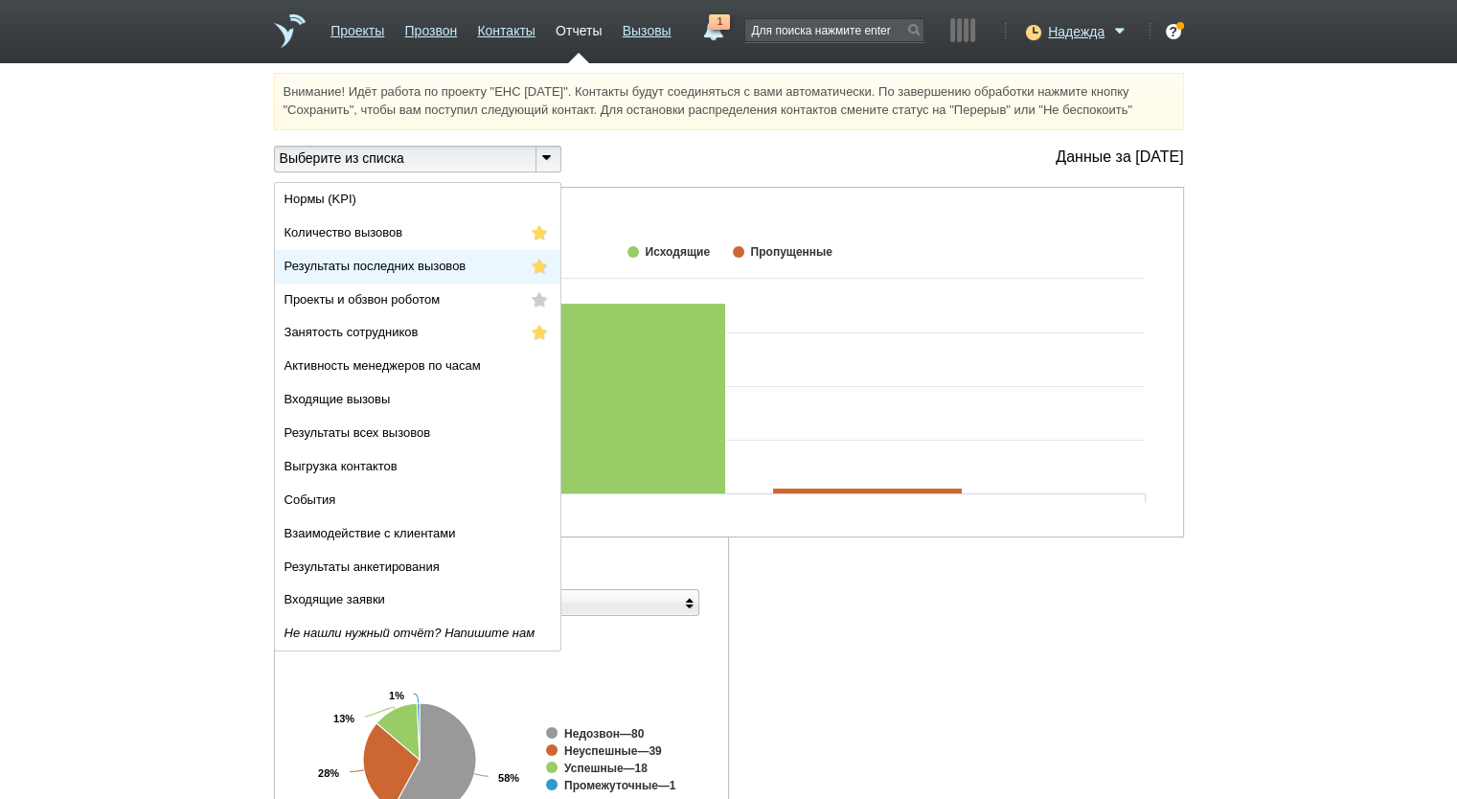
click at [415, 273] on span "Результаты последних вызовов" at bounding box center [376, 266] width 182 height 14
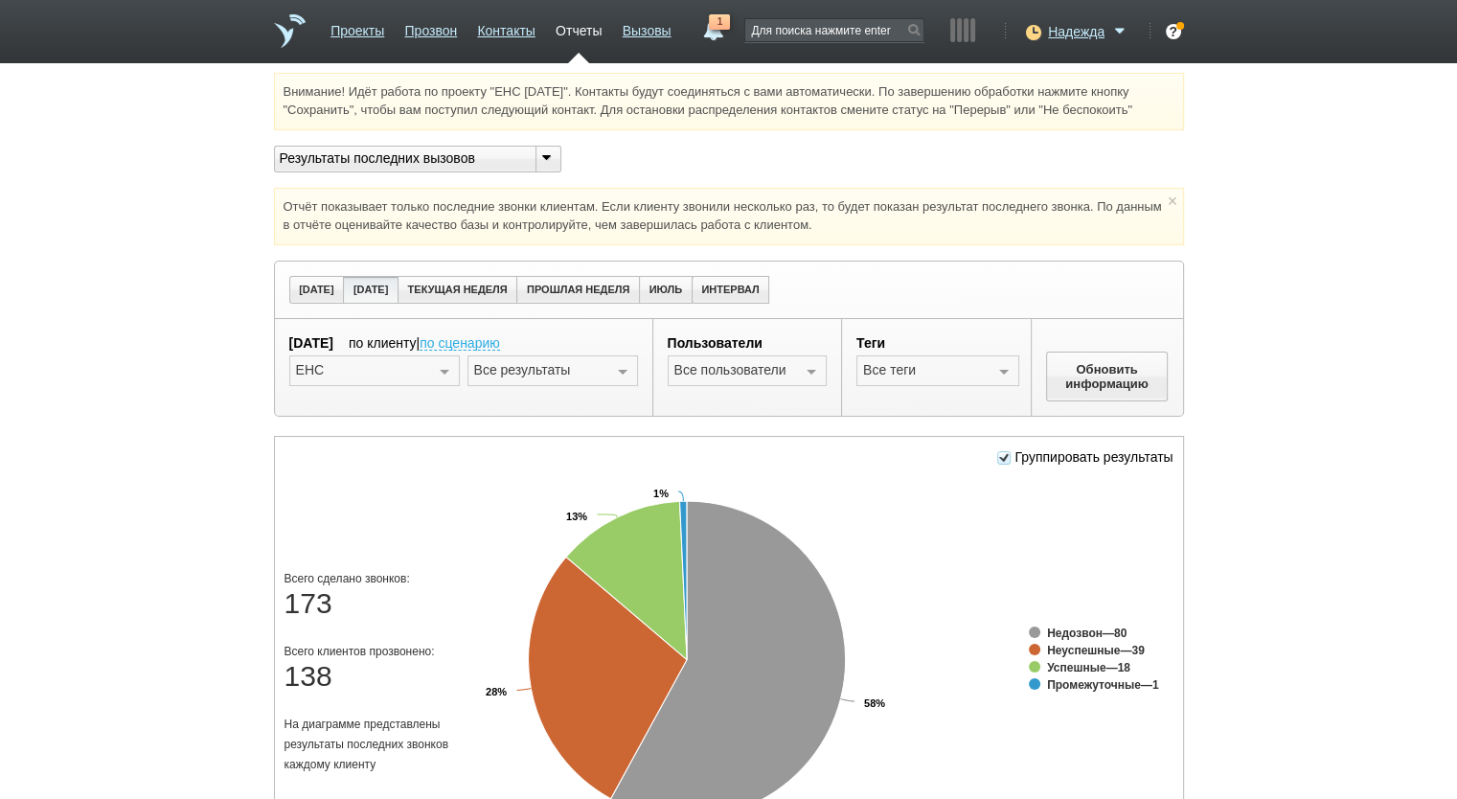
click at [631, 367] on div at bounding box center [622, 371] width 29 height 31
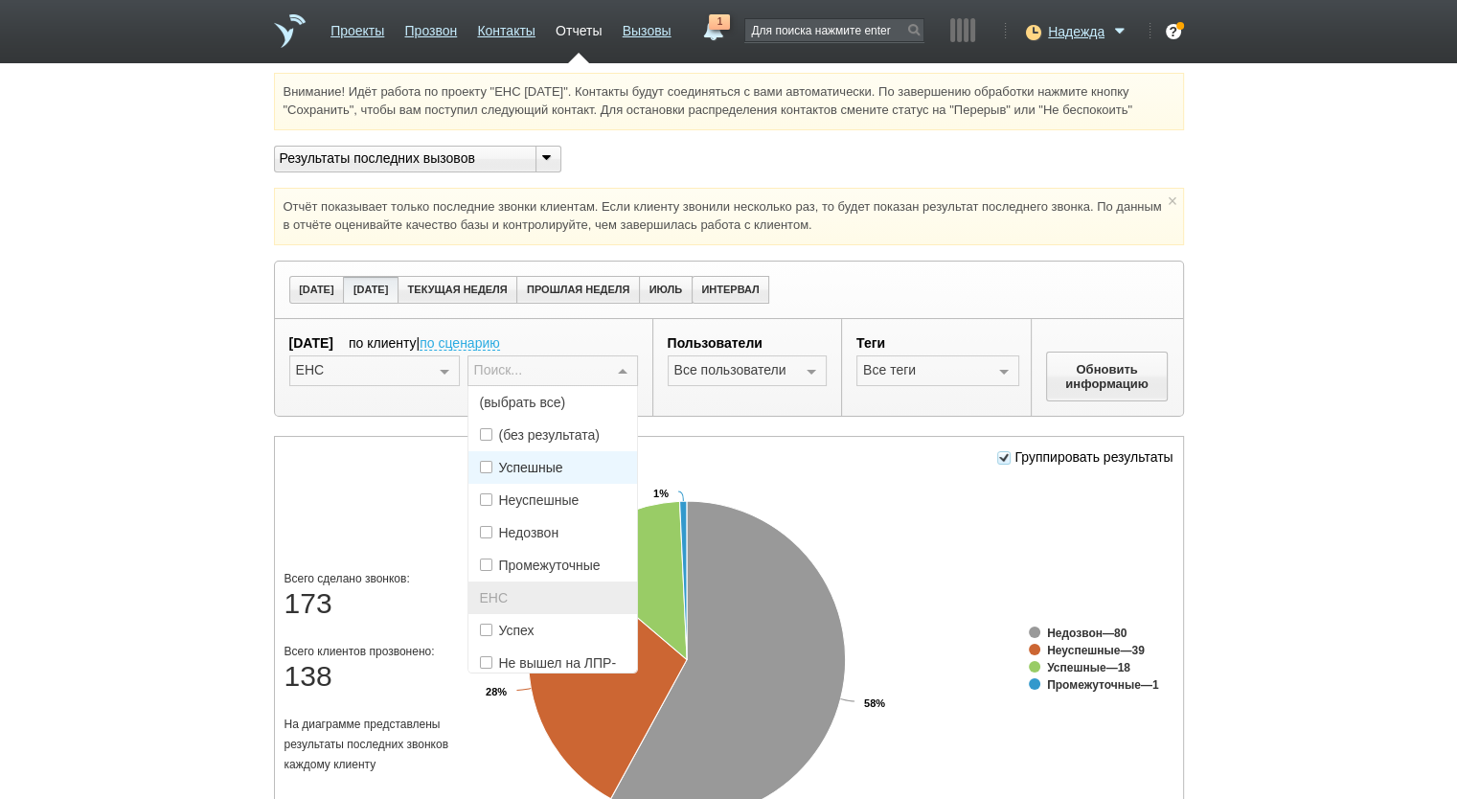
click at [598, 407] on span "(выбрать все)" at bounding box center [552, 402] width 169 height 33
click at [582, 633] on span "Успех" at bounding box center [552, 630] width 169 height 33
click at [1119, 378] on button "Обновить информацию" at bounding box center [1107, 377] width 123 height 50
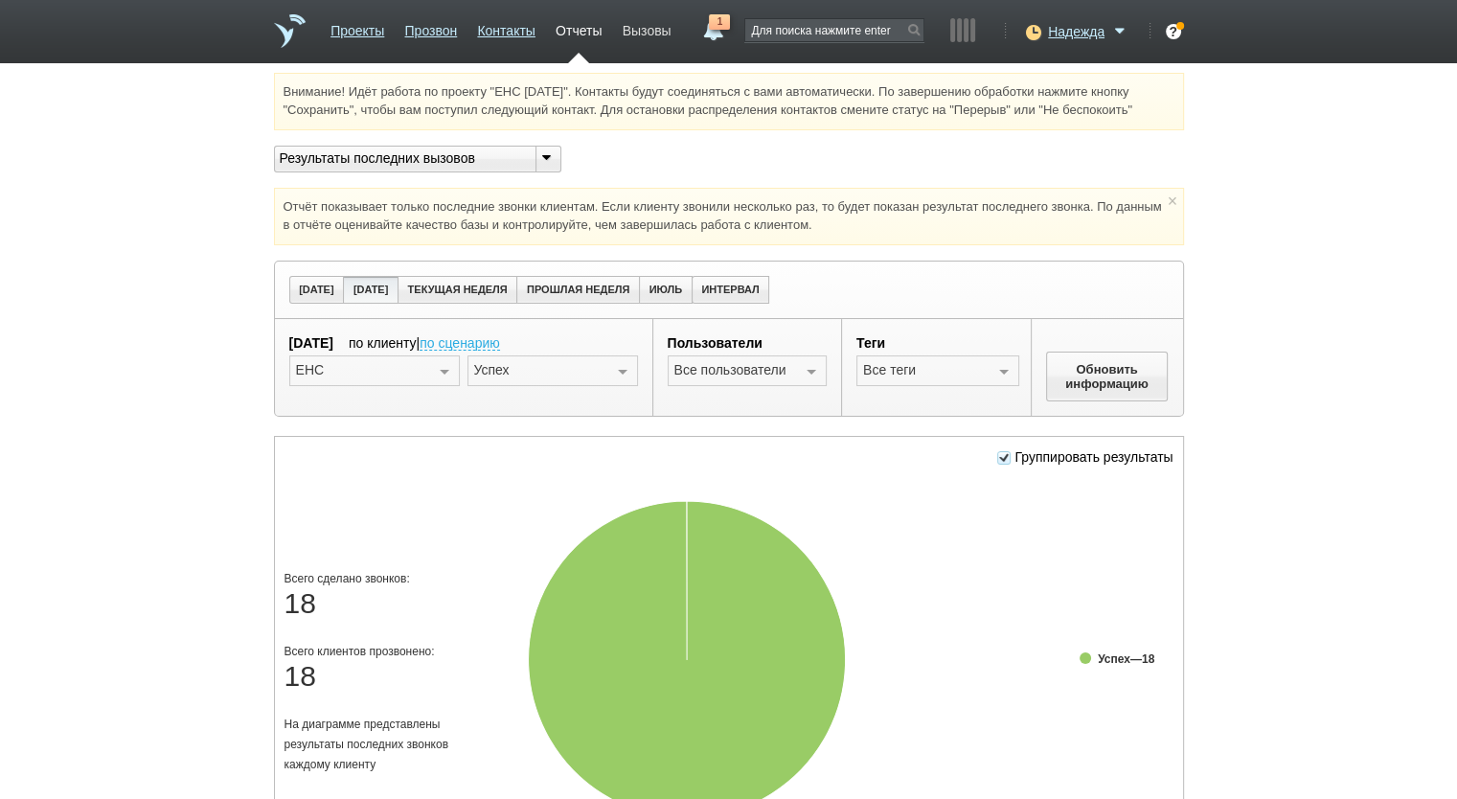
click at [646, 34] on link "Вызовы" at bounding box center [647, 27] width 49 height 28
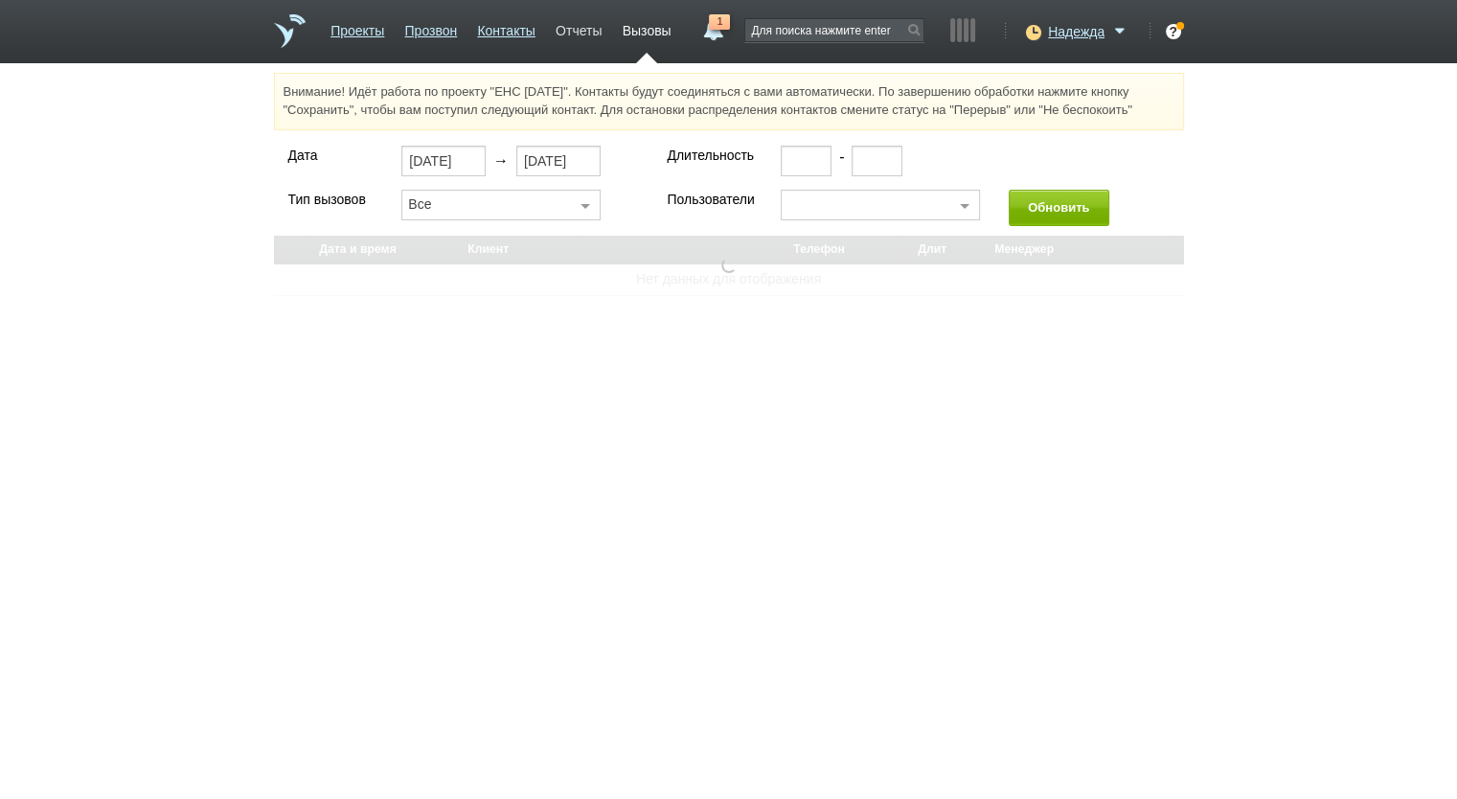
click at [579, 29] on link "Отчеты" at bounding box center [579, 27] width 46 height 28
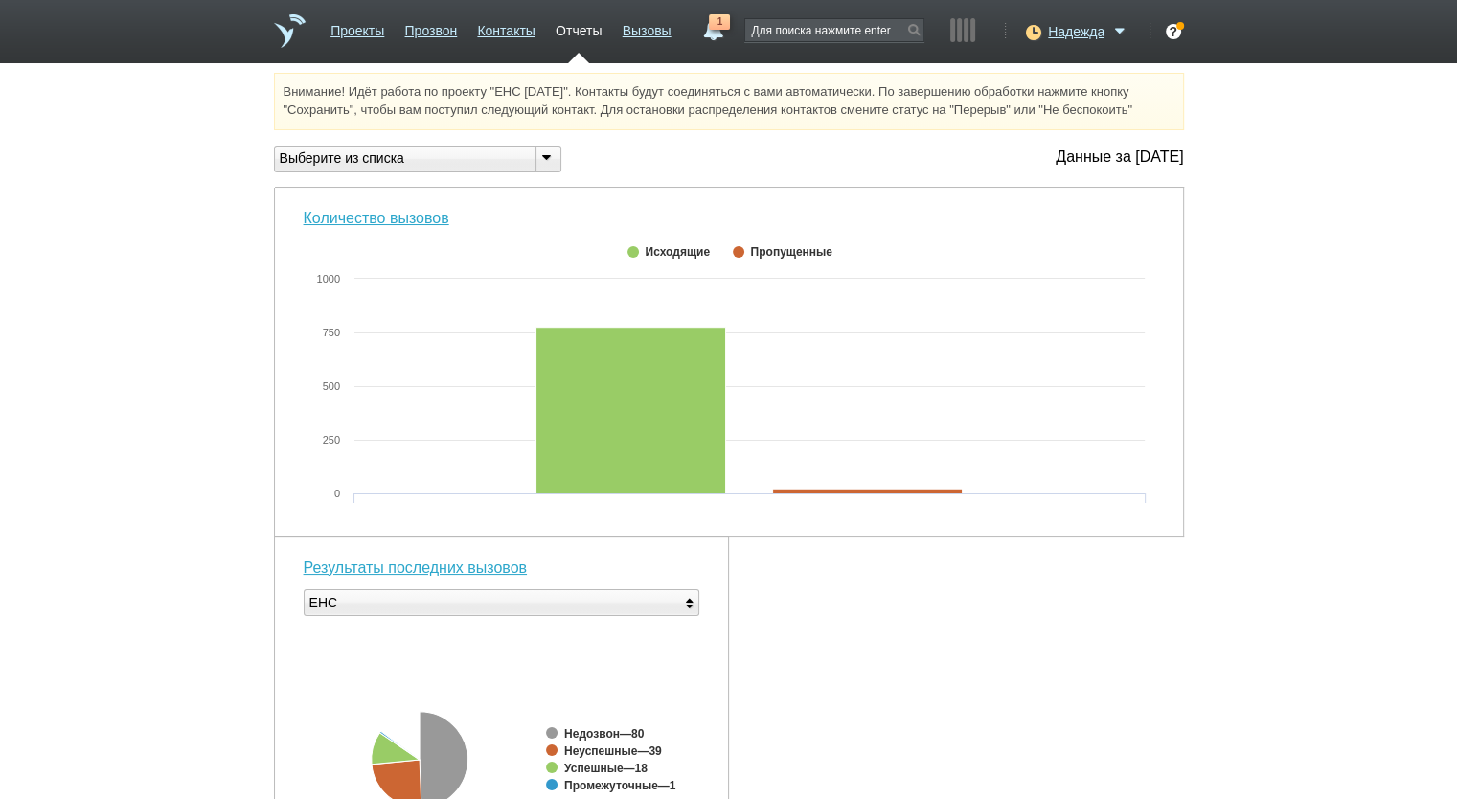
click at [460, 148] on div "Выберите из списка" at bounding box center [397, 158] width 245 height 20
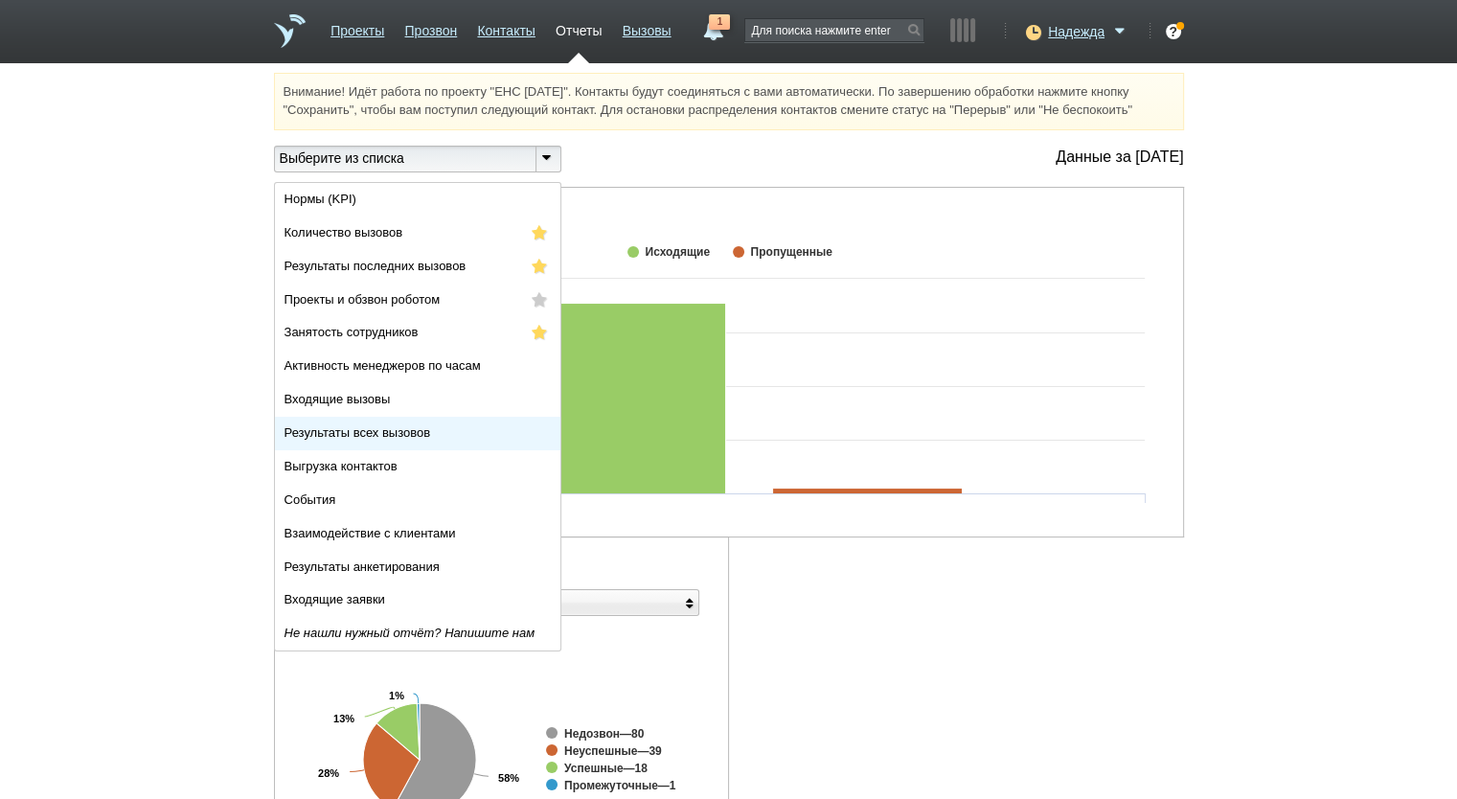
click at [395, 440] on span "Результаты всех вызовов" at bounding box center [358, 432] width 147 height 14
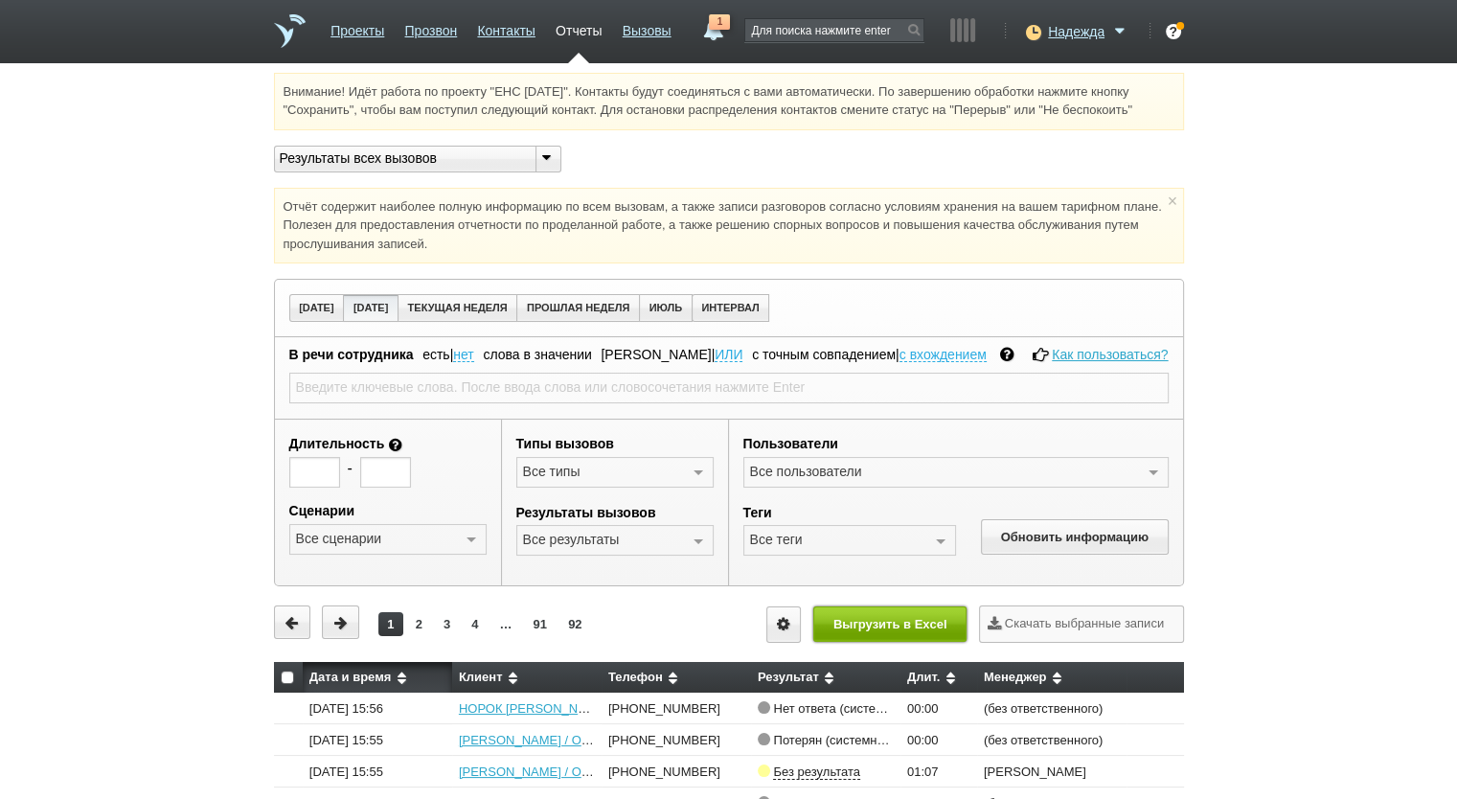
click at [872, 622] on button "Выгрузить в Excel" at bounding box center [889, 623] width 153 height 35
click at [631, 34] on link "Вызовы" at bounding box center [647, 27] width 49 height 28
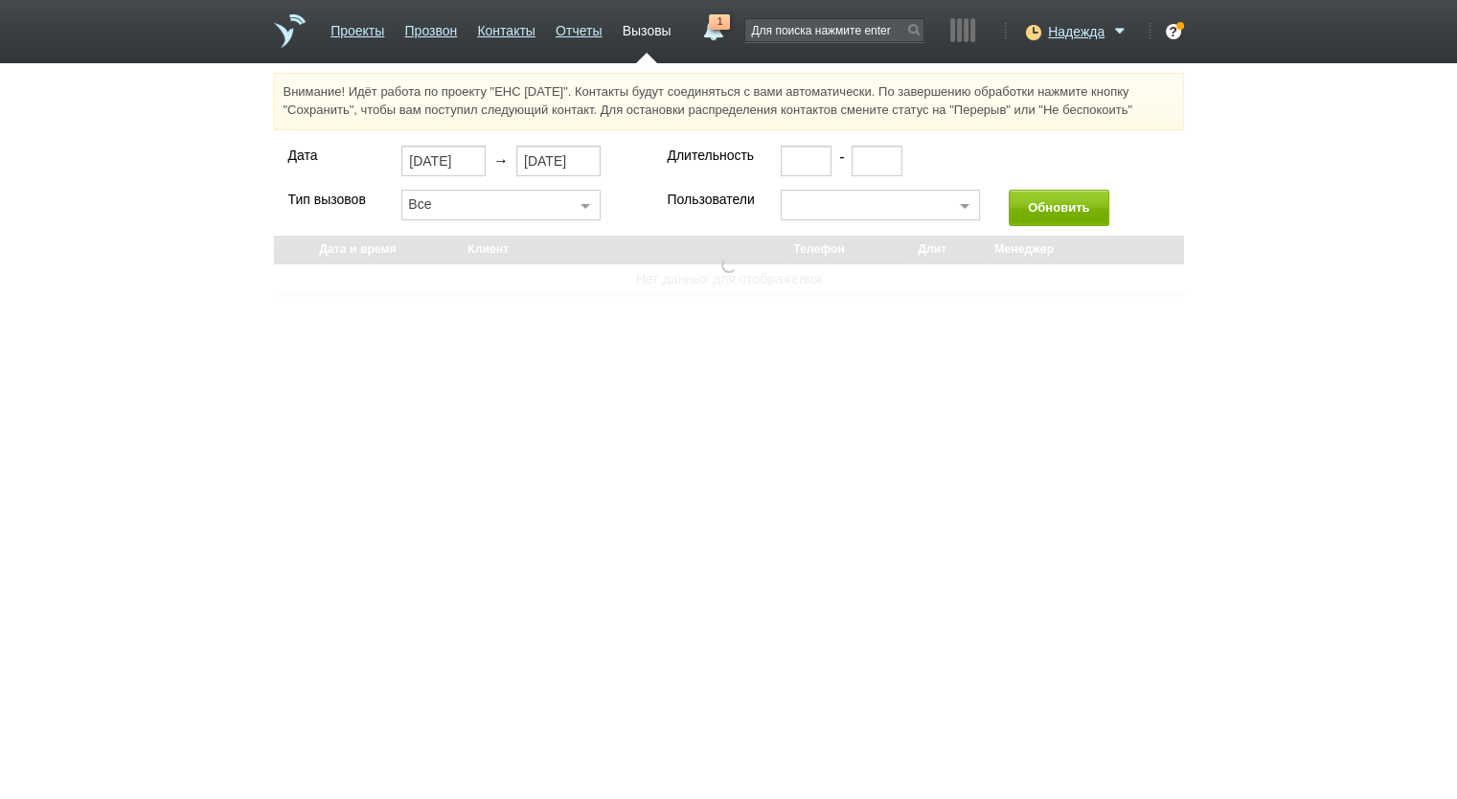
select select "30"
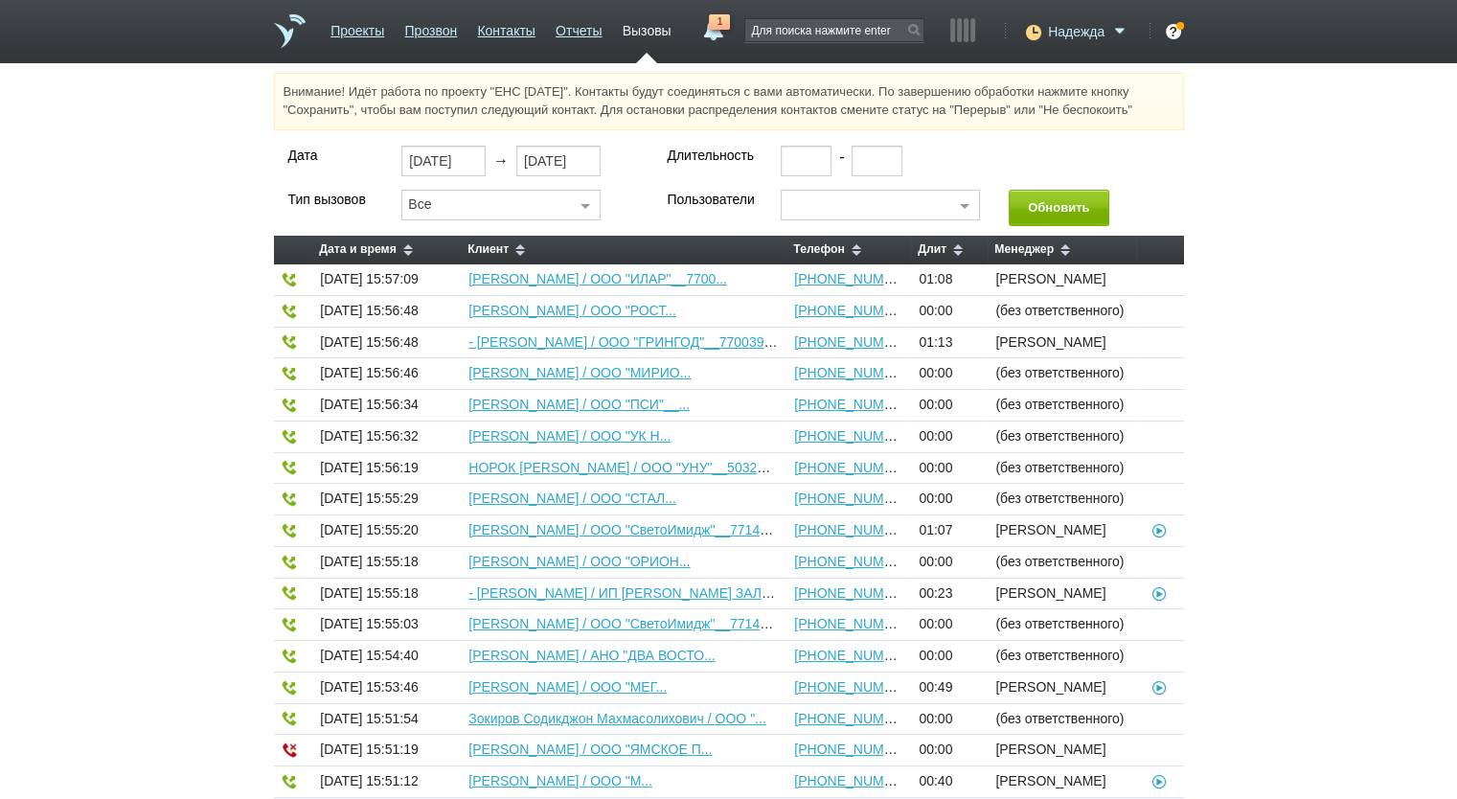
click at [1023, 36] on icon at bounding box center [1031, 31] width 26 height 19
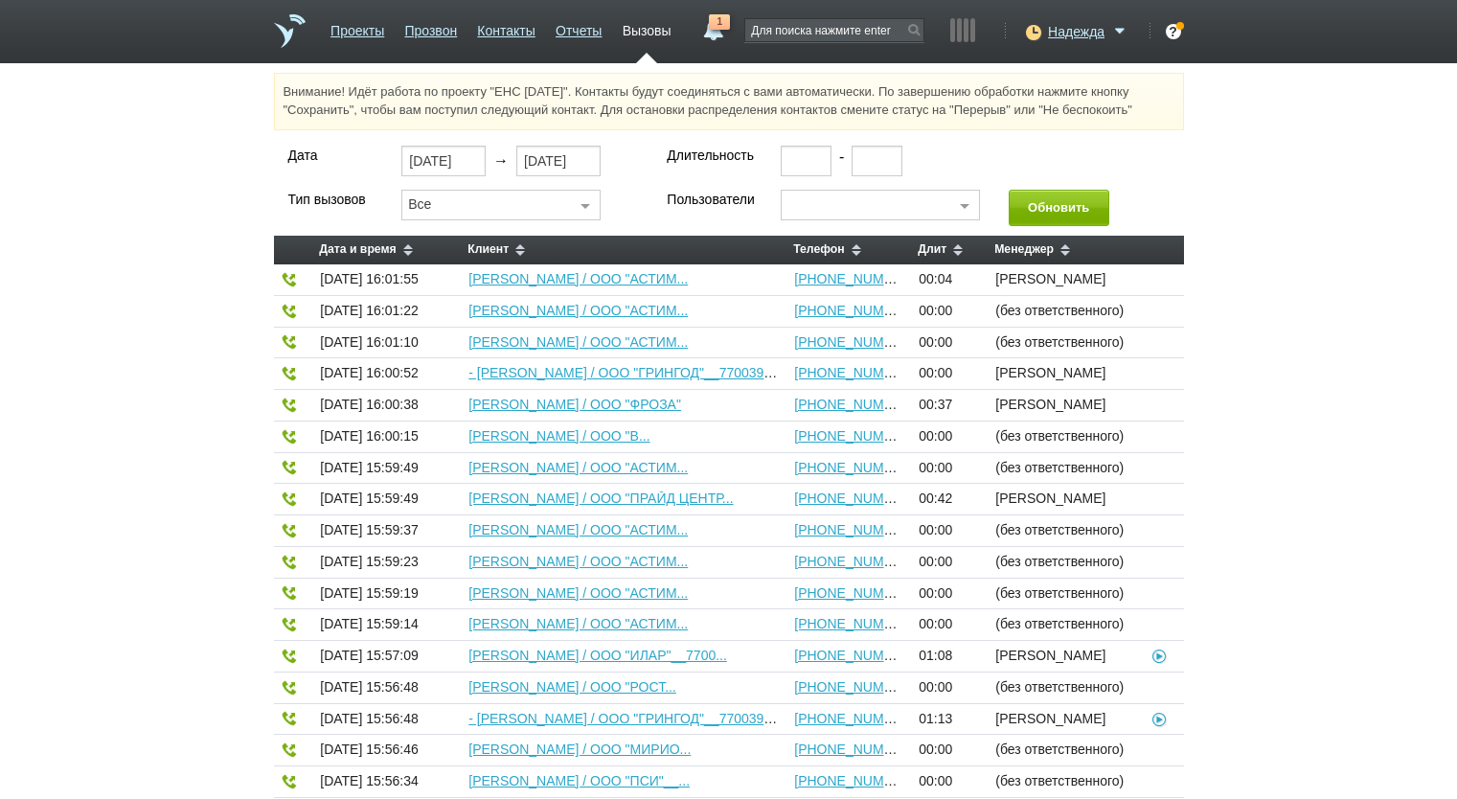
select select "30"
click at [349, 42] on li "Проекты" at bounding box center [358, 38] width 54 height 50
click at [345, 34] on link "Проекты" at bounding box center [358, 27] width 54 height 28
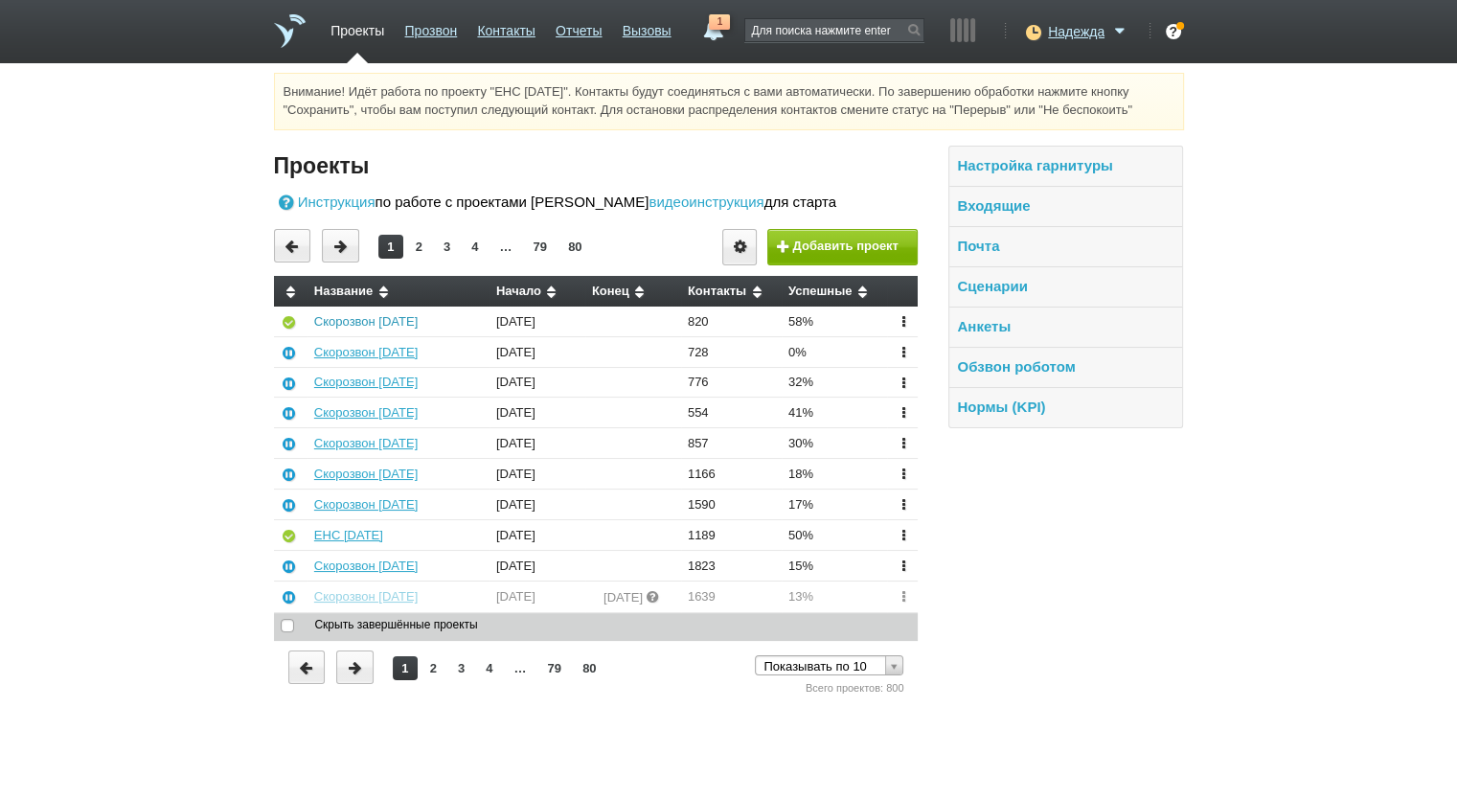
click at [354, 321] on link "Скорозвон [DATE]" at bounding box center [365, 321] width 103 height 14
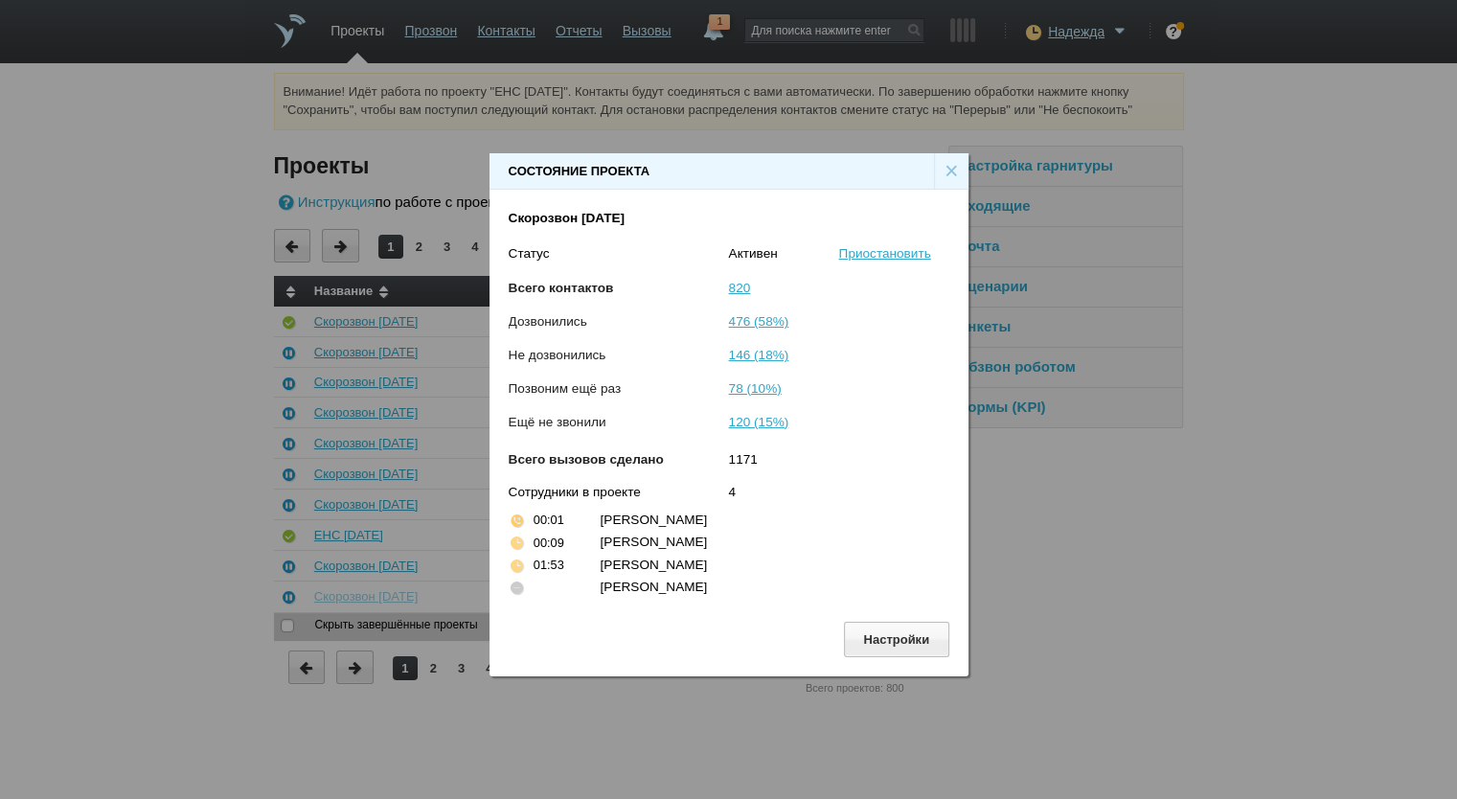
click at [948, 166] on div "×" at bounding box center [951, 171] width 34 height 36
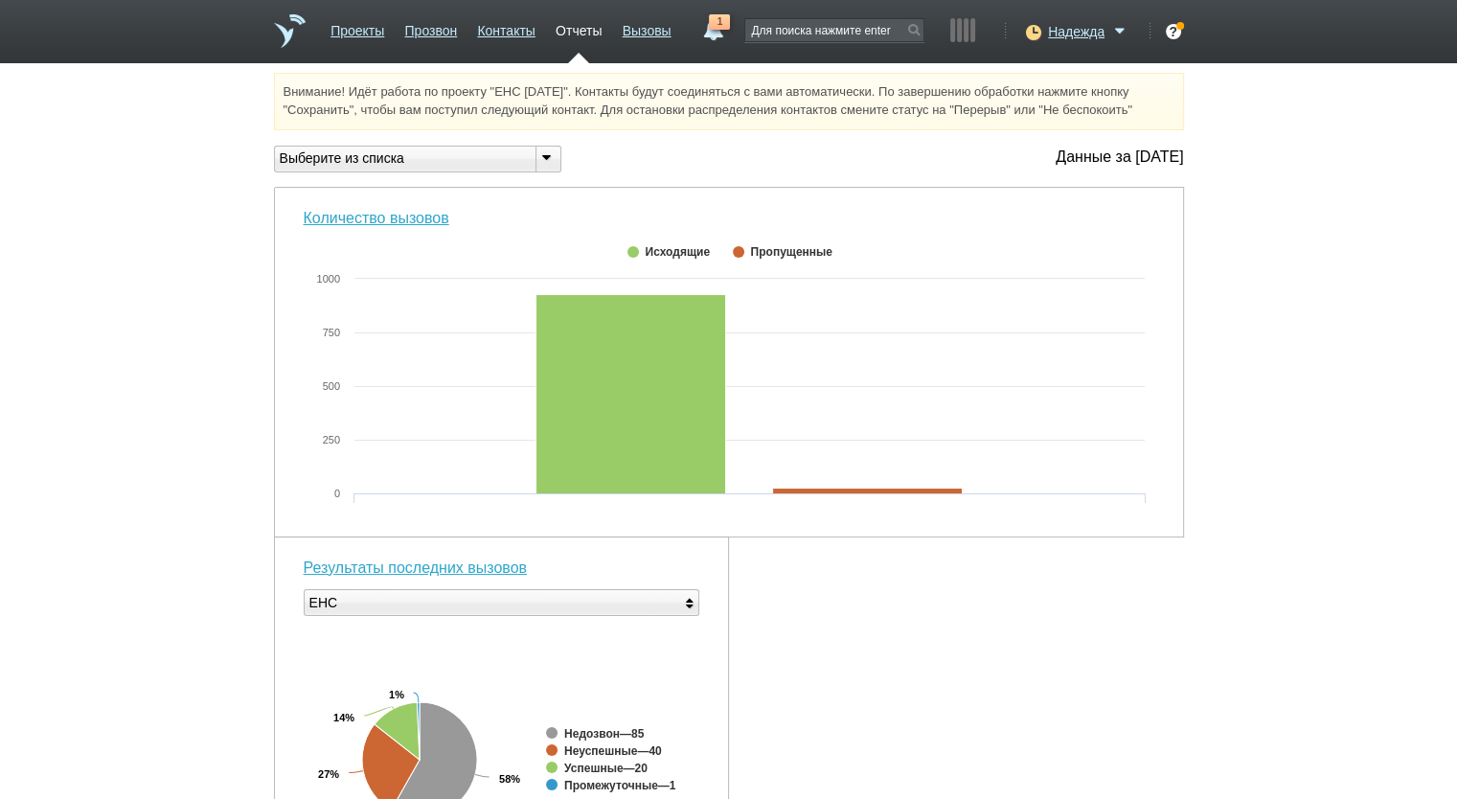
click at [428, 158] on div "Выберите из списка" at bounding box center [397, 158] width 245 height 20
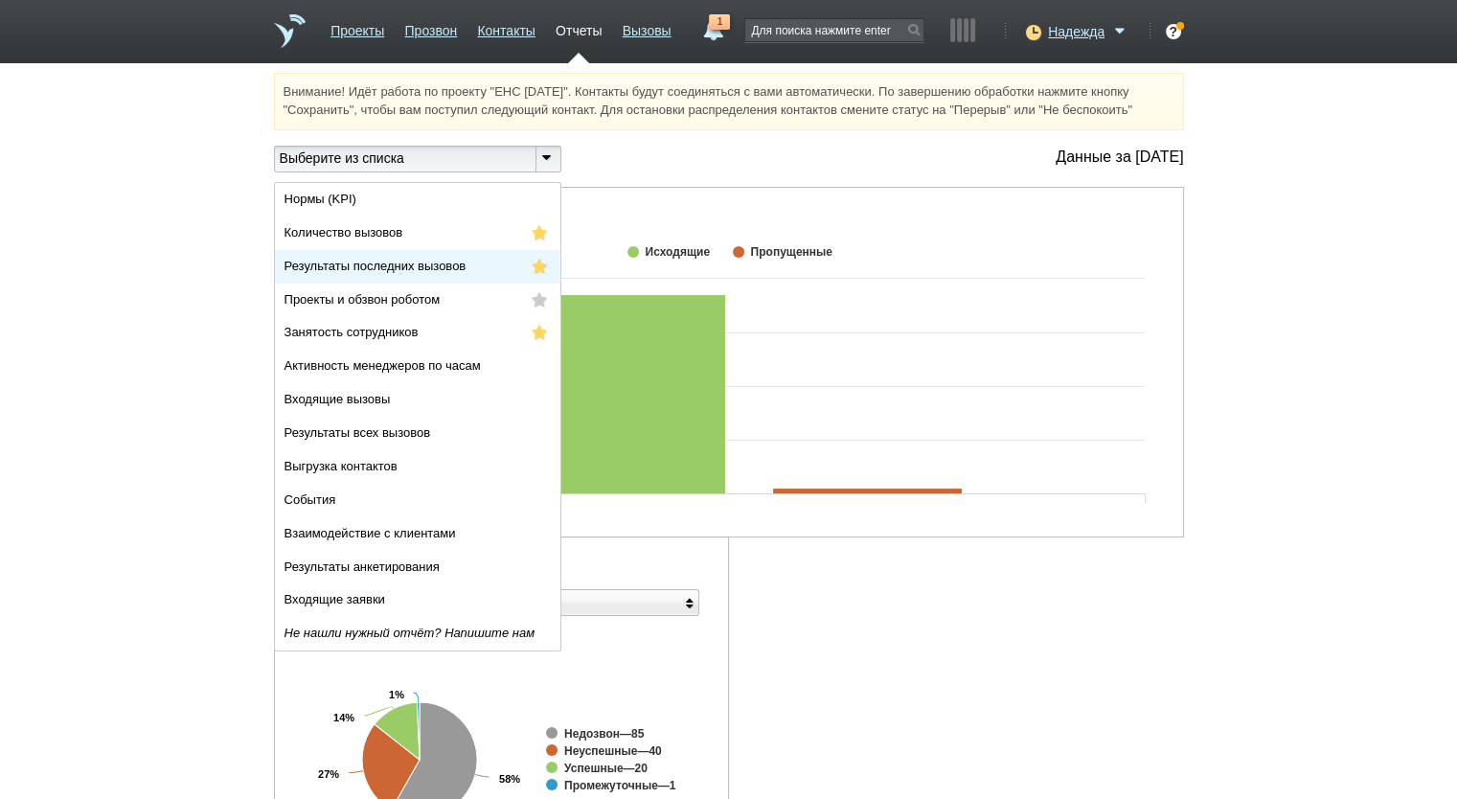
click at [435, 273] on span "Результаты последних вызовов" at bounding box center [376, 266] width 182 height 14
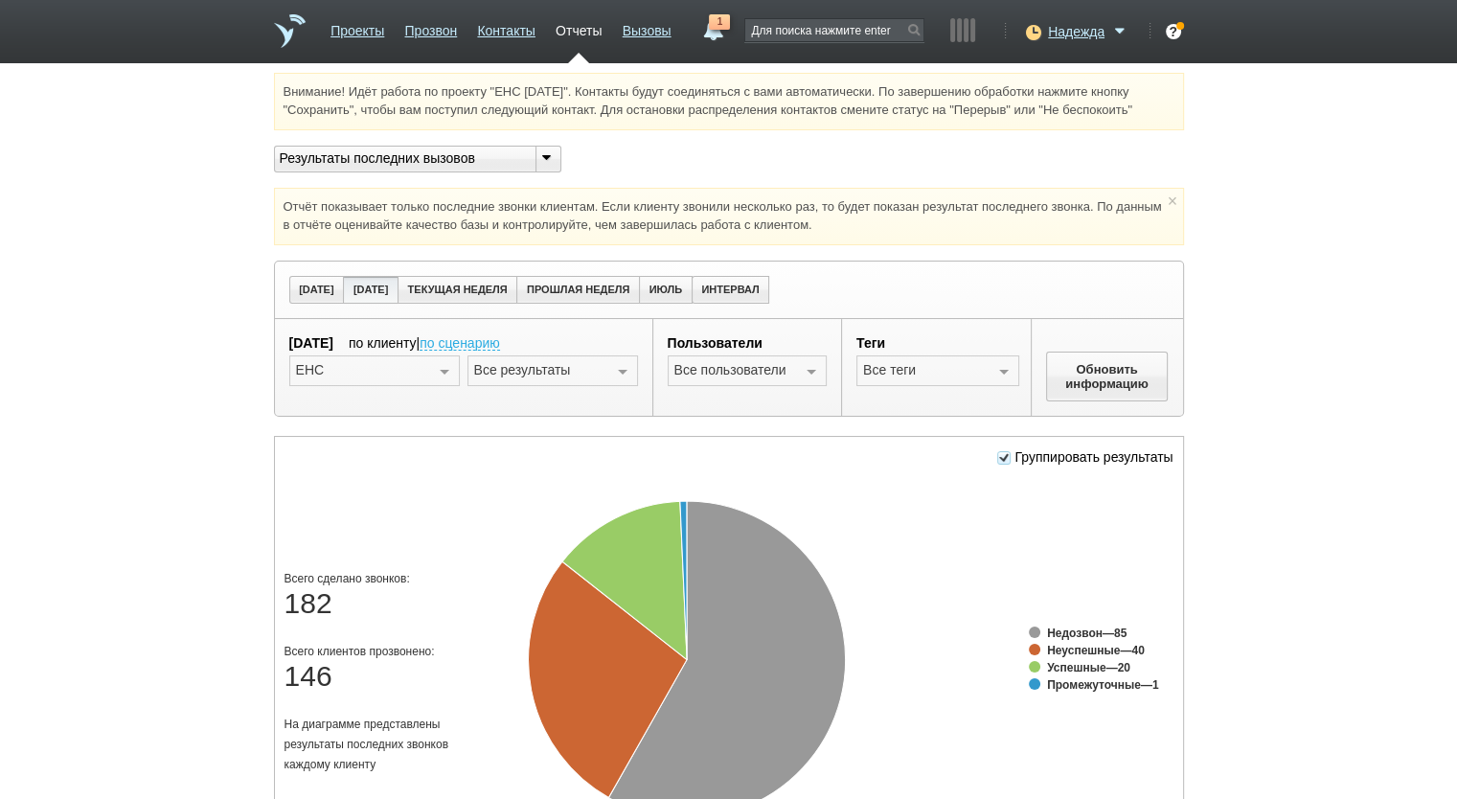
click at [614, 374] on div at bounding box center [622, 371] width 29 height 31
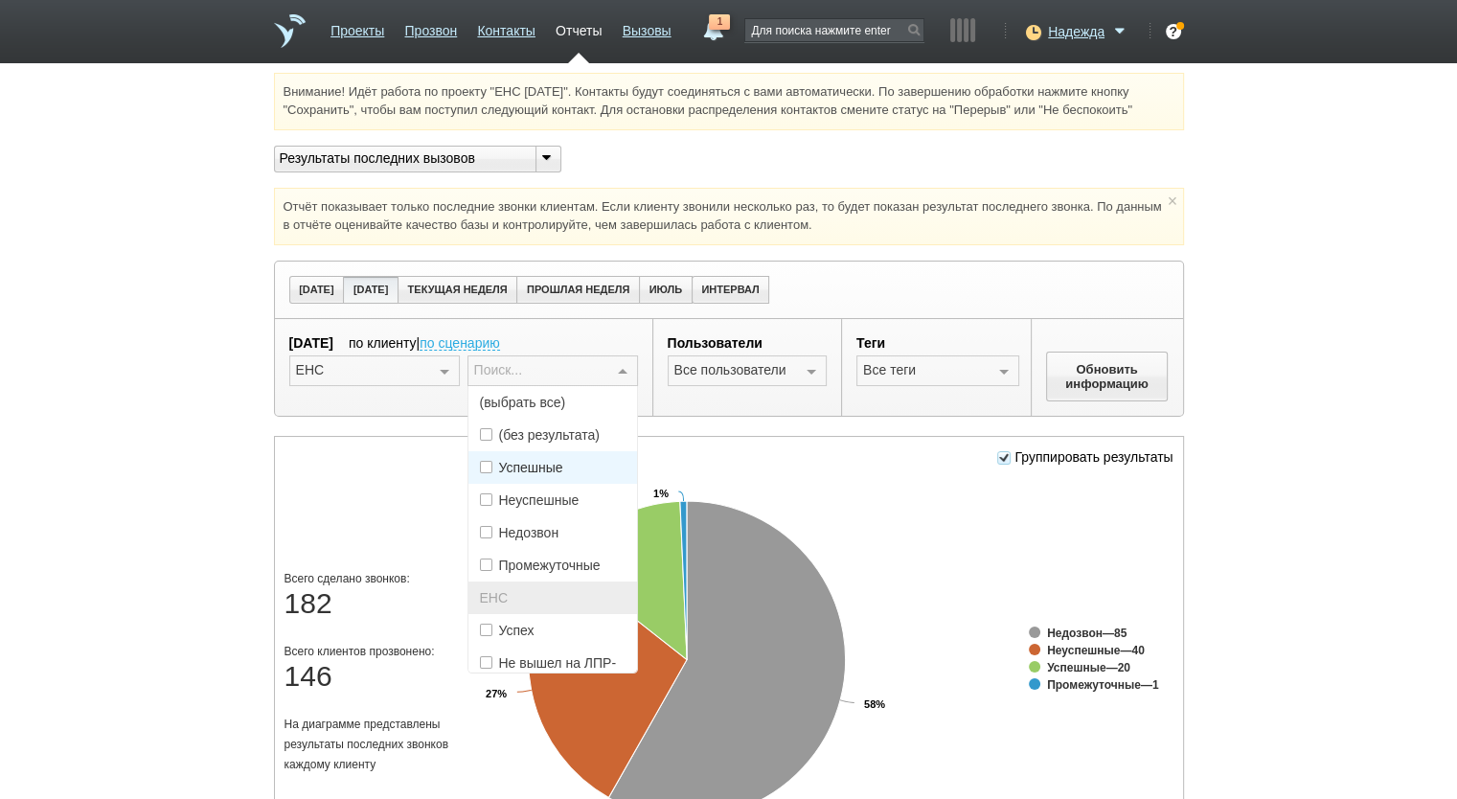
click at [598, 389] on span "(выбрать все)" at bounding box center [552, 402] width 169 height 33
click at [570, 635] on span "Успех" at bounding box center [552, 630] width 169 height 33
click at [801, 377] on div at bounding box center [811, 371] width 29 height 31
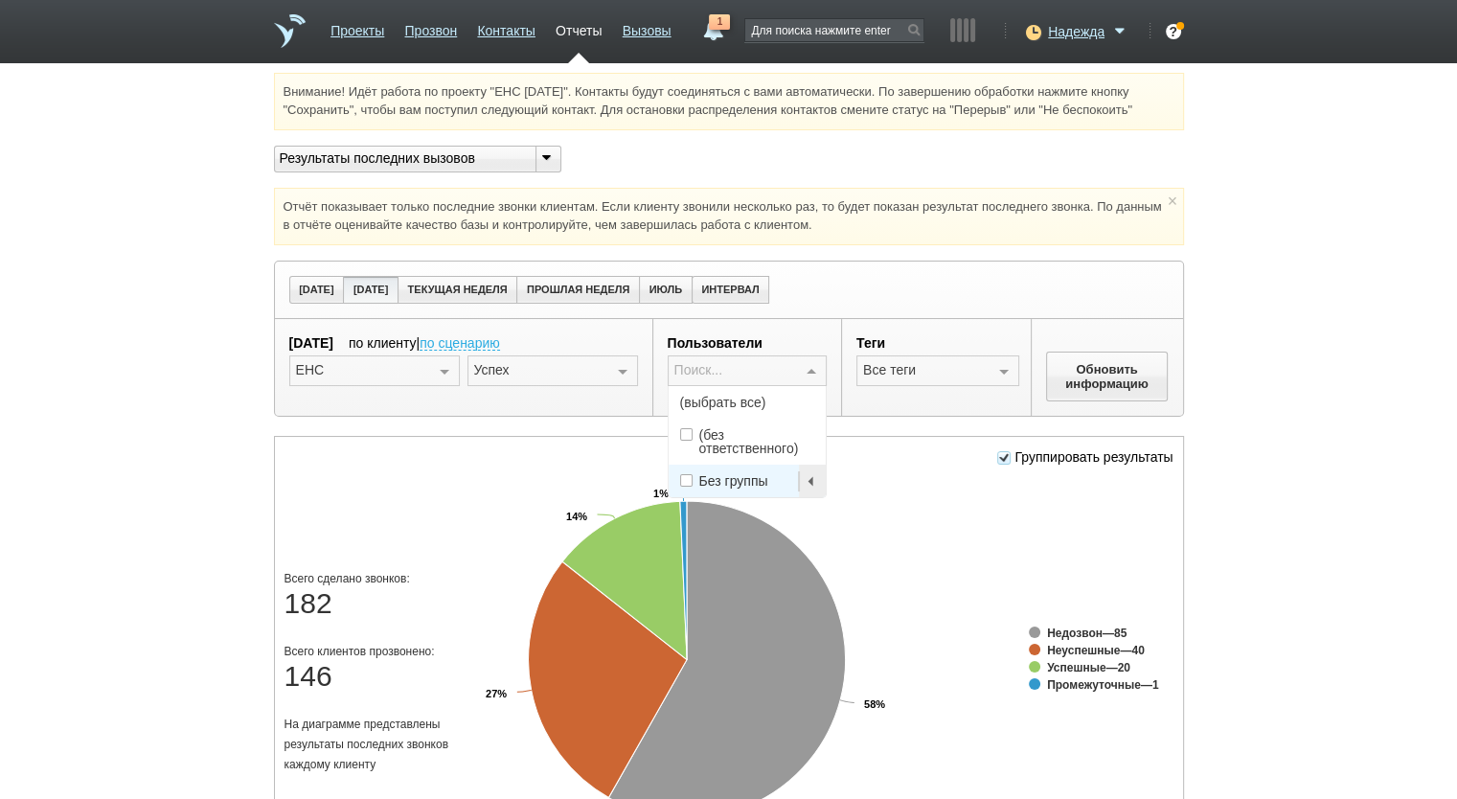
drag, startPoint x: 793, startPoint y: 396, endPoint x: 781, endPoint y: 483, distance: 88.1
click at [793, 397] on span "(выбрать все)" at bounding box center [748, 402] width 158 height 33
click at [796, 481] on div "Без группы" at bounding box center [747, 480] width 135 height 13
click at [724, 400] on span "(выбрать все)" at bounding box center [748, 402] width 158 height 33
click at [1100, 358] on button "Обновить информацию" at bounding box center [1107, 377] width 123 height 50
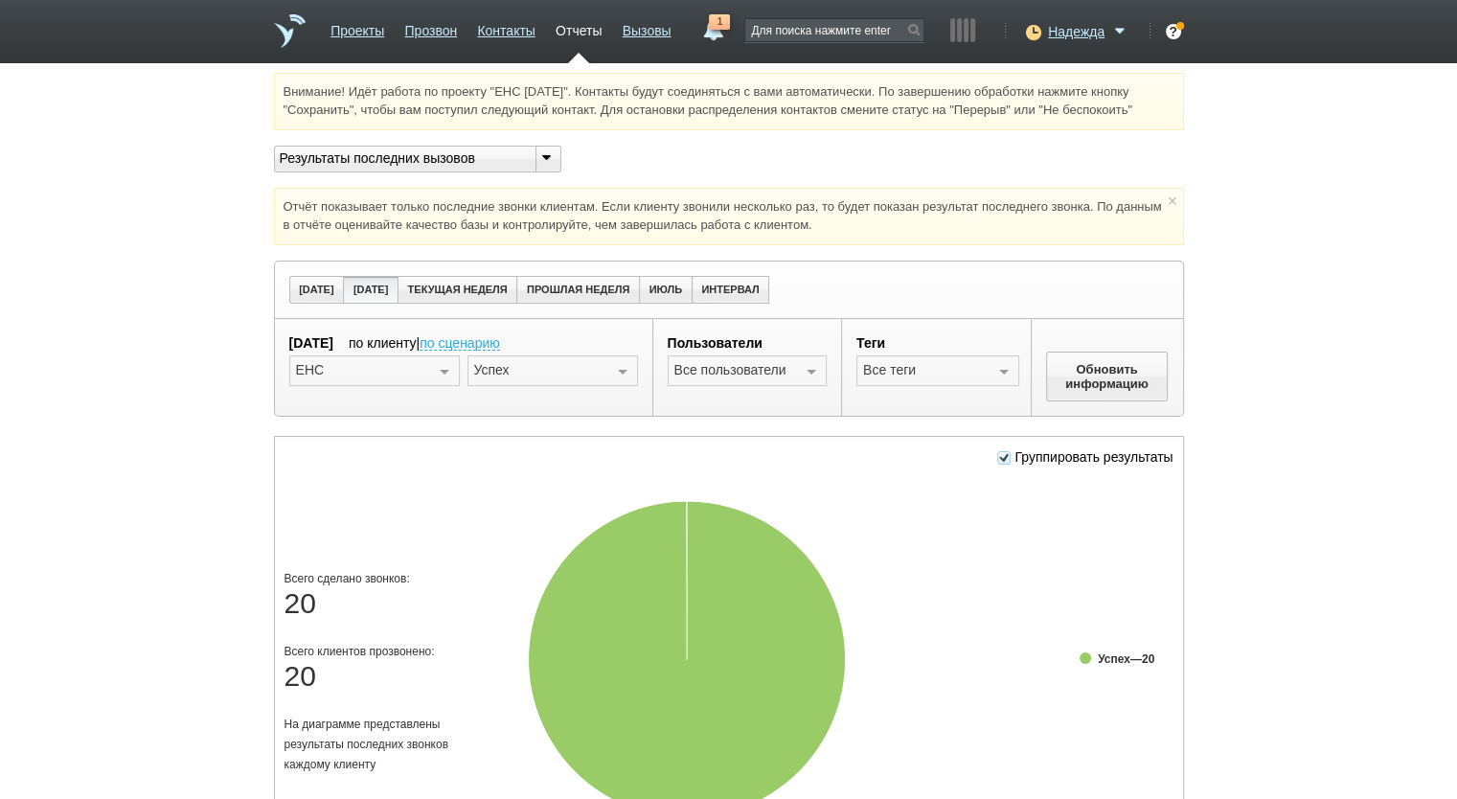
click at [446, 167] on div "Результаты последних вызовов" at bounding box center [397, 158] width 245 height 20
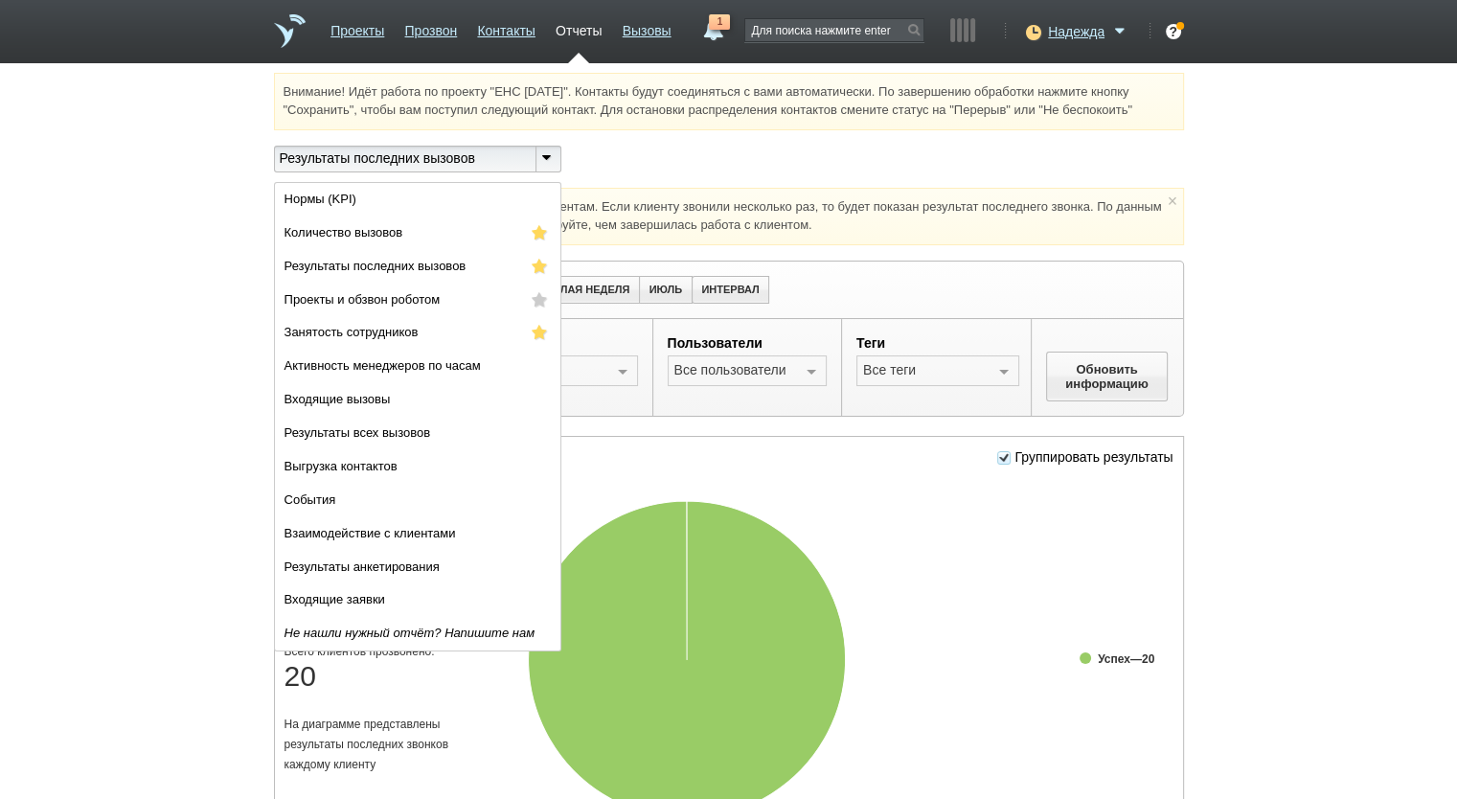
click at [688, 256] on div "Отчёт показывает только последние звонки клиентам. Если клиенту звонили несколь…" at bounding box center [729, 761] width 910 height 1147
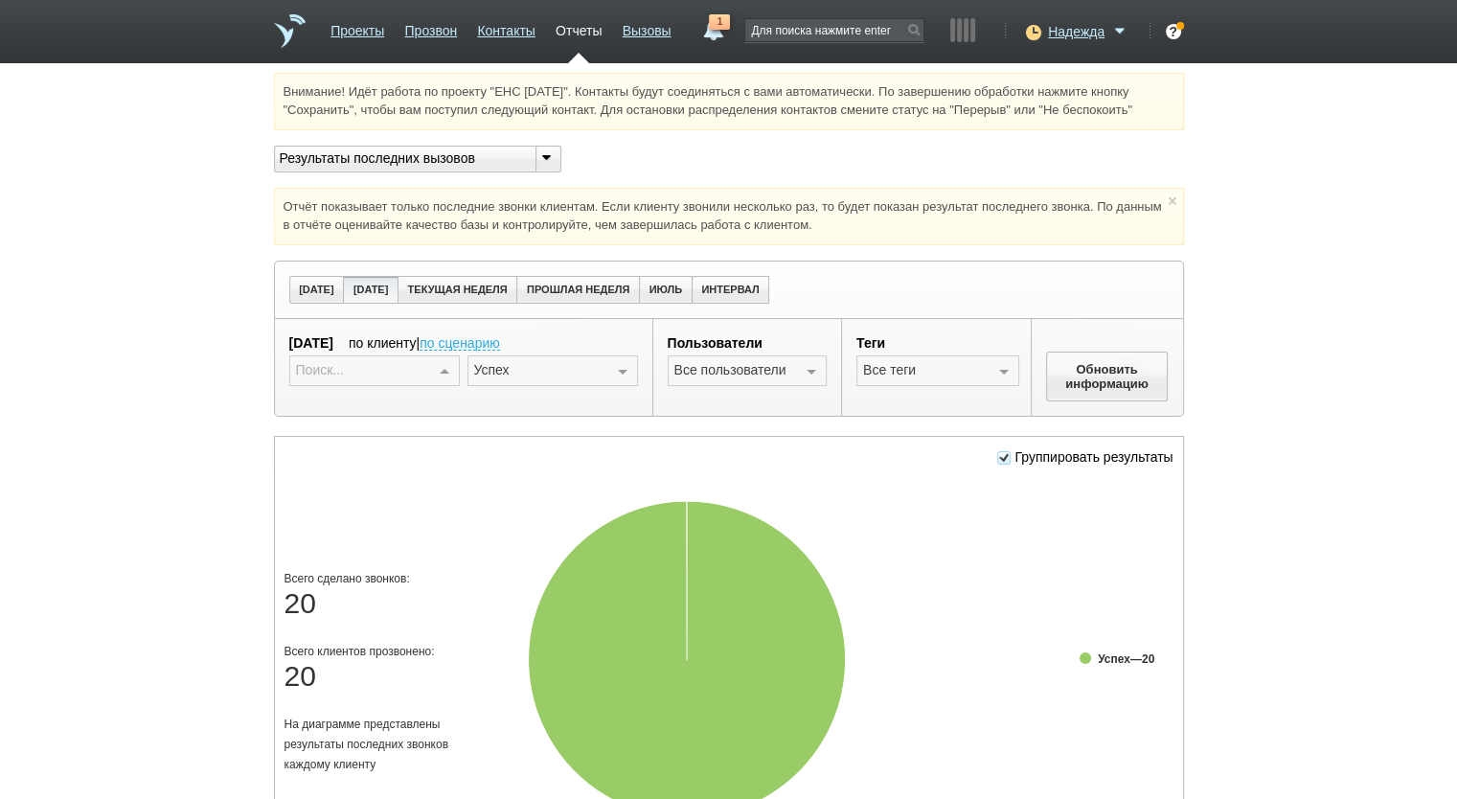
click at [453, 368] on div at bounding box center [444, 371] width 29 height 31
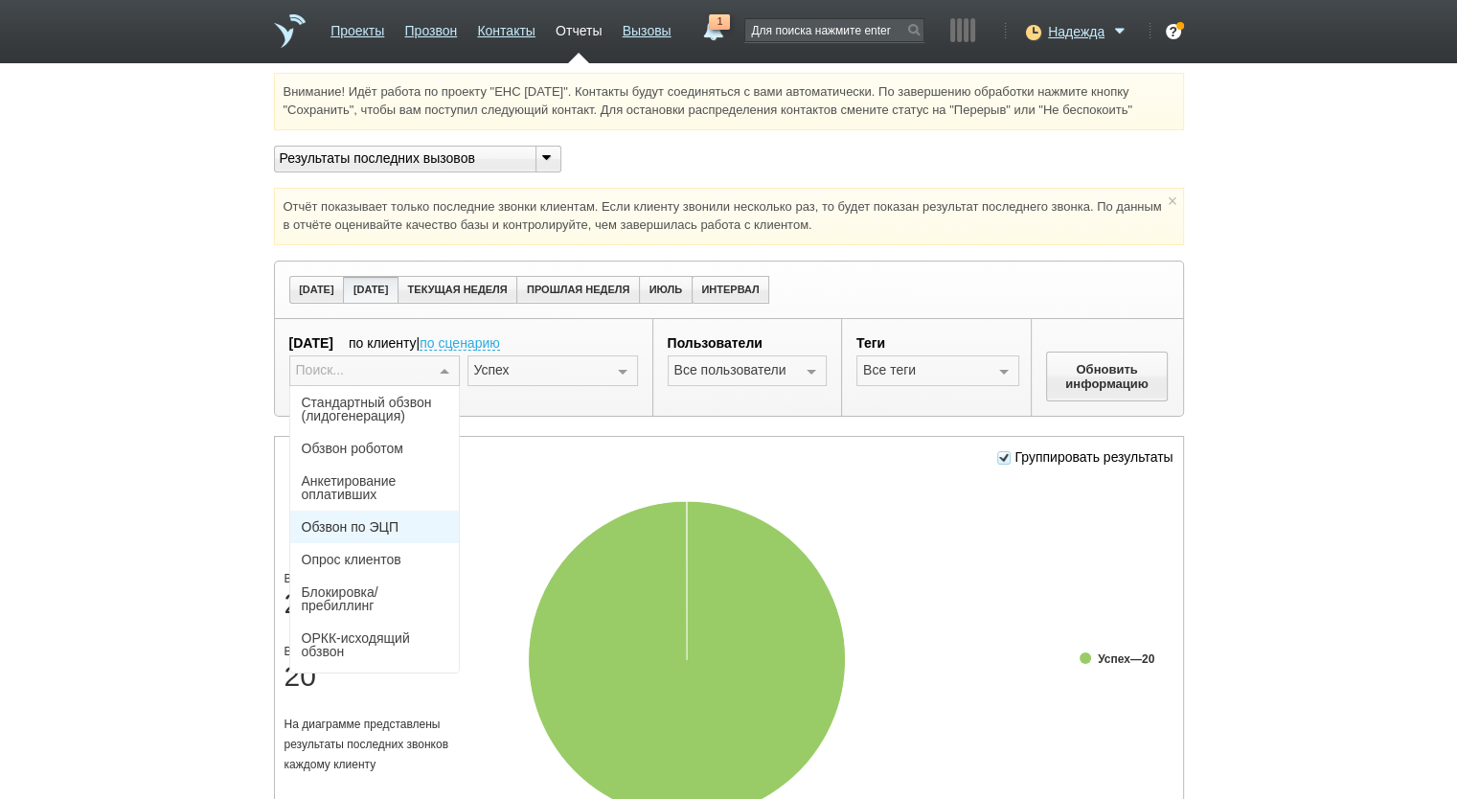
scroll to position [126, 0]
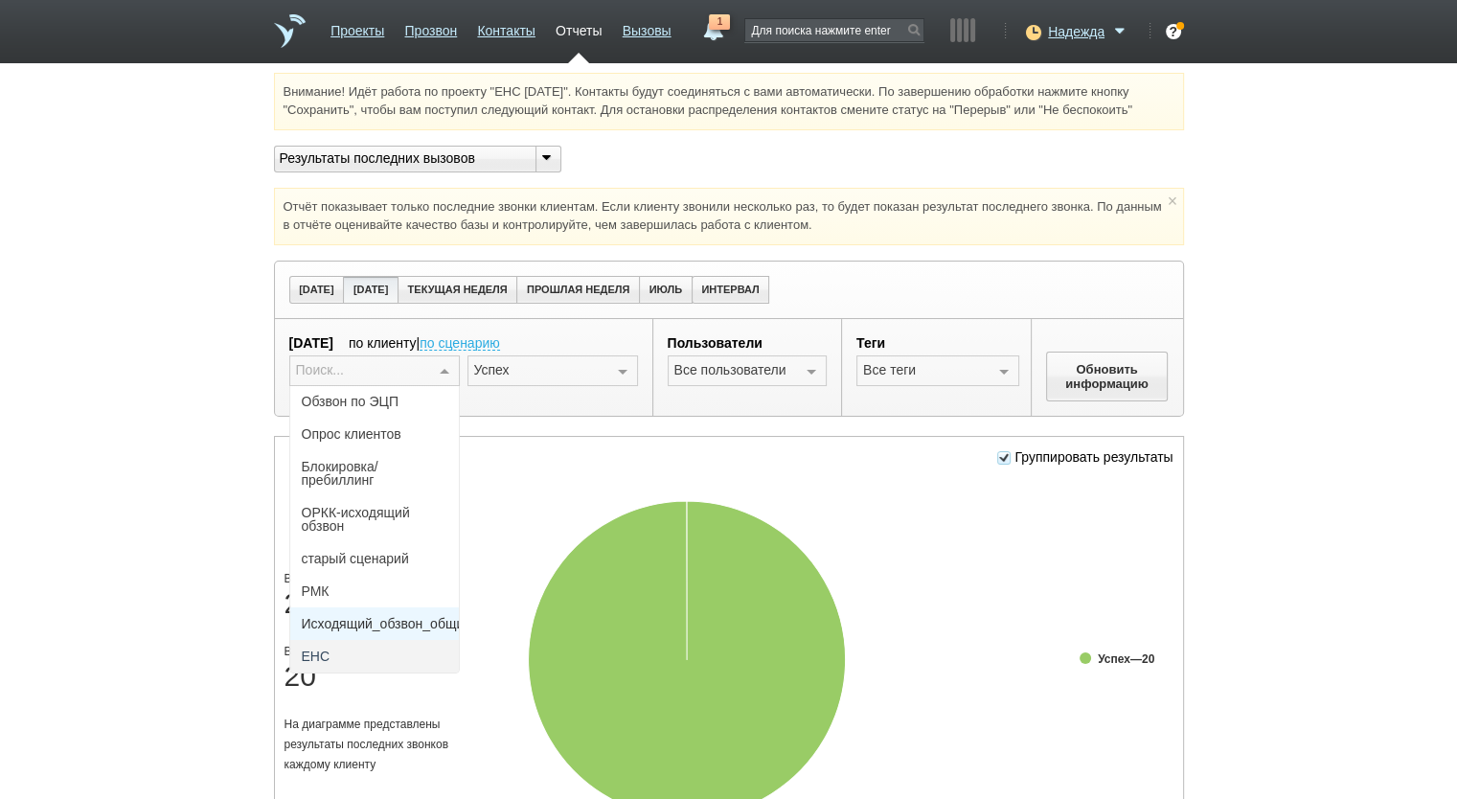
click at [396, 618] on span "Исходящий_обзвон_общий" at bounding box center [387, 623] width 171 height 13
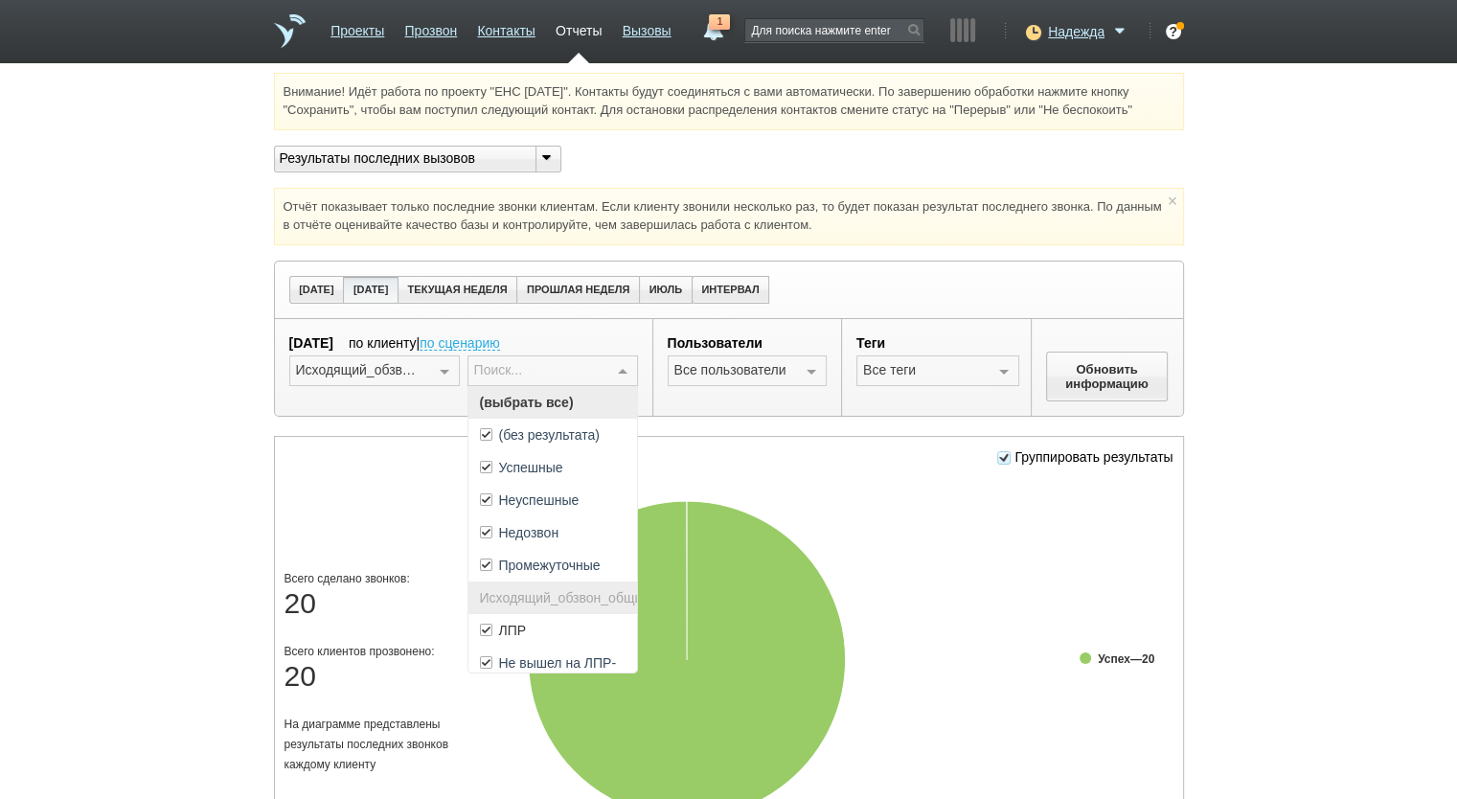
click at [628, 378] on div at bounding box center [622, 371] width 29 height 31
click at [596, 401] on span "(выбрать все)" at bounding box center [552, 402] width 169 height 33
click at [544, 640] on span "ЛПР" at bounding box center [552, 630] width 169 height 33
click at [819, 366] on div at bounding box center [811, 371] width 29 height 31
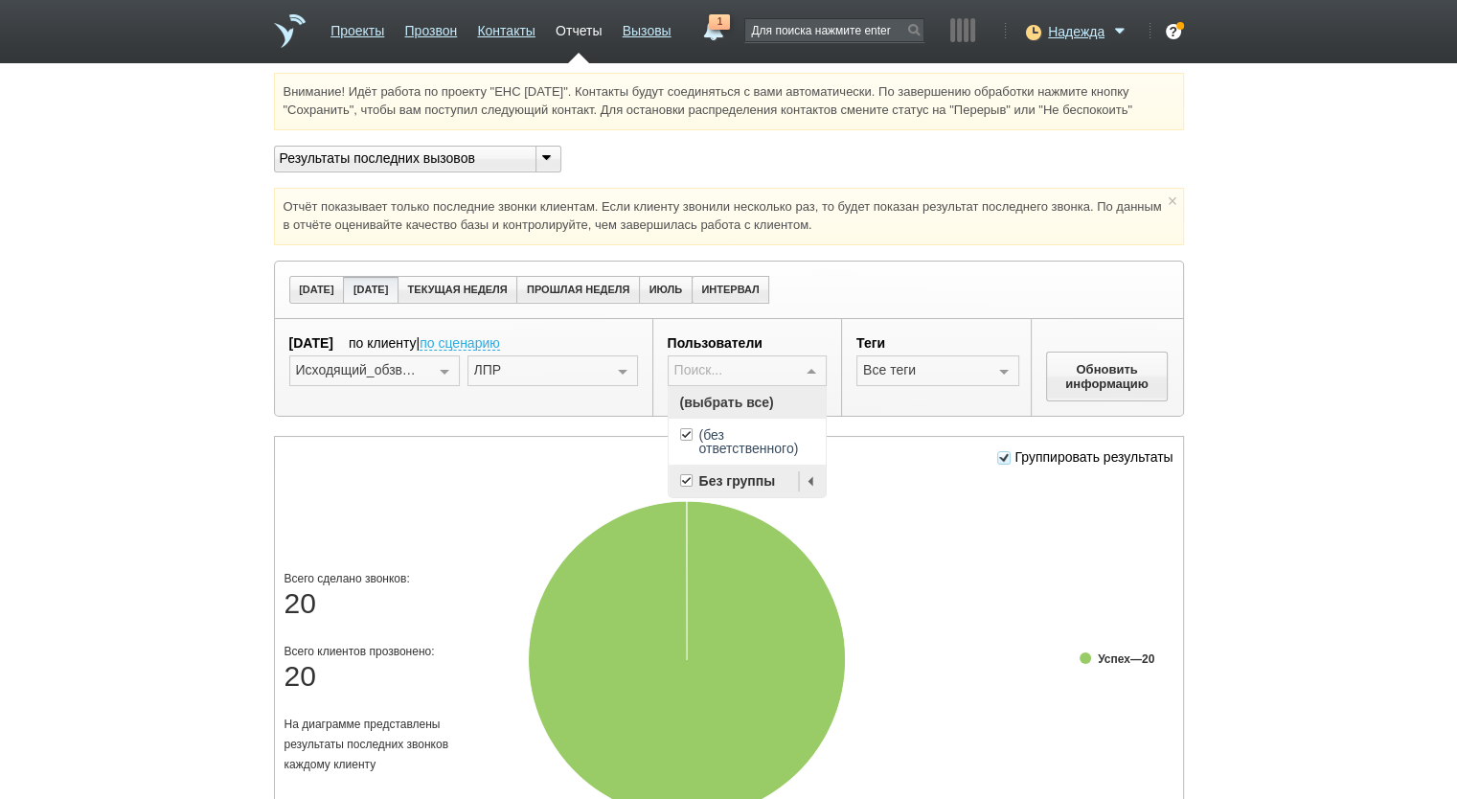
click at [766, 391] on span "(выбрать все)" at bounding box center [748, 402] width 158 height 33
click at [803, 480] on div at bounding box center [812, 481] width 27 height 33
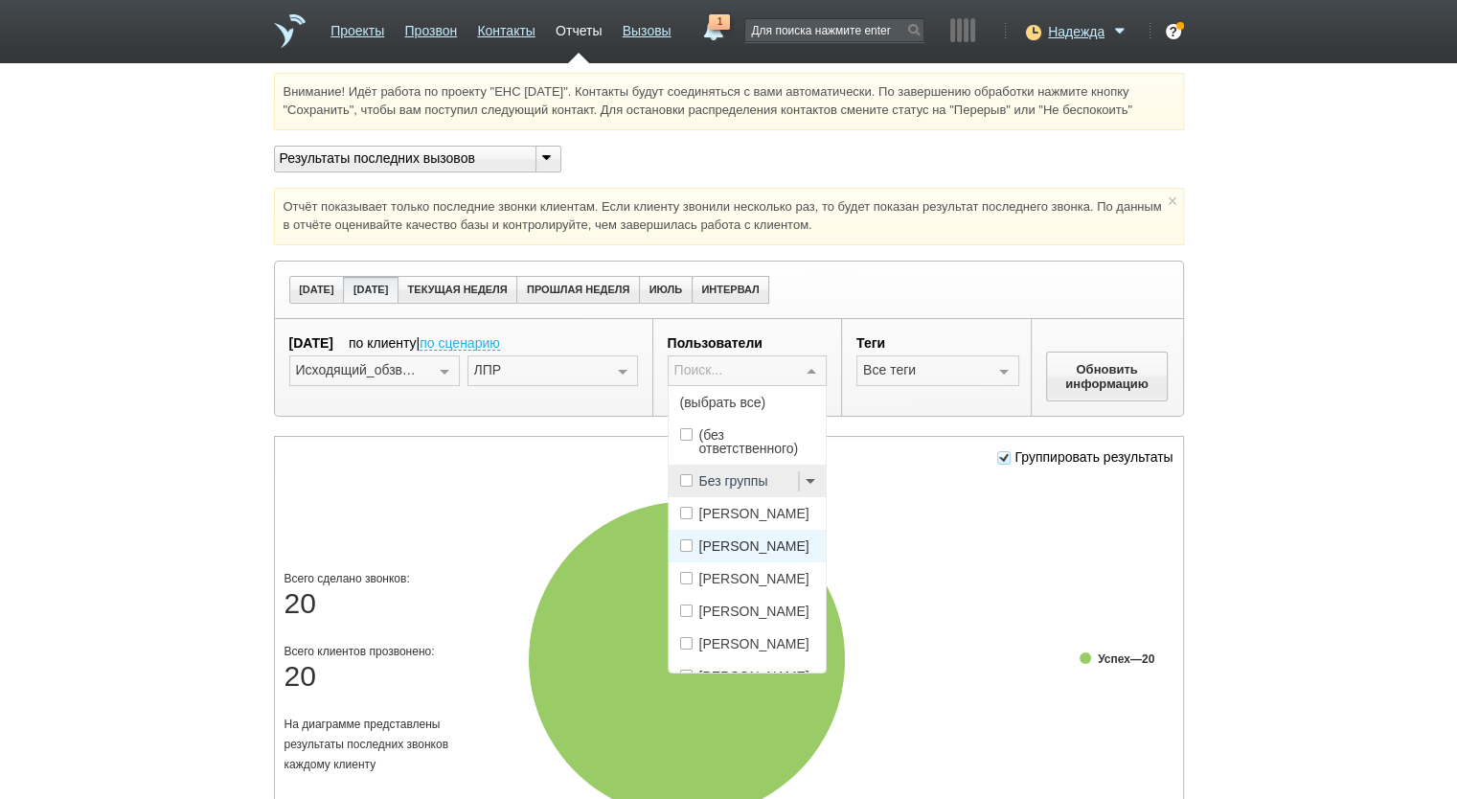
scroll to position [160, 0]
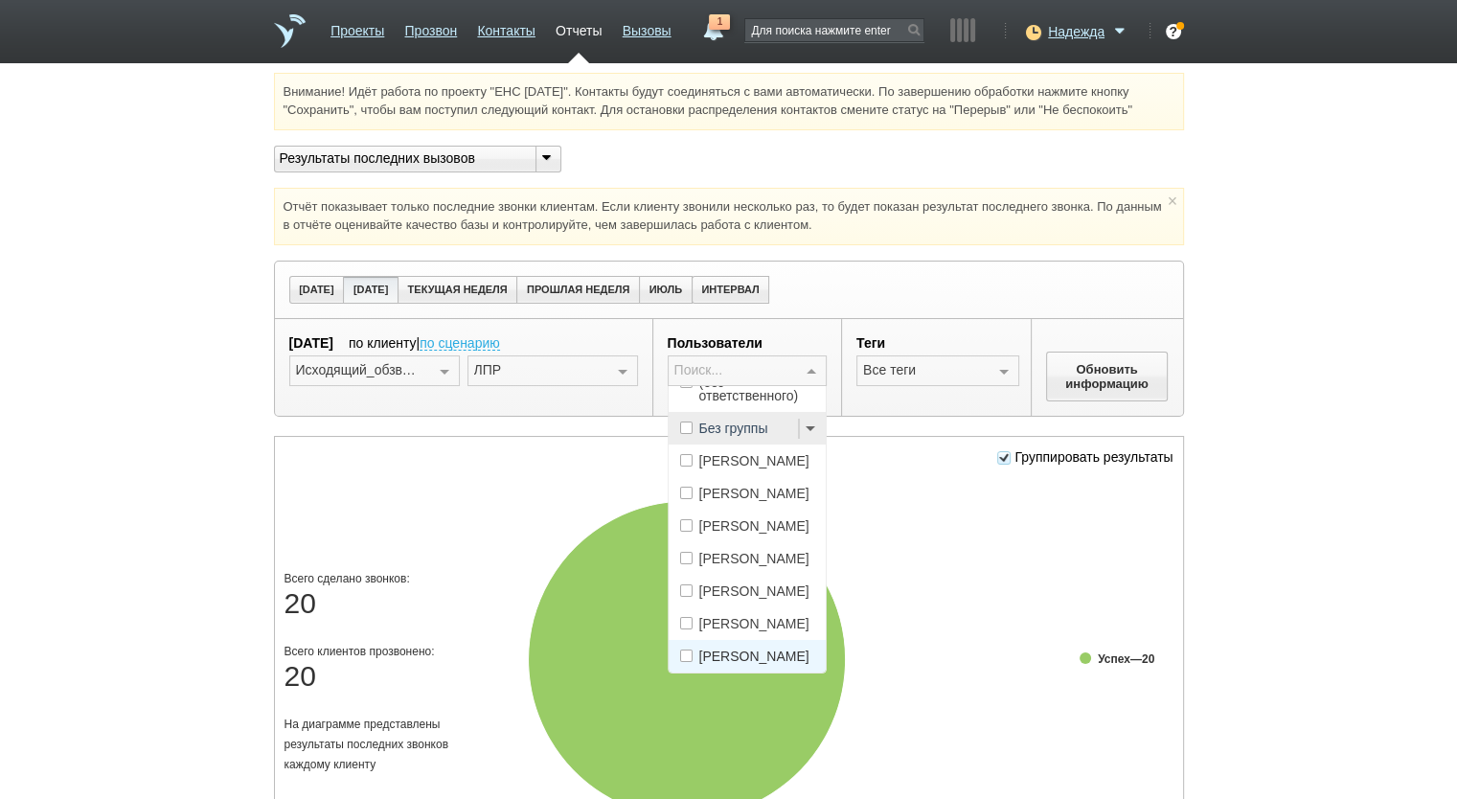
click at [758, 650] on span "[PERSON_NAME]" at bounding box center [754, 656] width 110 height 13
click at [1092, 381] on button "Обновить информацию" at bounding box center [1107, 377] width 123 height 50
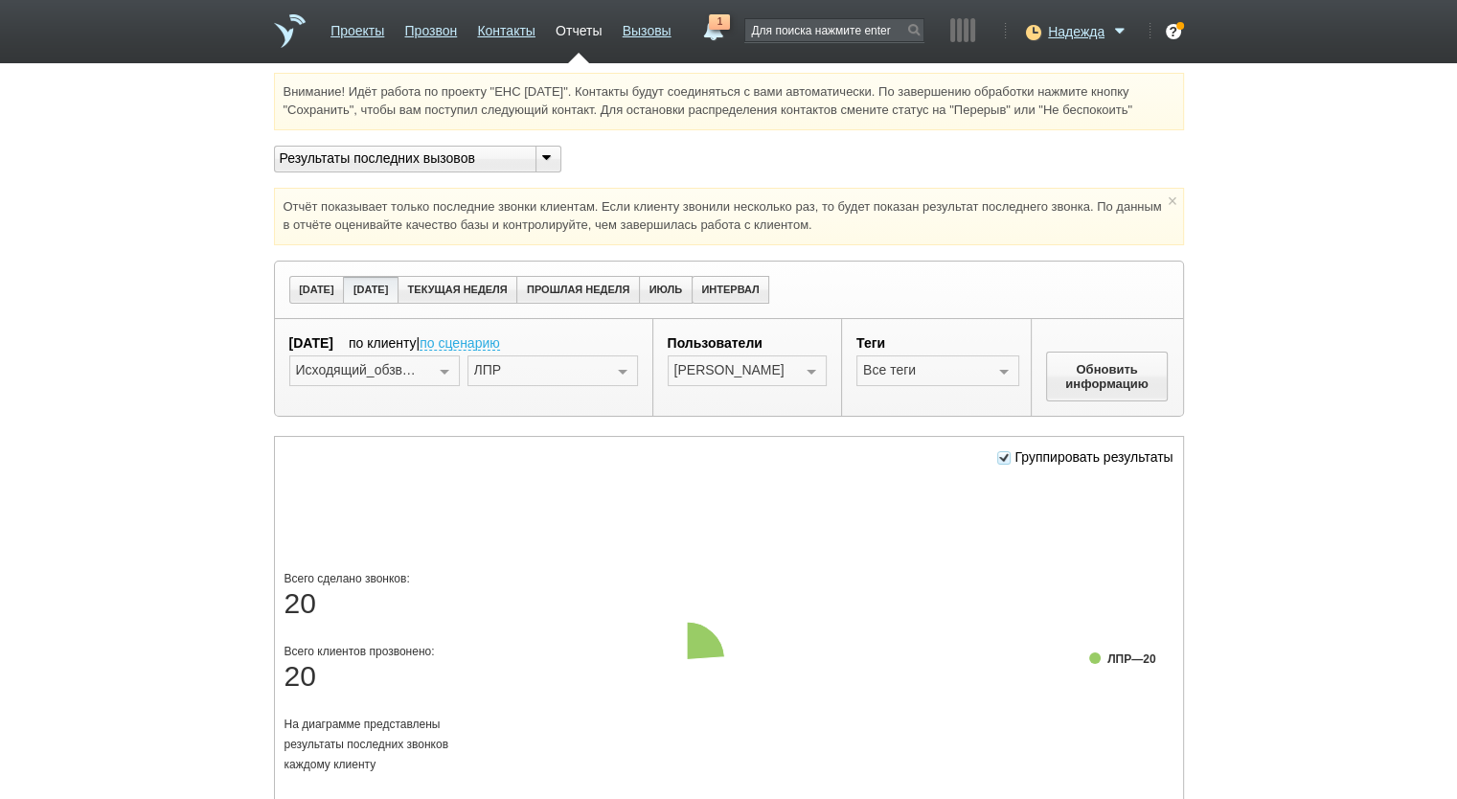
click at [815, 369] on div at bounding box center [811, 371] width 29 height 31
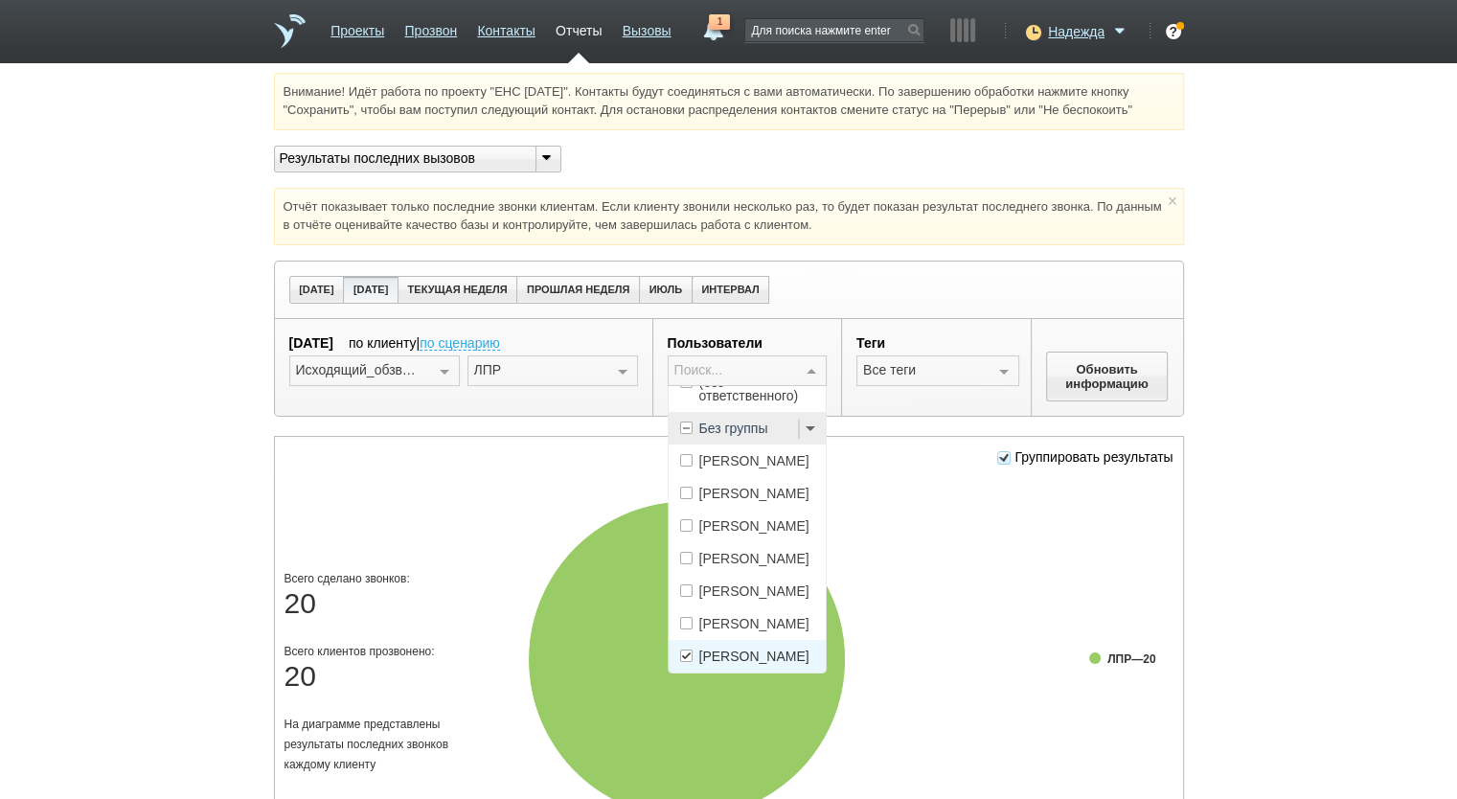
click at [782, 664] on span "[PERSON_NAME]" at bounding box center [748, 656] width 158 height 33
click at [780, 617] on span "[PERSON_NAME]" at bounding box center [754, 623] width 110 height 13
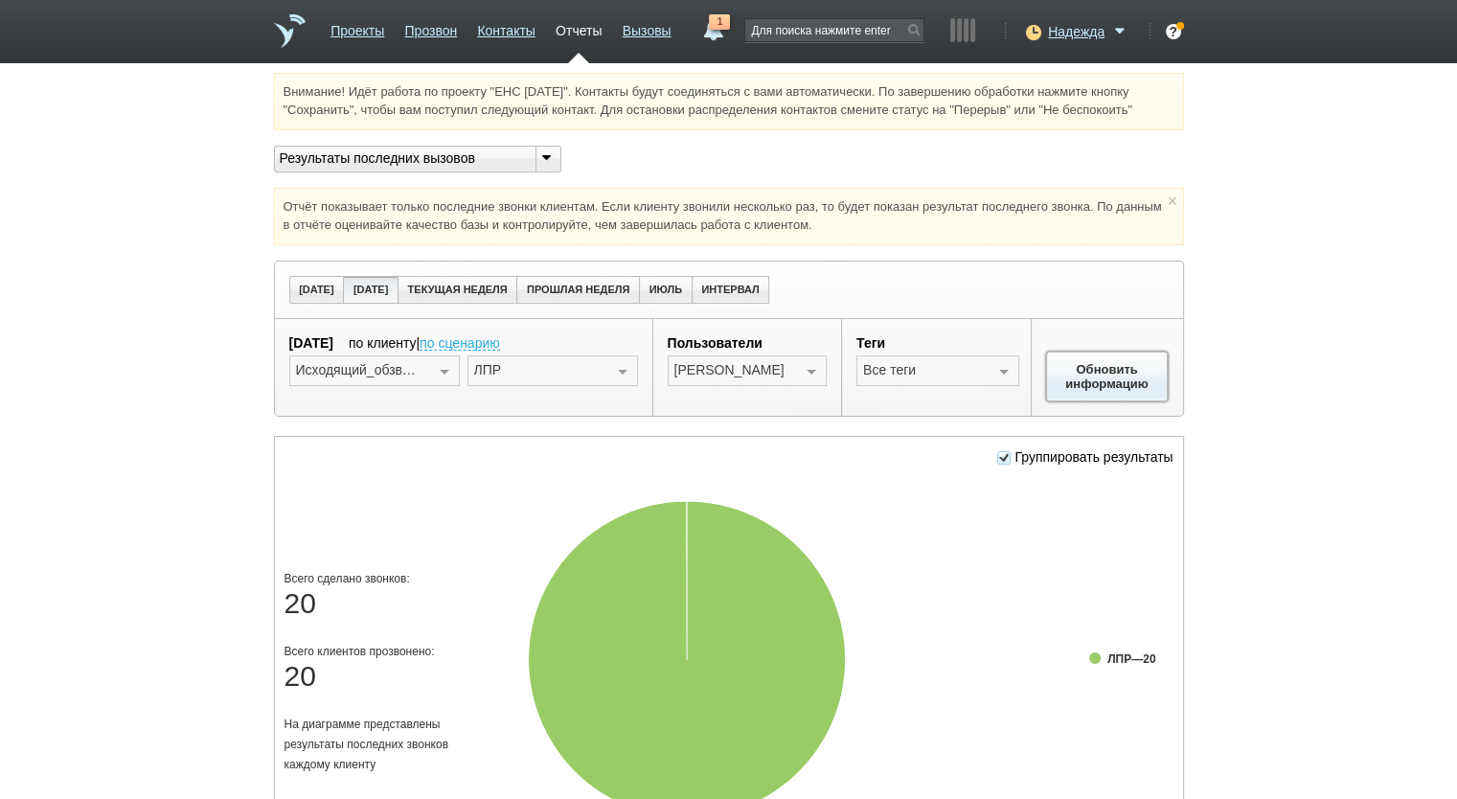
click at [1111, 370] on button "Обновить информацию" at bounding box center [1107, 377] width 123 height 50
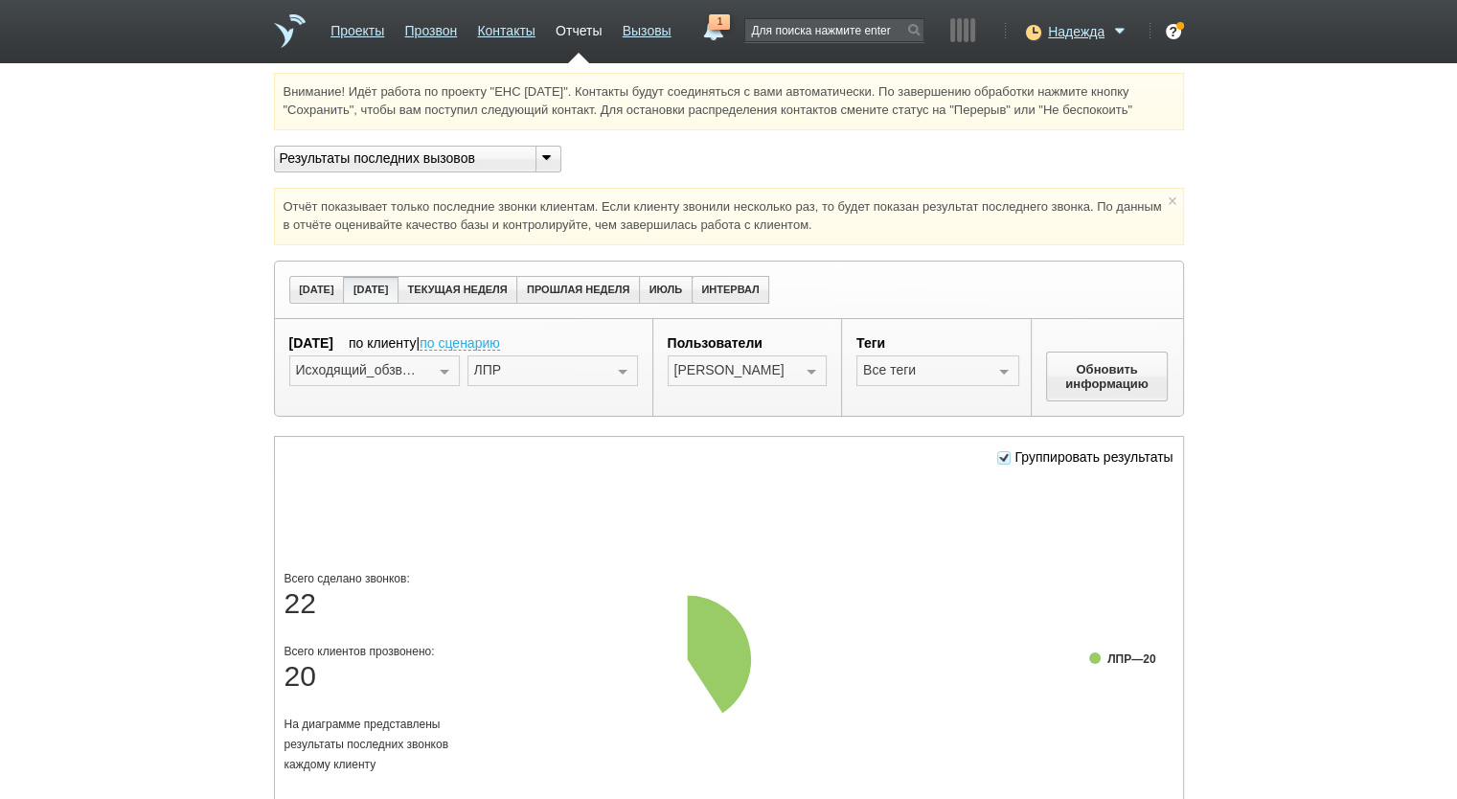
click at [813, 370] on div at bounding box center [811, 371] width 29 height 31
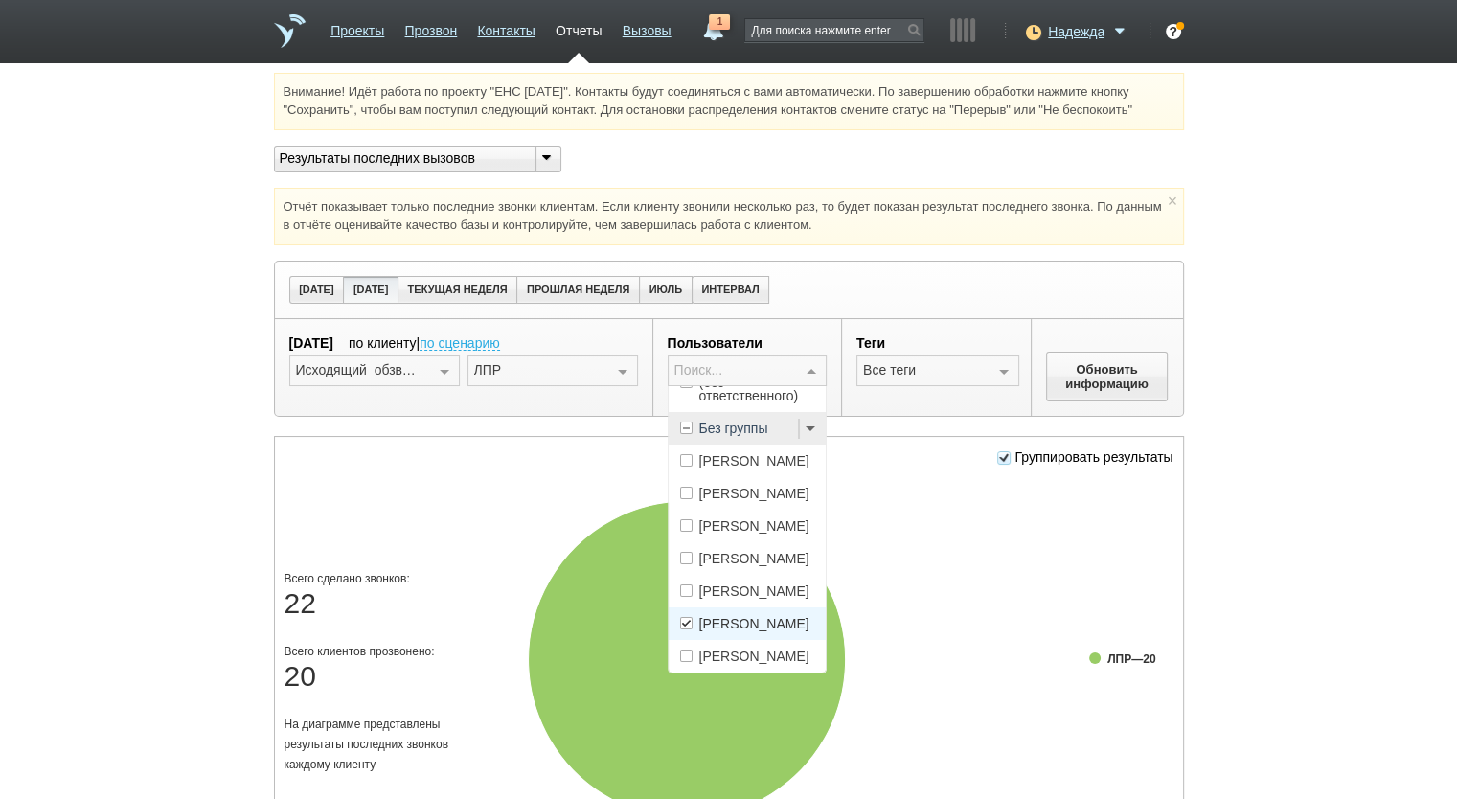
click at [765, 617] on span "[PERSON_NAME]" at bounding box center [754, 623] width 110 height 13
drag, startPoint x: 770, startPoint y: 513, endPoint x: 778, endPoint y: 505, distance: 10.8
click at [771, 542] on span "[PERSON_NAME]" at bounding box center [748, 558] width 158 height 33
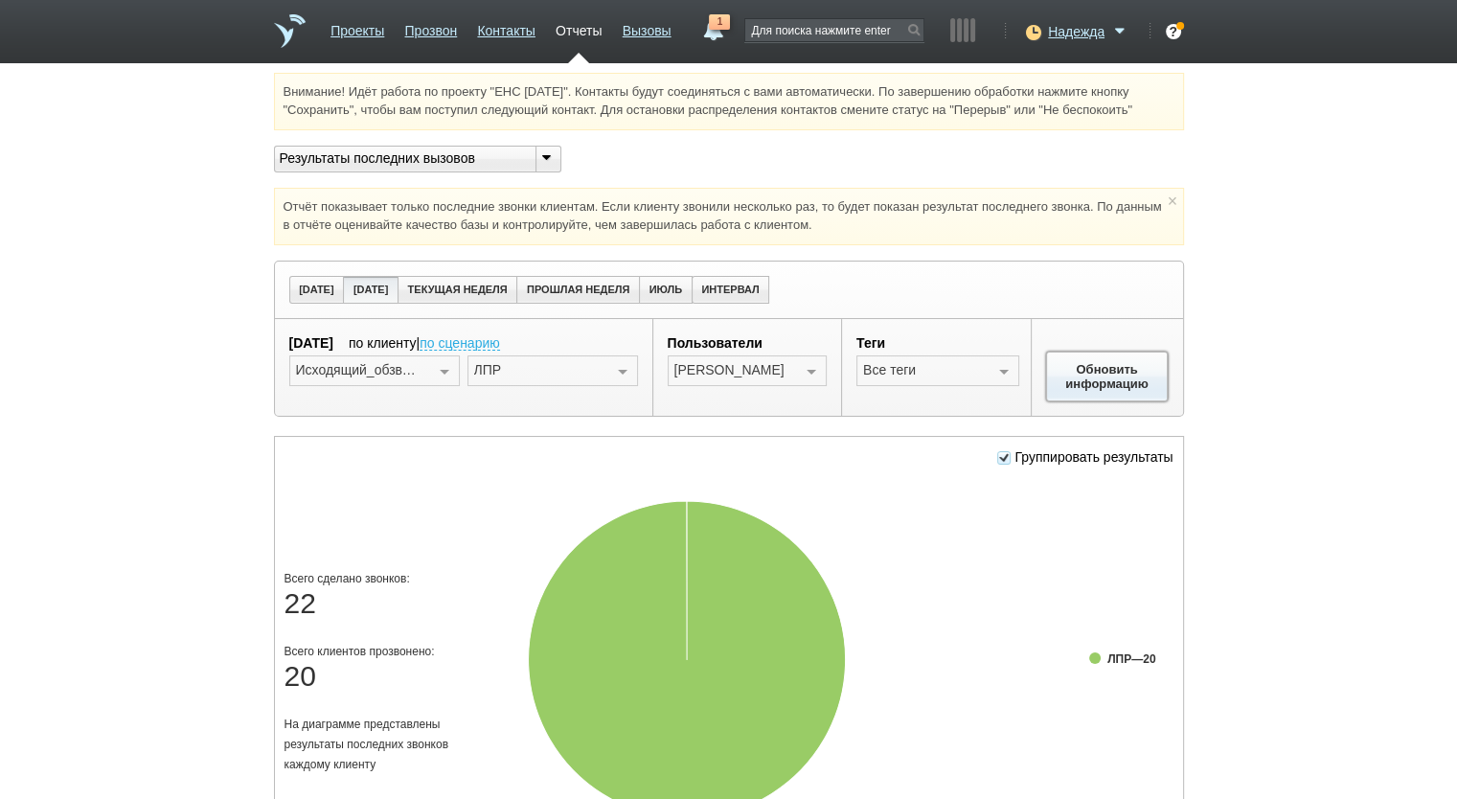
drag, startPoint x: 1107, startPoint y: 370, endPoint x: 967, endPoint y: 382, distance: 141.4
click at [1107, 371] on button "Обновить информацию" at bounding box center [1107, 377] width 123 height 50
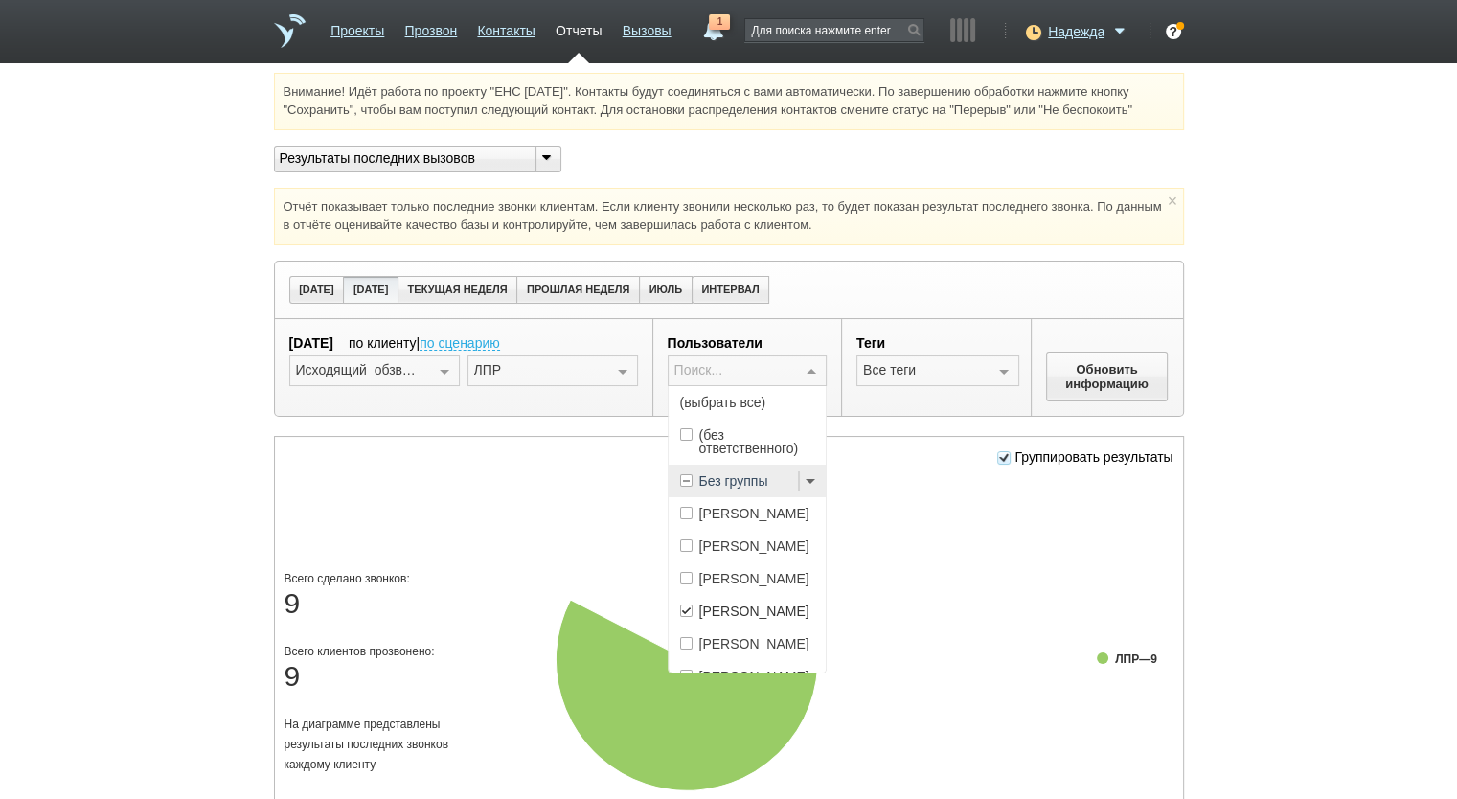
click at [804, 373] on div at bounding box center [811, 371] width 29 height 31
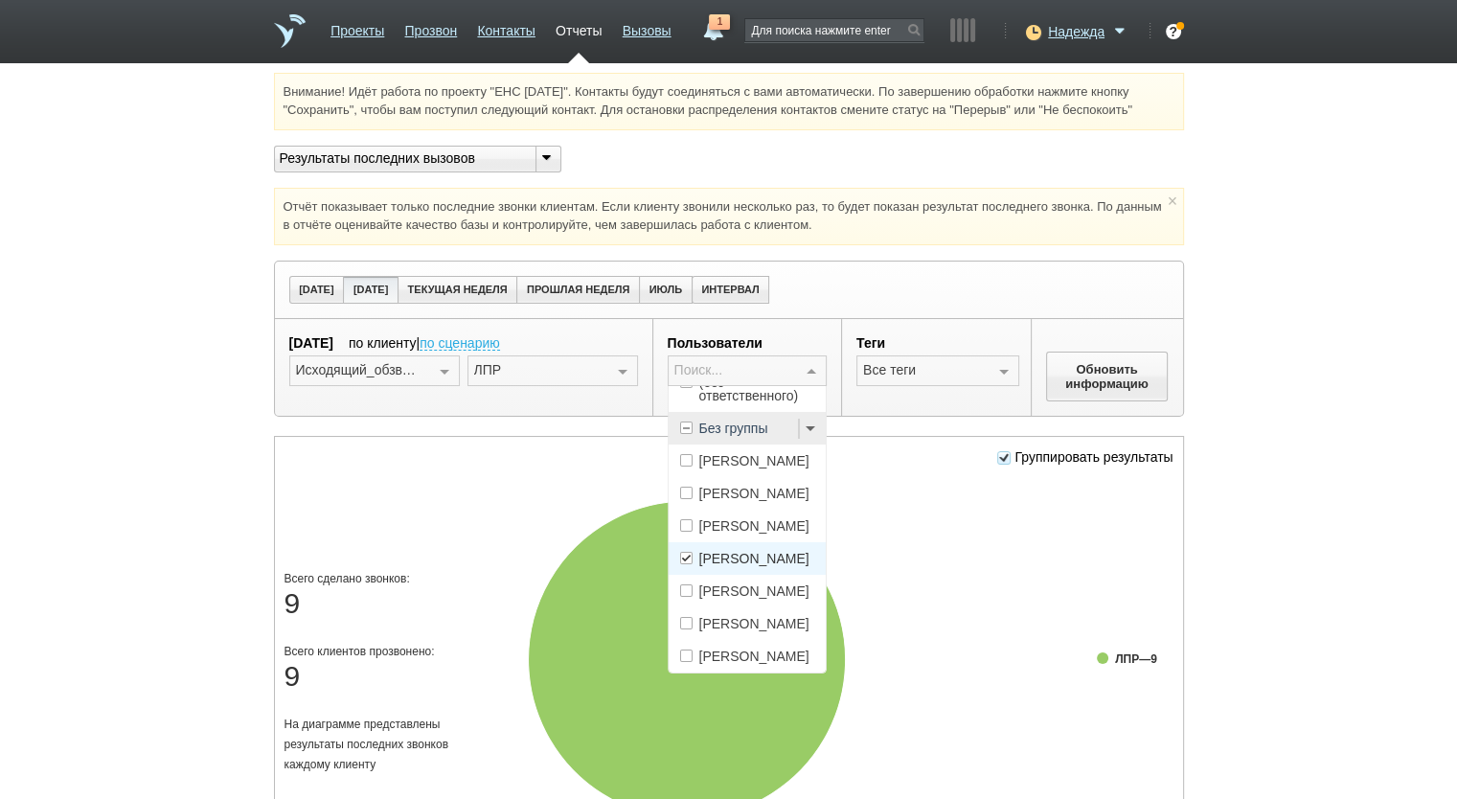
click at [751, 552] on span "[PERSON_NAME]" at bounding box center [754, 558] width 110 height 13
click at [765, 497] on span "[PERSON_NAME]" at bounding box center [754, 493] width 110 height 13
click at [1063, 362] on button "Обновить информацию" at bounding box center [1107, 377] width 123 height 50
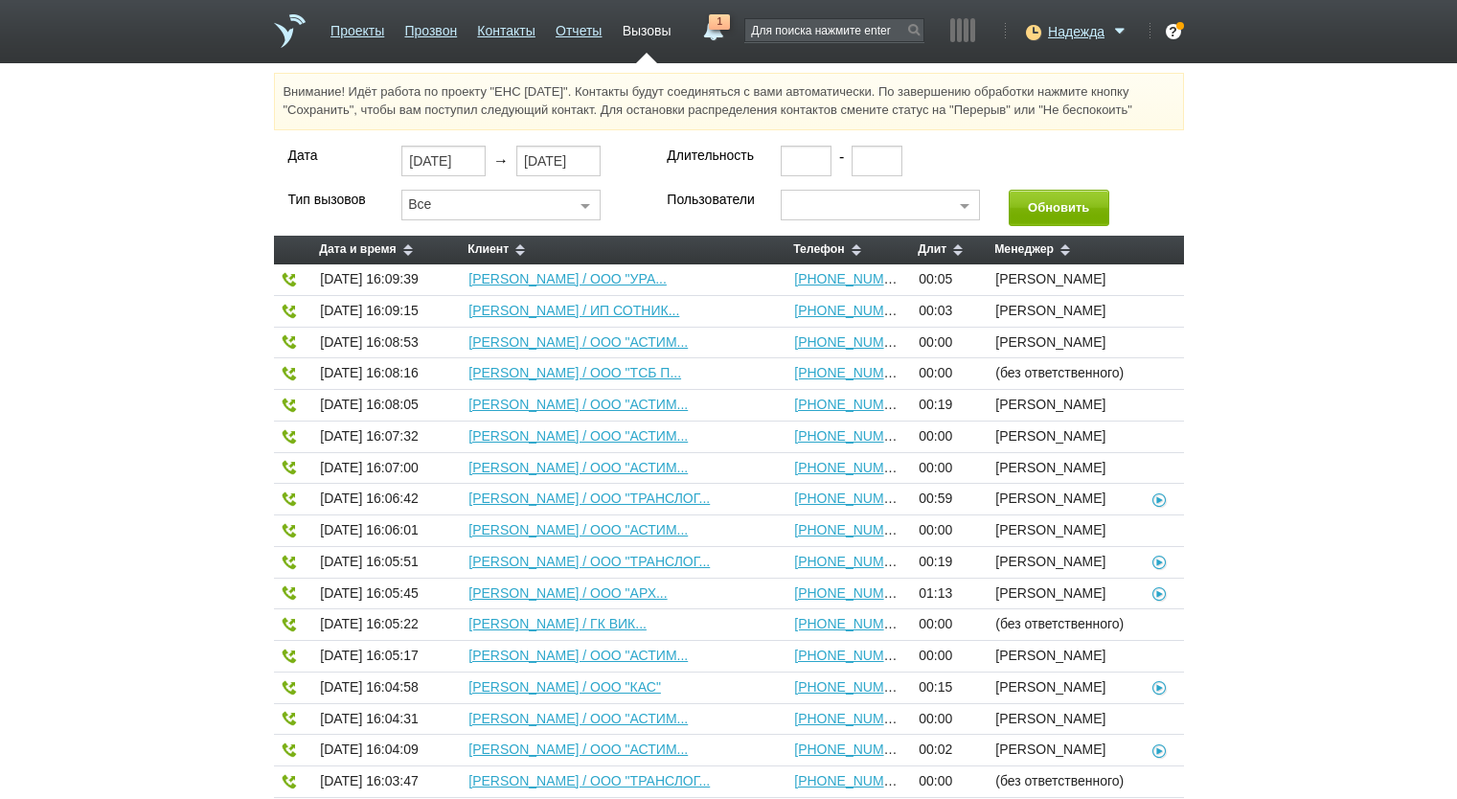
select select "30"
click at [362, 36] on link "Проекты" at bounding box center [358, 27] width 54 height 28
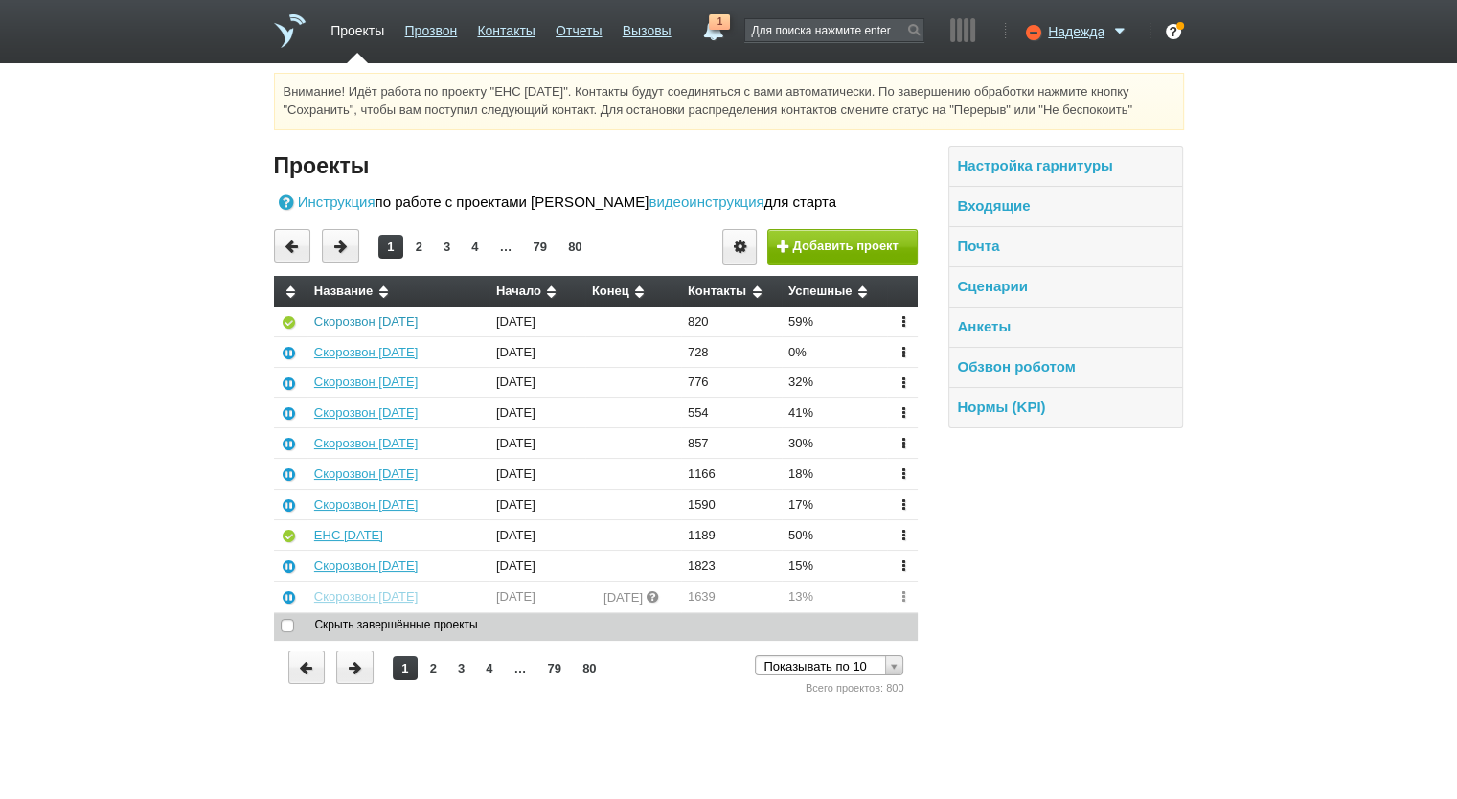
click at [358, 324] on link "Скорозвон 14.08.25" at bounding box center [365, 321] width 103 height 14
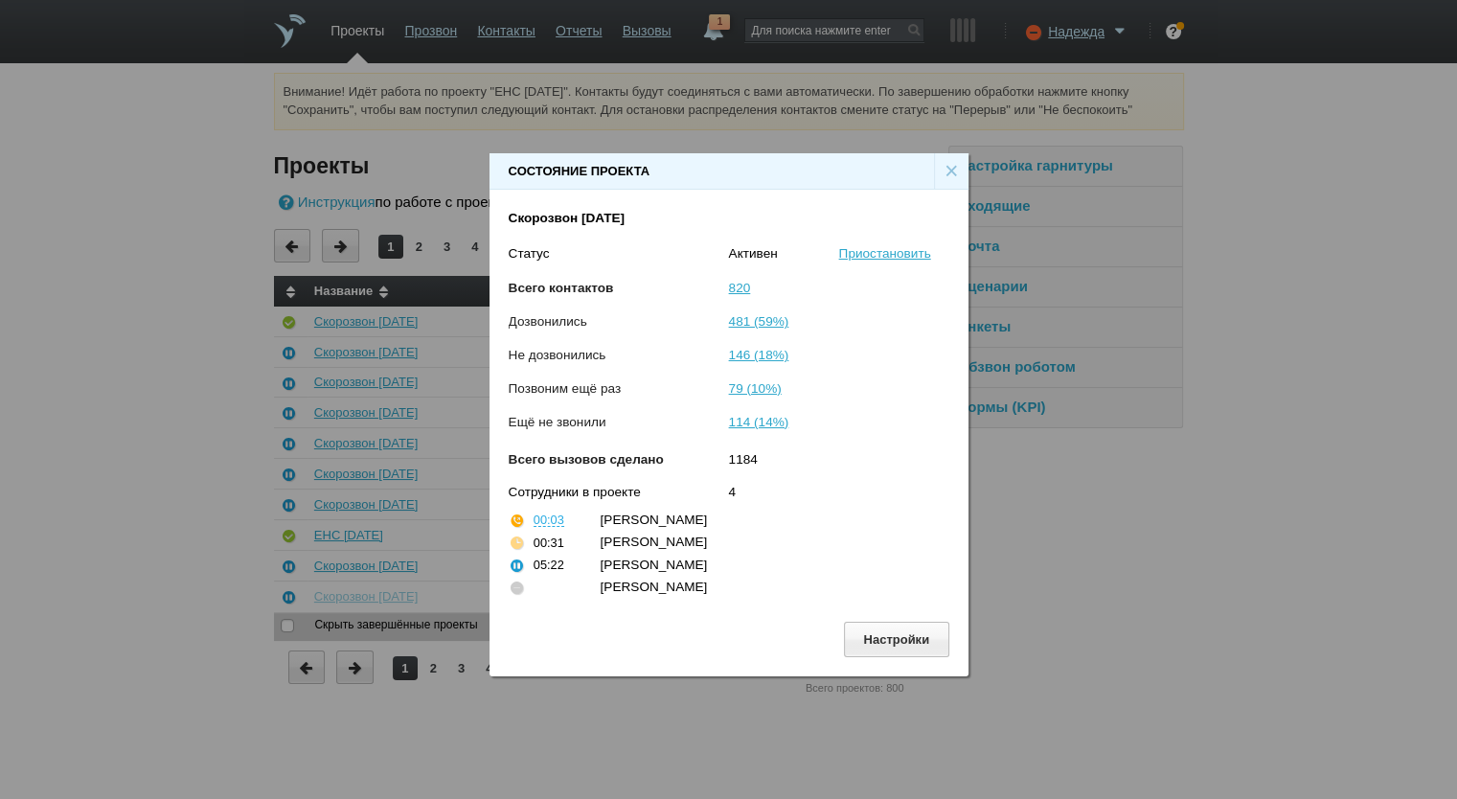
click at [947, 173] on div "×" at bounding box center [951, 171] width 34 height 36
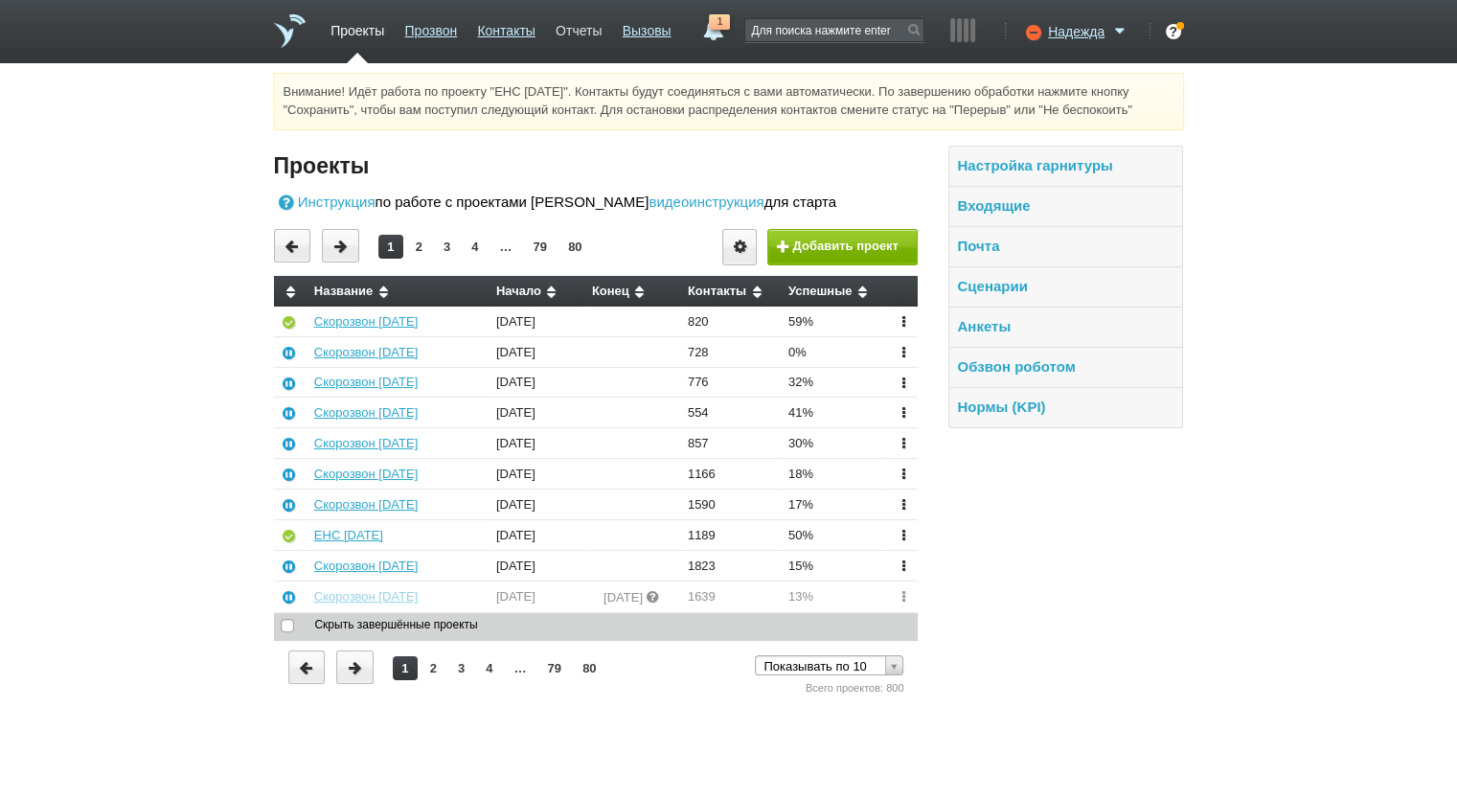
click at [560, 16] on link "Отчеты" at bounding box center [579, 27] width 46 height 28
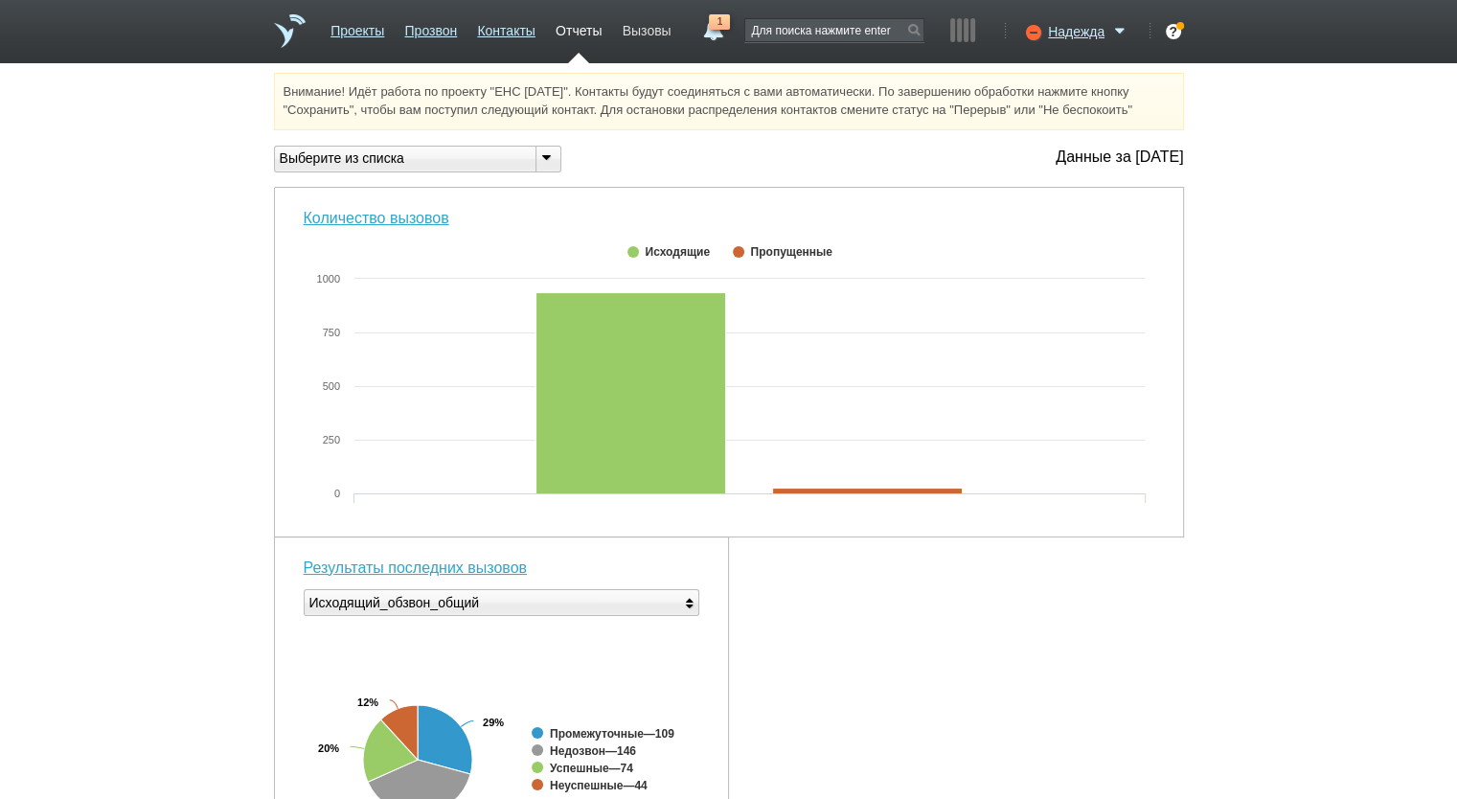
click at [631, 26] on link "Вызовы" at bounding box center [647, 27] width 49 height 28
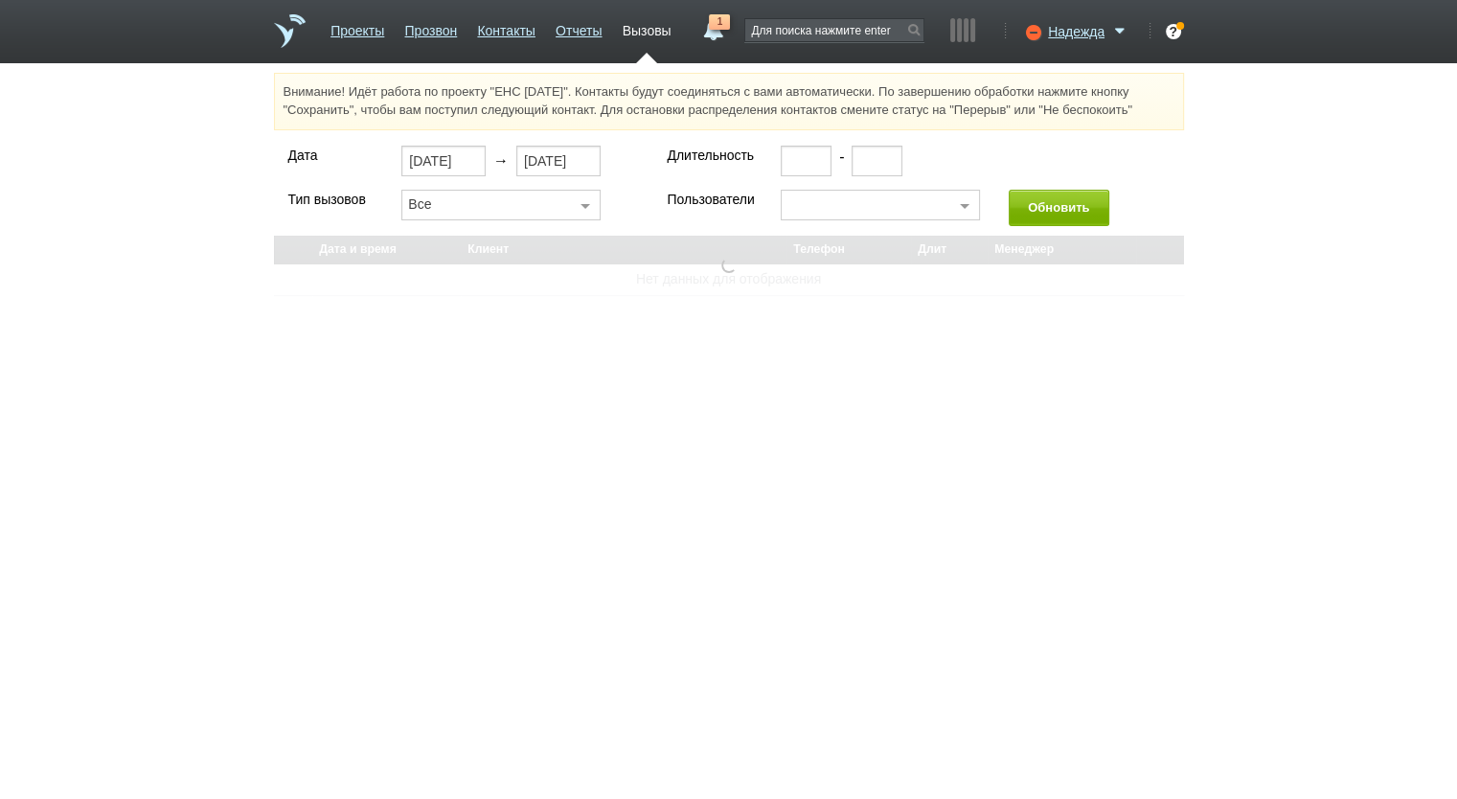
select select "30"
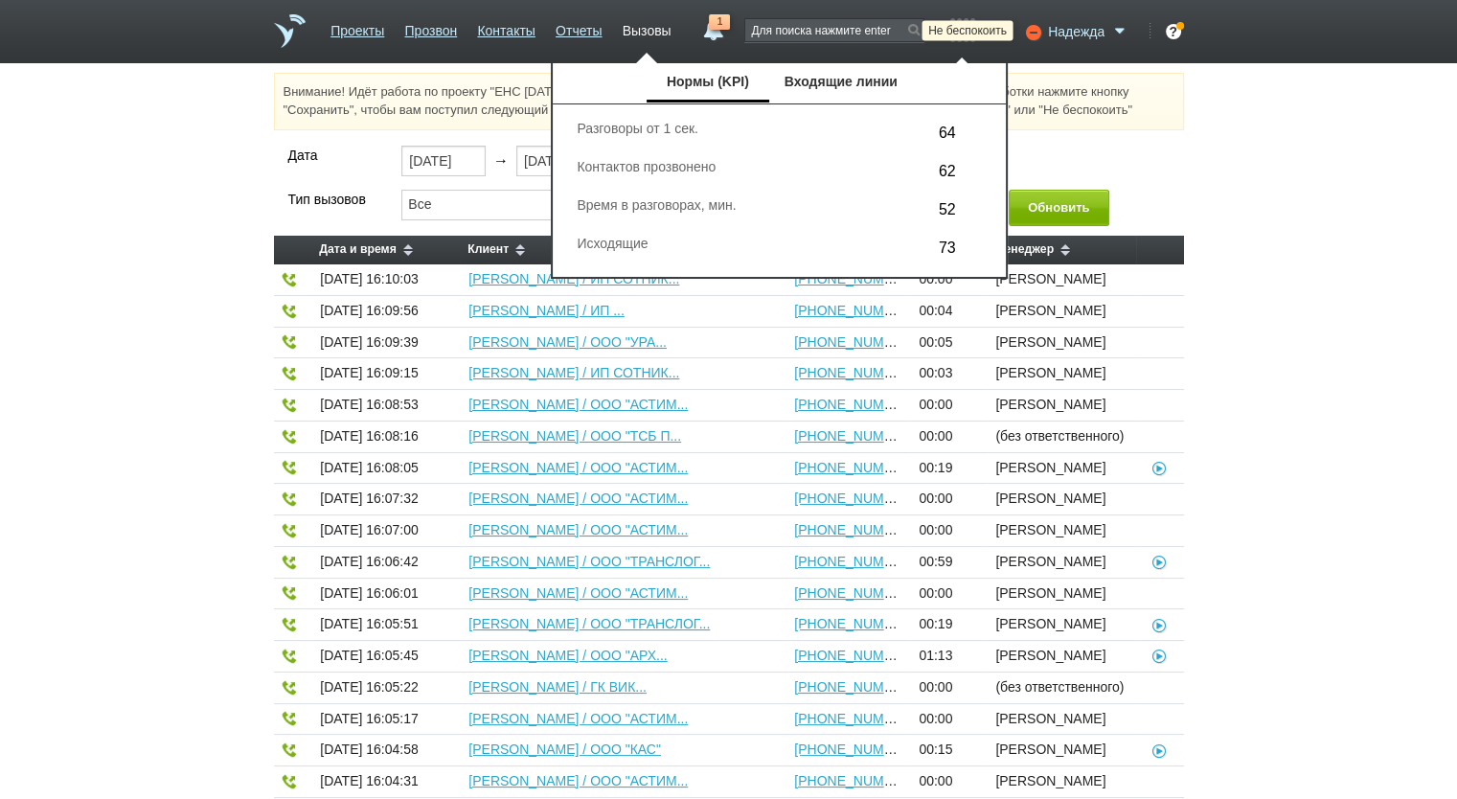
click at [1032, 24] on icon at bounding box center [1031, 31] width 26 height 19
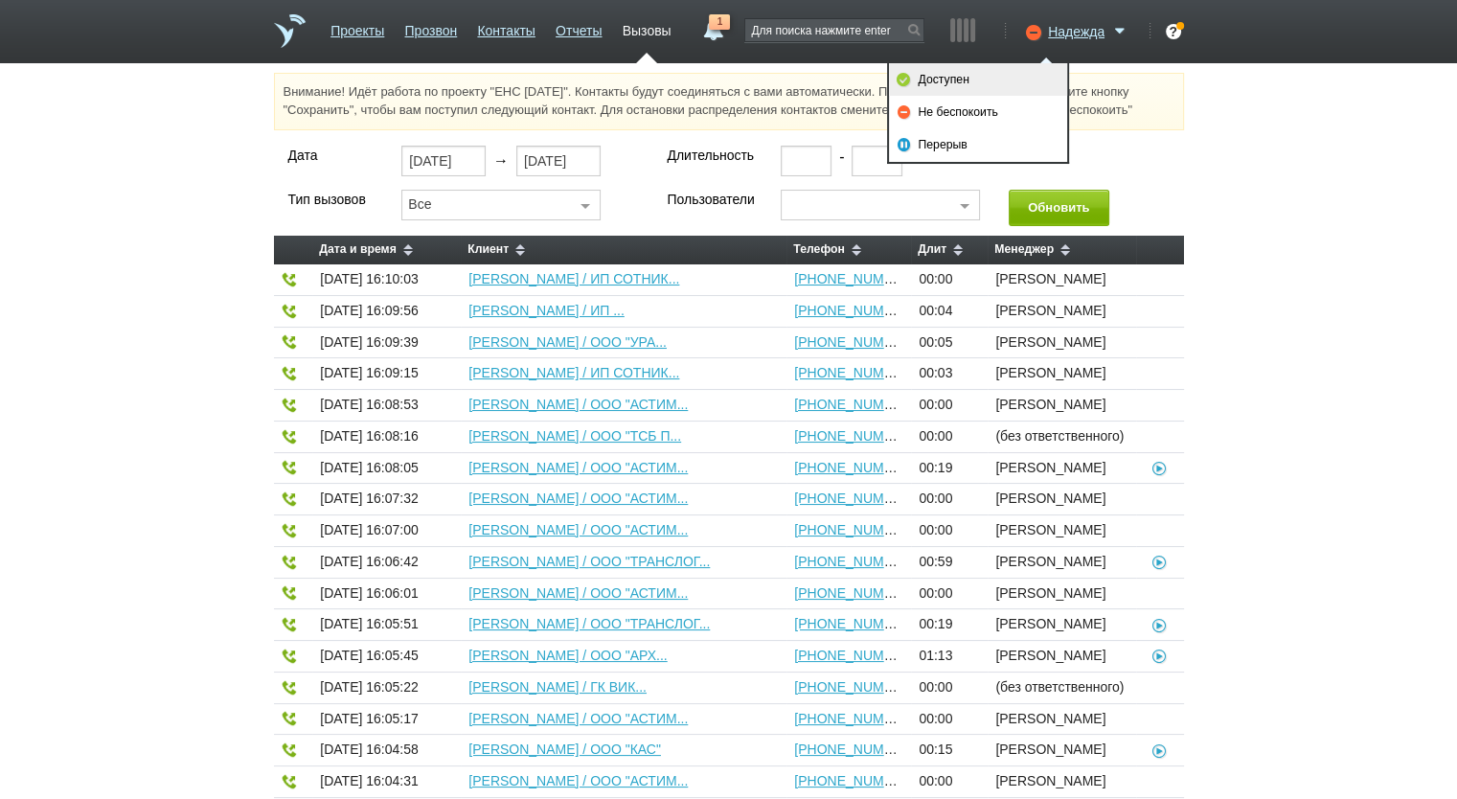
click at [998, 64] on link "Доступен" at bounding box center [978, 79] width 178 height 33
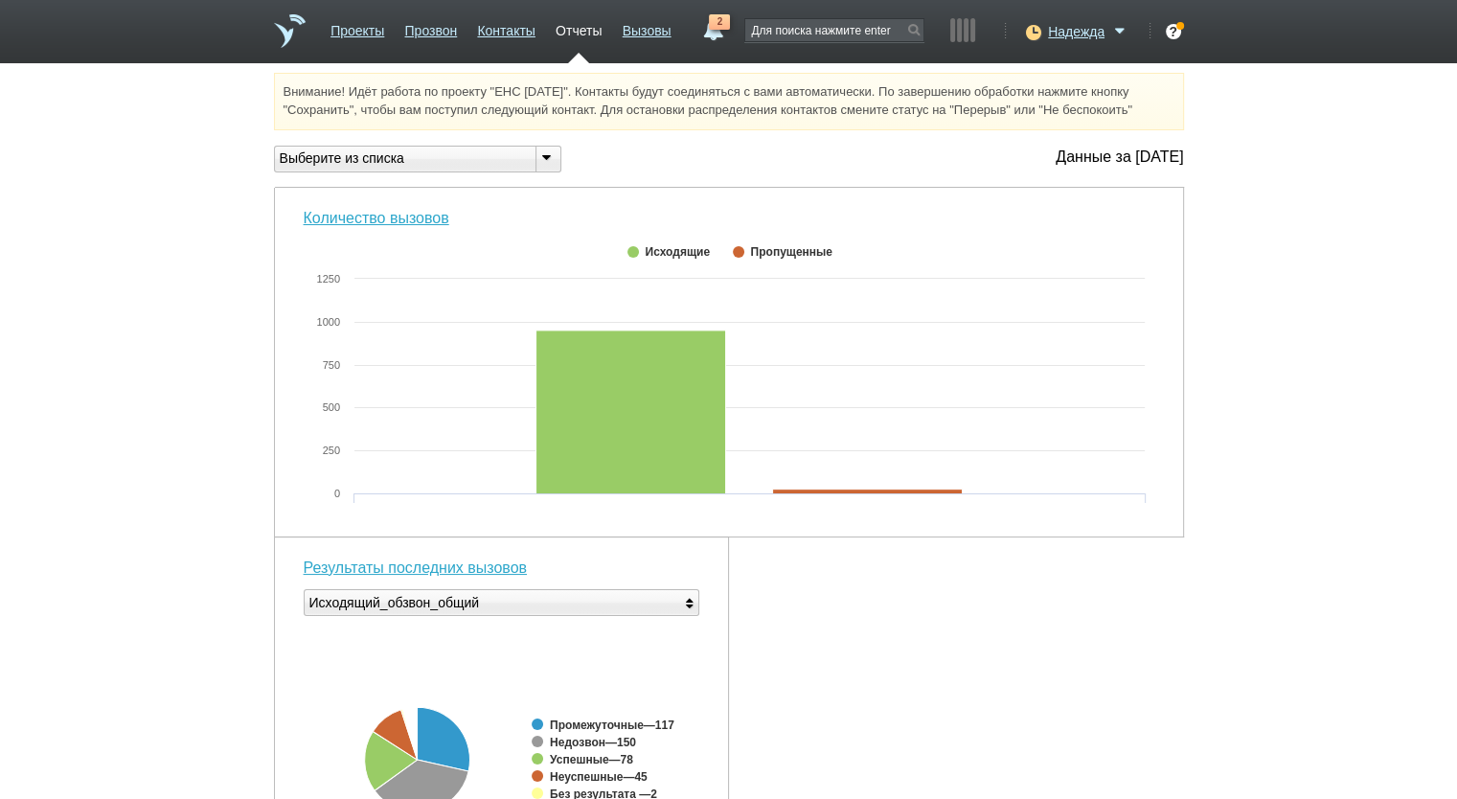
click at [408, 160] on div "Выберите из списка" at bounding box center [397, 158] width 245 height 20
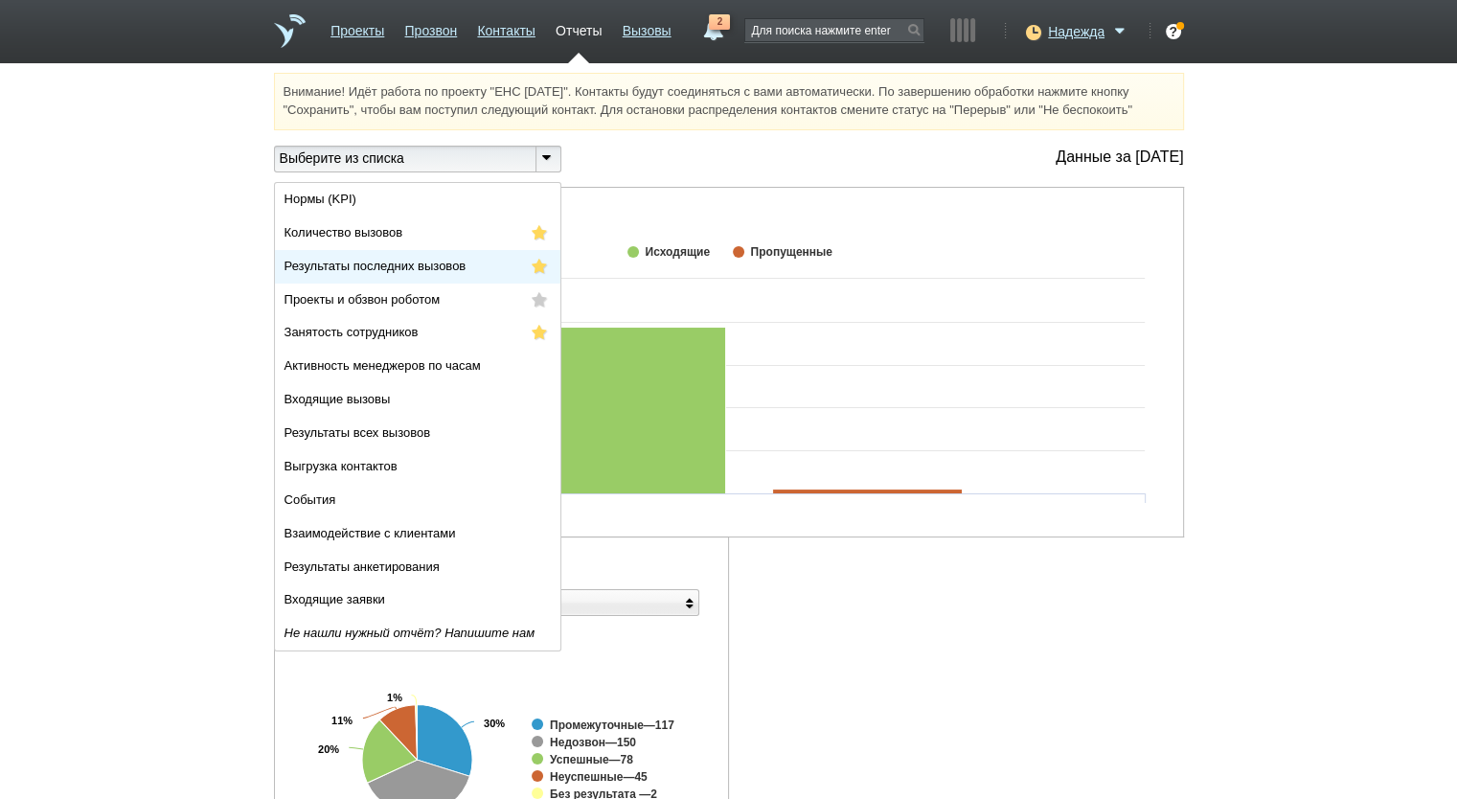
click at [425, 256] on li "Результаты последних вызовов" at bounding box center [417, 267] width 285 height 34
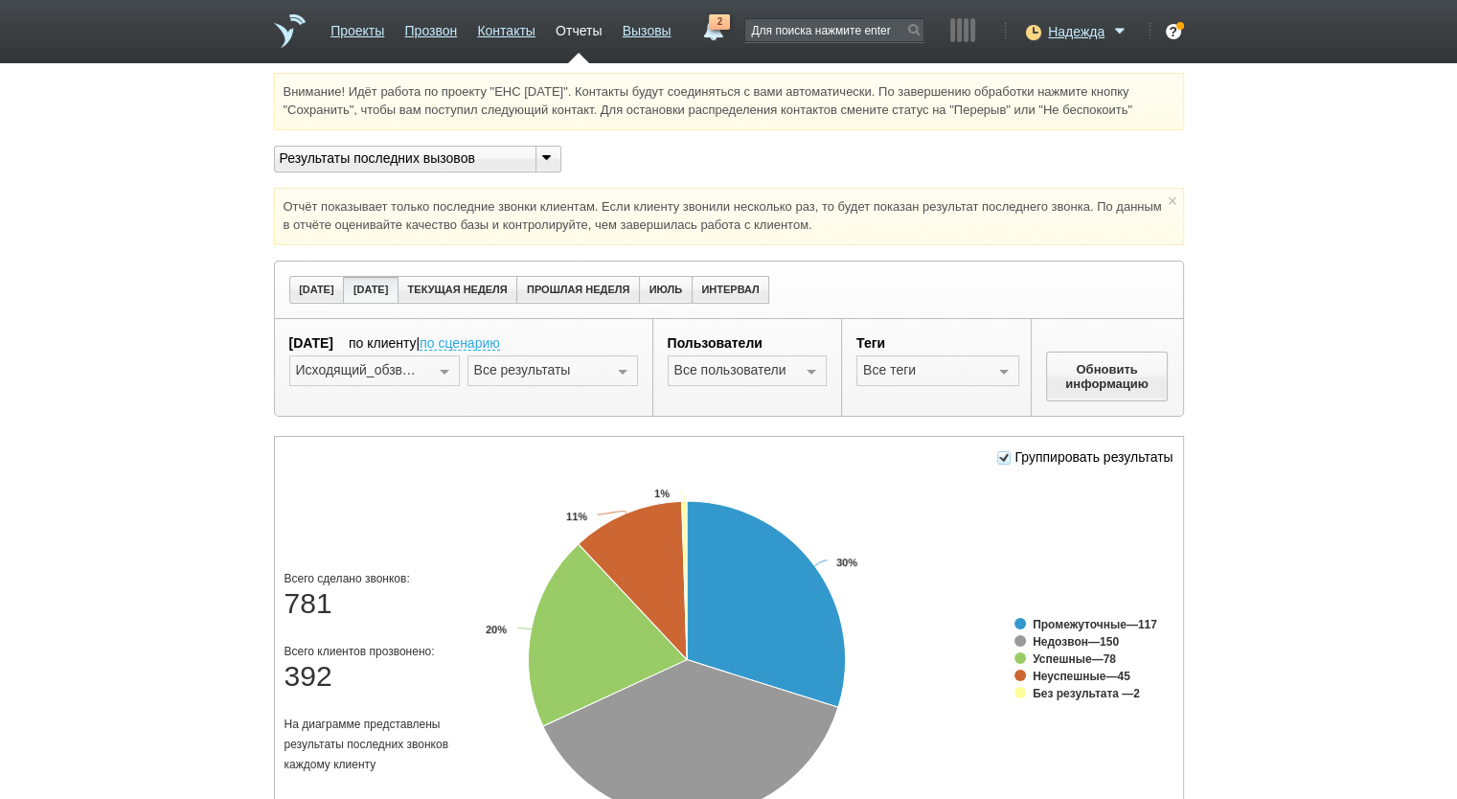
click at [628, 371] on div at bounding box center [622, 371] width 29 height 31
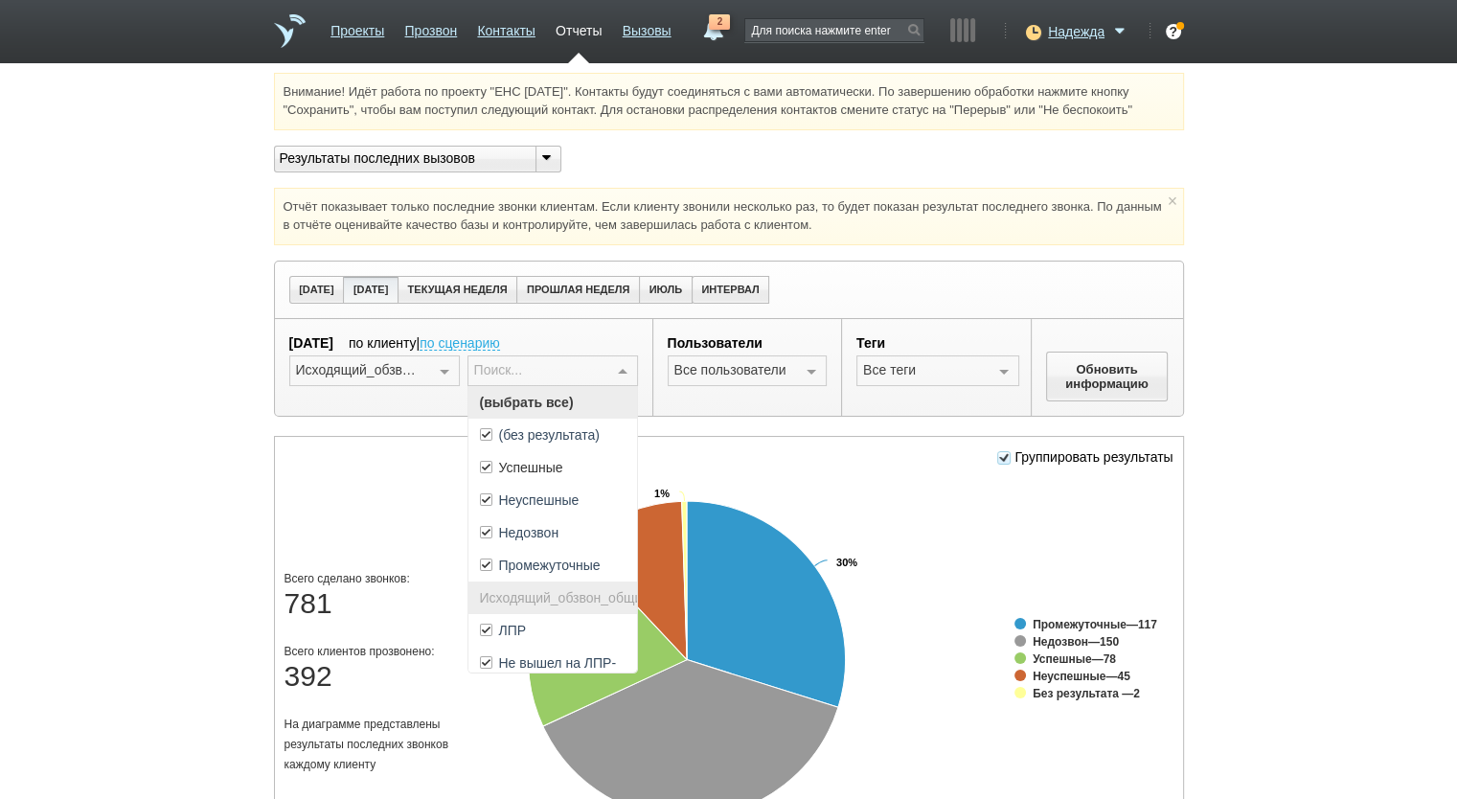
click at [605, 406] on span "(выбрать все)" at bounding box center [552, 402] width 169 height 33
click at [594, 624] on span "ЛПР" at bounding box center [552, 630] width 169 height 33
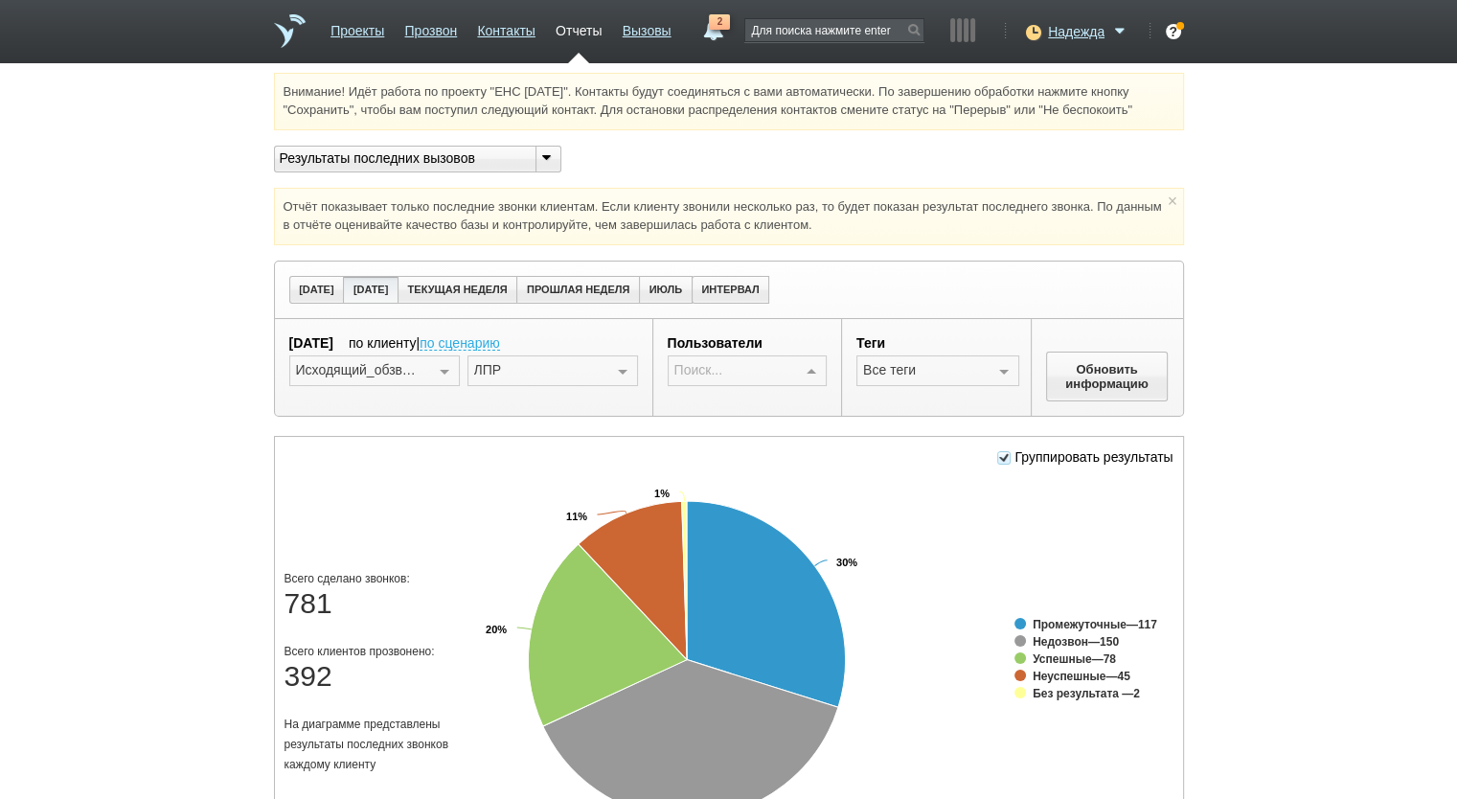
click at [814, 368] on div at bounding box center [811, 371] width 29 height 31
click at [794, 388] on span "(выбрать все)" at bounding box center [748, 402] width 158 height 33
click at [817, 475] on div at bounding box center [812, 481] width 27 height 33
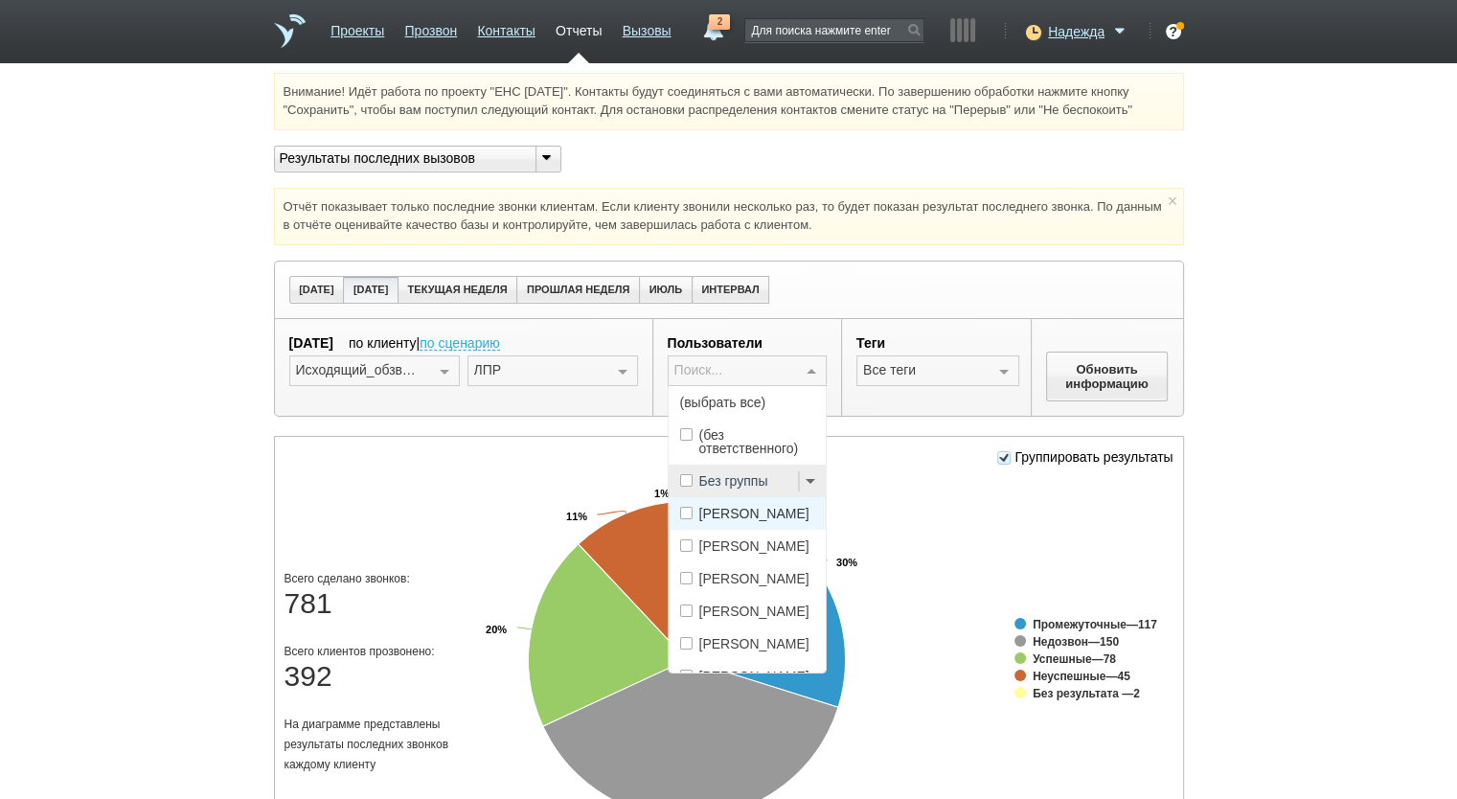
drag, startPoint x: 771, startPoint y: 536, endPoint x: 795, endPoint y: 530, distance: 24.9
click at [772, 539] on span "[PERSON_NAME]" at bounding box center [754, 545] width 110 height 13
click at [1086, 382] on button "Обновить информацию" at bounding box center [1107, 377] width 123 height 50
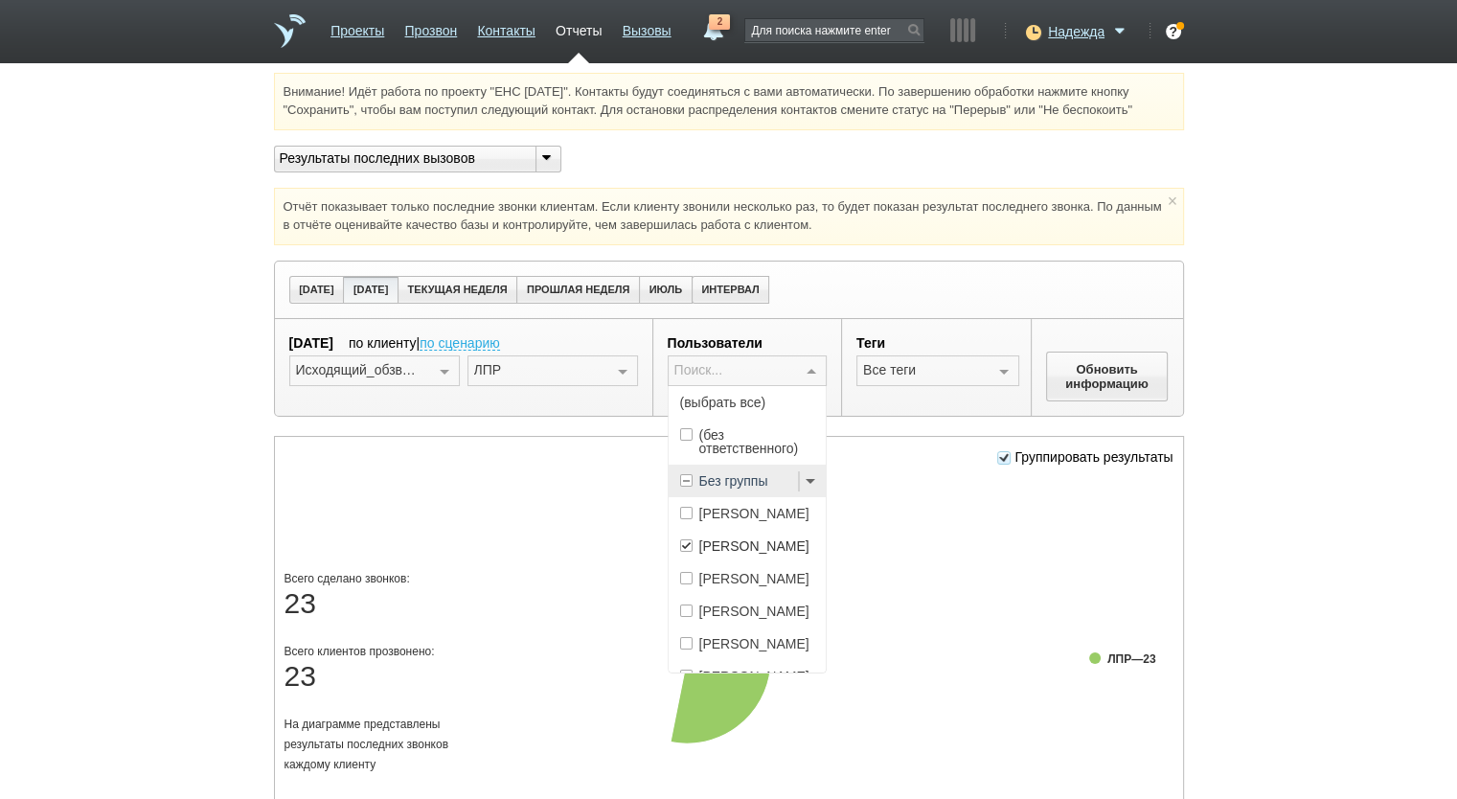
click at [807, 368] on div at bounding box center [811, 371] width 29 height 31
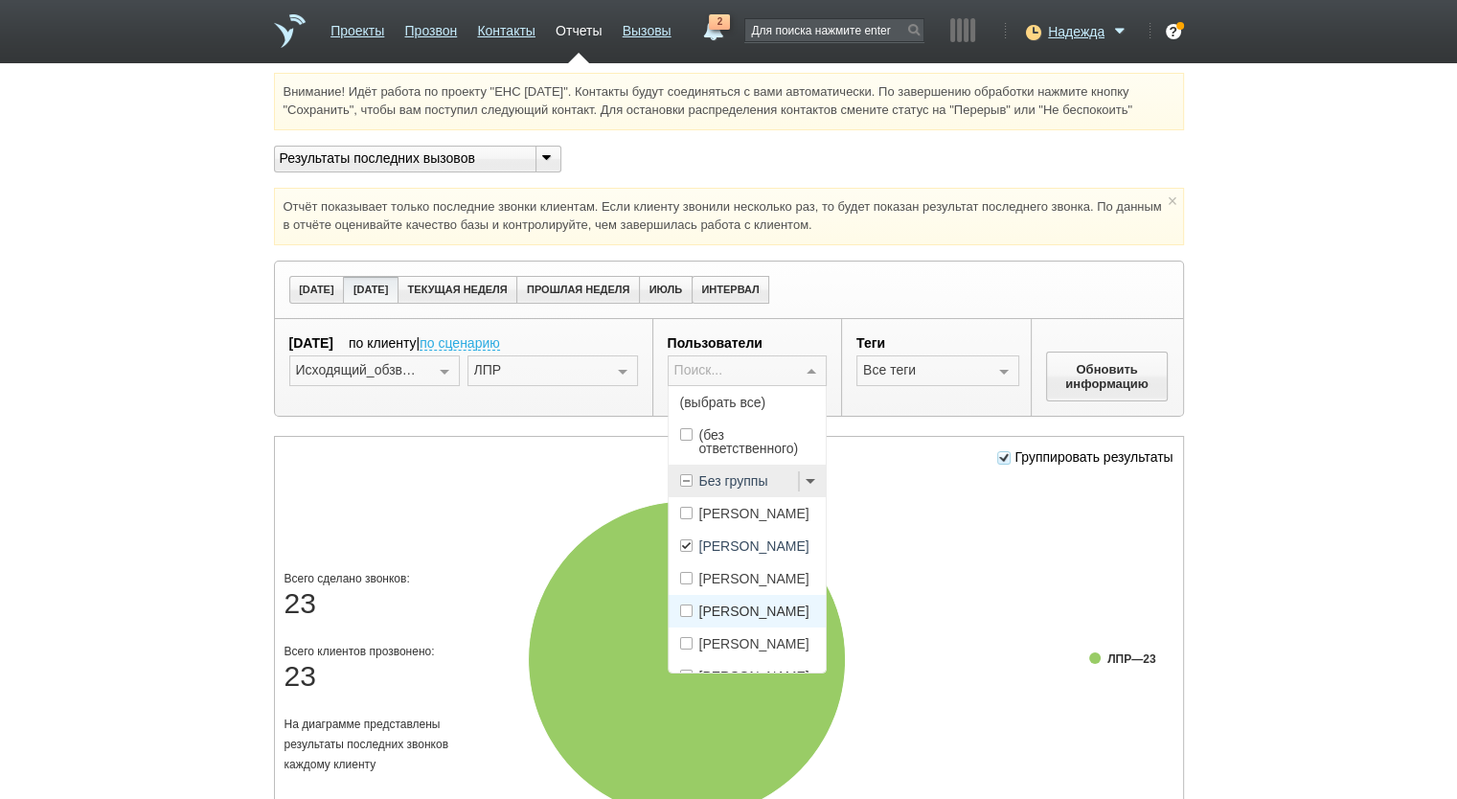
scroll to position [96, 0]
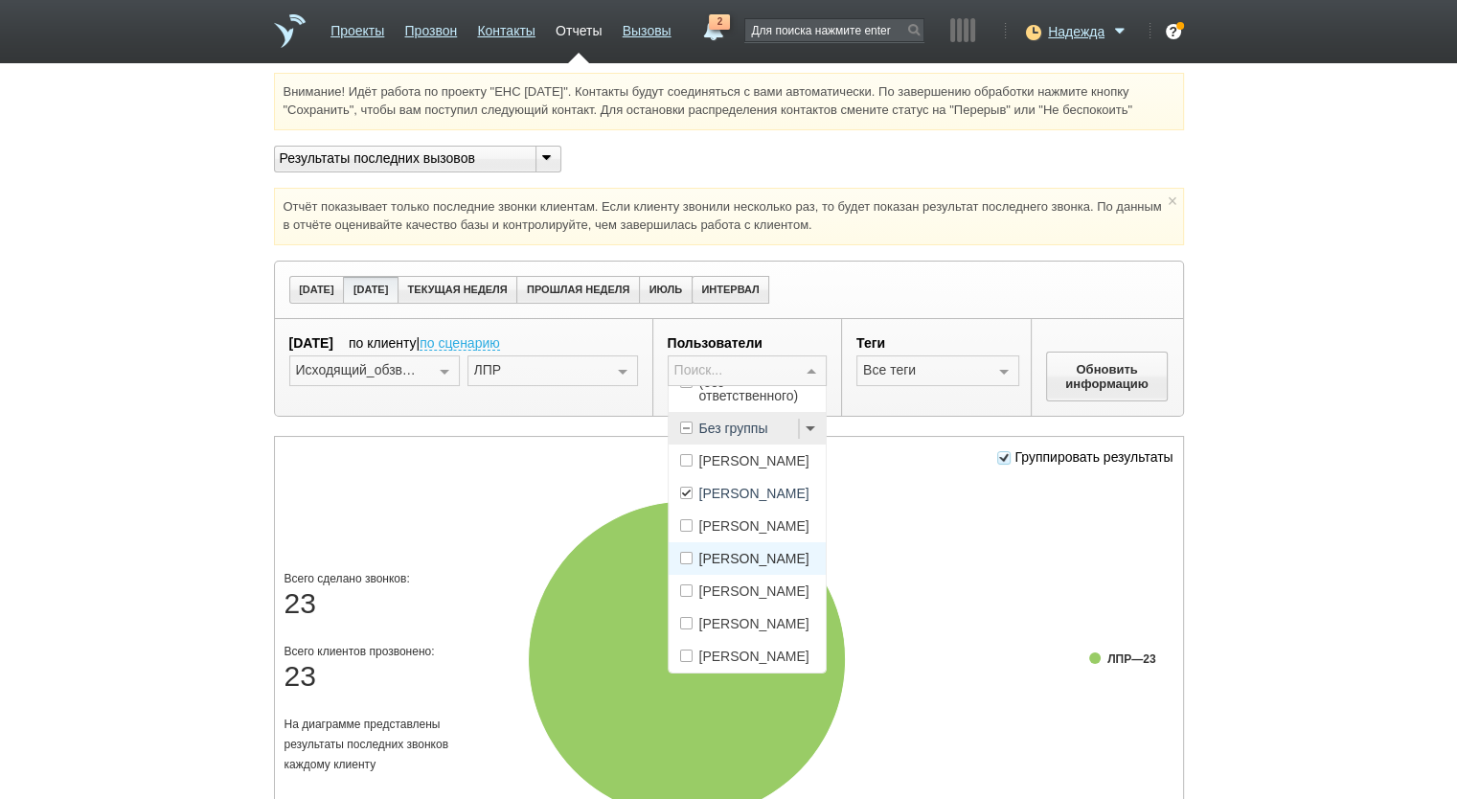
click at [778, 554] on span "[PERSON_NAME]" at bounding box center [754, 558] width 110 height 13
click at [770, 487] on span "[PERSON_NAME]" at bounding box center [754, 493] width 110 height 13
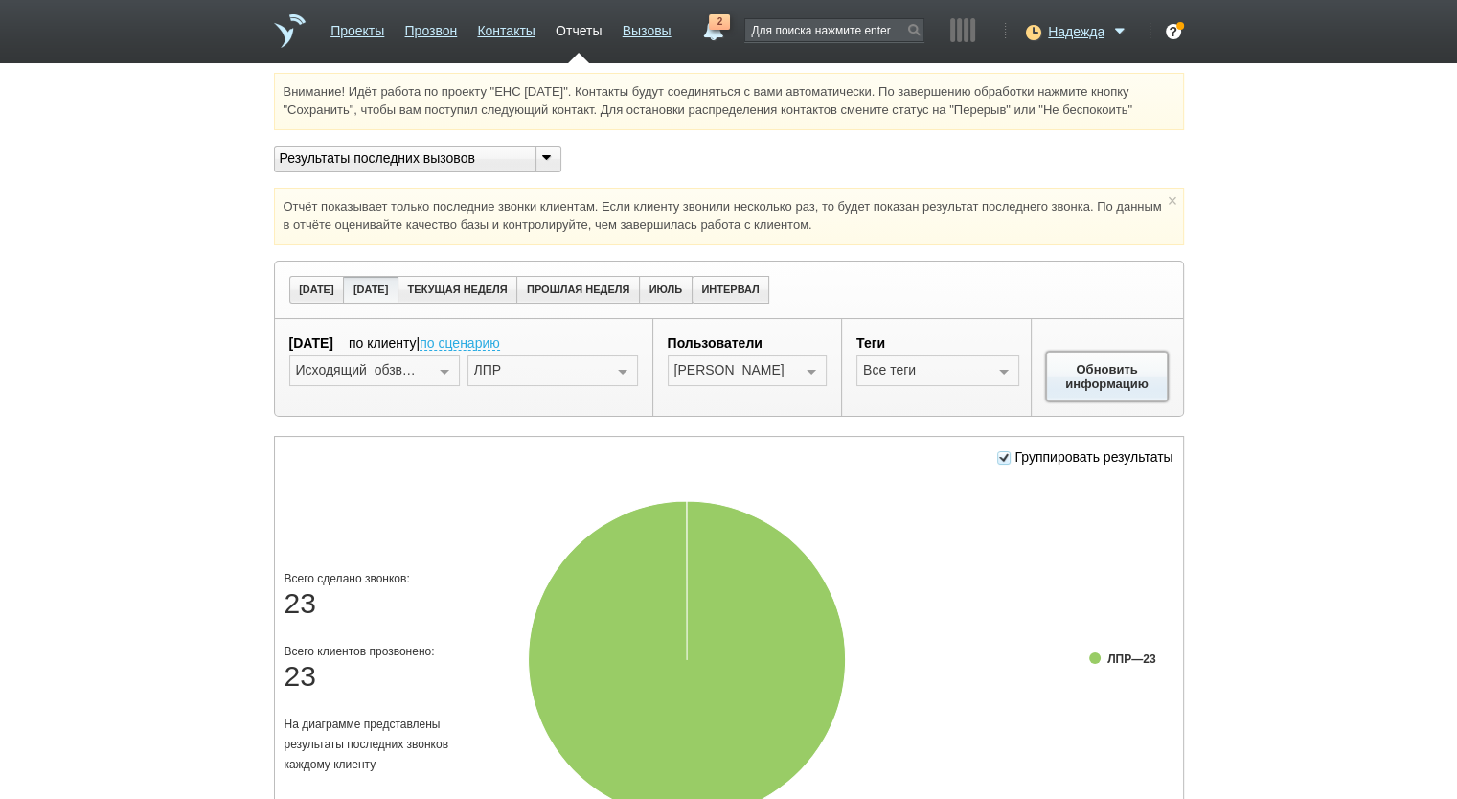
click at [1092, 370] on button "Обновить информацию" at bounding box center [1107, 377] width 123 height 50
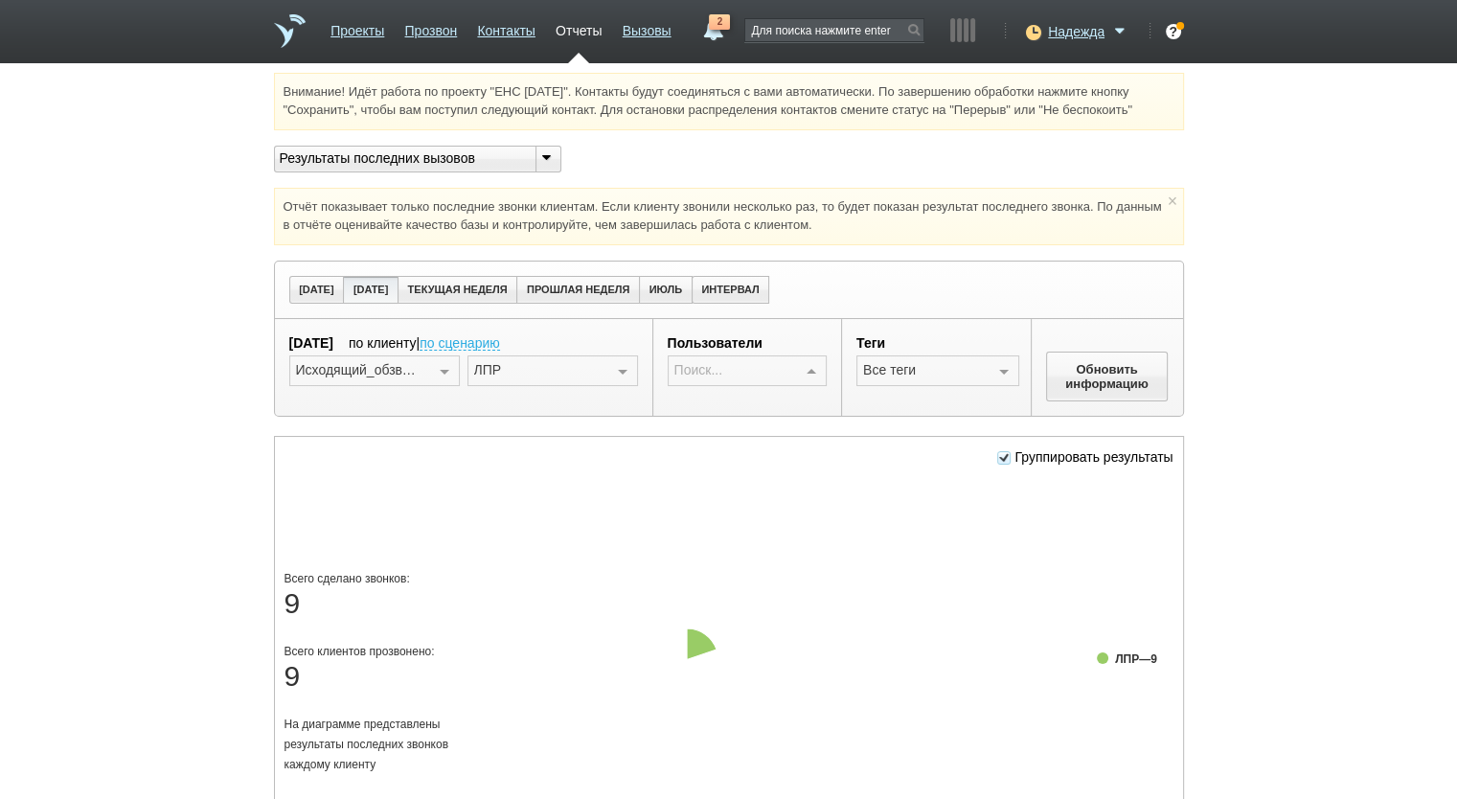
click at [812, 371] on div at bounding box center [811, 371] width 29 height 31
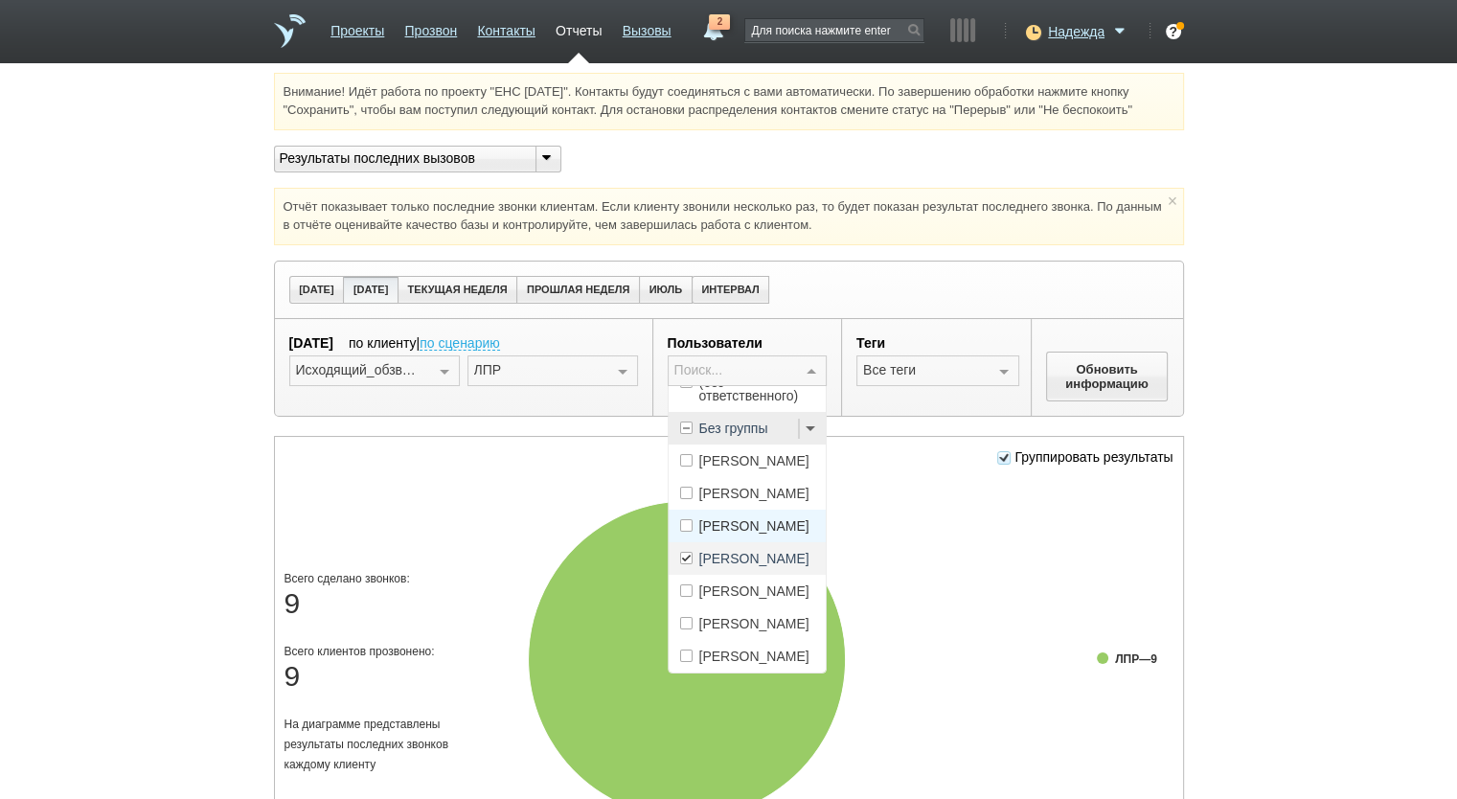
click at [755, 552] on span "[PERSON_NAME]" at bounding box center [754, 558] width 110 height 13
drag, startPoint x: 772, startPoint y: 600, endPoint x: 1084, endPoint y: 430, distance: 354.5
click at [772, 617] on span "[PERSON_NAME]" at bounding box center [754, 623] width 110 height 13
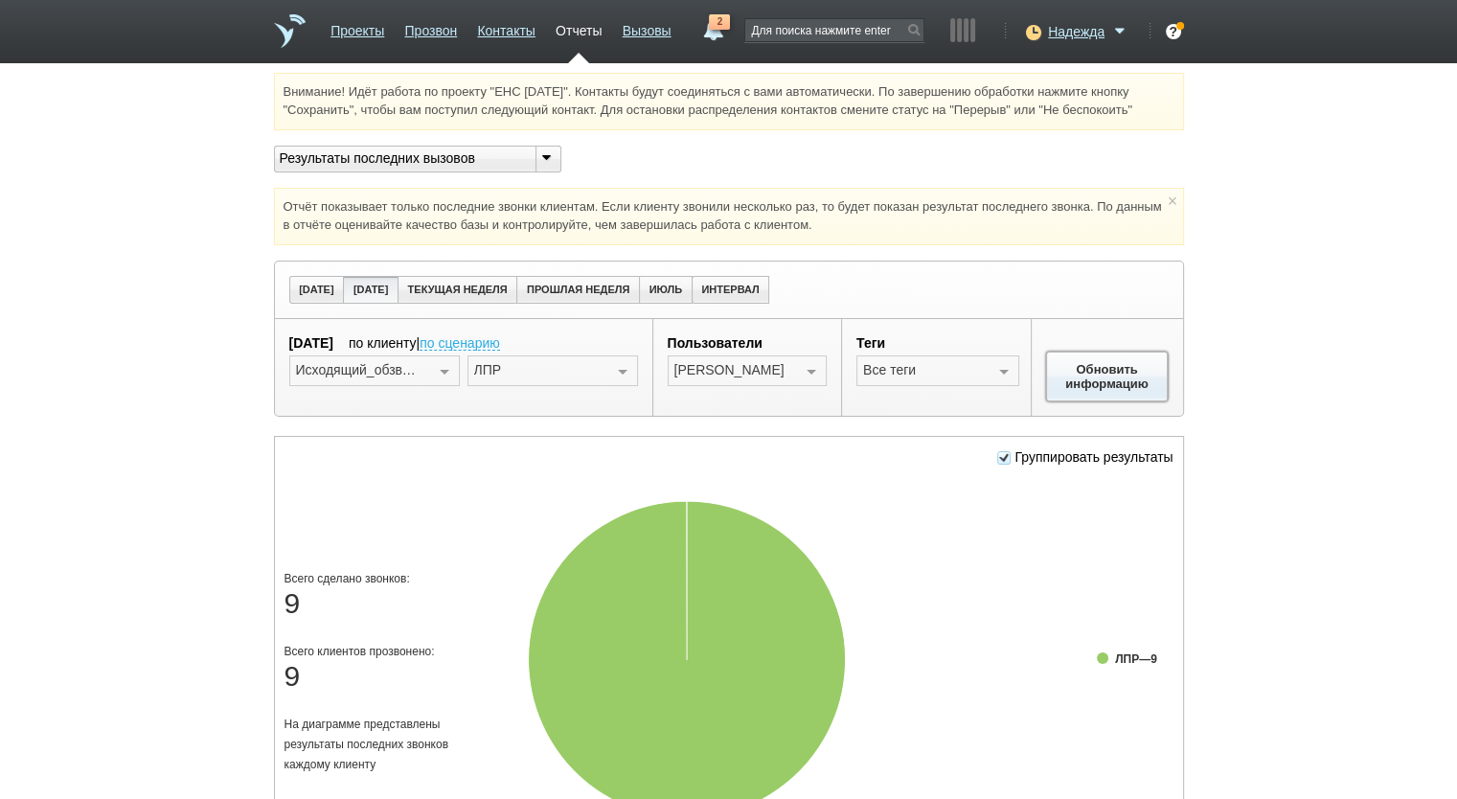
drag, startPoint x: 1096, startPoint y: 368, endPoint x: 916, endPoint y: 400, distance: 182.9
click at [1093, 367] on button "Обновить информацию" at bounding box center [1107, 377] width 123 height 50
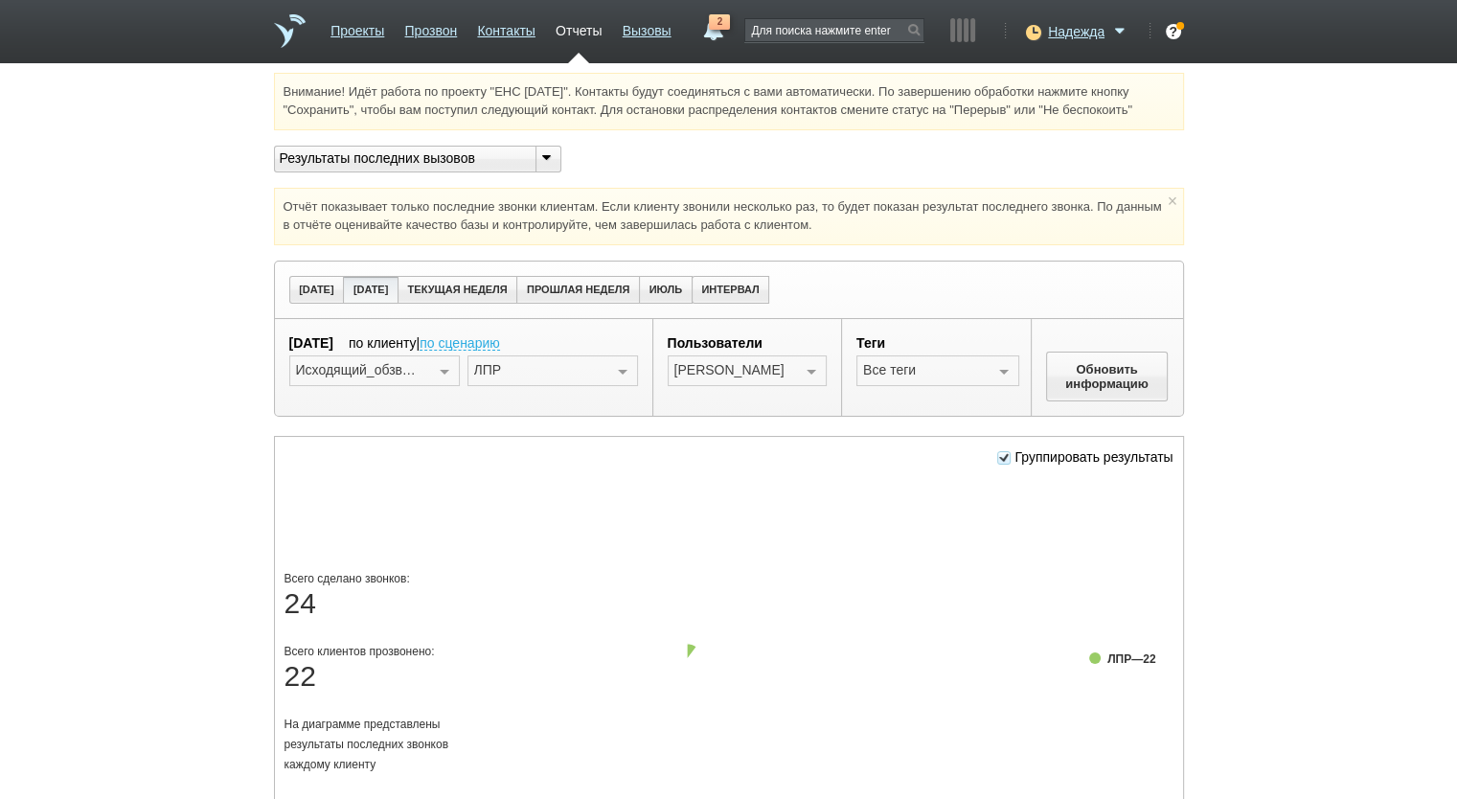
click at [816, 369] on div at bounding box center [811, 371] width 29 height 31
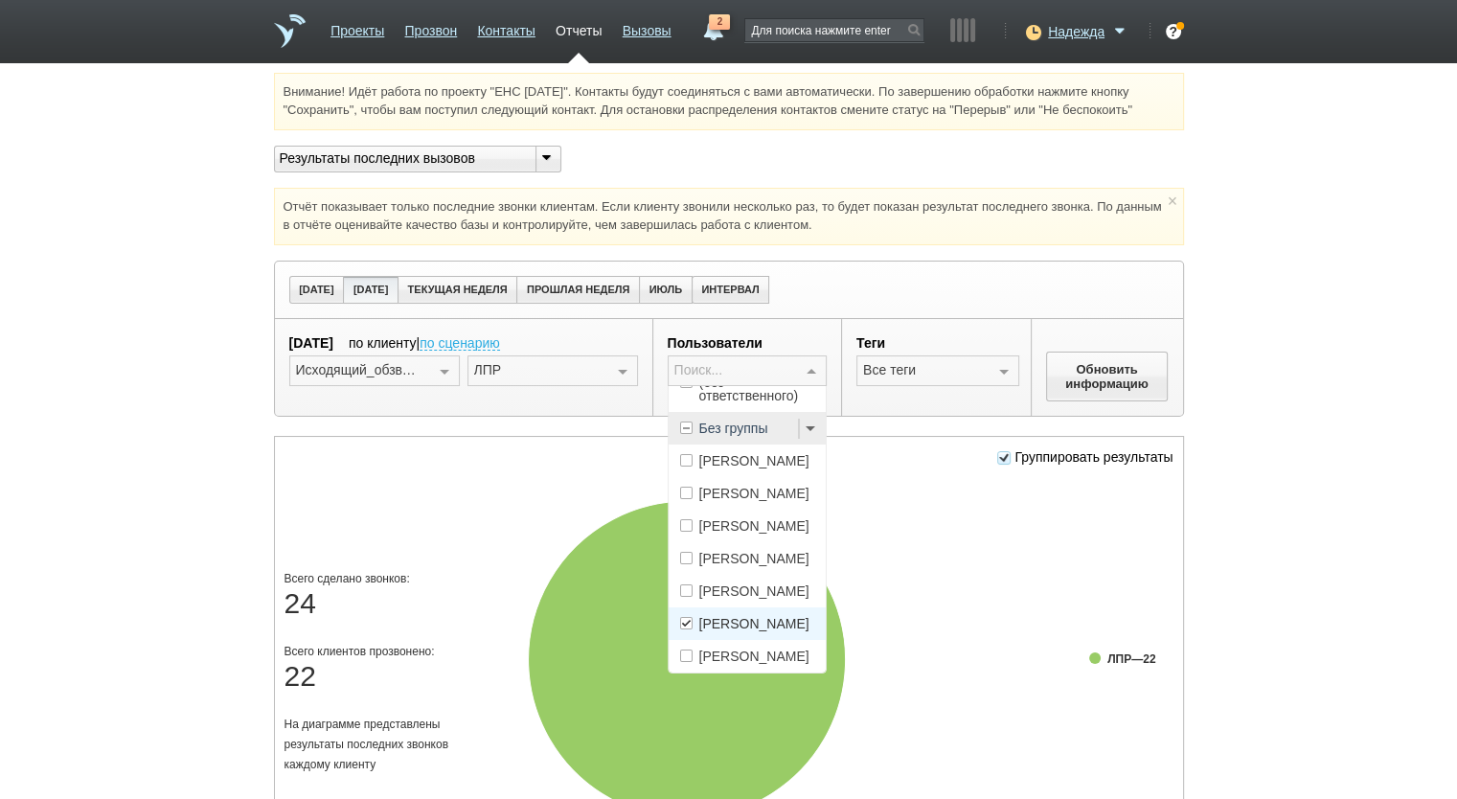
click at [755, 617] on span "[PERSON_NAME]" at bounding box center [754, 623] width 110 height 13
click at [761, 650] on span "[PERSON_NAME]" at bounding box center [754, 656] width 110 height 13
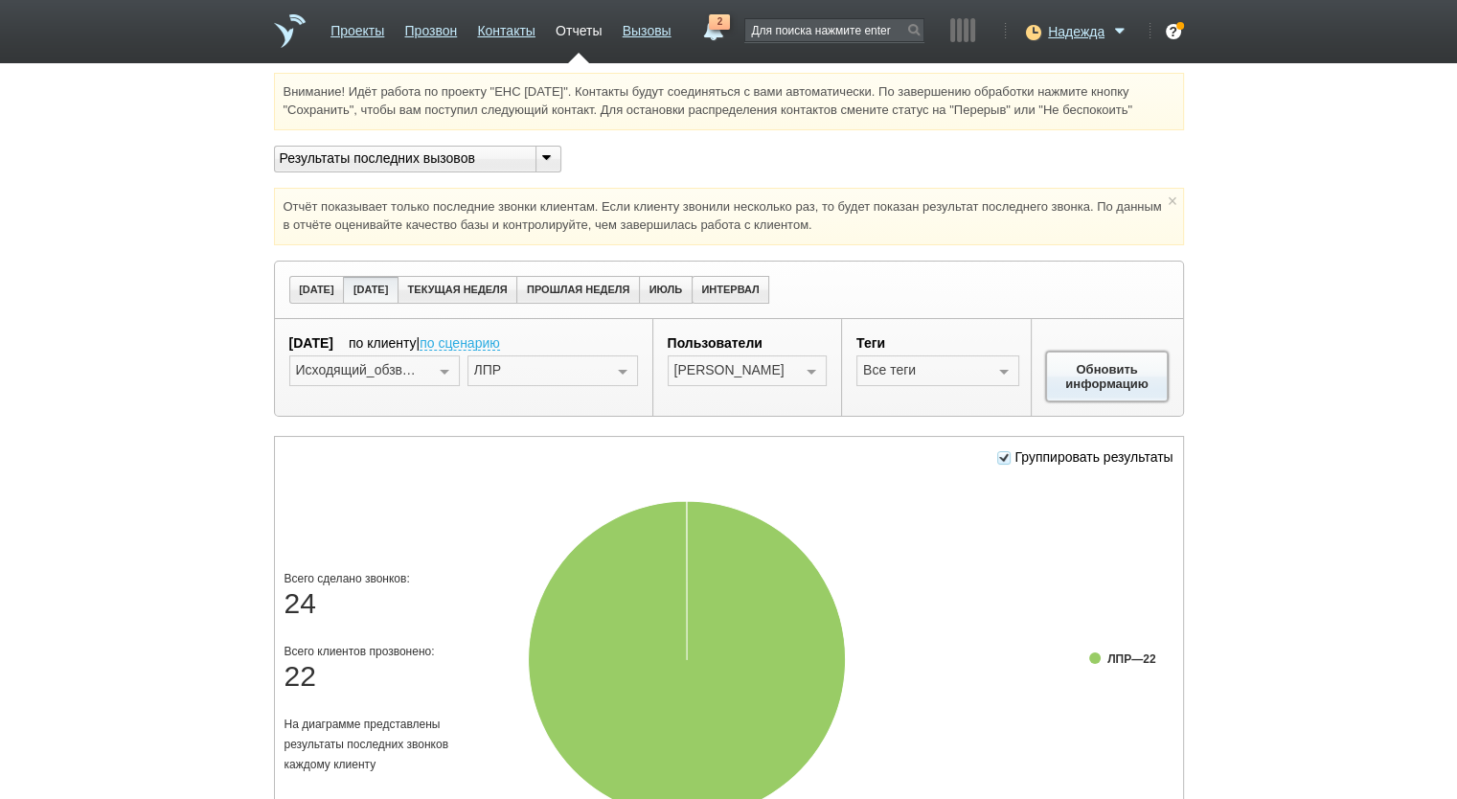
click at [1095, 380] on button "Обновить информацию" at bounding box center [1107, 377] width 123 height 50
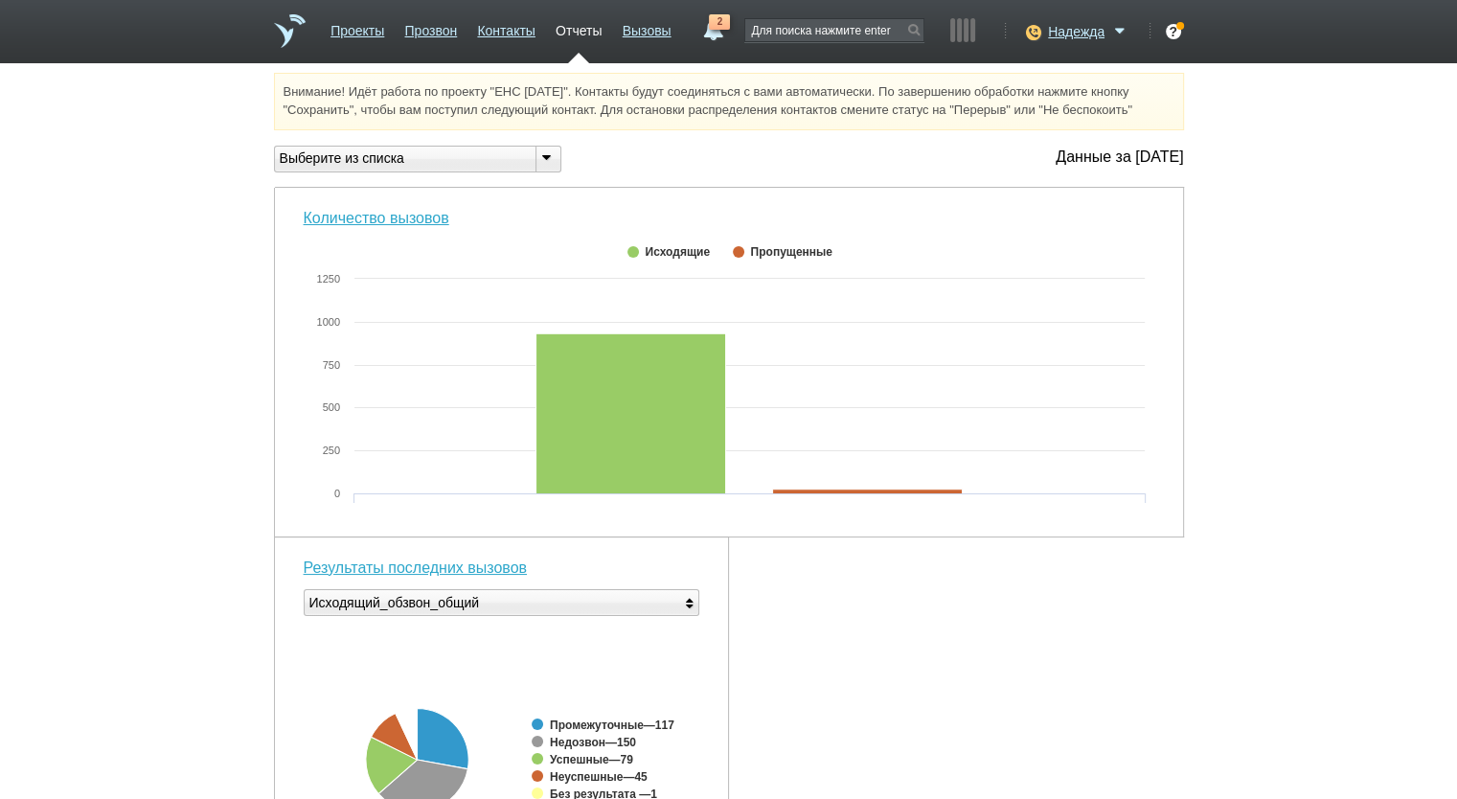
click at [487, 166] on div "Выберите из списка" at bounding box center [397, 158] width 245 height 20
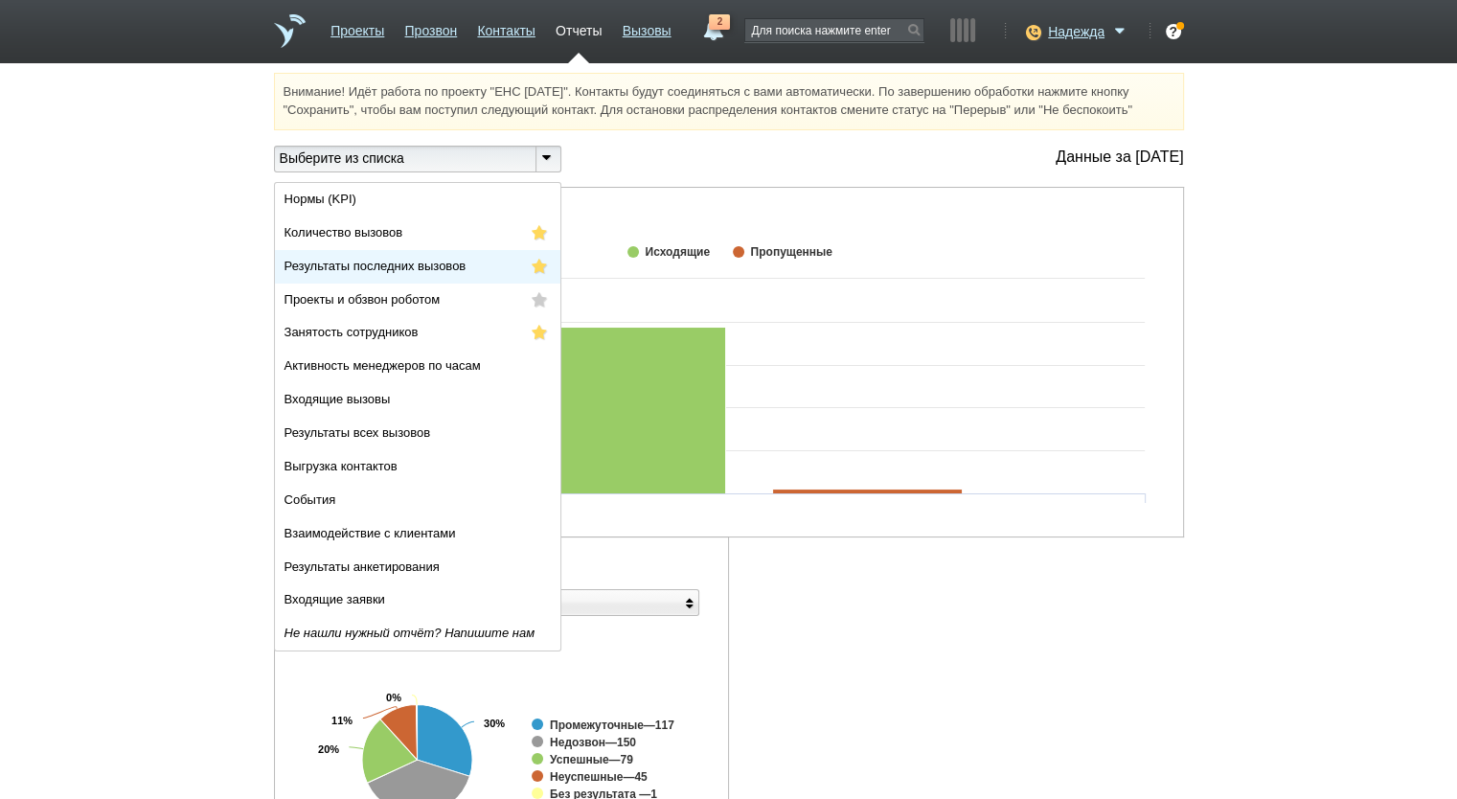
click at [445, 265] on span "Результаты последних вызовов" at bounding box center [376, 266] width 182 height 14
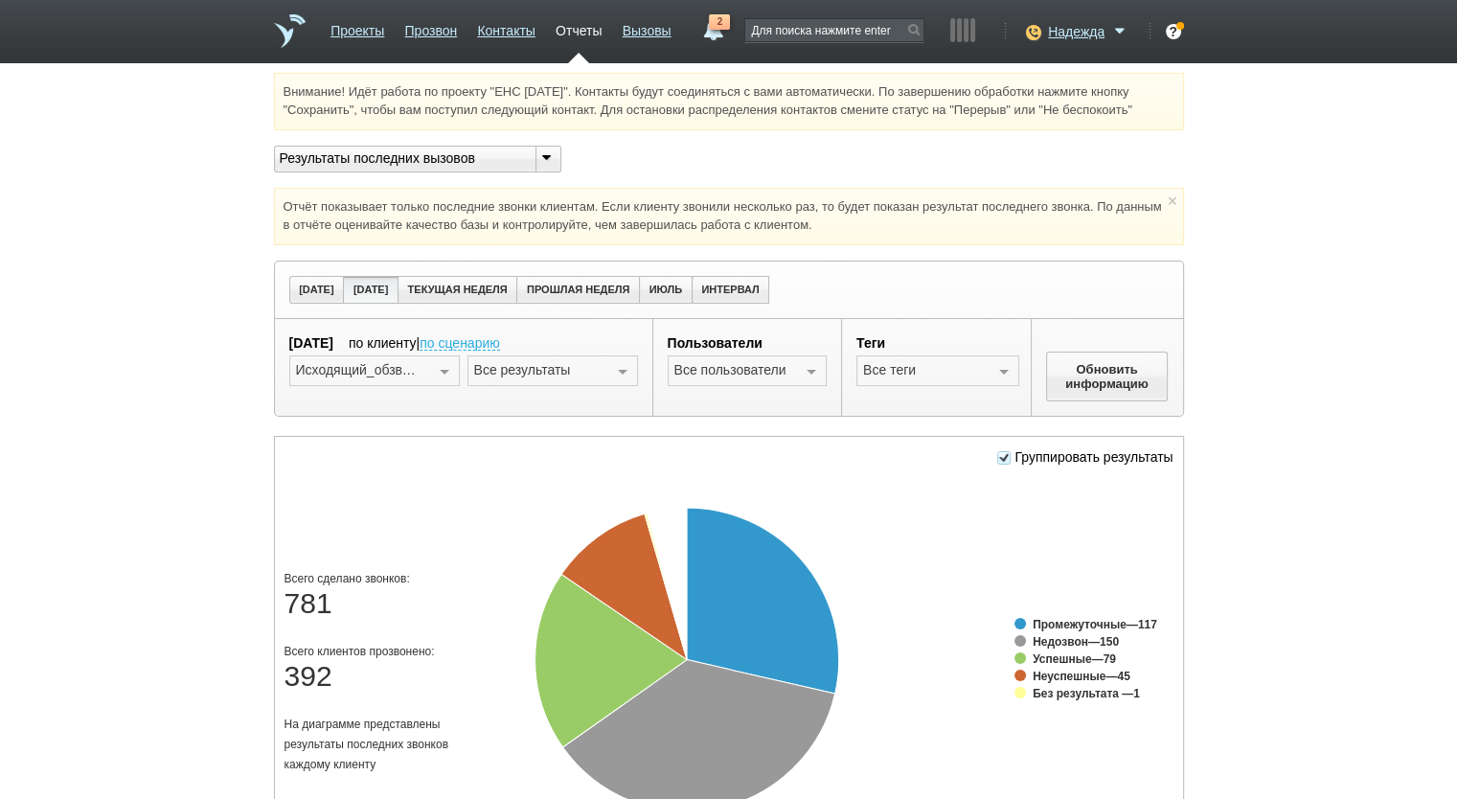
click at [444, 368] on div at bounding box center [444, 371] width 29 height 31
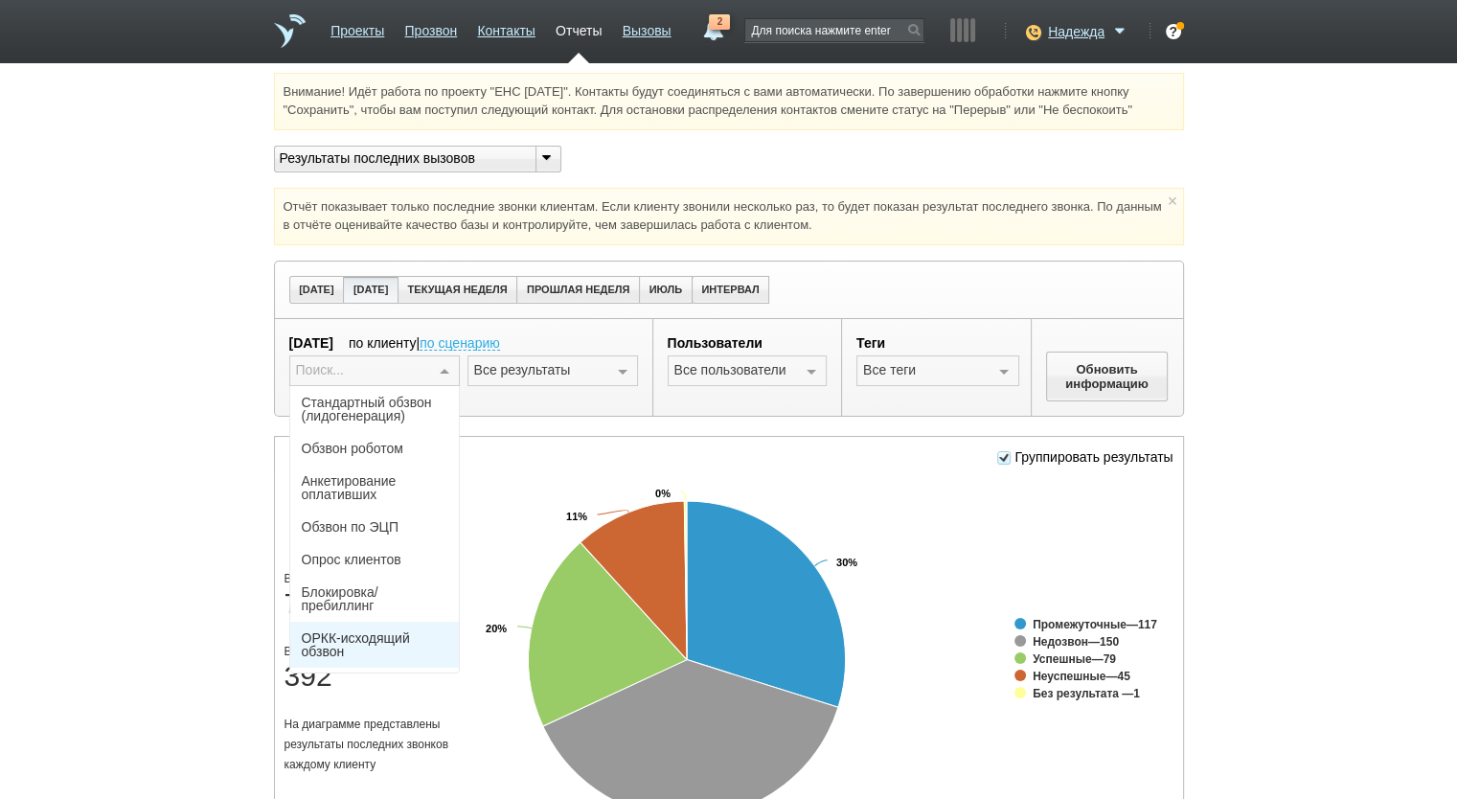
scroll to position [126, 0]
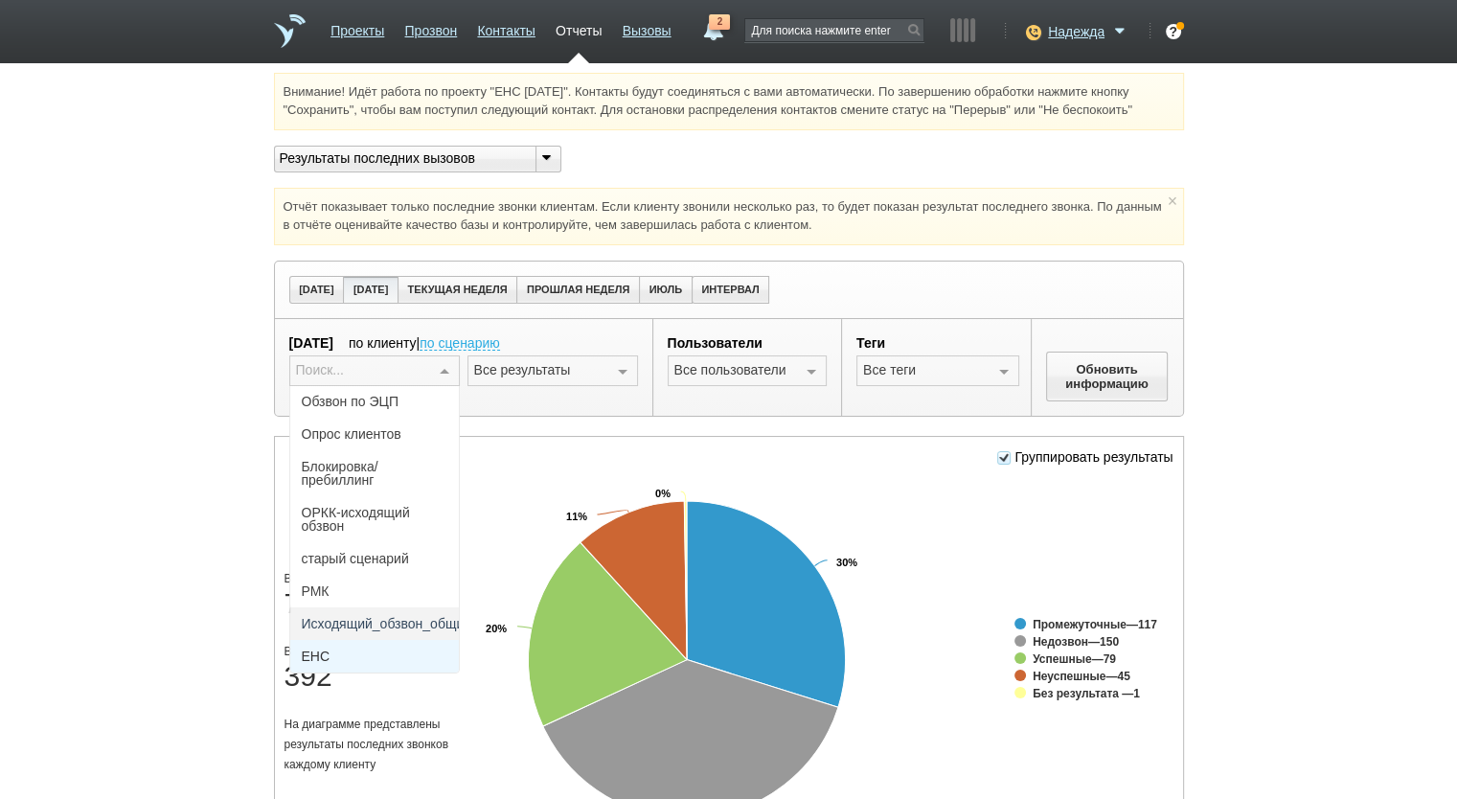
drag, startPoint x: 389, startPoint y: 645, endPoint x: 402, endPoint y: 630, distance: 19.7
click at [389, 645] on span "ЕНС" at bounding box center [374, 656] width 169 height 33
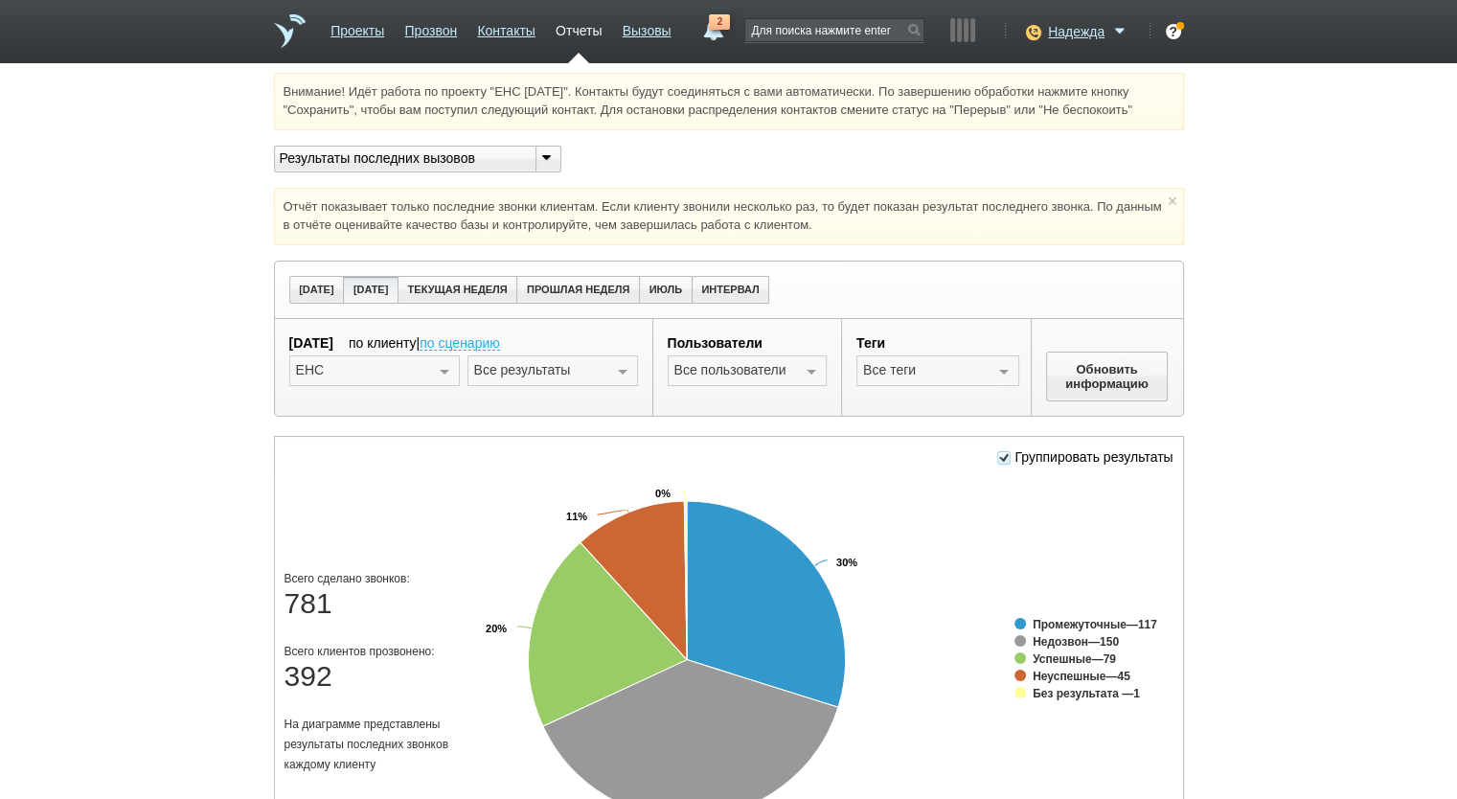
click at [626, 362] on div at bounding box center [622, 371] width 29 height 31
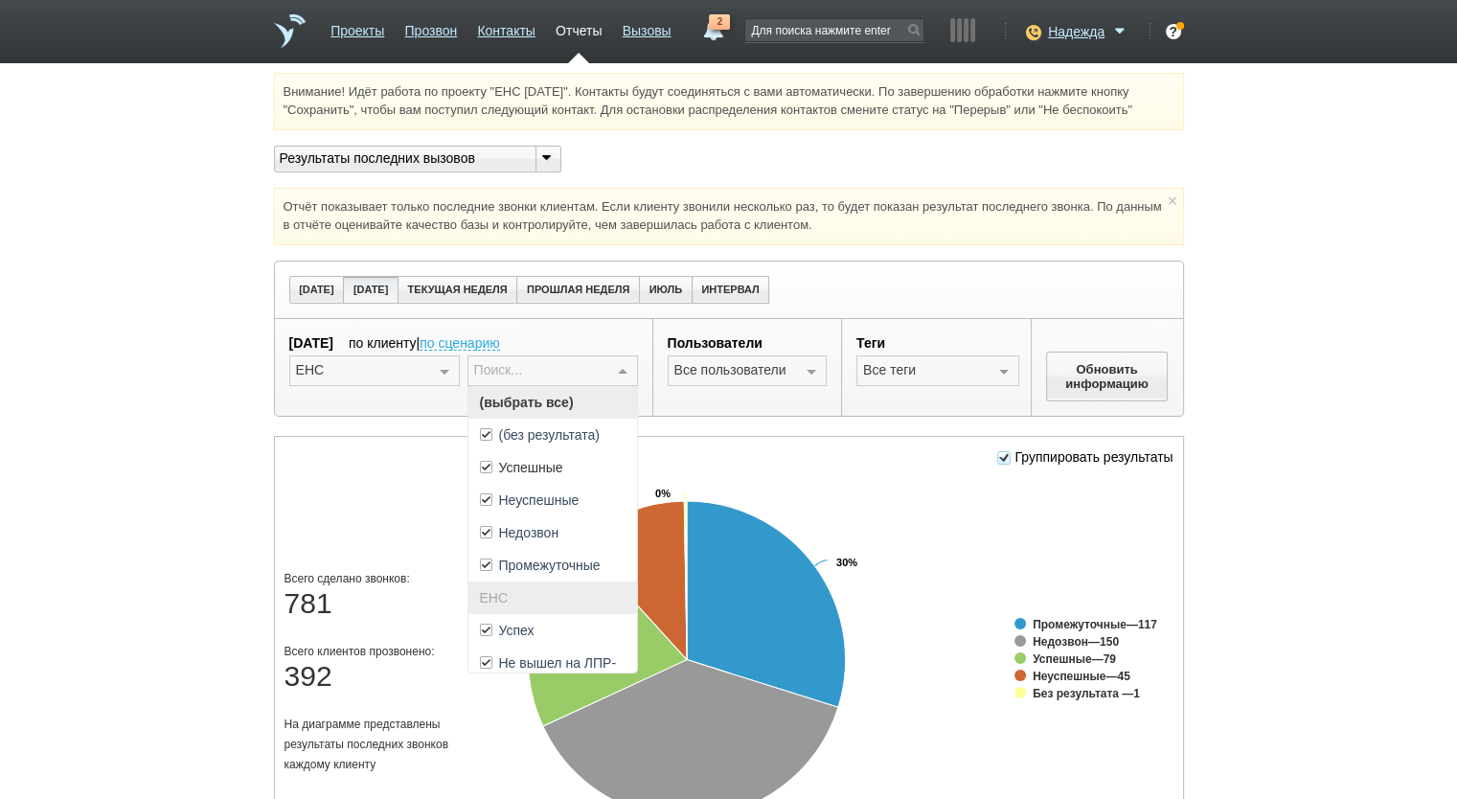
click at [595, 406] on span "(выбрать все)" at bounding box center [552, 402] width 169 height 33
drag, startPoint x: 575, startPoint y: 629, endPoint x: 689, endPoint y: 509, distance: 166.0
click at [574, 629] on span "Успех" at bounding box center [552, 630] width 169 height 33
click at [808, 361] on div at bounding box center [811, 371] width 29 height 31
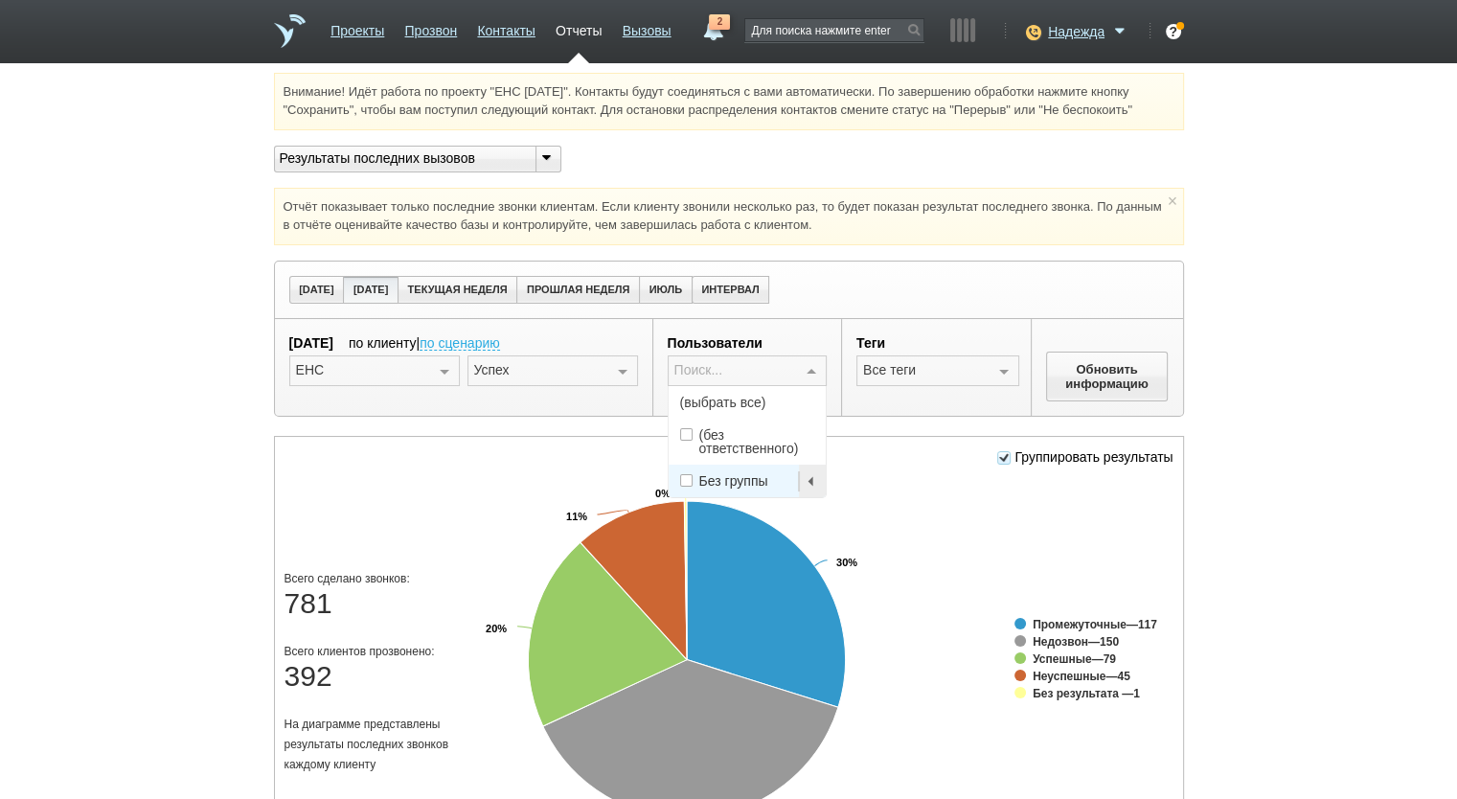
click at [780, 400] on span "(выбрать все)" at bounding box center [748, 402] width 158 height 33
click at [804, 368] on div at bounding box center [811, 371] width 29 height 31
click at [801, 383] on div "Выберите пользователей (выбрать все) (без ответственного) Без группы Ничего не …" at bounding box center [748, 370] width 160 height 31
click at [759, 433] on span "(без ответственного)" at bounding box center [757, 441] width 116 height 27
click at [765, 435] on span "(без ответственного)" at bounding box center [757, 441] width 116 height 27
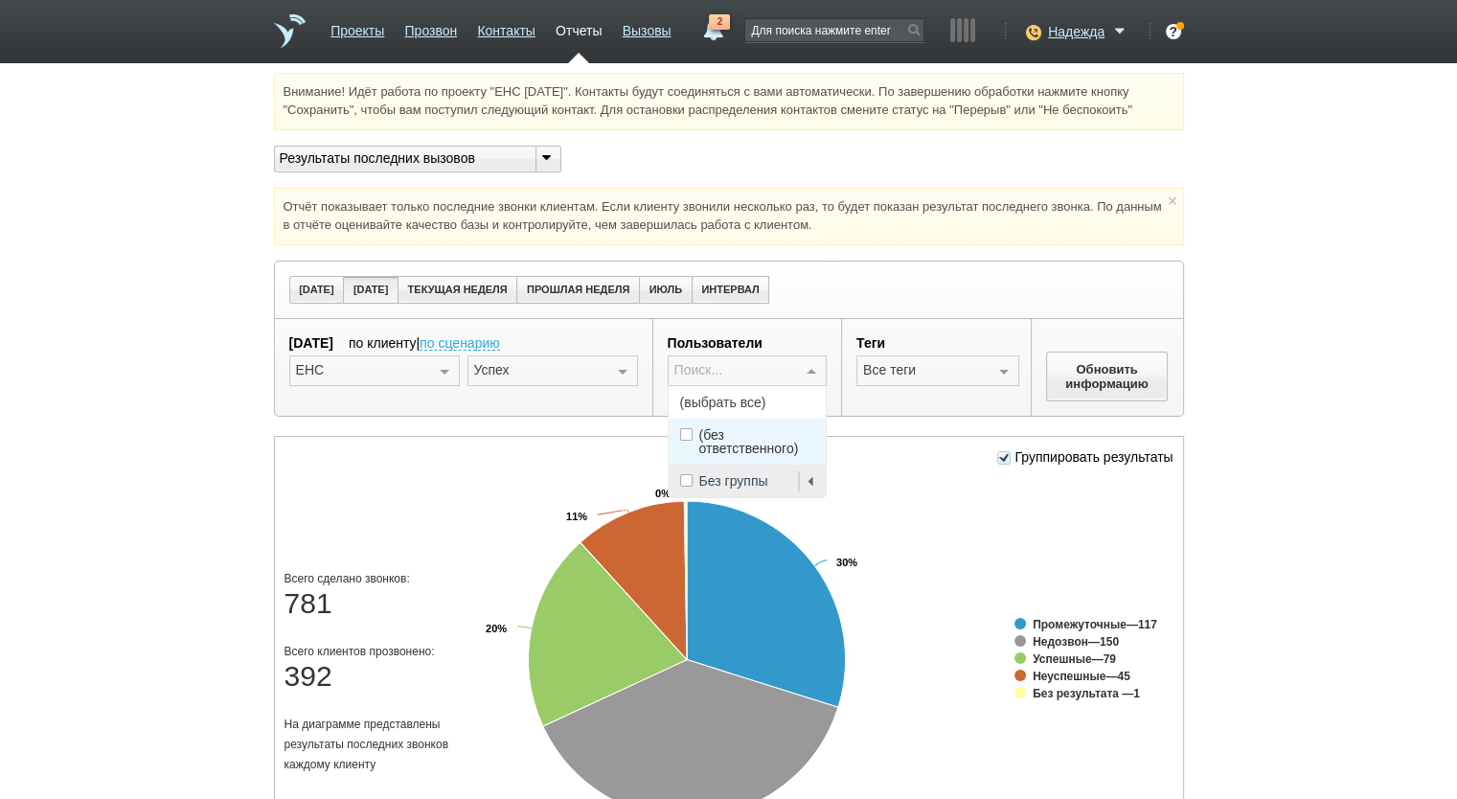
click at [765, 435] on span "(без ответственного)" at bounding box center [757, 441] width 116 height 27
click at [767, 435] on span "(без ответственного)" at bounding box center [757, 441] width 116 height 27
click at [739, 494] on span "Без группы" at bounding box center [748, 481] width 158 height 33
drag, startPoint x: 1142, startPoint y: 344, endPoint x: 1133, endPoint y: 353, distance: 12.2
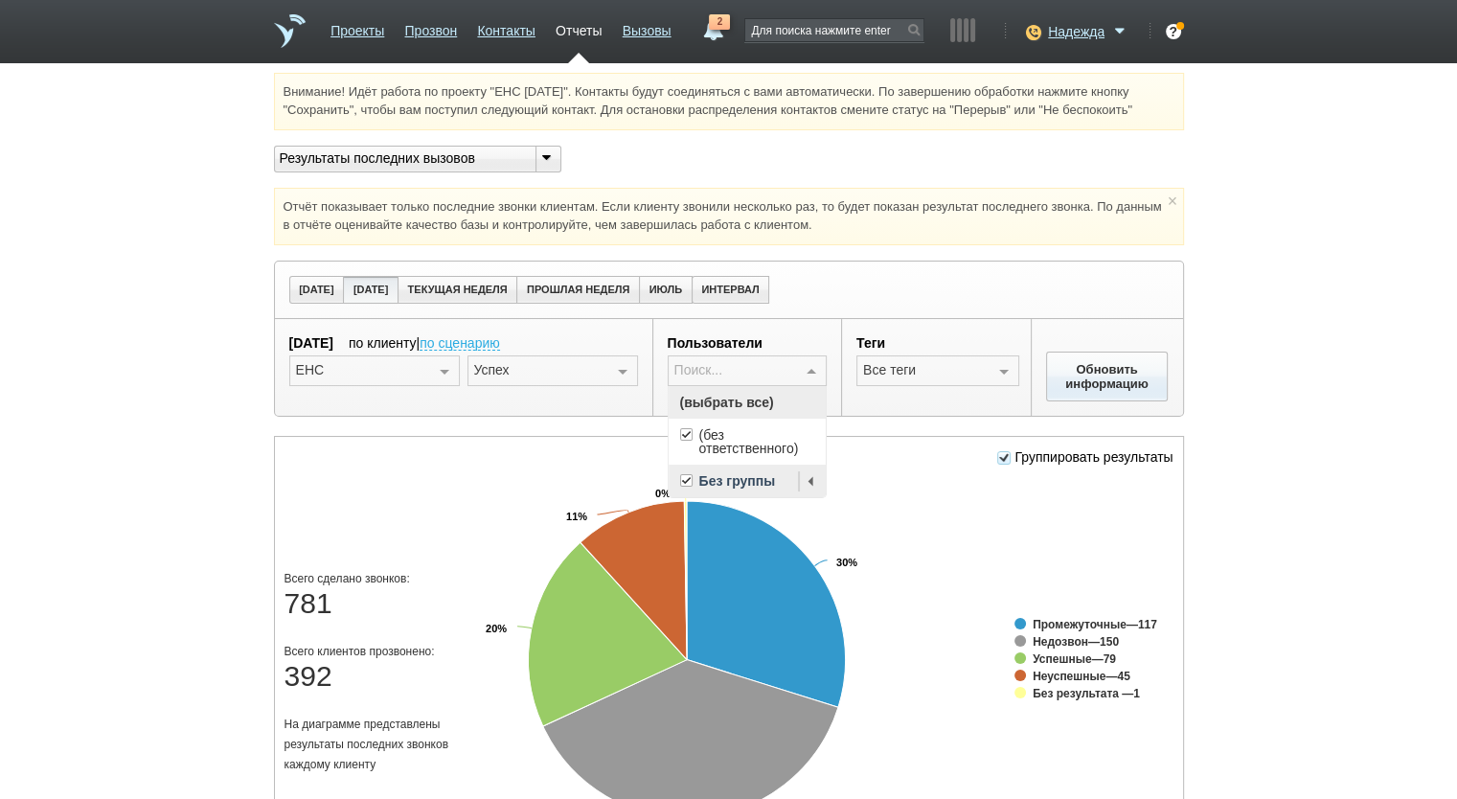
click at [1140, 346] on div "Обновить информацию" at bounding box center [1107, 368] width 151 height 98
click at [1105, 376] on button "Обновить информацию" at bounding box center [1107, 377] width 123 height 50
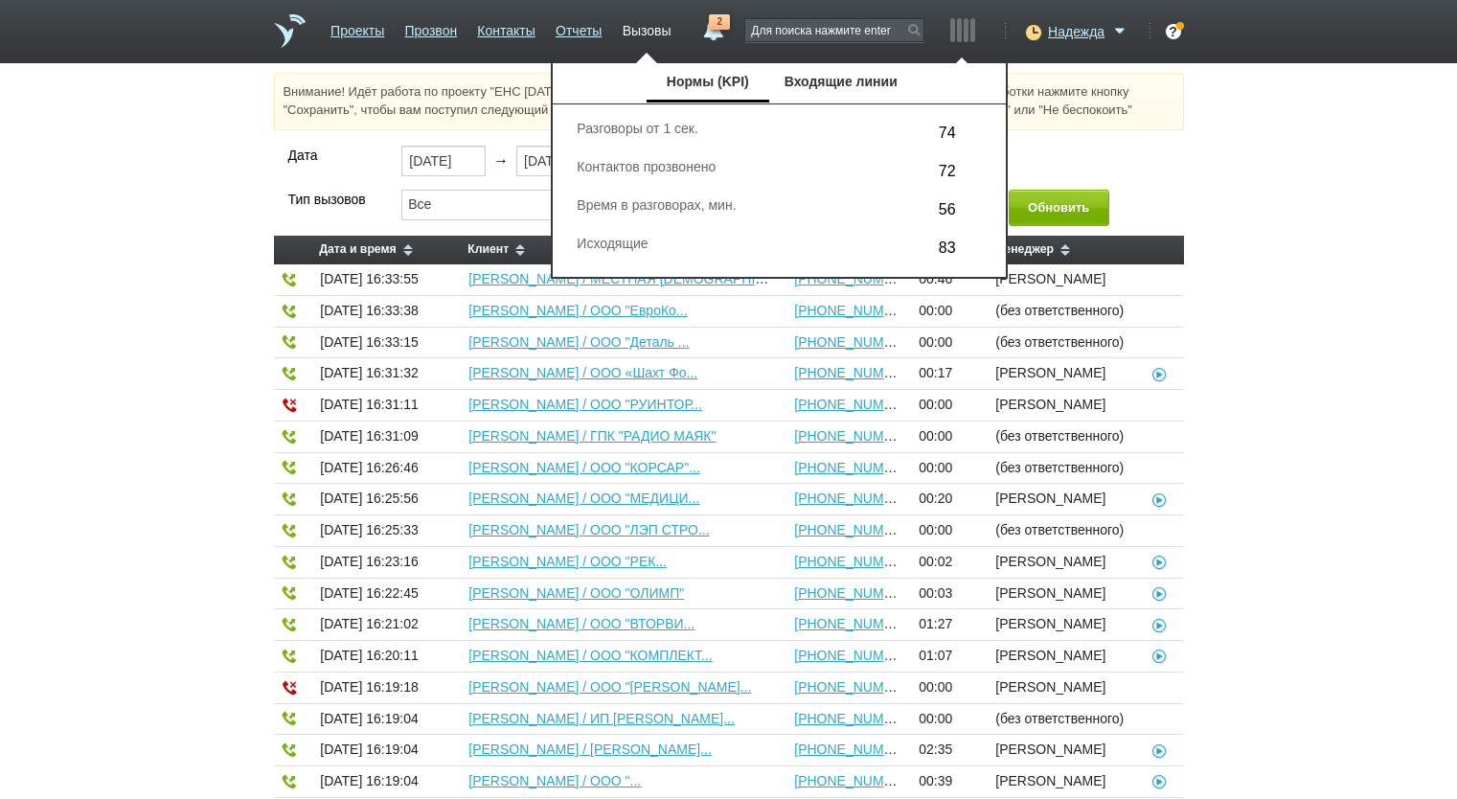
select select "30"
click at [580, 32] on link "Отчеты" at bounding box center [579, 27] width 46 height 28
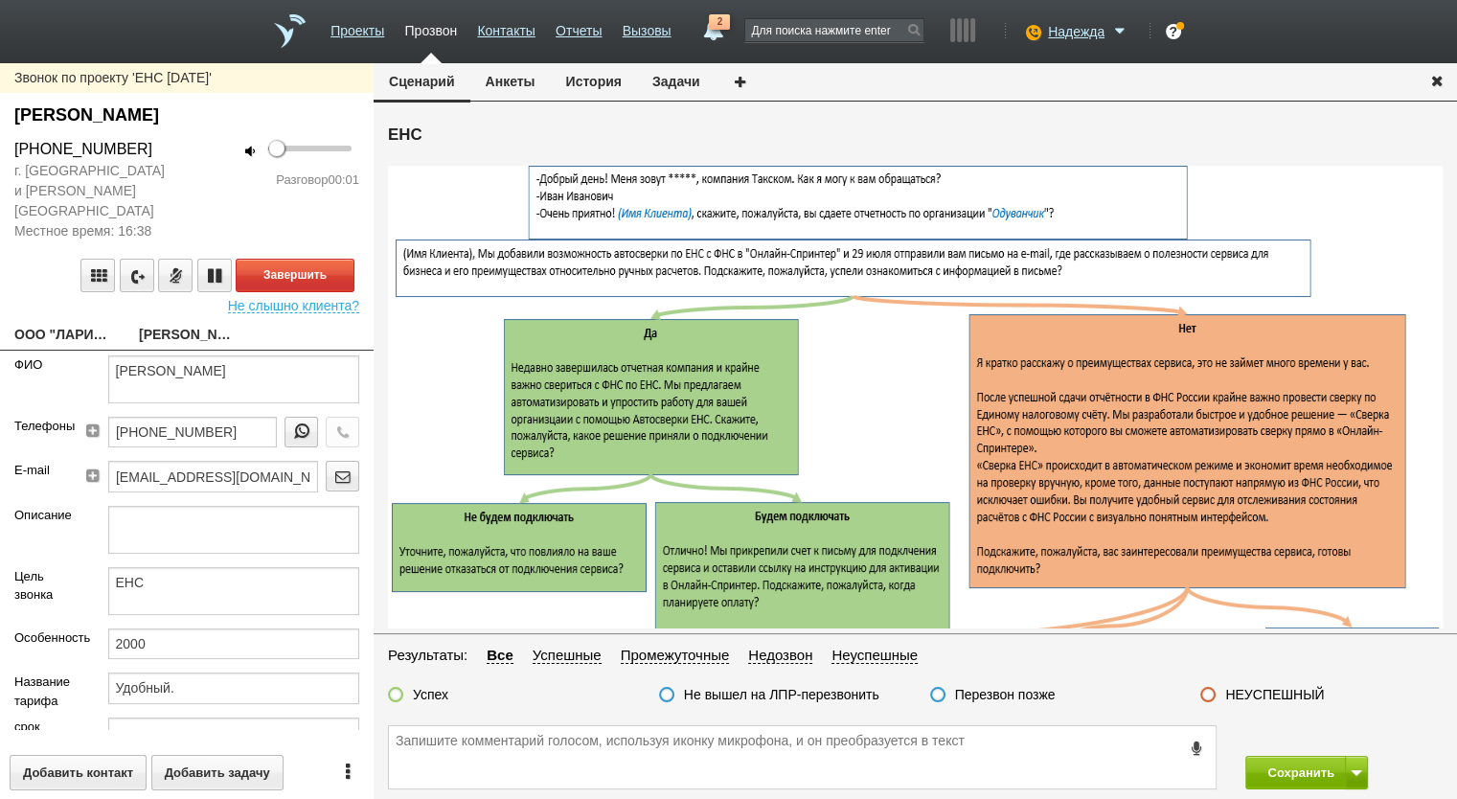
click at [69, 323] on link "ООО "ЛАРИКС [PERSON_NAME]"" at bounding box center [62, 336] width 96 height 27
type textarea "ООО "ЛАРИКС [PERSON_NAME]""
type input "7731486798"
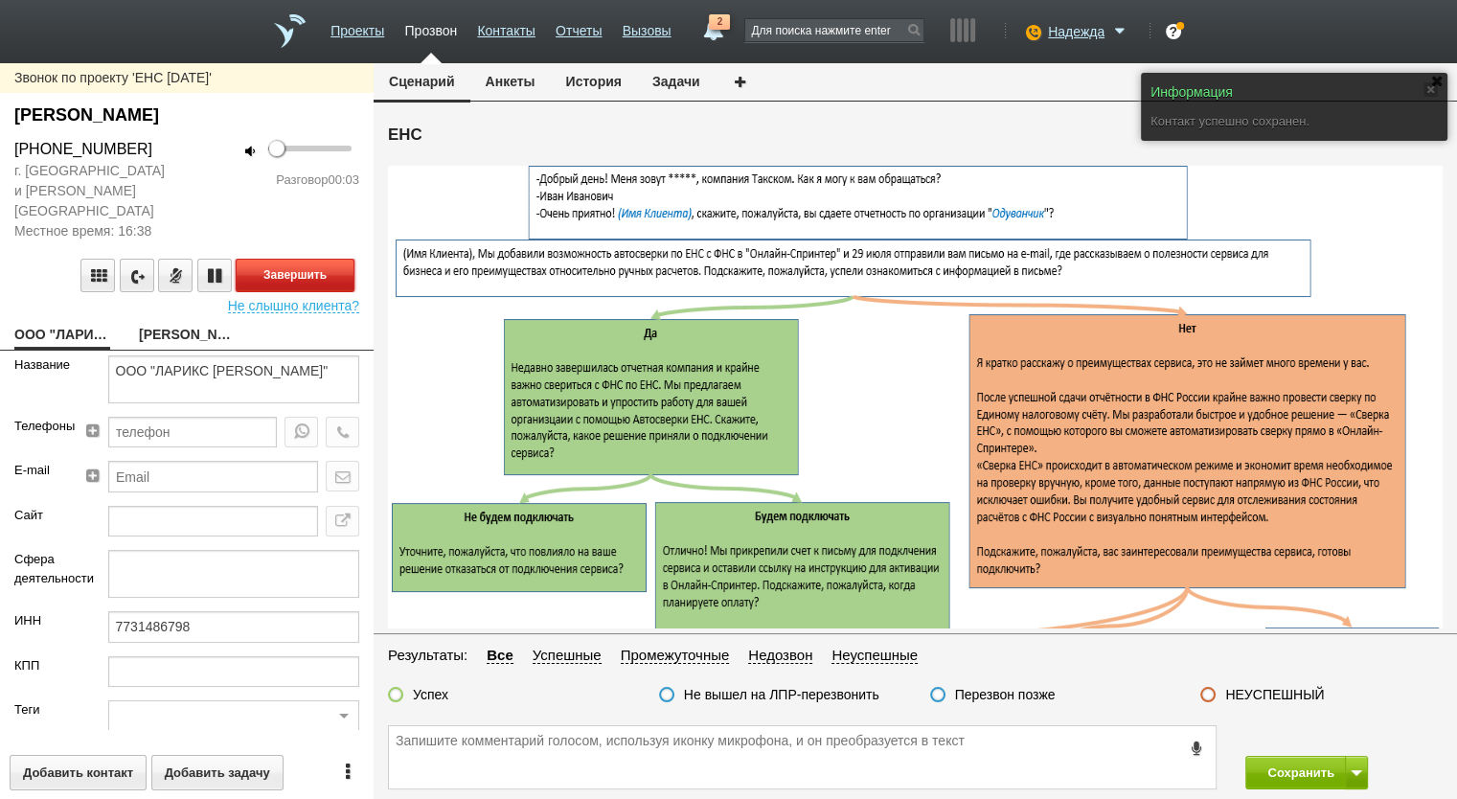
click at [285, 259] on button "Завершить" at bounding box center [295, 276] width 119 height 34
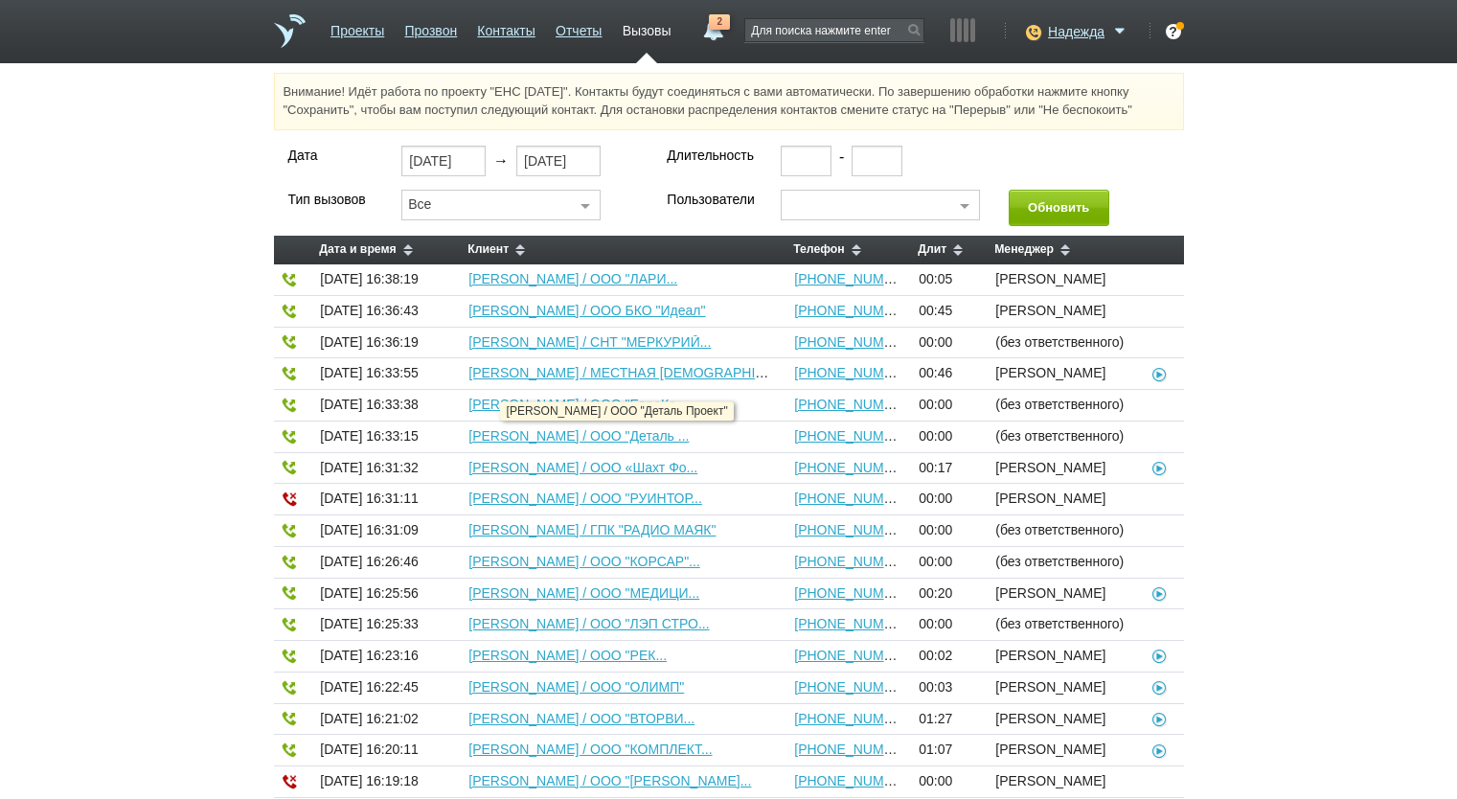
select select "30"
click at [679, 308] on link "[PERSON_NAME] / ООО БКО "Идеал"" at bounding box center [586, 310] width 237 height 15
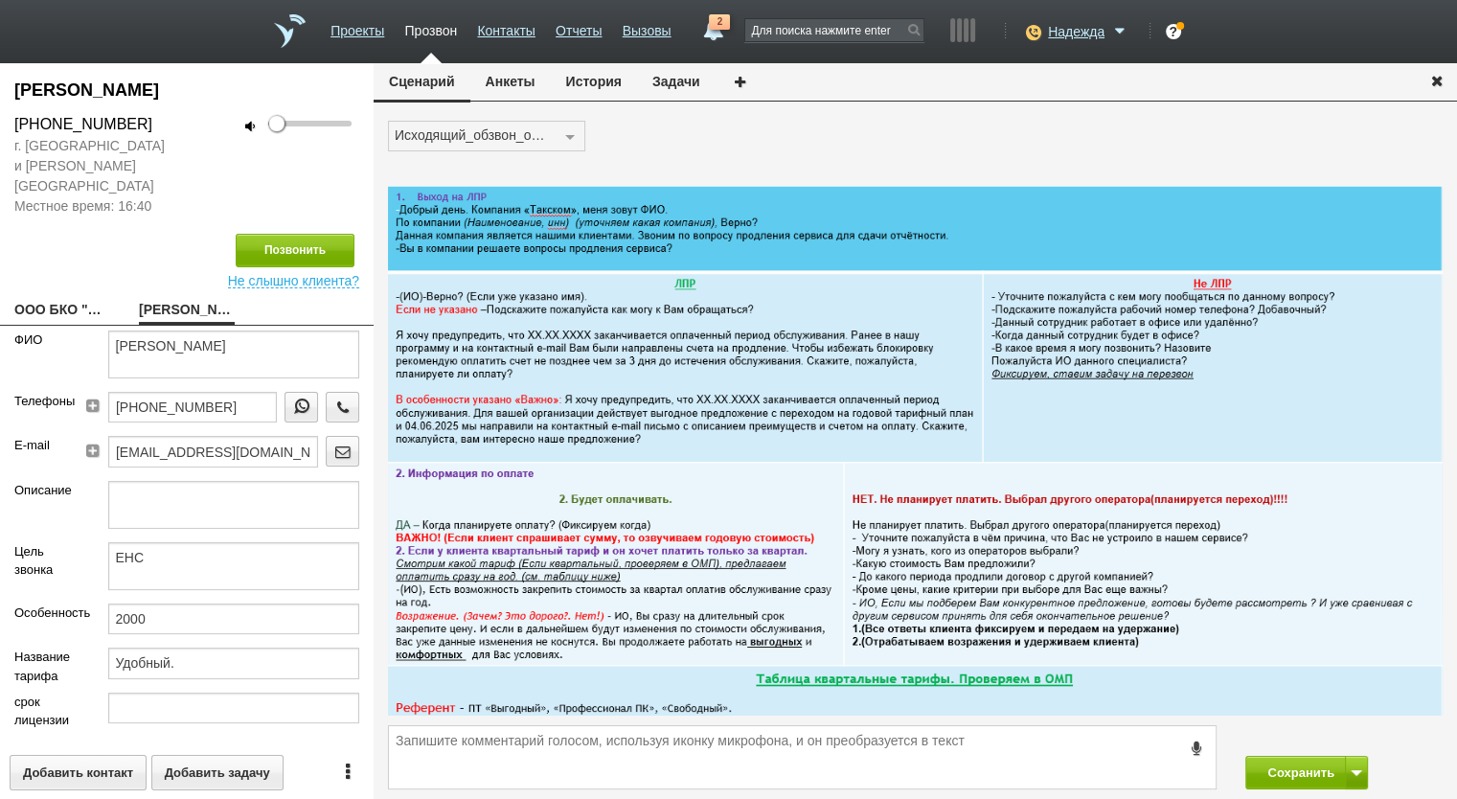
click at [609, 74] on button "История" at bounding box center [594, 81] width 86 height 36
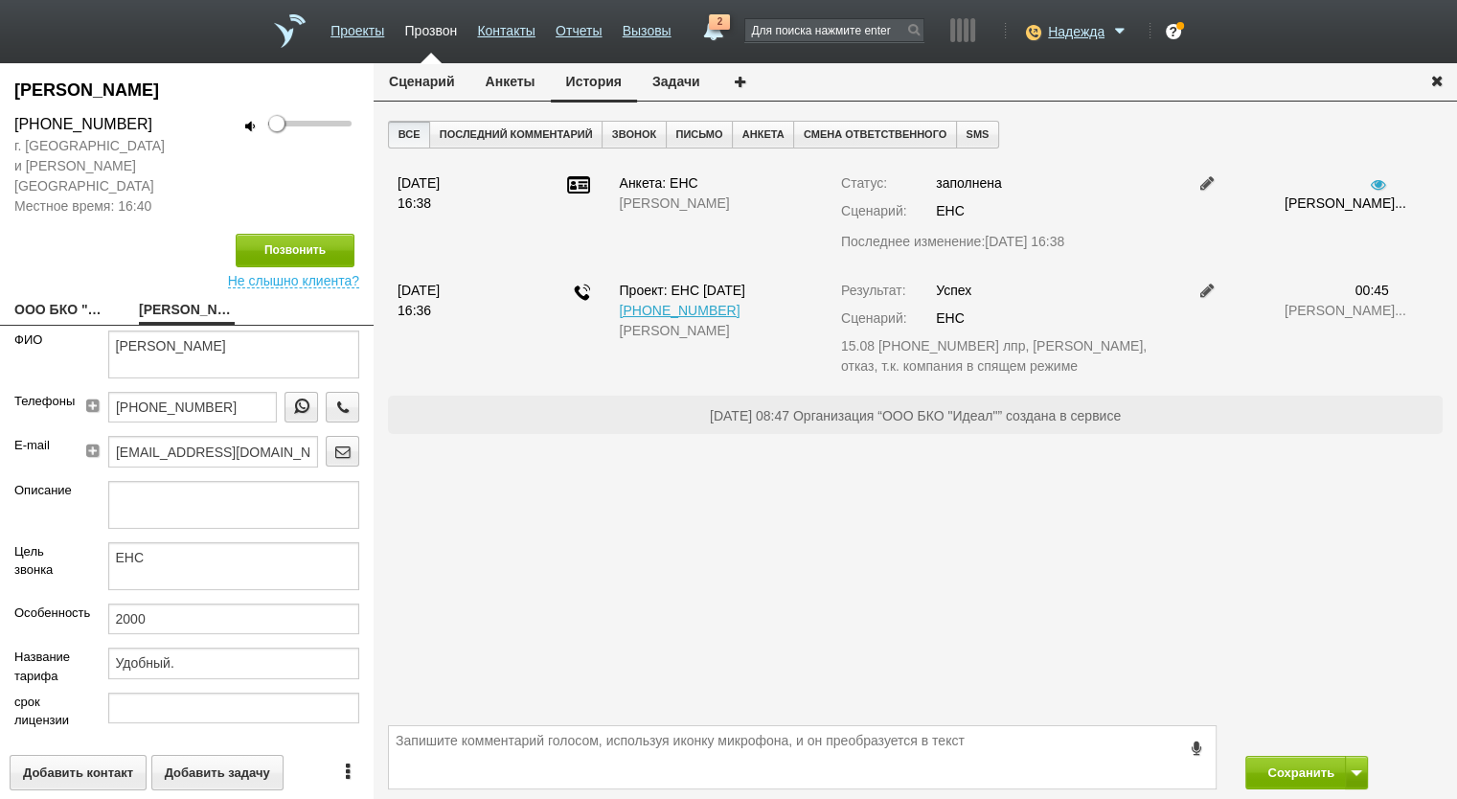
click at [492, 82] on button "Анкеты" at bounding box center [510, 81] width 80 height 36
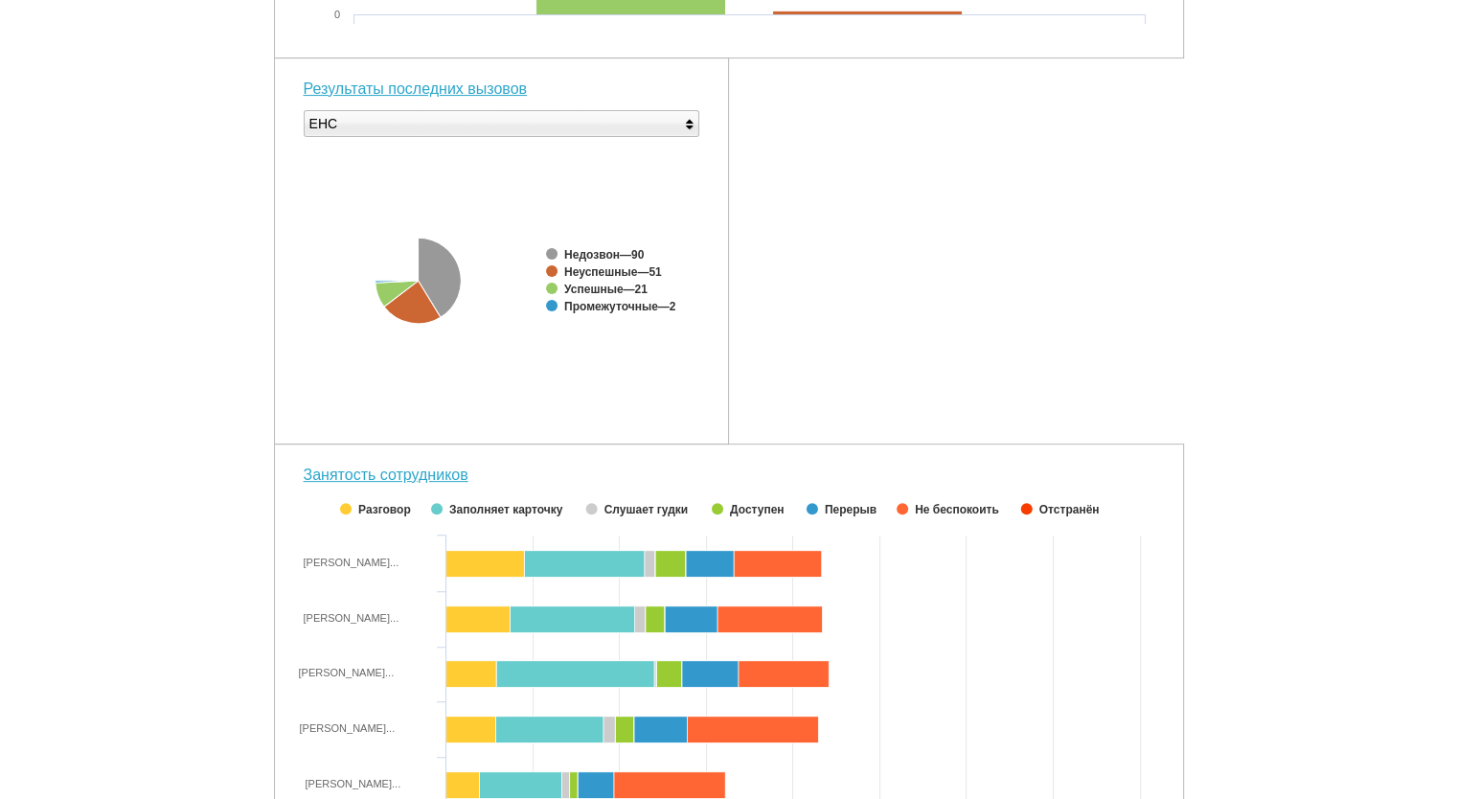
scroll to position [603, 0]
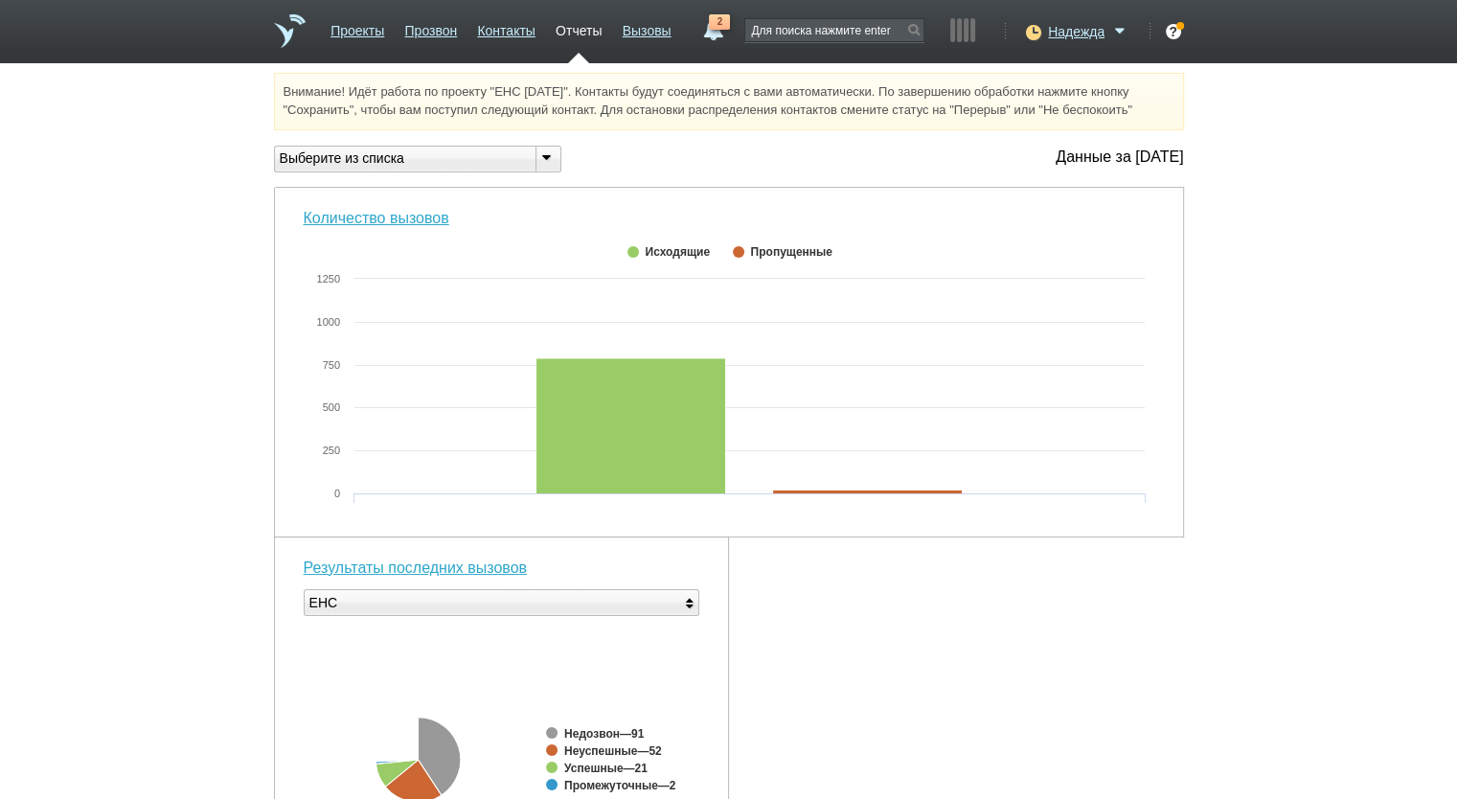
click at [441, 160] on div "Выберите из списка" at bounding box center [397, 158] width 245 height 20
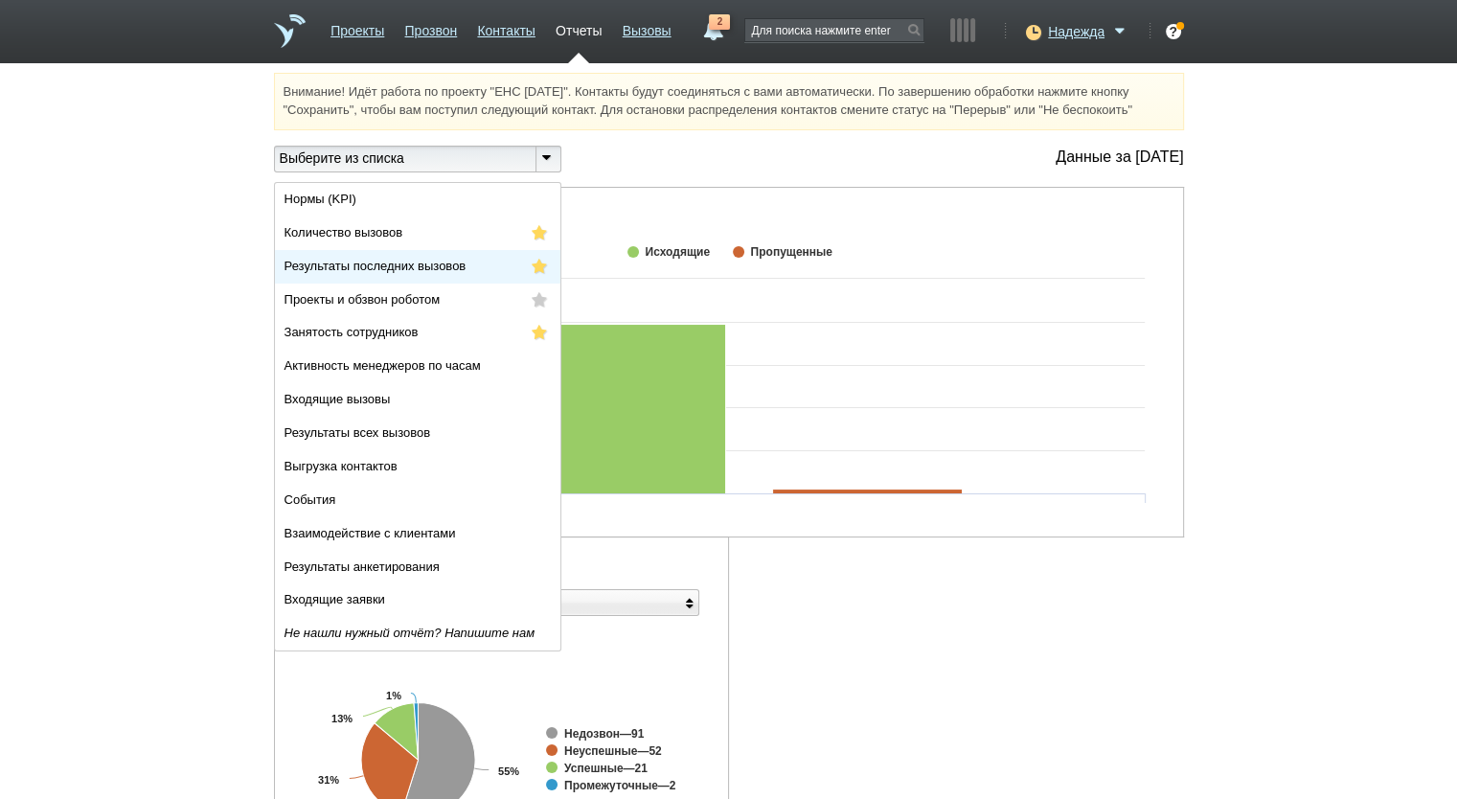
click at [433, 262] on span "Результаты последних вызовов" at bounding box center [376, 266] width 182 height 14
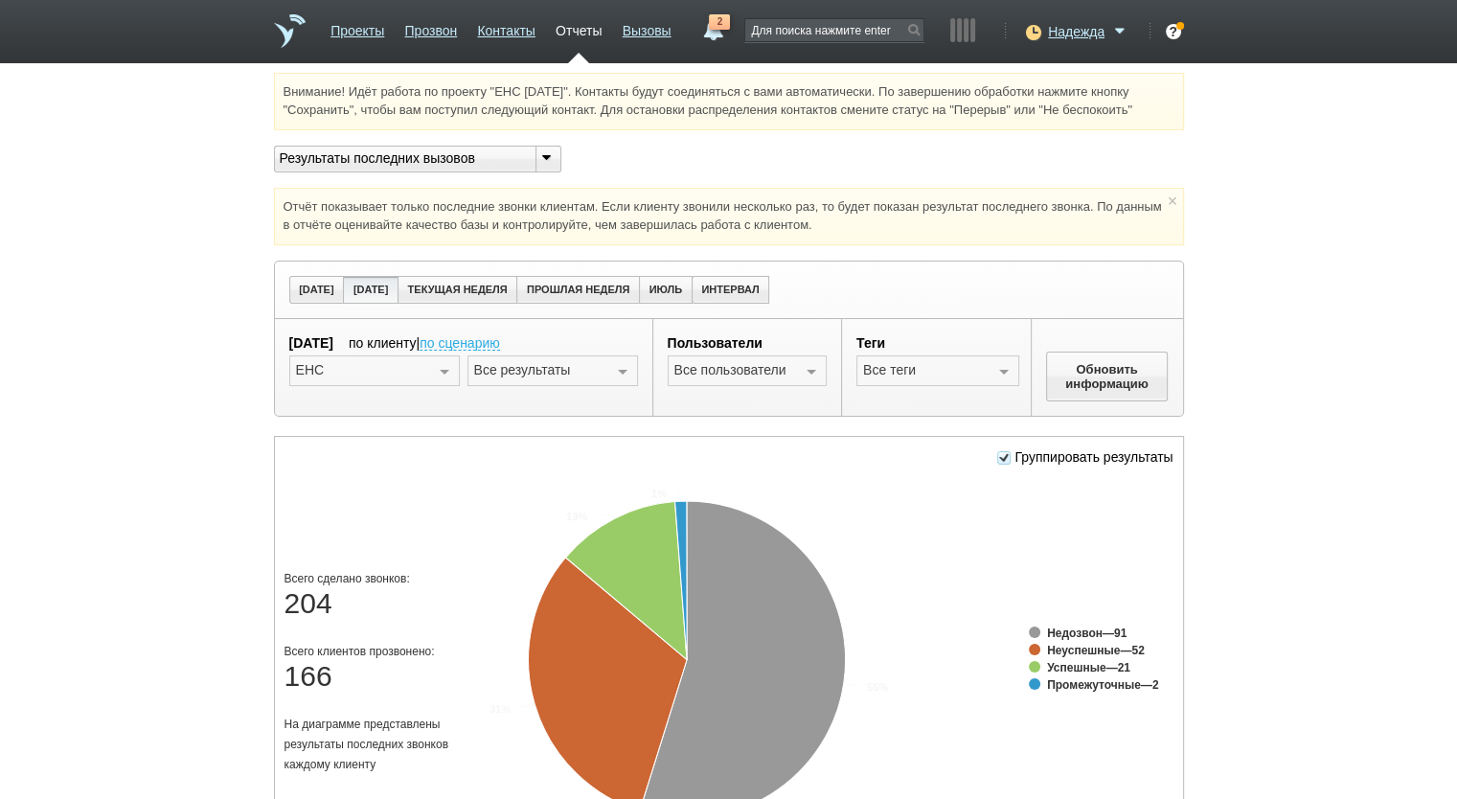
click at [624, 366] on div at bounding box center [622, 371] width 29 height 31
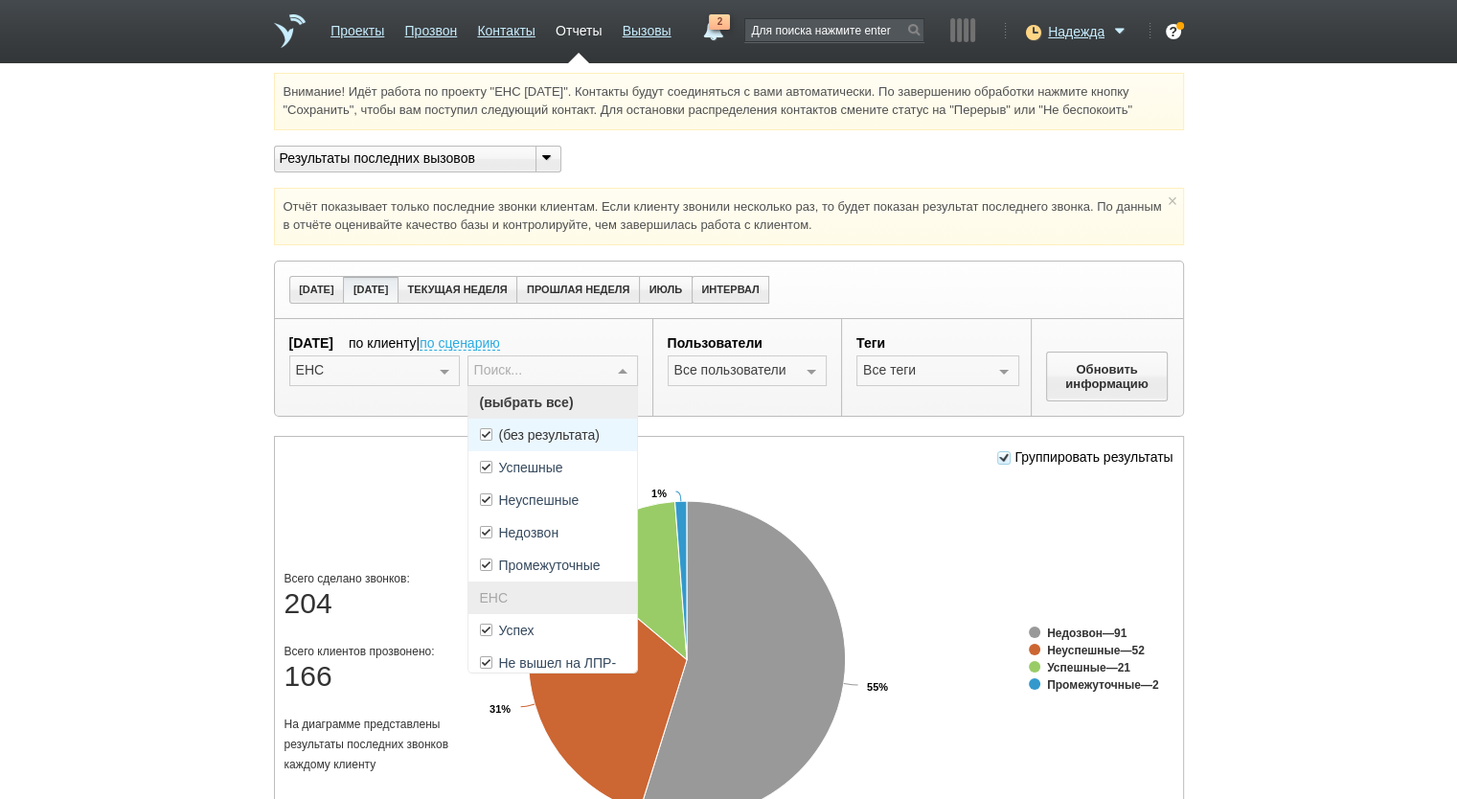
click at [590, 433] on span "(без результата)" at bounding box center [549, 434] width 101 height 13
click at [590, 415] on span "(выбрать все)" at bounding box center [552, 402] width 169 height 33
click at [590, 412] on span "(выбрать все)" at bounding box center [552, 402] width 169 height 33
click at [581, 630] on span "Успех" at bounding box center [552, 630] width 169 height 33
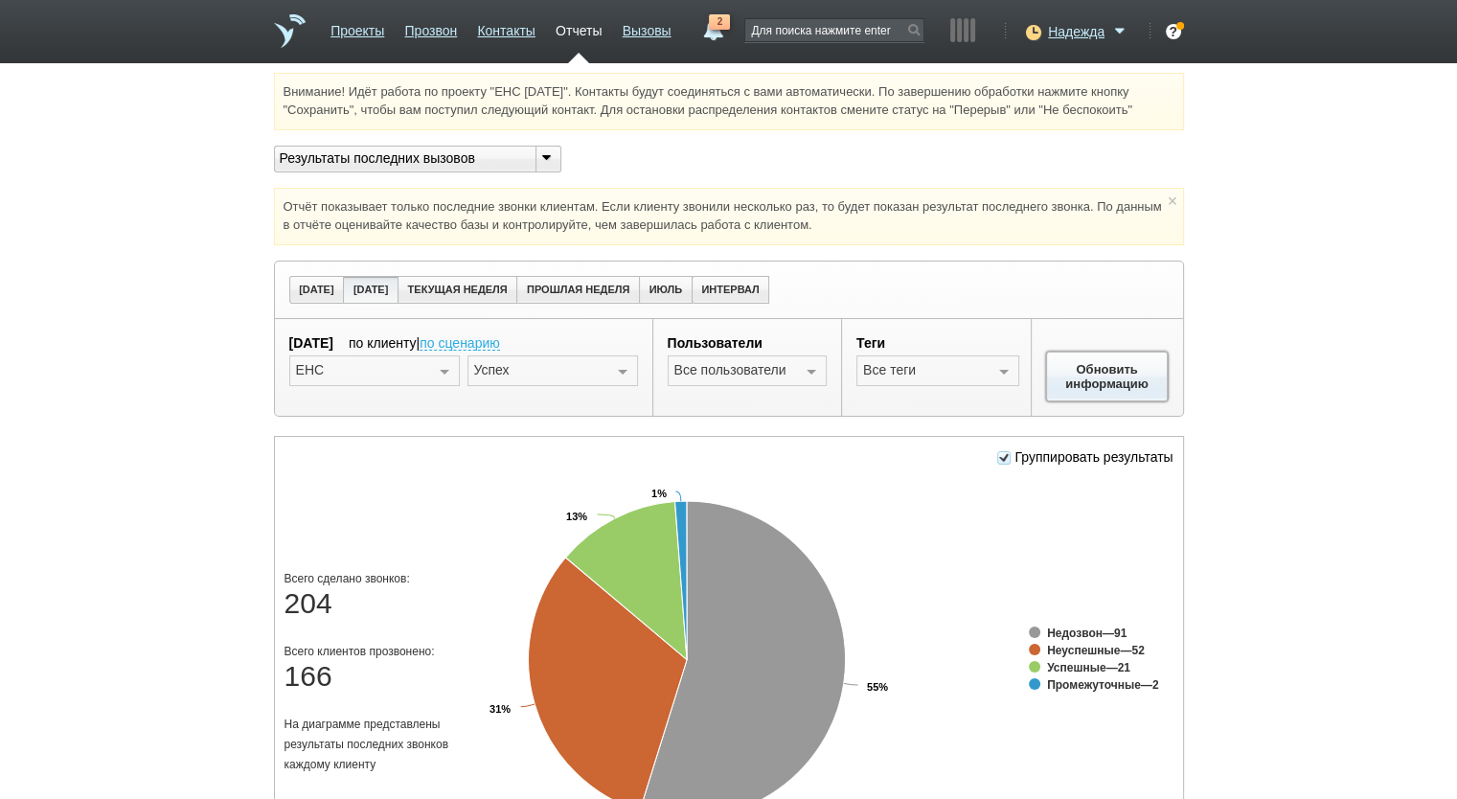
click at [1113, 359] on button "Обновить информацию" at bounding box center [1107, 377] width 123 height 50
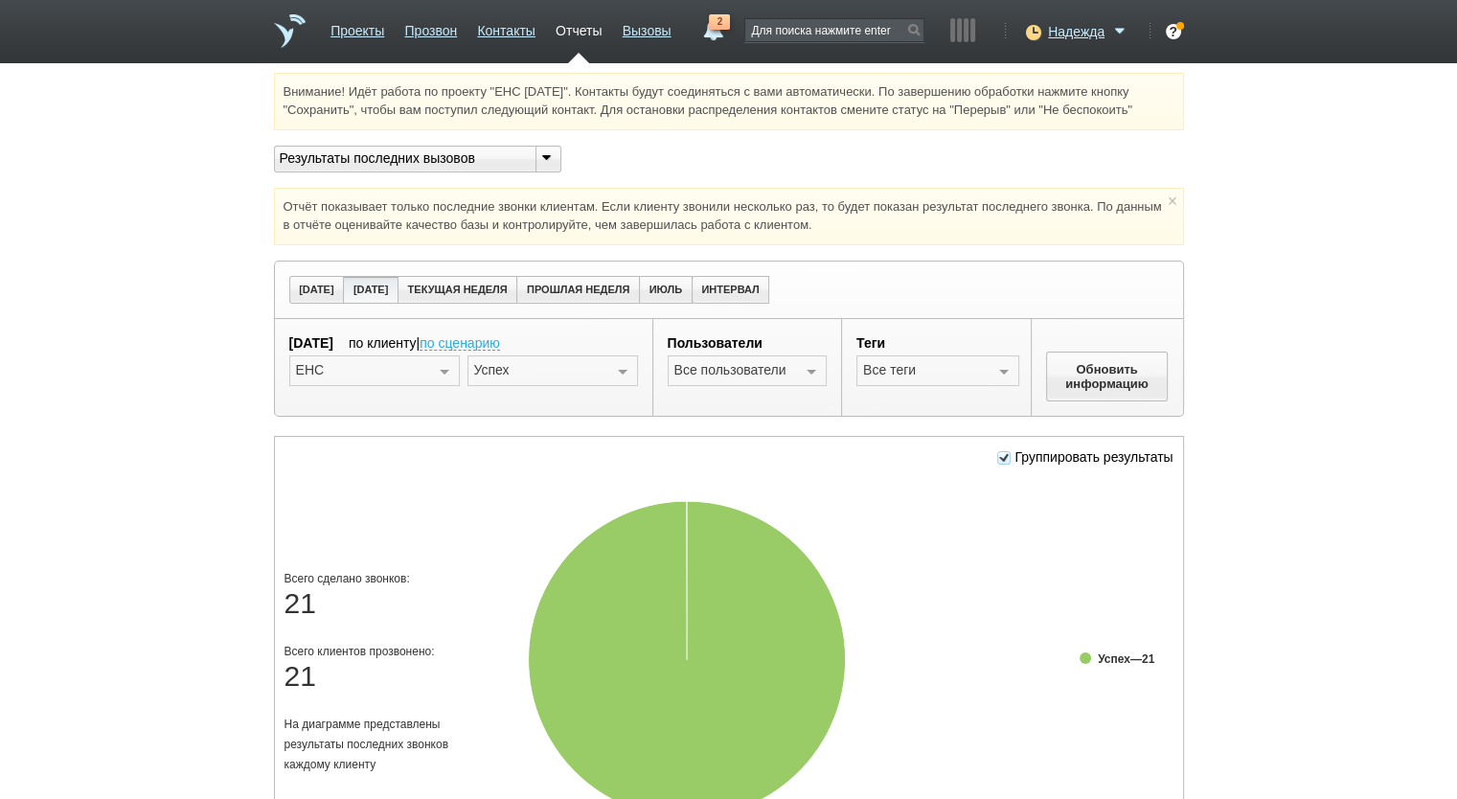
click at [464, 168] on div "Результаты последних вызовов" at bounding box center [397, 158] width 245 height 20
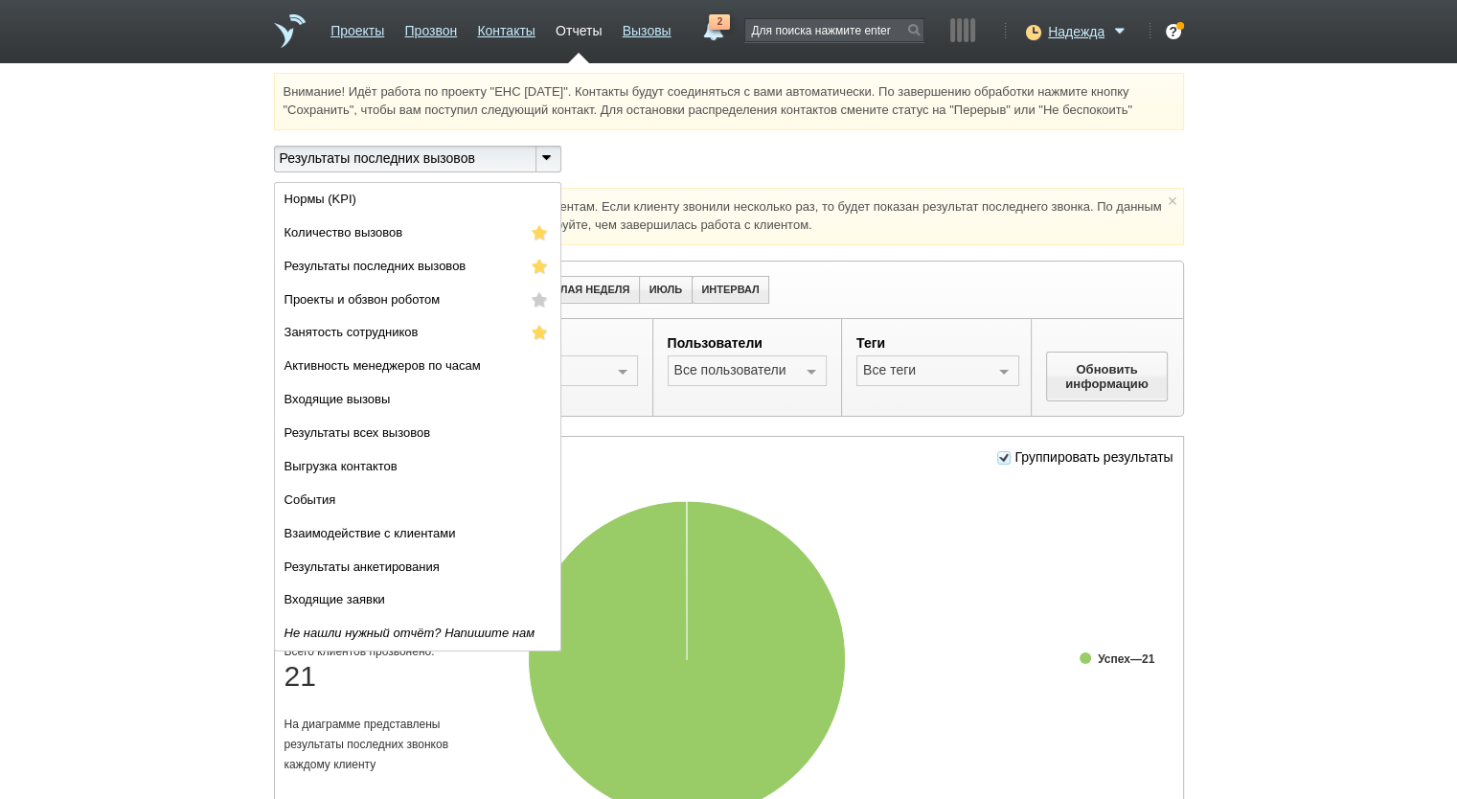
drag, startPoint x: 594, startPoint y: 214, endPoint x: 516, endPoint y: 285, distance: 105.1
click at [594, 213] on div "Отчёт показывает только последние звонки клиентам. Если клиенту звонили несколь…" at bounding box center [729, 216] width 910 height 57
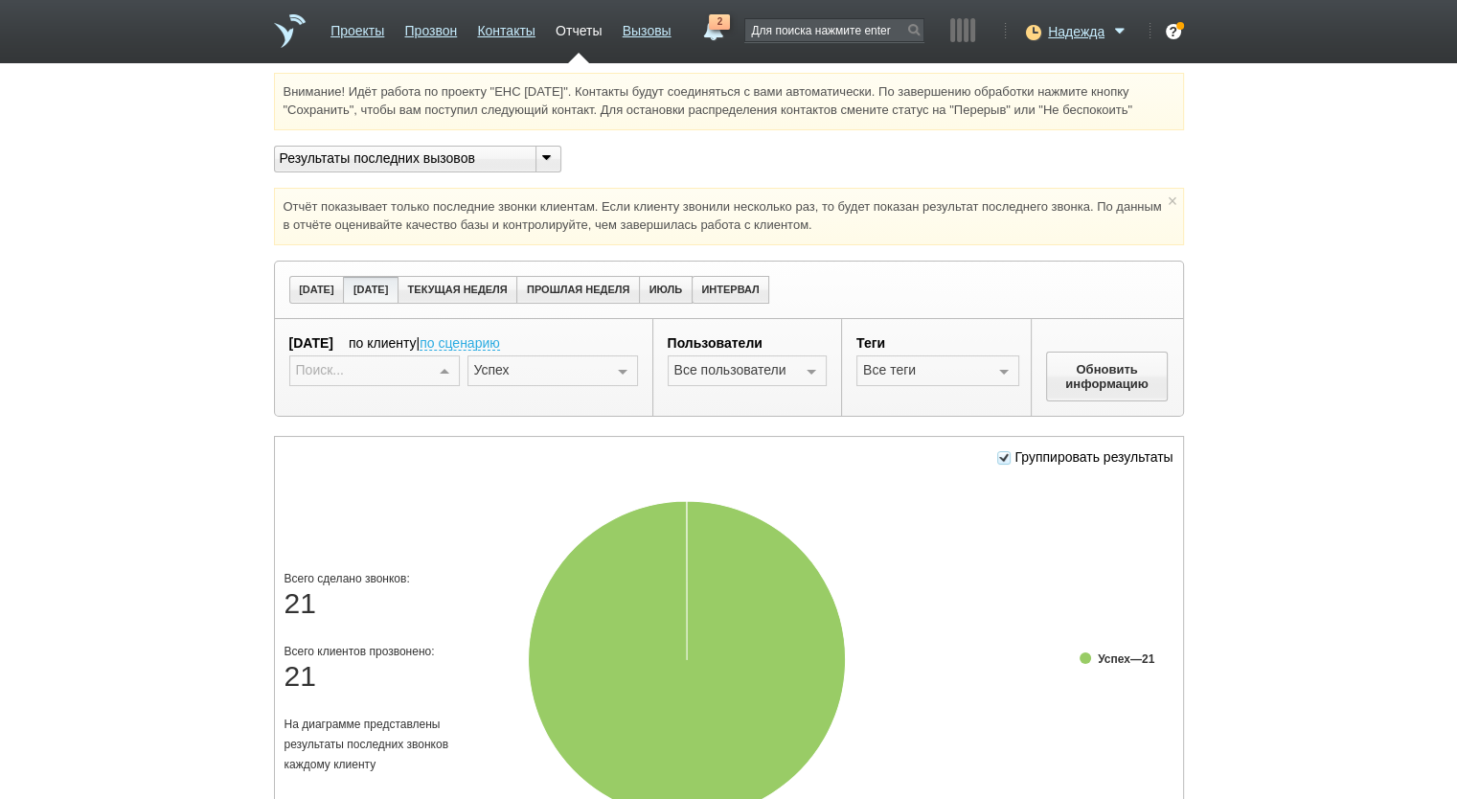
click at [452, 364] on div at bounding box center [444, 371] width 29 height 31
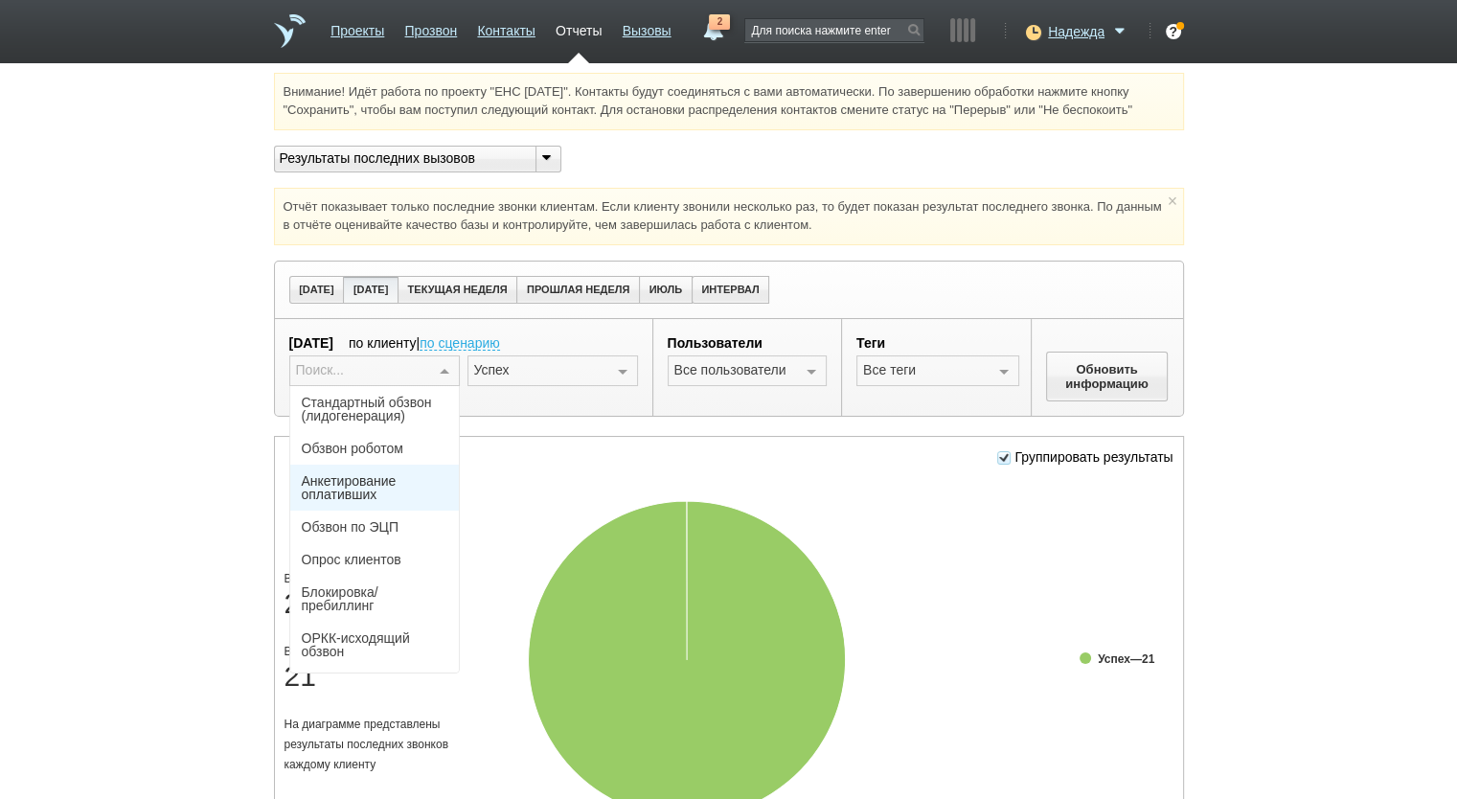
scroll to position [126, 0]
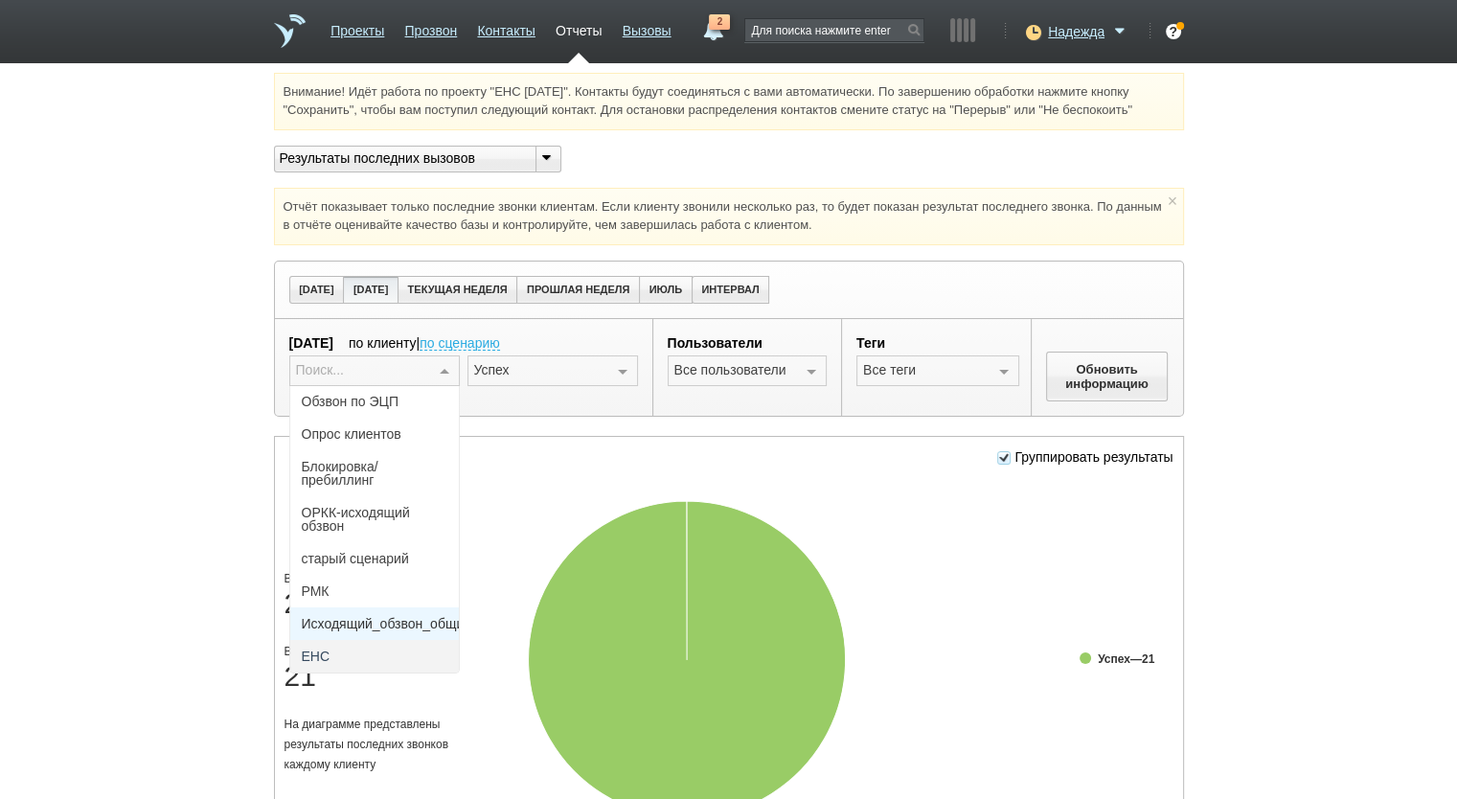
click at [369, 622] on span "Исходящий_обзвон_общий" at bounding box center [387, 623] width 171 height 13
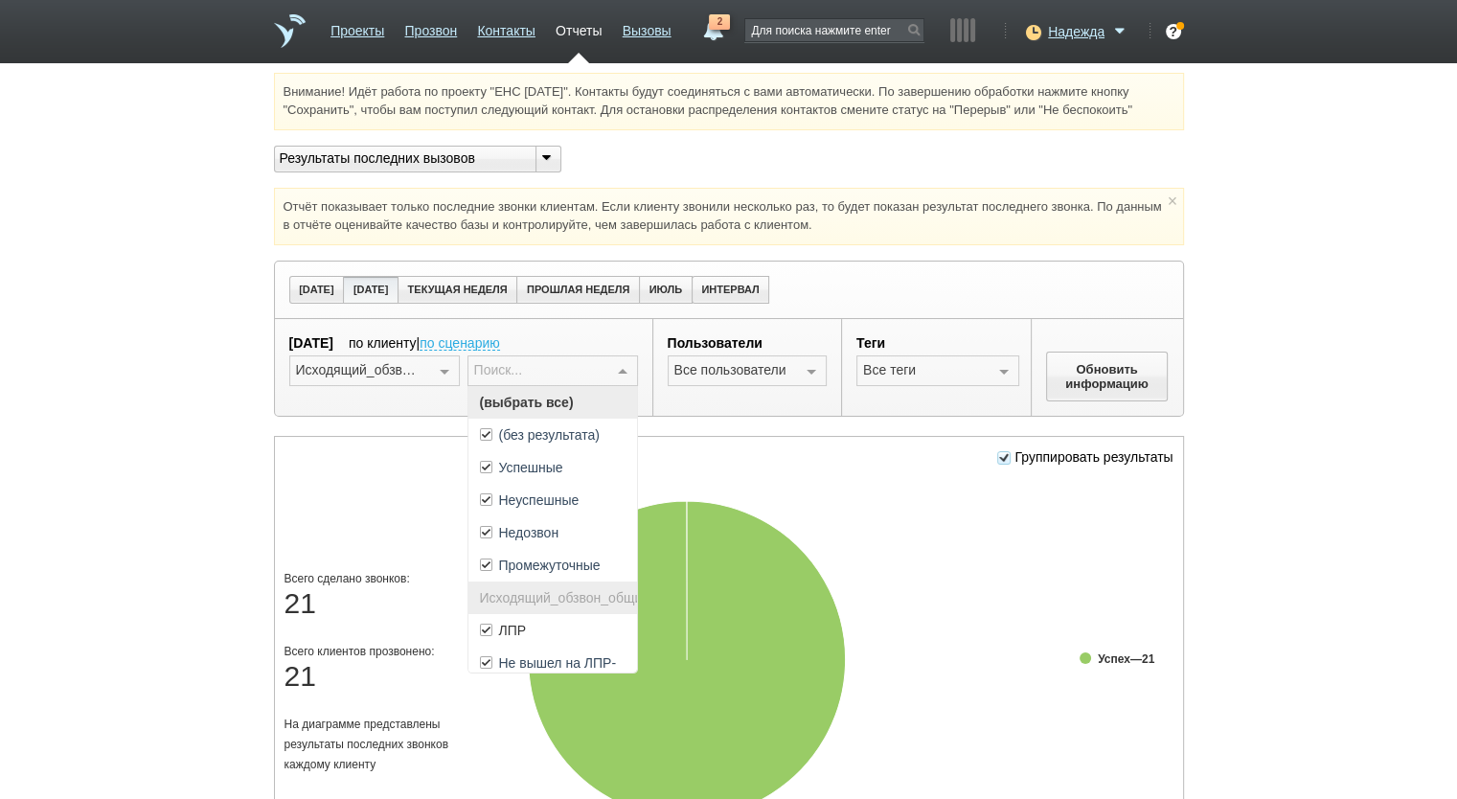
click at [617, 376] on div at bounding box center [622, 371] width 29 height 31
click at [602, 400] on span "(выбрать все)" at bounding box center [552, 402] width 169 height 33
click at [544, 637] on span "ЛПР" at bounding box center [552, 630] width 169 height 33
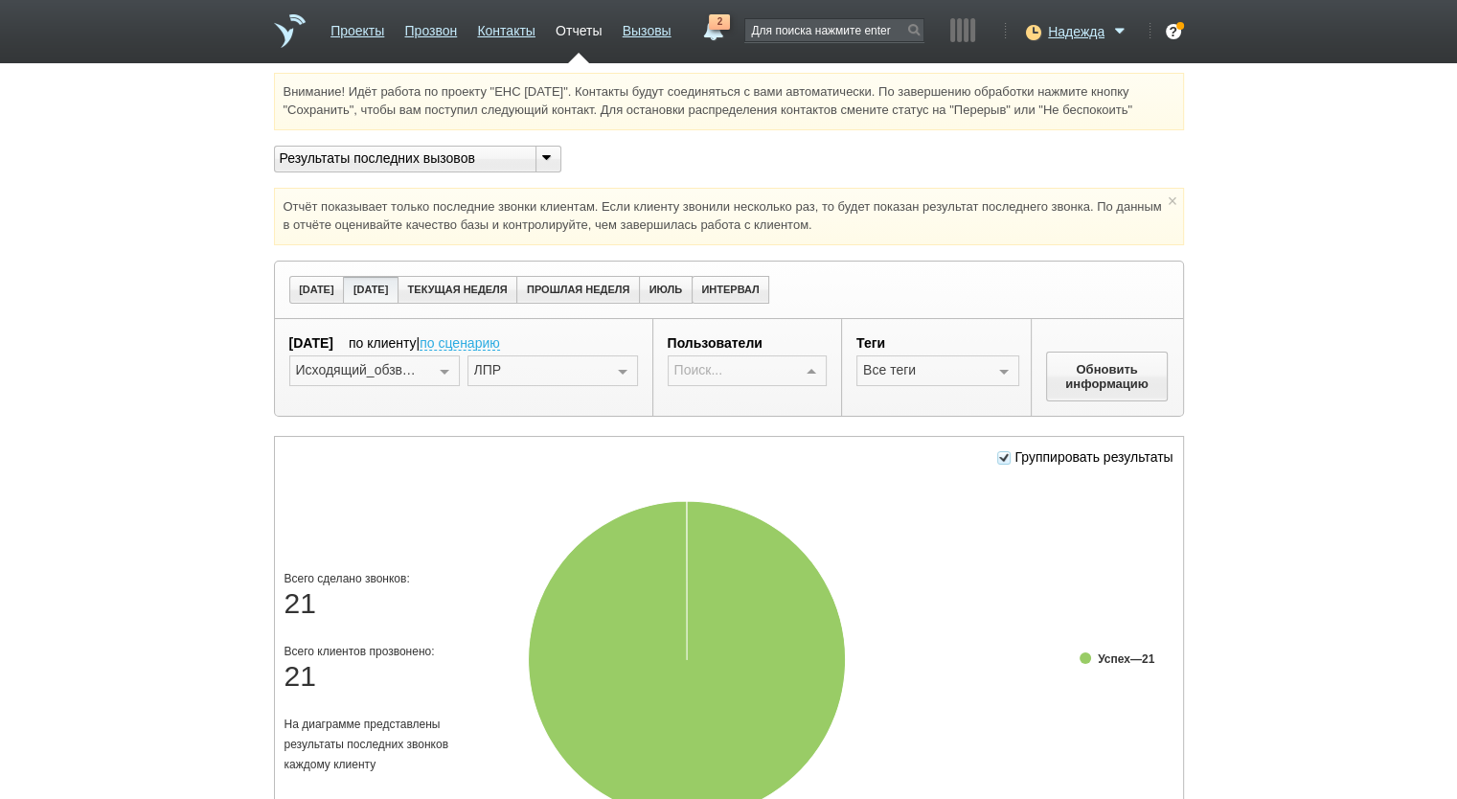
click at [813, 366] on div at bounding box center [811, 371] width 29 height 31
click at [794, 388] on span "(выбрать все)" at bounding box center [748, 402] width 158 height 33
click at [820, 466] on div at bounding box center [812, 481] width 27 height 33
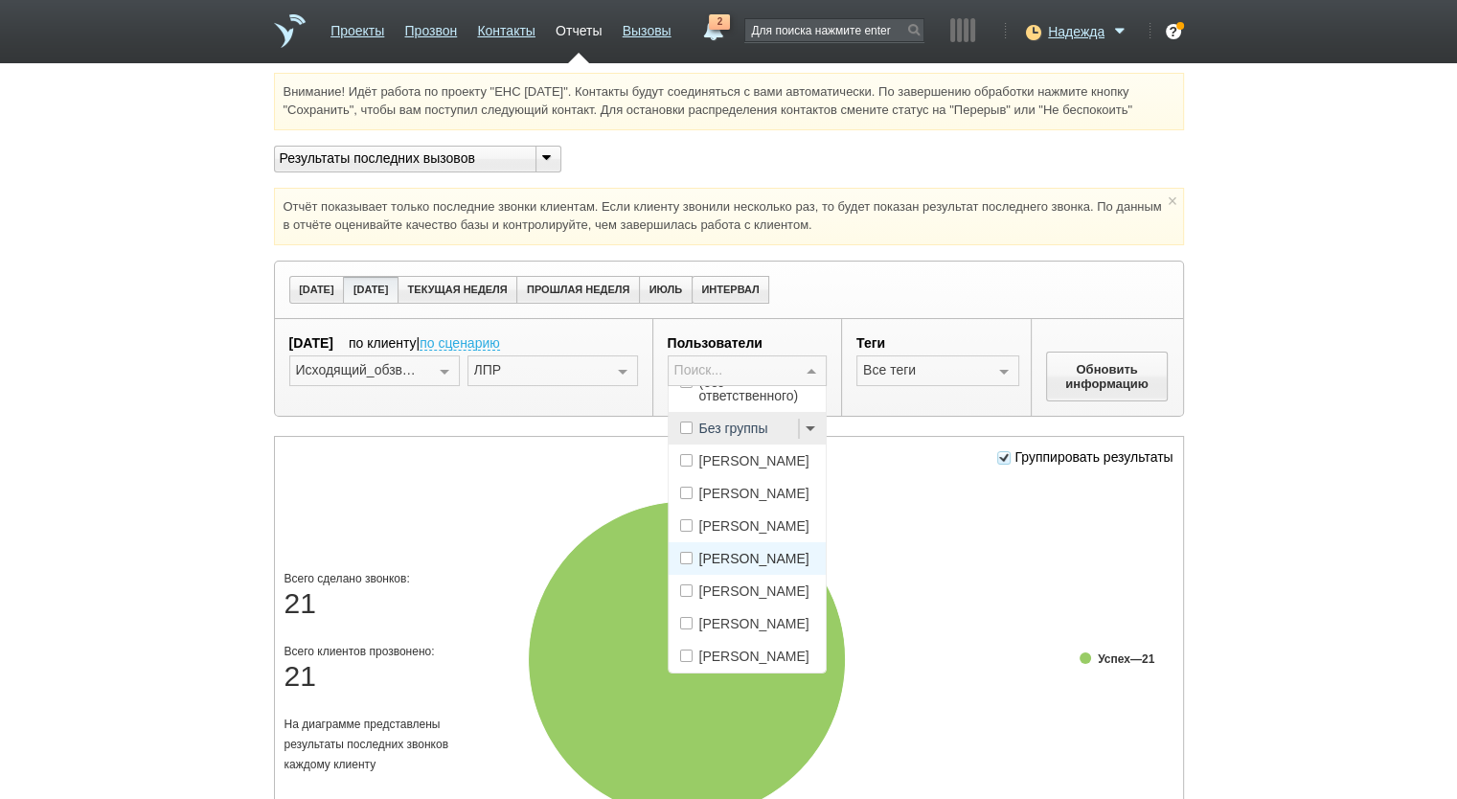
scroll to position [0, 0]
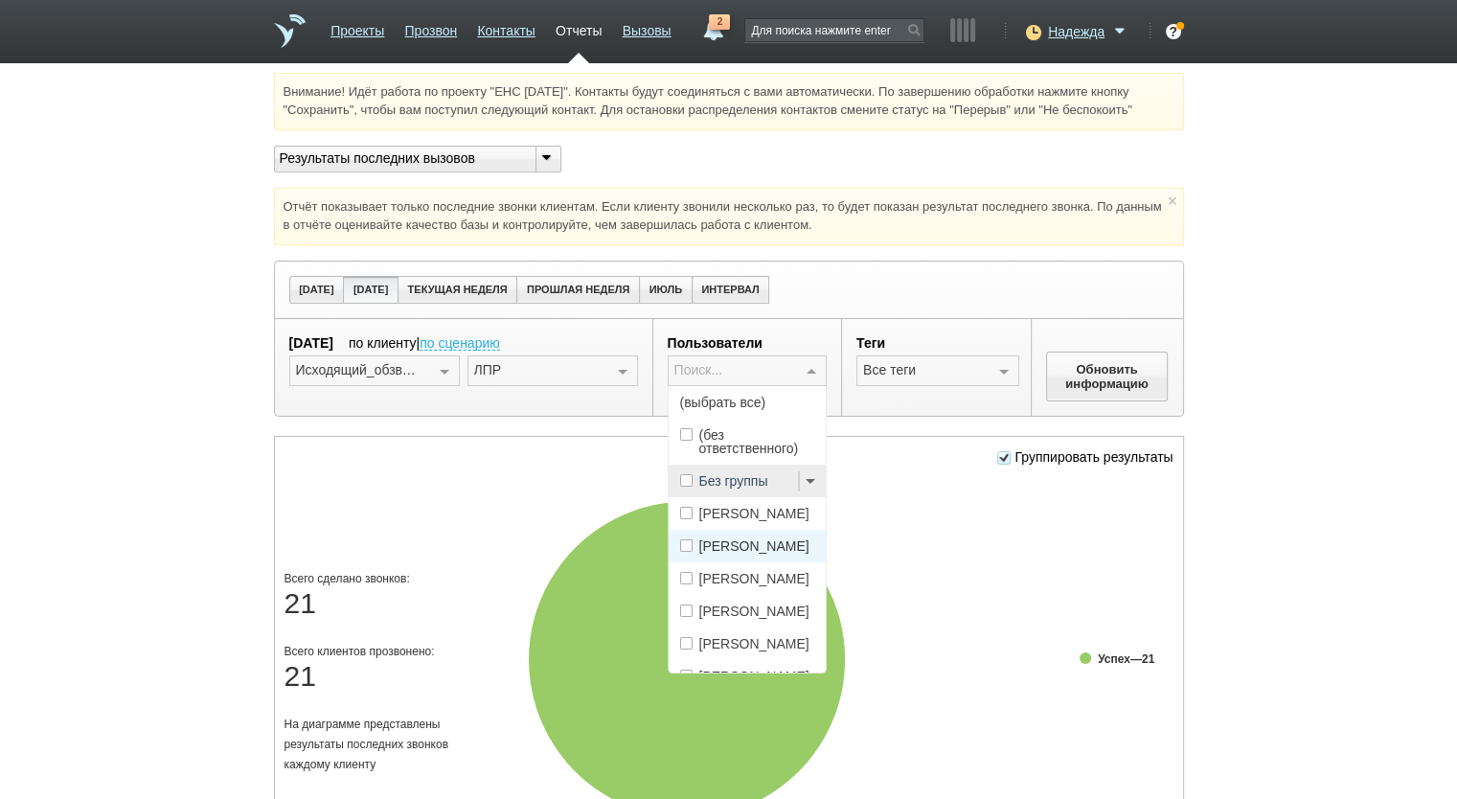
click at [768, 545] on span "[PERSON_NAME]" at bounding box center [754, 545] width 110 height 13
click at [1093, 374] on button "Обновить информацию" at bounding box center [1107, 377] width 123 height 50
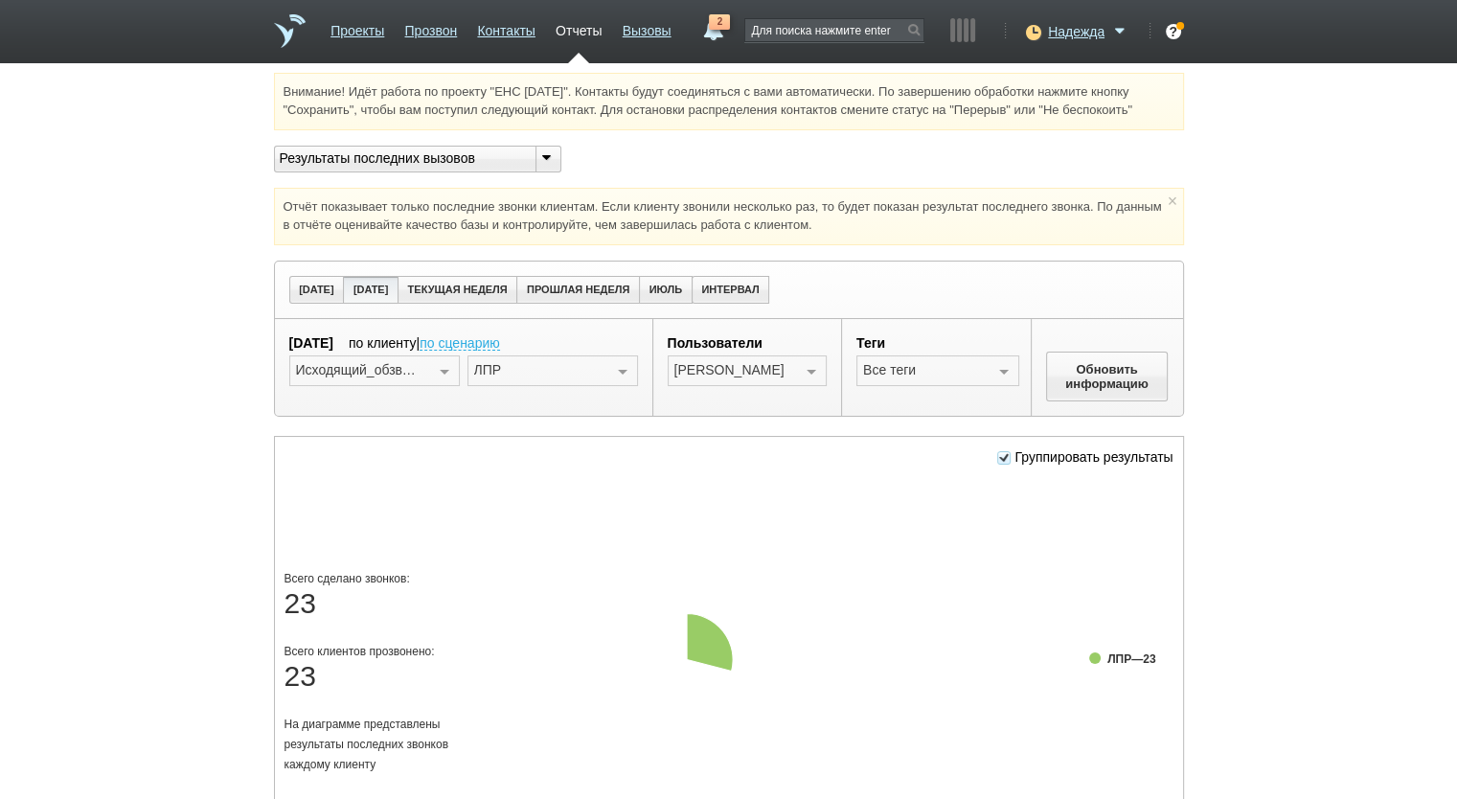
click at [815, 375] on div at bounding box center [811, 371] width 29 height 31
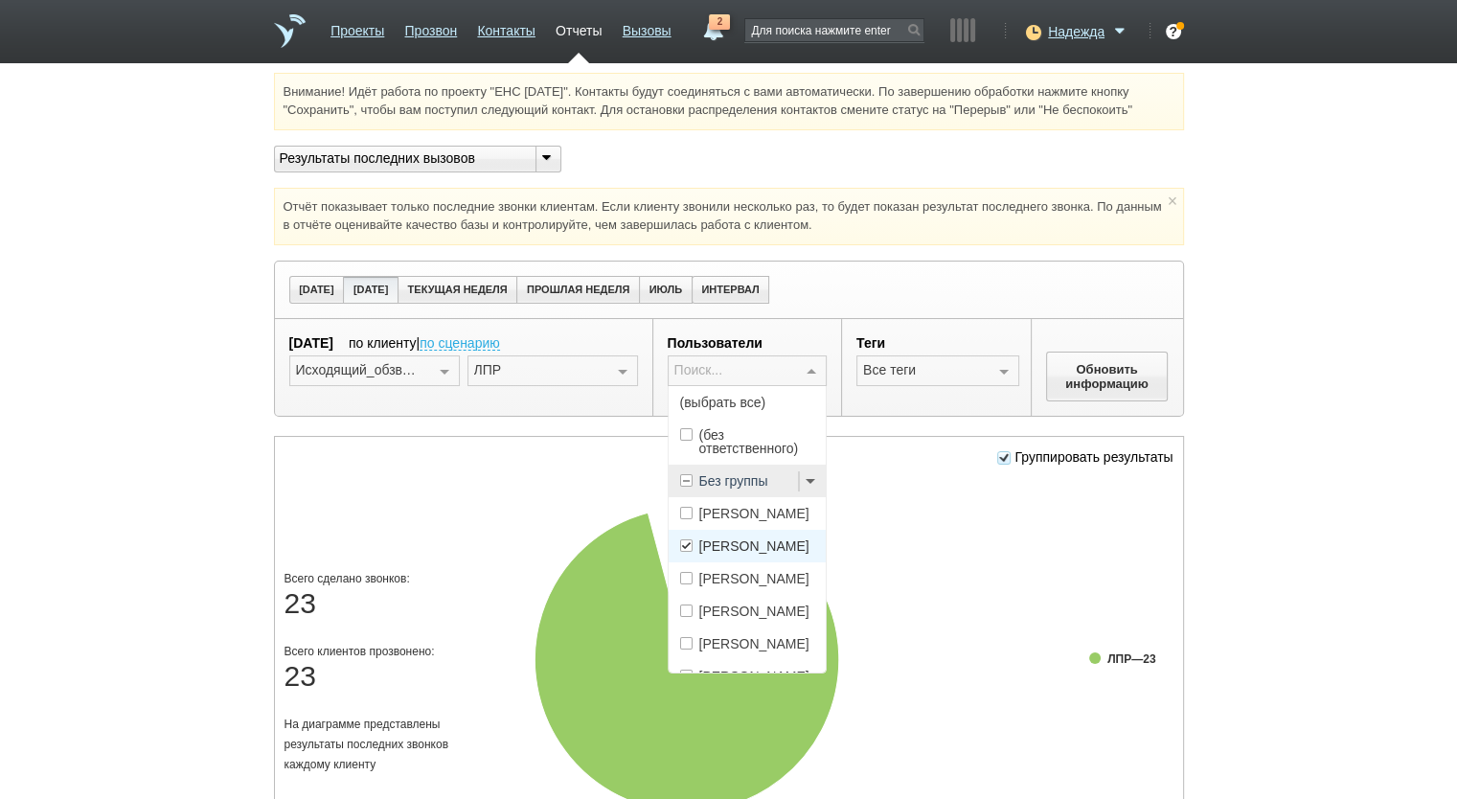
scroll to position [160, 0]
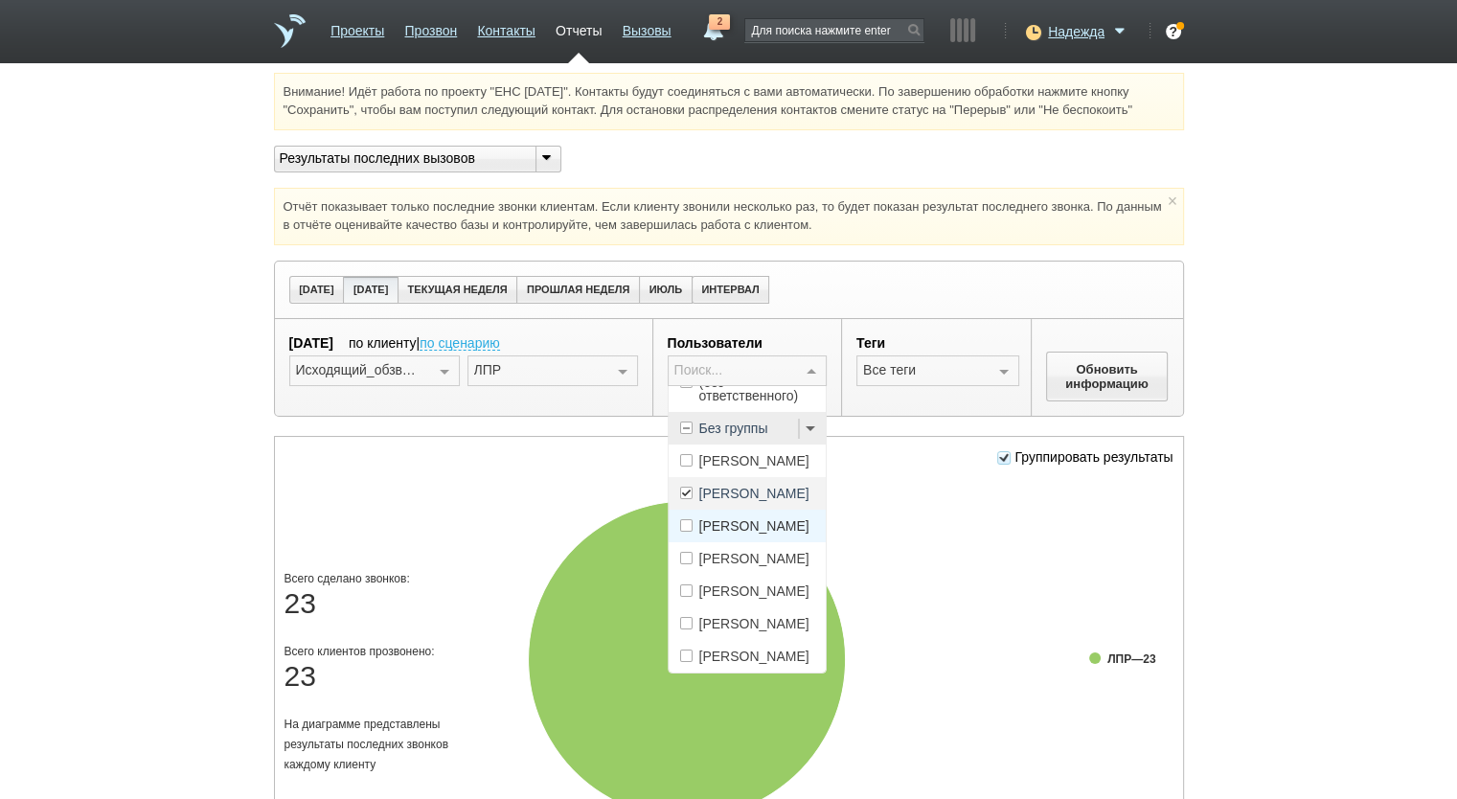
click at [763, 487] on span "[PERSON_NAME]" at bounding box center [754, 493] width 110 height 13
click at [759, 552] on span "[PERSON_NAME]" at bounding box center [754, 558] width 110 height 13
click at [1046, 372] on button "Обновить информацию" at bounding box center [1107, 377] width 123 height 50
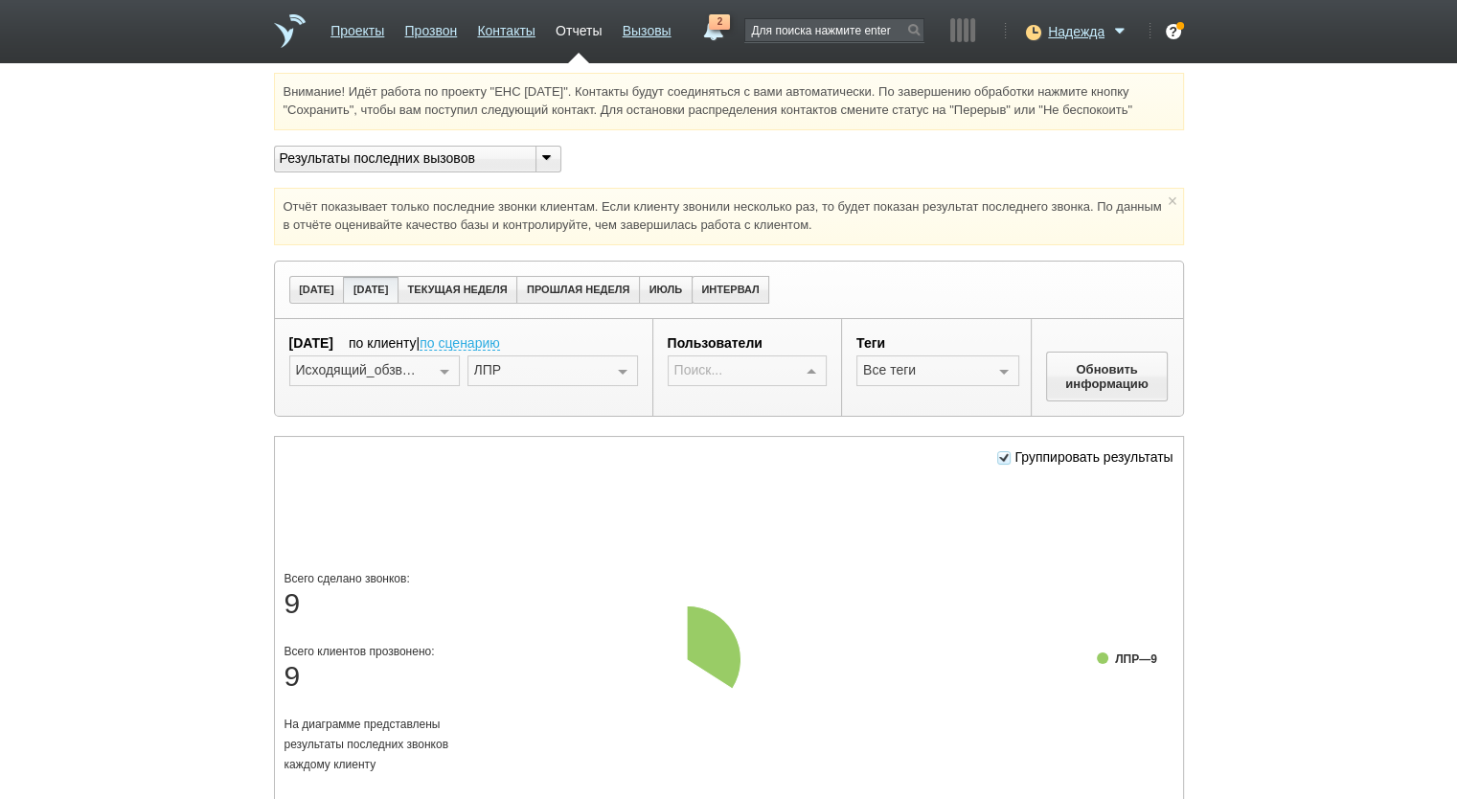
click at [821, 368] on div at bounding box center [811, 371] width 29 height 31
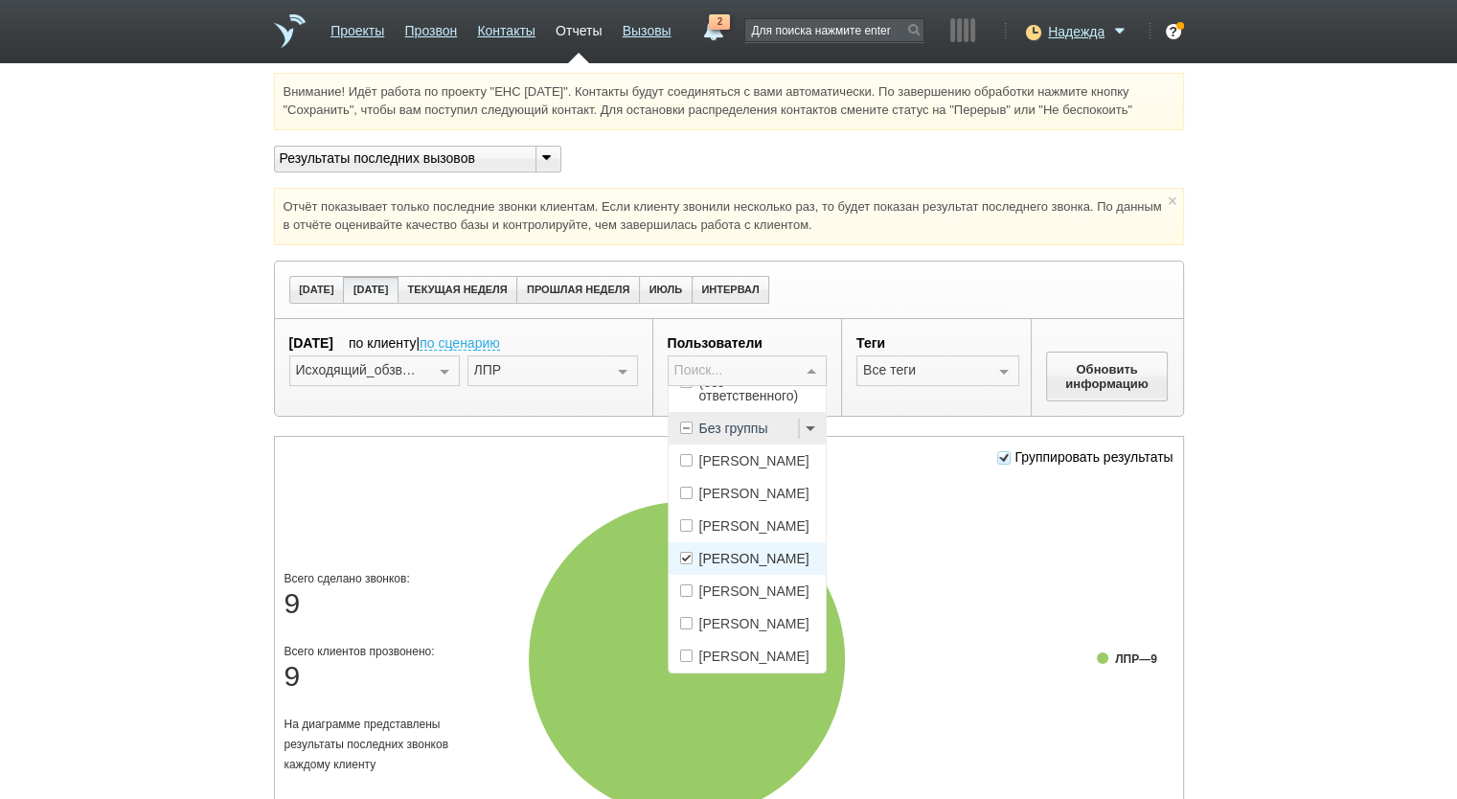
click at [757, 552] on span "[PERSON_NAME]" at bounding box center [754, 558] width 110 height 13
click at [755, 617] on span "[PERSON_NAME]" at bounding box center [754, 623] width 110 height 13
click at [1073, 385] on button "Обновить информацию" at bounding box center [1107, 377] width 123 height 50
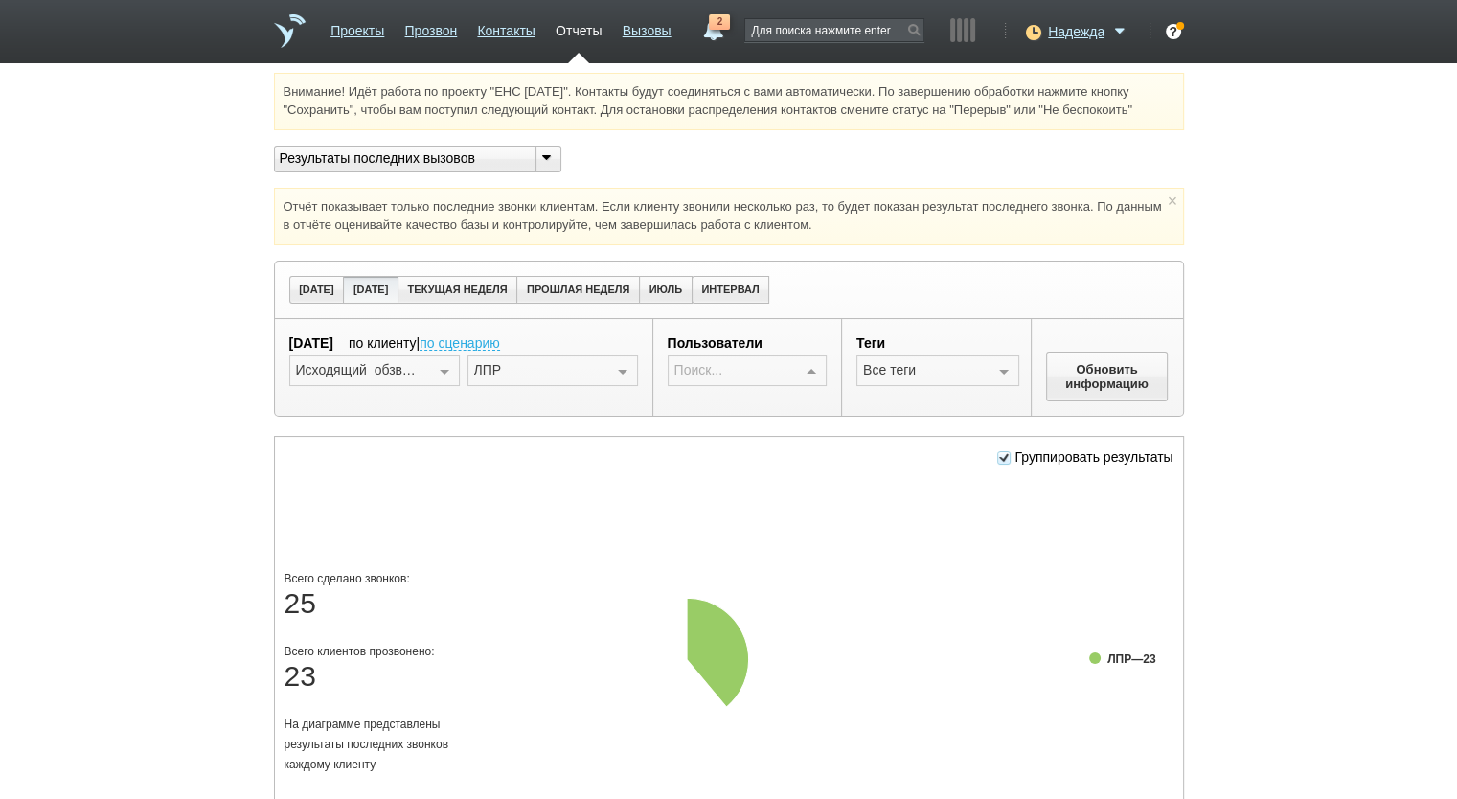
click at [808, 365] on div at bounding box center [811, 371] width 29 height 31
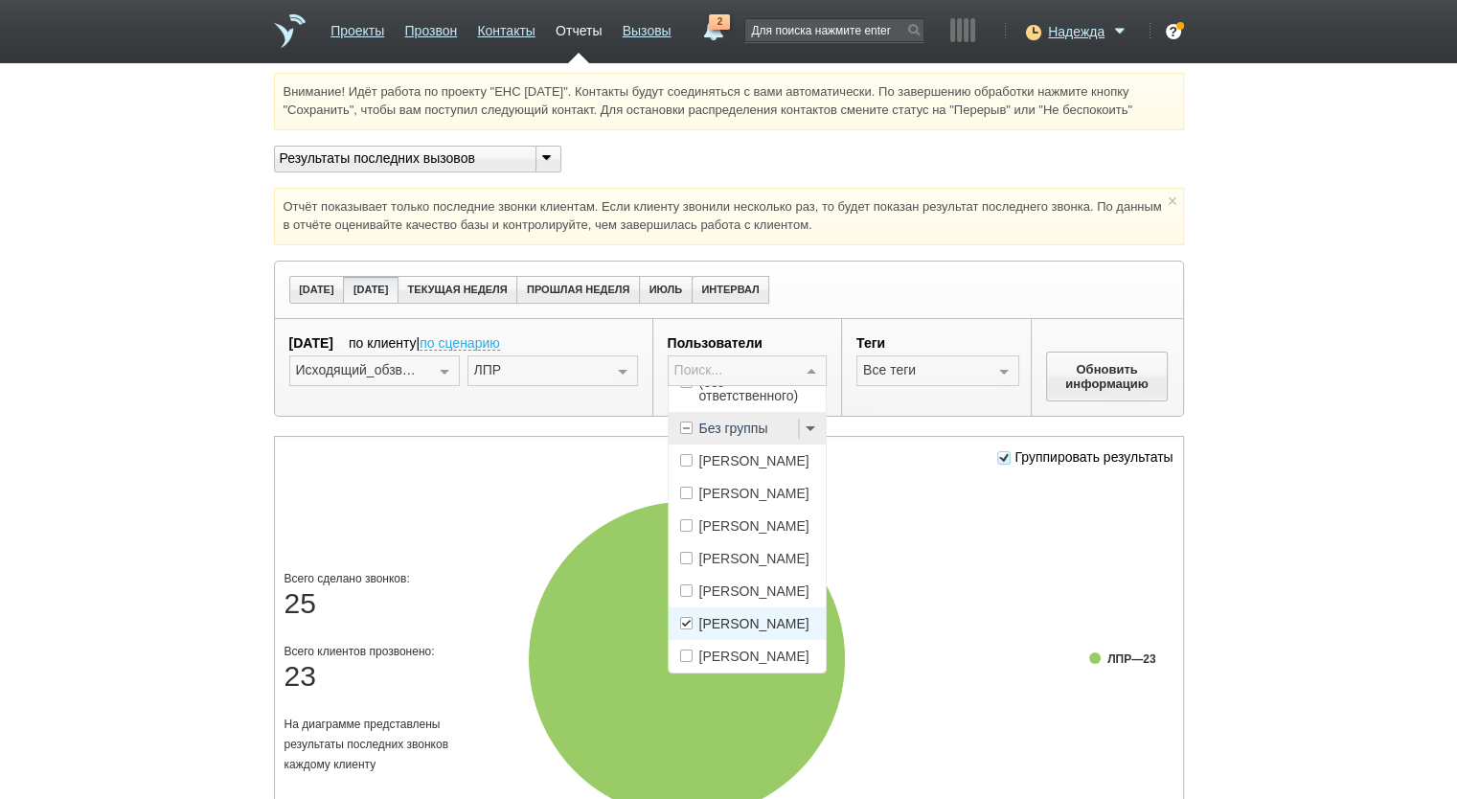
click at [774, 617] on span "[PERSON_NAME]" at bounding box center [754, 623] width 110 height 13
click at [777, 650] on span "[PERSON_NAME]" at bounding box center [754, 656] width 110 height 13
click at [1093, 377] on button "Обновить информацию" at bounding box center [1107, 377] width 123 height 50
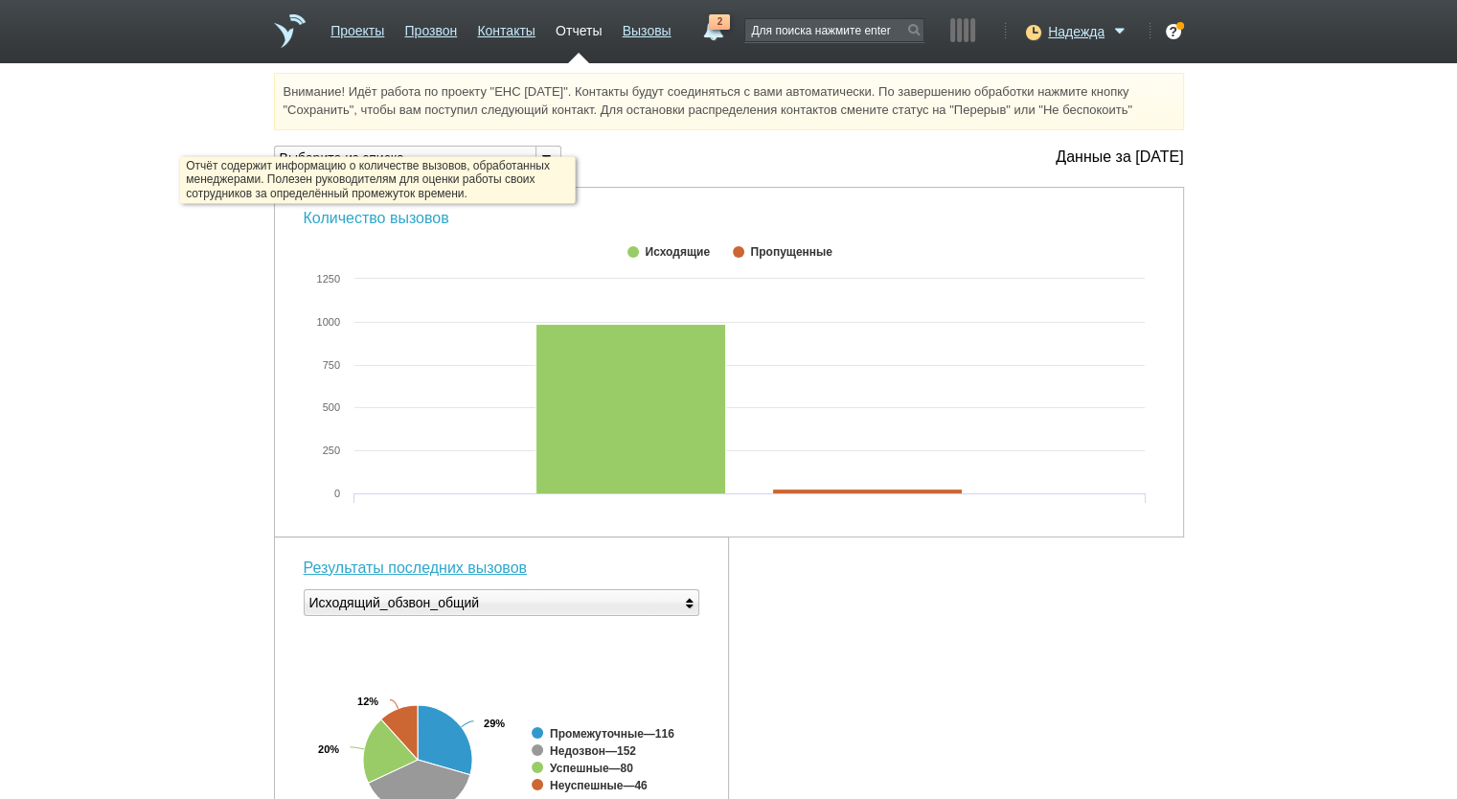
click at [426, 214] on link "Количество вызовов" at bounding box center [377, 218] width 146 height 16
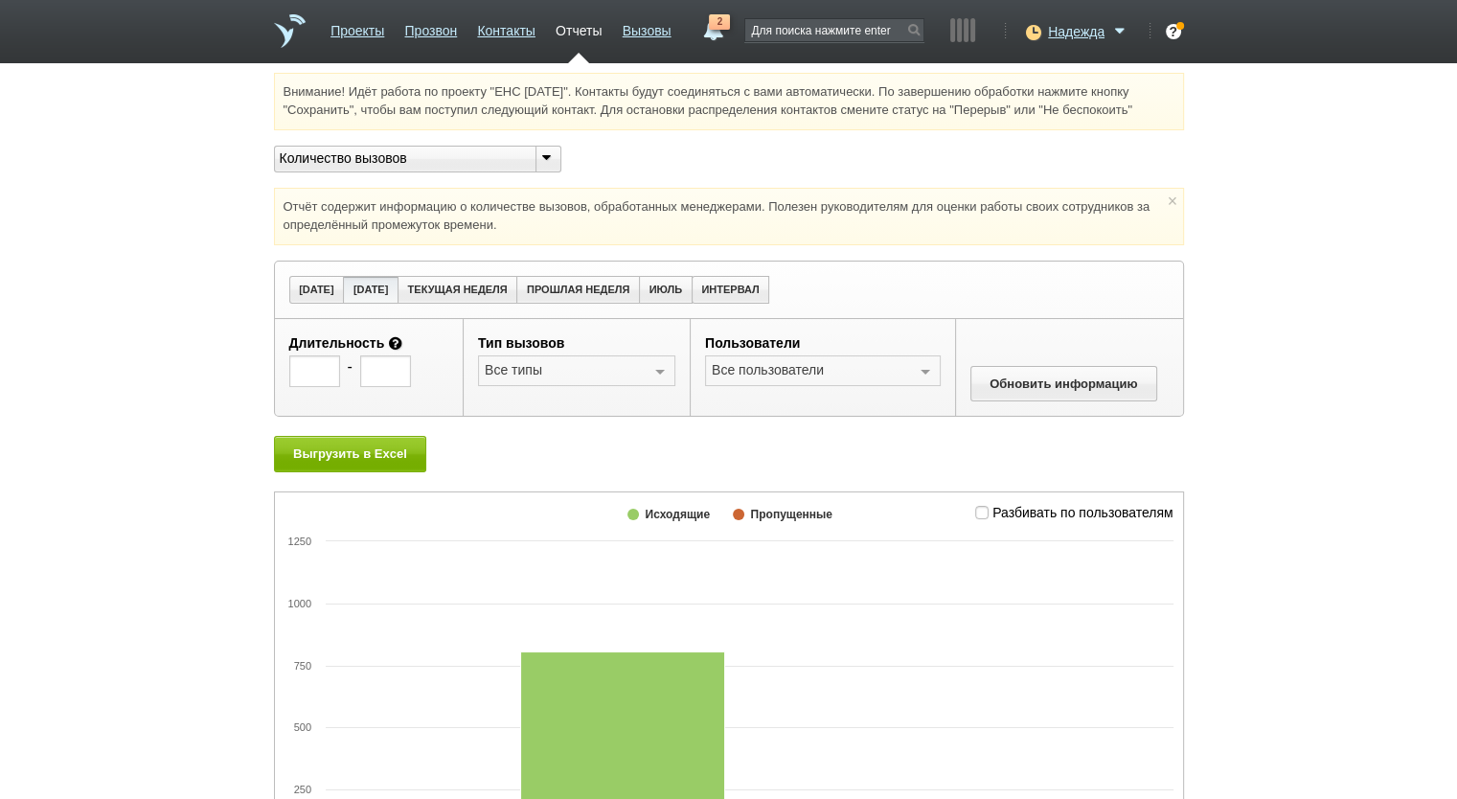
click at [1015, 512] on span "Разбивать по пользователям" at bounding box center [1083, 511] width 181 height 15
click at [988, 512] on input "Разбивать по пользователям" at bounding box center [981, 508] width 12 height 12
checkbox input "true"
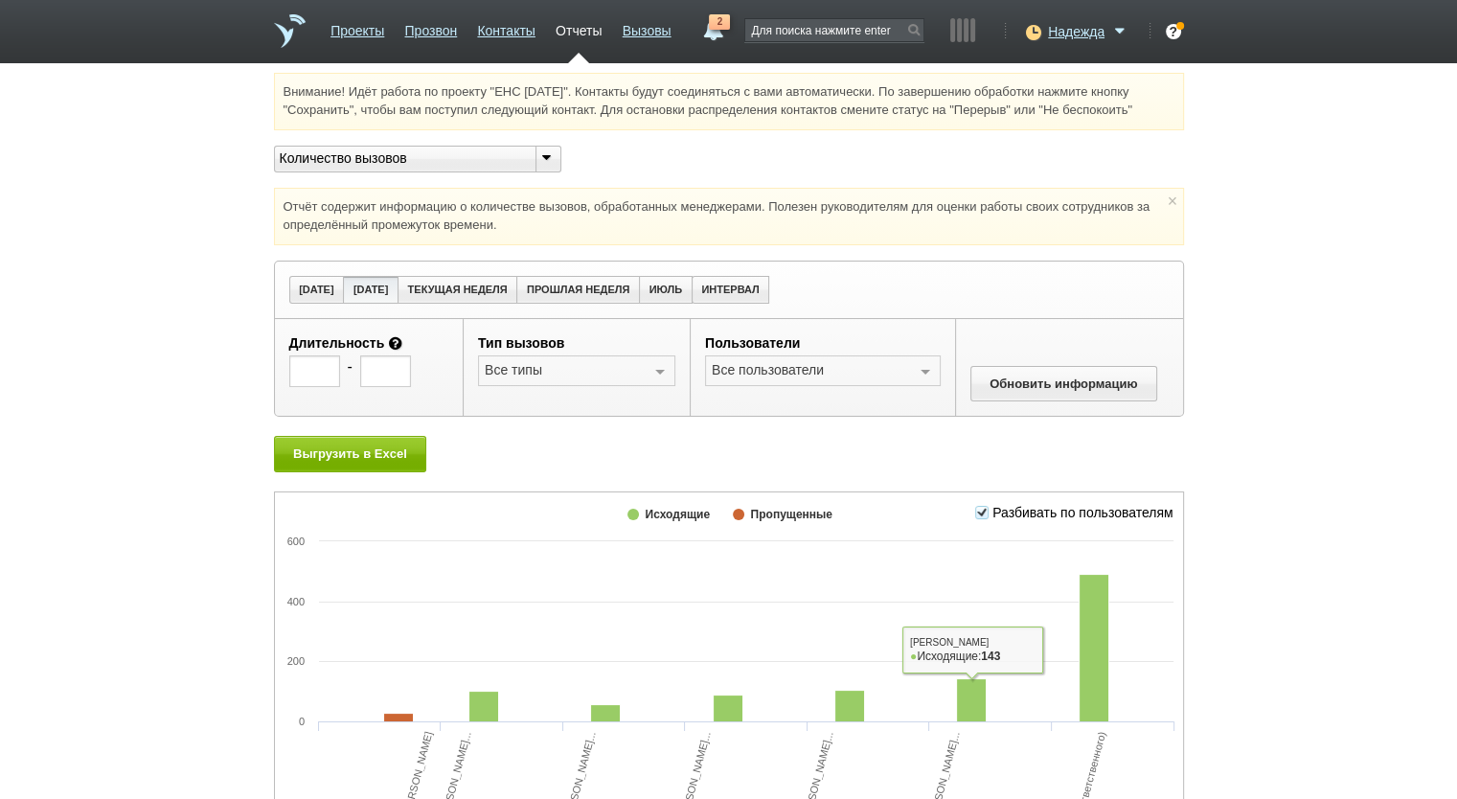
click at [420, 149] on div "Количество вызовов" at bounding box center [397, 158] width 245 height 20
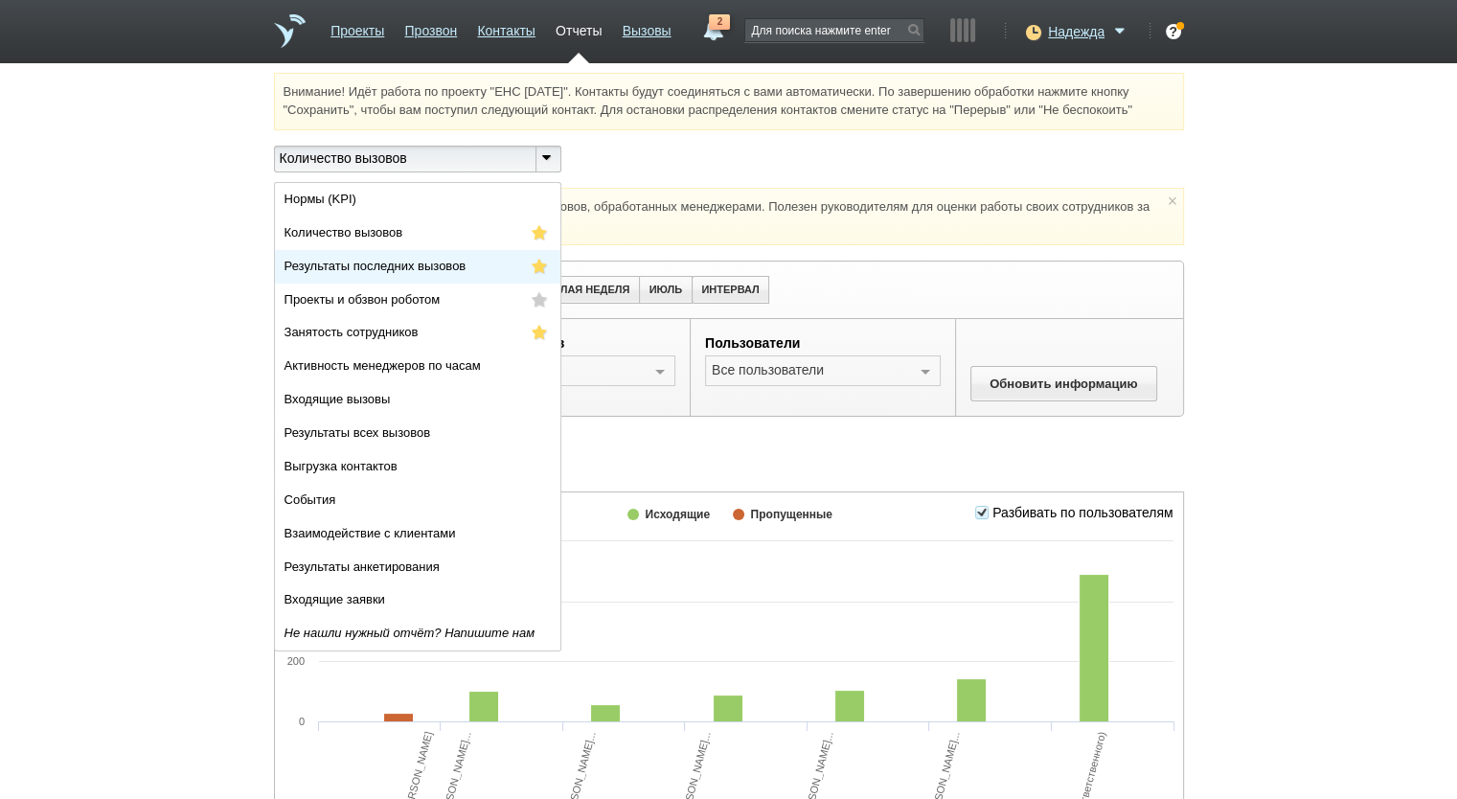
click at [430, 256] on li "Результаты последних вызовов" at bounding box center [417, 267] width 285 height 34
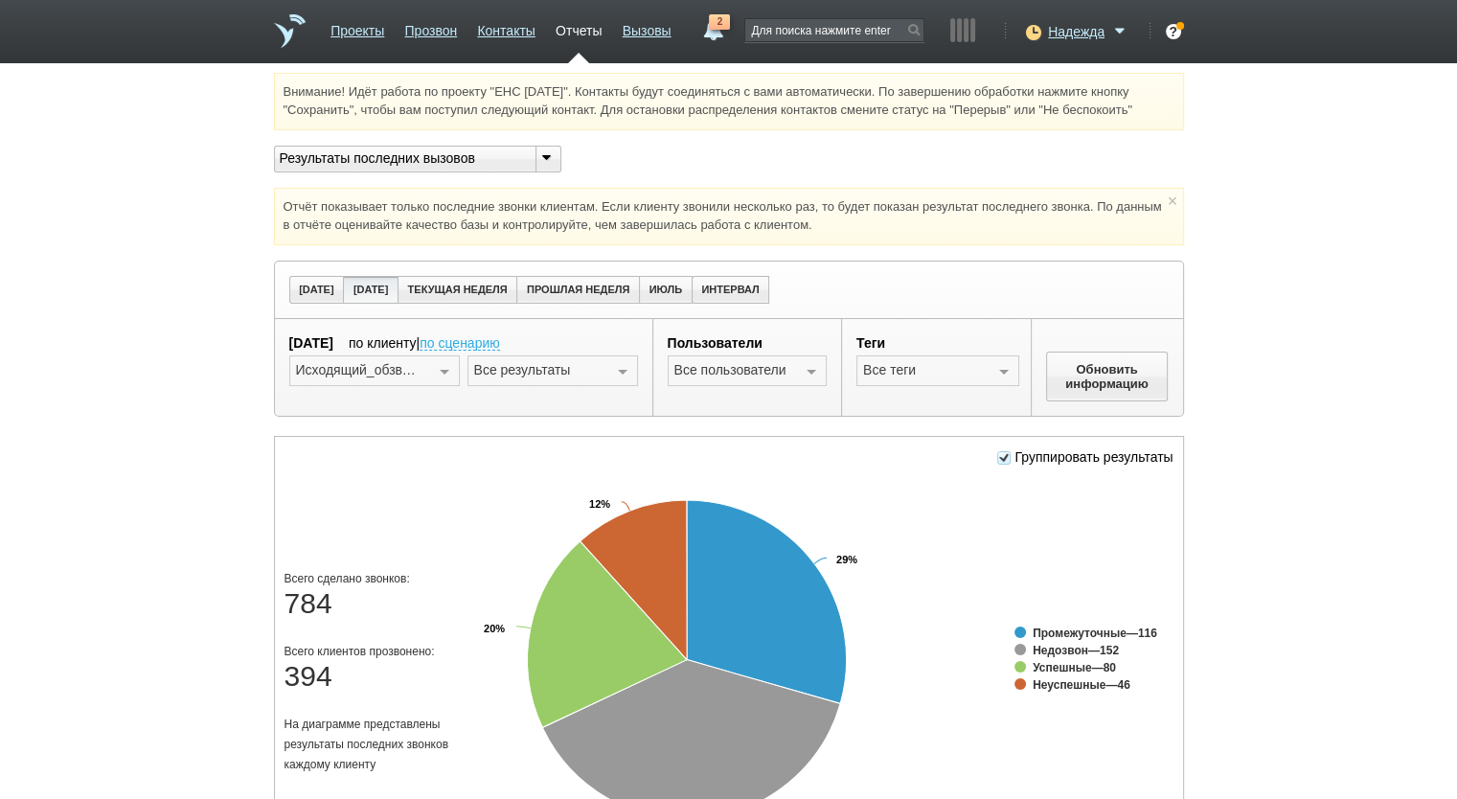
click at [444, 373] on div at bounding box center [444, 371] width 29 height 31
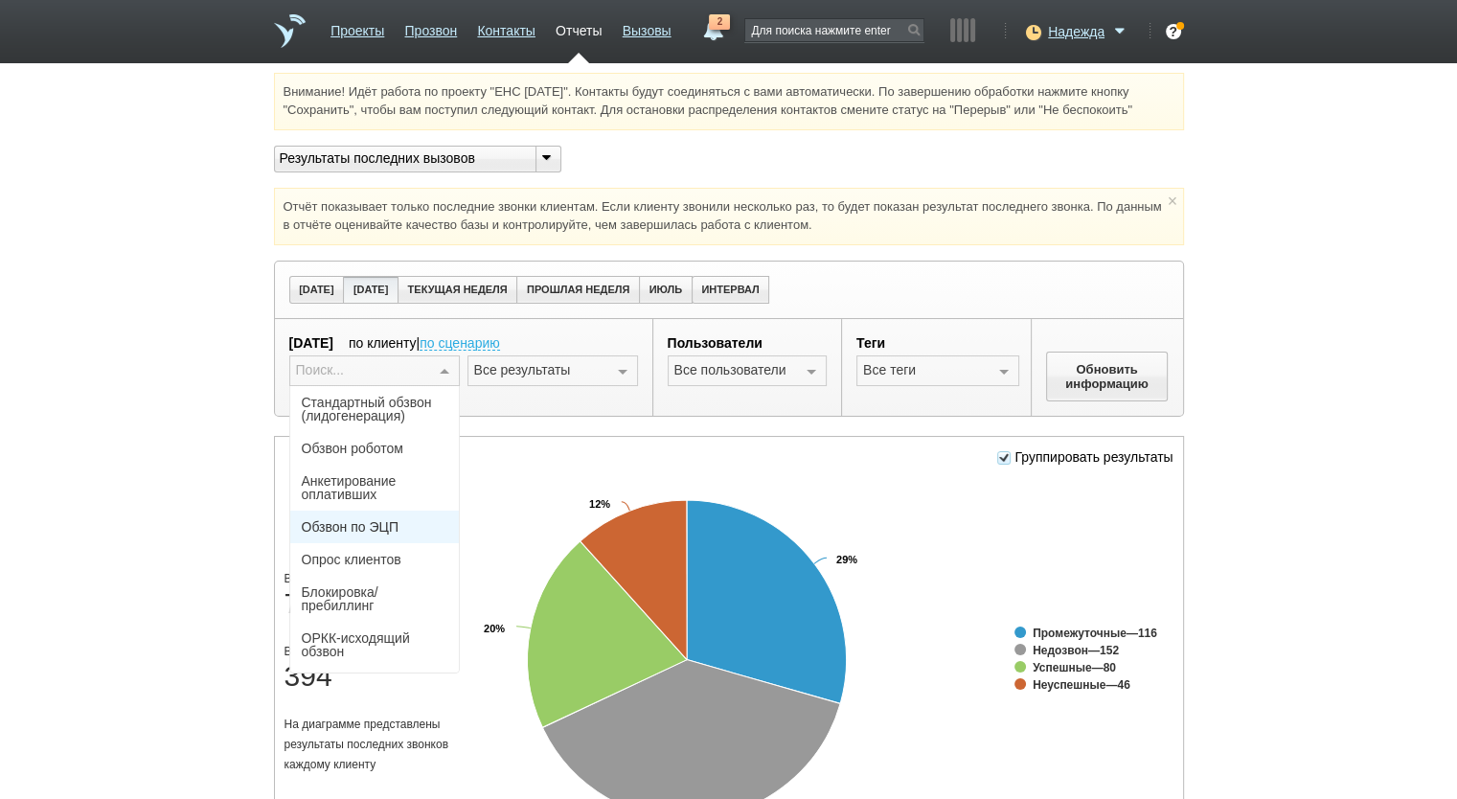
scroll to position [126, 0]
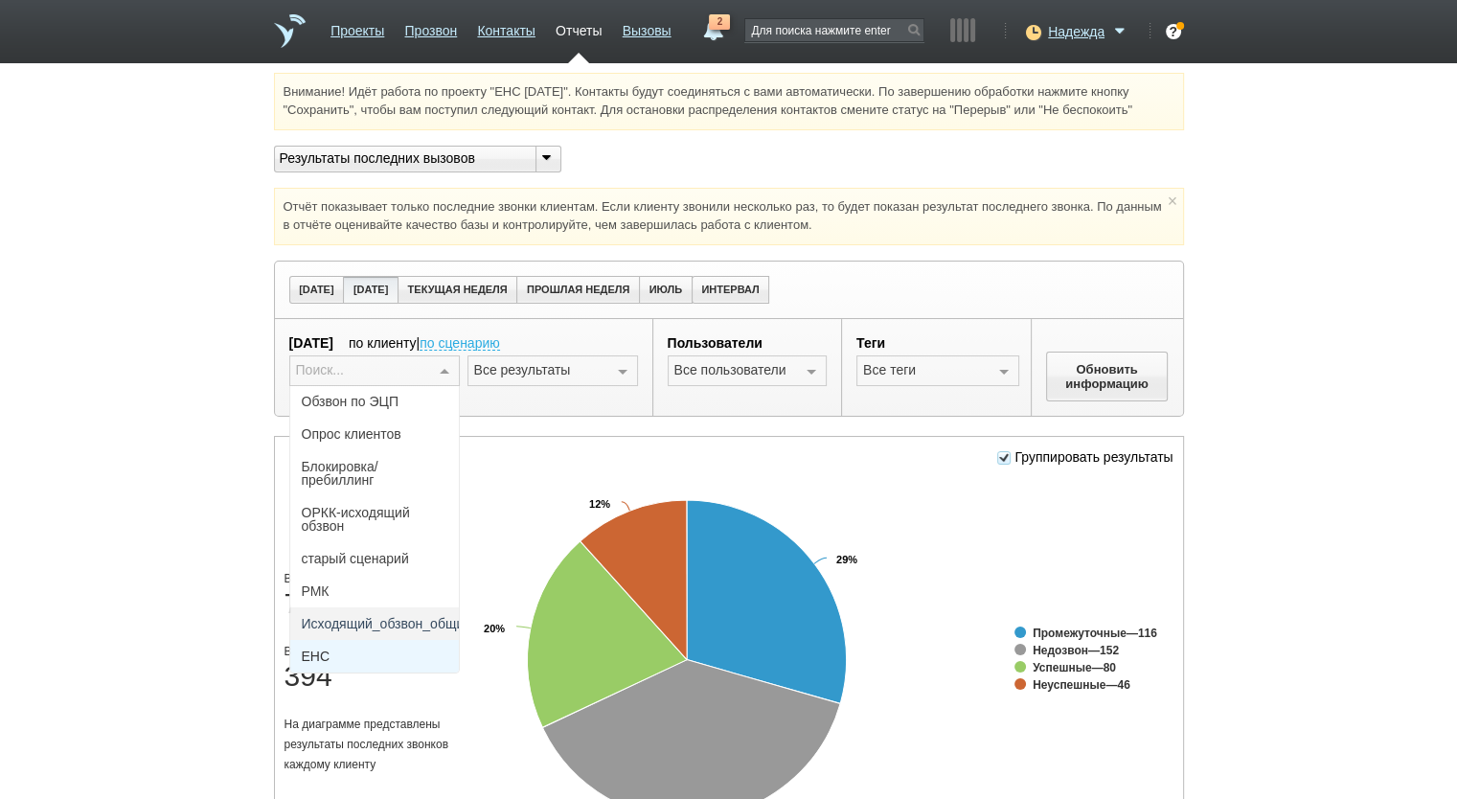
click at [372, 645] on span "ЕНС" at bounding box center [374, 656] width 169 height 33
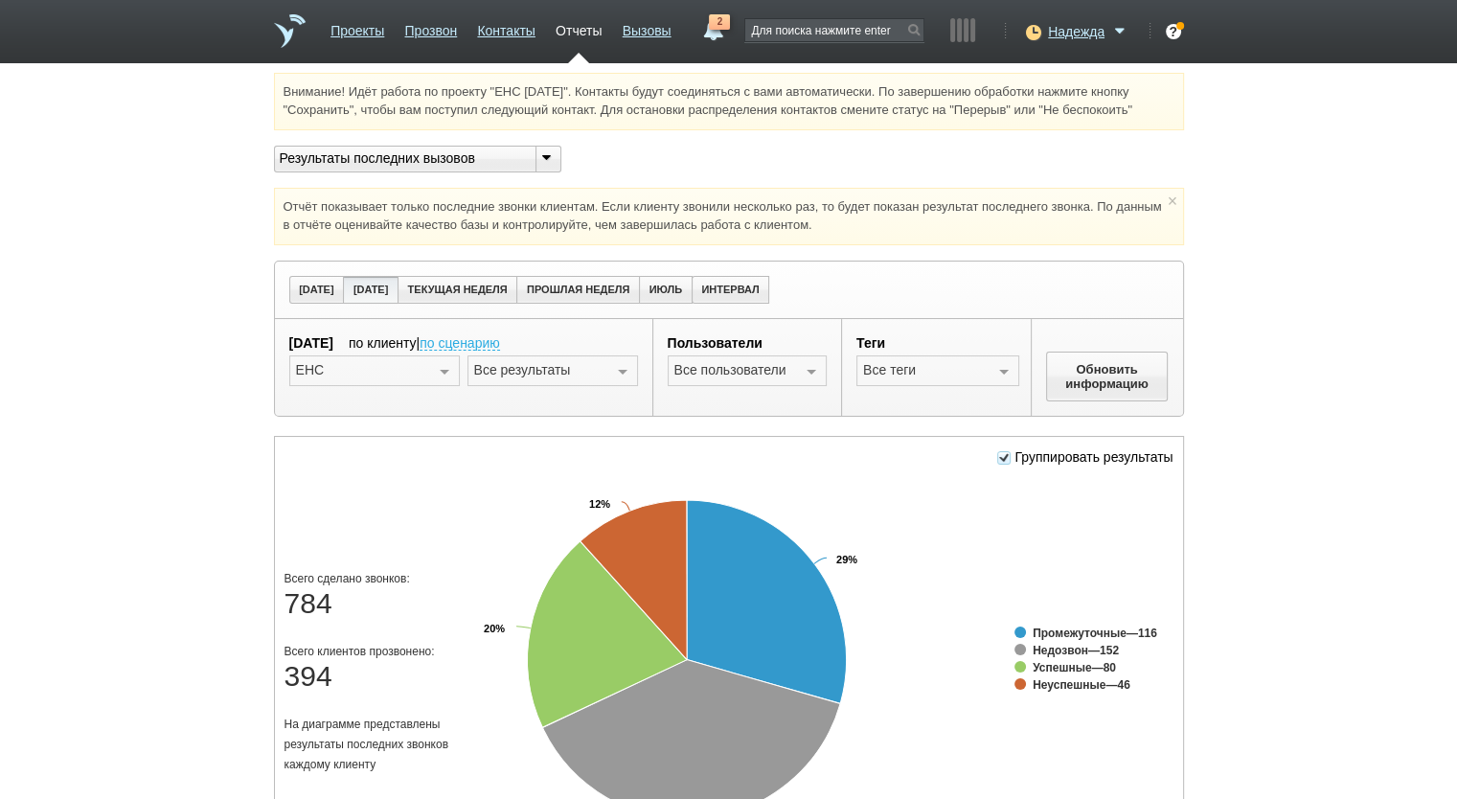
click at [622, 367] on div at bounding box center [622, 371] width 29 height 31
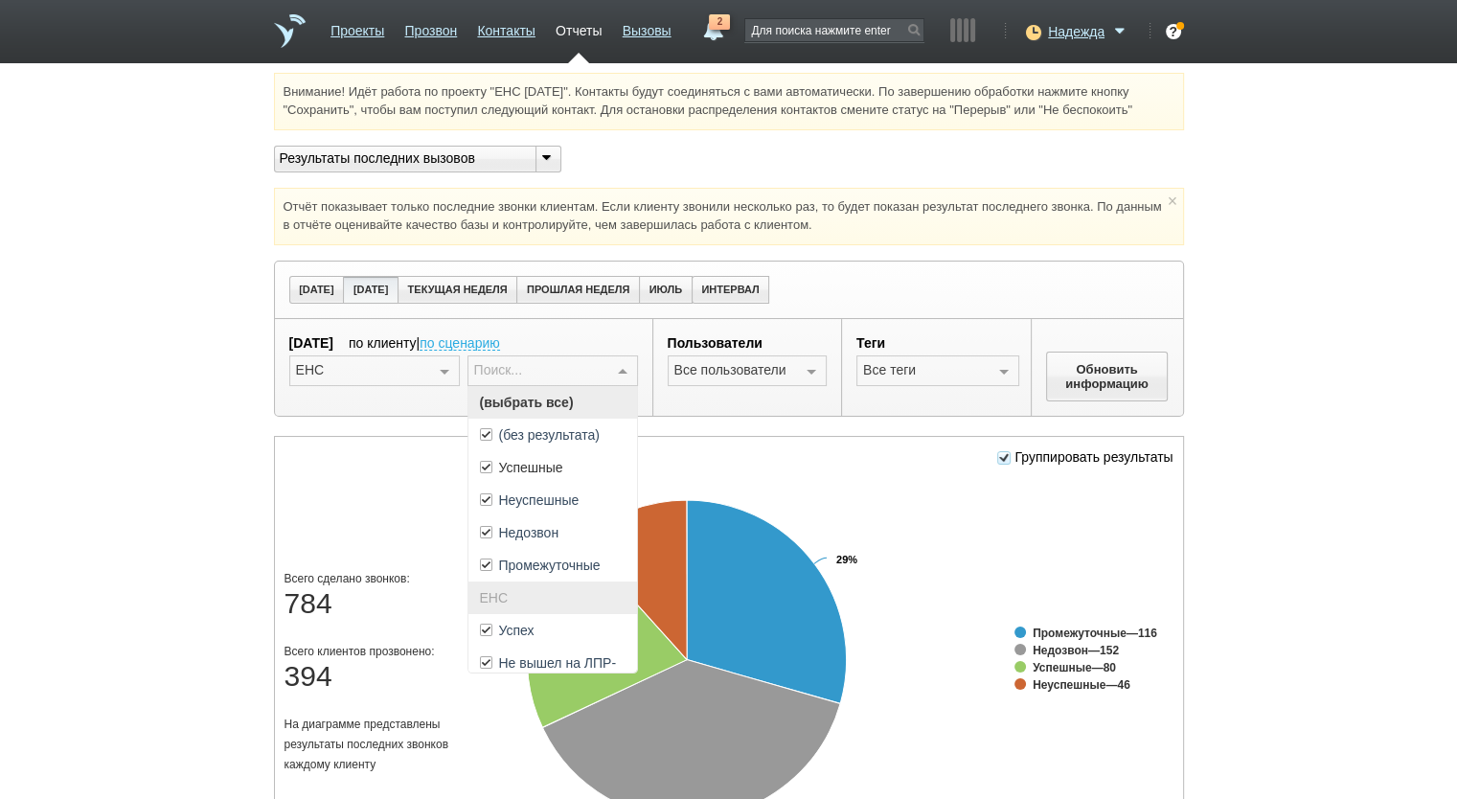
click at [611, 388] on span "(выбрать все)" at bounding box center [552, 402] width 169 height 33
click at [579, 615] on span "Успех" at bounding box center [552, 630] width 169 height 33
click at [810, 374] on div at bounding box center [811, 371] width 29 height 31
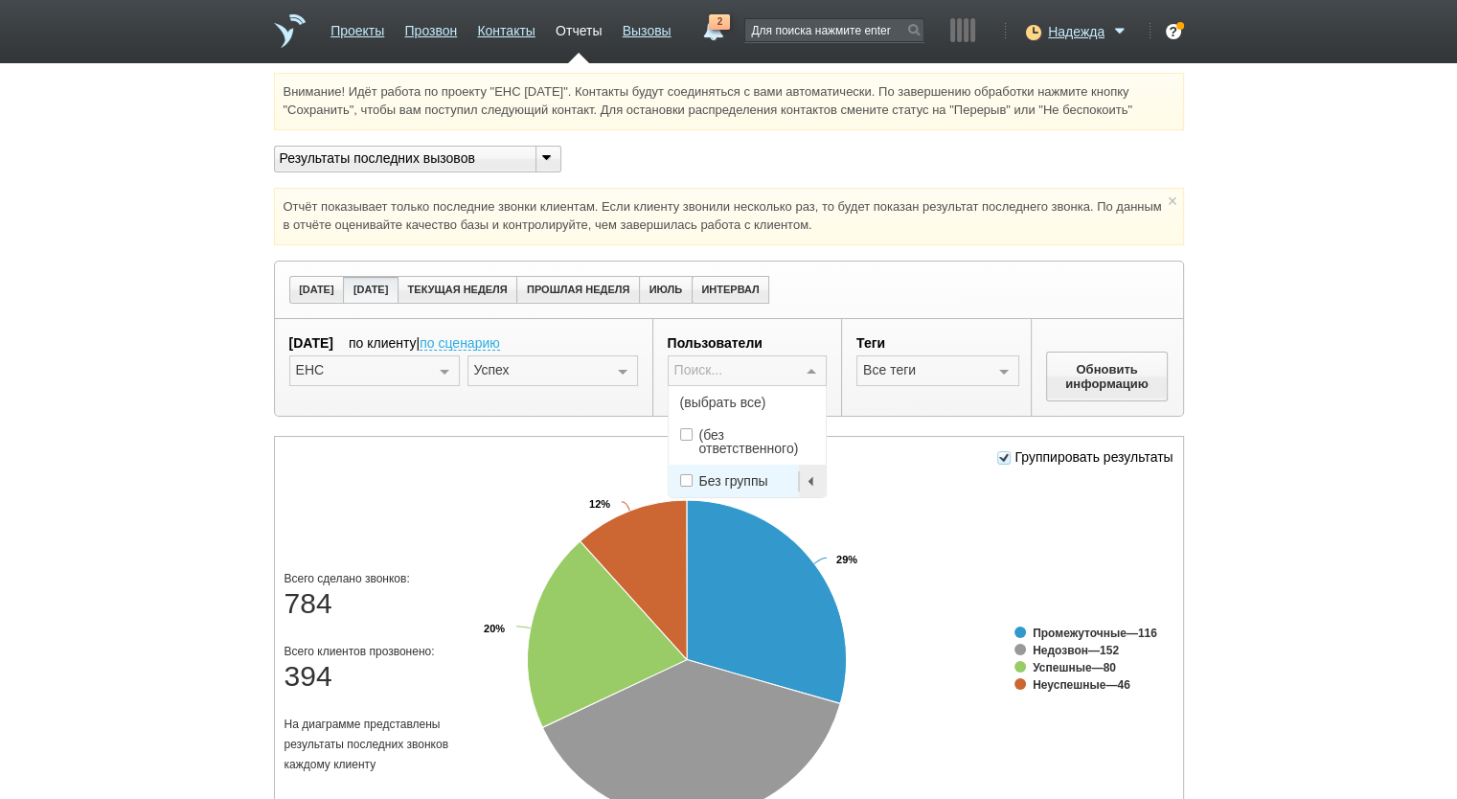
click at [782, 400] on span "(выбрать все)" at bounding box center [748, 402] width 158 height 33
click at [770, 392] on span "(выбрать все)" at bounding box center [748, 402] width 158 height 33
click at [1122, 359] on button "Обновить информацию" at bounding box center [1107, 377] width 123 height 50
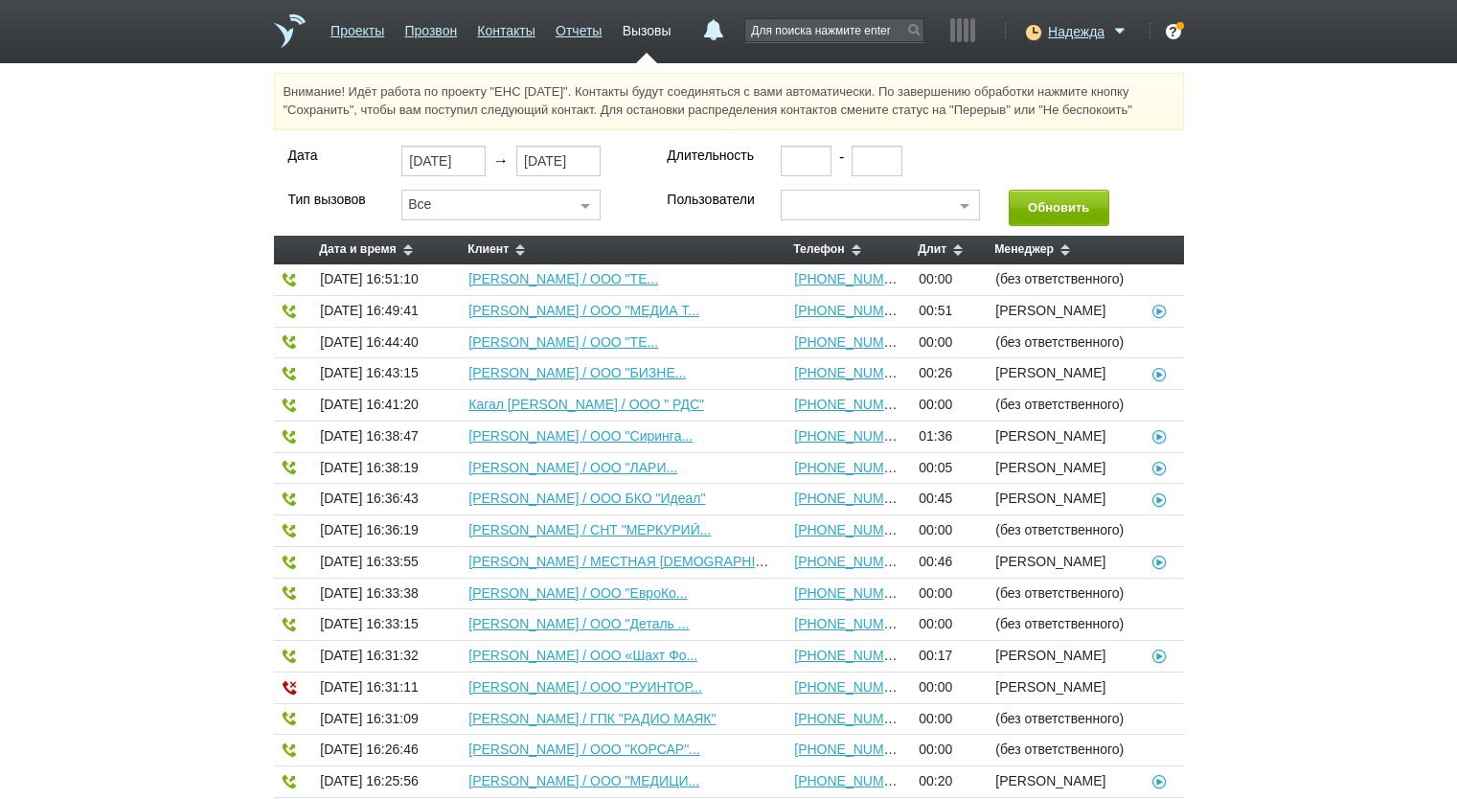
select select "30"
